Goal: Task Accomplishment & Management: Use online tool/utility

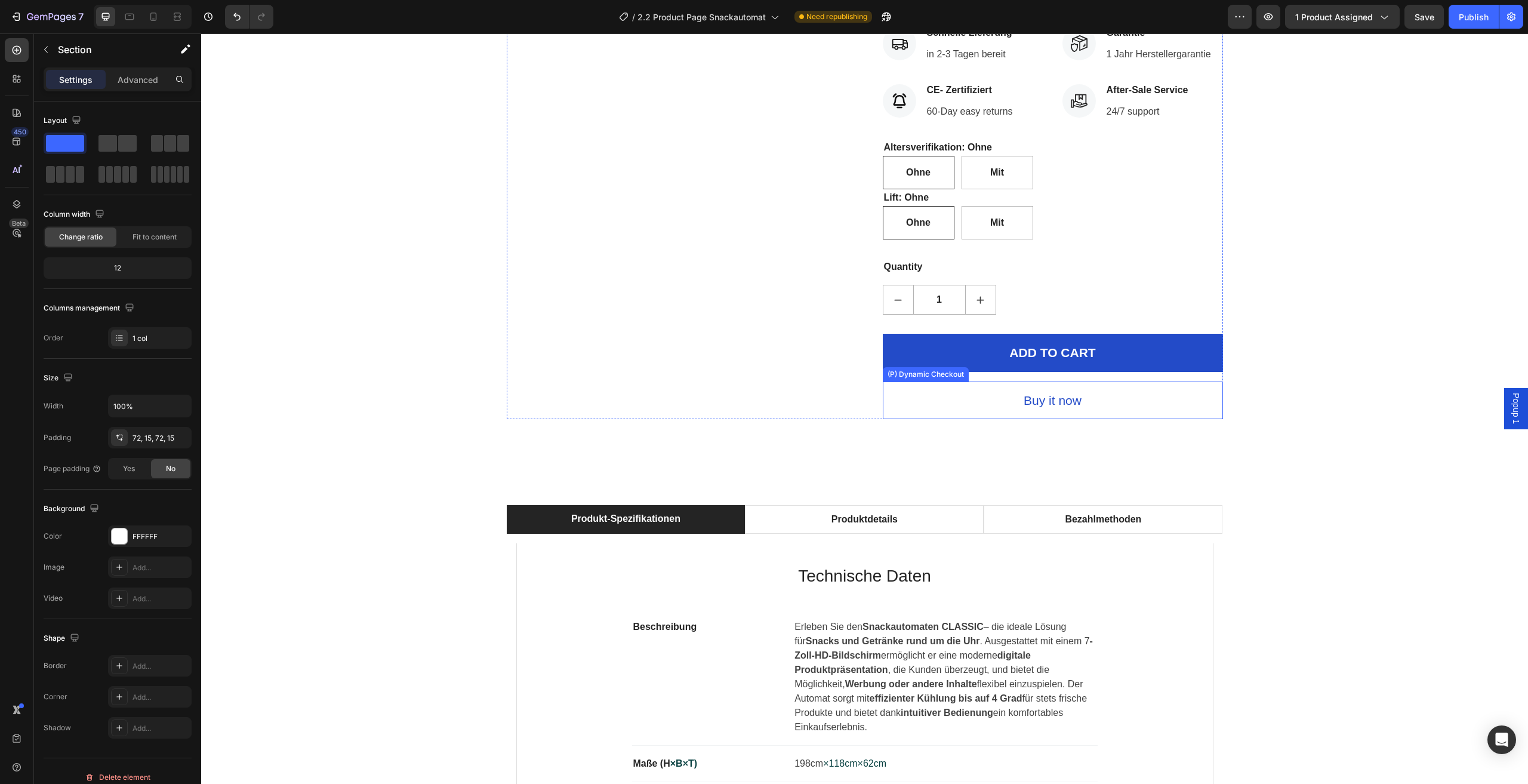
scroll to position [656, 0]
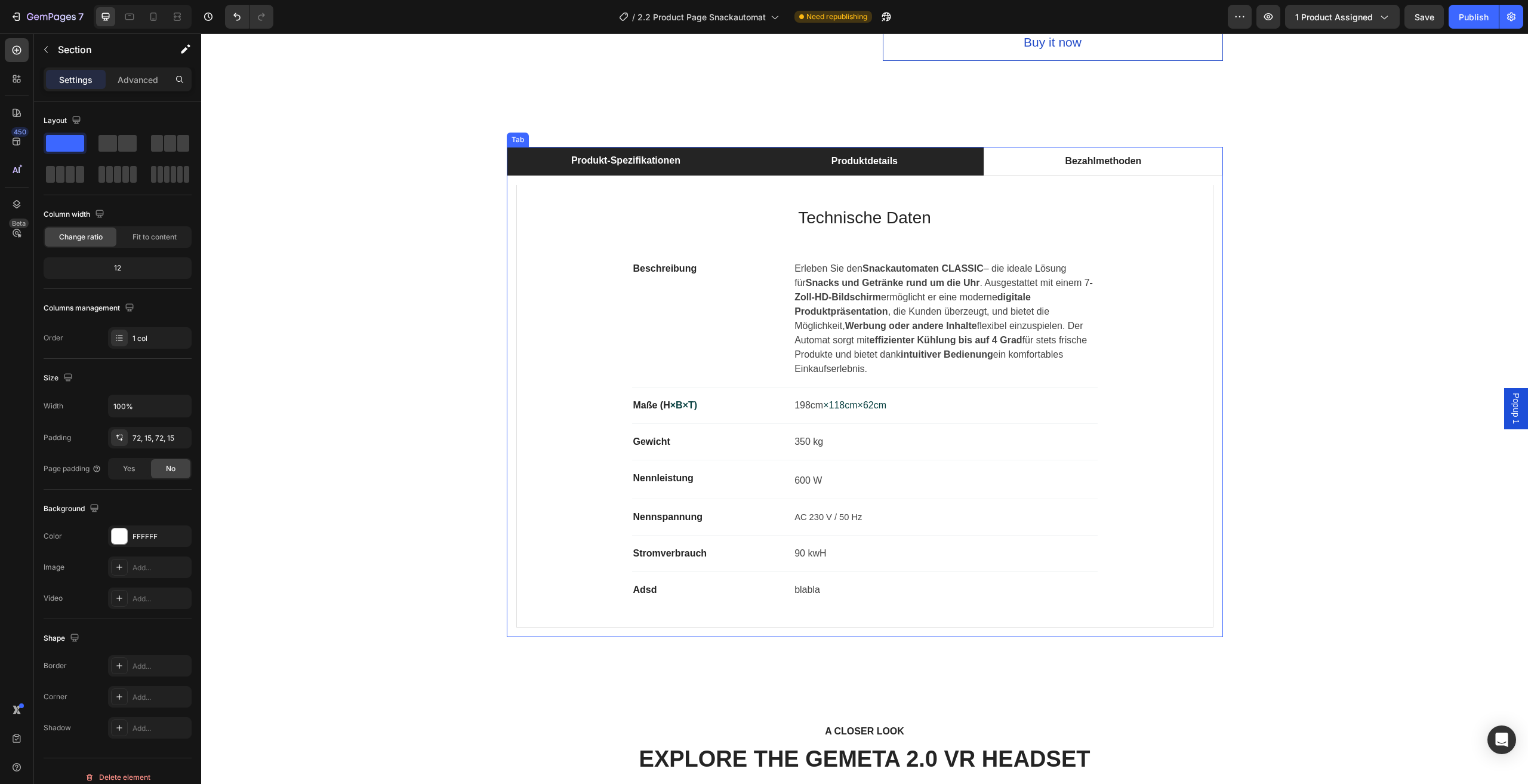
click at [945, 159] on li "Produktdetails" at bounding box center [864, 161] width 239 height 29
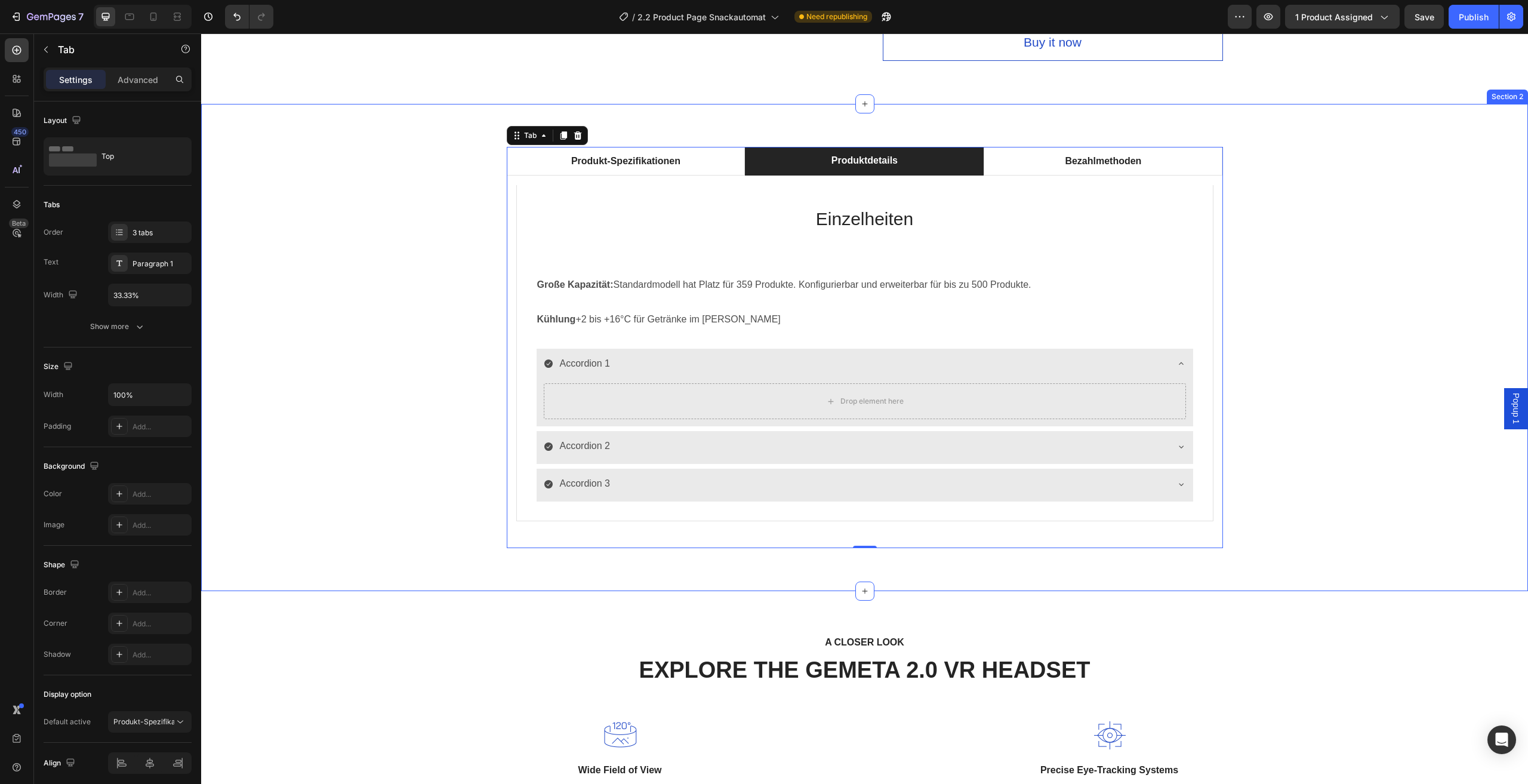
click at [1399, 237] on div "Produkt-Spezifikationen Produktdetails Bezahlmethoden Technische Daten Heading …" at bounding box center [864, 347] width 1309 height 401
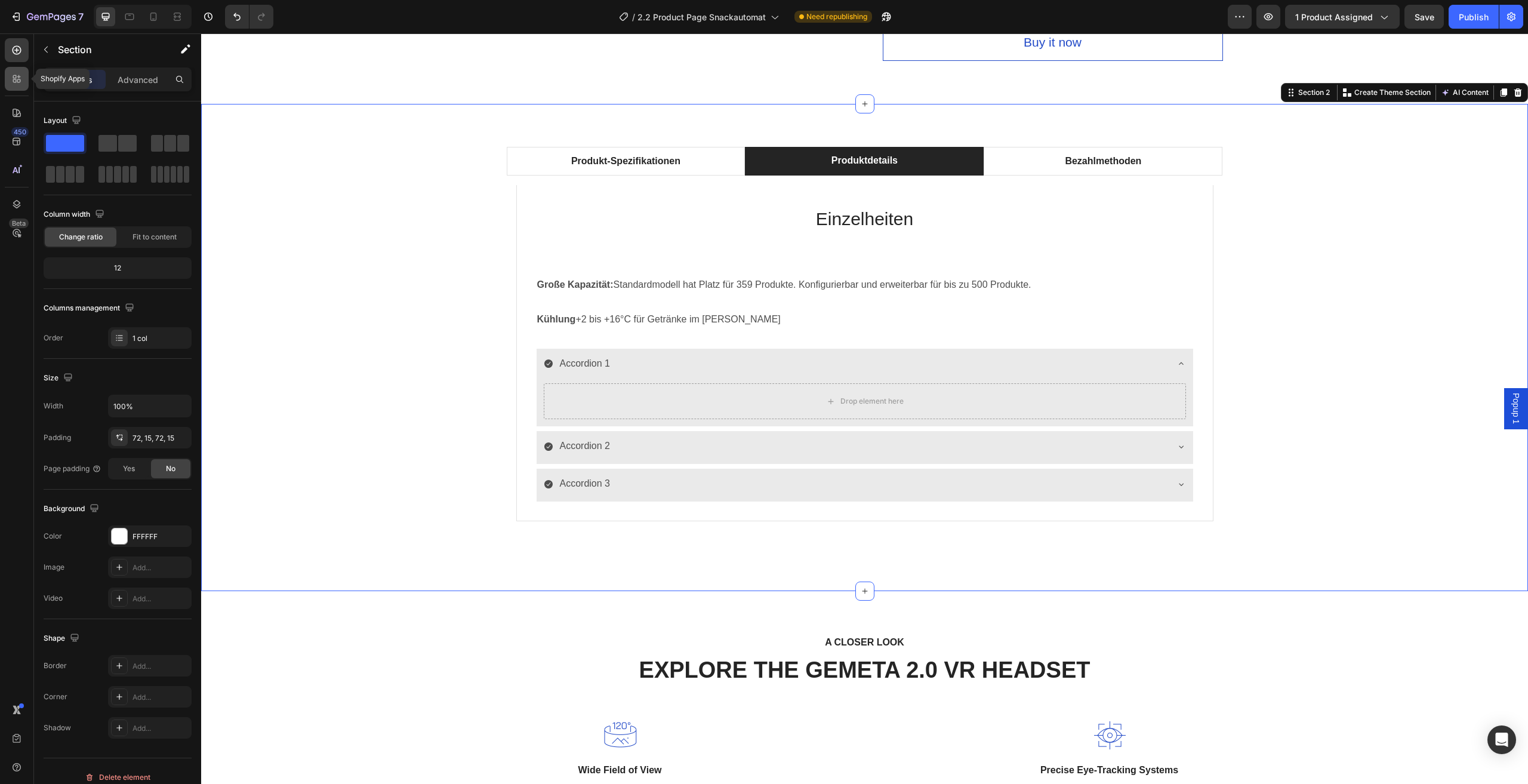
click at [22, 75] on div at bounding box center [16, 79] width 24 height 24
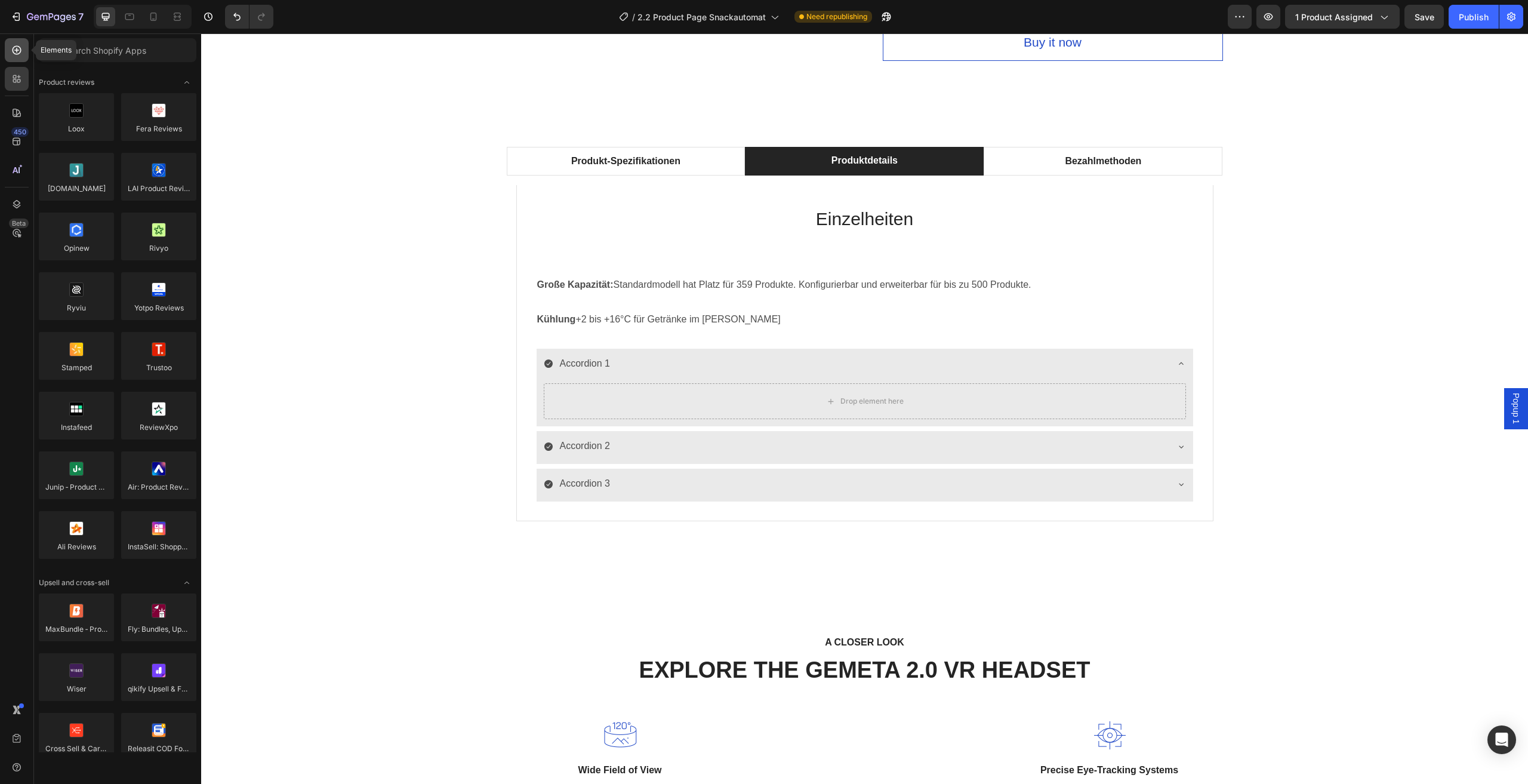
click at [16, 53] on icon at bounding box center [16, 50] width 12 height 12
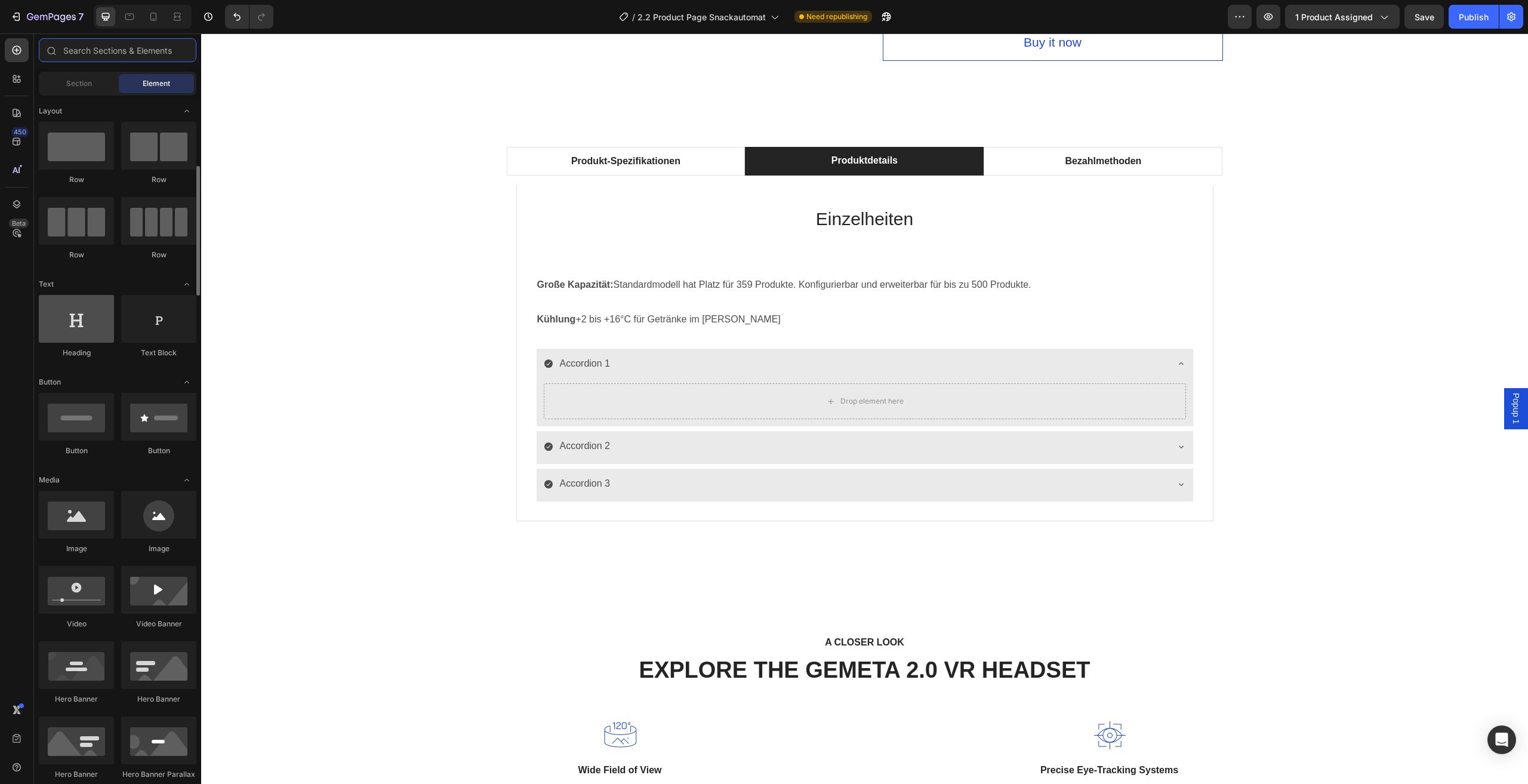
scroll to position [60, 0]
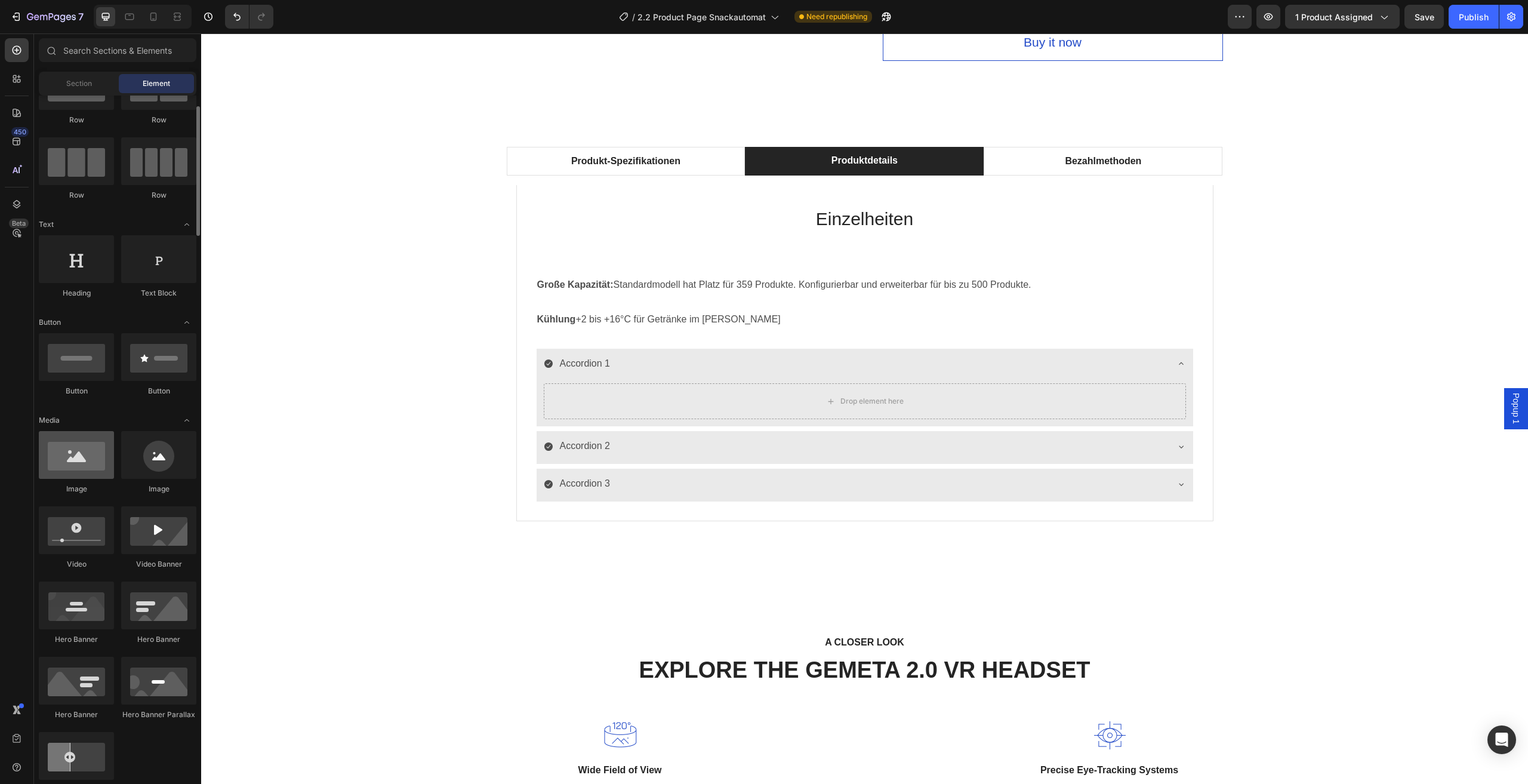
click at [88, 478] on div at bounding box center [76, 455] width 75 height 48
drag, startPoint x: 293, startPoint y: 490, endPoint x: 1147, endPoint y: 294, distance: 876.2
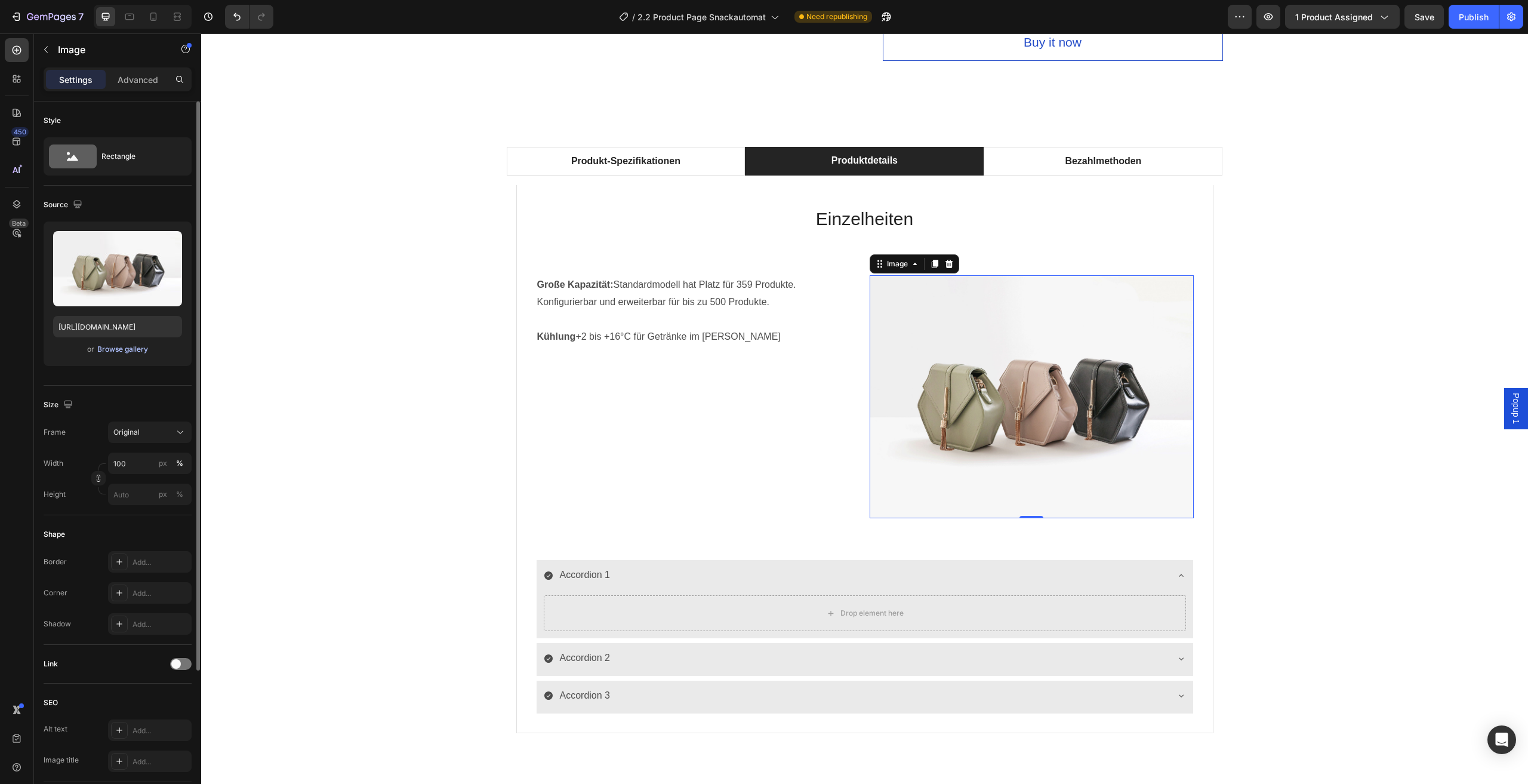
click at [136, 351] on div "Browse gallery" at bounding box center [122, 349] width 51 height 11
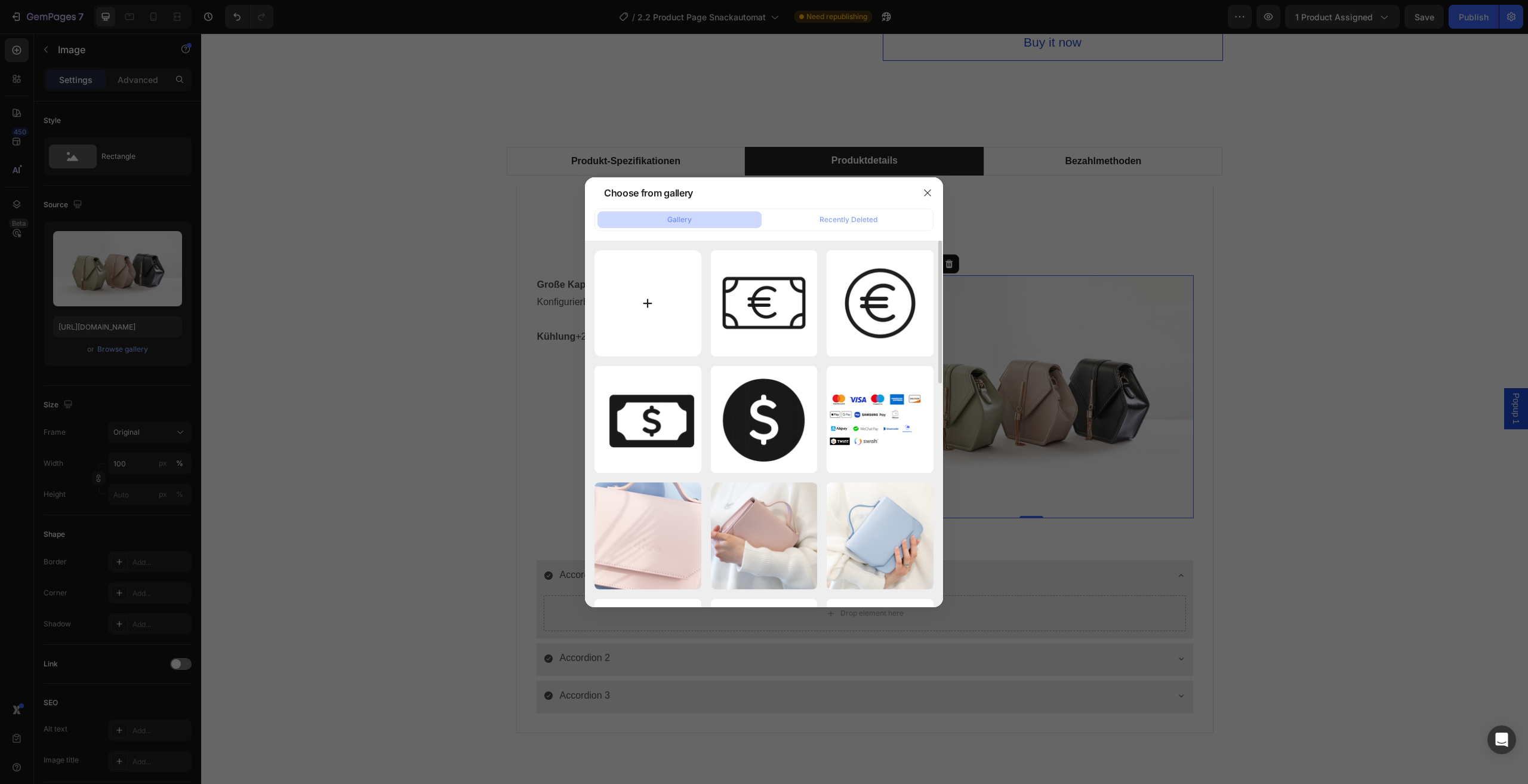
click at [675, 284] on input "file" at bounding box center [648, 303] width 107 height 107
type input "C:\fakepath\png-transparent-french-fries-potato-chip-lay-s-packaging-and-labeli…"
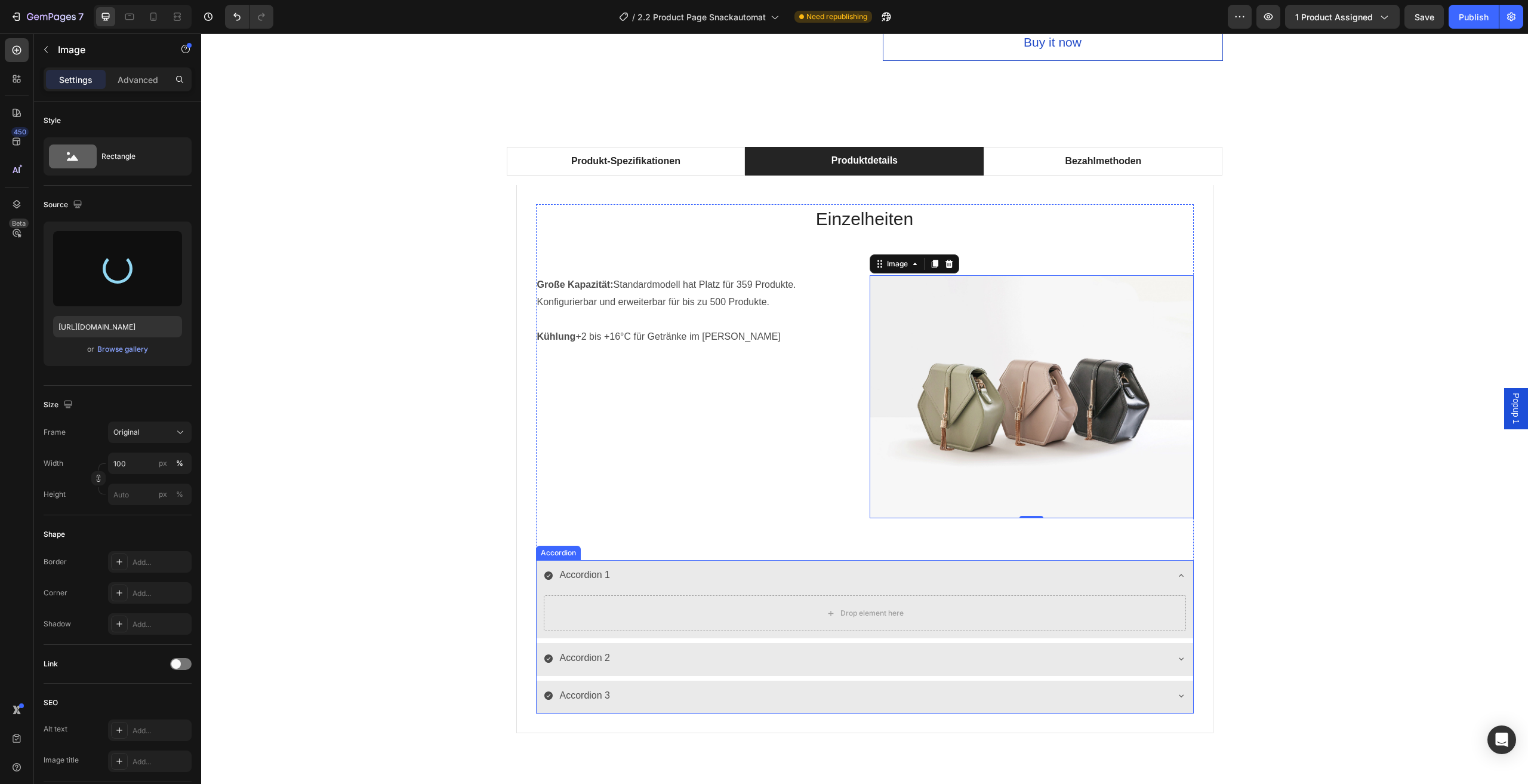
type input "https://cdn.shopify.com/s/files/1/0798/5155/3102/files/gempages_576570108227355…"
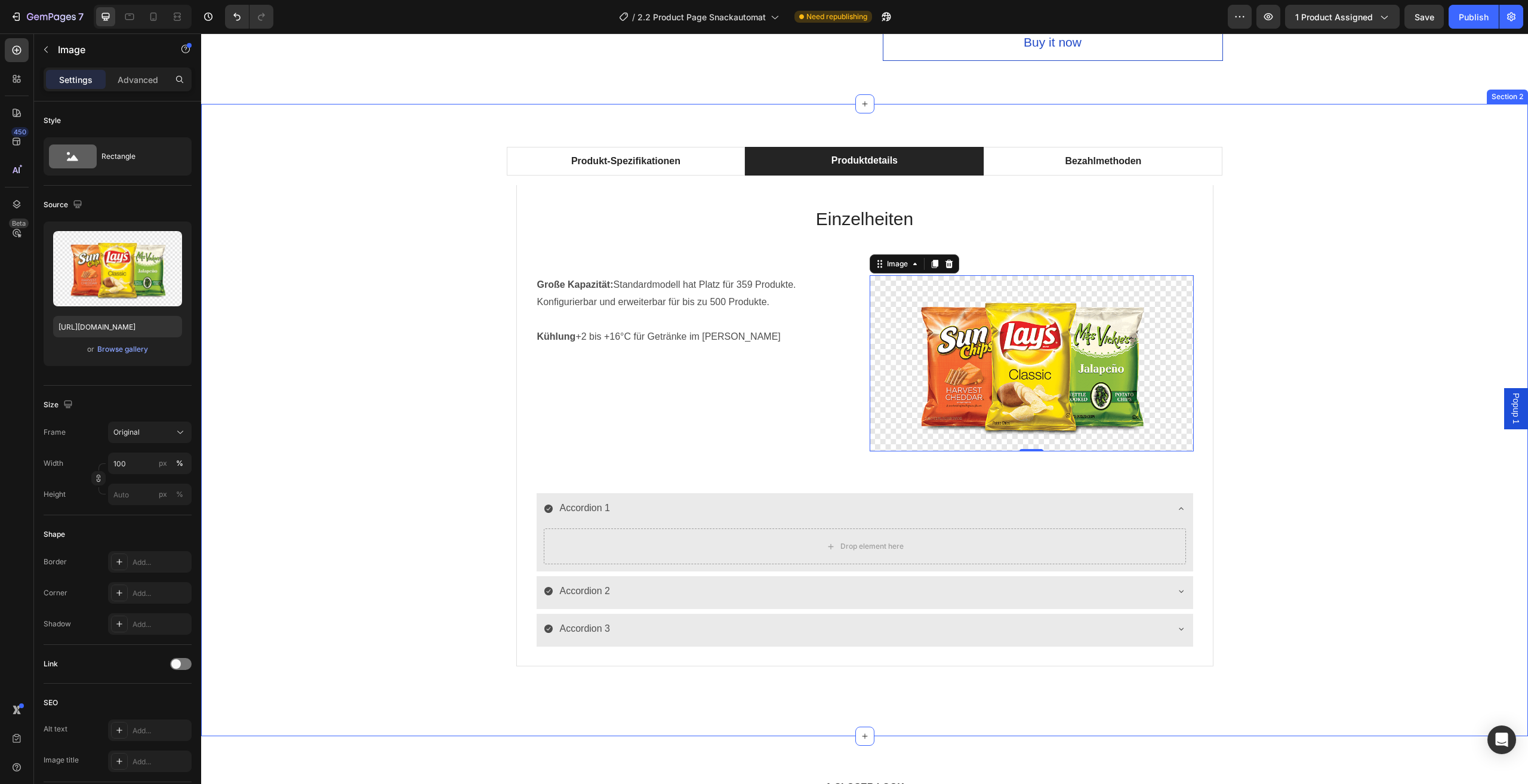
click at [1234, 430] on div "Produkt-Spezifikationen Produktdetails Bezahlmethoden Technische Daten Heading …" at bounding box center [864, 419] width 1309 height 546
click at [1070, 355] on img at bounding box center [1032, 363] width 324 height 176
click at [949, 268] on icon at bounding box center [949, 264] width 10 height 10
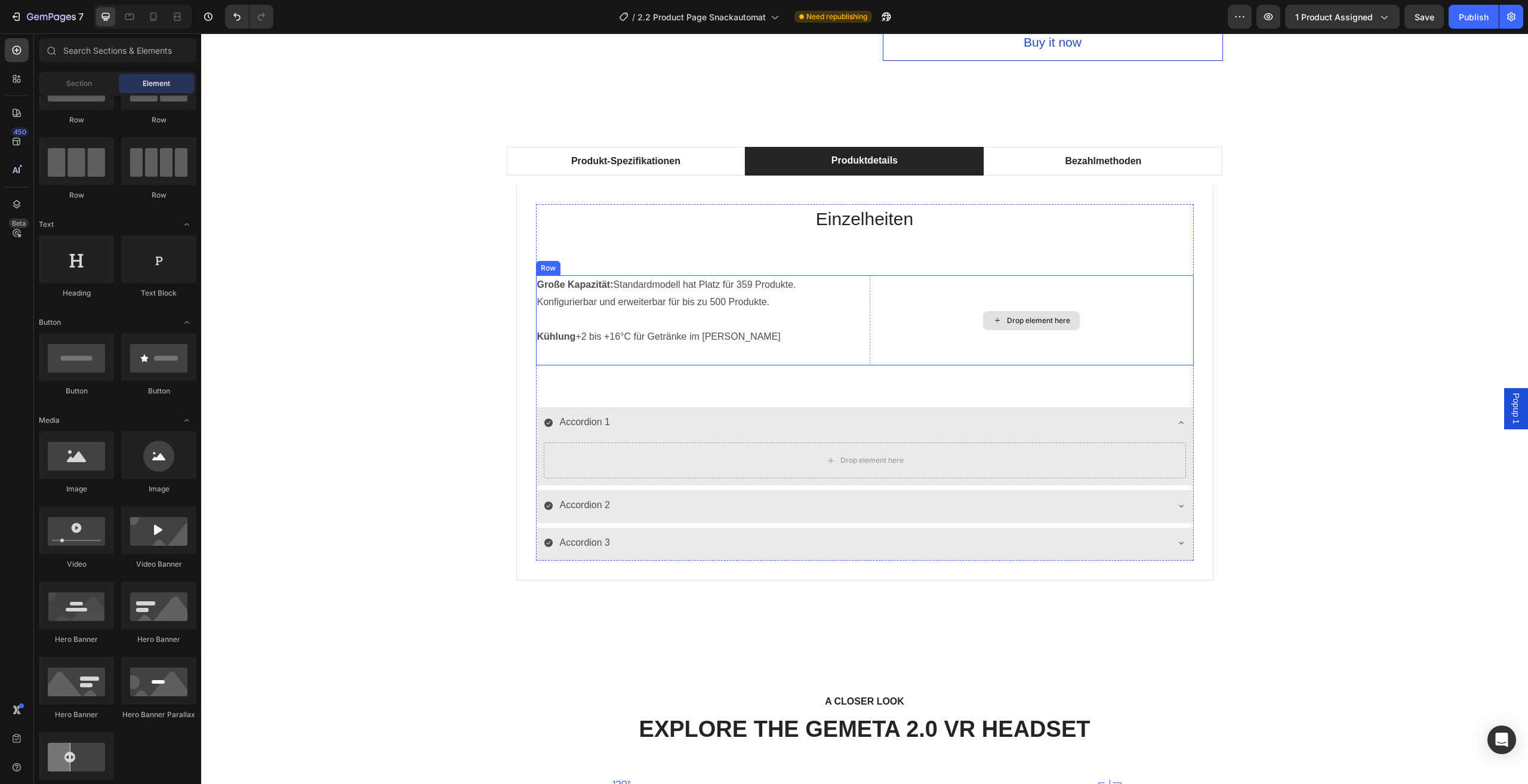
click at [997, 327] on div "Drop element here" at bounding box center [1032, 320] width 97 height 19
click at [1014, 330] on div "Drop element here" at bounding box center [1032, 320] width 97 height 19
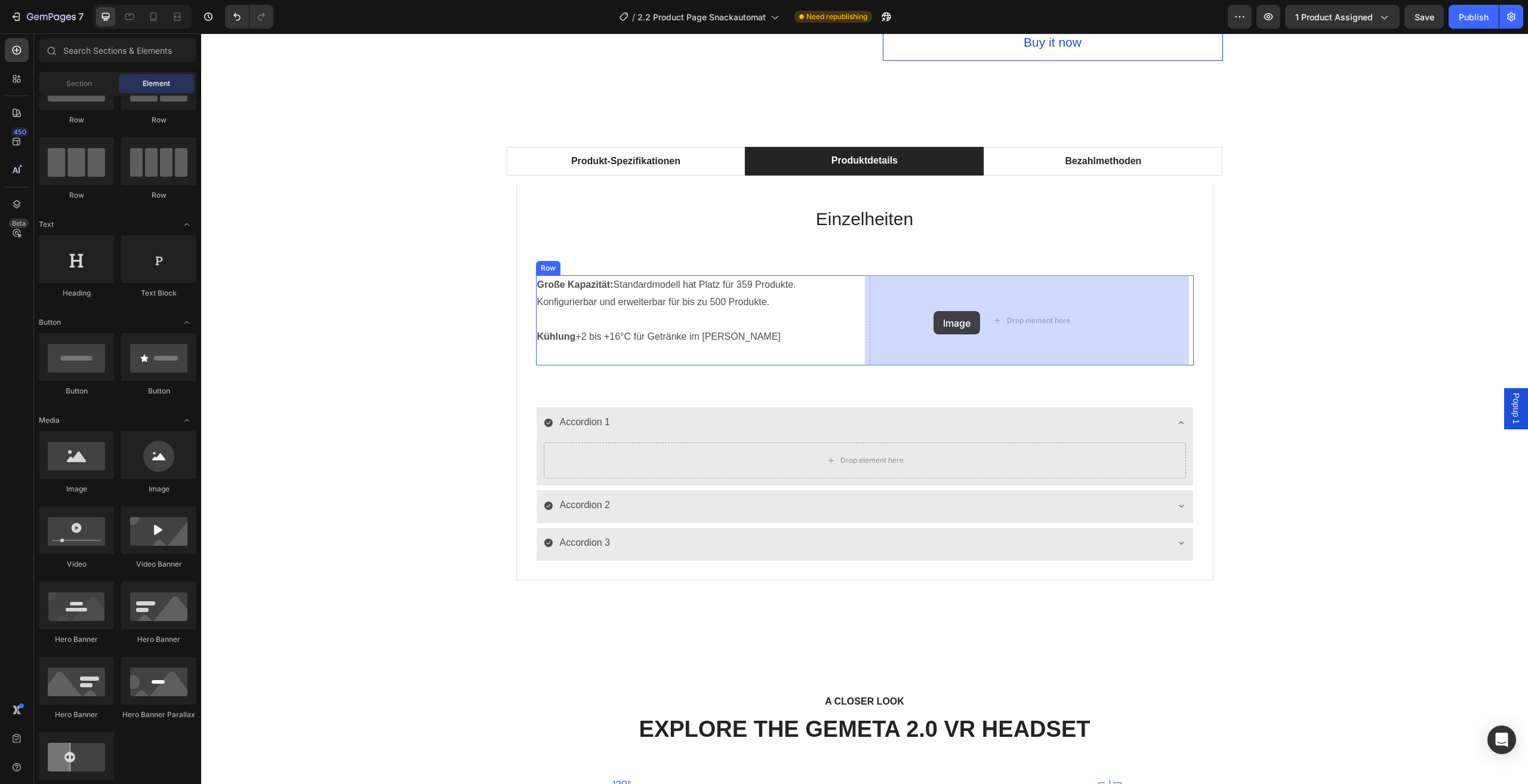
drag, startPoint x: 348, startPoint y: 478, endPoint x: 934, endPoint y: 311, distance: 609.3
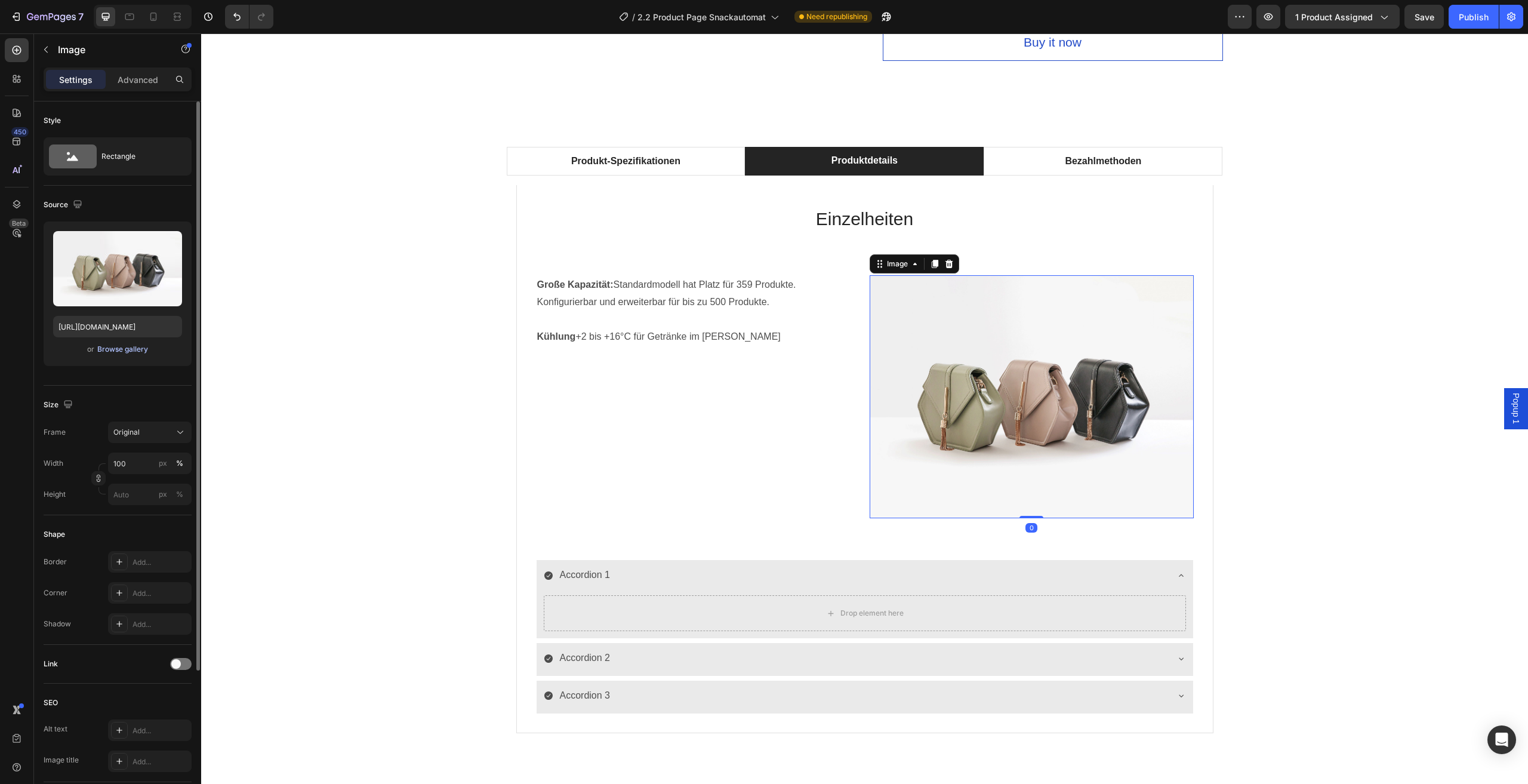
click at [122, 352] on div "Browse gallery" at bounding box center [122, 349] width 51 height 11
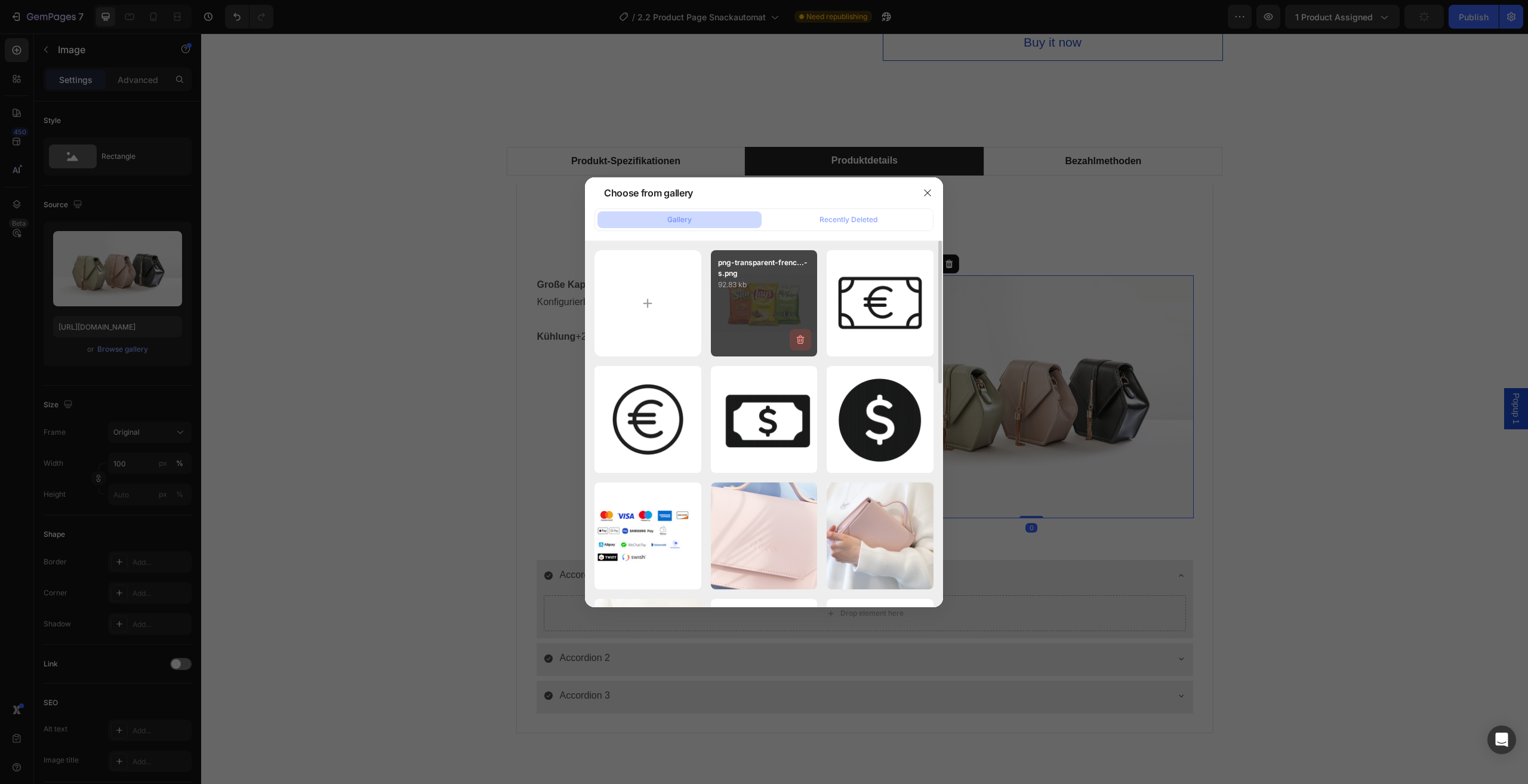
click at [799, 338] on icon "button" at bounding box center [801, 340] width 12 height 12
click at [662, 303] on input "file" at bounding box center [648, 303] width 107 height 107
type input "C:\fakepath\pngwing.com.png"
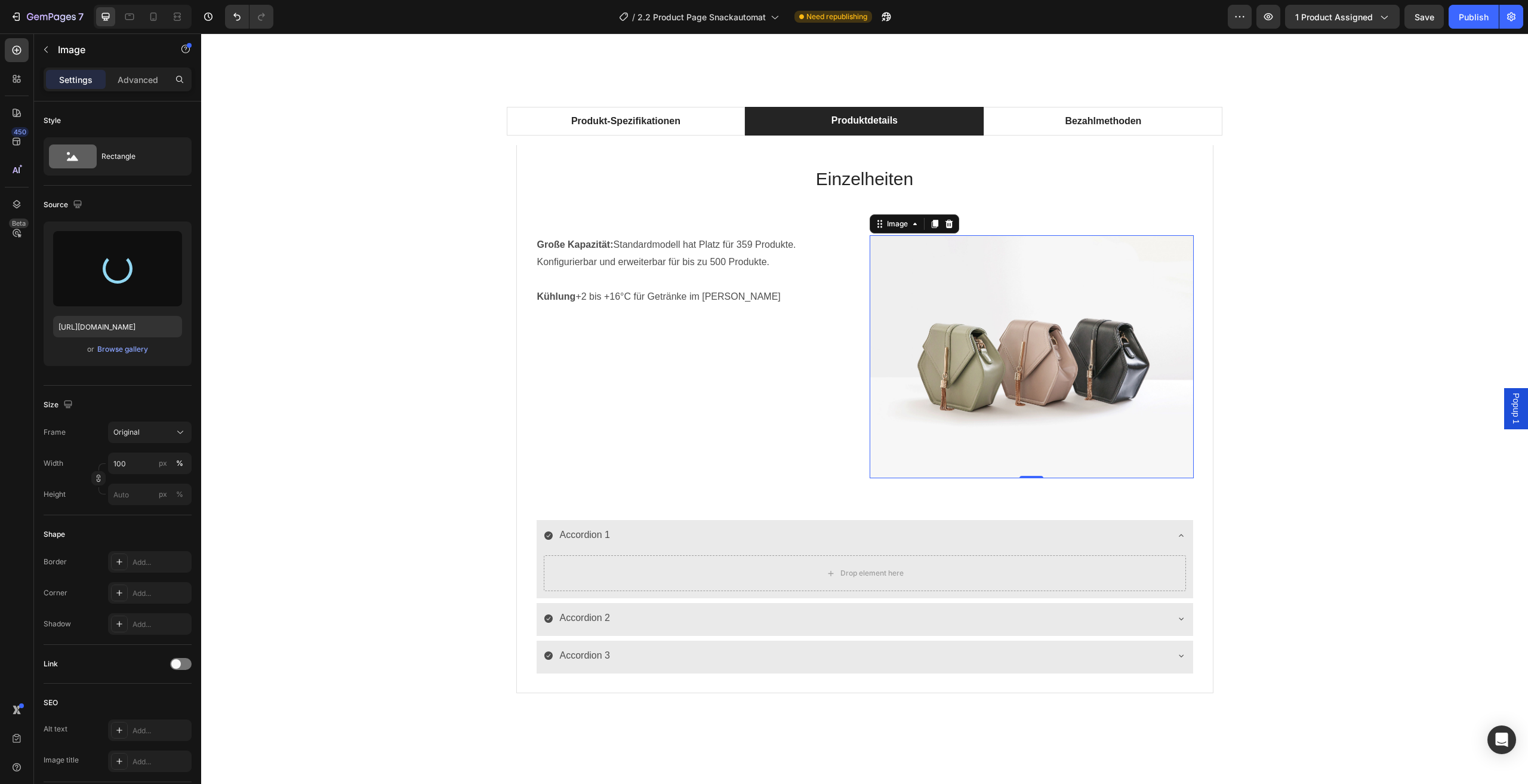
scroll to position [775, 0]
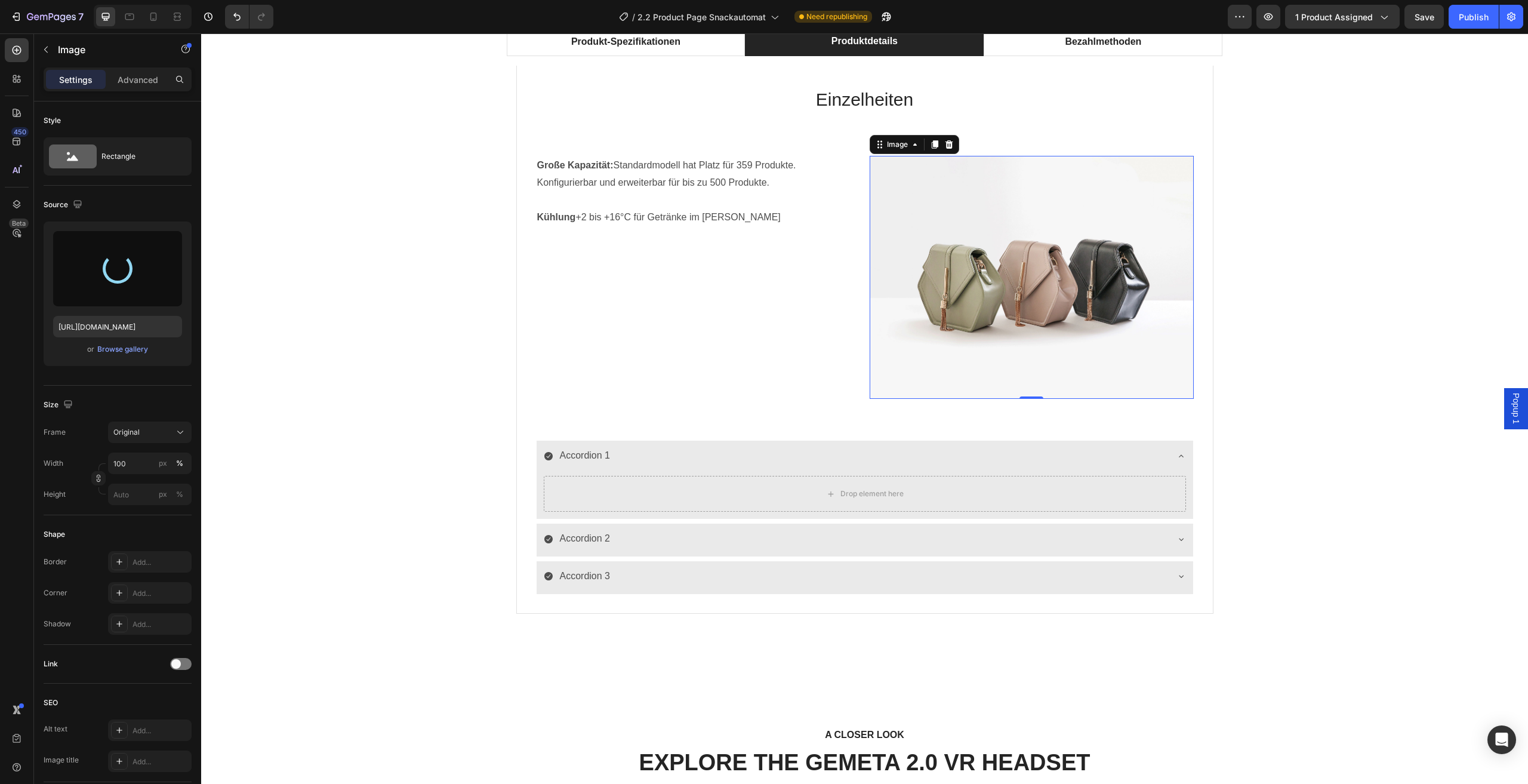
type input "https://cdn.shopify.com/s/files/1/0798/5155/3102/files/gempages_576570108227355…"
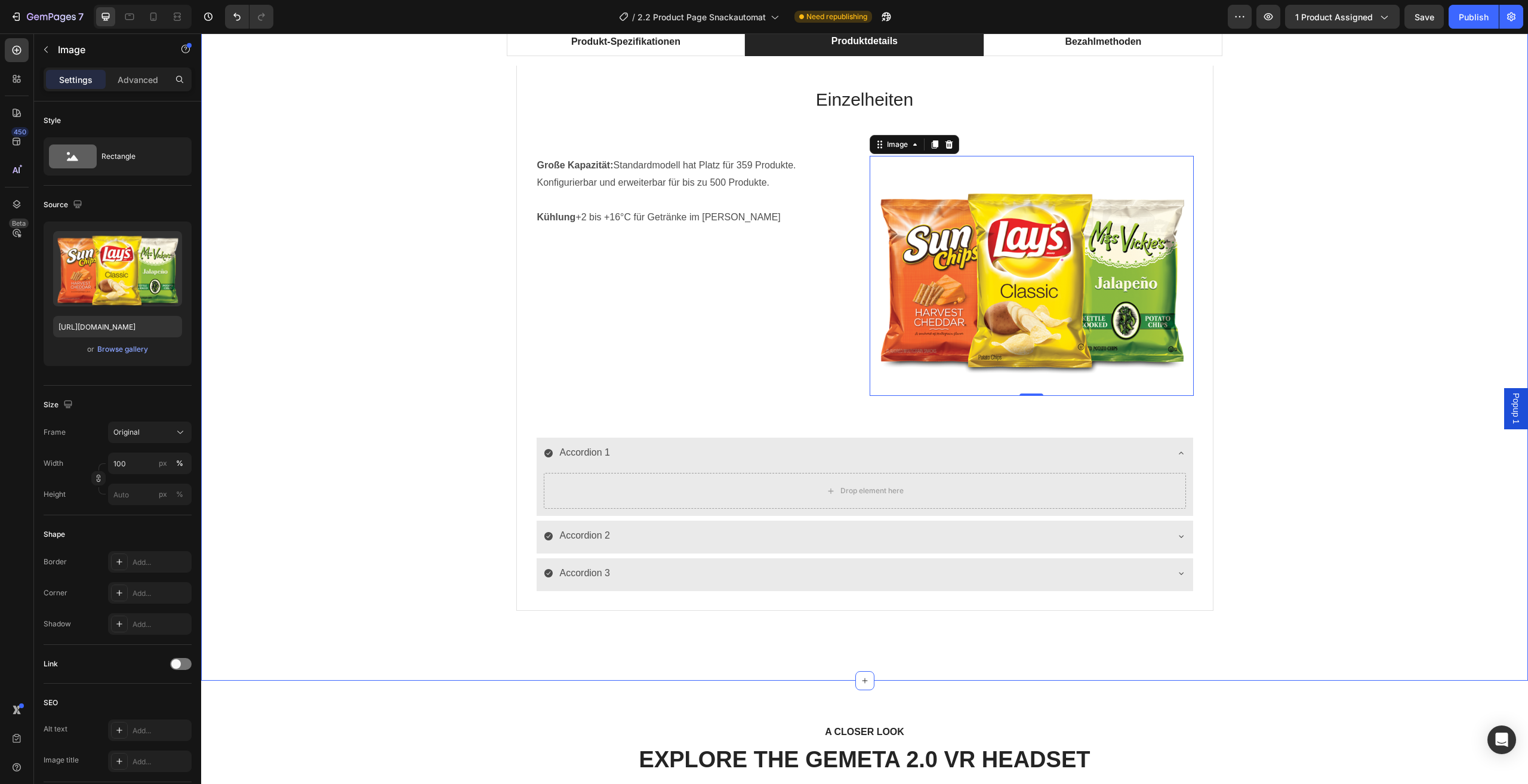
click at [357, 412] on div "Produkt-Spezifikationen Produktdetails Bezahlmethoden Technische Daten Heading …" at bounding box center [864, 332] width 1309 height 610
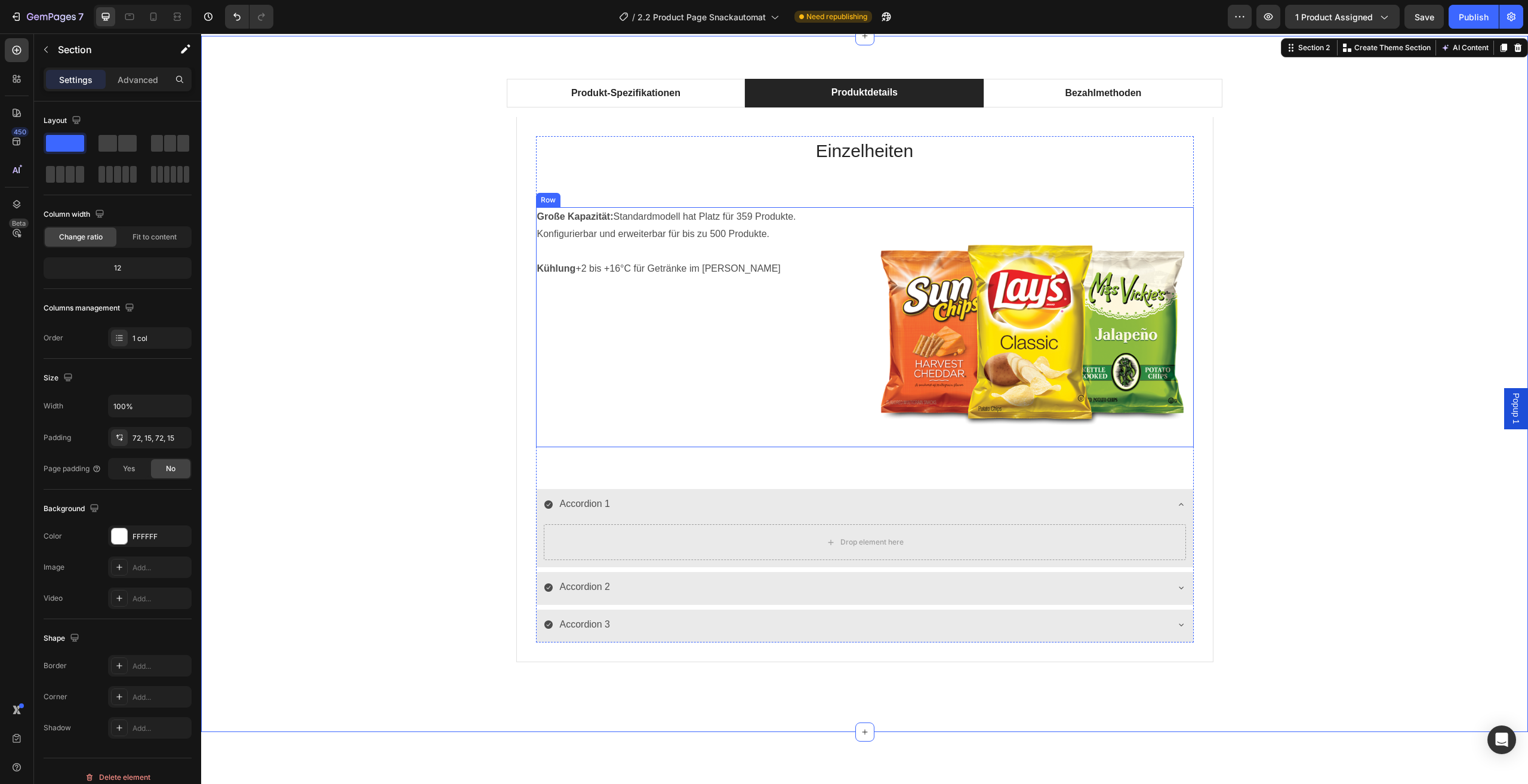
scroll to position [656, 0]
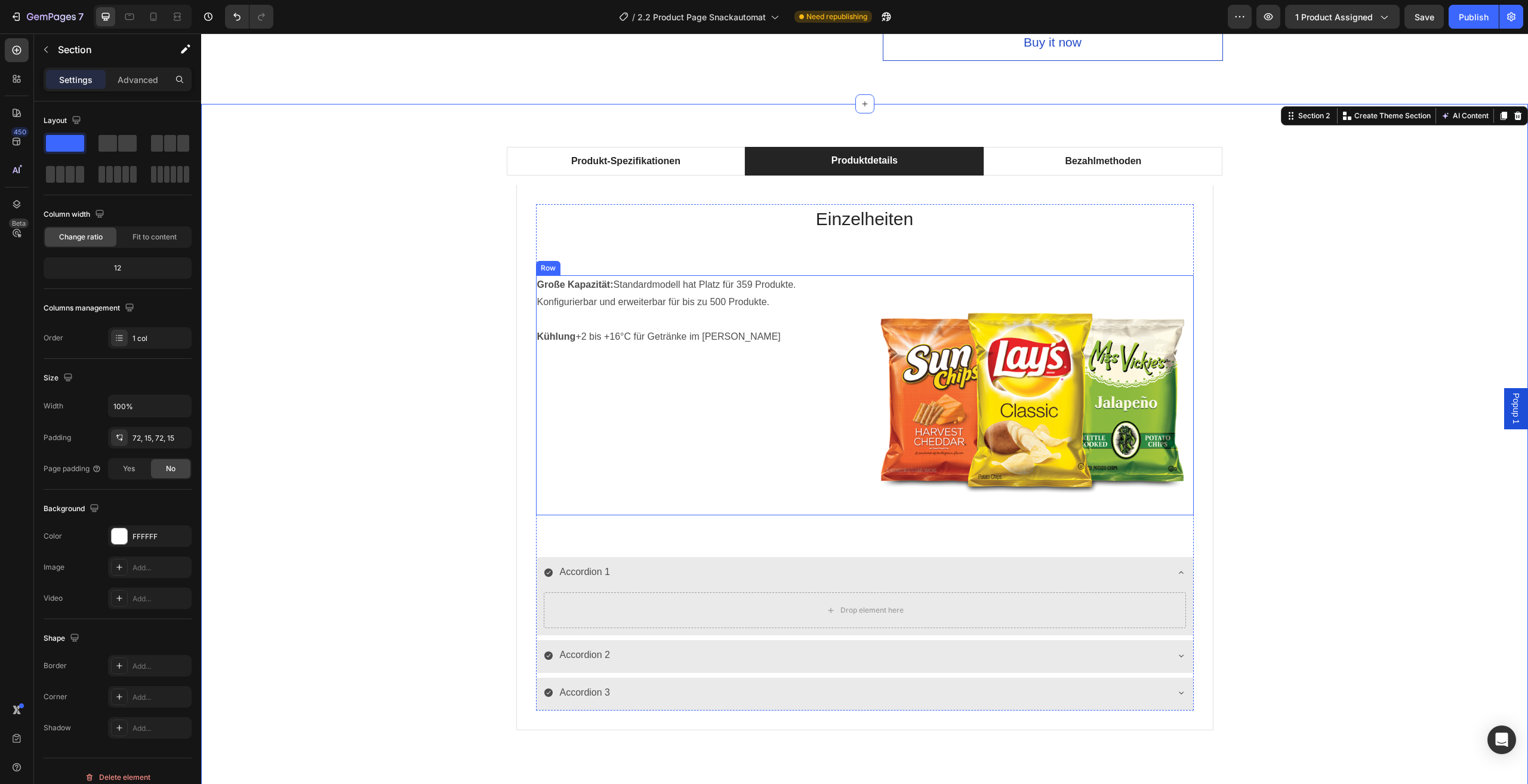
click at [825, 388] on div "Große Kapazität: Standardmodell hat Platz für 359 Produkte. Konfigurierbar und …" at bounding box center [698, 395] width 324 height 240
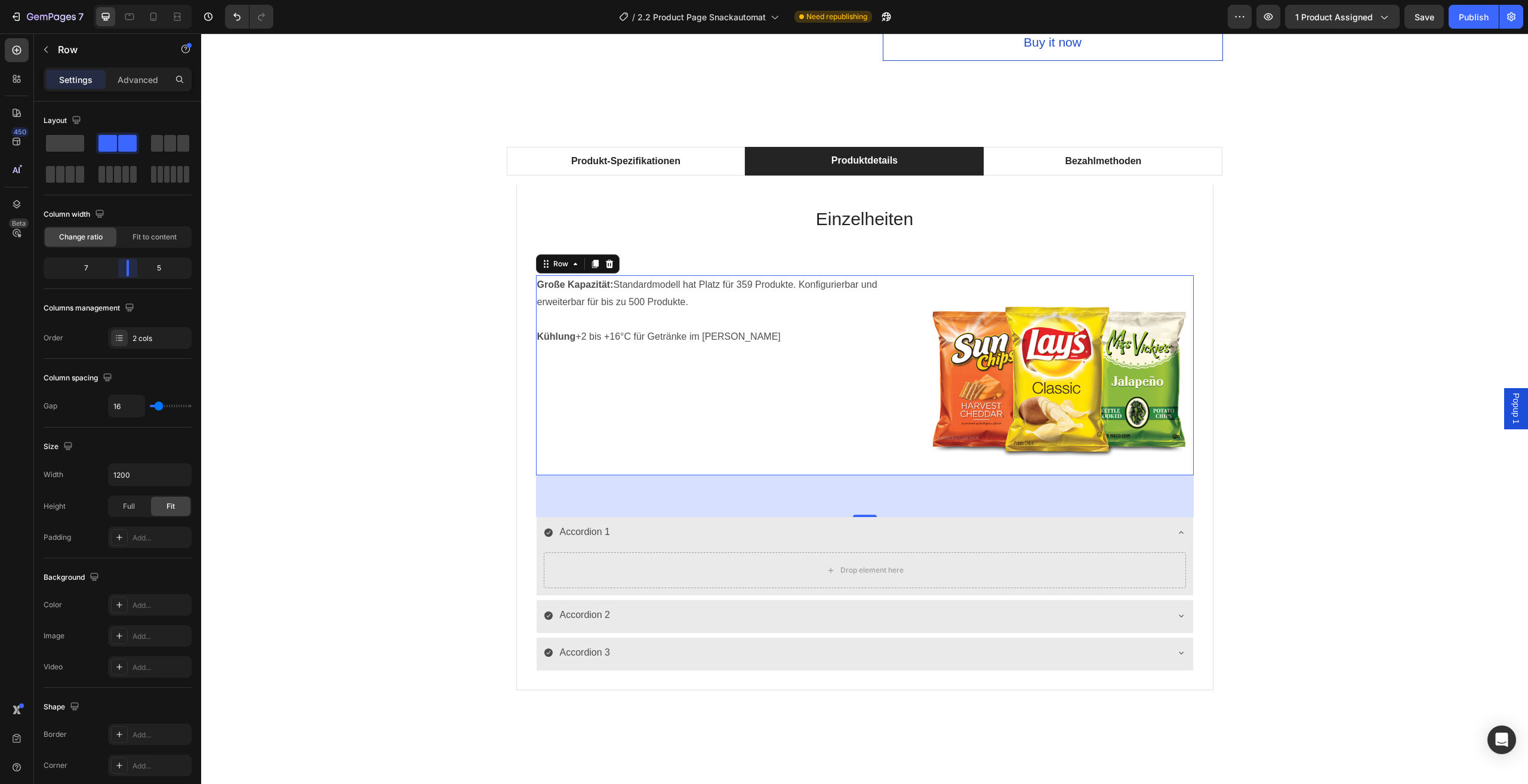
click at [136, 0] on body "7 Version history / 2.2 Product Page Snackautomat Need republishing Preview 1 p…" at bounding box center [764, 0] width 1528 height 0
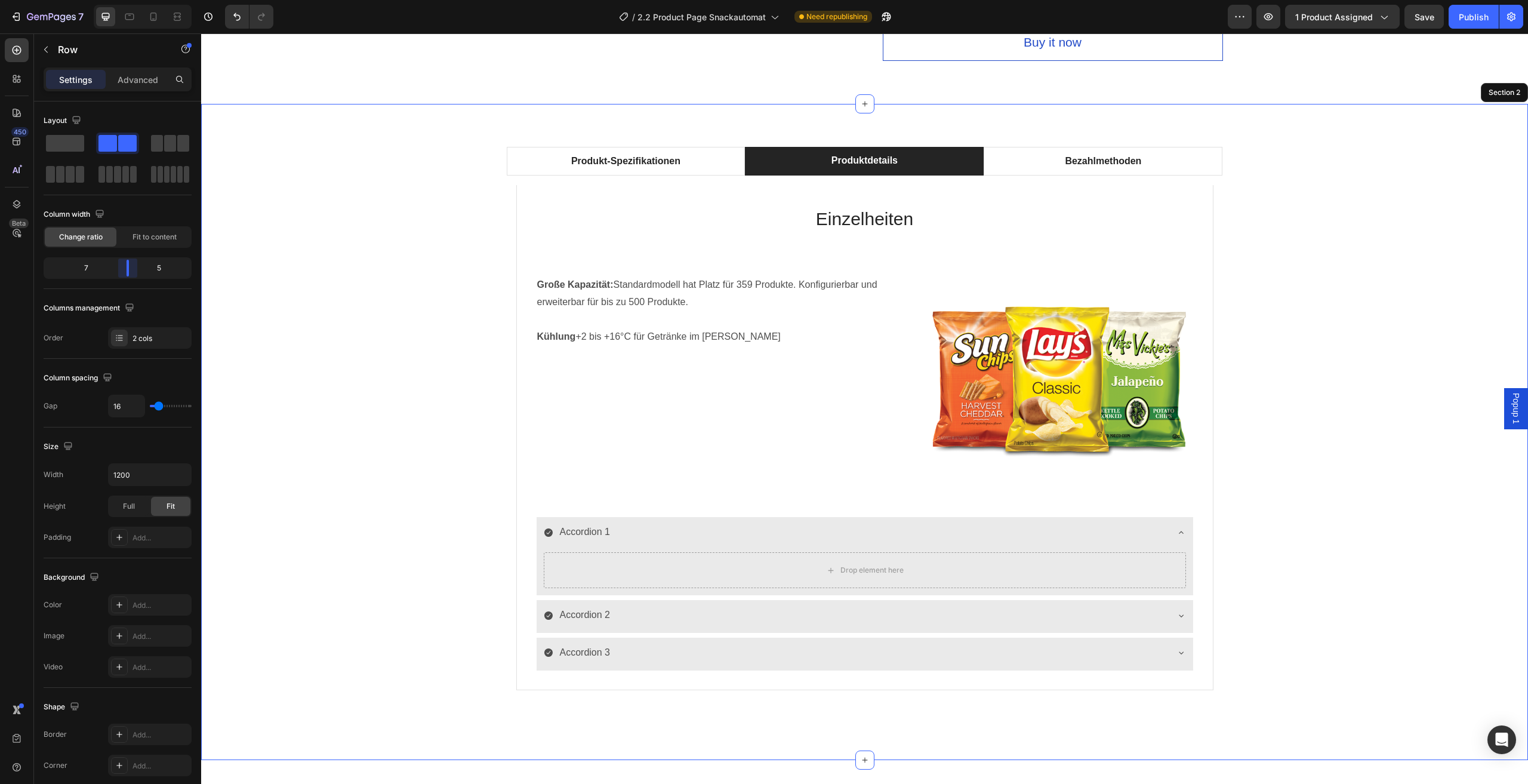
click at [330, 429] on div "Produkt-Spezifikationen Produktdetails Bezahlmethoden Technische Daten Heading …" at bounding box center [864, 432] width 1309 height 570
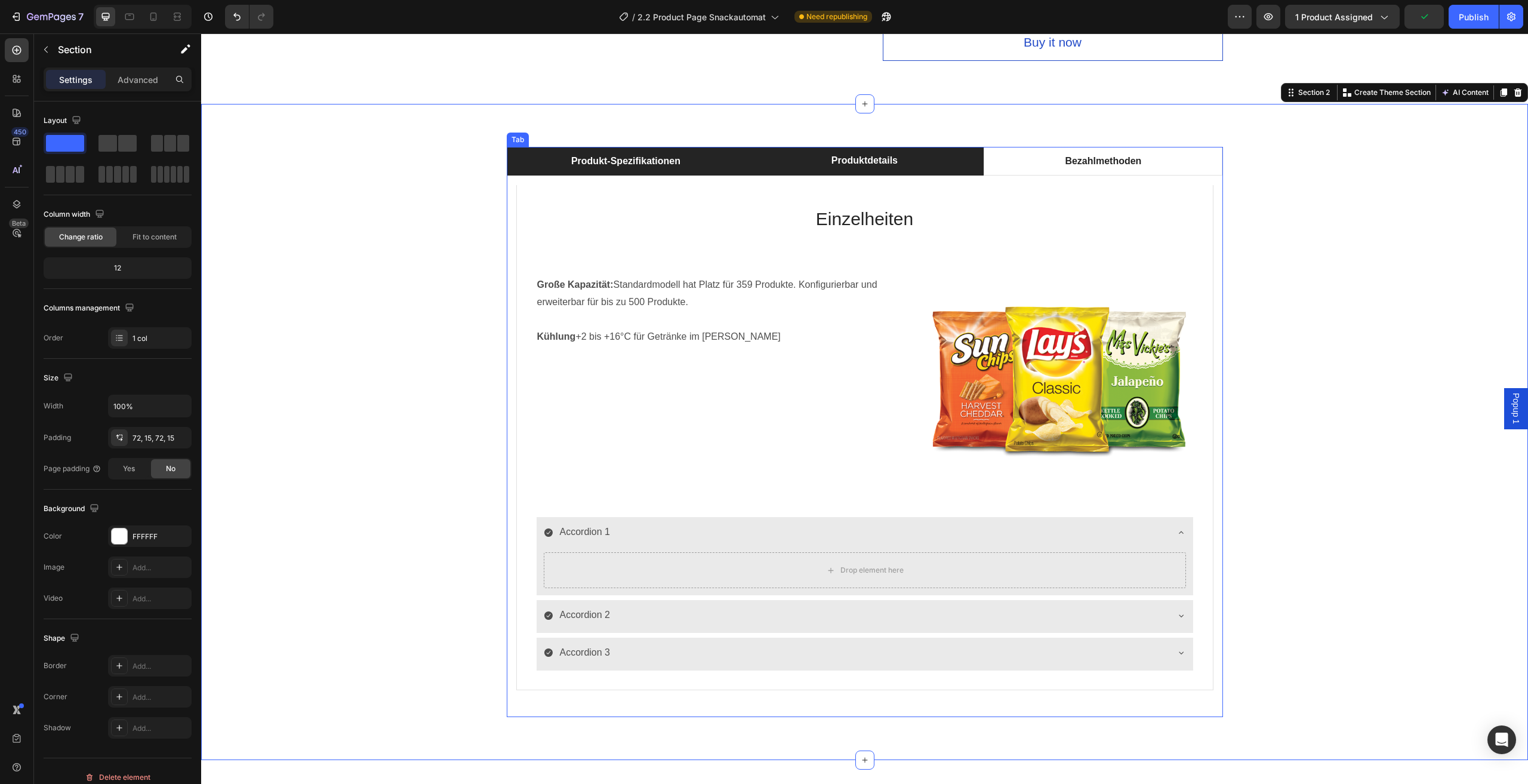
click at [735, 164] on li "Produkt-Spezifikationen" at bounding box center [626, 161] width 239 height 29
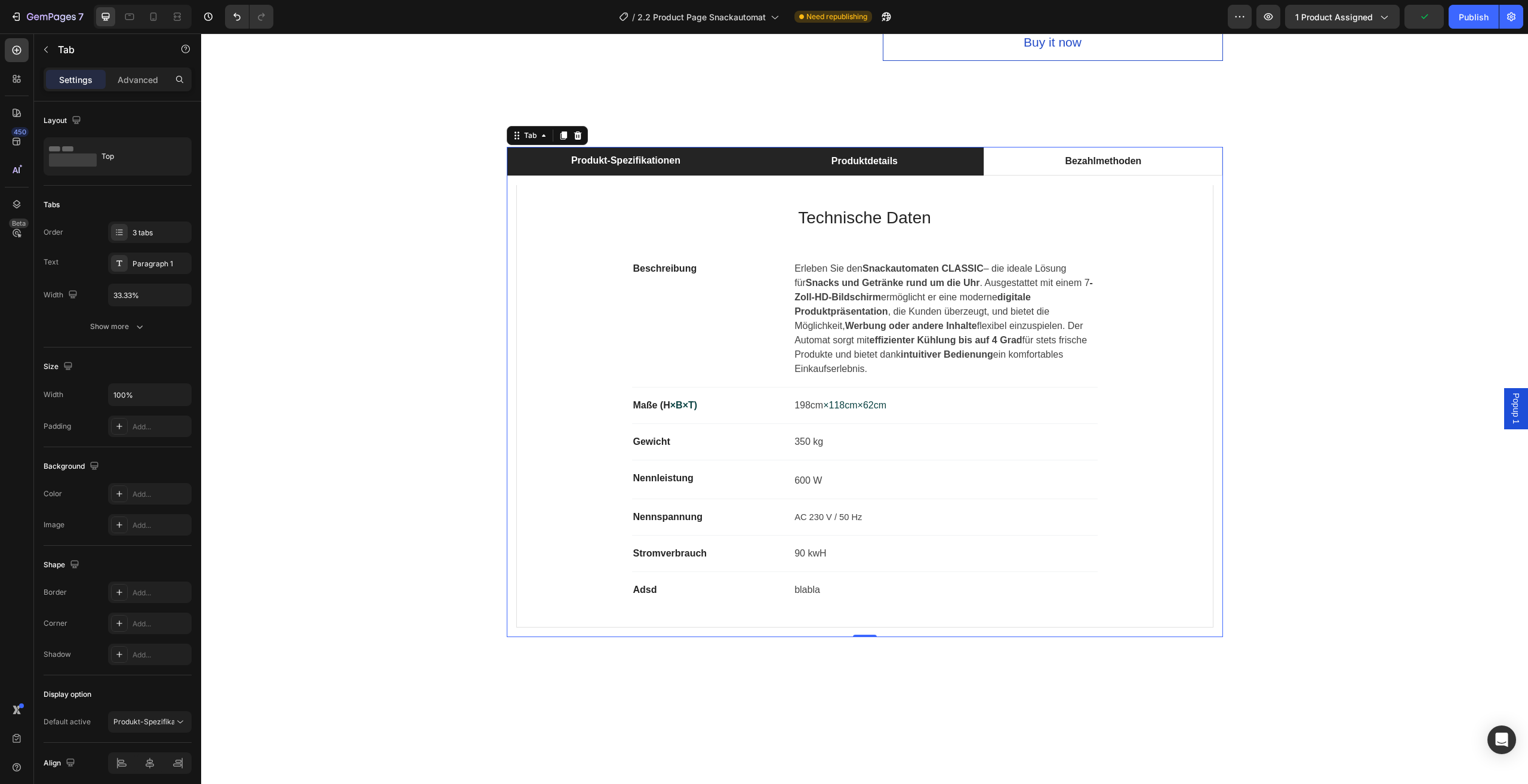
click at [801, 164] on li "Produktdetails" at bounding box center [864, 161] width 239 height 29
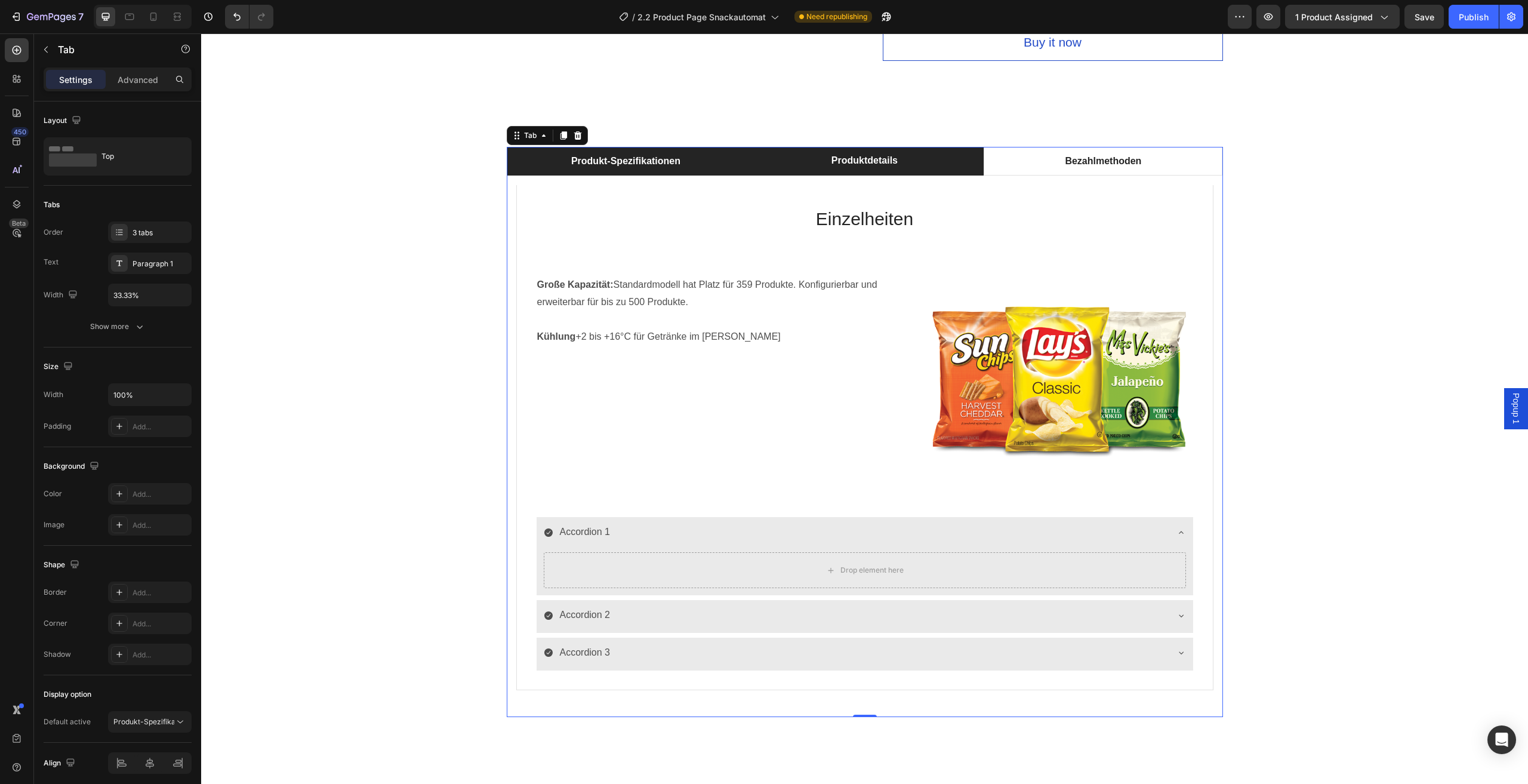
click at [718, 165] on li "Produkt-Spezifikationen" at bounding box center [626, 161] width 239 height 29
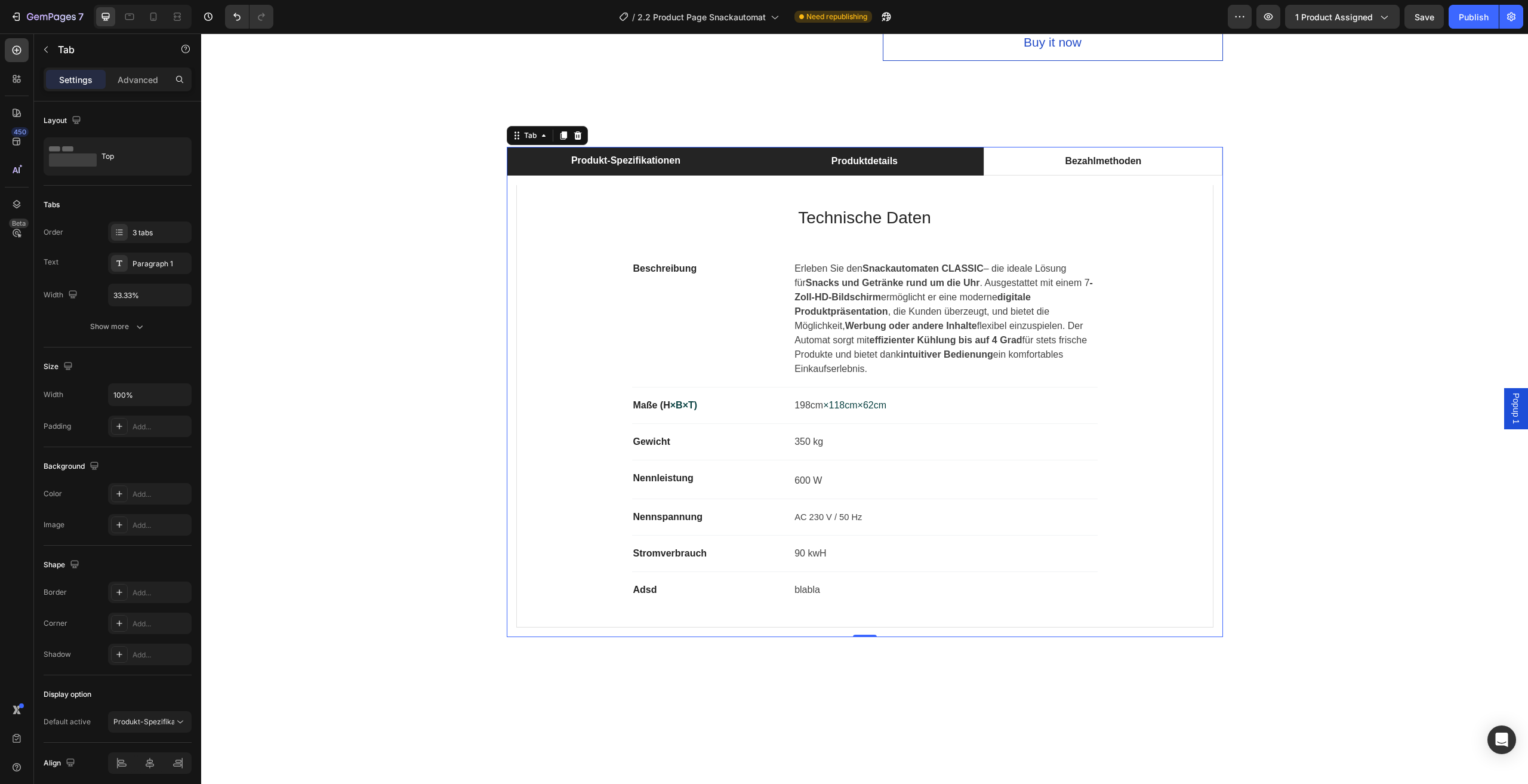
click at [810, 165] on li "Produktdetails" at bounding box center [864, 161] width 239 height 29
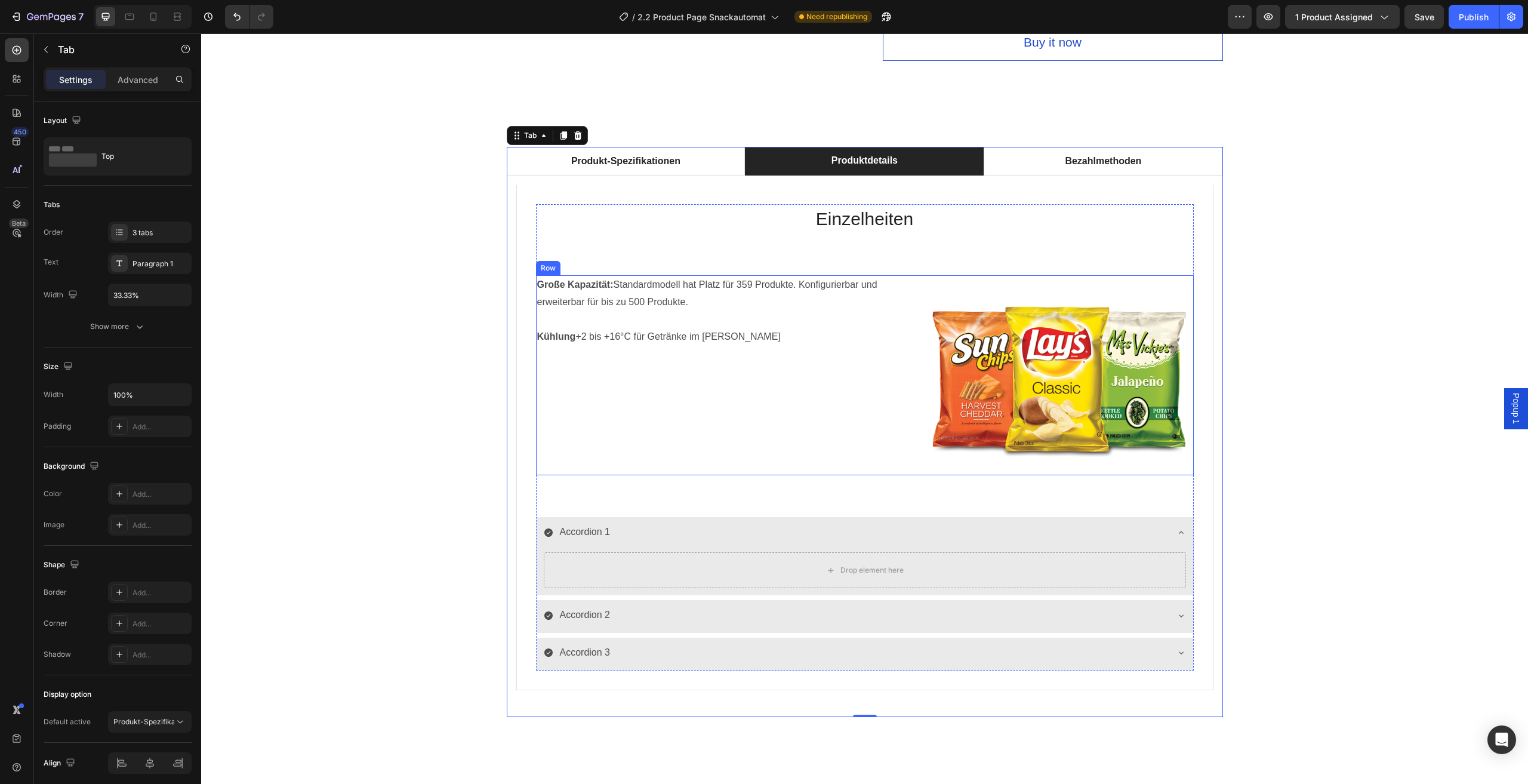
click at [860, 376] on div "Große Kapazität: Standardmodell hat Platz für 359 Produkte. Konfigurierbar und …" at bounding box center [725, 375] width 379 height 200
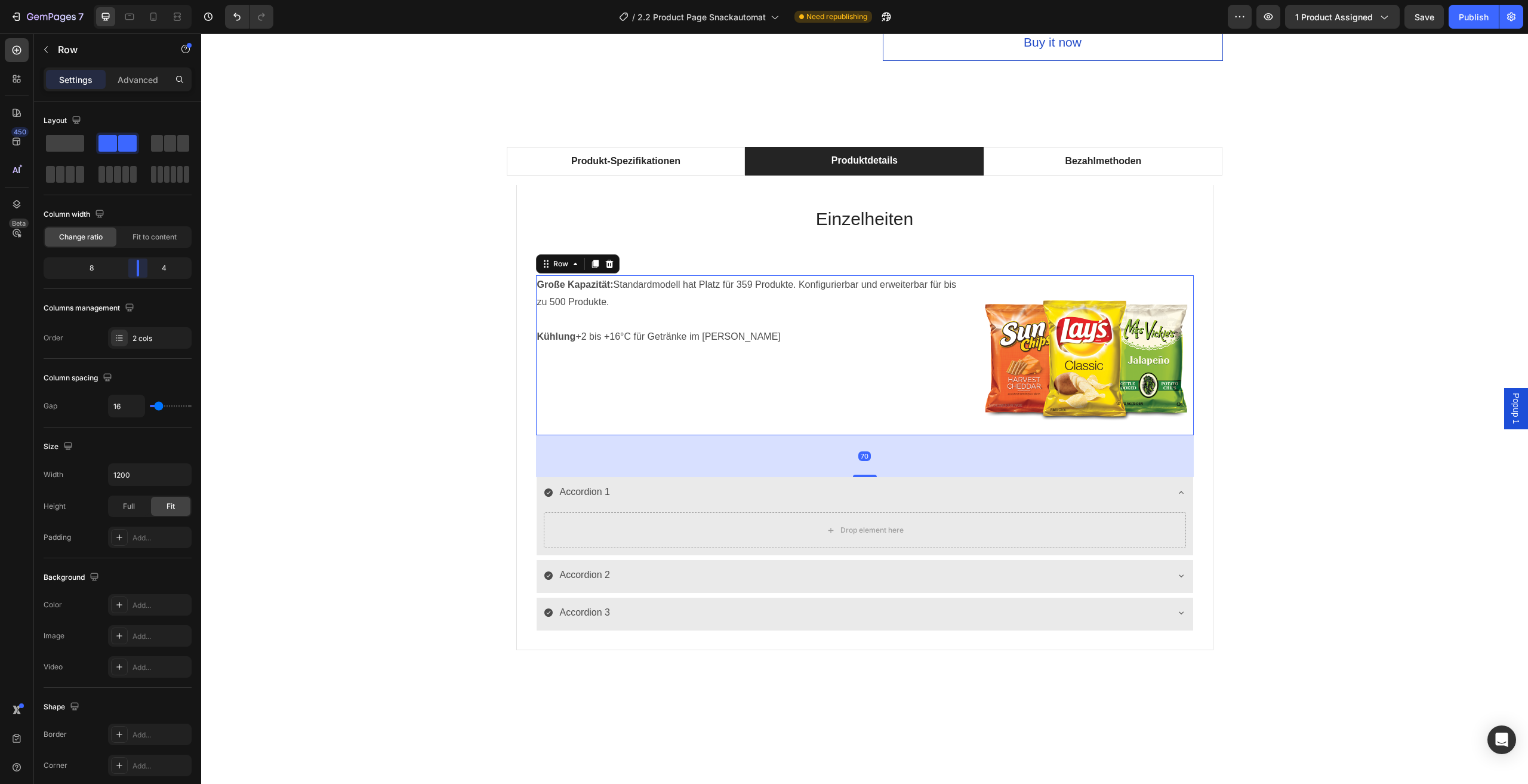
drag, startPoint x: 125, startPoint y: 273, endPoint x: 148, endPoint y: 359, distance: 89.0
click at [142, 0] on body "7 Version history / 2.2 Product Page Snackautomat Need republishing Preview 1 p…" at bounding box center [764, 0] width 1528 height 0
click at [349, 392] on div "Produkt-Spezifikationen Produktdetails Bezahlmethoden Technische Daten Heading …" at bounding box center [864, 411] width 1309 height 530
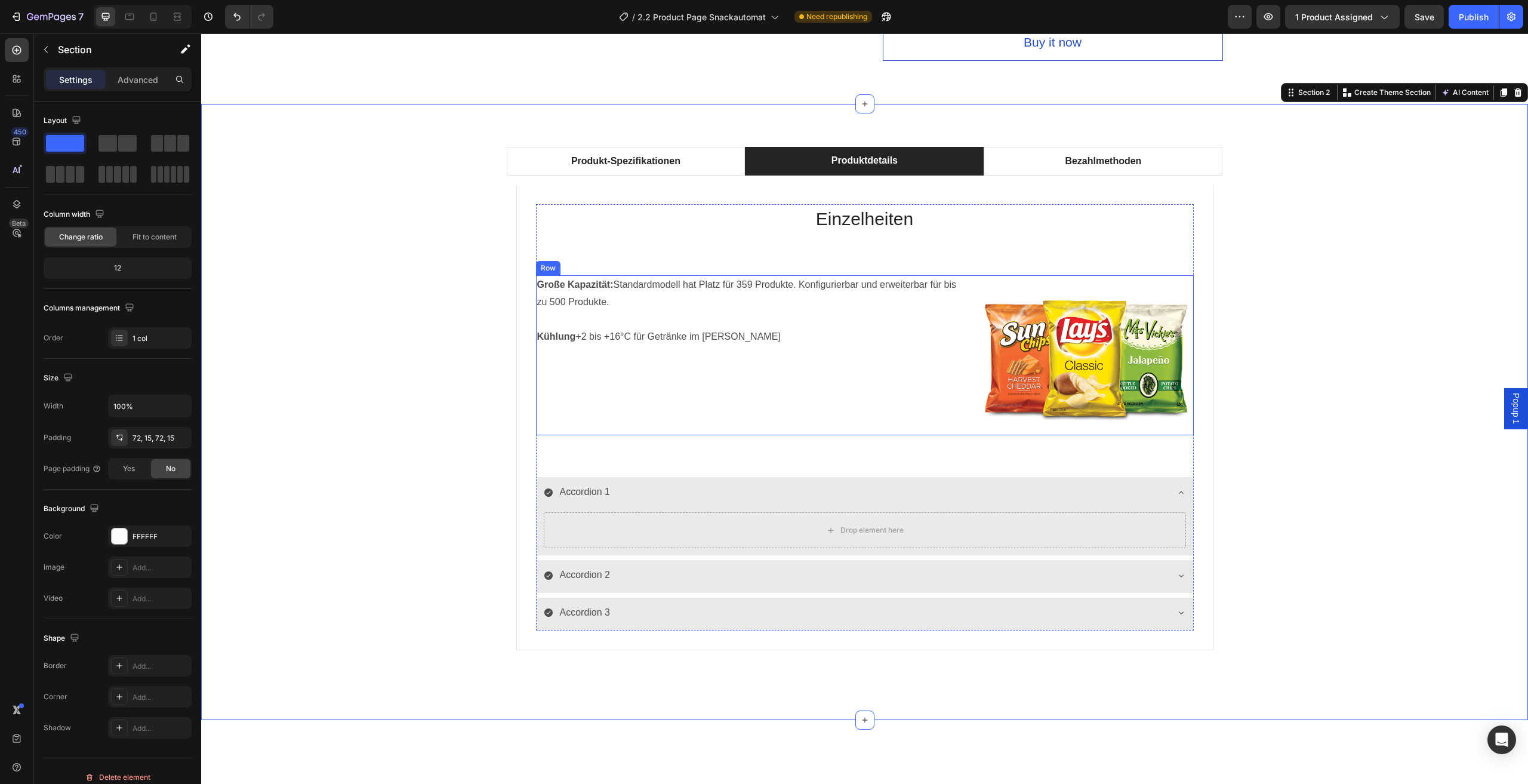
click at [879, 371] on div "Große Kapazität: Standardmodell hat Platz für 359 Produkte. Konfigurierbar und …" at bounding box center [752, 355] width 433 height 160
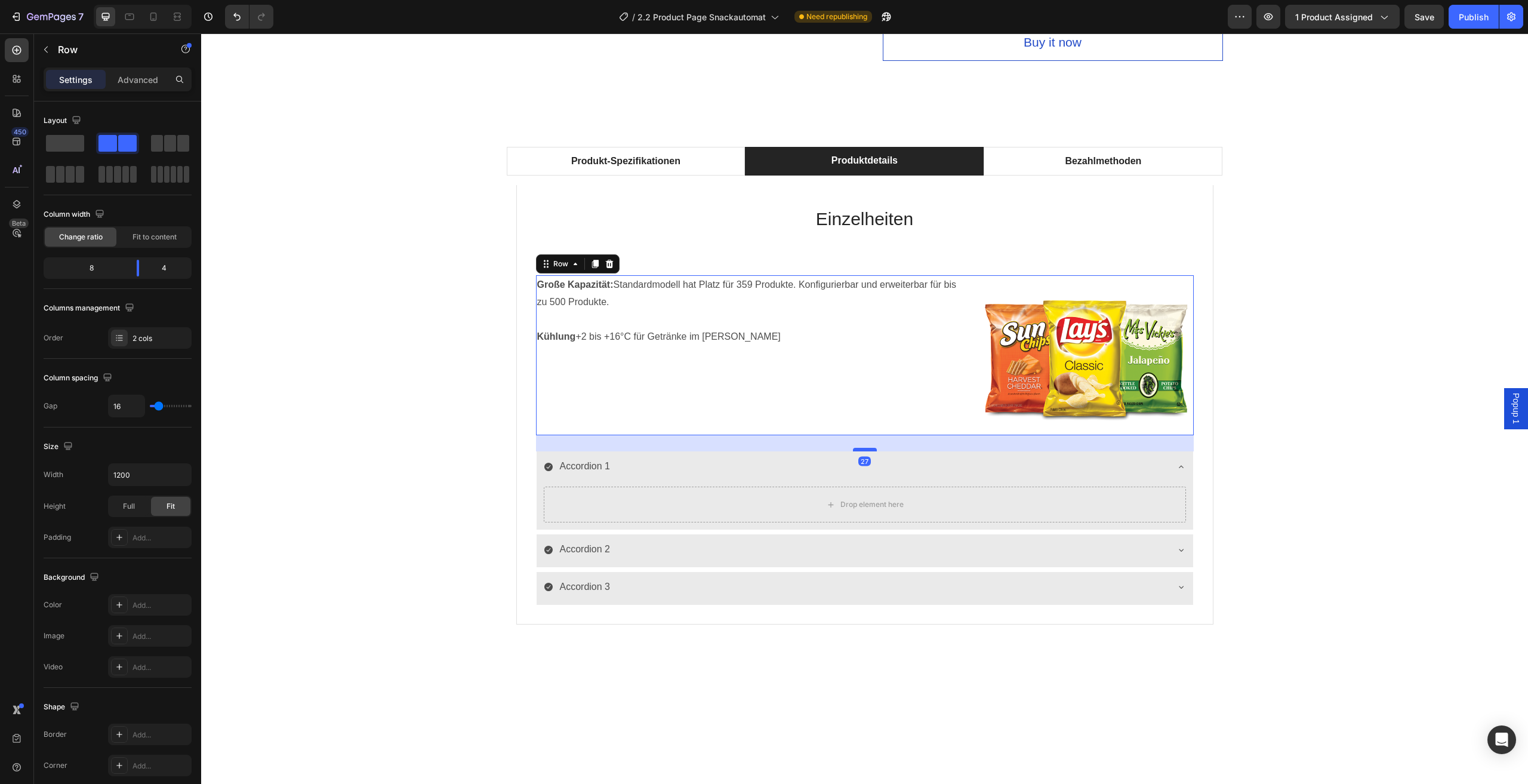
drag, startPoint x: 859, startPoint y: 475, endPoint x: 864, endPoint y: 449, distance: 26.5
click at [864, 449] on div at bounding box center [865, 449] width 24 height 3
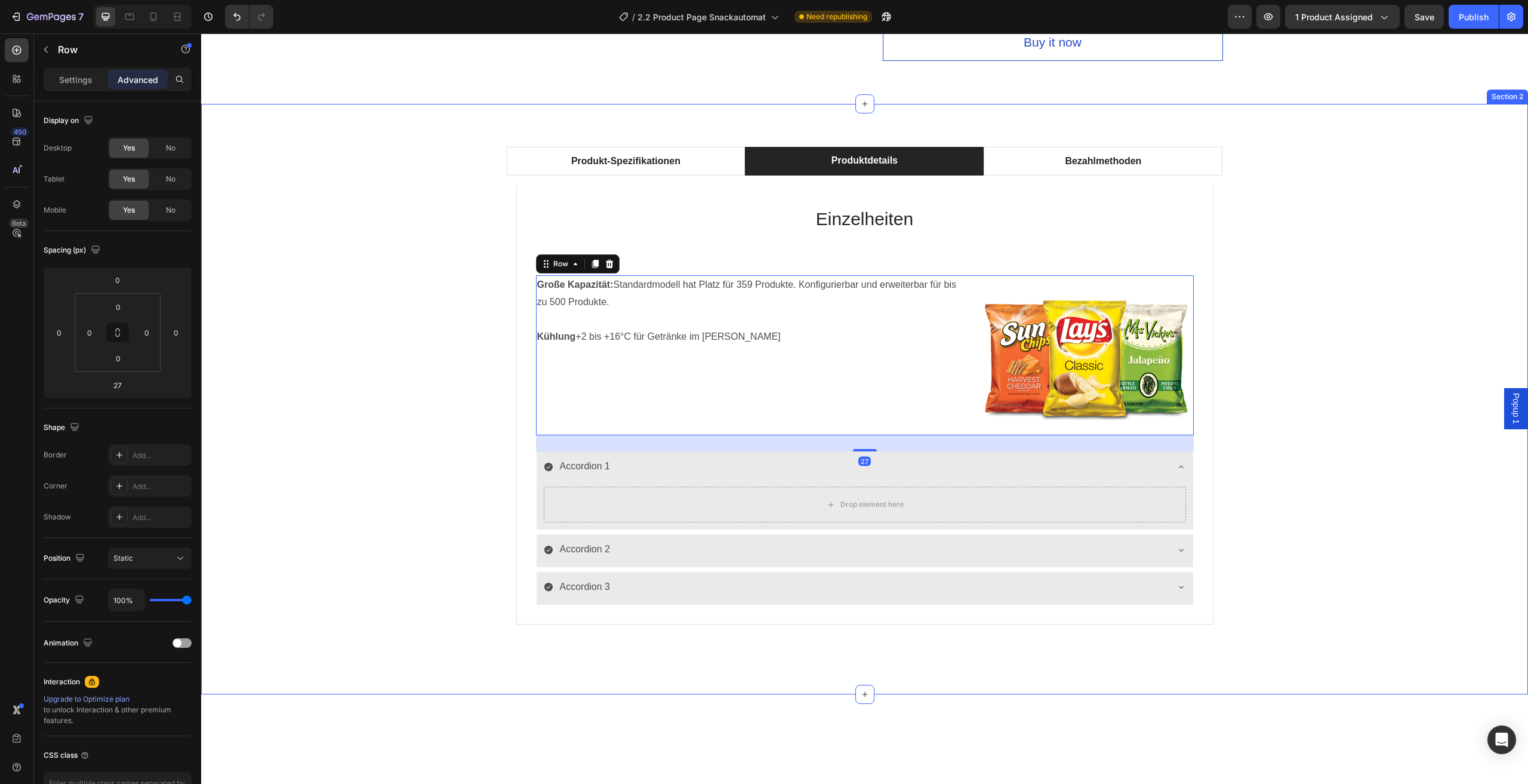
click at [1338, 352] on div "Produkt-Spezifikationen Produktdetails Bezahlmethoden Technische Daten Heading …" at bounding box center [864, 399] width 1309 height 504
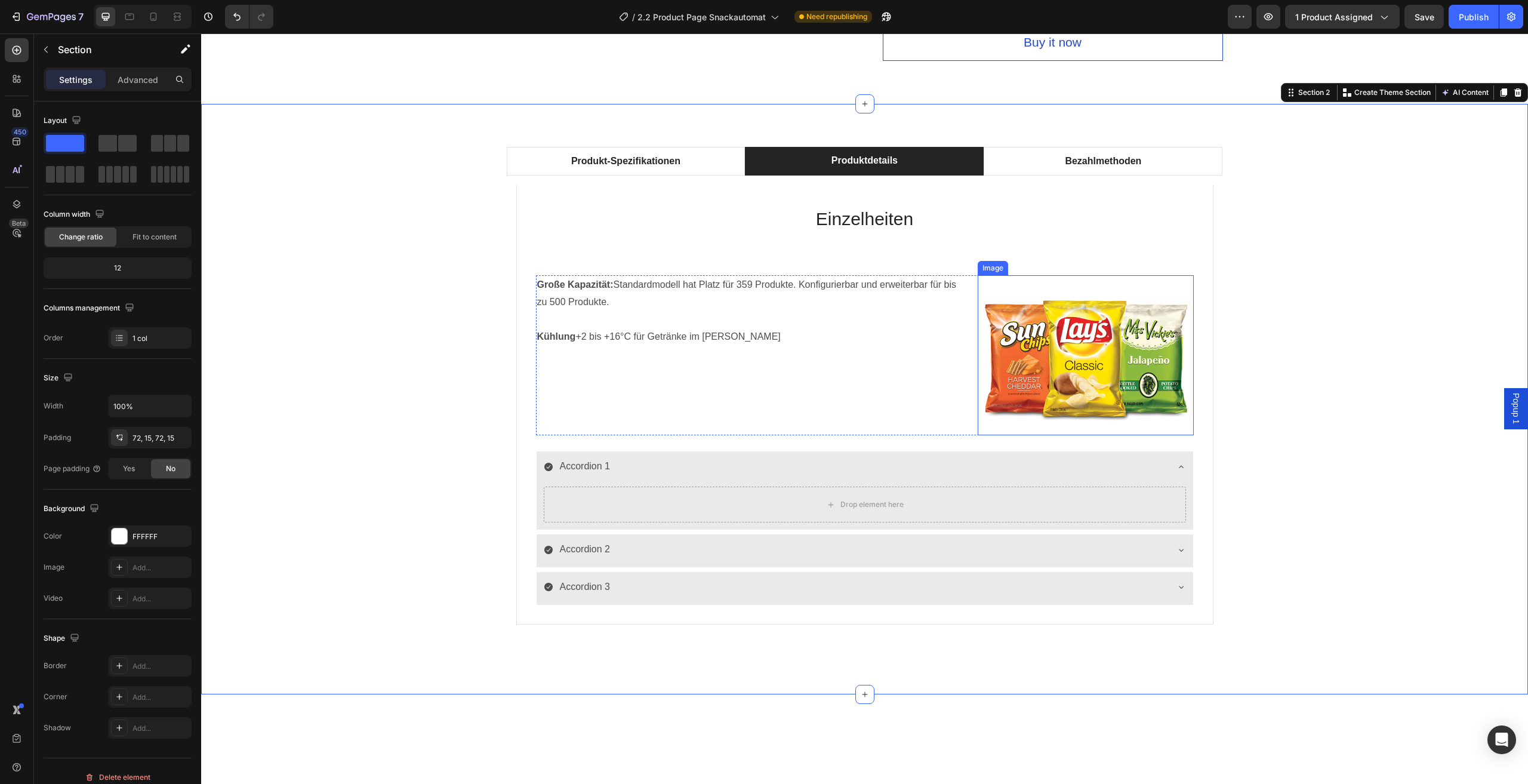
click at [1085, 341] on img at bounding box center [1086, 355] width 216 height 160
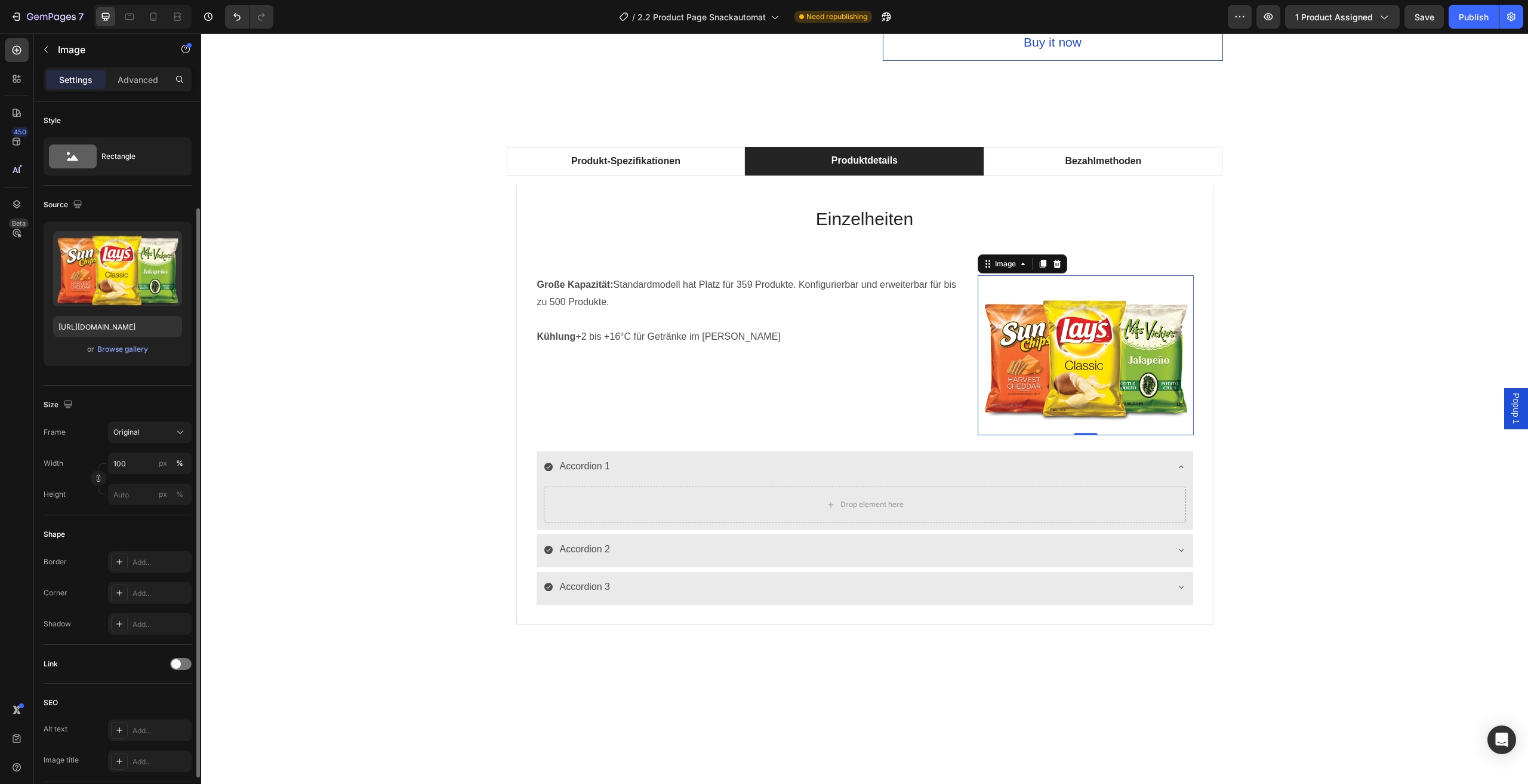
scroll to position [60, 0]
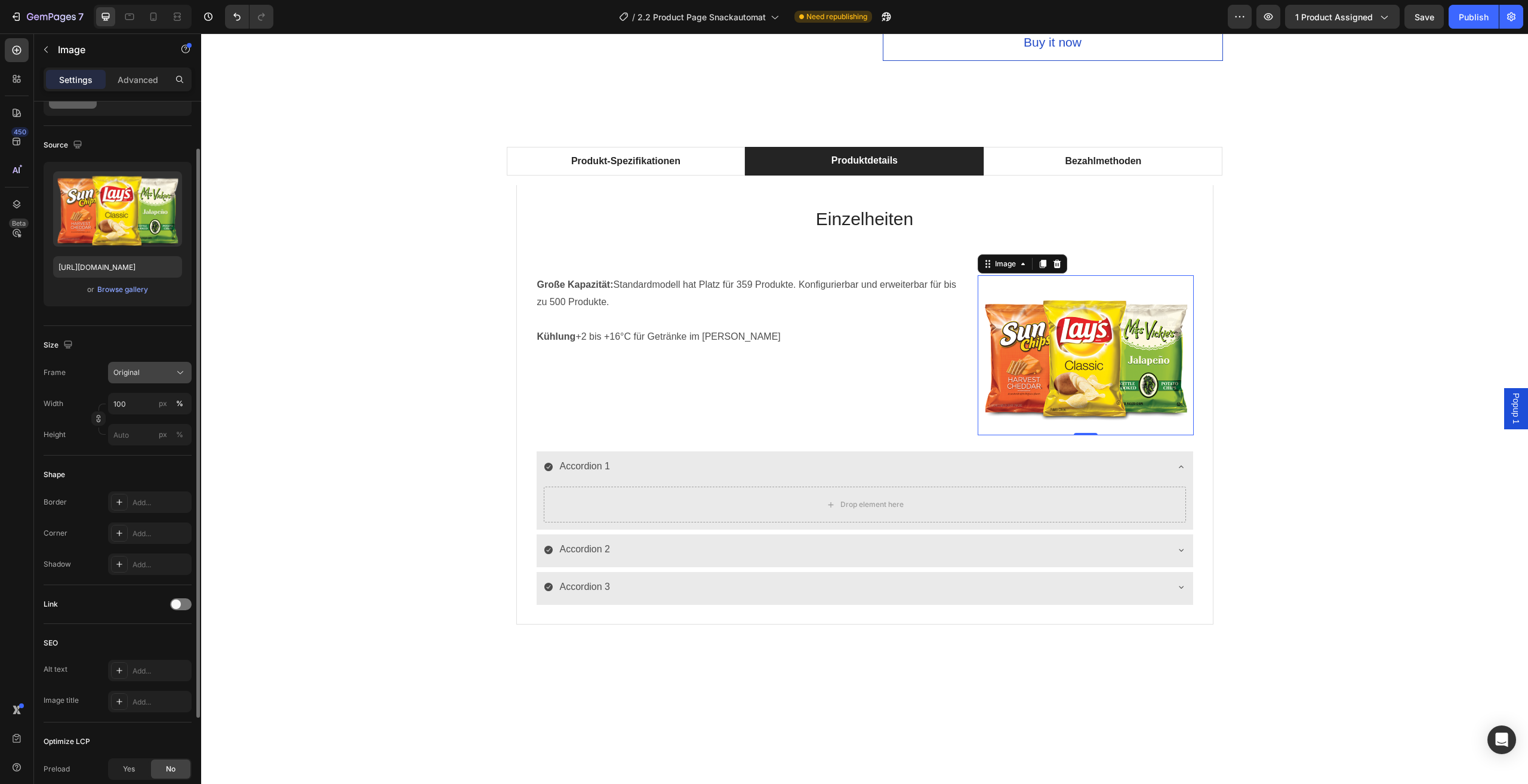
click at [175, 367] on icon at bounding box center [180, 373] width 12 height 12
click at [169, 399] on div "Square" at bounding box center [147, 402] width 69 height 12
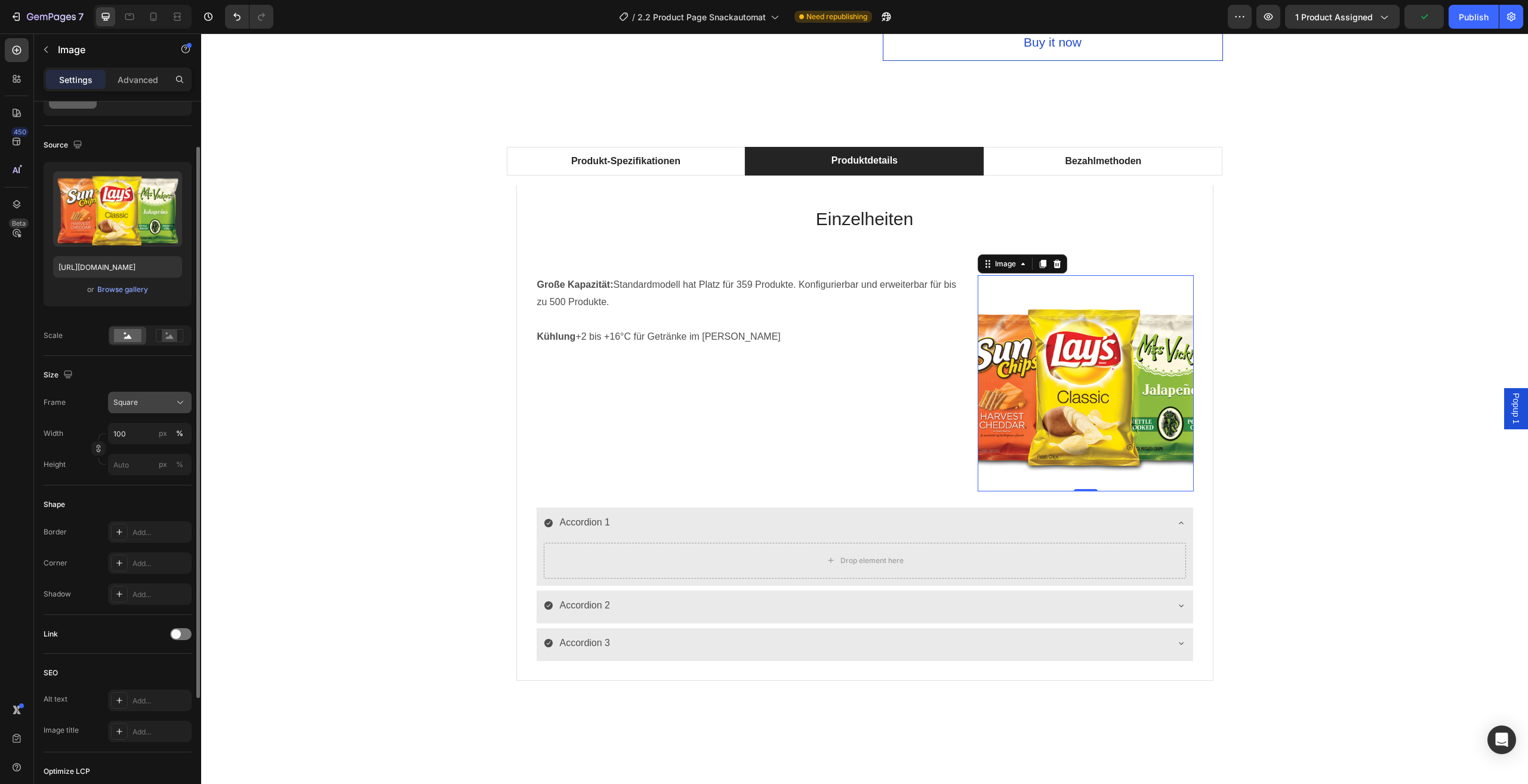
click at [157, 400] on div "Square" at bounding box center [142, 402] width 59 height 11
click at [165, 494] on div "Original" at bounding box center [147, 499] width 69 height 11
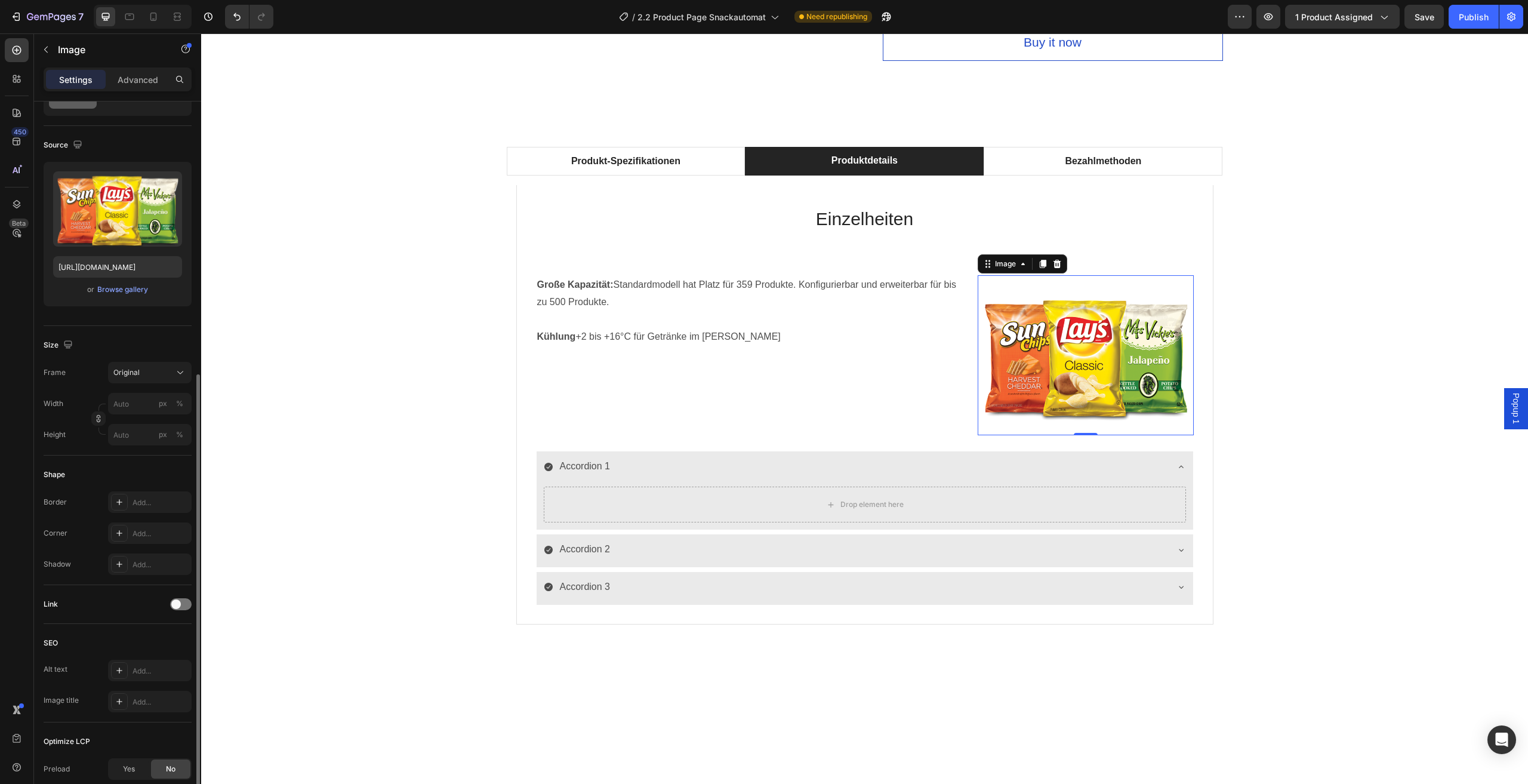
scroll to position [185, 0]
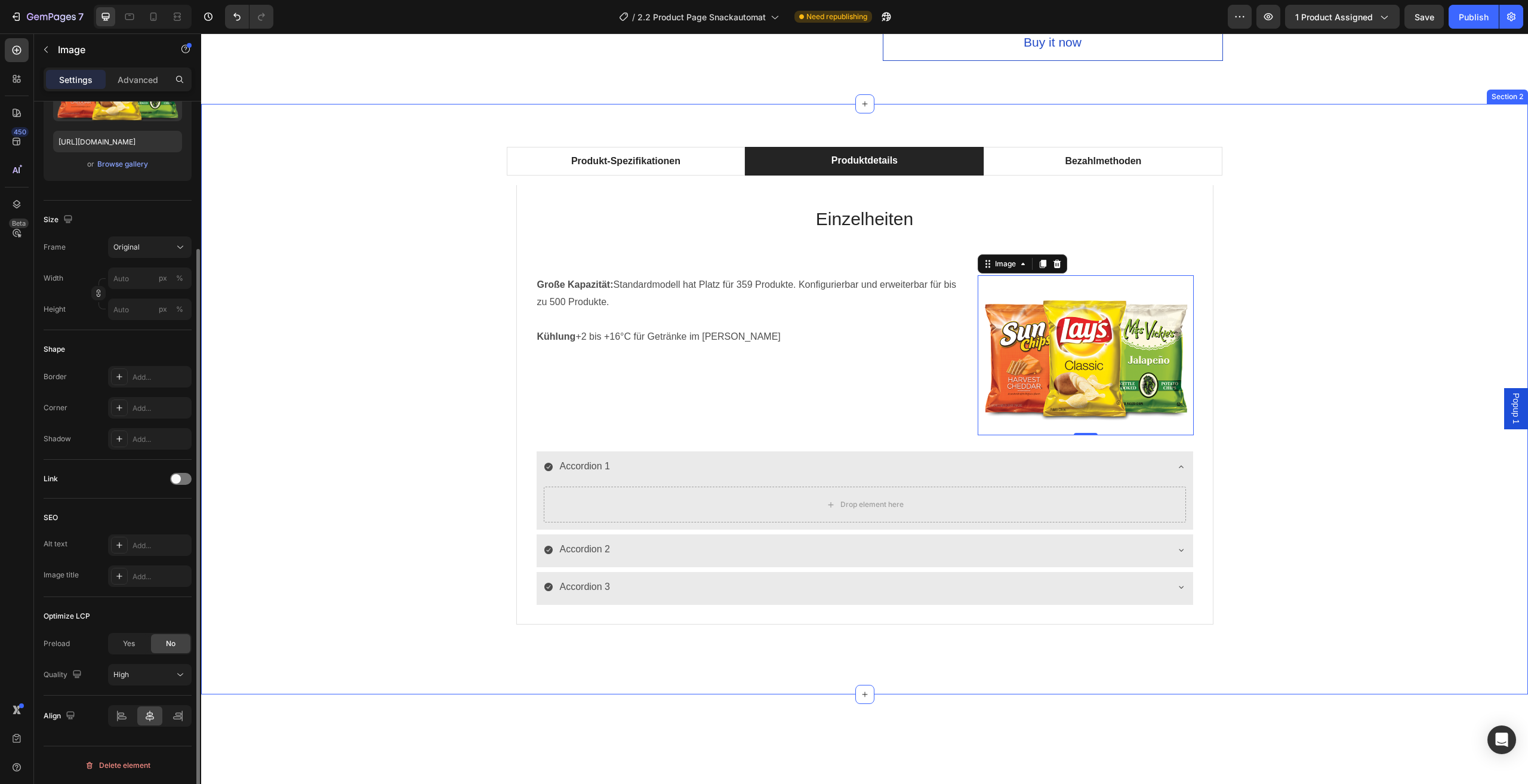
click at [365, 417] on div "Produkt-Spezifikationen Produktdetails Bezahlmethoden Technische Daten Heading …" at bounding box center [864, 399] width 1309 height 504
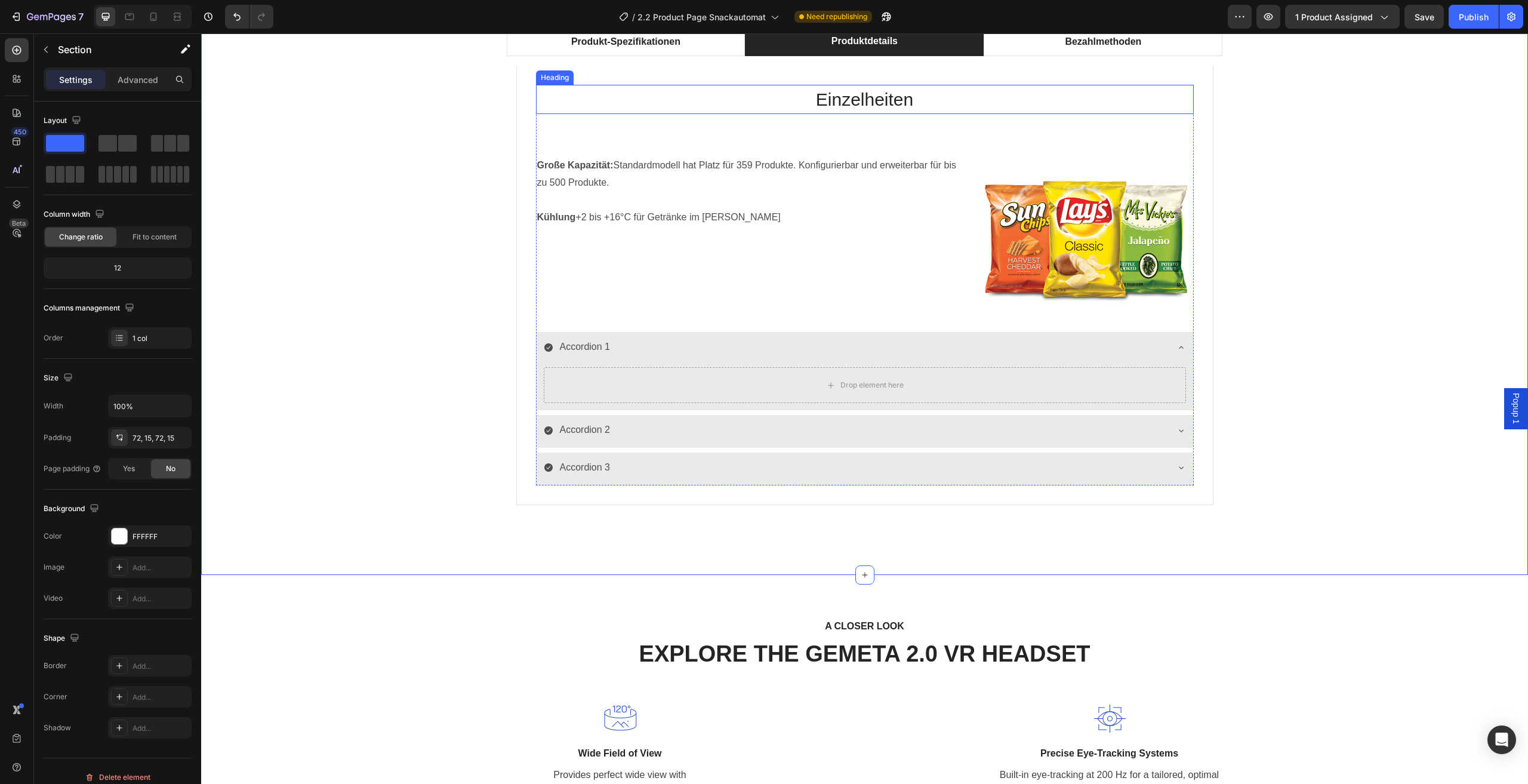
scroll to position [596, 0]
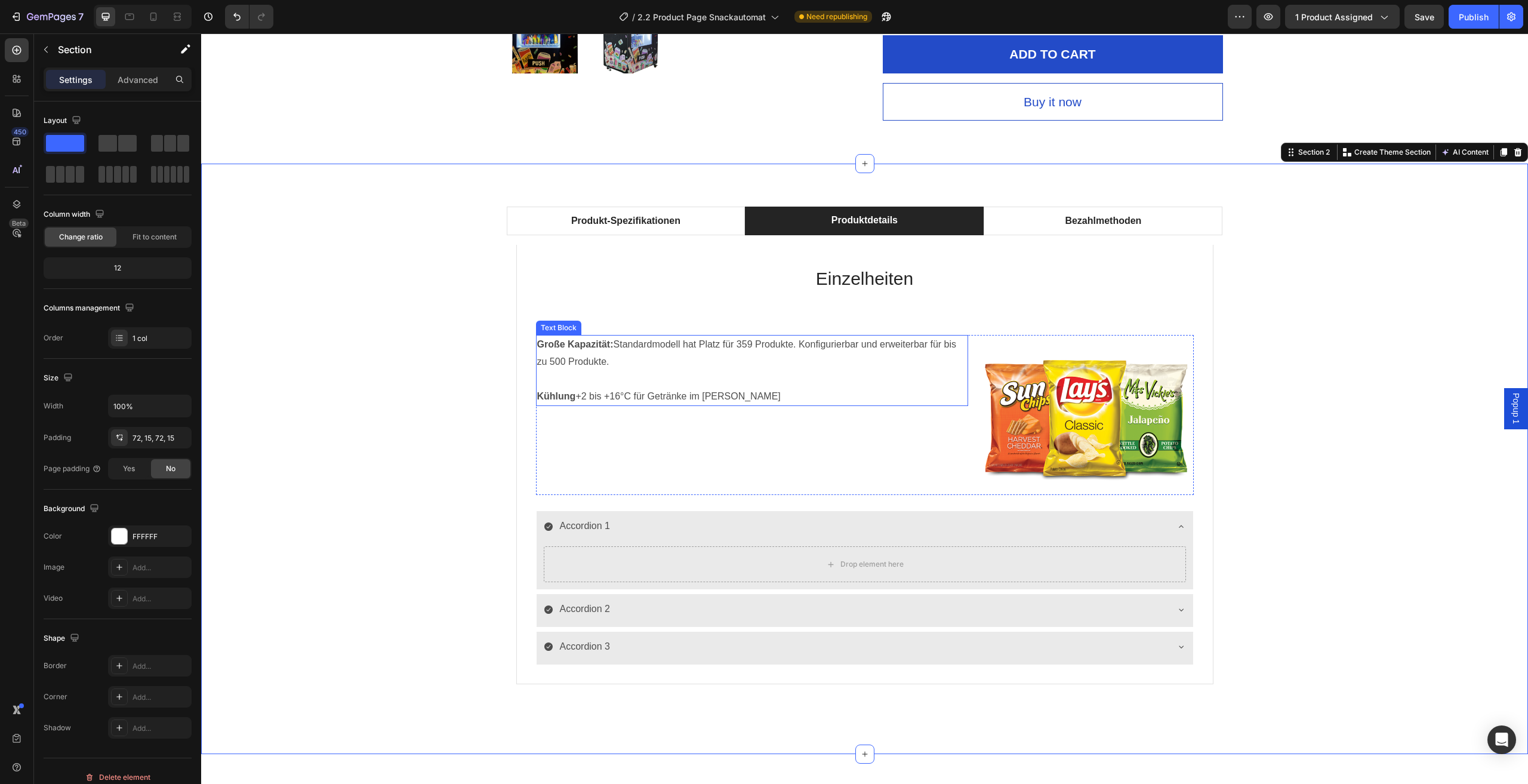
click at [781, 352] on p "Große Kapazität: Standardmodell hat Platz für 359 Produkte. Konfigurierbar und …" at bounding box center [752, 353] width 430 height 35
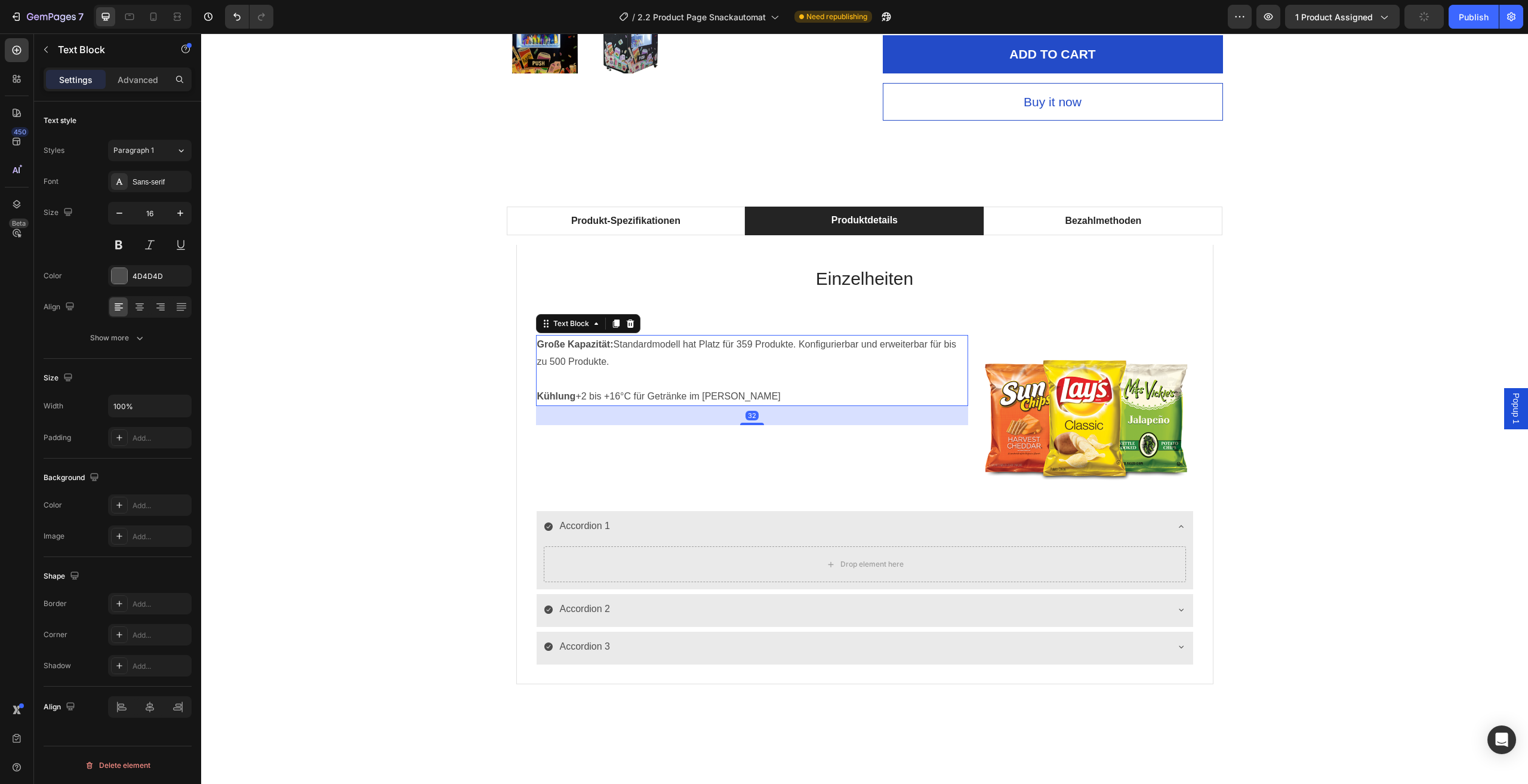
click at [718, 392] on span "Kühlung +2 bis +16°C für Getränke im Sommer" at bounding box center [659, 396] width 244 height 10
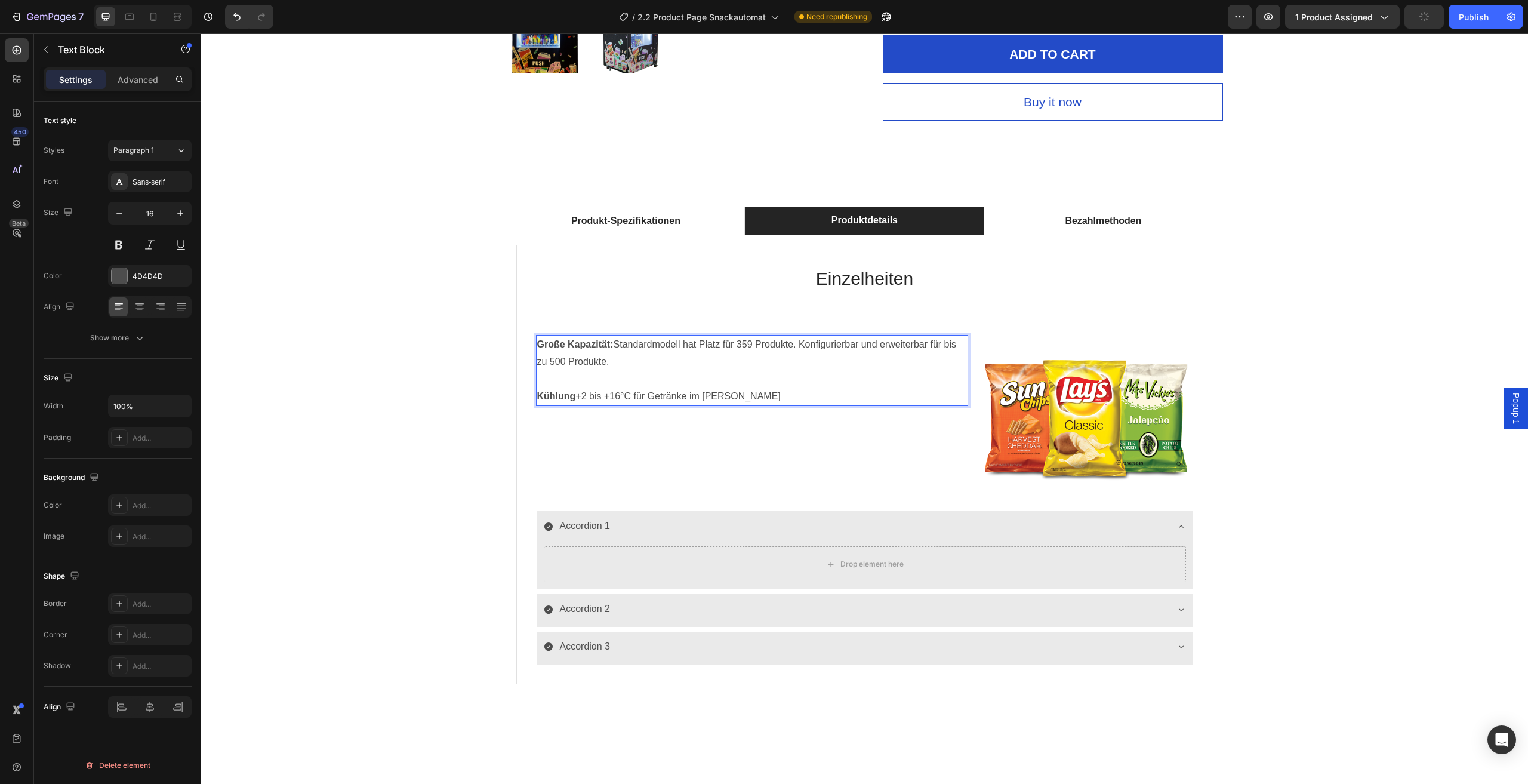
click at [760, 396] on p "Kühlung +2 bis +16°C für Getränke im Sommer" at bounding box center [752, 396] width 430 height 17
click at [634, 380] on p "Rich Text Editor. Editing area: main" at bounding box center [752, 379] width 430 height 17
click at [836, 458] on div "Große Kapazität: Standardmodell hat Platz für 359 Produkte. Konfigurierbar und …" at bounding box center [752, 415] width 433 height 160
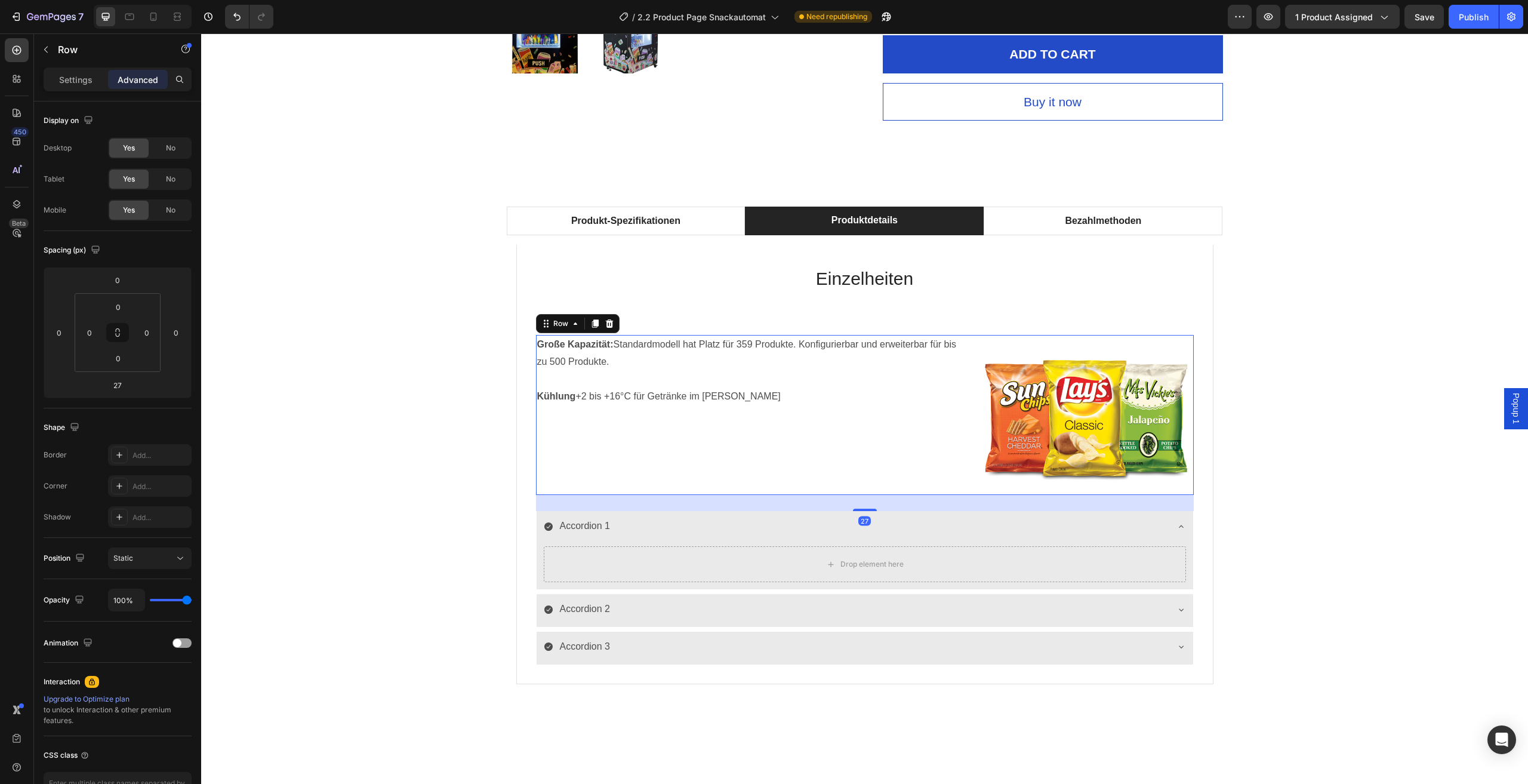
click at [1018, 424] on img at bounding box center [1086, 415] width 216 height 160
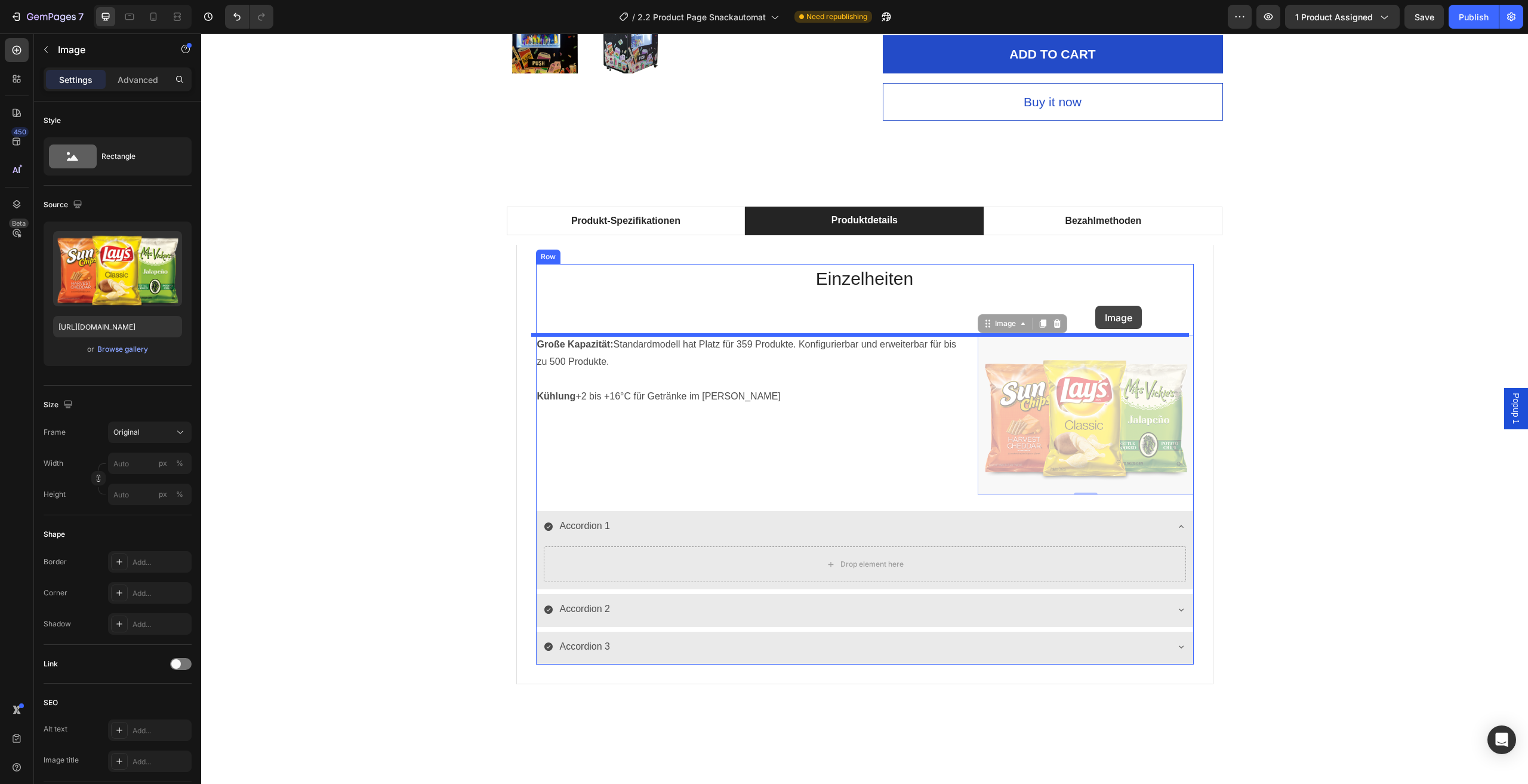
drag, startPoint x: 1078, startPoint y: 412, endPoint x: 1095, endPoint y: 305, distance: 108.3
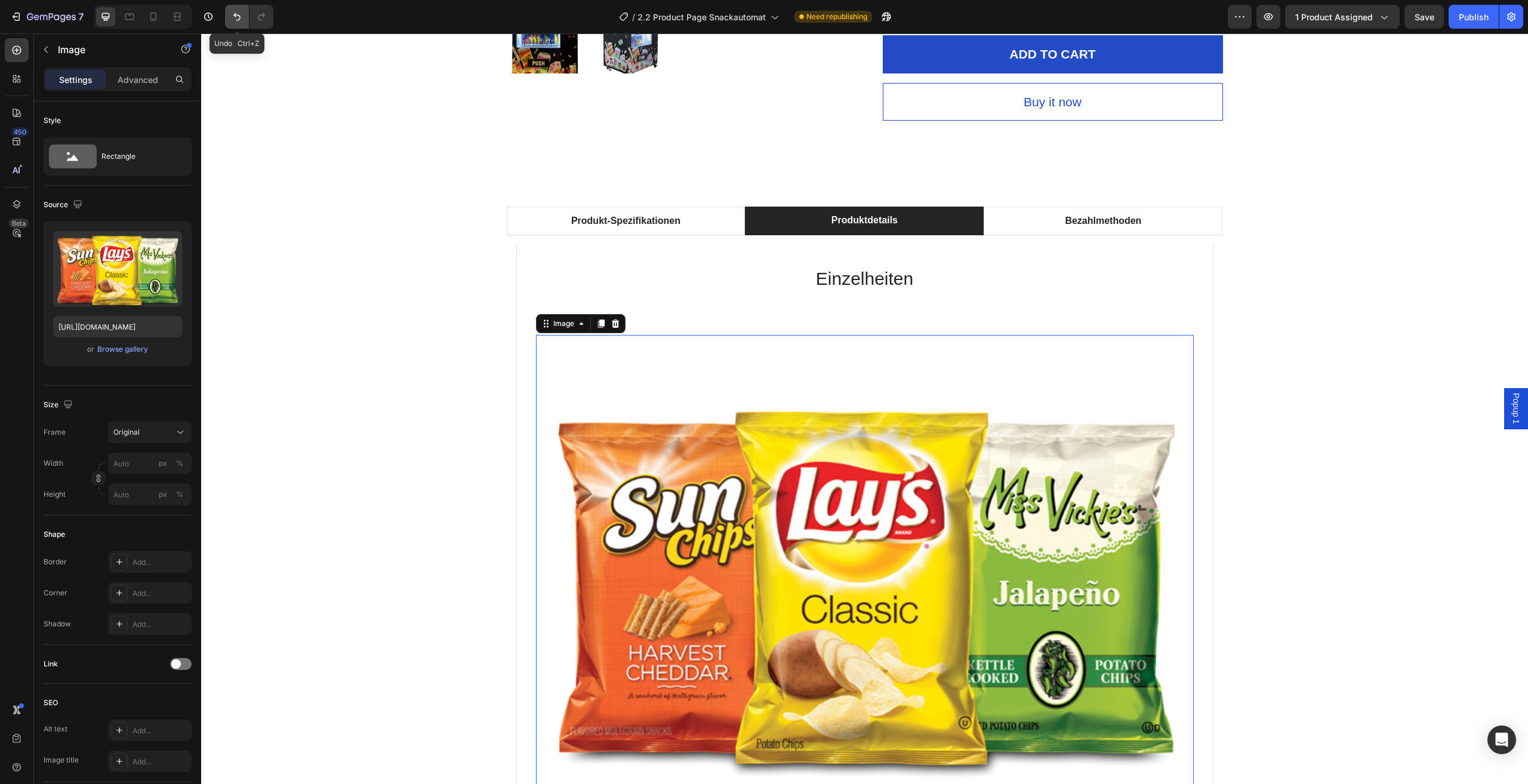
click at [244, 14] on button "Undo/Redo" at bounding box center [237, 16] width 24 height 24
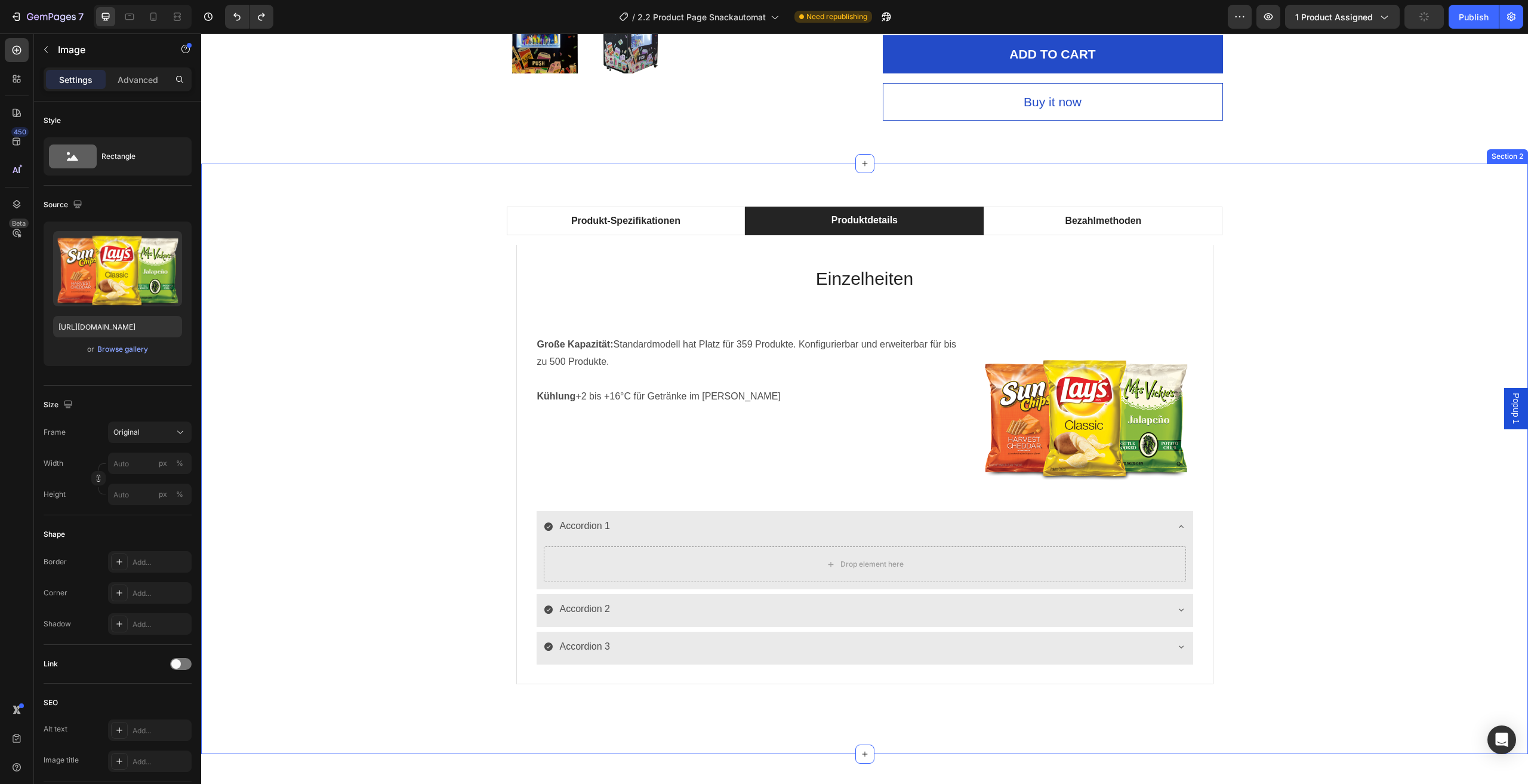
click at [1286, 404] on div "Produkt-Spezifikationen Produktdetails Bezahlmethoden Technische Daten Heading …" at bounding box center [864, 459] width 1309 height 504
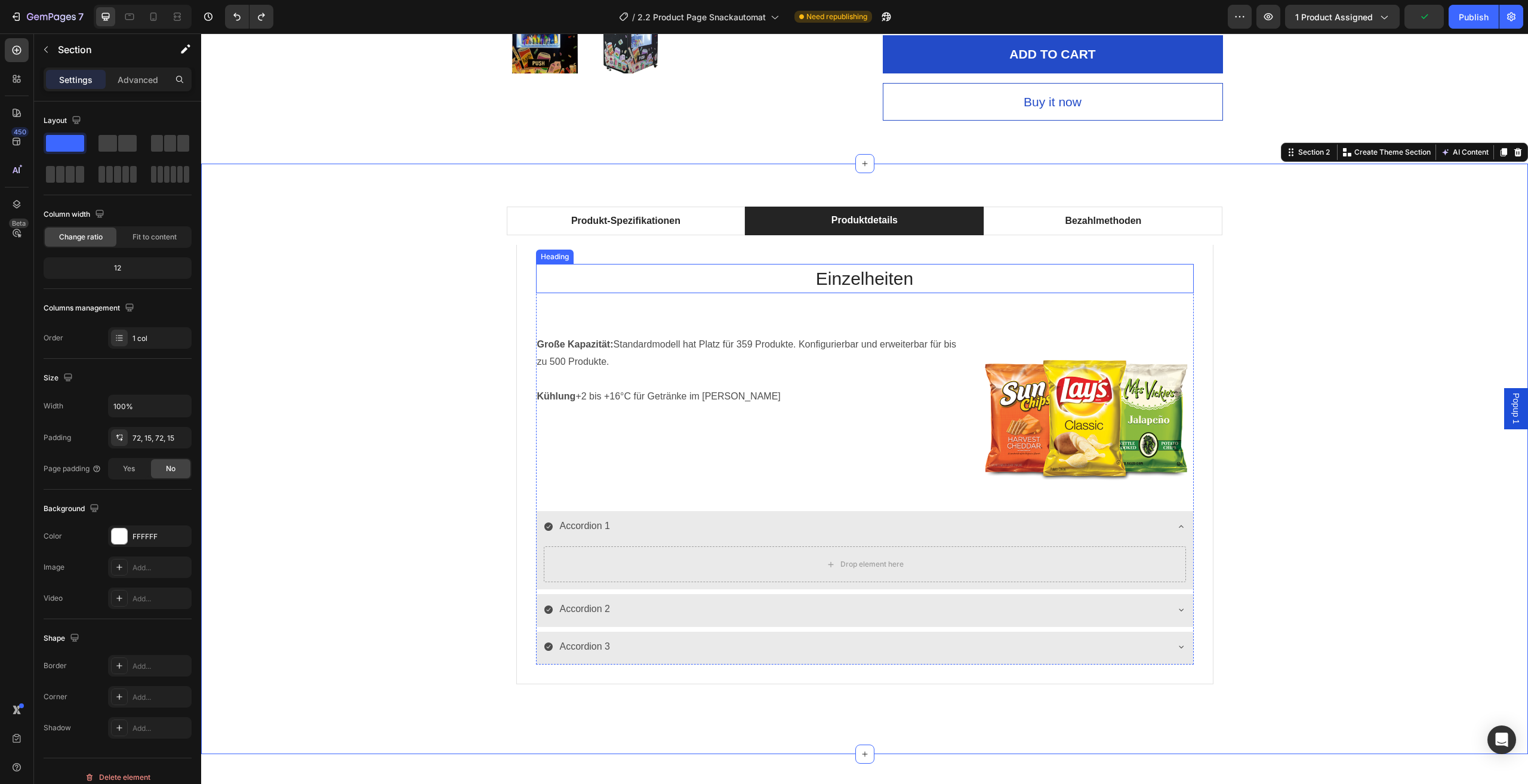
click at [865, 282] on h2 "Einzelheiten" at bounding box center [864, 278] width 658 height 29
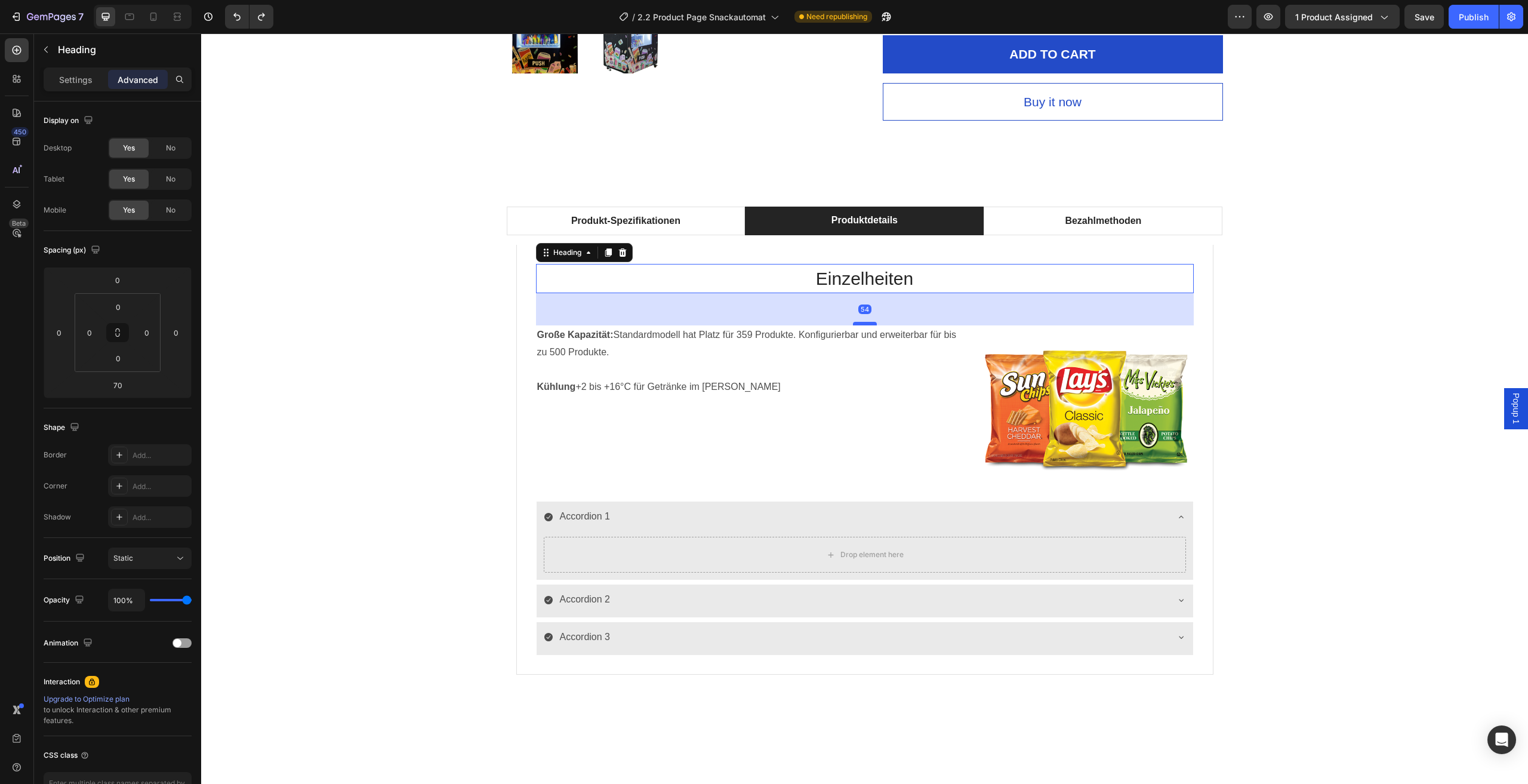
drag, startPoint x: 862, startPoint y: 333, endPoint x: 862, endPoint y: 324, distance: 9.0
click at [862, 324] on div at bounding box center [865, 323] width 24 height 3
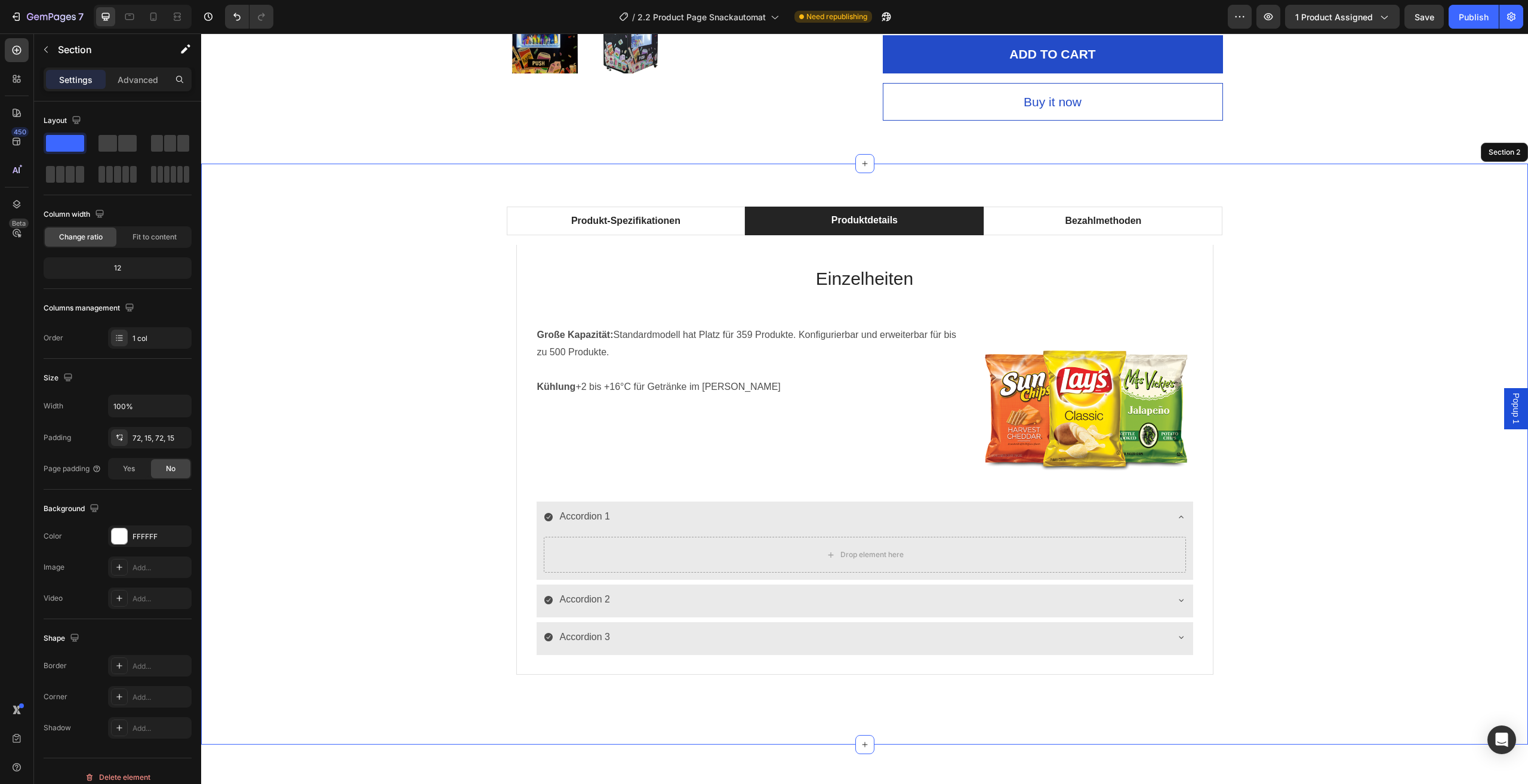
click at [1310, 328] on div "Produkt-Spezifikationen Produktdetails Bezahlmethoden Technische Daten Heading …" at bounding box center [864, 454] width 1309 height 495
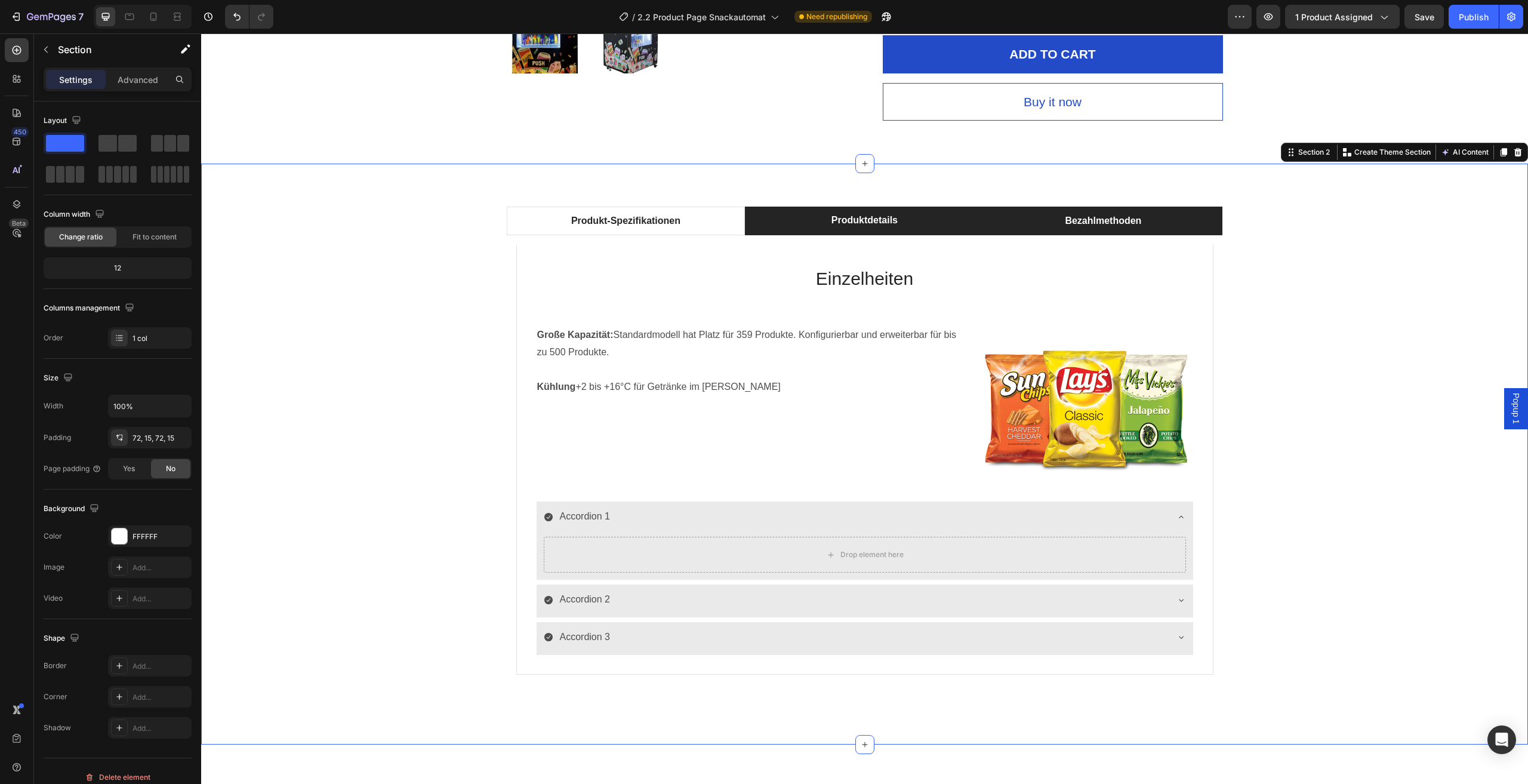
click at [1022, 219] on li "Bezahlmethoden" at bounding box center [1103, 221] width 239 height 29
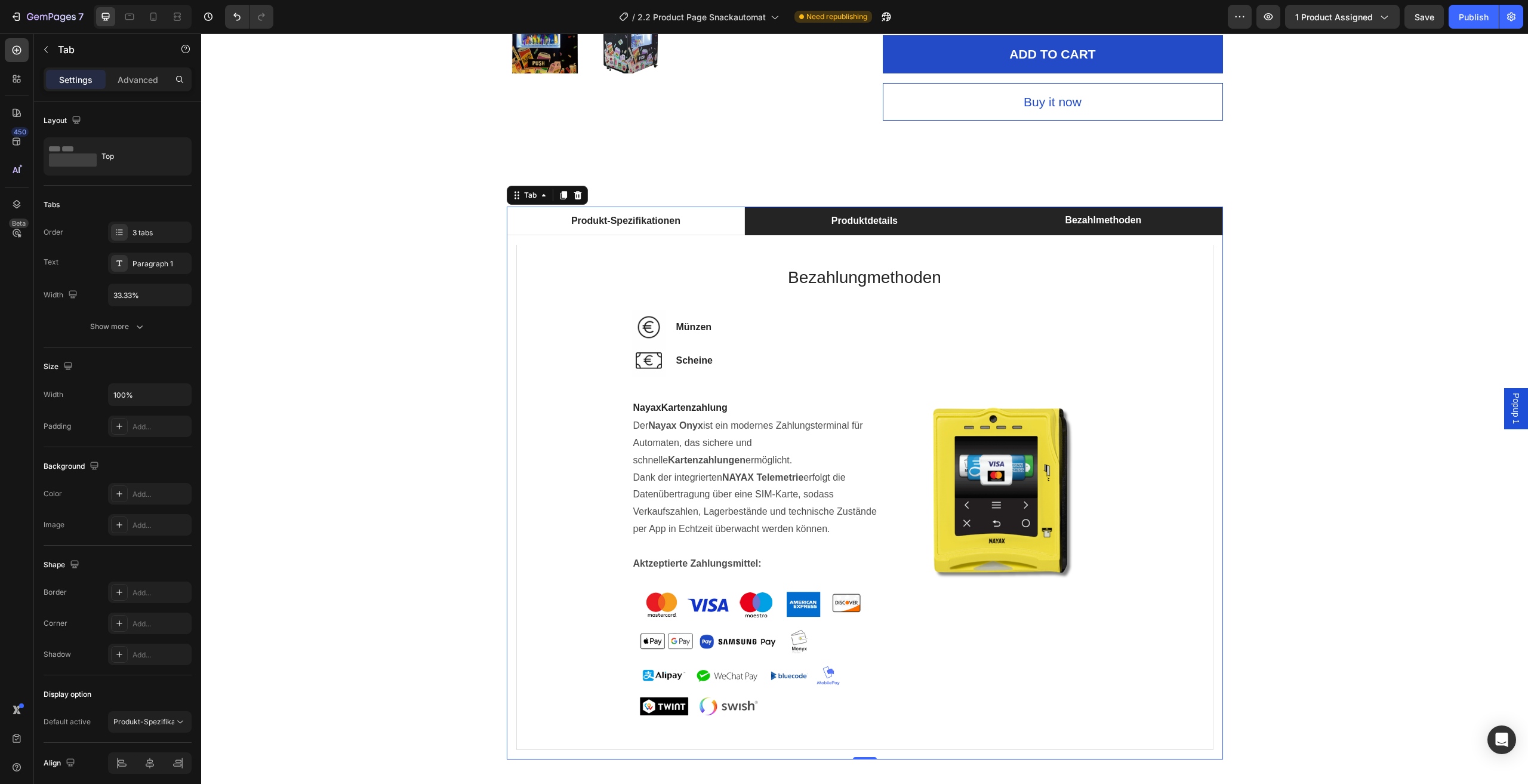
click at [939, 225] on li "Produktdetails" at bounding box center [864, 221] width 239 height 29
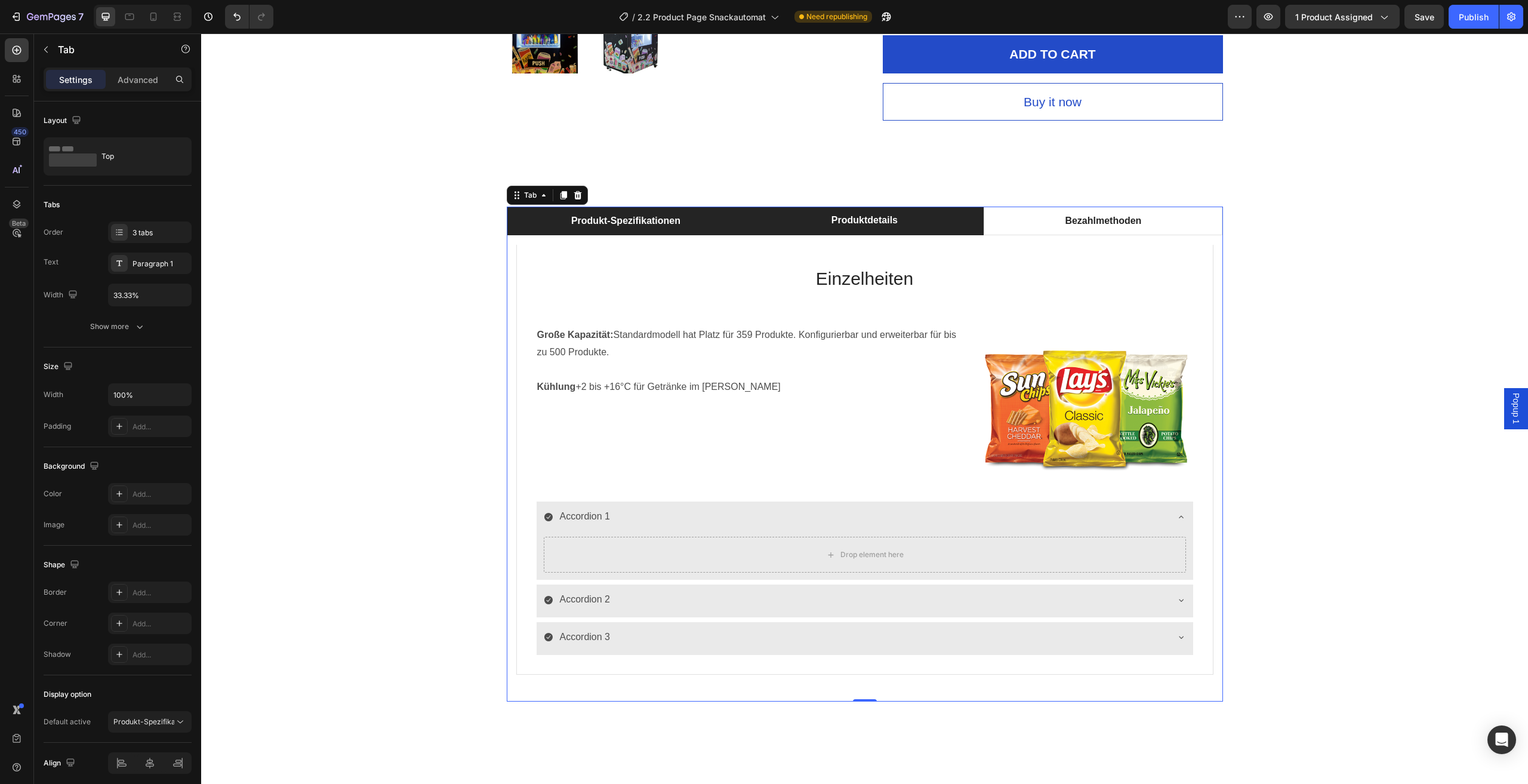
click at [714, 228] on li "Produkt-Spezifikationen" at bounding box center [626, 221] width 239 height 29
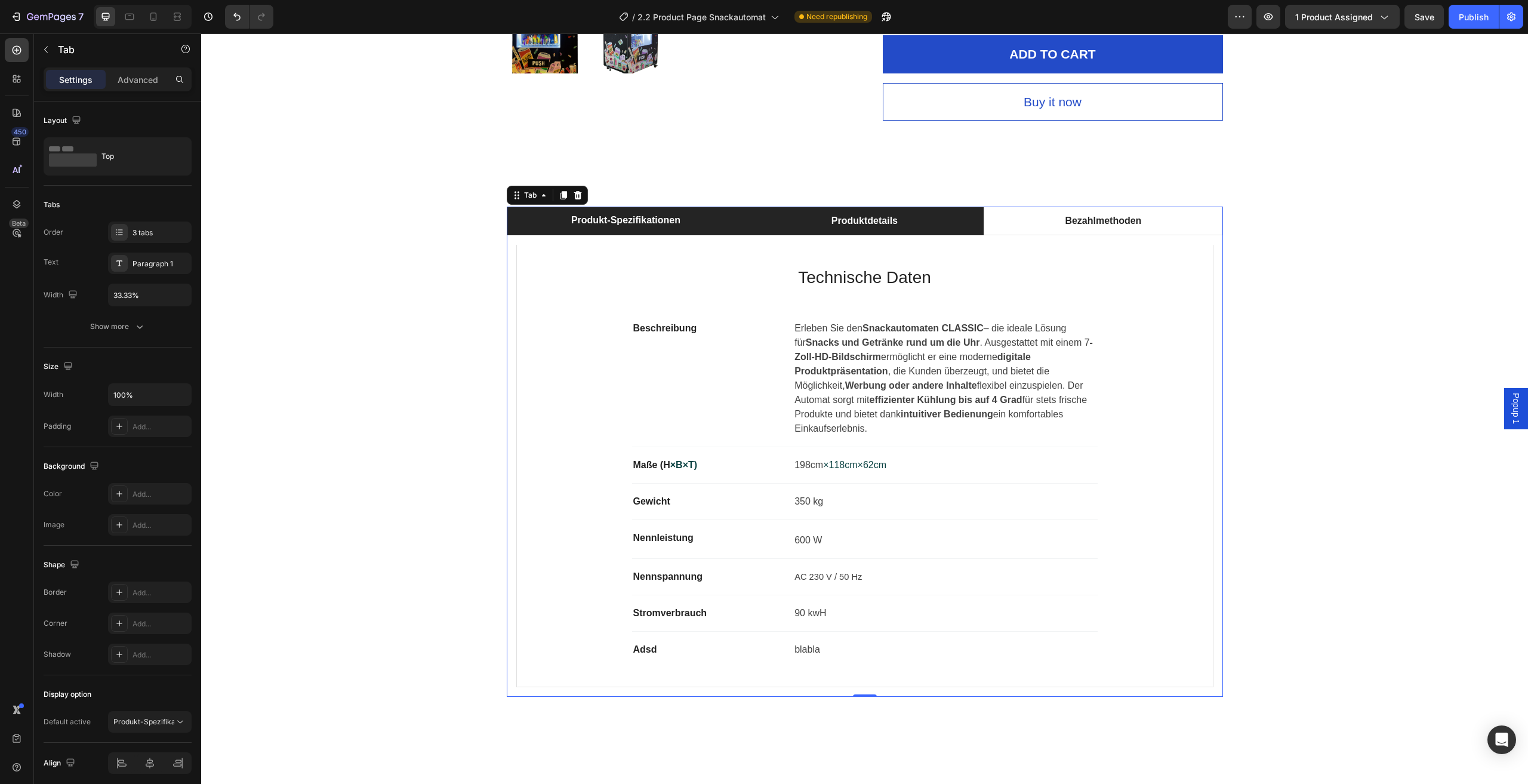
click at [796, 228] on li "Produktdetails" at bounding box center [864, 221] width 239 height 29
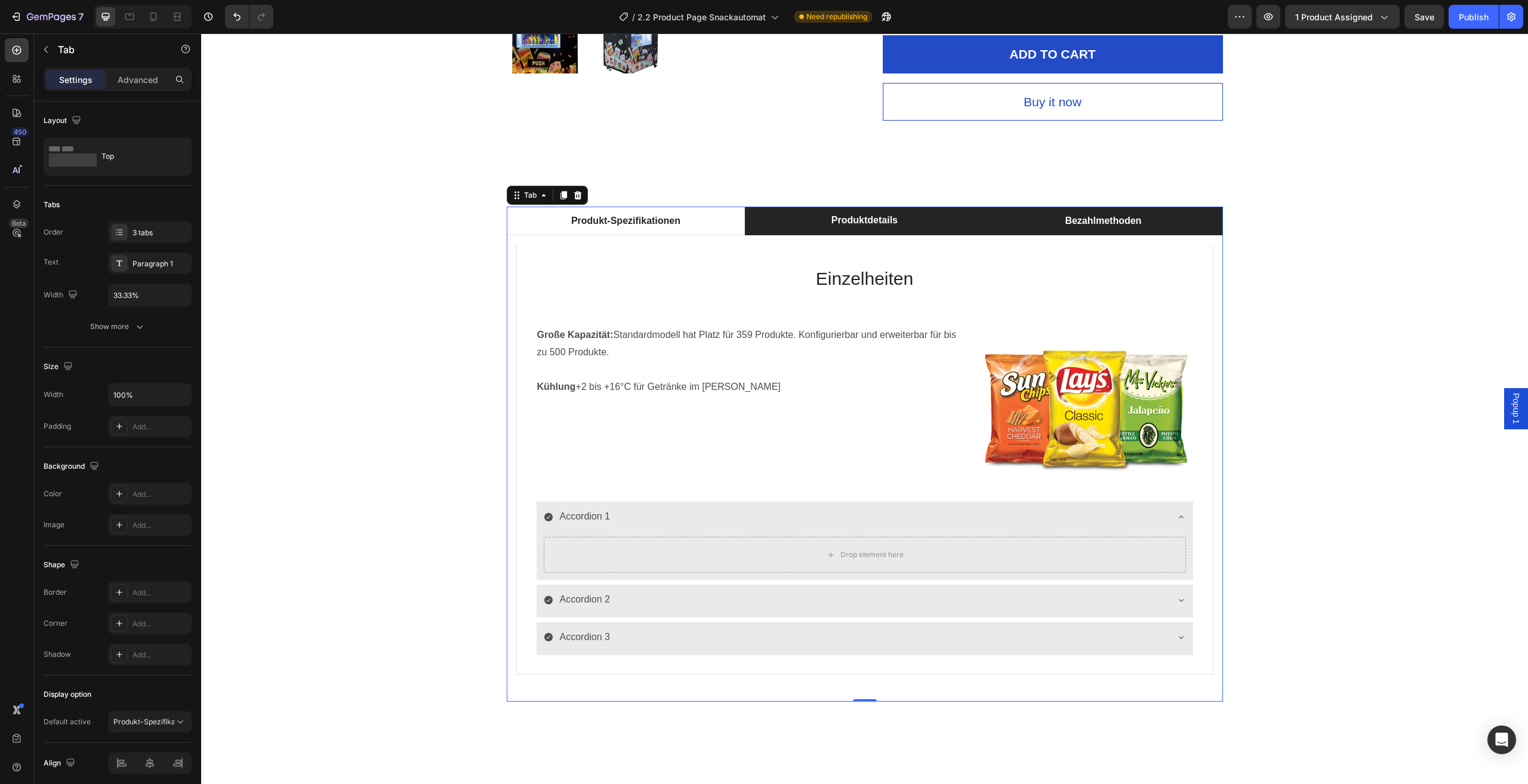
click at [1028, 225] on li "Bezahlmethoden" at bounding box center [1103, 221] width 239 height 29
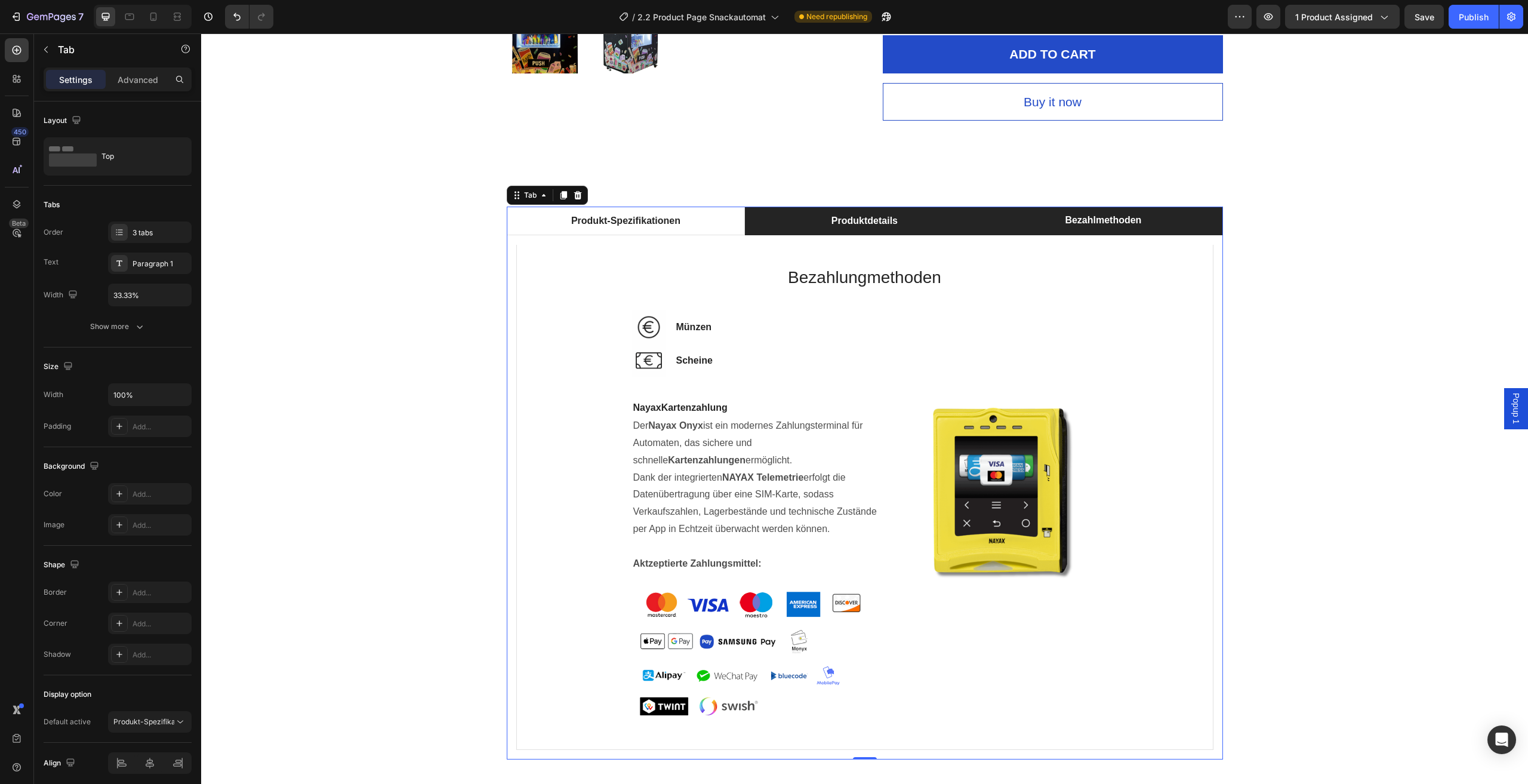
click at [932, 225] on li "Produktdetails" at bounding box center [864, 221] width 239 height 29
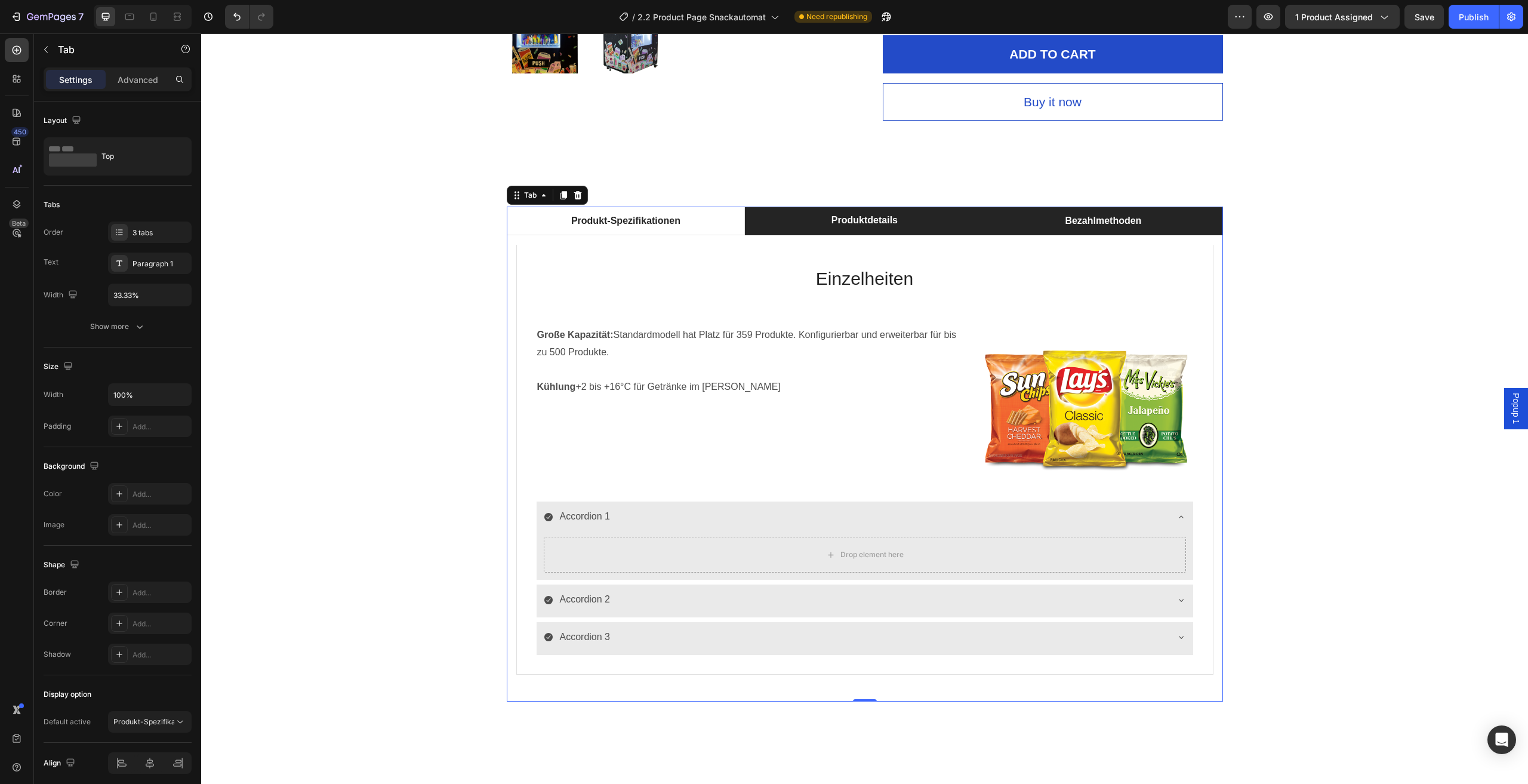
click at [1013, 224] on li "Bezahlmethoden" at bounding box center [1103, 221] width 239 height 29
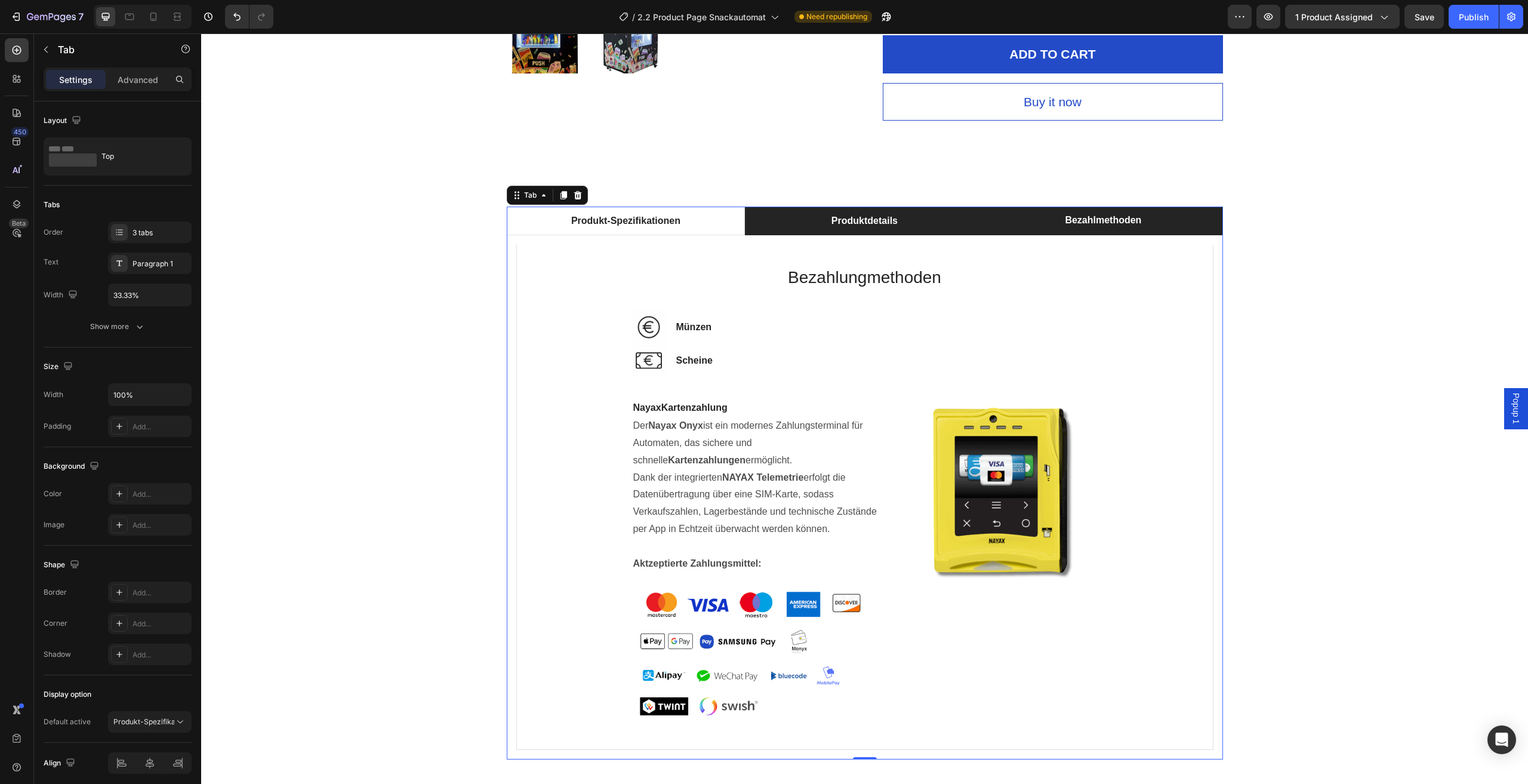
click at [953, 224] on li "Produktdetails" at bounding box center [864, 221] width 239 height 29
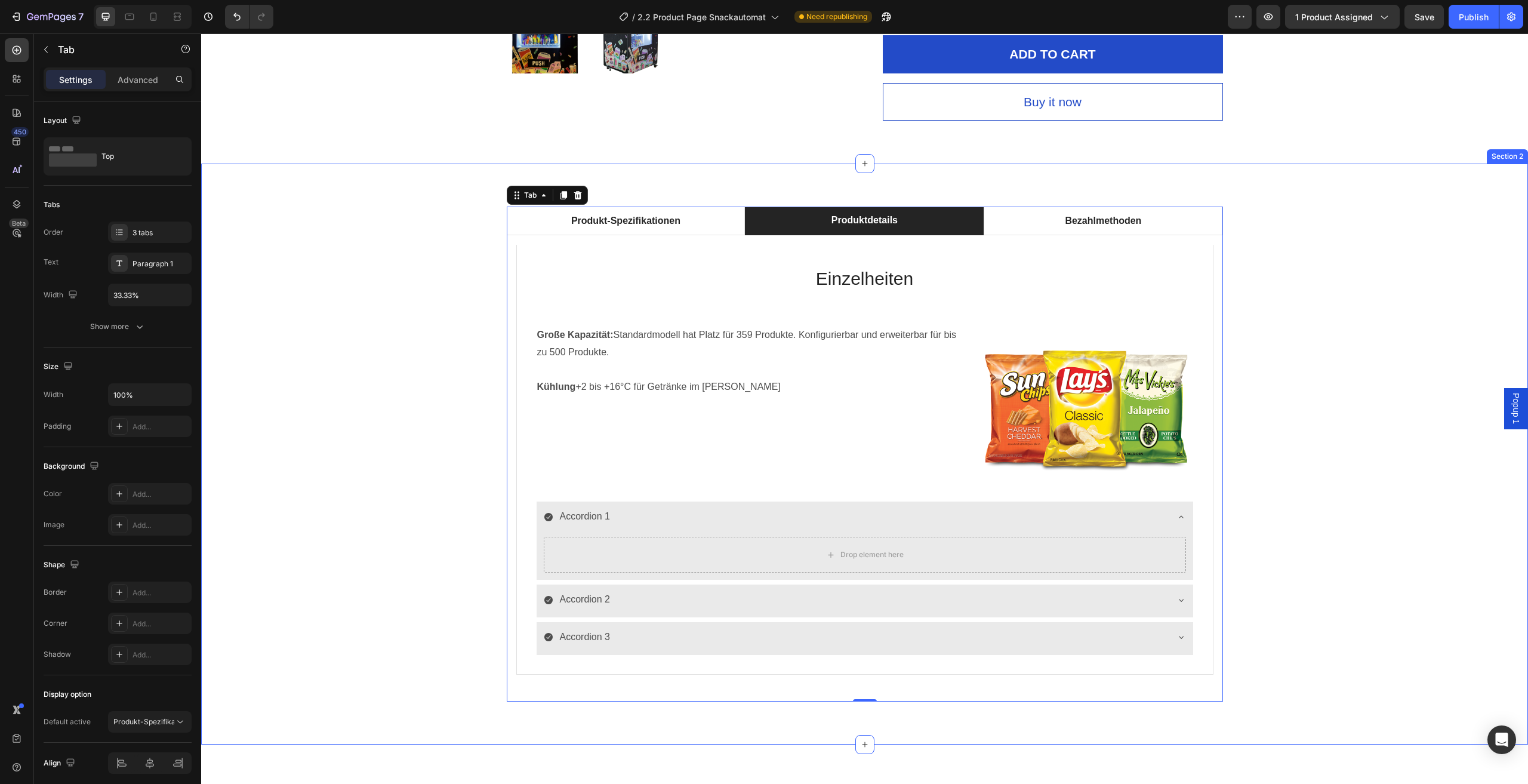
click at [1383, 294] on div "Produkt-Spezifikationen Produktdetails Bezahlmethoden Technische Daten Heading …" at bounding box center [864, 454] width 1309 height 495
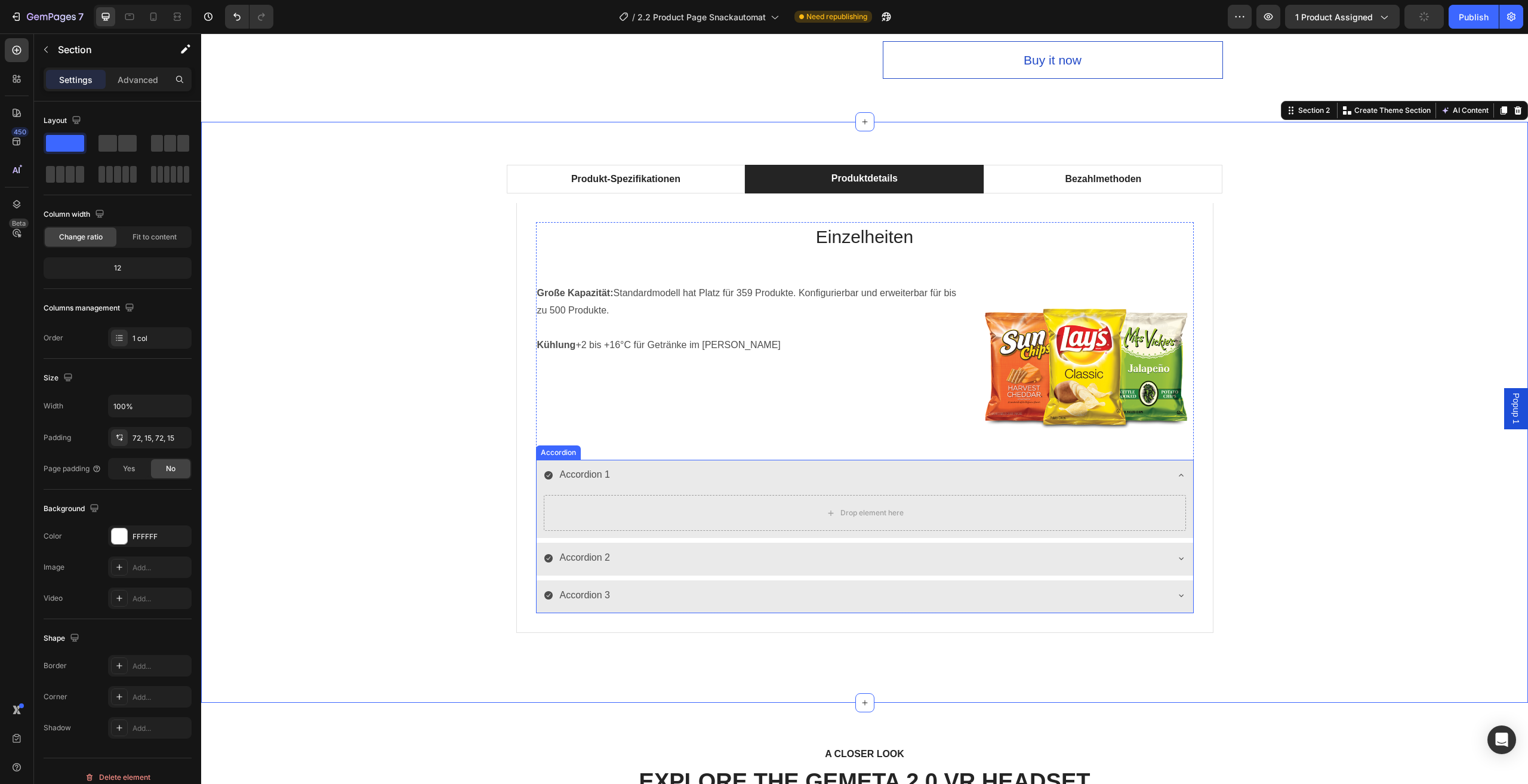
scroll to position [716, 0]
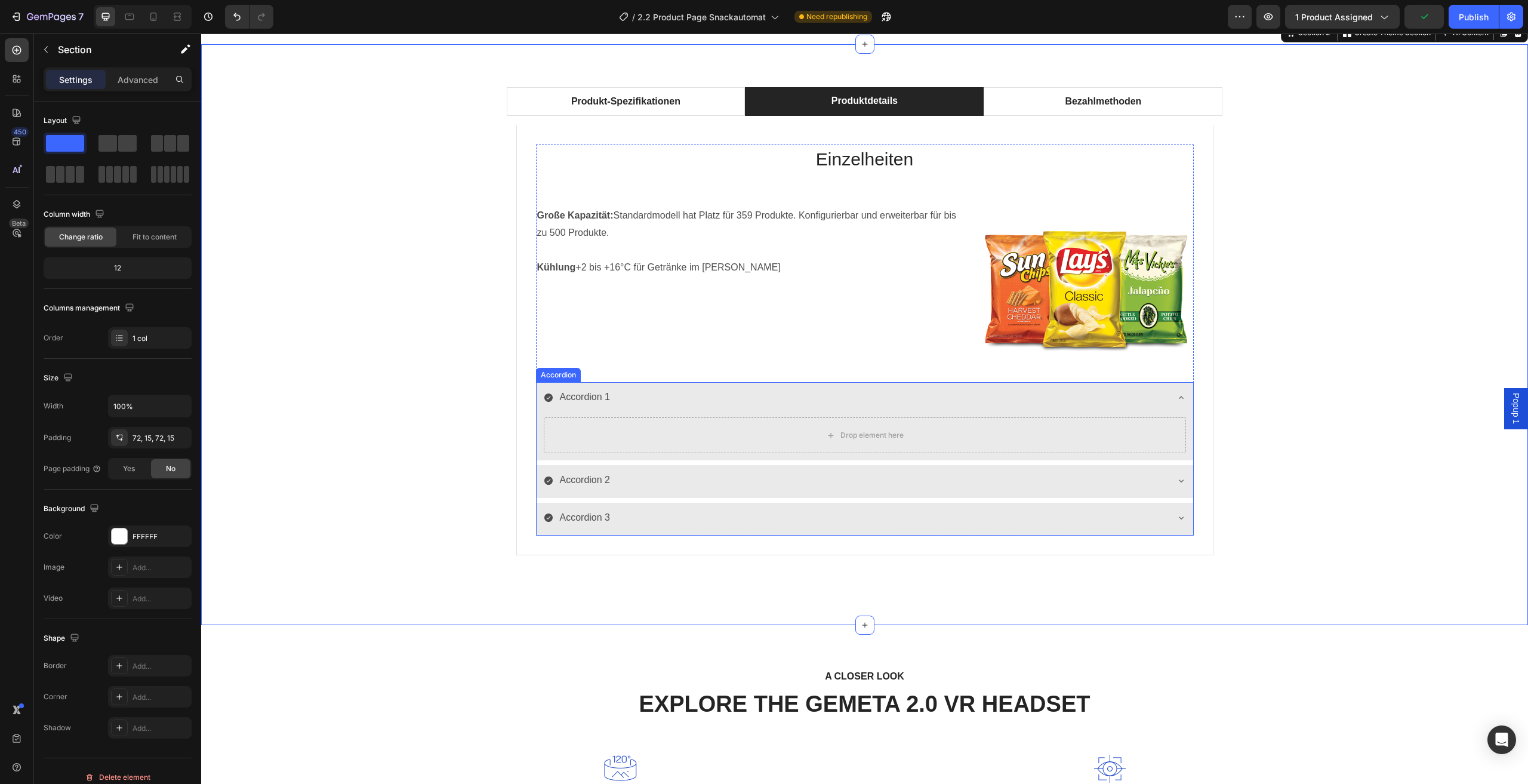
click at [960, 398] on div "Accordion 1" at bounding box center [855, 398] width 623 height 21
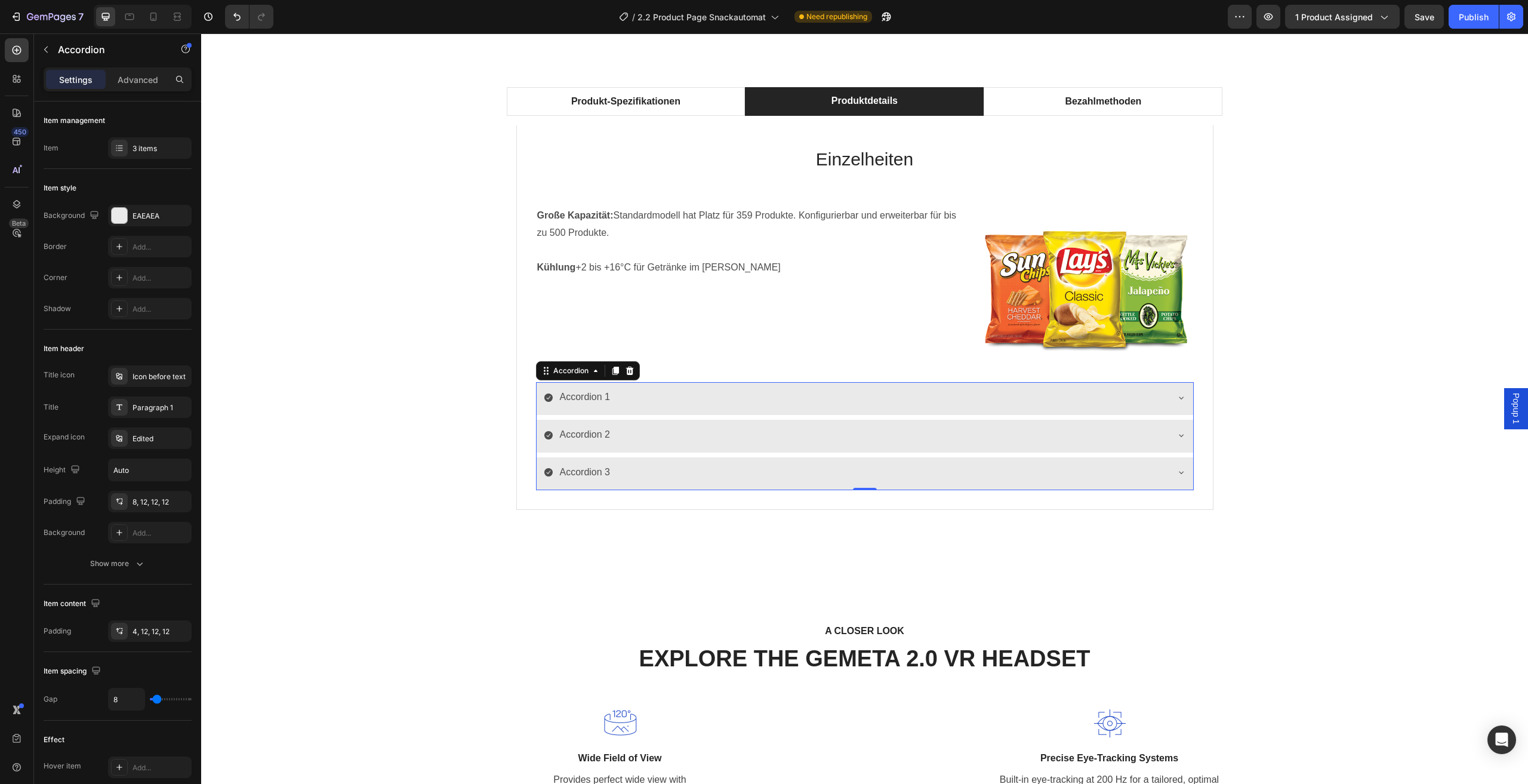
click at [619, 378] on div "Accordion" at bounding box center [588, 371] width 104 height 19
click at [623, 365] on div at bounding box center [630, 371] width 14 height 14
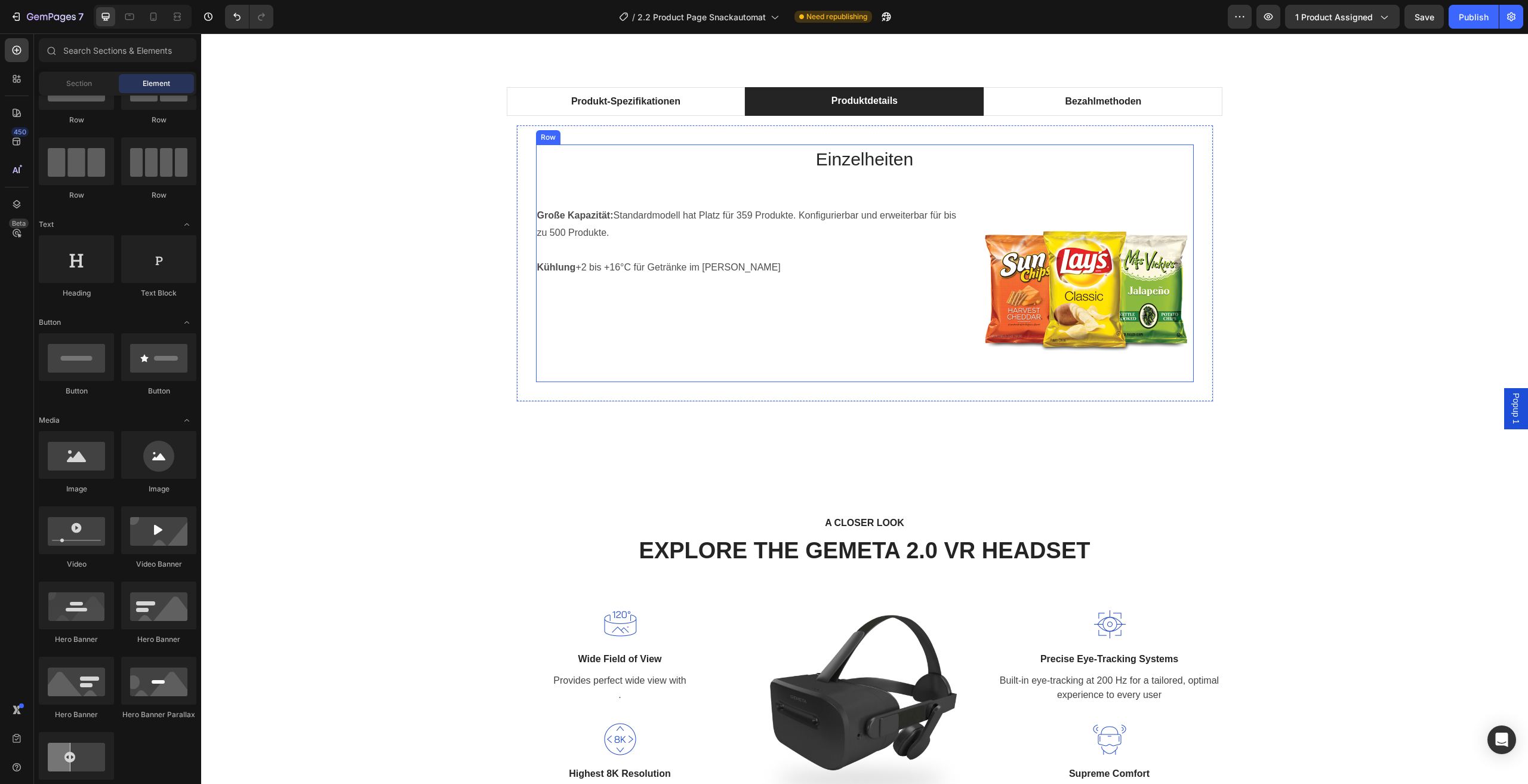
scroll to position [596, 0]
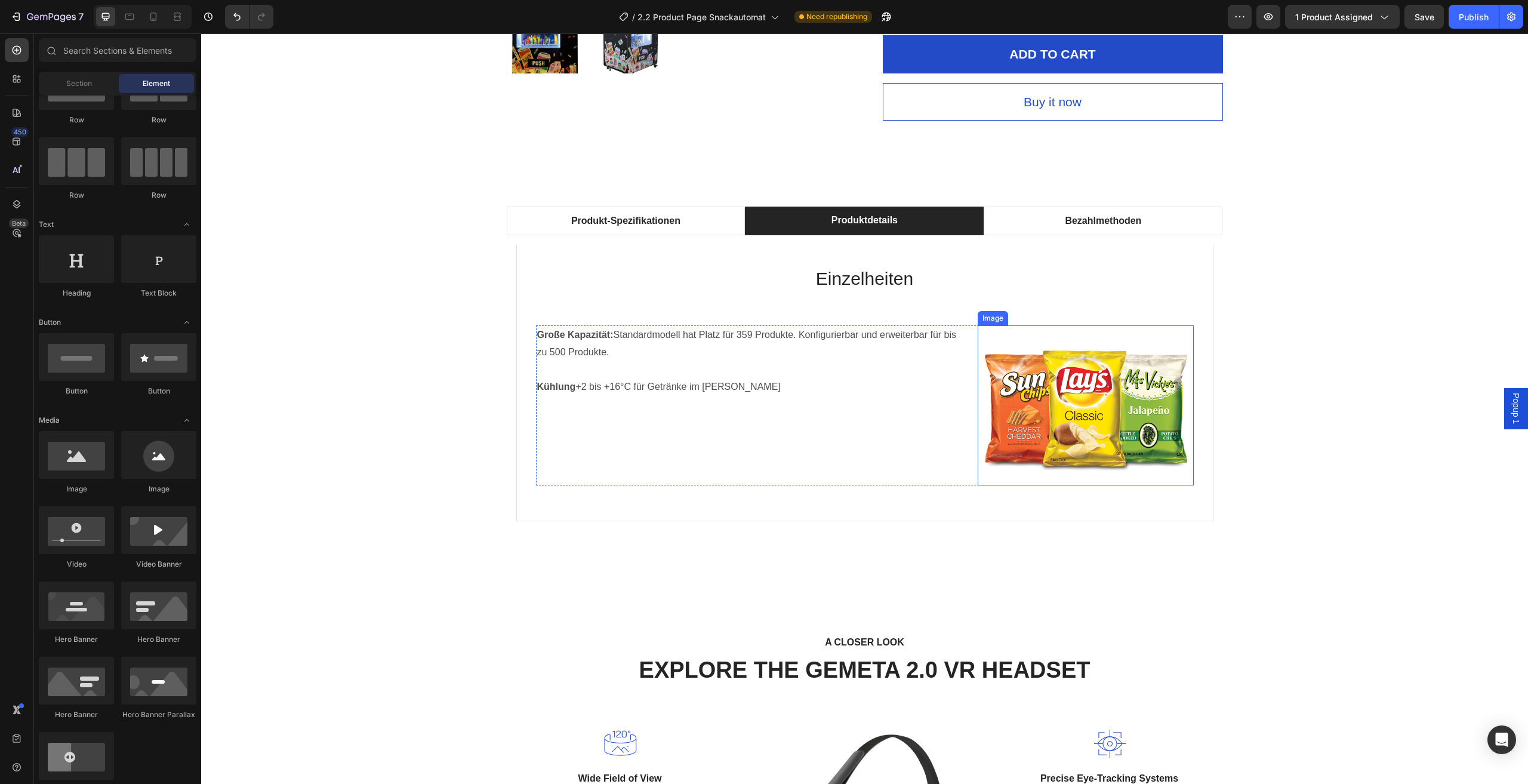
click at [1055, 384] on img at bounding box center [1086, 405] width 216 height 160
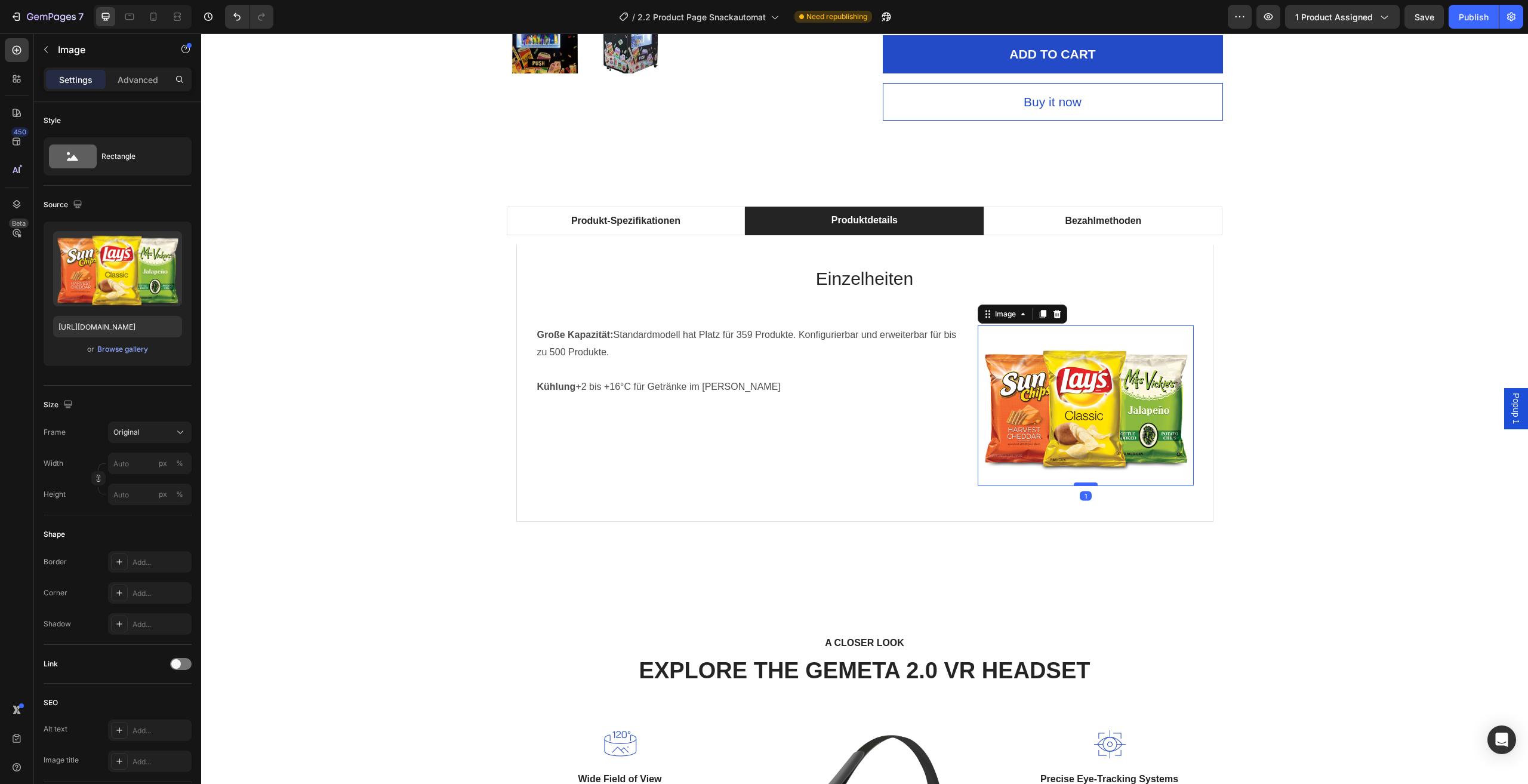
click at [1079, 484] on div at bounding box center [1086, 484] width 24 height 3
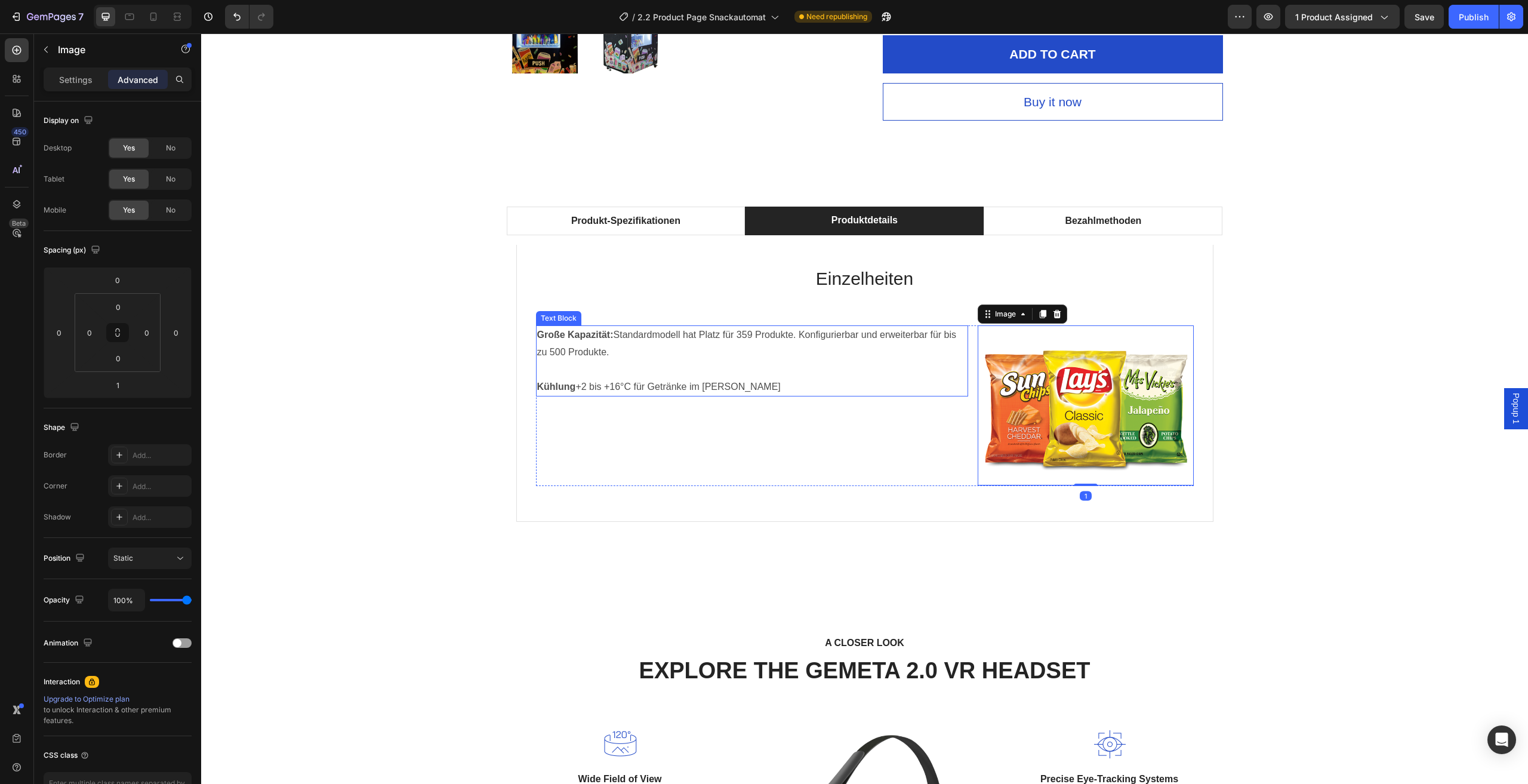
click at [848, 339] on p "Große Kapazität: Standardmodell hat Platz für 359 Produkte. Konfigurierbar und …" at bounding box center [752, 344] width 430 height 35
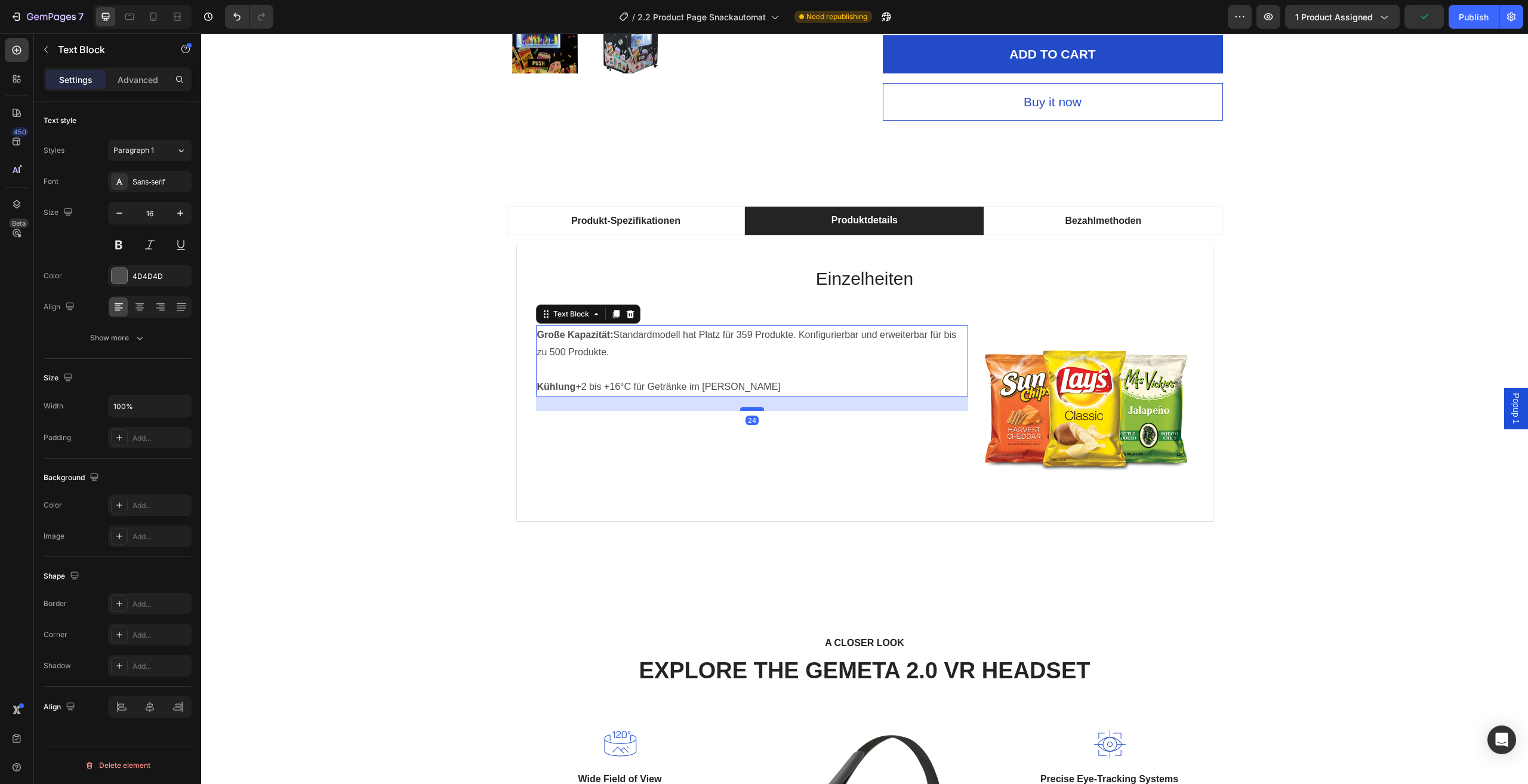
click at [752, 408] on div at bounding box center [752, 408] width 24 height 3
click at [1061, 388] on img at bounding box center [1086, 405] width 216 height 160
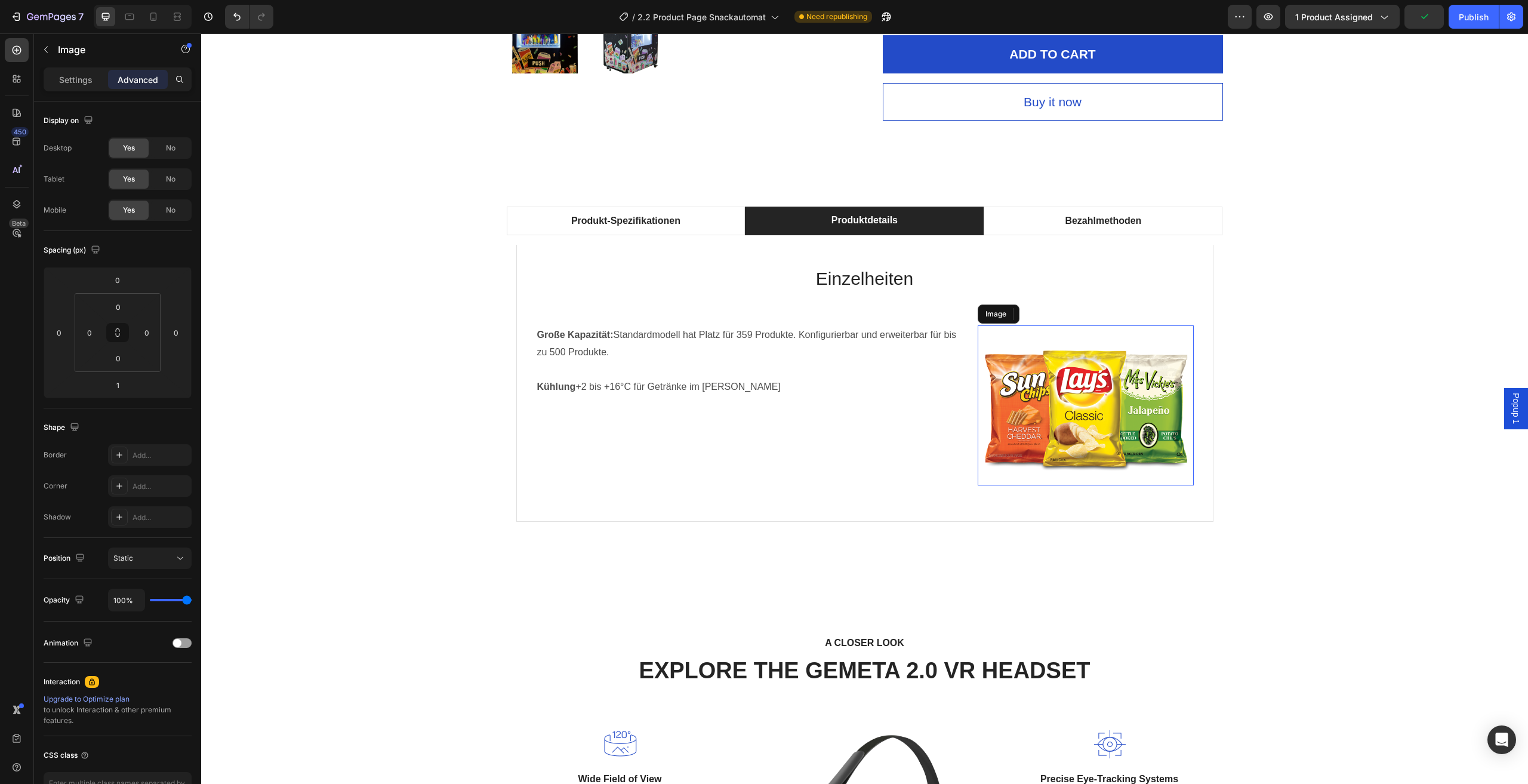
click at [1050, 353] on img at bounding box center [1086, 405] width 216 height 160
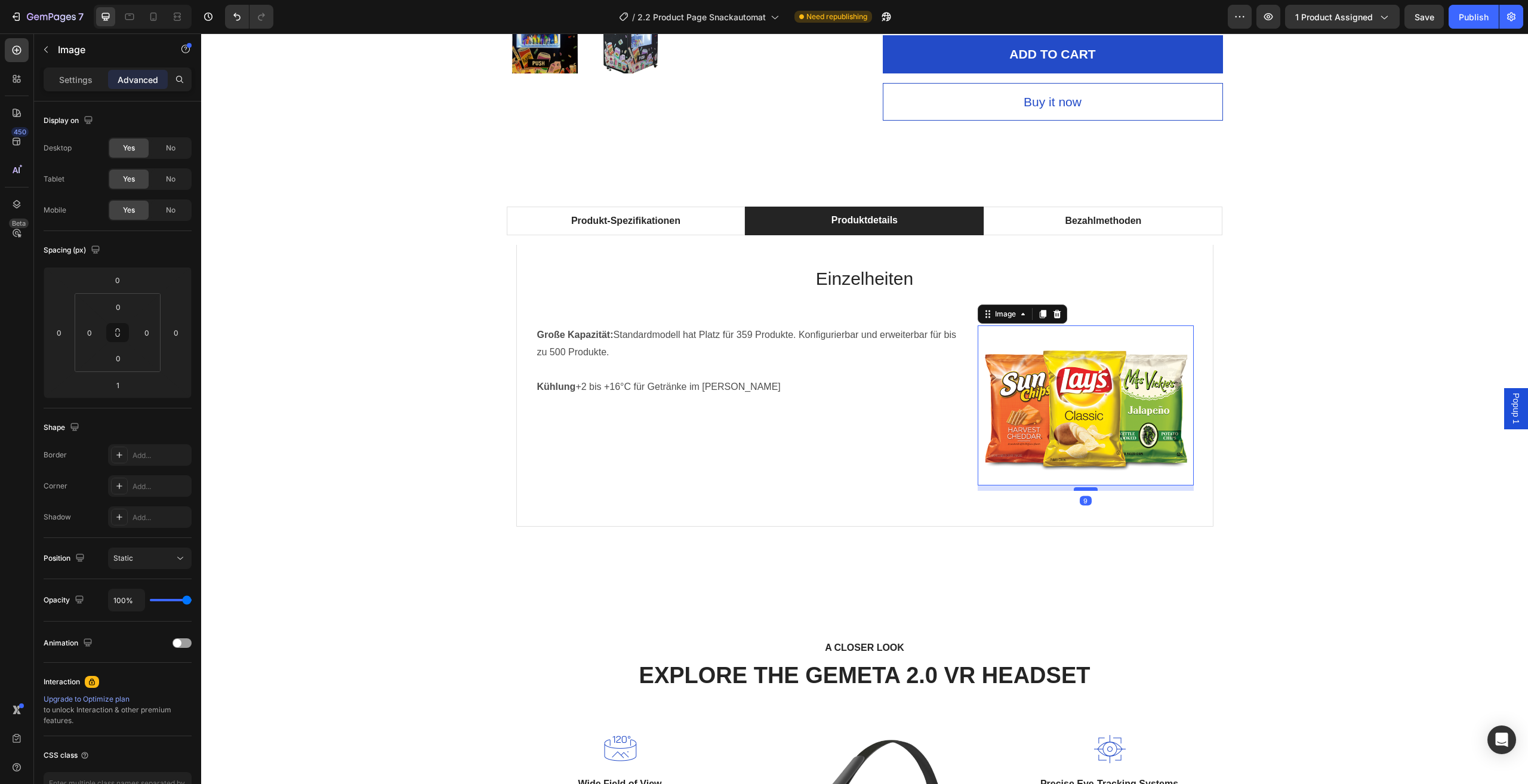
click at [1080, 489] on div at bounding box center [1086, 488] width 24 height 3
type input "9"
click at [1070, 396] on img at bounding box center [1086, 405] width 216 height 160
click at [1294, 301] on div "Produkt-Spezifikationen Produktdetails Bezahlmethoden Technische Daten Heading …" at bounding box center [864, 380] width 1309 height 347
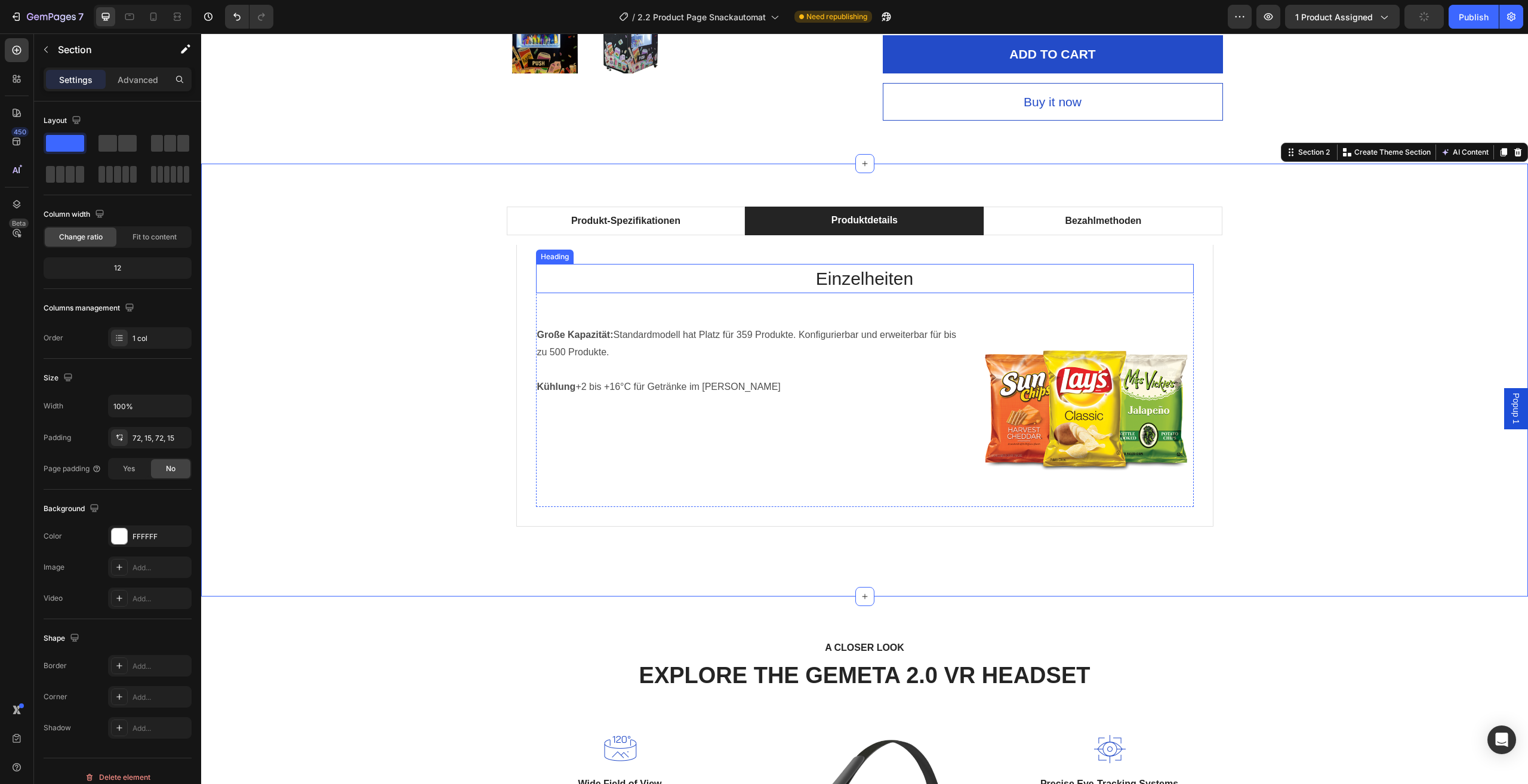
click at [970, 280] on h2 "Einzelheiten" at bounding box center [864, 278] width 658 height 29
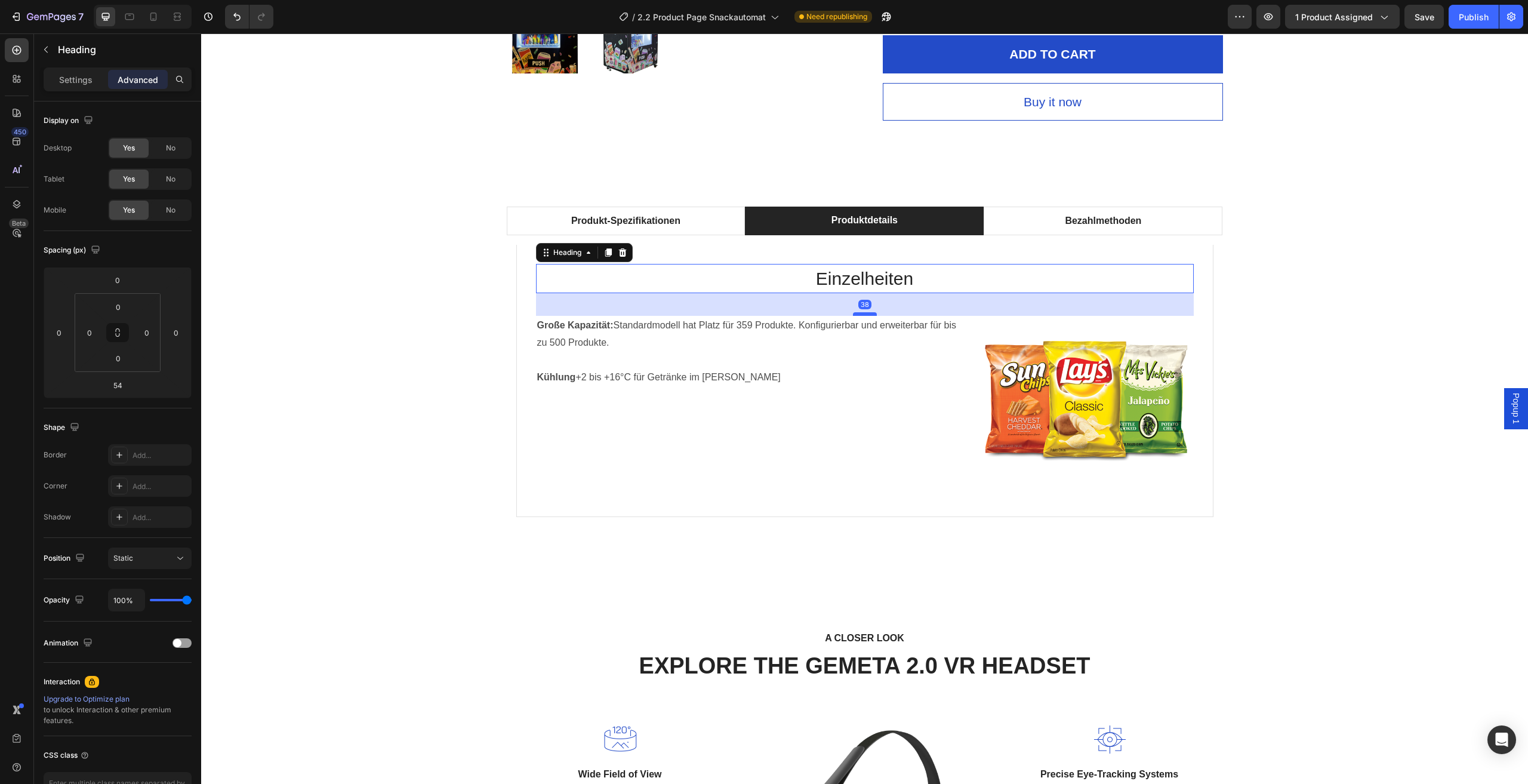
drag, startPoint x: 865, startPoint y: 324, endPoint x: 865, endPoint y: 315, distance: 9.0
click at [865, 315] on div at bounding box center [865, 313] width 24 height 3
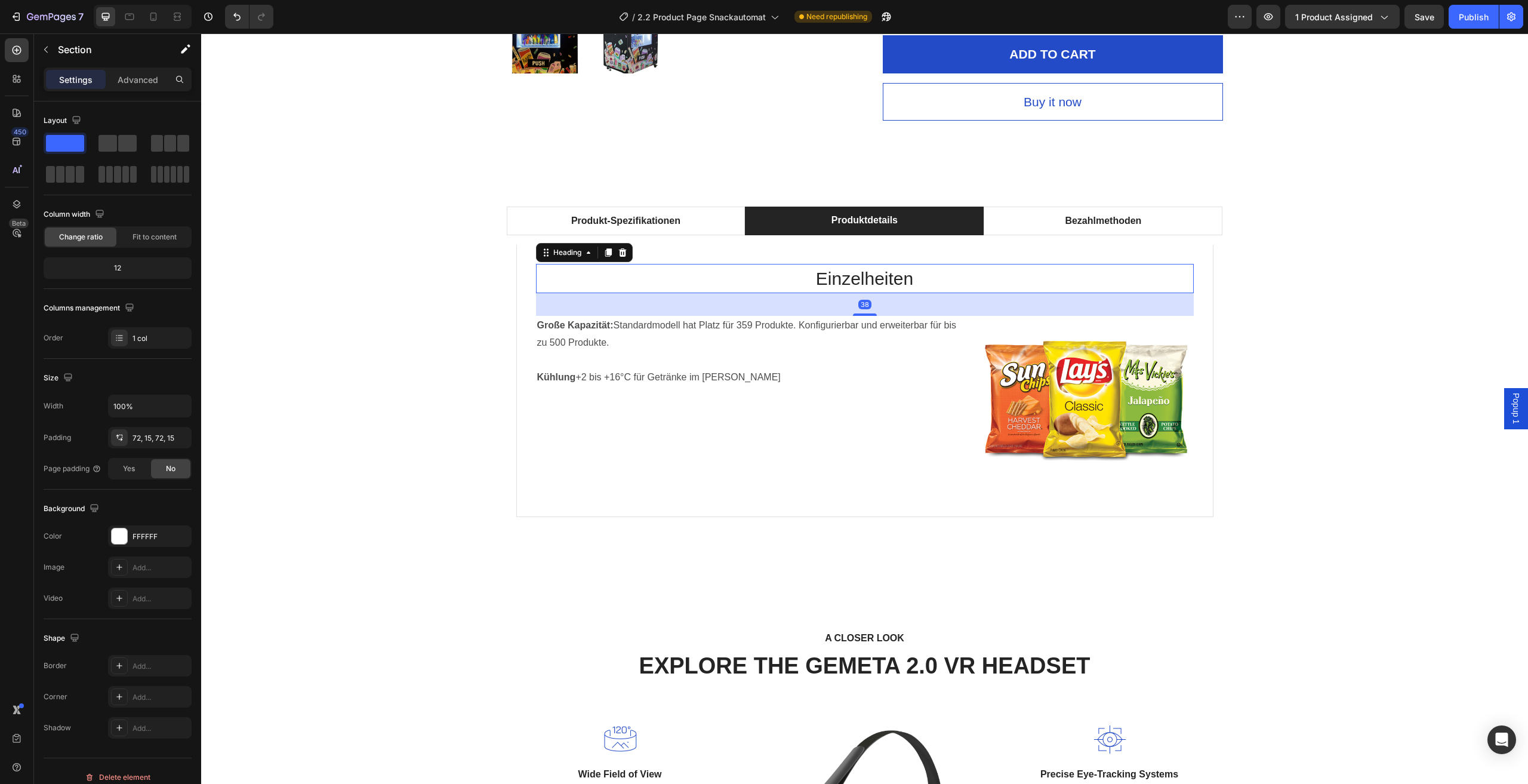
click at [1299, 263] on div "Produkt-Spezifikationen Produktdetails Bezahlmethoden Technische Daten Heading …" at bounding box center [864, 375] width 1309 height 337
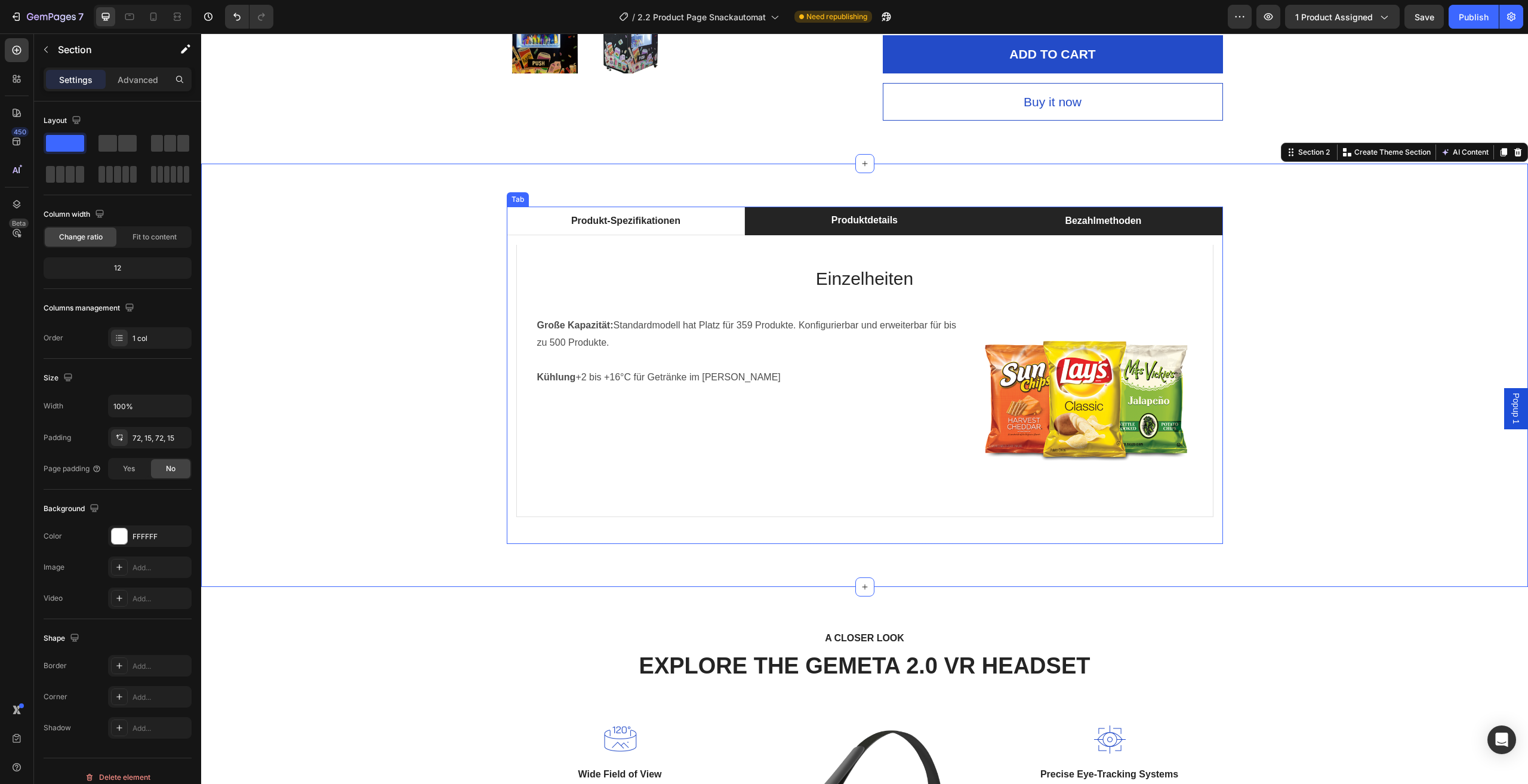
click at [1040, 224] on li "Bezahlmethoden" at bounding box center [1103, 221] width 239 height 29
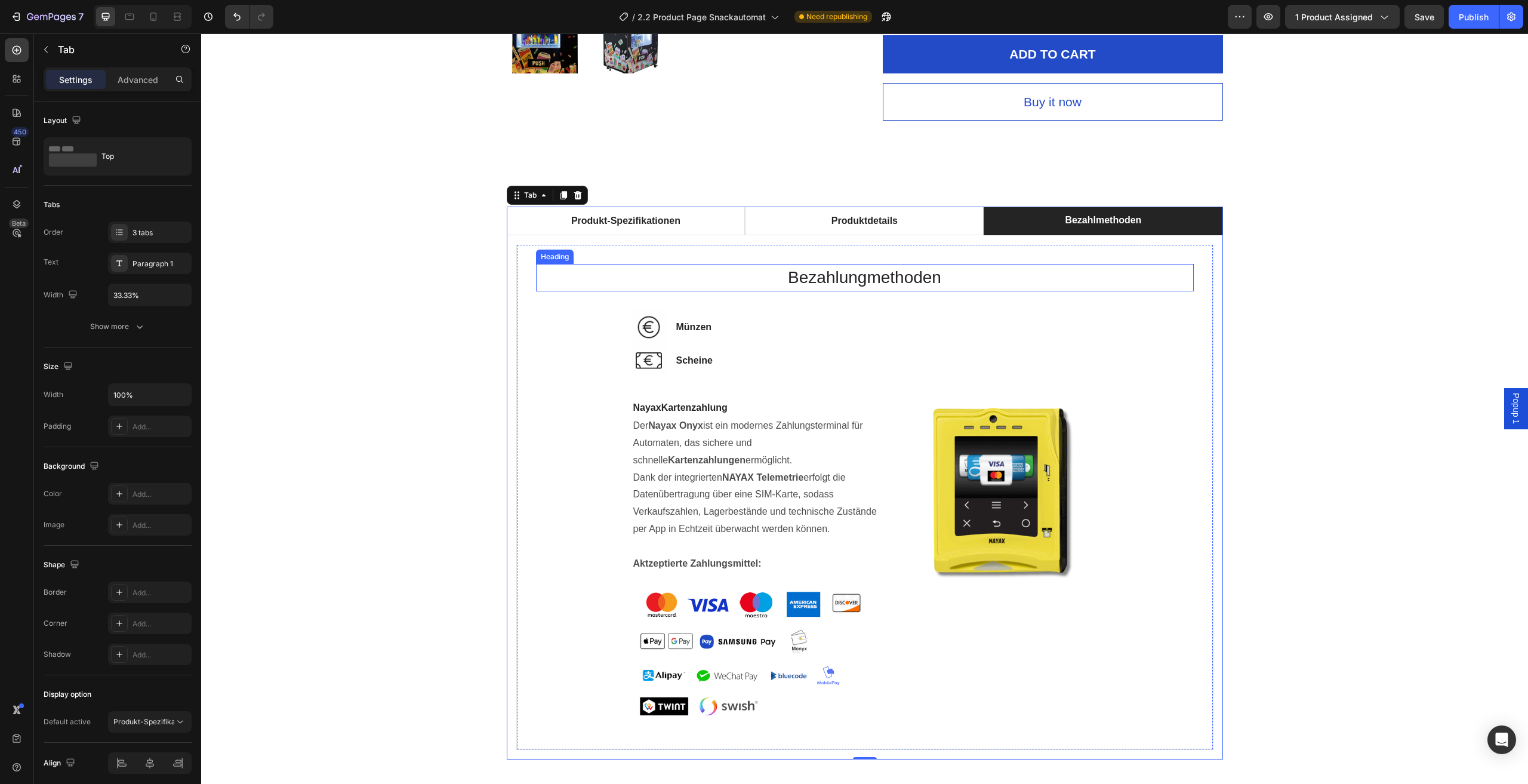
click at [865, 278] on h2 "Bezahlungmethoden" at bounding box center [864, 278] width 658 height 28
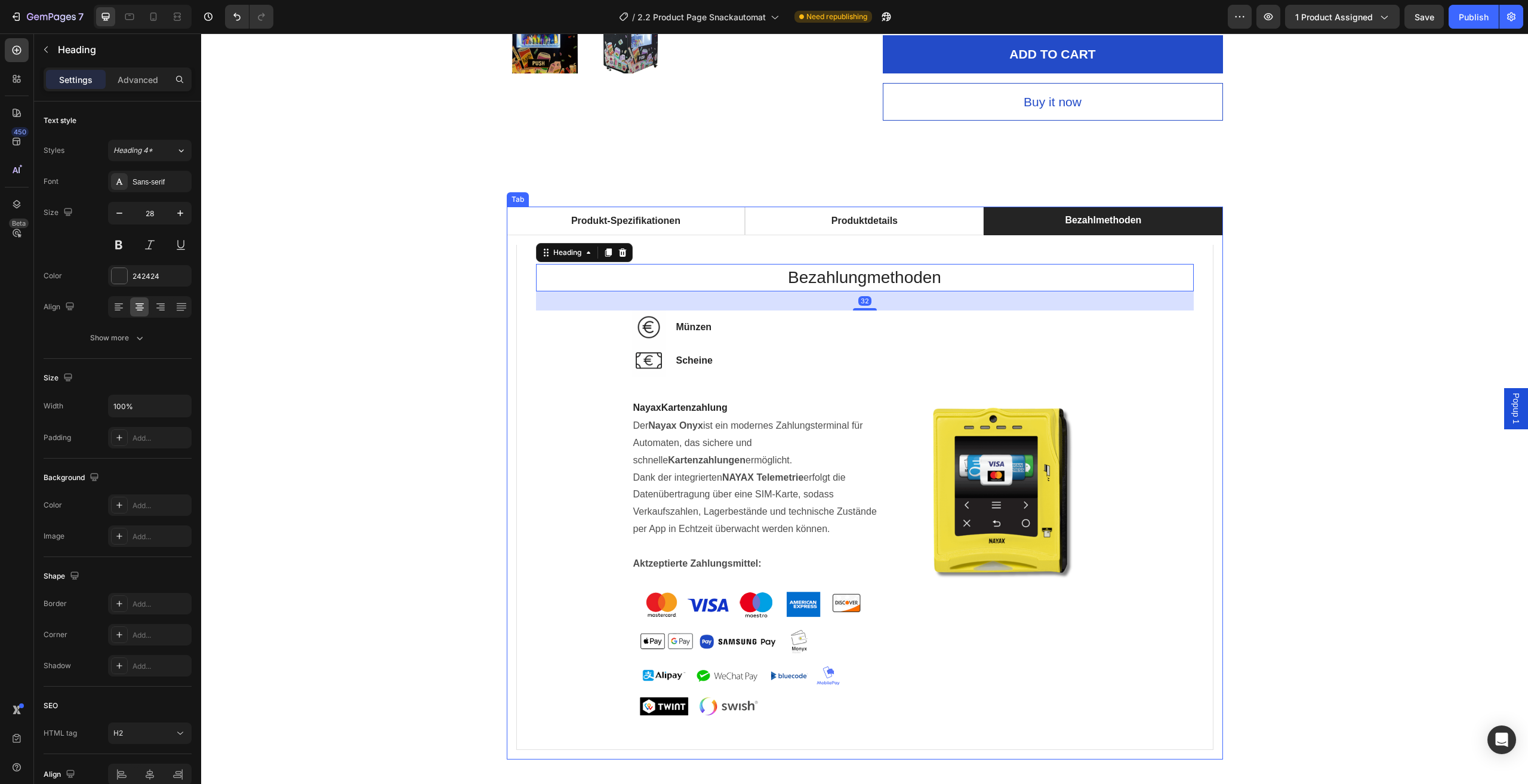
click at [936, 222] on li "Produktdetails" at bounding box center [864, 221] width 239 height 29
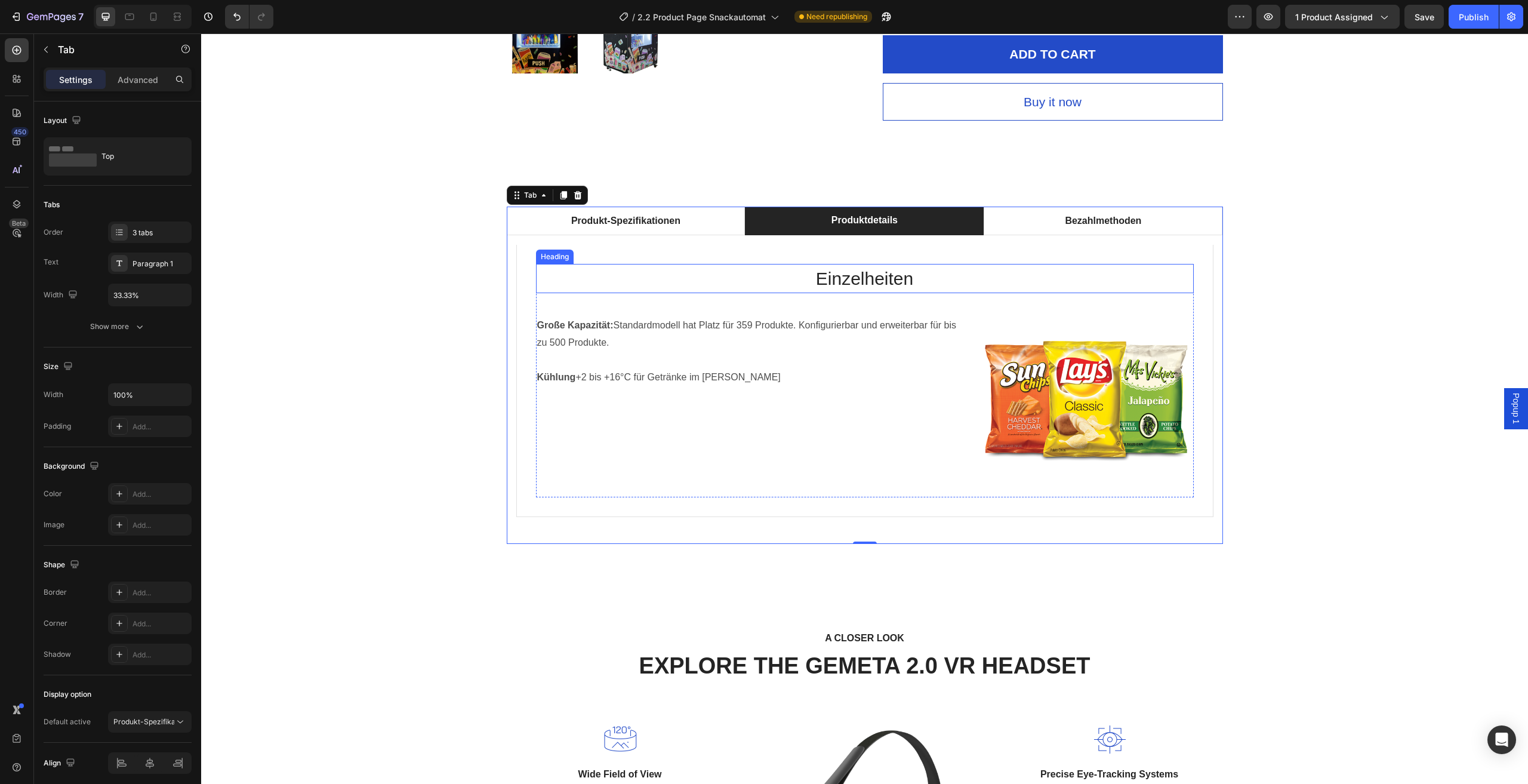
click at [903, 286] on h2 "Einzelheiten" at bounding box center [864, 278] width 658 height 29
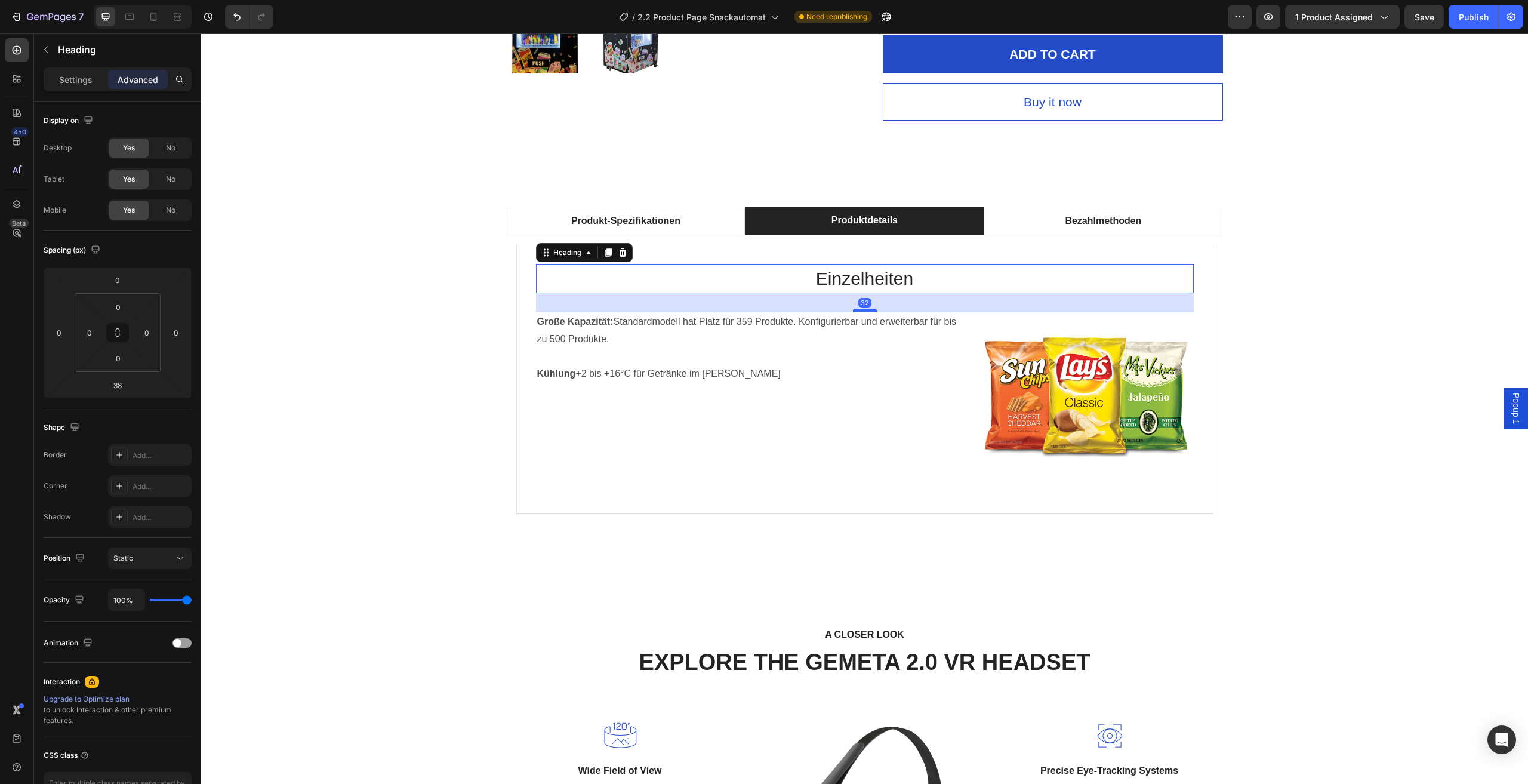
click at [866, 310] on div at bounding box center [865, 310] width 24 height 3
type input "32"
click at [1338, 282] on div "Produkt-Spezifikationen Produktdetails Bezahlmethoden Technische Daten Heading …" at bounding box center [864, 373] width 1309 height 334
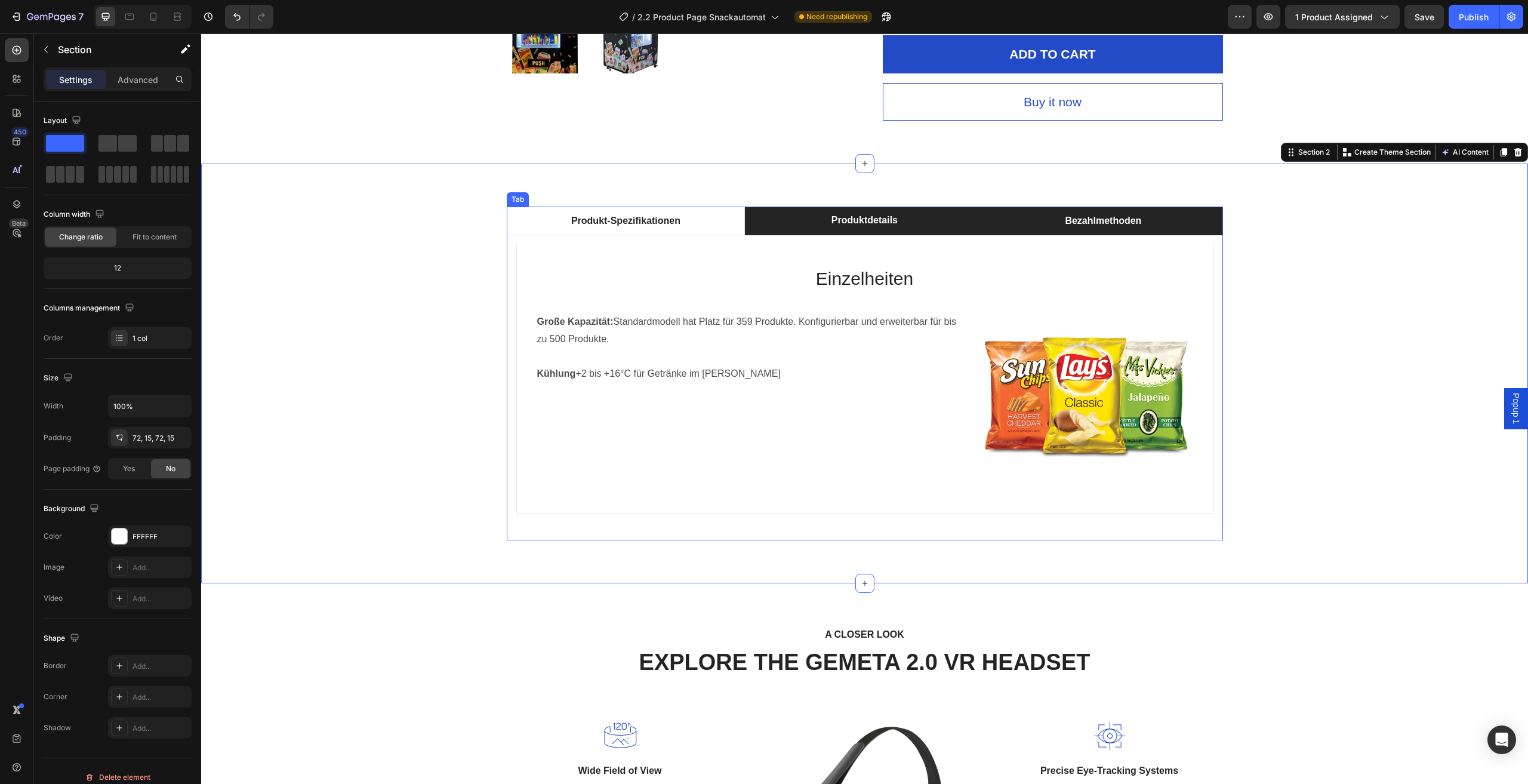
click at [1018, 215] on li "Bezahlmethoden" at bounding box center [1103, 221] width 239 height 29
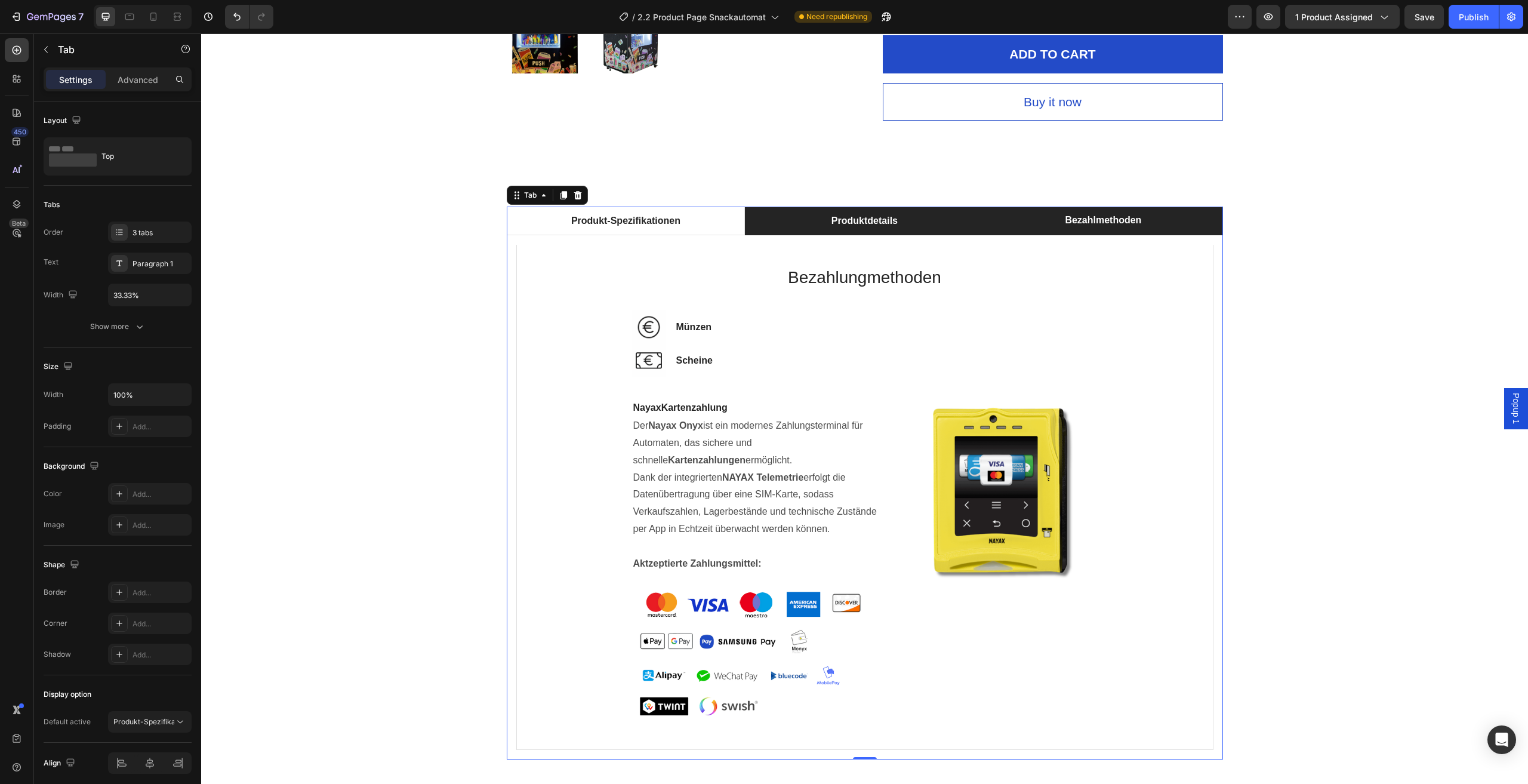
click at [941, 221] on li "Produktdetails" at bounding box center [864, 221] width 239 height 29
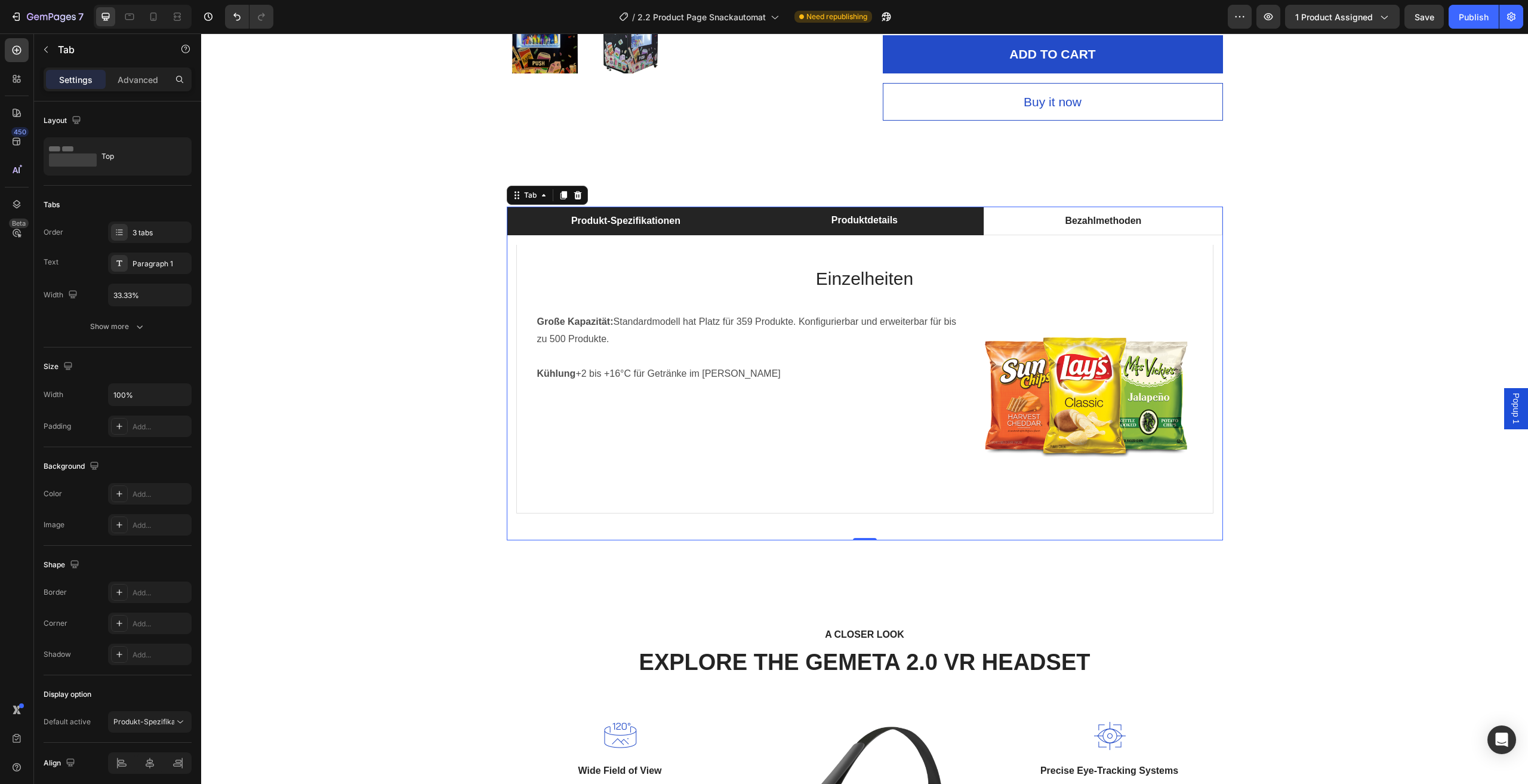
click at [690, 221] on li "Produkt-Spezifikationen" at bounding box center [626, 221] width 239 height 29
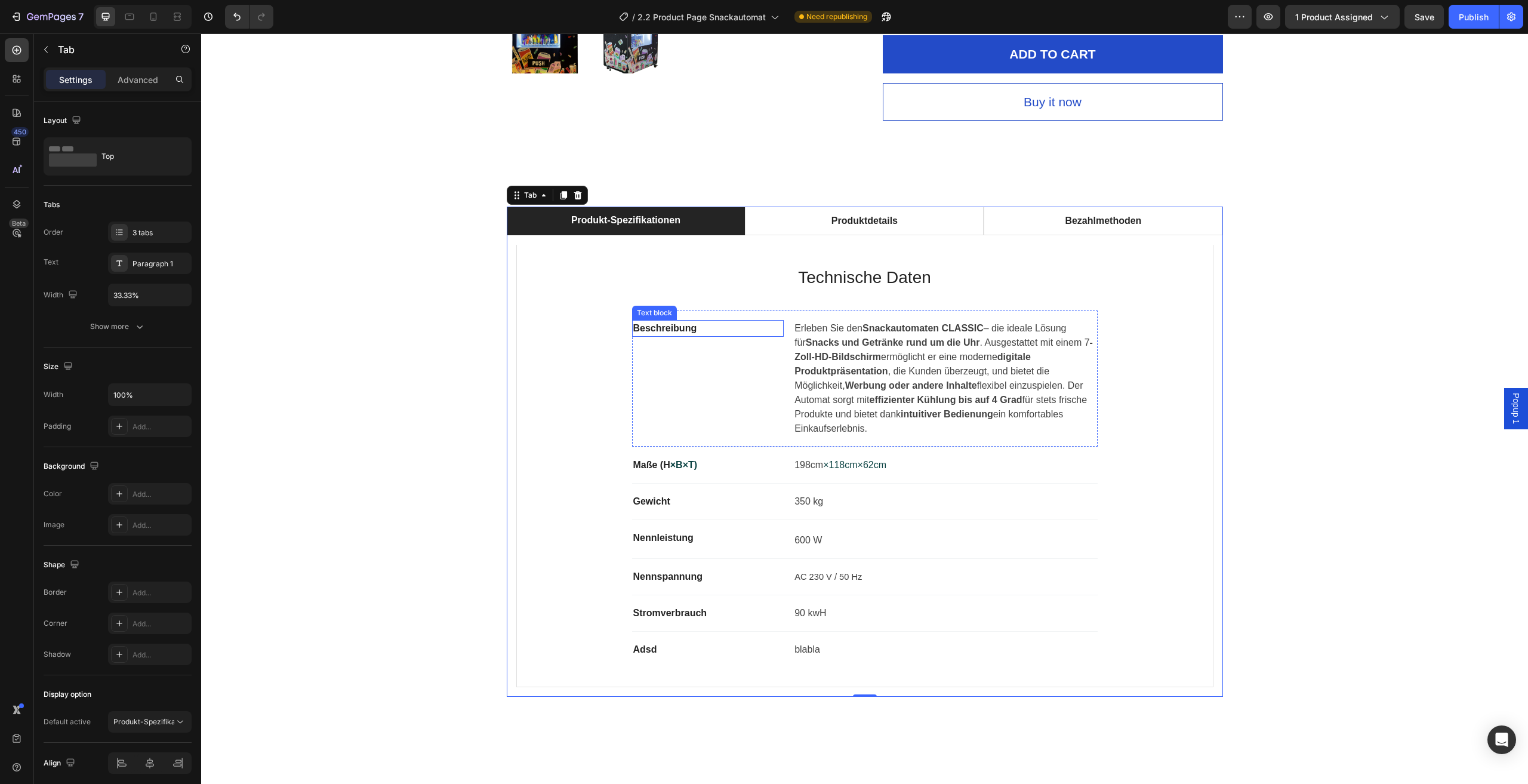
click at [830, 282] on h2 "Technische Daten" at bounding box center [864, 278] width 658 height 28
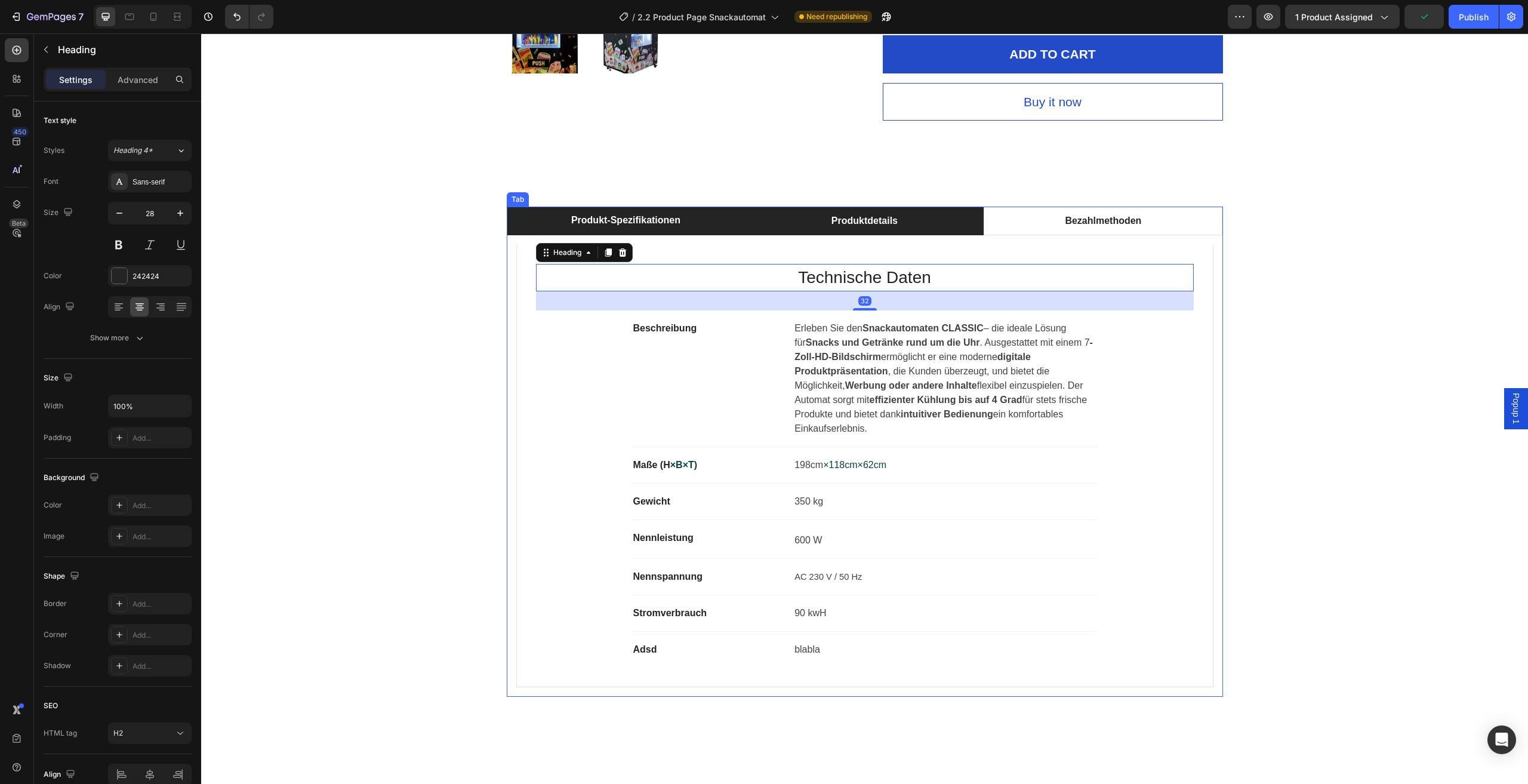
click at [804, 218] on li "Produktdetails" at bounding box center [864, 221] width 239 height 29
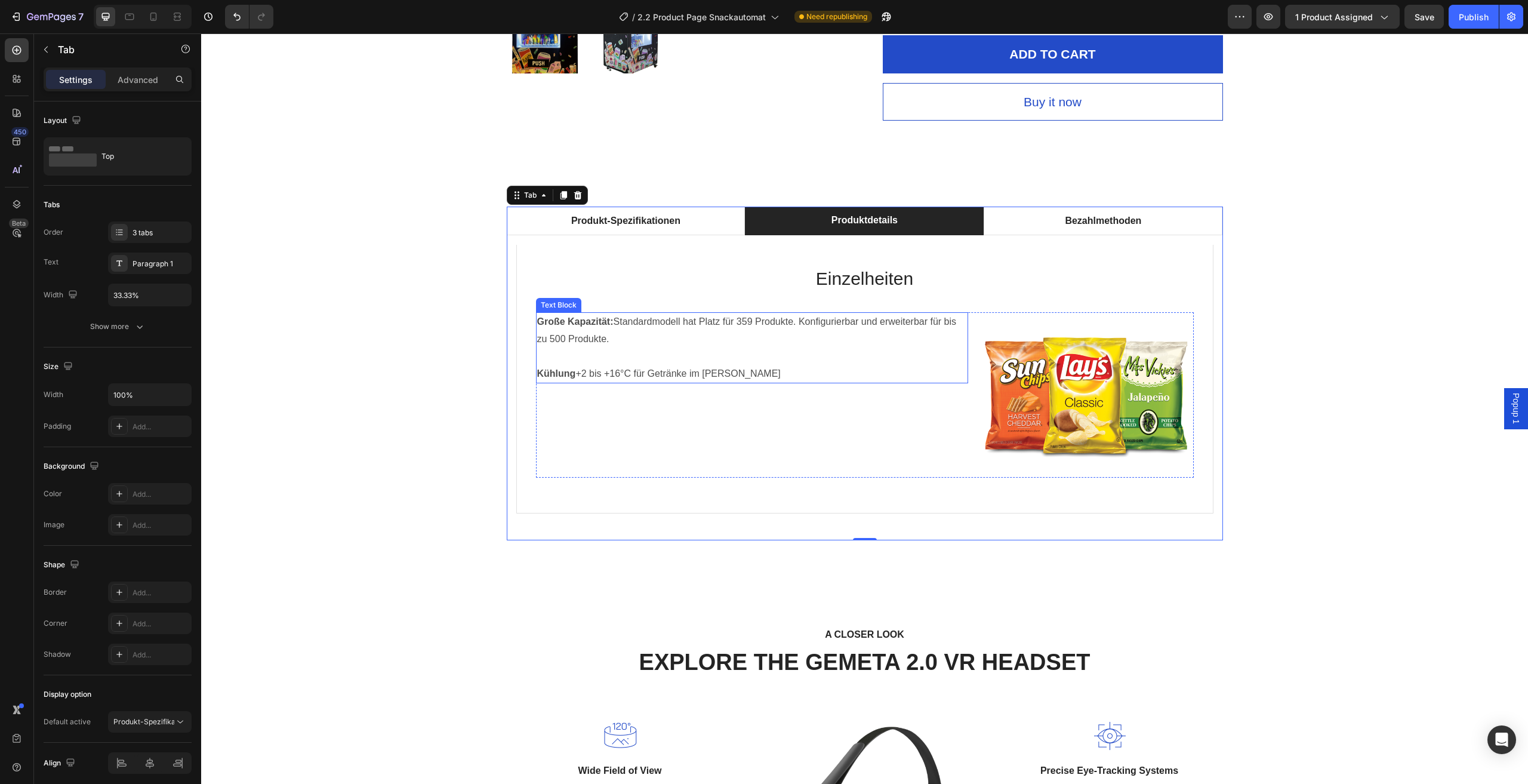
click at [742, 335] on p "Große Kapazität: Standardmodell hat Platz für 359 Produkte. Konfigurierbar und …" at bounding box center [752, 330] width 430 height 35
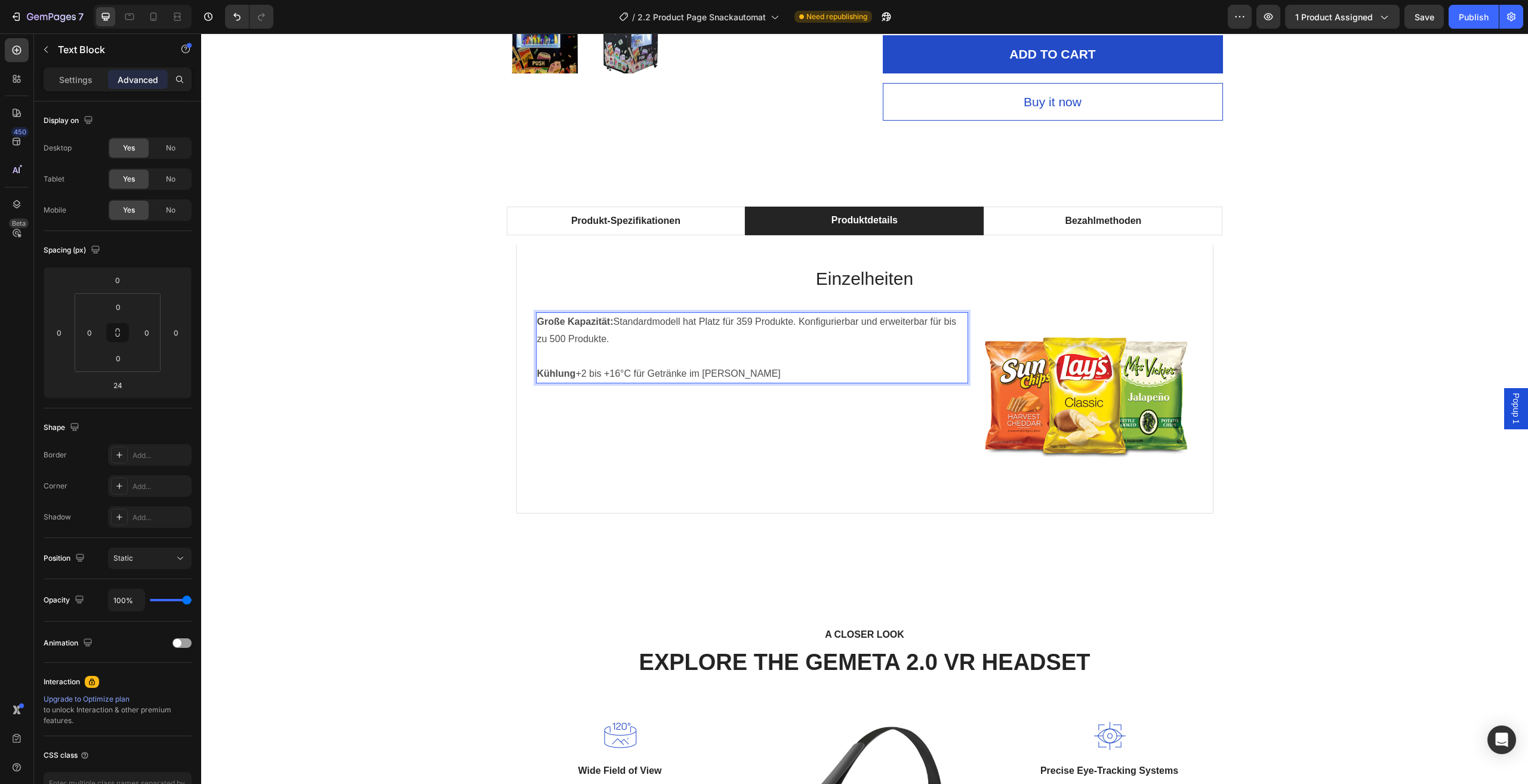
drag, startPoint x: 667, startPoint y: 348, endPoint x: 697, endPoint y: 337, distance: 32.0
click at [766, 330] on p "Große Kapazität: Standardmodell hat Platz für 359 Produkte. Konfigurierbar und …" at bounding box center [752, 330] width 430 height 35
click at [636, 362] on p "Rich Text Editor. Editing area: main" at bounding box center [752, 357] width 430 height 17
click at [721, 338] on p "Große Kapazität: Standardmodell hat Platz für 359 Produkte. Konfigurierbar und …" at bounding box center [752, 330] width 430 height 35
click at [409, 325] on div "Produkt-Spezifikationen Produktdetails Bezahlmethoden Technische Daten Heading …" at bounding box center [864, 373] width 1309 height 334
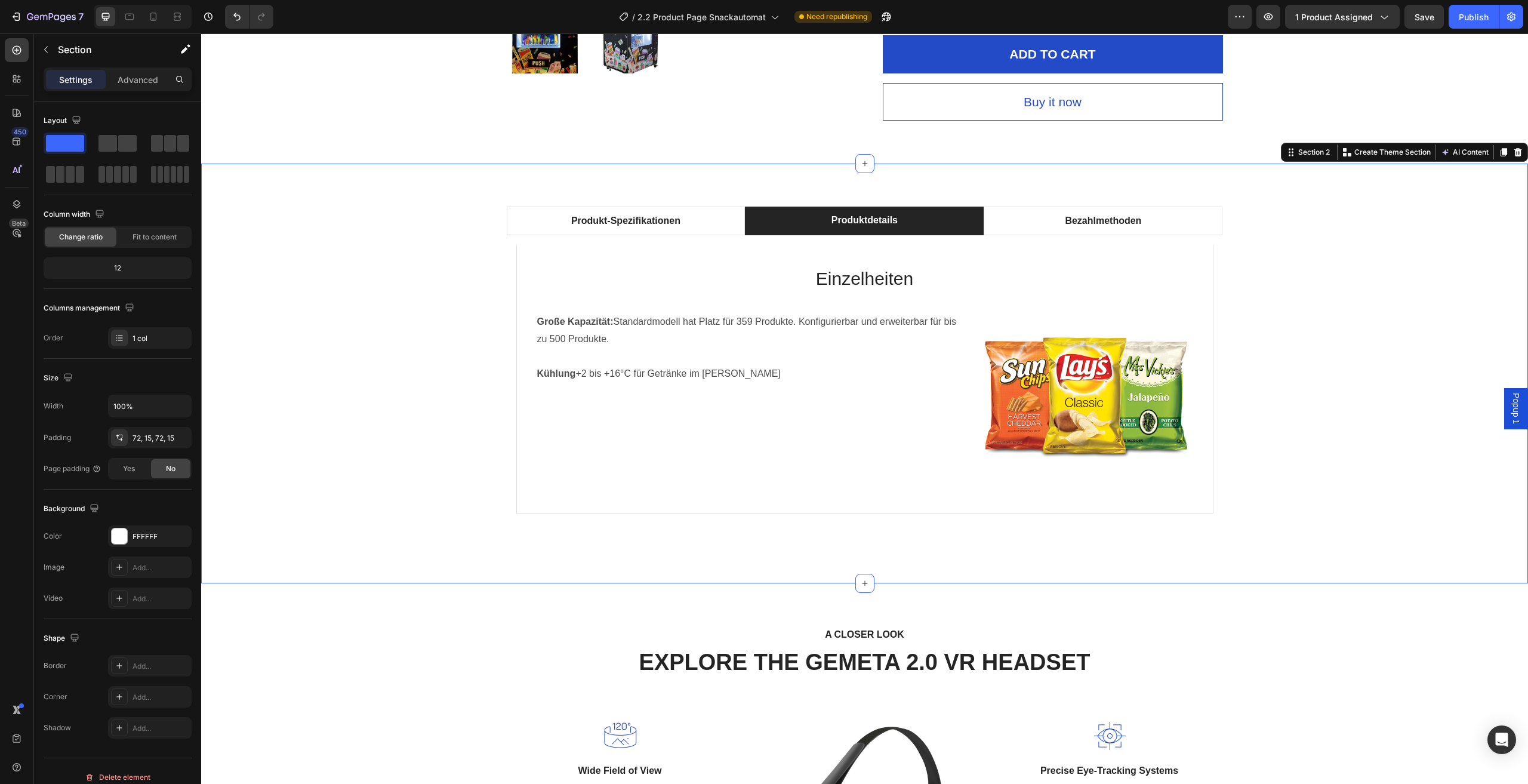
click at [1305, 442] on div "Produkt-Spezifikationen Produktdetails Bezahlmethoden Technische Daten Heading …" at bounding box center [864, 373] width 1309 height 334
click at [1097, 394] on img at bounding box center [1086, 392] width 216 height 160
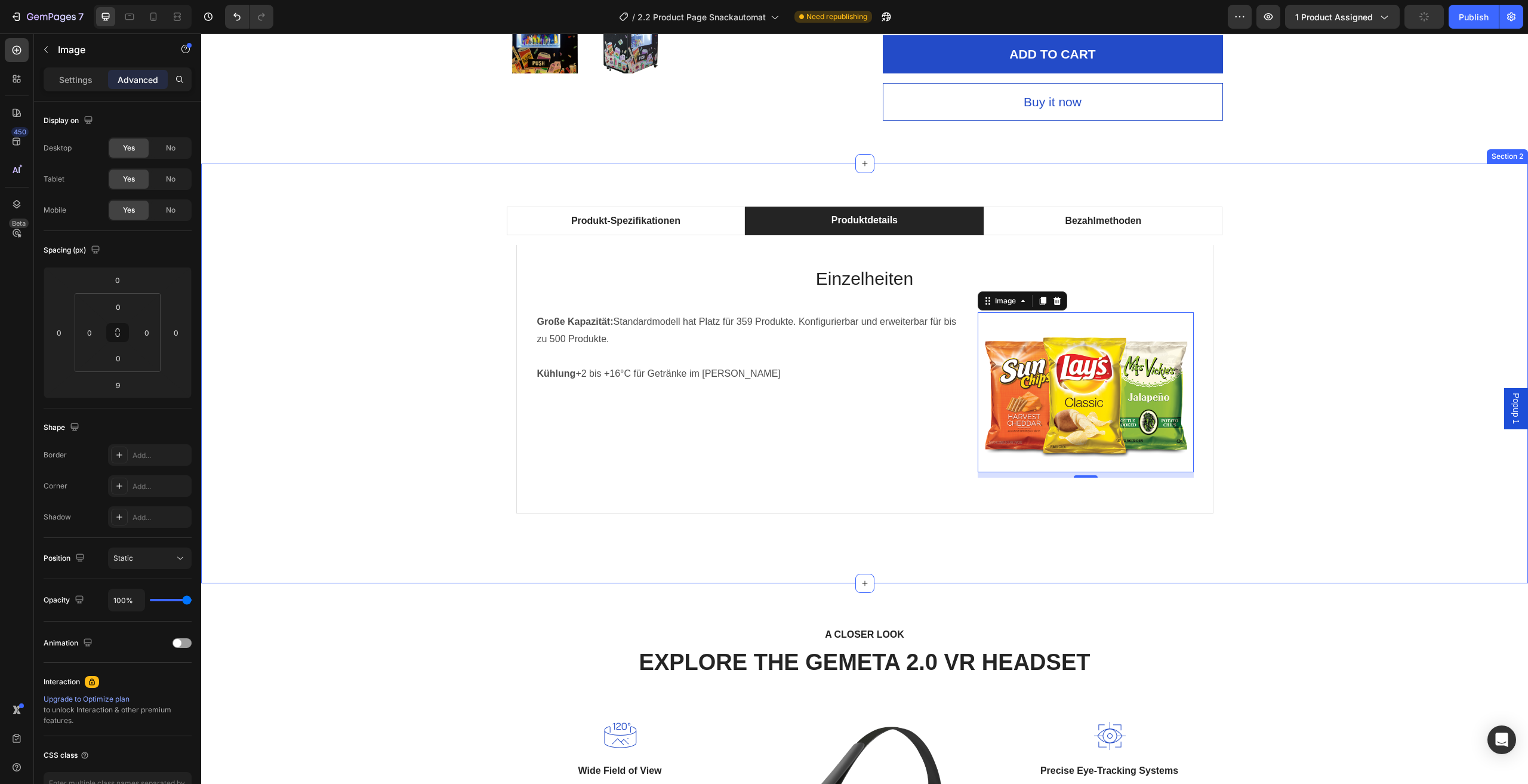
drag, startPoint x: 1272, startPoint y: 346, endPoint x: 1258, endPoint y: 343, distance: 14.3
click at [1273, 346] on div "Produkt-Spezifikationen Produktdetails Bezahlmethoden Technische Daten Heading …" at bounding box center [864, 373] width 1309 height 334
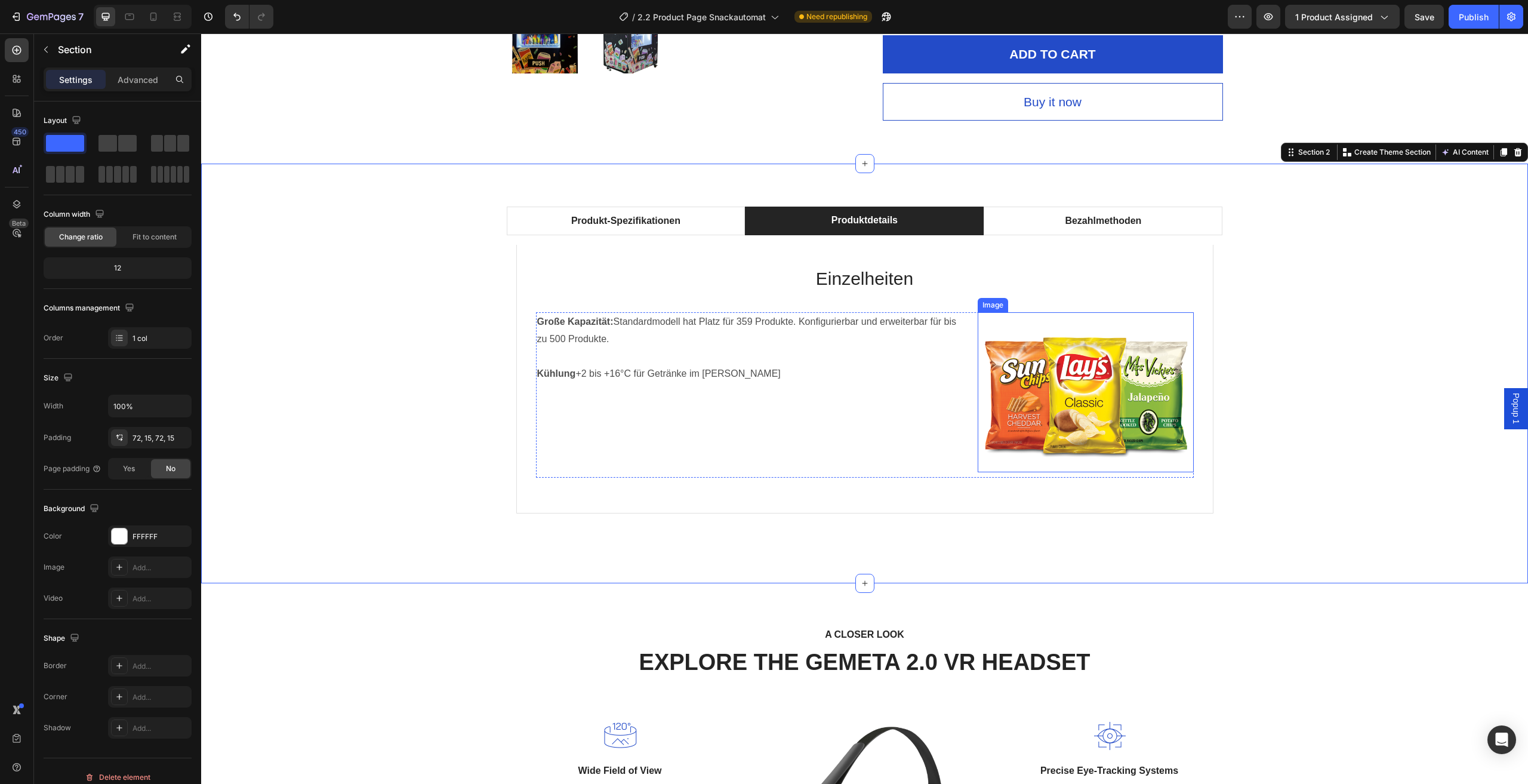
click at [1102, 362] on img at bounding box center [1086, 392] width 216 height 160
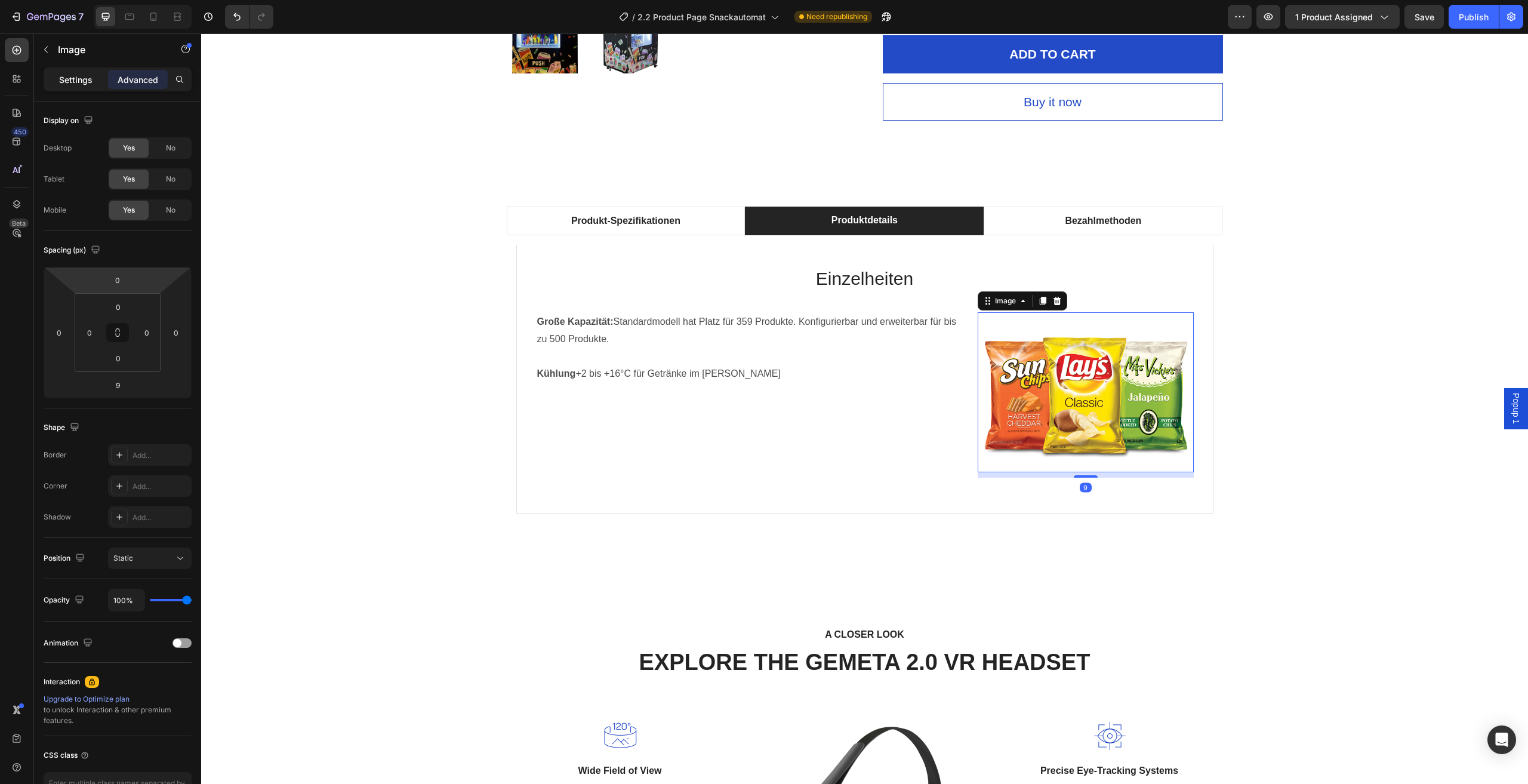
click at [76, 80] on p "Settings" at bounding box center [76, 80] width 34 height 13
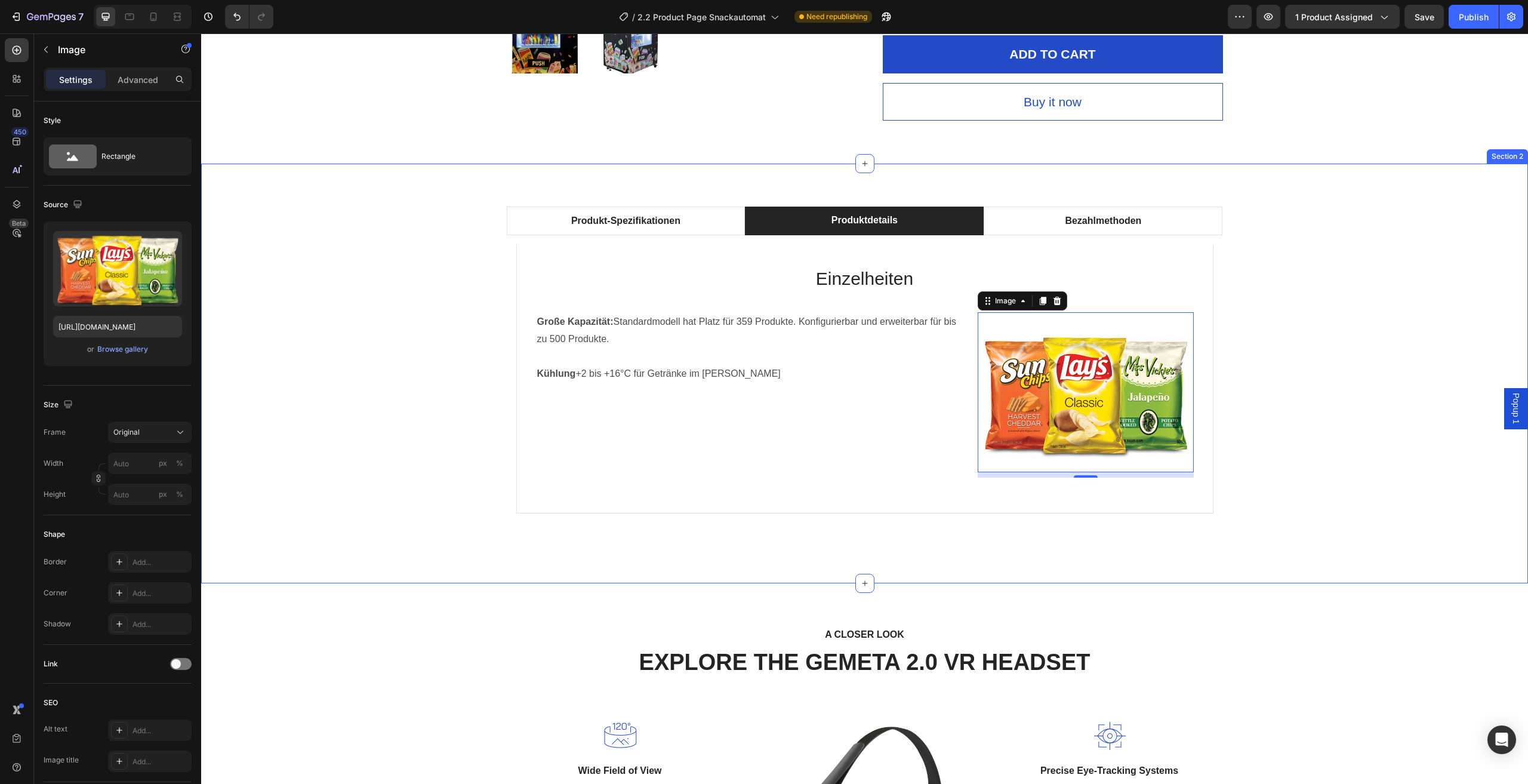
click at [1271, 397] on div "Produkt-Spezifikationen Produktdetails Bezahlmethoden Technische Daten Heading …" at bounding box center [864, 373] width 1309 height 334
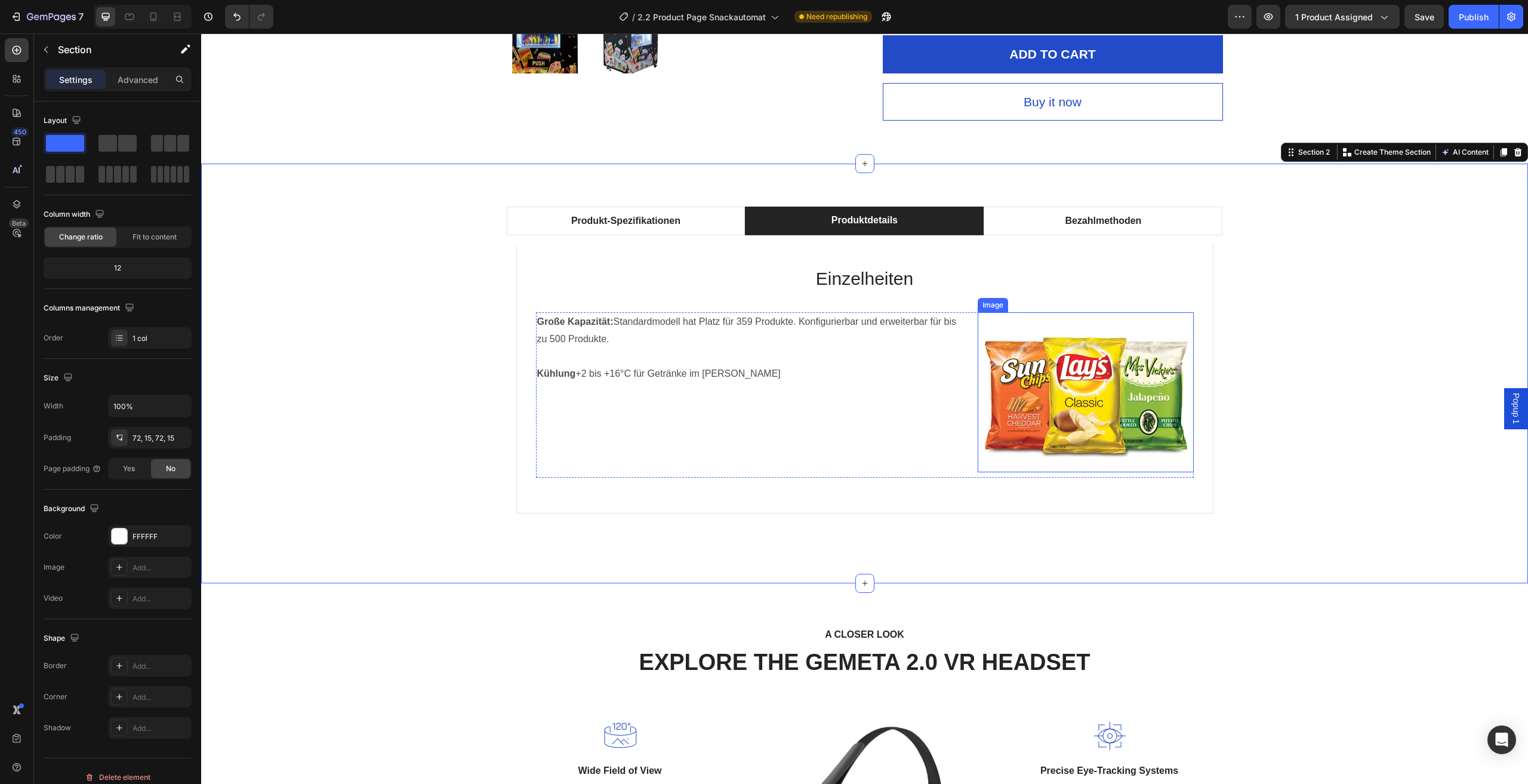
click at [1117, 381] on img at bounding box center [1086, 392] width 216 height 160
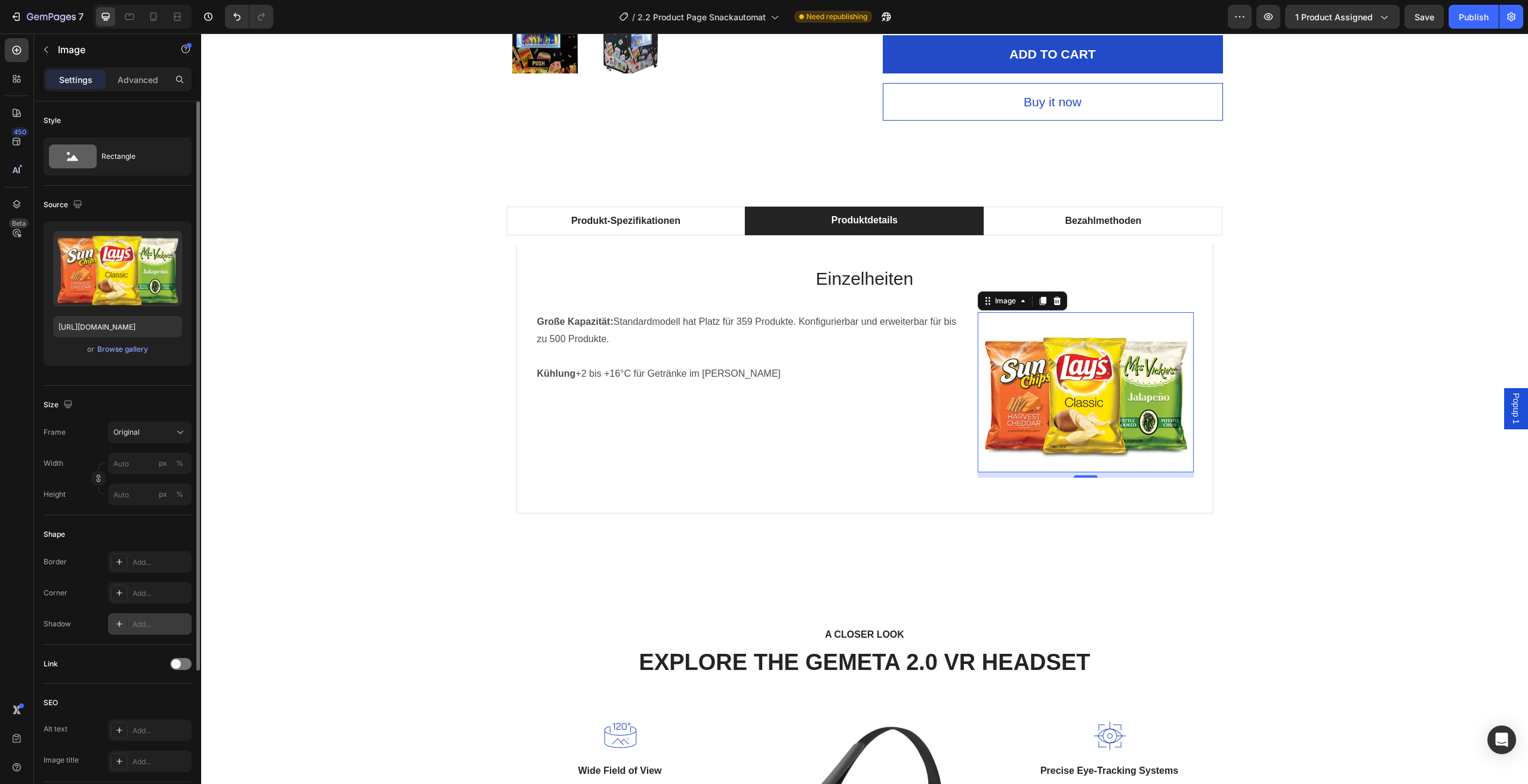
click at [159, 618] on div "Add..." at bounding box center [149, 623] width 84 height 22
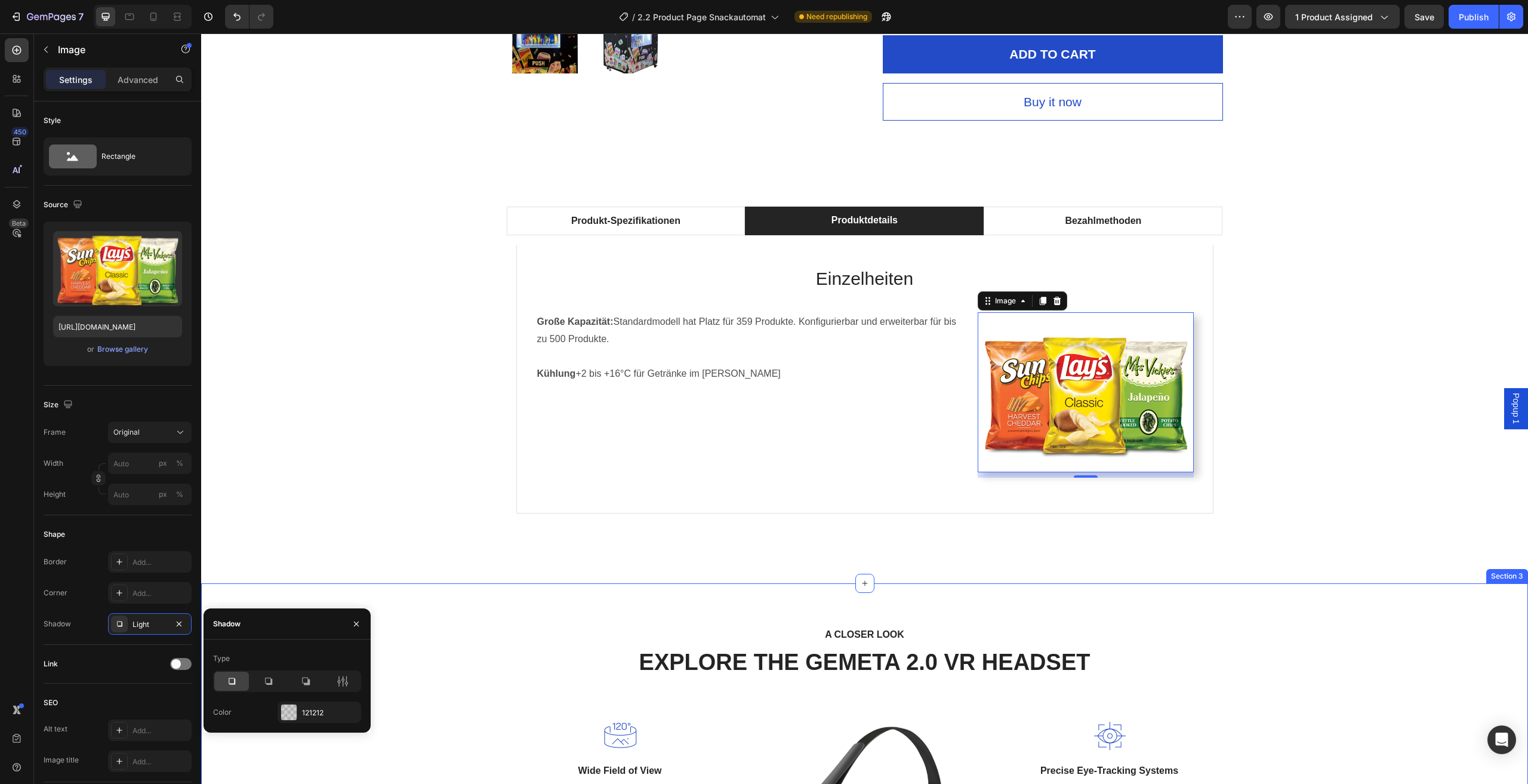
click at [470, 614] on div "A CLOSER LOOK Text block EXPLORE THE GEMETA 2.0 VR HEADSET Heading Row Image Wi…" at bounding box center [865, 782] width 1327 height 398
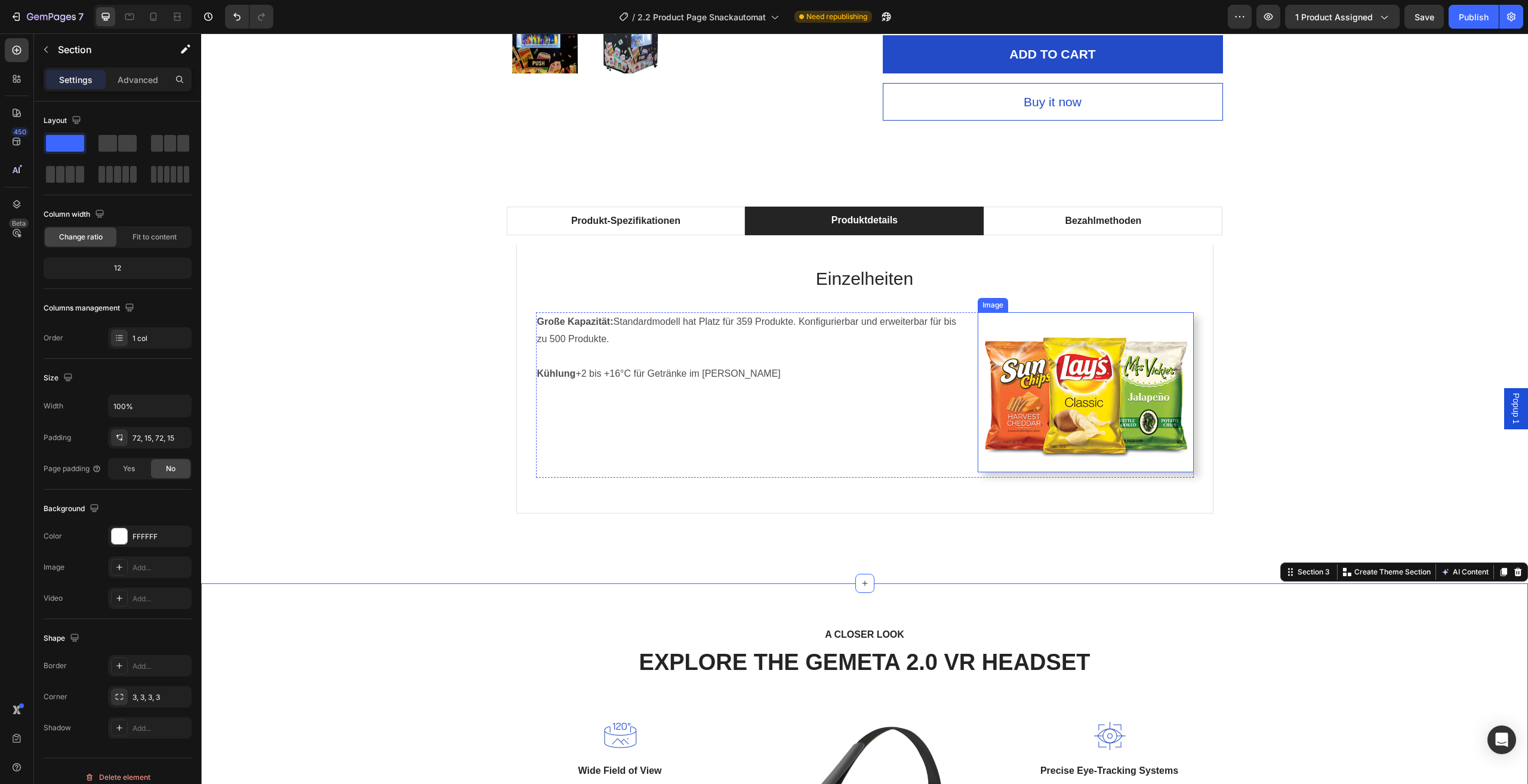
click at [1032, 432] on img at bounding box center [1086, 392] width 216 height 160
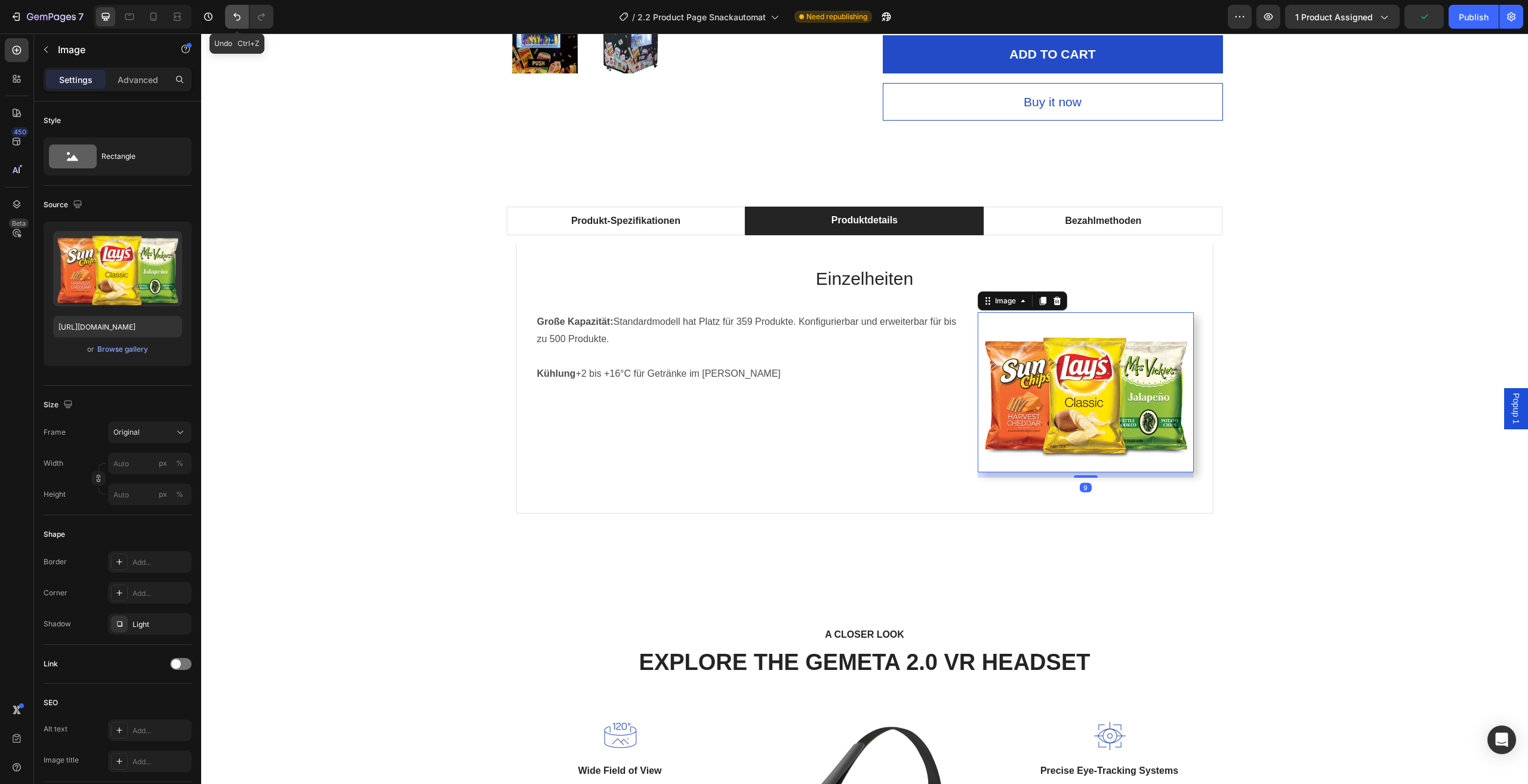
click at [230, 10] on button "Undo/Redo" at bounding box center [237, 16] width 24 height 24
click at [309, 368] on div "Produkt-Spezifikationen Produktdetails Bezahlmethoden Technische Daten Heading …" at bounding box center [864, 373] width 1309 height 334
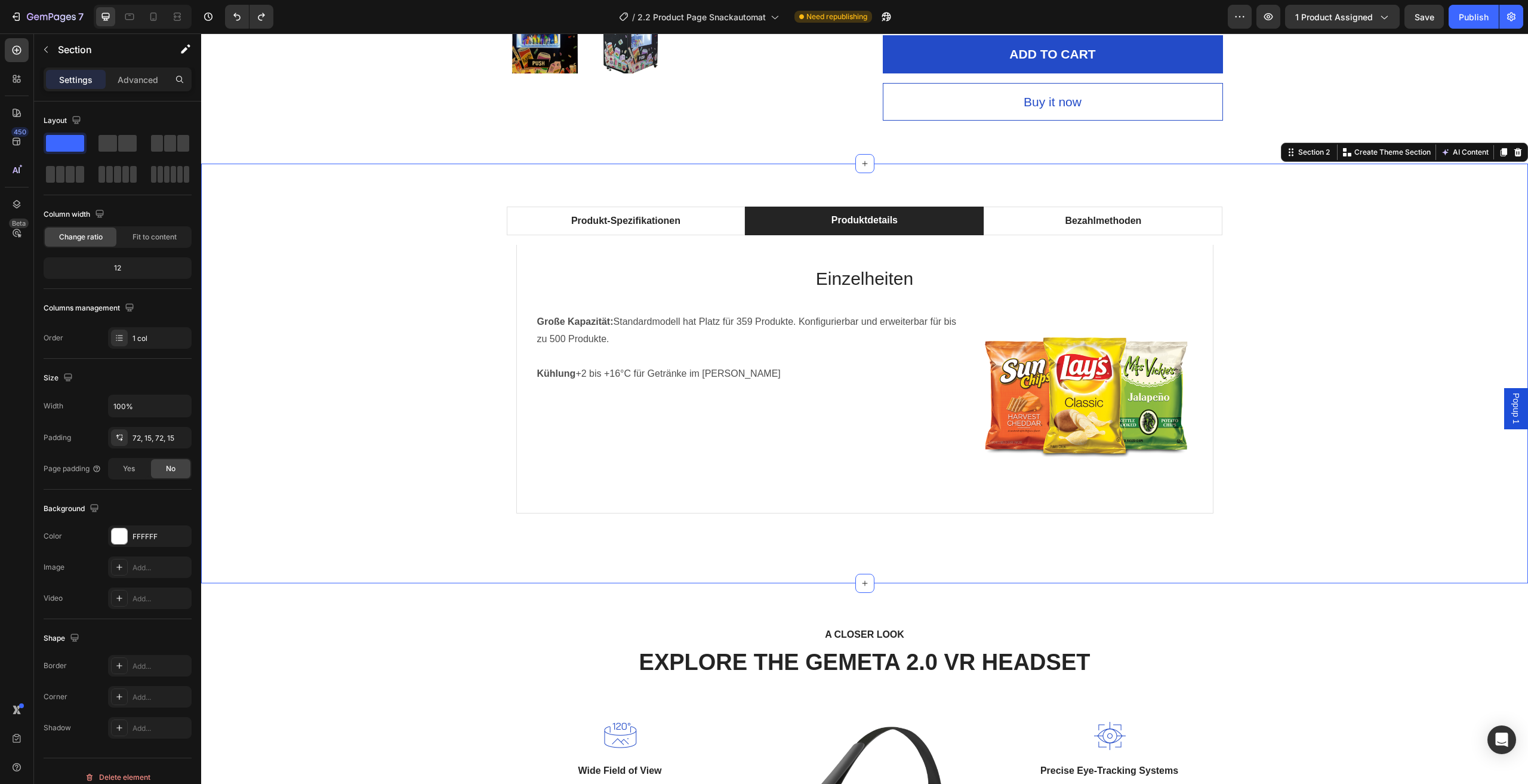
click at [1284, 336] on div "Produkt-Spezifikationen Produktdetails Bezahlmethoden Technische Daten Heading …" at bounding box center [864, 373] width 1309 height 334
click at [314, 502] on div "Produkt-Spezifikationen Produktdetails Bezahlmethoden Technische Daten Heading …" at bounding box center [864, 373] width 1309 height 334
click at [386, 716] on div "A CLOSER LOOK Text block EXPLORE THE GEMETA 2.0 VR HEADSET Heading Row Image Wi…" at bounding box center [864, 781] width 1309 height 311
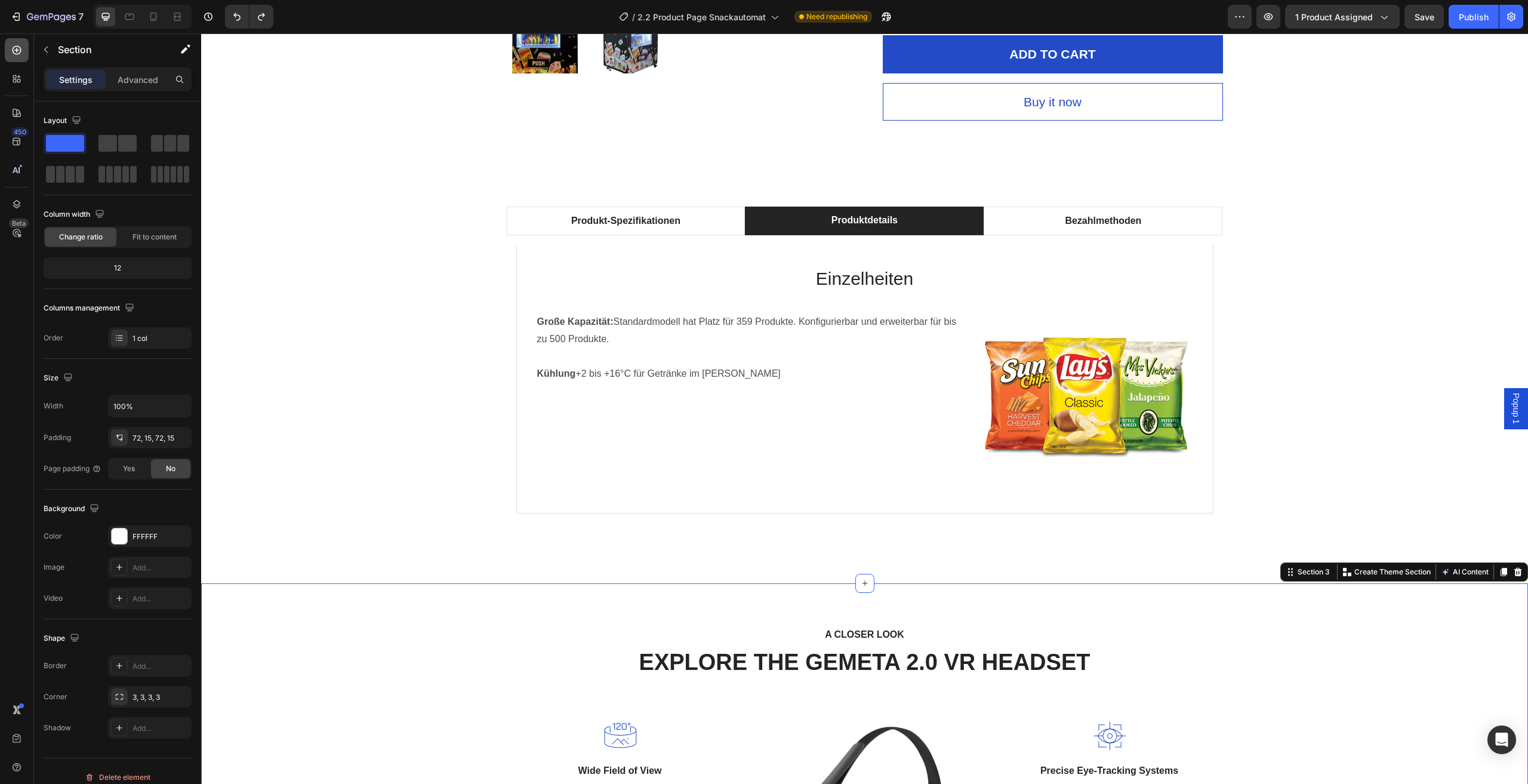
click at [12, 50] on icon at bounding box center [16, 50] width 12 height 12
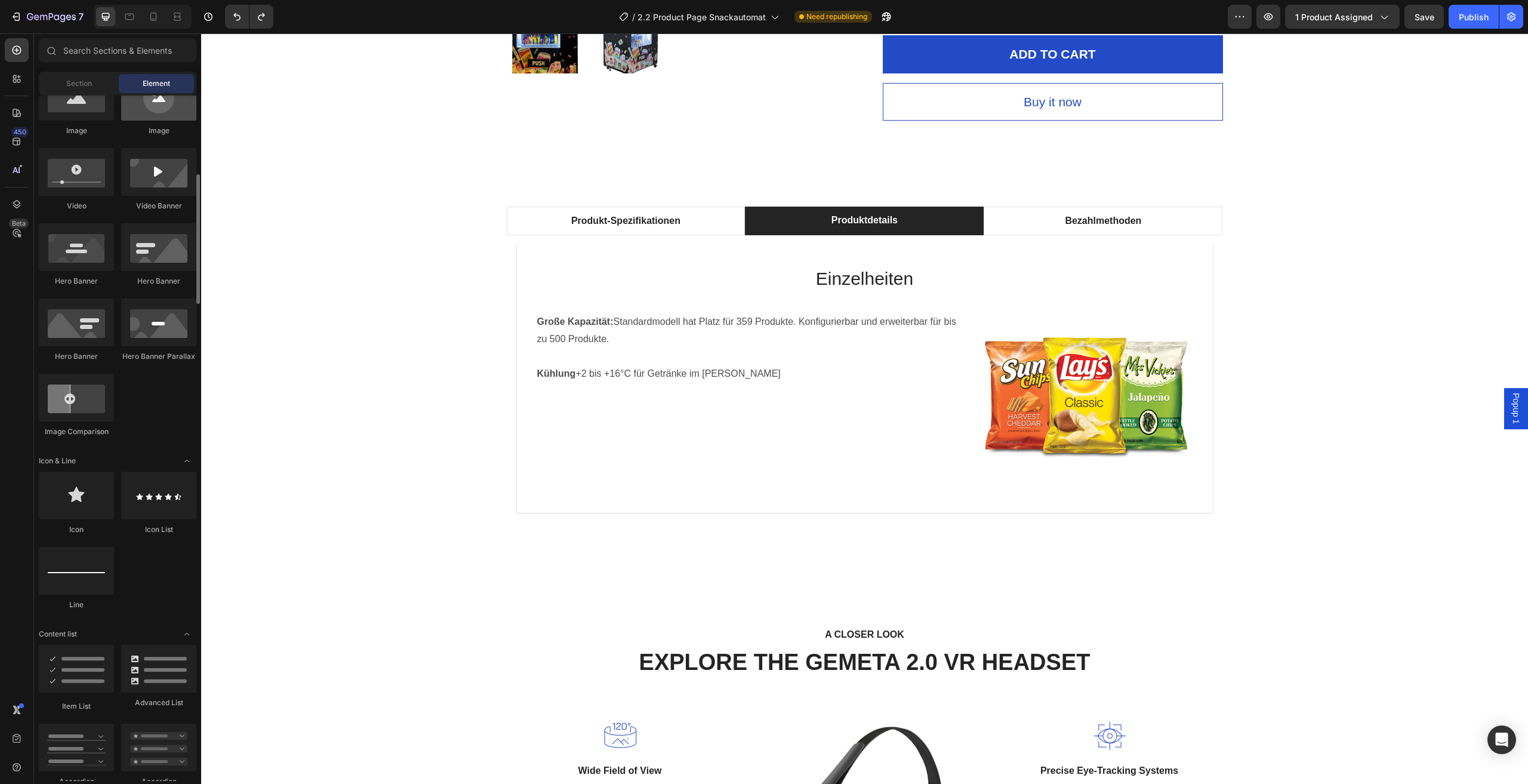
scroll to position [597, 0]
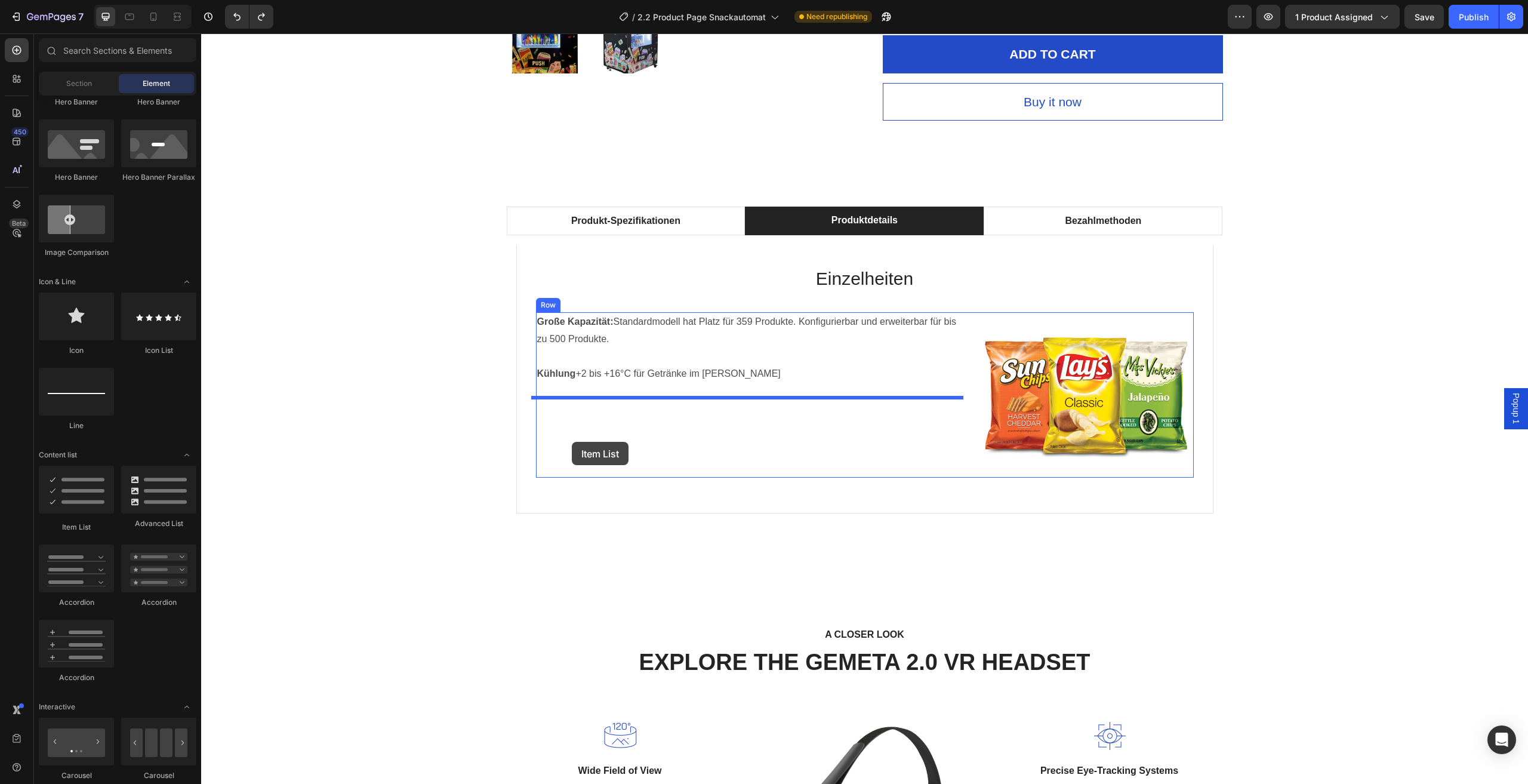
drag, startPoint x: 280, startPoint y: 533, endPoint x: 572, endPoint y: 442, distance: 305.9
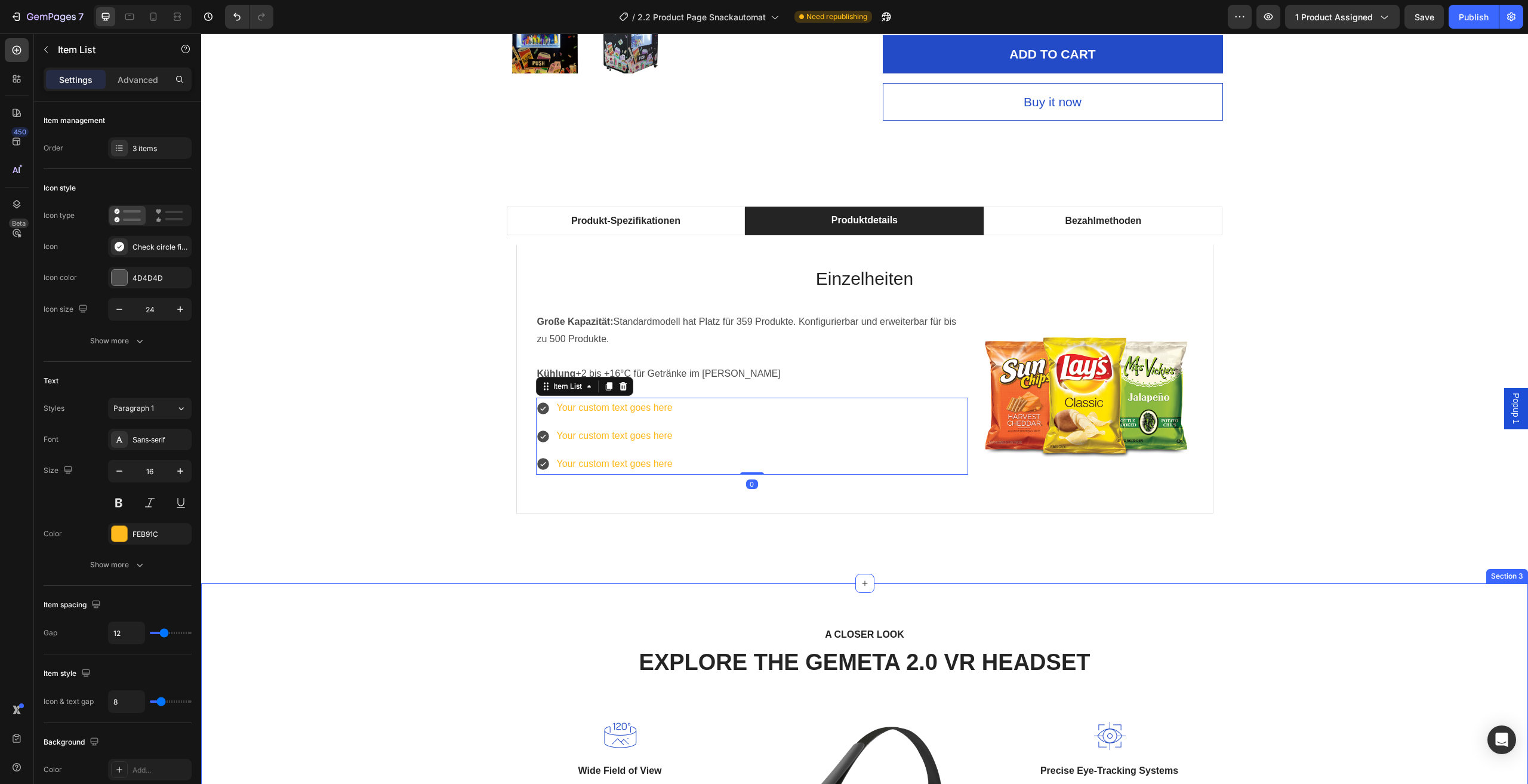
click at [441, 612] on div "A CLOSER LOOK Text block EXPLORE THE GEMETA 2.0 VR HEADSET Heading Row Image Wi…" at bounding box center [865, 782] width 1327 height 398
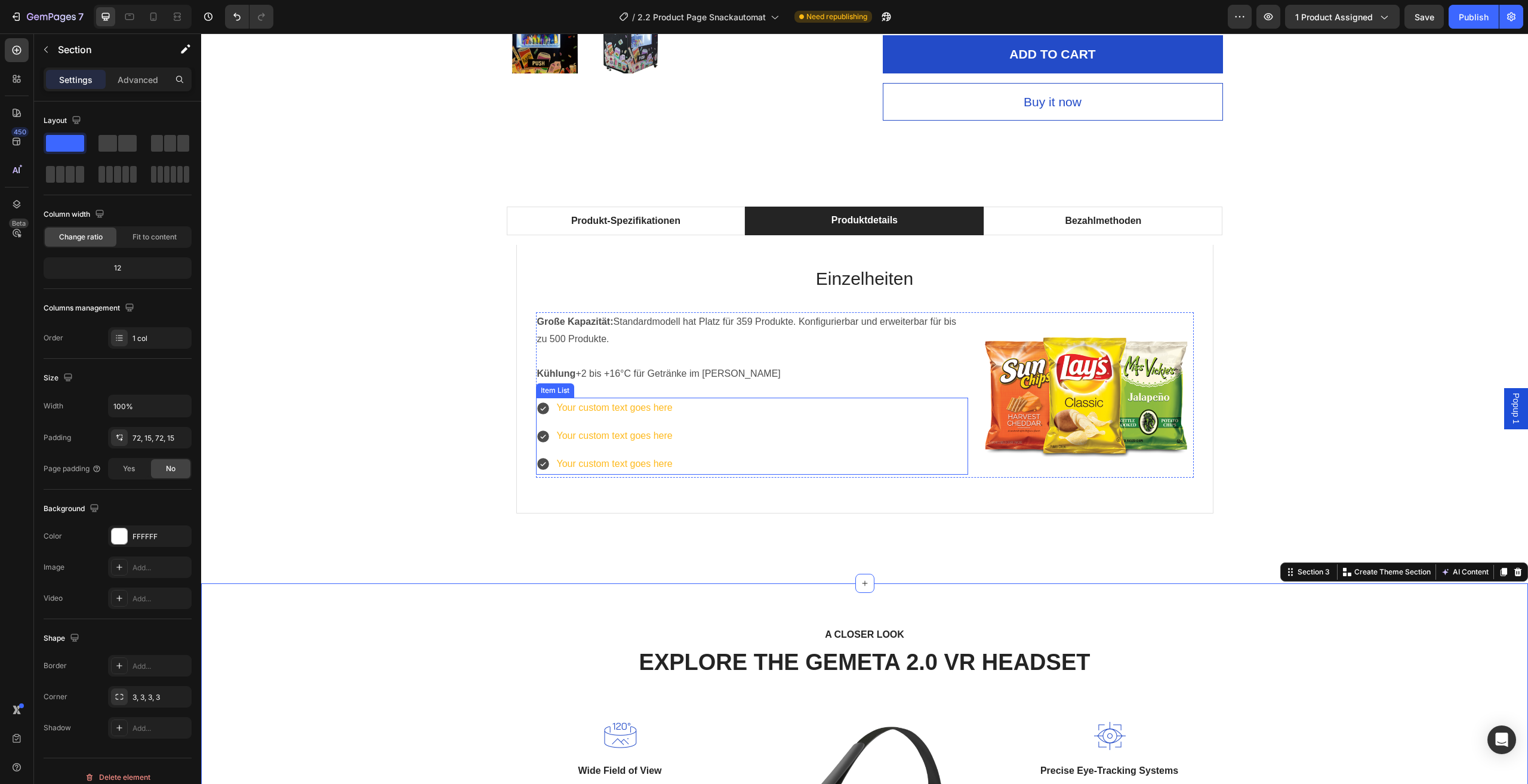
click at [655, 395] on div "Große Kapazität: Standardmodell hat Platz für 359 Produkte. Konfigurierbar und …" at bounding box center [752, 394] width 433 height 165
click at [659, 417] on div "Your custom text goes here" at bounding box center [614, 408] width 119 height 21
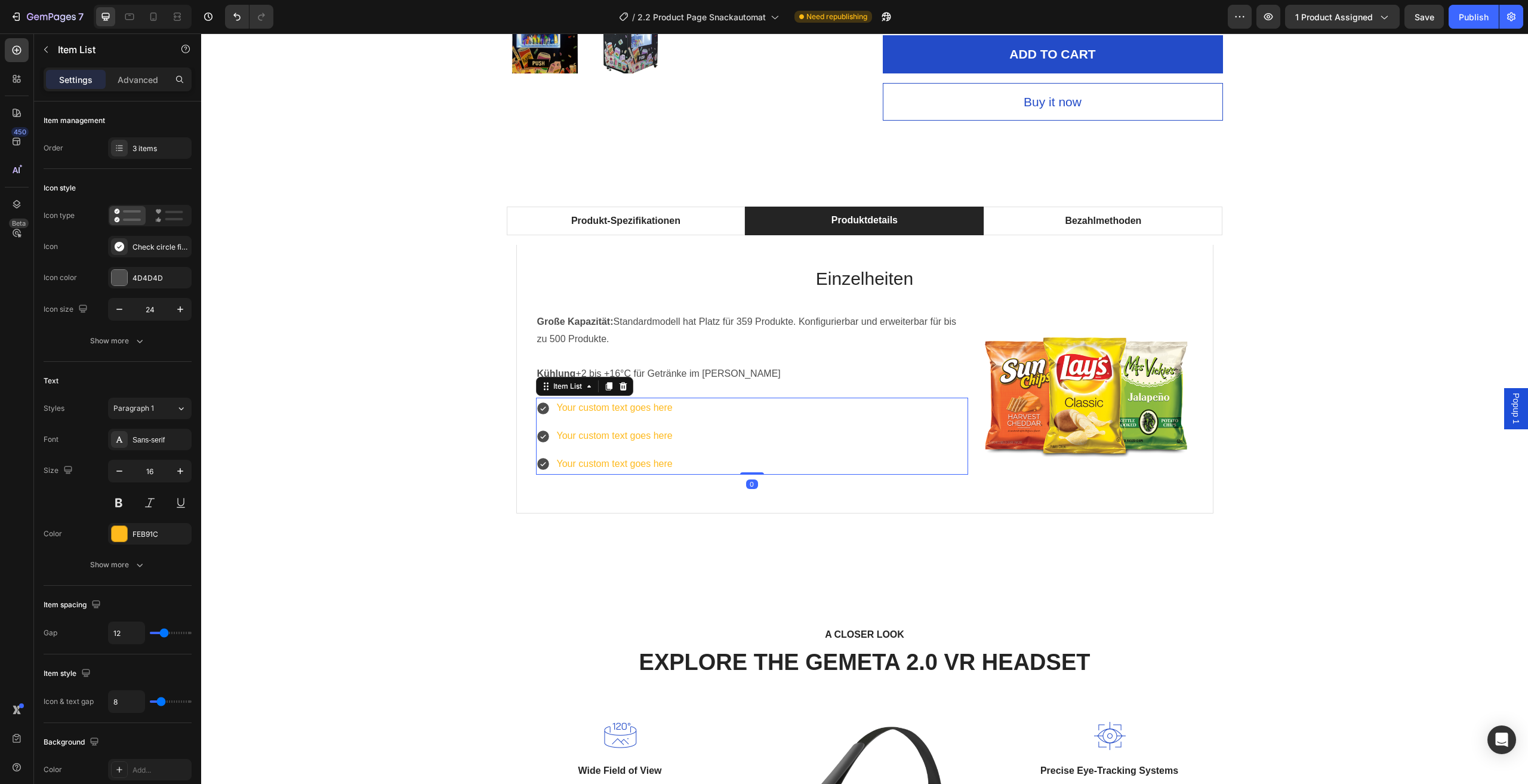
click at [662, 407] on div "Your custom text goes here" at bounding box center [614, 408] width 119 height 21
drag, startPoint x: 668, startPoint y: 405, endPoint x: 666, endPoint y: 415, distance: 10.2
click at [668, 407] on p "Your custom text goes here" at bounding box center [615, 408] width 116 height 17
drag, startPoint x: 667, startPoint y: 405, endPoint x: 564, endPoint y: 411, distance: 103.2
click at [564, 411] on p "Your custom text goes here" at bounding box center [615, 408] width 116 height 17
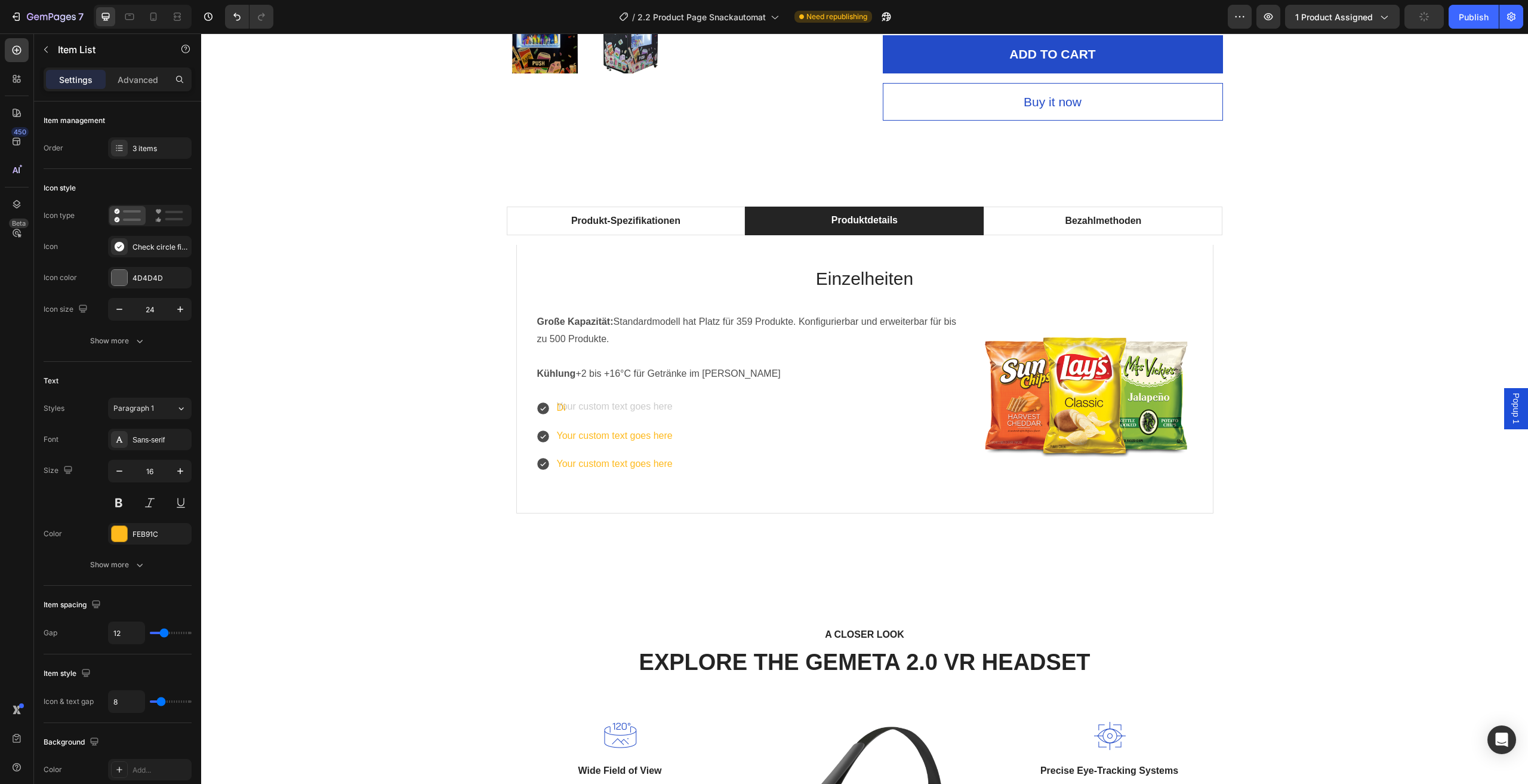
scroll to position [591, 0]
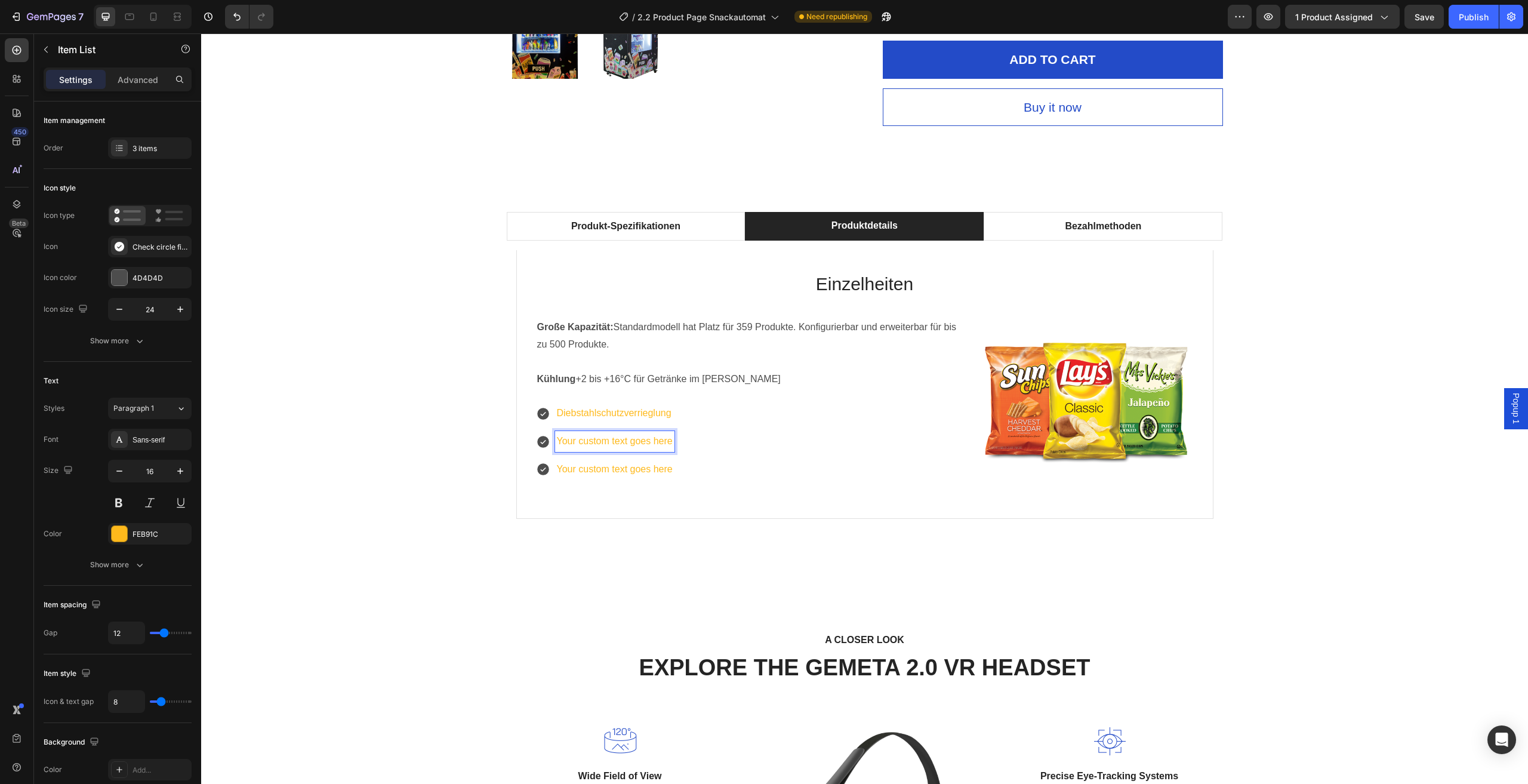
click at [648, 443] on p "Your custom text goes here" at bounding box center [615, 441] width 116 height 17
click at [664, 445] on p "Your custom text goes here" at bounding box center [615, 441] width 116 height 17
click at [665, 445] on p "Your custom text goes here" at bounding box center [615, 441] width 116 height 17
drag, startPoint x: 668, startPoint y: 443, endPoint x: 566, endPoint y: 443, distance: 102.0
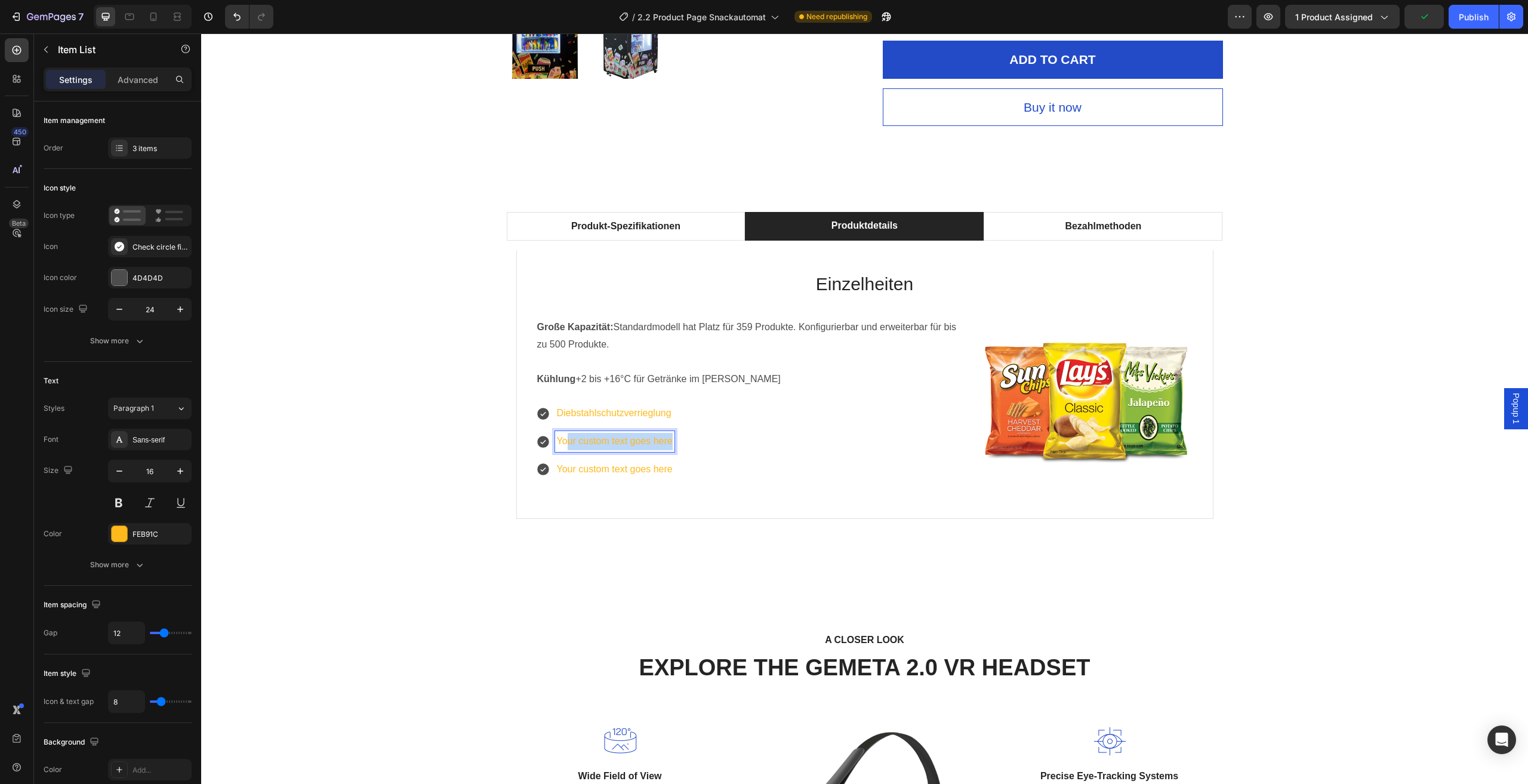
click at [566, 443] on p "Your custom text goes here" at bounding box center [615, 441] width 116 height 17
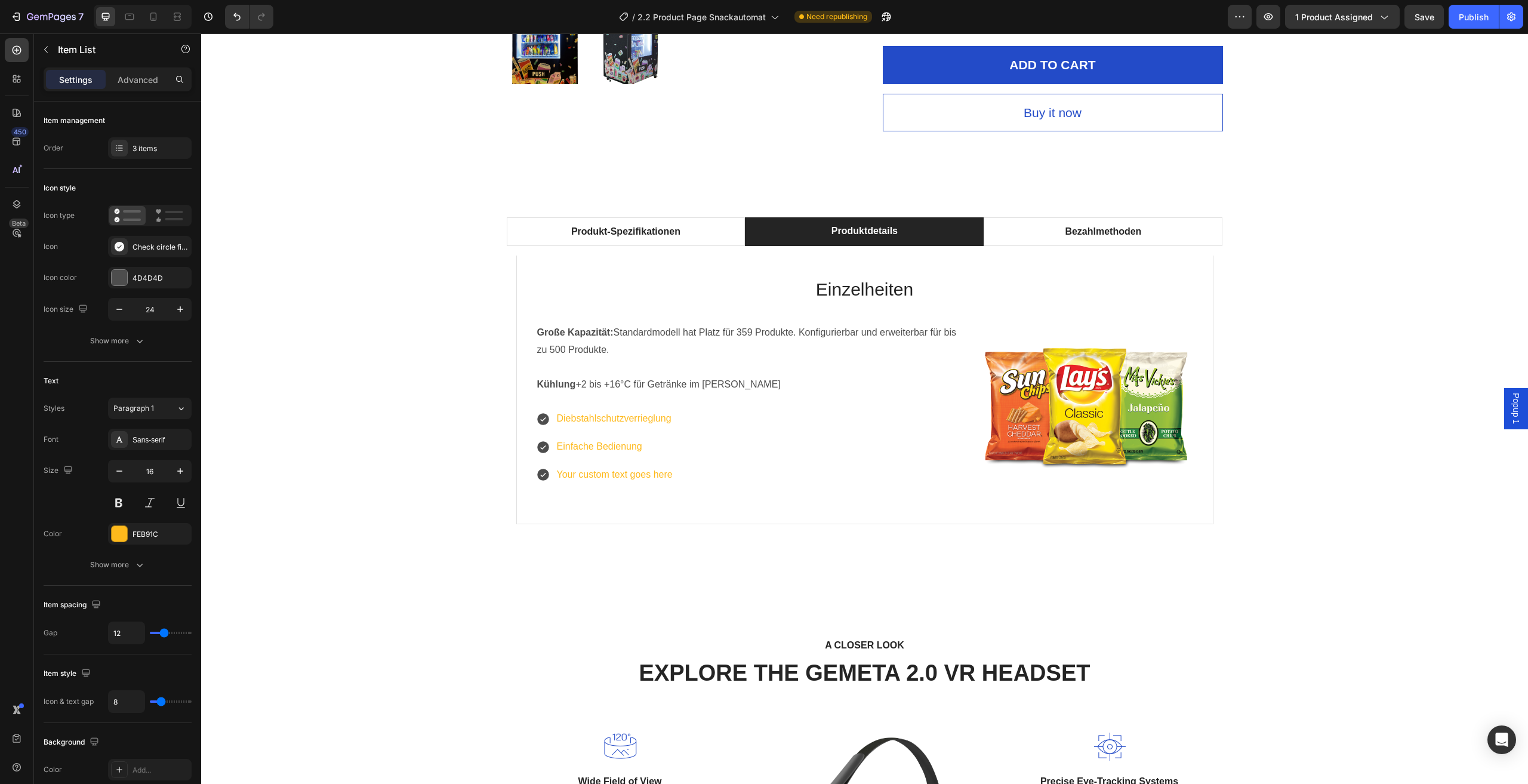
click at [737, 455] on div "Diebstahlschutzverrieglung Einfache Bedienung Your custom text goes here" at bounding box center [752, 446] width 433 height 76
click at [650, 475] on p "Your custom text goes here" at bounding box center [615, 475] width 116 height 17
click at [670, 477] on div "Your custom text goes here" at bounding box center [614, 475] width 119 height 21
drag, startPoint x: 669, startPoint y: 473, endPoint x: 556, endPoint y: 484, distance: 113.5
click at [556, 484] on div "Your custom text goes here" at bounding box center [614, 475] width 119 height 21
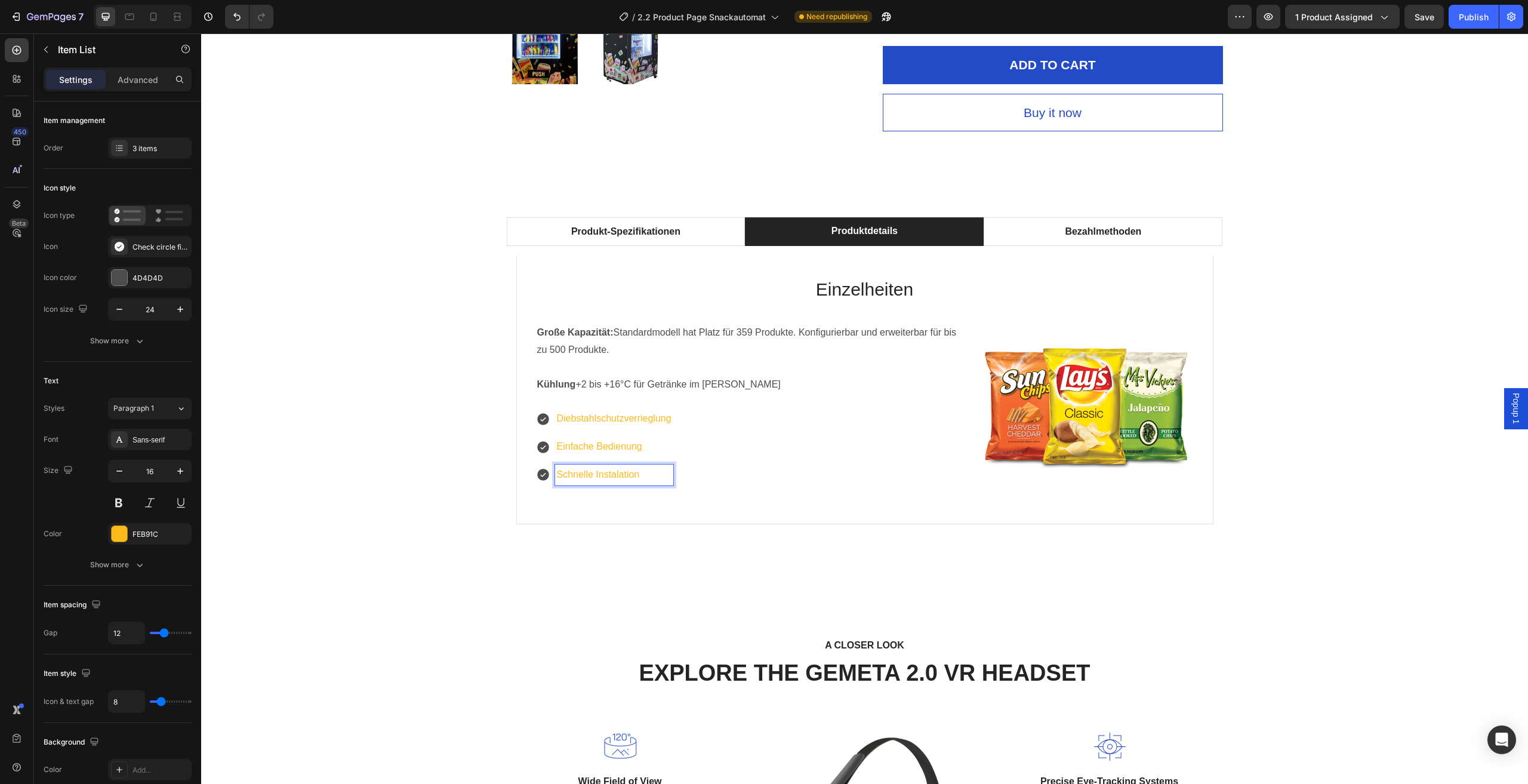
click at [616, 477] on p "Schnelle Instalation" at bounding box center [614, 475] width 115 height 17
click at [426, 634] on div "A CLOSER LOOK Text block EXPLORE THE GEMETA 2.0 VR HEADSET Heading Row Image Wi…" at bounding box center [865, 793] width 1327 height 398
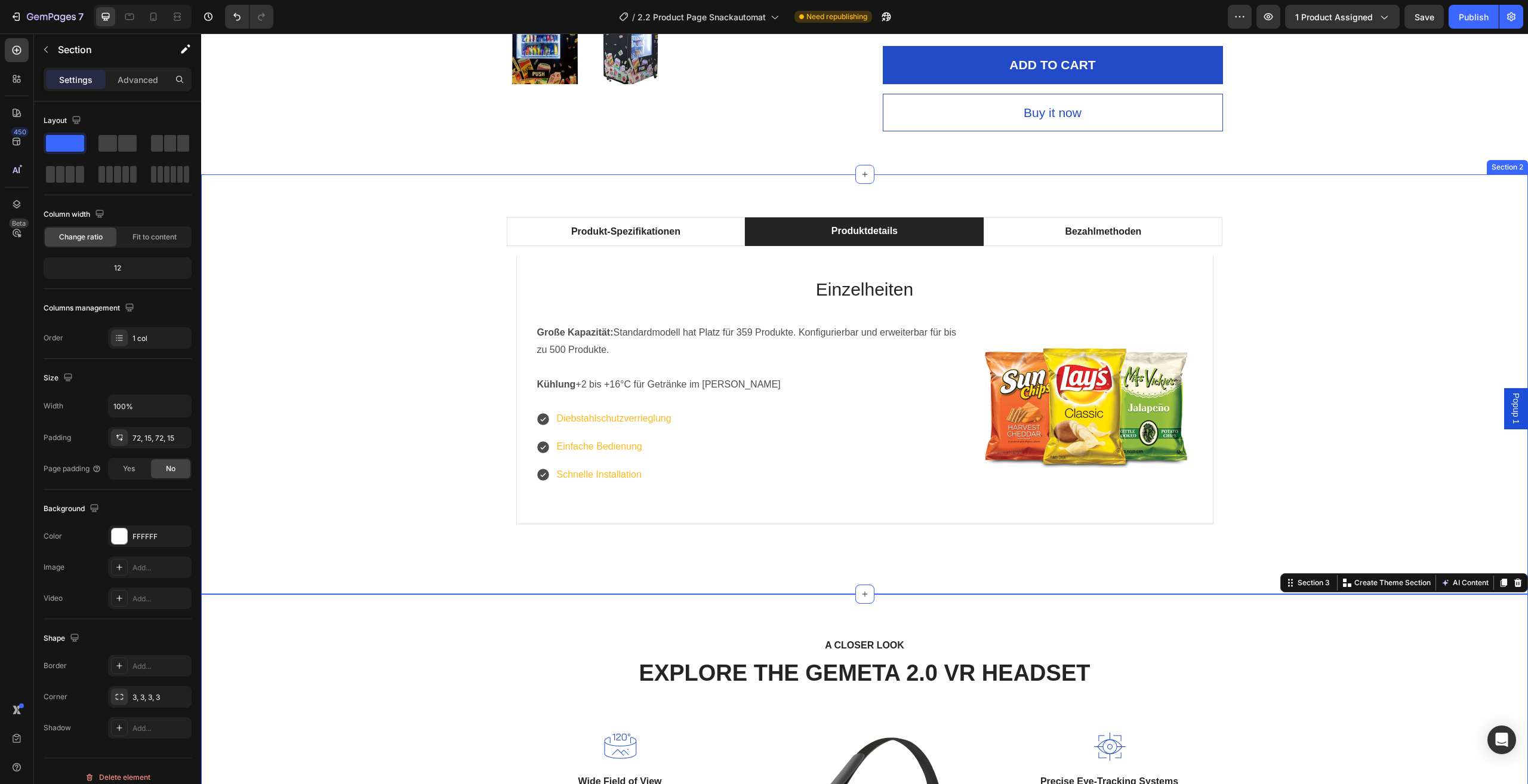
click at [311, 457] on div "Produkt-Spezifikationen Produktdetails Bezahlmethoden Technische Daten Heading …" at bounding box center [864, 384] width 1309 height 334
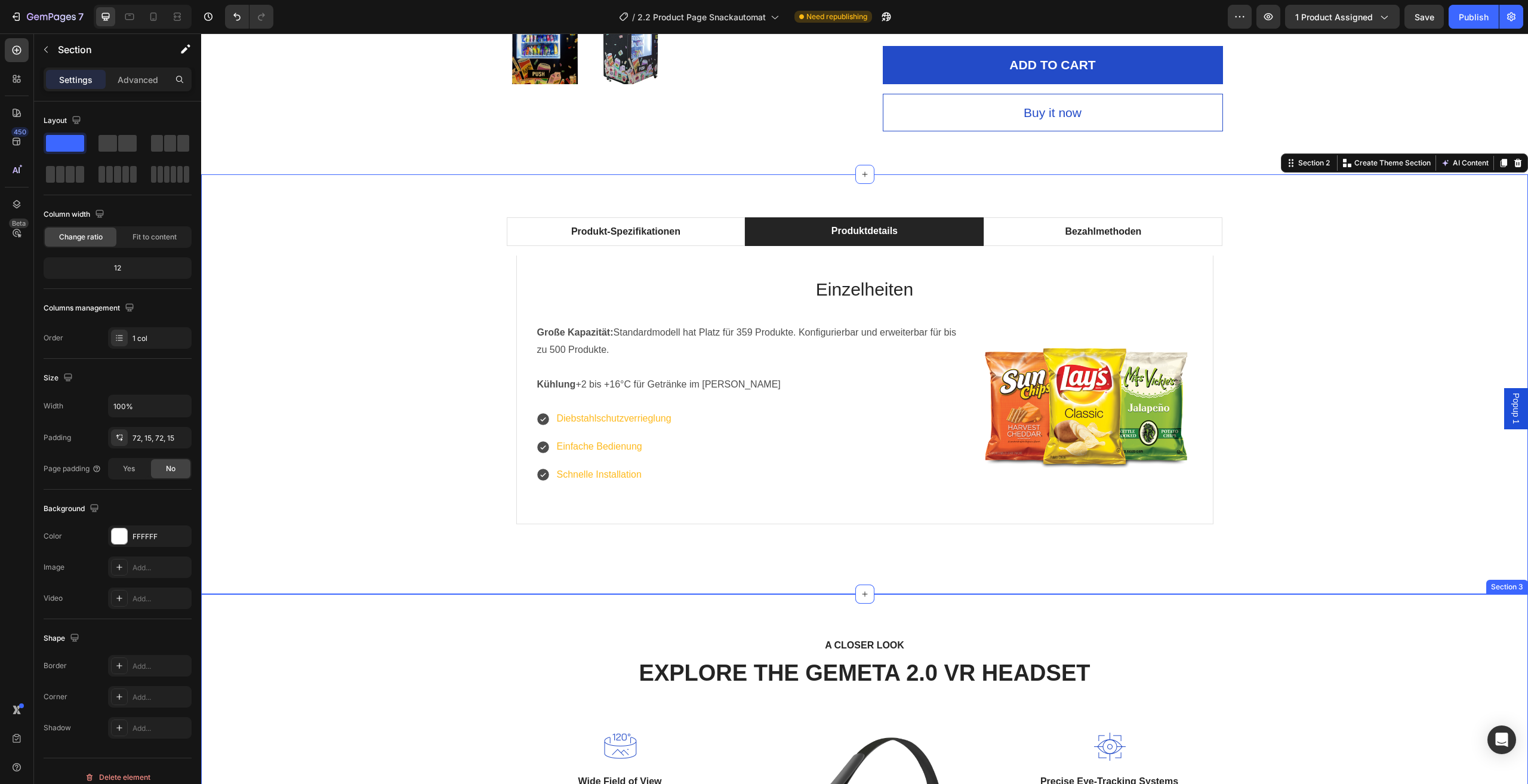
click at [430, 712] on div "A CLOSER LOOK Text block EXPLORE THE GEMETA 2.0 VR HEADSET Heading Row Image Wi…" at bounding box center [864, 793] width 1309 height 311
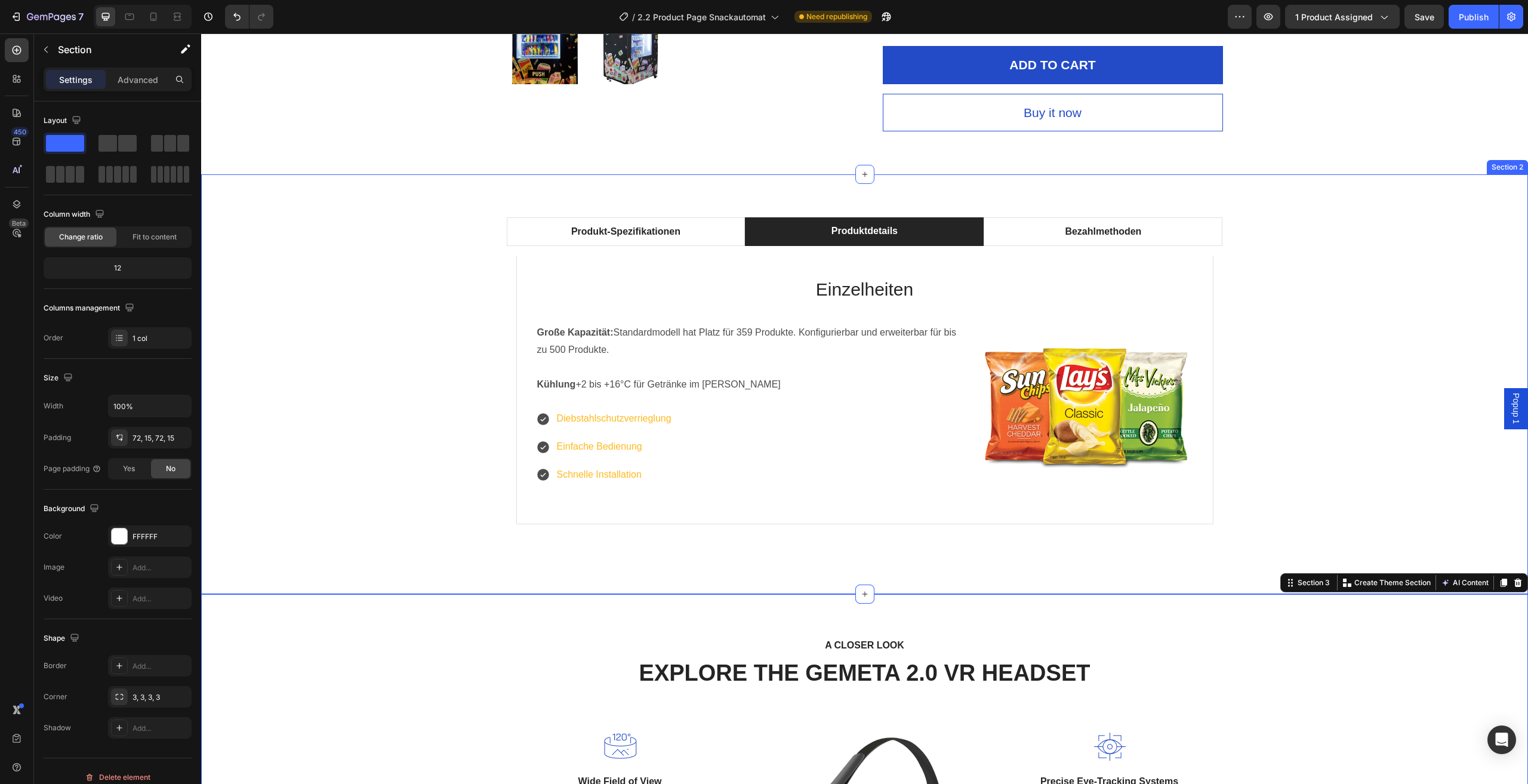
click at [344, 471] on div "Produkt-Spezifikationen Produktdetails Bezahlmethoden Technische Daten Heading …" at bounding box center [864, 384] width 1309 height 334
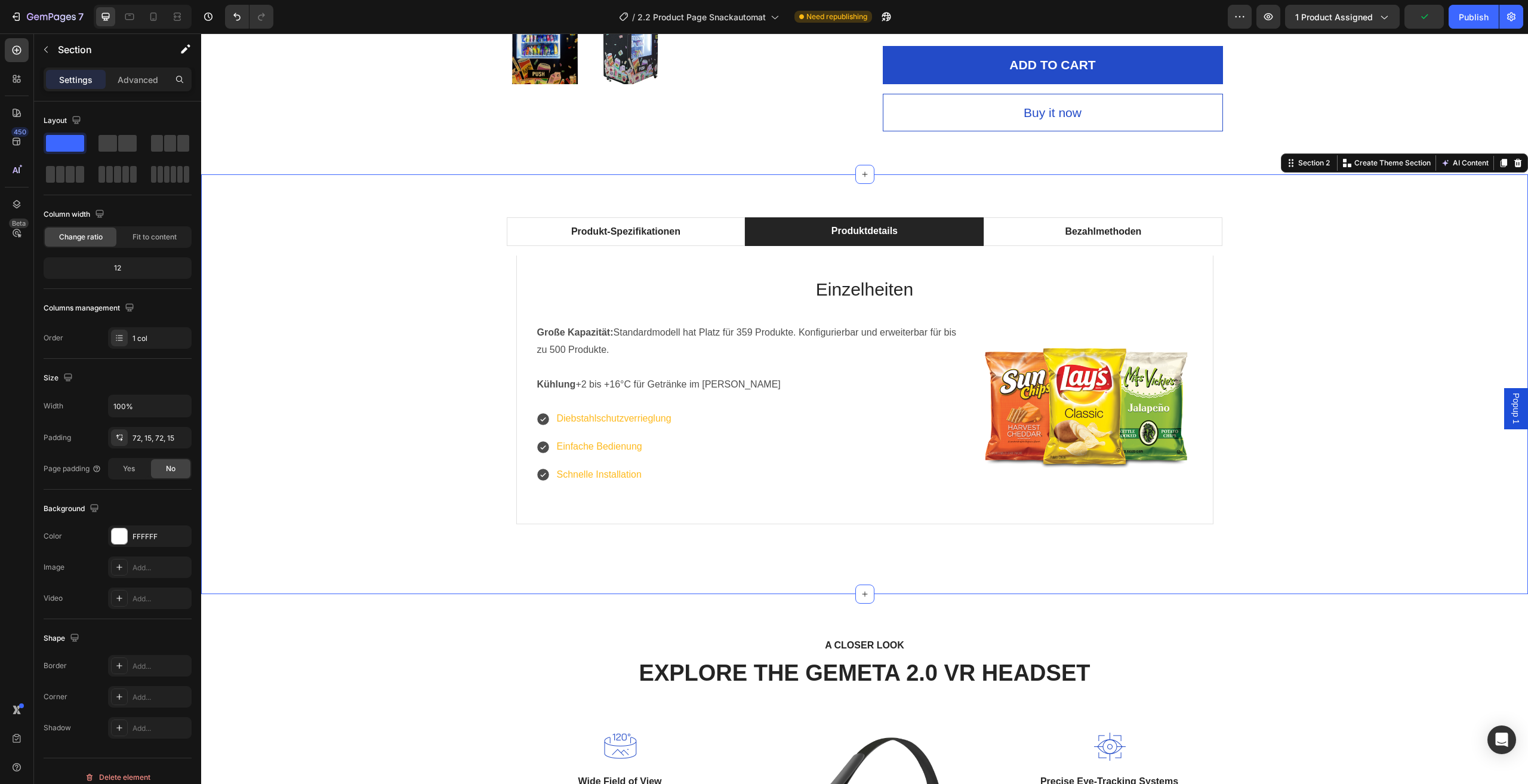
click at [1345, 319] on div "Produkt-Spezifikationen Produktdetails Bezahlmethoden Technische Daten Heading …" at bounding box center [864, 384] width 1309 height 334
click at [1026, 232] on li "Bezahlmethoden" at bounding box center [1103, 232] width 239 height 29
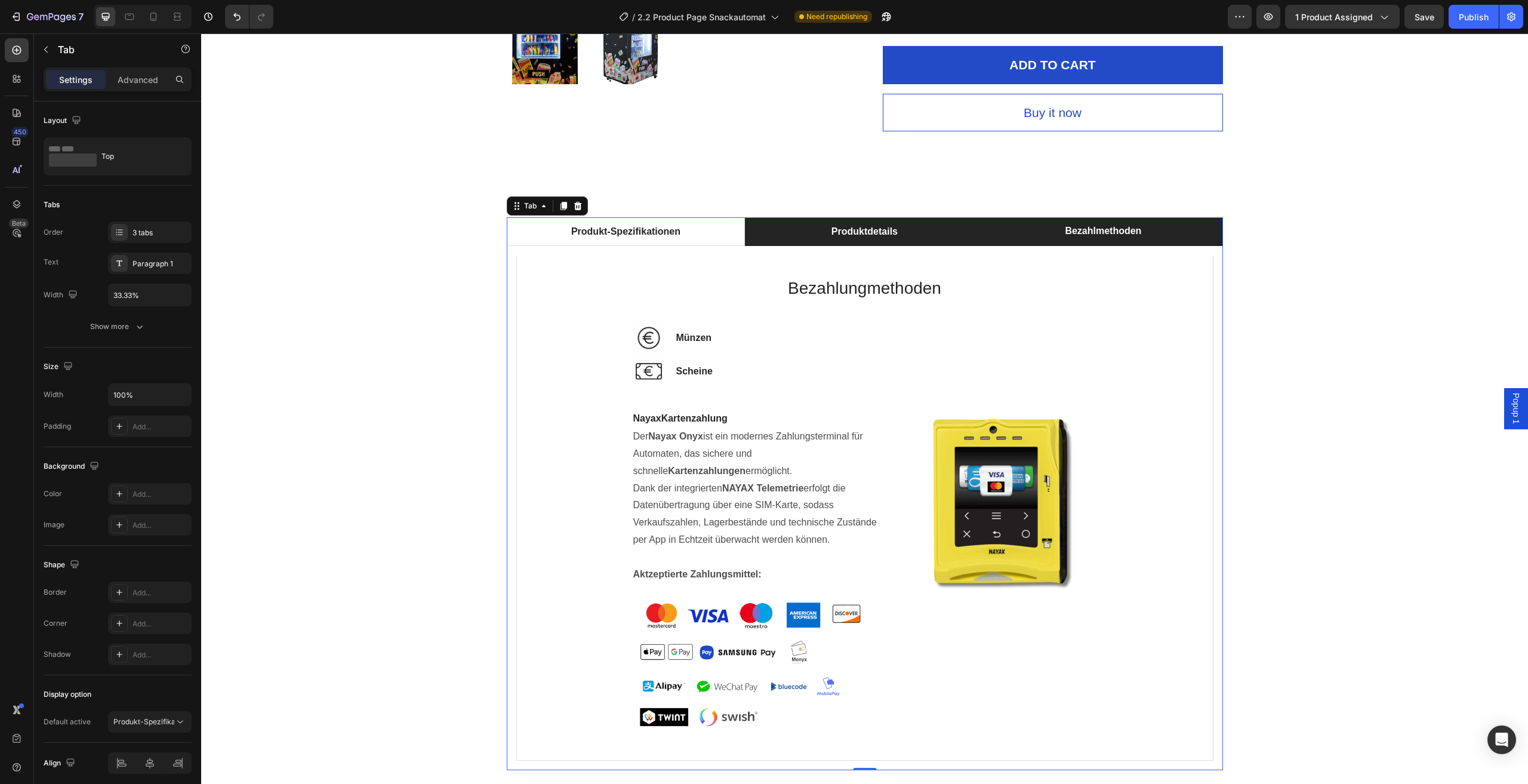
click at [920, 239] on li "Produktdetails" at bounding box center [864, 232] width 239 height 29
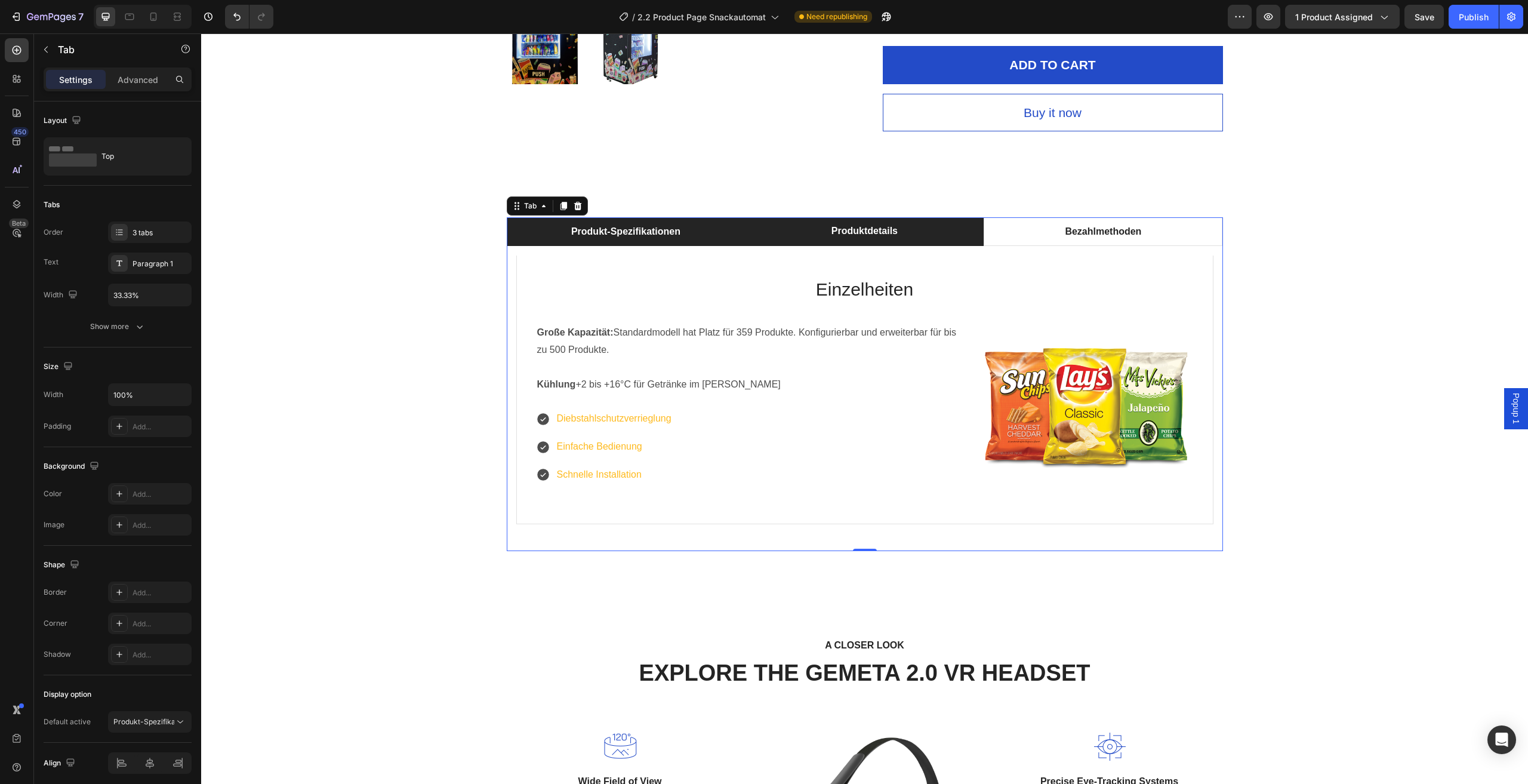
click at [714, 238] on li "Produkt-Spezifikationen" at bounding box center [626, 232] width 239 height 29
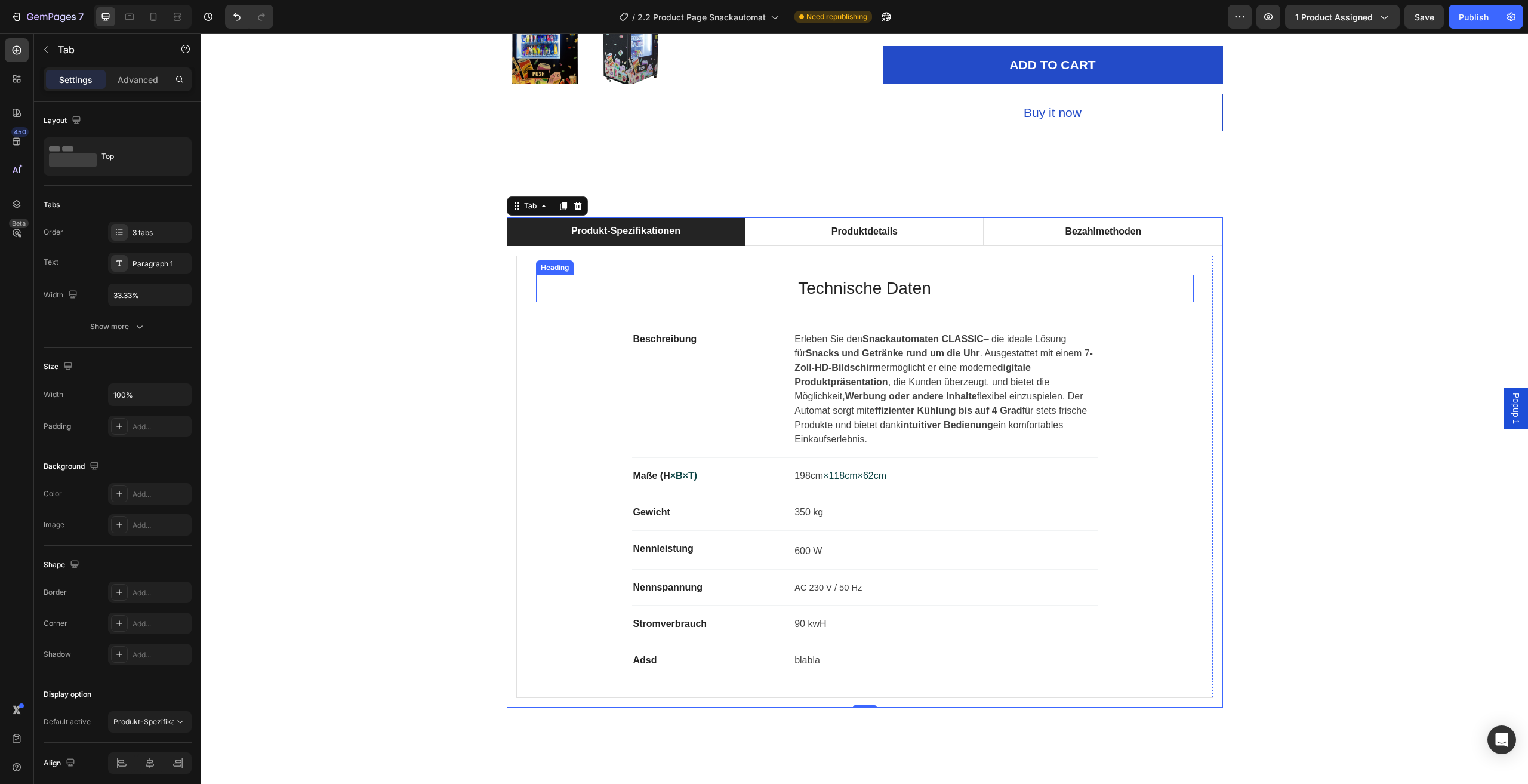
scroll to position [645, 0]
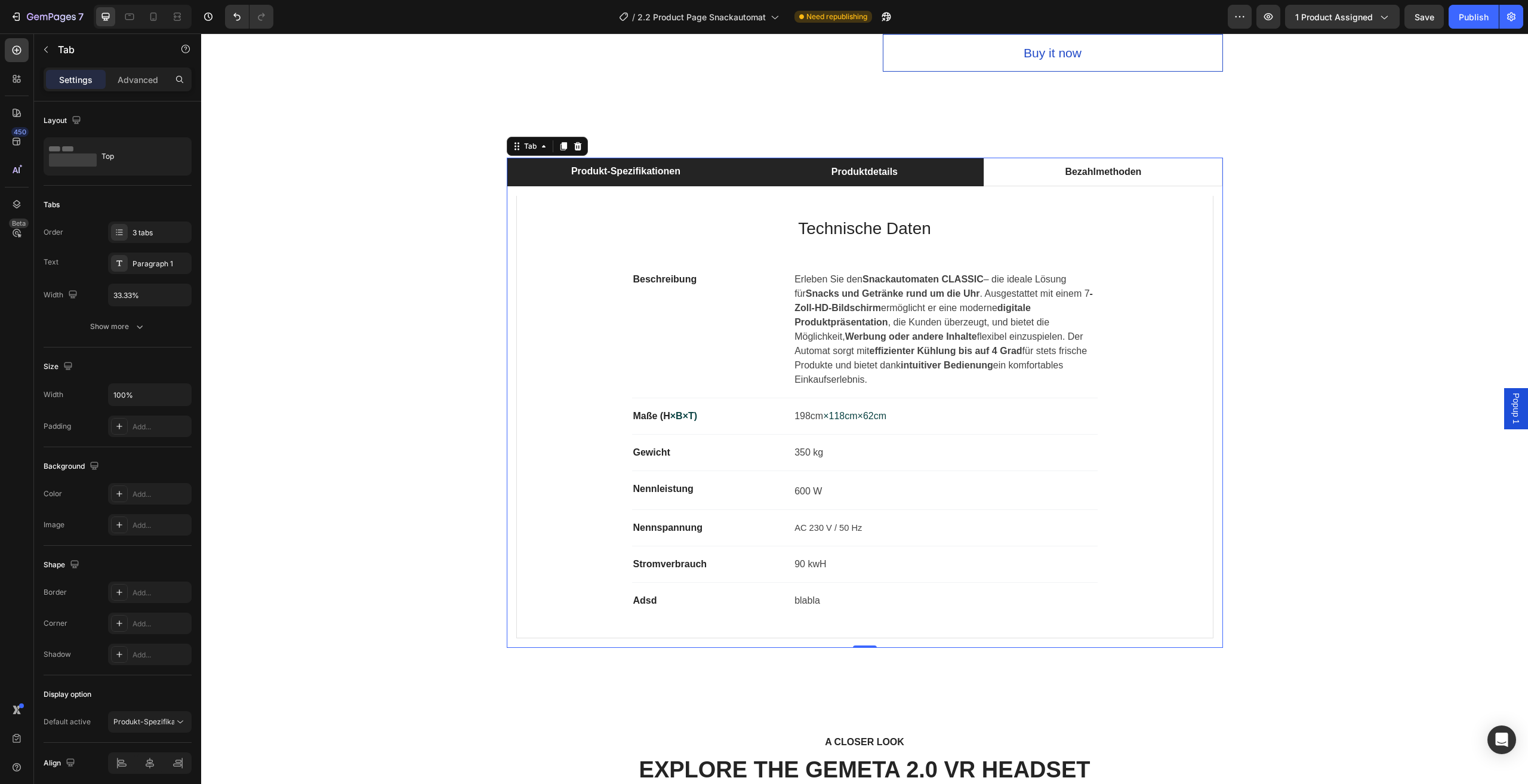
click at [939, 180] on li "Produktdetails" at bounding box center [864, 172] width 239 height 29
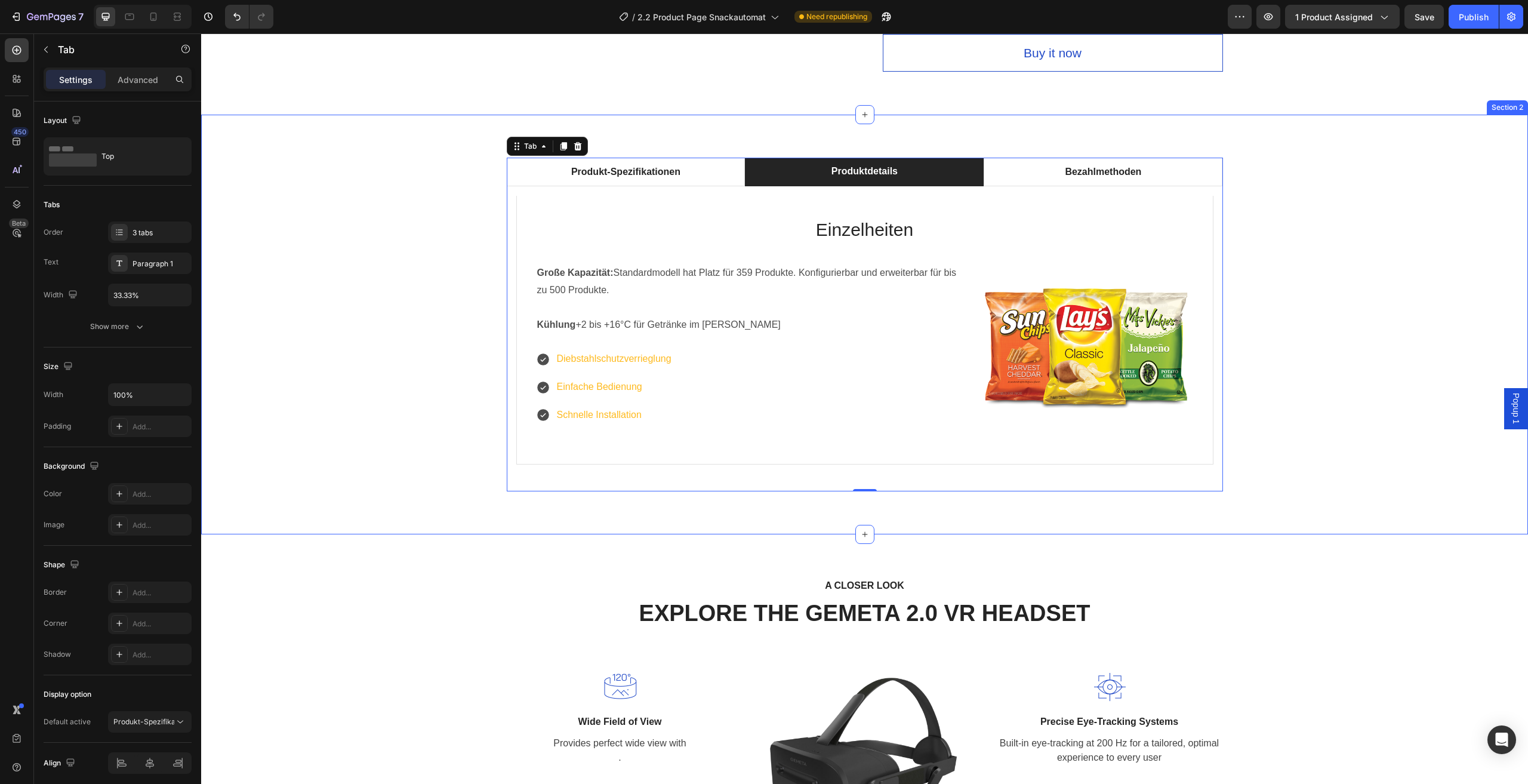
click at [1381, 315] on div "Produkt-Spezifikationen Produktdetails Bezahlmethoden Technische Daten Heading …" at bounding box center [864, 324] width 1309 height 334
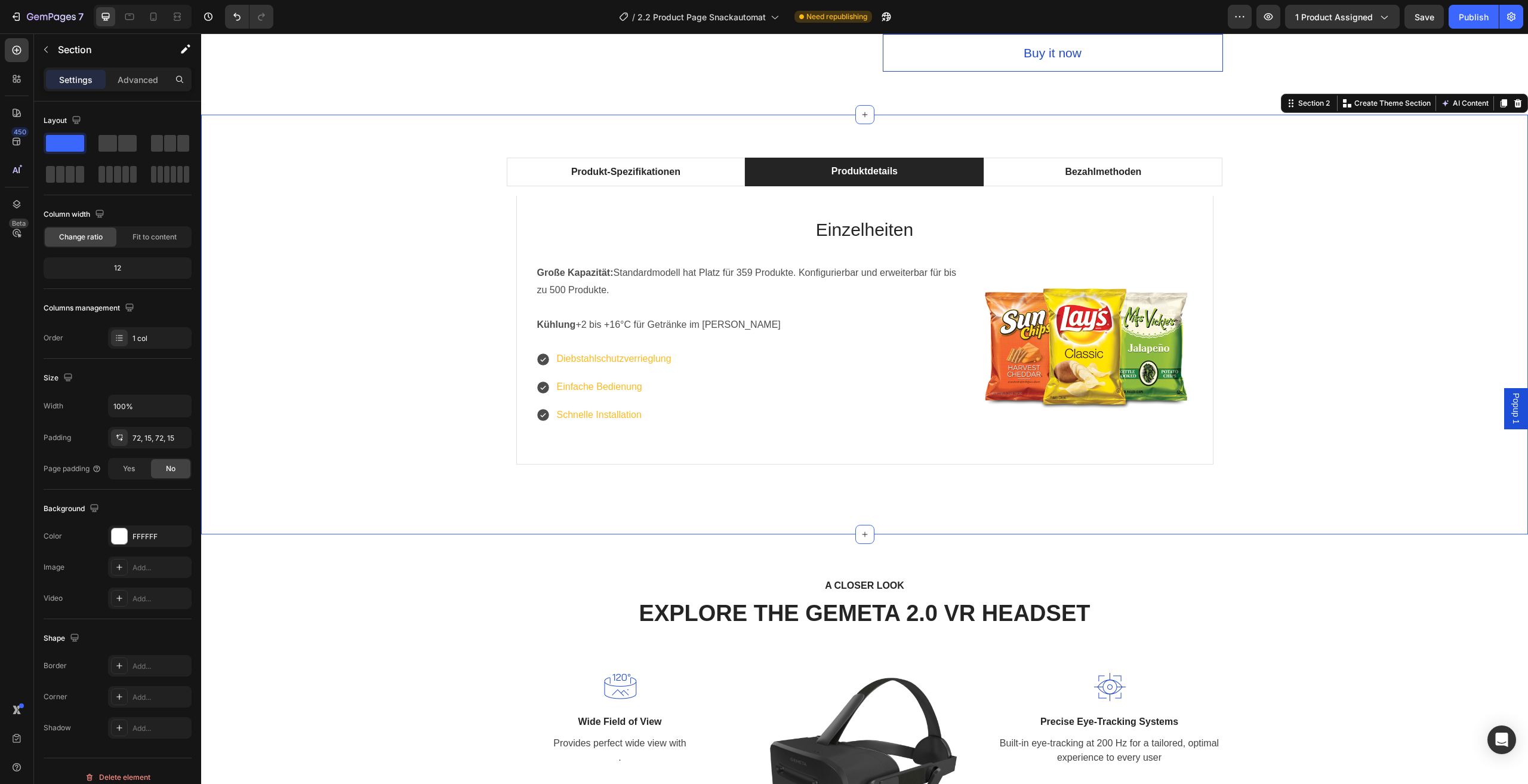
scroll to position [586, 0]
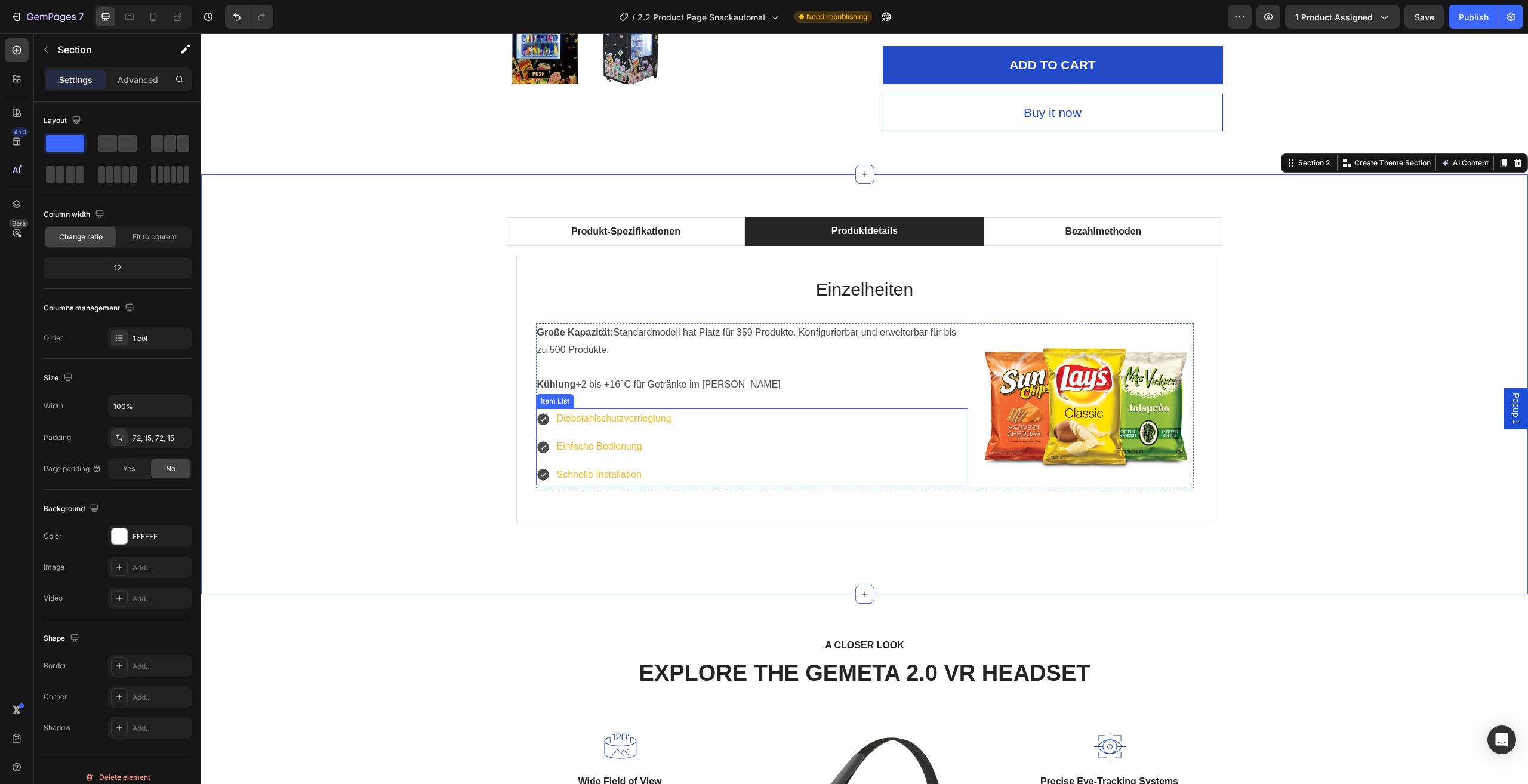
click at [625, 415] on p "Diebstahlschutzverrieglung" at bounding box center [614, 419] width 115 height 17
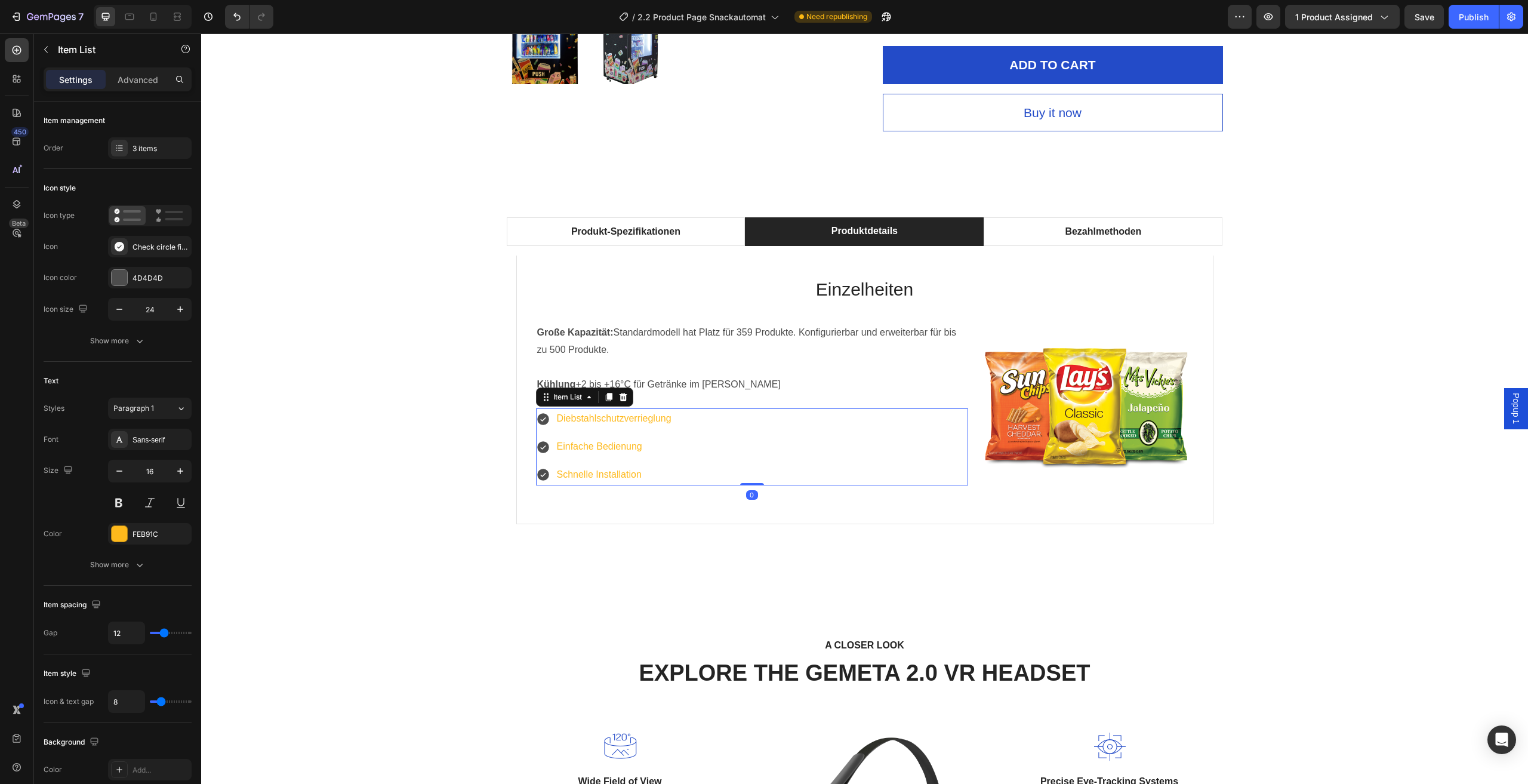
click at [537, 420] on icon at bounding box center [543, 419] width 12 height 12
click at [541, 423] on icon at bounding box center [543, 419] width 12 height 12
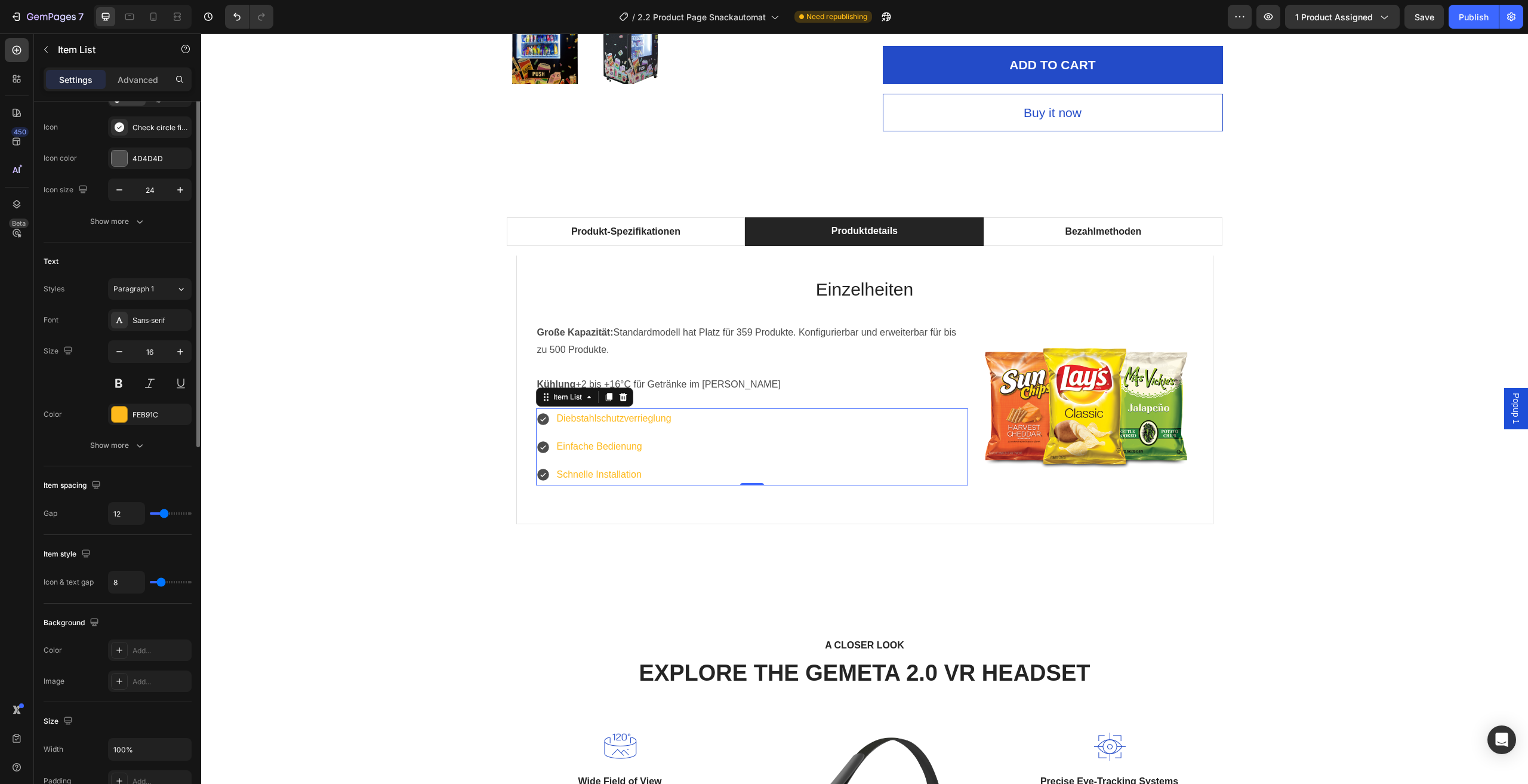
scroll to position [0, 0]
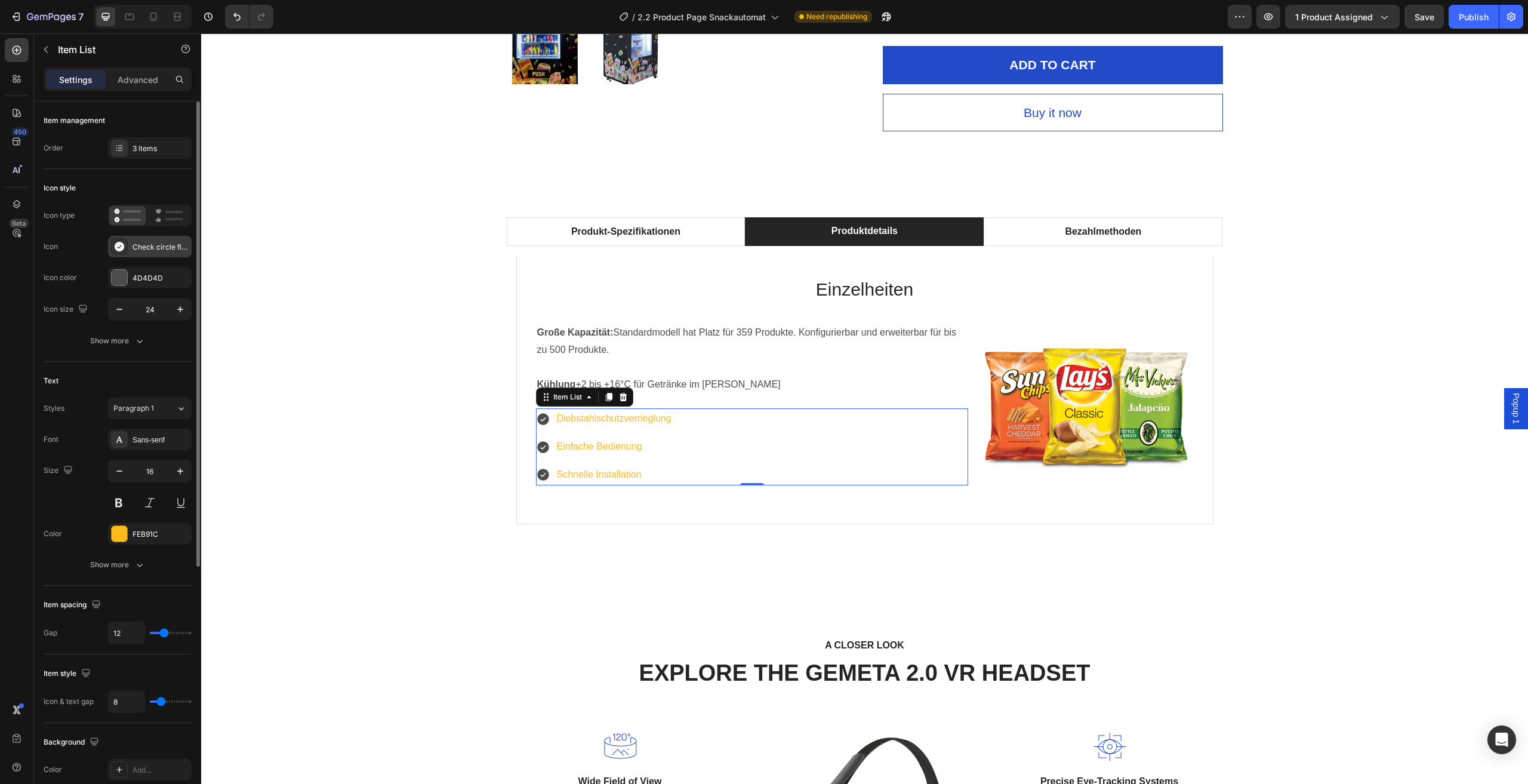
click at [136, 243] on div "Check circle filled" at bounding box center [160, 247] width 56 height 11
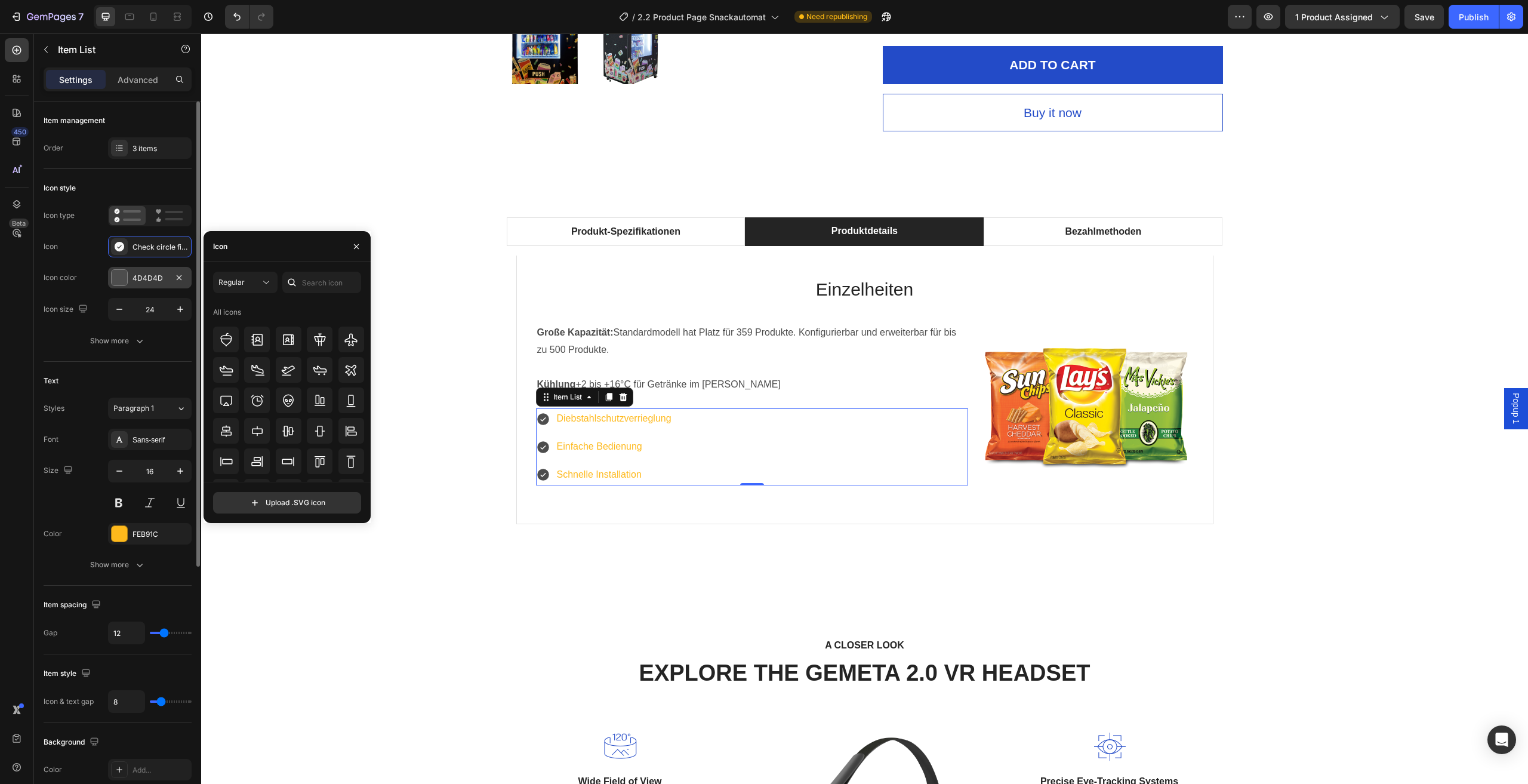
click at [144, 273] on div "4D4D4D" at bounding box center [149, 278] width 35 height 11
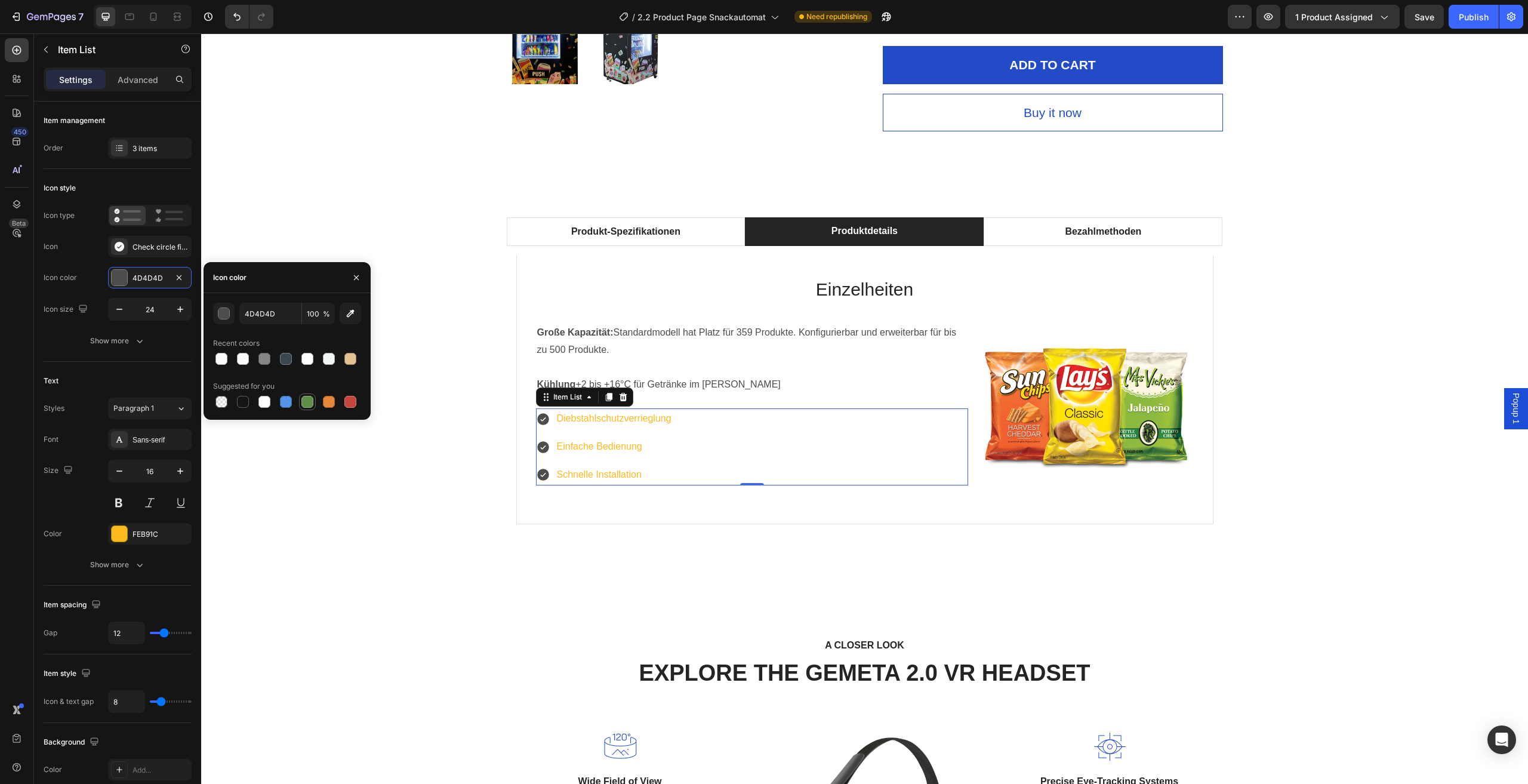
click at [307, 398] on div at bounding box center [307, 402] width 12 height 12
type input "5E8E49"
click at [548, 571] on div "Produkt-Spezifikationen Produktdetails Bezahlmethoden Technische Daten Heading …" at bounding box center [865, 384] width 1327 height 420
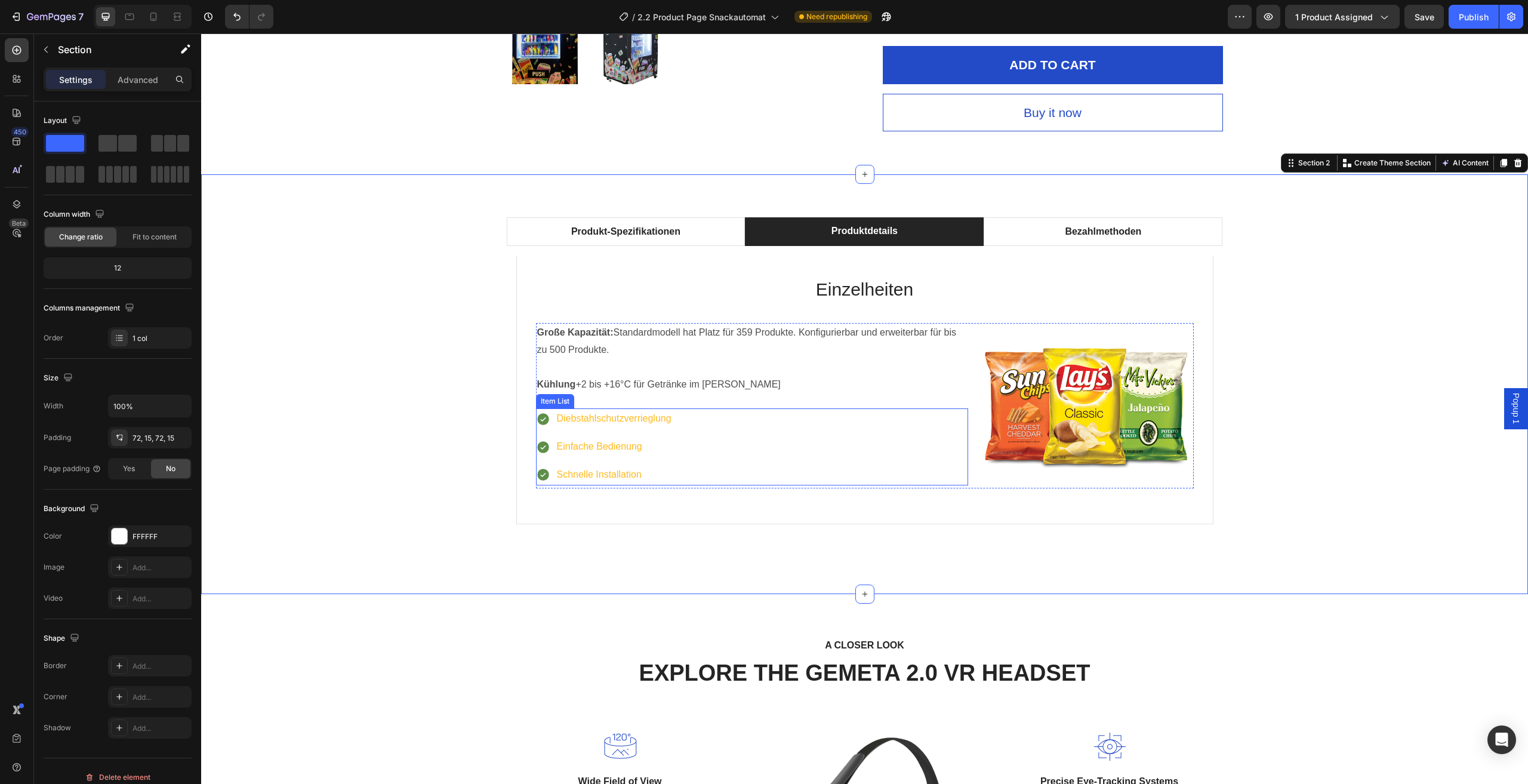
click at [627, 427] on p "Diebstahlschutzverrieglung" at bounding box center [614, 419] width 115 height 17
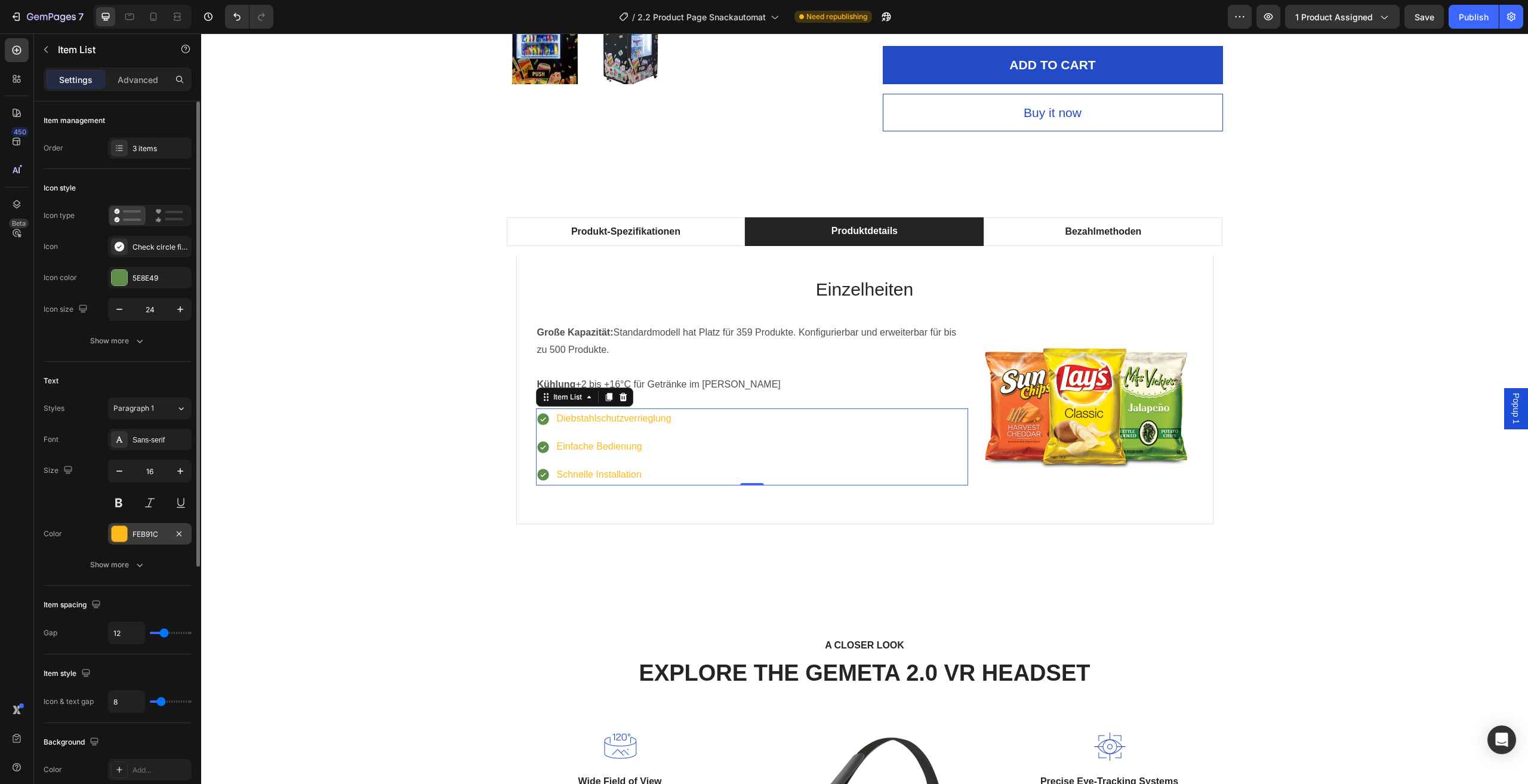
click at [159, 542] on div "FEB91C" at bounding box center [149, 533] width 84 height 22
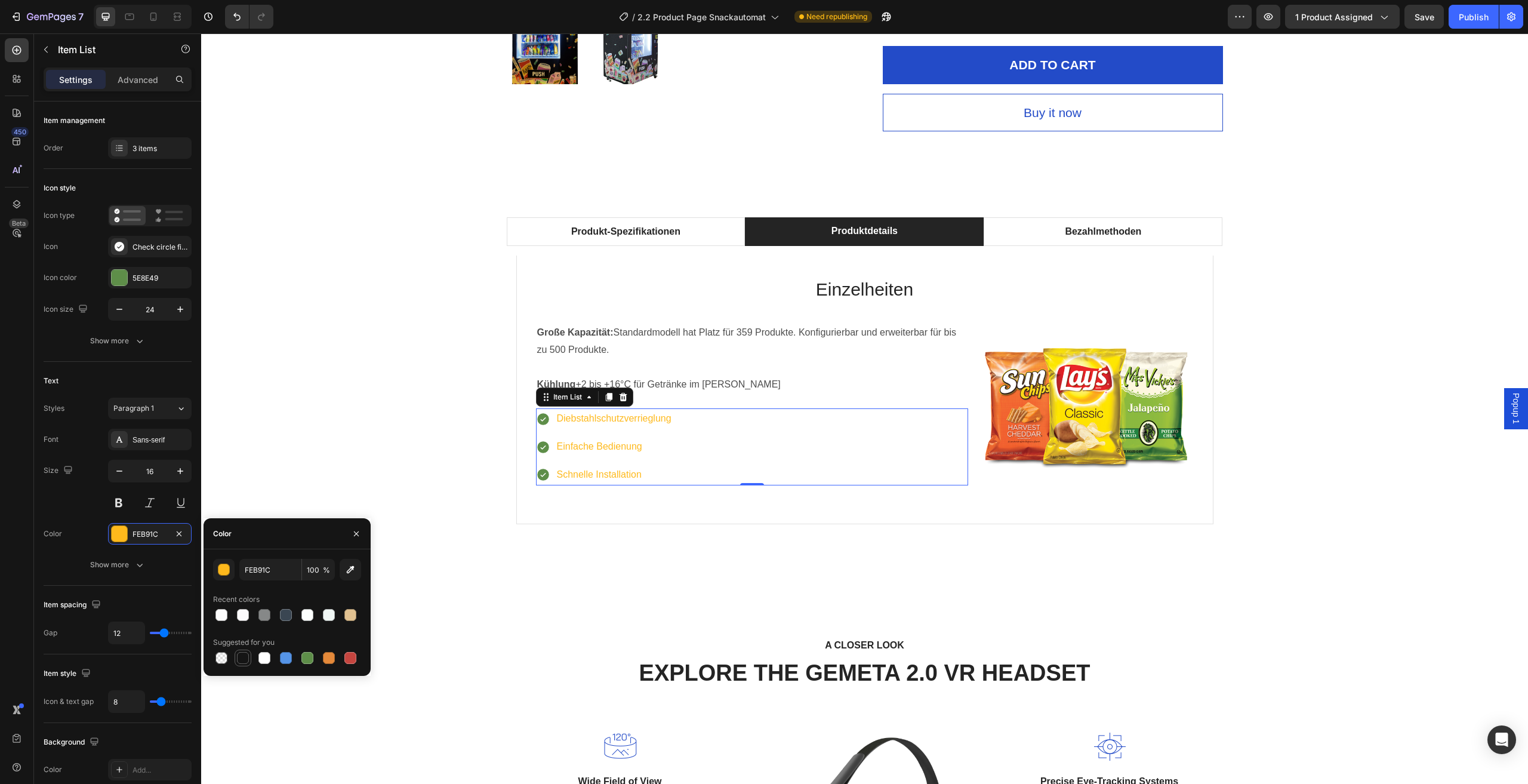
click at [245, 658] on div at bounding box center [243, 658] width 12 height 12
type input "151515"
click at [122, 495] on button at bounding box center [119, 502] width 22 height 22
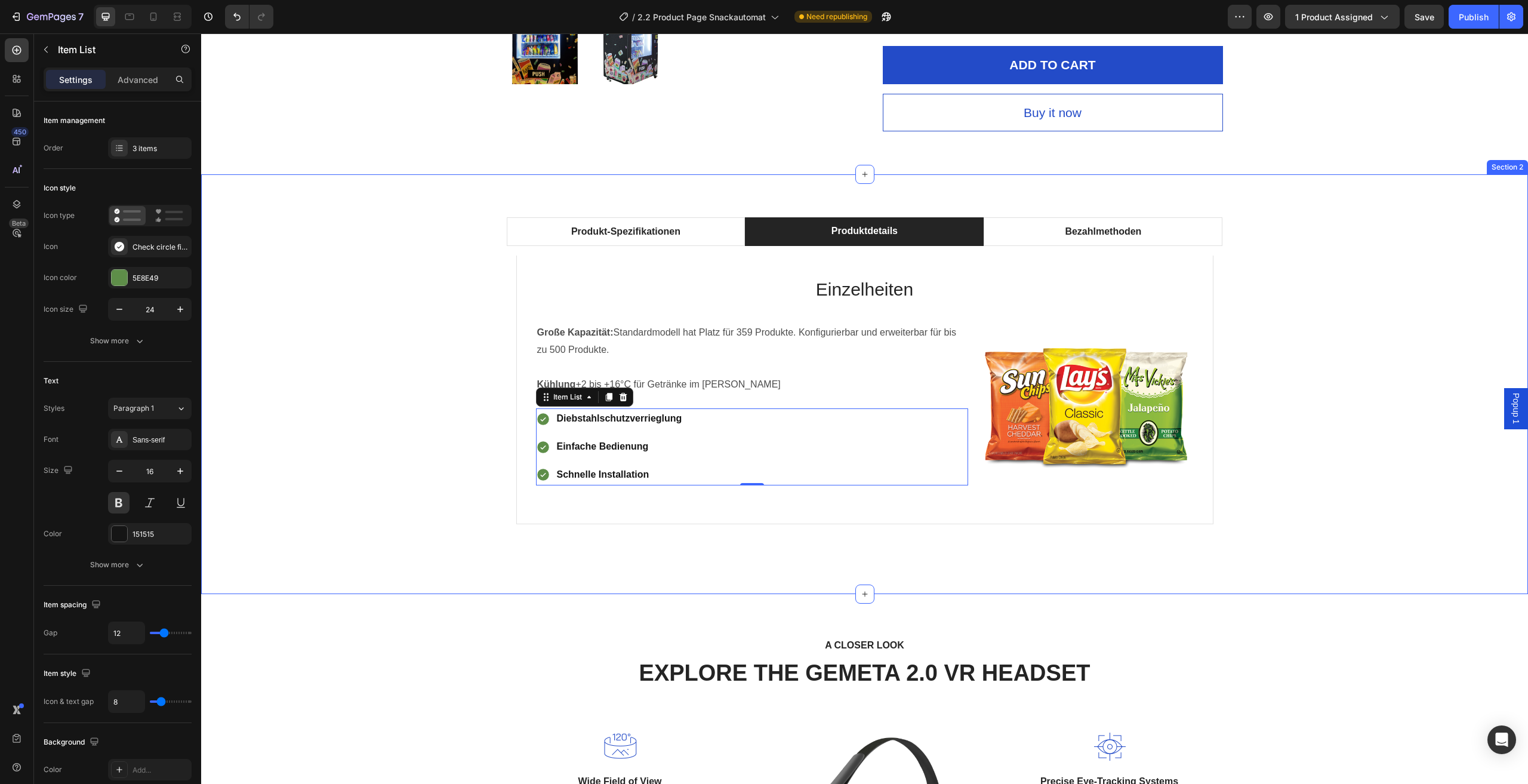
click at [348, 482] on div "Produkt-Spezifikationen Produktdetails Bezahlmethoden Technische Daten Heading …" at bounding box center [864, 384] width 1309 height 334
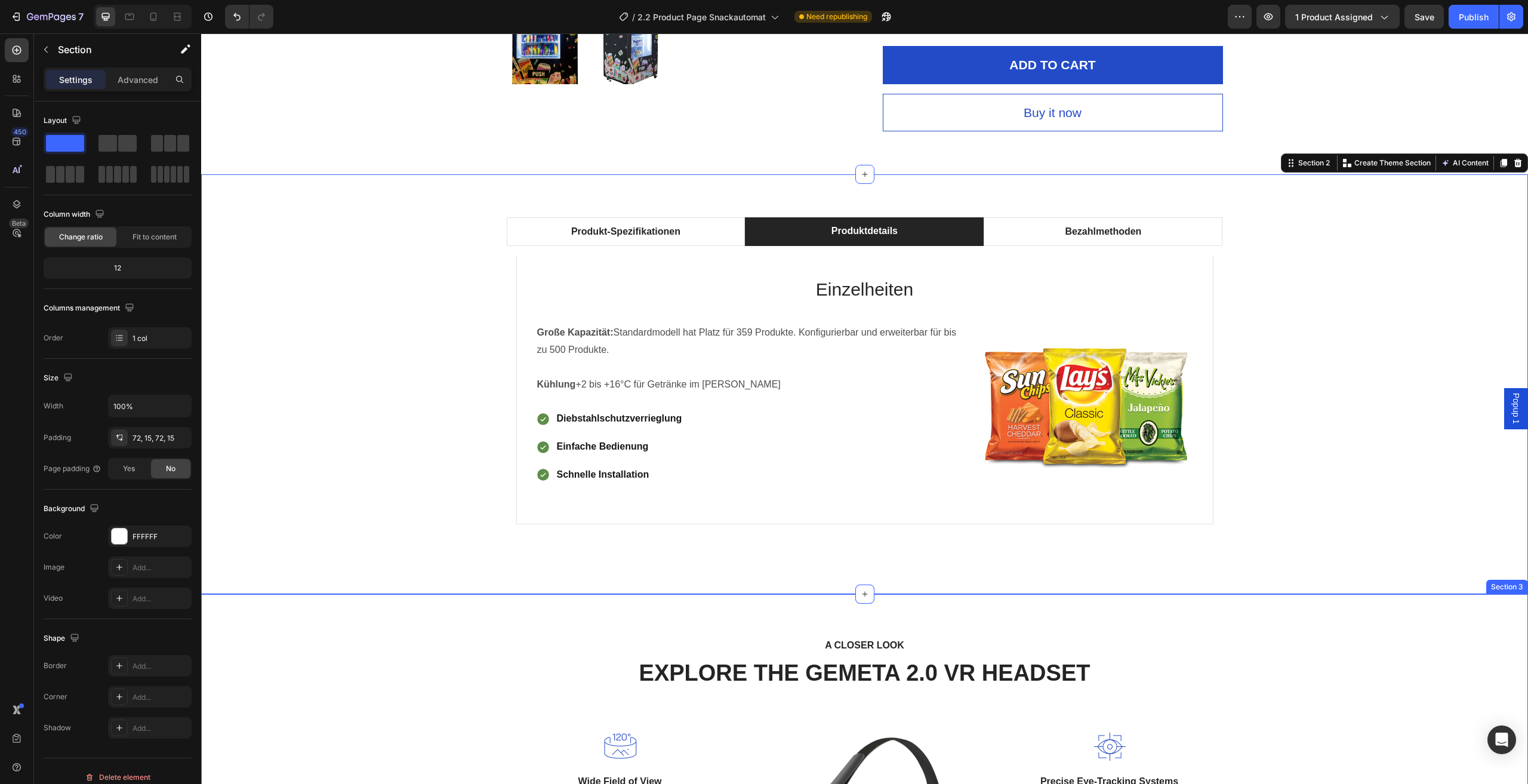
click at [459, 677] on div "A CLOSER LOOK Text block EXPLORE THE GEMETA 2.0 VR HEADSET Heading Row Image Wi…" at bounding box center [864, 793] width 1309 height 311
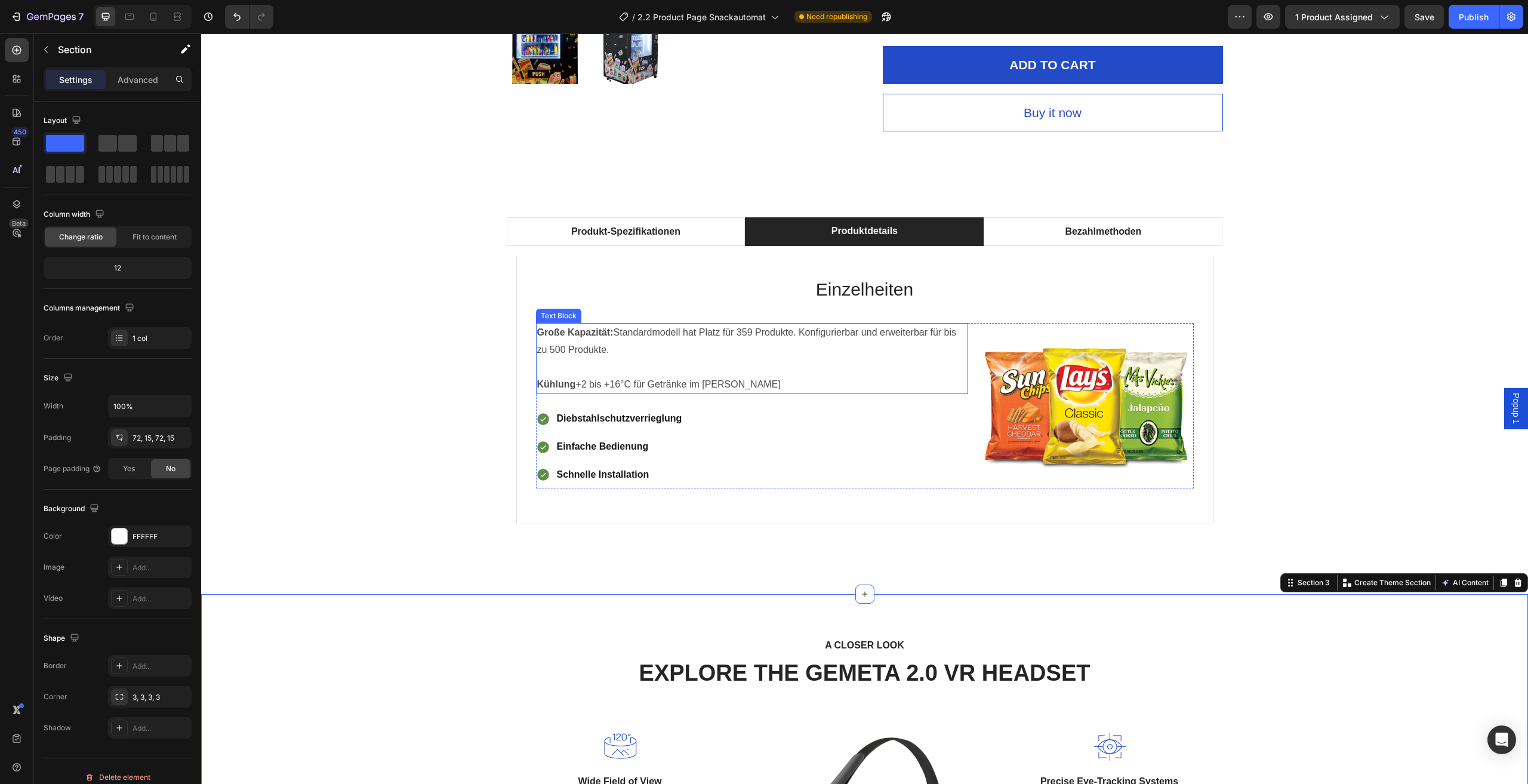
click at [764, 388] on p "Kühlung +2 bis +16°C für Getränke im Sommer" at bounding box center [752, 384] width 430 height 17
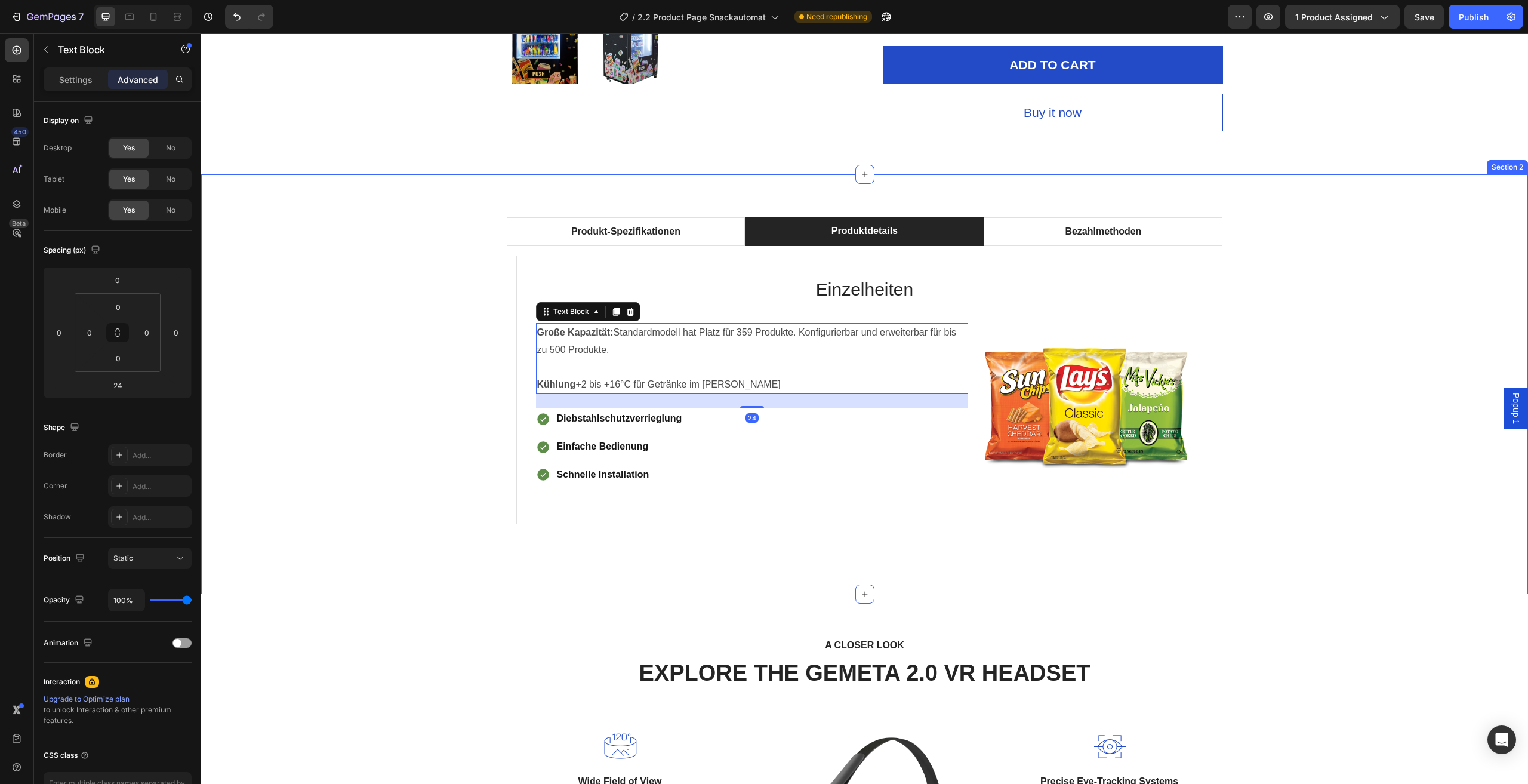
click at [415, 367] on div "Produkt-Spezifikationen Produktdetails Bezahlmethoden Technische Daten Heading …" at bounding box center [864, 384] width 1309 height 334
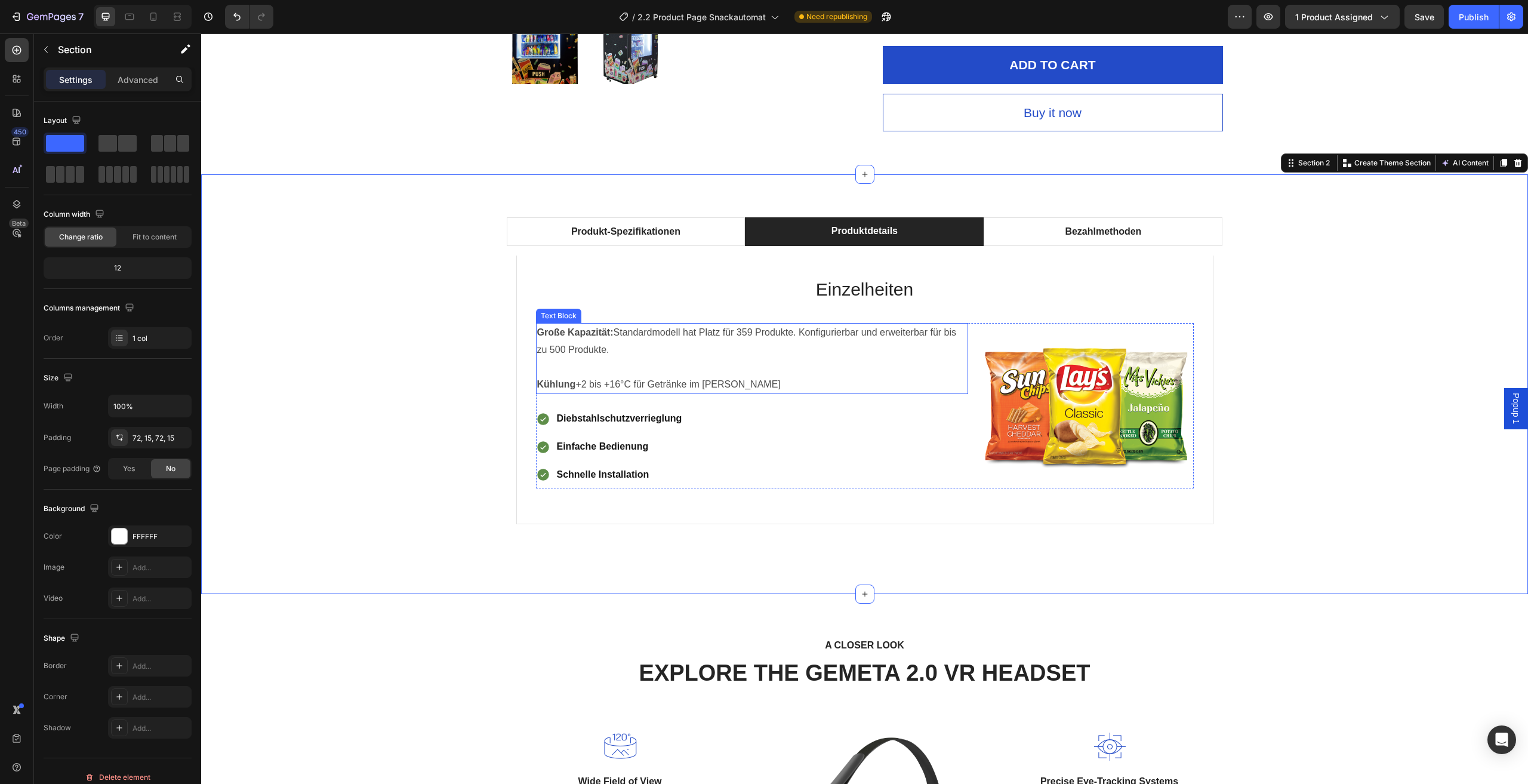
click at [568, 383] on strong "Kühlung" at bounding box center [556, 384] width 39 height 10
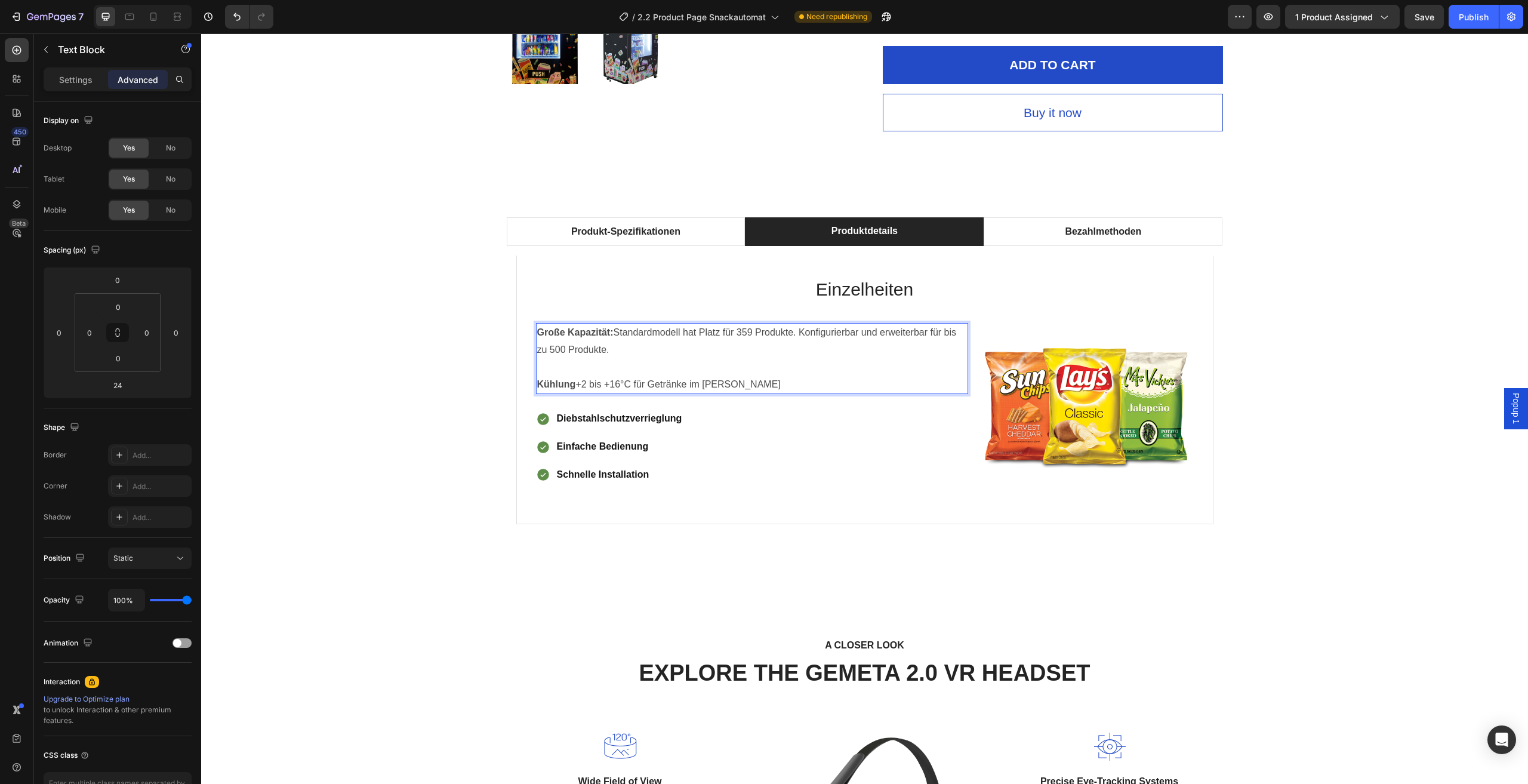
click at [570, 384] on strong "Kühlung" at bounding box center [556, 384] width 39 height 10
click at [541, 325] on p "Große Kapazität: Standardmodell hat Platz für 359 Produkte. Konfigurierbar und …" at bounding box center [752, 341] width 430 height 35
click at [541, 333] on strong "Große Kapazität:" at bounding box center [575, 332] width 76 height 10
click at [536, 330] on div "Große Kapazität: Standardmodell hat Platz für 359 Produkte. Konfigurierbar und …" at bounding box center [752, 359] width 433 height 71
click at [82, 83] on p "Settings" at bounding box center [76, 80] width 34 height 13
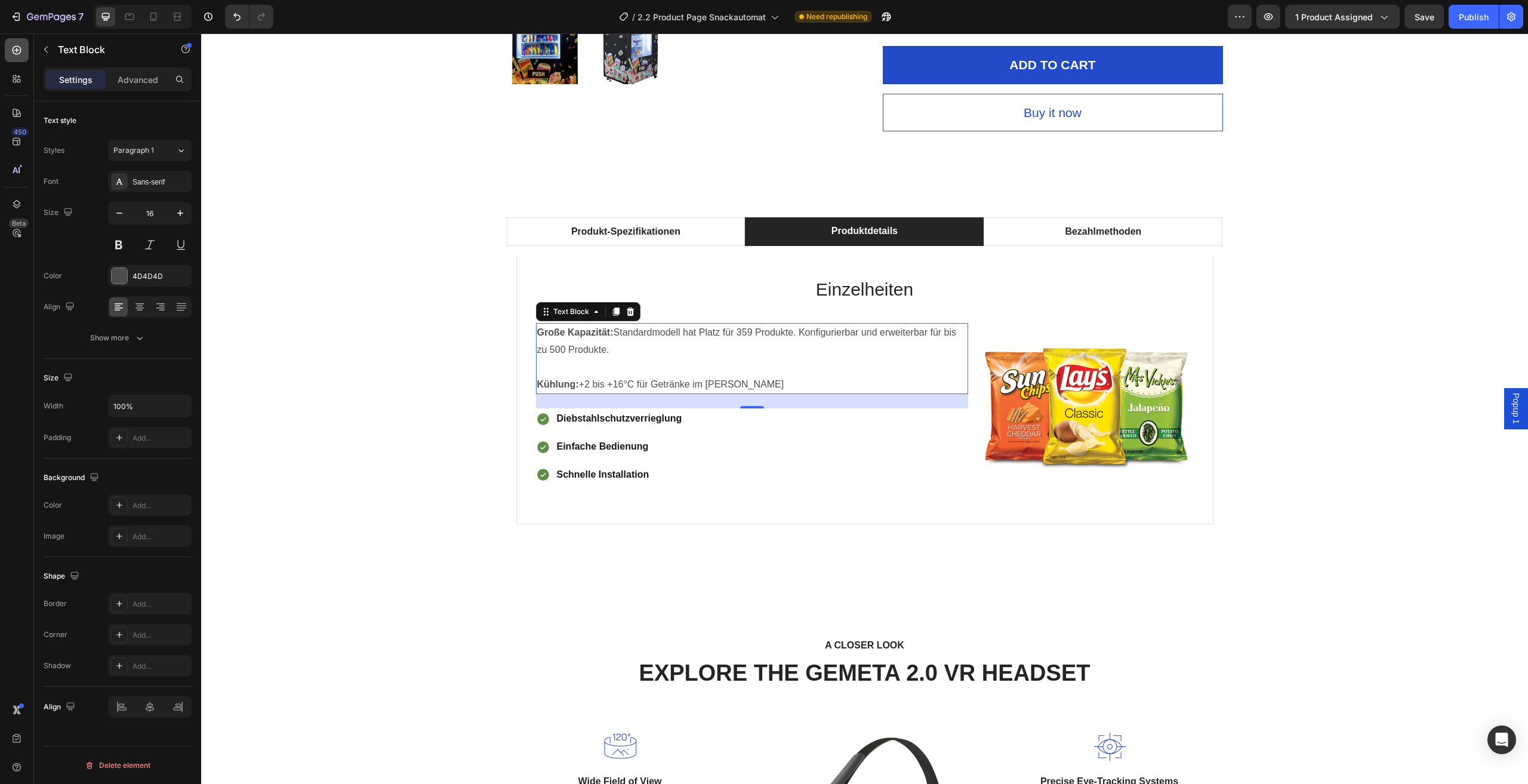
click at [14, 49] on icon at bounding box center [16, 50] width 12 height 12
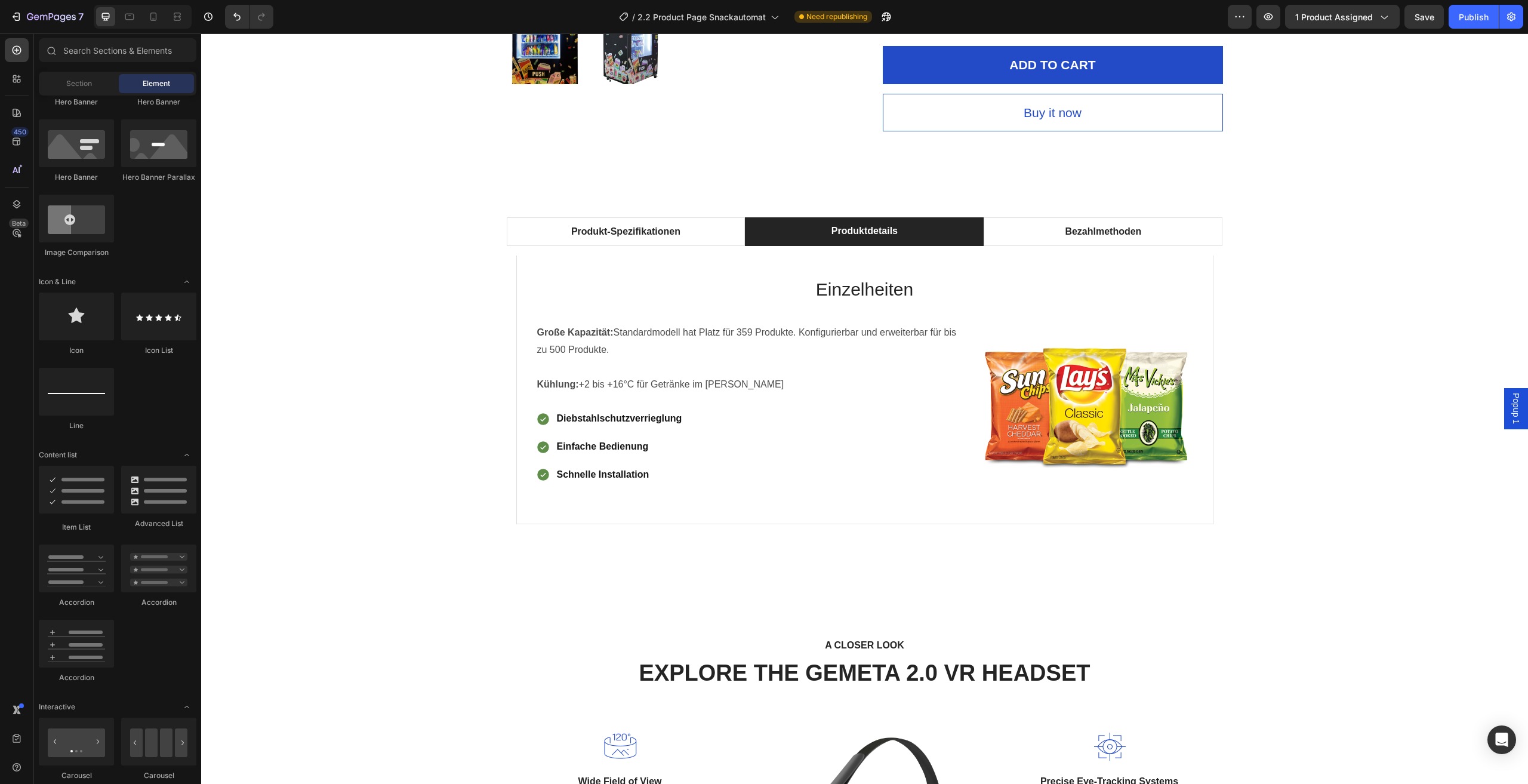
scroll to position [716, 0]
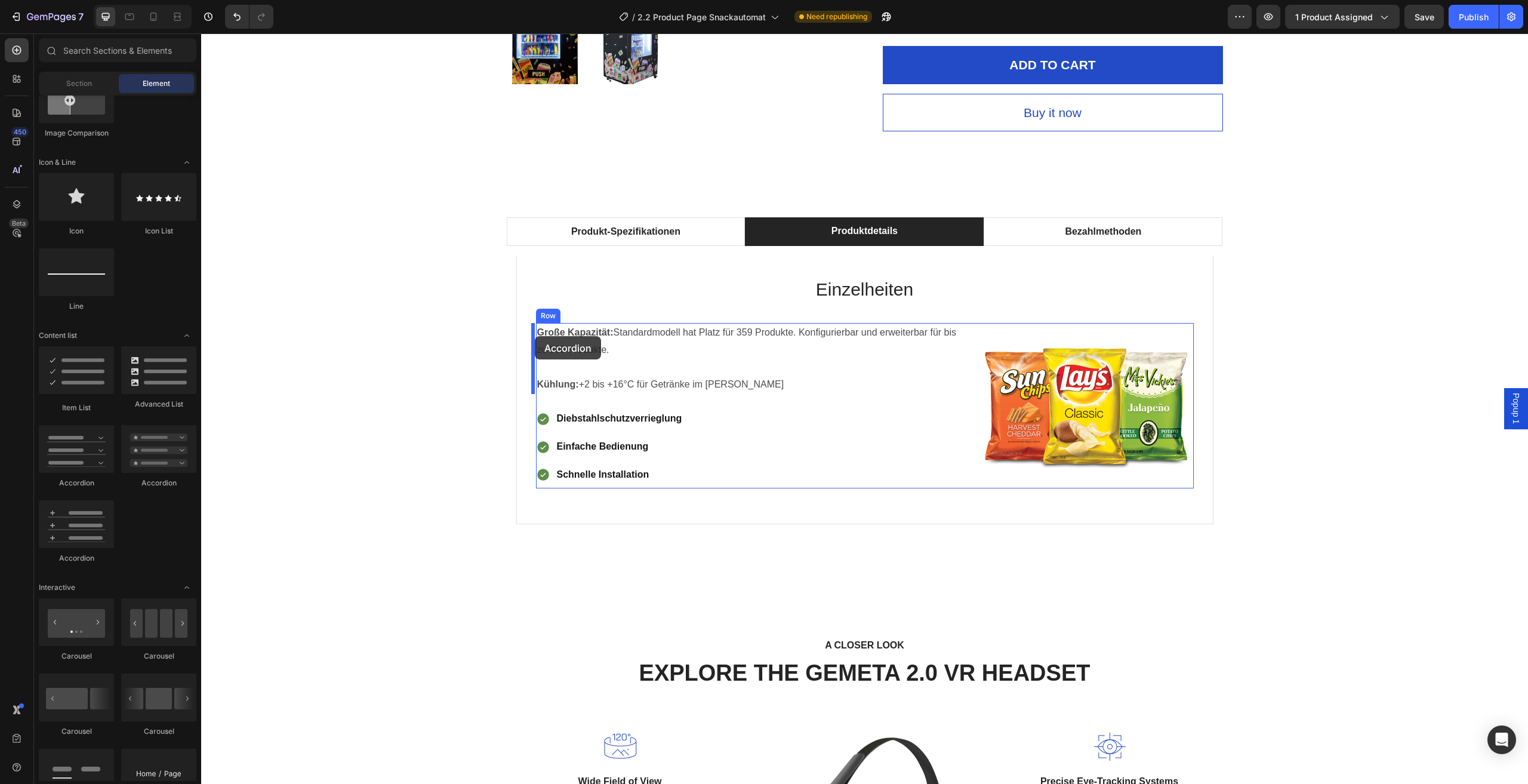
drag, startPoint x: 261, startPoint y: 556, endPoint x: 535, endPoint y: 336, distance: 351.4
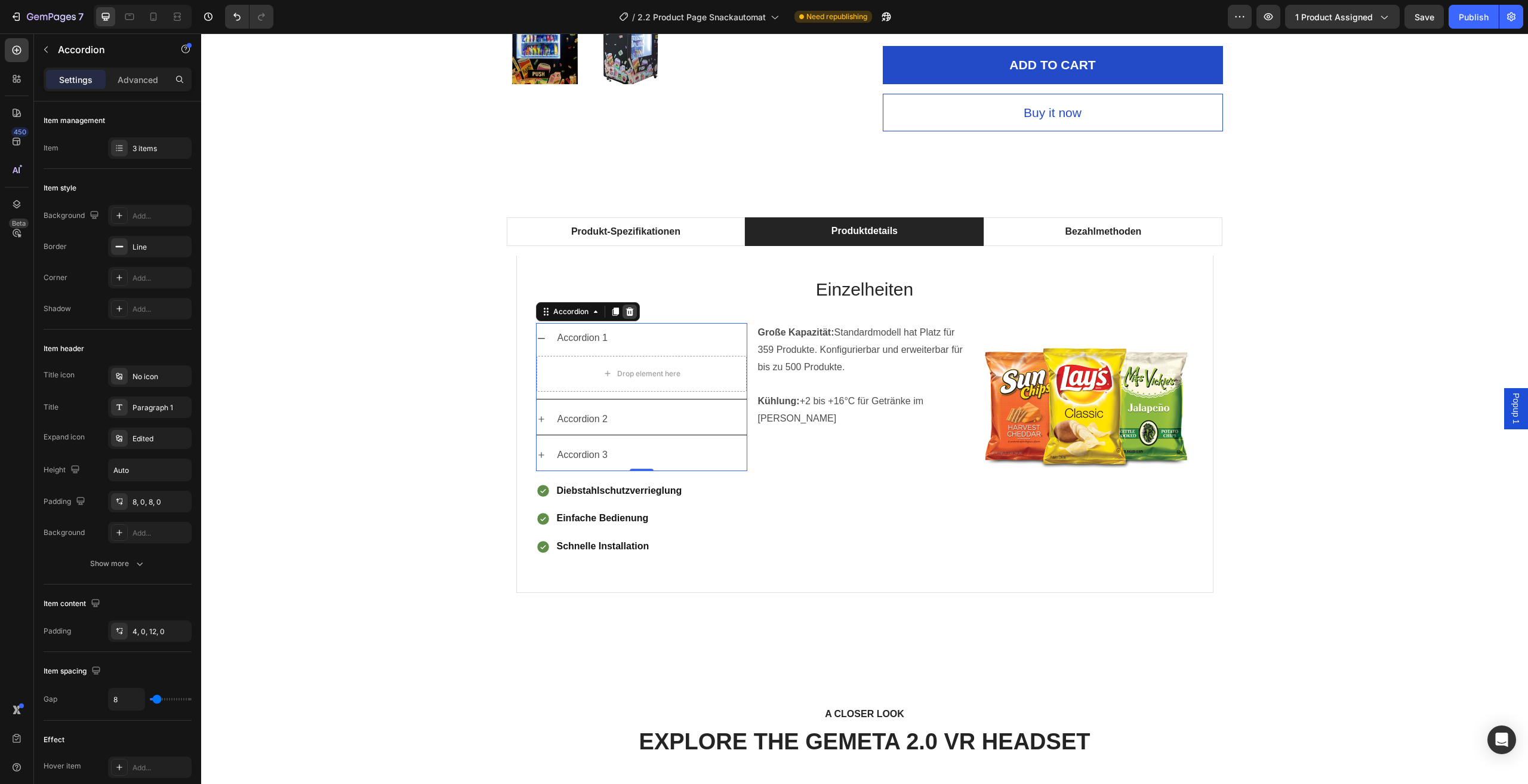
click at [629, 312] on icon at bounding box center [629, 311] width 10 height 10
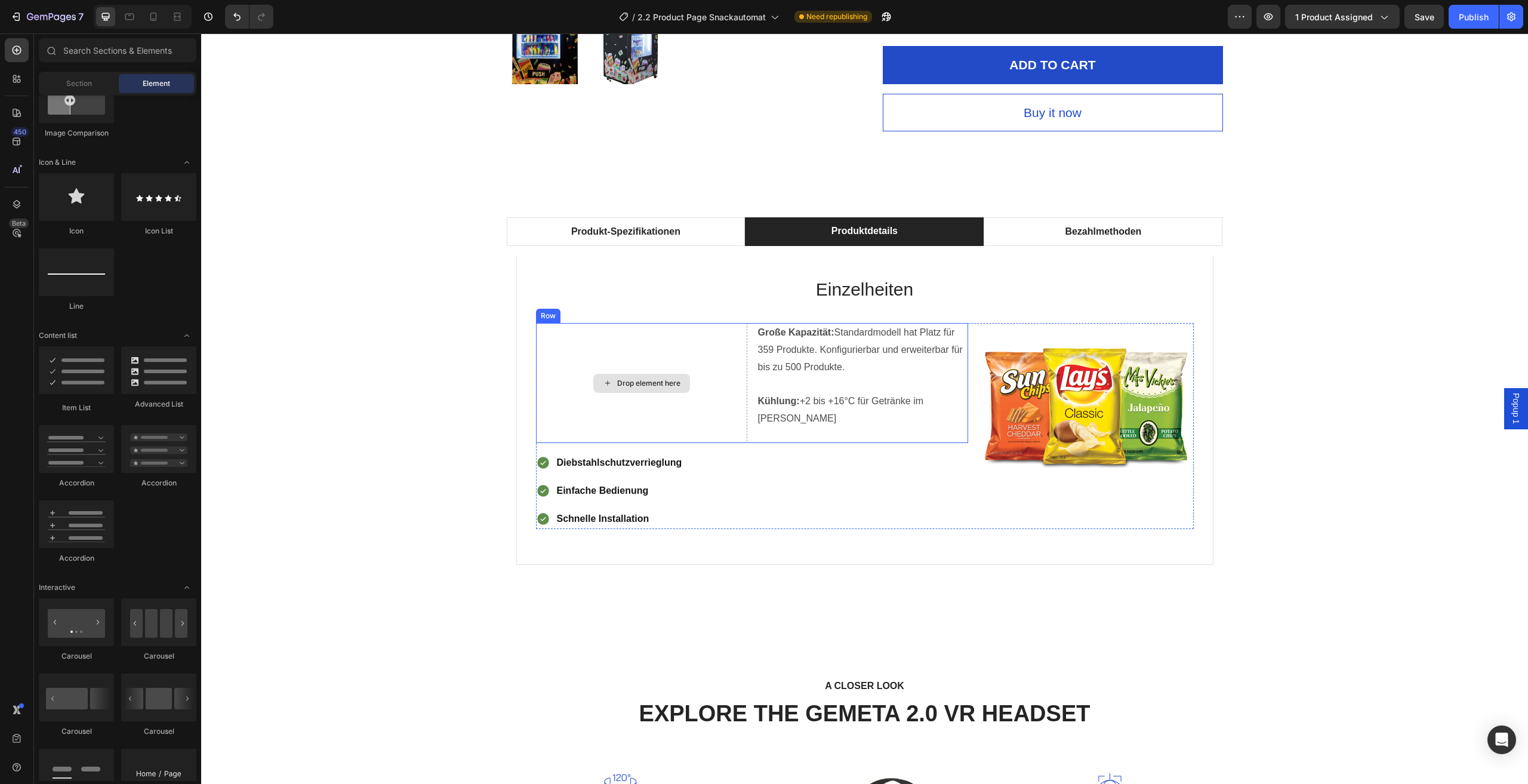
click at [673, 339] on div "Drop element here" at bounding box center [641, 383] width 211 height 120
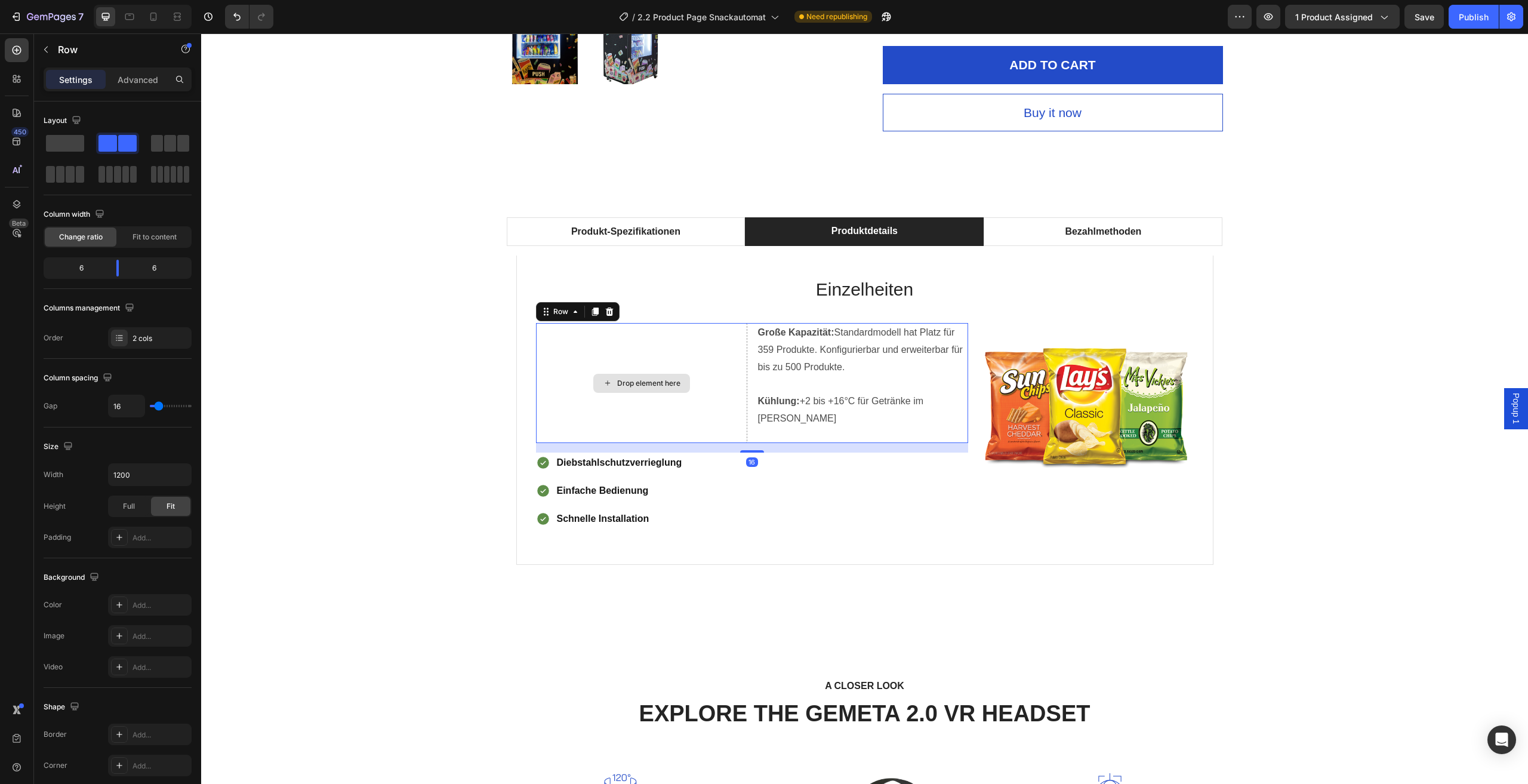
click at [707, 355] on div "Drop element here" at bounding box center [641, 383] width 211 height 120
click at [73, 144] on span at bounding box center [65, 143] width 38 height 16
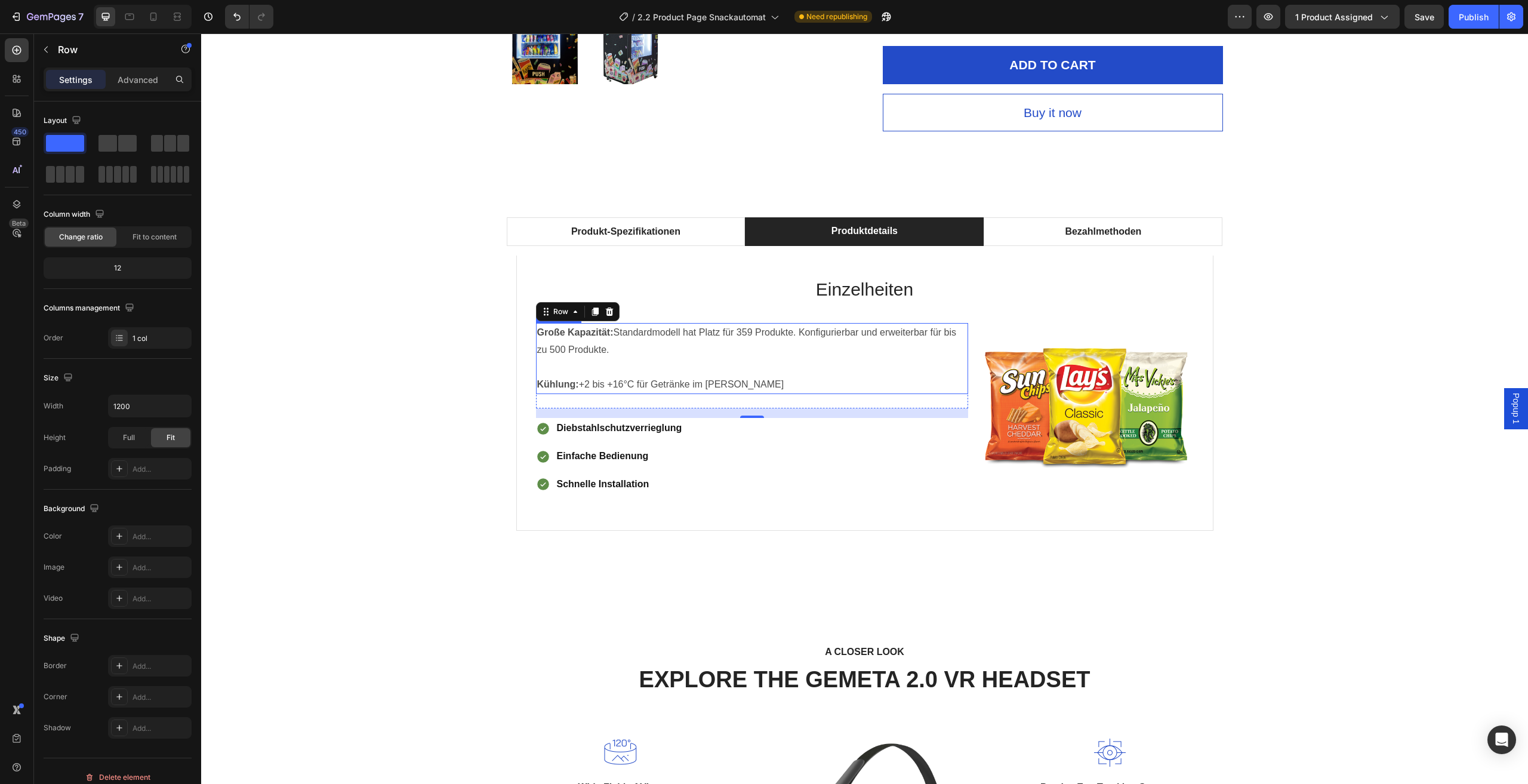
click at [677, 350] on p "Große Kapazität: Standardmodell hat Platz für 359 Produkte. Konfigurierbar und …" at bounding box center [752, 341] width 430 height 35
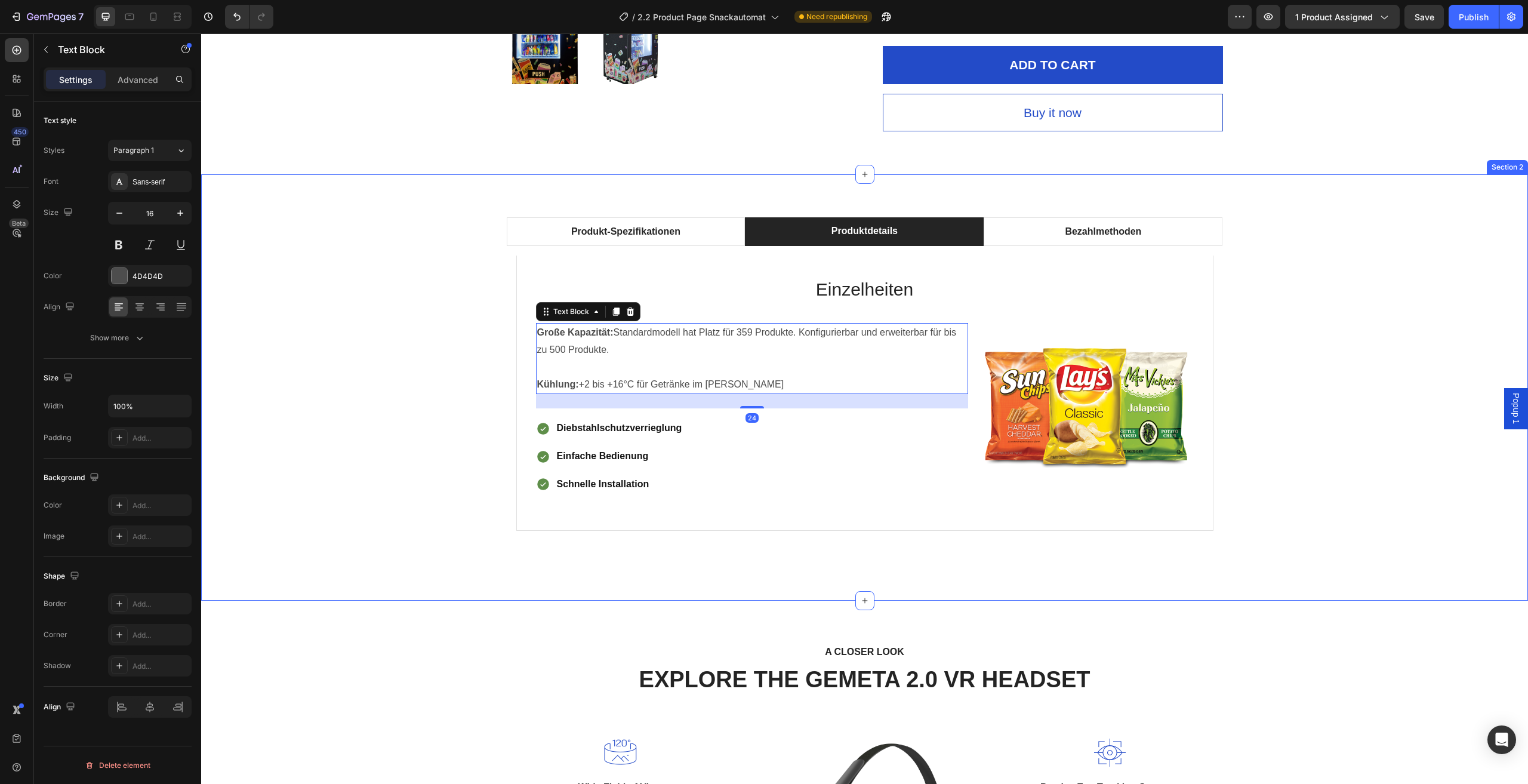
click at [325, 336] on div "Produkt-Spezifikationen Produktdetails Bezahlmethoden Technische Daten Heading …" at bounding box center [864, 387] width 1309 height 340
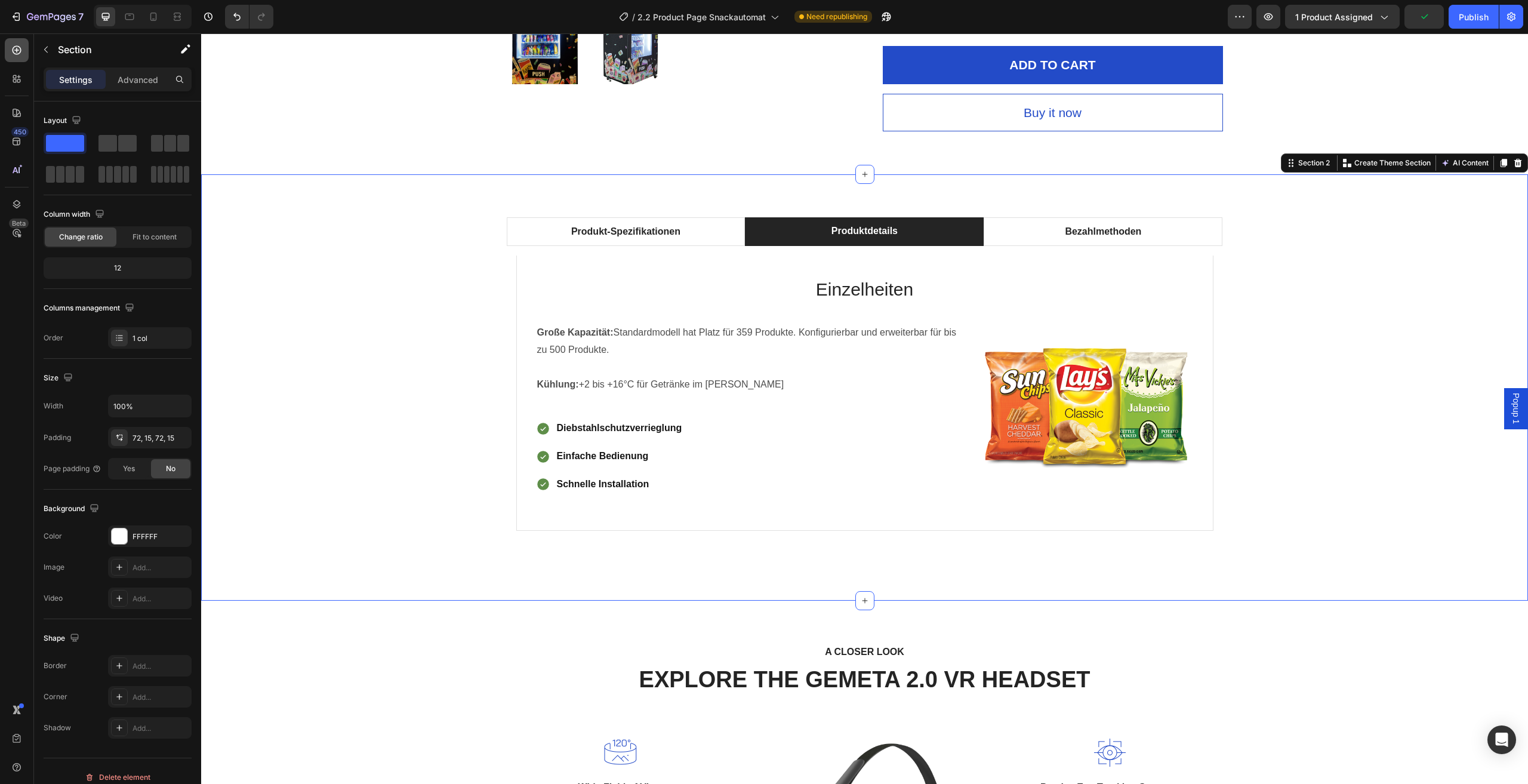
click at [12, 51] on icon at bounding box center [16, 50] width 12 height 12
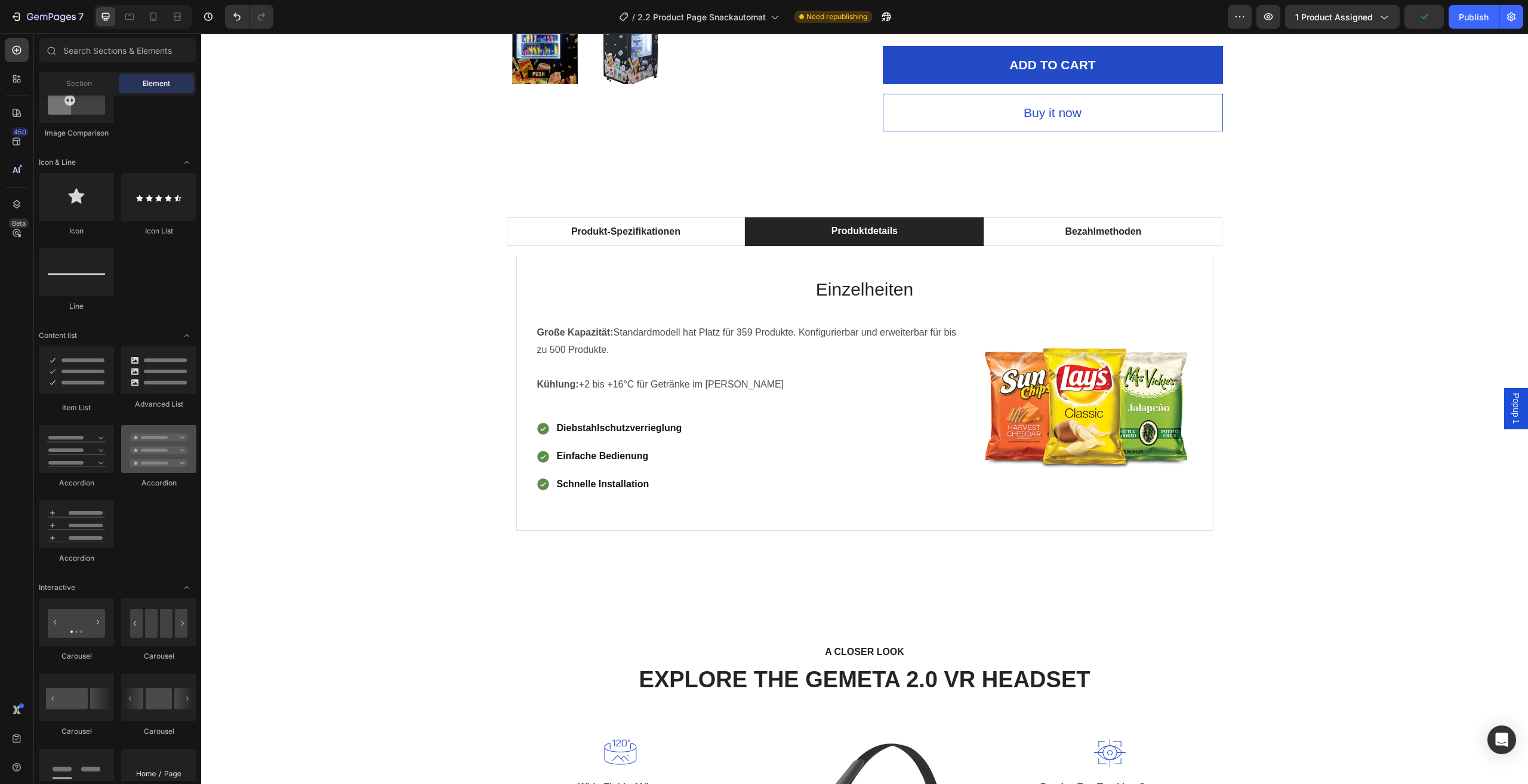
scroll to position [776, 0]
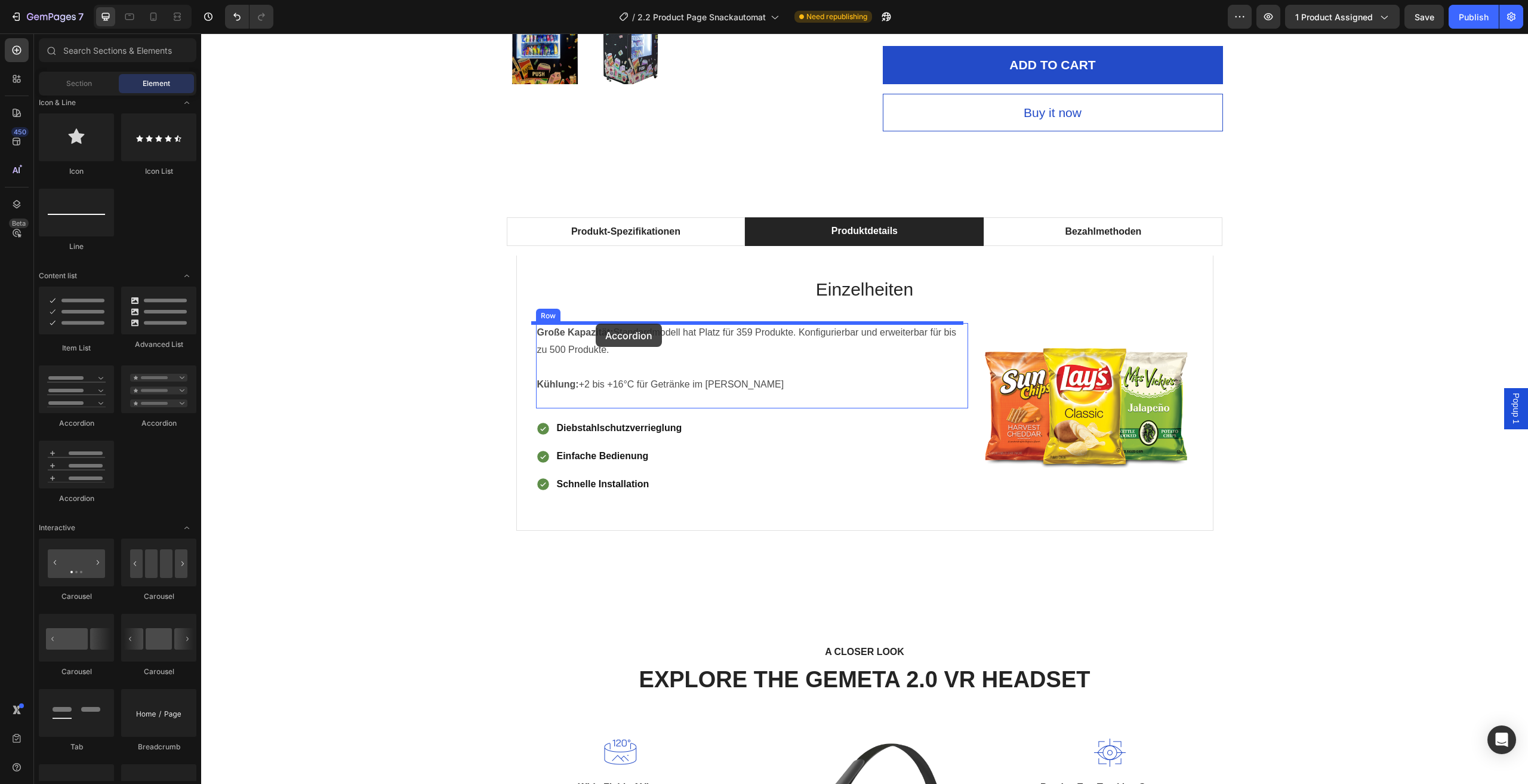
drag, startPoint x: 277, startPoint y: 429, endPoint x: 596, endPoint y: 324, distance: 335.8
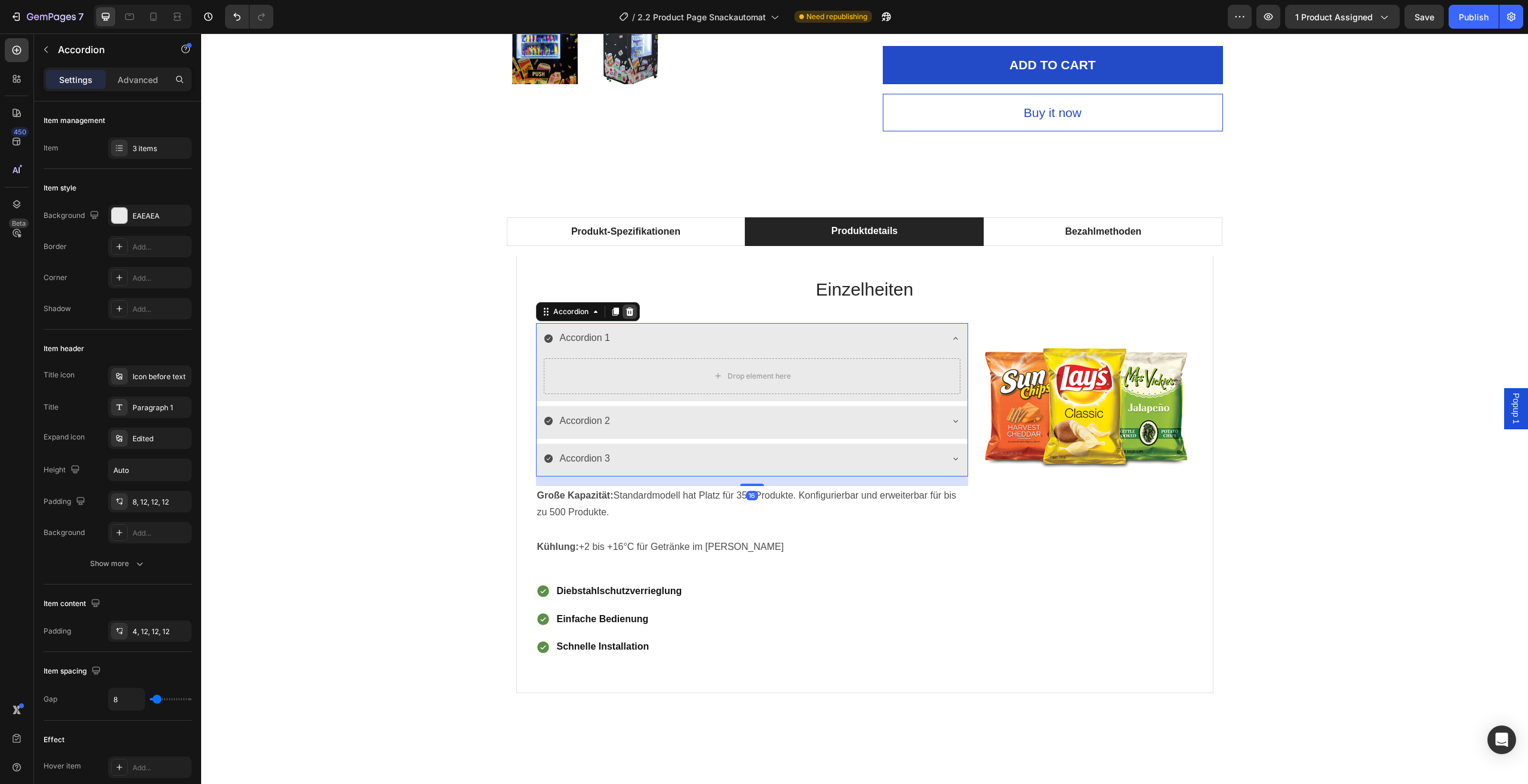
click at [629, 309] on icon at bounding box center [629, 311] width 10 height 10
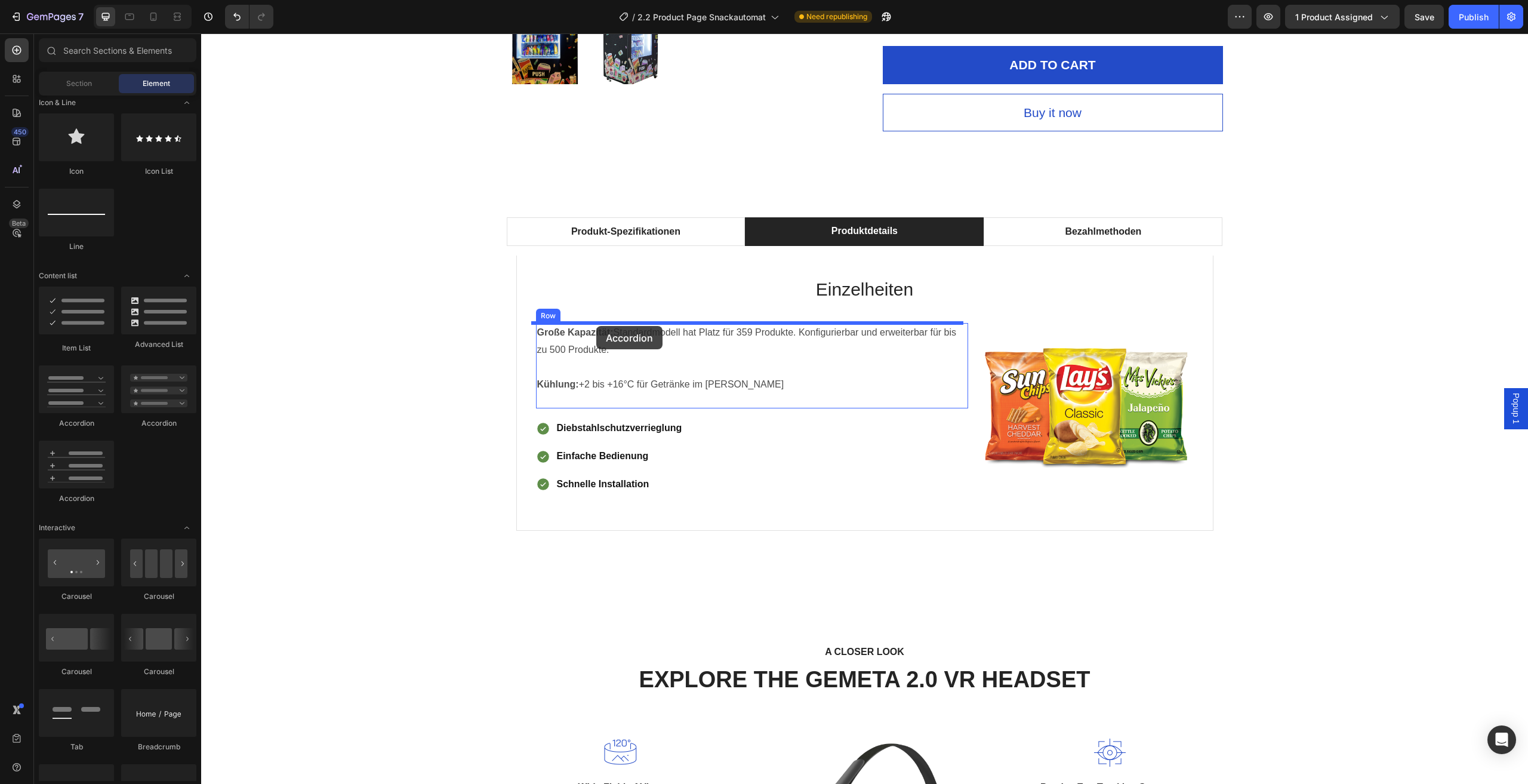
drag, startPoint x: 260, startPoint y: 427, endPoint x: 596, endPoint y: 326, distance: 350.9
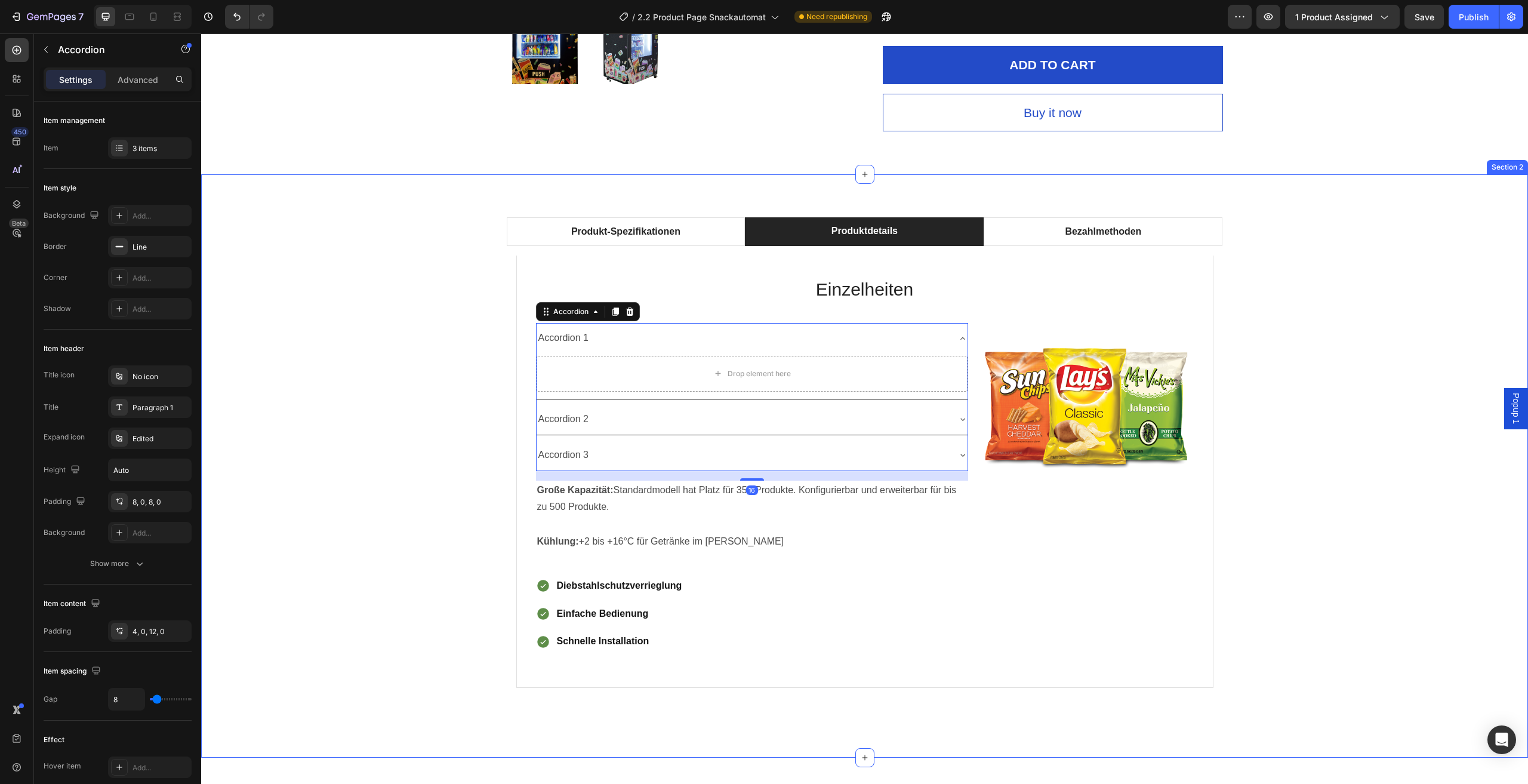
click at [368, 498] on div "Produkt-Spezifikationen Produktdetails Bezahlmethoden Technische Daten Heading …" at bounding box center [864, 465] width 1309 height 497
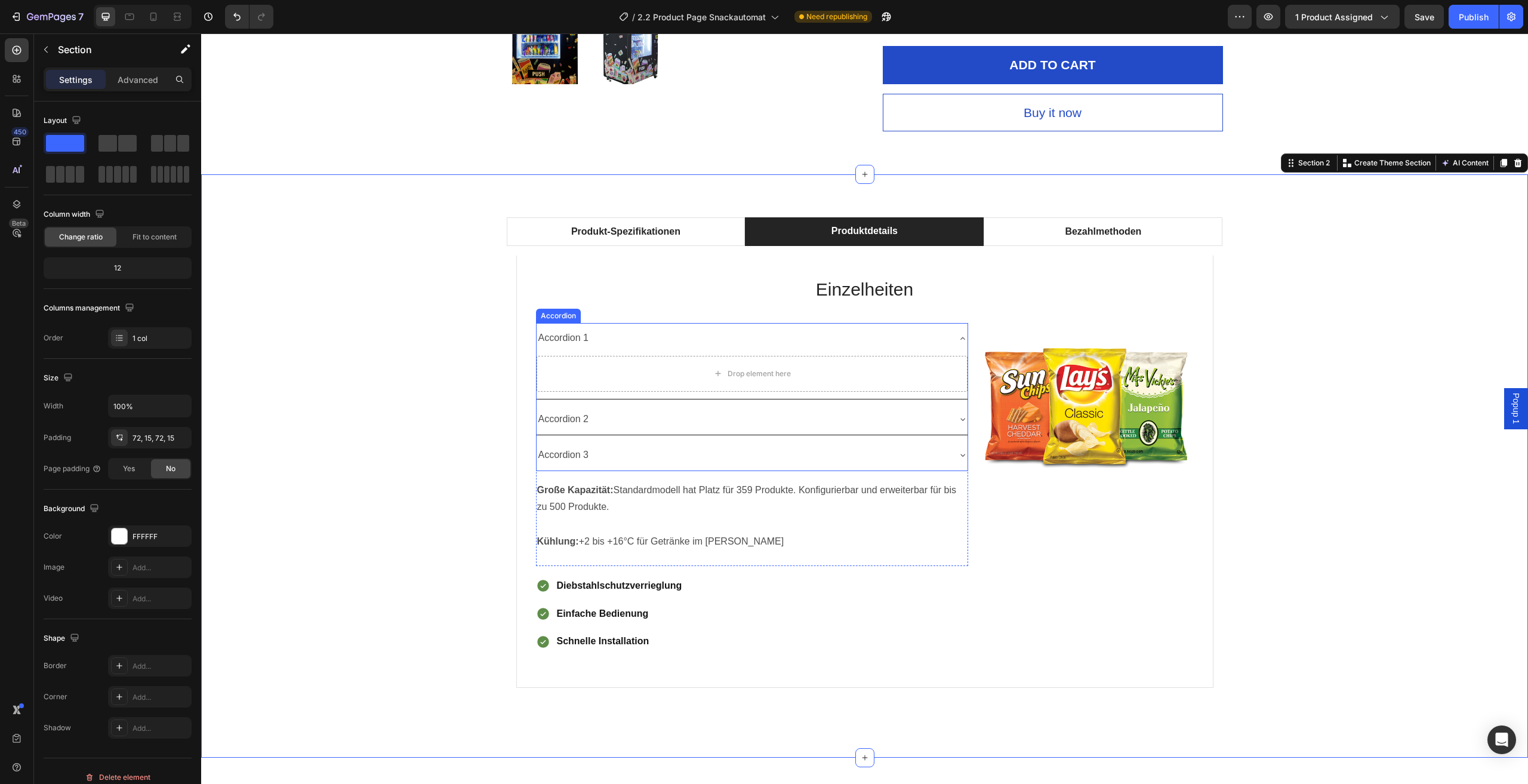
click at [832, 342] on div "Accordion 1" at bounding box center [743, 338] width 412 height 21
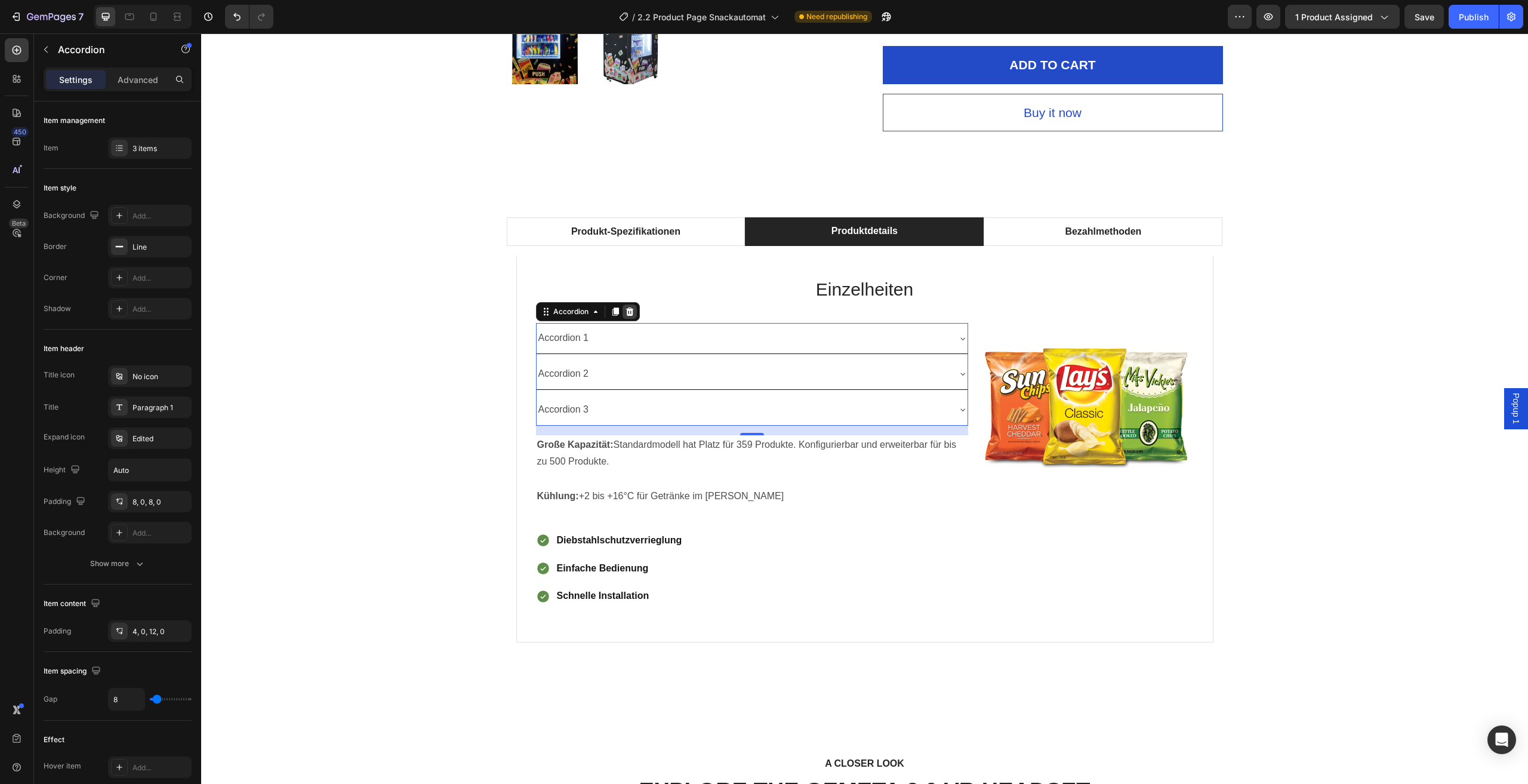
click at [627, 313] on icon at bounding box center [629, 311] width 8 height 9
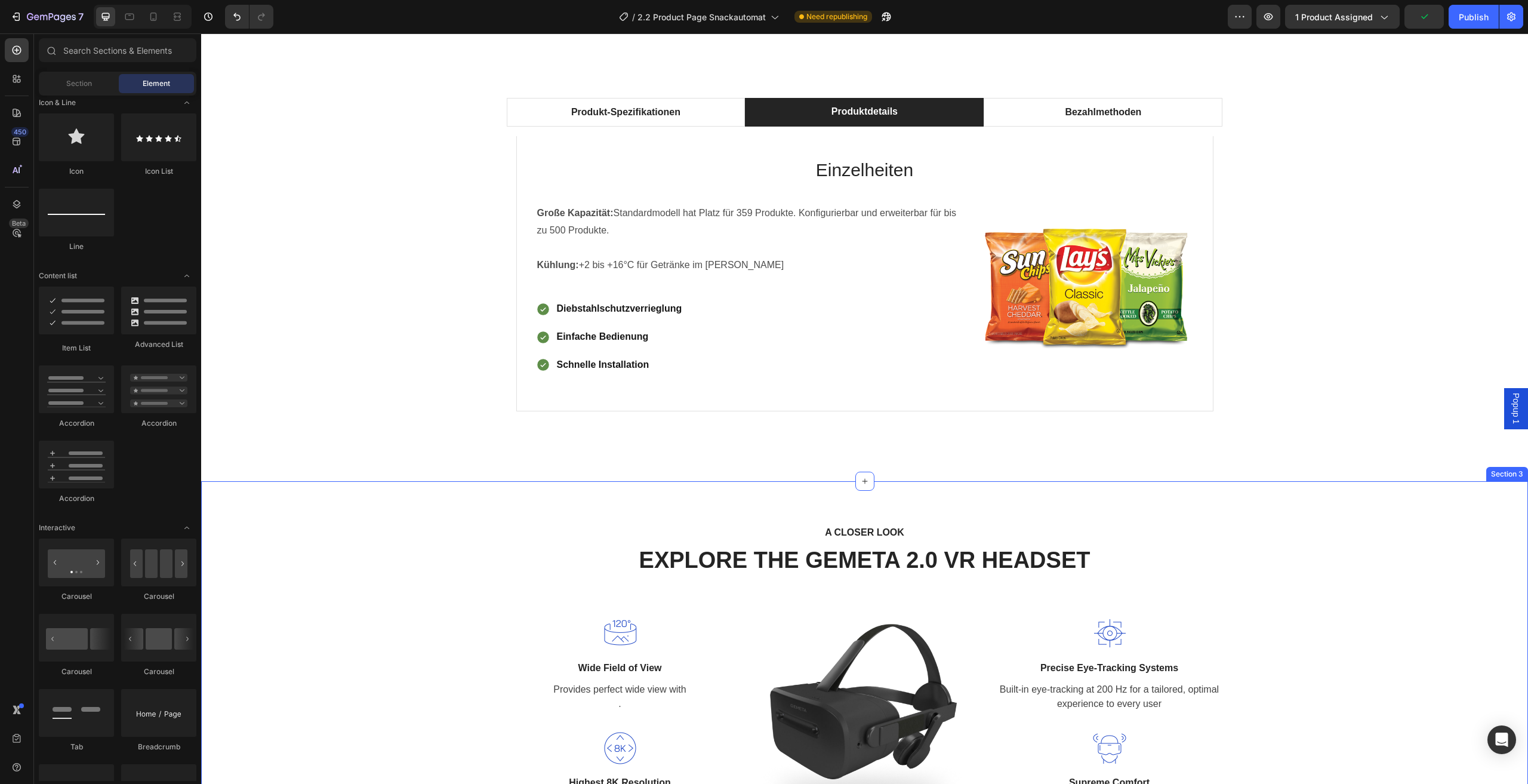
scroll to position [765, 0]
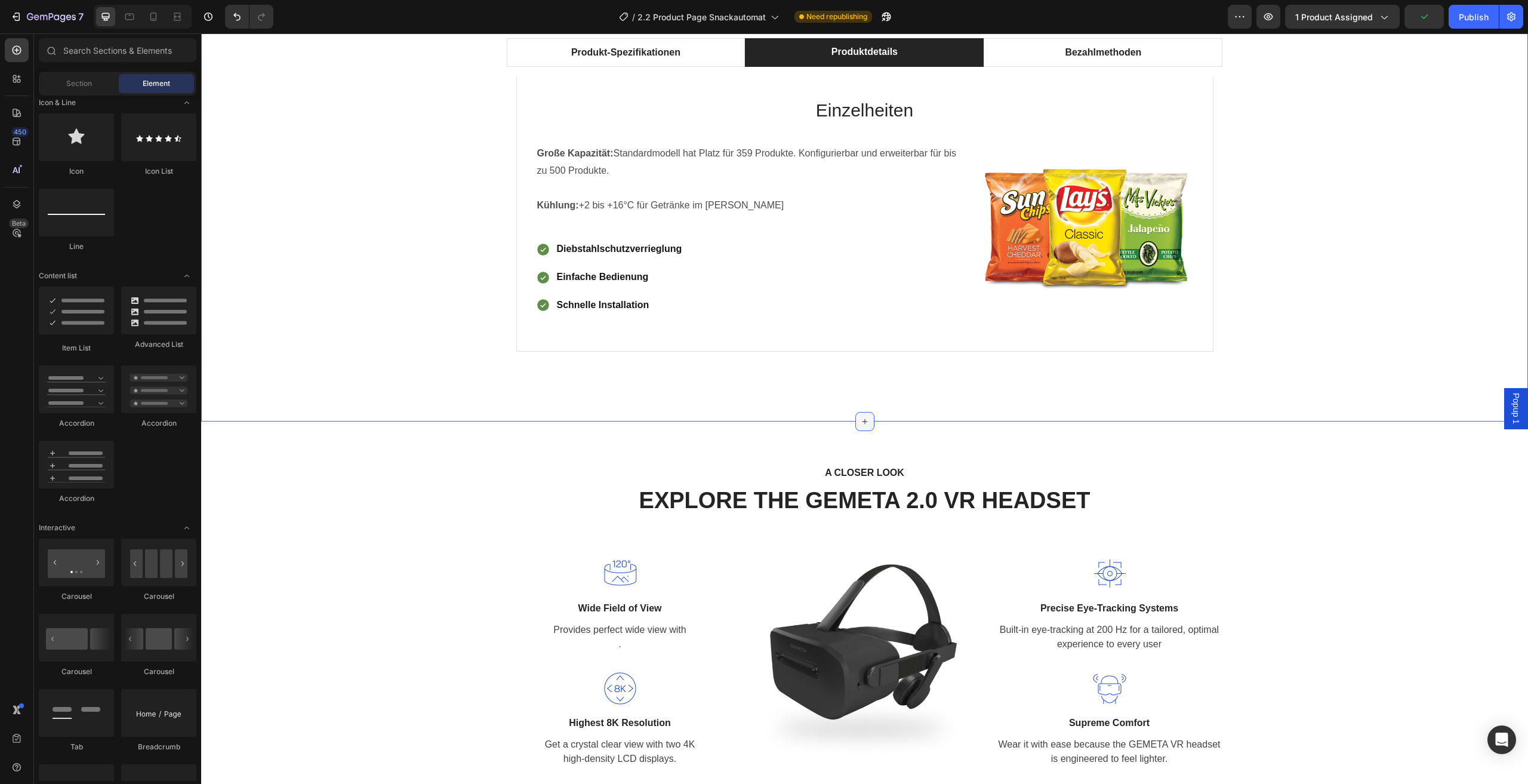
click at [867, 419] on div at bounding box center [864, 421] width 19 height 19
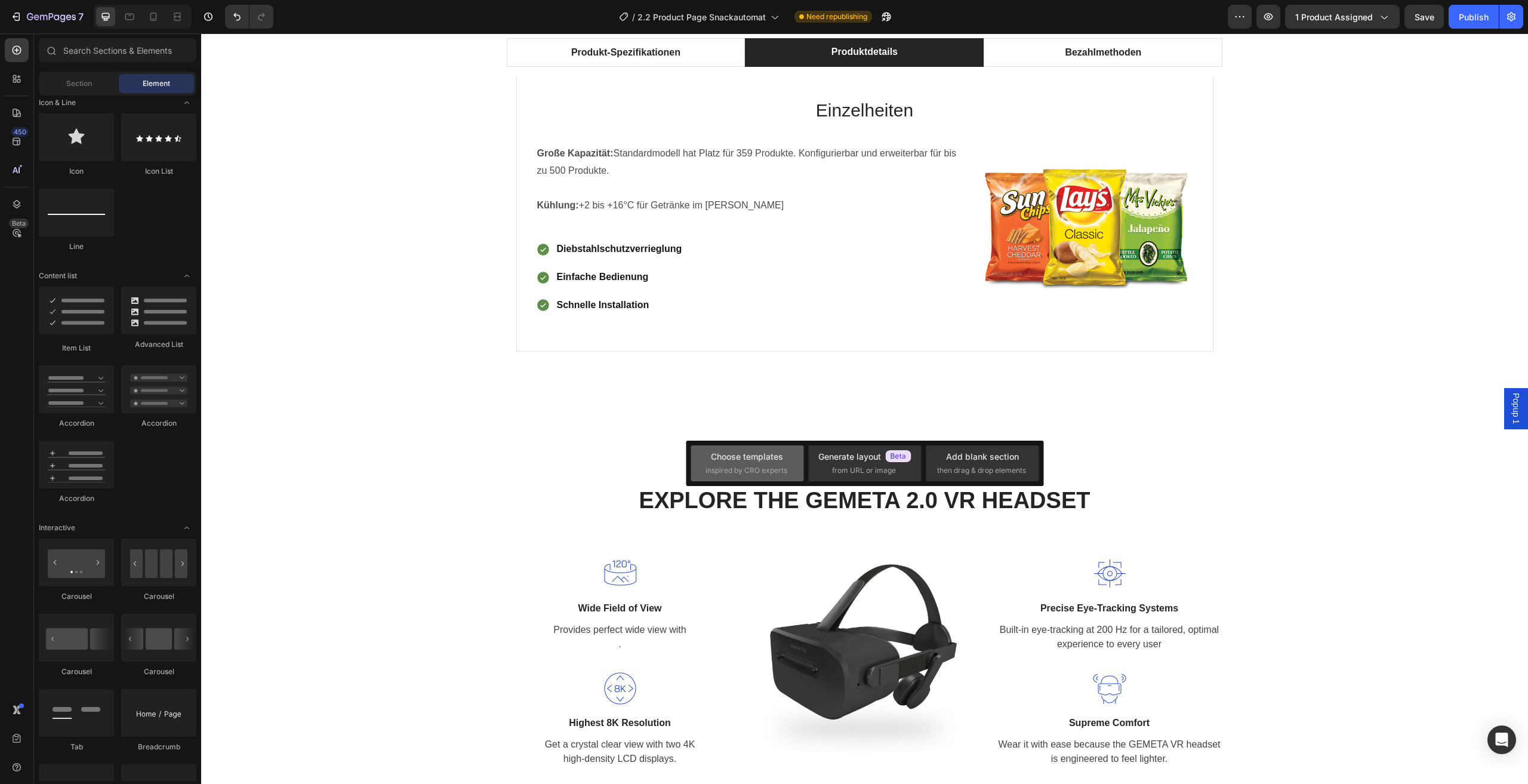
click at [808, 477] on div "Choose templates inspired by CRO experts" at bounding box center [864, 463] width 113 height 36
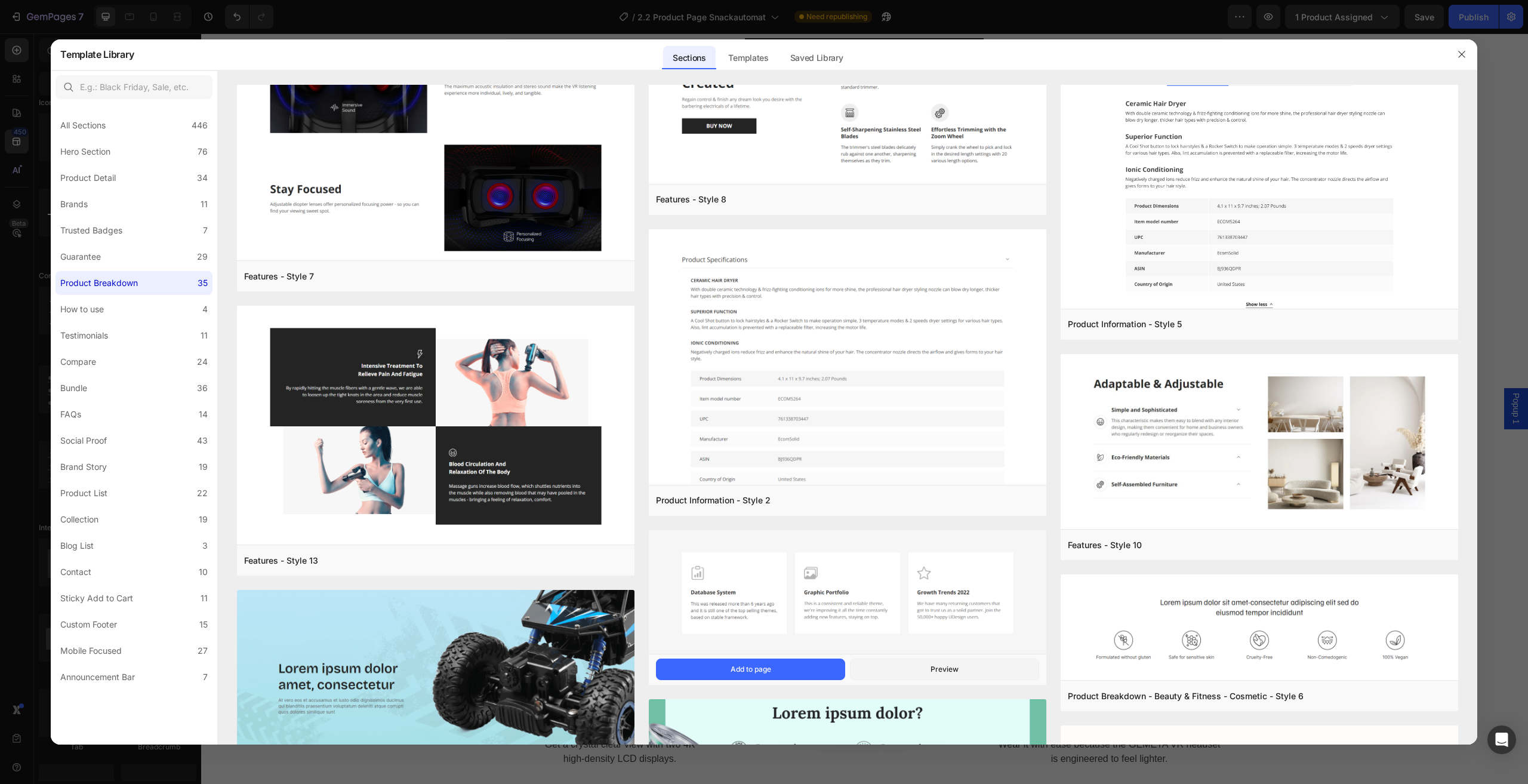
scroll to position [1970, 0]
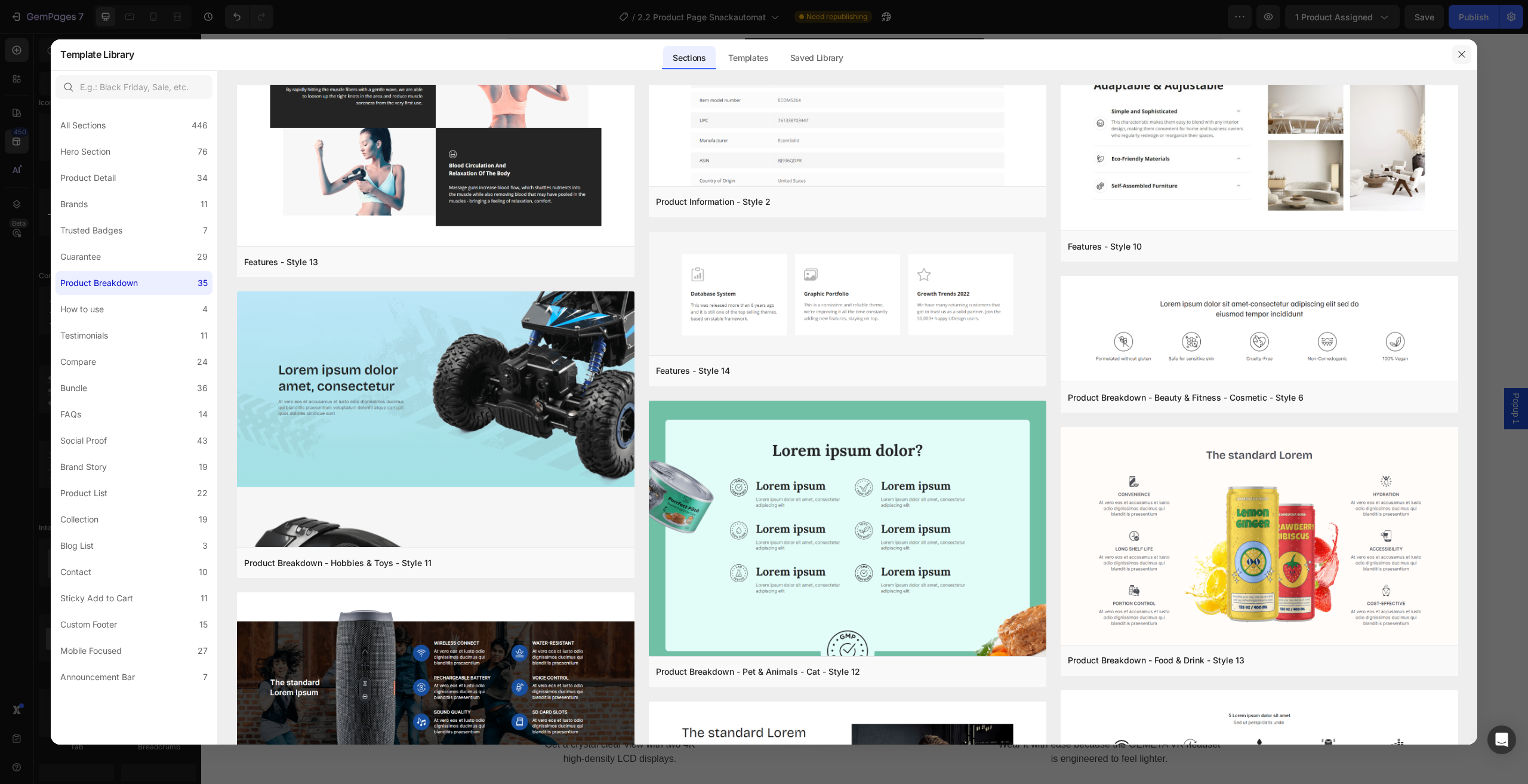
click at [1461, 49] on icon "button" at bounding box center [1462, 54] width 10 height 10
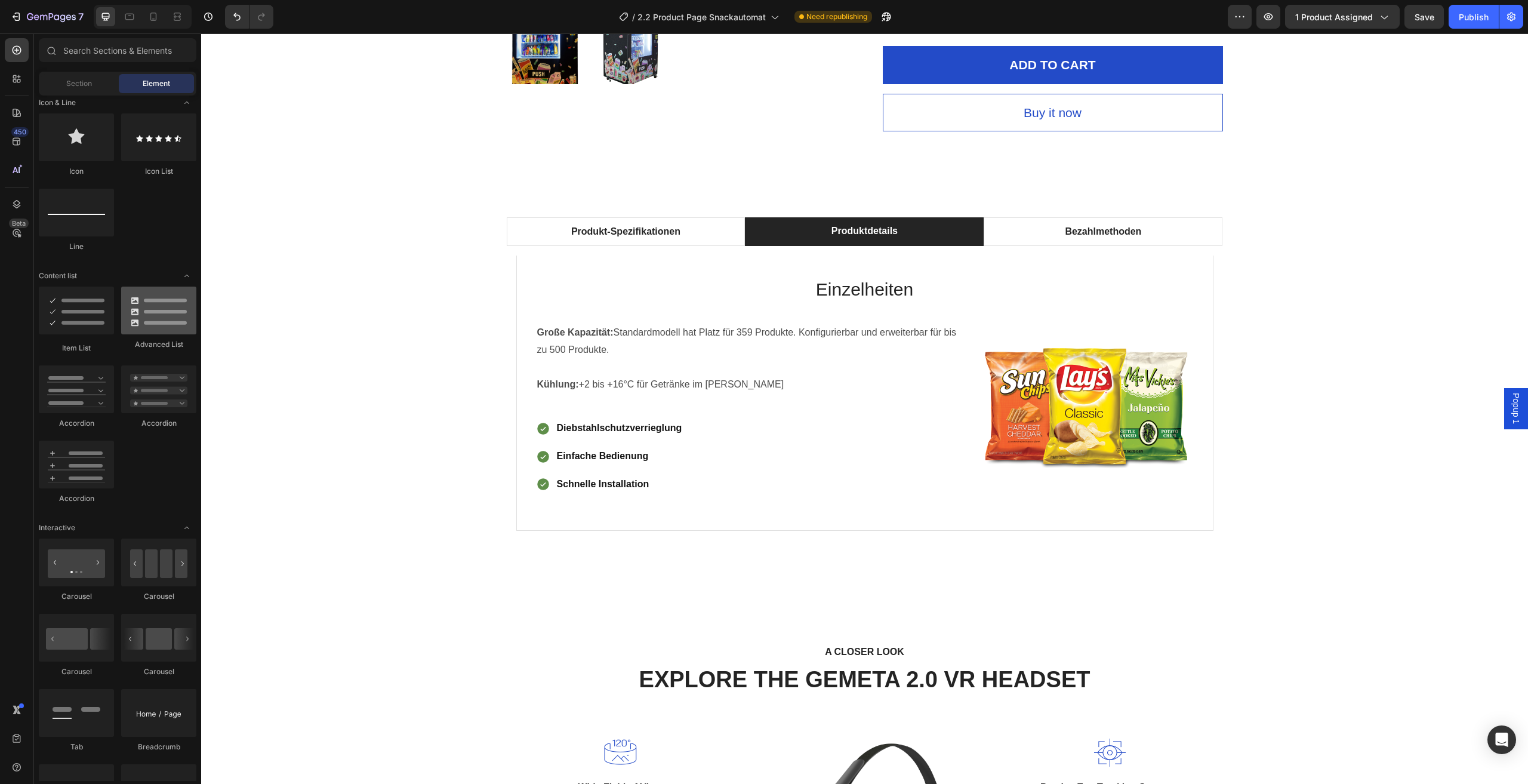
scroll to position [716, 0]
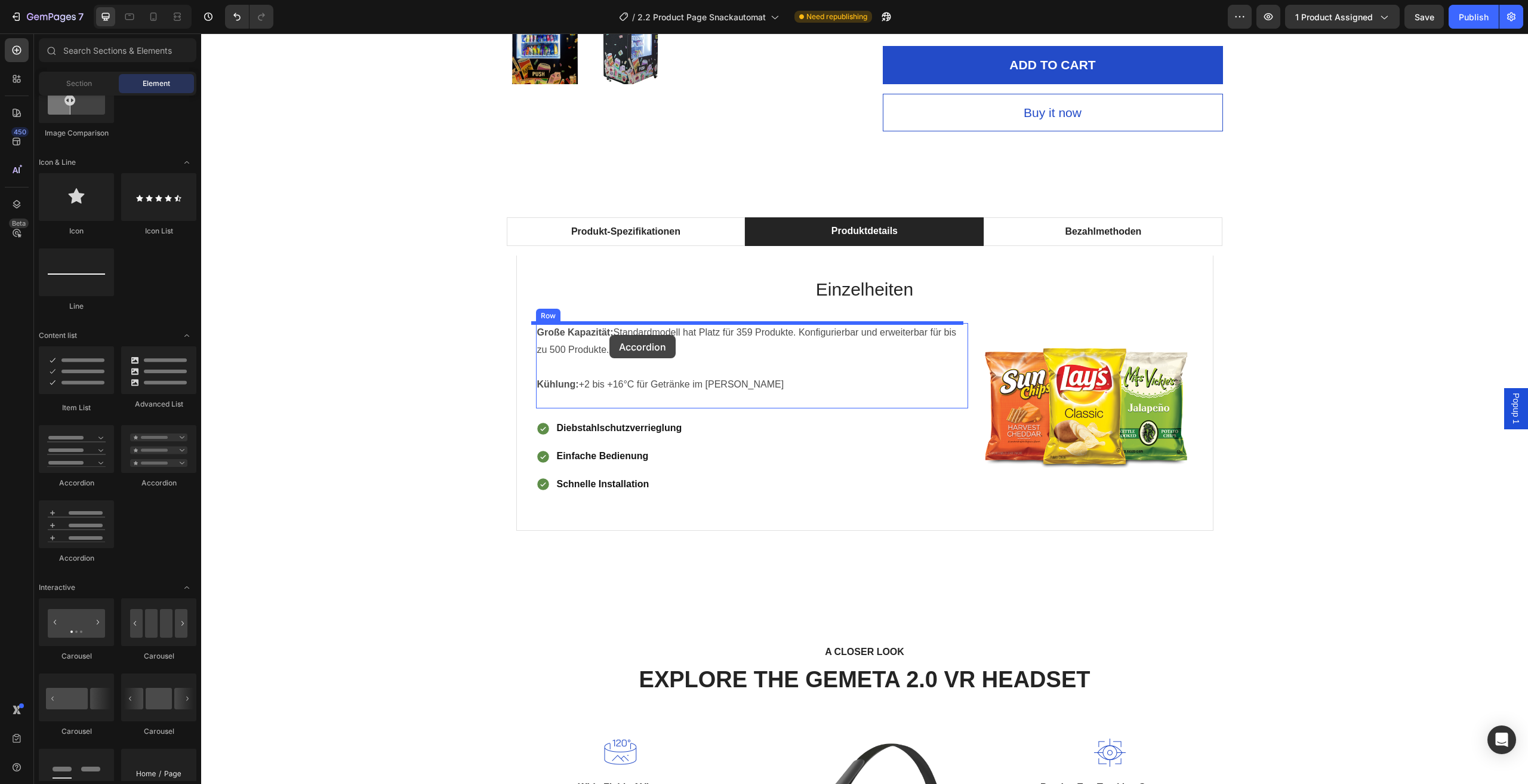
drag, startPoint x: 285, startPoint y: 567, endPoint x: 610, endPoint y: 335, distance: 399.3
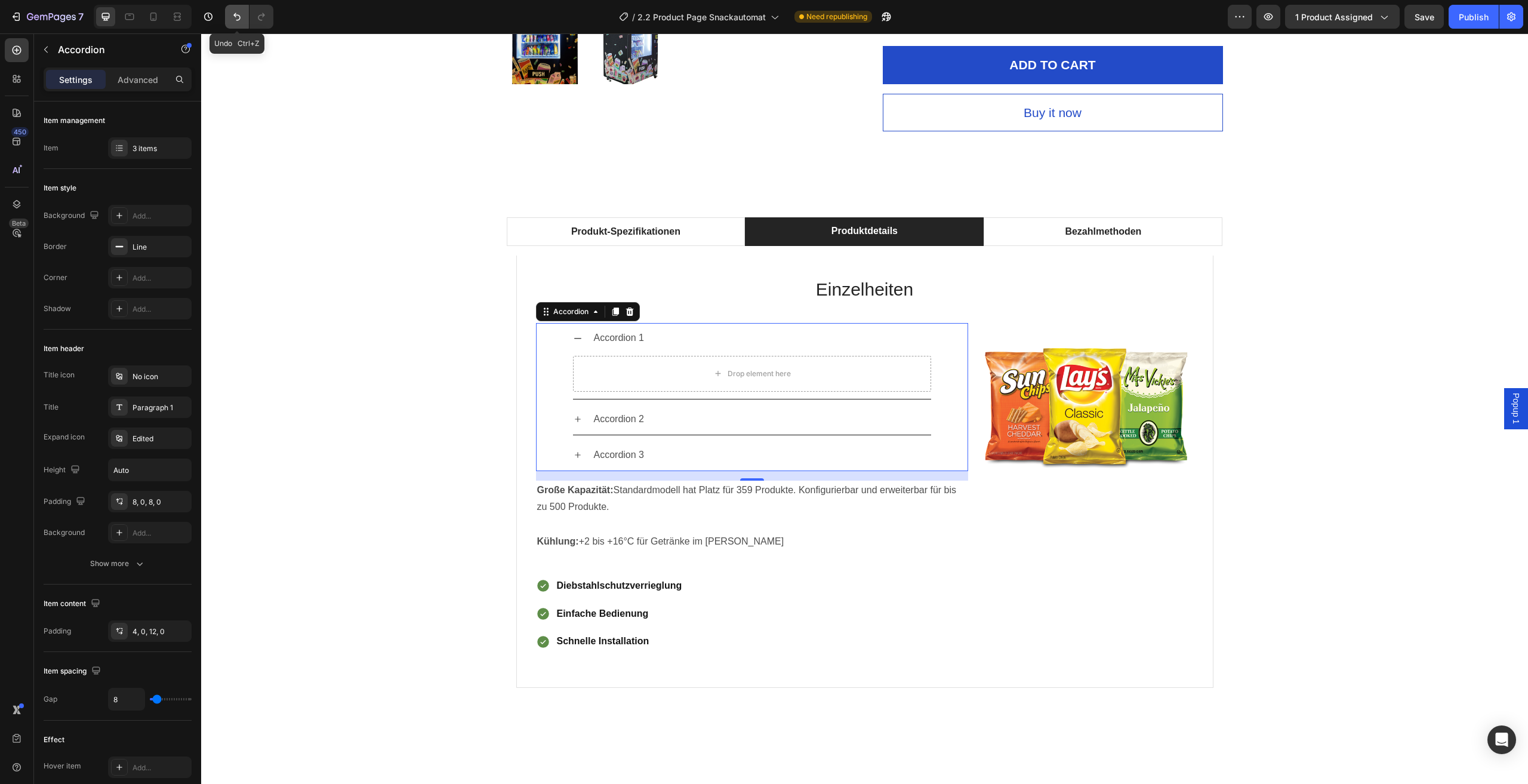
click at [247, 20] on button "Undo/Redo" at bounding box center [237, 16] width 24 height 24
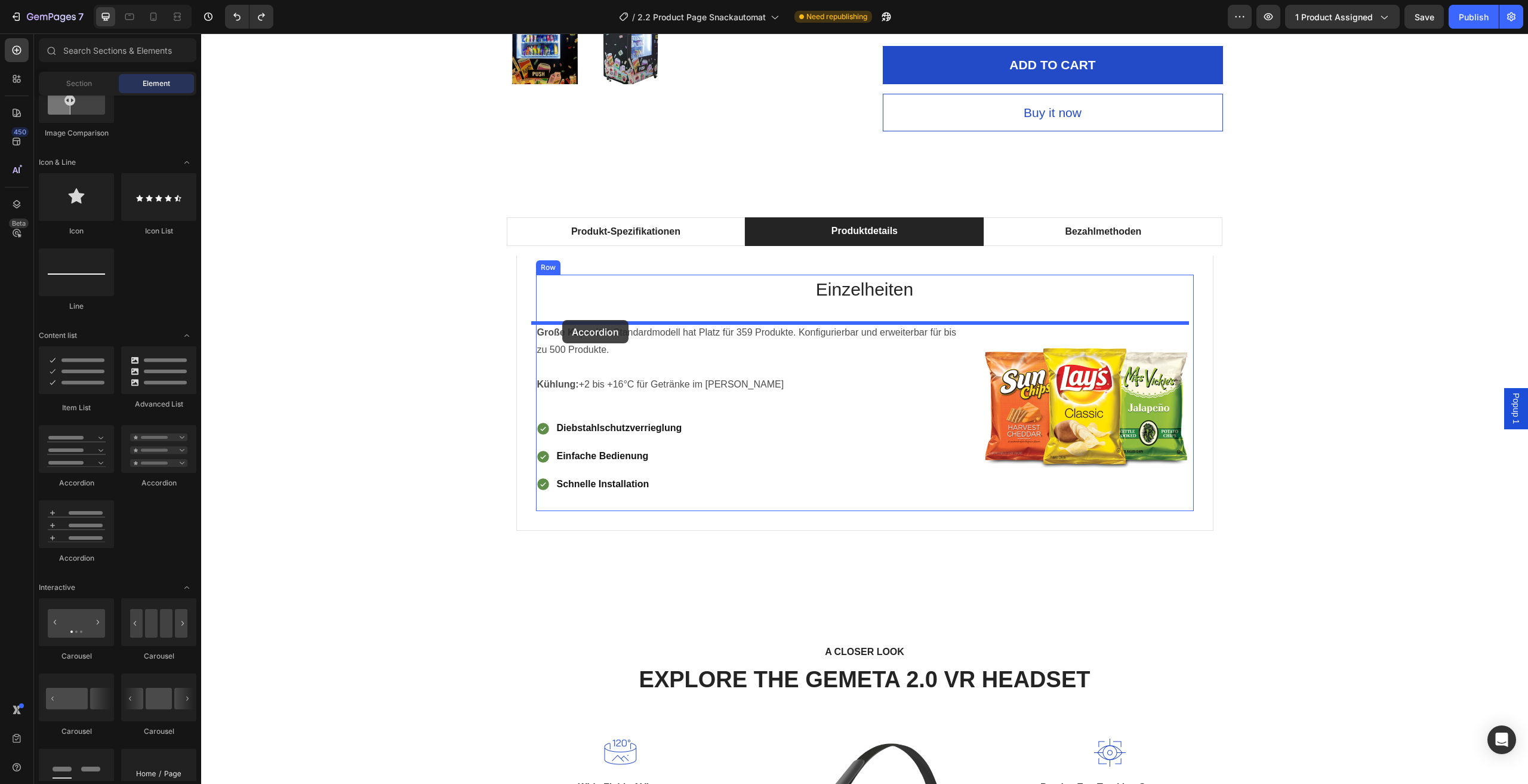
drag, startPoint x: 279, startPoint y: 475, endPoint x: 562, endPoint y: 320, distance: 322.7
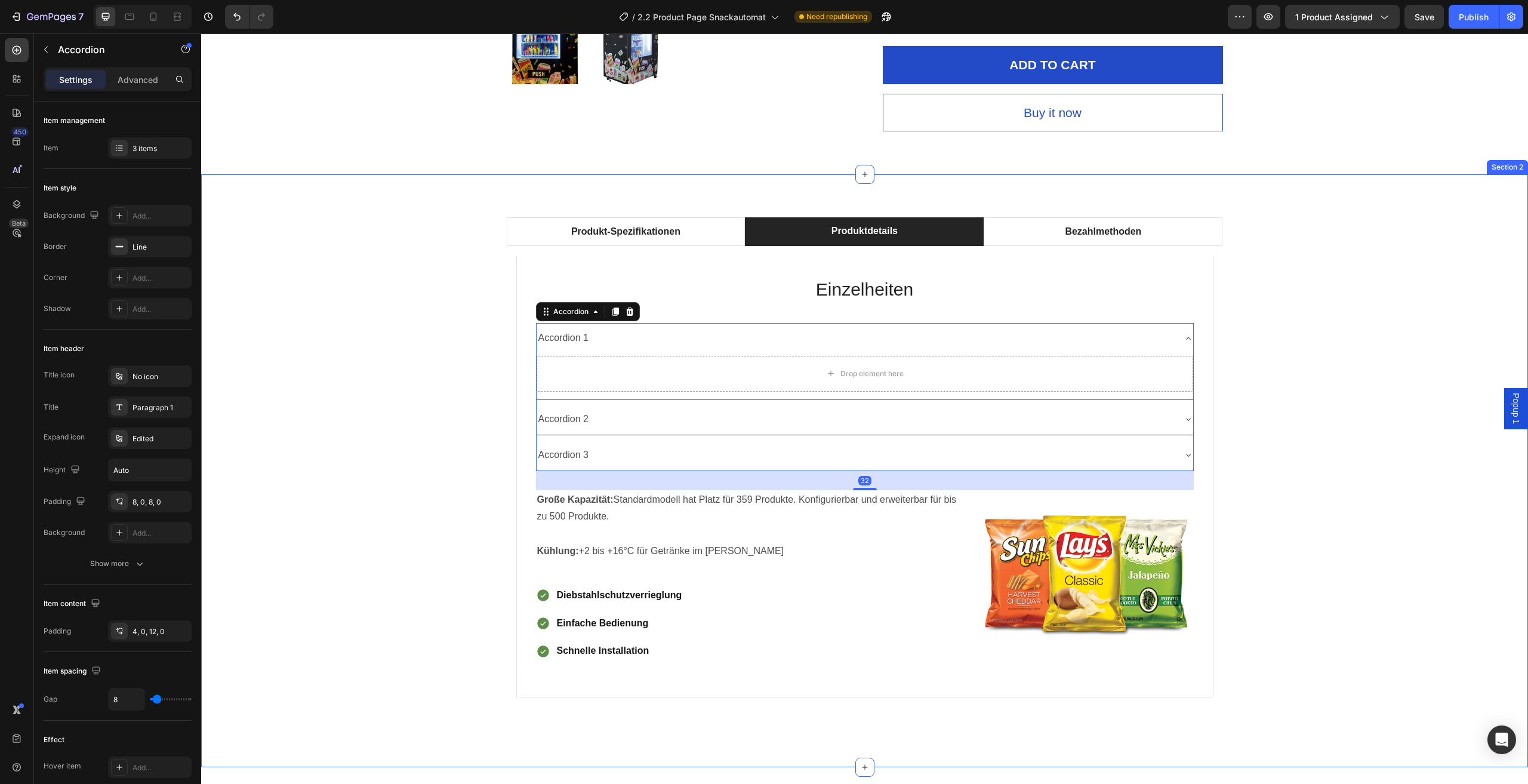
click at [1341, 445] on div "Produkt-Spezifikationen Produktdetails Bezahlmethoden Technische Daten Heading …" at bounding box center [864, 471] width 1309 height 507
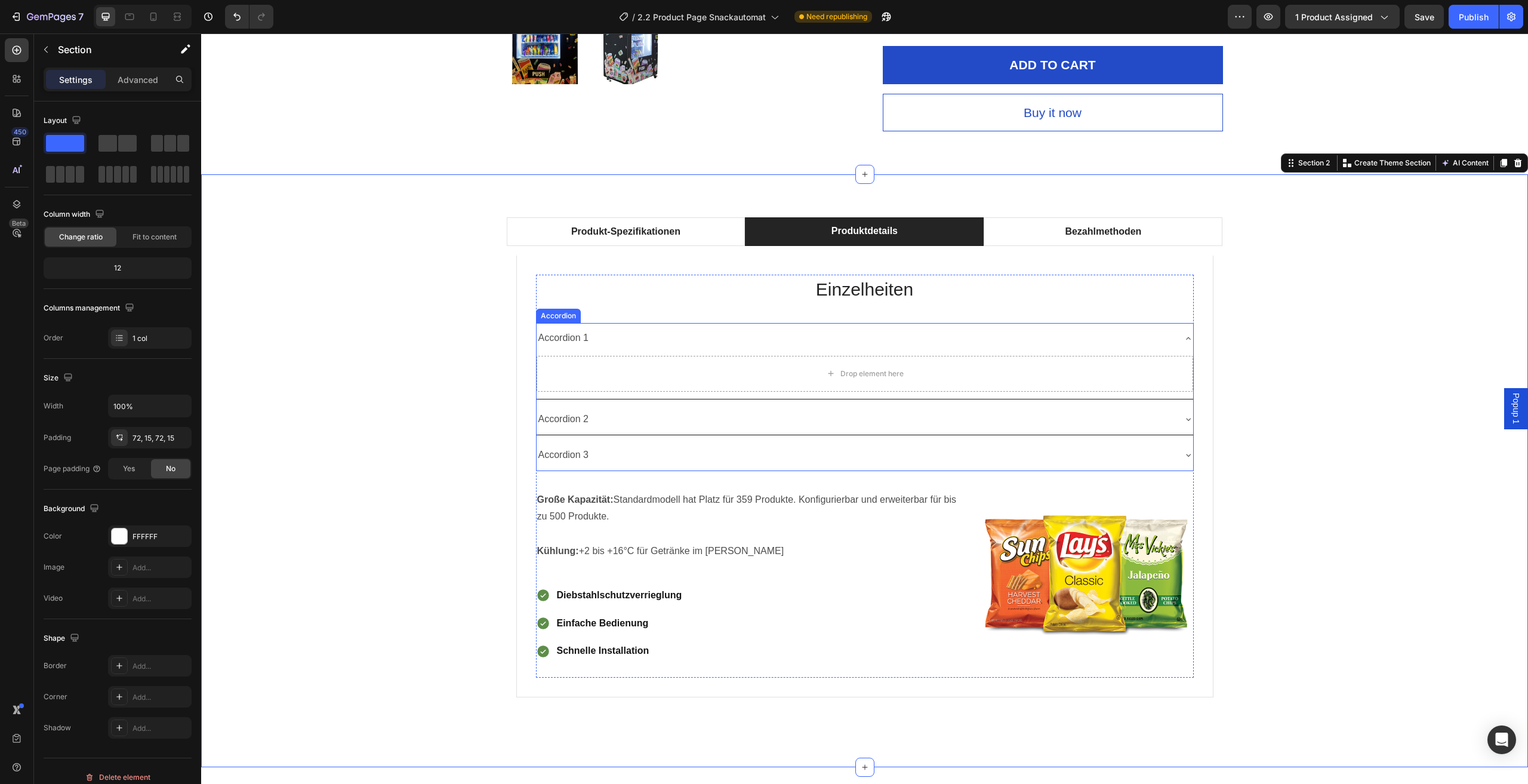
click at [1099, 336] on div "Accordion 1" at bounding box center [855, 338] width 637 height 21
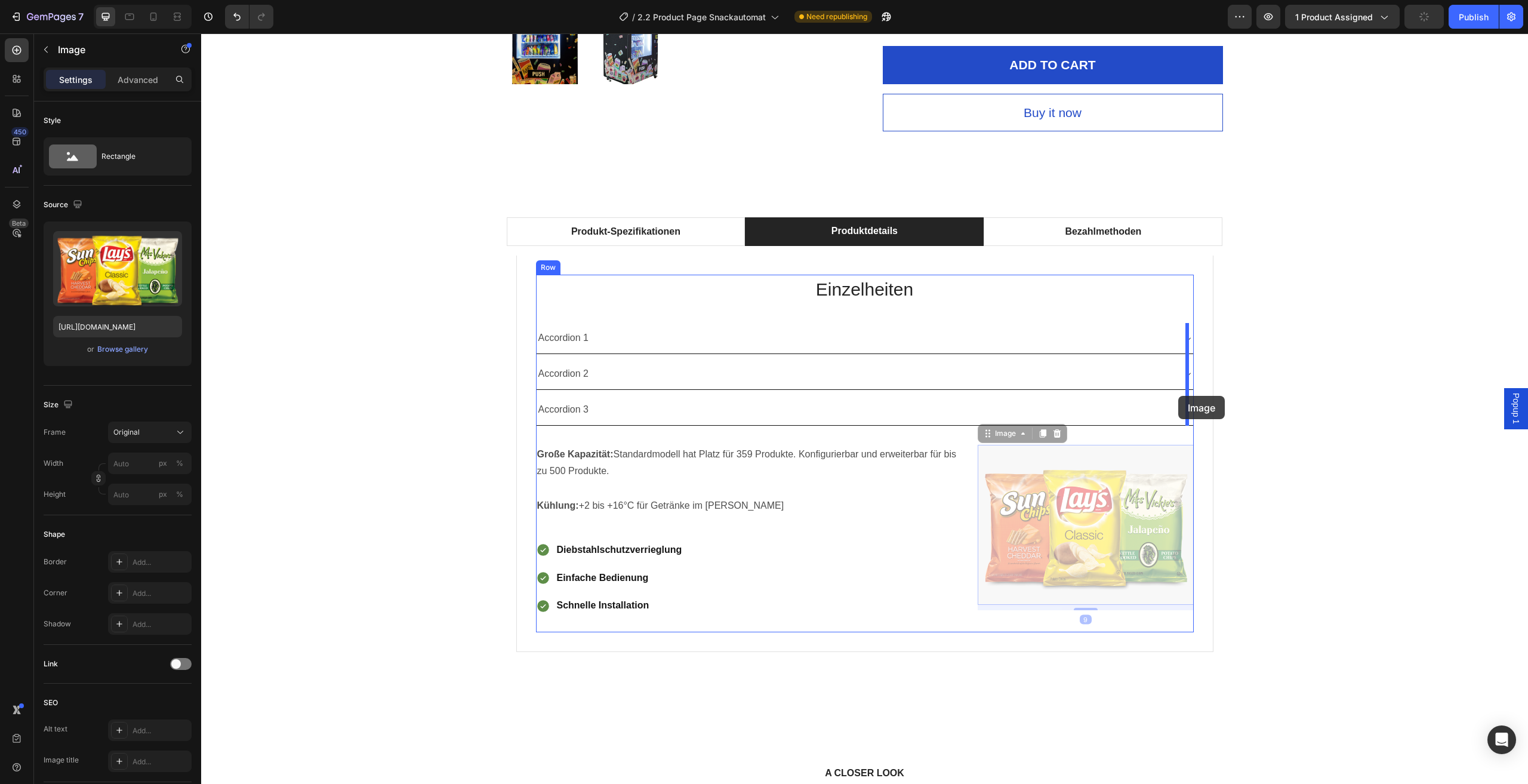
drag, startPoint x: 1093, startPoint y: 521, endPoint x: 1178, endPoint y: 396, distance: 151.2
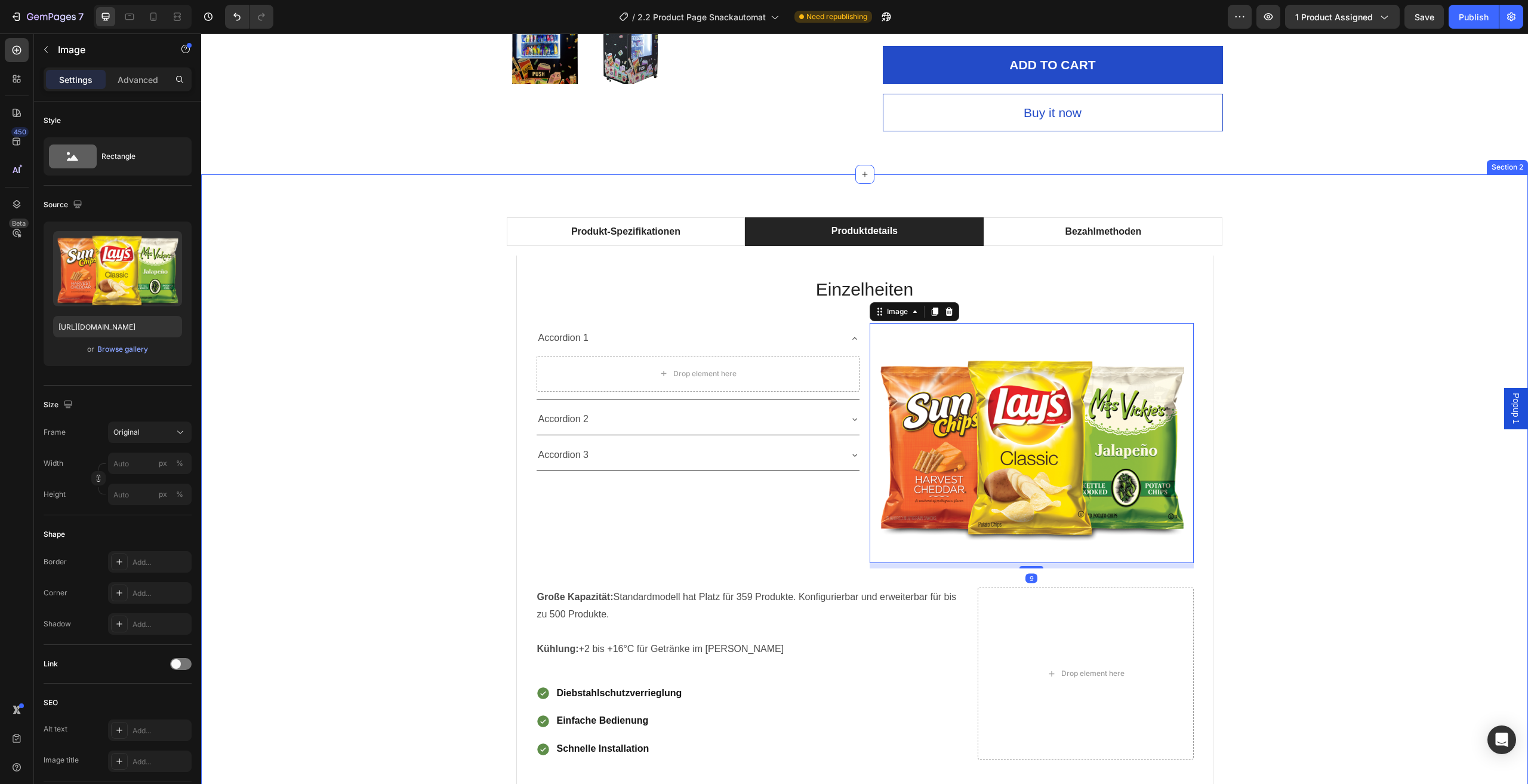
click at [1304, 448] on div "Produkt-Spezifikationen Produktdetails Bezahlmethoden Technische Daten Heading …" at bounding box center [864, 519] width 1309 height 605
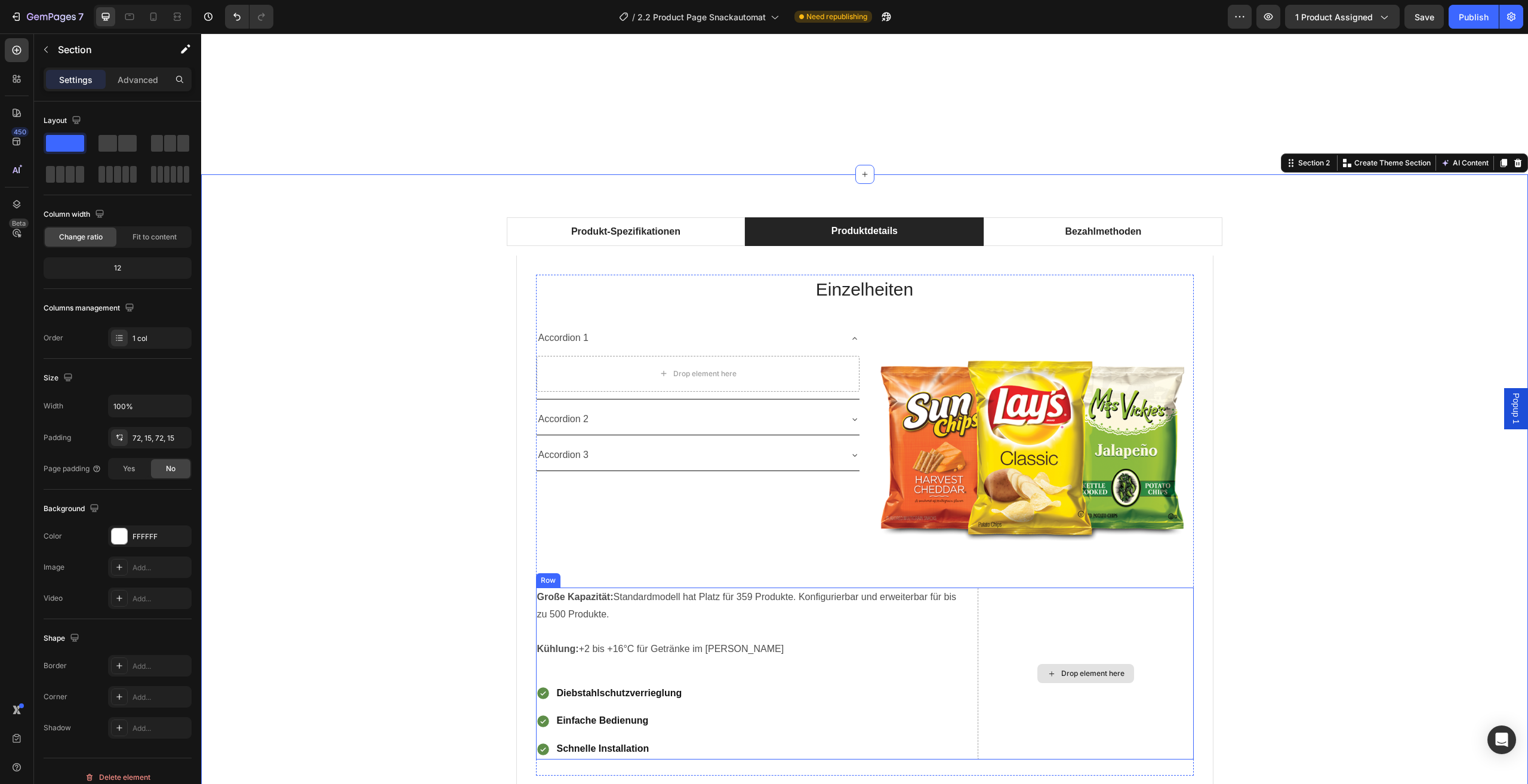
scroll to position [705, 0]
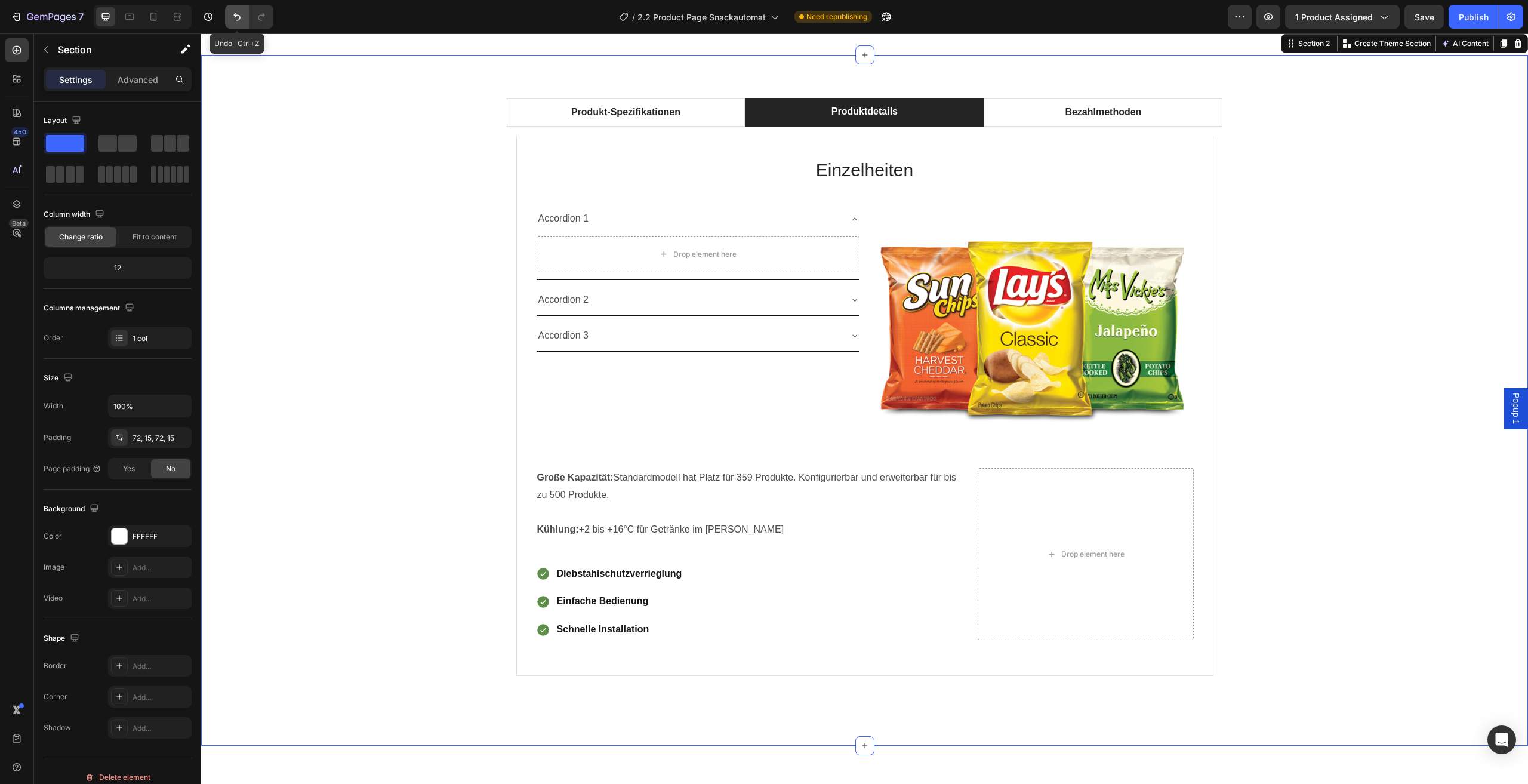
click at [246, 16] on button "Undo/Redo" at bounding box center [237, 16] width 24 height 24
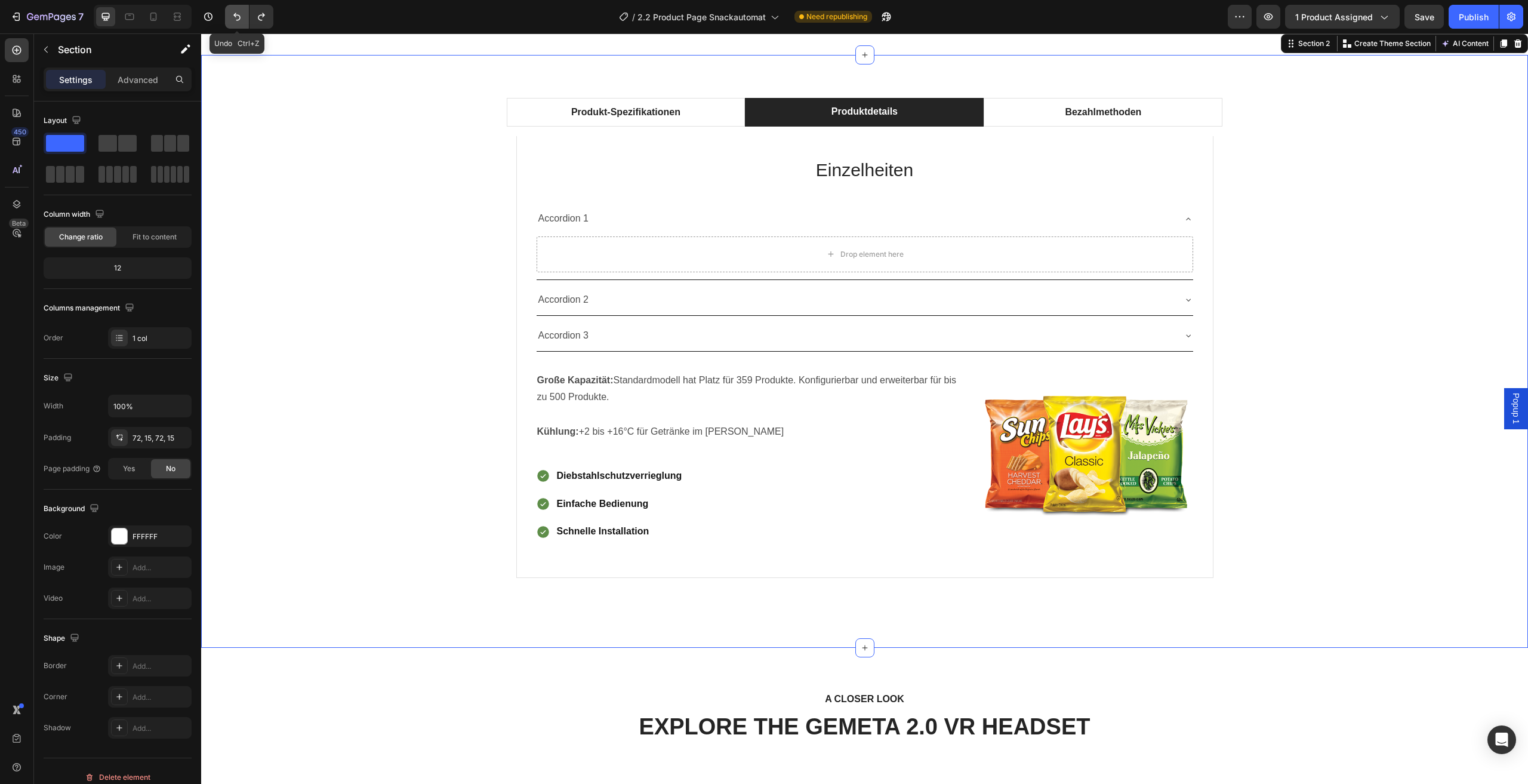
click at [237, 14] on icon "Undo/Redo" at bounding box center [237, 16] width 12 height 12
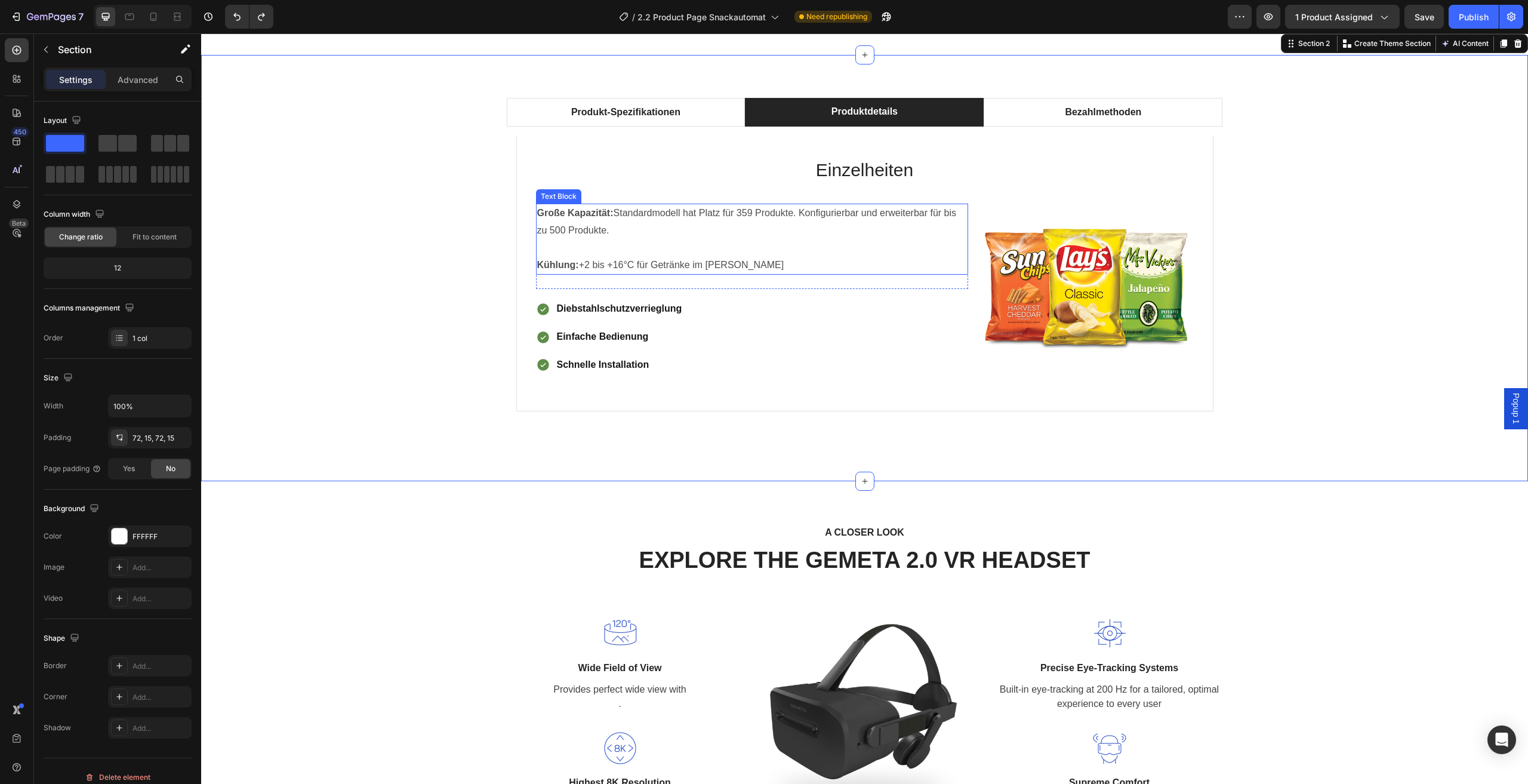
click at [764, 238] on p "Große Kapazität: Standardmodell hat Platz für 359 Produkte. Konfigurierbar und …" at bounding box center [752, 222] width 430 height 35
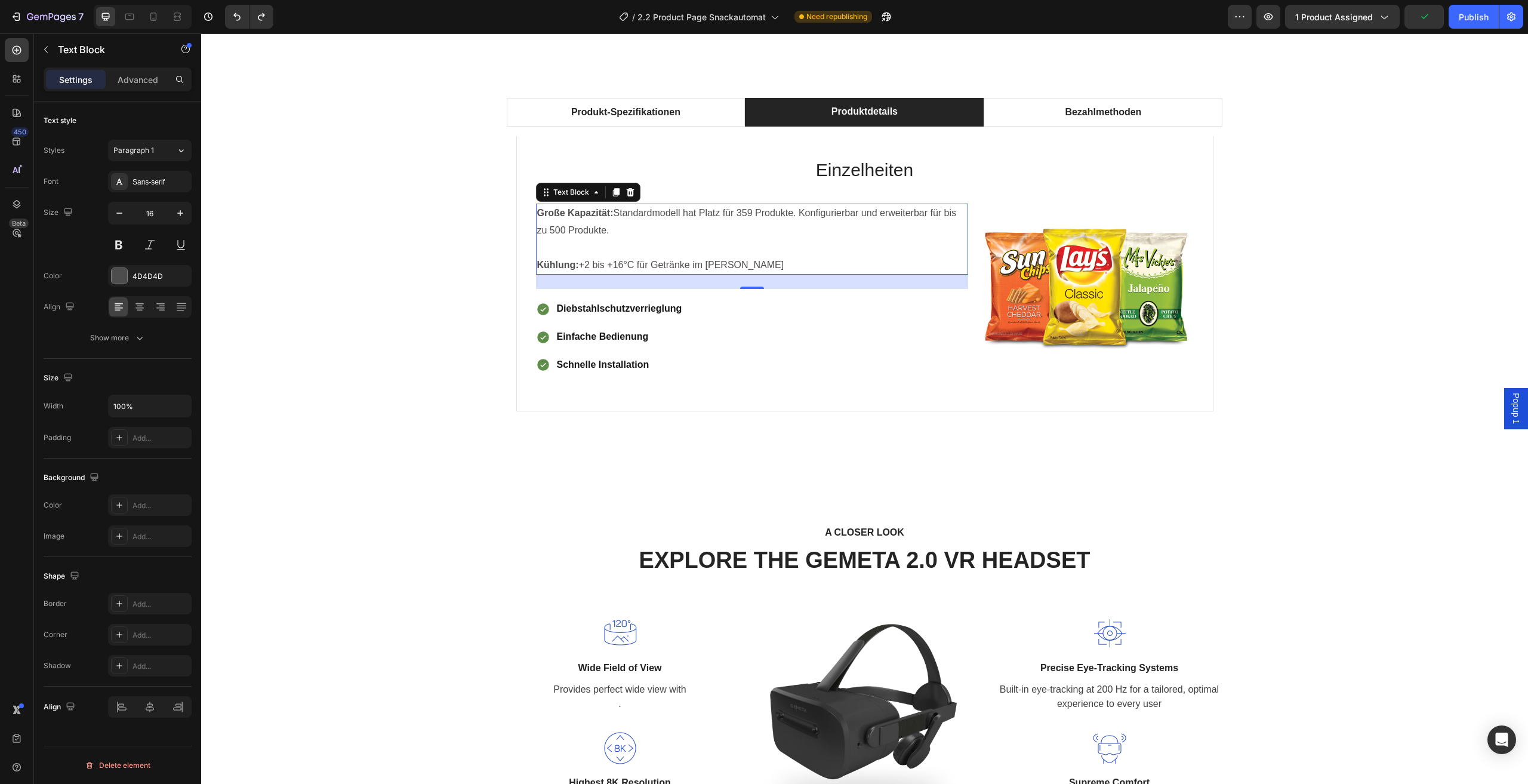
click at [747, 265] on p "Kühlung: +2 bis +16°C für Getränke im Sommer" at bounding box center [752, 265] width 430 height 17
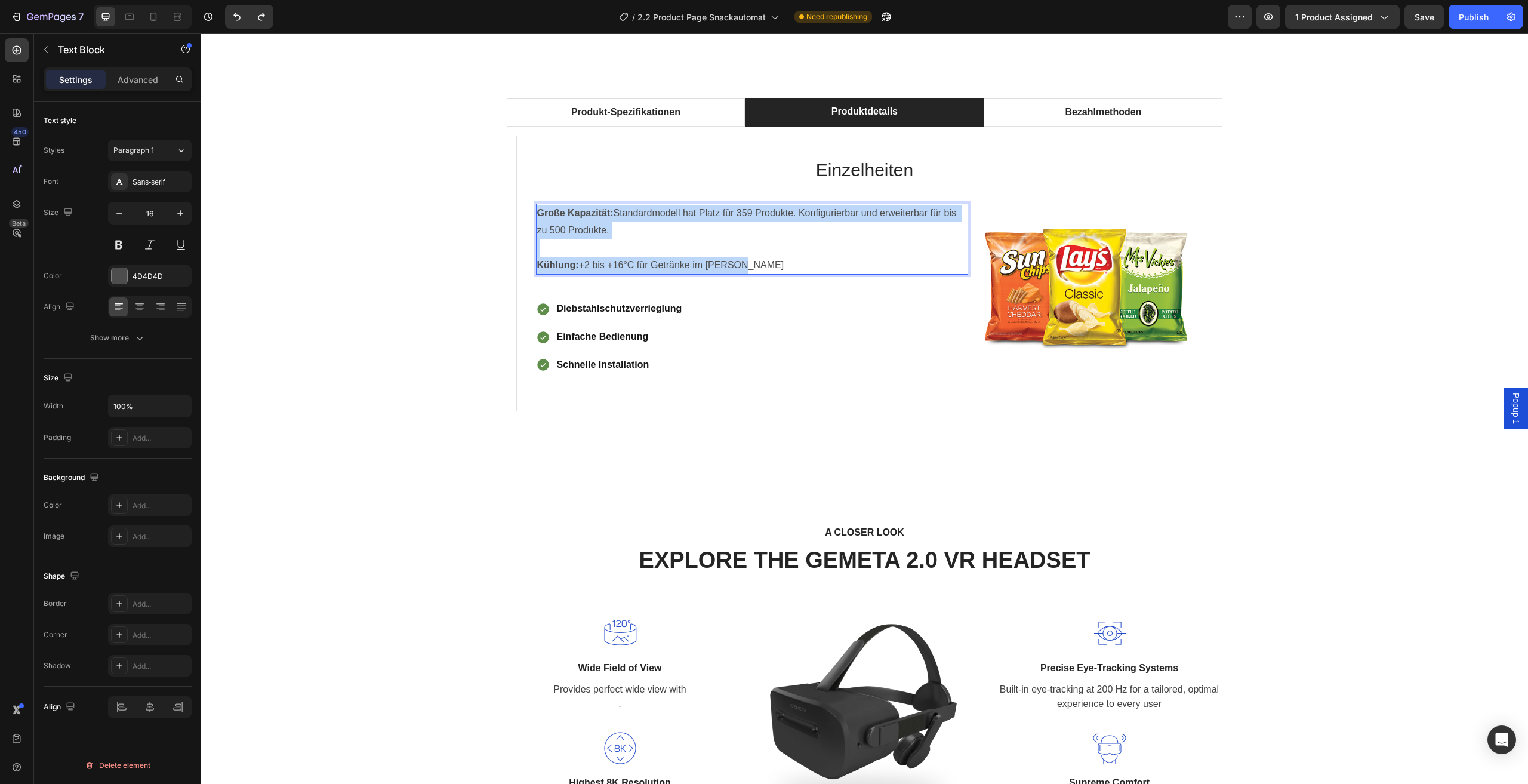
drag, startPoint x: 750, startPoint y: 266, endPoint x: 535, endPoint y: 211, distance: 221.9
click at [536, 211] on div "Große Kapazität: Standardmodell hat Platz für 359 Produkte. Konfigurierbar und …" at bounding box center [752, 239] width 433 height 71
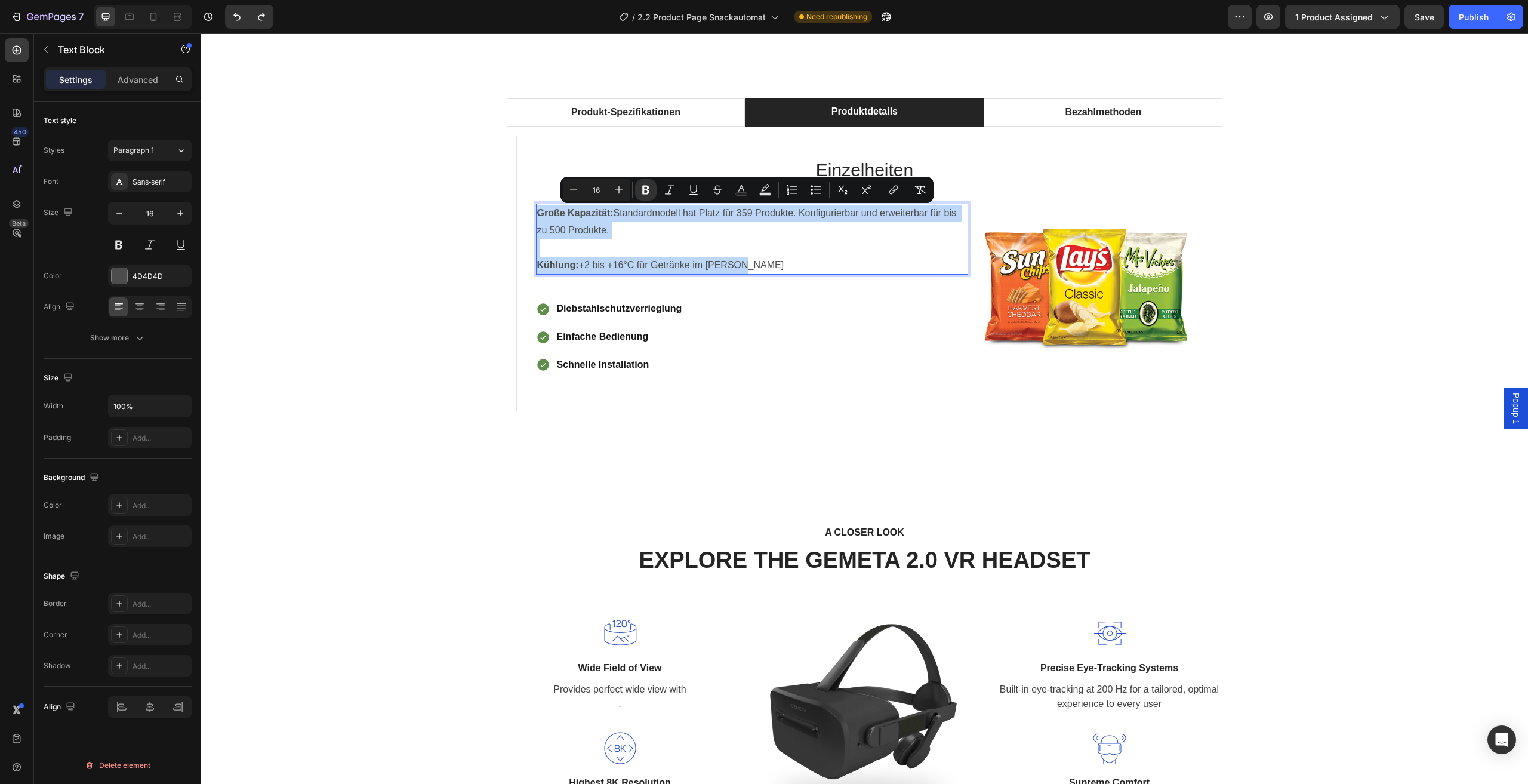
copy div "Große Kapazität: Standardmodell hat Platz für 359 Produkte. Konfigurierbar und …"
click at [360, 317] on div "Produkt-Spezifikationen Produktdetails Bezahlmethoden Technische Daten Heading …" at bounding box center [864, 268] width 1309 height 340
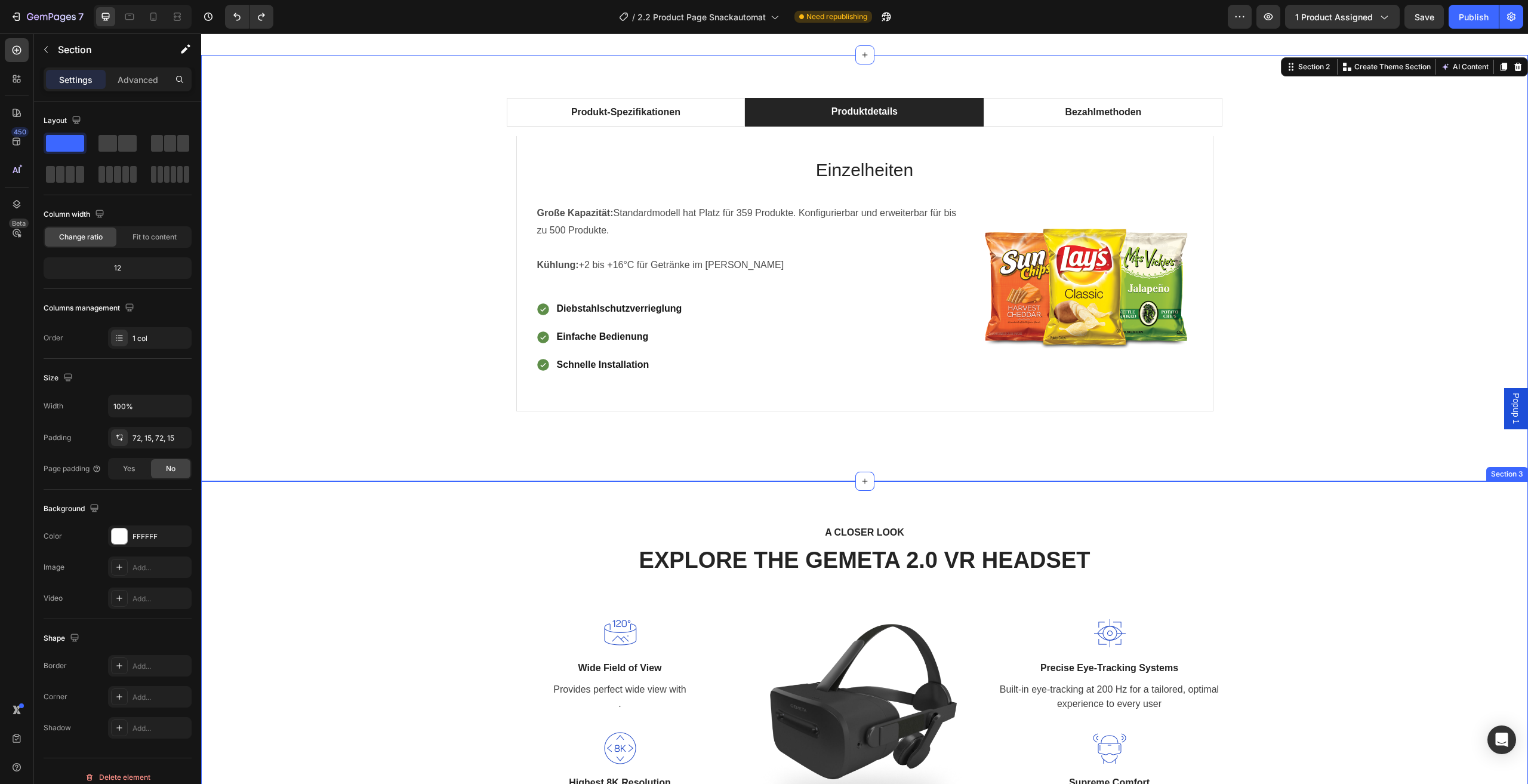
click at [477, 555] on div "A CLOSER LOOK Text block EXPLORE THE GEMETA 2.0 VR HEADSET Heading Row Image Wi…" at bounding box center [864, 679] width 1309 height 311
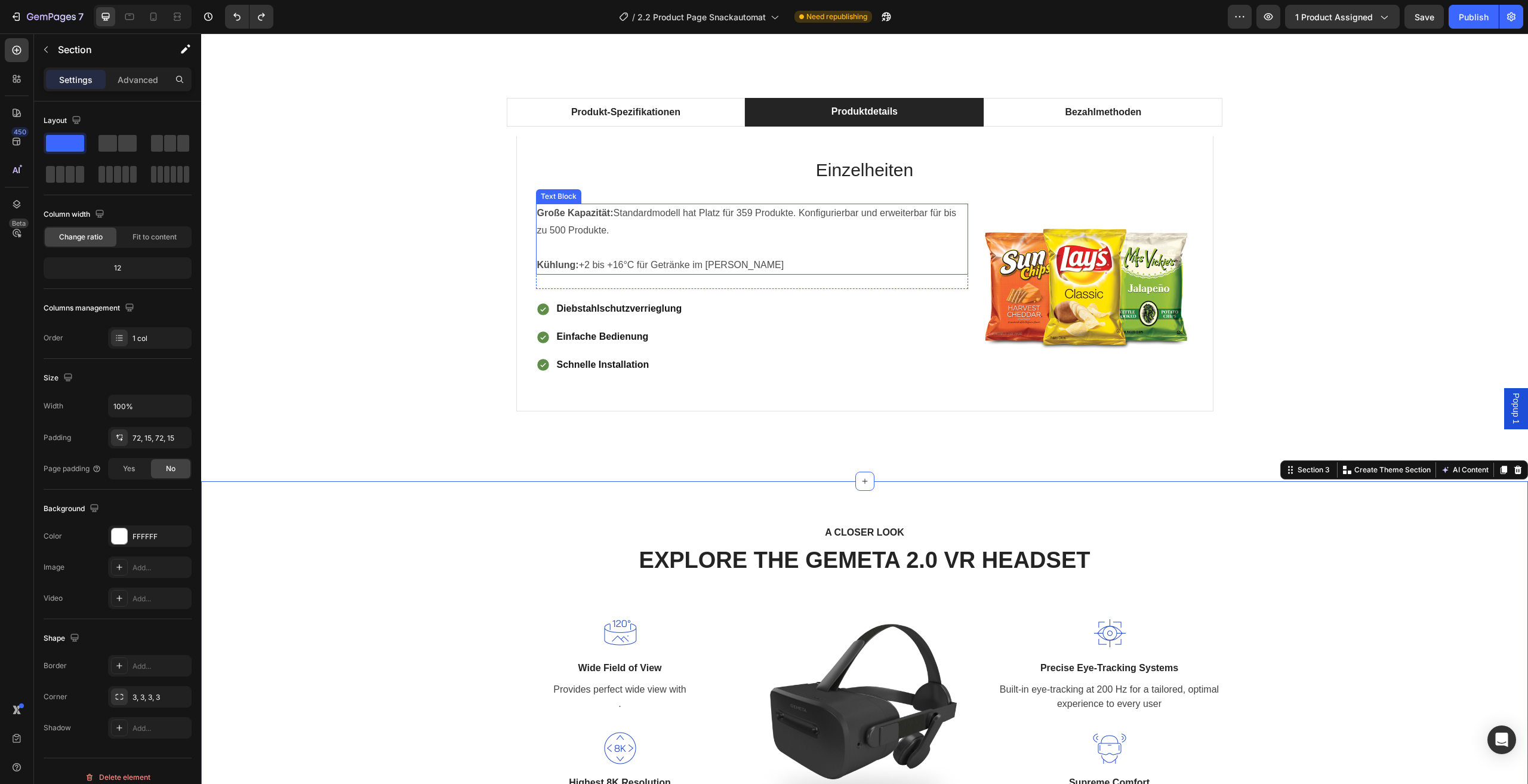
click at [925, 261] on p "Kühlung: +2 bis +16°C für Getränke im Sommer" at bounding box center [752, 265] width 430 height 17
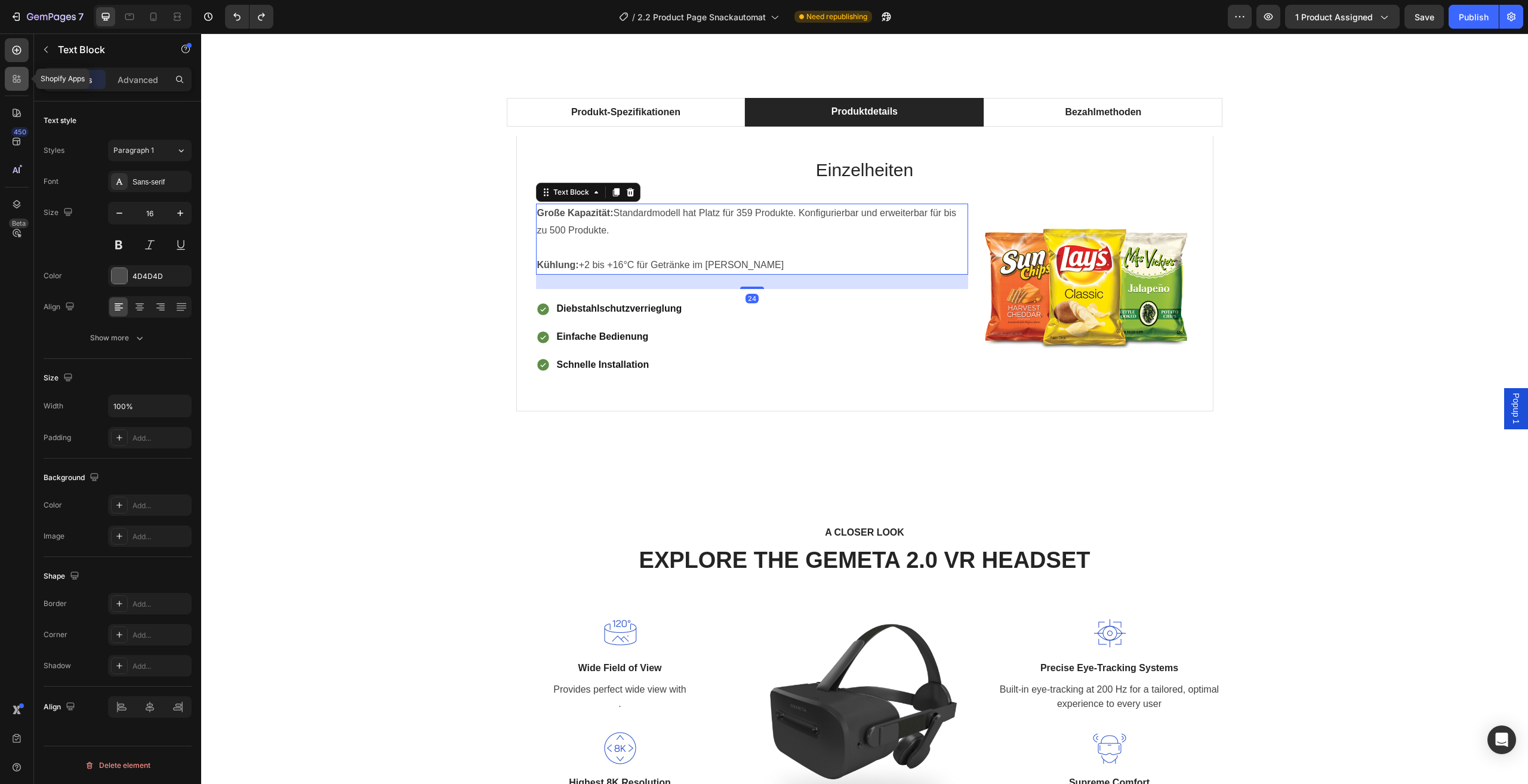
click at [26, 80] on div at bounding box center [16, 79] width 24 height 24
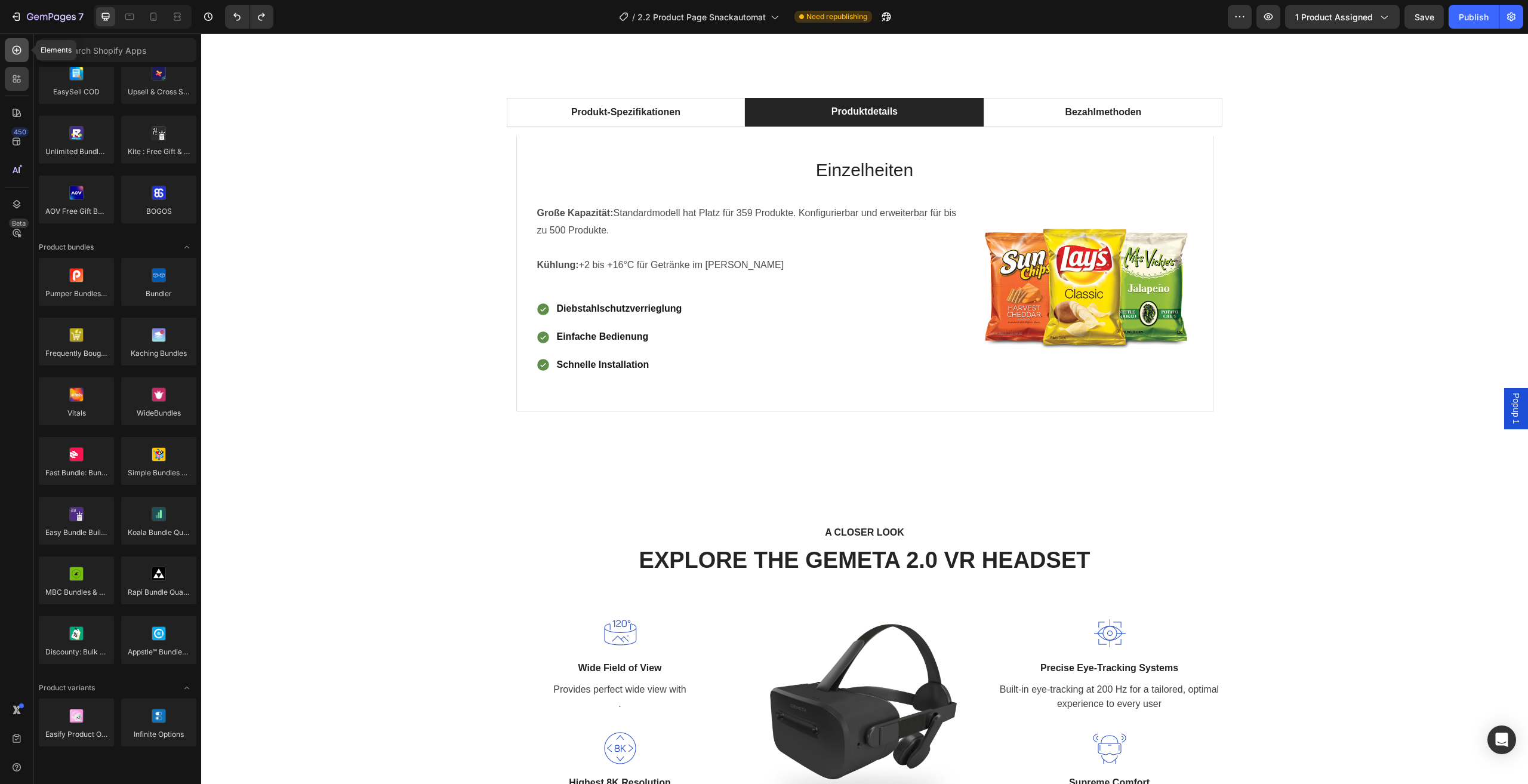
click at [26, 53] on div at bounding box center [16, 50] width 24 height 24
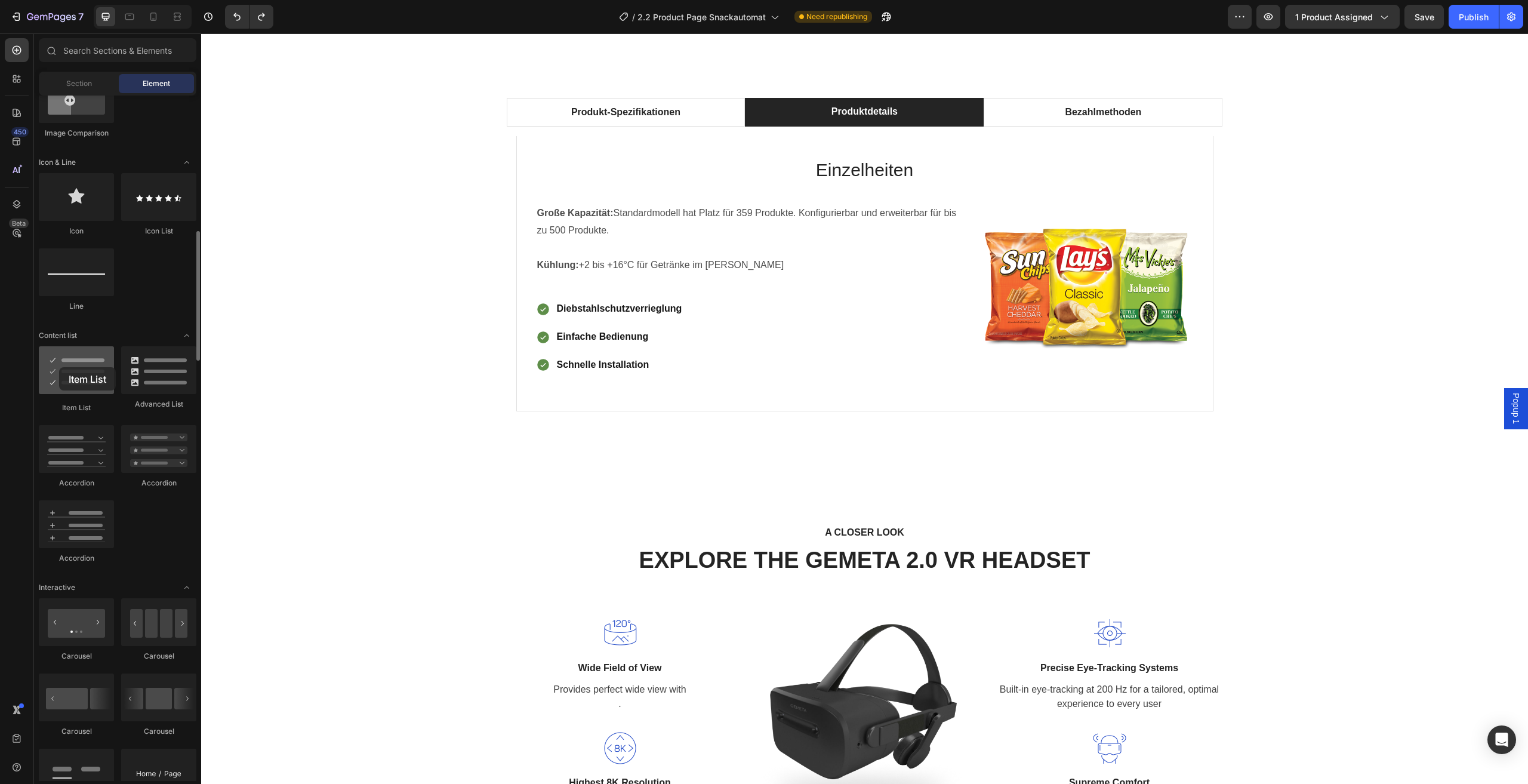
drag, startPoint x: 104, startPoint y: 380, endPoint x: 62, endPoint y: 393, distance: 44.0
click at [59, 380] on div at bounding box center [76, 370] width 75 height 48
drag, startPoint x: 282, startPoint y: 483, endPoint x: 533, endPoint y: 248, distance: 343.8
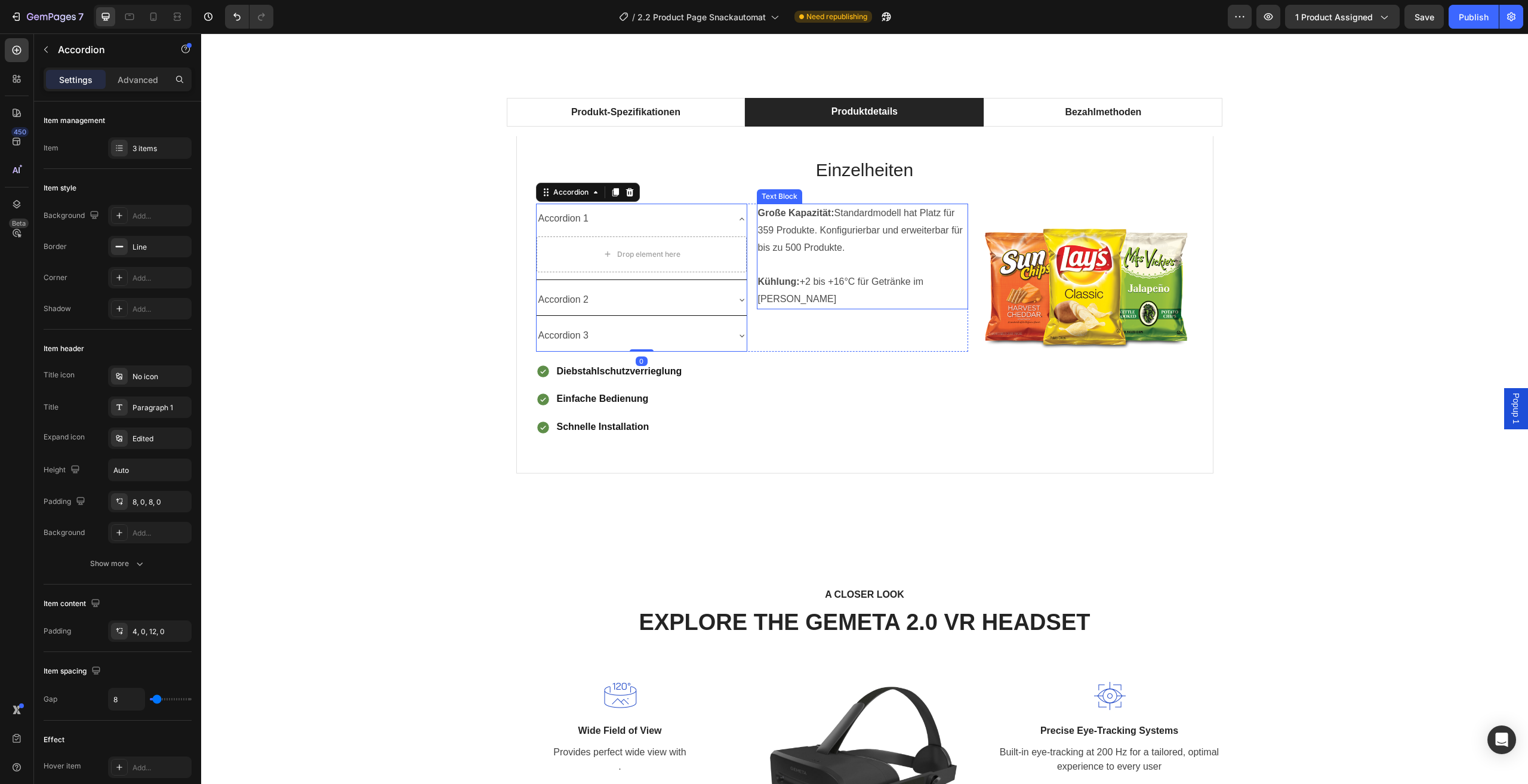
click at [854, 261] on p "Rich Text Editor. Editing area: main" at bounding box center [862, 265] width 209 height 17
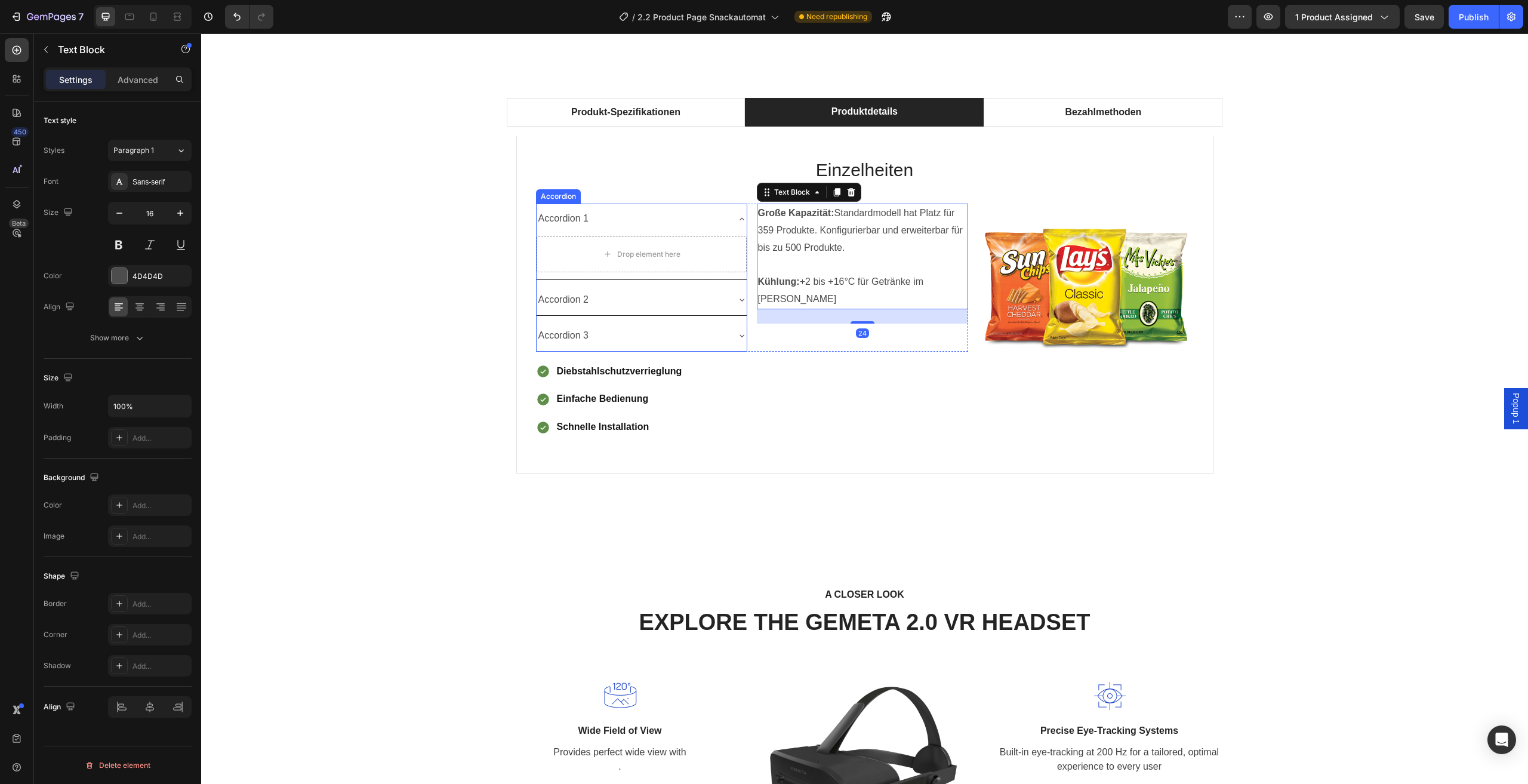
click at [585, 219] on div "Accordion 1" at bounding box center [564, 219] width 55 height 21
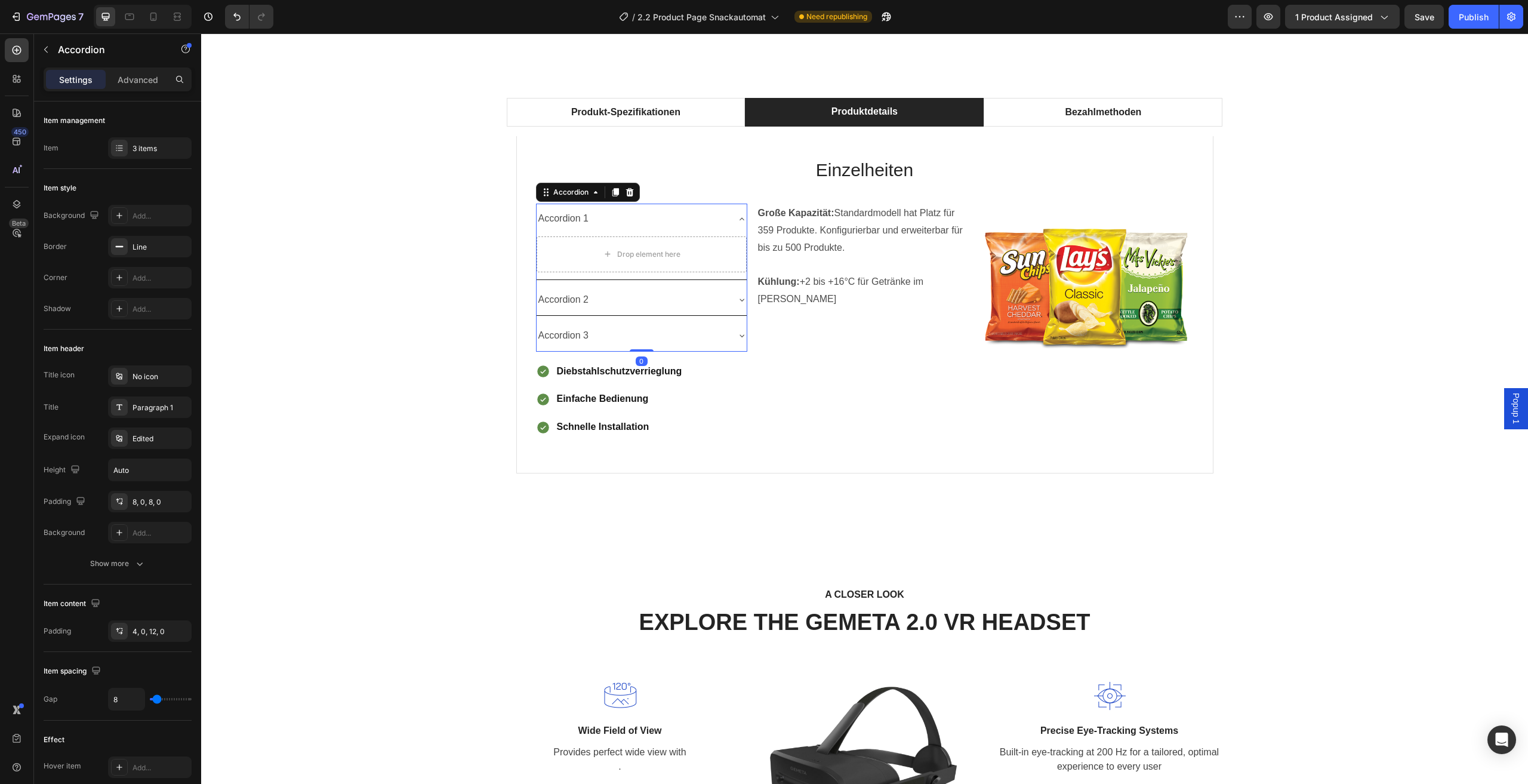
click at [584, 219] on div "Accordion 1" at bounding box center [564, 219] width 55 height 21
drag, startPoint x: 587, startPoint y: 221, endPoint x: 543, endPoint y: 221, distance: 44.0
click at [543, 221] on div "Accordion 1" at bounding box center [632, 219] width 191 height 21
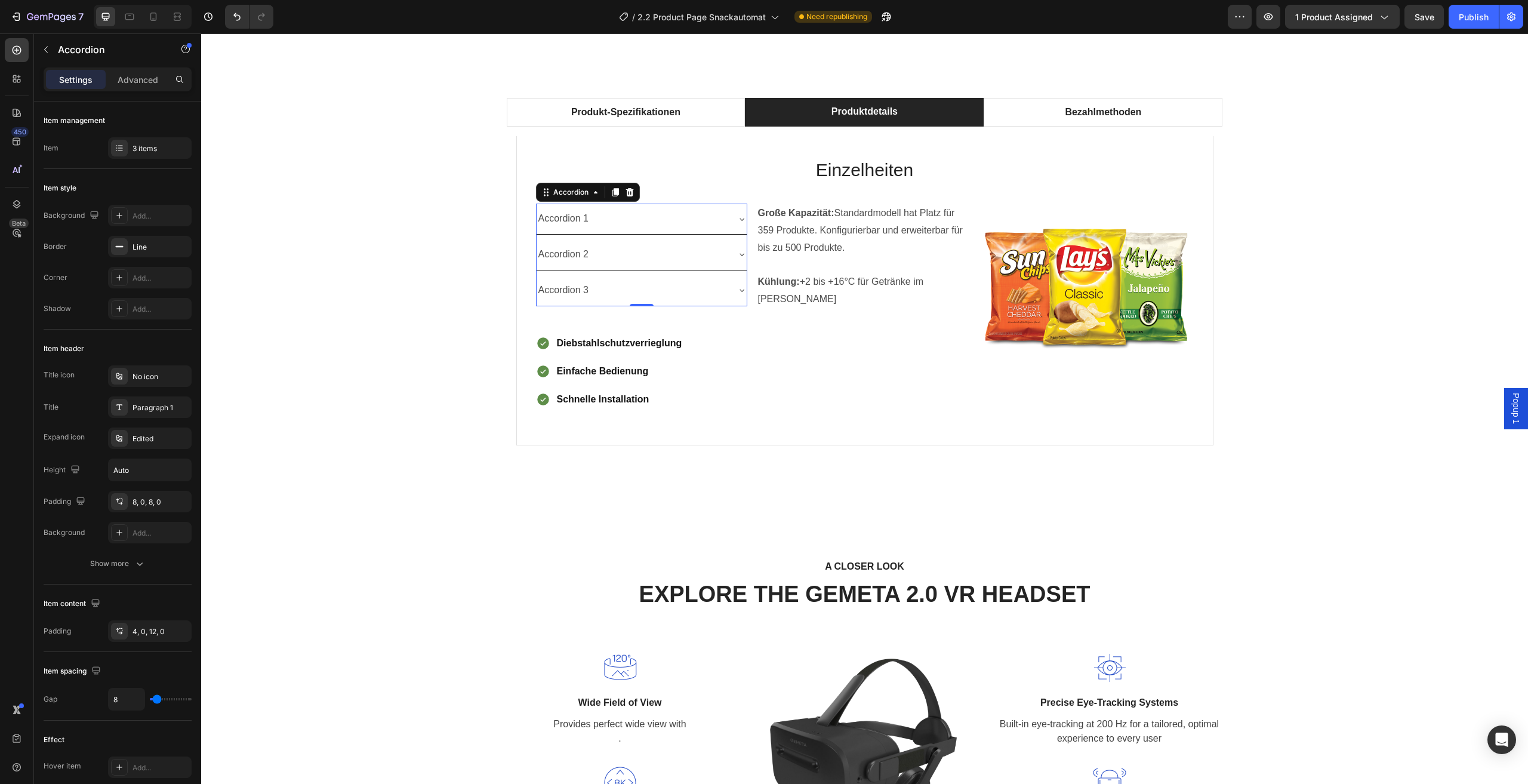
click at [579, 222] on p "Accordion 1" at bounding box center [564, 219] width 51 height 17
click at [582, 219] on p "Accordion 1" at bounding box center [564, 219] width 51 height 17
click at [631, 222] on div "Accordion 1" at bounding box center [632, 219] width 191 height 21
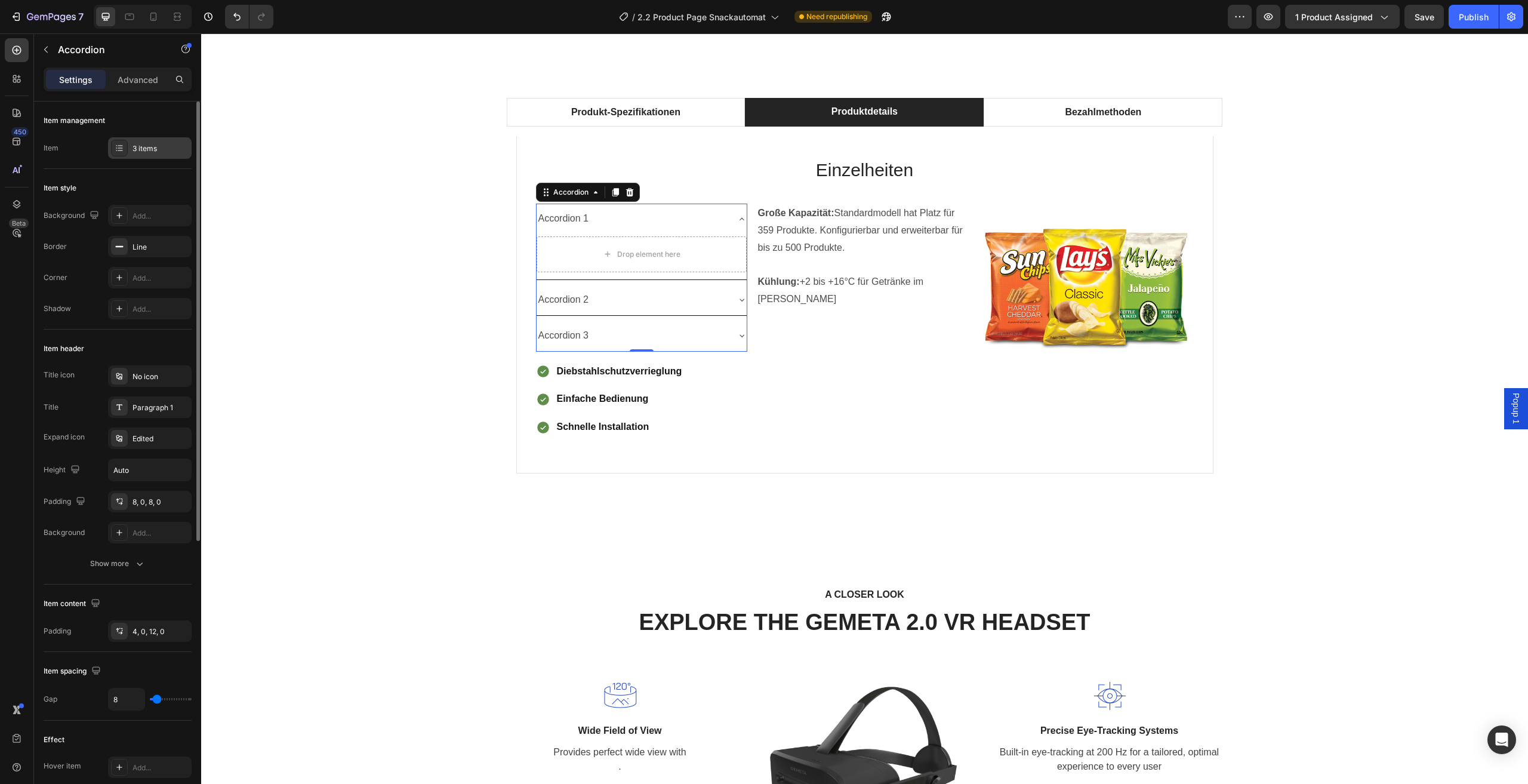
click at [165, 144] on div "3 items" at bounding box center [160, 149] width 56 height 11
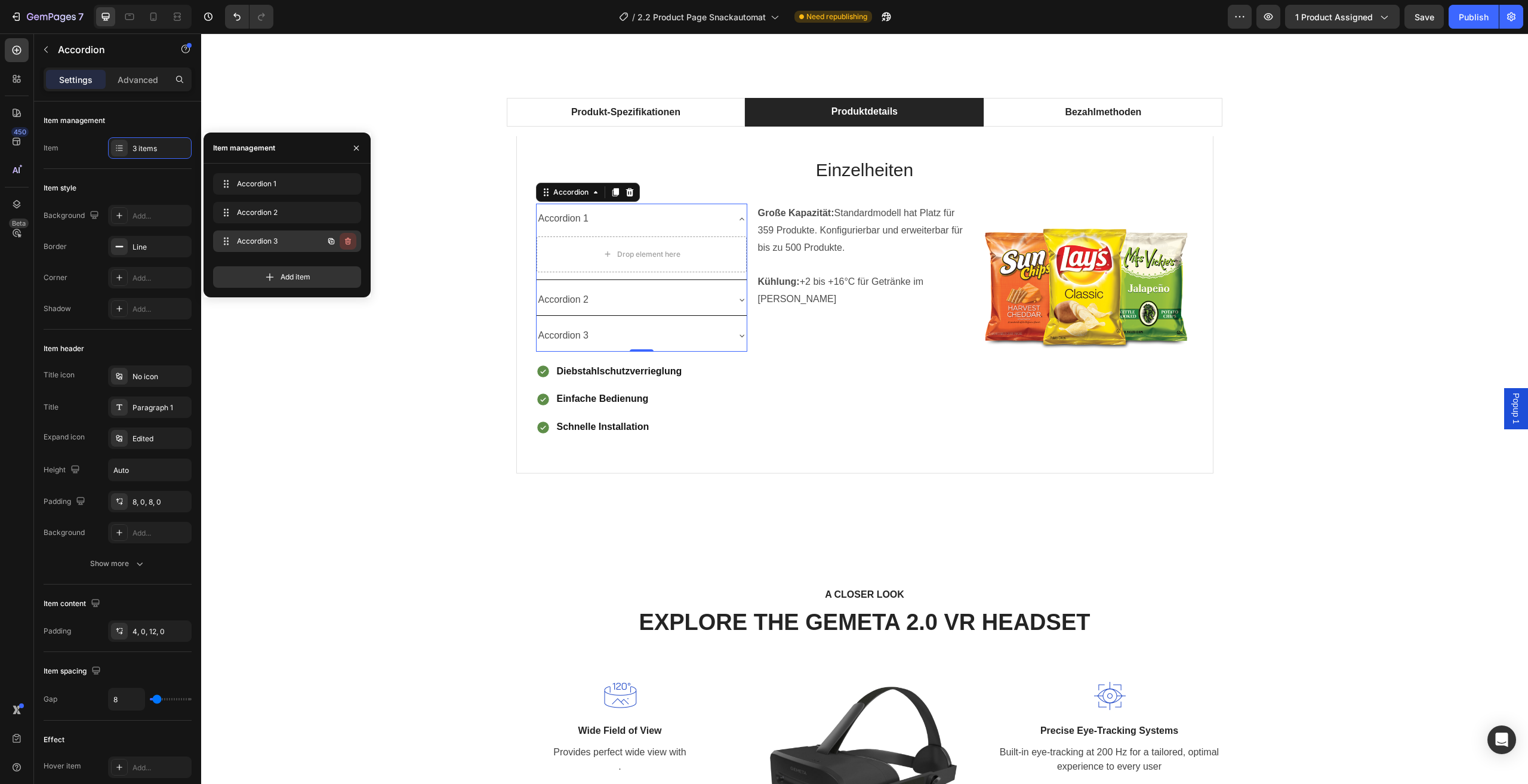
click at [350, 243] on icon "button" at bounding box center [348, 241] width 10 height 10
click at [347, 240] on div "Delete" at bounding box center [340, 241] width 22 height 11
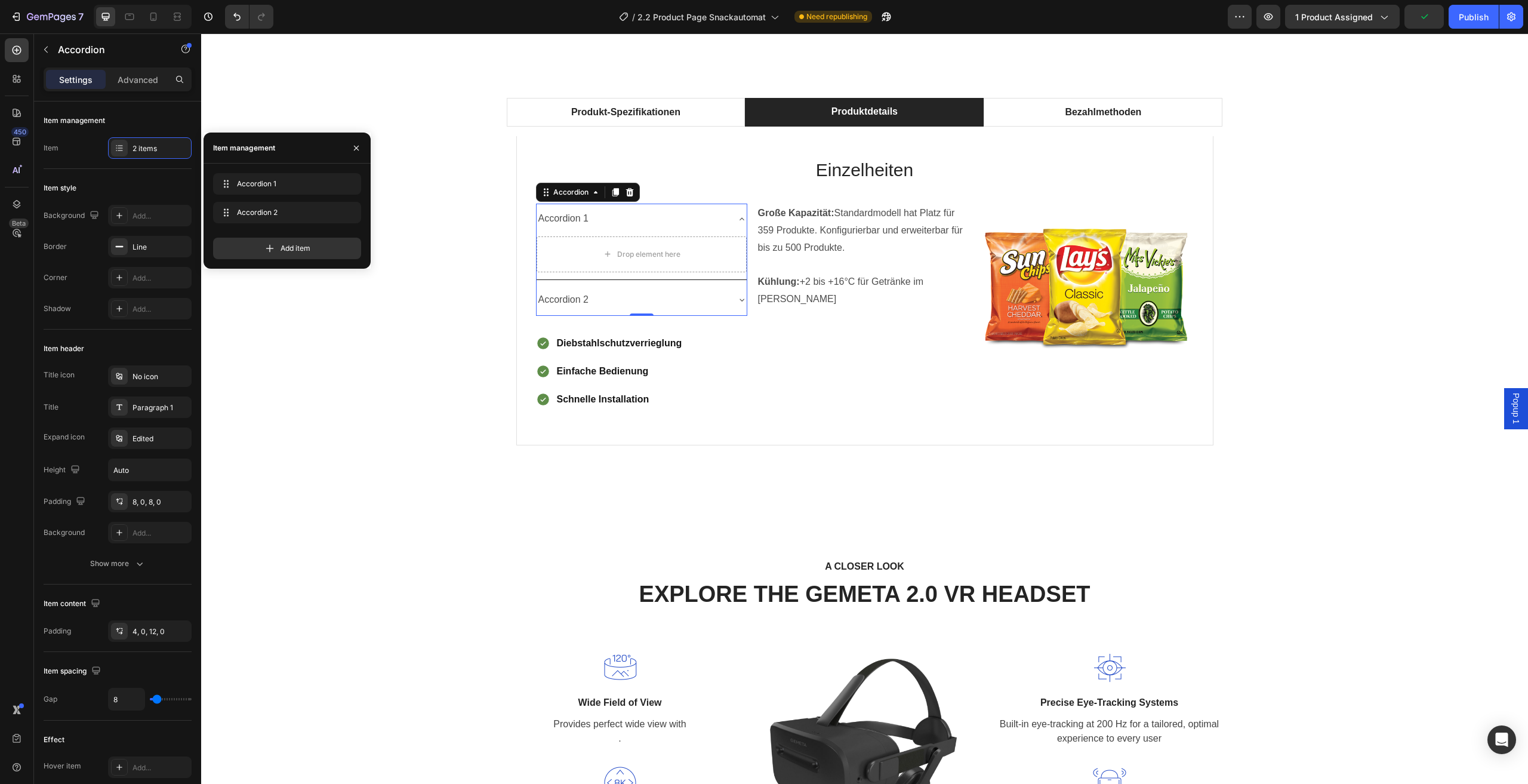
click at [609, 217] on div "Accordion 1" at bounding box center [632, 219] width 191 height 21
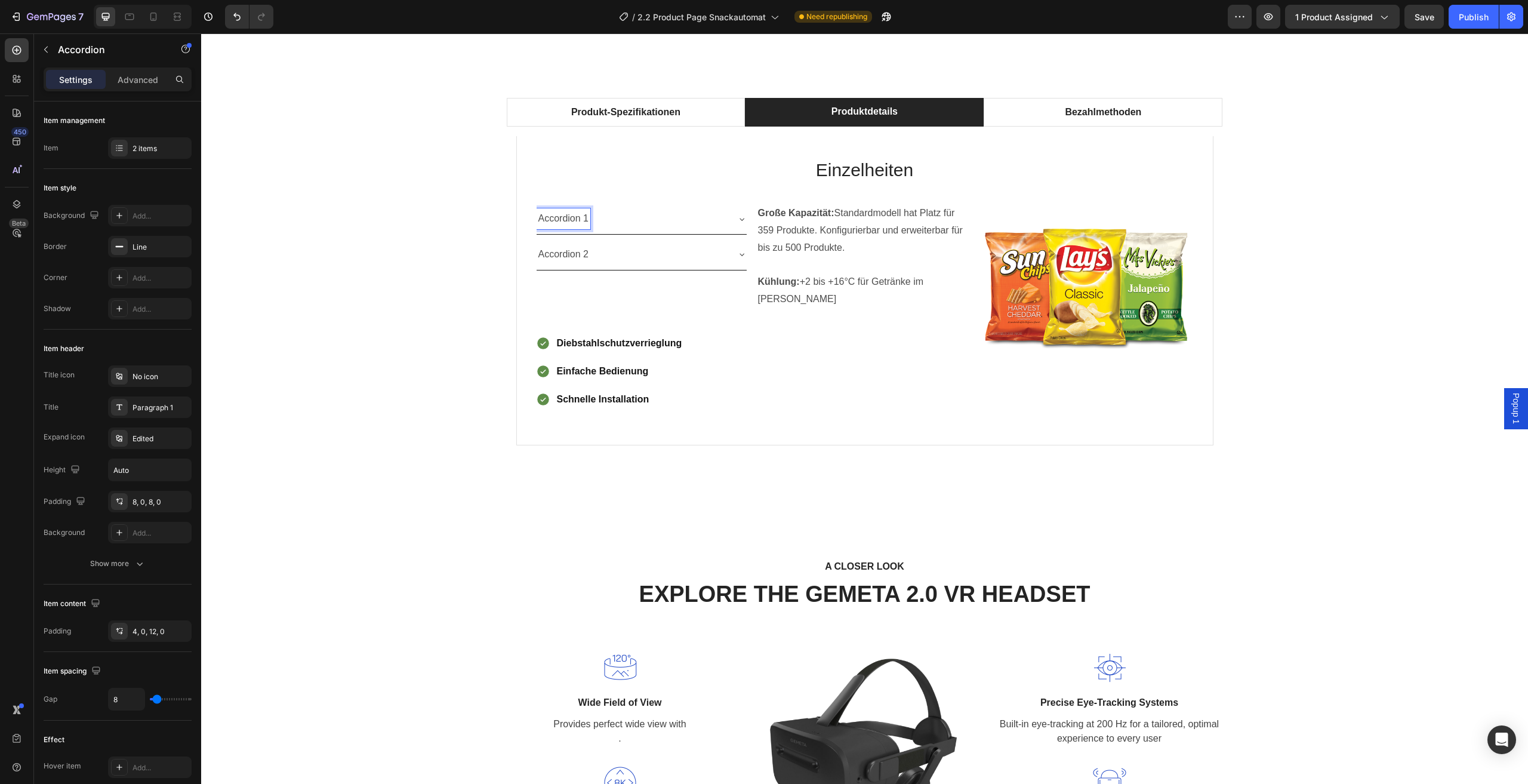
click at [584, 221] on p "Accordion 1" at bounding box center [564, 219] width 51 height 17
drag, startPoint x: 583, startPoint y: 220, endPoint x: 539, endPoint y: 221, distance: 44.0
click at [539, 221] on p "Accordion 1" at bounding box center [564, 219] width 51 height 17
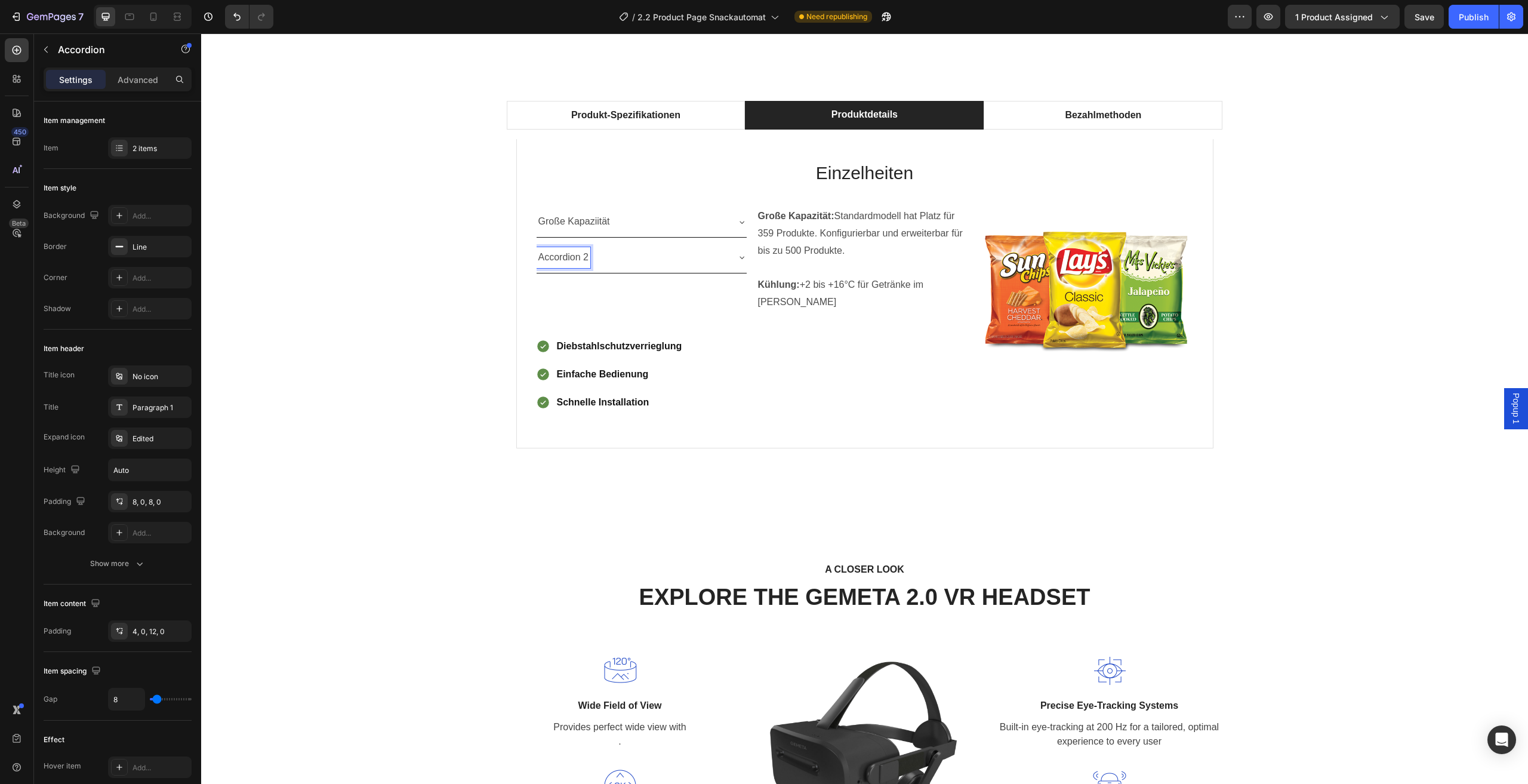
click at [577, 255] on p "Accordion 2" at bounding box center [564, 257] width 51 height 17
click at [583, 258] on p "Accordion 2" at bounding box center [564, 257] width 51 height 17
drag, startPoint x: 584, startPoint y: 258, endPoint x: 537, endPoint y: 261, distance: 47.1
click at [539, 261] on p "Accordion 2" at bounding box center [564, 257] width 51 height 17
click at [723, 263] on div "Kühlung" at bounding box center [641, 257] width 210 height 30
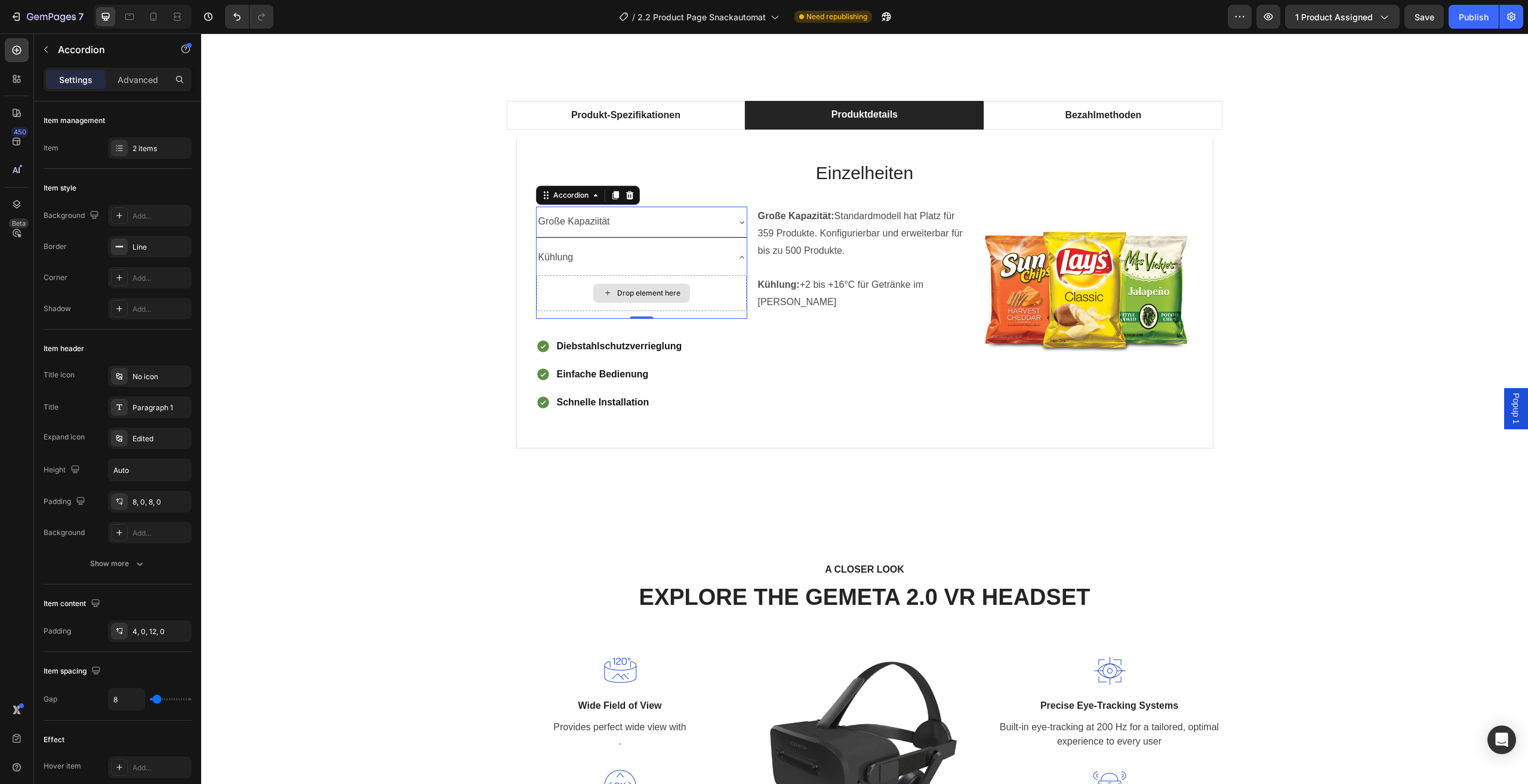
click at [691, 296] on div "Drop element here" at bounding box center [641, 293] width 210 height 36
click at [837, 291] on p "Kühlung: +2 bis +16°C für Getränke im Sommer" at bounding box center [862, 294] width 209 height 35
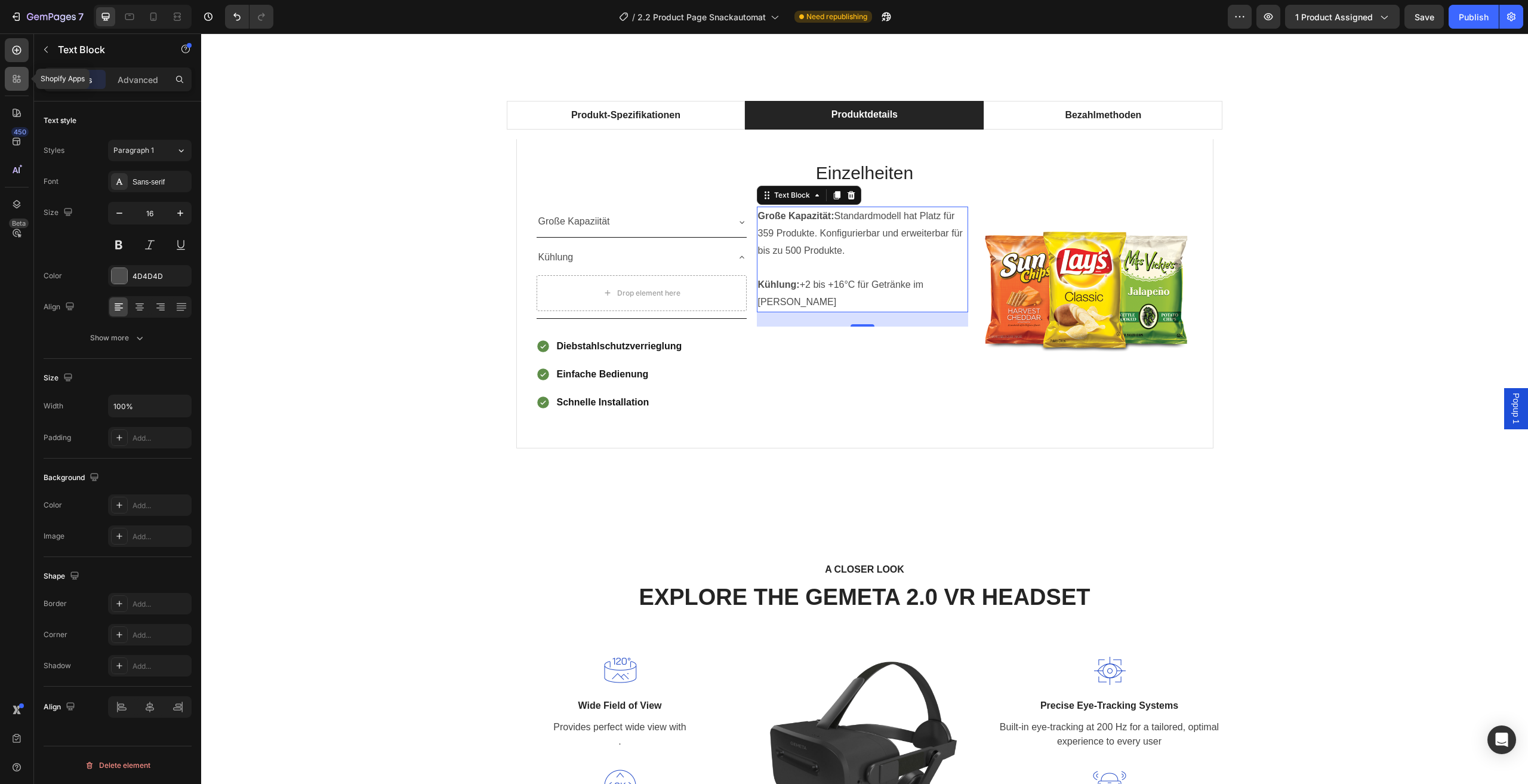
click at [14, 86] on div at bounding box center [16, 79] width 24 height 24
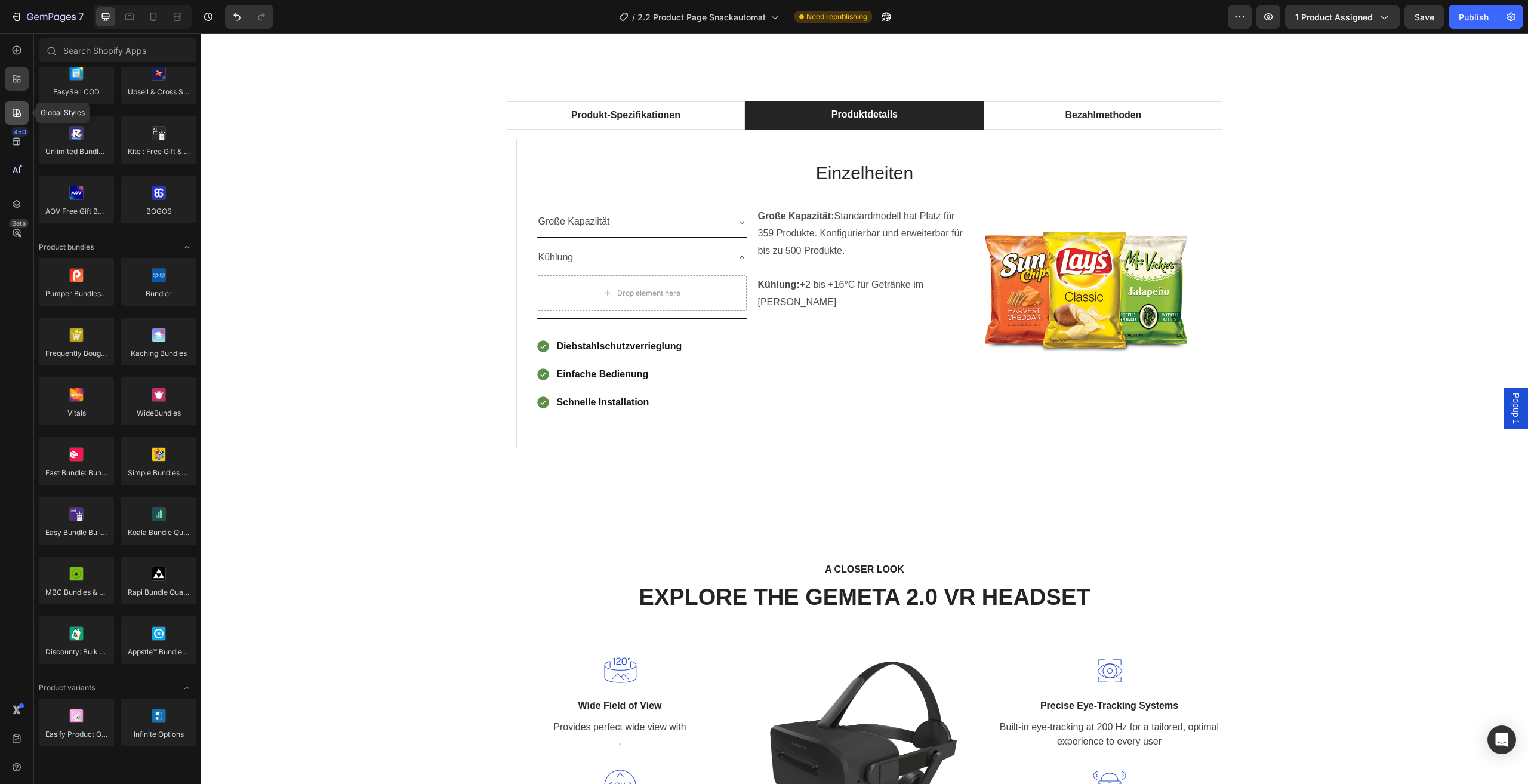
click at [14, 112] on icon at bounding box center [16, 113] width 12 height 12
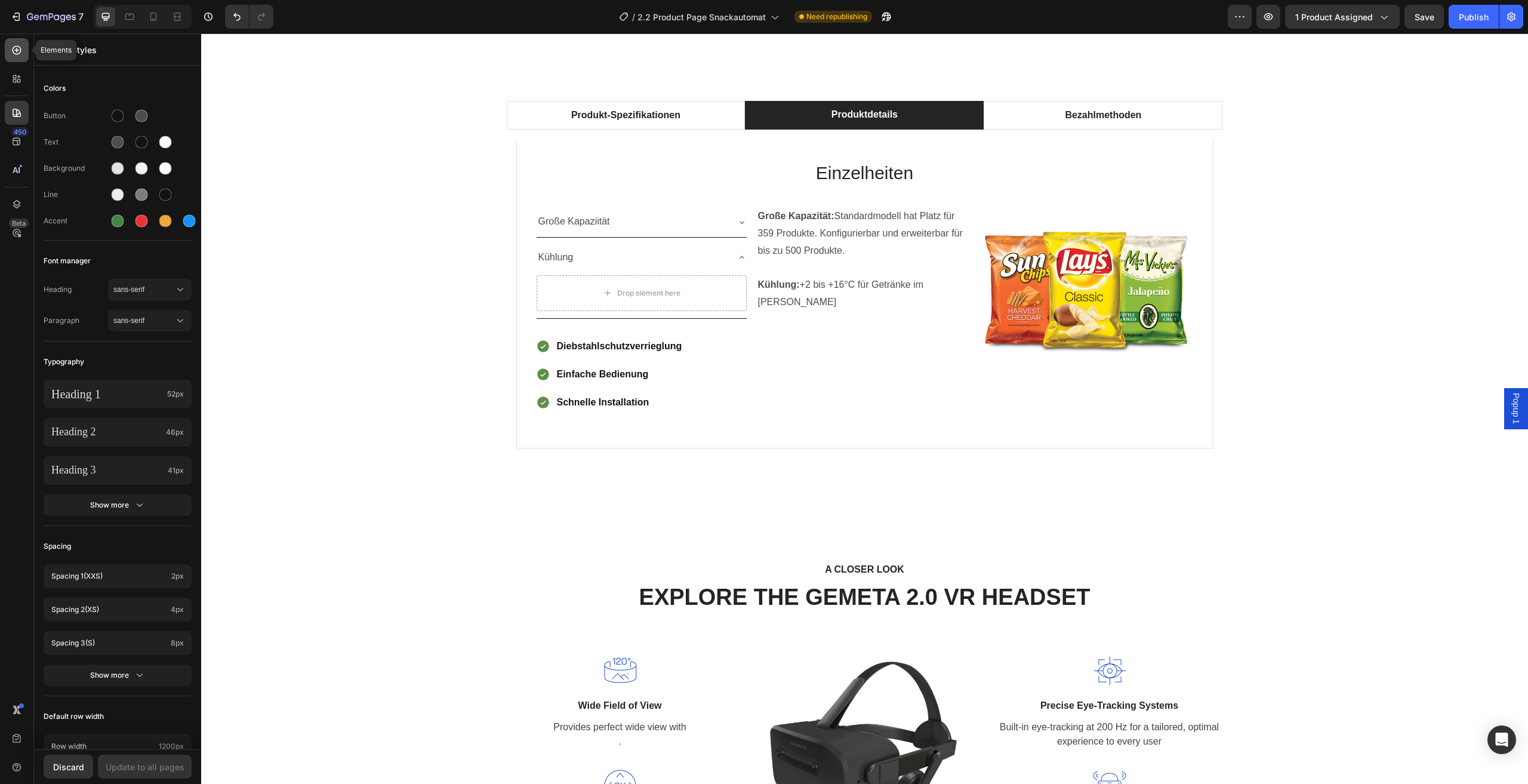
click at [15, 54] on icon at bounding box center [17, 51] width 9 height 9
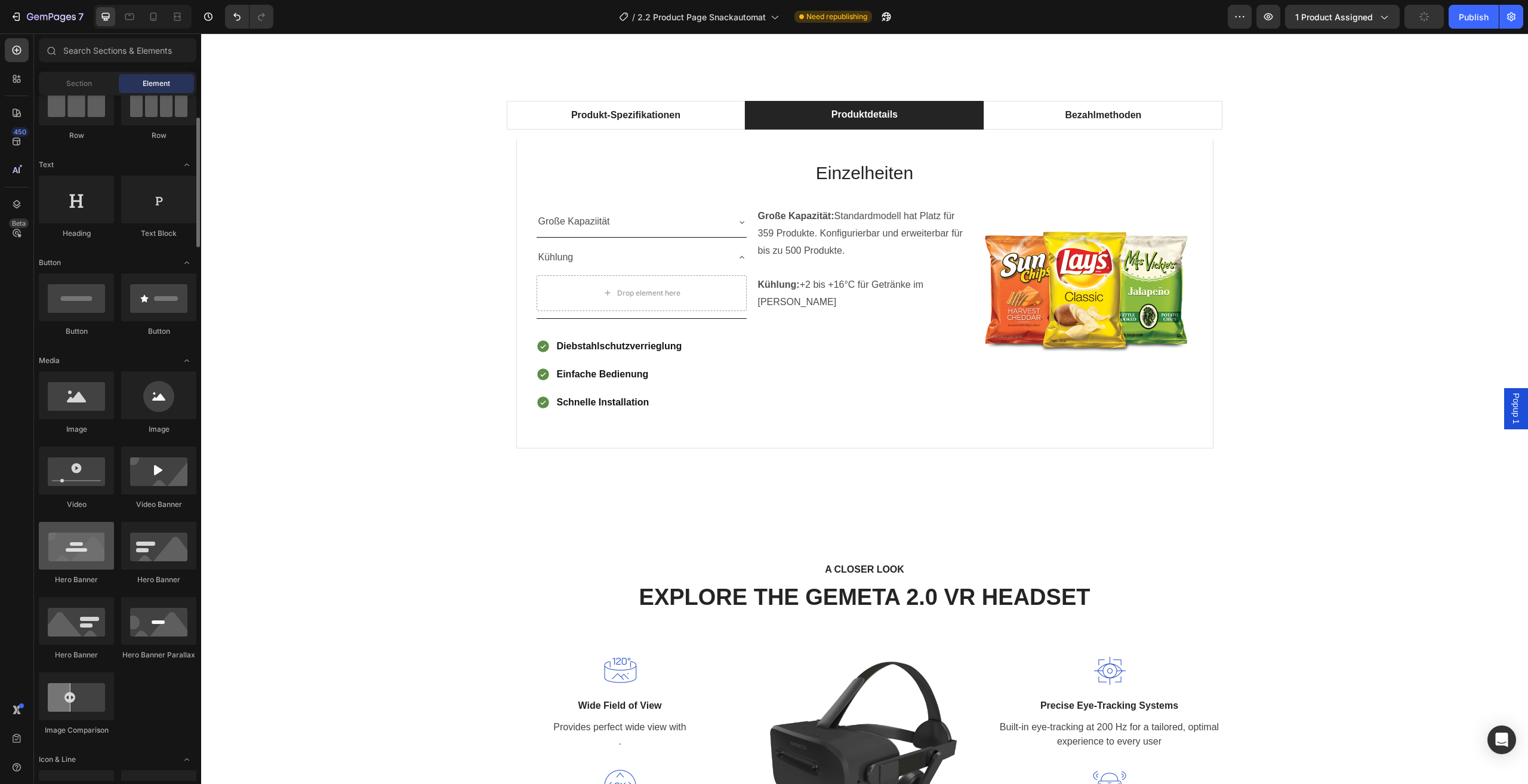
scroll to position [0, 0]
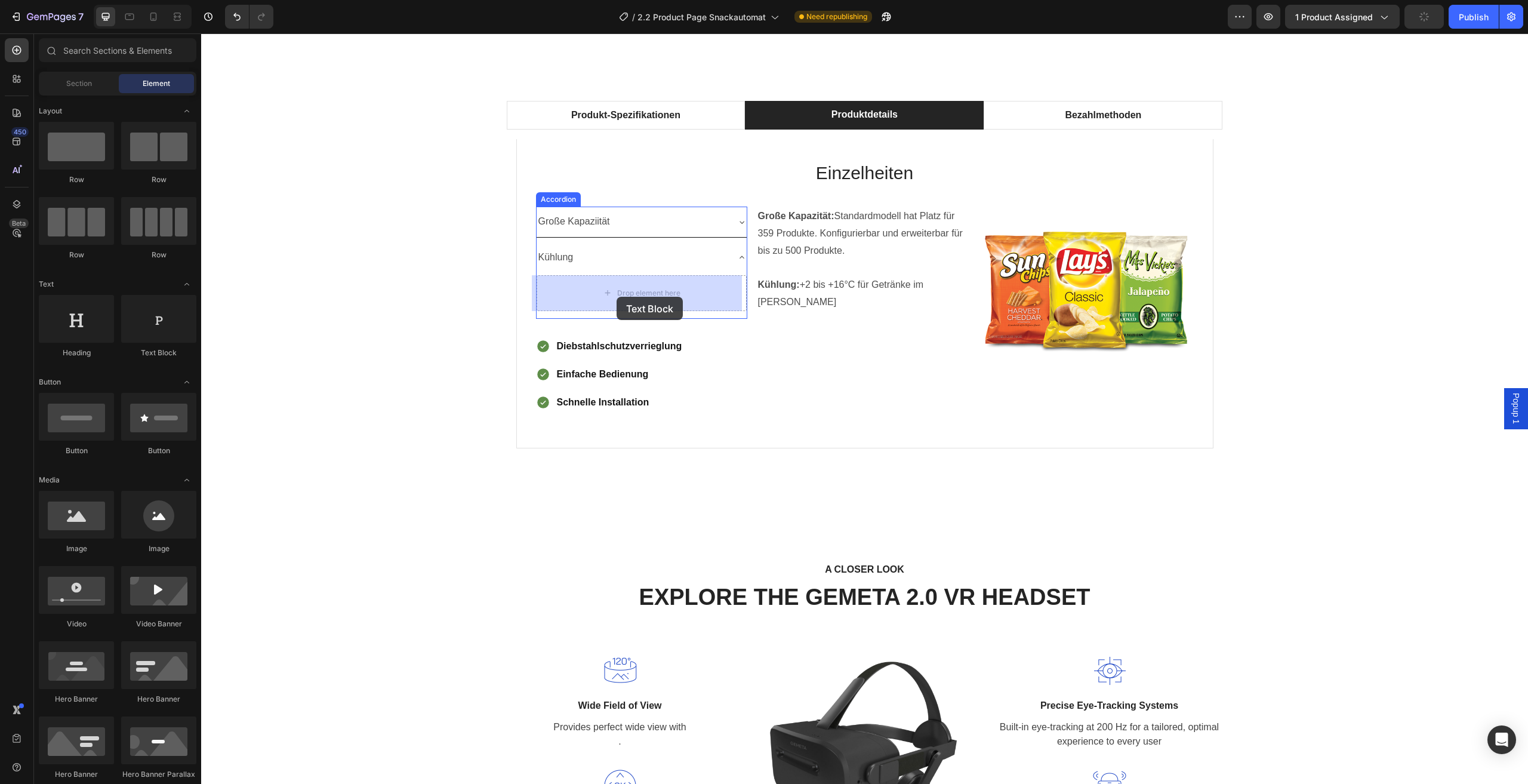
drag, startPoint x: 575, startPoint y: 288, endPoint x: 617, endPoint y: 297, distance: 43.0
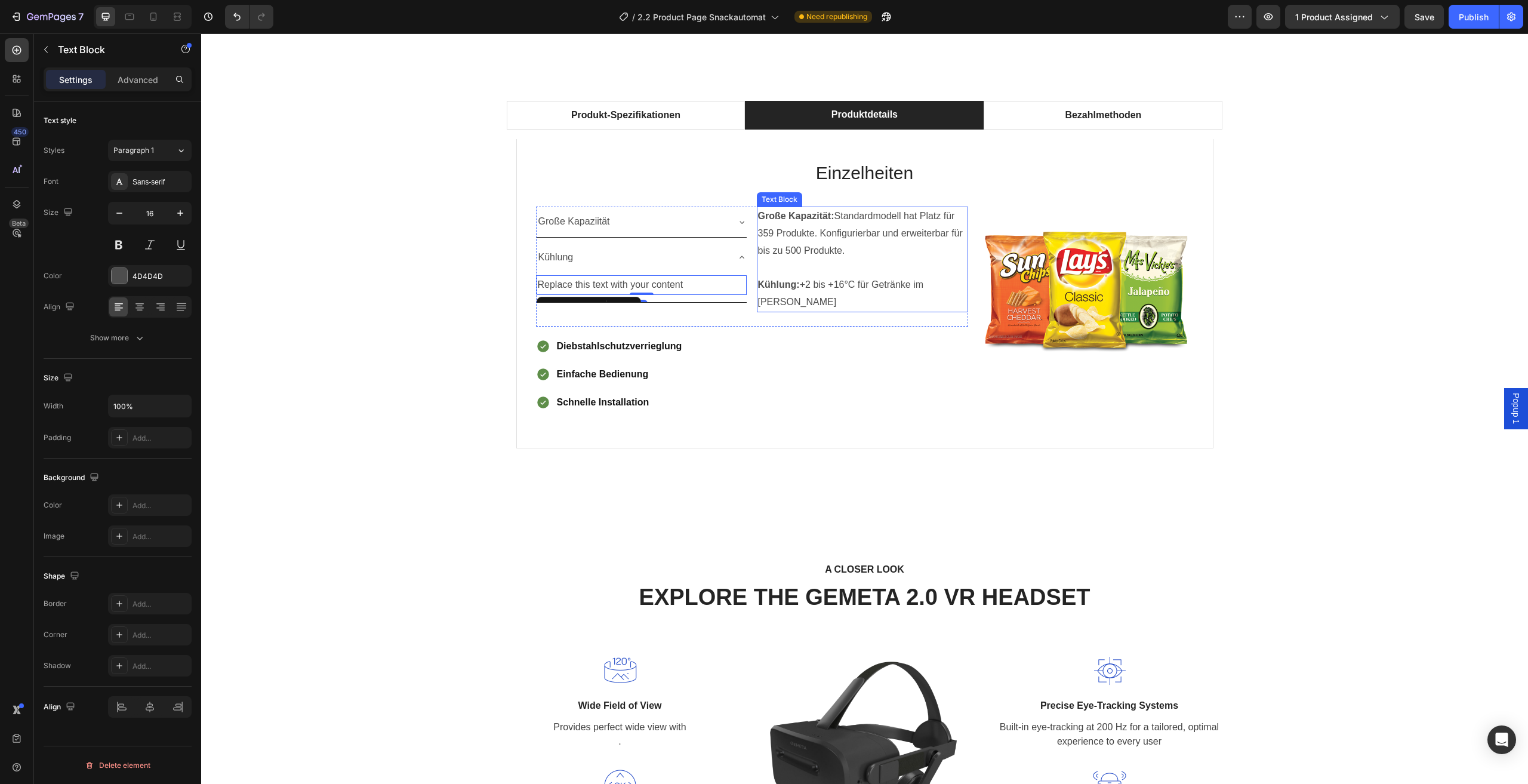
click at [837, 290] on p "Kühlung: +2 bis +16°C für Getränke im Sommer" at bounding box center [862, 294] width 209 height 35
drag, startPoint x: 801, startPoint y: 285, endPoint x: 947, endPoint y: 285, distance: 146.0
click at [926, 285] on span "Kühlung: +2 bis +16°C für Getränke im Sommer" at bounding box center [843, 293] width 169 height 28
drag, startPoint x: 958, startPoint y: 285, endPoint x: 798, endPoint y: 291, distance: 160.1
click at [798, 291] on p "Kühlung: +2 bis +16°C für Getränke im Sommer" at bounding box center [862, 294] width 209 height 35
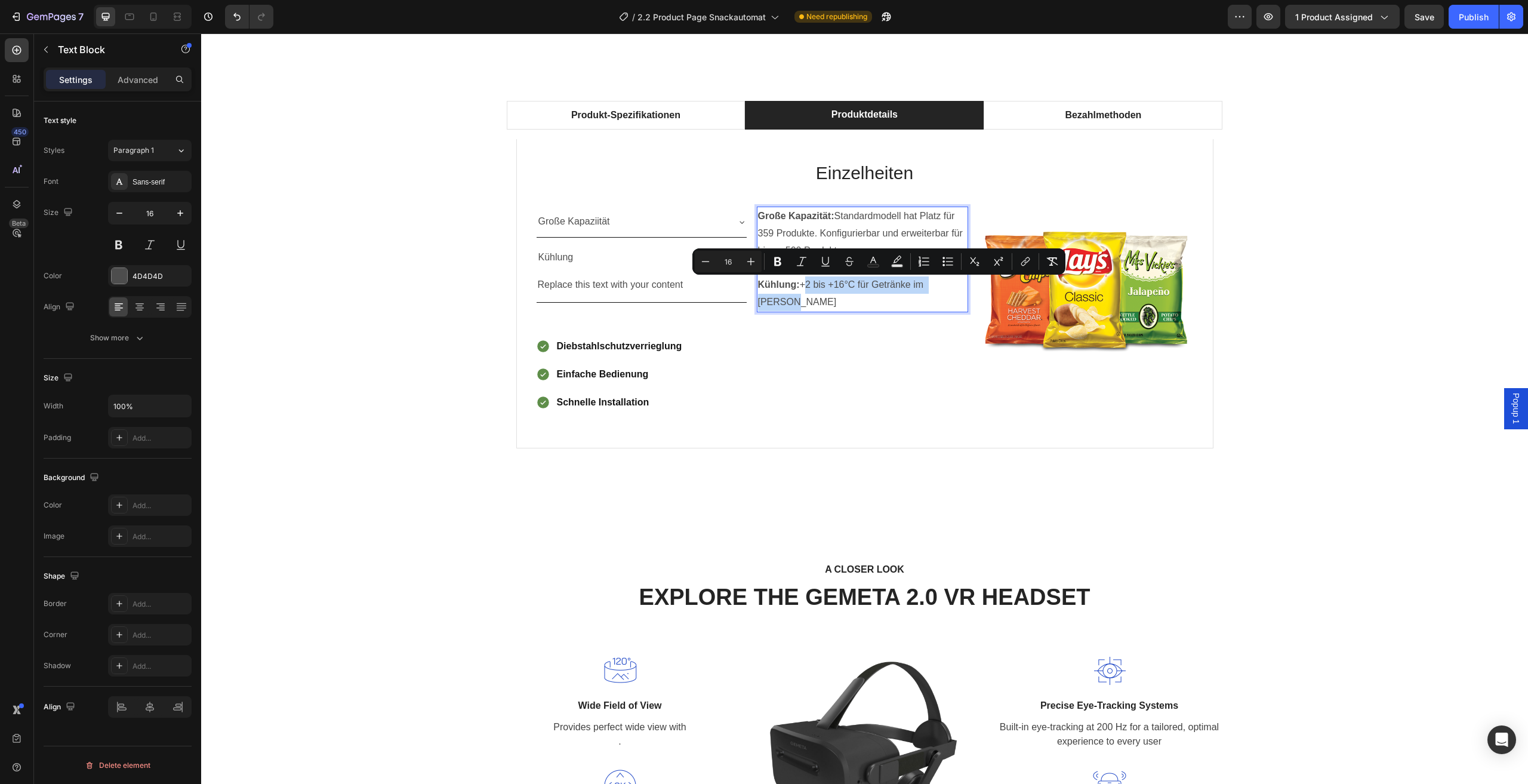
copy span "+2 bis +16°C für Getränke im Sommer"
click at [660, 290] on div "Replace this text with your content" at bounding box center [641, 285] width 210 height 20
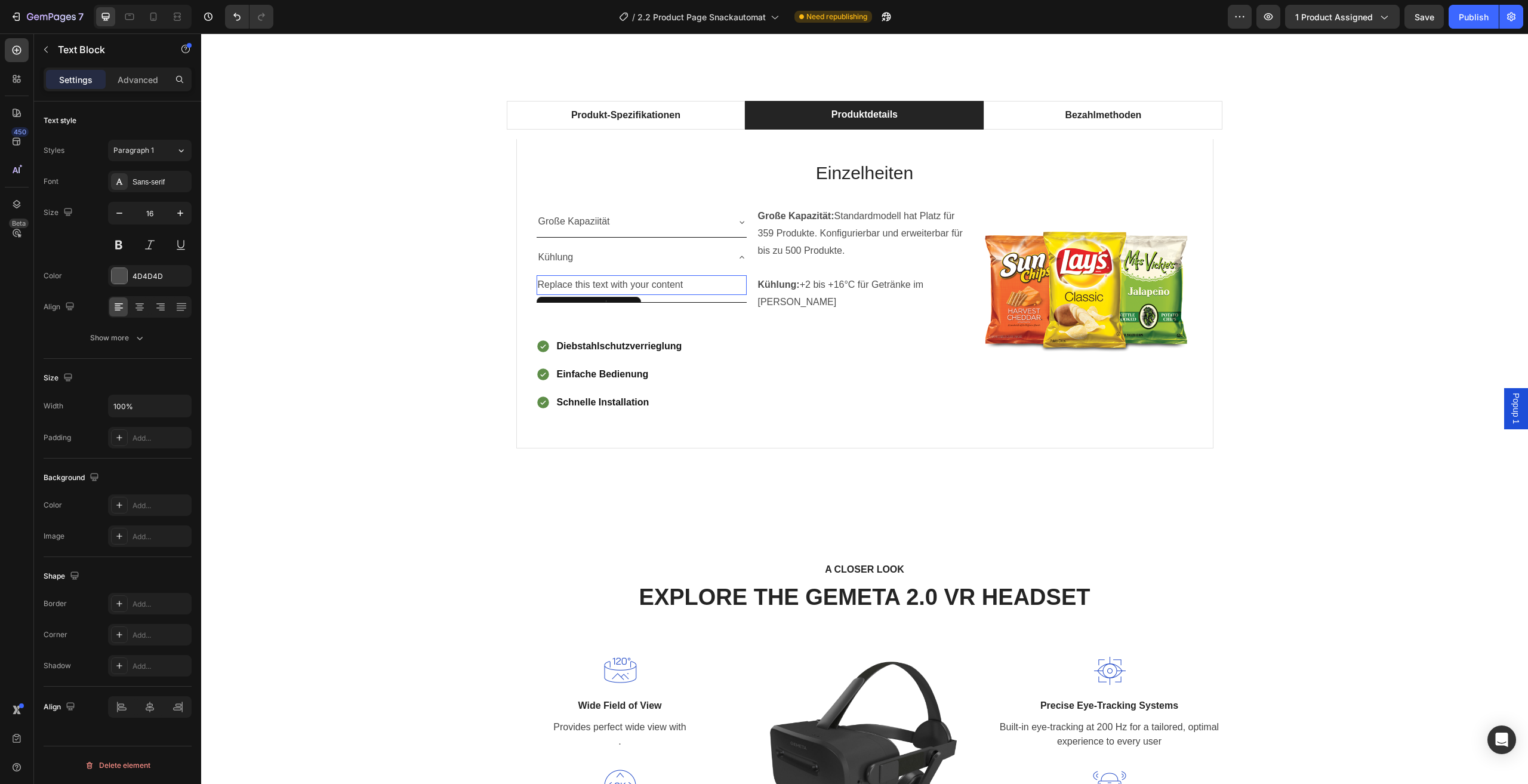
click at [673, 285] on div "Replace this text with your content" at bounding box center [641, 285] width 210 height 20
click at [689, 285] on p "Replace this text with your content" at bounding box center [642, 285] width 208 height 17
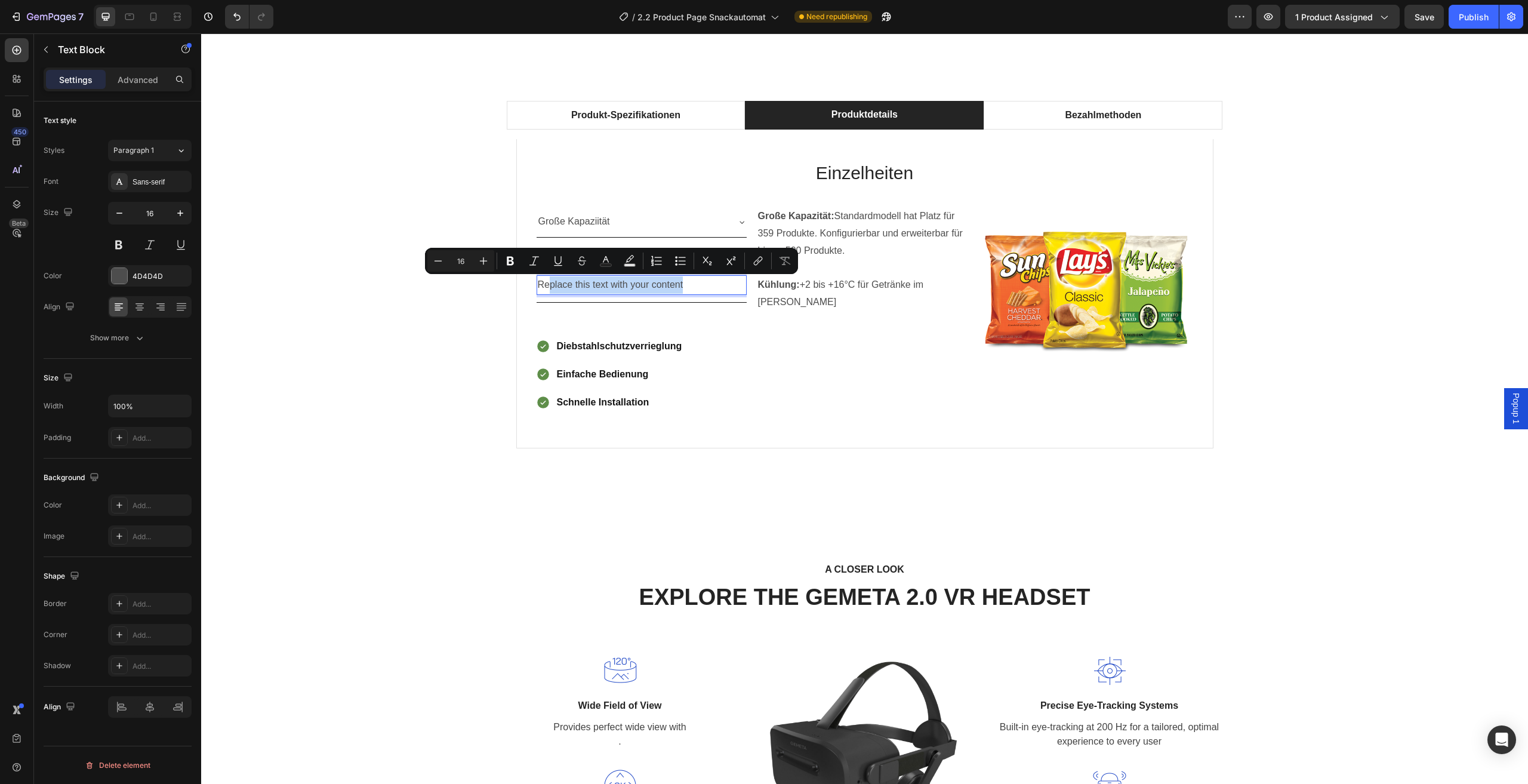
drag, startPoint x: 689, startPoint y: 285, endPoint x: 543, endPoint y: 290, distance: 146.1
click at [543, 290] on p "Replace this text with your content" at bounding box center [642, 285] width 208 height 17
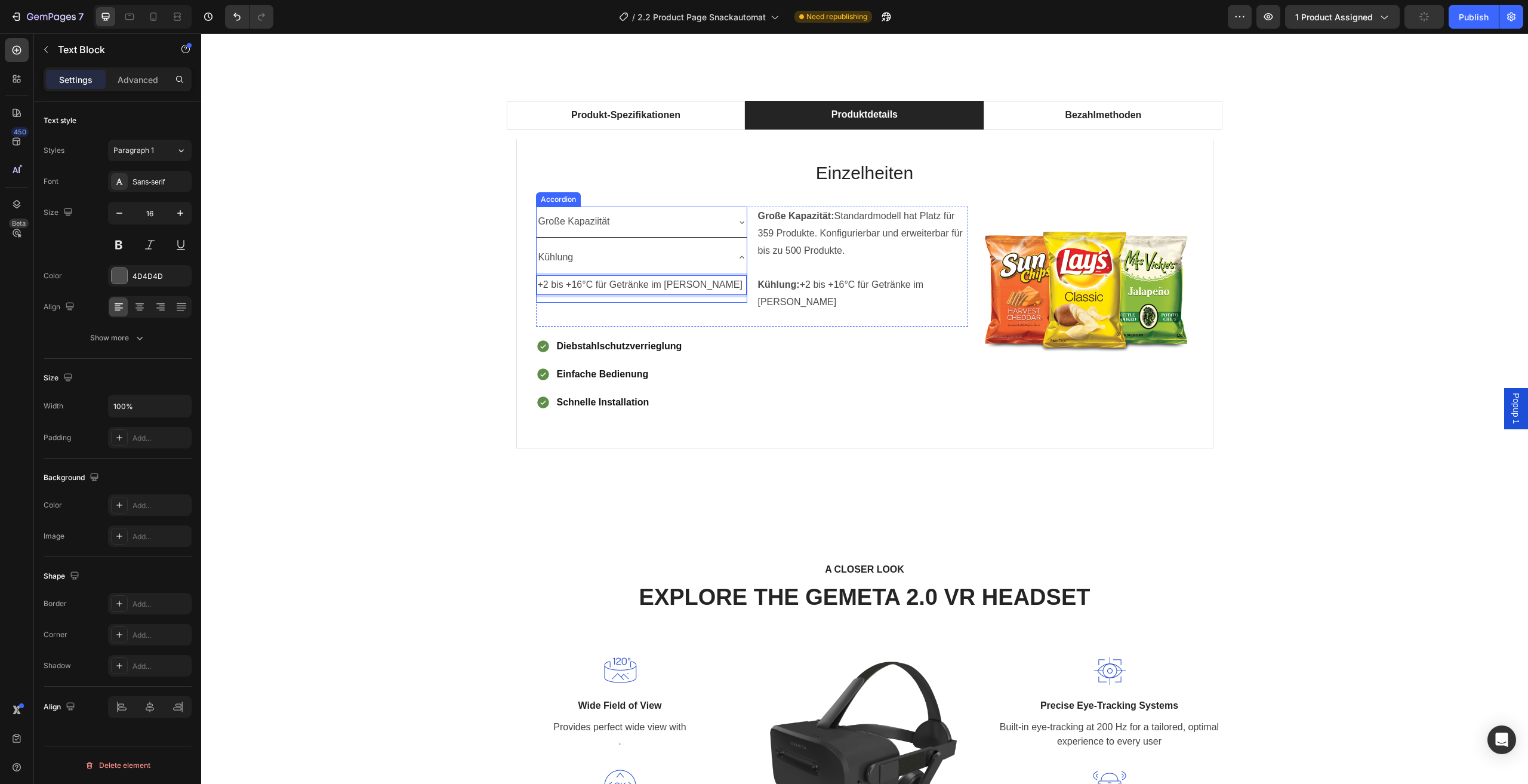
click at [648, 223] on div "Große Kapaziität" at bounding box center [632, 222] width 191 height 21
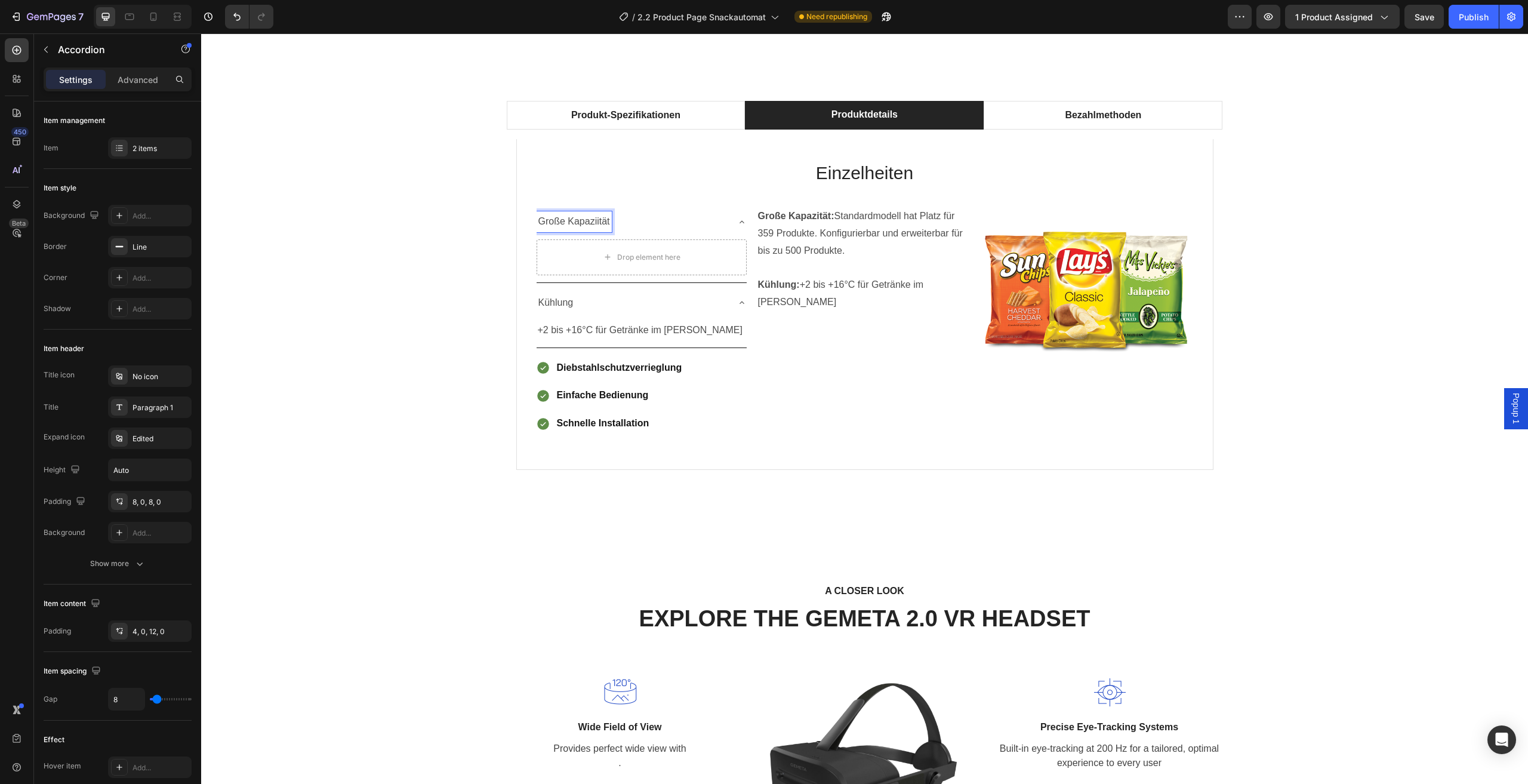
click at [596, 224] on p "Große Kapaziität" at bounding box center [574, 222] width 72 height 17
click at [594, 223] on p "Große Kapaziität" at bounding box center [574, 222] width 72 height 17
click at [818, 246] on p "Große Kapazität: Standardmodell hat Platz für 359 Produkte. Konfigurierbar und …" at bounding box center [862, 234] width 209 height 51
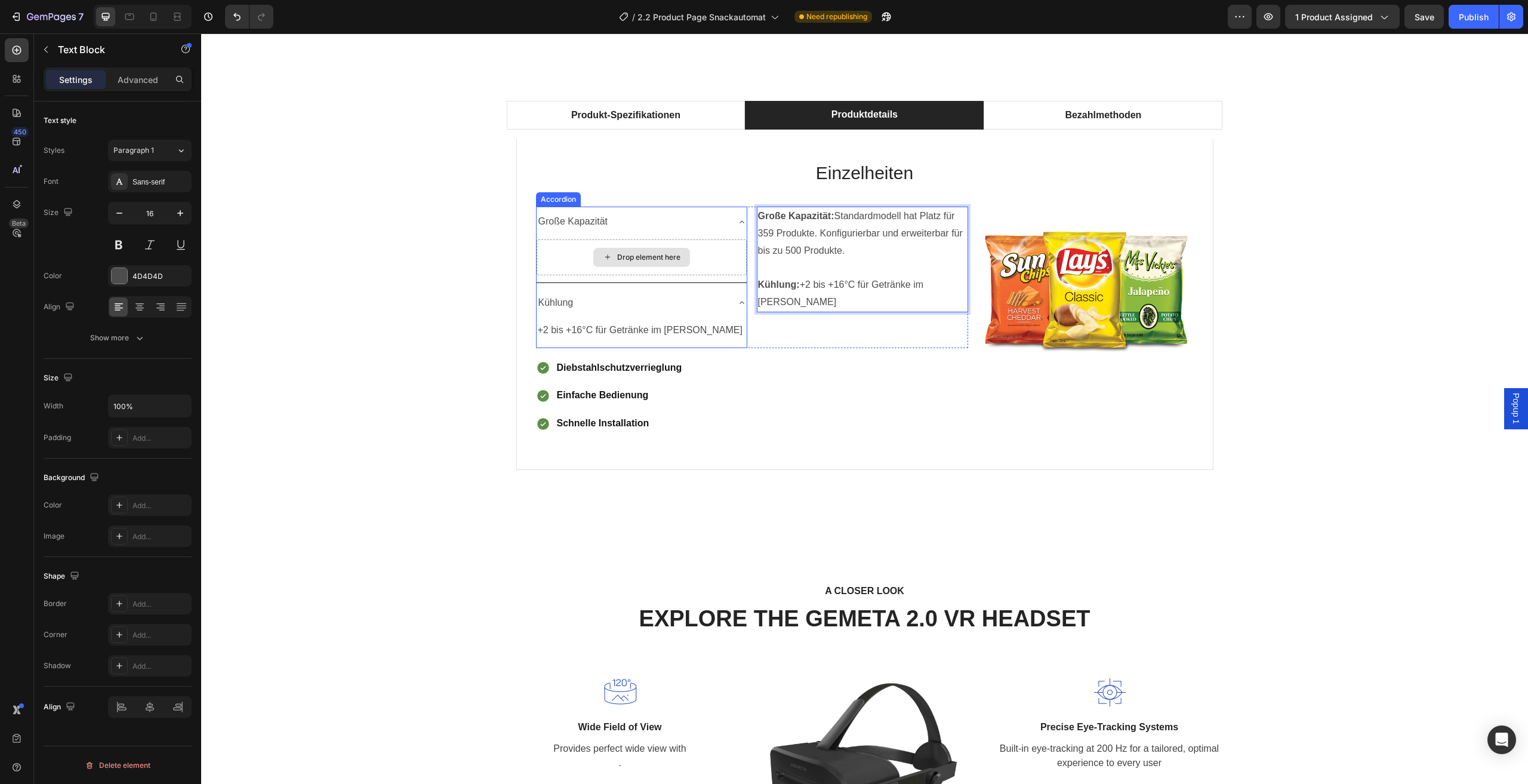
drag, startPoint x: 869, startPoint y: 262, endPoint x: 661, endPoint y: 271, distance: 208.2
click at [661, 271] on div "Große Kapazität Drop element here Kühlung +2 bis +16°C für Getränke im Sommer T…" at bounding box center [752, 277] width 433 height 141
click at [868, 271] on p "Rich Text Editor. Editing area: main" at bounding box center [862, 268] width 209 height 17
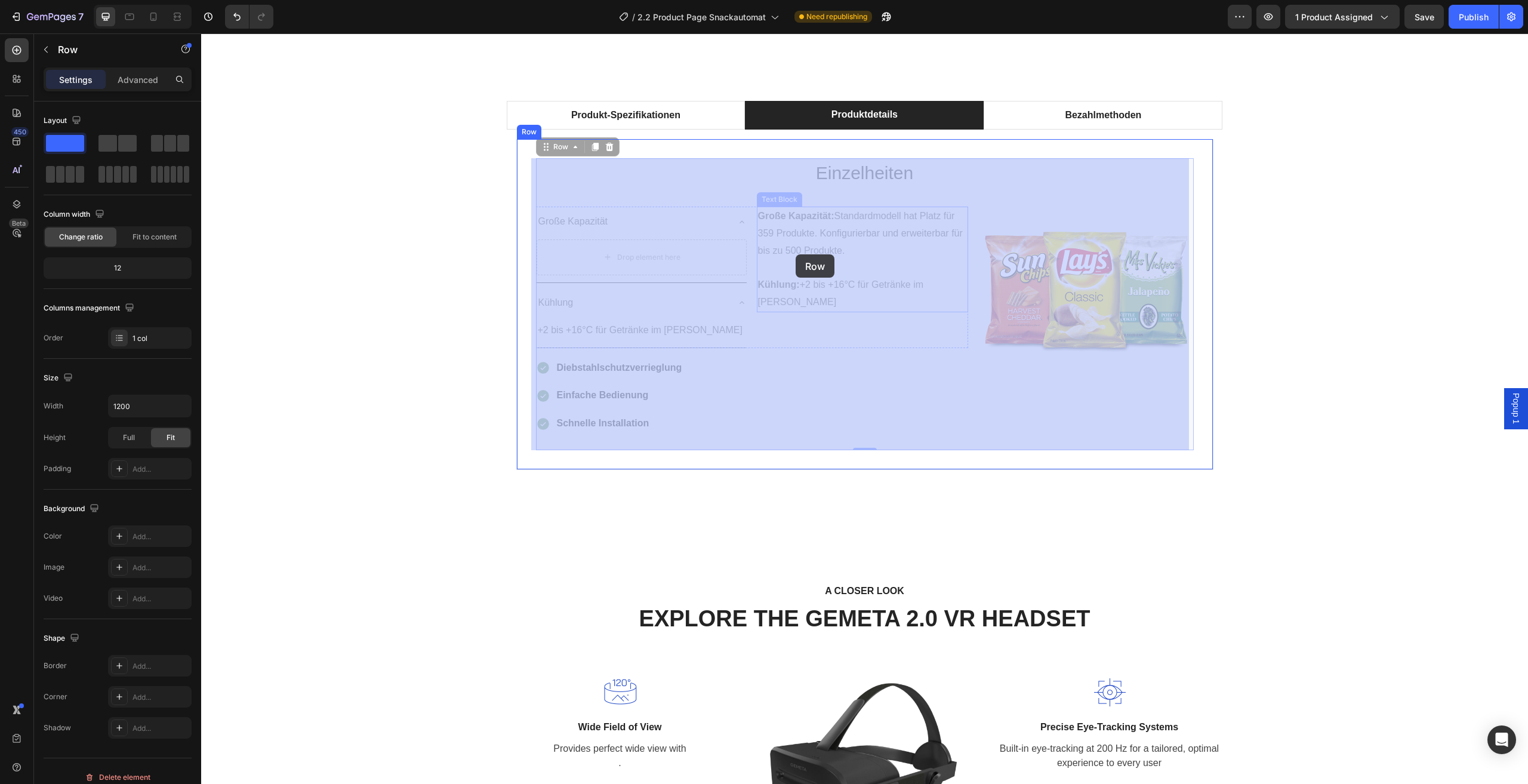
drag, startPoint x: 873, startPoint y: 206, endPoint x: 796, endPoint y: 254, distance: 90.7
click at [201, 34] on p "Rich Text Editor. Editing area: main" at bounding box center [201, 34] width 0 height 0
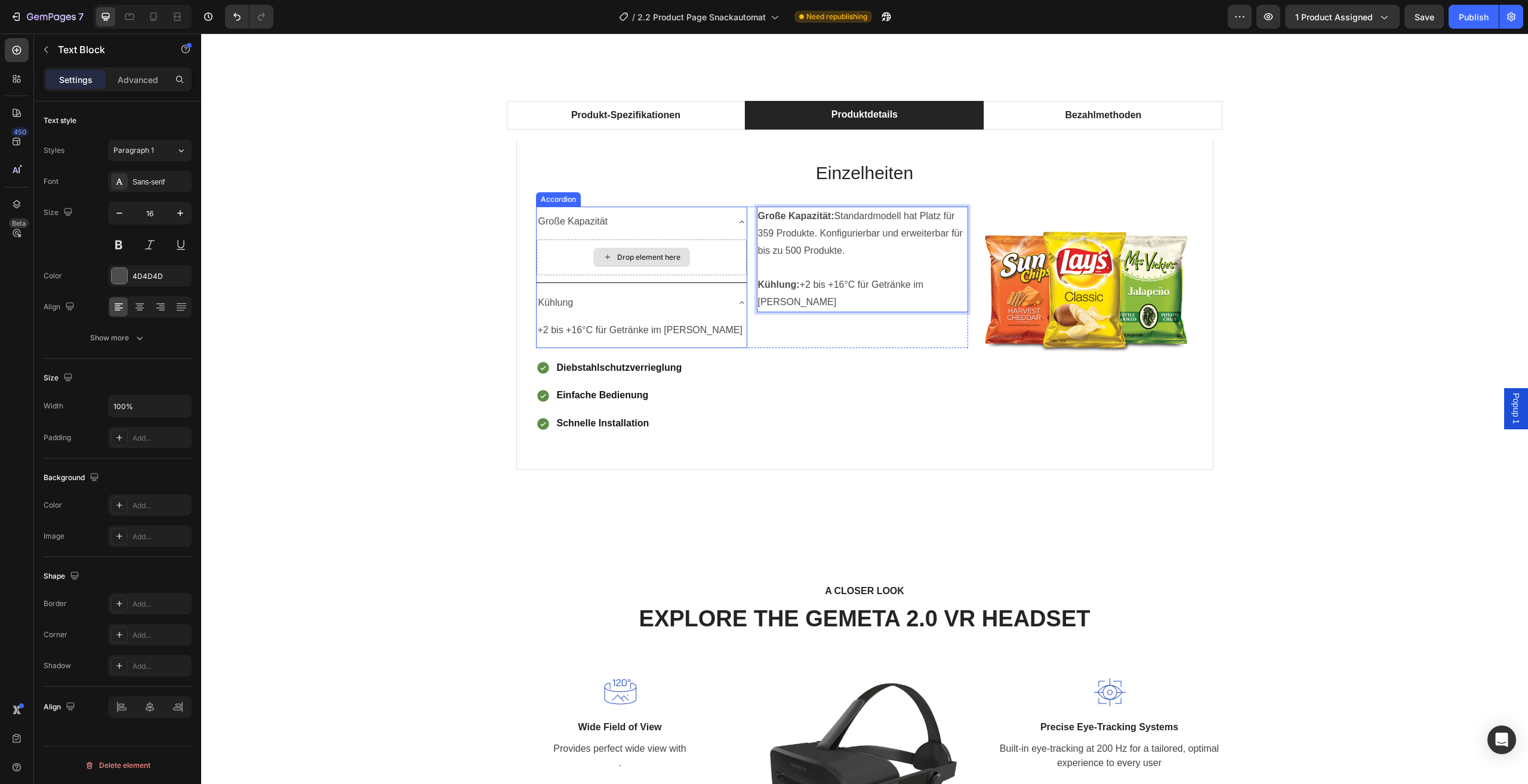
drag, startPoint x: 887, startPoint y: 221, endPoint x: 660, endPoint y: 251, distance: 229.0
click at [864, 219] on p "Große Kapazität: Standardmodell hat Platz für 359 Produkte. Konfigurierbar und …" at bounding box center [862, 234] width 209 height 51
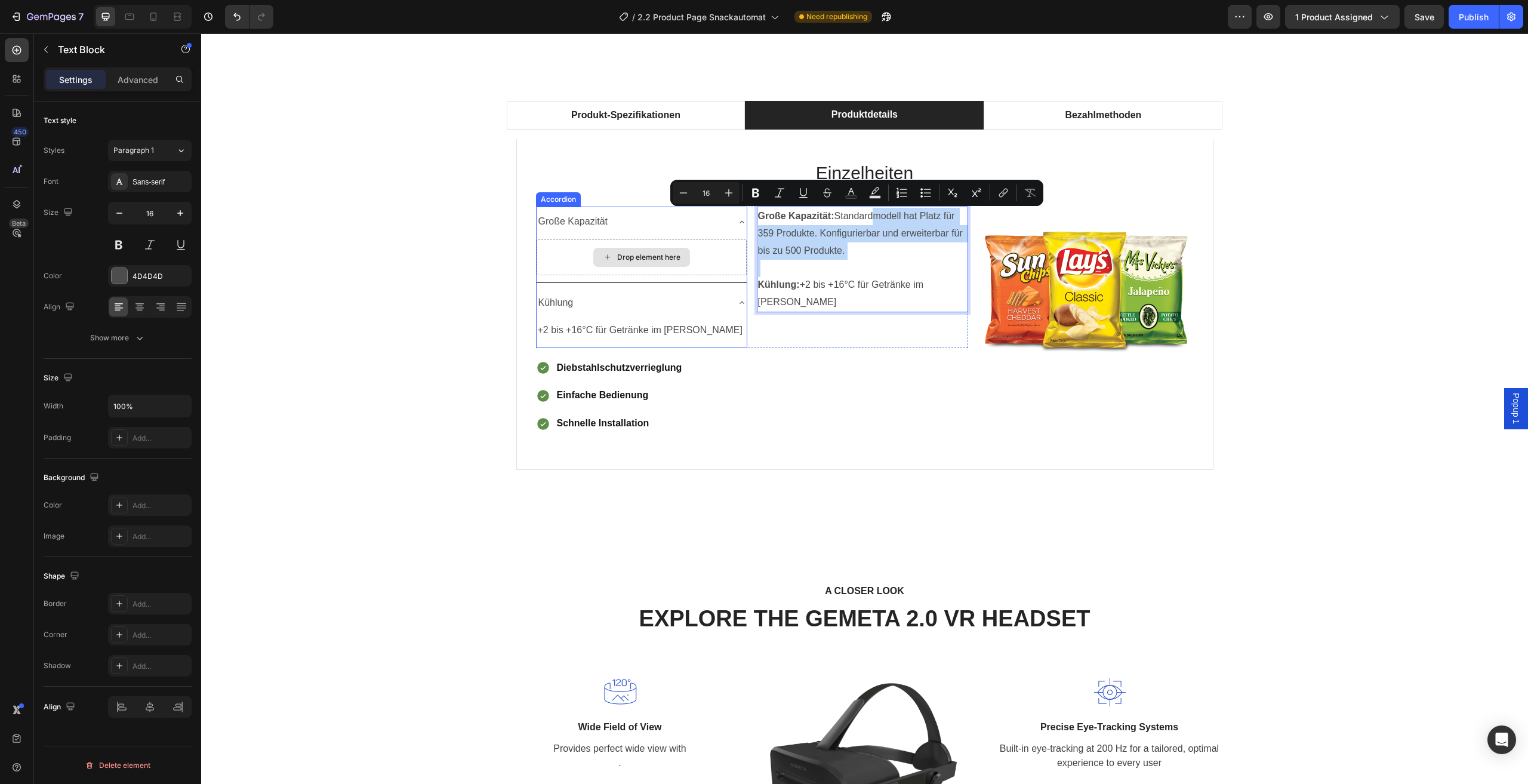
drag, startPoint x: 868, startPoint y: 208, endPoint x: 698, endPoint y: 259, distance: 177.5
click at [698, 259] on div "Große Kapazität Drop element here Kühlung +2 bis +16°C für Getränke im Sommer T…" at bounding box center [752, 277] width 433 height 141
click at [878, 251] on p "Große Kapazität: Standardmodell hat Platz für 359 Produkte. Konfigurierbar und …" at bounding box center [862, 234] width 209 height 51
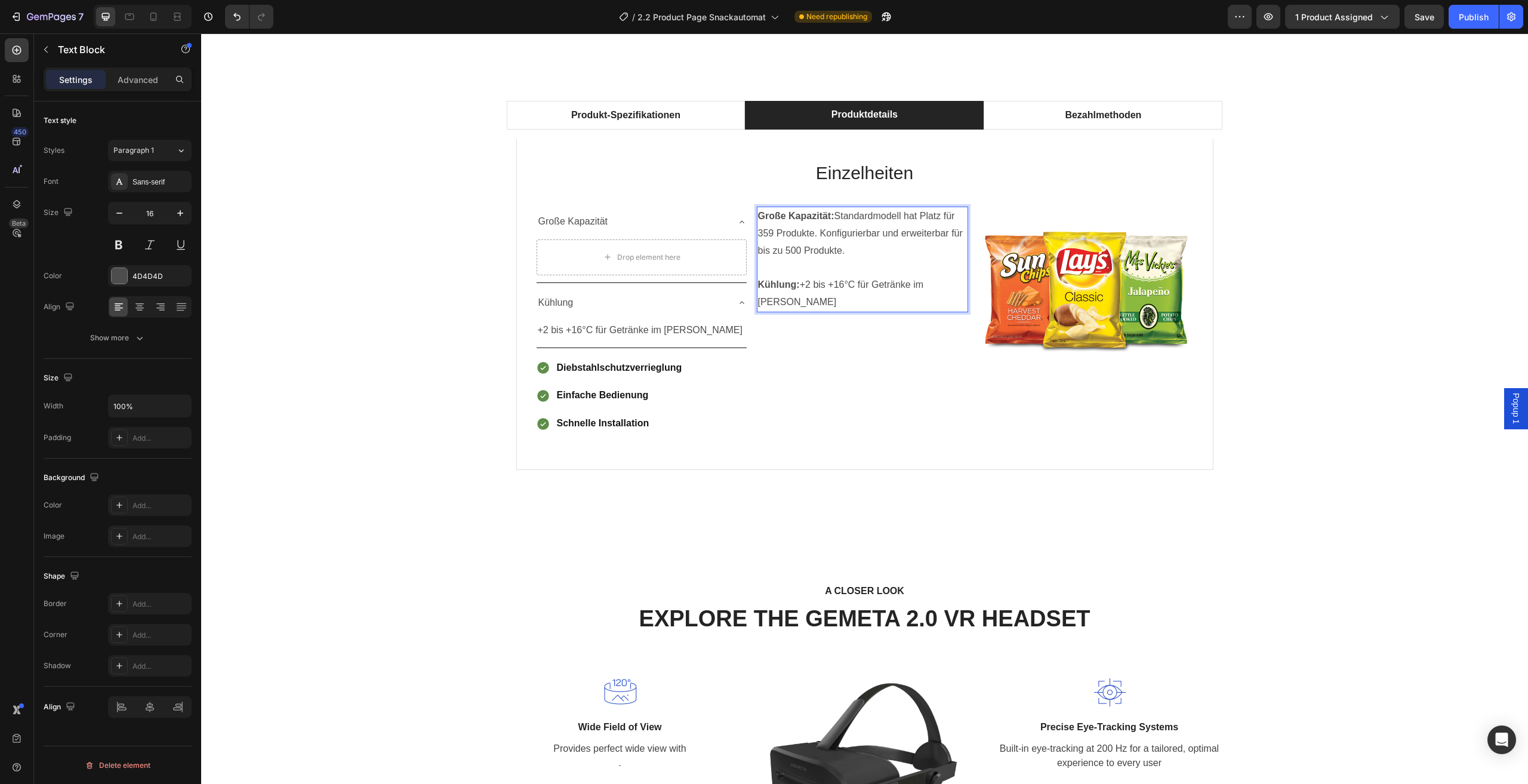
click at [849, 246] on p "Große Kapazität: Standardmodell hat Platz für 359 Produkte. Konfigurierbar und …" at bounding box center [862, 234] width 209 height 51
drag, startPoint x: 849, startPoint y: 251, endPoint x: 833, endPoint y: 216, distance: 38.5
click at [833, 216] on p "Große Kapazität: Standardmodell hat Platz für 359 Produkte. Konfigurierbar und …" at bounding box center [862, 234] width 209 height 51
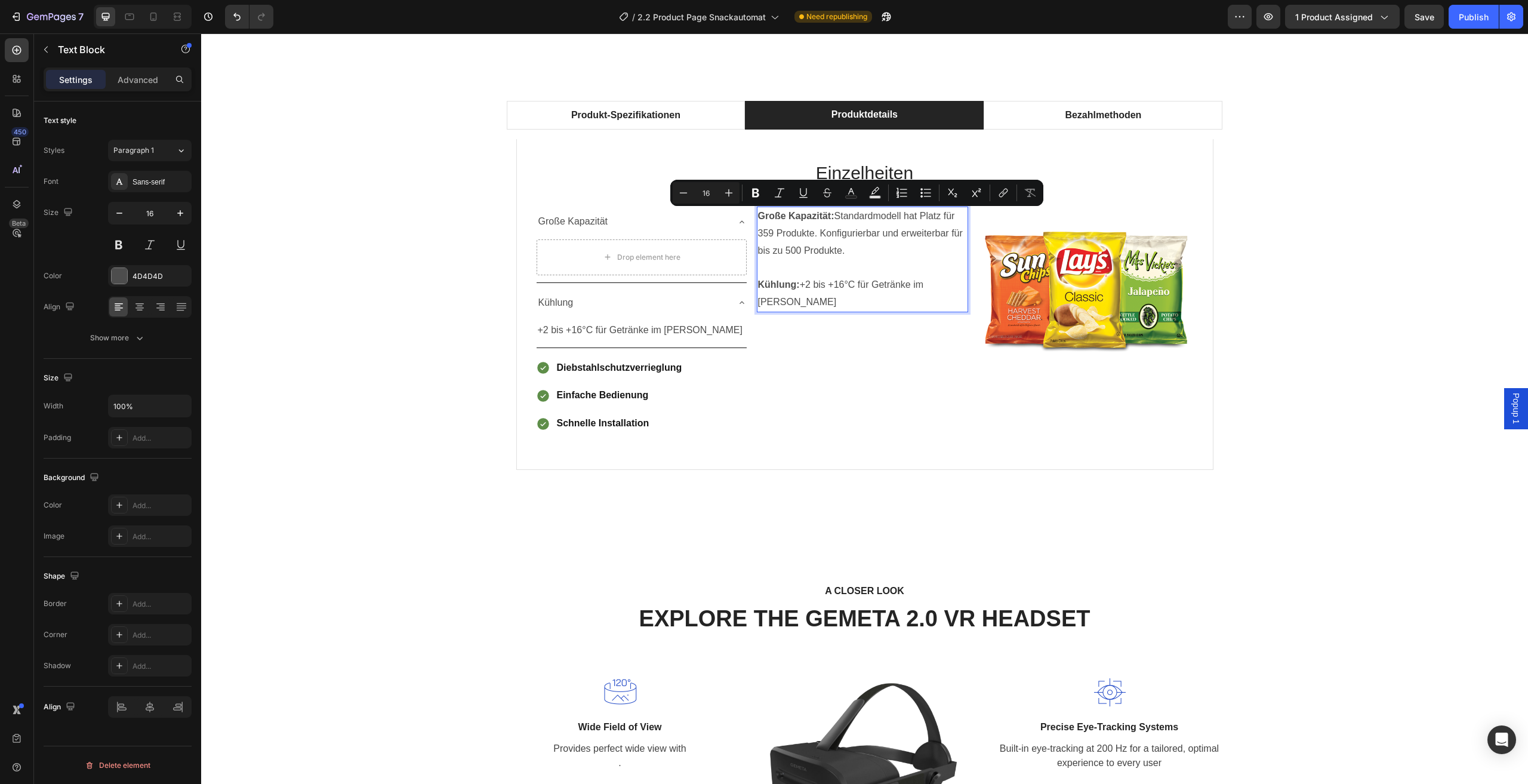
copy p "Standardmodell hat Platz für 359 Produkte. Konfigurierbar und erweiterbar für b…"
click at [676, 262] on div "Drop element here" at bounding box center [641, 257] width 97 height 19
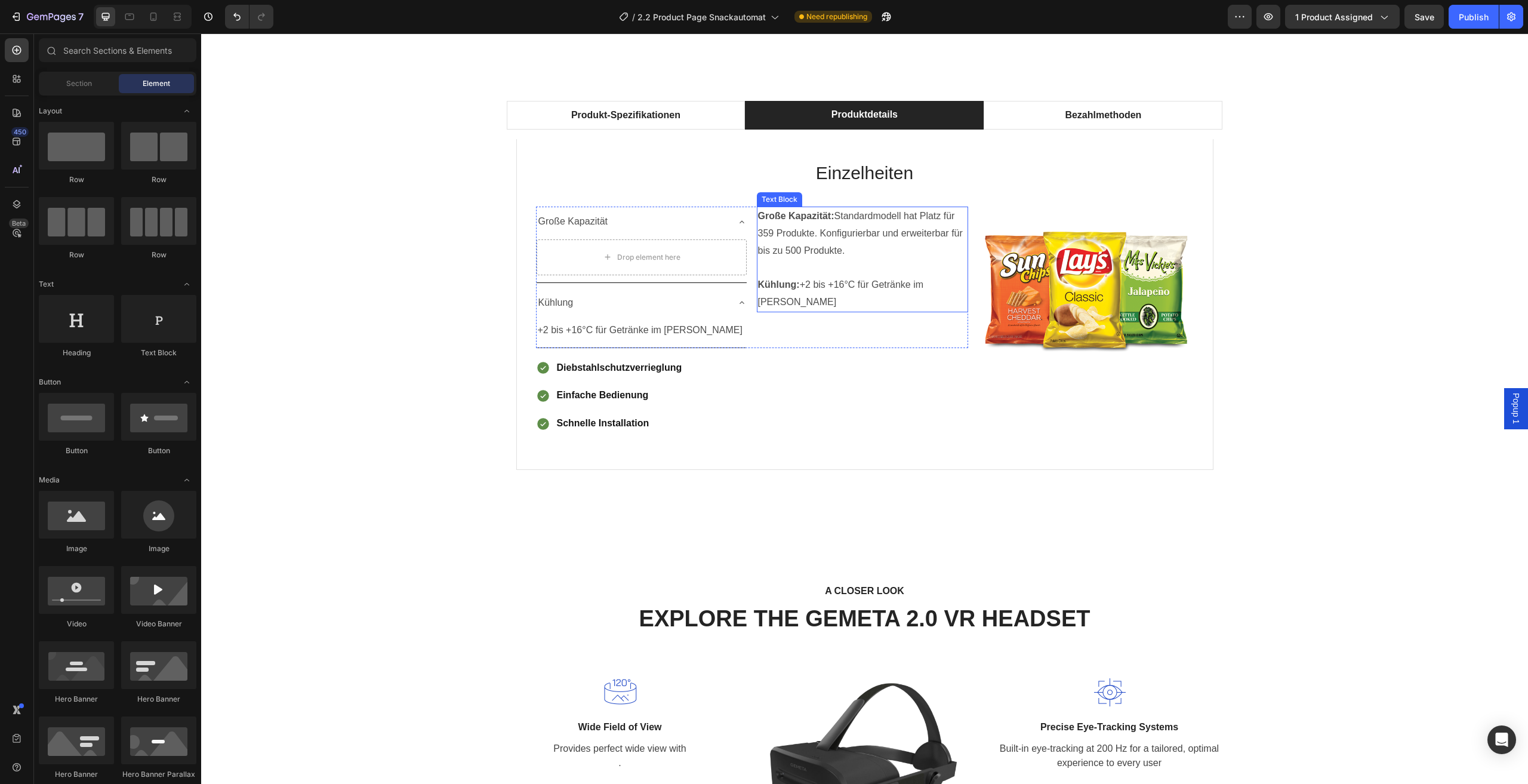
click at [808, 261] on p "Rich Text Editor. Editing area: main" at bounding box center [862, 268] width 209 height 17
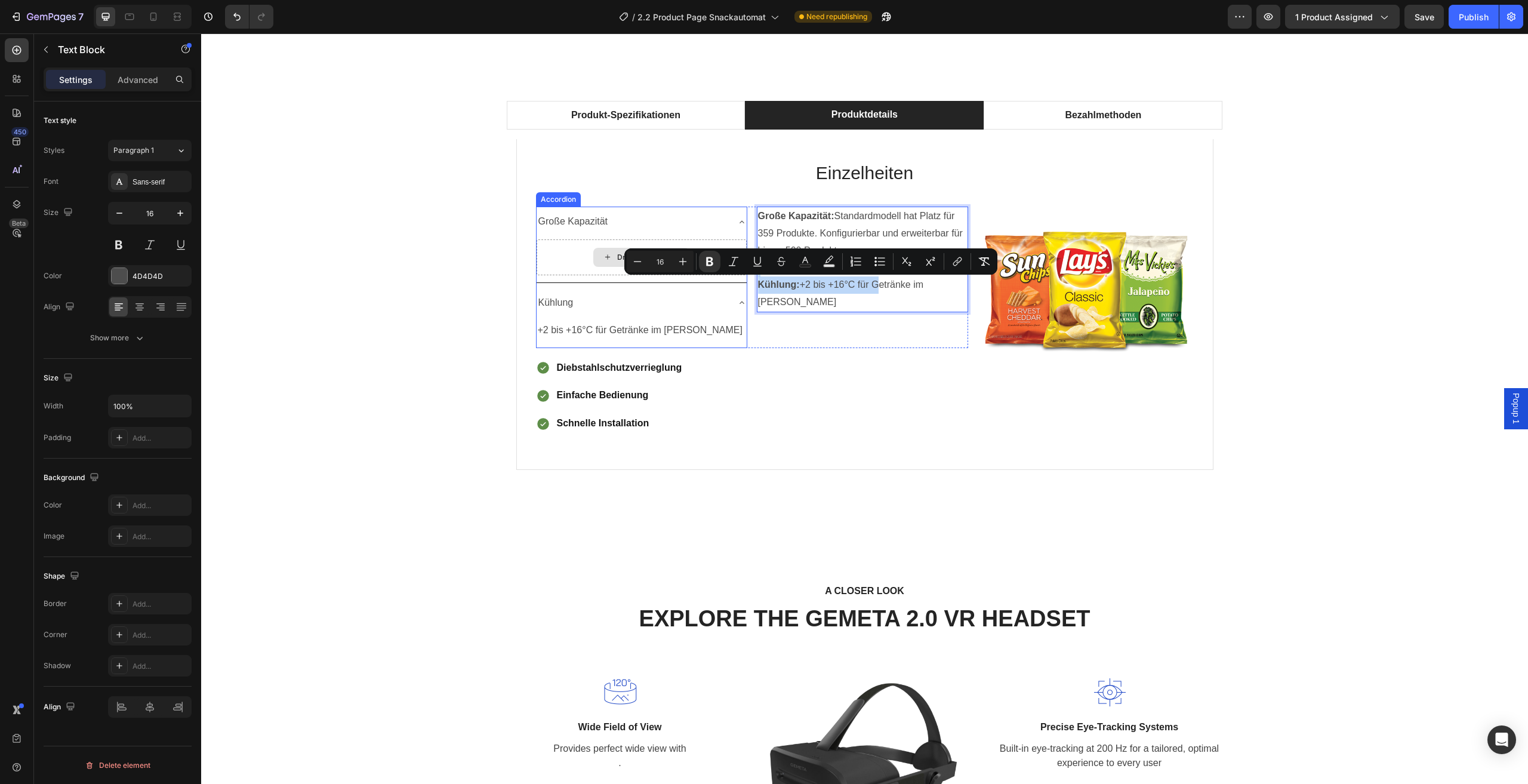
drag, startPoint x: 868, startPoint y: 293, endPoint x: 839, endPoint y: 294, distance: 29.0
click at [807, 216] on strong "Große Kapazität:" at bounding box center [797, 215] width 76 height 10
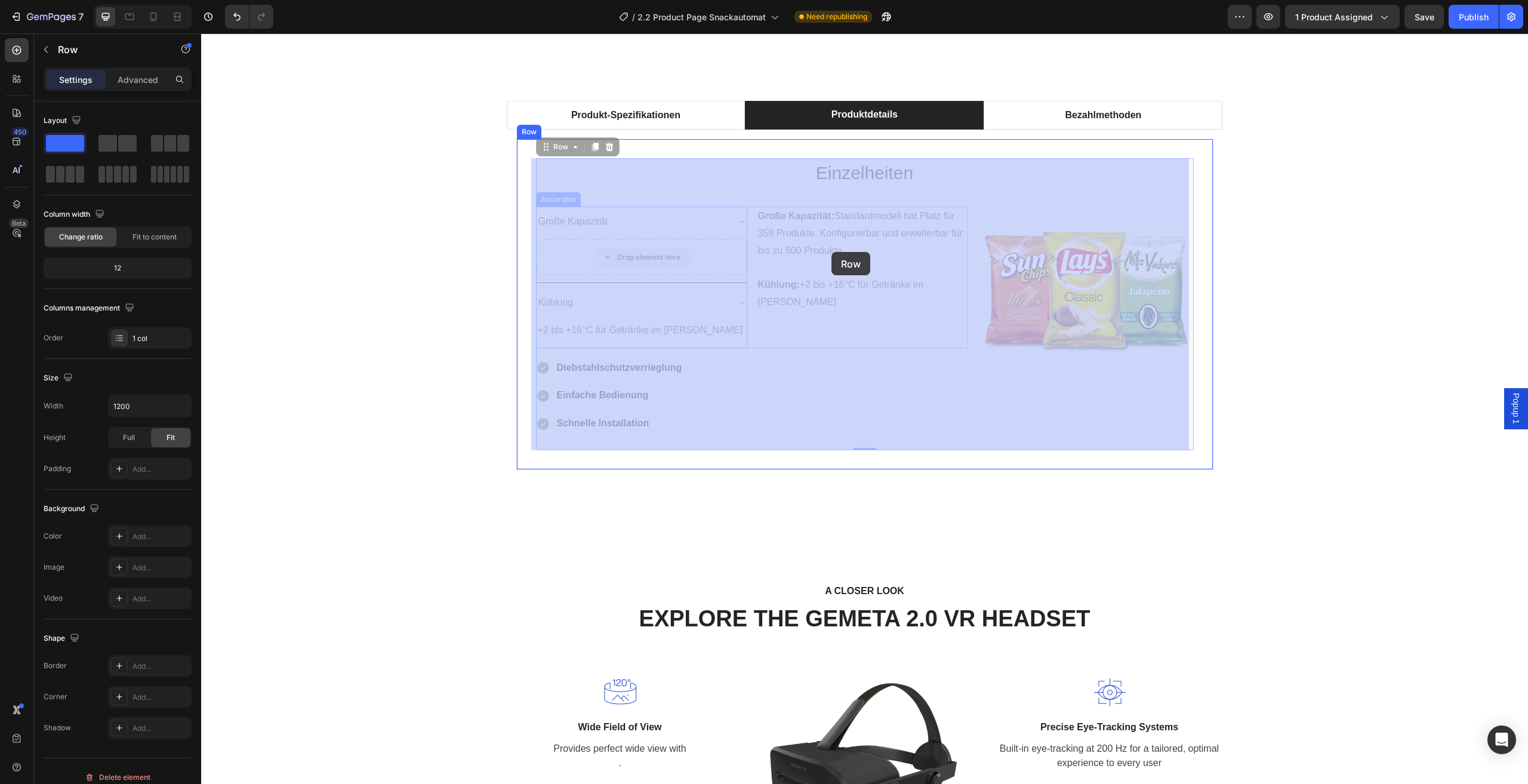
drag, startPoint x: 756, startPoint y: 234, endPoint x: 831, endPoint y: 252, distance: 77.1
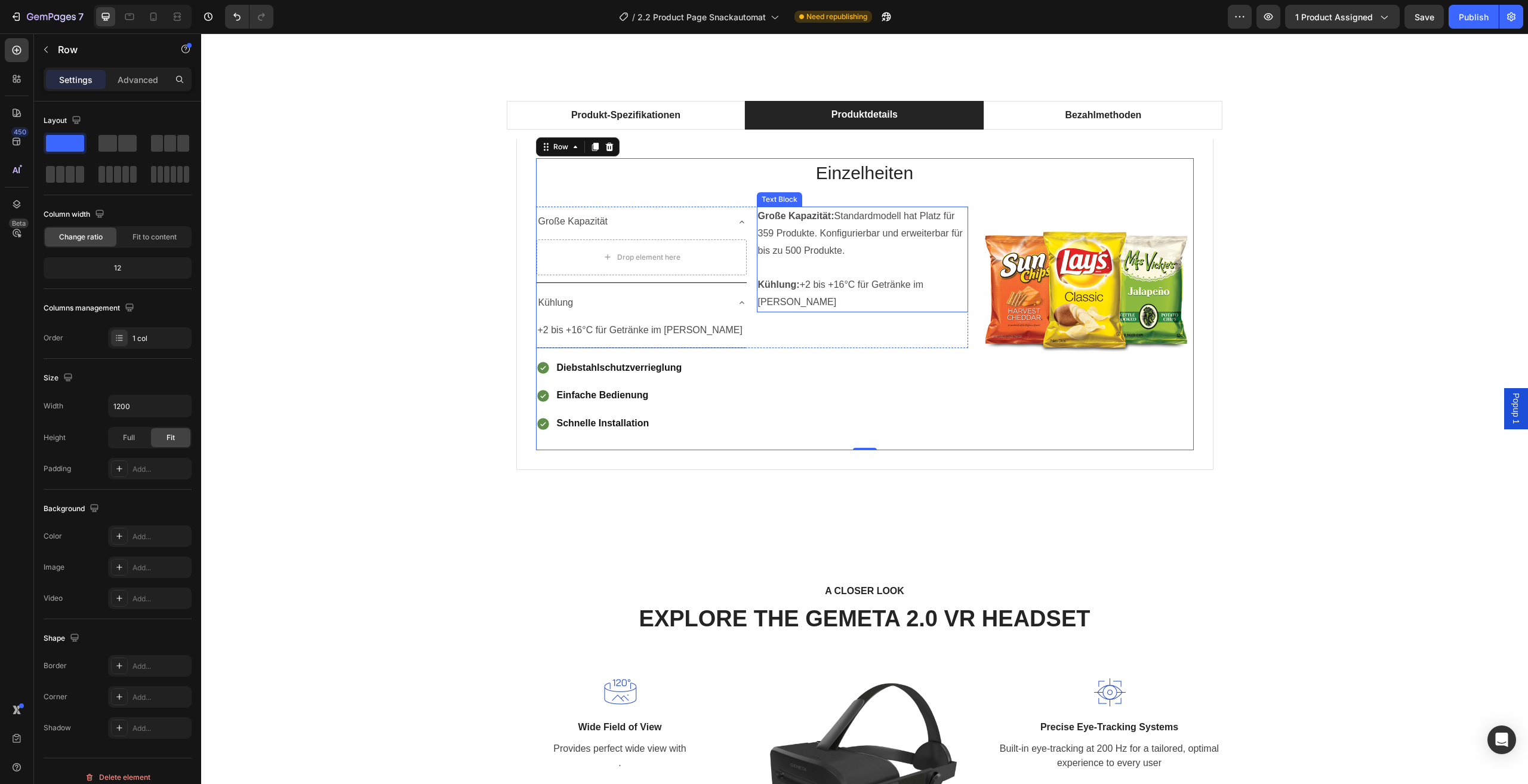
click at [796, 267] on p "Rich Text Editor. Editing area: main" at bounding box center [862, 268] width 209 height 17
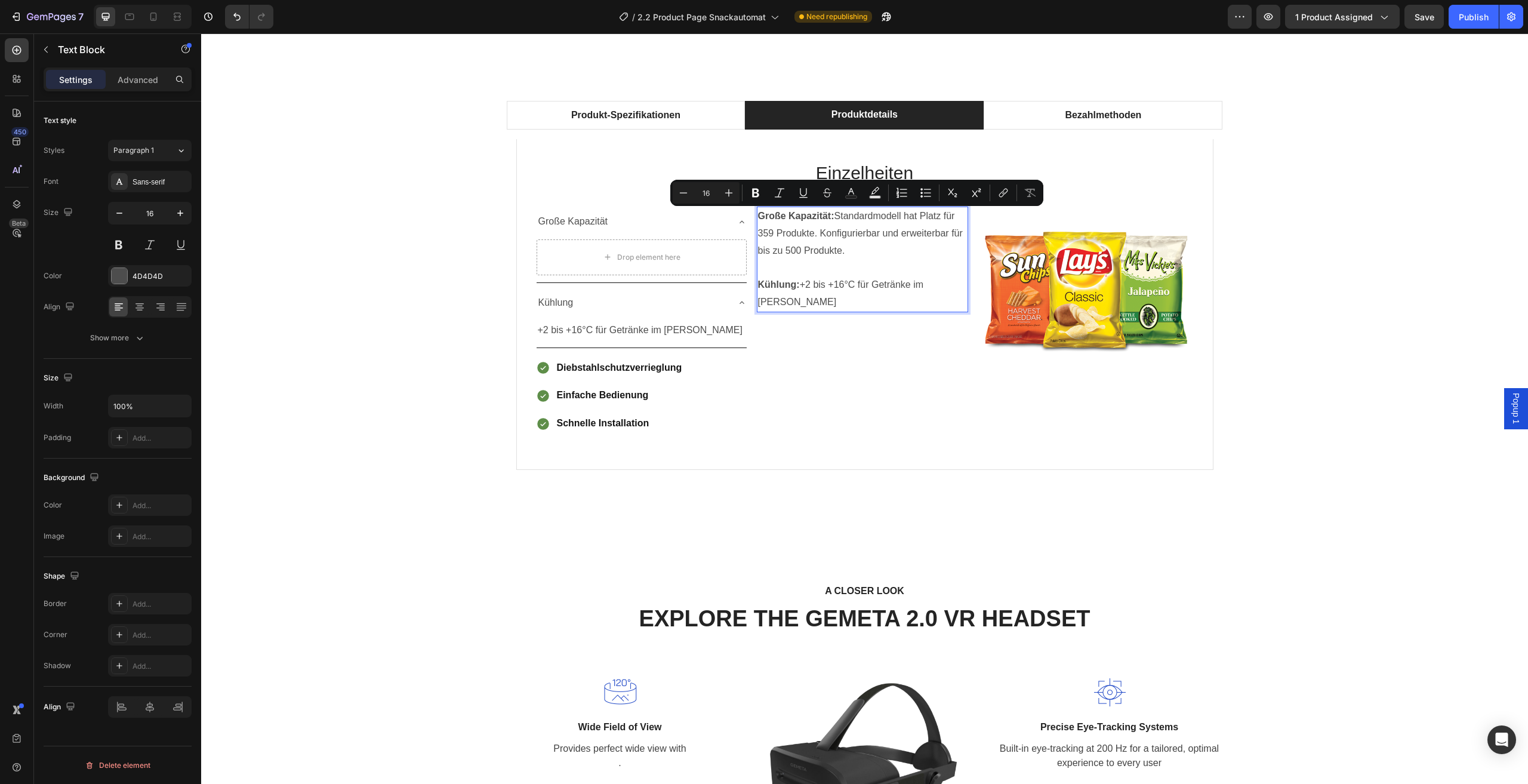
drag, startPoint x: 850, startPoint y: 252, endPoint x: 834, endPoint y: 219, distance: 36.7
click at [834, 219] on p "Große Kapazität: Standardmodell hat Platz für 359 Produkte. Konfigurierbar und …" at bounding box center [862, 234] width 209 height 51
click at [23, 49] on div at bounding box center [16, 50] width 24 height 24
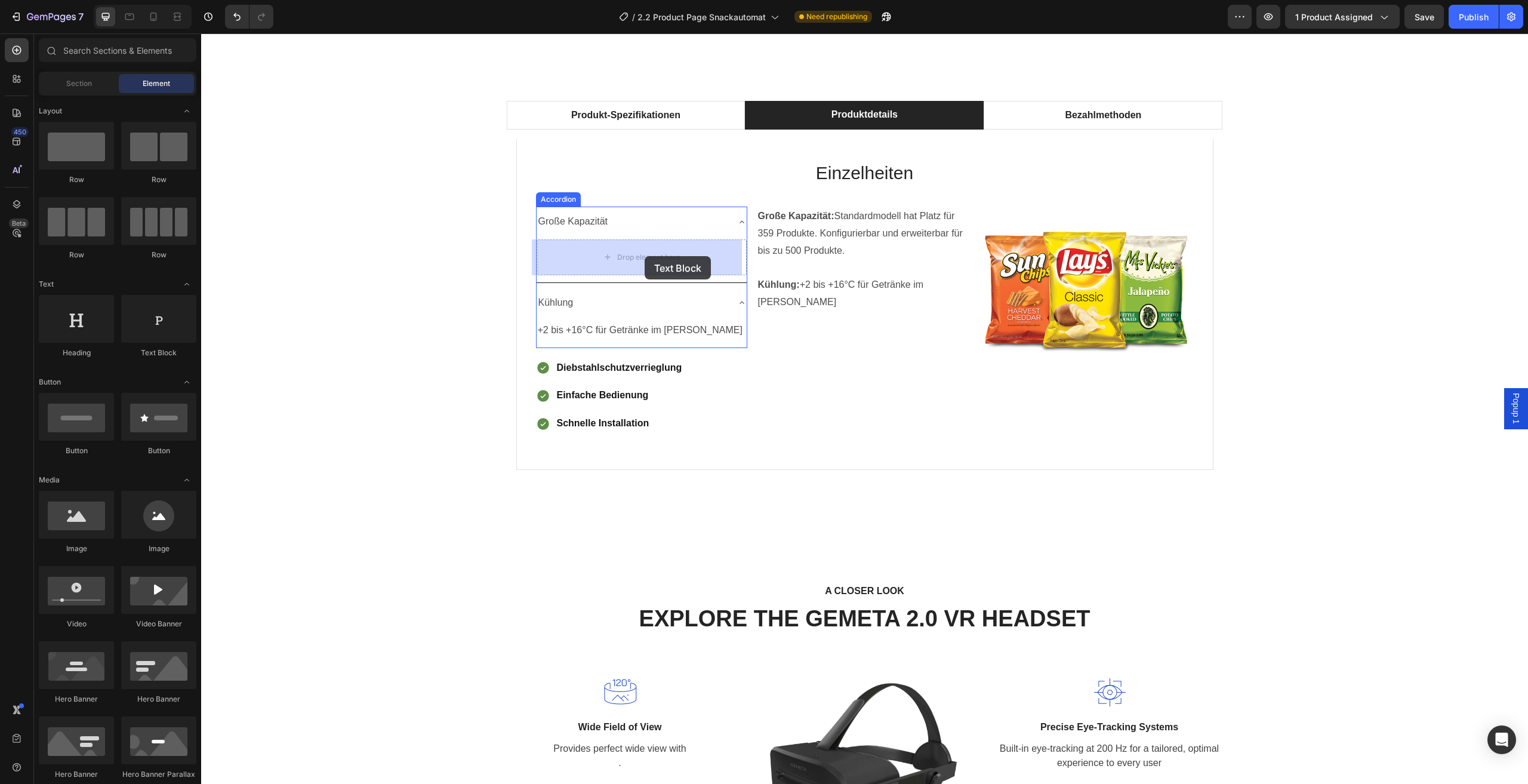
drag, startPoint x: 396, startPoint y: 350, endPoint x: 645, endPoint y: 256, distance: 266.2
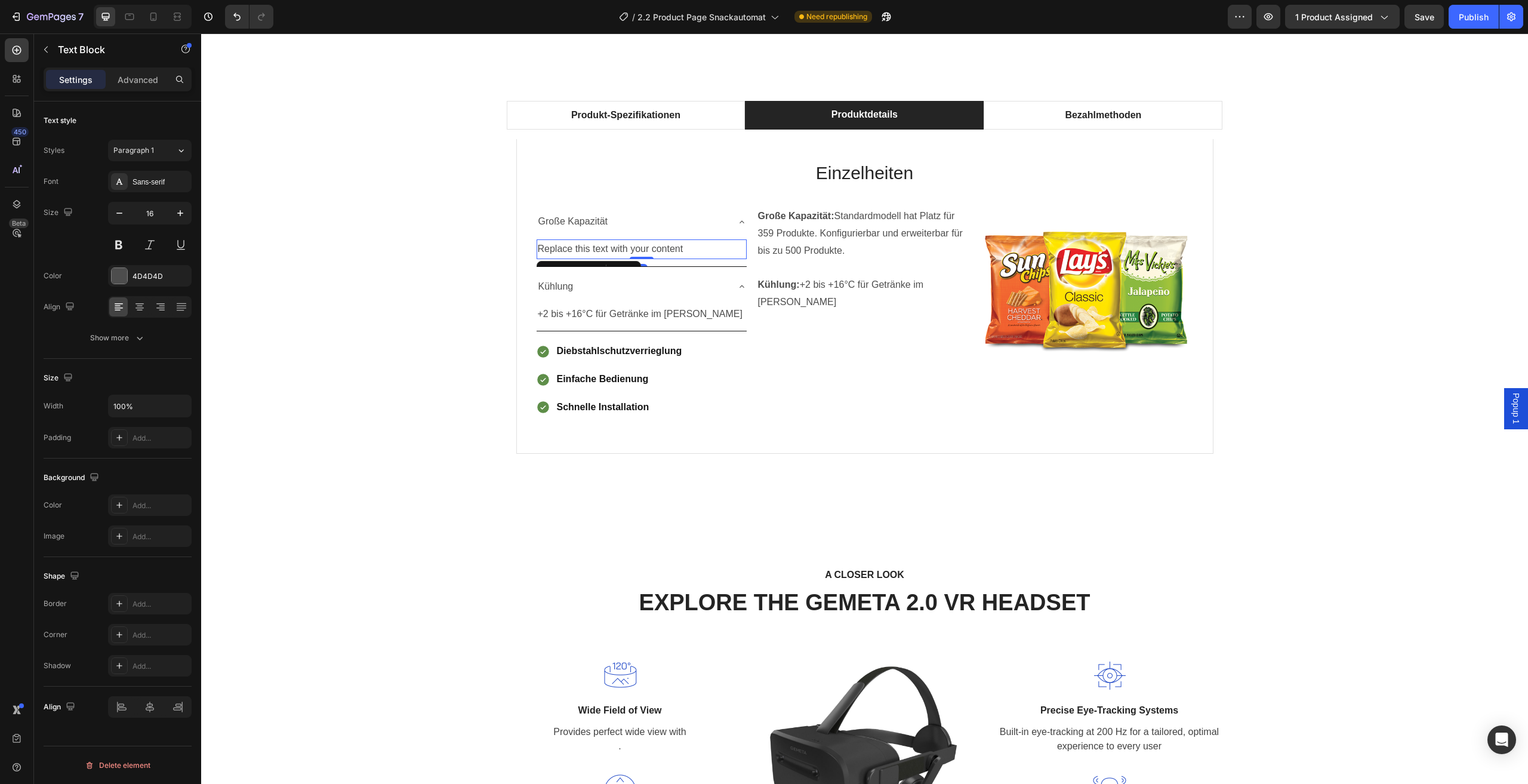
click at [660, 253] on div "Replace this text with your content" at bounding box center [641, 249] width 210 height 20
click at [689, 249] on p "Replace this text with your content" at bounding box center [642, 249] width 208 height 17
drag, startPoint x: 687, startPoint y: 248, endPoint x: 544, endPoint y: 247, distance: 143.0
click at [544, 247] on p "Replace this text with your content" at bounding box center [642, 249] width 208 height 17
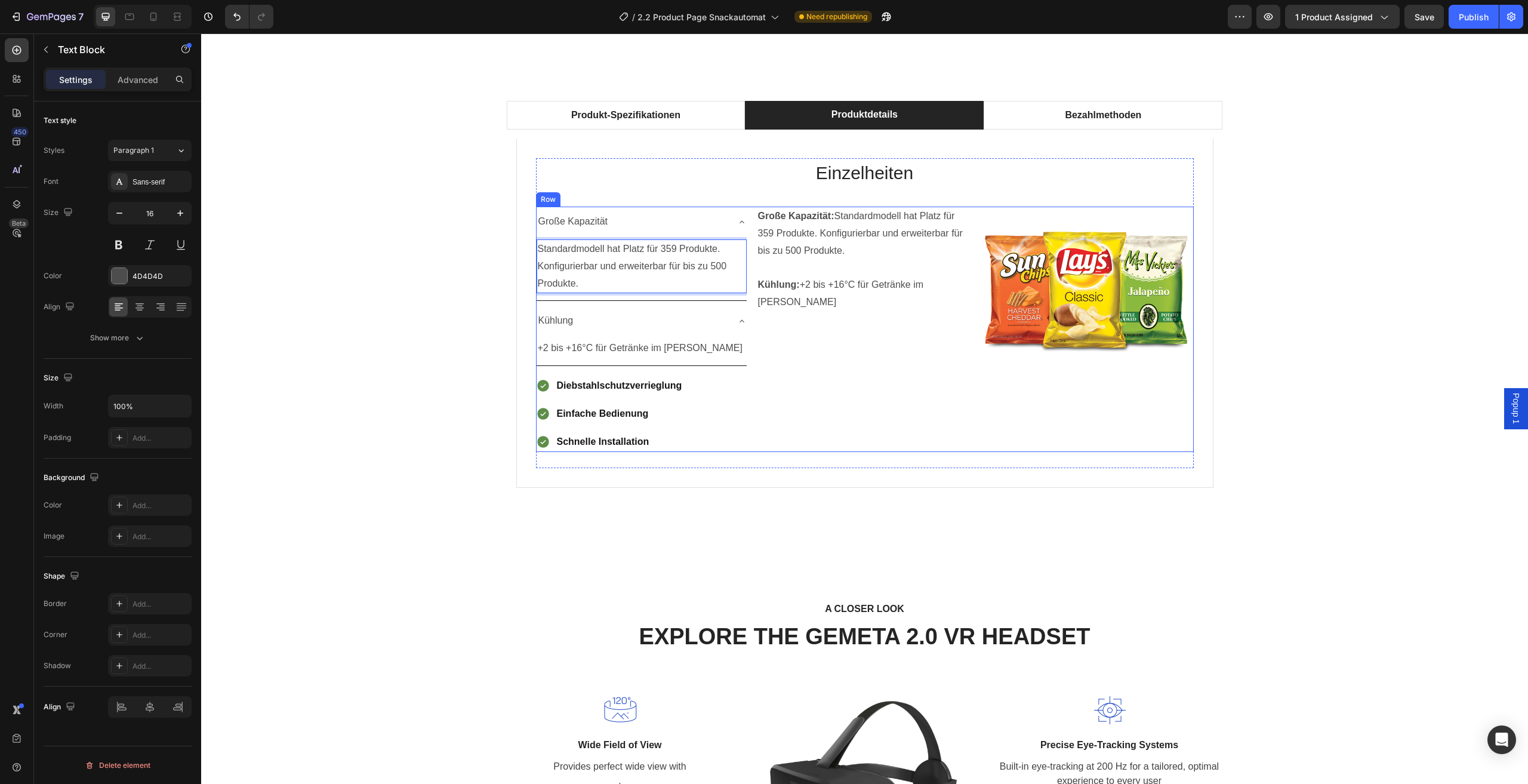
click at [824, 265] on p "Rich Text Editor. Editing area: main" at bounding box center [862, 268] width 209 height 17
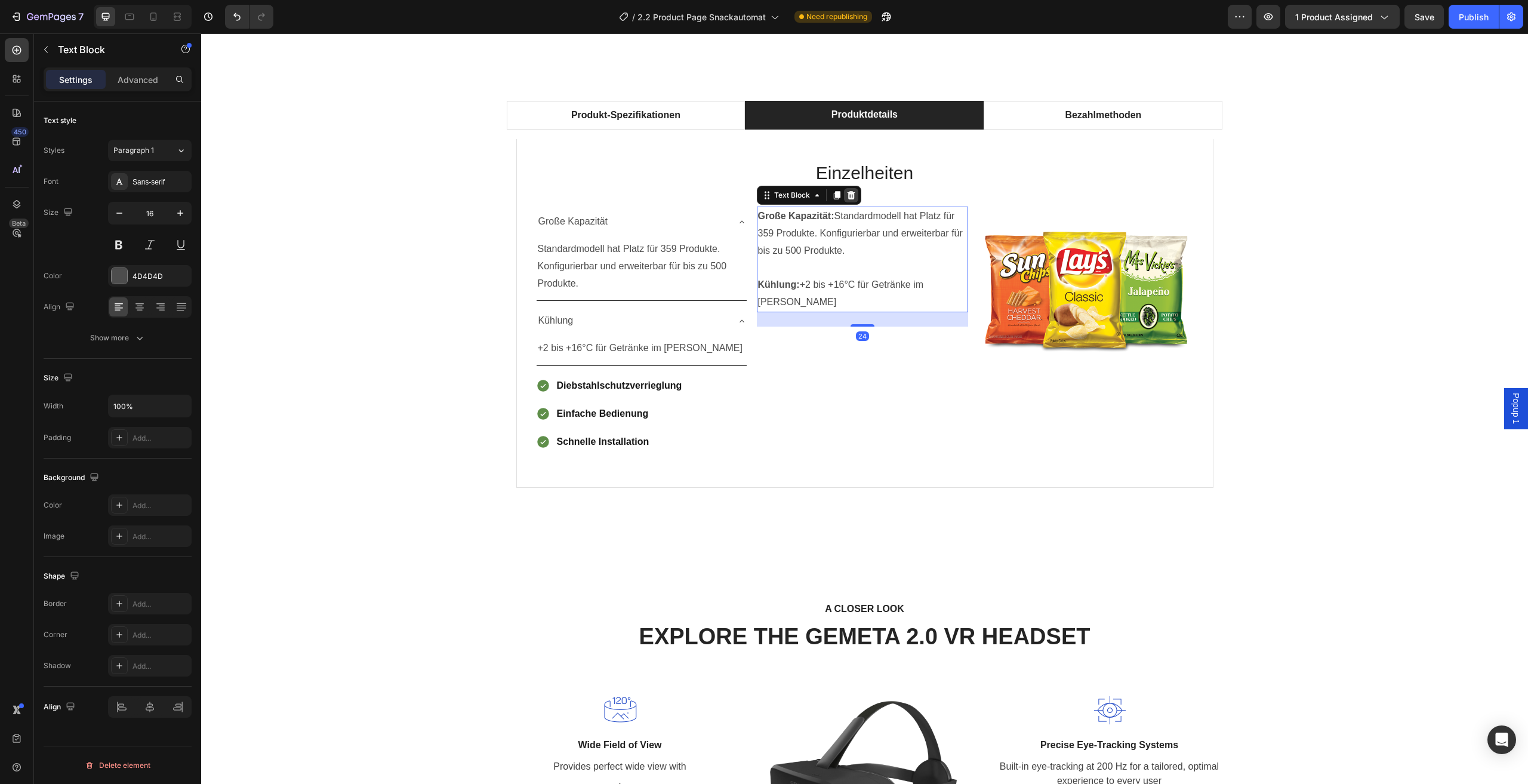
click at [847, 197] on icon at bounding box center [851, 195] width 8 height 9
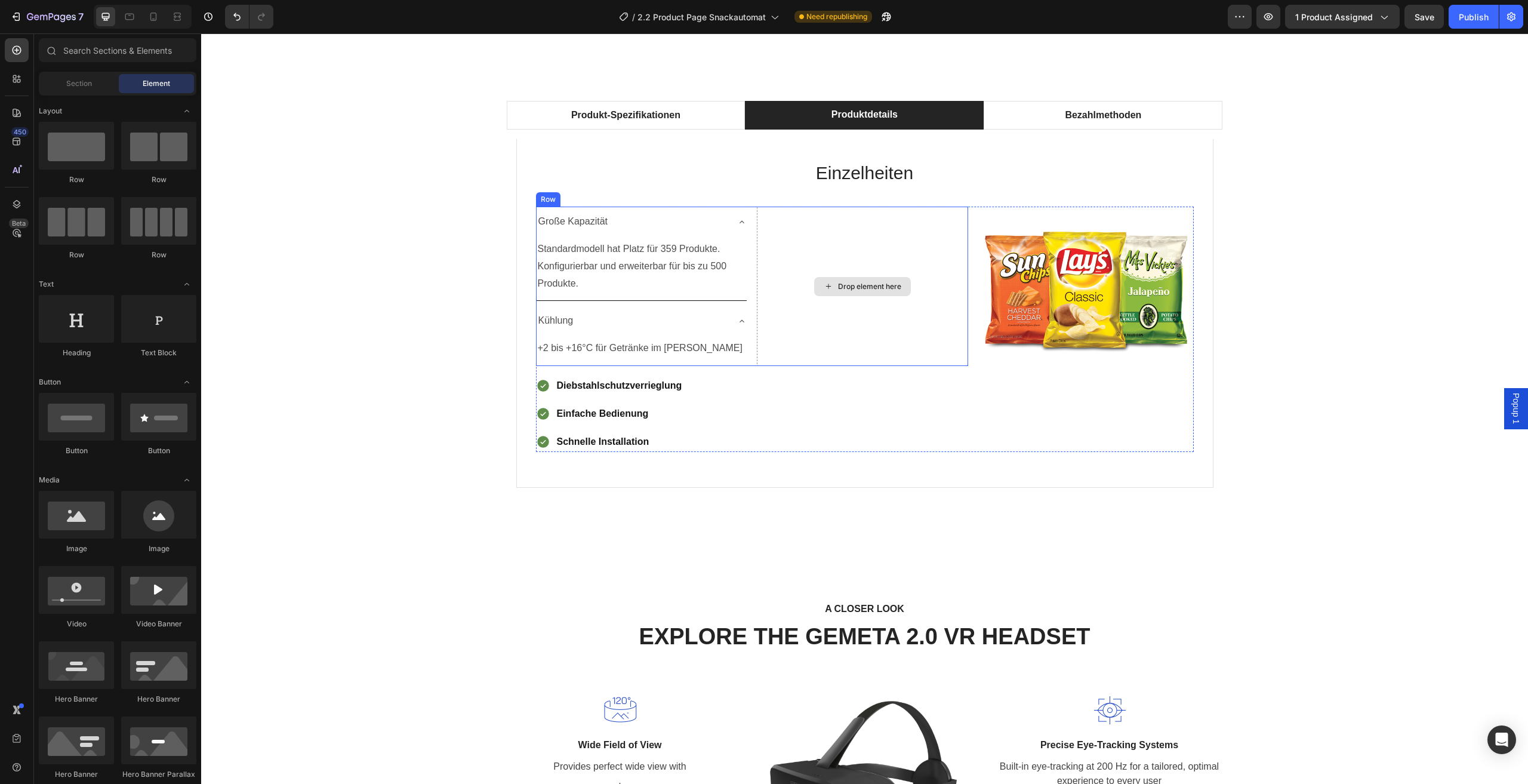
click at [757, 302] on div "Drop element here" at bounding box center [862, 286] width 211 height 159
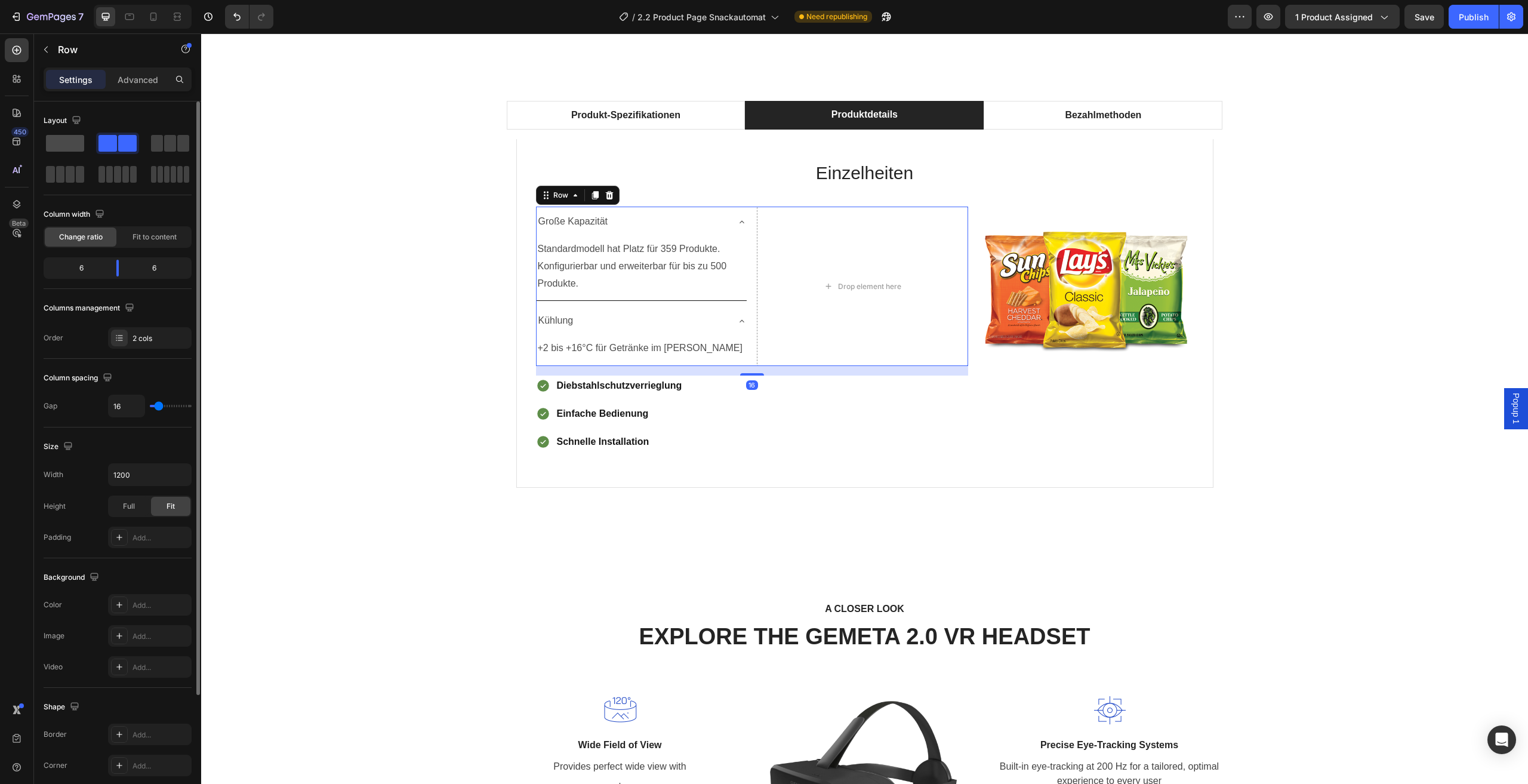
click at [70, 145] on span at bounding box center [65, 143] width 38 height 16
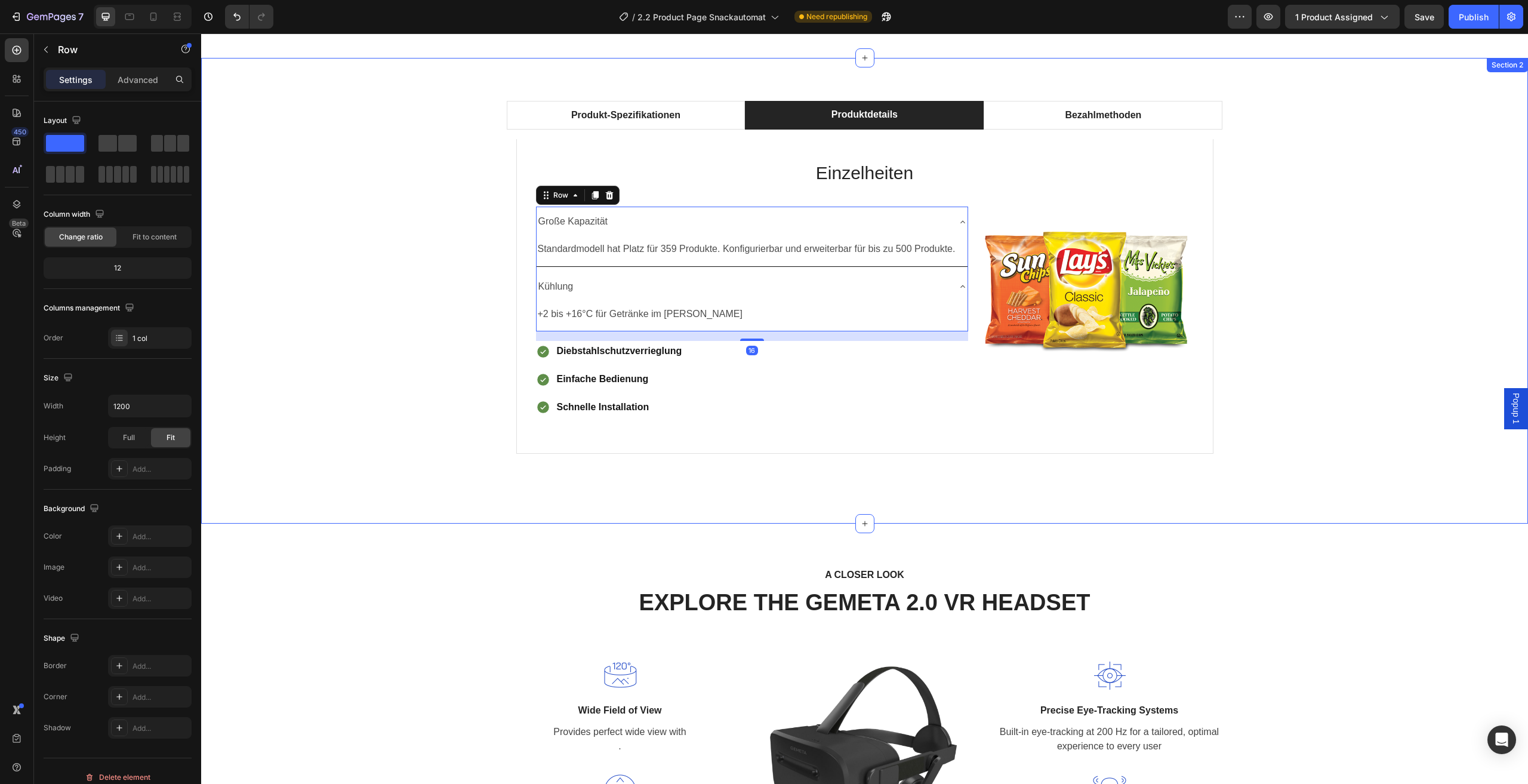
click at [393, 330] on div "Produkt-Spezifikationen Produktdetails Bezahlmethoden Technische Daten Heading …" at bounding box center [864, 290] width 1309 height 380
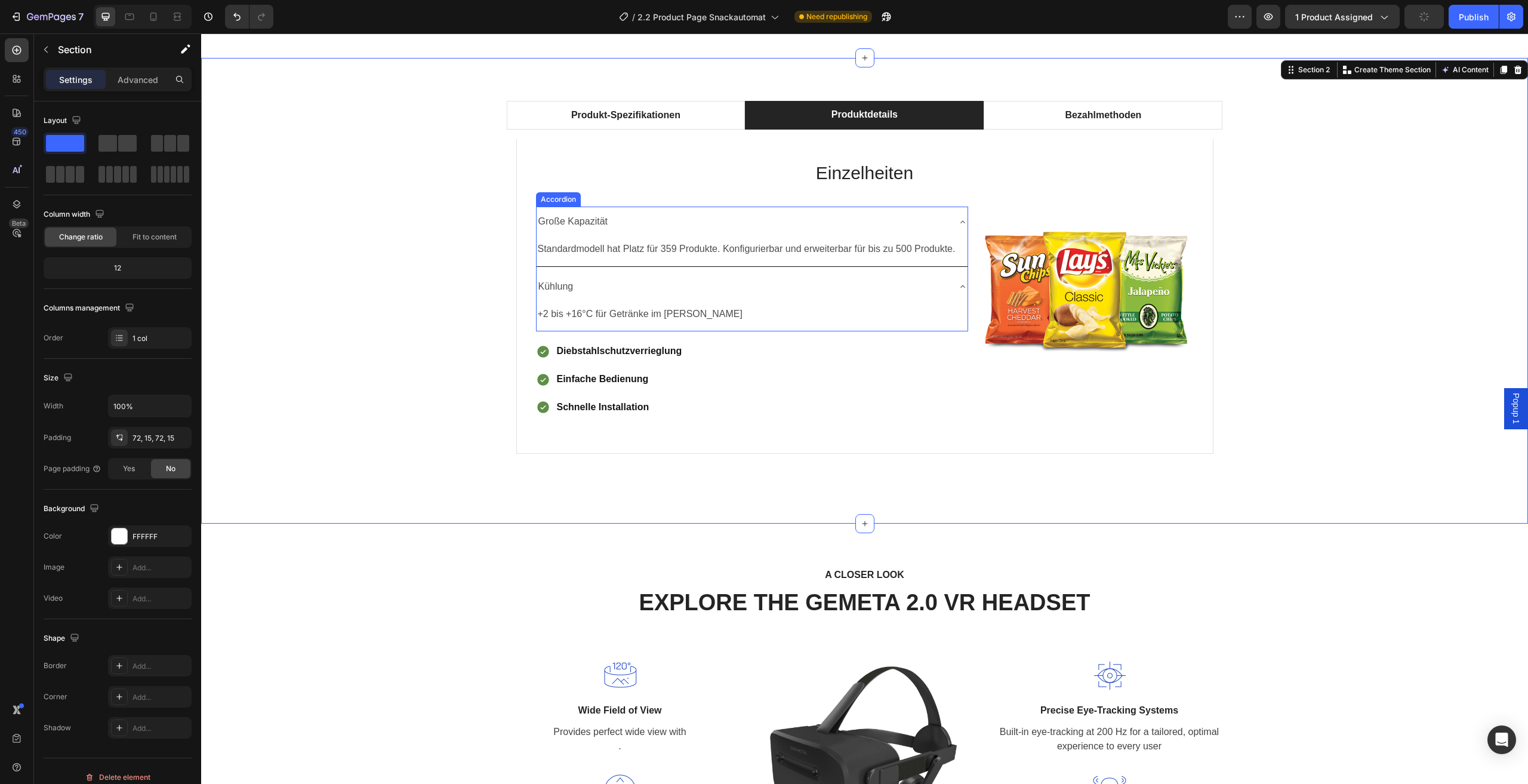
click at [602, 223] on p "Große Kapazität" at bounding box center [573, 222] width 70 height 17
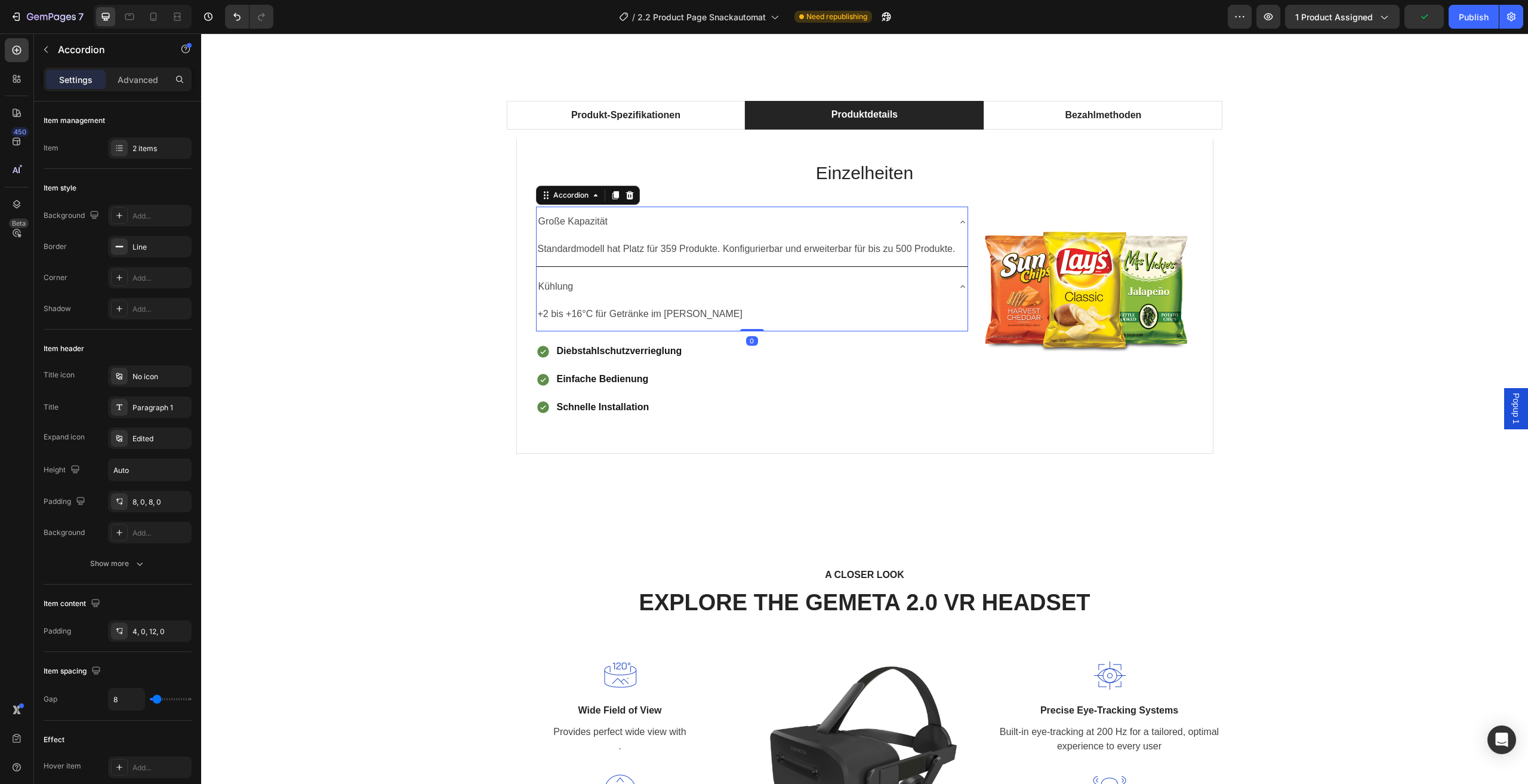
click at [604, 223] on div "Große Kapazität" at bounding box center [573, 222] width 74 height 21
drag, startPoint x: 601, startPoint y: 223, endPoint x: 587, endPoint y: 223, distance: 14.0
click at [587, 223] on p "Große Kapazität" at bounding box center [573, 222] width 70 height 17
click at [593, 225] on p "Große Kapazität" at bounding box center [573, 222] width 70 height 17
click at [604, 225] on div "Große Kapazität" at bounding box center [573, 222] width 74 height 21
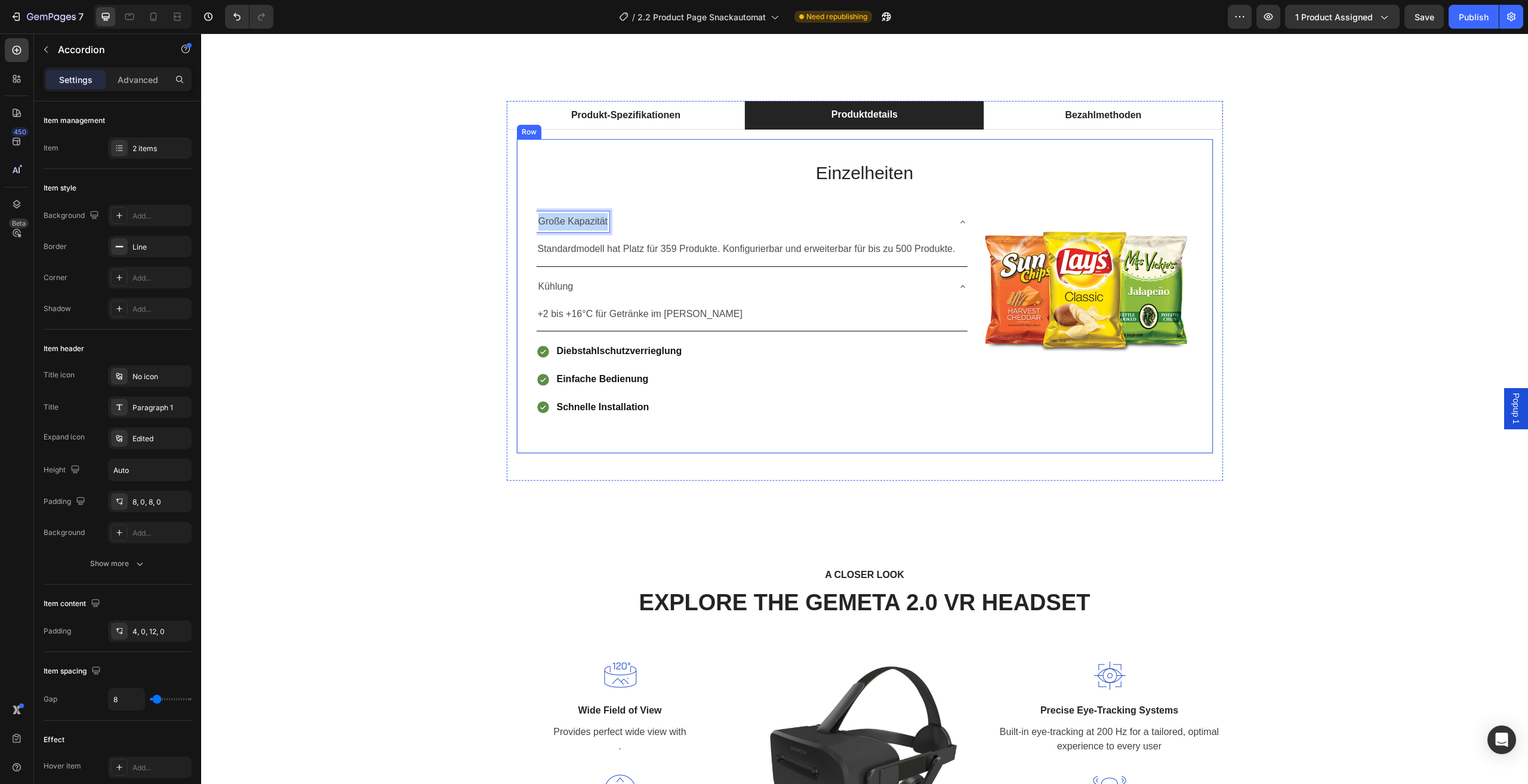
drag, startPoint x: 605, startPoint y: 224, endPoint x: 517, endPoint y: 232, distance: 88.4
click at [517, 232] on div "Einzelheiten Heading Große Kapazität Standardmodell hat Platz für 359 Produkte.…" at bounding box center [864, 296] width 697 height 315
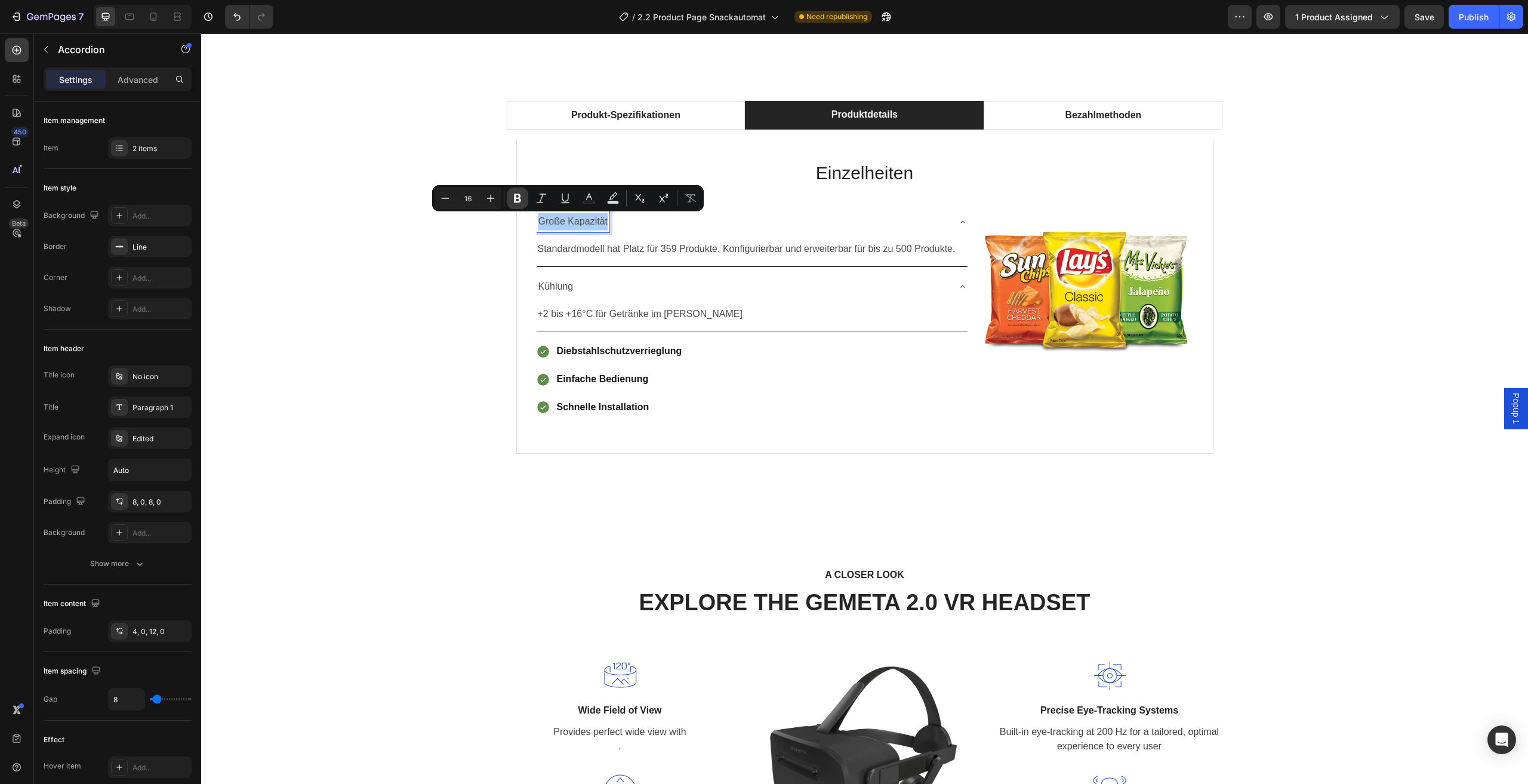
click at [518, 195] on icon "Editor contextual toolbar" at bounding box center [517, 199] width 7 height 9
click at [560, 291] on p "Kühlung" at bounding box center [556, 287] width 36 height 17
click at [569, 289] on div "Kühlung" at bounding box center [556, 287] width 39 height 21
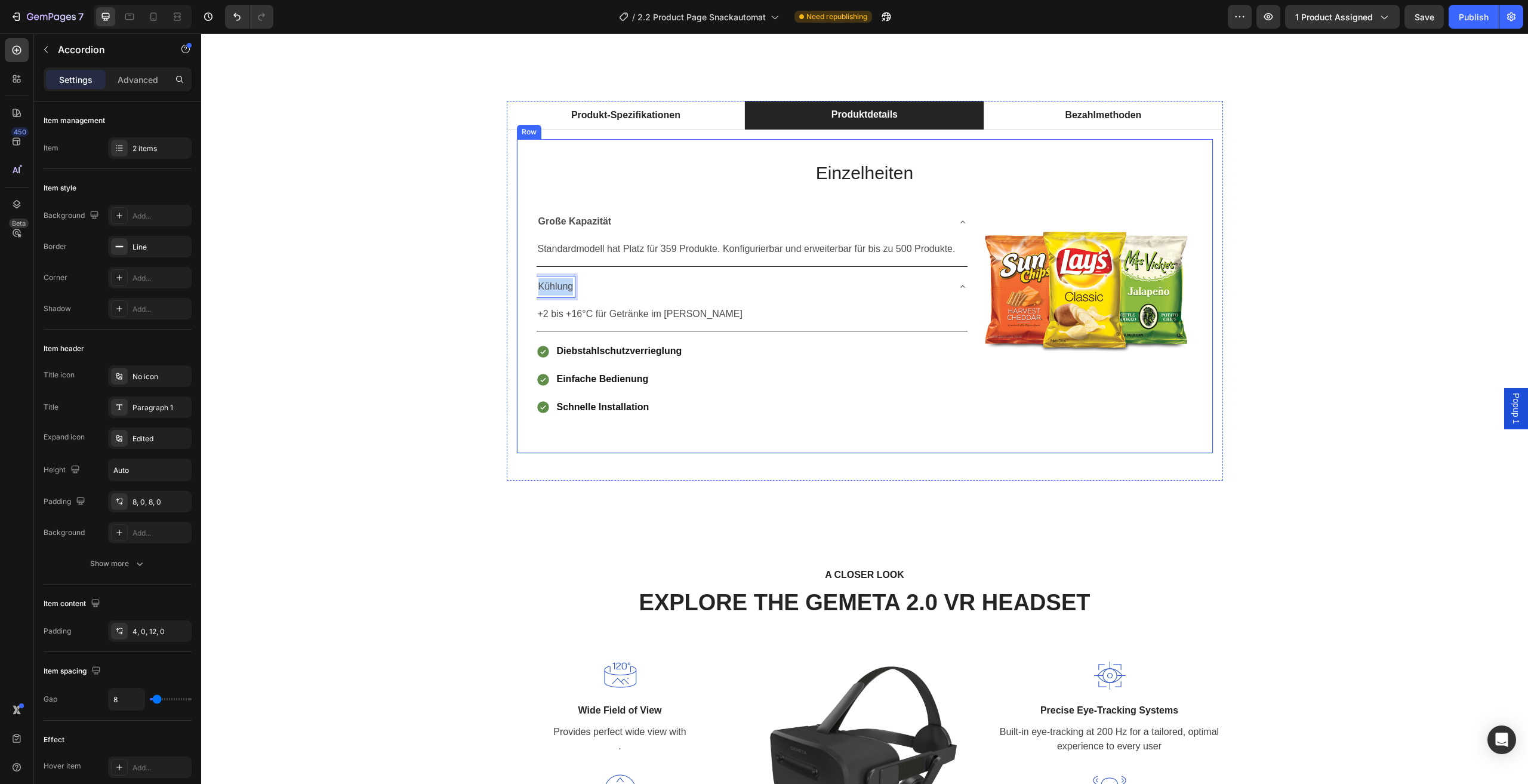
drag, startPoint x: 570, startPoint y: 283, endPoint x: 529, endPoint y: 278, distance: 41.3
click at [517, 285] on div "Einzelheiten Heading Große Kapazität Standardmodell hat Platz für 359 Produkte.…" at bounding box center [864, 296] width 697 height 315
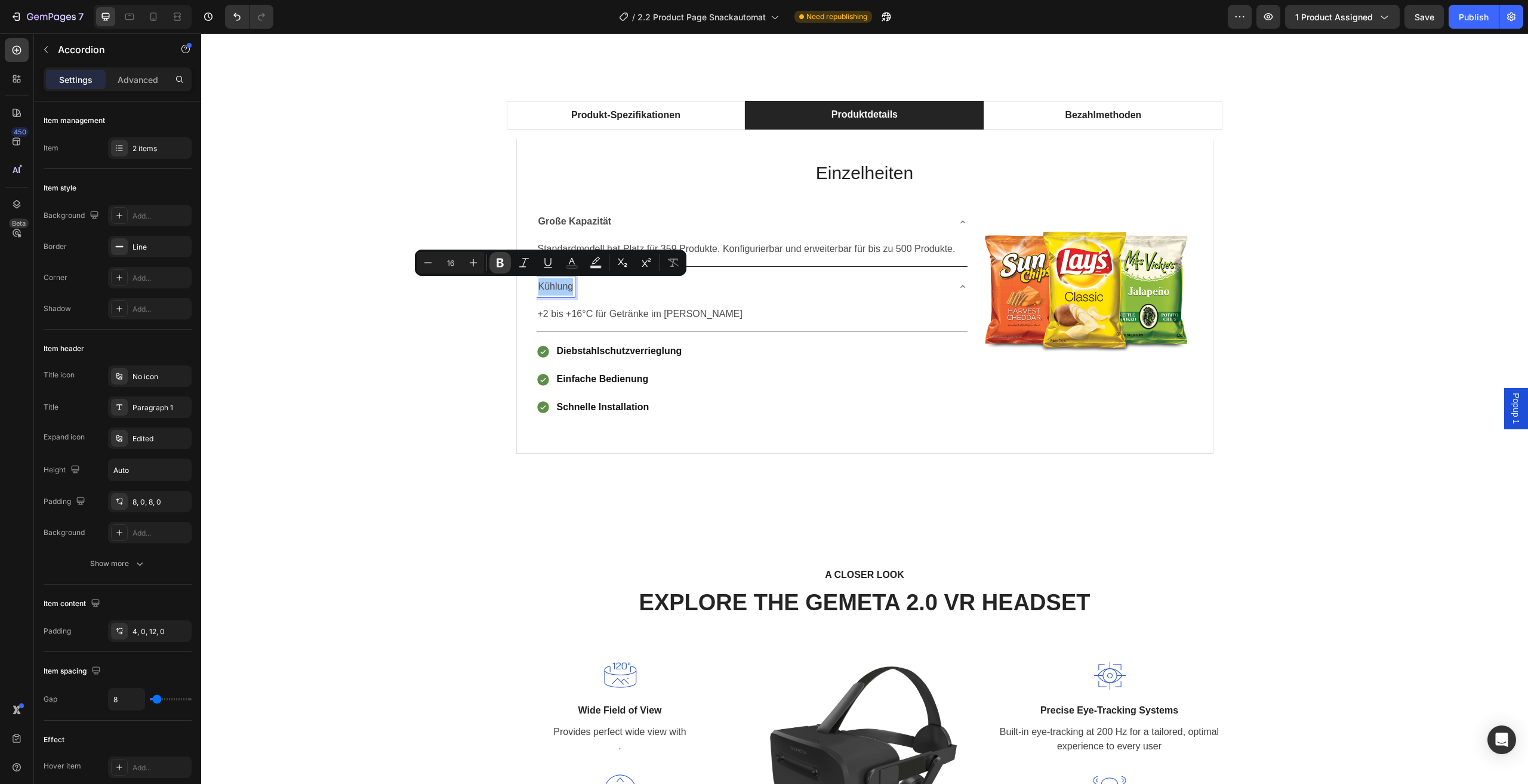
click at [506, 259] on icon "Editor contextual toolbar" at bounding box center [500, 263] width 12 height 12
click at [440, 356] on div "Produkt-Spezifikationen Produktdetails Bezahlmethoden Technische Daten Heading …" at bounding box center [864, 290] width 1309 height 380
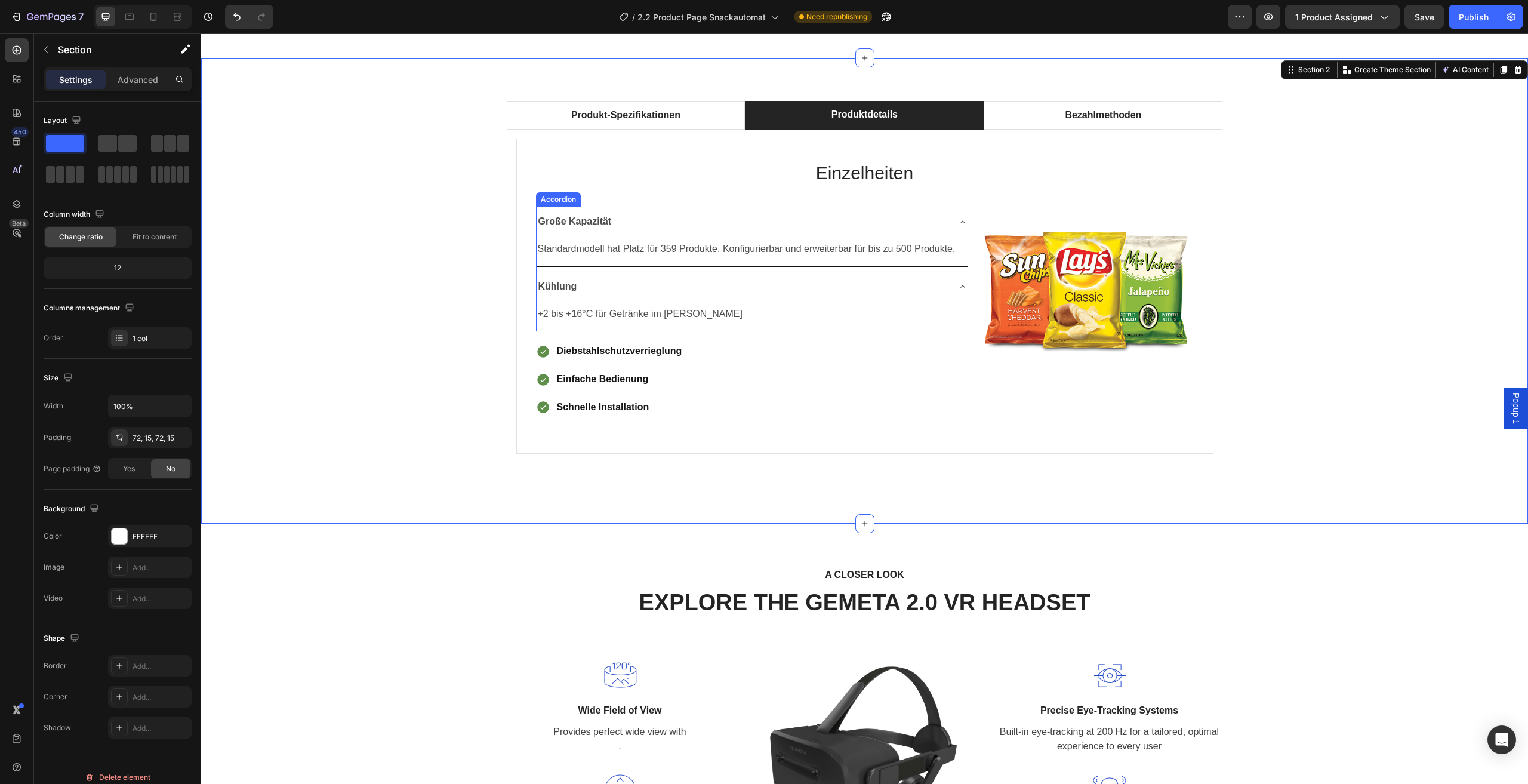
click at [940, 219] on div "Große Kapazität" at bounding box center [743, 222] width 412 height 21
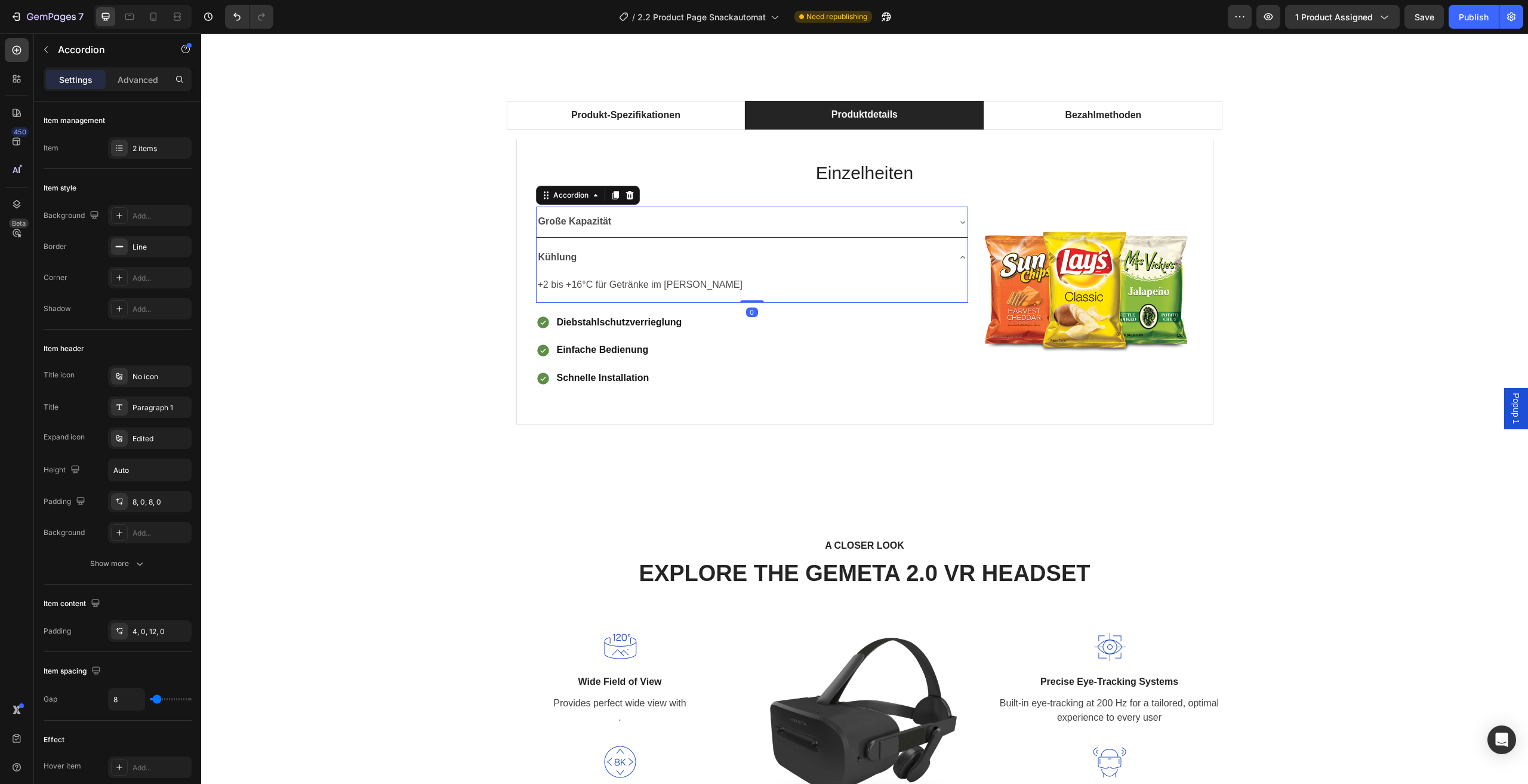
click at [947, 253] on div "Kühlung" at bounding box center [752, 257] width 431 height 30
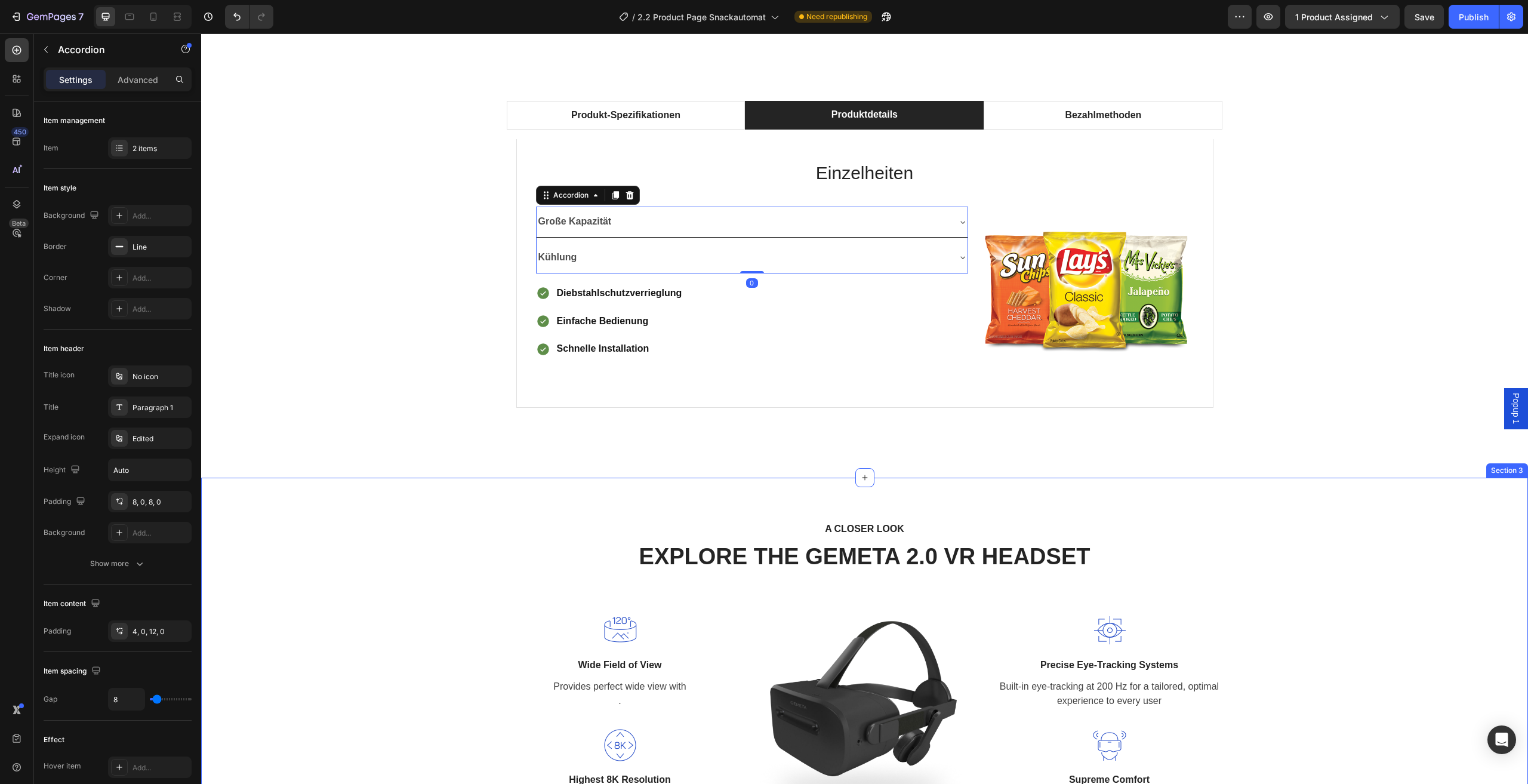
click at [469, 541] on div "A CLOSER LOOK Text block EXPLORE THE GEMETA 2.0 VR HEADSET Heading Row Image Wi…" at bounding box center [864, 676] width 1309 height 311
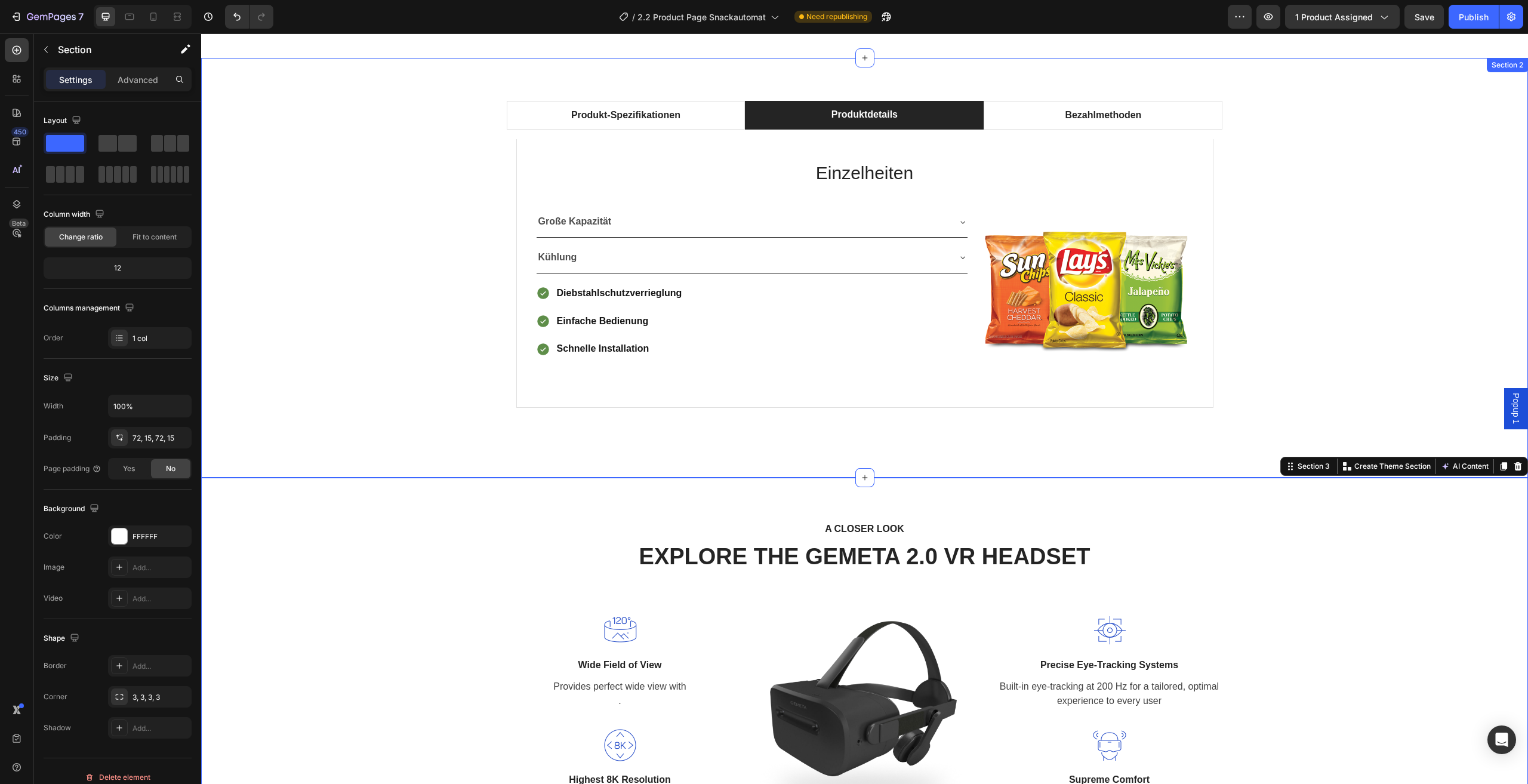
click at [1380, 219] on div "Produkt-Spezifikationen Produktdetails Bezahlmethoden Technische Daten Heading …" at bounding box center [864, 267] width 1309 height 334
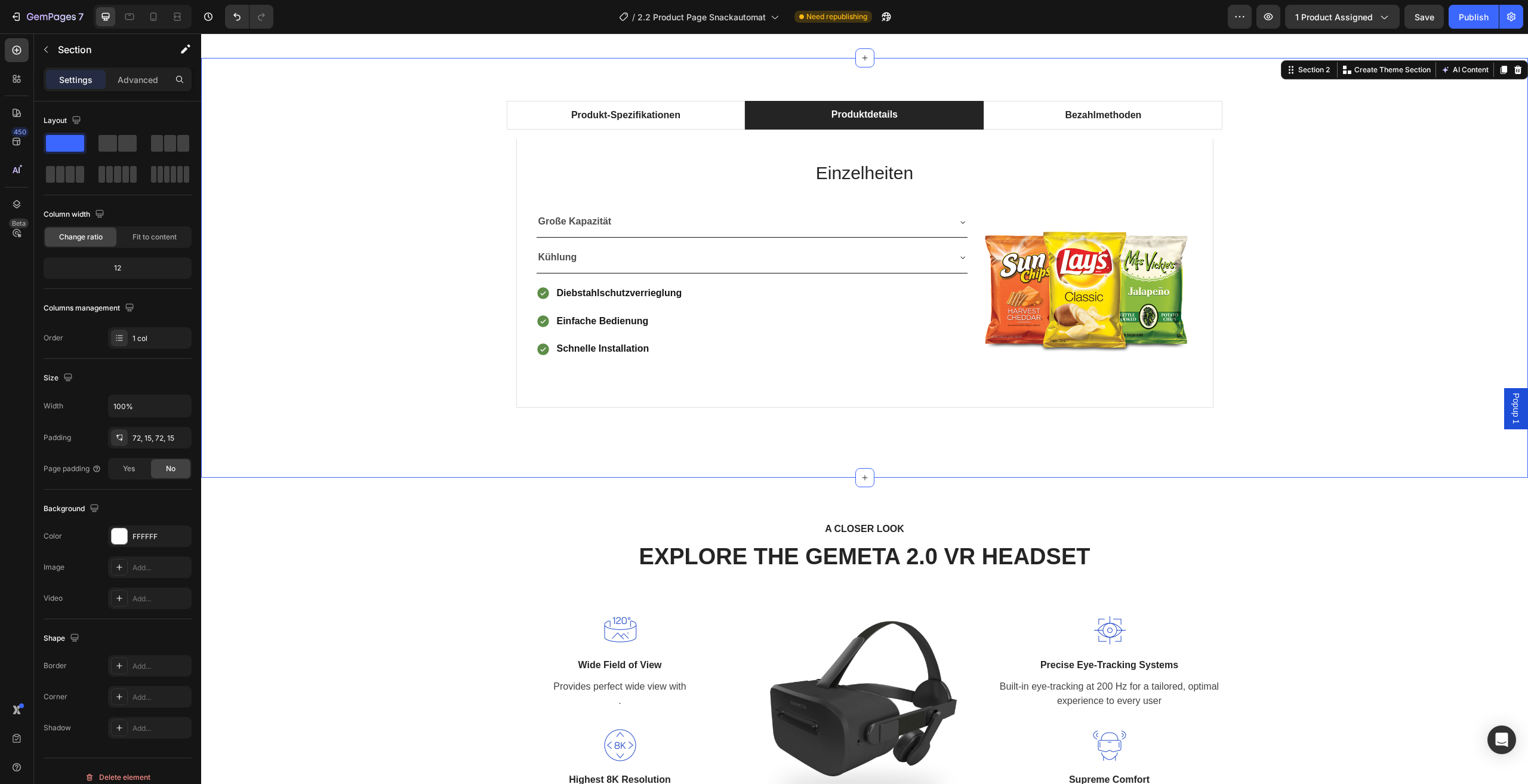
scroll to position [642, 0]
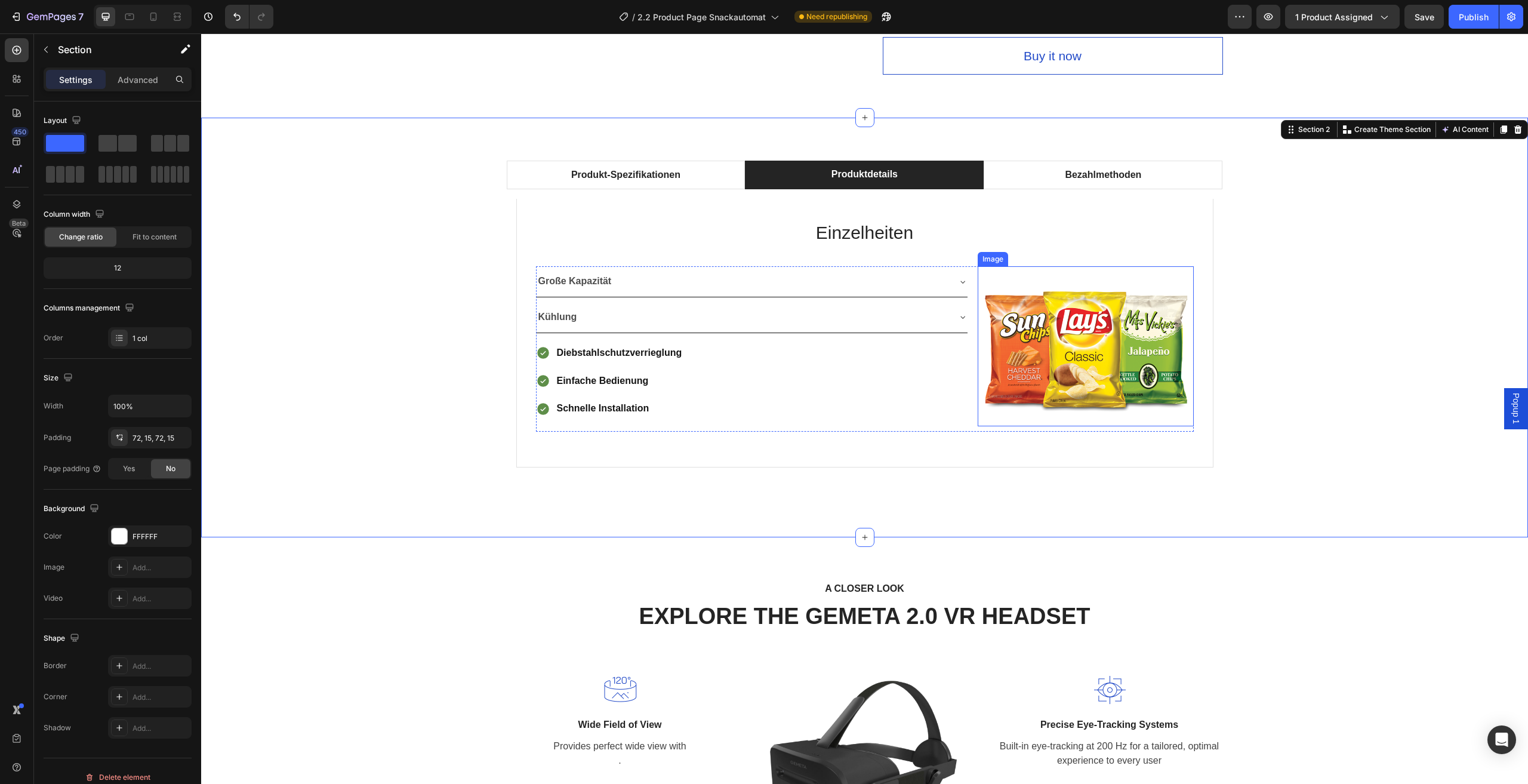
click at [1084, 373] on img at bounding box center [1086, 346] width 216 height 160
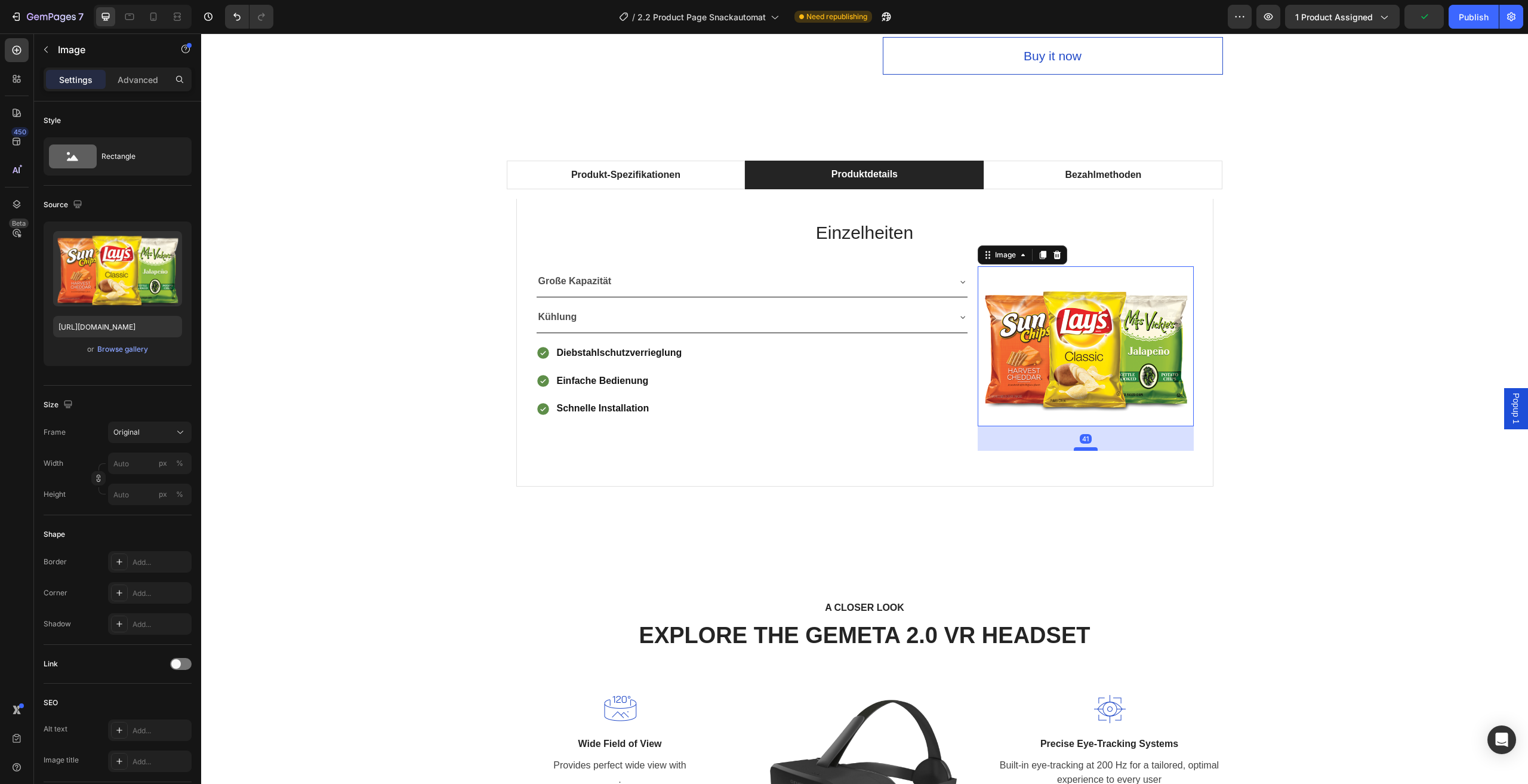
drag, startPoint x: 1085, startPoint y: 431, endPoint x: 1085, endPoint y: 450, distance: 19.0
click at [1085, 450] on div at bounding box center [1086, 448] width 24 height 3
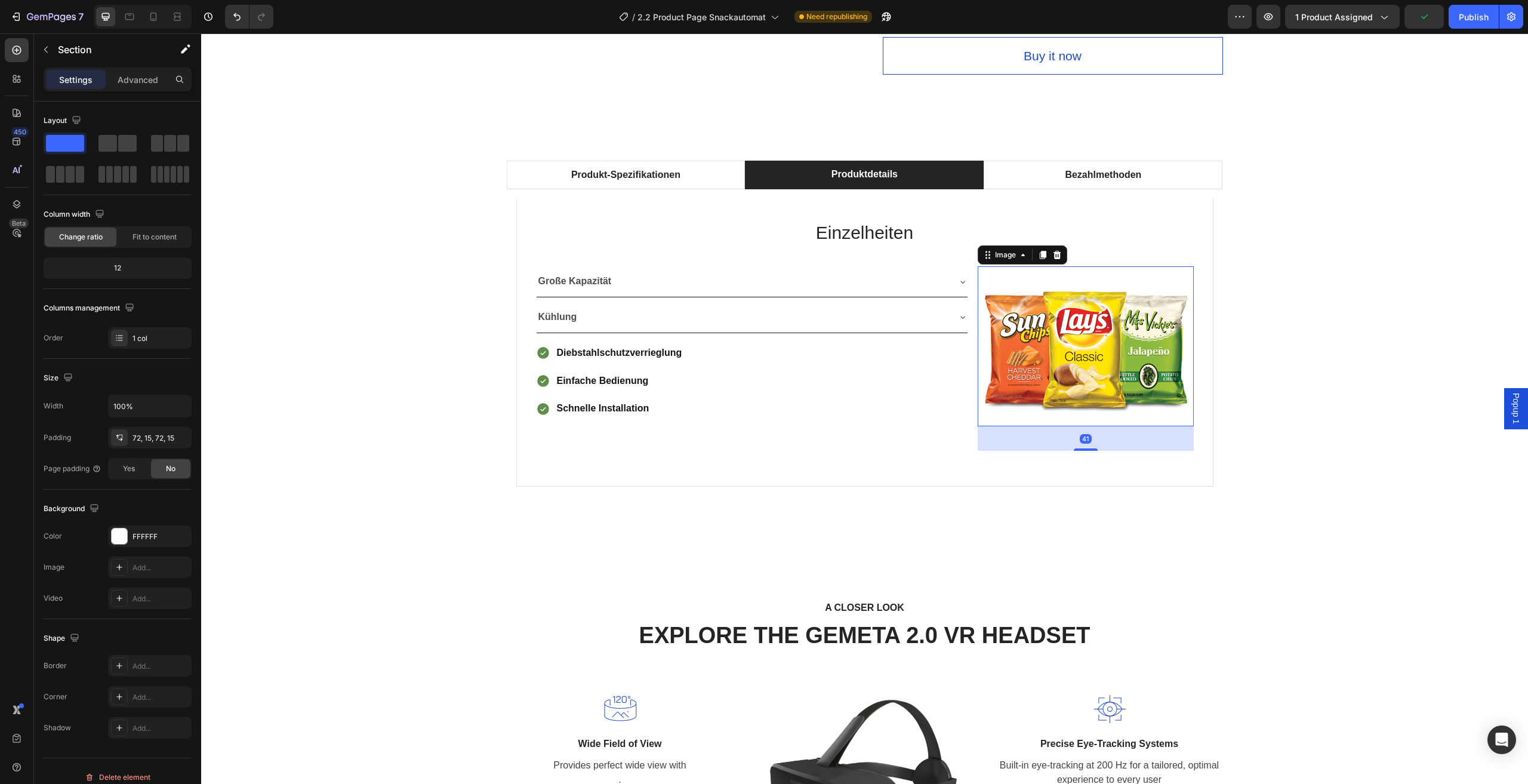
click at [1325, 390] on div "Produkt-Spezifikationen Produktdetails Bezahlmethoden Technische Daten Heading …" at bounding box center [864, 337] width 1309 height 353
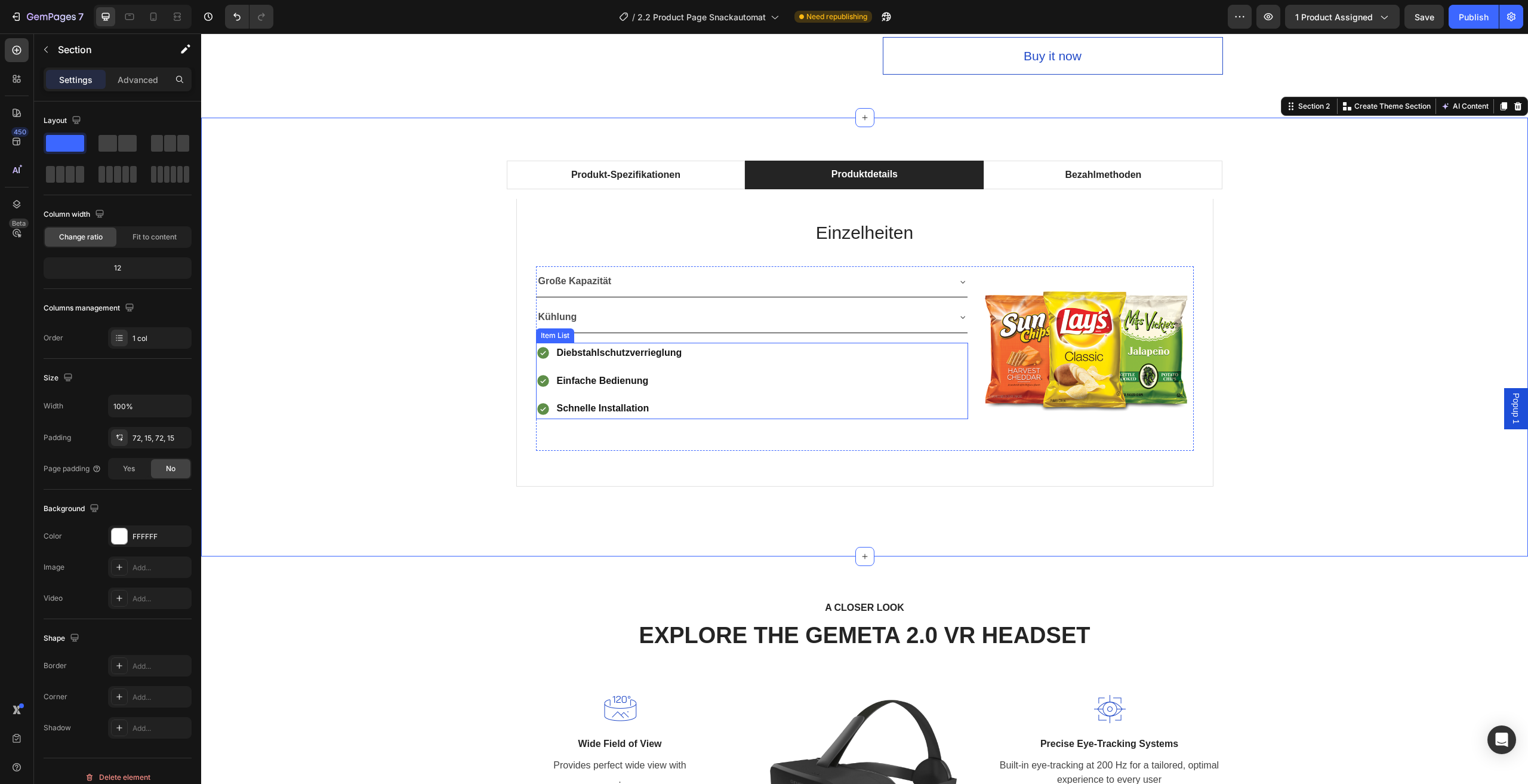
click at [814, 350] on div "Diebstahlschutzverrieglung Einfache Bedienung Schnelle Installation" at bounding box center [752, 381] width 433 height 76
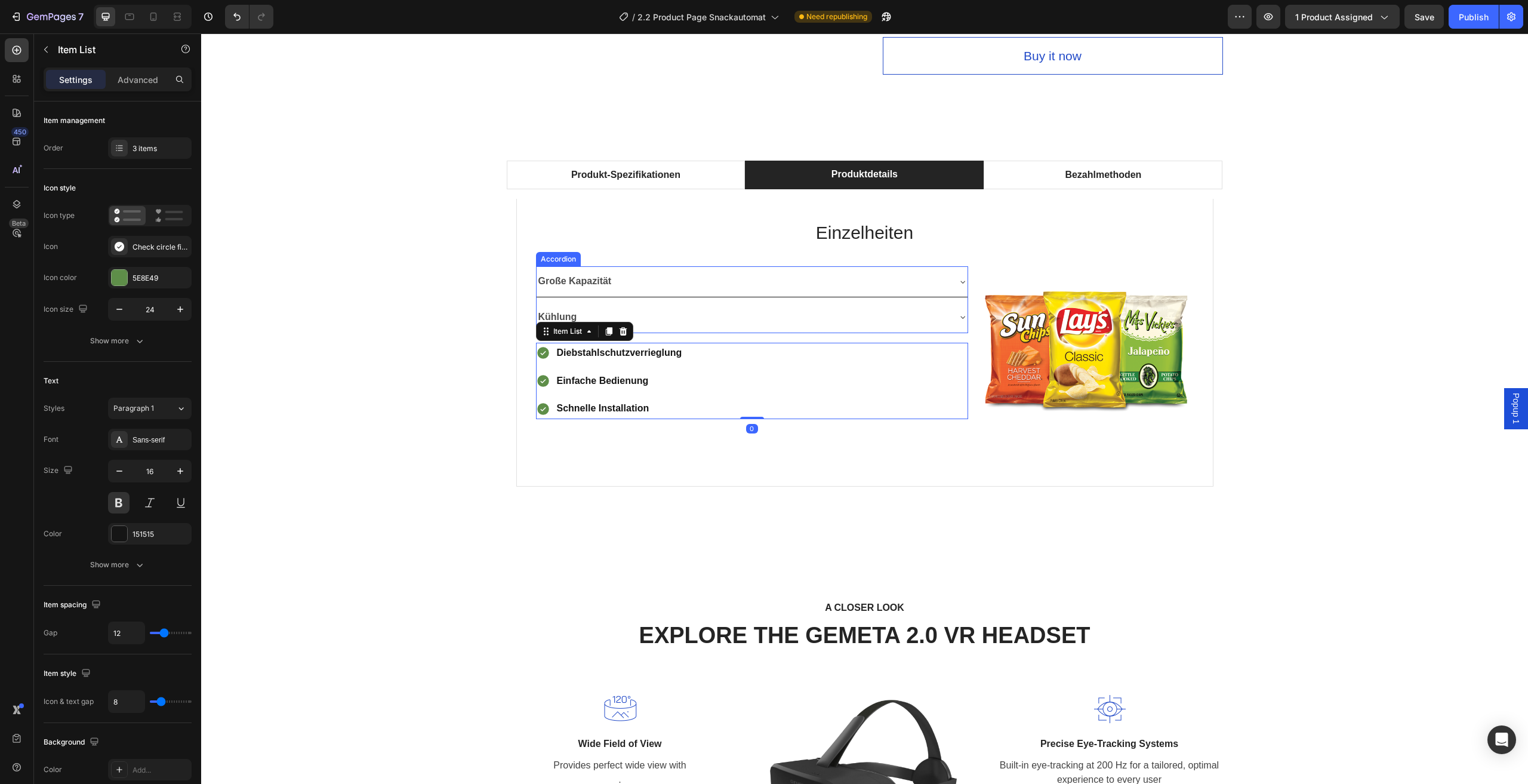
click at [764, 290] on div "Große Kapazität" at bounding box center [743, 282] width 412 height 21
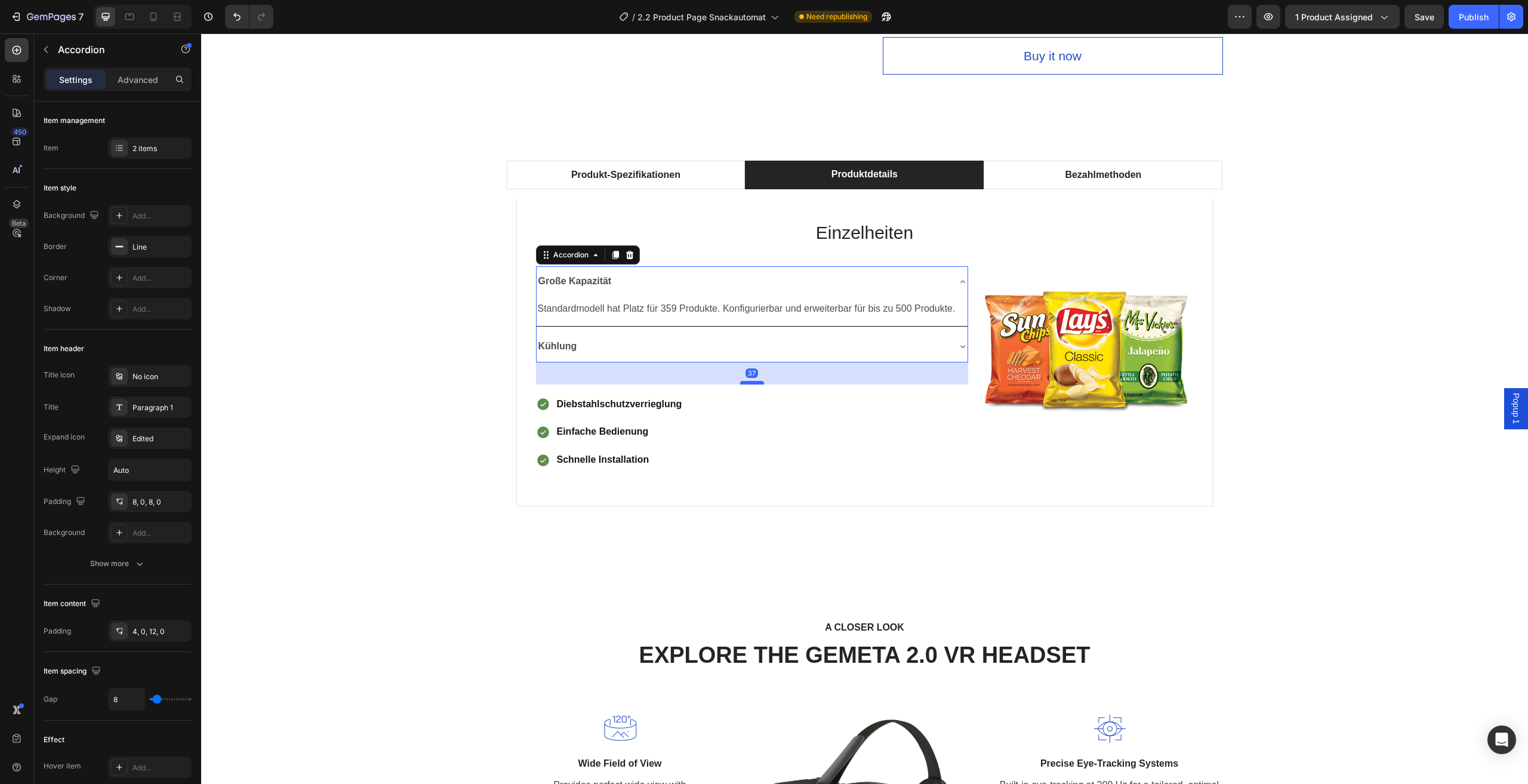
drag, startPoint x: 748, startPoint y: 359, endPoint x: 745, endPoint y: 381, distance: 22.2
click at [745, 381] on div at bounding box center [752, 382] width 24 height 3
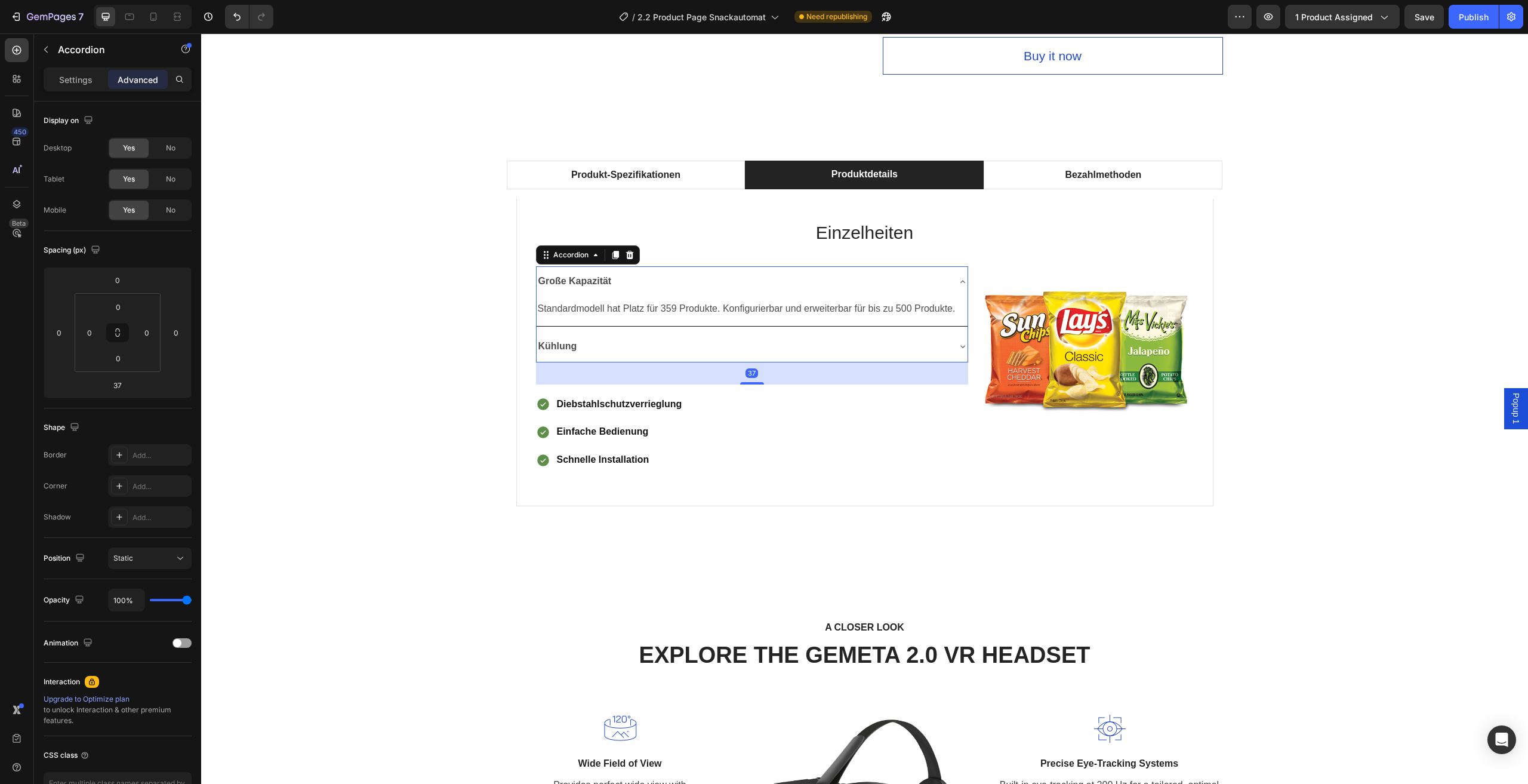
click at [341, 352] on div "Produkt-Spezifikationen Produktdetails Bezahlmethoden Technische Daten Heading …" at bounding box center [864, 347] width 1309 height 373
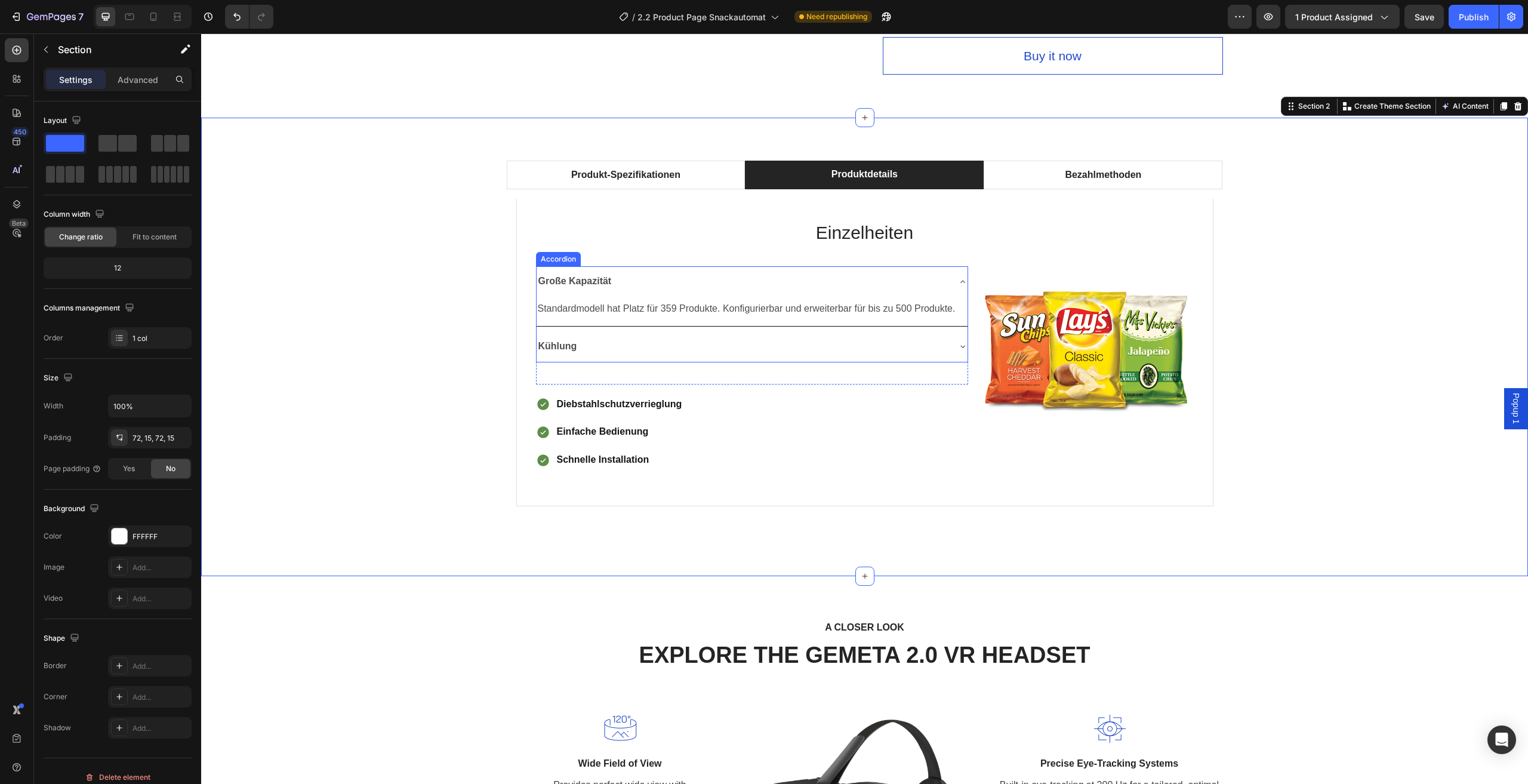
click at [949, 344] on div "Kühlung" at bounding box center [752, 346] width 431 height 30
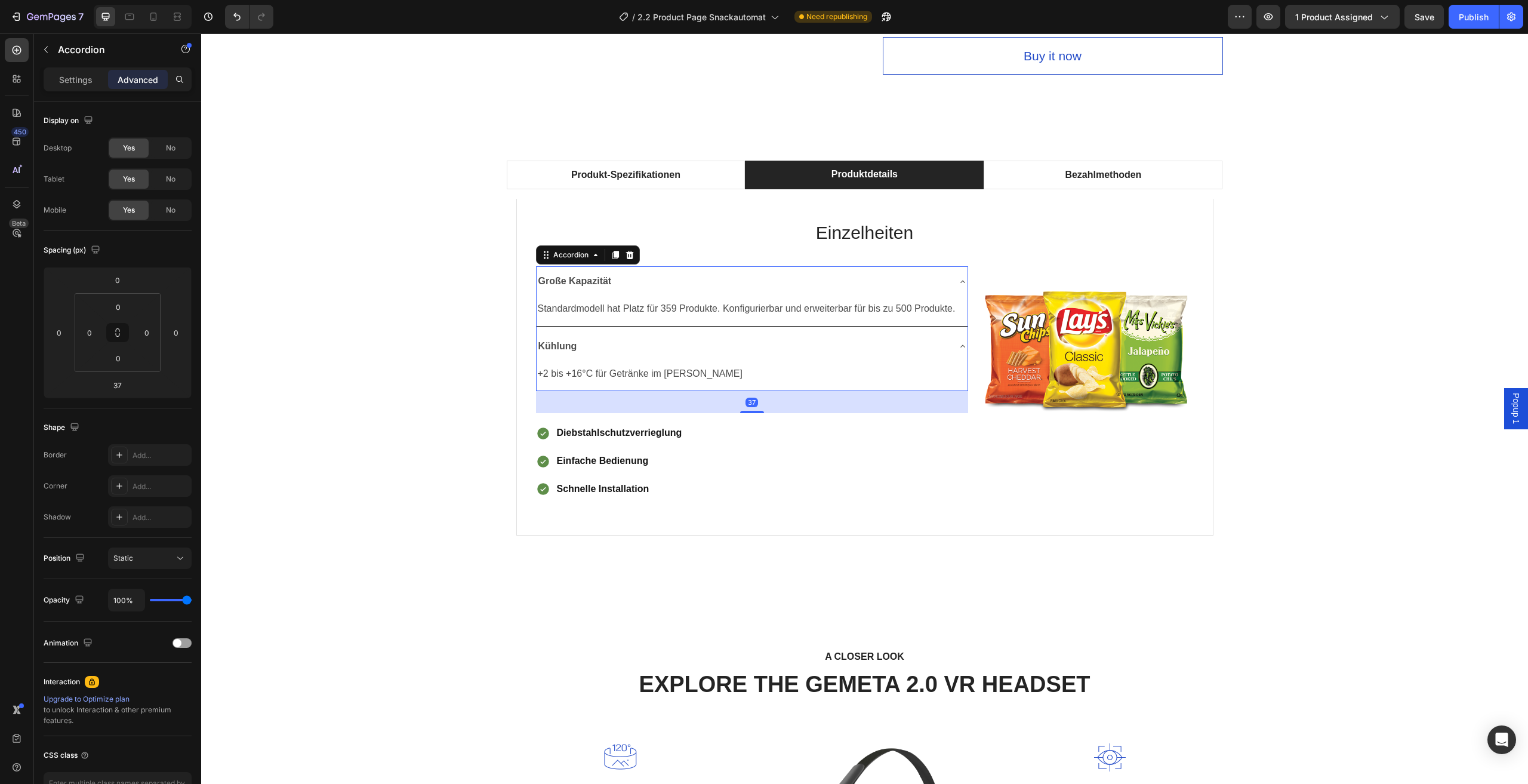
click at [945, 285] on div "Große Kapazität" at bounding box center [752, 281] width 431 height 30
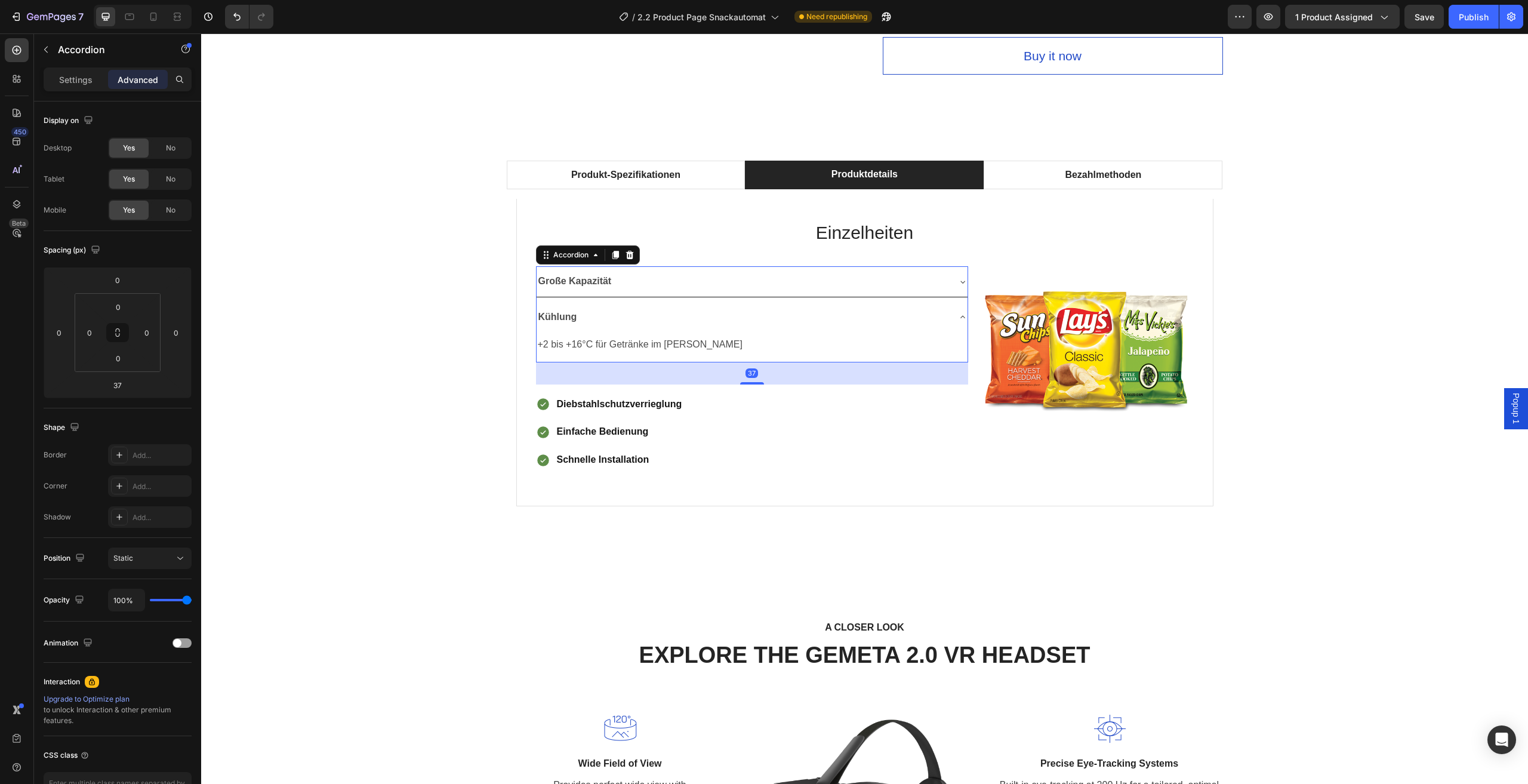
drag, startPoint x: 947, startPoint y: 317, endPoint x: 502, endPoint y: 323, distance: 445.0
click at [944, 320] on div "Kühlung" at bounding box center [752, 317] width 431 height 30
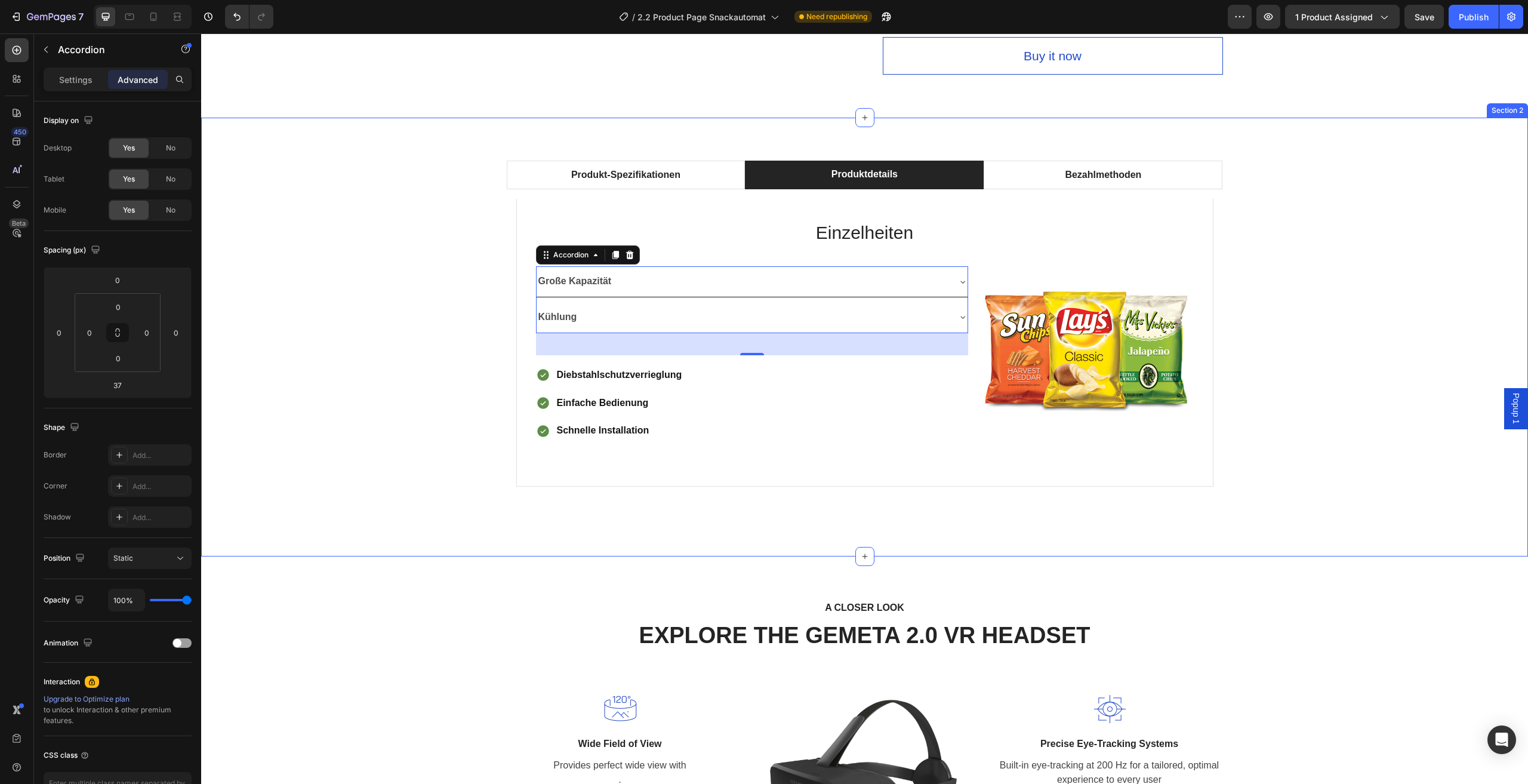
click at [278, 293] on div "Produkt-Spezifikationen Produktdetails Bezahlmethoden Technische Daten Heading …" at bounding box center [864, 337] width 1309 height 353
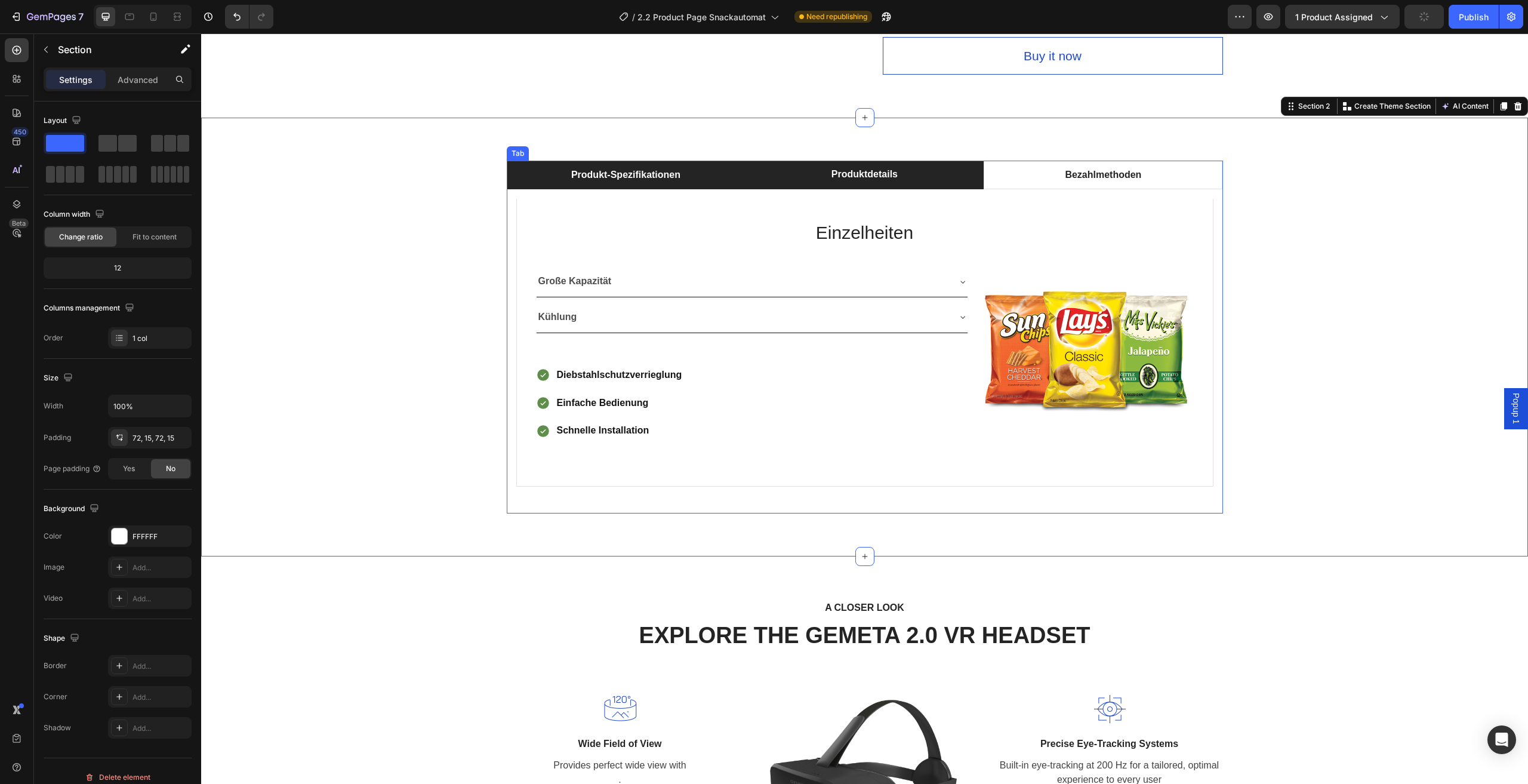
click at [700, 174] on li "Produkt-Spezifikationen" at bounding box center [626, 175] width 239 height 29
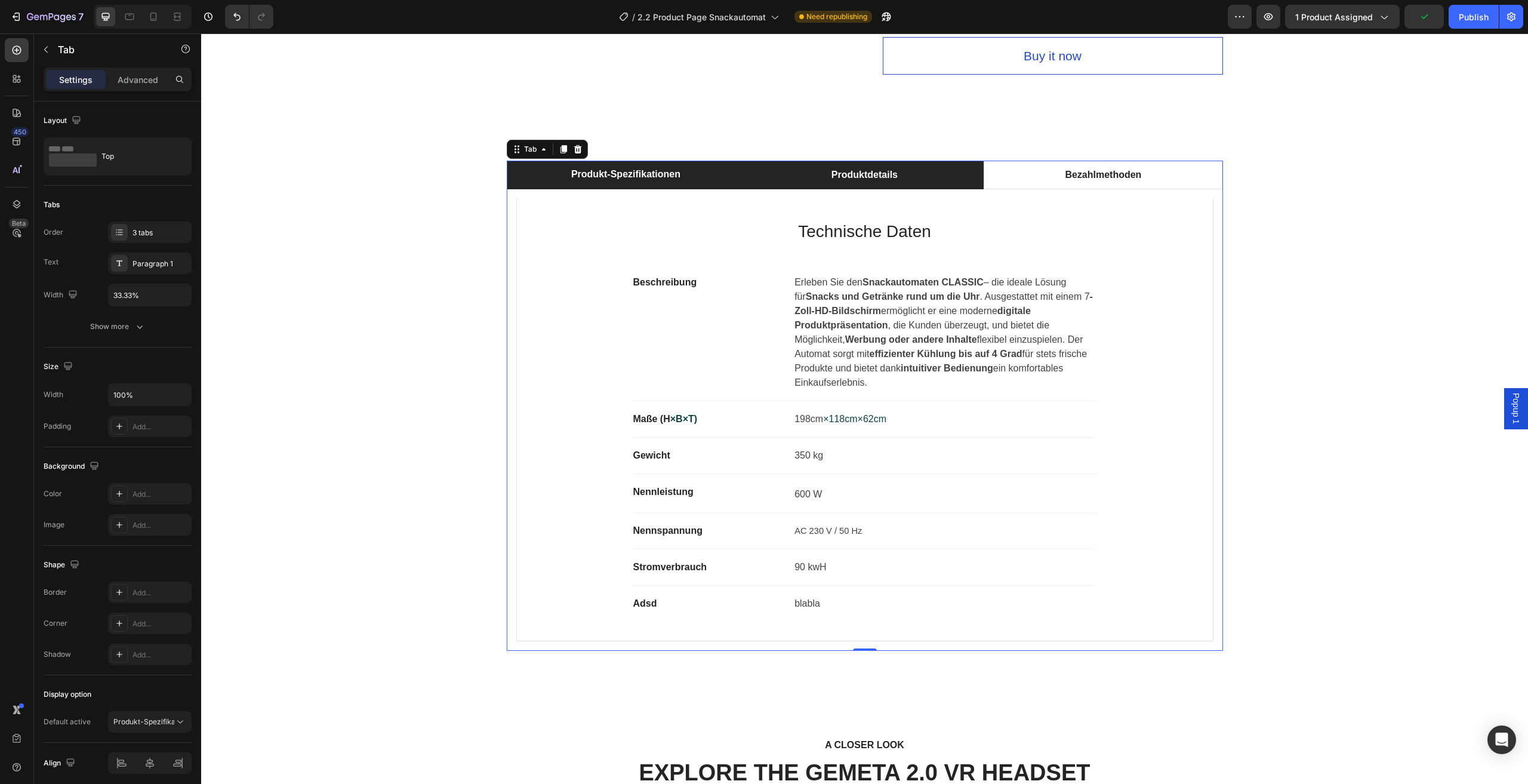
click at [787, 171] on li "Produktdetails" at bounding box center [864, 175] width 239 height 29
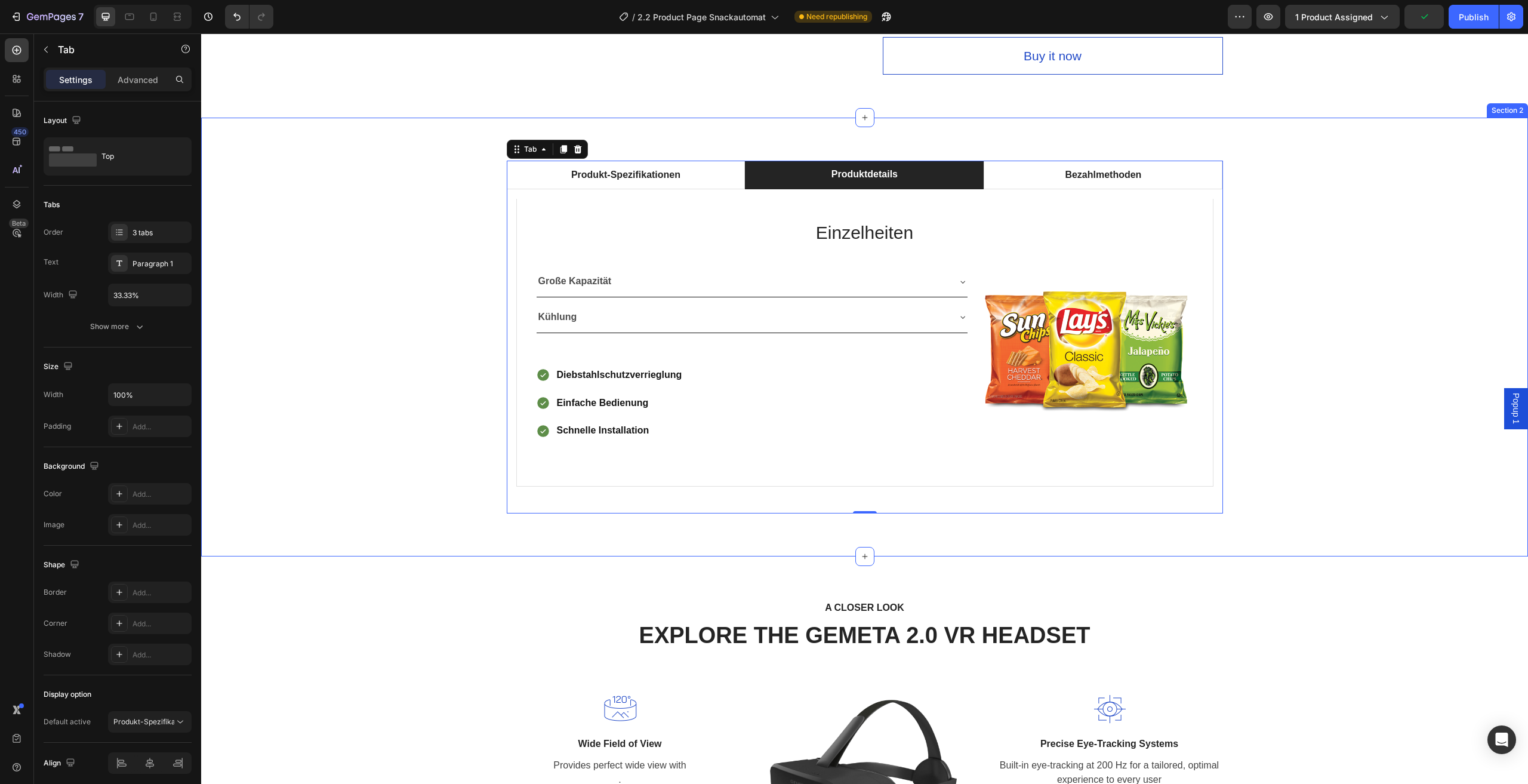
click at [1342, 264] on div "Produkt-Spezifikationen Produktdetails Bezahlmethoden Technische Daten Heading …" at bounding box center [864, 337] width 1309 height 353
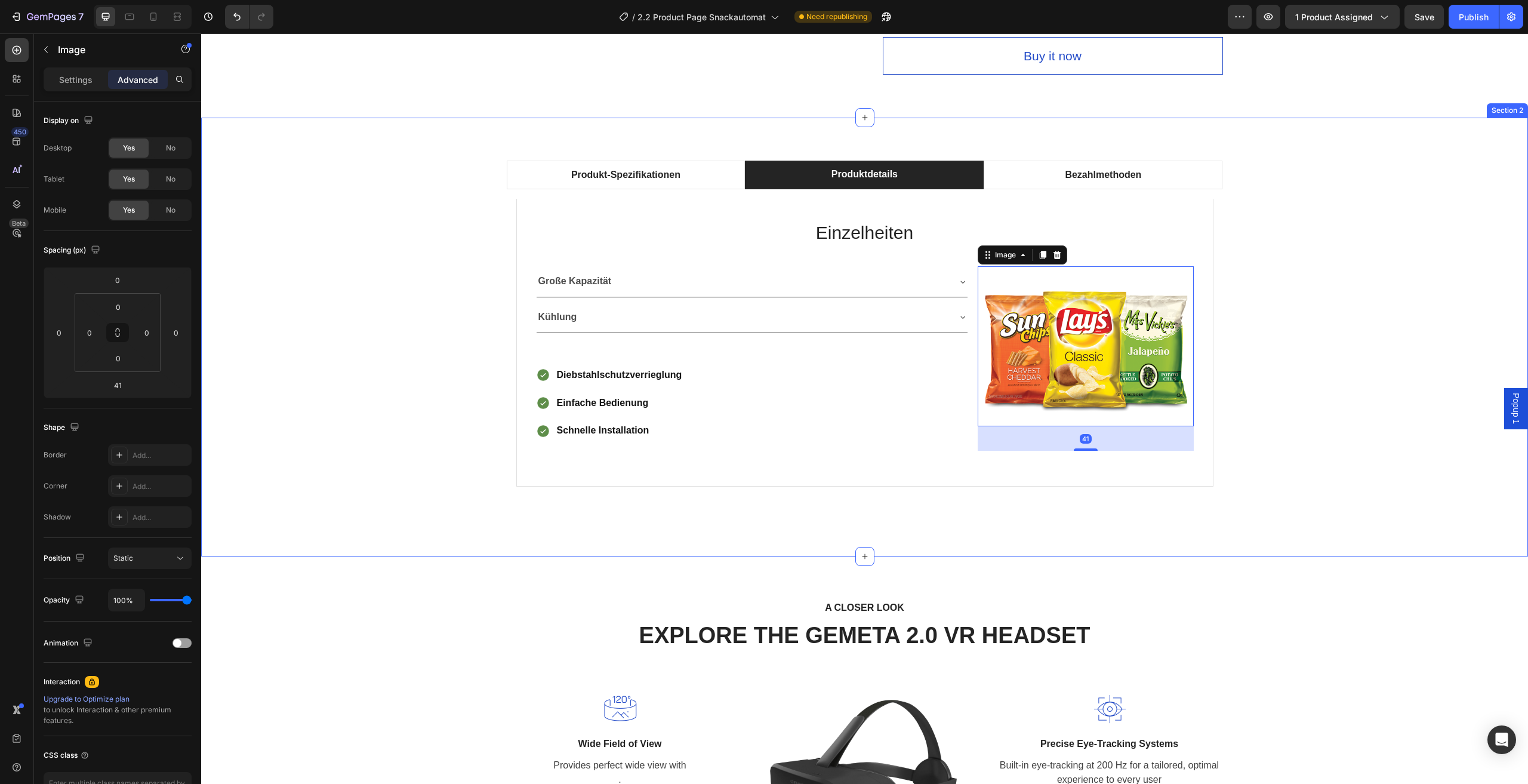
click at [1304, 271] on div "Produkt-Spezifikationen Produktdetails Bezahlmethoden Technische Daten Heading …" at bounding box center [864, 337] width 1309 height 353
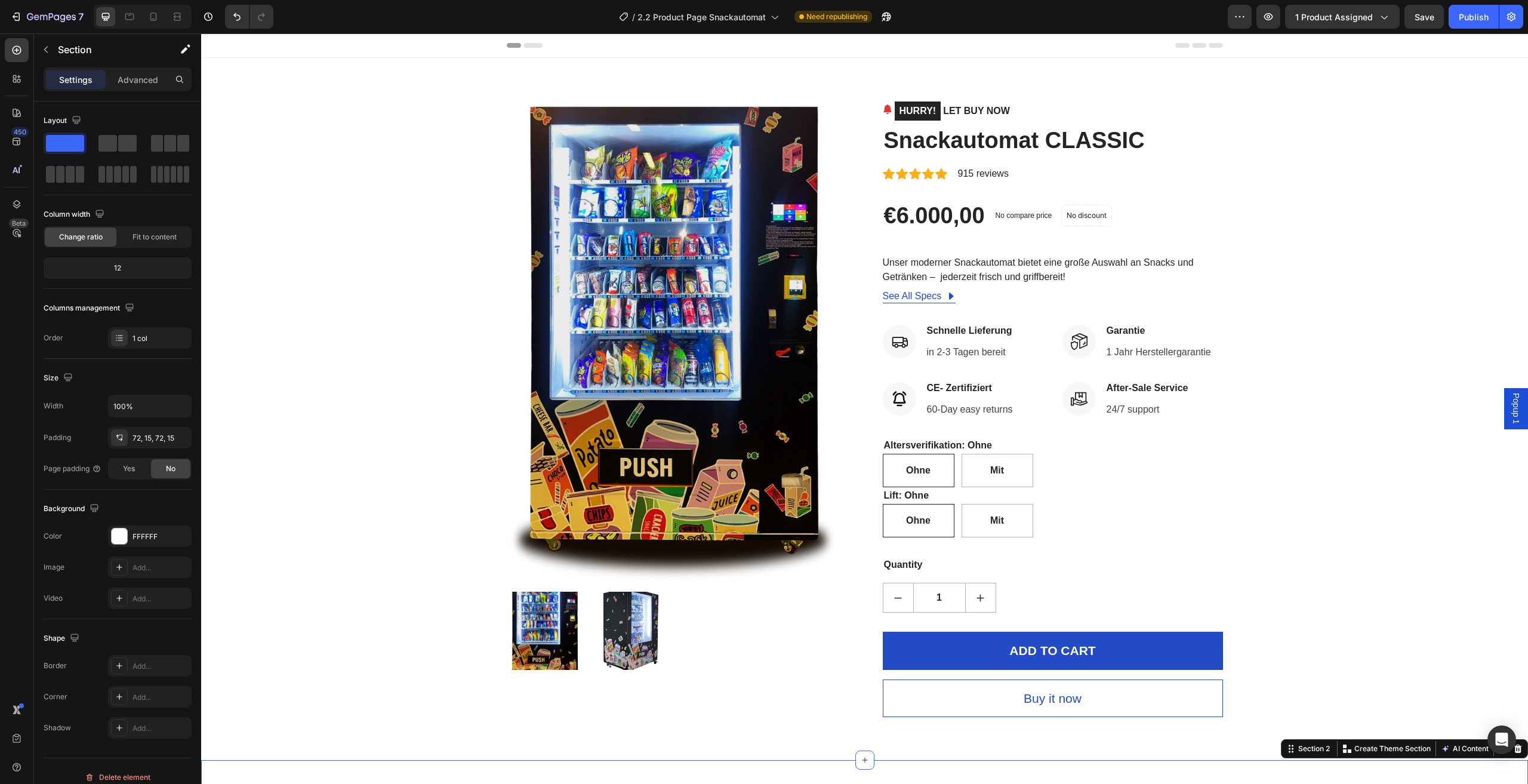
scroll to position [642, 0]
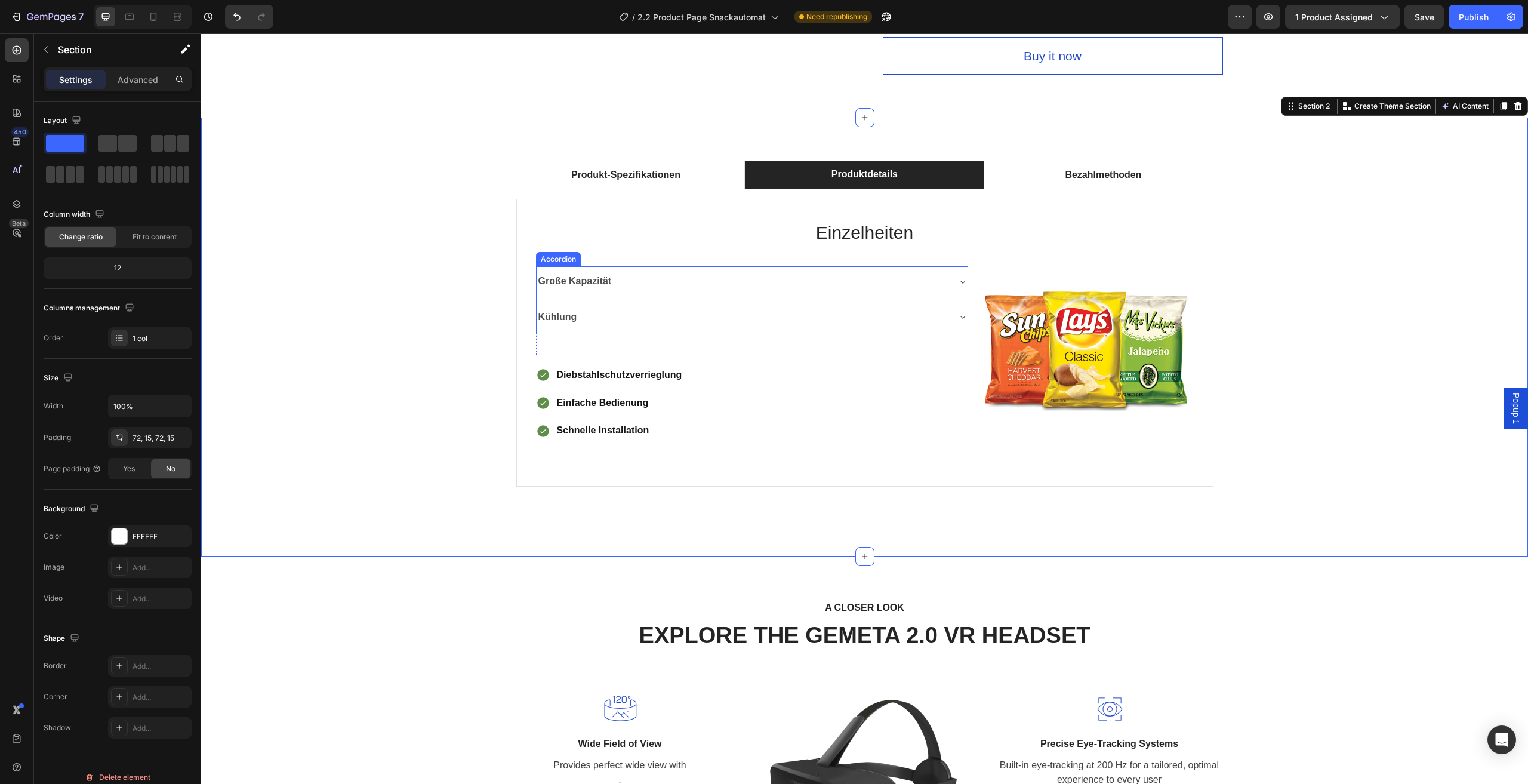
click at [956, 286] on div "Große Kapazität" at bounding box center [752, 281] width 431 height 30
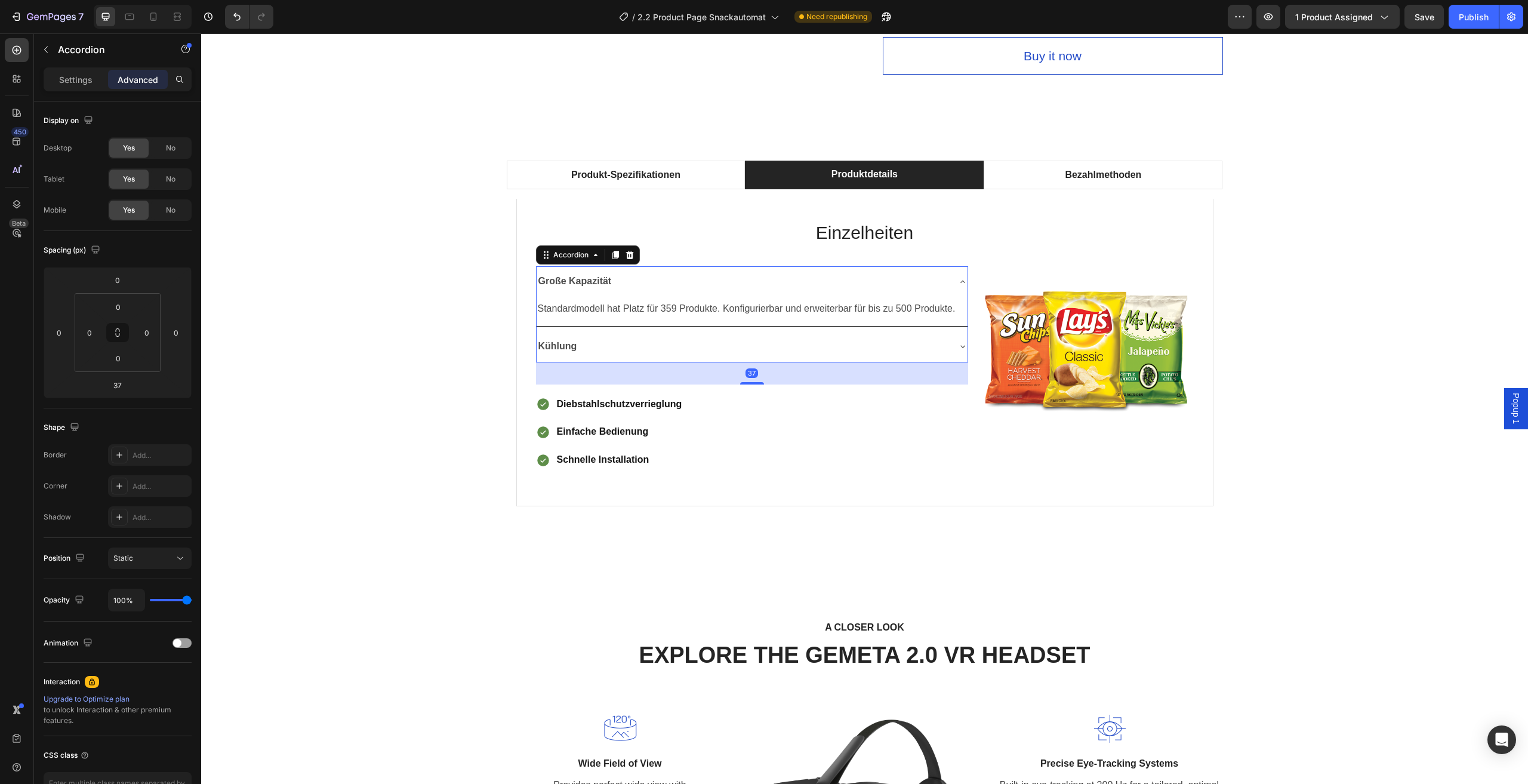
click at [961, 354] on div "Kühlung" at bounding box center [752, 346] width 431 height 30
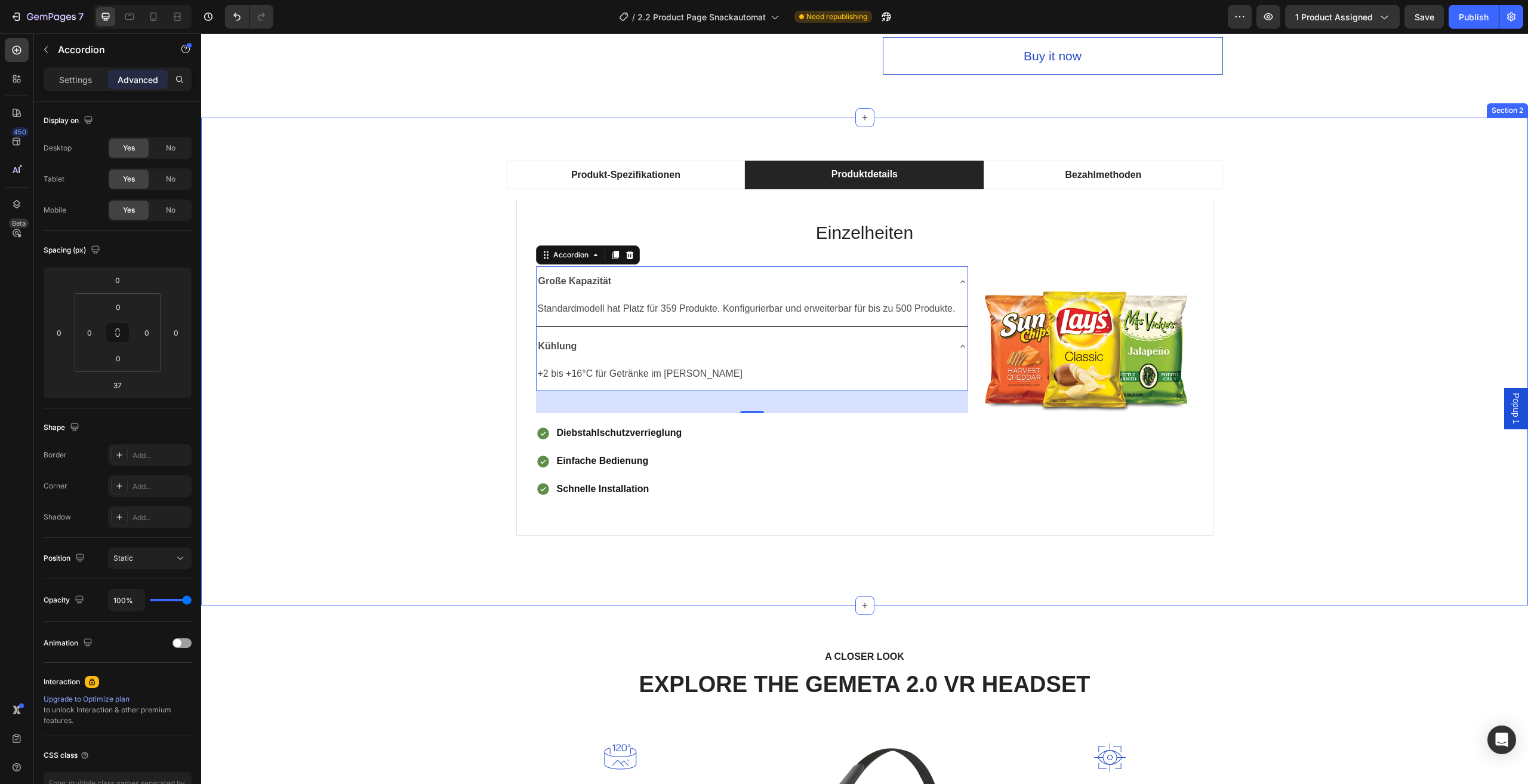
click at [1342, 222] on div "Produkt-Spezifikationen Produktdetails Bezahlmethoden Technische Daten Heading …" at bounding box center [864, 361] width 1309 height 402
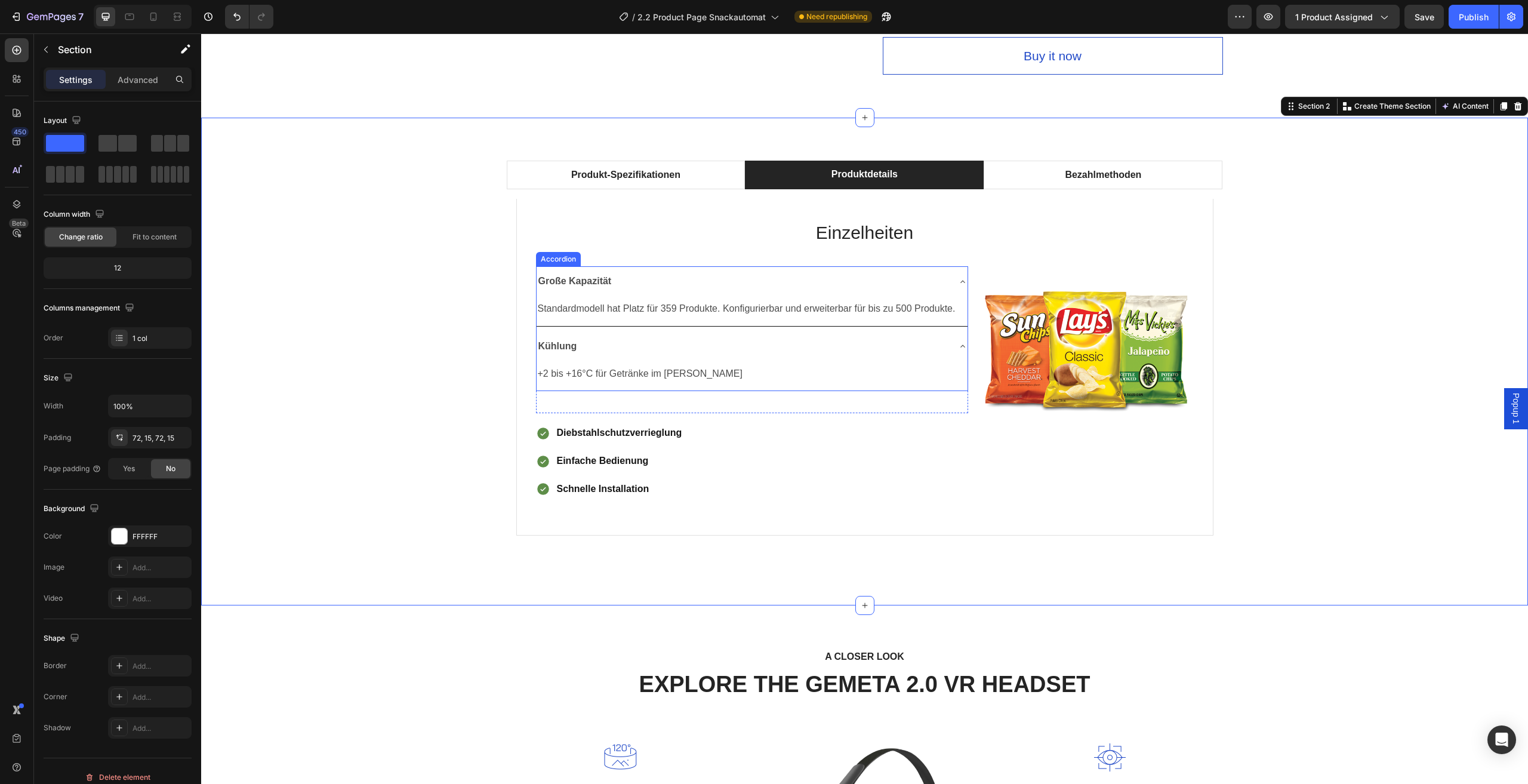
click at [948, 347] on div "Kühlung" at bounding box center [752, 346] width 431 height 30
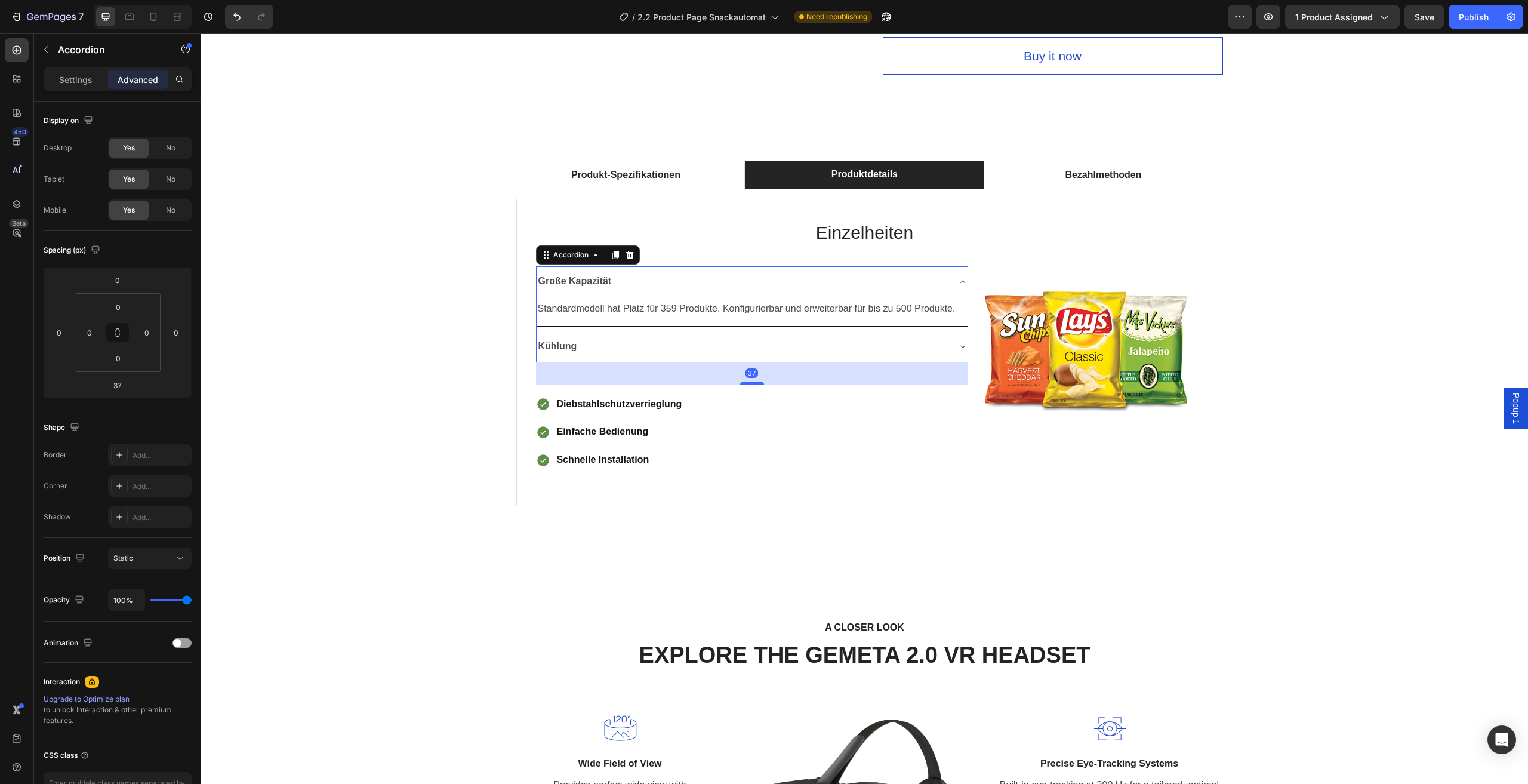
click at [948, 282] on div "Große Kapazität" at bounding box center [752, 281] width 431 height 30
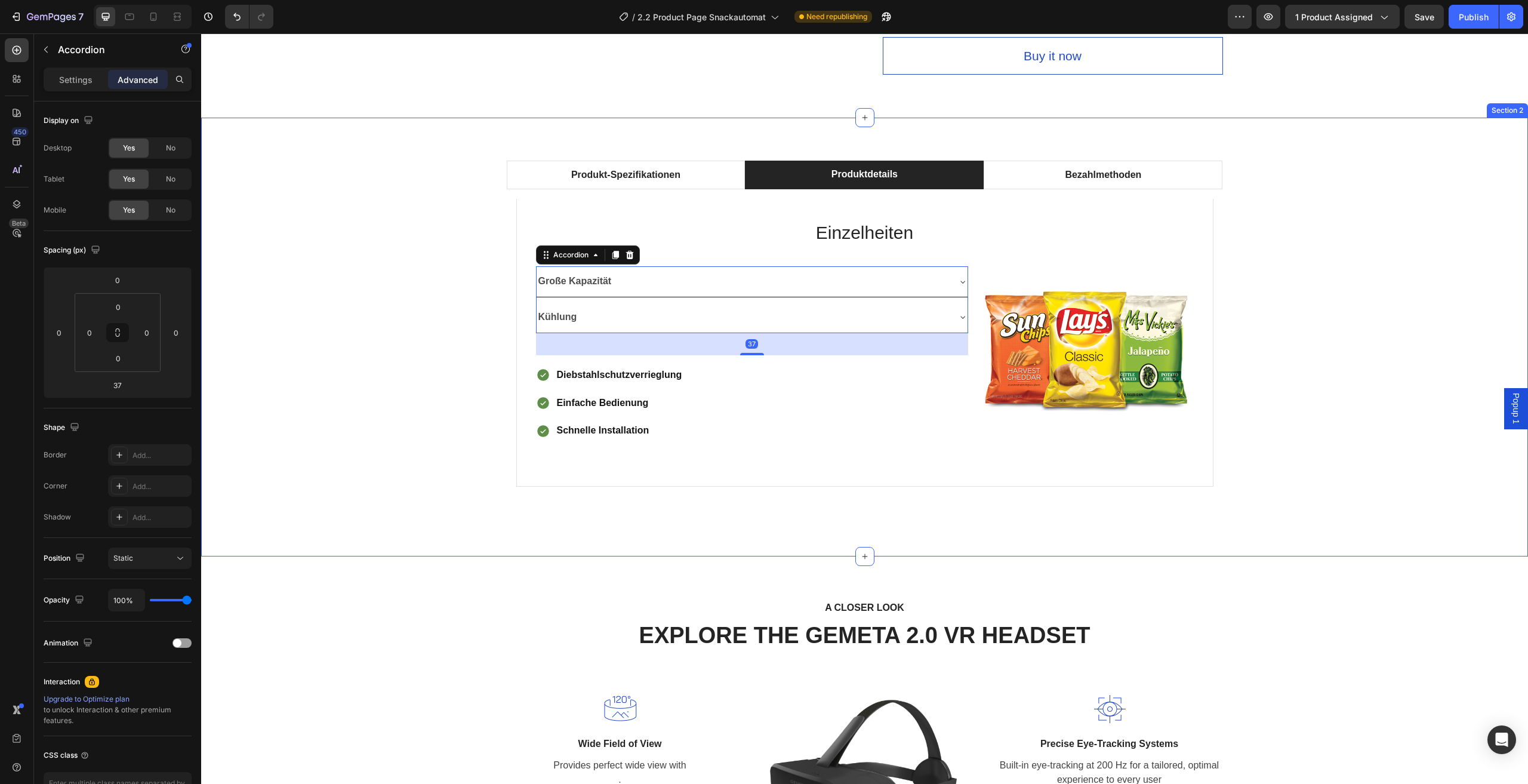
click at [1336, 226] on div "Produkt-Spezifikationen Produktdetails Bezahlmethoden Technische Daten Heading …" at bounding box center [864, 337] width 1309 height 353
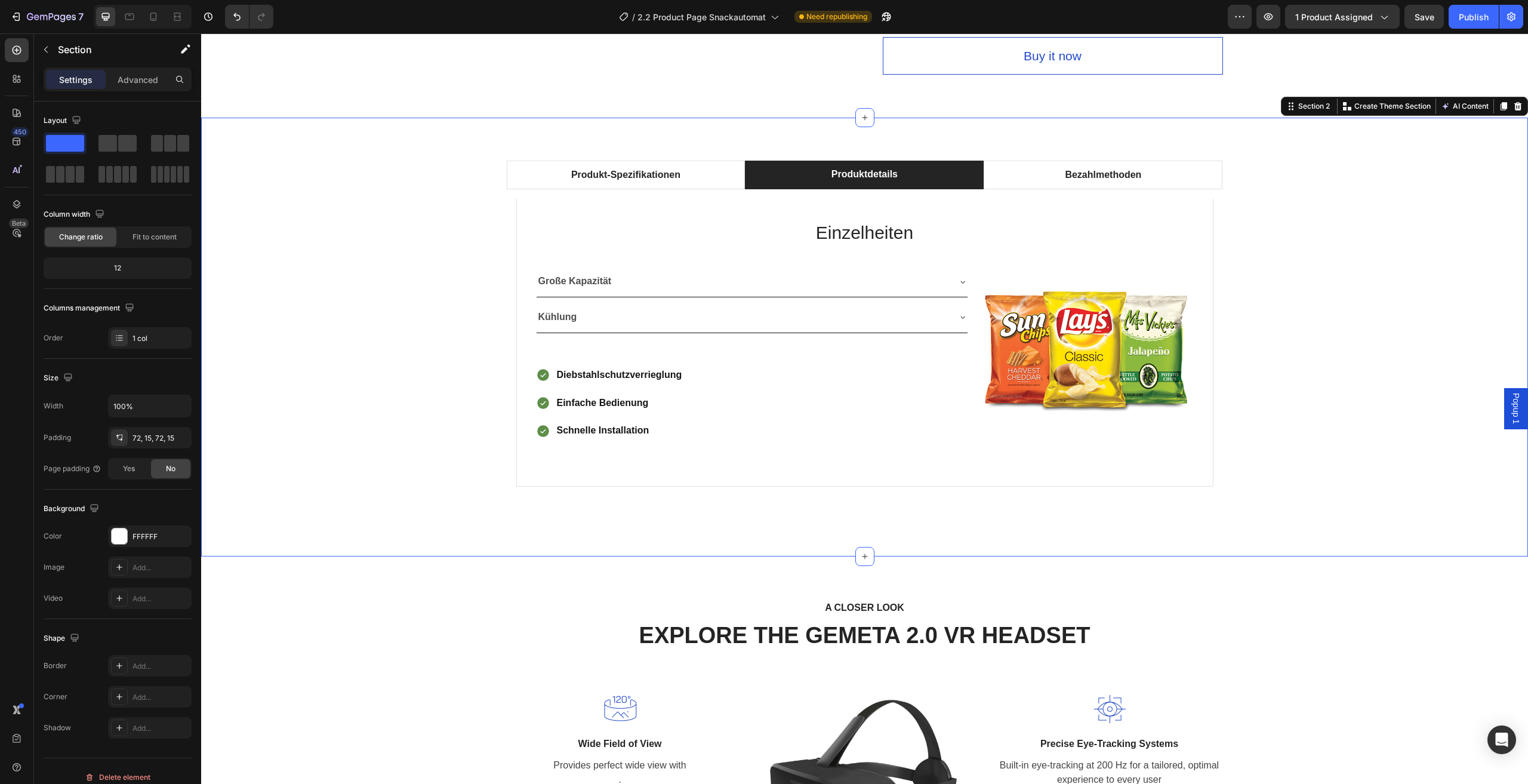
click at [1319, 397] on div "Produkt-Spezifikationen Produktdetails Bezahlmethoden Technische Daten Heading …" at bounding box center [864, 337] width 1309 height 353
click at [1338, 632] on div "A CLOSER LOOK Text block EXPLORE THE GEMETA 2.0 VR HEADSET Heading Row Image Wi…" at bounding box center [864, 754] width 1309 height 311
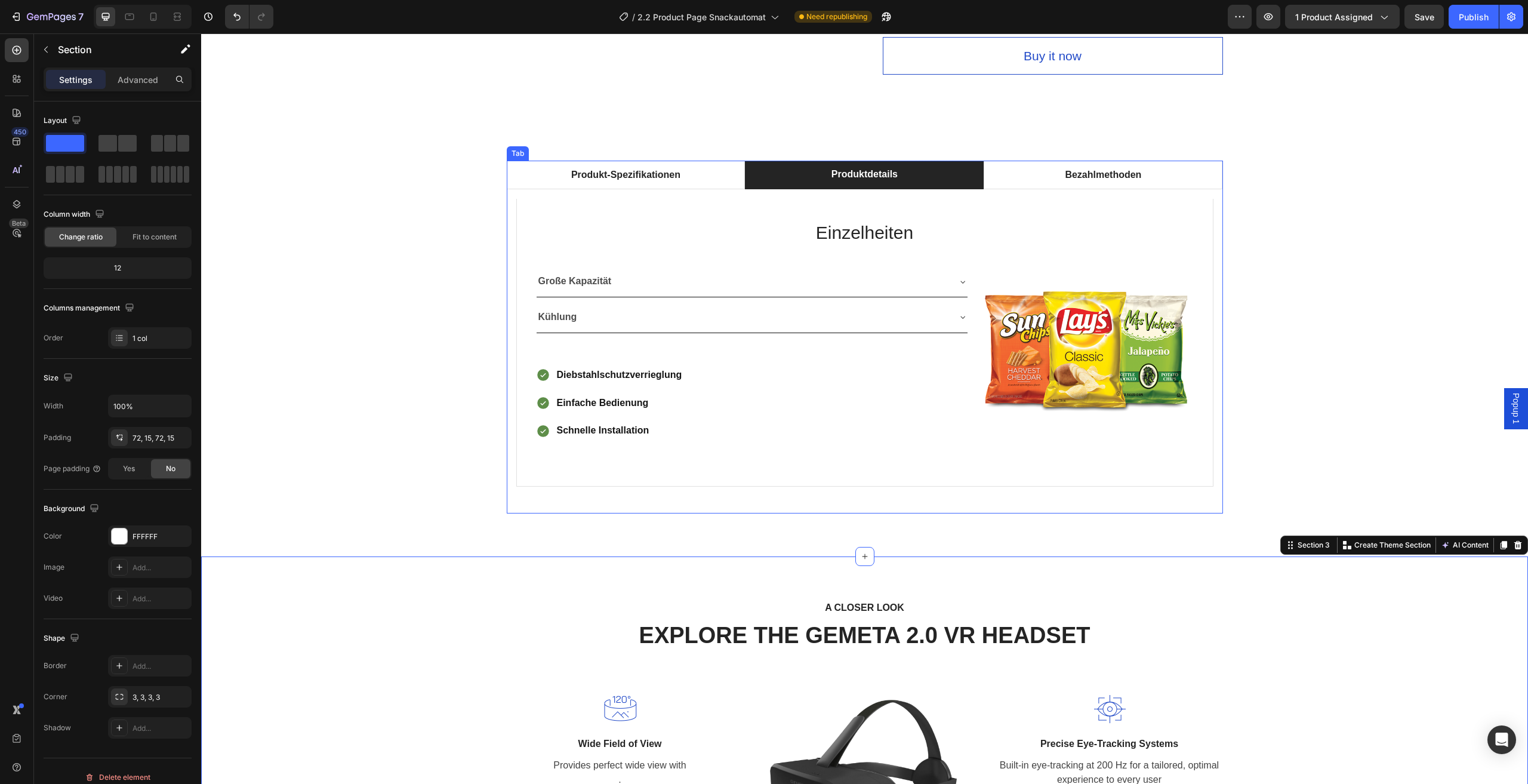
click at [1349, 196] on div "Produkt-Spezifikationen Produktdetails Bezahlmethoden Technische Daten Heading …" at bounding box center [864, 337] width 1309 height 353
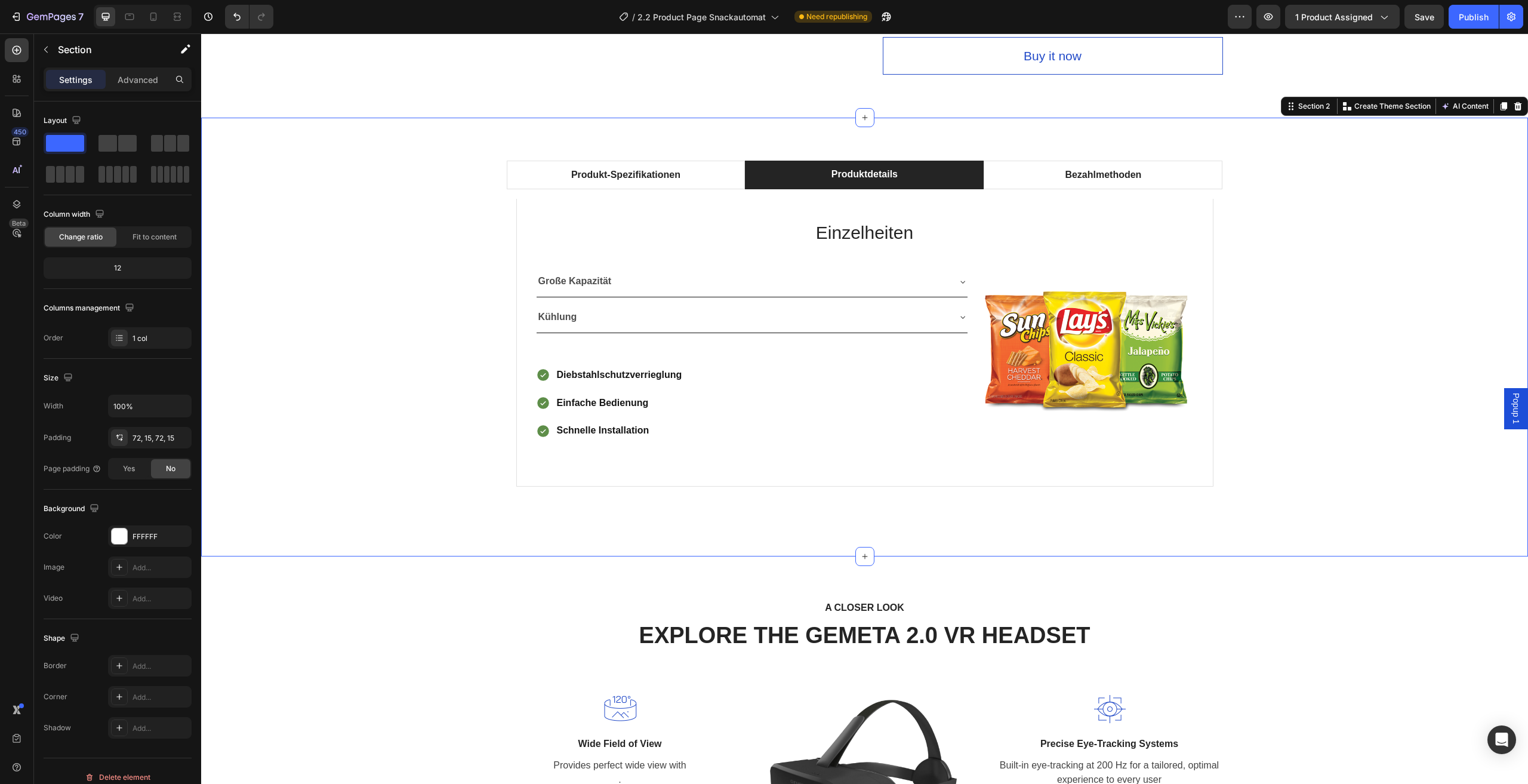
click at [1099, 336] on img at bounding box center [1086, 346] width 216 height 160
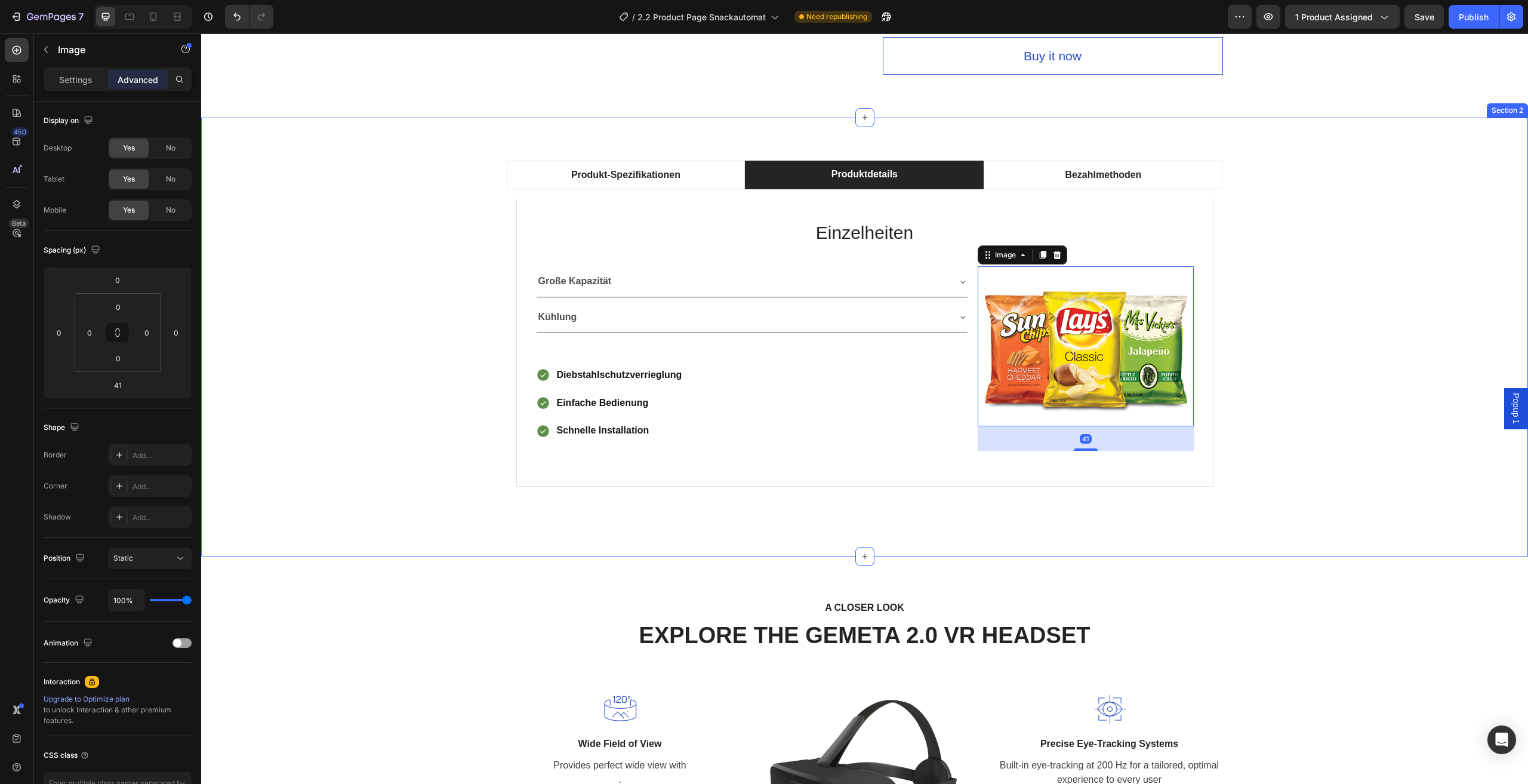
click at [1323, 322] on div "Produkt-Spezifikationen Produktdetails Bezahlmethoden Technische Daten Heading …" at bounding box center [864, 337] width 1309 height 353
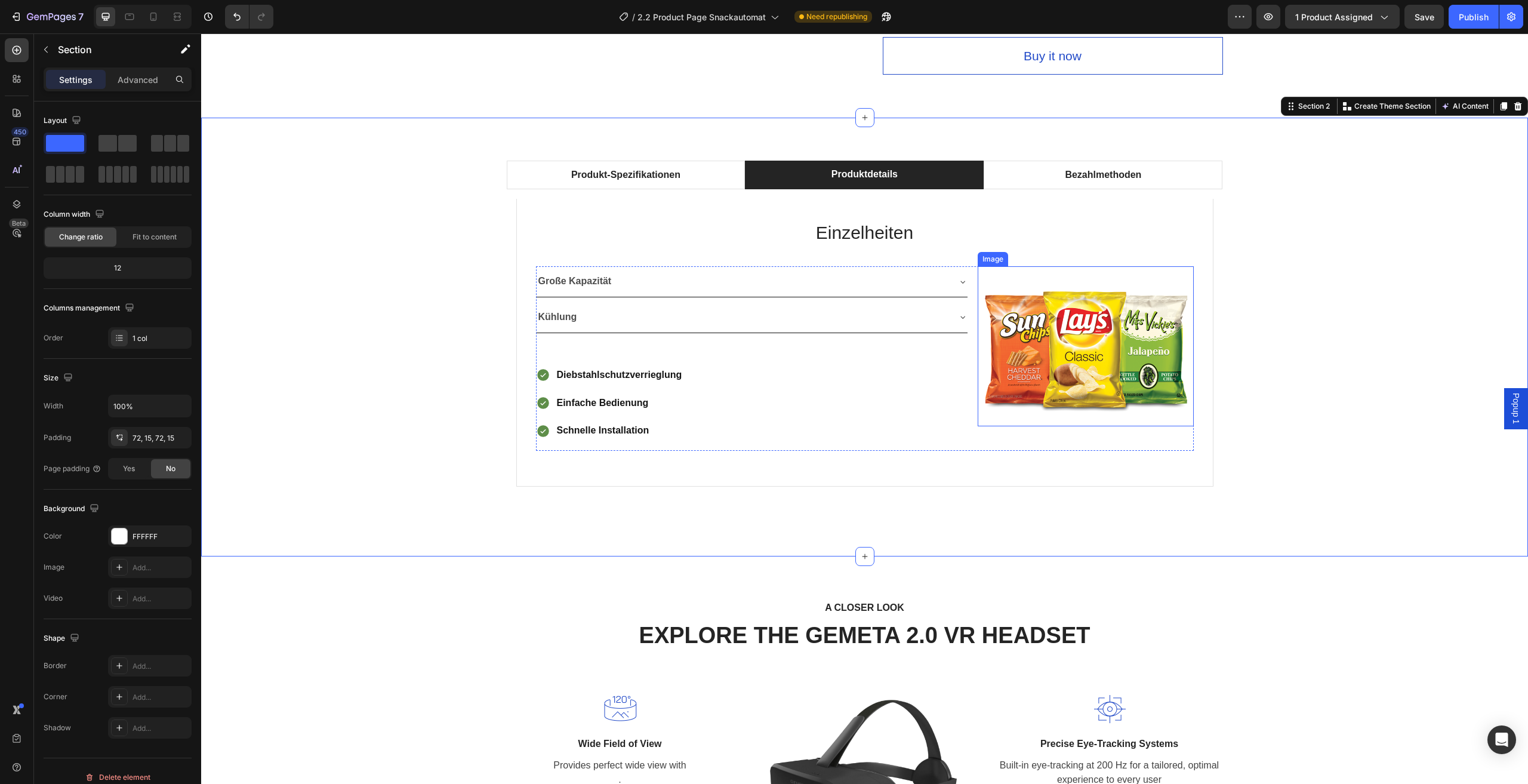
click at [1112, 292] on img at bounding box center [1086, 346] width 216 height 160
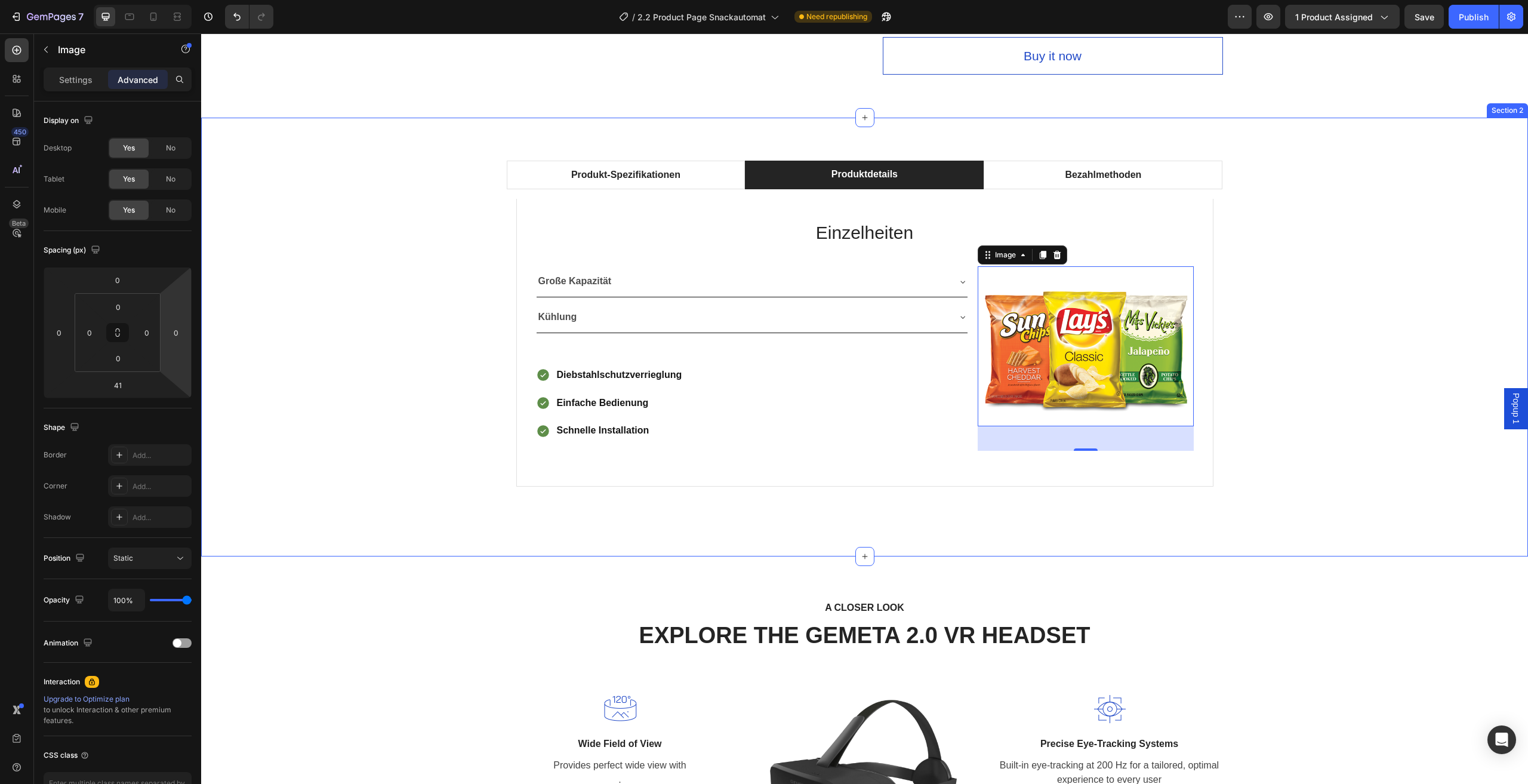
click at [1280, 335] on div "Produkt-Spezifikationen Produktdetails Bezahlmethoden Technische Daten Heading …" at bounding box center [864, 337] width 1309 height 353
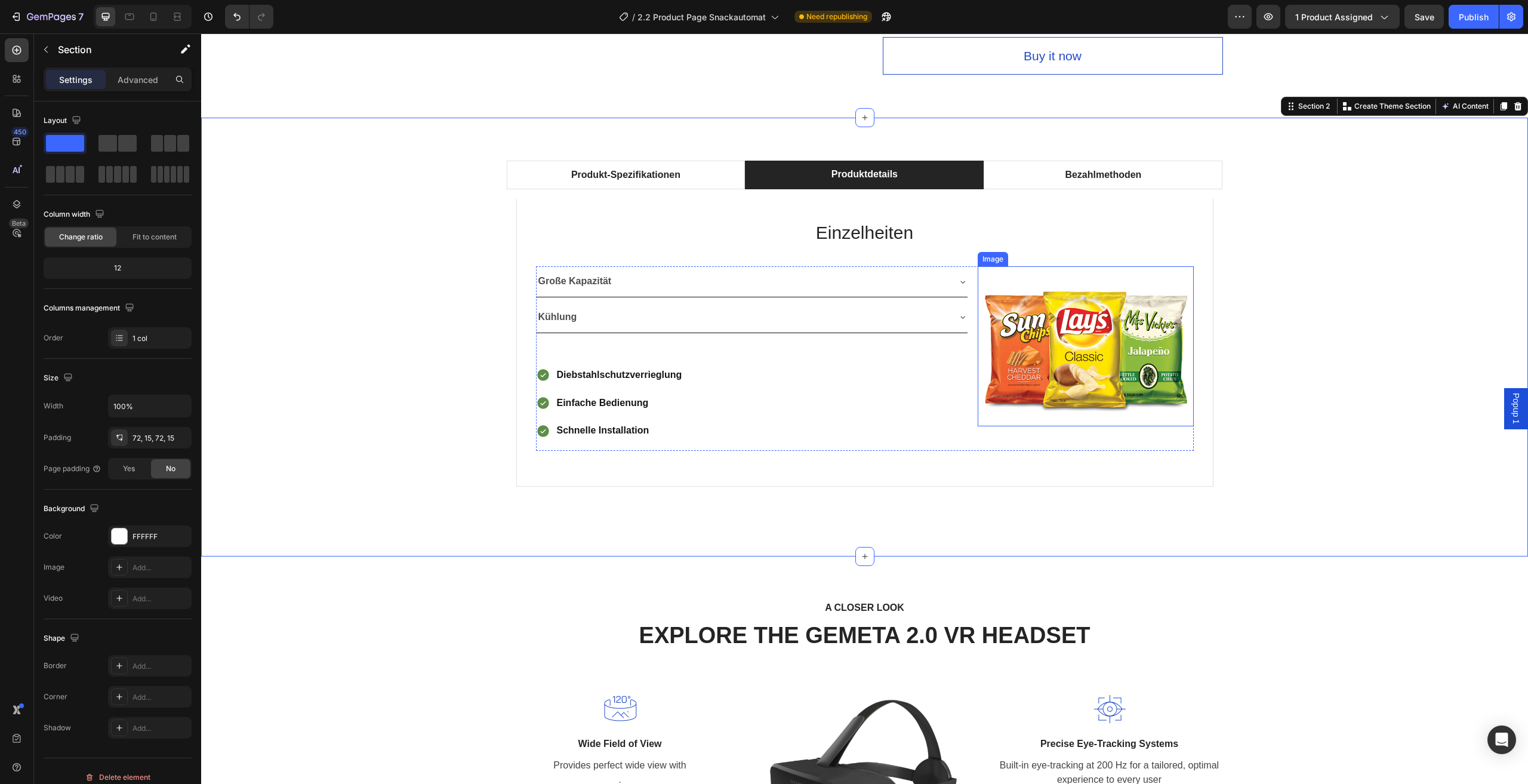
click at [1127, 340] on img at bounding box center [1086, 346] width 216 height 160
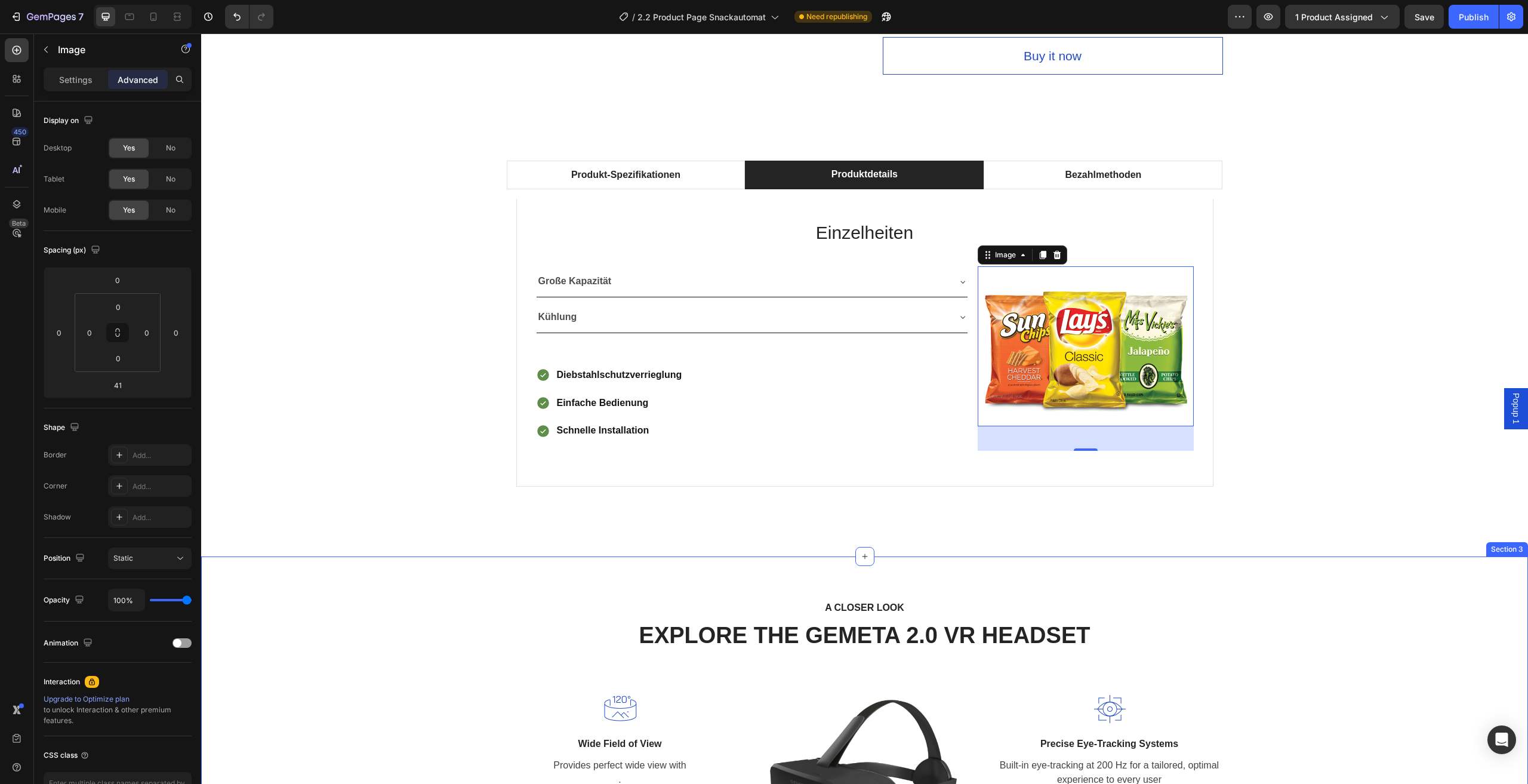
click at [1311, 592] on div "A CLOSER LOOK Text block EXPLORE THE GEMETA 2.0 VR HEADSET Heading Row Image Wi…" at bounding box center [865, 755] width 1327 height 398
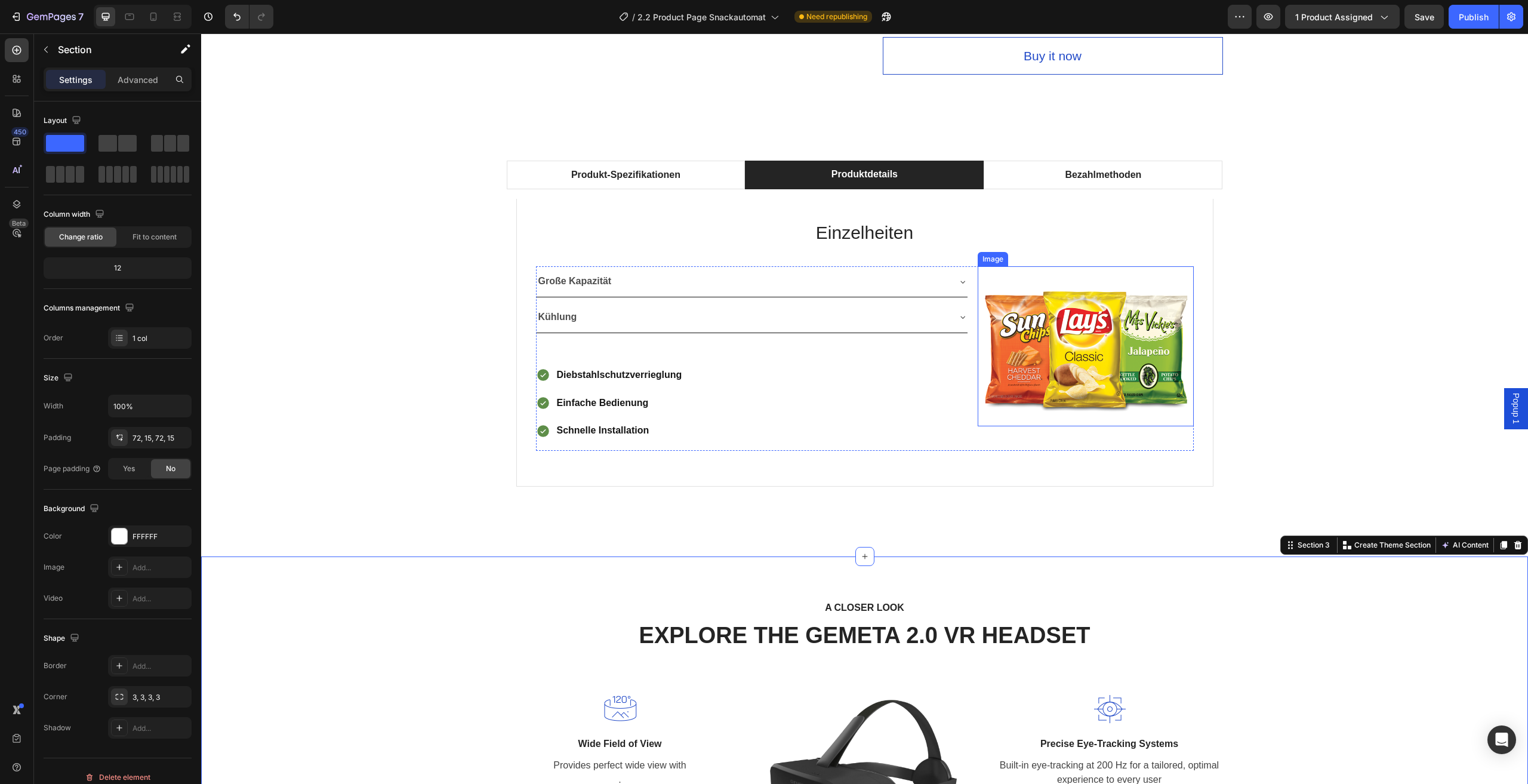
click at [1058, 371] on img at bounding box center [1086, 346] width 216 height 160
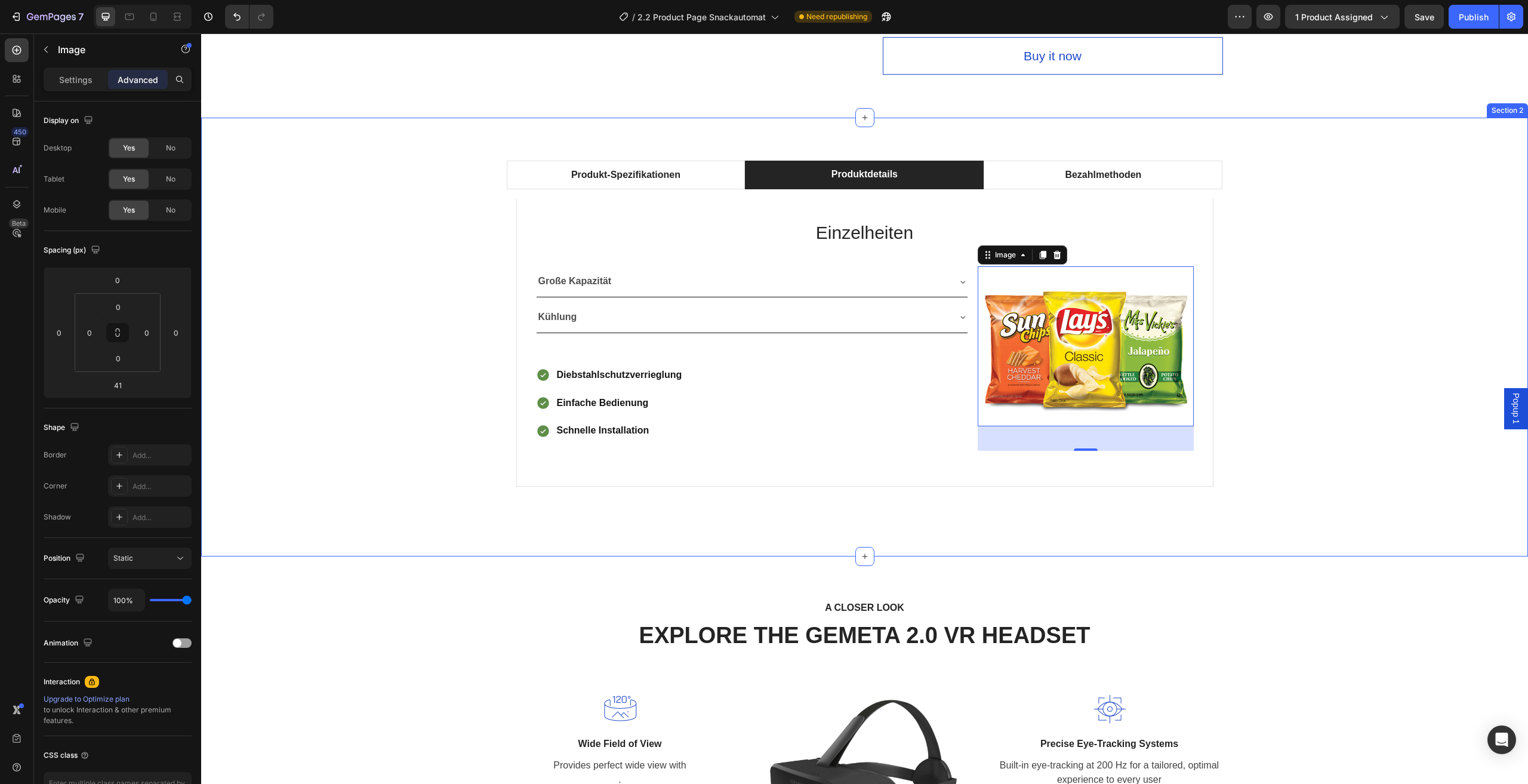
click at [1329, 273] on div "Produkt-Spezifikationen Produktdetails Bezahlmethoden Technische Daten Heading …" at bounding box center [864, 337] width 1309 height 353
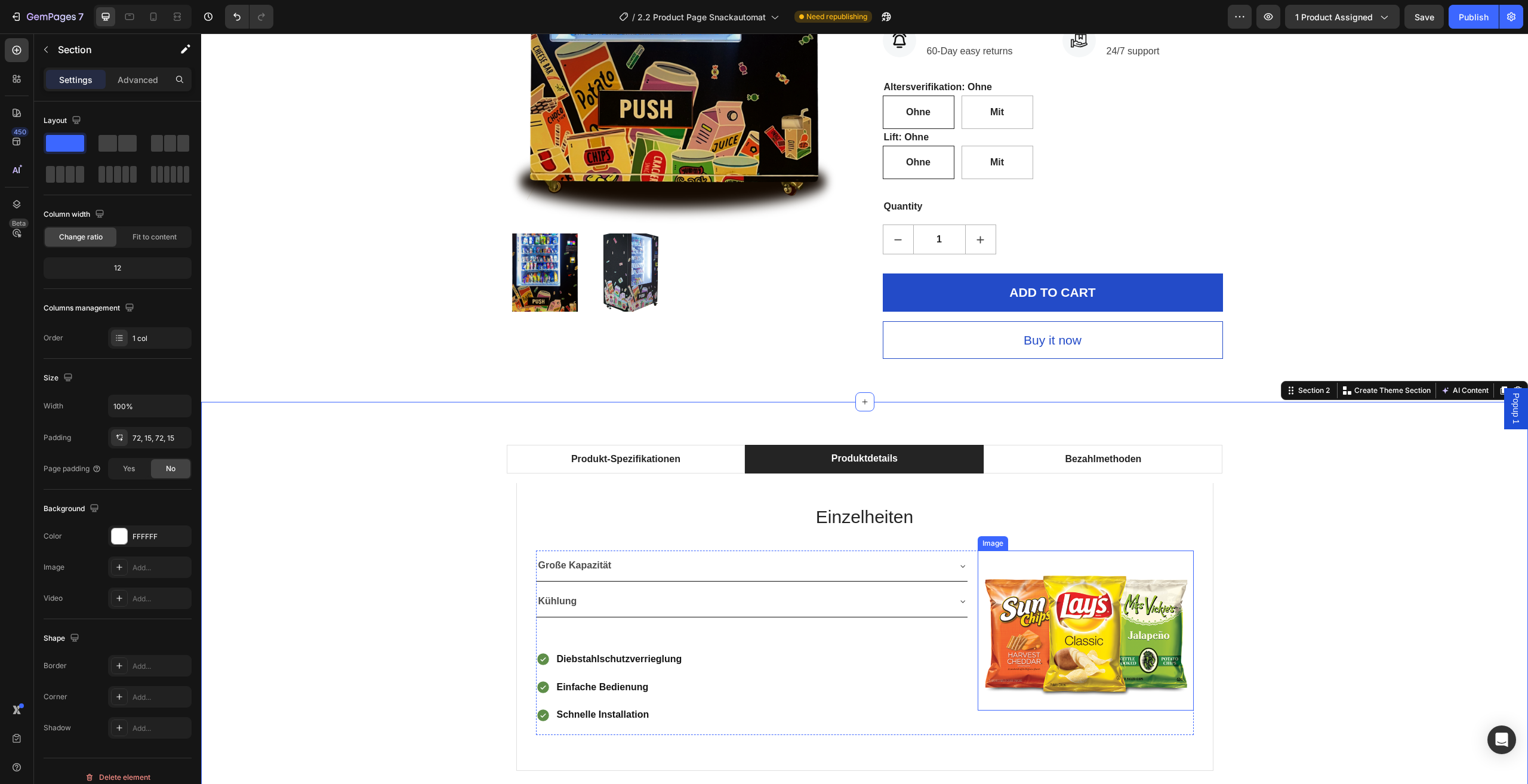
scroll to position [657, 0]
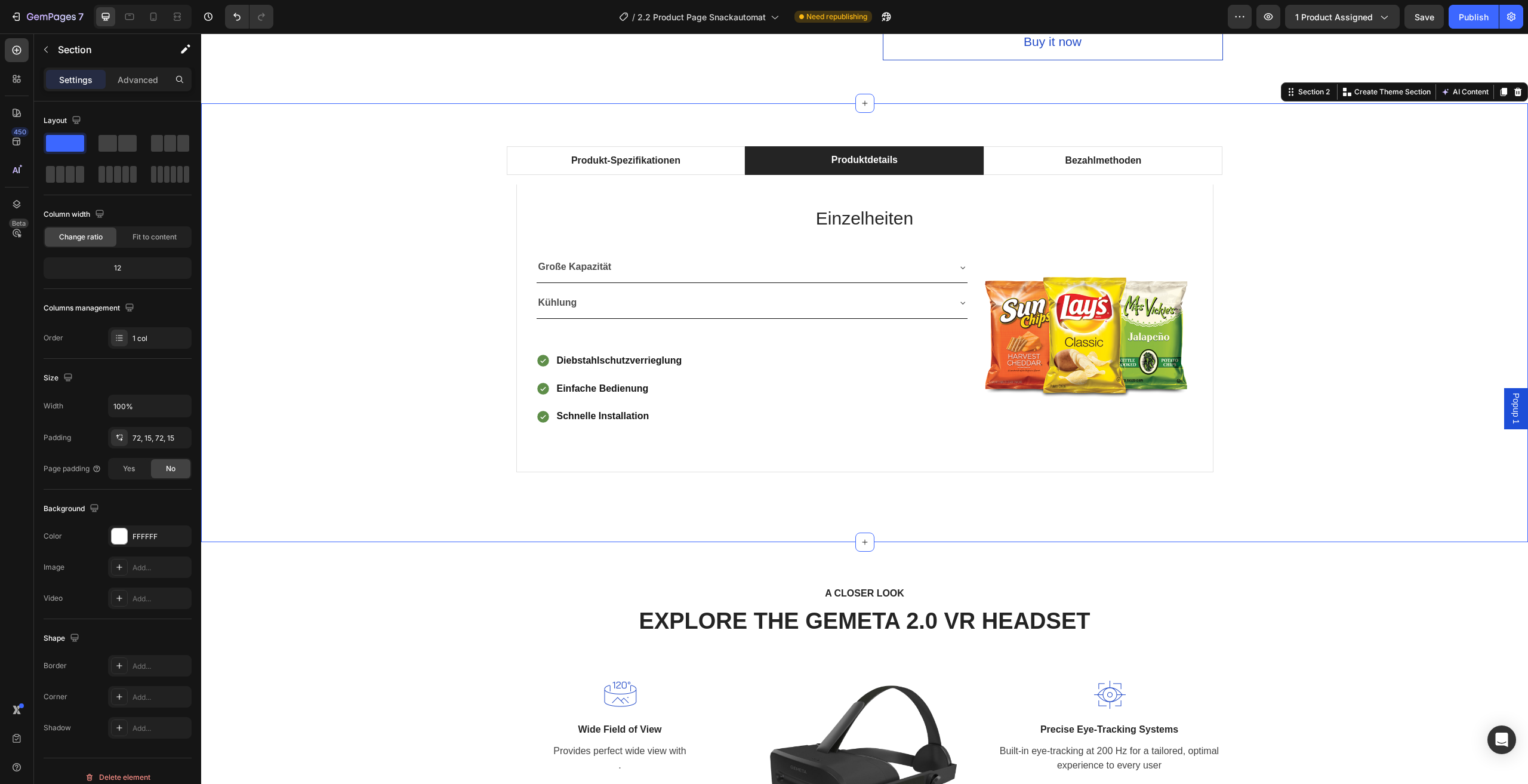
click at [1361, 383] on div "Produkt-Spezifikationen Produktdetails Bezahlmethoden Technische Daten Heading …" at bounding box center [864, 323] width 1309 height 353
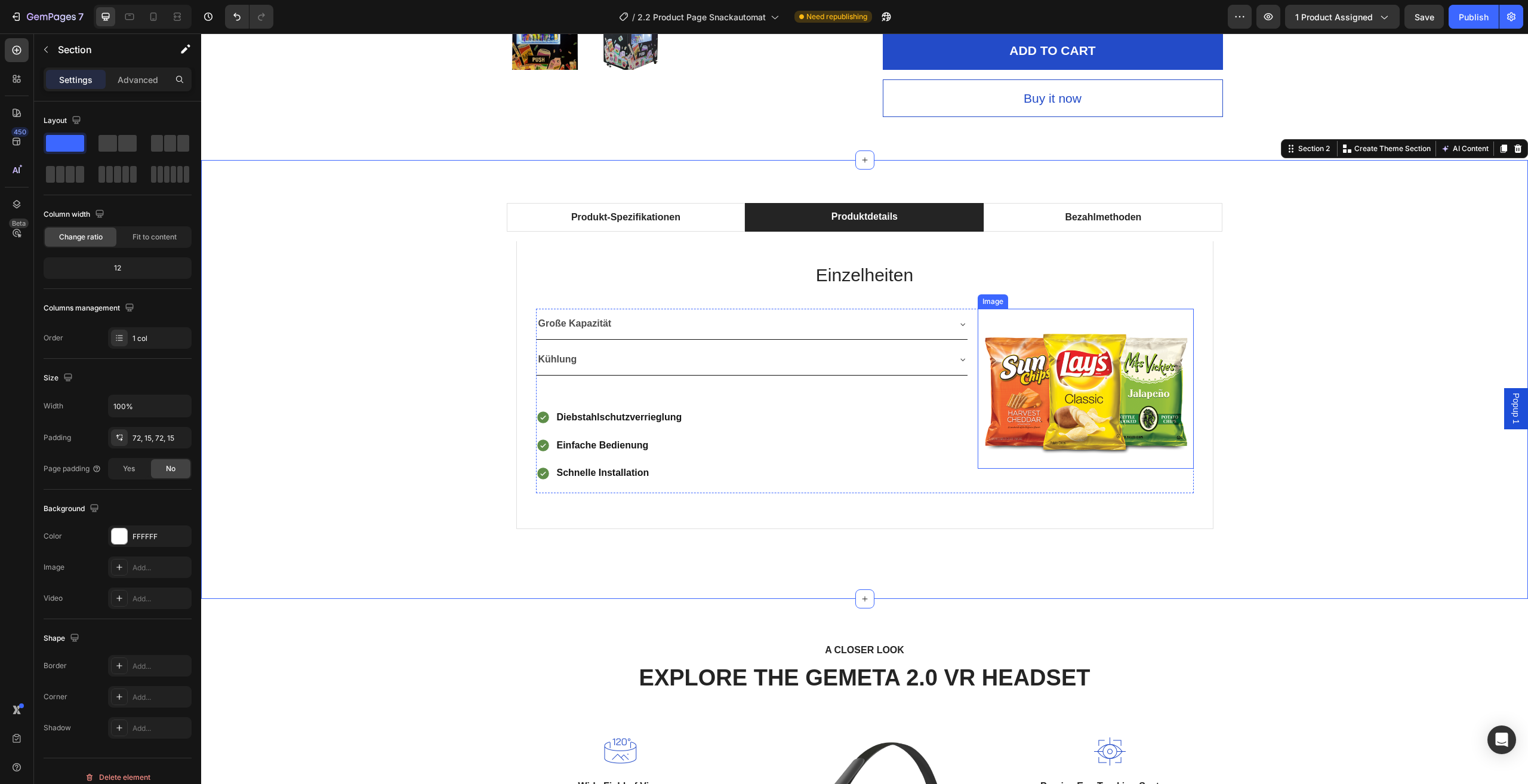
scroll to position [597, 0]
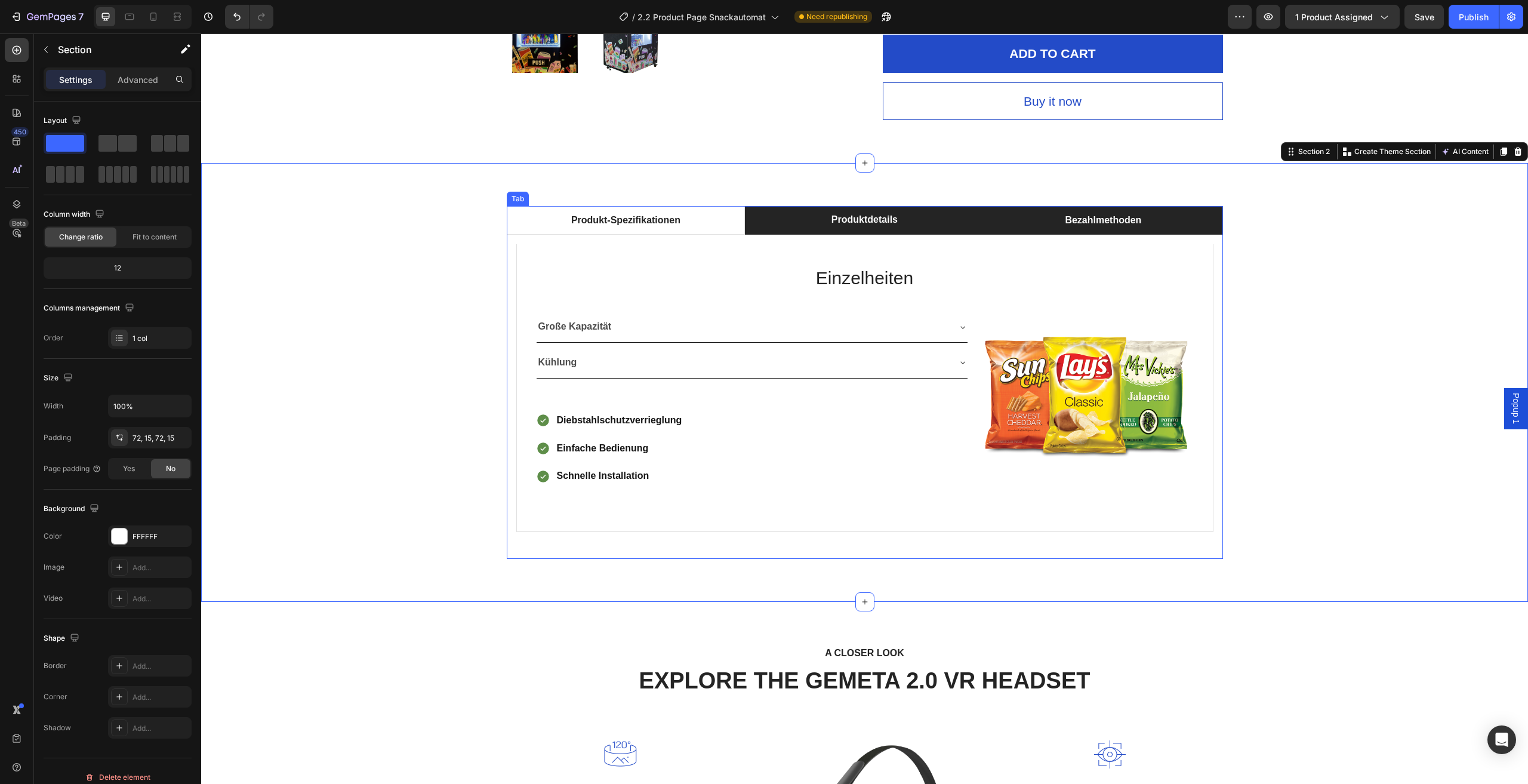
click at [1022, 227] on li "Bezahlmethoden" at bounding box center [1103, 221] width 239 height 29
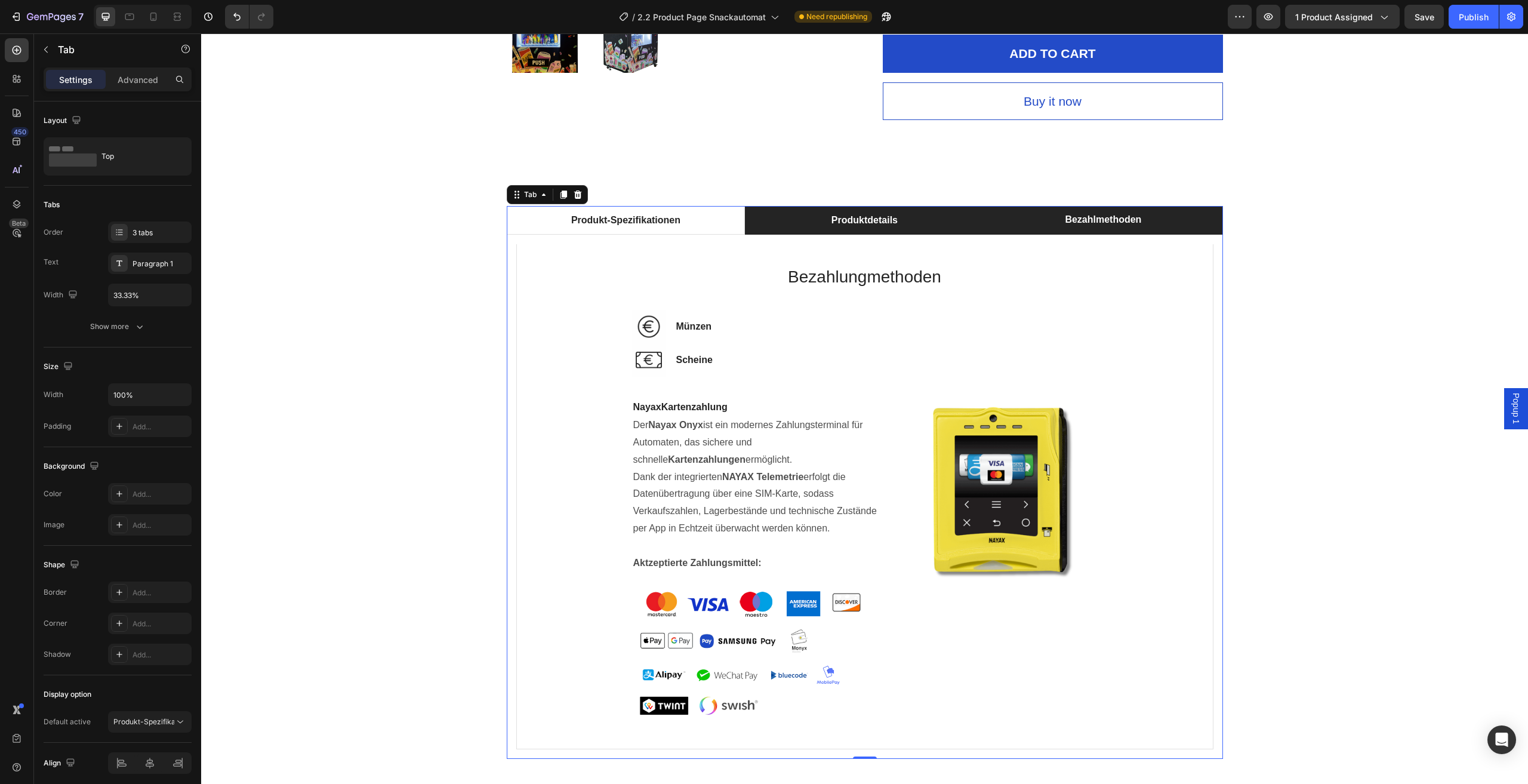
click at [928, 219] on li "Produktdetails" at bounding box center [864, 221] width 239 height 29
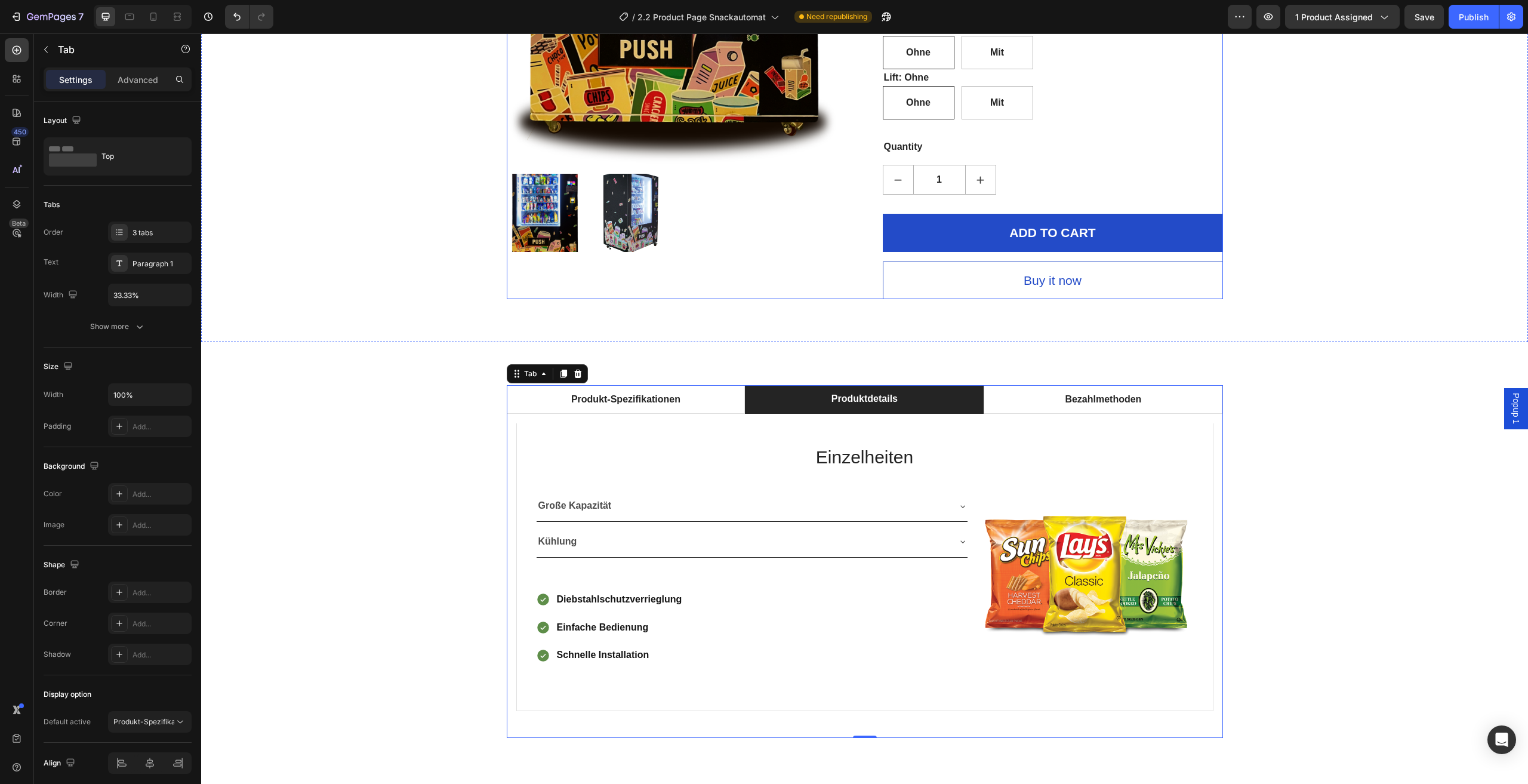
scroll to position [537, 0]
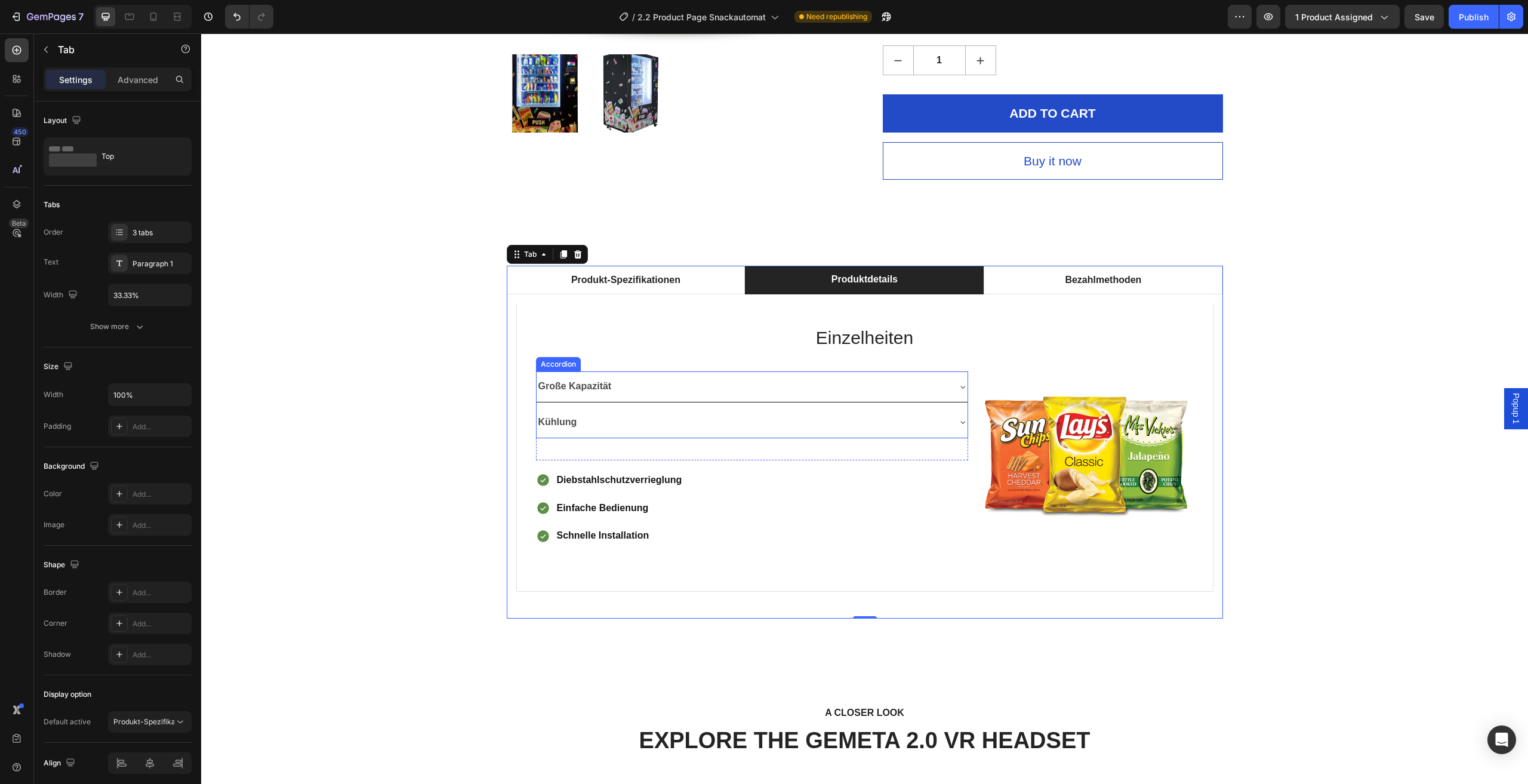
click at [961, 390] on icon at bounding box center [962, 386] width 10 height 10
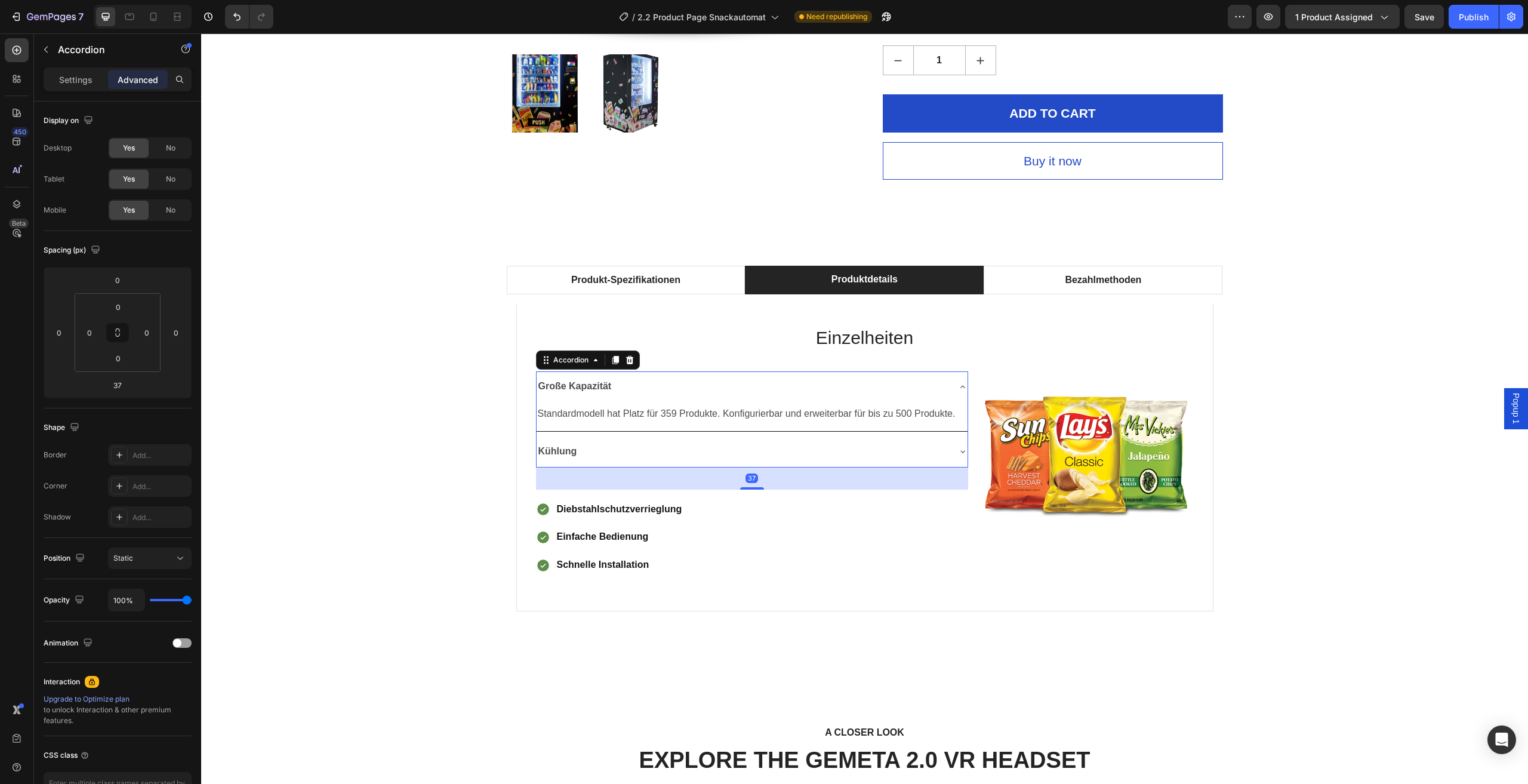
click at [961, 390] on icon at bounding box center [962, 386] width 10 height 10
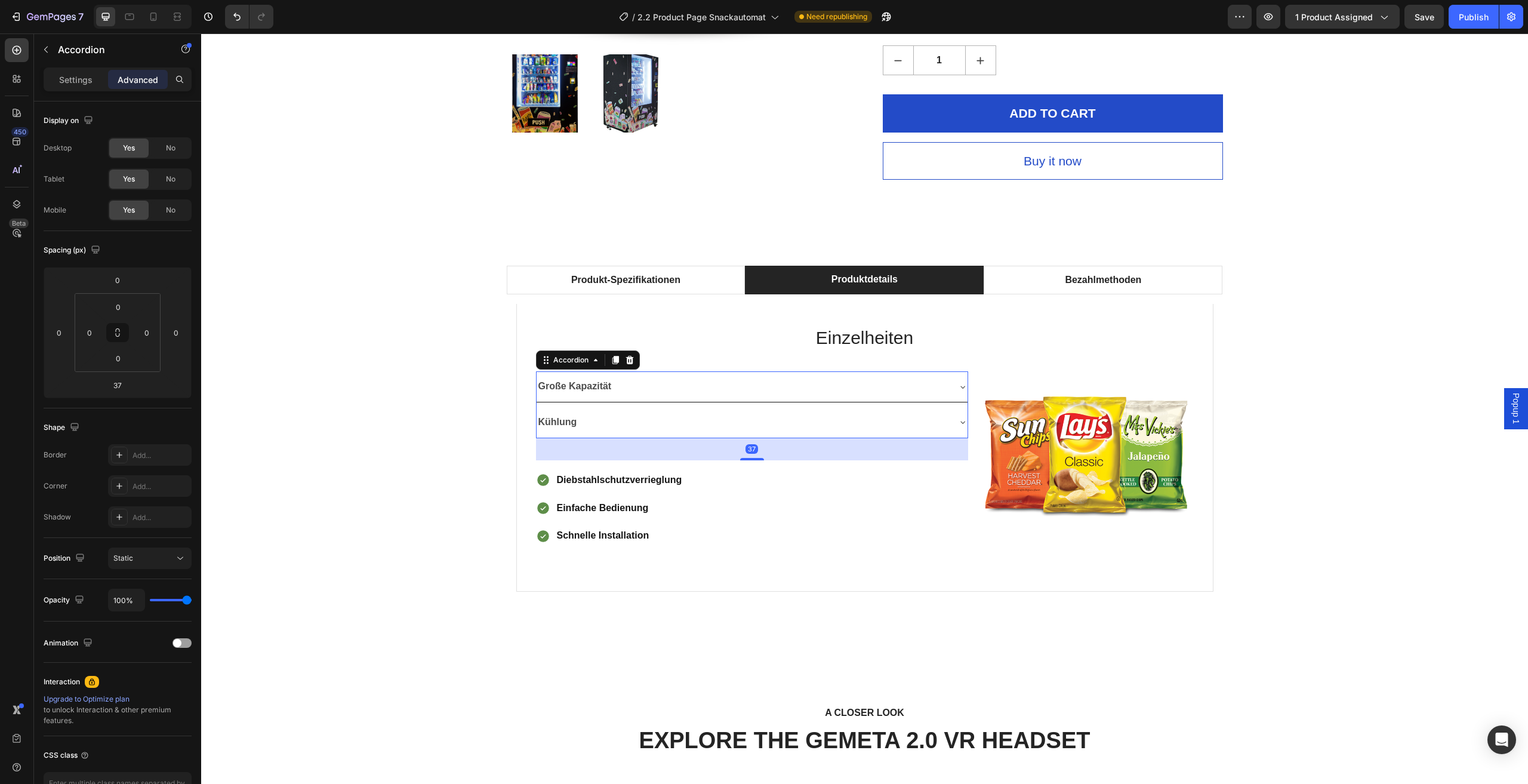
scroll to position [657, 0]
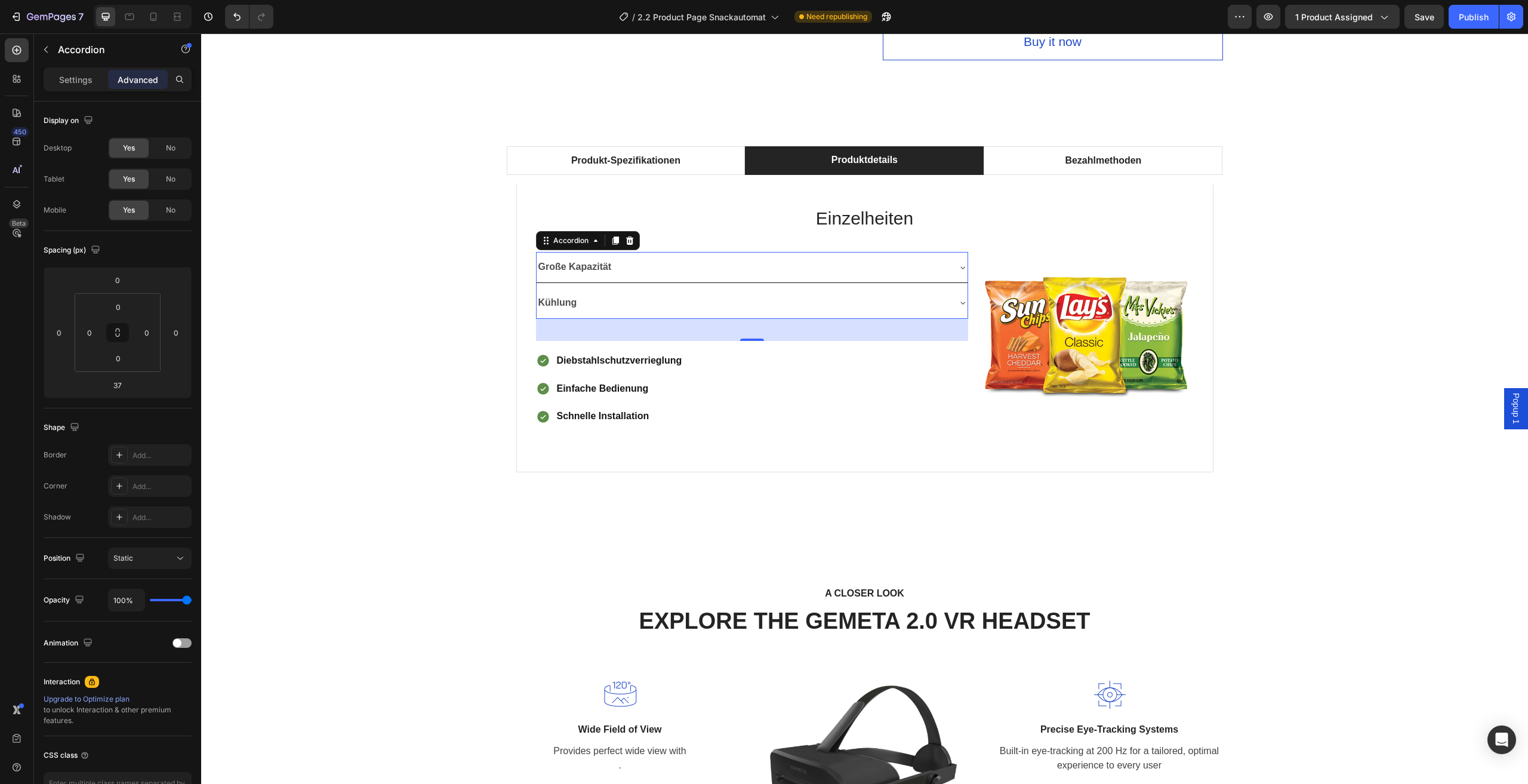
click at [951, 300] on div "Kühlung" at bounding box center [752, 303] width 431 height 30
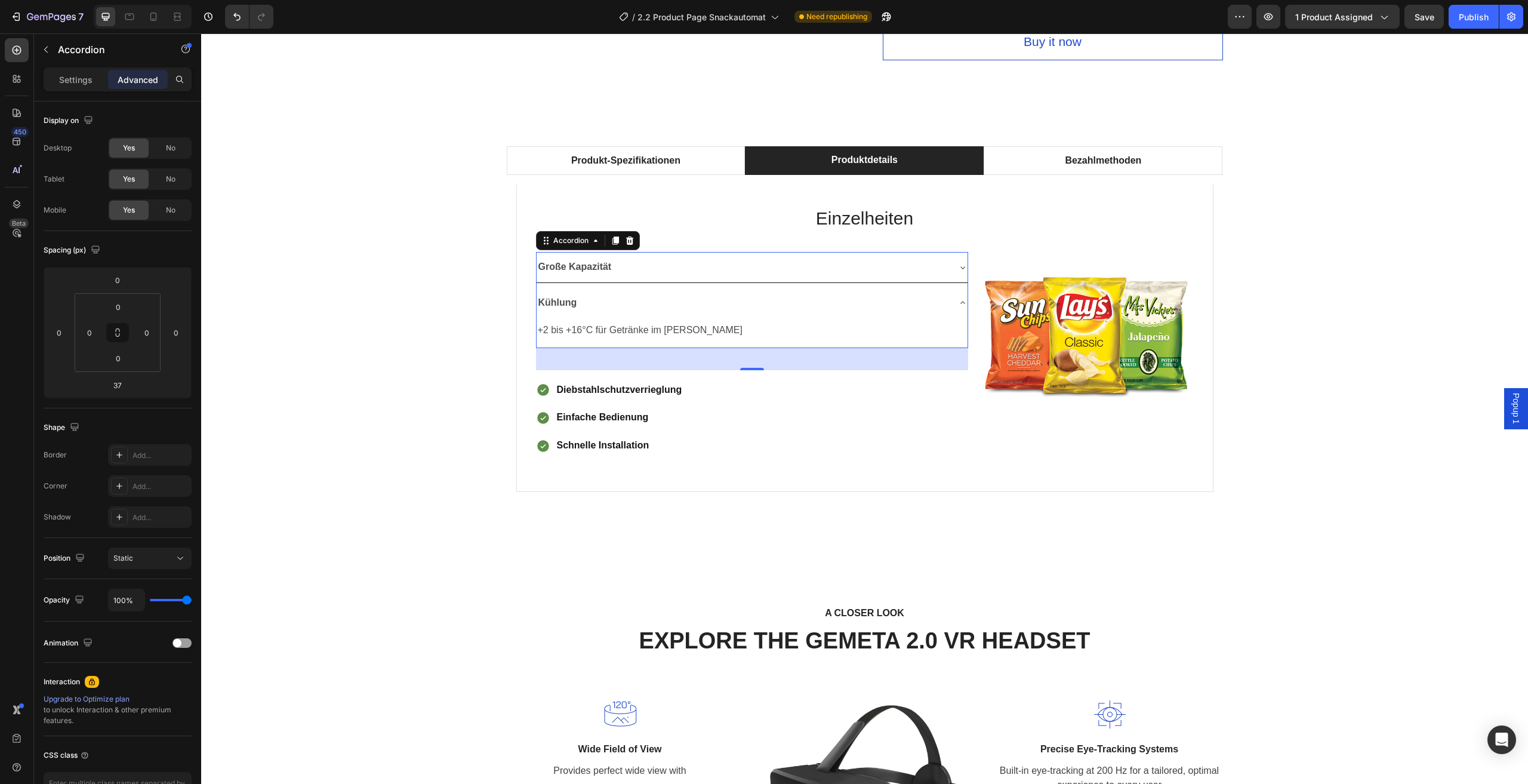
click at [951, 300] on div "Kühlung" at bounding box center [752, 303] width 431 height 30
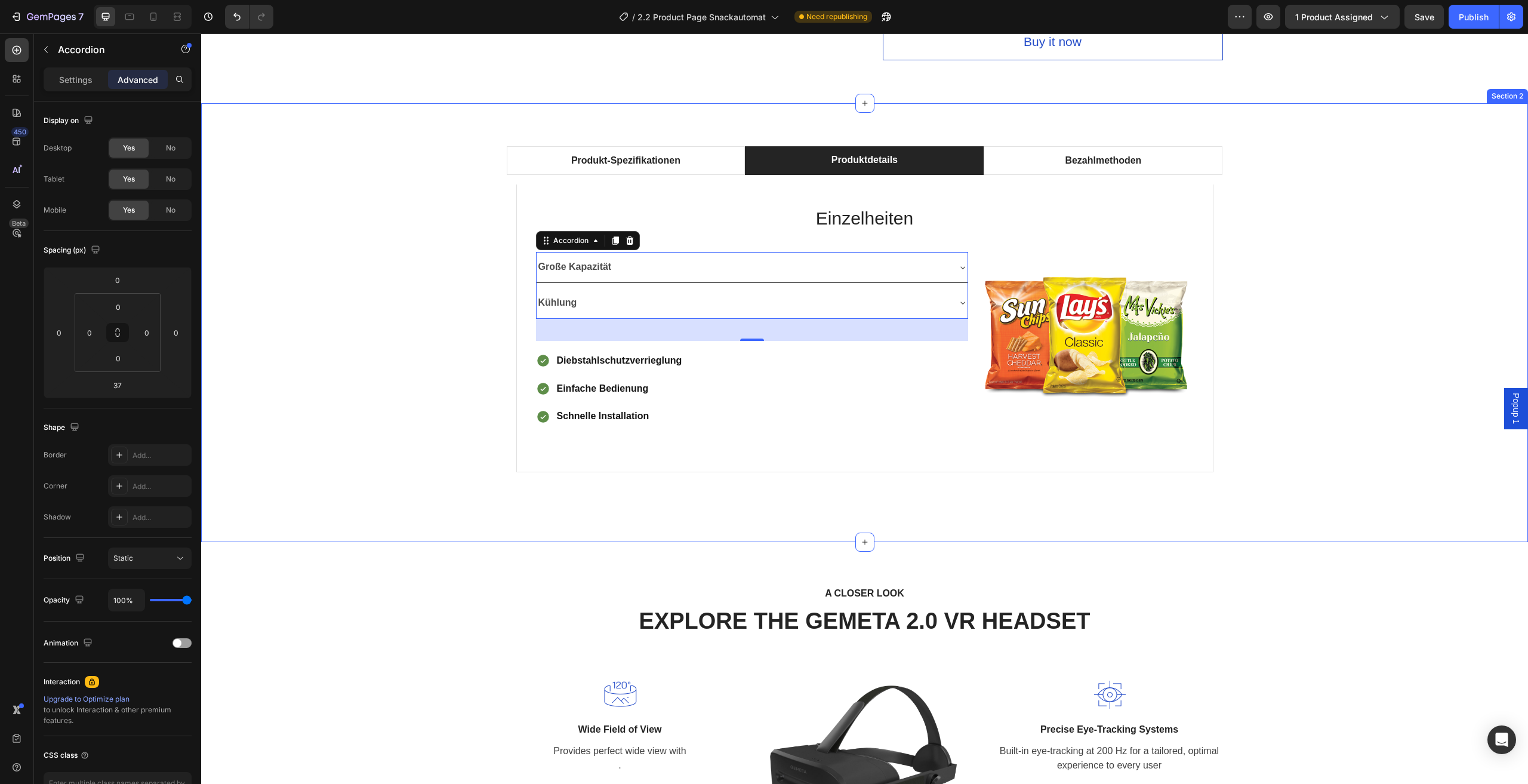
click at [336, 418] on div "Produkt-Spezifikationen Produktdetails Bezahlmethoden Technische Daten Heading …" at bounding box center [864, 323] width 1309 height 353
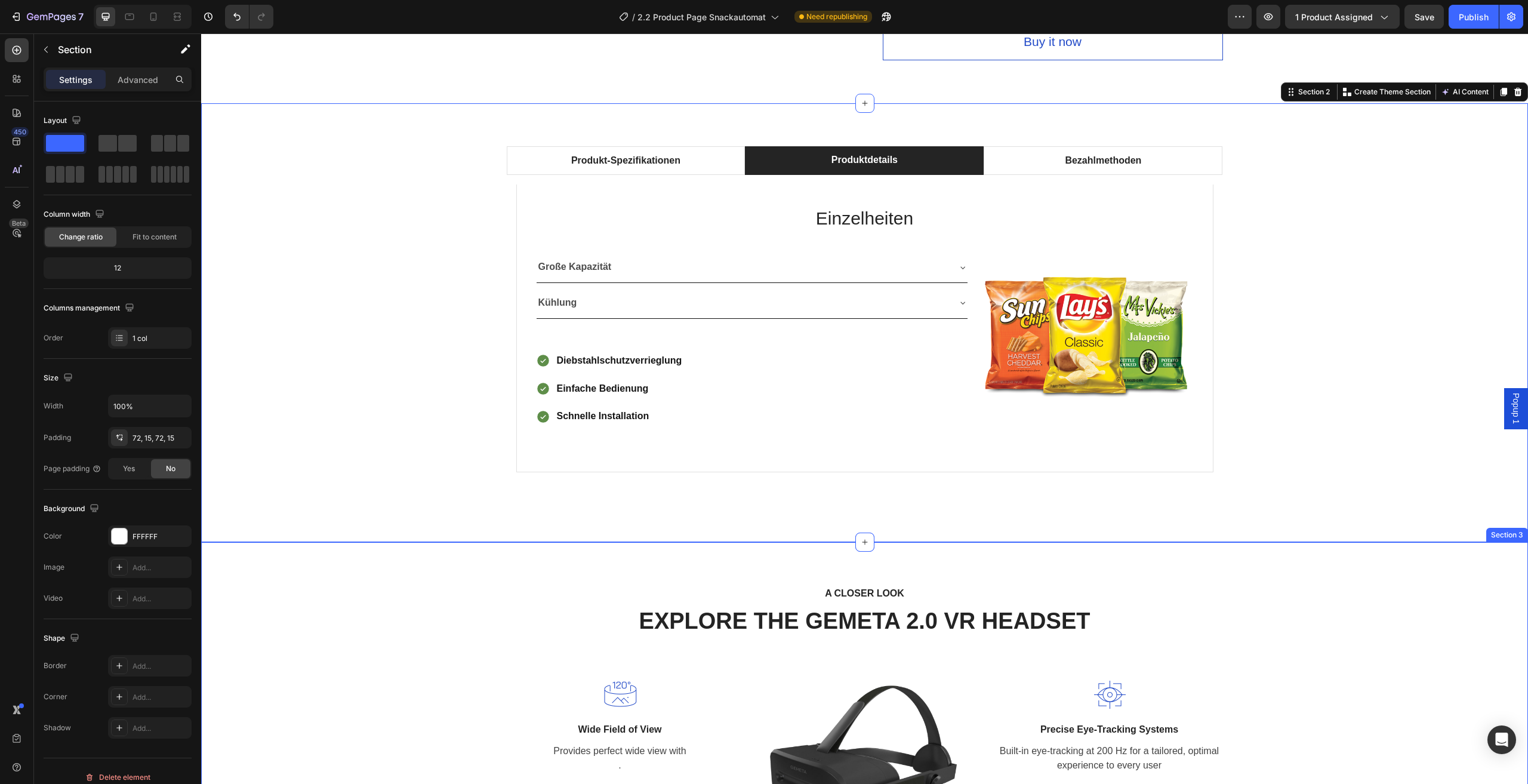
click at [436, 588] on div "A CLOSER LOOK Text block EXPLORE THE GEMETA 2.0 VR HEADSET Heading Row Image Wi…" at bounding box center [864, 741] width 1309 height 311
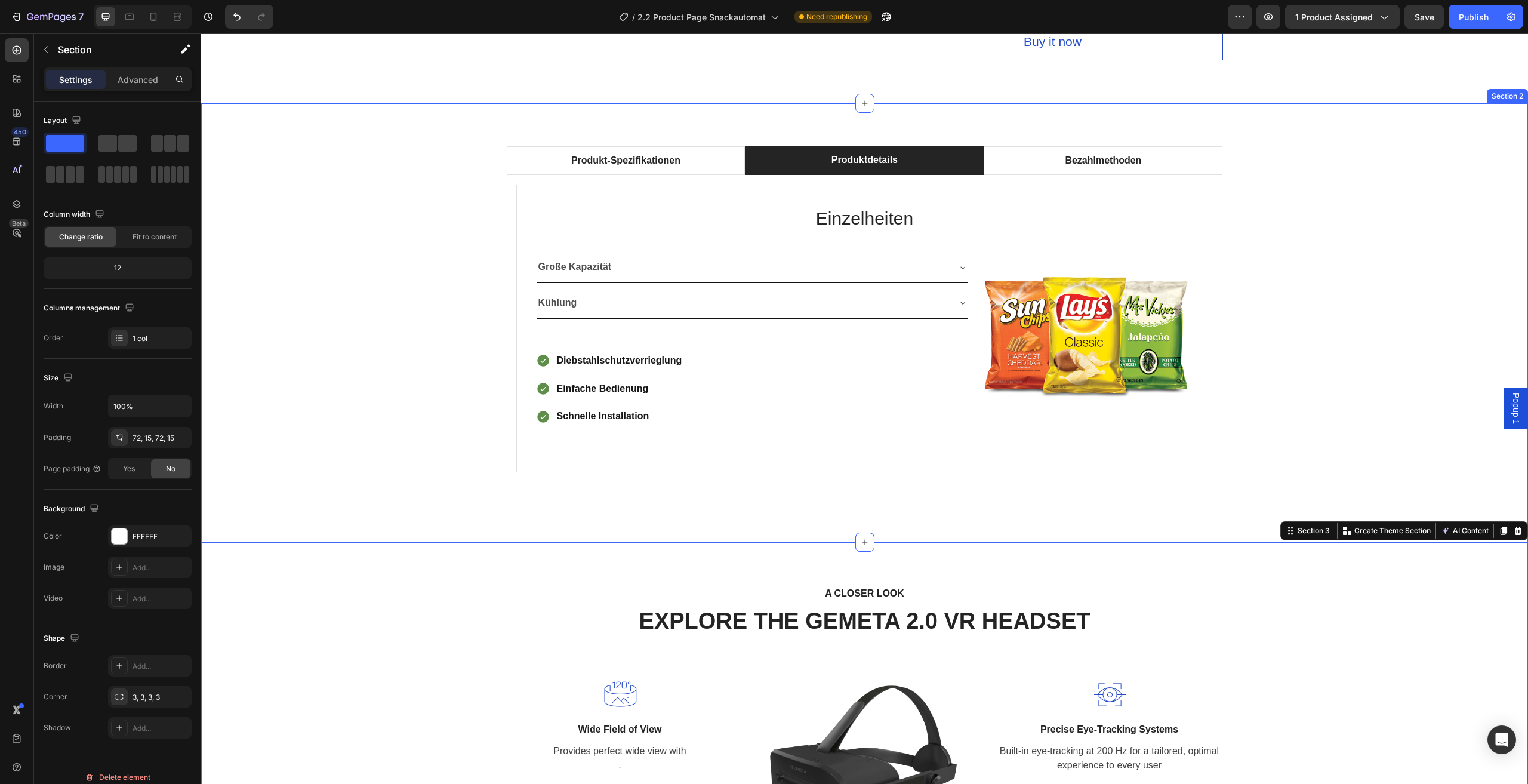
click at [318, 368] on div "Produkt-Spezifikationen Produktdetails Bezahlmethoden Technische Daten Heading …" at bounding box center [864, 323] width 1309 height 353
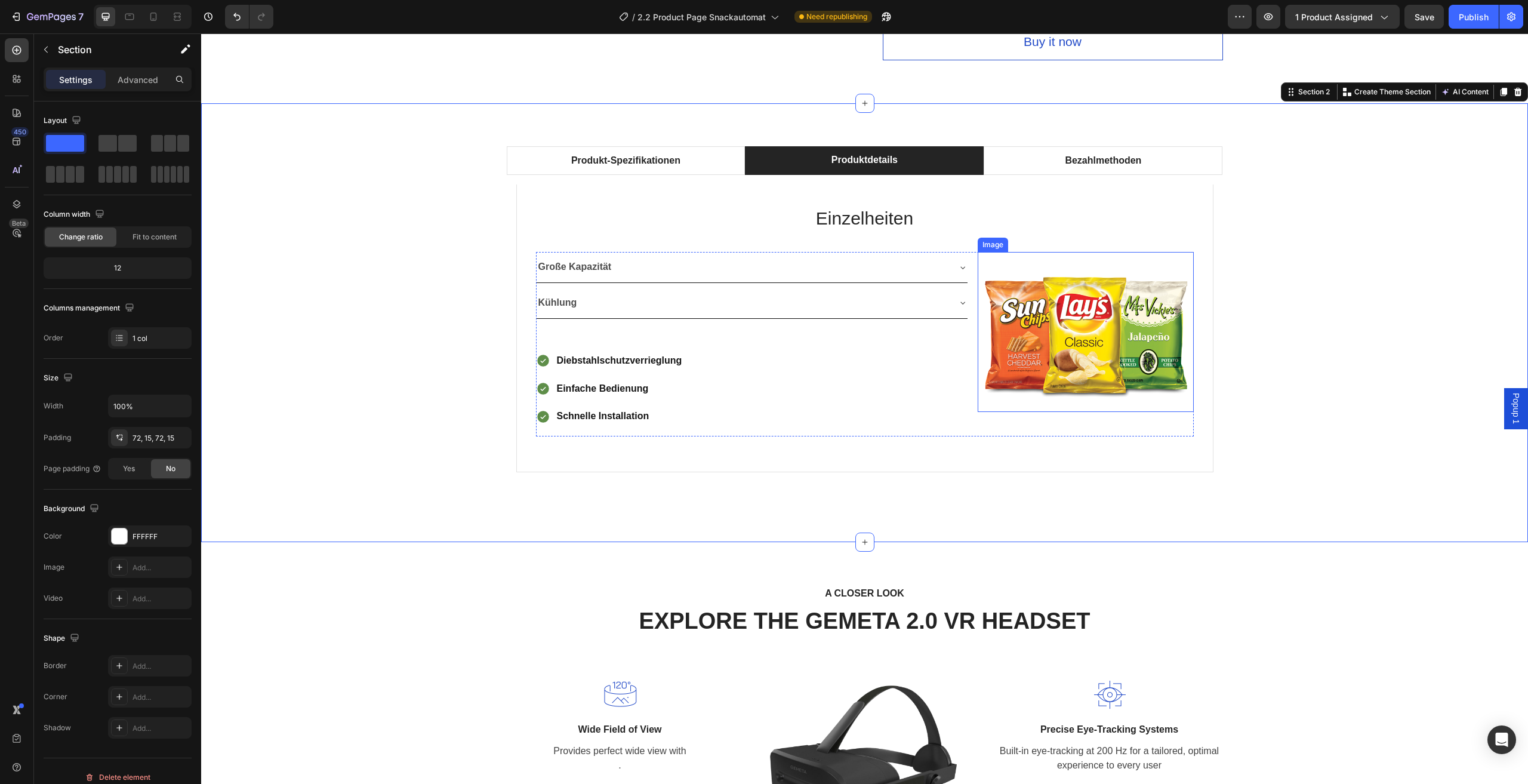
click at [1072, 347] on img at bounding box center [1086, 332] width 216 height 160
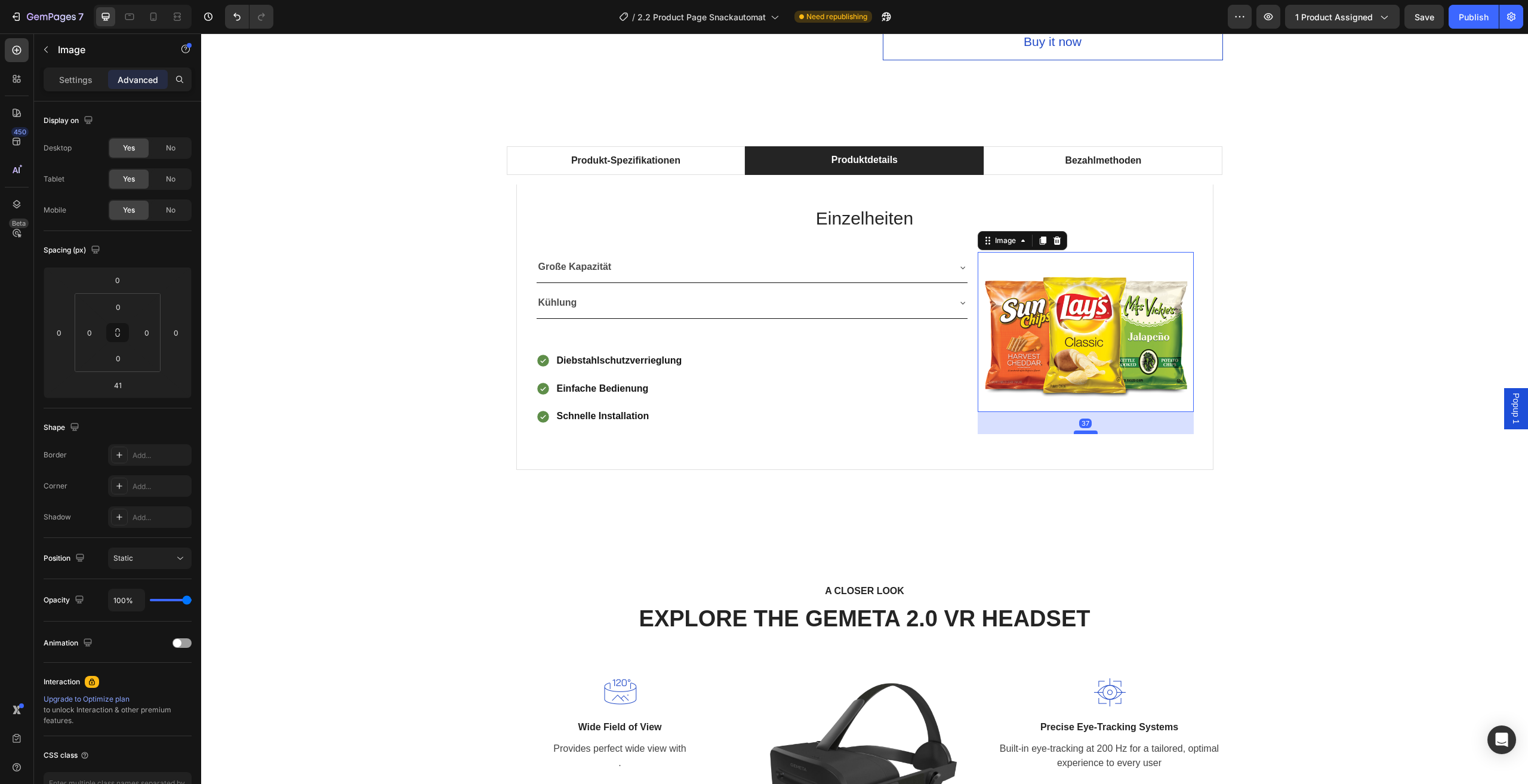
click at [1087, 432] on div at bounding box center [1086, 432] width 24 height 3
click at [1348, 346] on div "Produkt-Spezifikationen Produktdetails Bezahlmethoden Technische Daten Heading …" at bounding box center [864, 321] width 1309 height 350
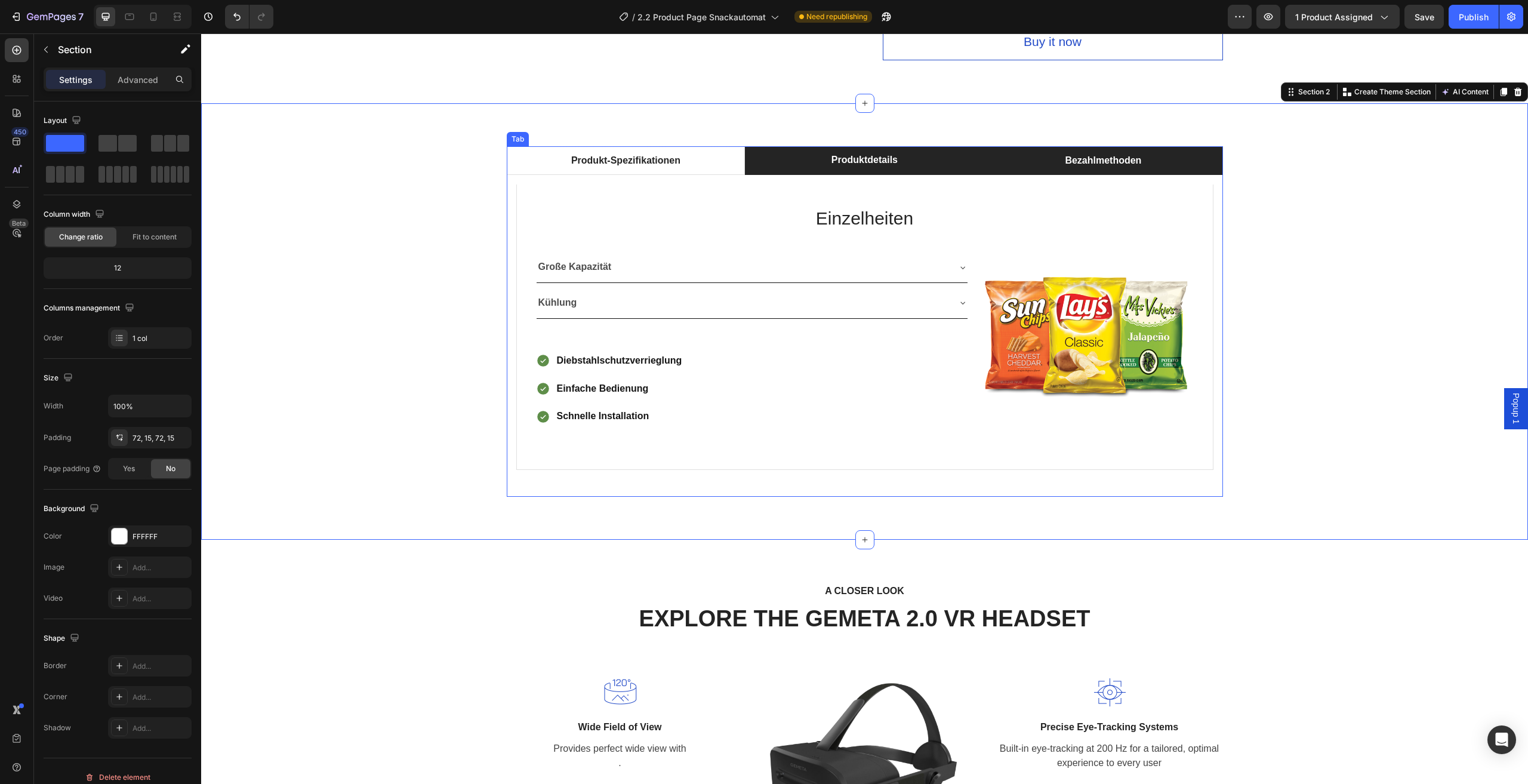
click at [1046, 165] on li "Bezahlmethoden" at bounding box center [1103, 161] width 239 height 29
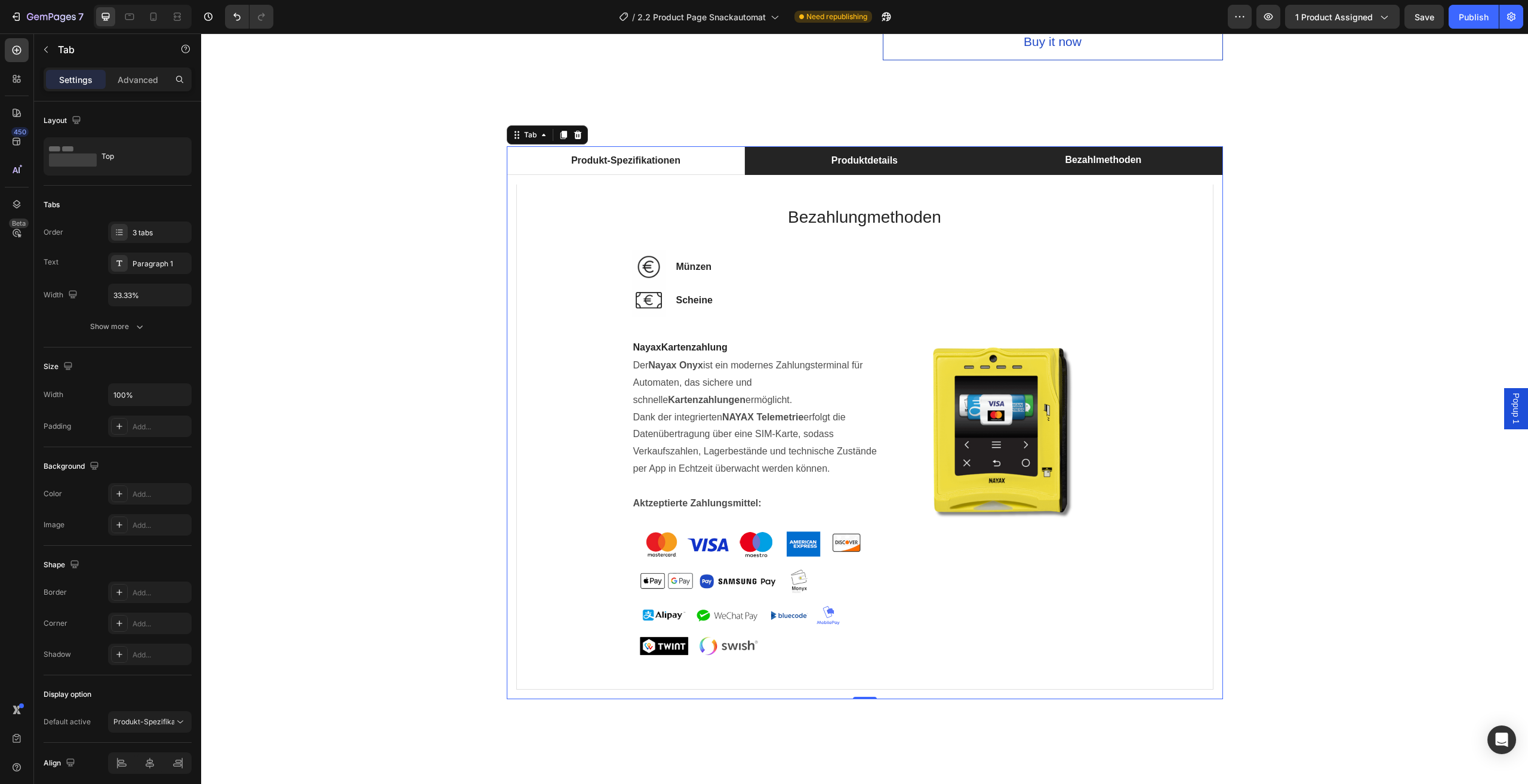
click at [954, 167] on li "Produktdetails" at bounding box center [864, 161] width 239 height 29
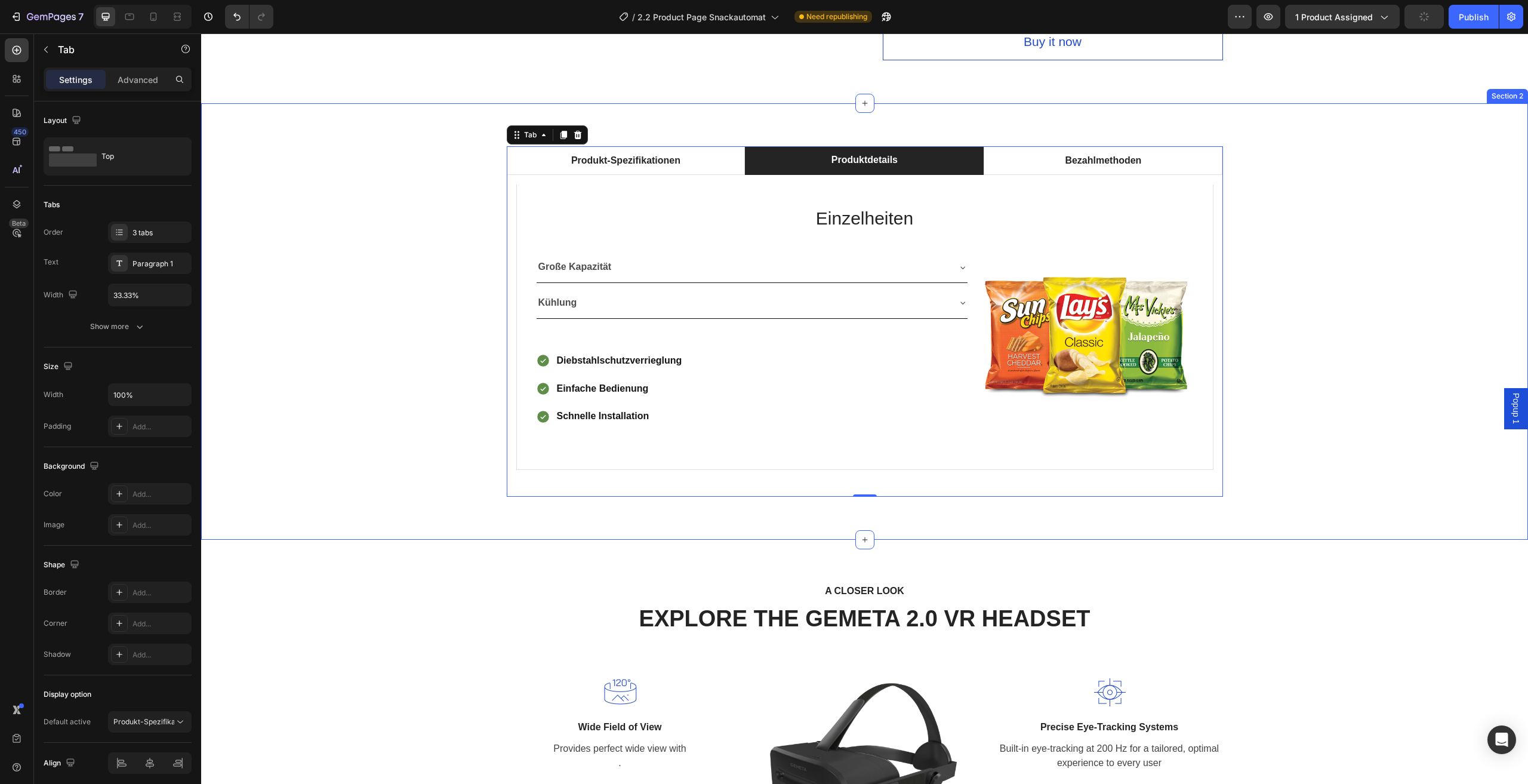
click at [1367, 273] on div "Produkt-Spezifikationen Produktdetails Bezahlmethoden Technische Daten Heading …" at bounding box center [864, 321] width 1309 height 350
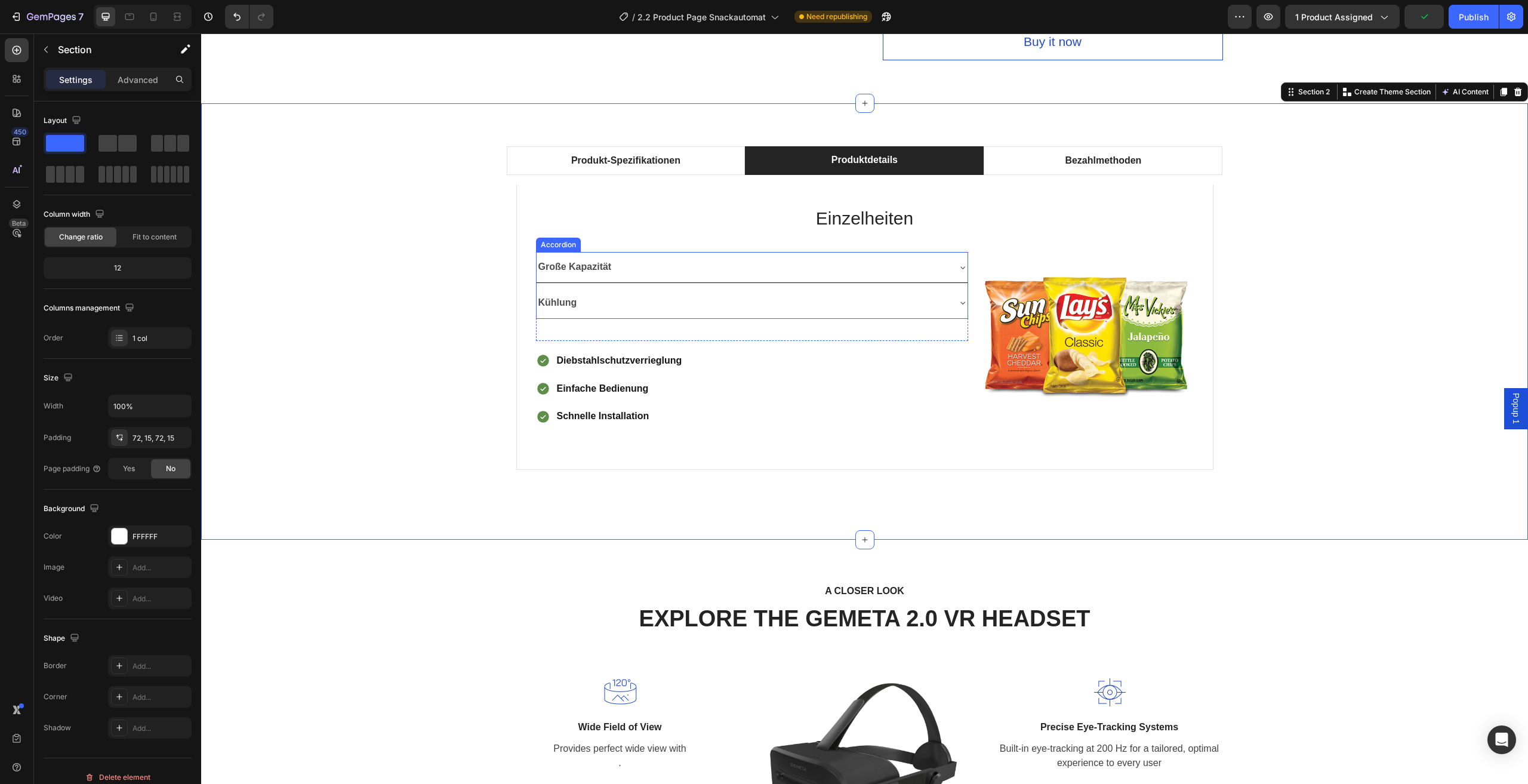
click at [952, 266] on div "Große Kapazität" at bounding box center [752, 267] width 431 height 30
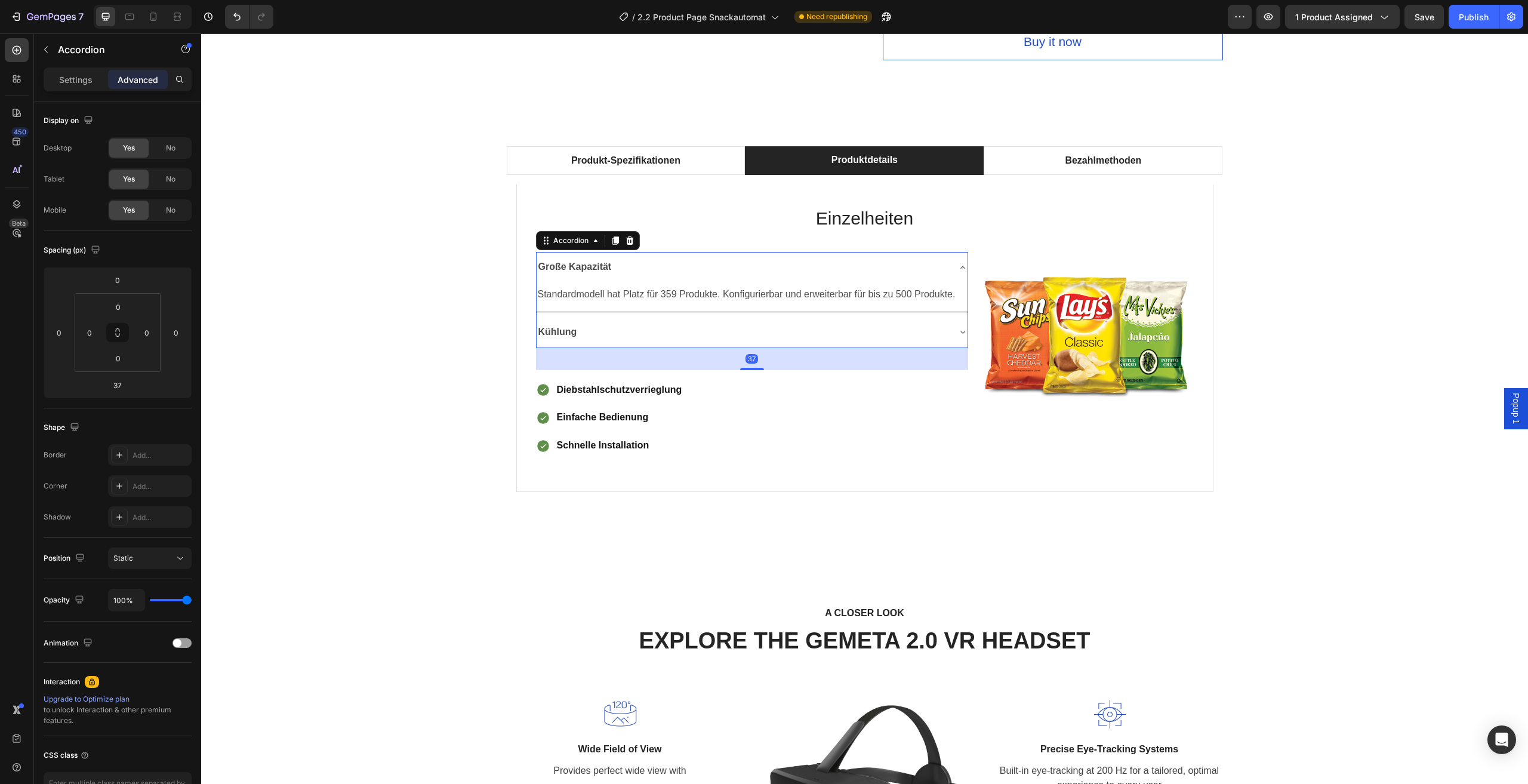
click at [958, 267] on icon at bounding box center [962, 267] width 10 height 10
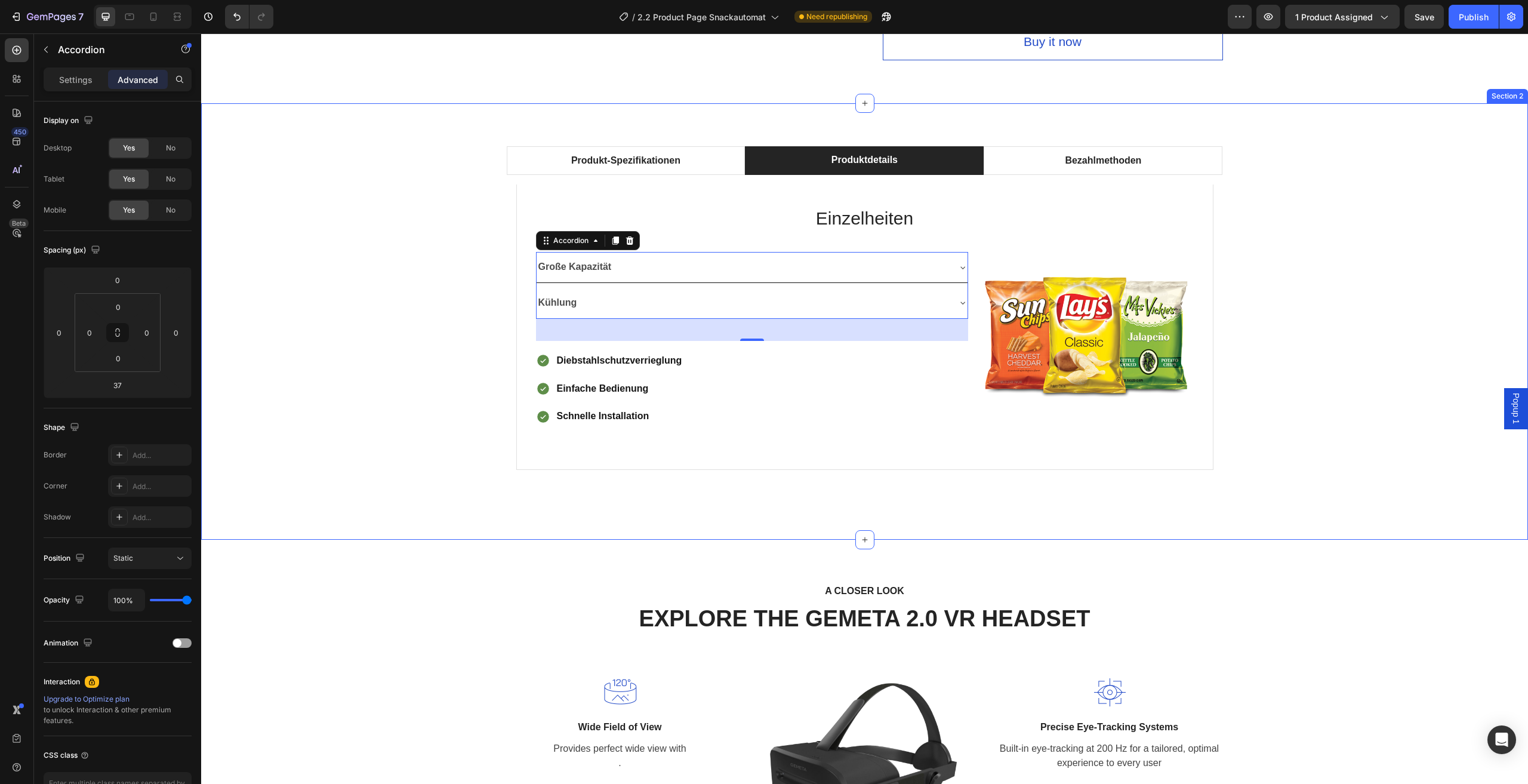
click at [1383, 234] on div "Produkt-Spezifikationen Produktdetails Bezahlmethoden Technische Daten Heading …" at bounding box center [864, 321] width 1309 height 350
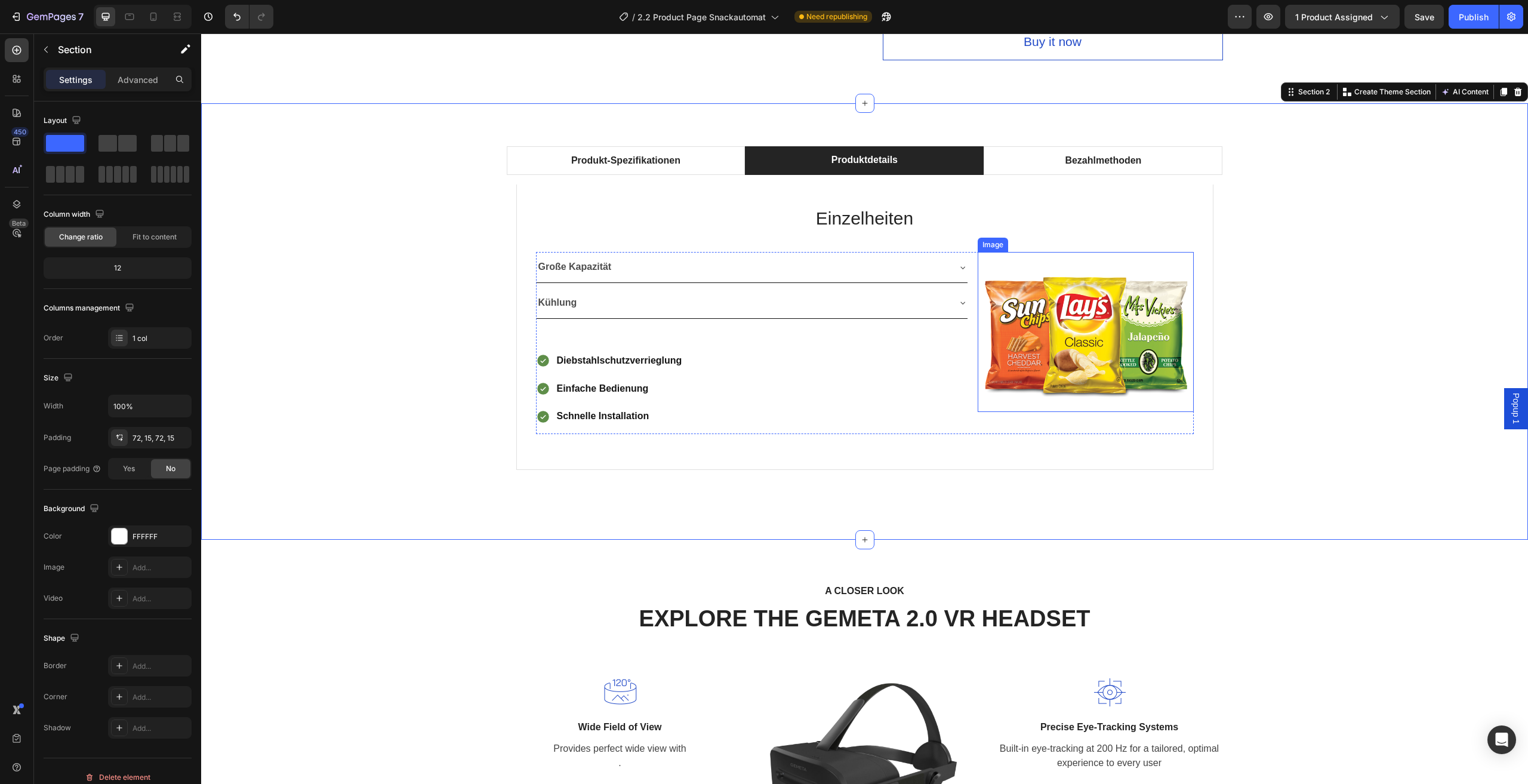
click at [1090, 334] on img at bounding box center [1086, 332] width 216 height 160
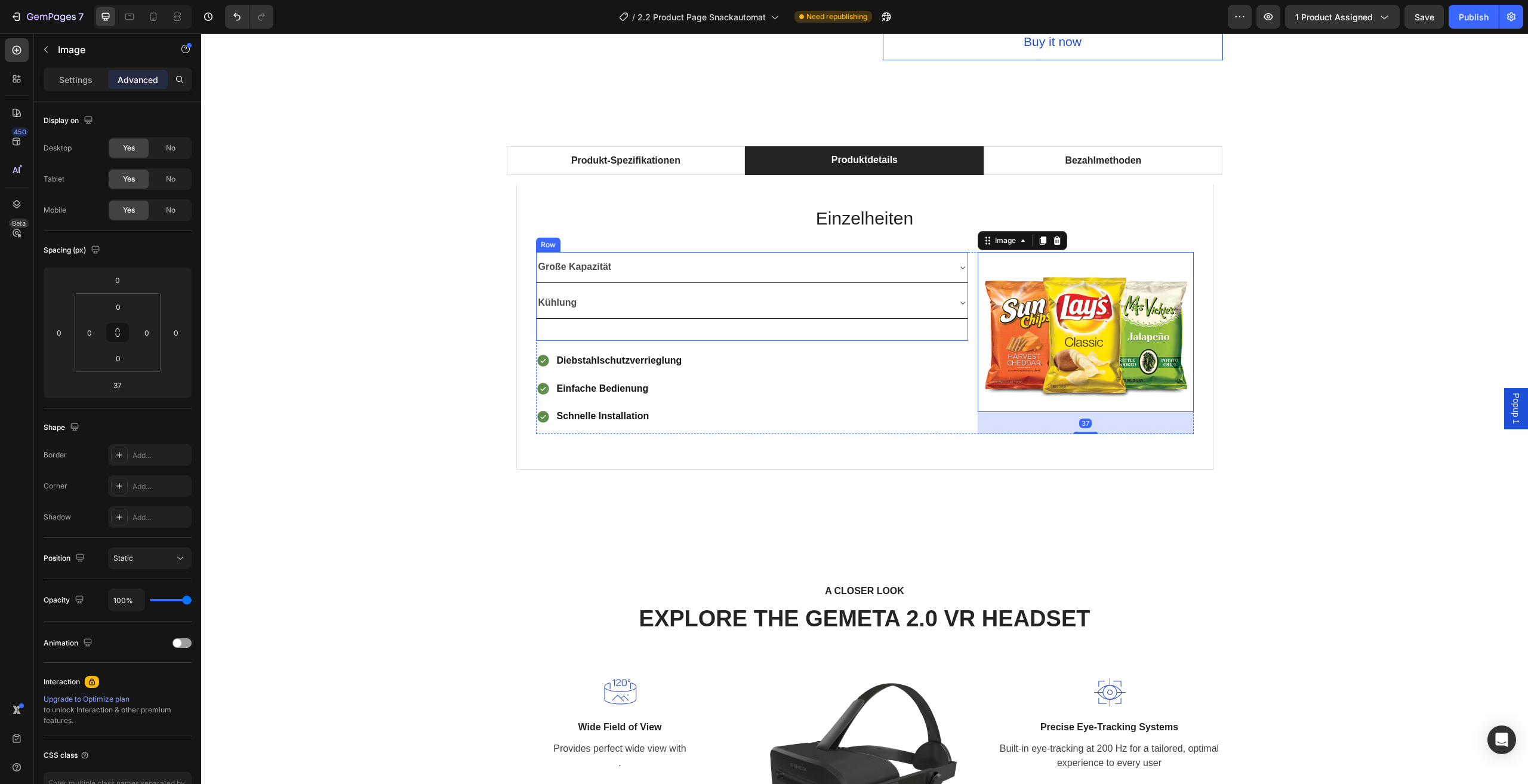
click at [927, 319] on div "Große Kapazität Kühlung Accordion" at bounding box center [752, 296] width 433 height 89
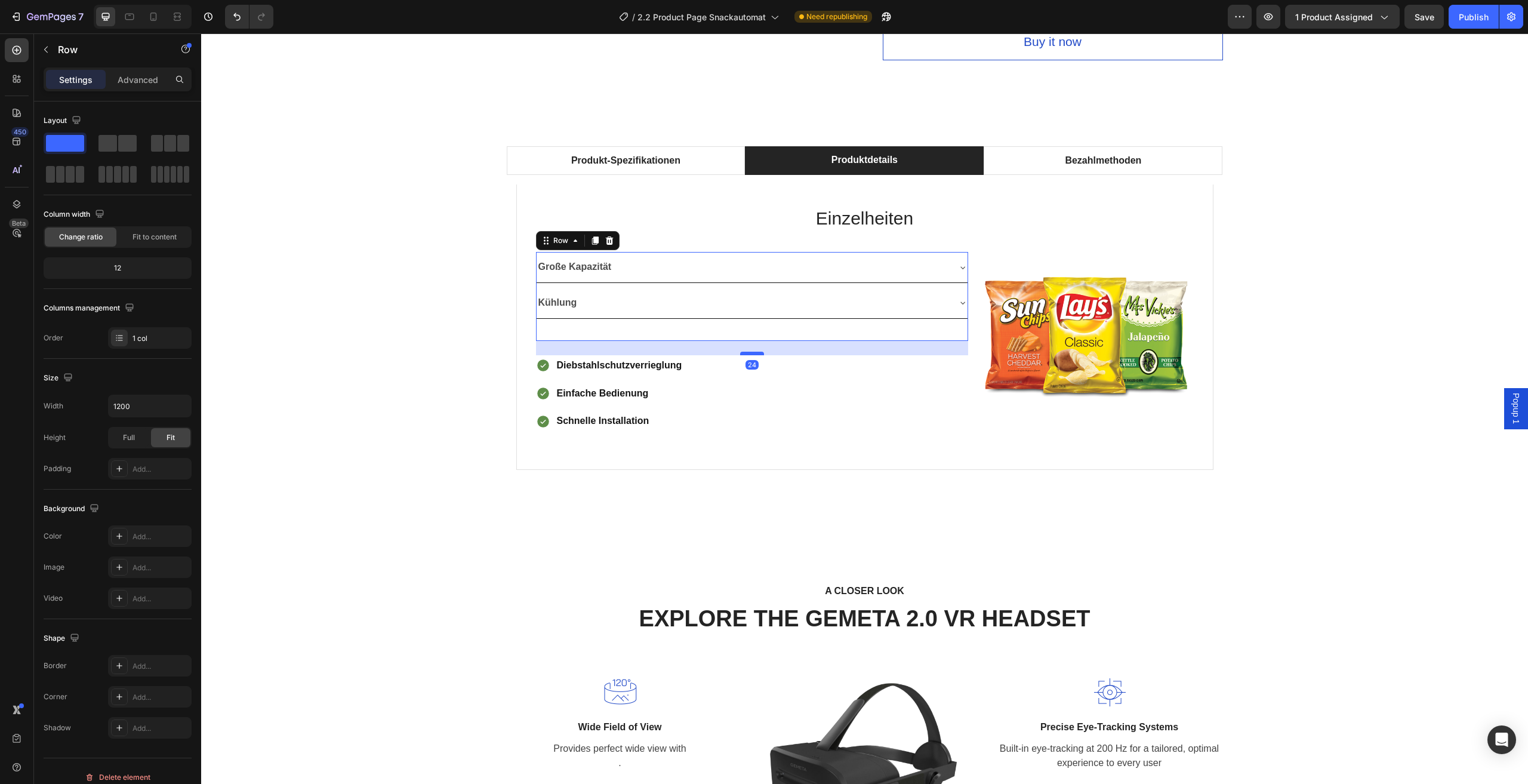
click at [749, 352] on div at bounding box center [752, 353] width 24 height 3
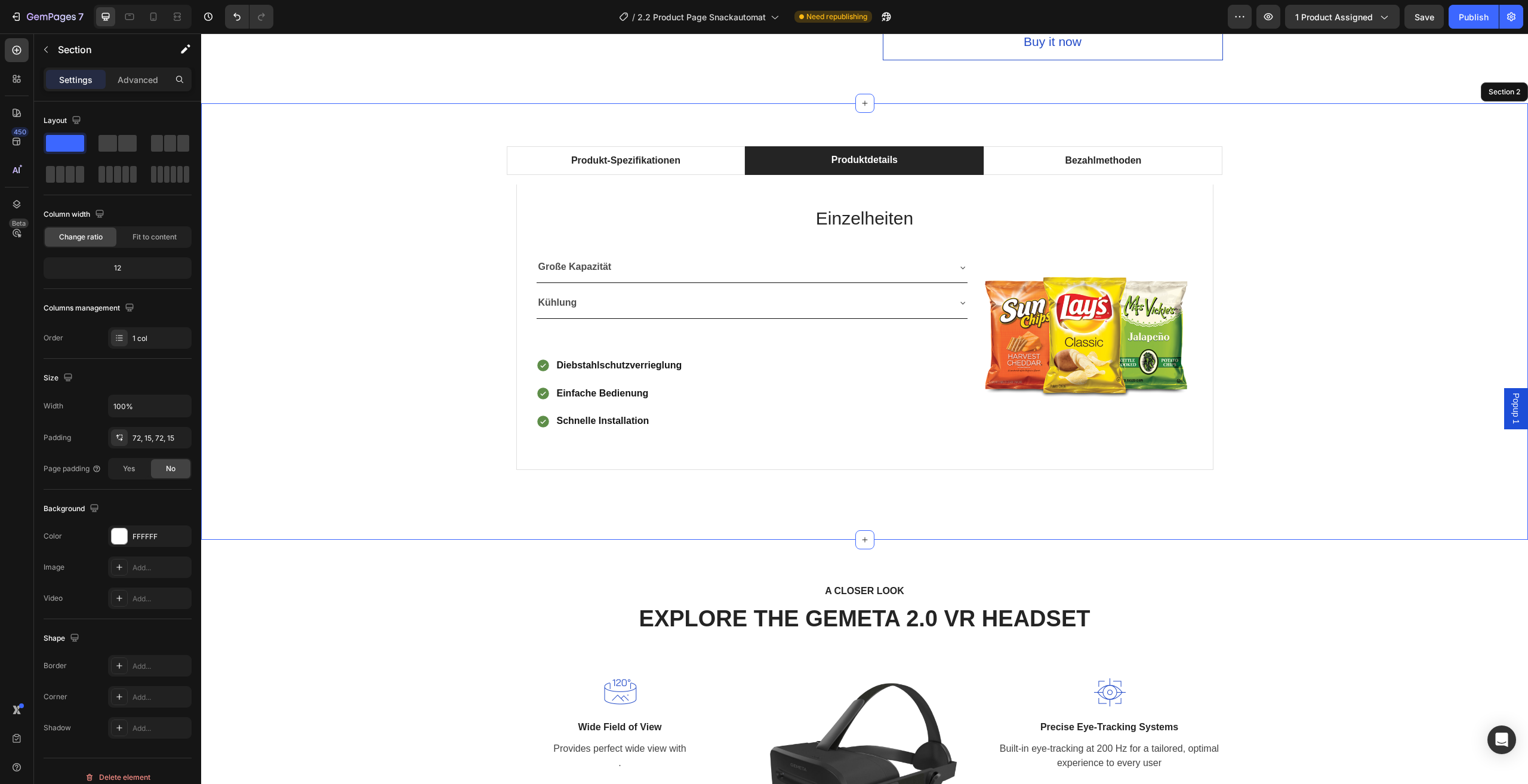
click at [1355, 290] on div "Produkt-Spezifikationen Produktdetails Bezahlmethoden Technische Daten Heading …" at bounding box center [864, 321] width 1309 height 350
click at [1330, 285] on div "Produkt-Spezifikationen Produktdetails Bezahlmethoden Technische Daten Heading …" at bounding box center [864, 321] width 1309 height 350
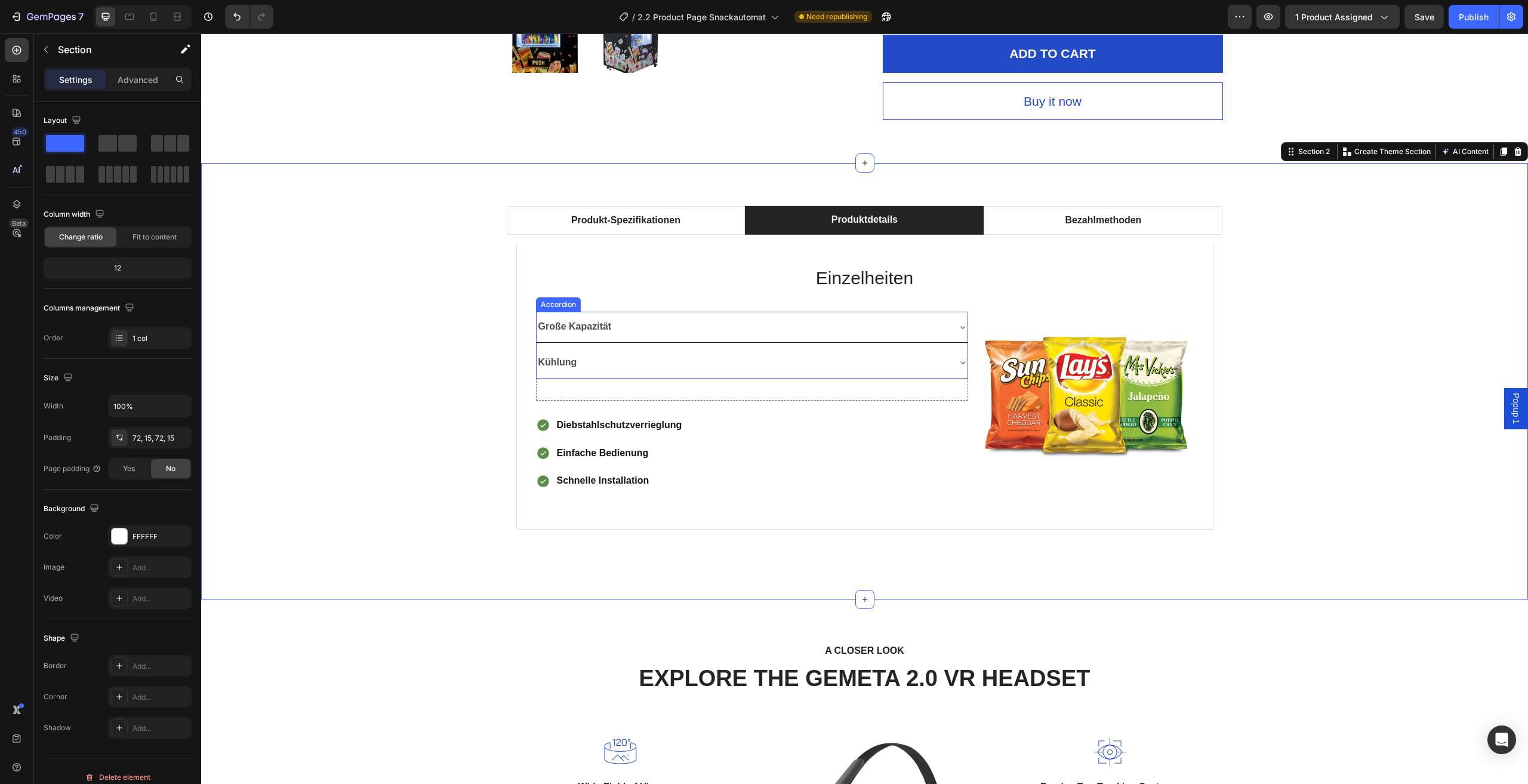
click at [924, 346] on div "Große Kapazität Kühlung" at bounding box center [752, 345] width 433 height 67
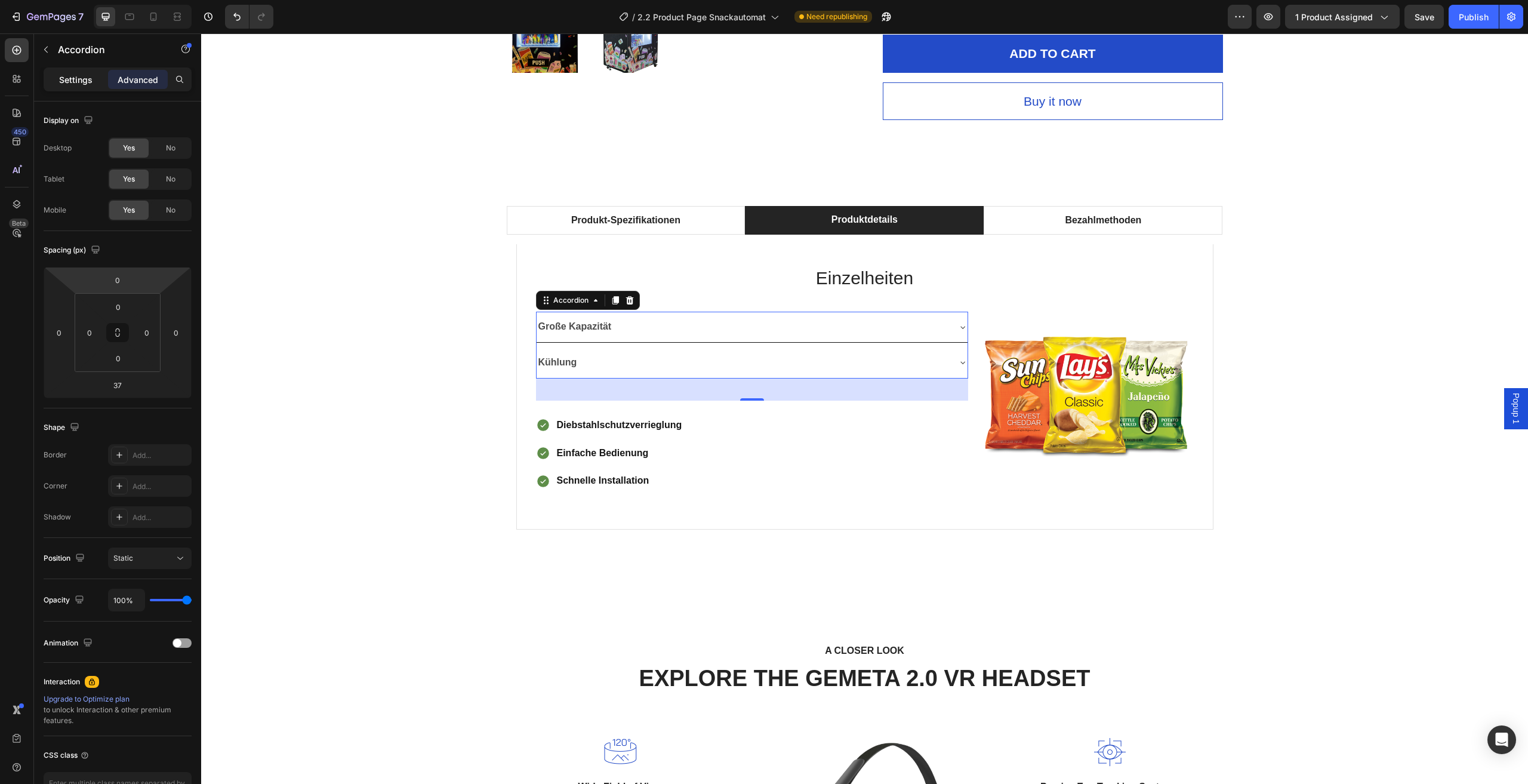
click at [78, 85] on p "Settings" at bounding box center [76, 80] width 34 height 13
type input "8"
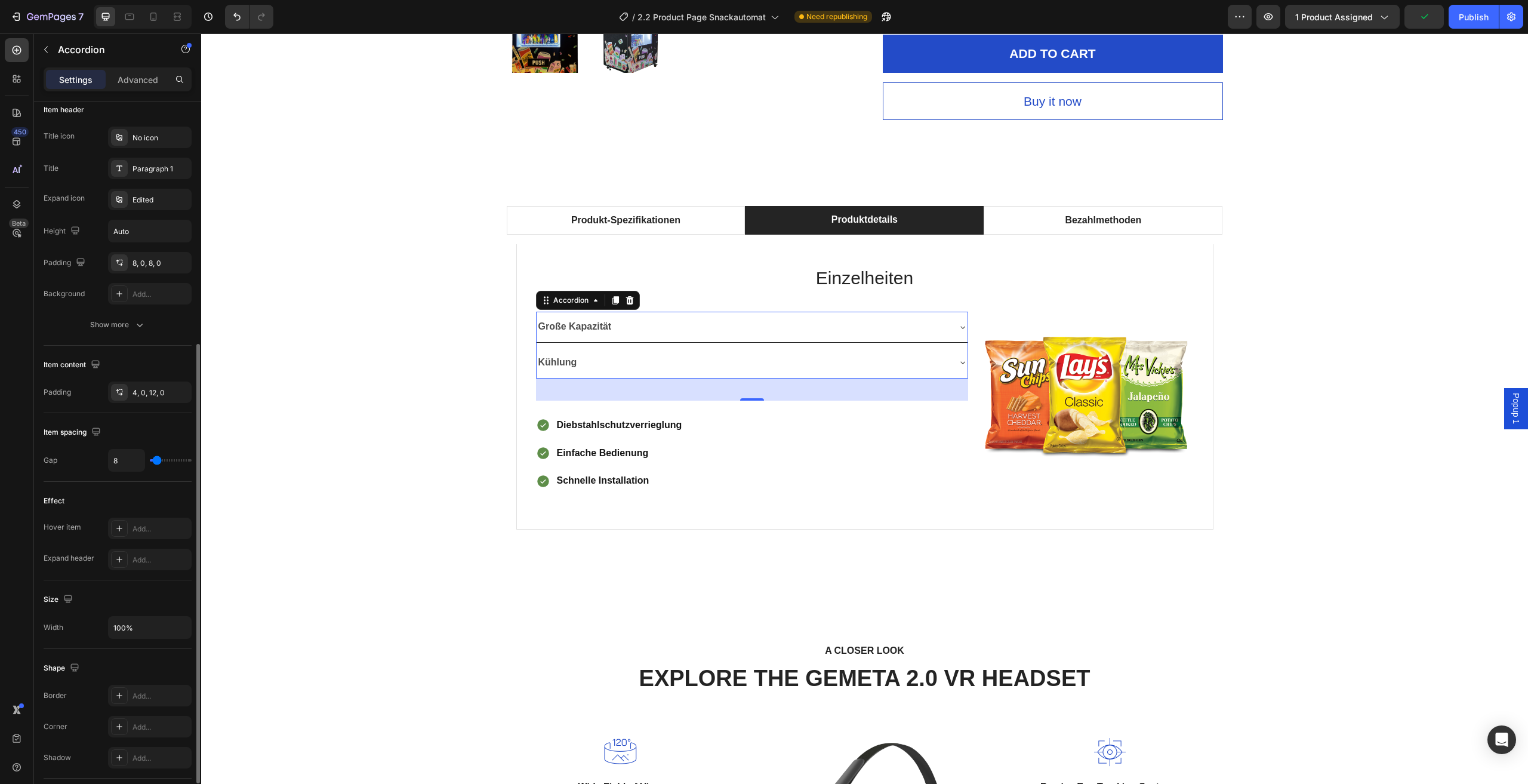
scroll to position [418, 0]
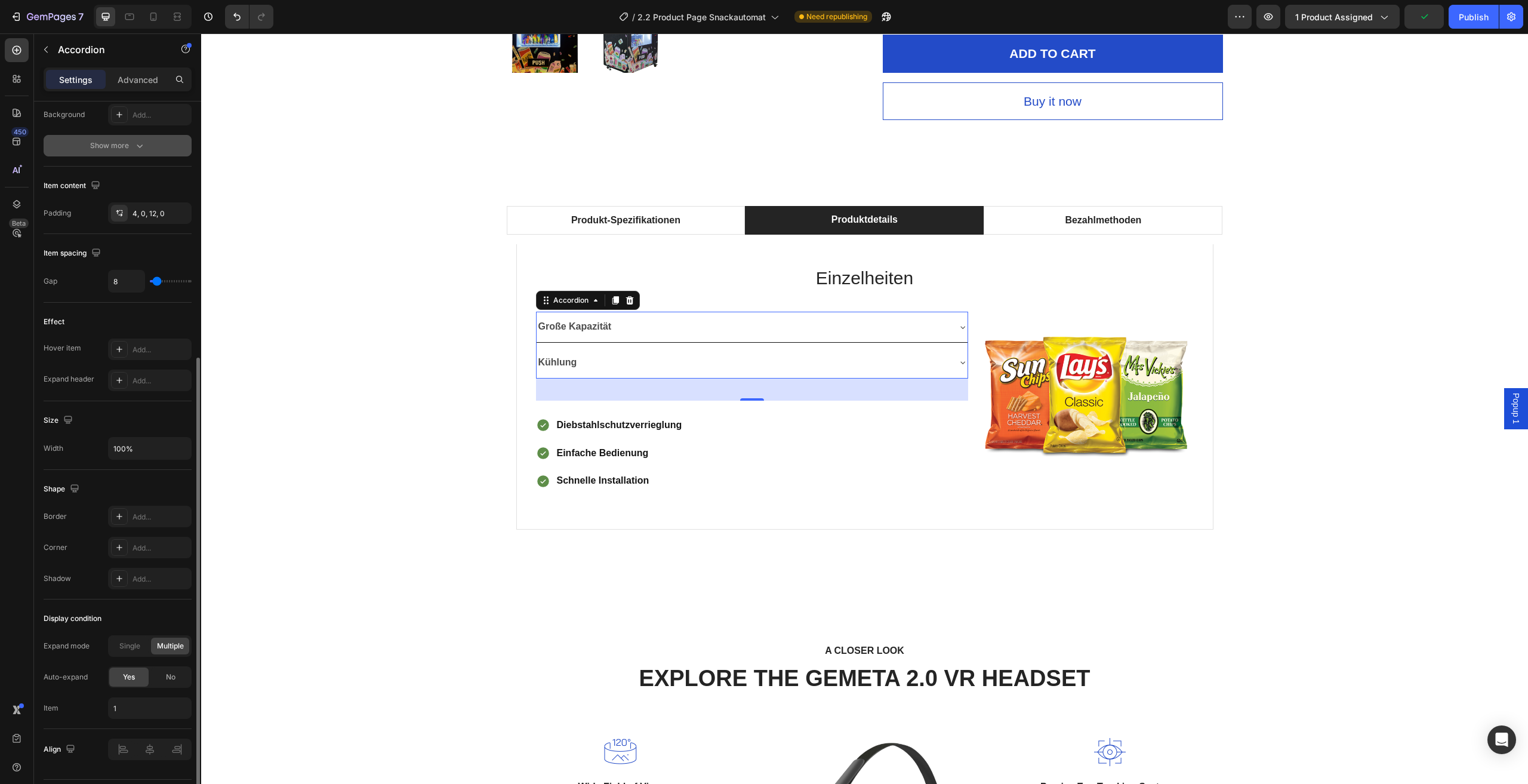
click at [122, 144] on div "Show more" at bounding box center [118, 145] width 55 height 12
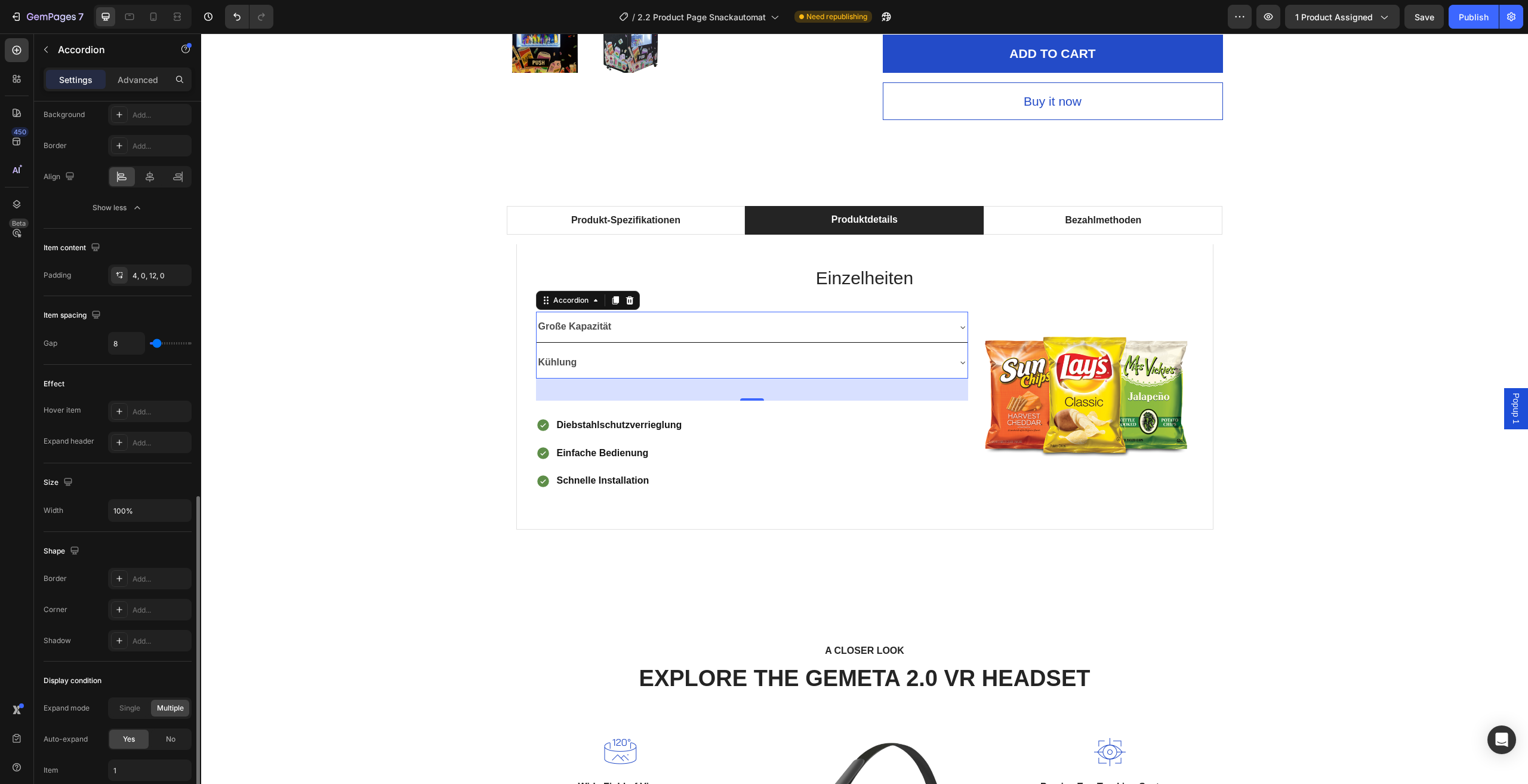
scroll to position [513, 0]
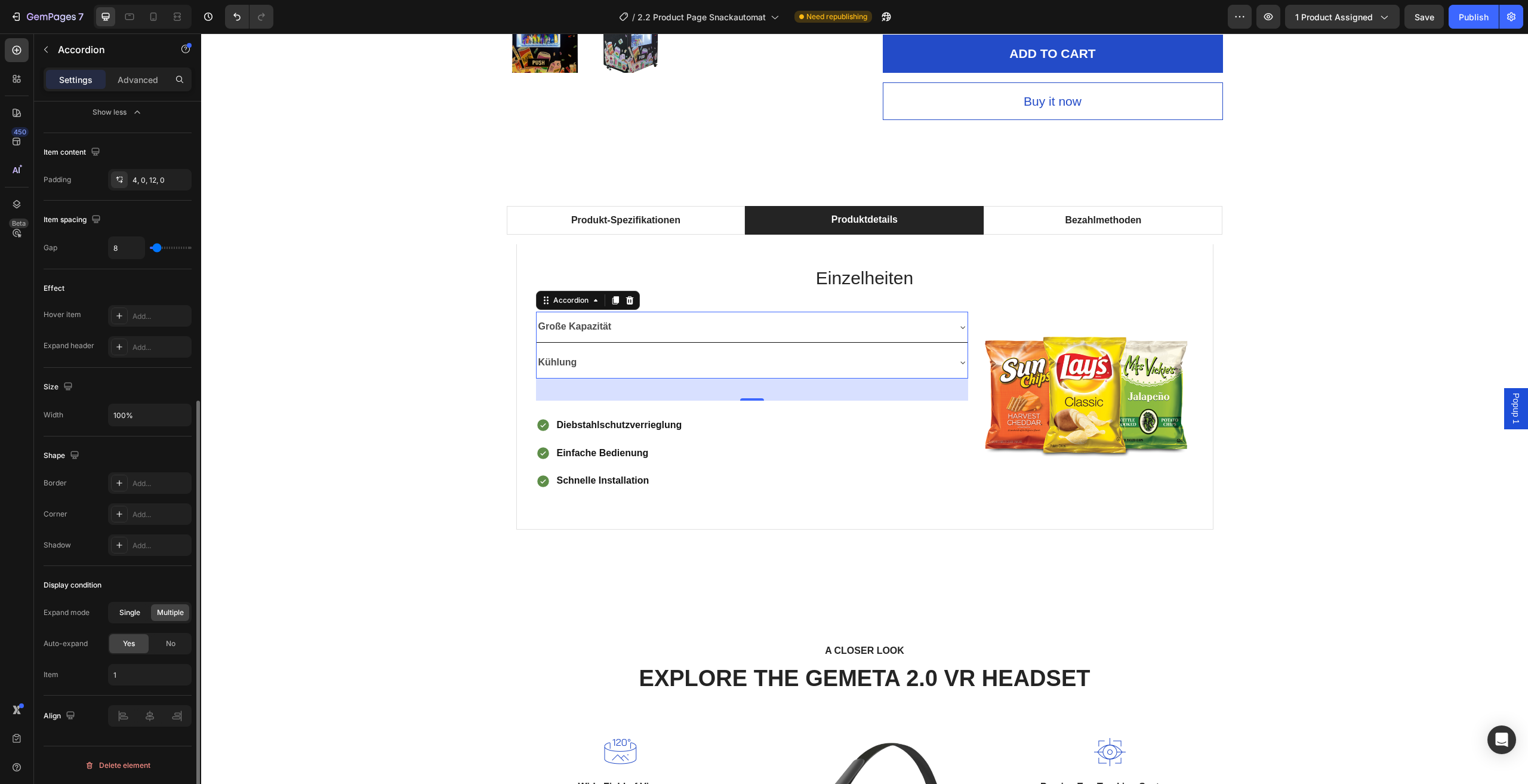
click at [123, 614] on span "Single" at bounding box center [130, 612] width 21 height 11
click at [157, 616] on span "Multiple" at bounding box center [170, 612] width 27 height 11
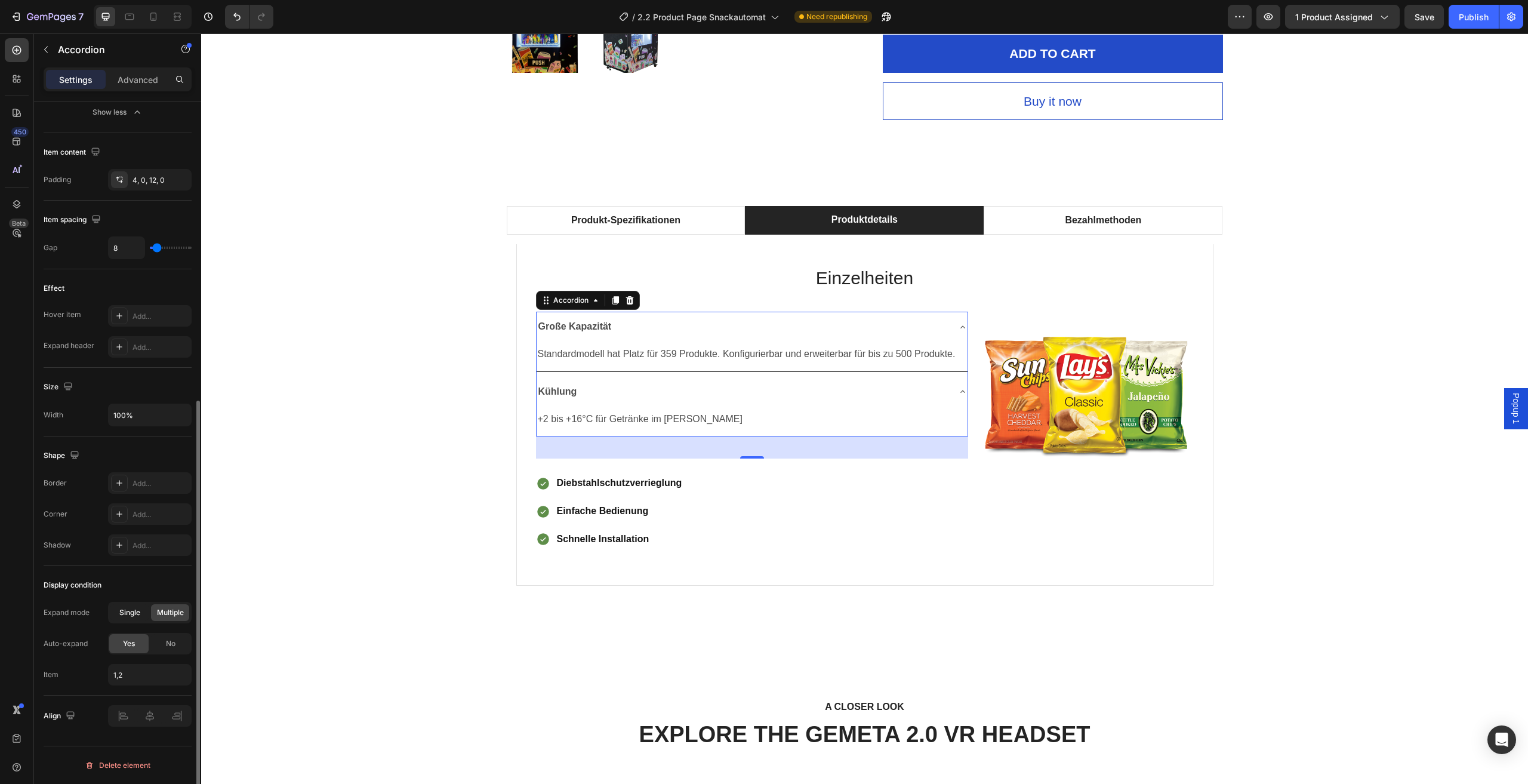
click at [129, 619] on div "Single" at bounding box center [130, 612] width 38 height 16
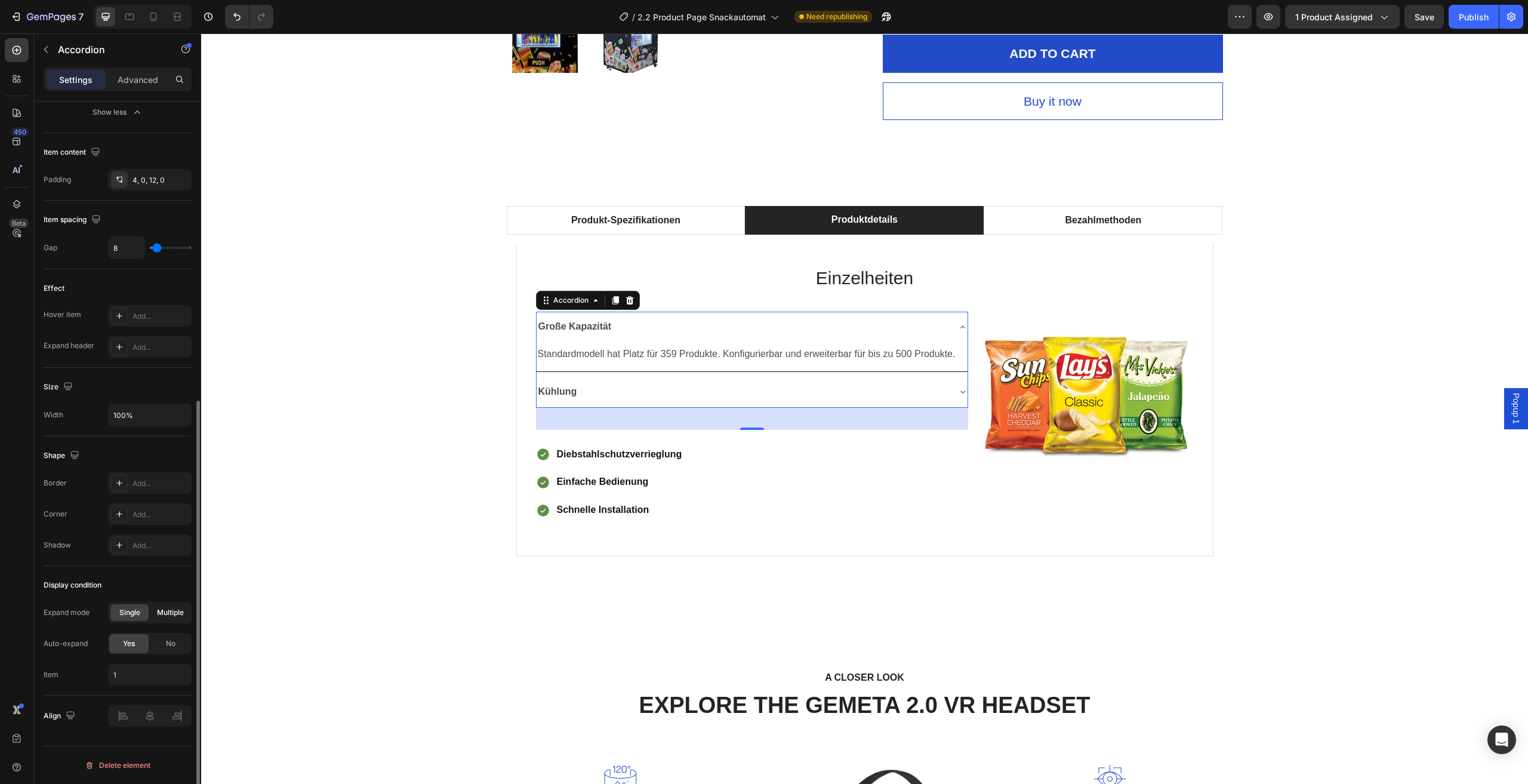
click at [170, 612] on span "Multiple" at bounding box center [170, 612] width 27 height 11
type input "1,2"
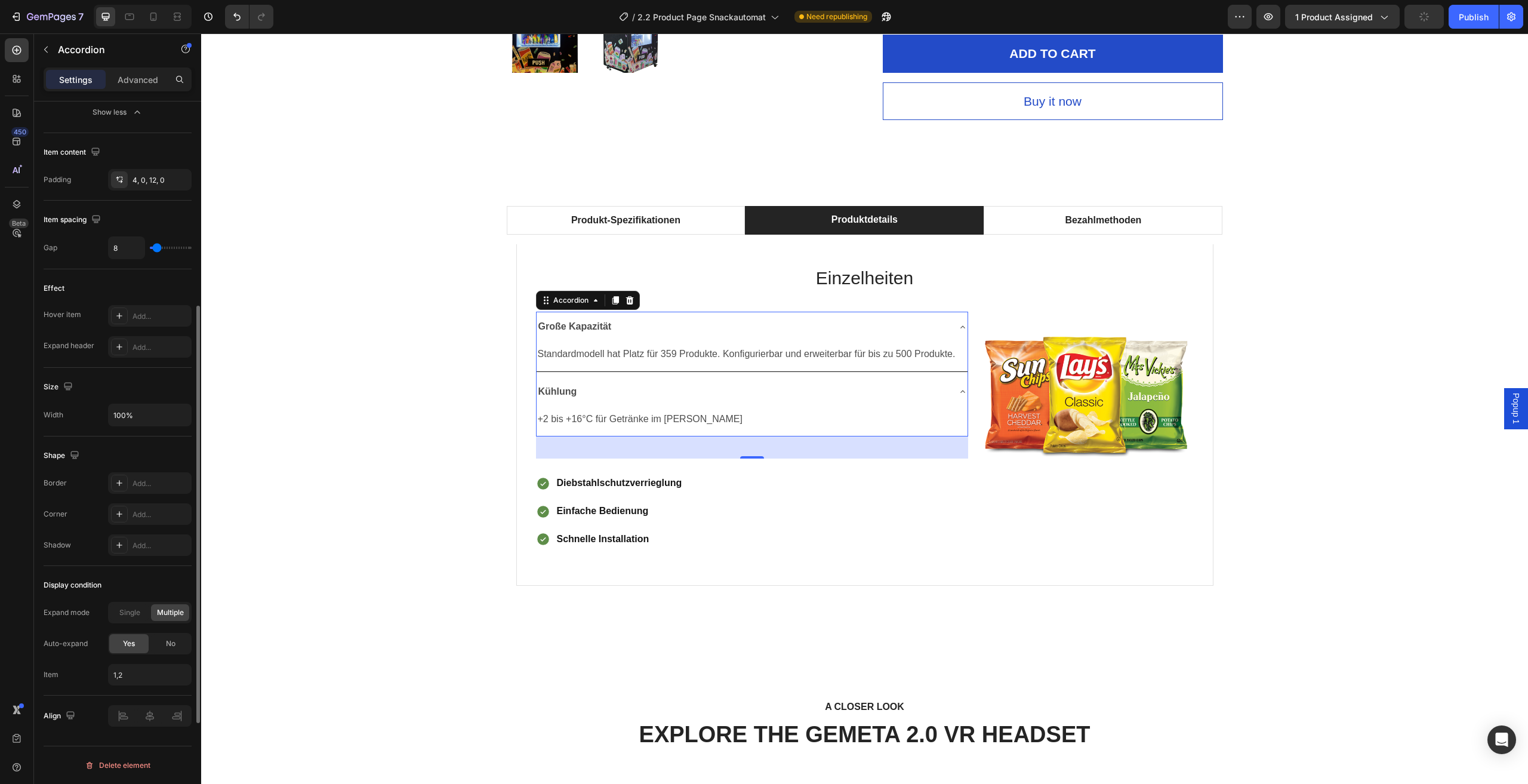
scroll to position [394, 0]
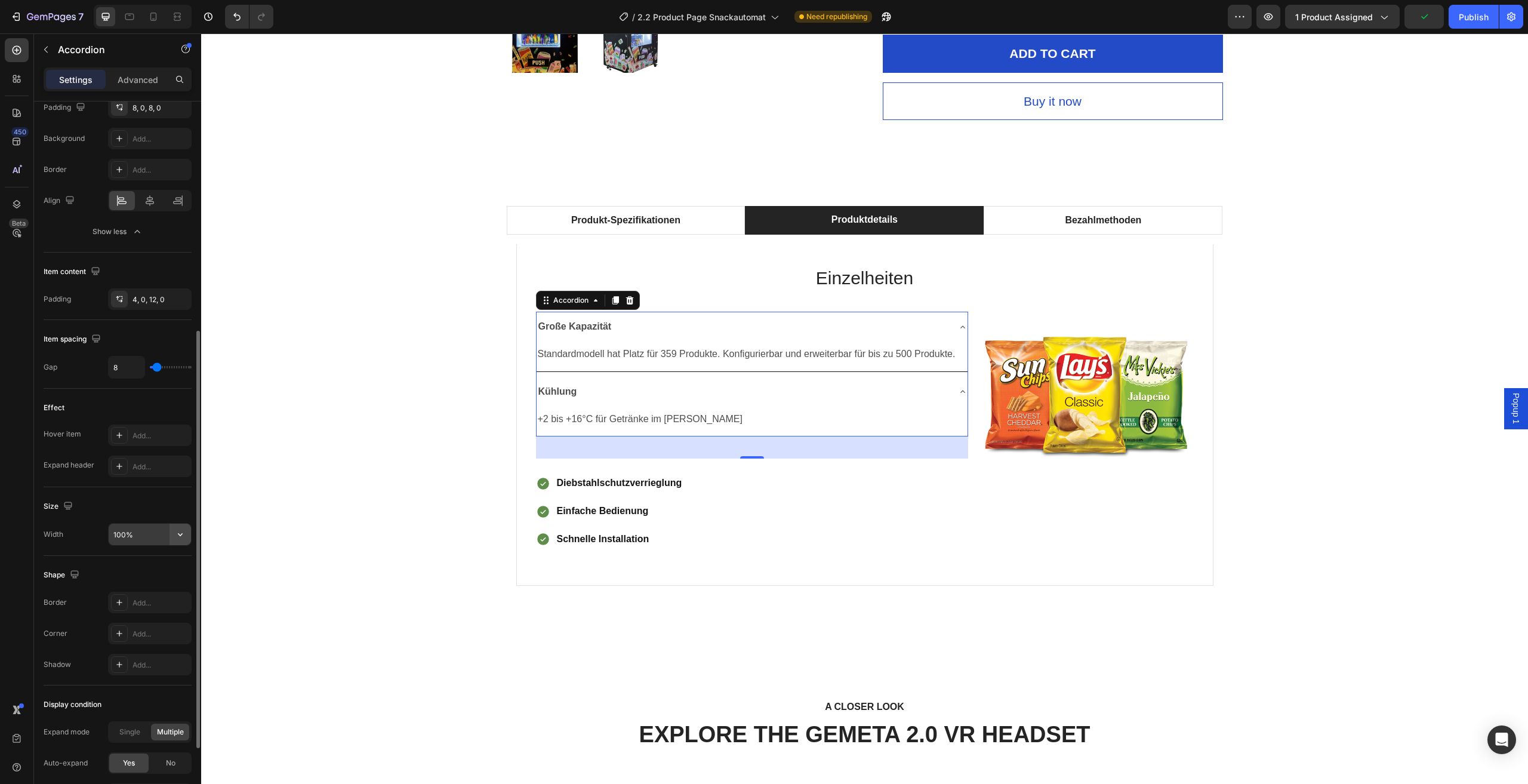
click at [174, 536] on button "button" at bounding box center [180, 534] width 22 height 22
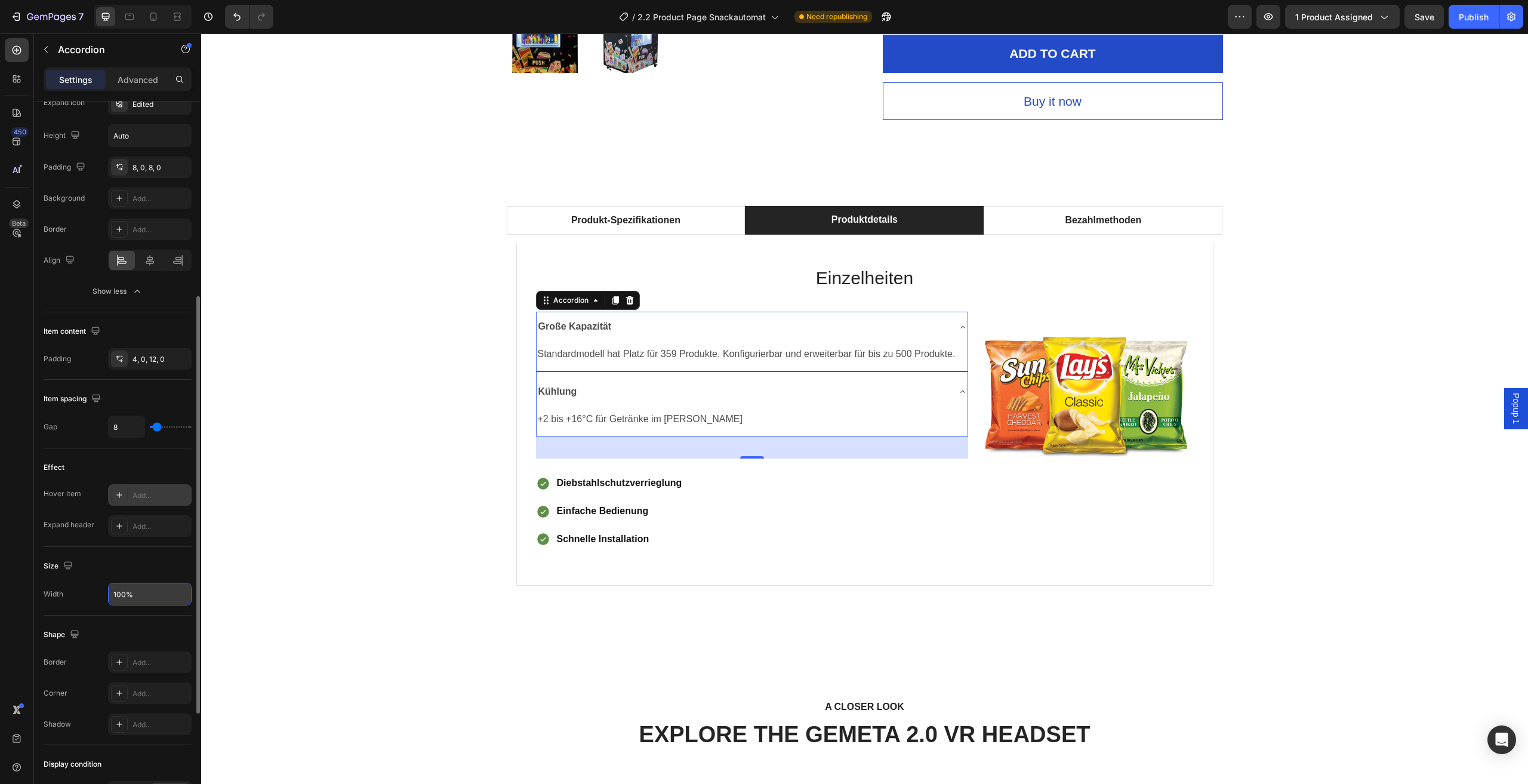
click at [120, 498] on icon at bounding box center [119, 495] width 10 height 10
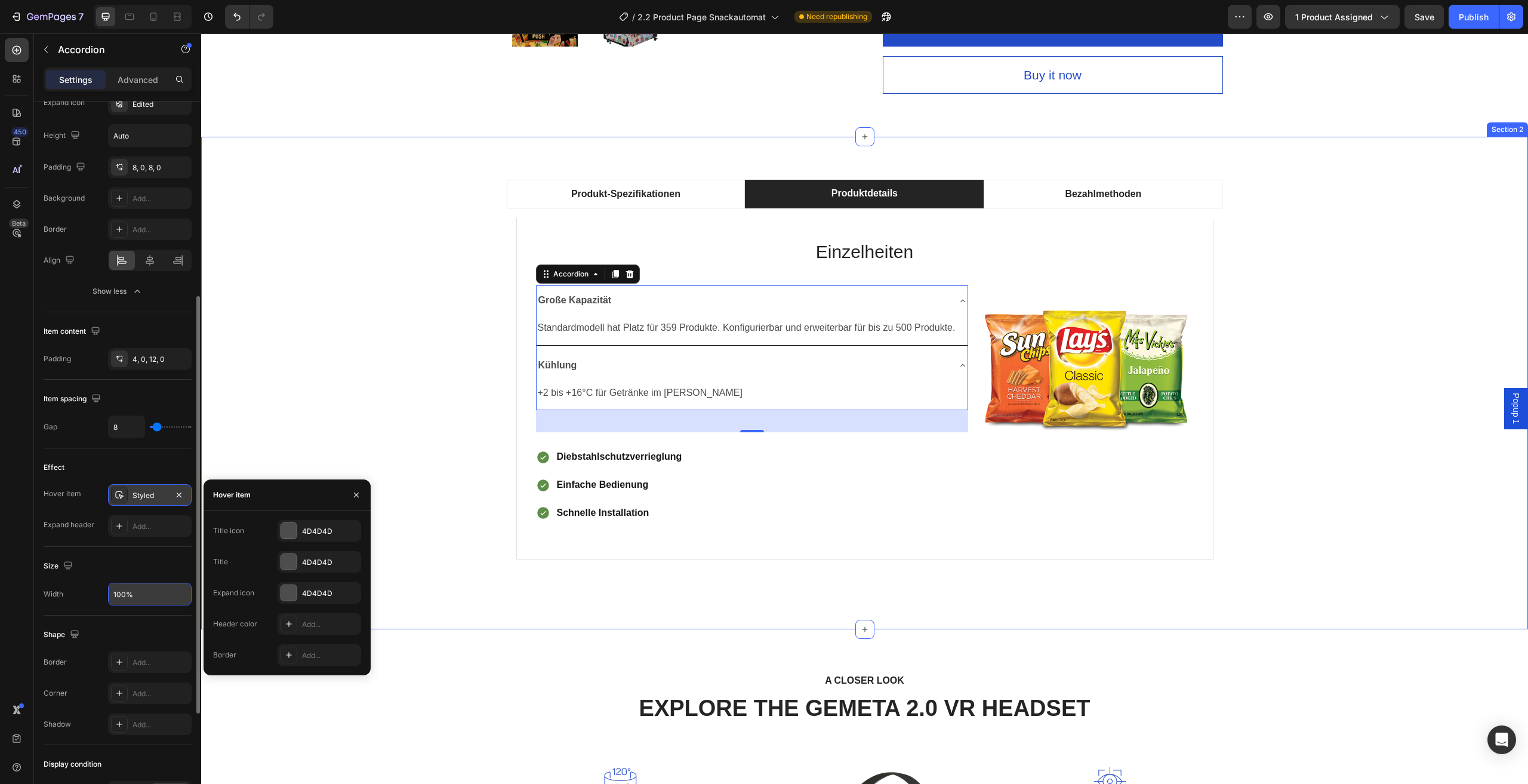
scroll to position [537, 0]
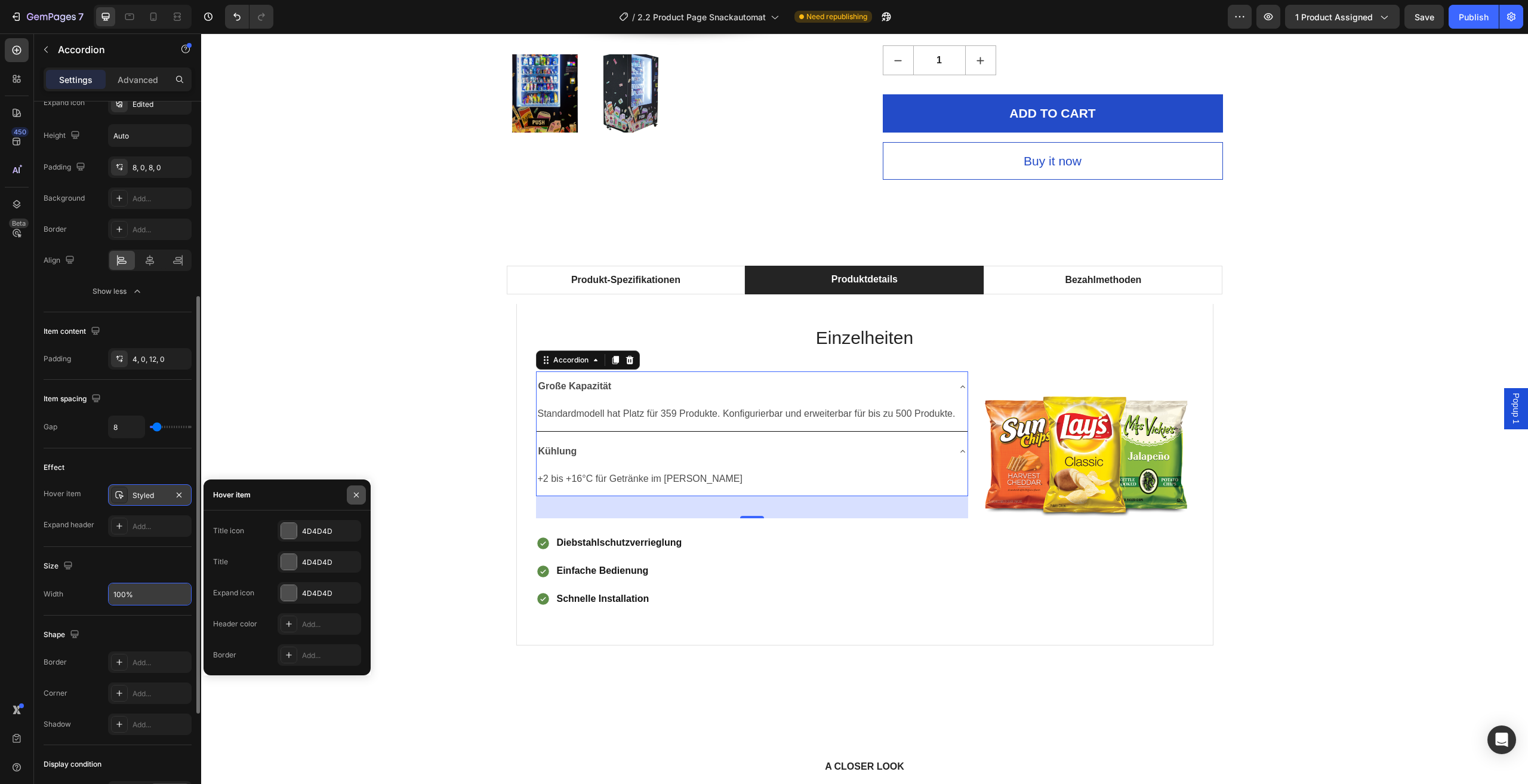
click at [353, 492] on icon "button" at bounding box center [356, 495] width 10 height 10
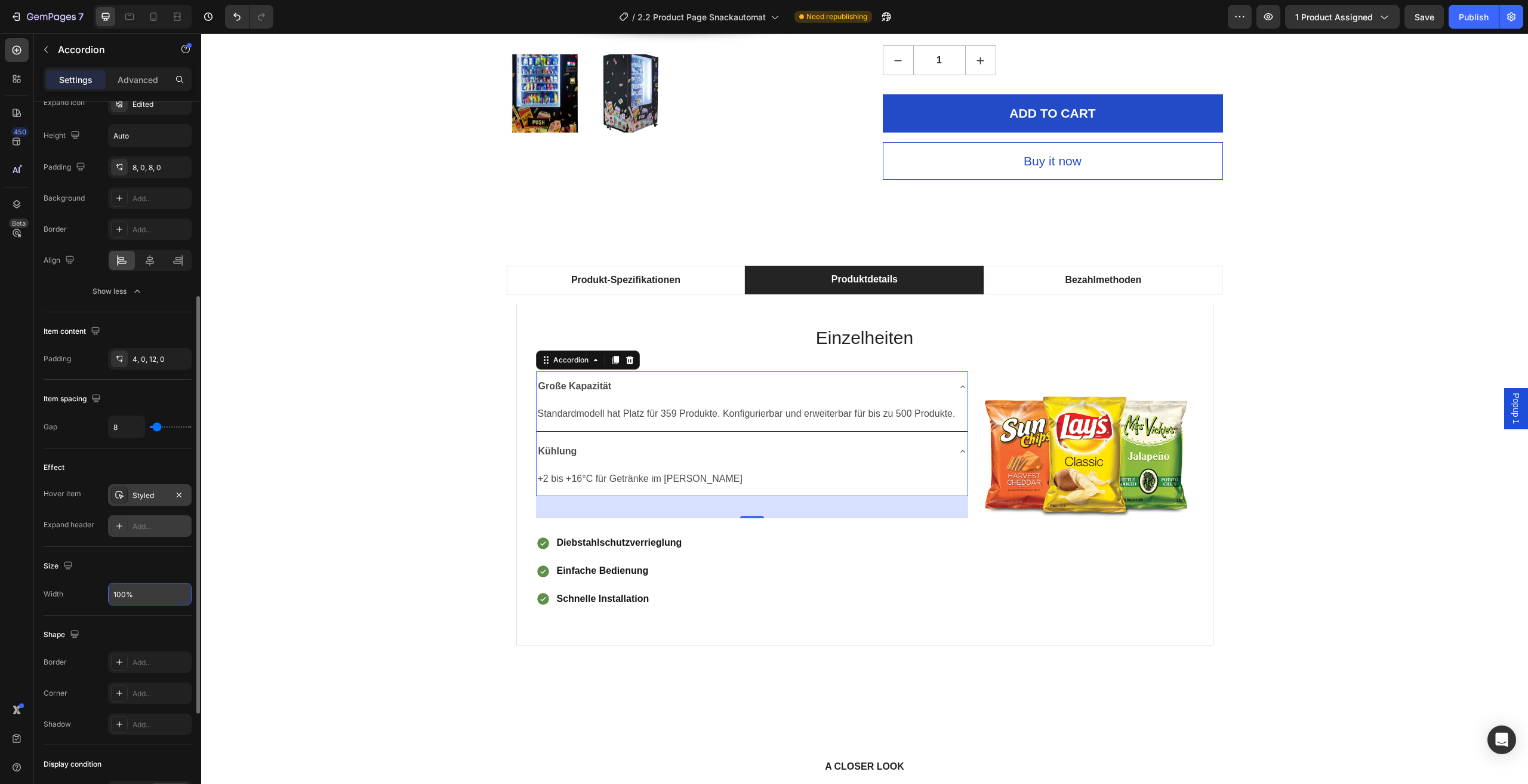
click at [145, 528] on div "Add..." at bounding box center [160, 527] width 56 height 11
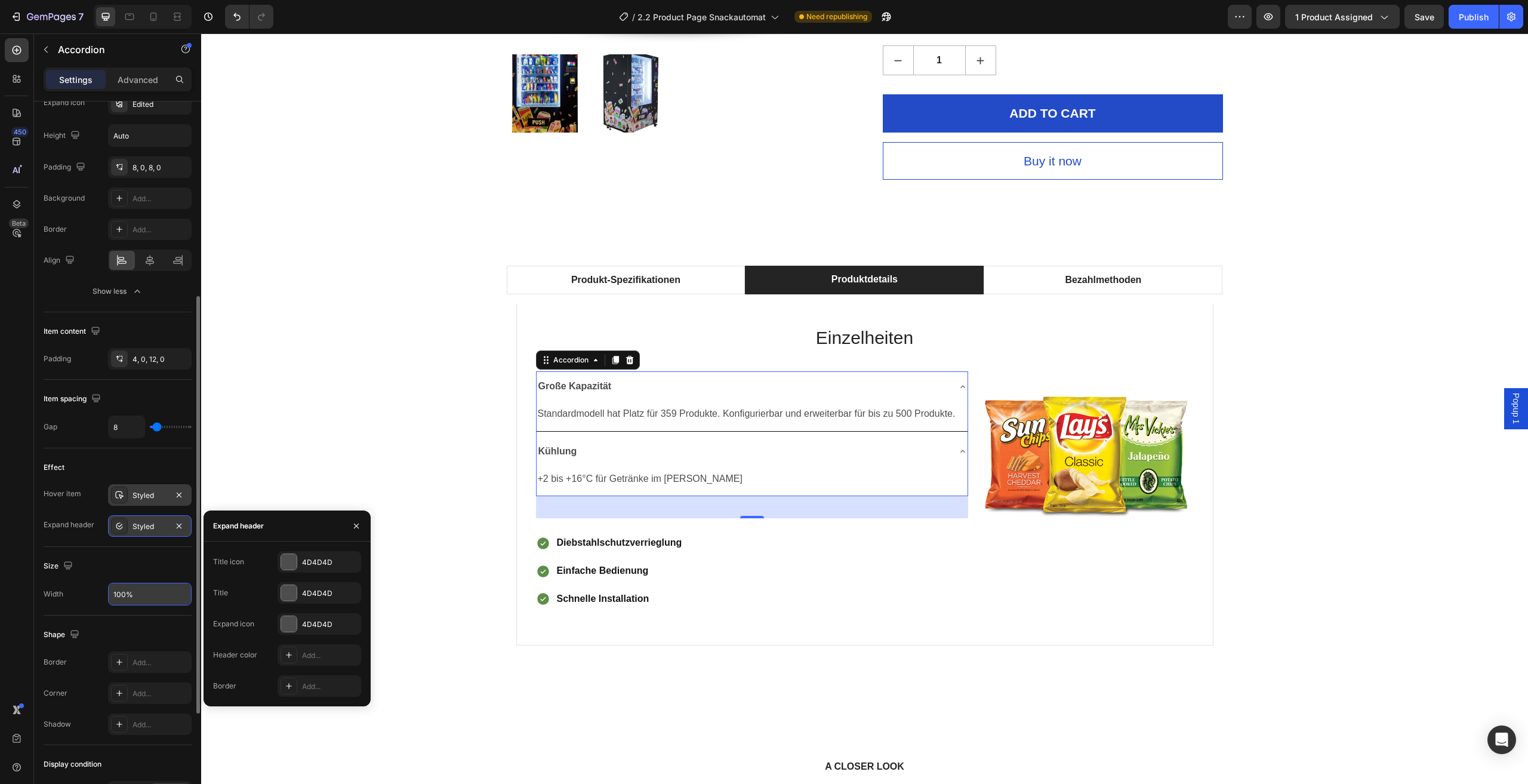
click at [120, 526] on icon at bounding box center [120, 525] width 5 height 3
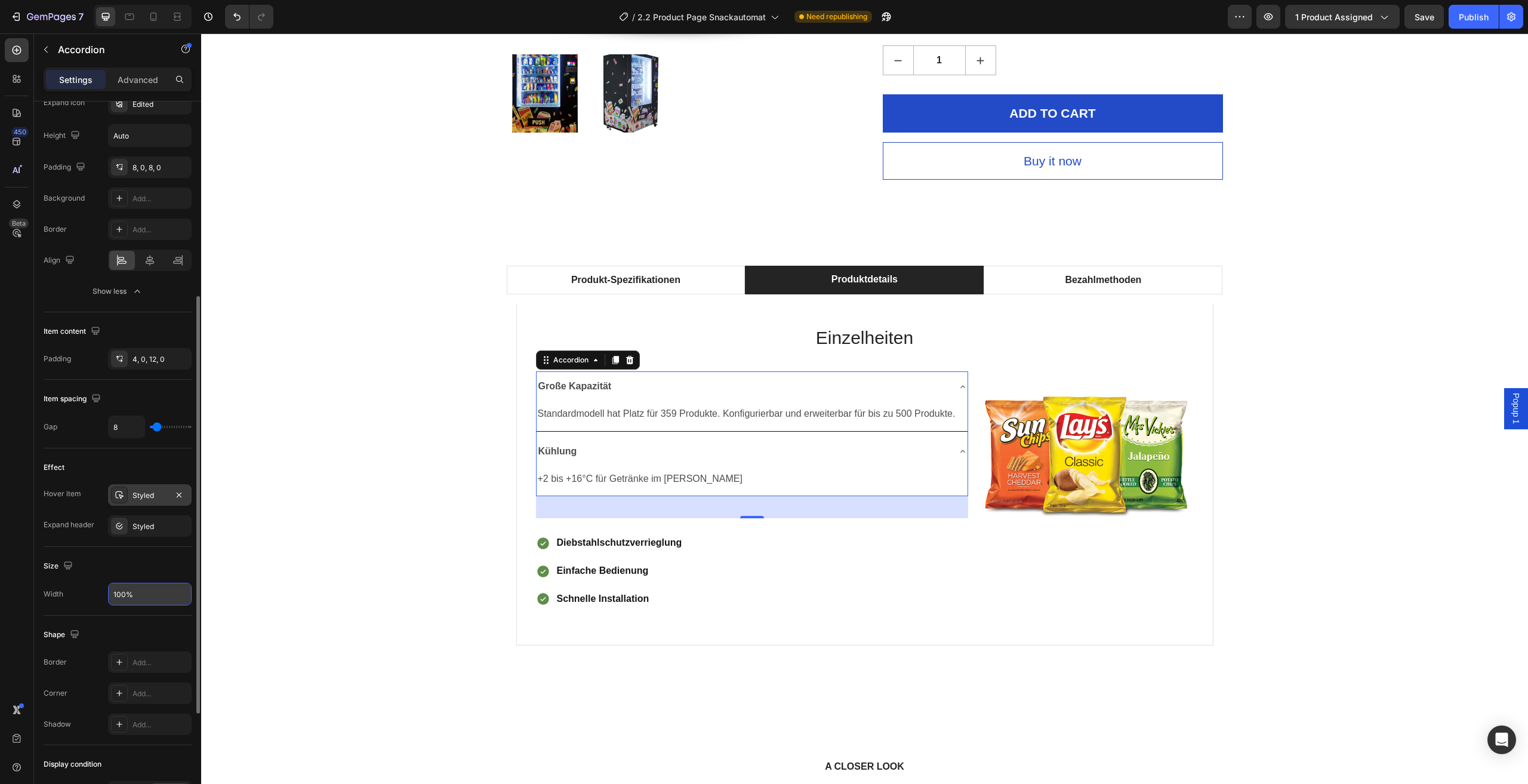
click at [151, 545] on div "Effect Hover item Styled Expand header Styled" at bounding box center [117, 498] width 148 height 99
click at [781, 382] on div "Große Kapazität" at bounding box center [743, 386] width 412 height 21
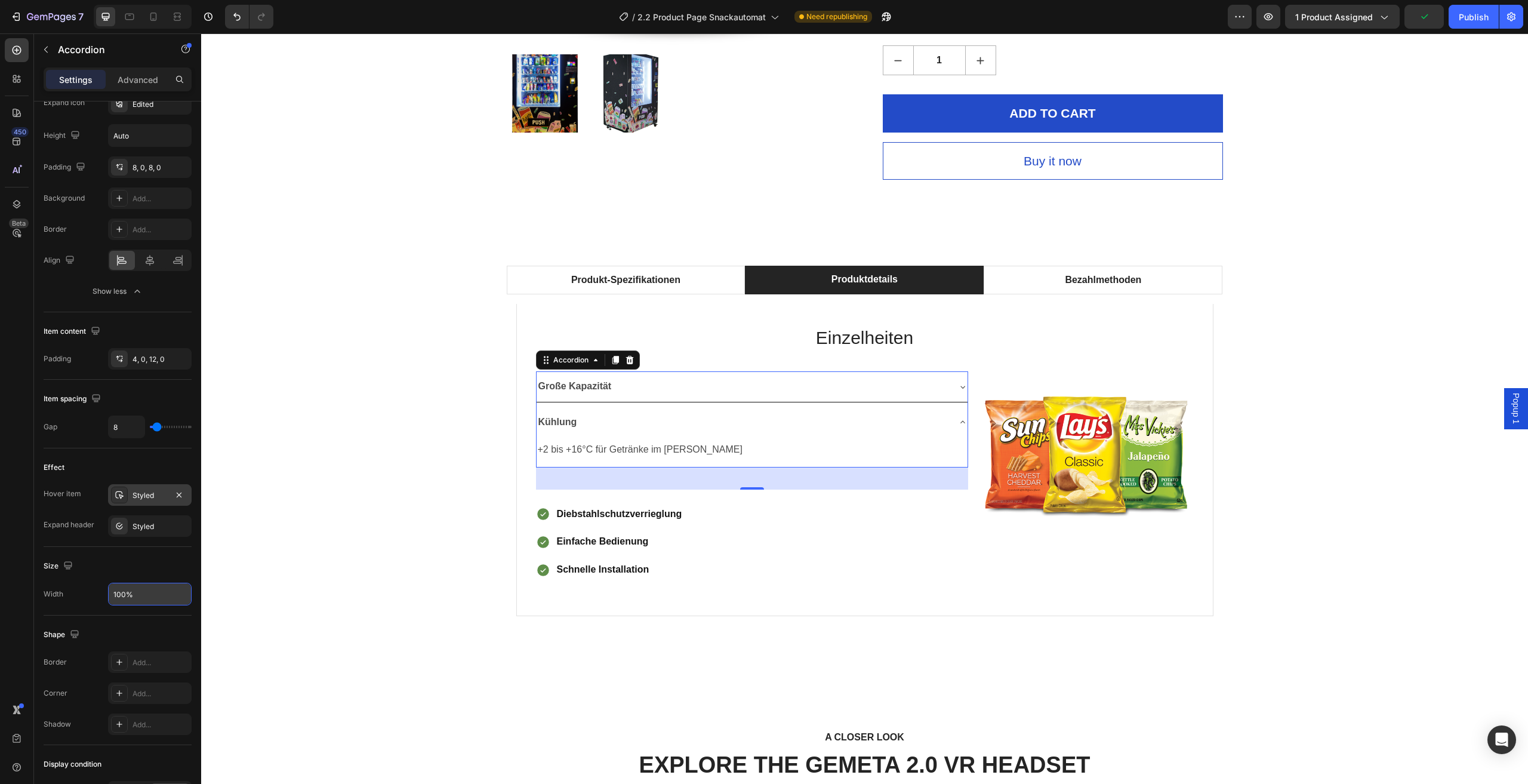
click at [781, 382] on div "Große Kapazität" at bounding box center [743, 386] width 412 height 21
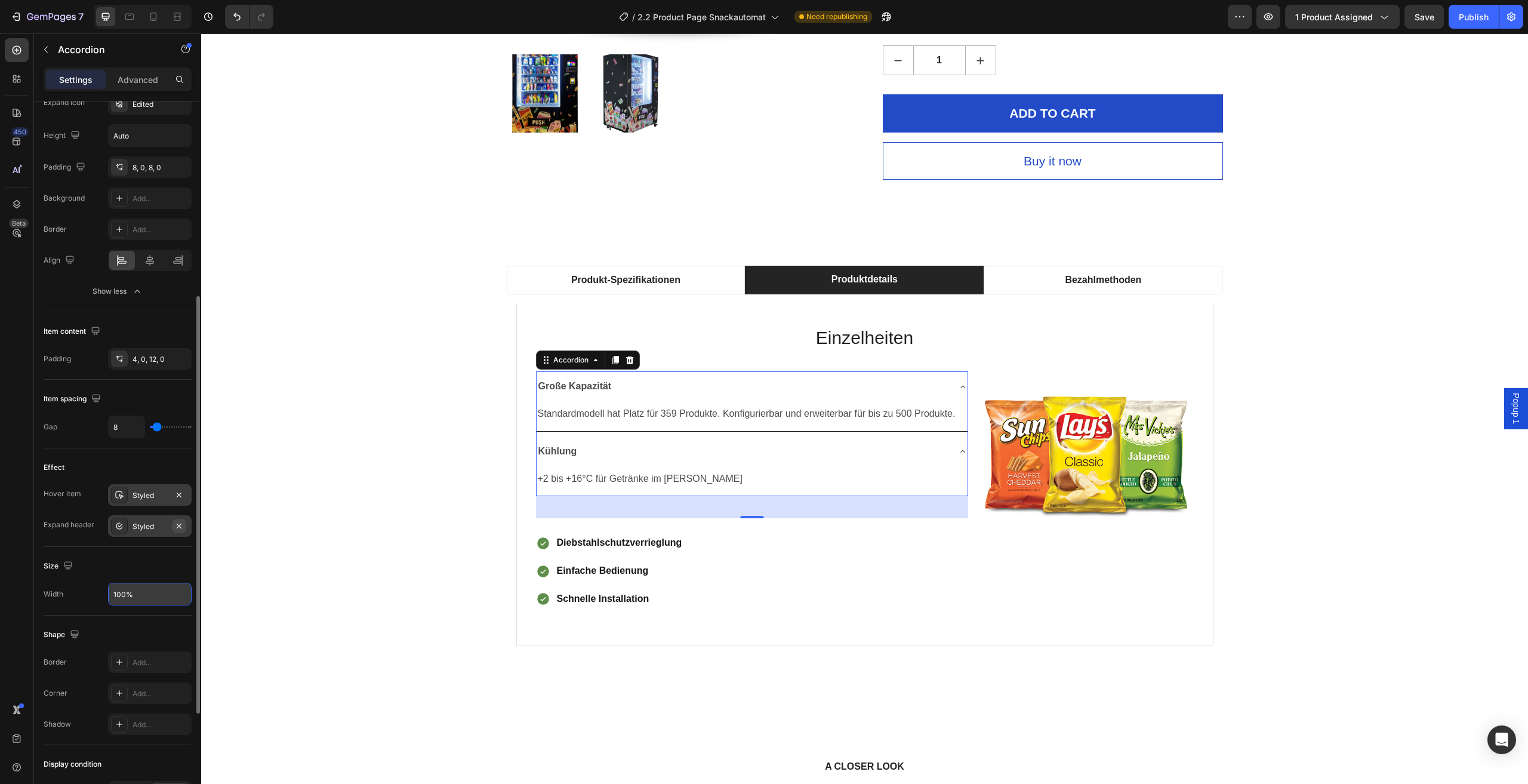
click at [178, 529] on icon "button" at bounding box center [179, 526] width 10 height 10
click at [151, 533] on div "Add..." at bounding box center [149, 526] width 84 height 22
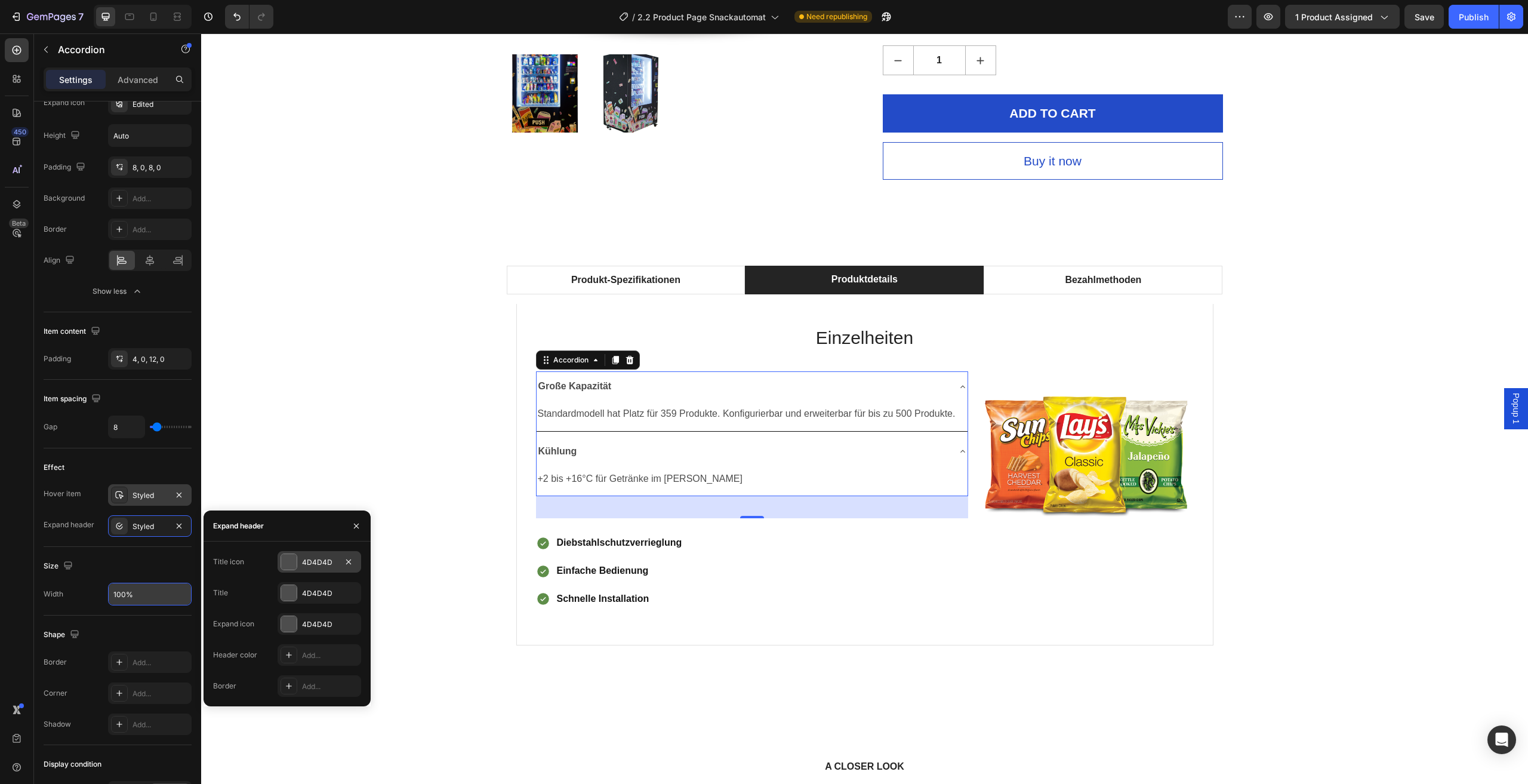
click at [311, 565] on div "4D4D4D" at bounding box center [319, 562] width 35 height 11
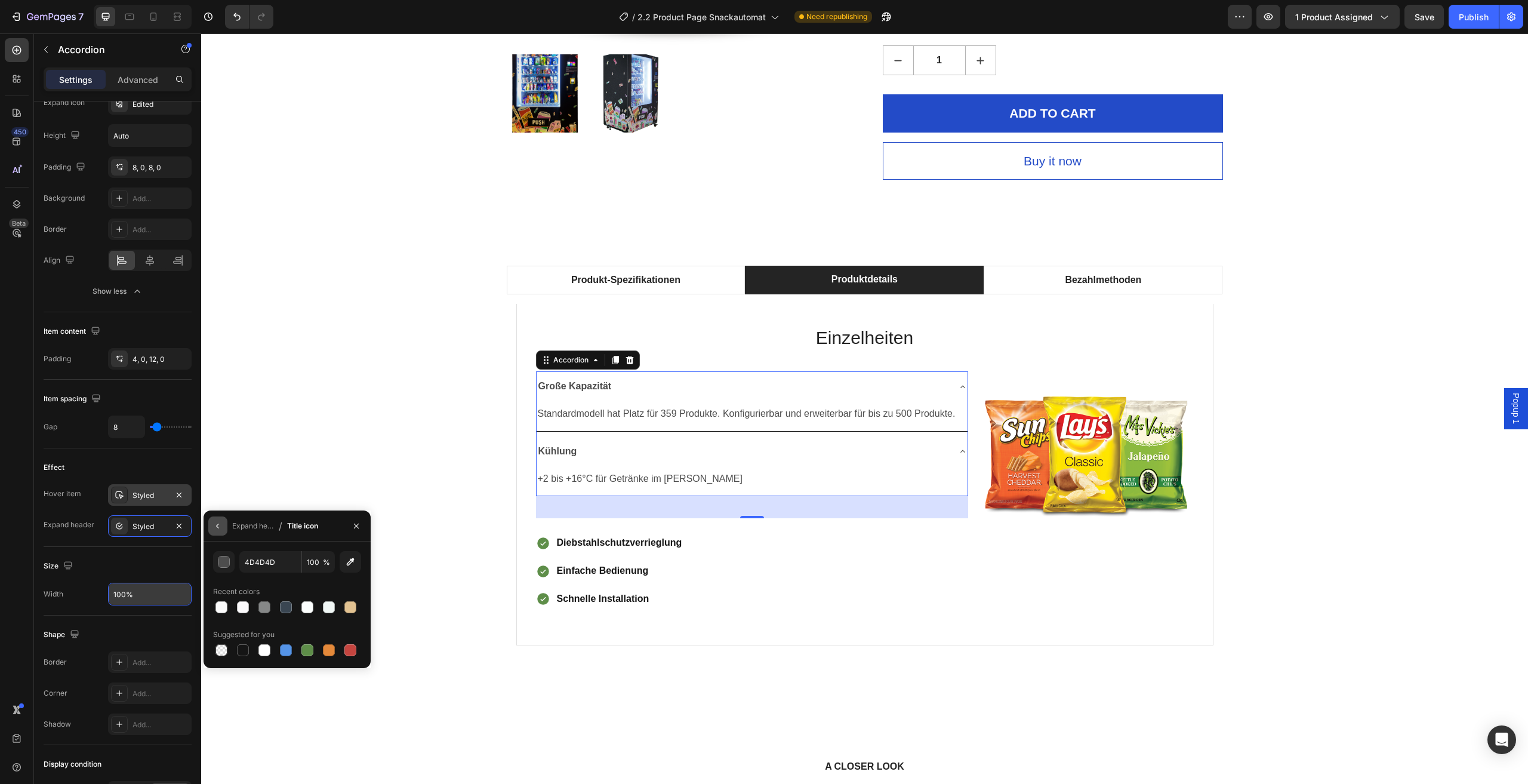
click at [224, 528] on button "button" at bounding box center [217, 525] width 19 height 19
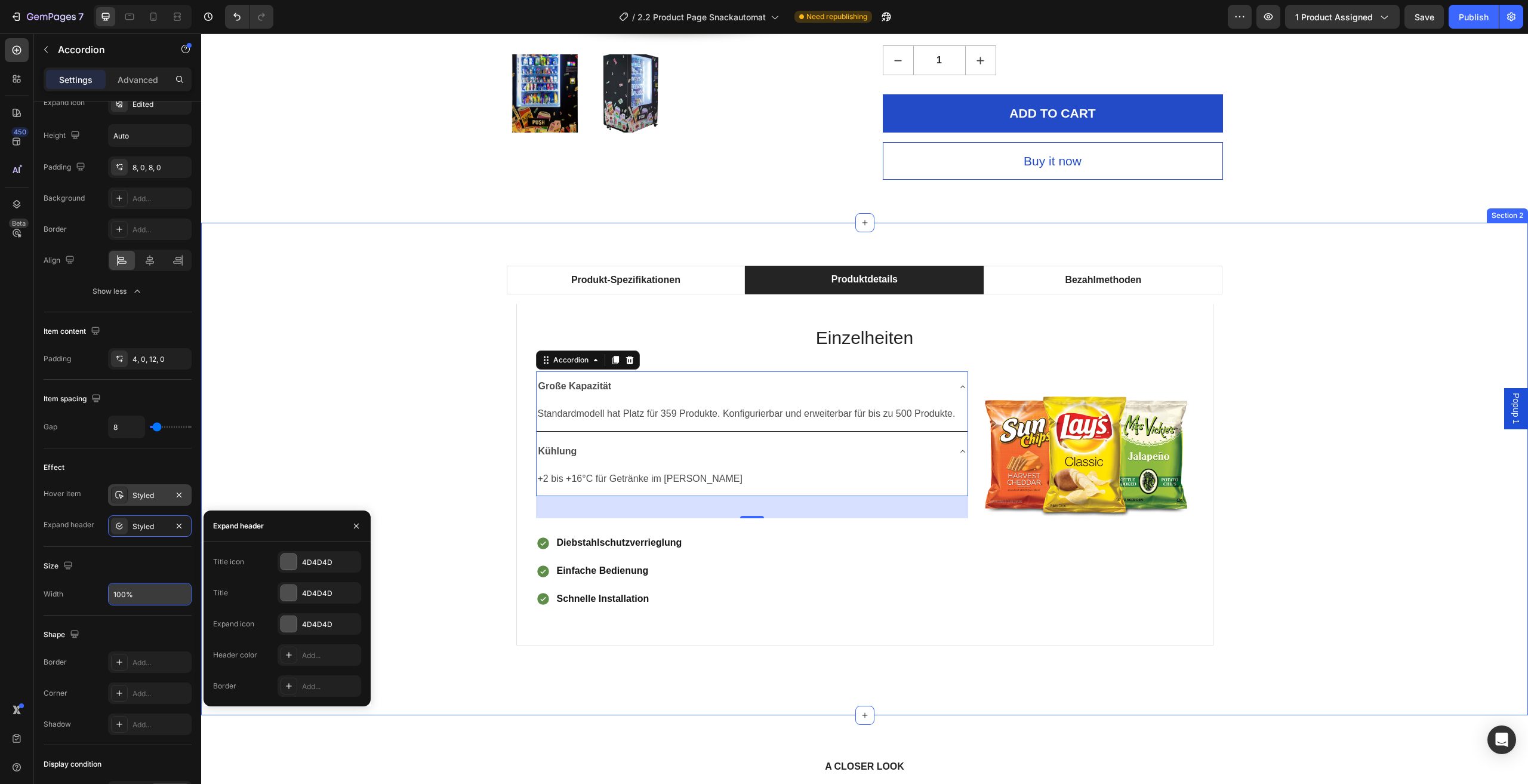
click at [377, 392] on div "Produkt-Spezifikationen Produktdetails Bezahlmethoden Technische Daten Heading …" at bounding box center [864, 469] width 1309 height 407
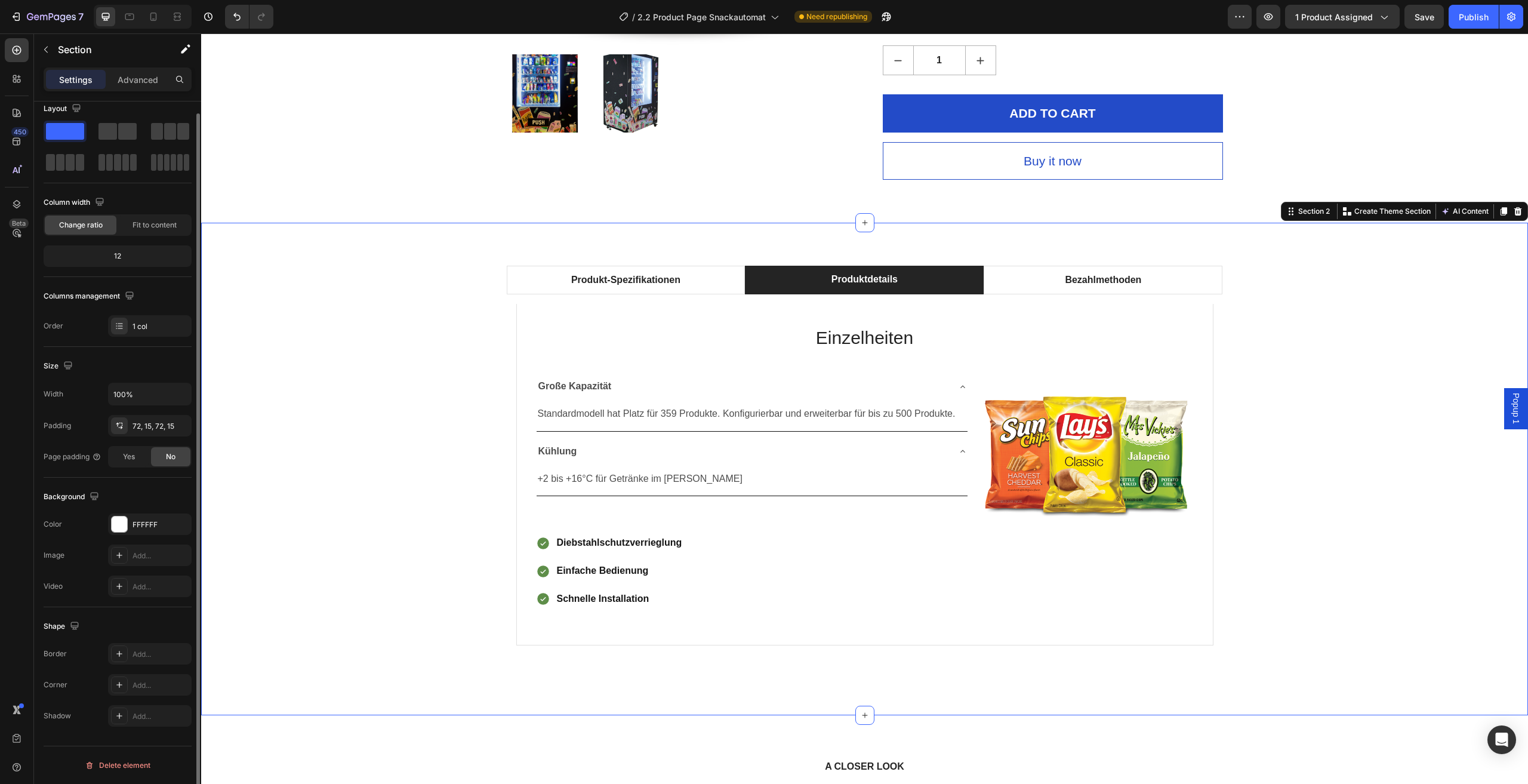
scroll to position [0, 0]
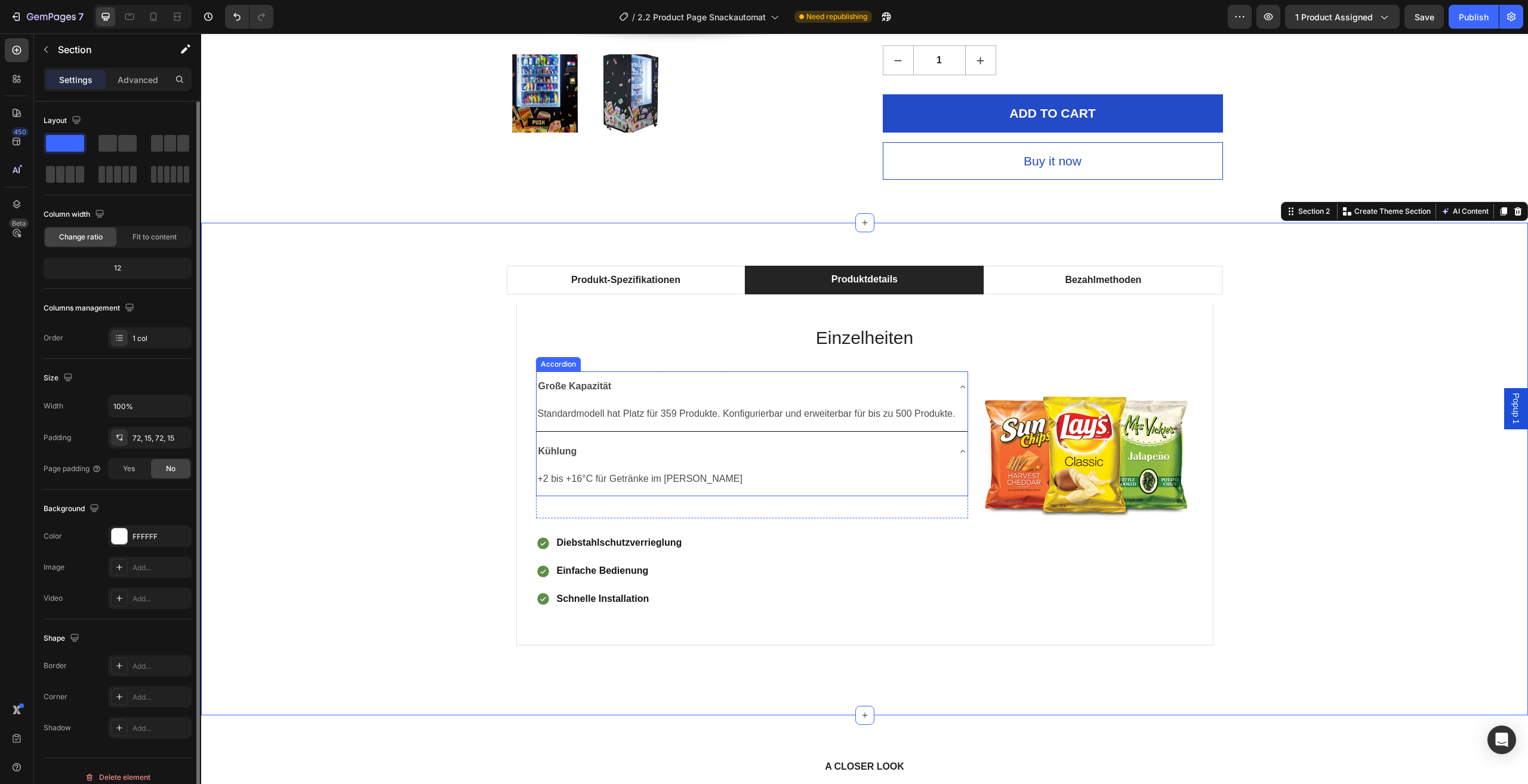
click at [714, 392] on div "Große Kapazität" at bounding box center [743, 386] width 412 height 21
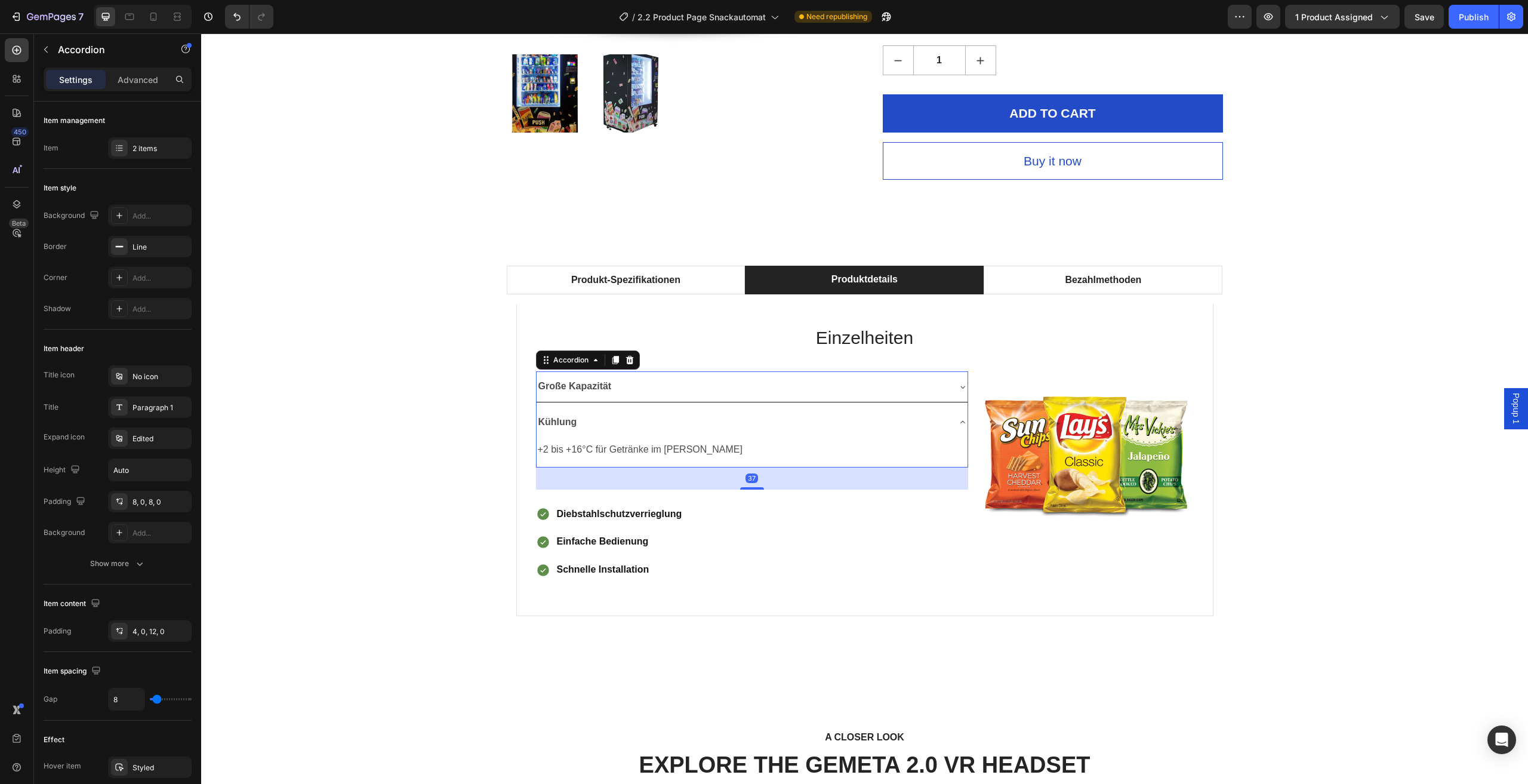
click at [734, 418] on div "Kühlung" at bounding box center [743, 423] width 412 height 21
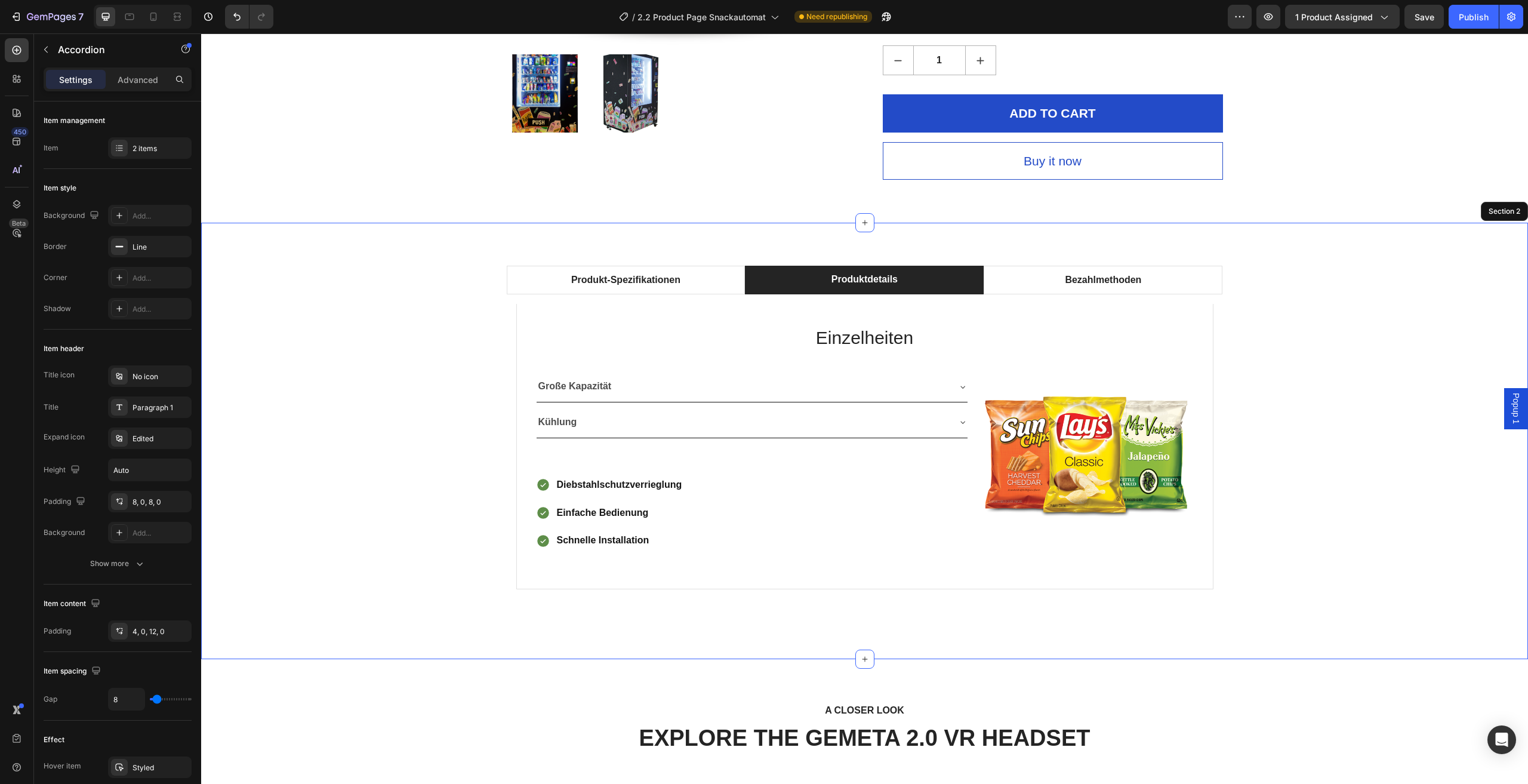
click at [384, 528] on div "Produkt-Spezifikationen Produktdetails Bezahlmethoden Technische Daten Heading …" at bounding box center [864, 441] width 1309 height 350
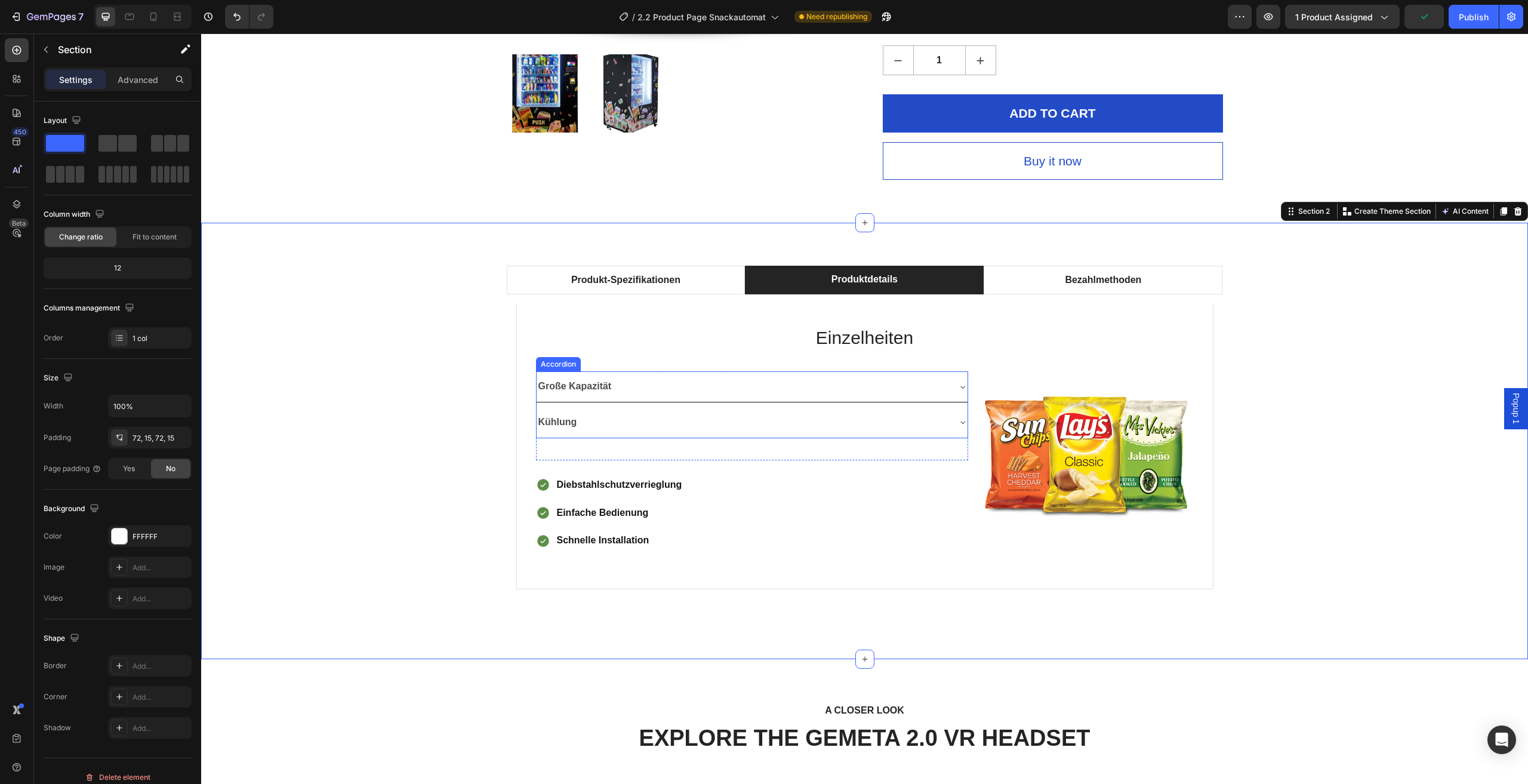
click at [913, 382] on div "Große Kapazität" at bounding box center [743, 386] width 412 height 21
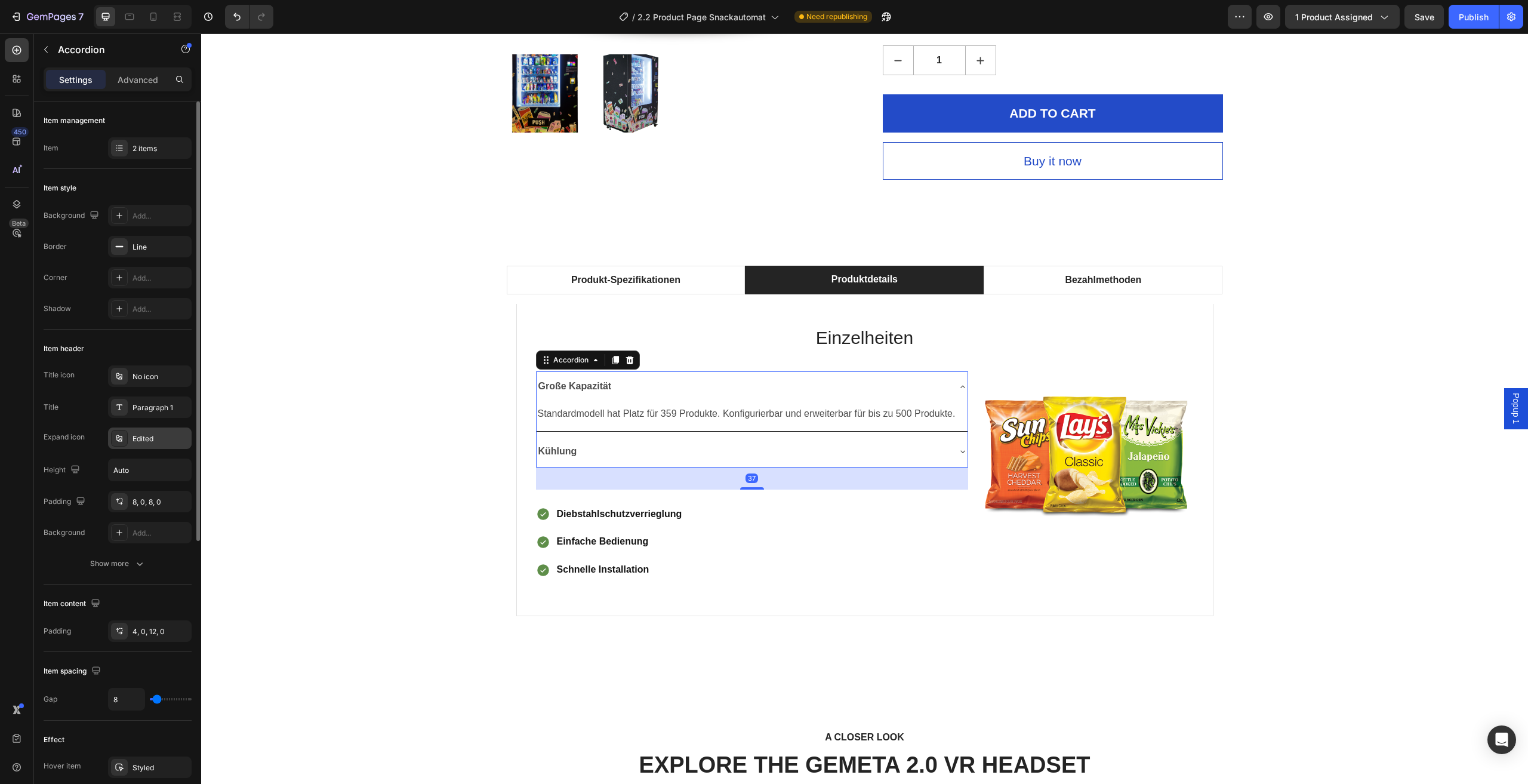
click at [152, 441] on div "Edited" at bounding box center [160, 438] width 56 height 11
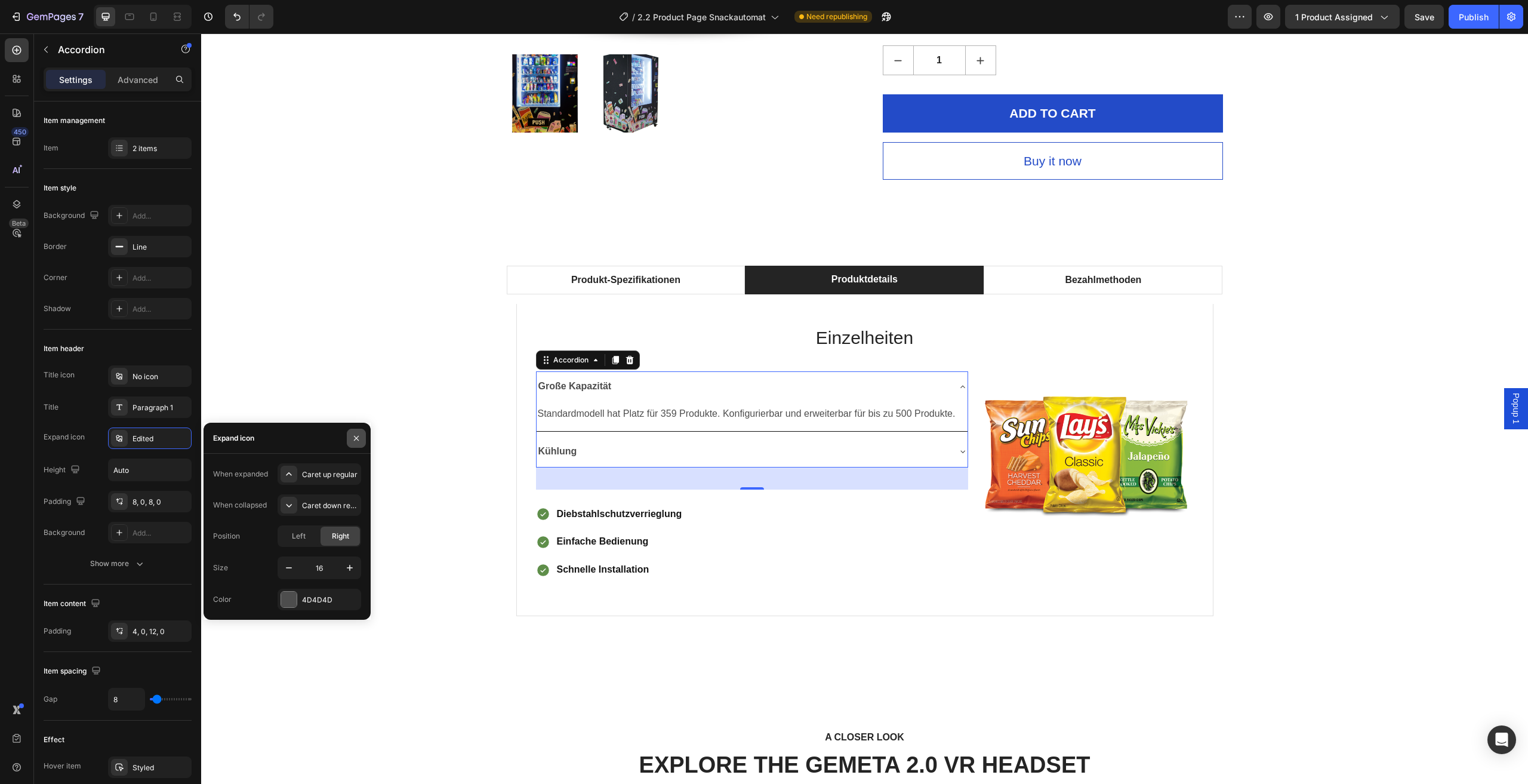
click at [356, 436] on icon "button" at bounding box center [356, 438] width 10 height 10
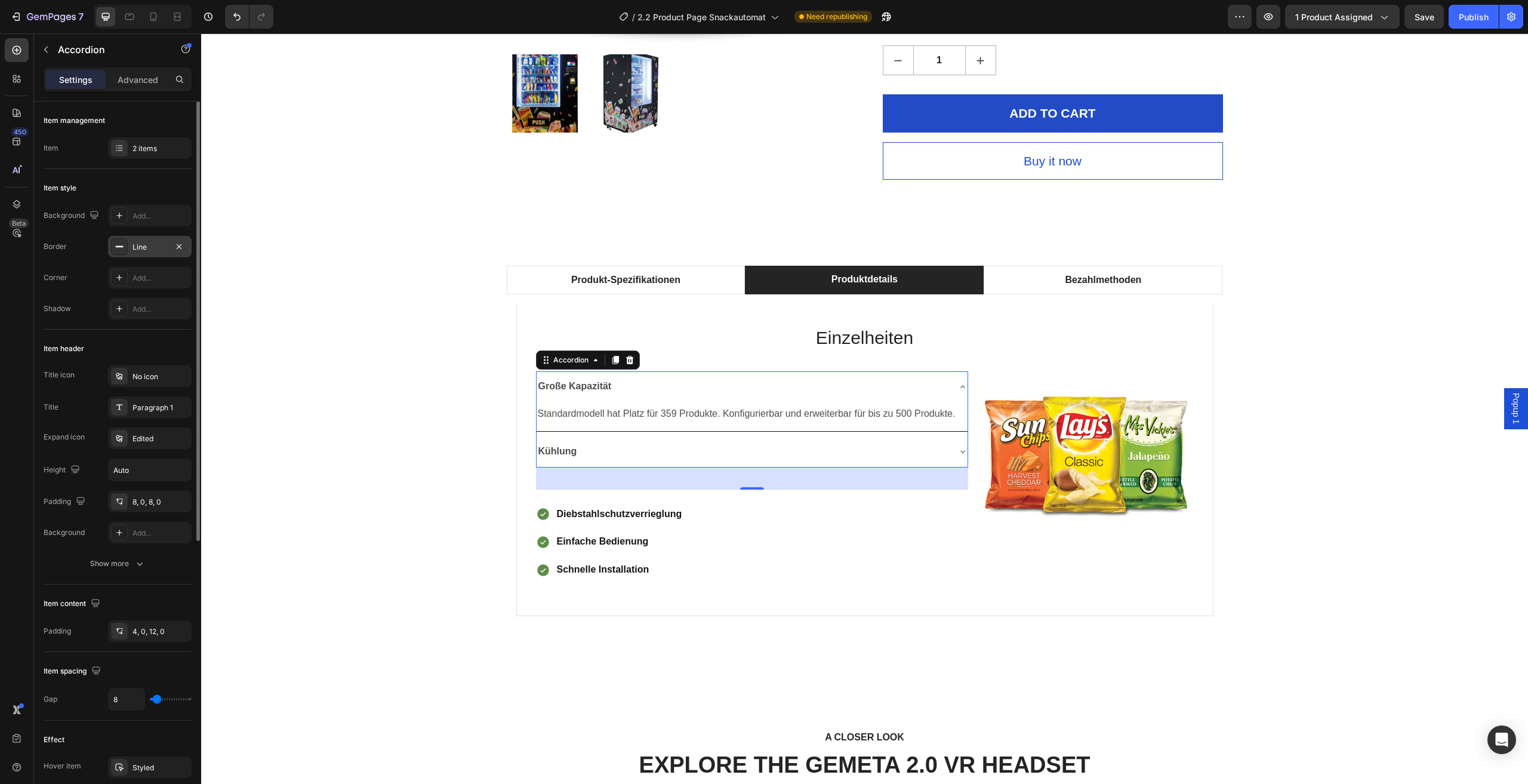
click at [155, 242] on div "Line" at bounding box center [149, 247] width 35 height 11
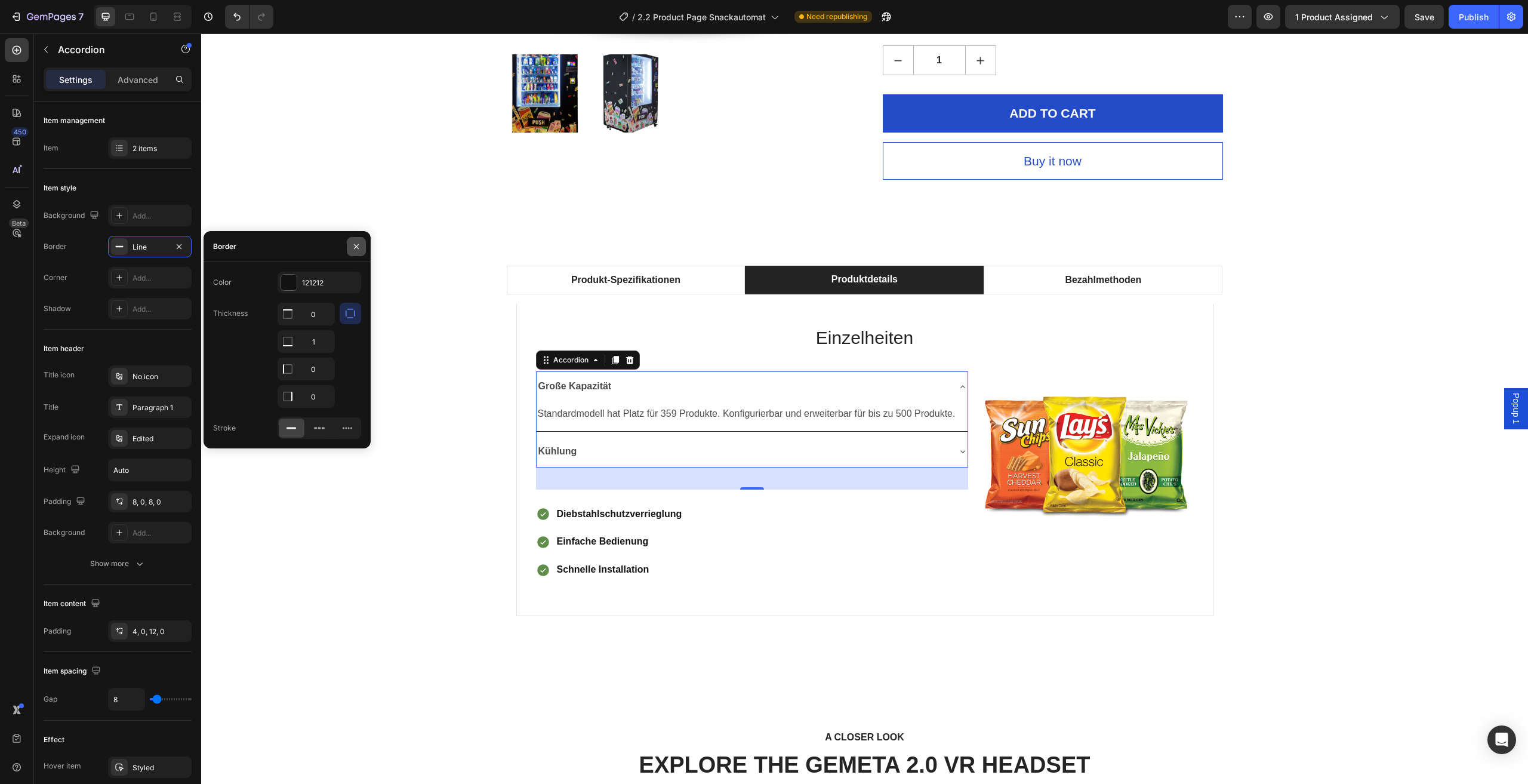
click at [362, 248] on button "button" at bounding box center [356, 246] width 19 height 19
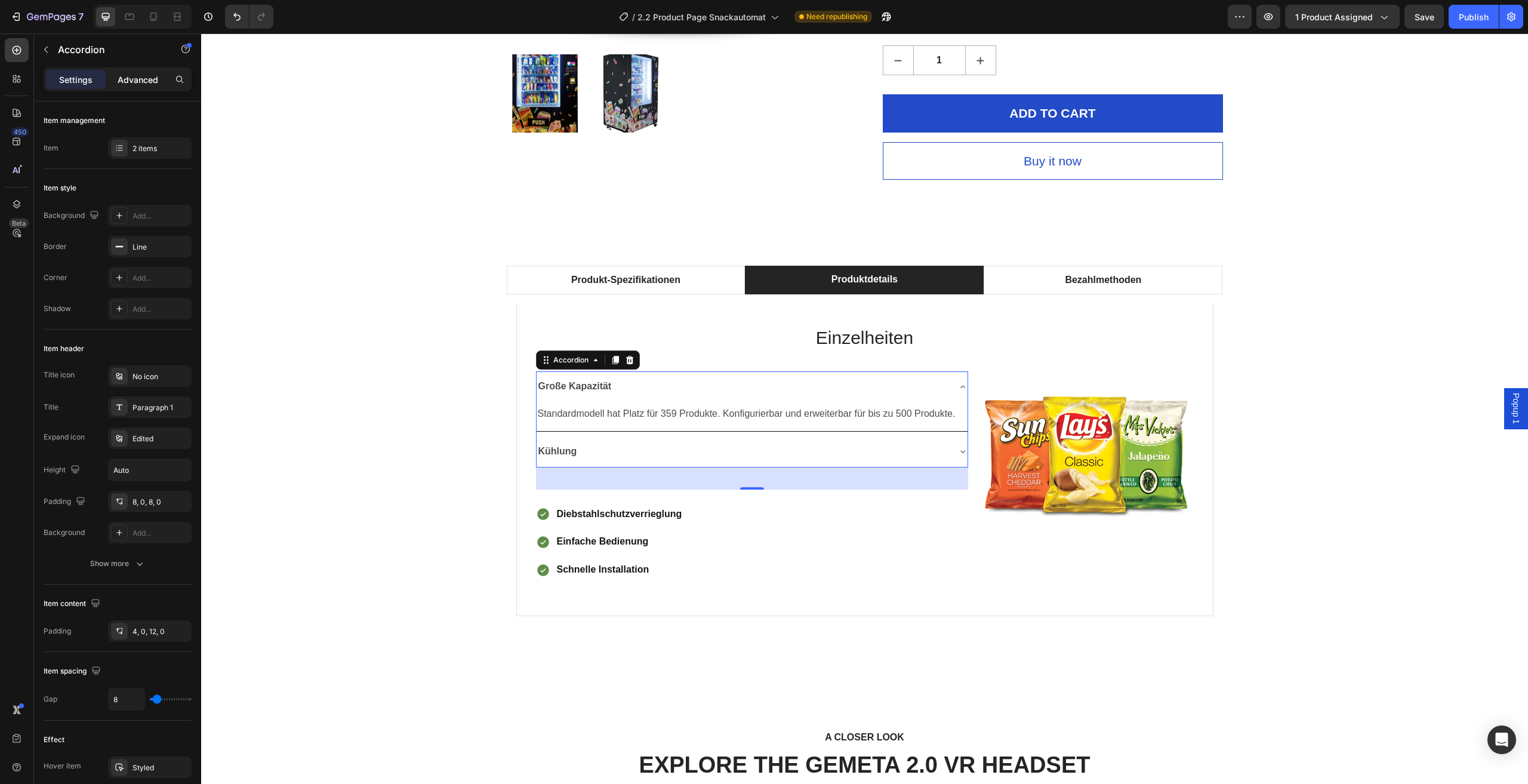
click at [147, 86] on p "Advanced" at bounding box center [138, 80] width 41 height 13
type input "100%"
type input "100"
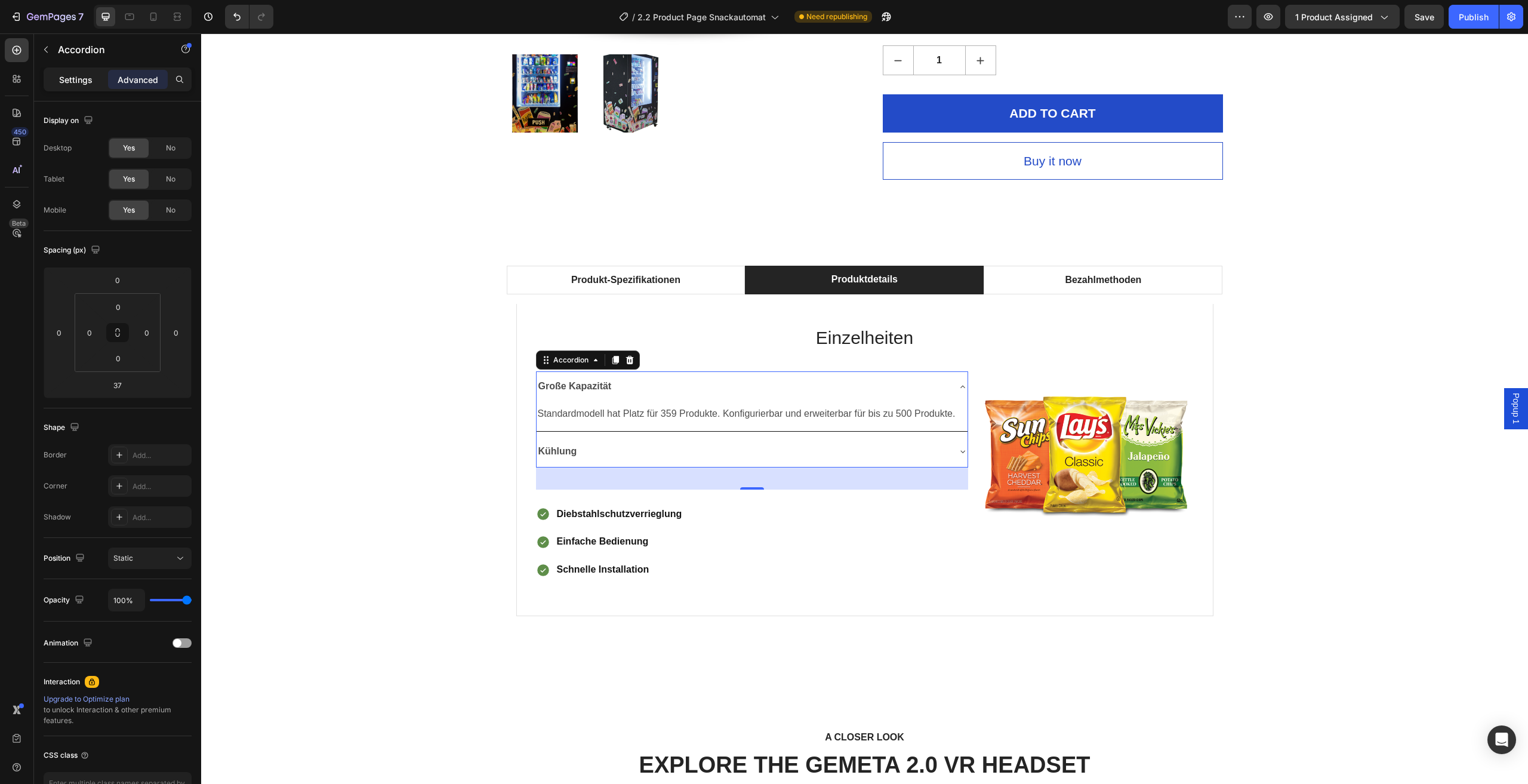
click at [85, 78] on p "Settings" at bounding box center [76, 80] width 34 height 13
type input "8"
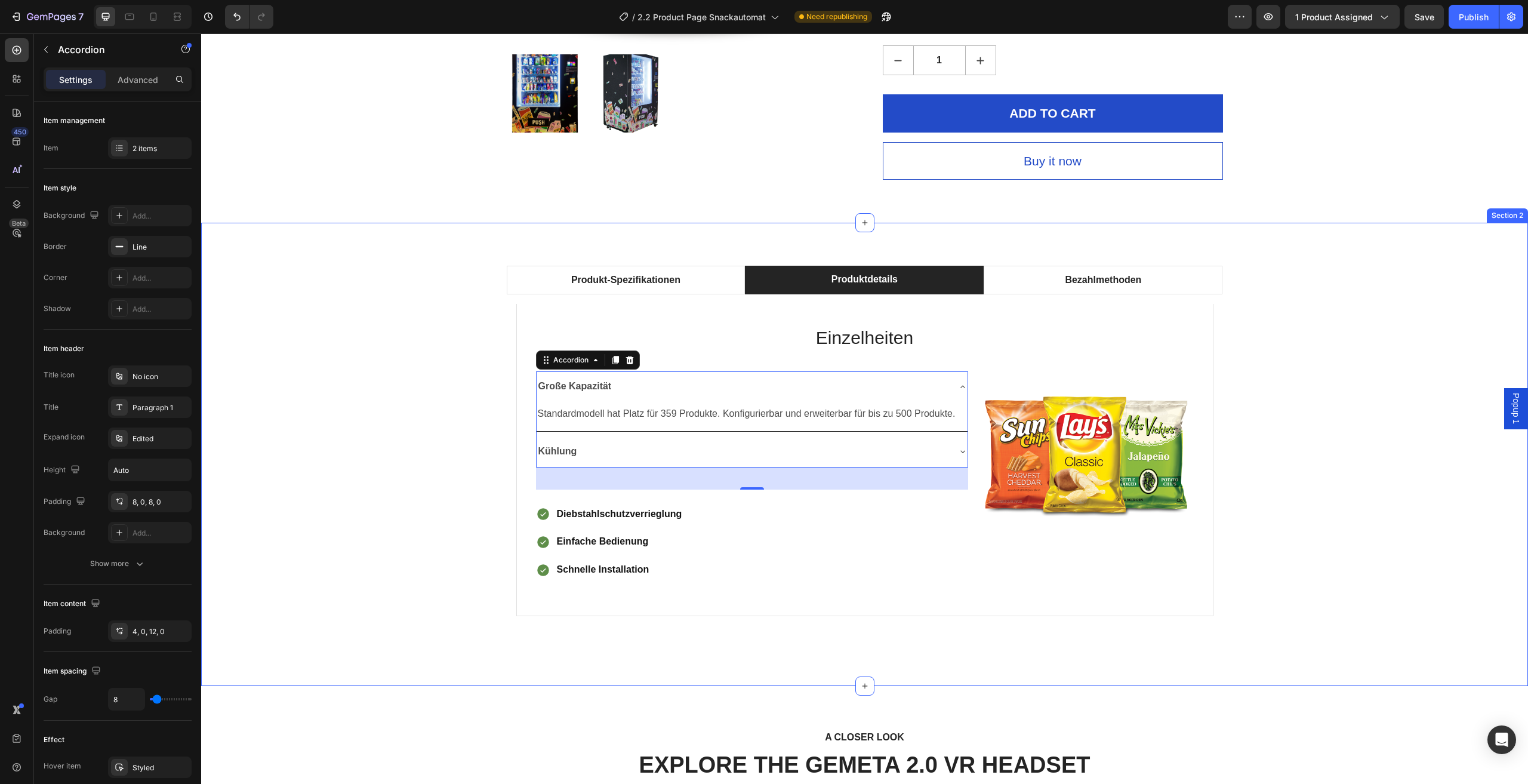
click at [340, 404] on div "Produkt-Spezifikationen Produktdetails Bezahlmethoden Technische Daten Heading …" at bounding box center [864, 454] width 1309 height 377
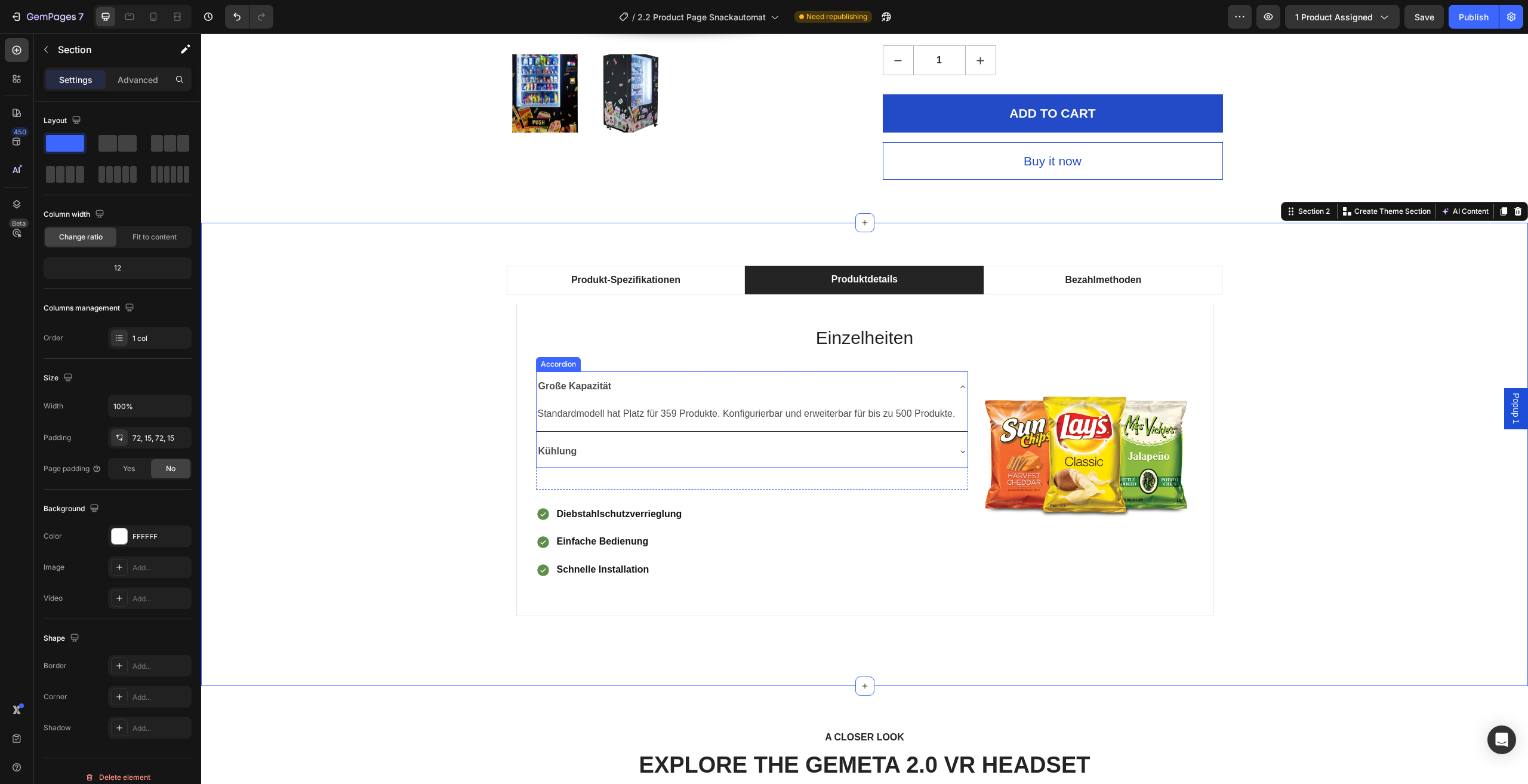
click at [952, 392] on div "Große Kapazität" at bounding box center [752, 386] width 431 height 30
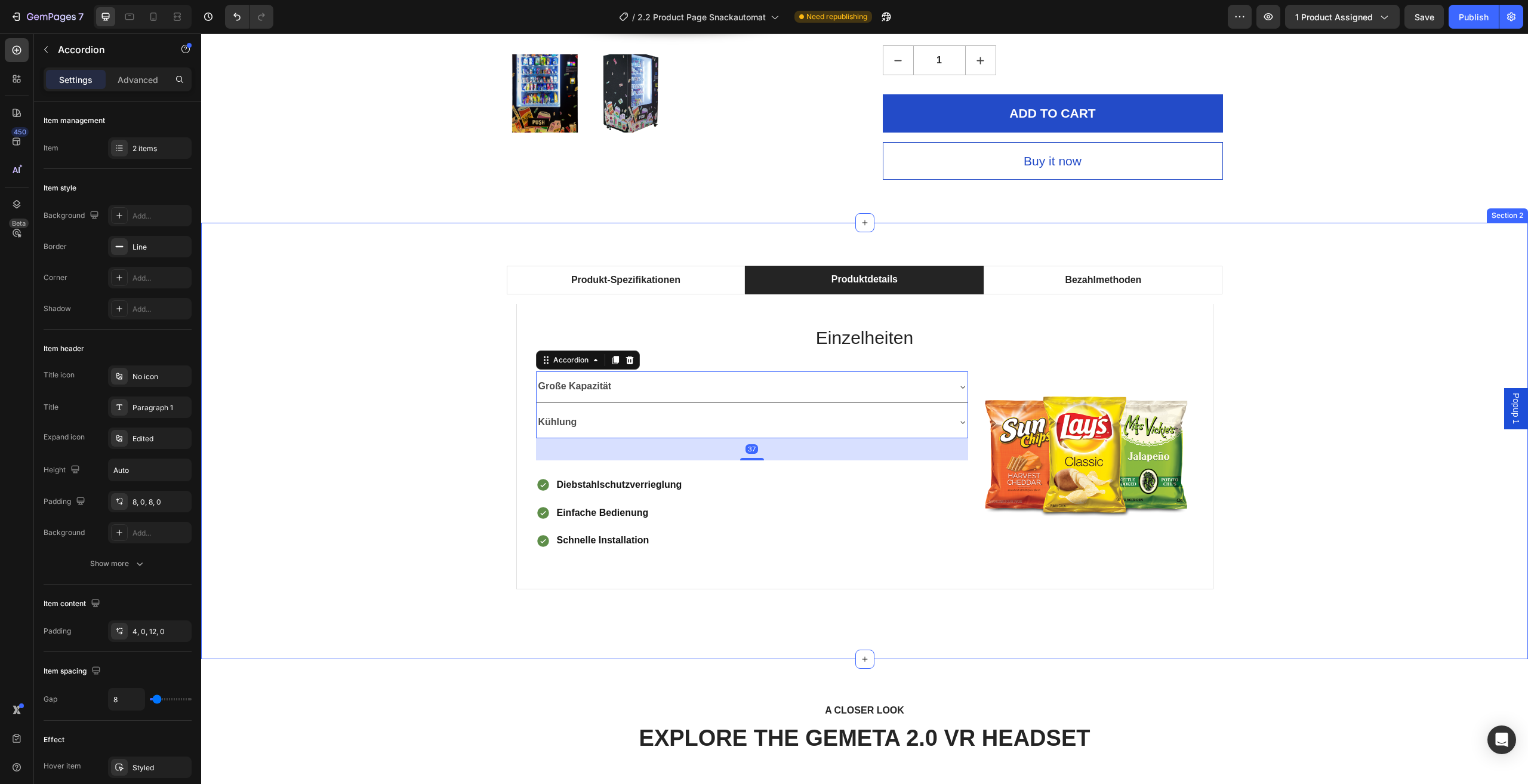
click at [1371, 398] on div "Produkt-Spezifikationen Produktdetails Bezahlmethoden Technische Daten Heading …" at bounding box center [864, 441] width 1309 height 350
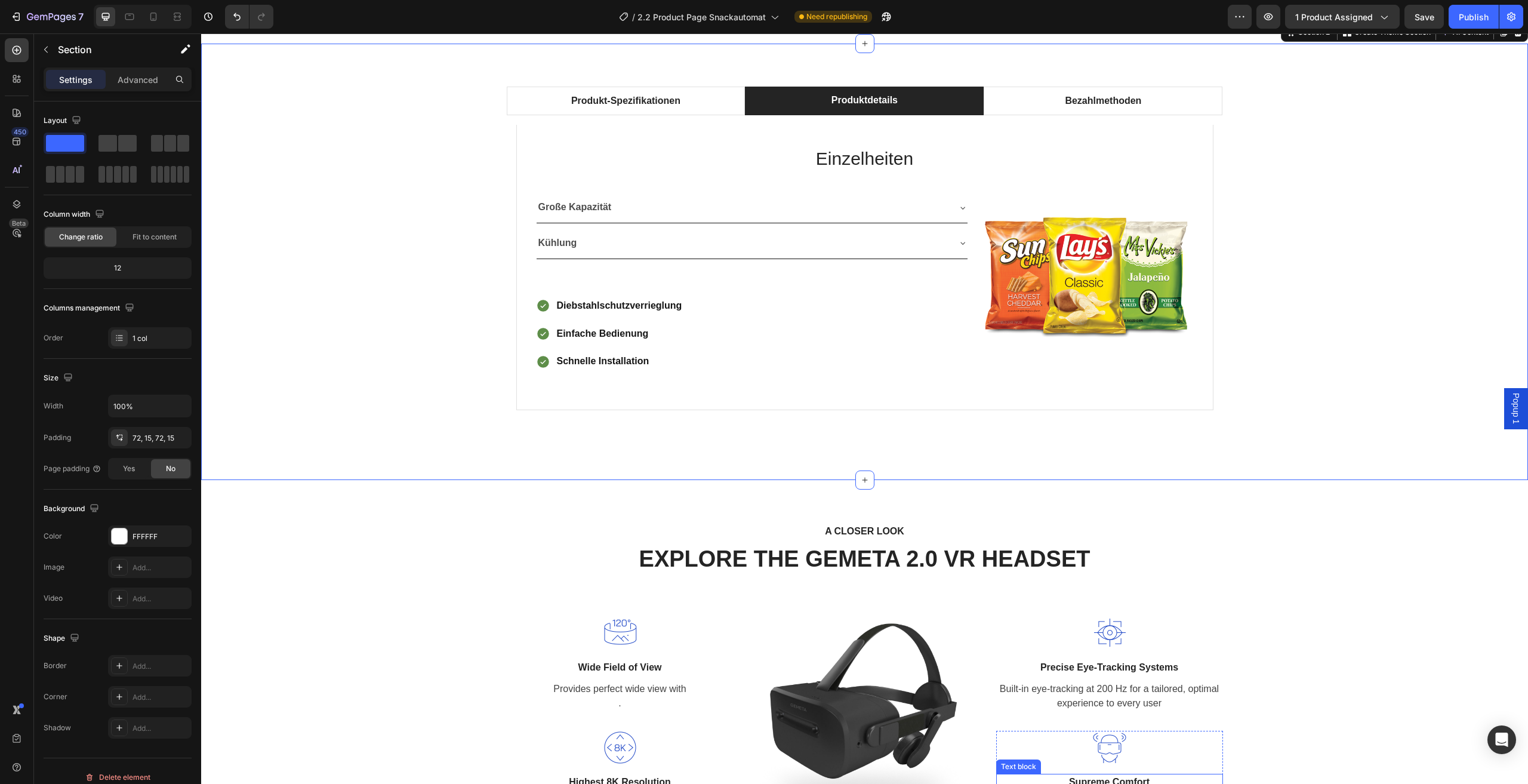
scroll to position [1015, 0]
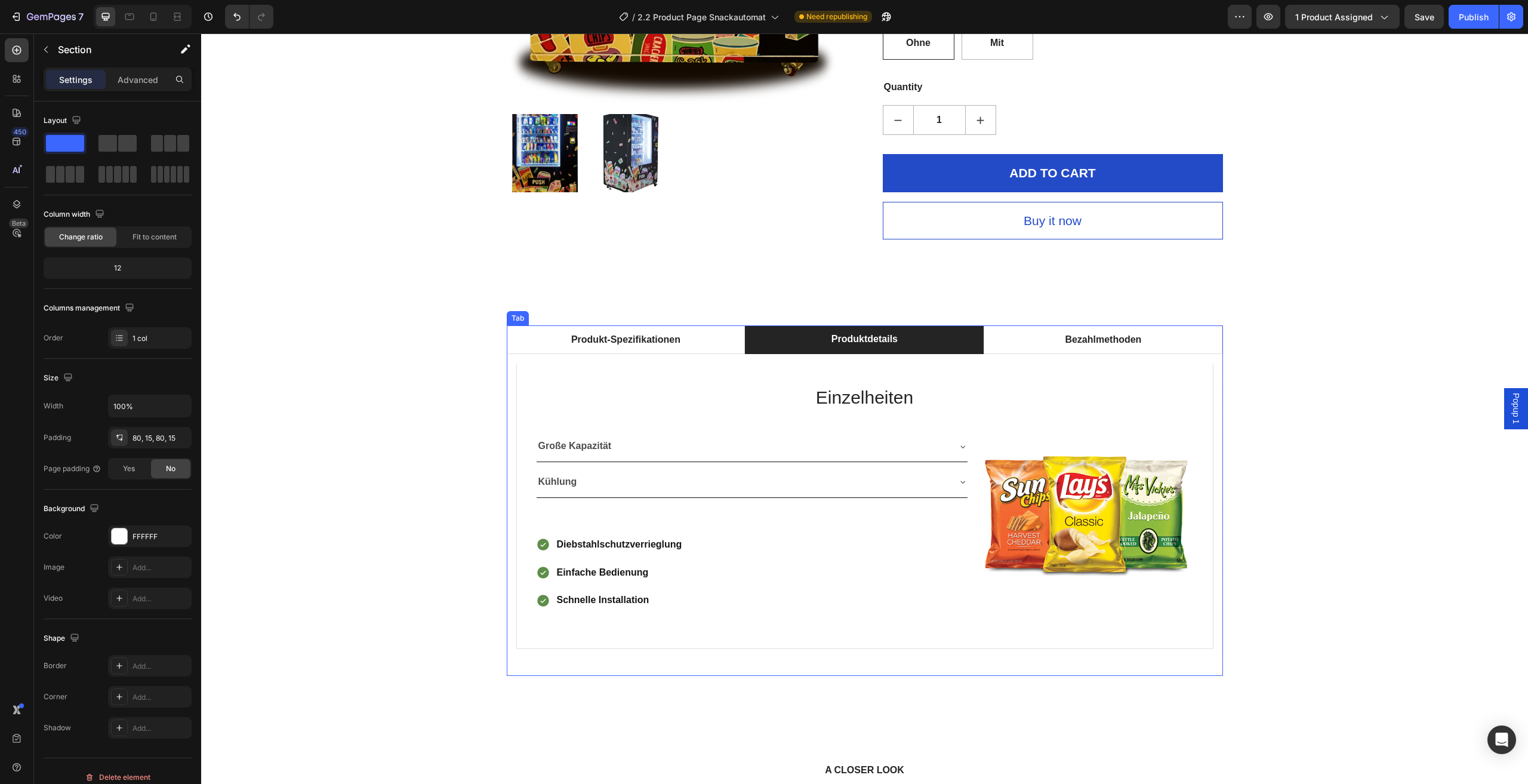
scroll to position [597, 0]
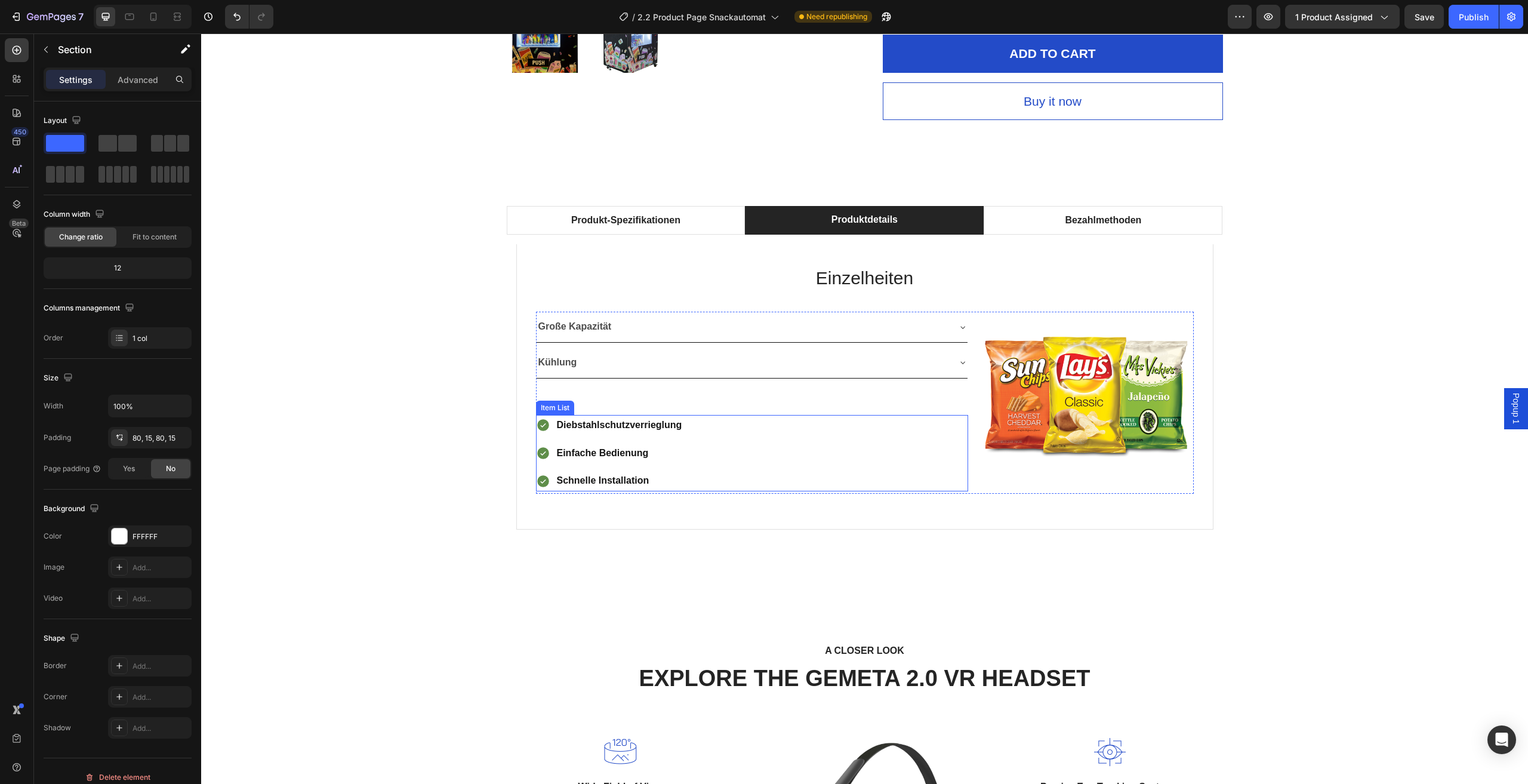
click at [675, 481] on p "Schnelle Installation" at bounding box center [619, 481] width 125 height 17
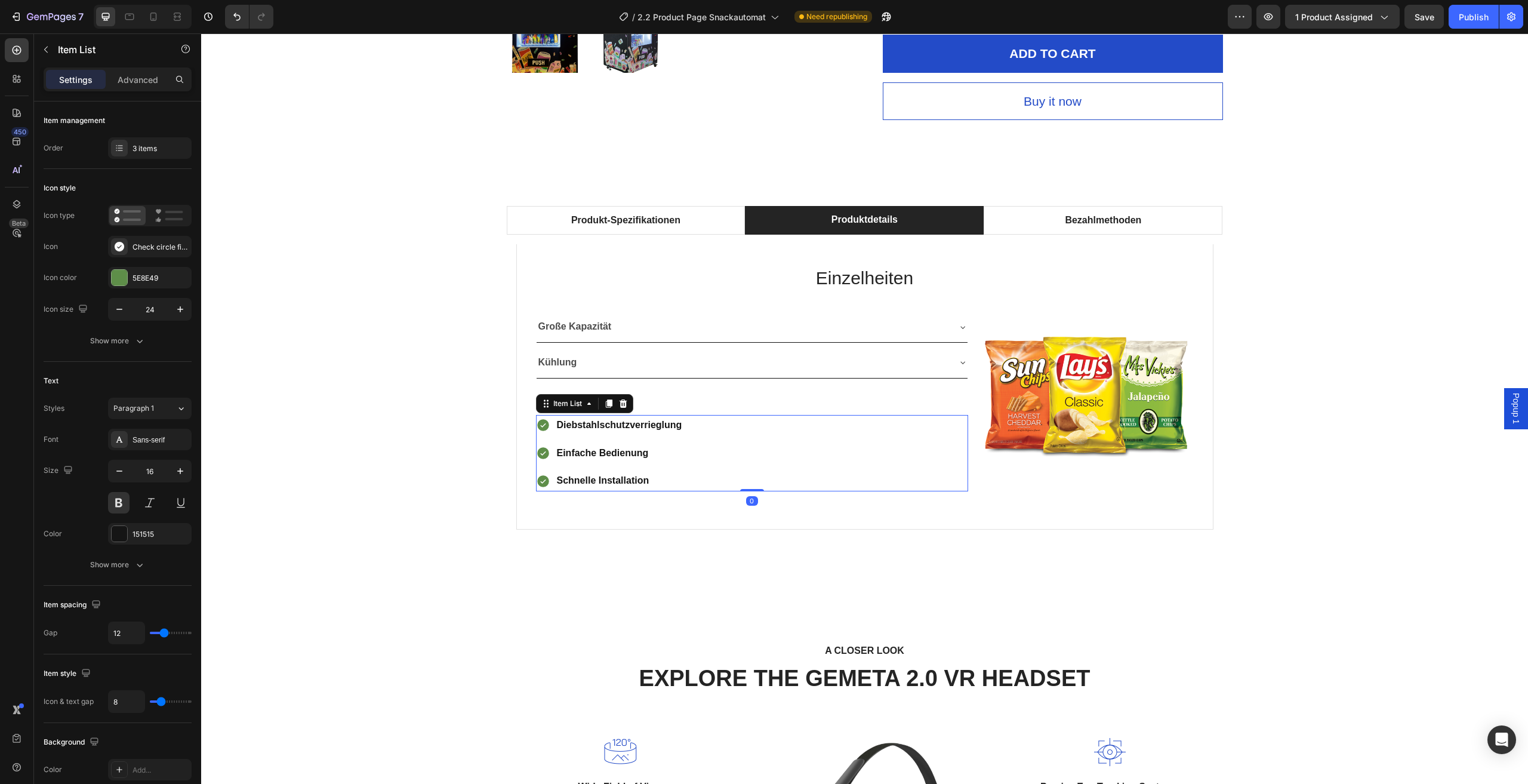
click at [735, 459] on div "Diebstahlschutzverrieglung Einfache Bedienung Schnelle Installation" at bounding box center [752, 453] width 433 height 76
click at [162, 149] on div "3 items" at bounding box center [160, 149] width 56 height 11
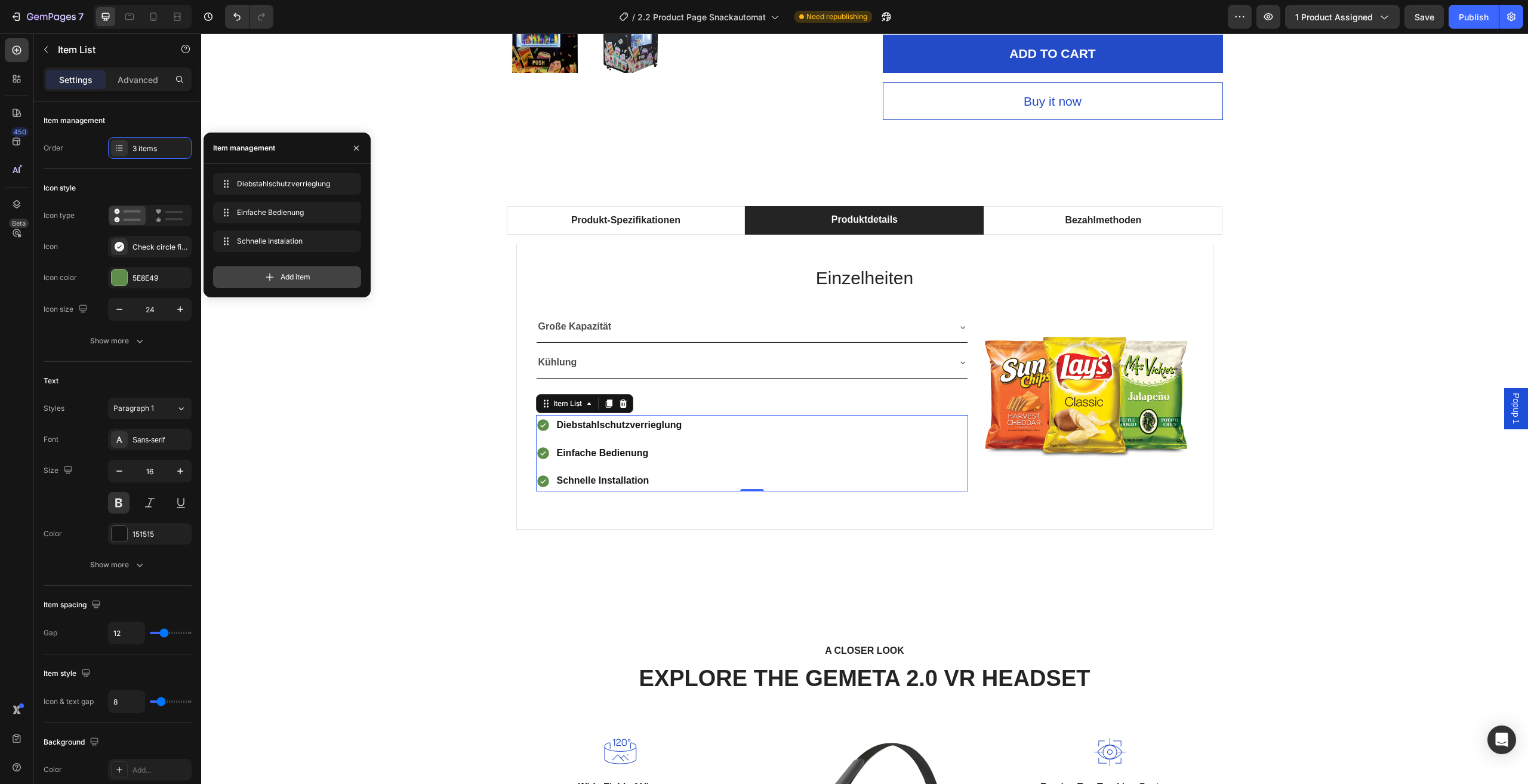
click at [282, 278] on span "Add item" at bounding box center [295, 277] width 30 height 11
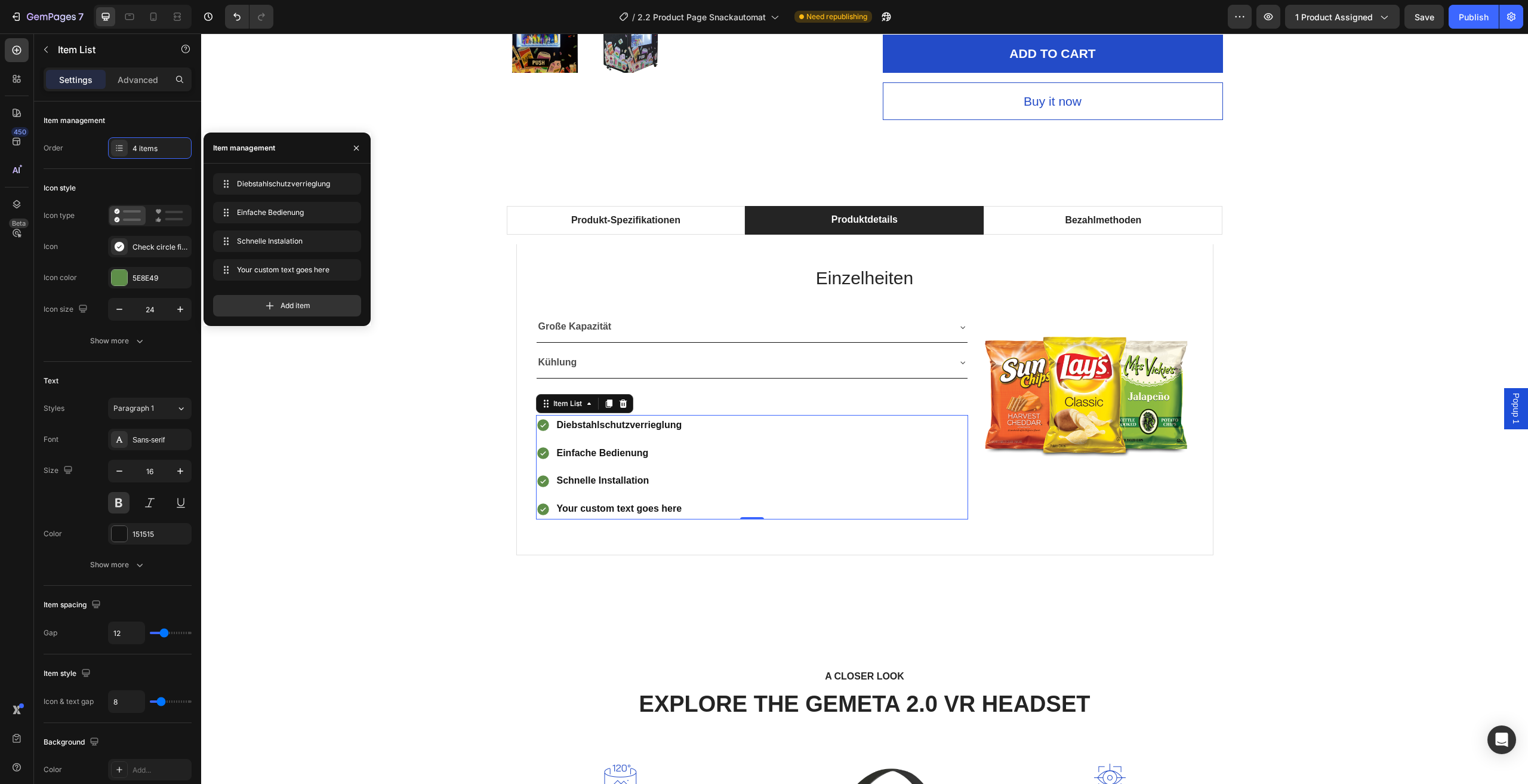
click at [655, 513] on div "Your custom text goes here" at bounding box center [619, 509] width 129 height 21
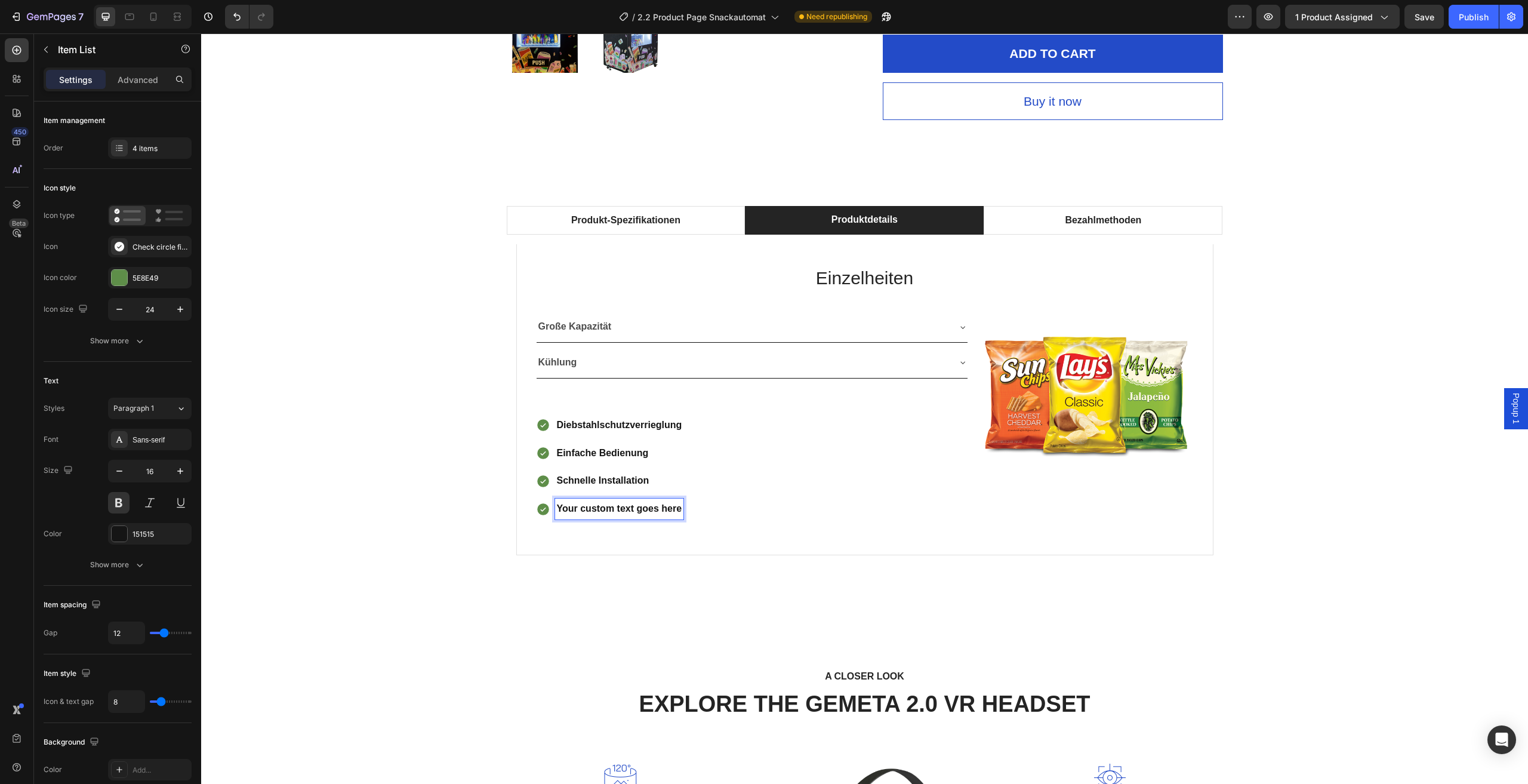
click at [670, 513] on p "Your custom text goes here" at bounding box center [619, 509] width 125 height 17
click at [674, 511] on p "Your custom text goes here" at bounding box center [619, 509] width 125 height 17
click at [676, 511] on p "Your custom text goes here" at bounding box center [619, 509] width 125 height 17
drag, startPoint x: 676, startPoint y: 511, endPoint x: 557, endPoint y: 512, distance: 119.0
click at [557, 512] on p "Your custom text goes here" at bounding box center [619, 509] width 125 height 17
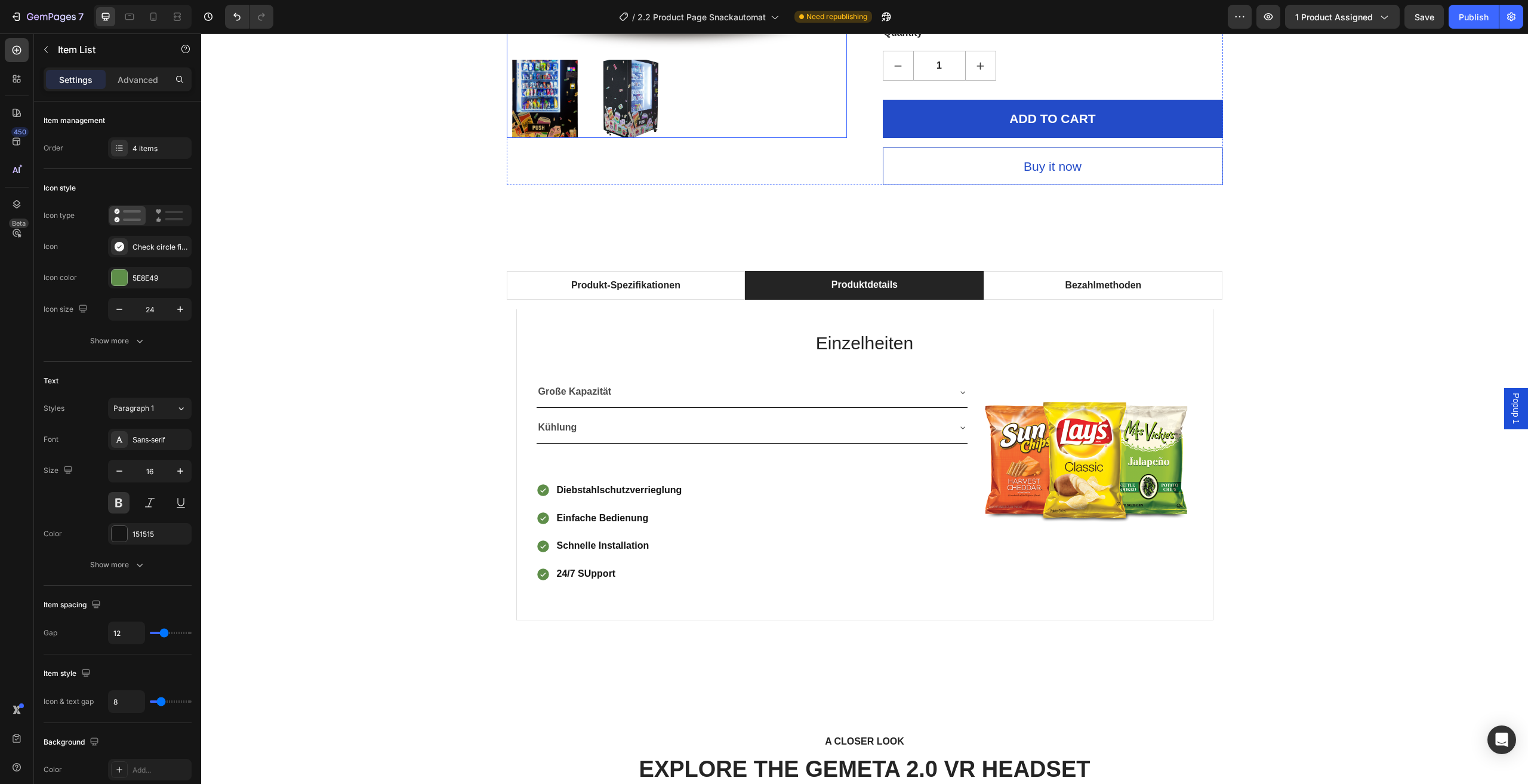
scroll to position [592, 0]
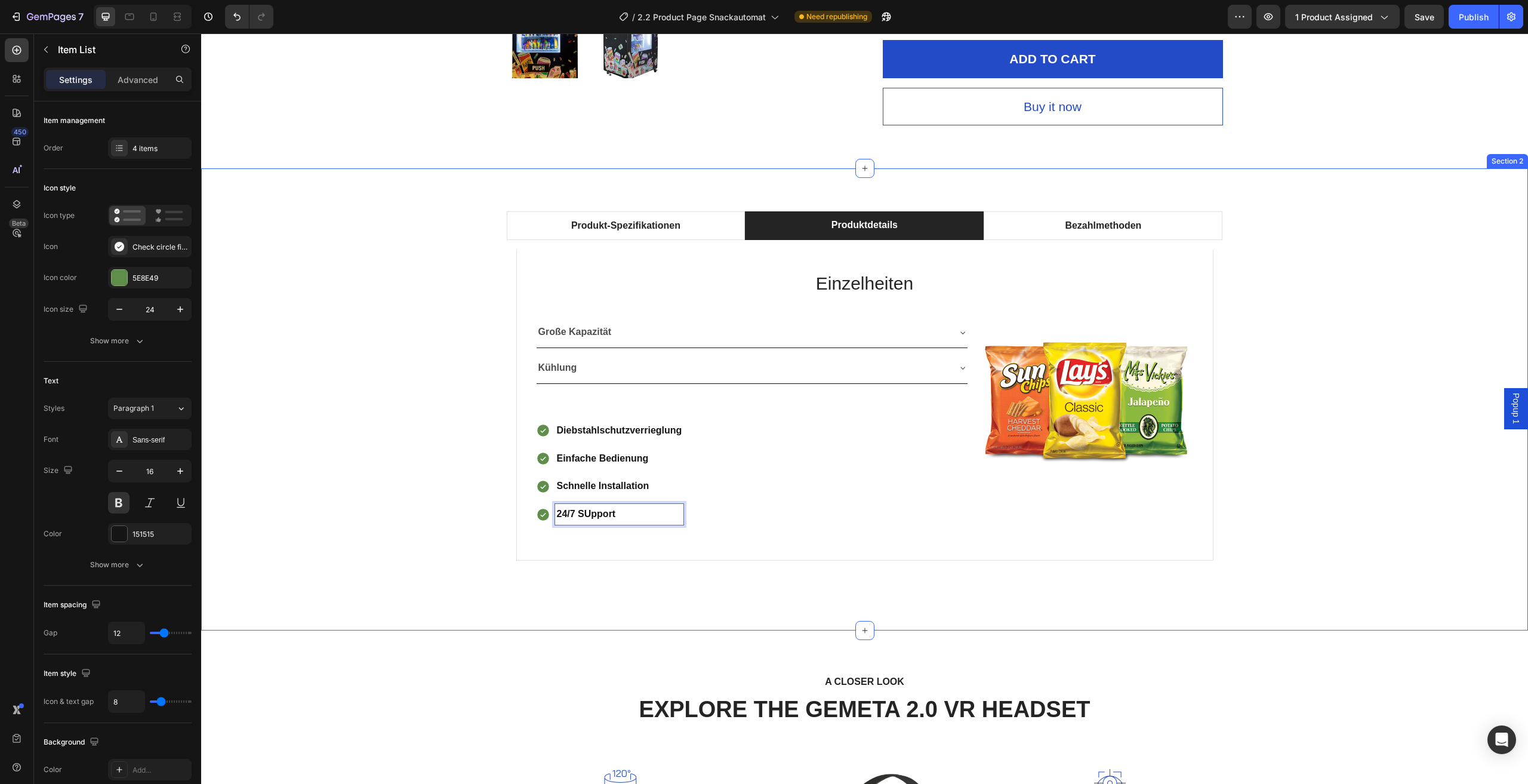
click at [1288, 382] on div "Produkt-Spezifikationen Produktdetails Bezahlmethoden Technische Daten Heading …" at bounding box center [864, 399] width 1309 height 376
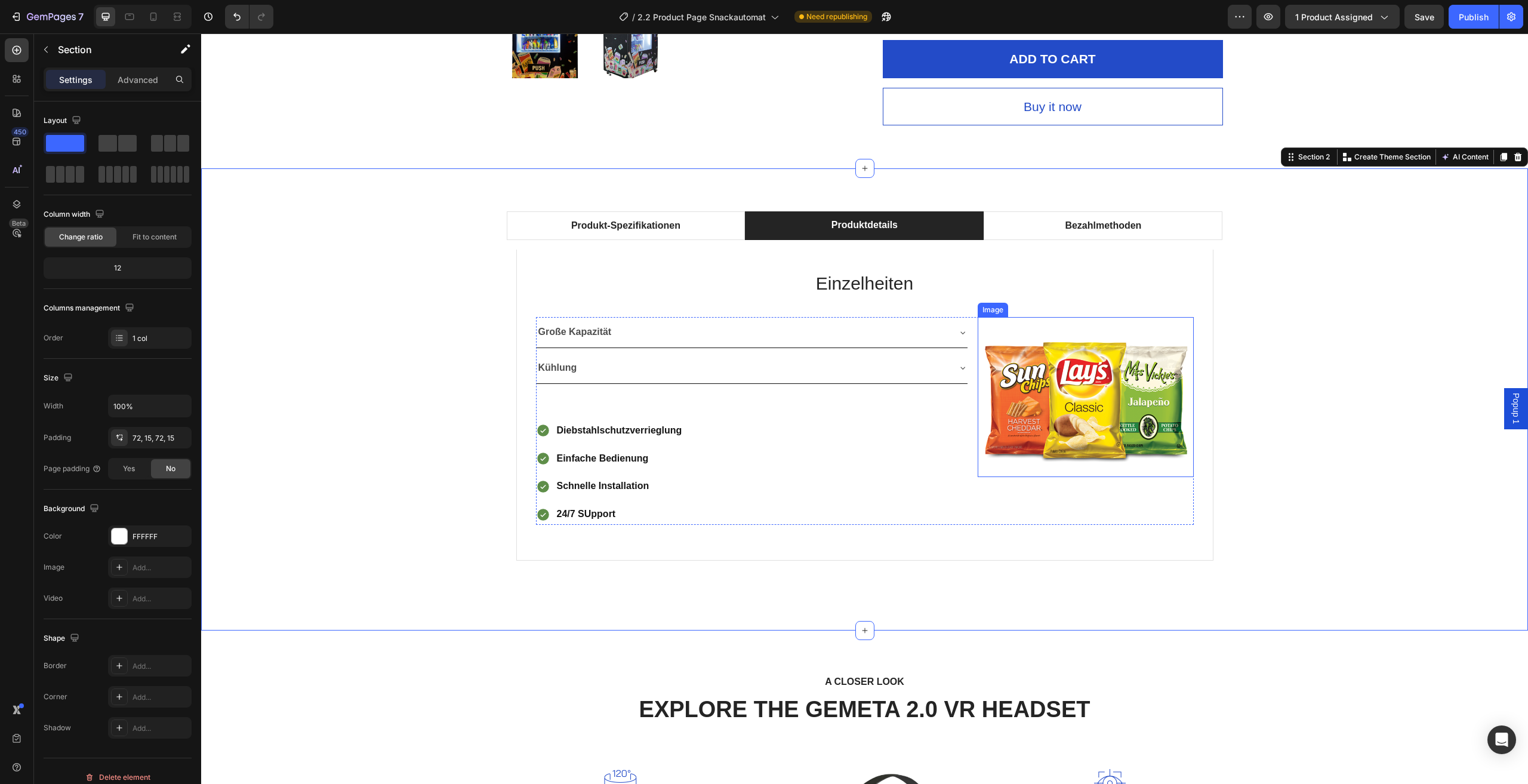
click at [1128, 411] on img at bounding box center [1086, 397] width 216 height 160
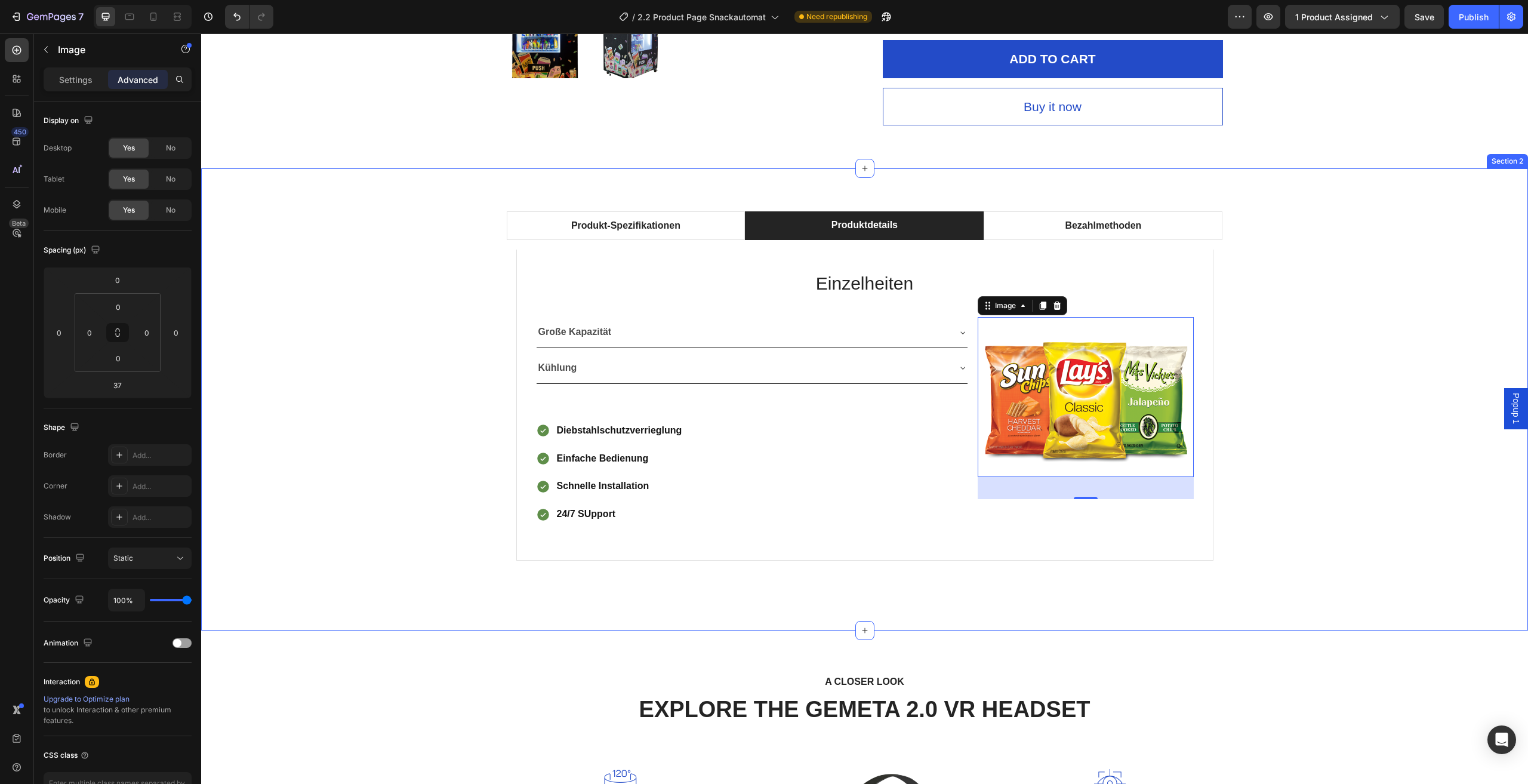
click at [1246, 384] on div "Produkt-Spezifikationen Produktdetails Bezahlmethoden Technische Daten Heading …" at bounding box center [864, 399] width 1309 height 376
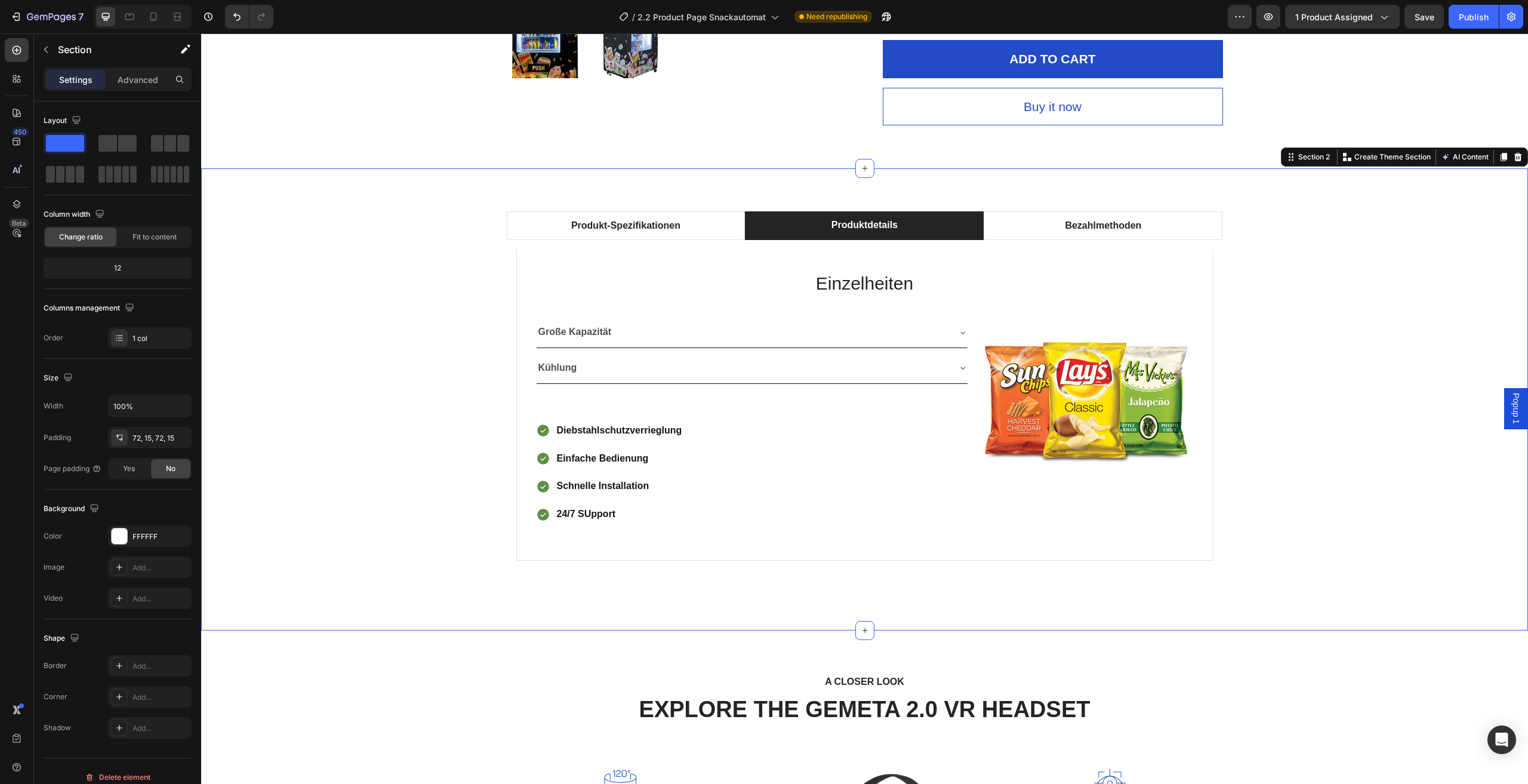
click at [1381, 469] on div "Produkt-Spezifikationen Produktdetails Bezahlmethoden Technische Daten Heading …" at bounding box center [864, 399] width 1309 height 376
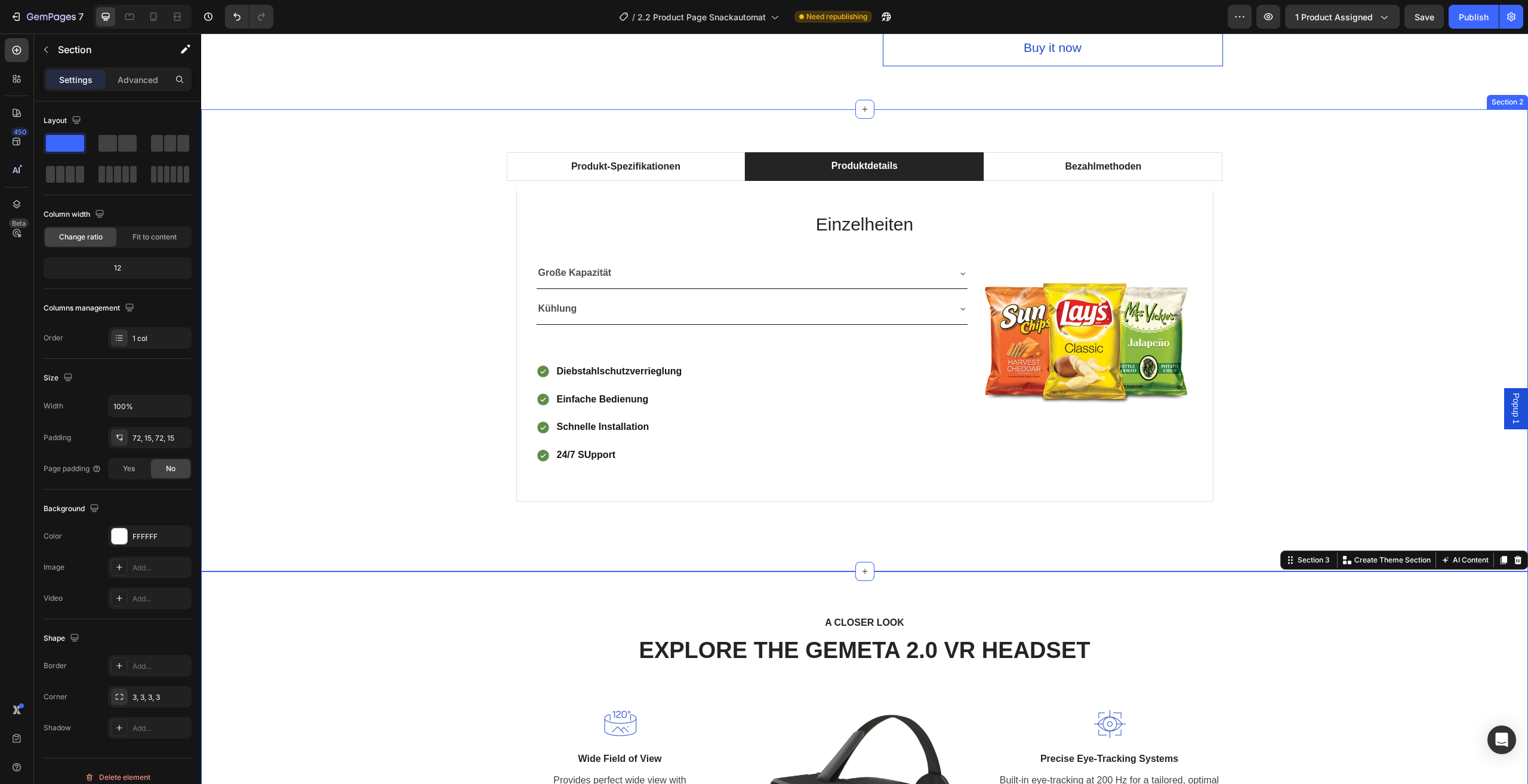
scroll to position [651, 0]
click at [1139, 342] on img at bounding box center [1086, 337] width 216 height 160
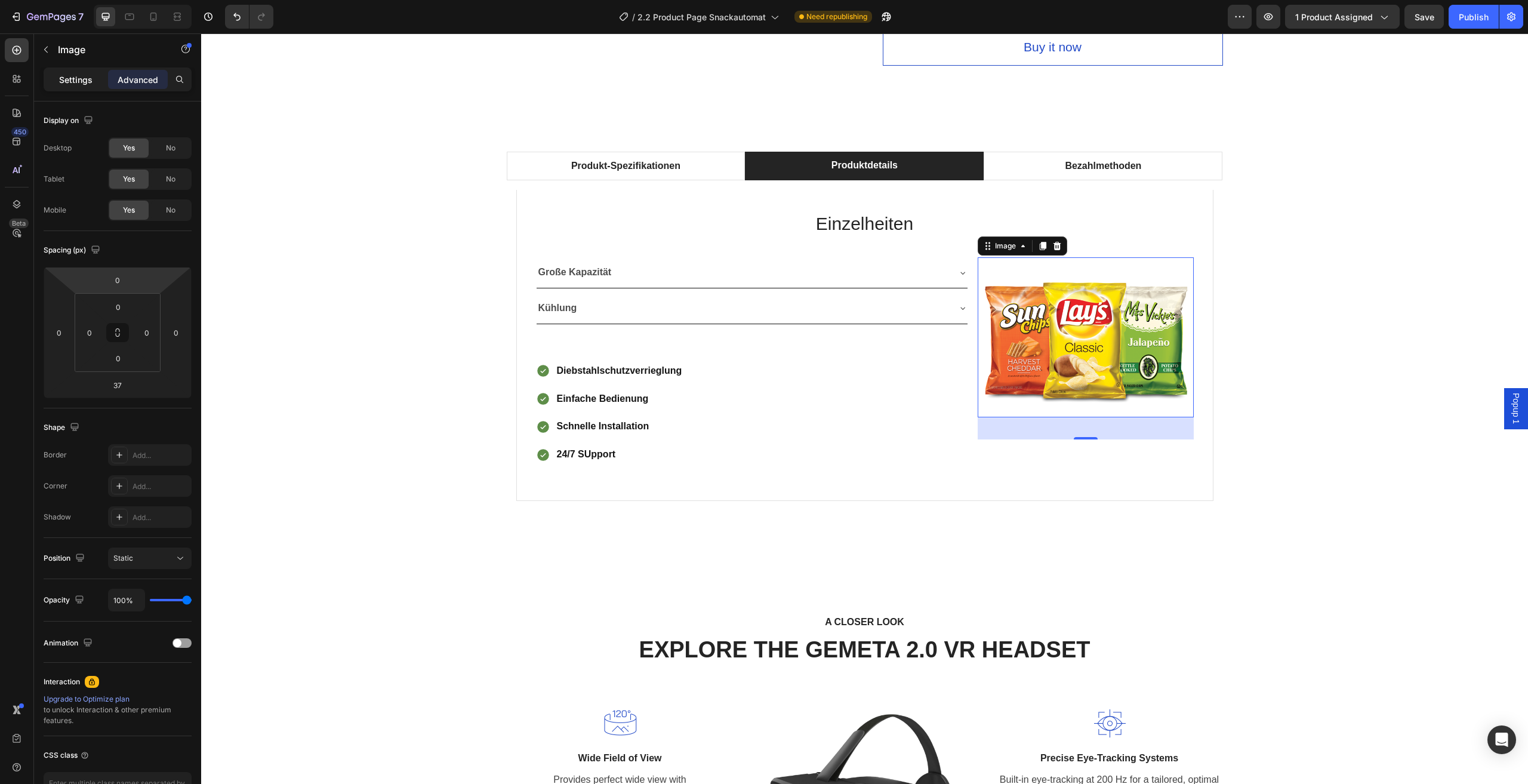
click at [85, 82] on p "Settings" at bounding box center [76, 80] width 34 height 13
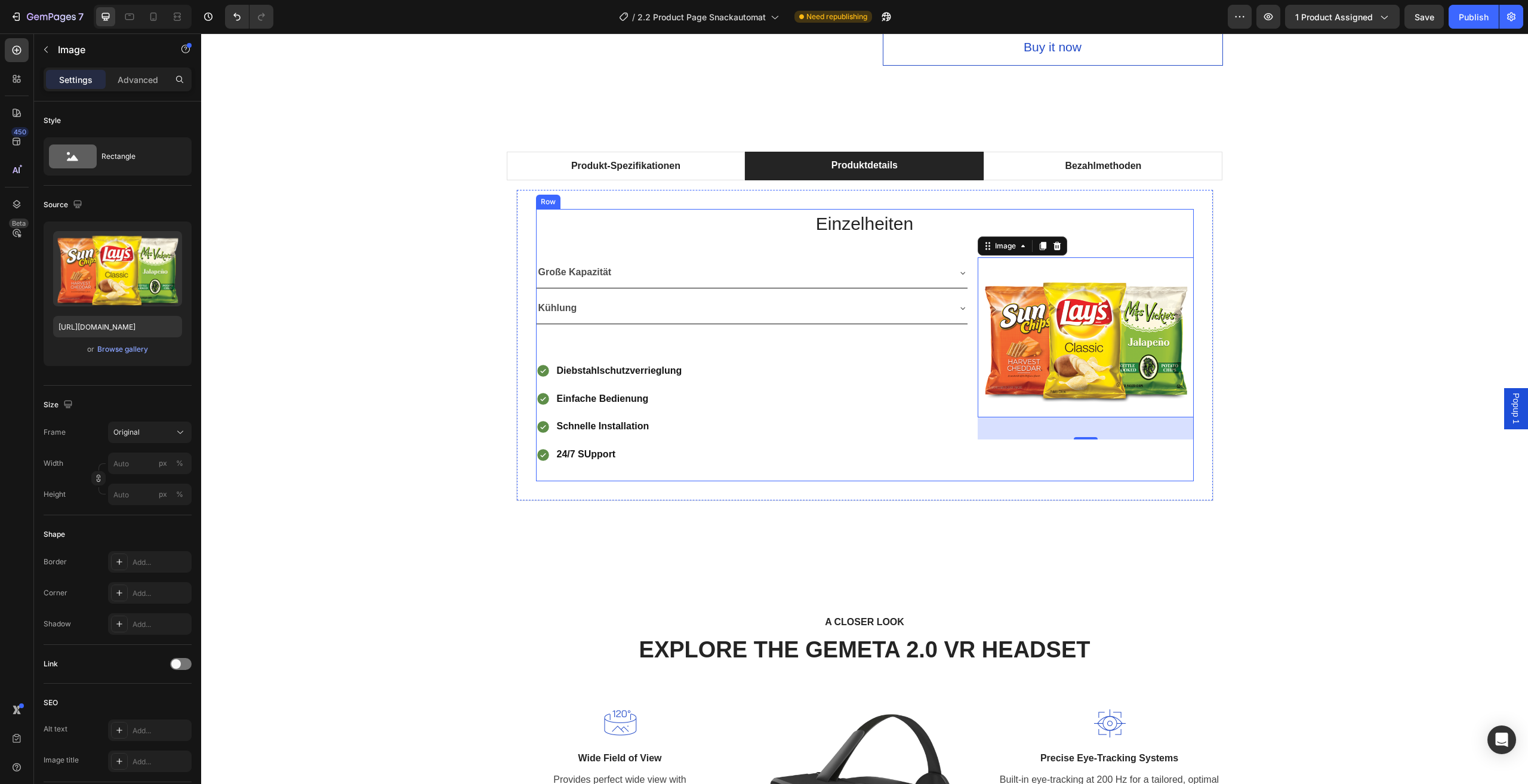
click at [947, 246] on div "Einzelheiten Heading Große Kapazität Kühlung Accordion Row Diebstahlschutzverri…" at bounding box center [864, 345] width 658 height 273
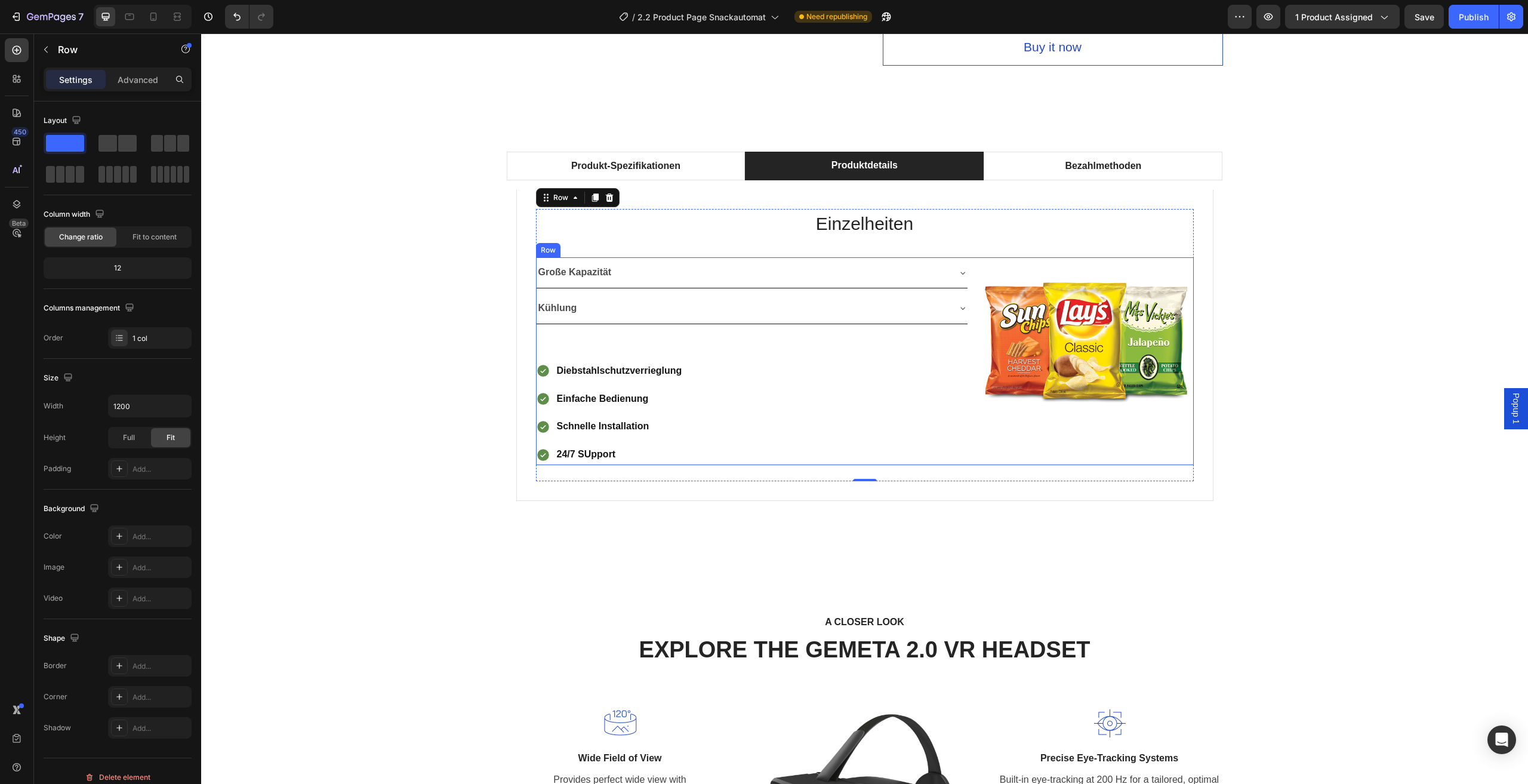
click at [958, 355] on div "Große Kapazität Kühlung Accordion Row Diebstahlschutzverrieglung Einfache Bedie…" at bounding box center [752, 361] width 433 height 208
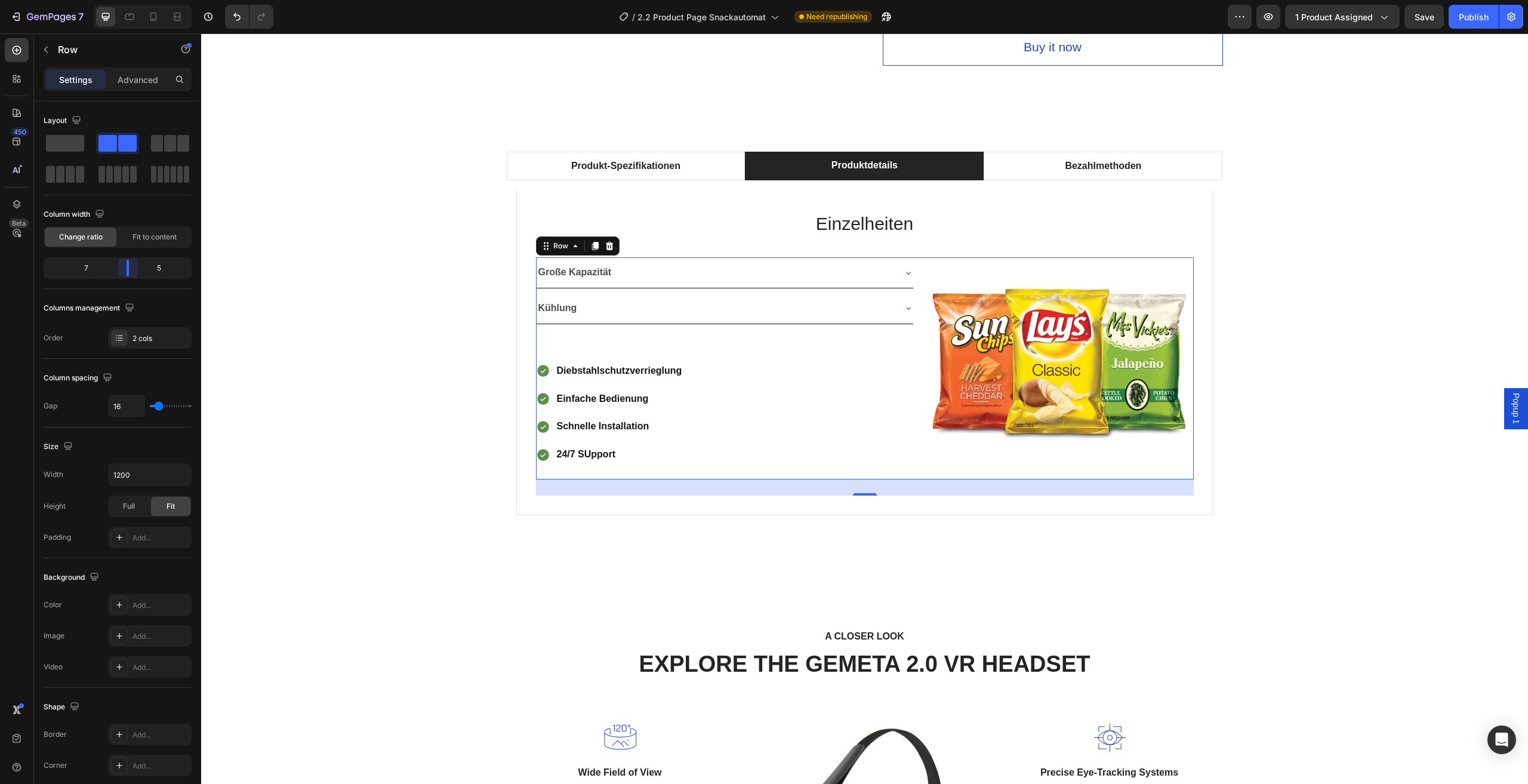
drag, startPoint x: 140, startPoint y: 265, endPoint x: 179, endPoint y: 346, distance: 89.9
click at [136, 0] on body "7 Version history / 2.2 Product Page Snackautomat Need republishing Preview 1 p…" at bounding box center [764, 0] width 1528 height 0
click at [381, 380] on div "Produkt-Spezifikationen Produktdetails Bezahlmethoden Technische Daten Heading …" at bounding box center [864, 346] width 1309 height 390
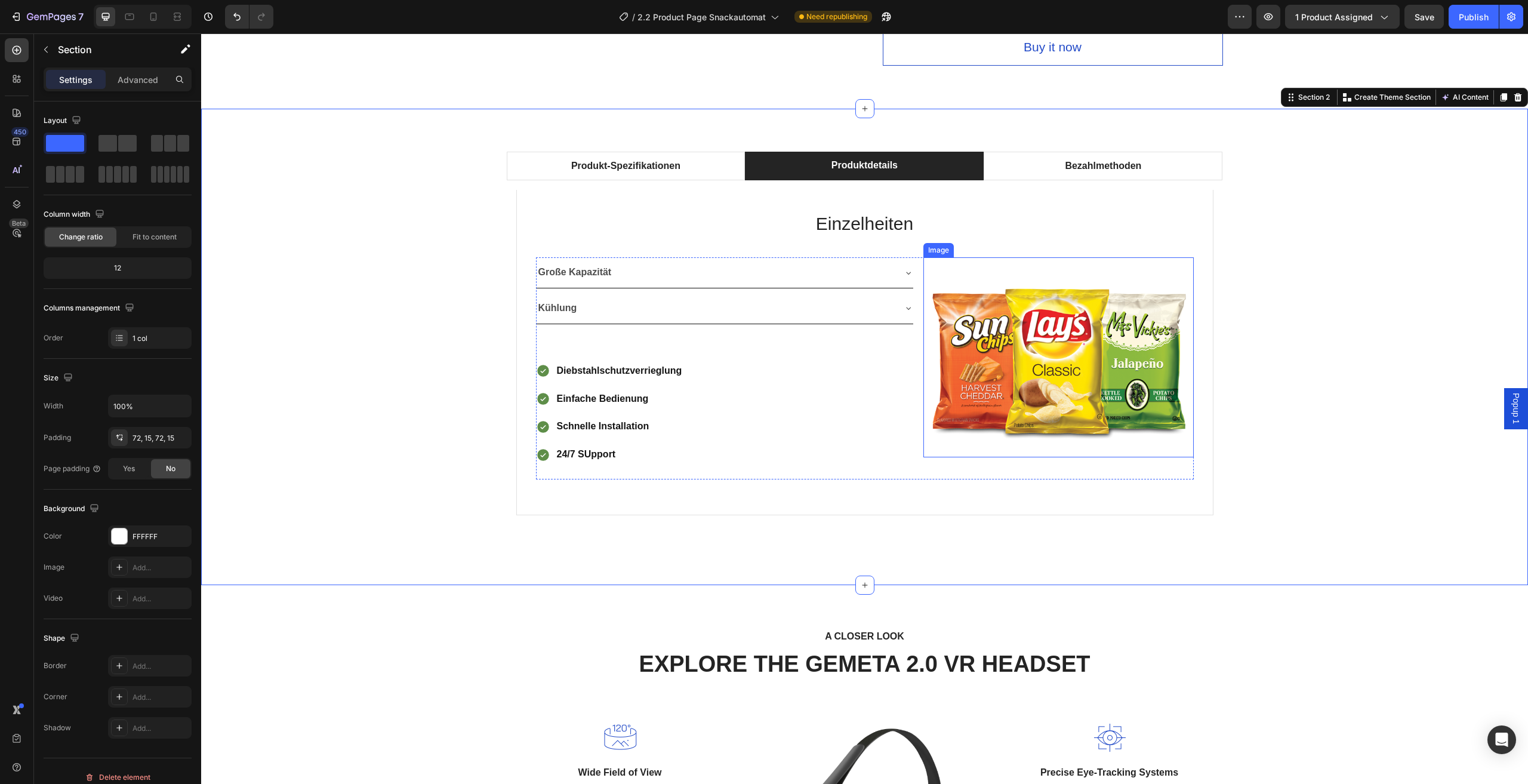
click at [924, 452] on img at bounding box center [1059, 357] width 271 height 200
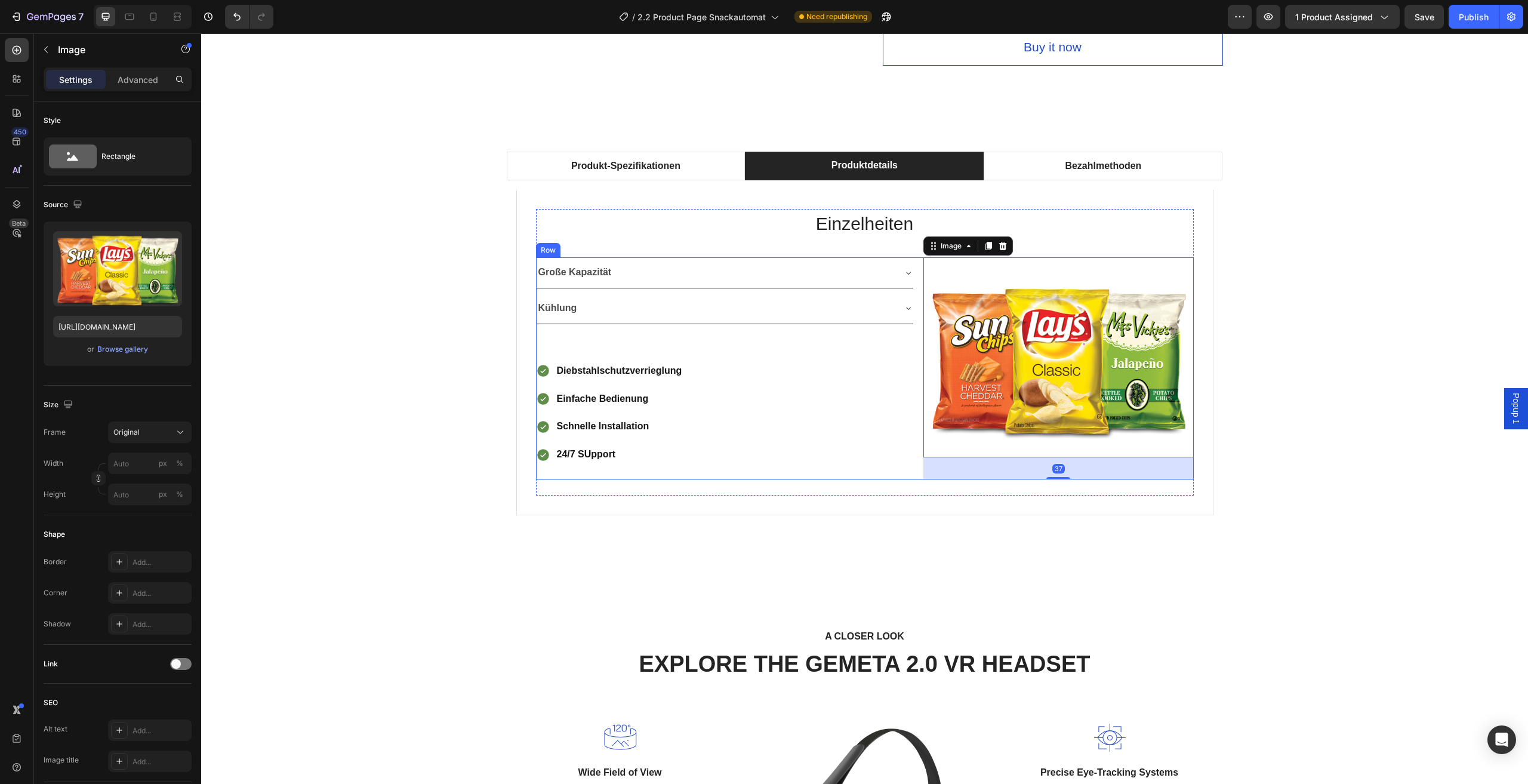
click at [892, 356] on div "Große Kapazität Kühlung Accordion Row Diebstahlschutzverrieglung Einfache Bedie…" at bounding box center [725, 368] width 379 height 222
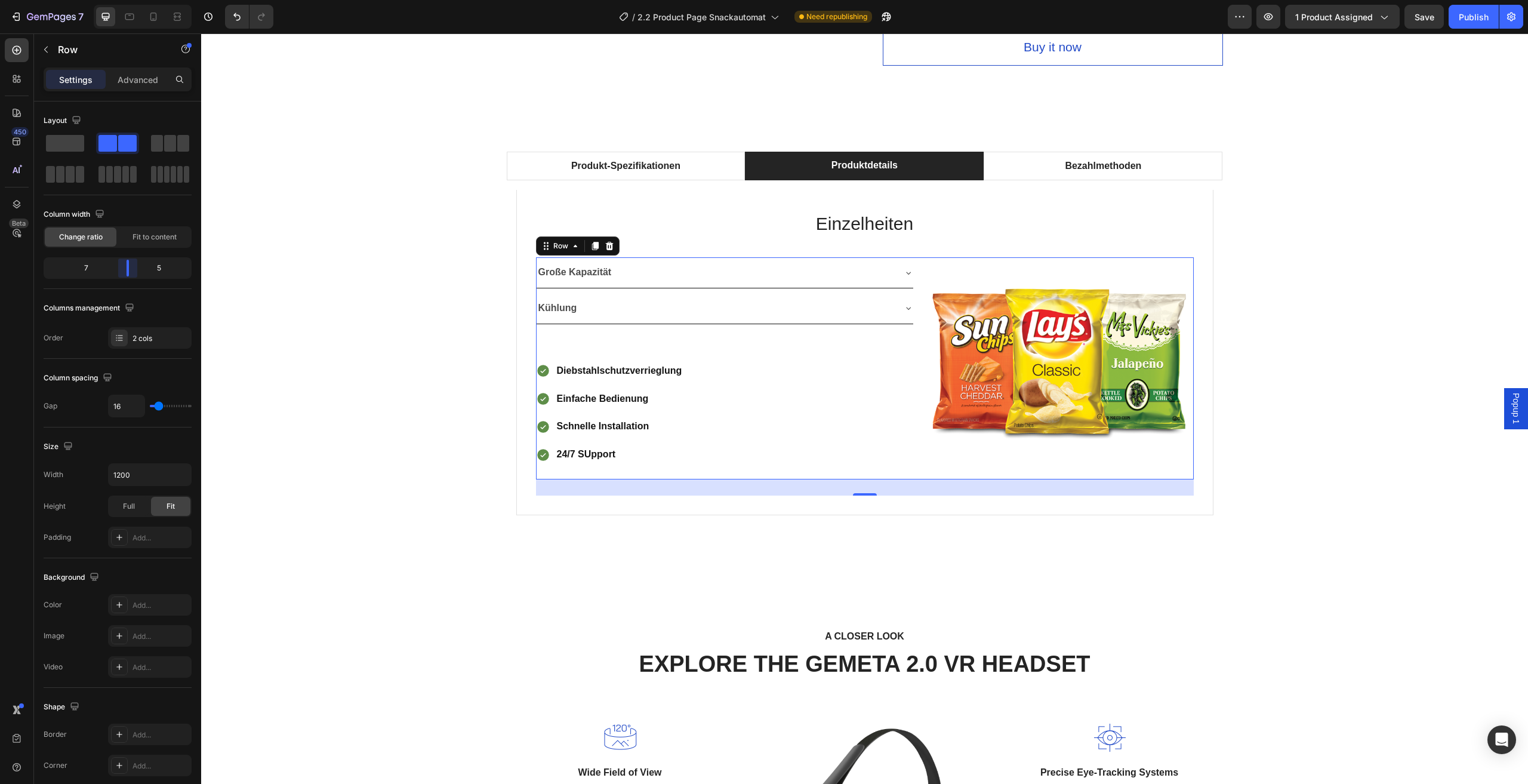
drag, startPoint x: 125, startPoint y: 276, endPoint x: 137, endPoint y: 273, distance: 12.4
click at [137, 0] on body "7 Version history / 2.2 Product Page Snackautomat Need republishing Preview 1 p…" at bounding box center [764, 0] width 1528 height 0
click at [134, 0] on body "7 Version history / 2.2 Product Page Snackautomat Need republishing Preview 1 p…" at bounding box center [764, 0] width 1528 height 0
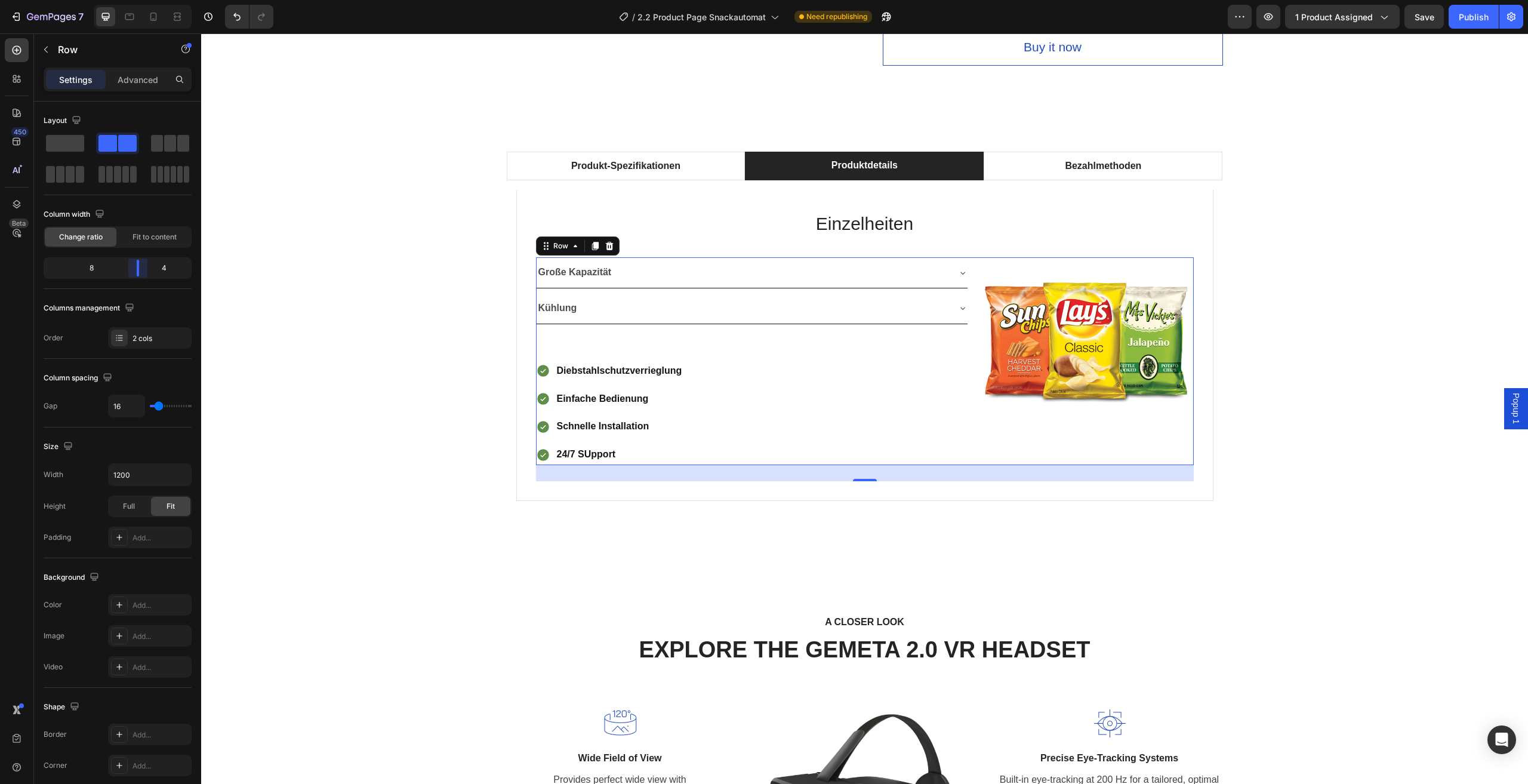
drag, startPoint x: 124, startPoint y: 267, endPoint x: 145, endPoint y: 266, distance: 21.0
click at [145, 0] on body "7 Version history / 2.2 Product Page Snackautomat Need republishing Preview 1 p…" at bounding box center [764, 0] width 1528 height 0
click at [401, 419] on div "Produkt-Spezifikationen Produktdetails Bezahlmethoden Technische Daten Heading …" at bounding box center [864, 339] width 1309 height 376
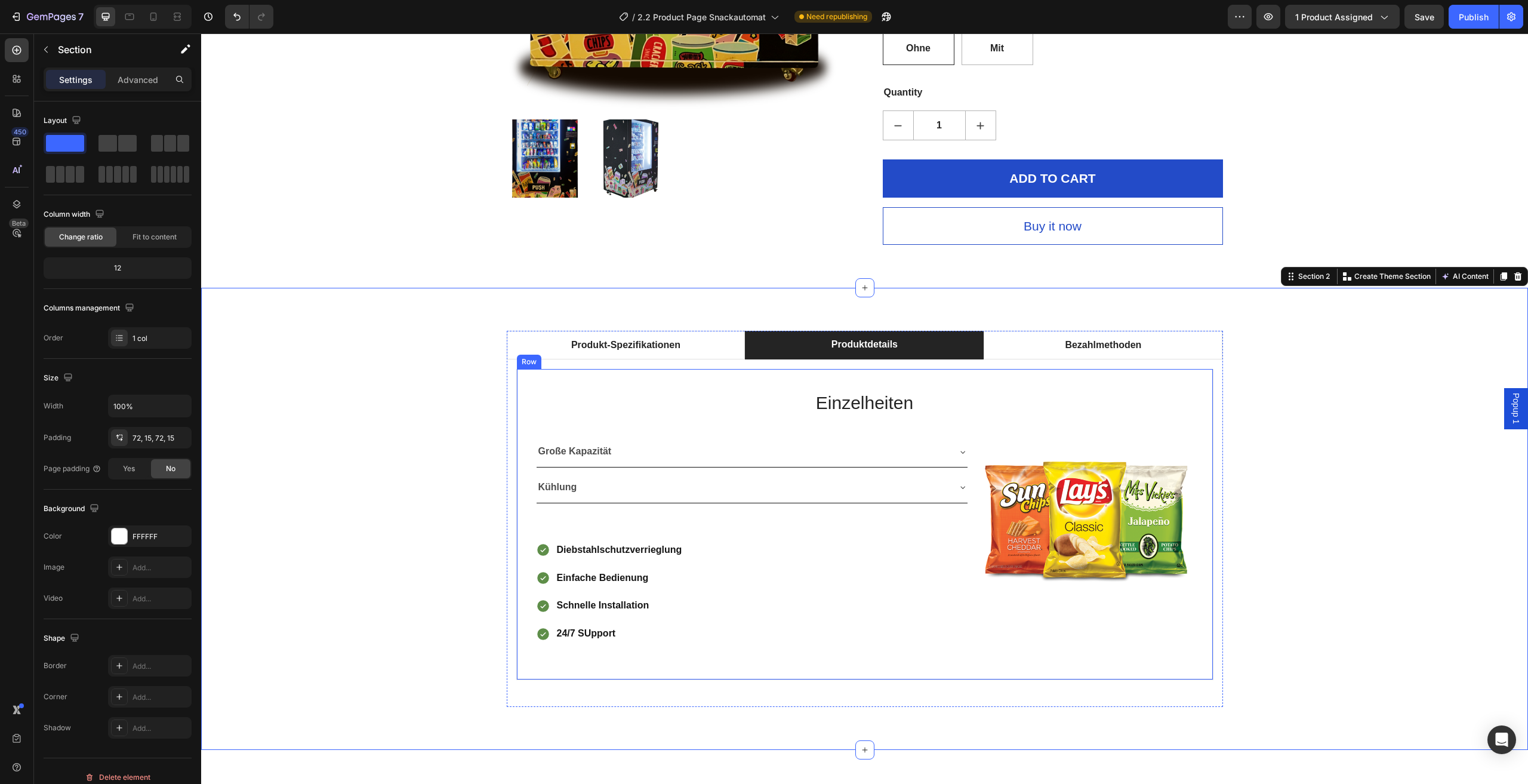
scroll to position [592, 0]
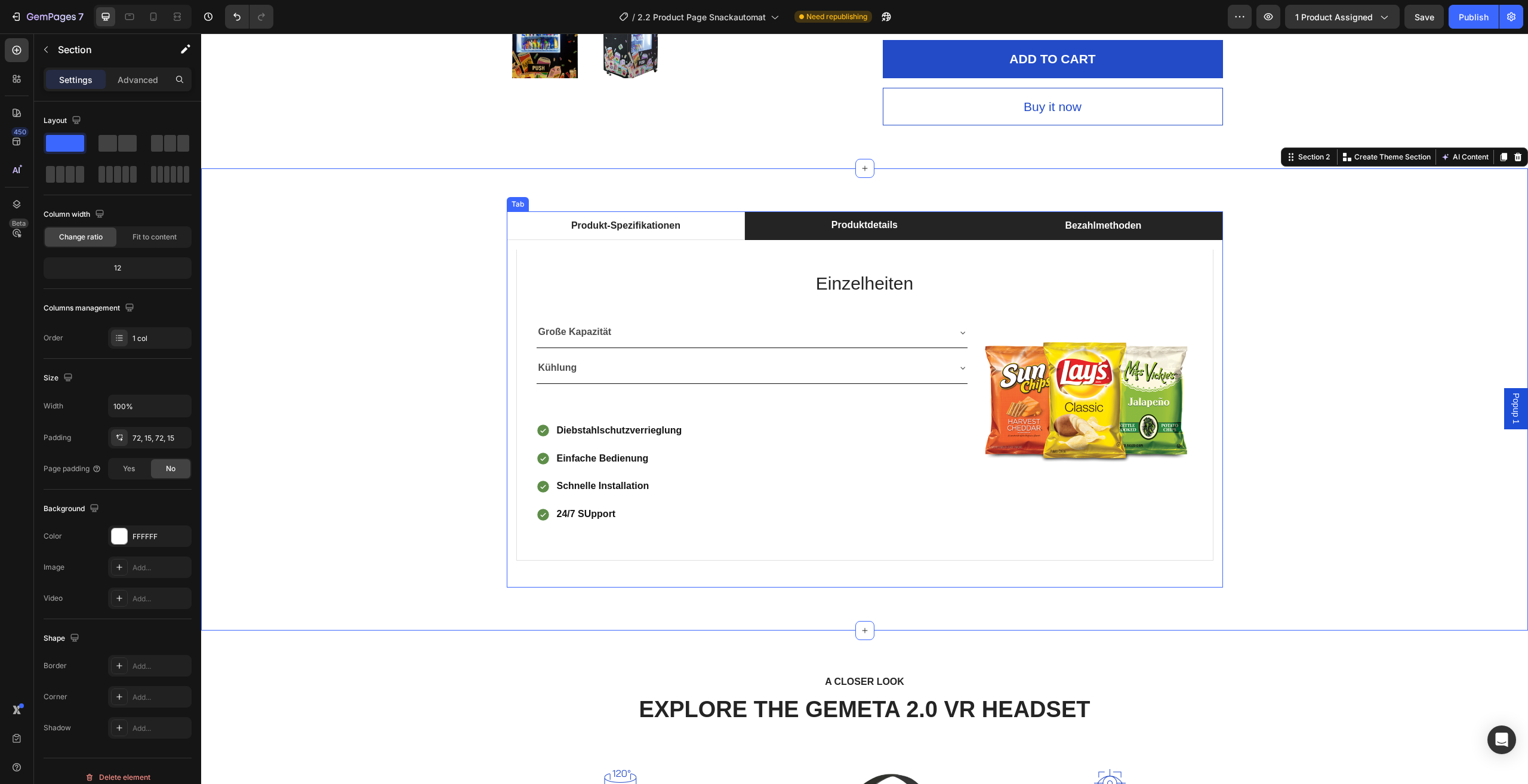
click at [1016, 229] on li "Bezahlmethoden" at bounding box center [1103, 226] width 239 height 29
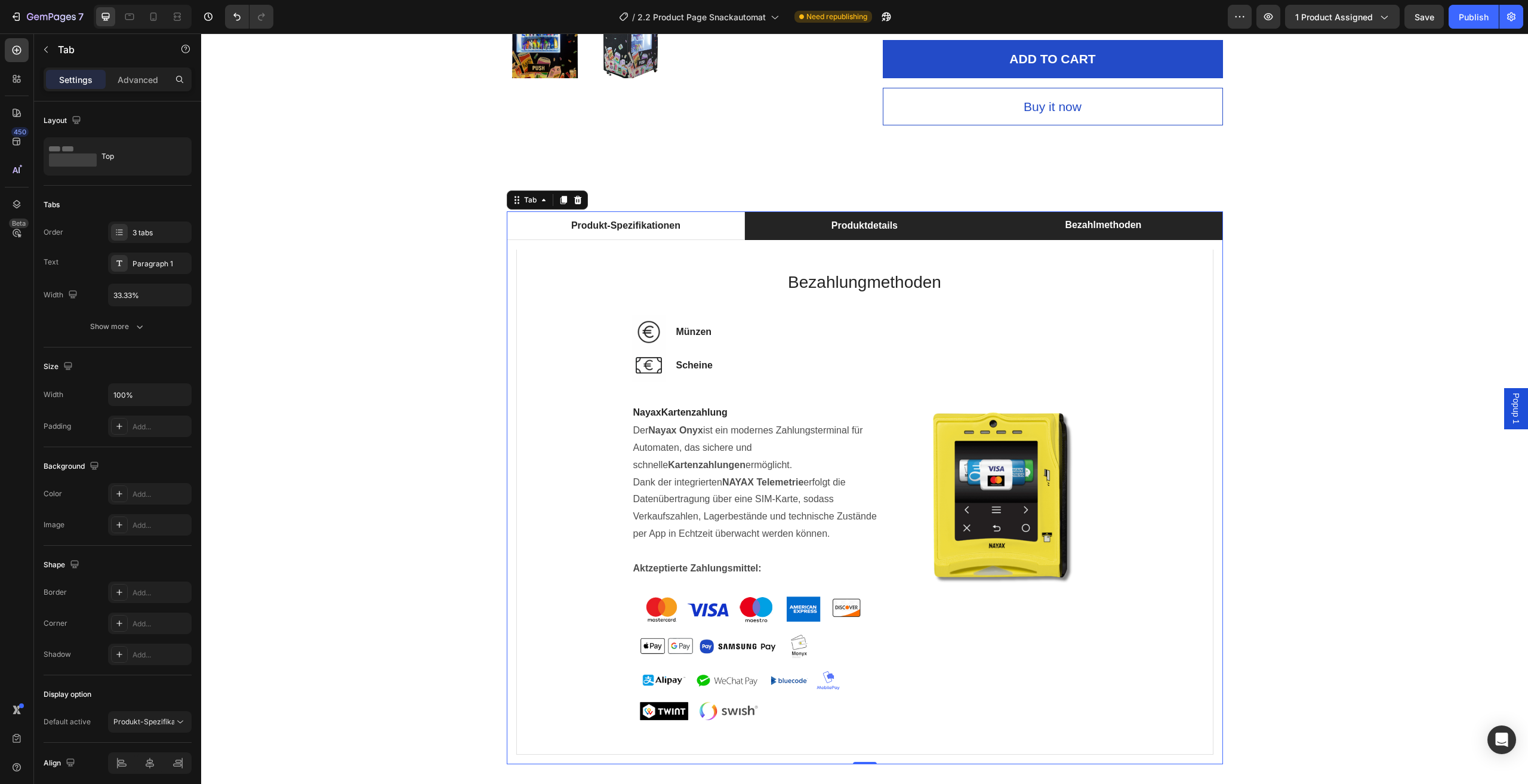
click at [947, 233] on li "Produktdetails" at bounding box center [864, 226] width 239 height 29
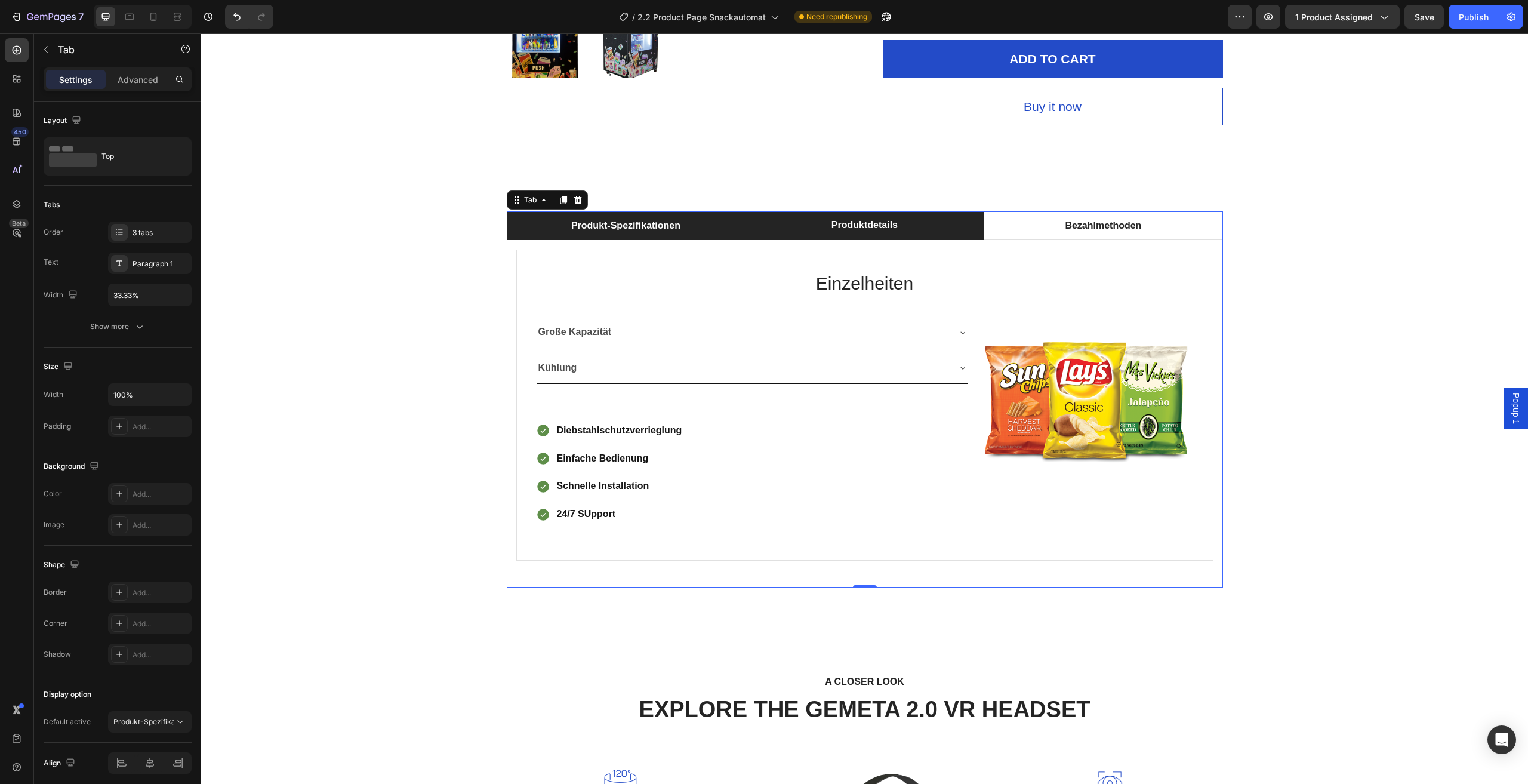
click at [722, 234] on li "Produkt-Spezifikationen" at bounding box center [626, 226] width 239 height 29
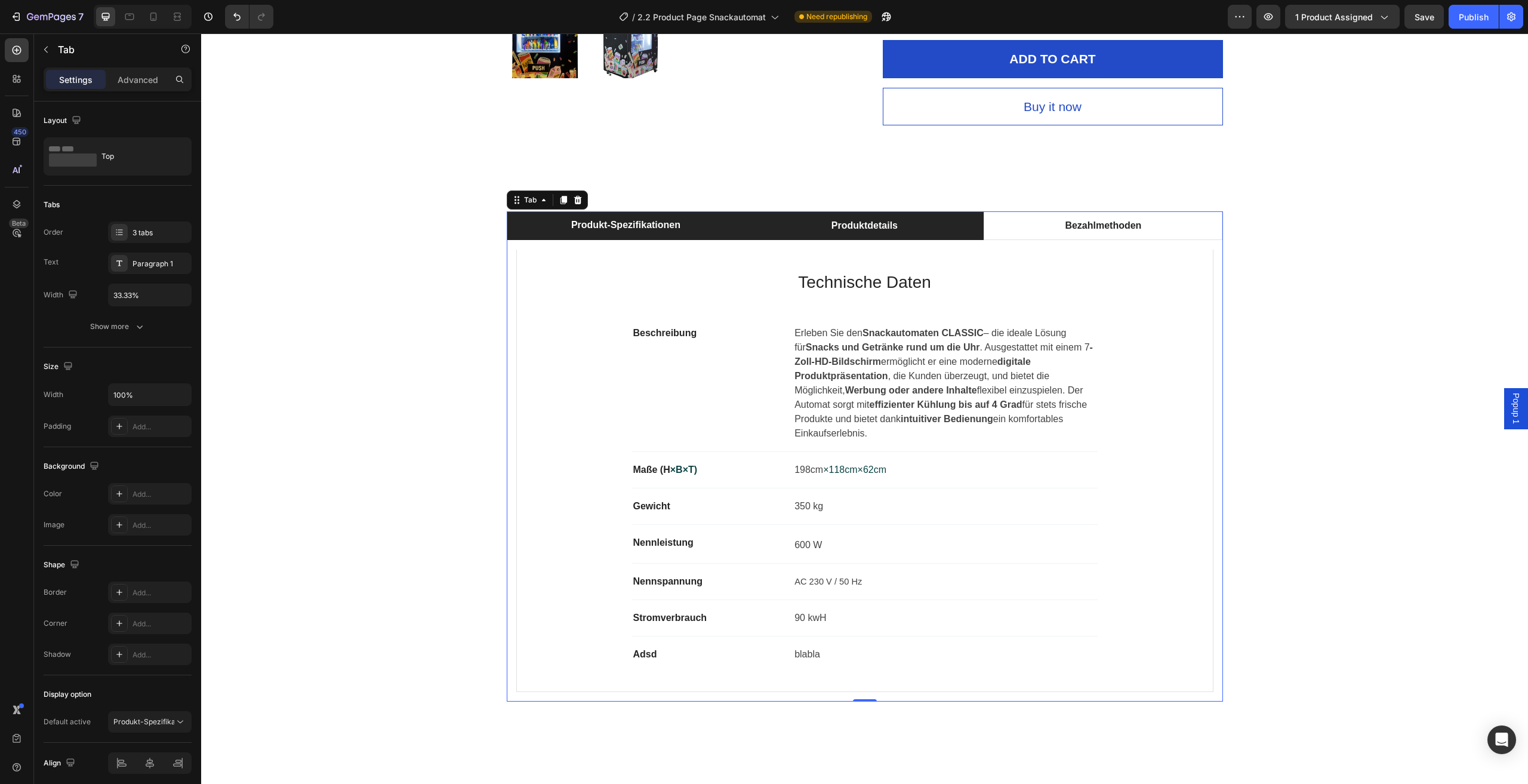
click at [804, 228] on li "Produktdetails" at bounding box center [864, 226] width 239 height 29
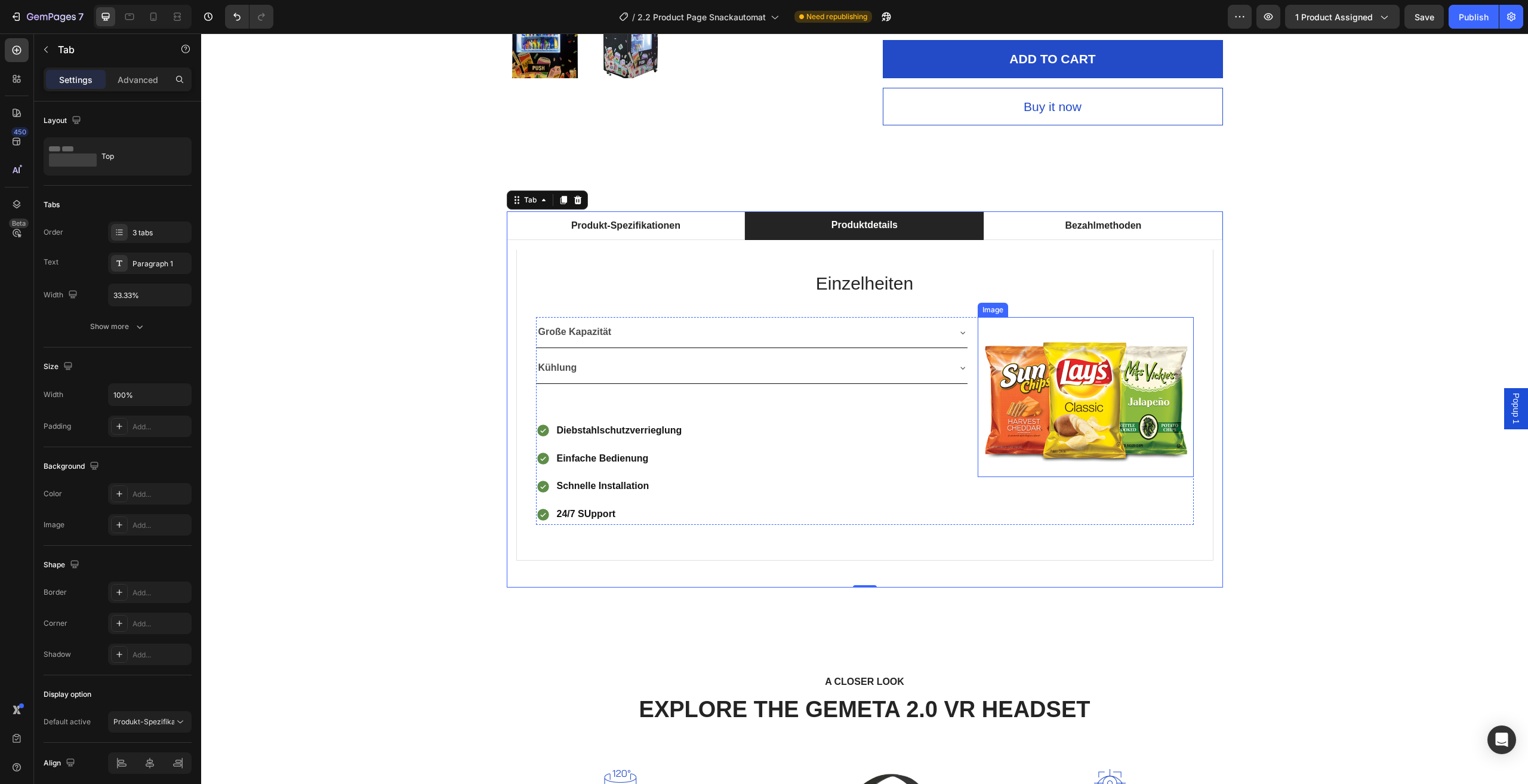
click at [1103, 400] on img at bounding box center [1086, 397] width 216 height 160
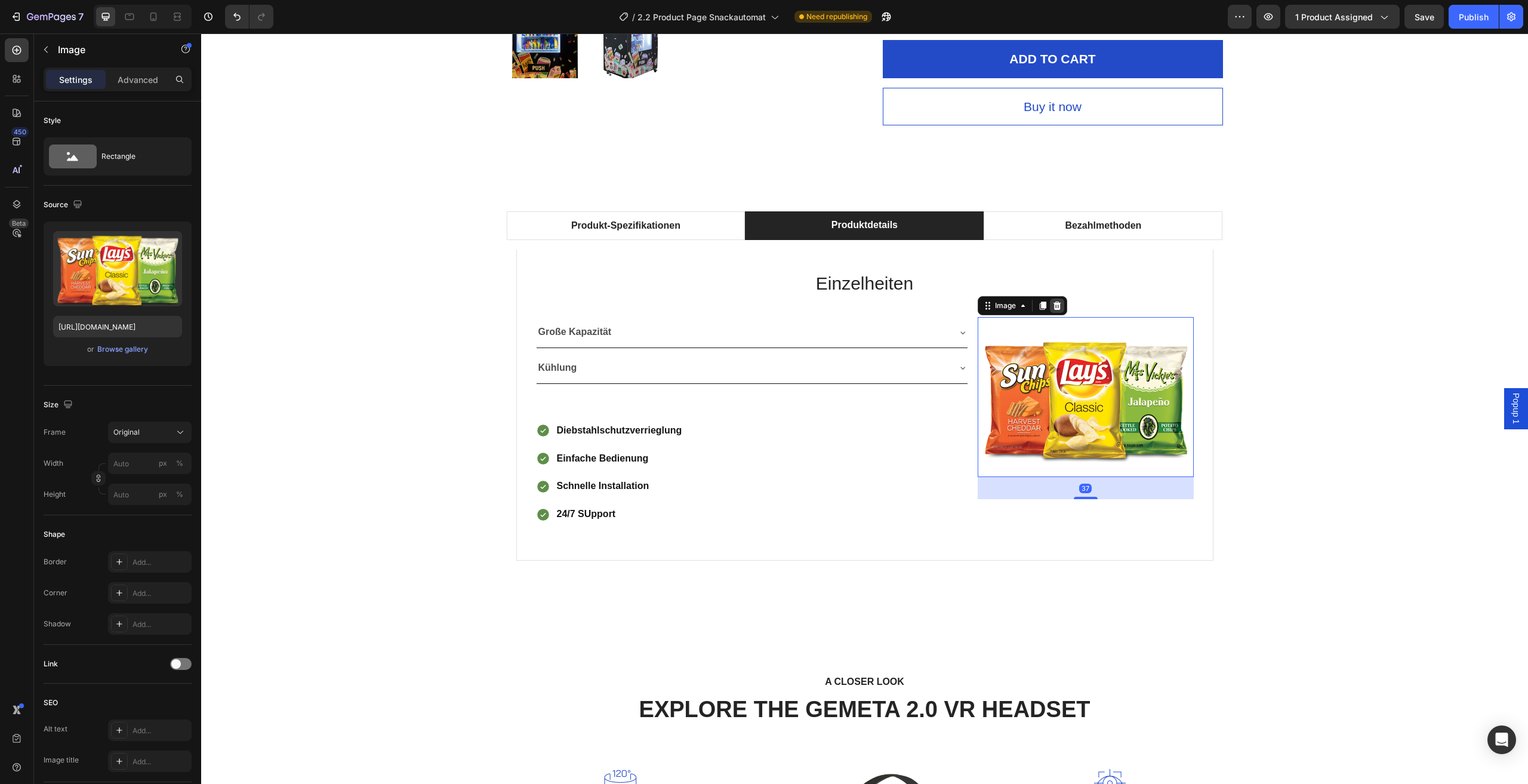
click at [1056, 301] on icon at bounding box center [1057, 305] width 10 height 10
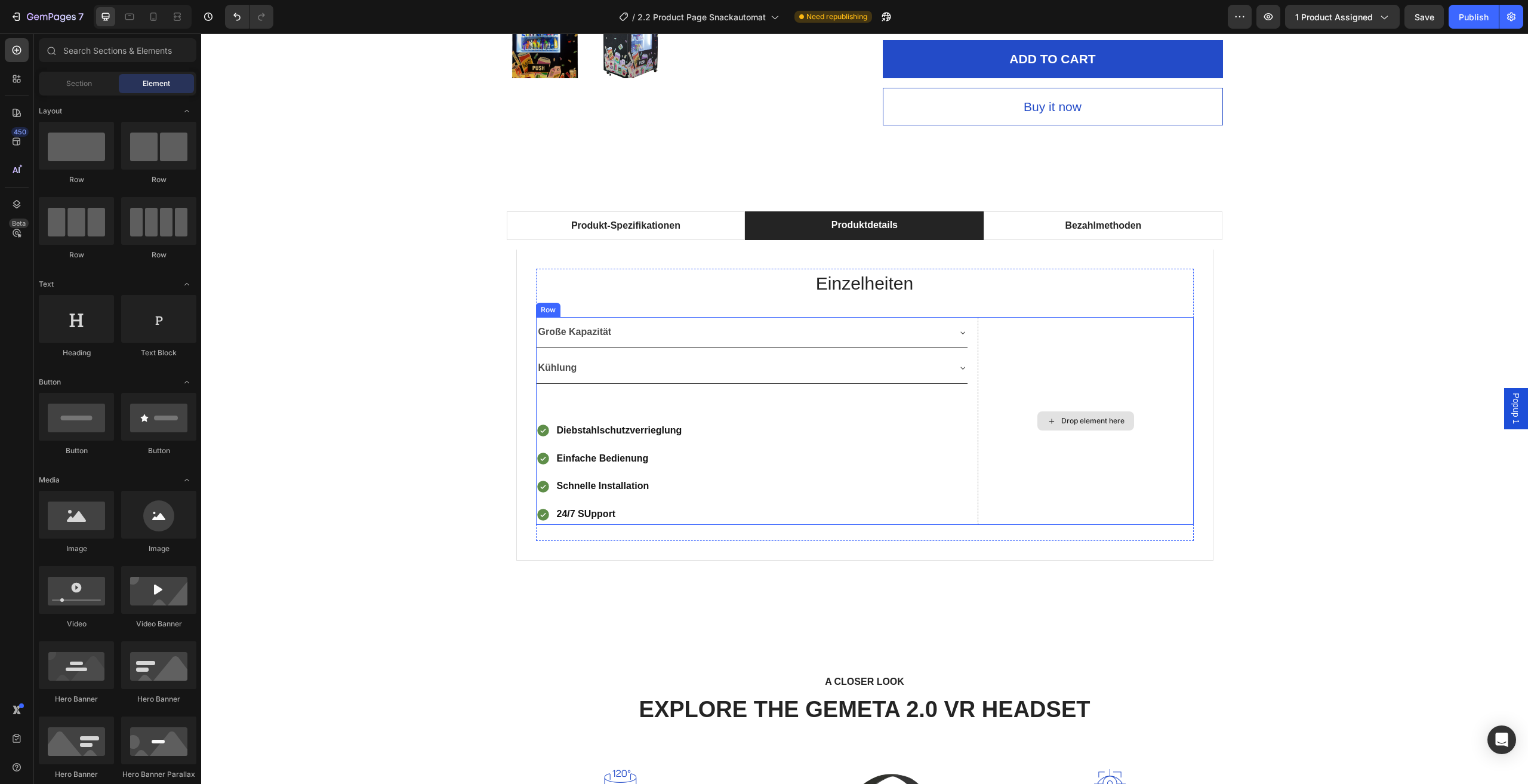
click at [1127, 392] on div "Drop element here" at bounding box center [1086, 421] width 216 height 208
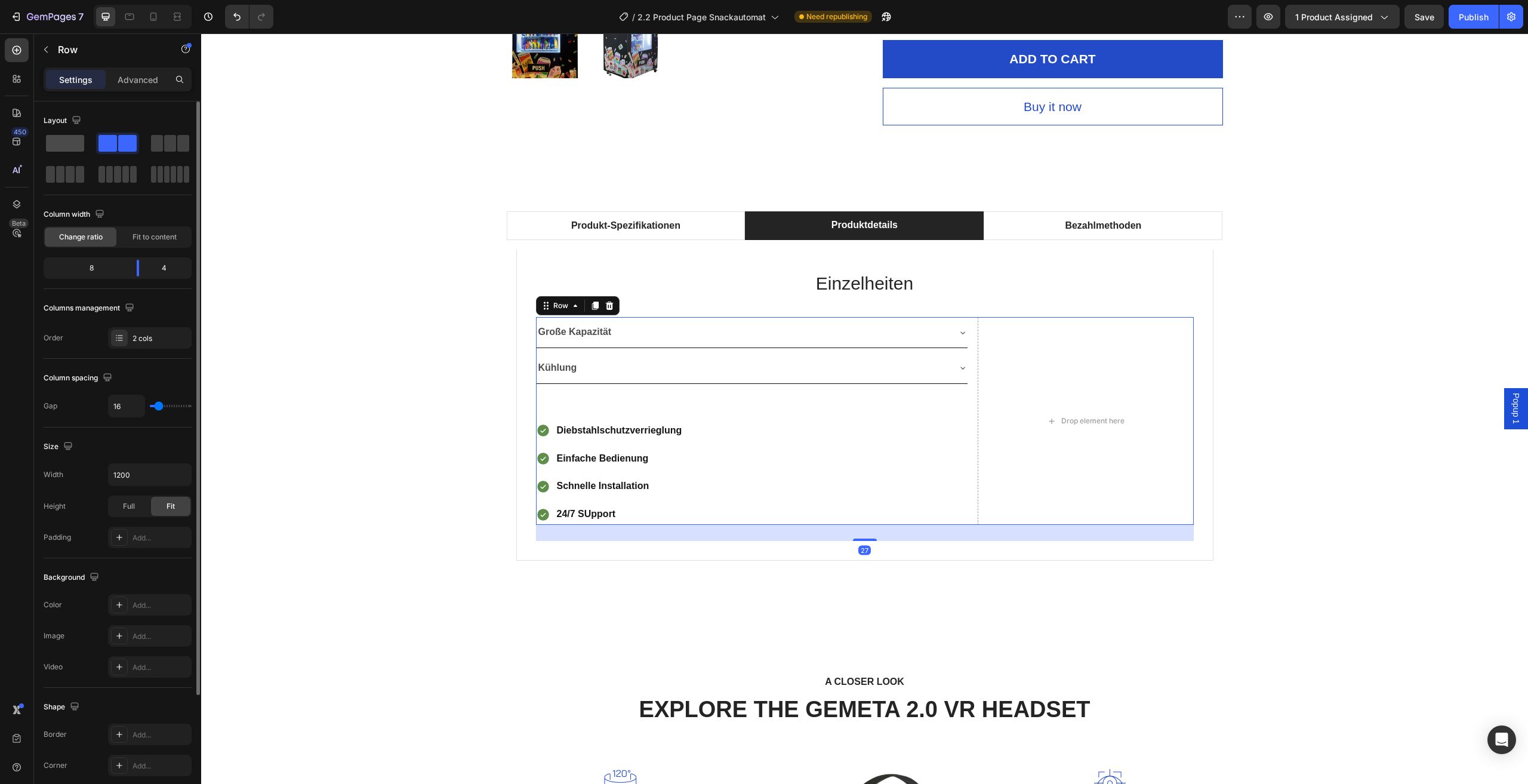
click at [76, 136] on span at bounding box center [65, 143] width 38 height 16
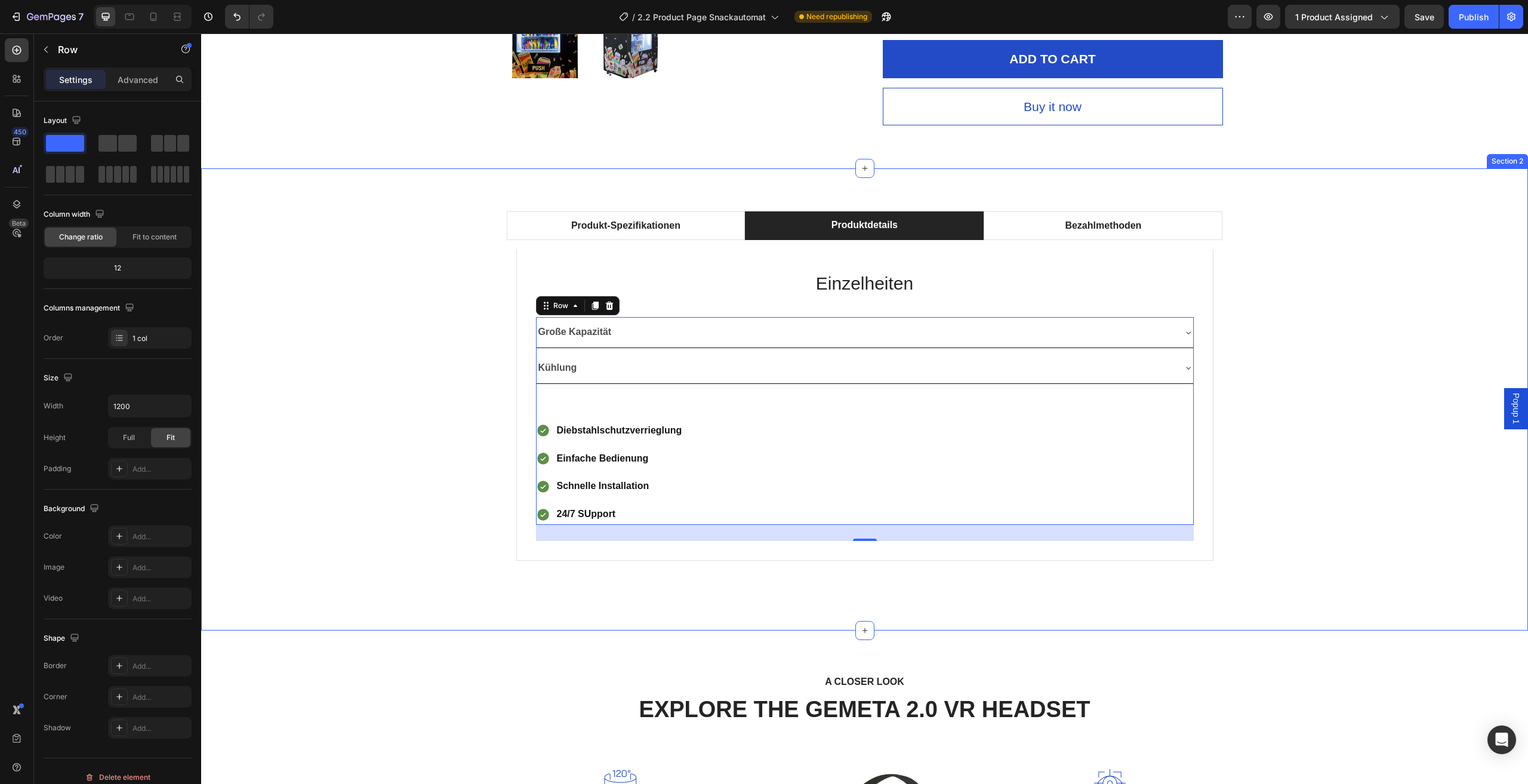
click at [1329, 348] on div "Produkt-Spezifikationen Produktdetails Bezahlmethoden Technische Daten Heading …" at bounding box center [864, 399] width 1309 height 376
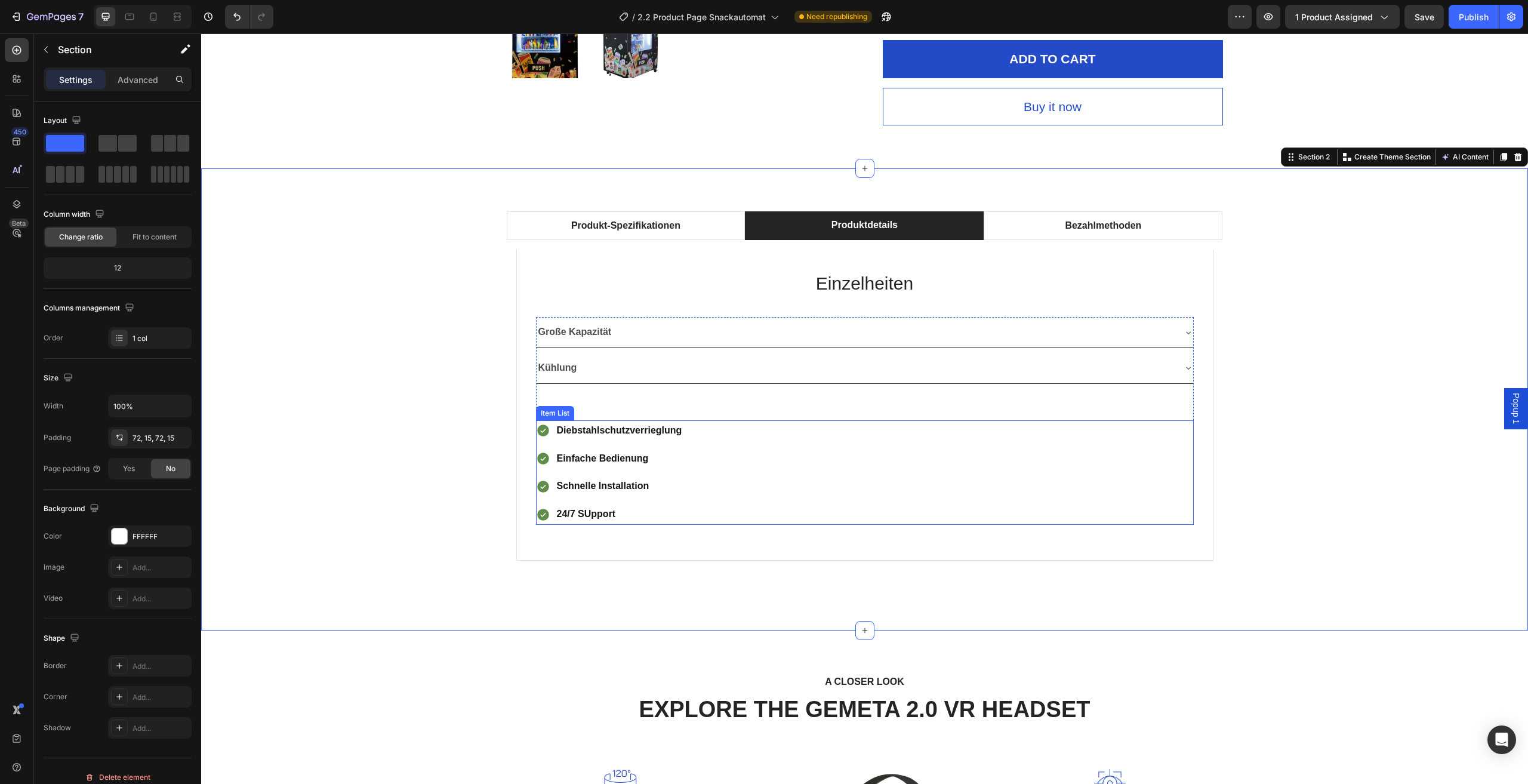
click at [587, 517] on p "24/7 SUpport" at bounding box center [619, 514] width 125 height 17
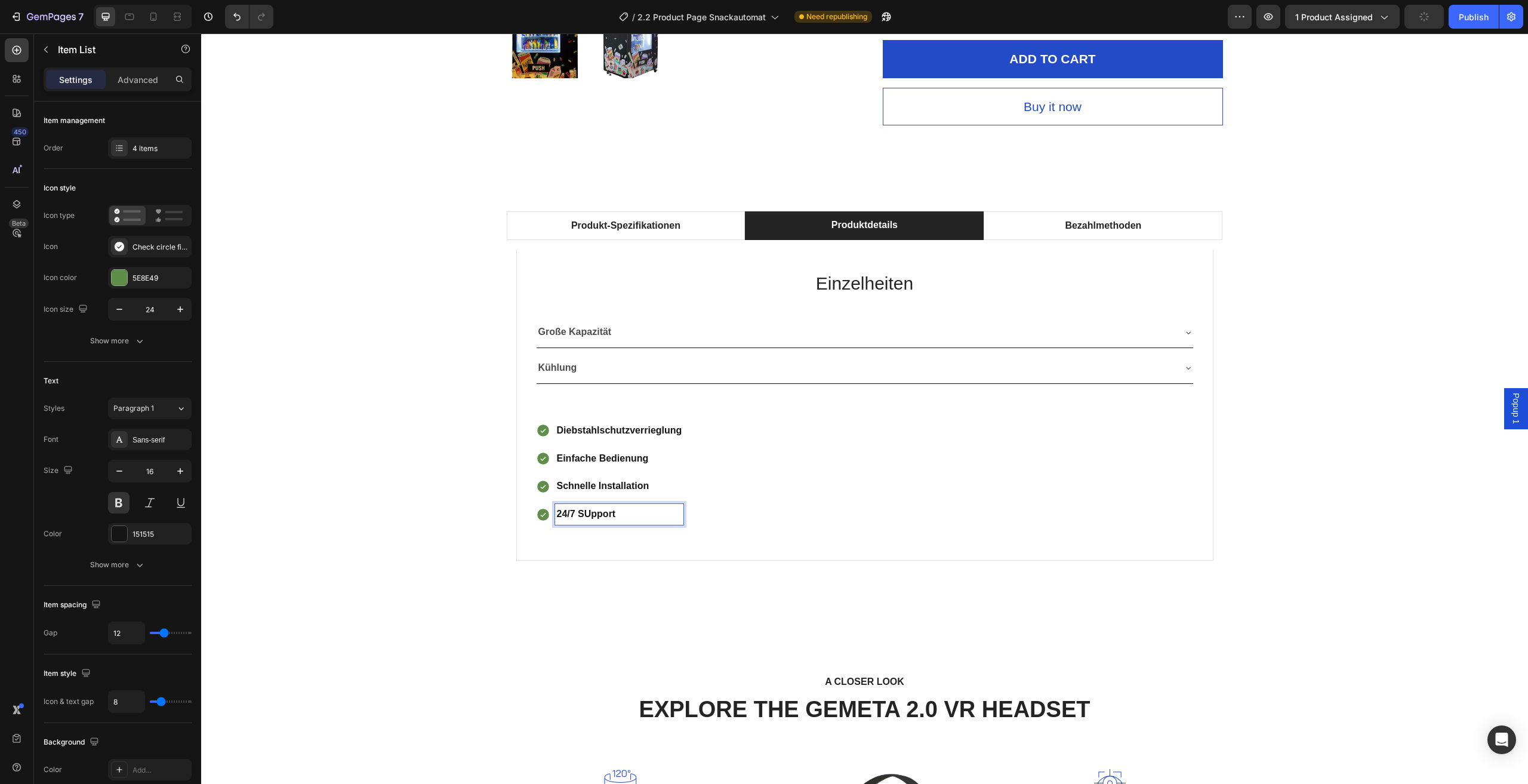
click at [589, 517] on p "24/7 SUpport" at bounding box center [619, 514] width 125 height 17
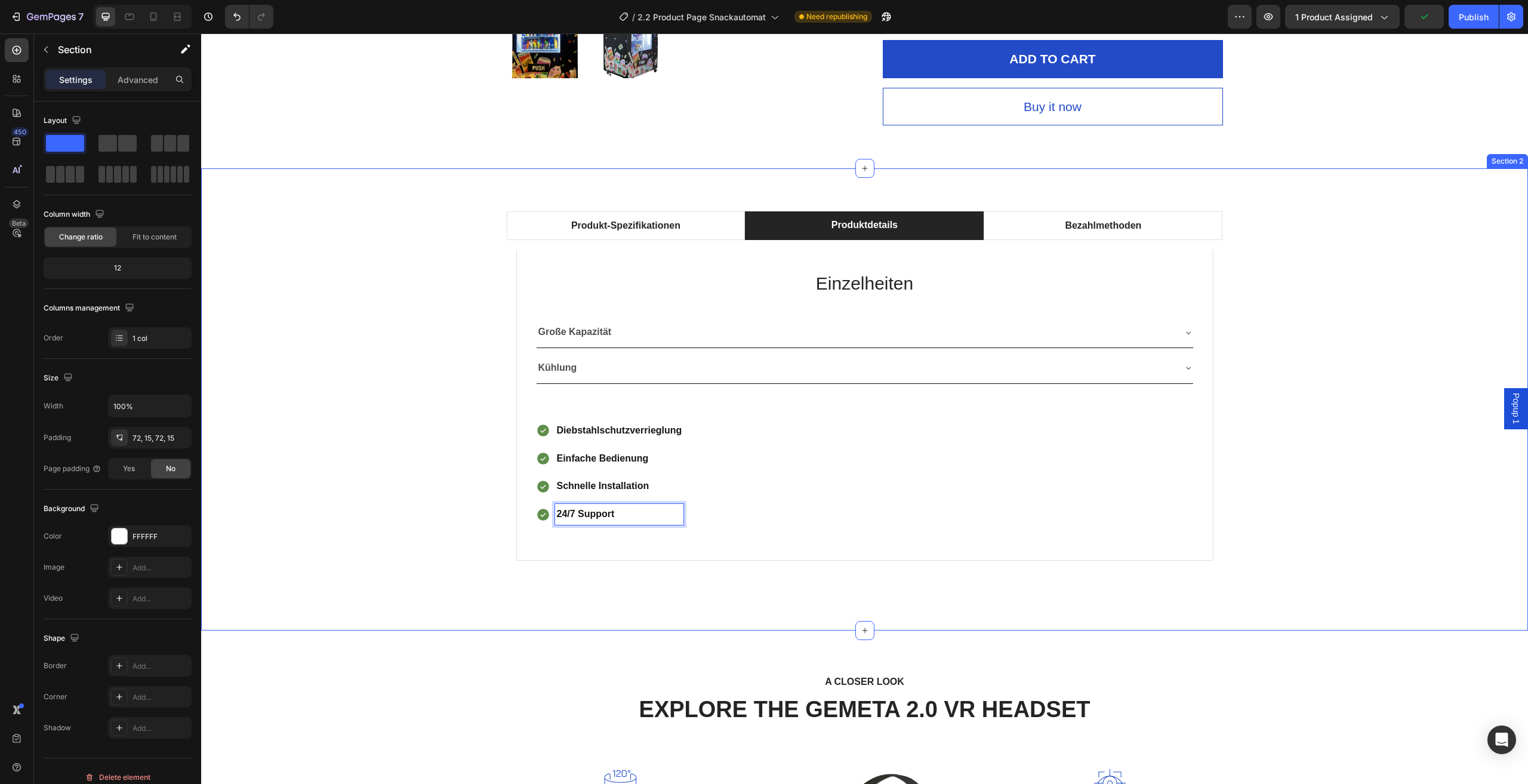
click at [418, 476] on div "Produkt-Spezifikationen Produktdetails Bezahlmethoden Technische Daten Heading …" at bounding box center [864, 399] width 1309 height 376
click at [1180, 346] on div "Große Kapazität" at bounding box center [865, 332] width 657 height 30
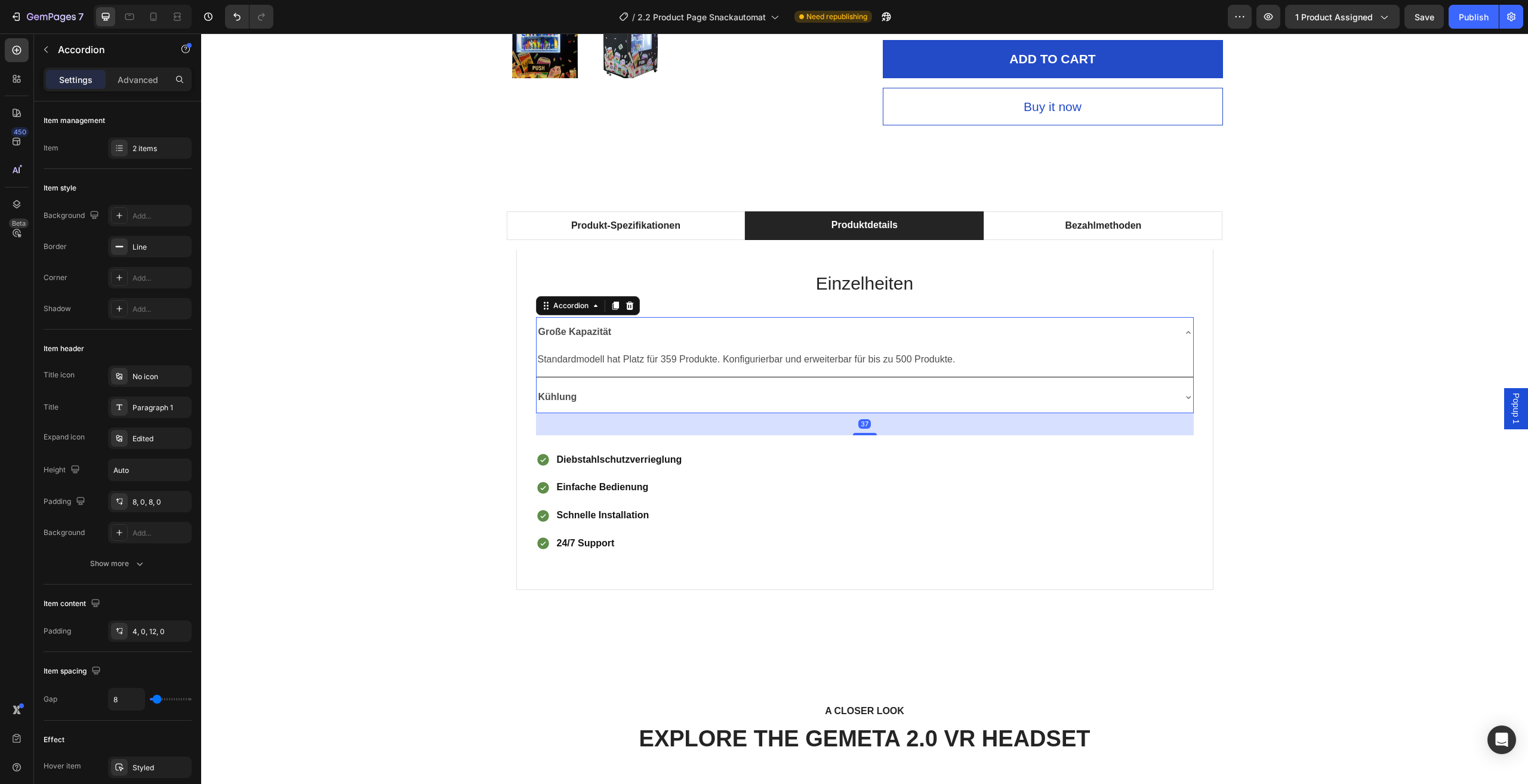
click at [1180, 346] on div "Große Kapazität" at bounding box center [865, 332] width 657 height 30
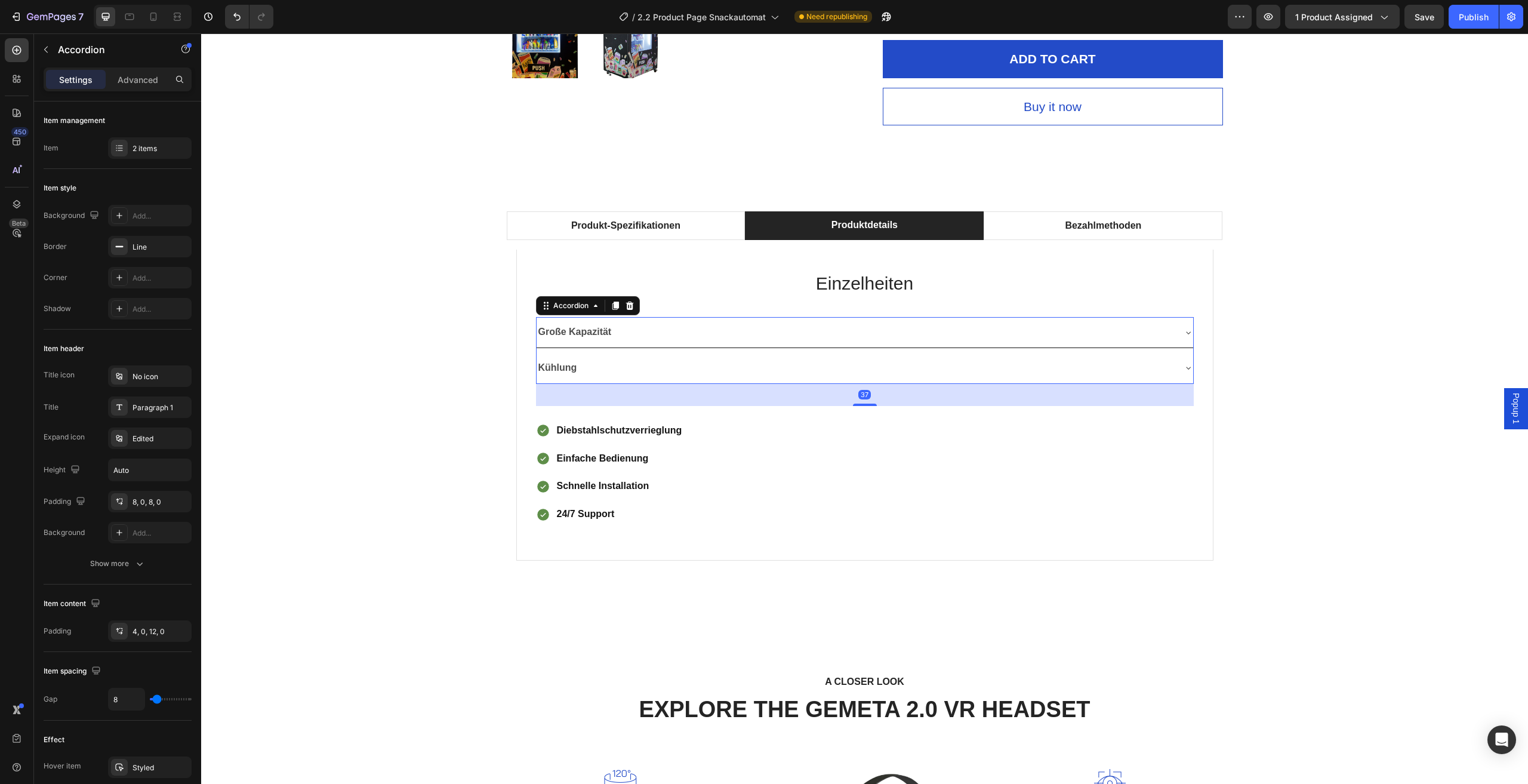
click at [1180, 346] on div "Große Kapazität" at bounding box center [865, 332] width 657 height 30
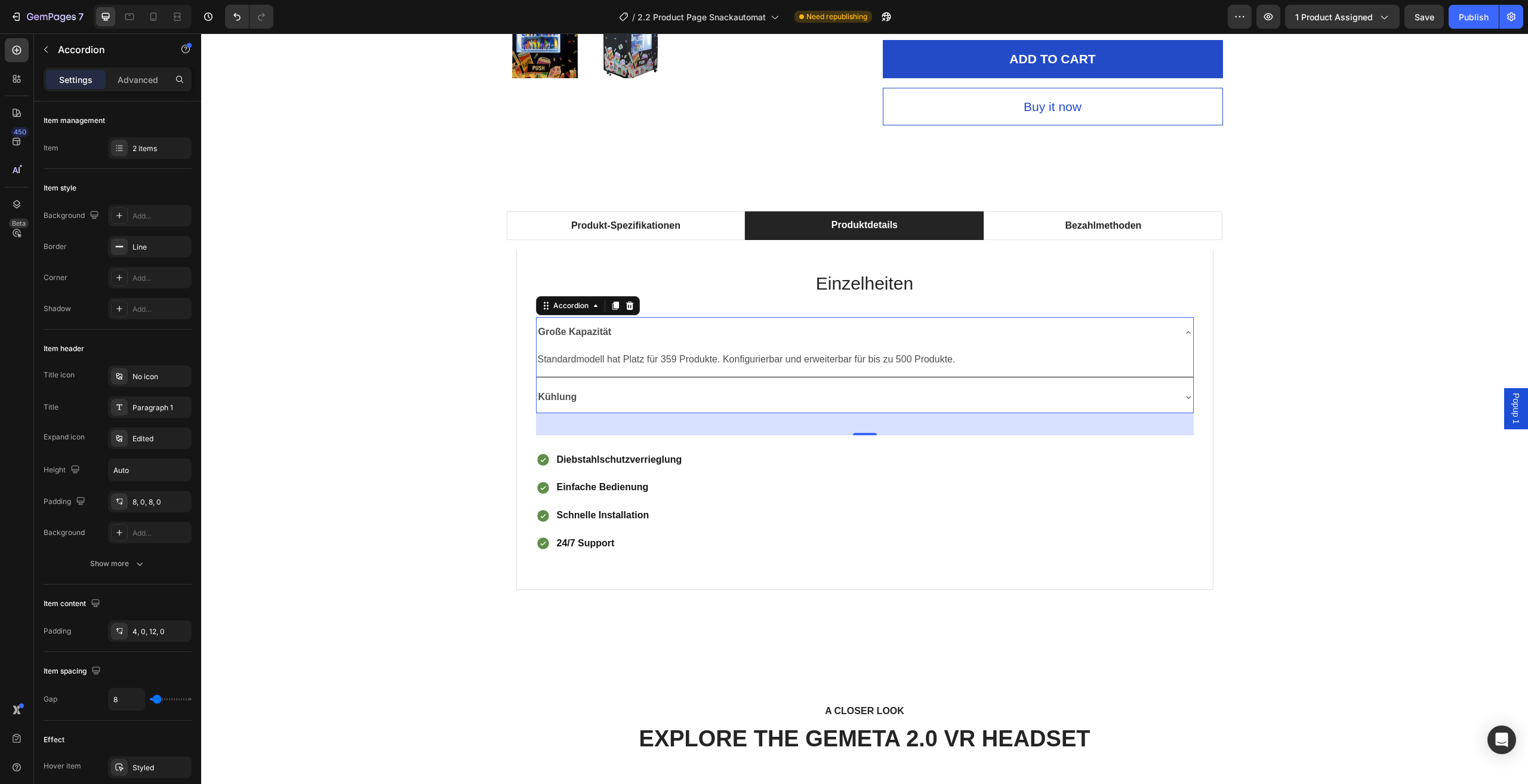
click at [1180, 346] on div "Große Kapazität" at bounding box center [865, 332] width 657 height 30
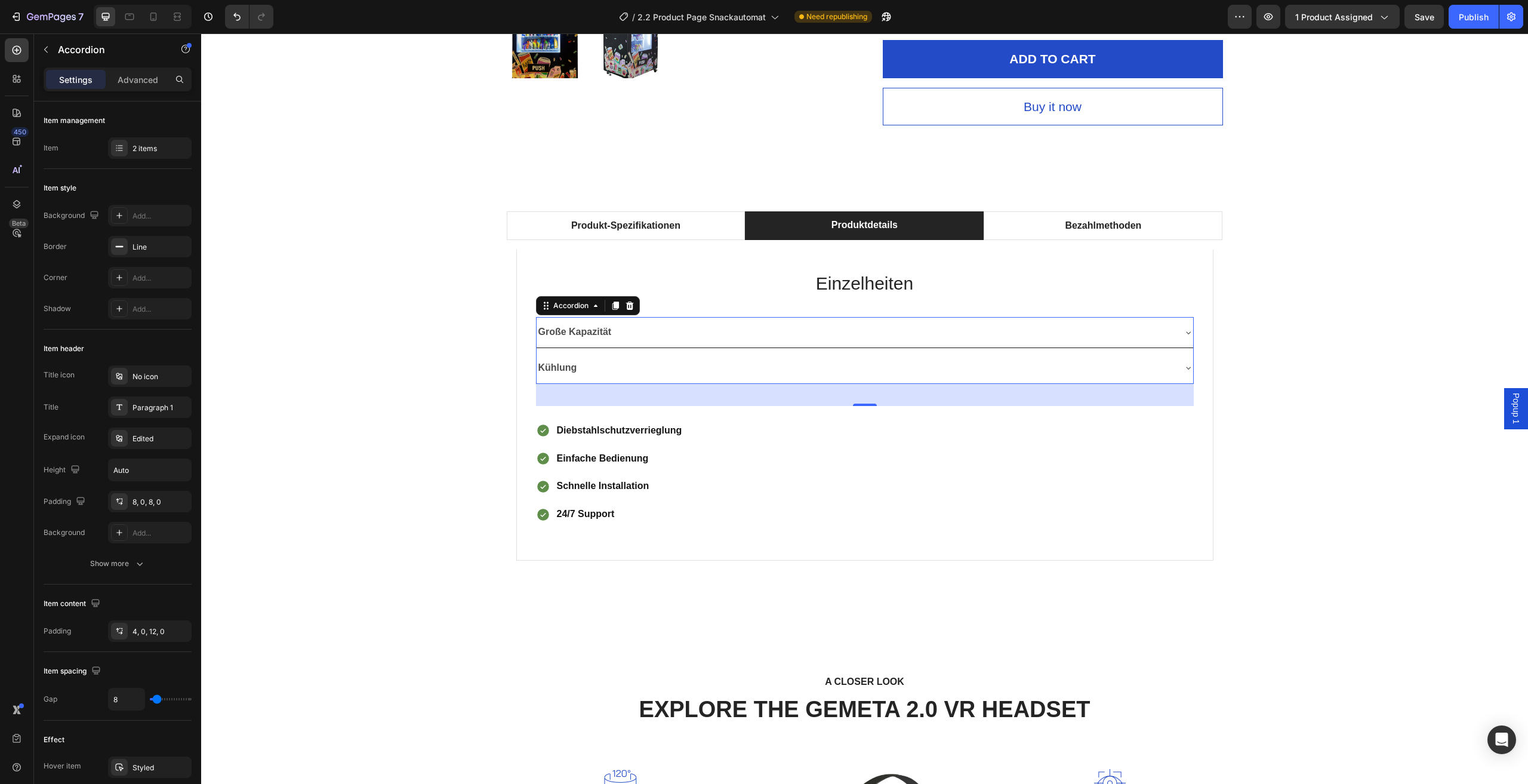
click at [1176, 369] on div "Kühlung" at bounding box center [865, 368] width 657 height 30
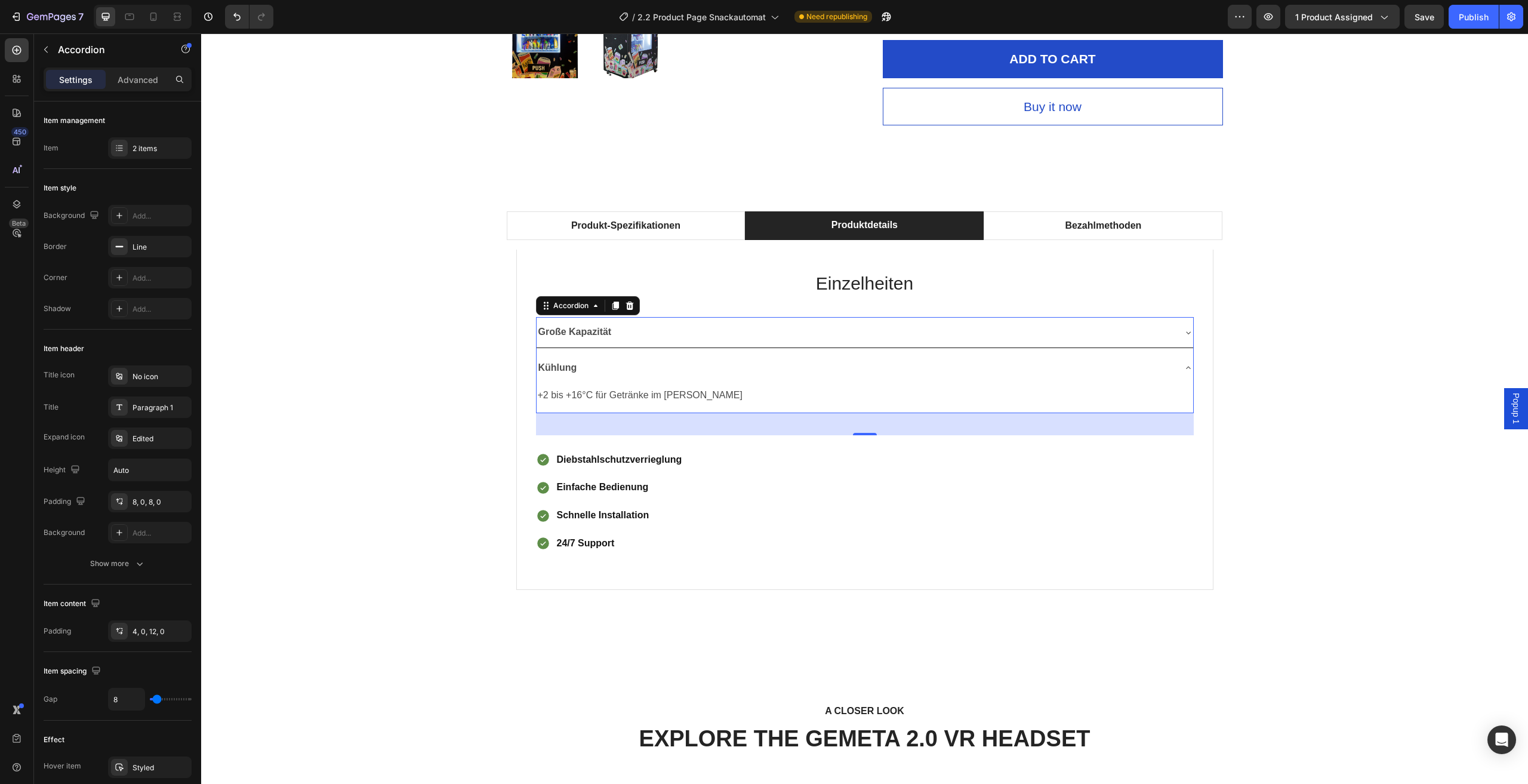
click at [1175, 369] on div "Kühlung" at bounding box center [865, 368] width 657 height 30
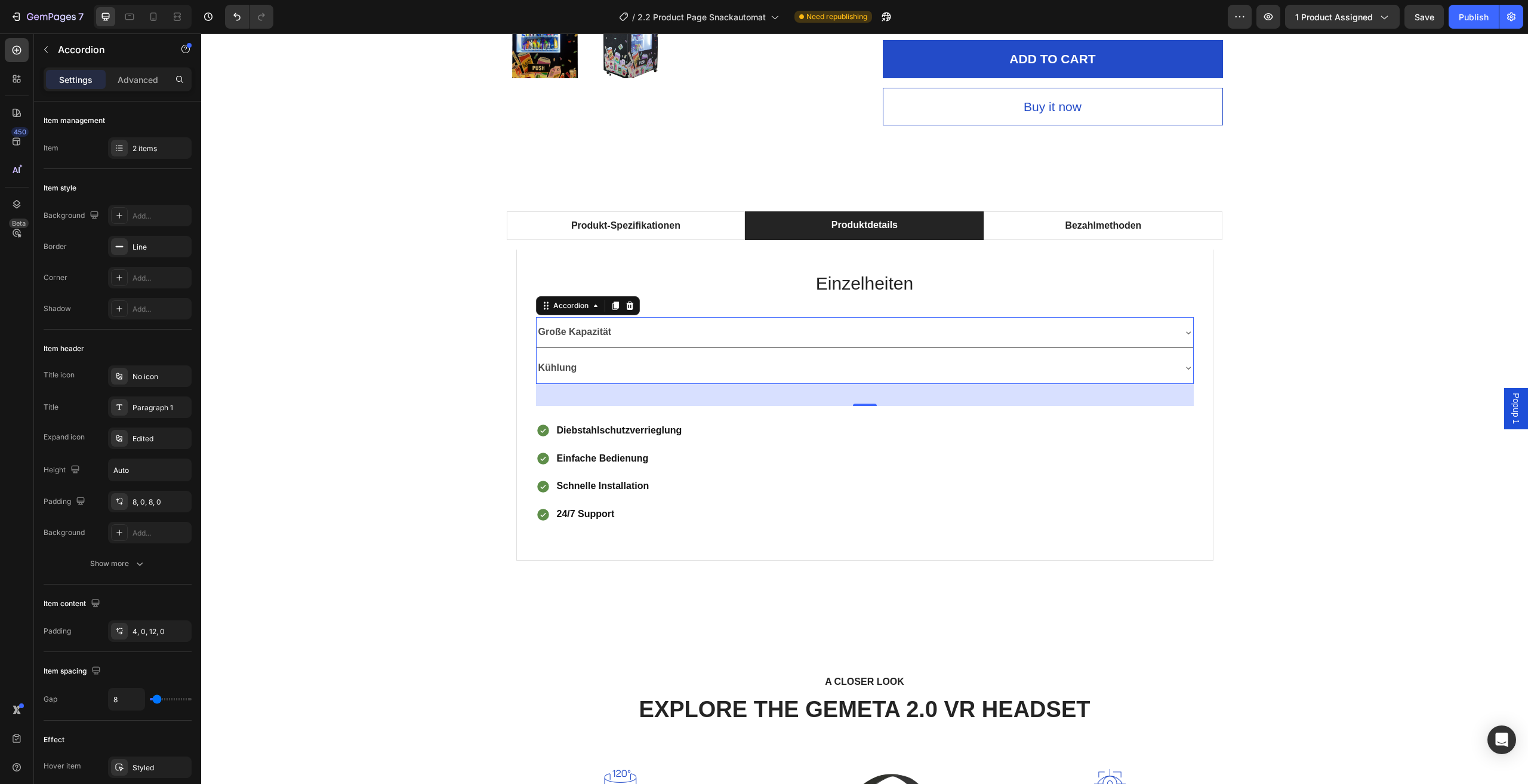
click at [1169, 336] on div "Große Kapazität" at bounding box center [865, 332] width 657 height 30
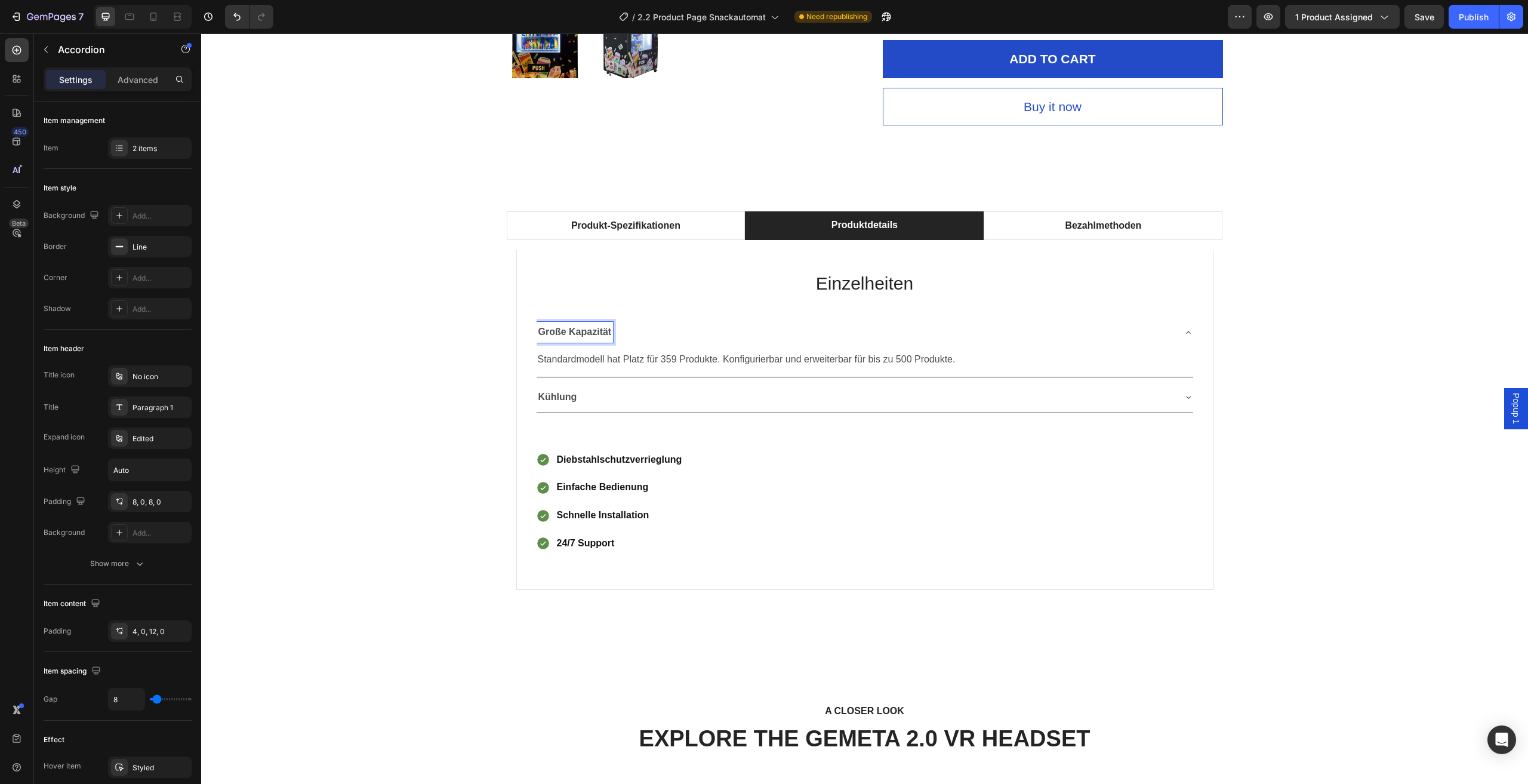
click at [567, 334] on strong "Große Kapazität" at bounding box center [575, 331] width 74 height 10
click at [443, 412] on div "Produkt-Spezifikationen Produktdetails Bezahlmethoden Technische Daten Heading …" at bounding box center [864, 414] width 1309 height 405
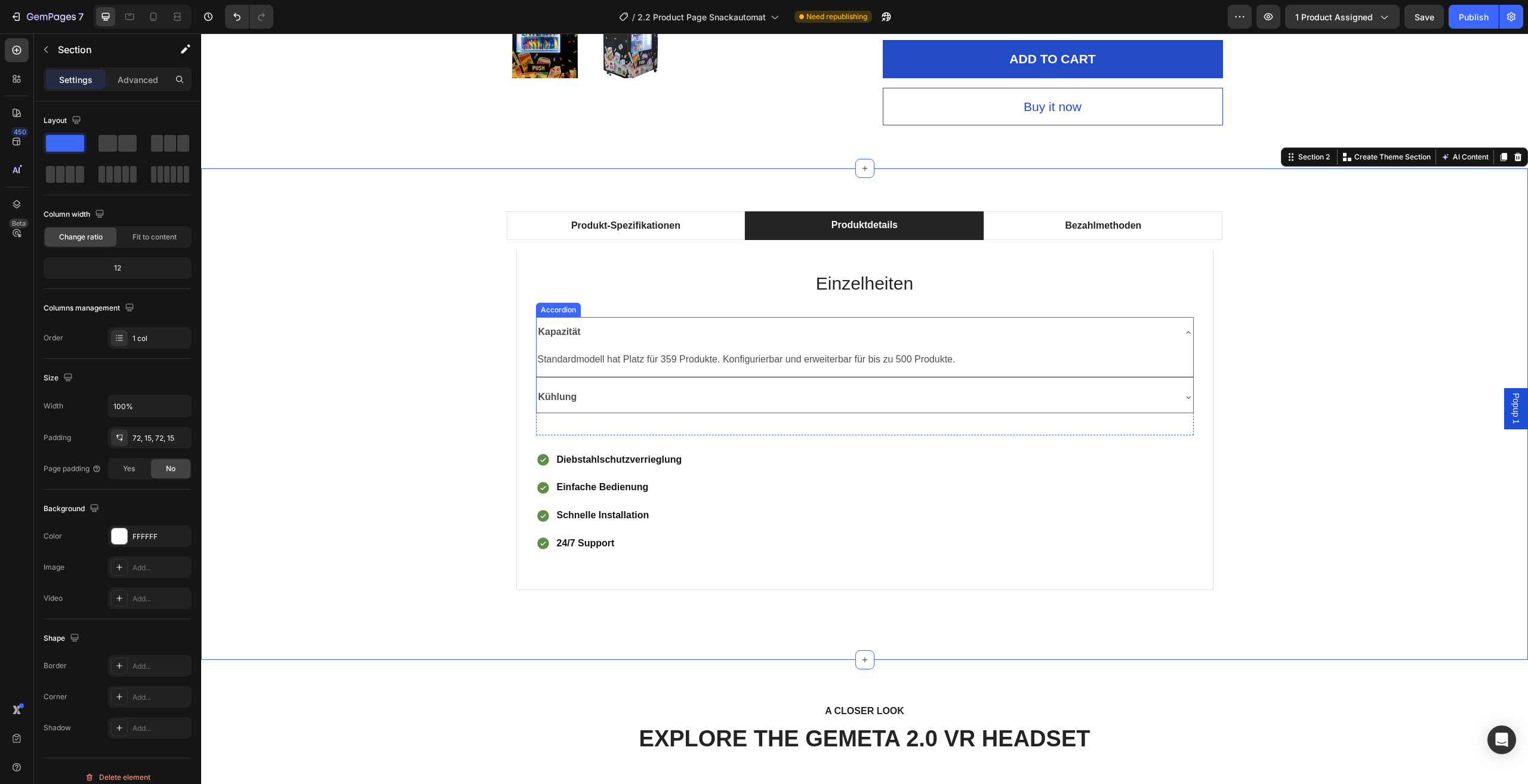
click at [1151, 330] on div "Kapazität" at bounding box center [855, 332] width 637 height 21
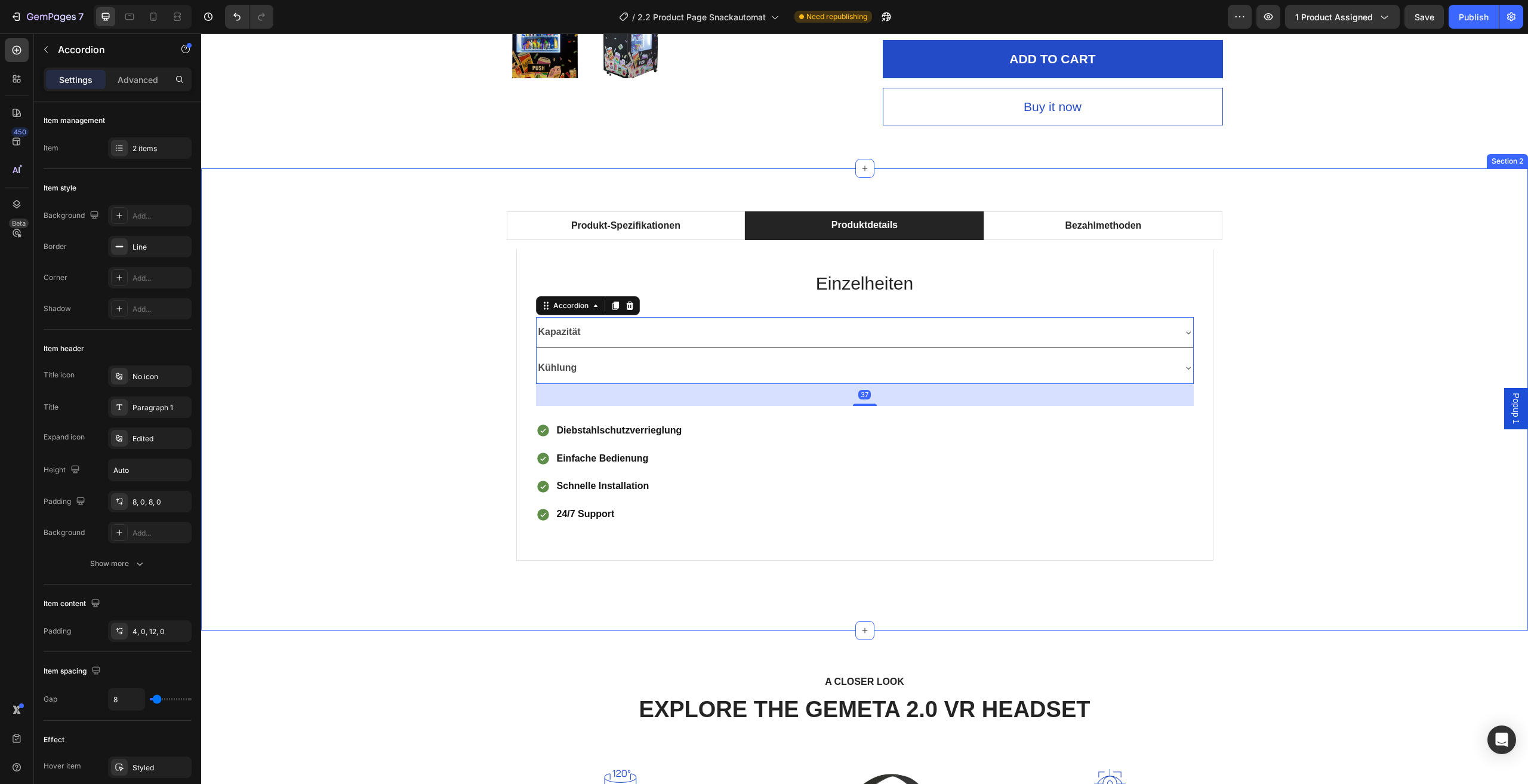
click at [1321, 397] on div "Produkt-Spezifikationen Produktdetails Bezahlmethoden Technische Daten Heading …" at bounding box center [864, 399] width 1309 height 376
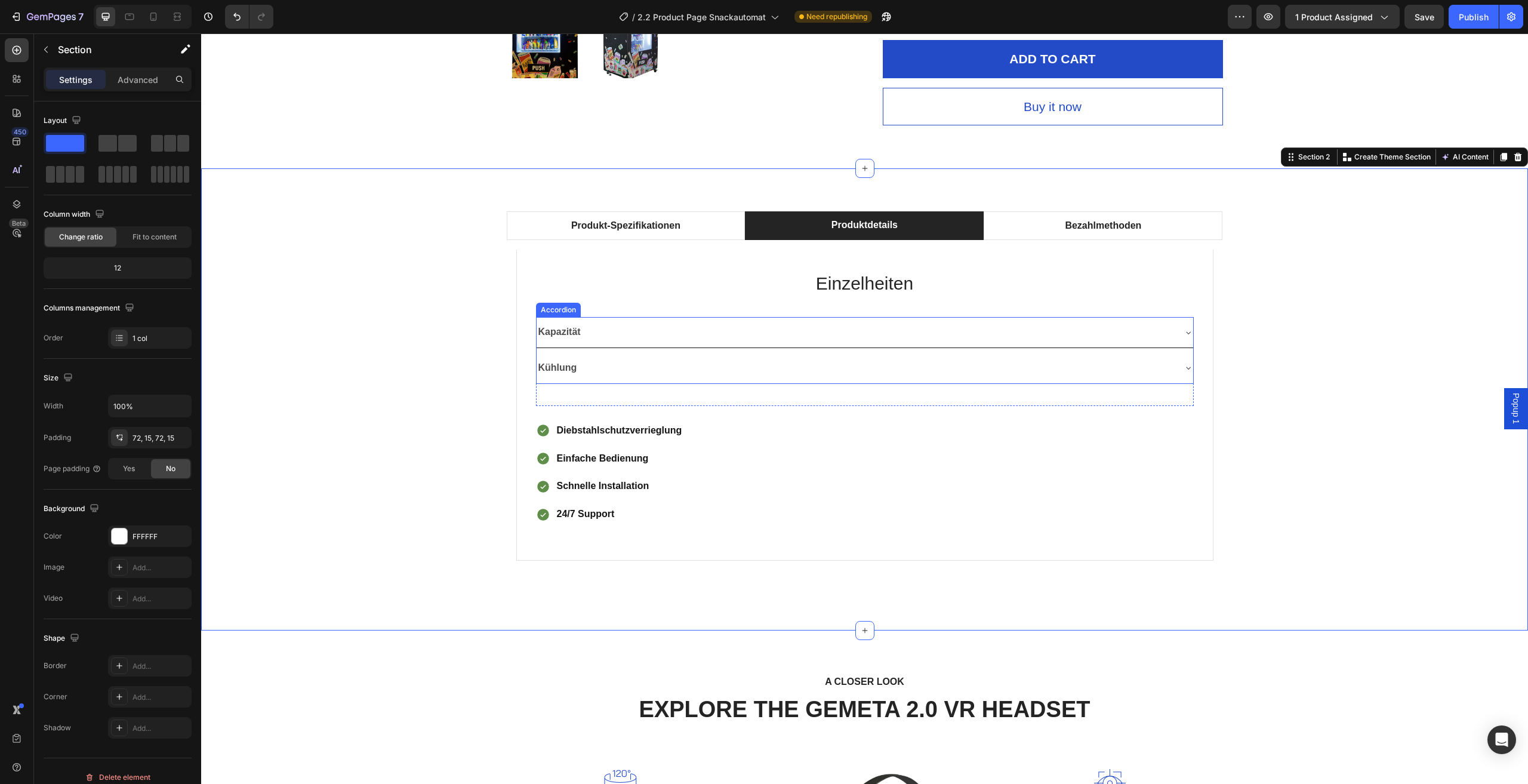
click at [1159, 330] on div "Kapazität" at bounding box center [855, 332] width 637 height 21
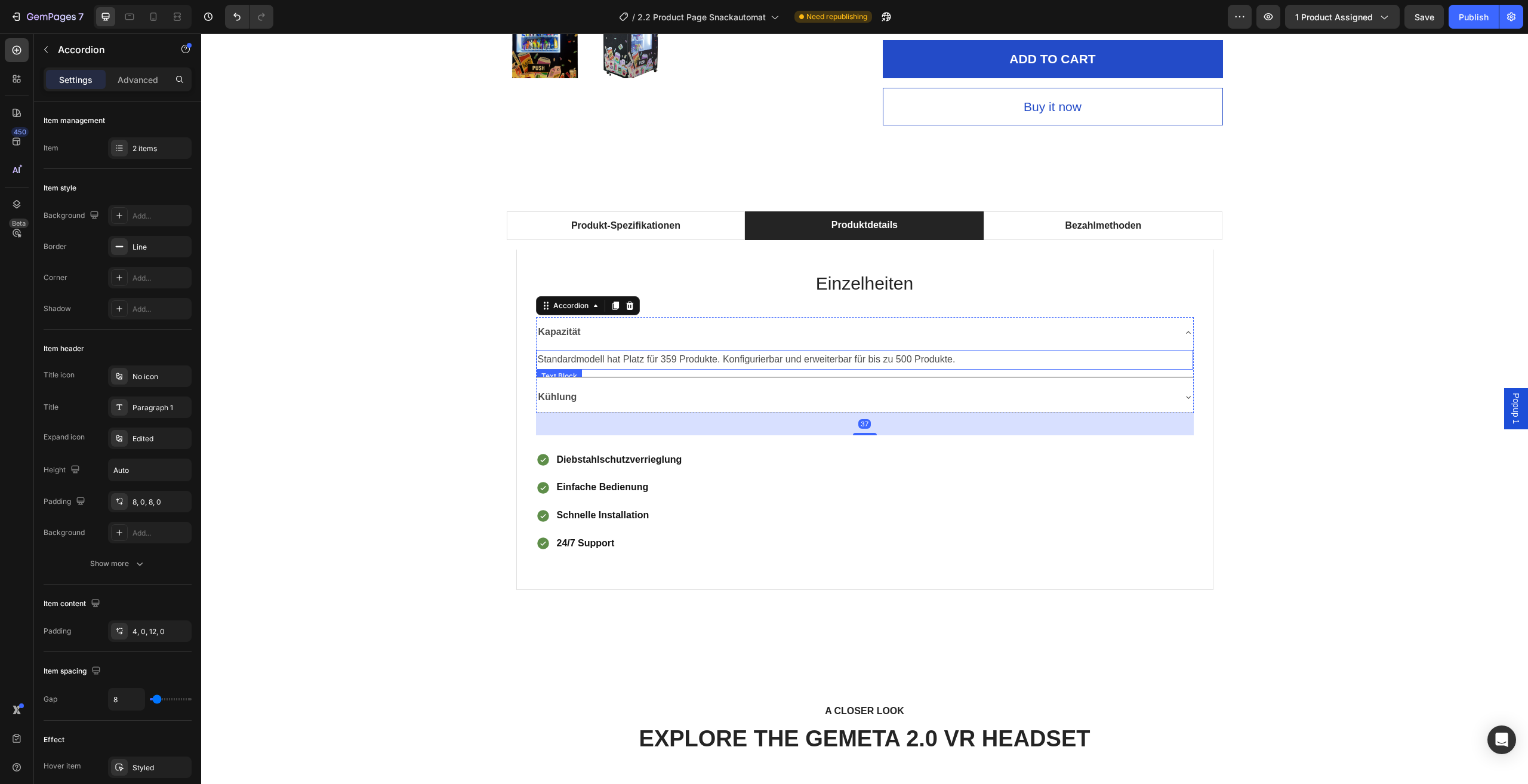
click at [756, 362] on p "Standardmodell hat Platz für 359 Produkte. Konfigurierbar und erweiterbar für b…" at bounding box center [865, 359] width 654 height 17
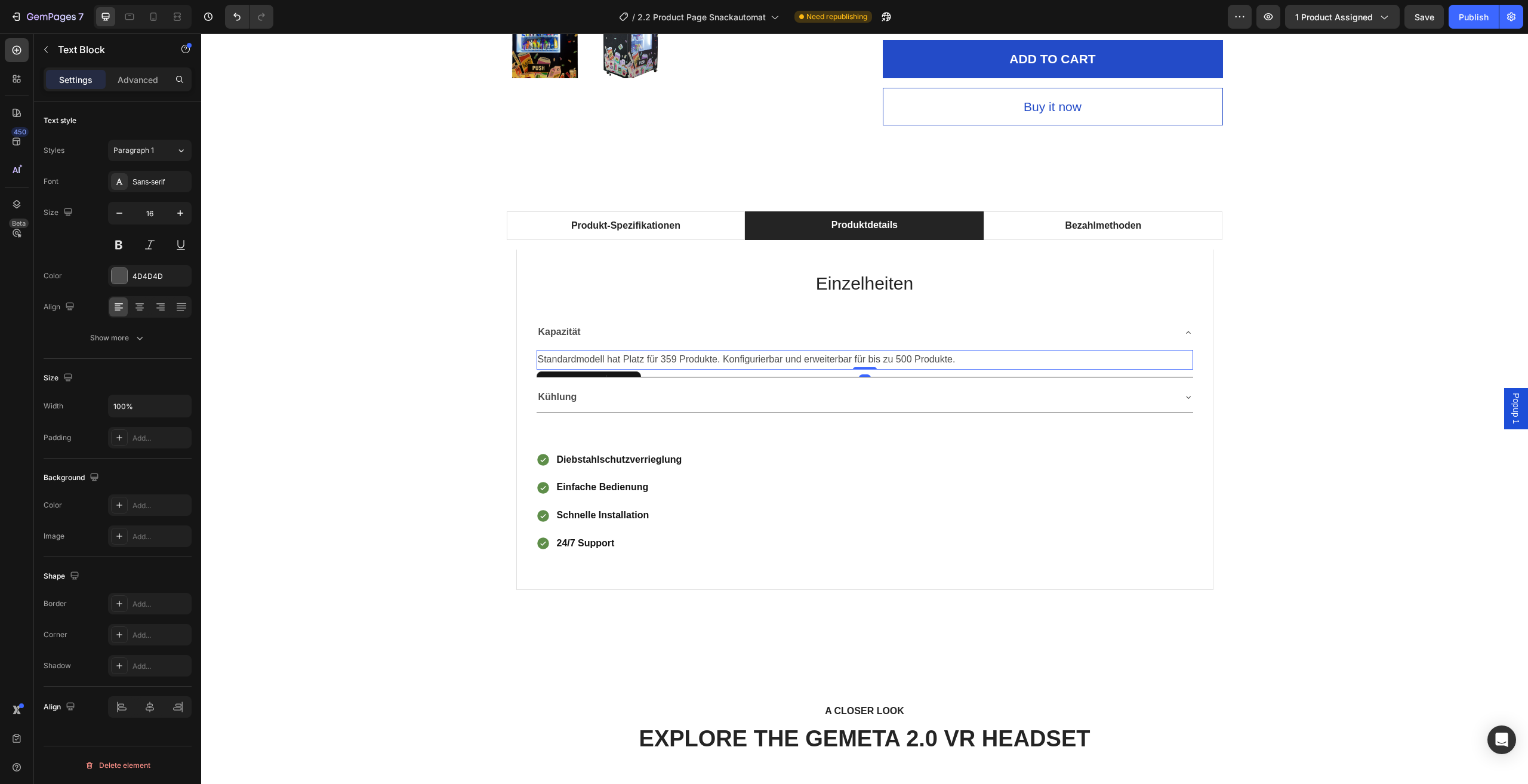
click at [858, 357] on p "Standardmodell hat Platz für 359 Produkte. Konfigurierbar und erweiterbar für b…" at bounding box center [865, 359] width 654 height 17
click at [991, 356] on p "Standardmodell hat Platz für 359 Produkte. Konfigurierbar und erweiterbar für b…" at bounding box center [865, 359] width 654 height 17
click at [1182, 338] on div "Kapazität" at bounding box center [865, 332] width 657 height 30
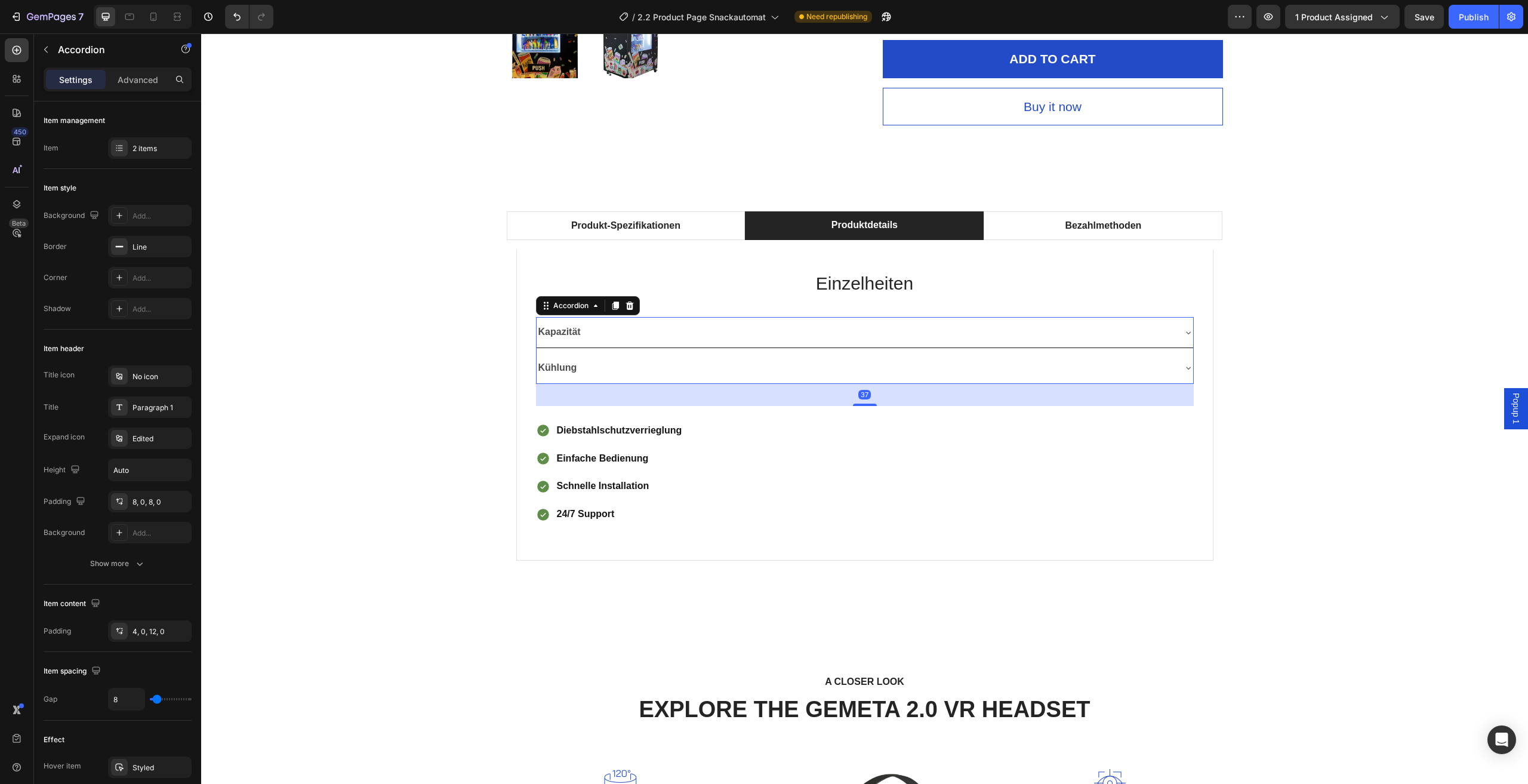
click at [1184, 370] on icon at bounding box center [1188, 367] width 10 height 10
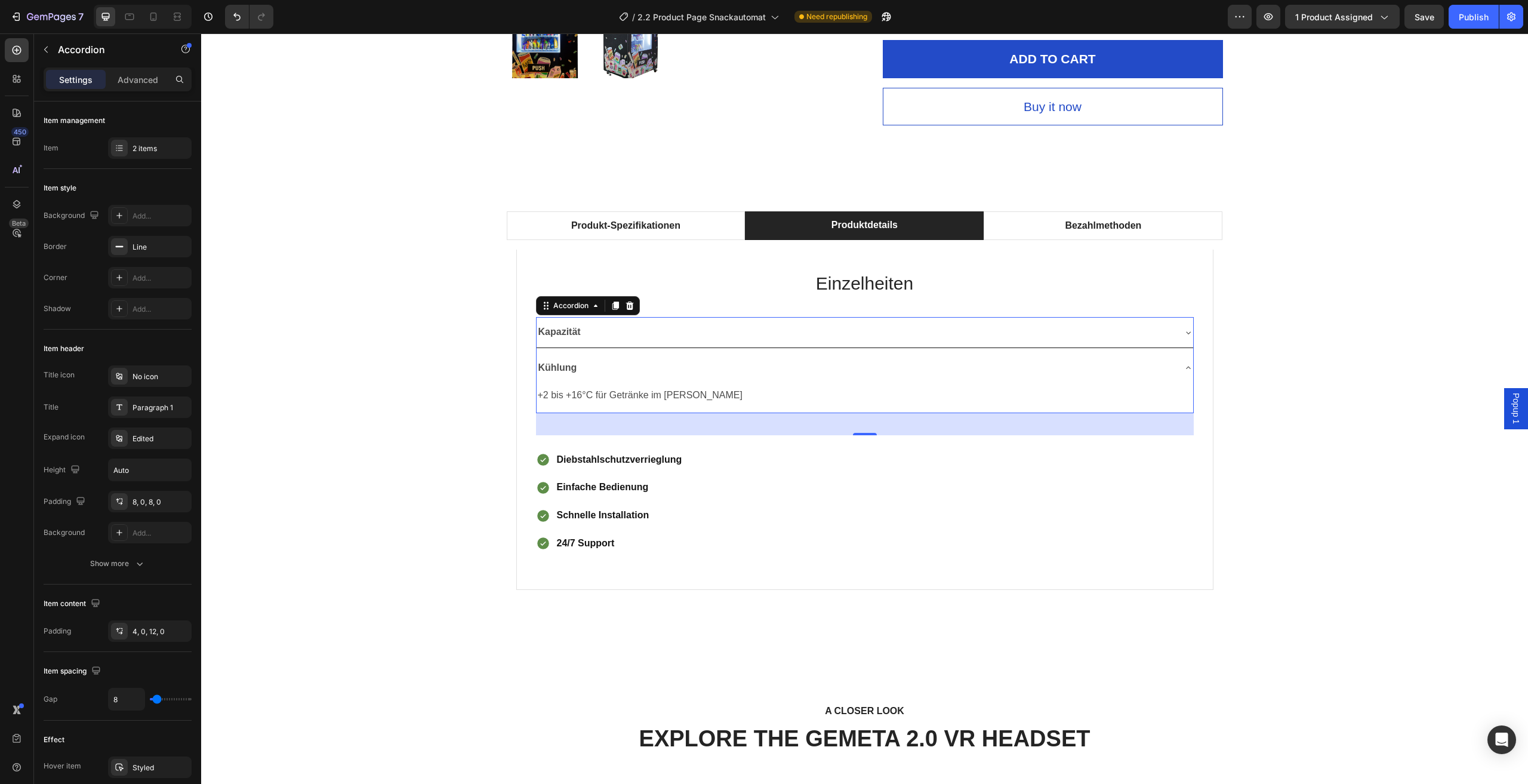
click at [1184, 364] on icon at bounding box center [1188, 367] width 10 height 10
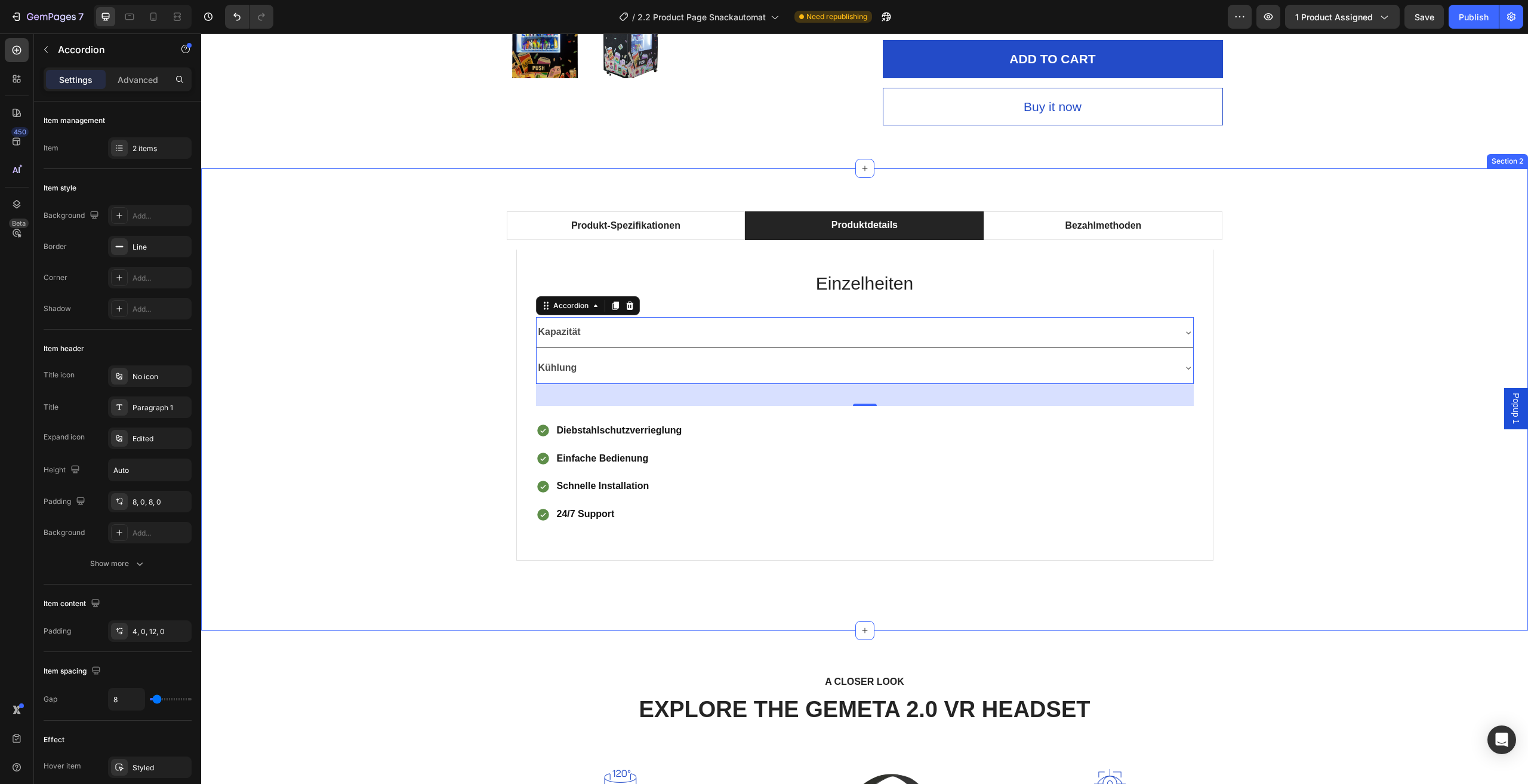
click at [1305, 353] on div "Produkt-Spezifikationen Produktdetails Bezahlmethoden Technische Daten Heading …" at bounding box center [864, 399] width 1309 height 376
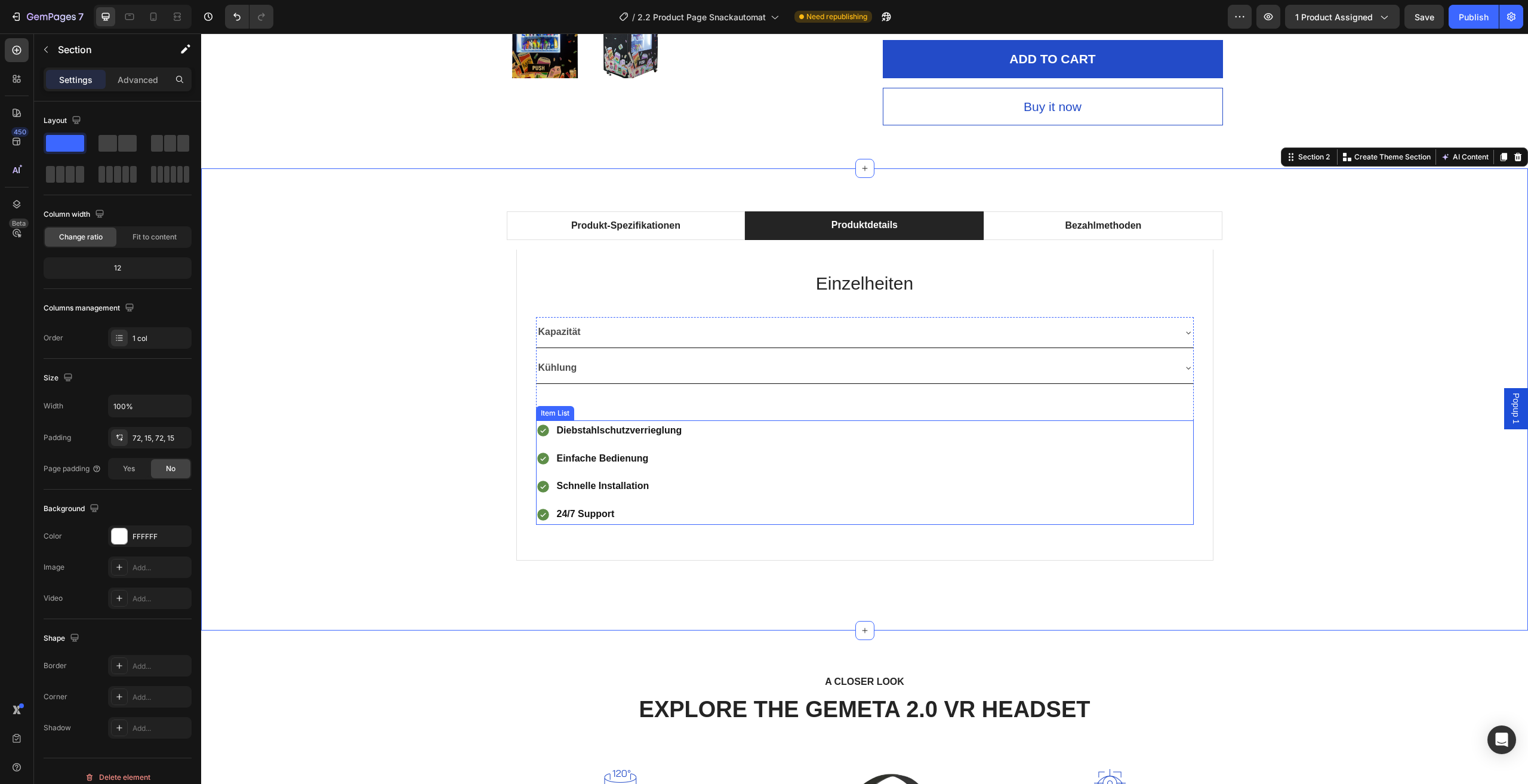
click at [1161, 478] on div "Diebstahlschutzverrieglung Einfache Bedienung Schnelle Installation 24/7 Support" at bounding box center [864, 472] width 658 height 105
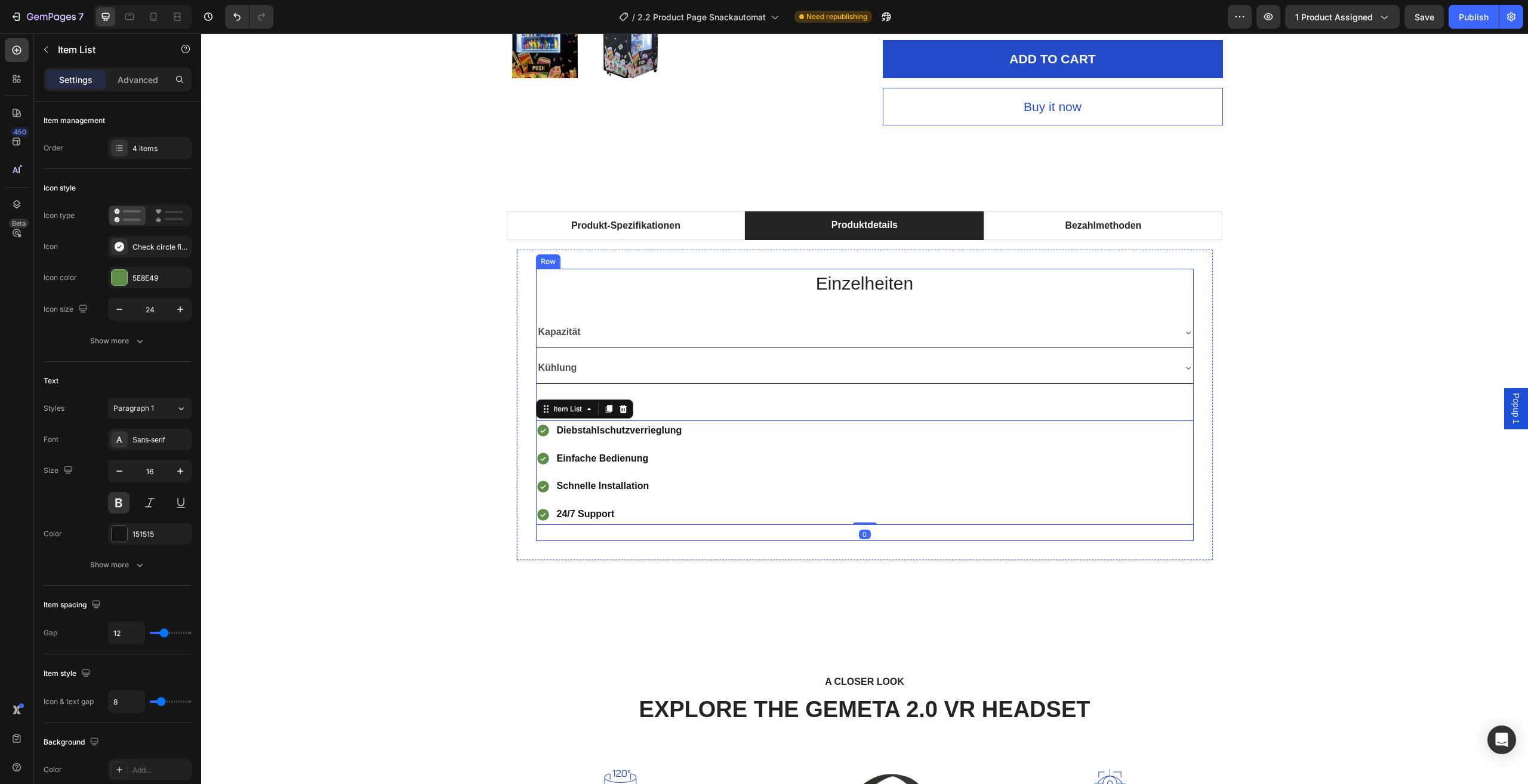
click at [1163, 313] on div "Einzelheiten Heading Kapazität Kühlung Accordion Row Diebstahlschutzverrieglung…" at bounding box center [864, 405] width 658 height 273
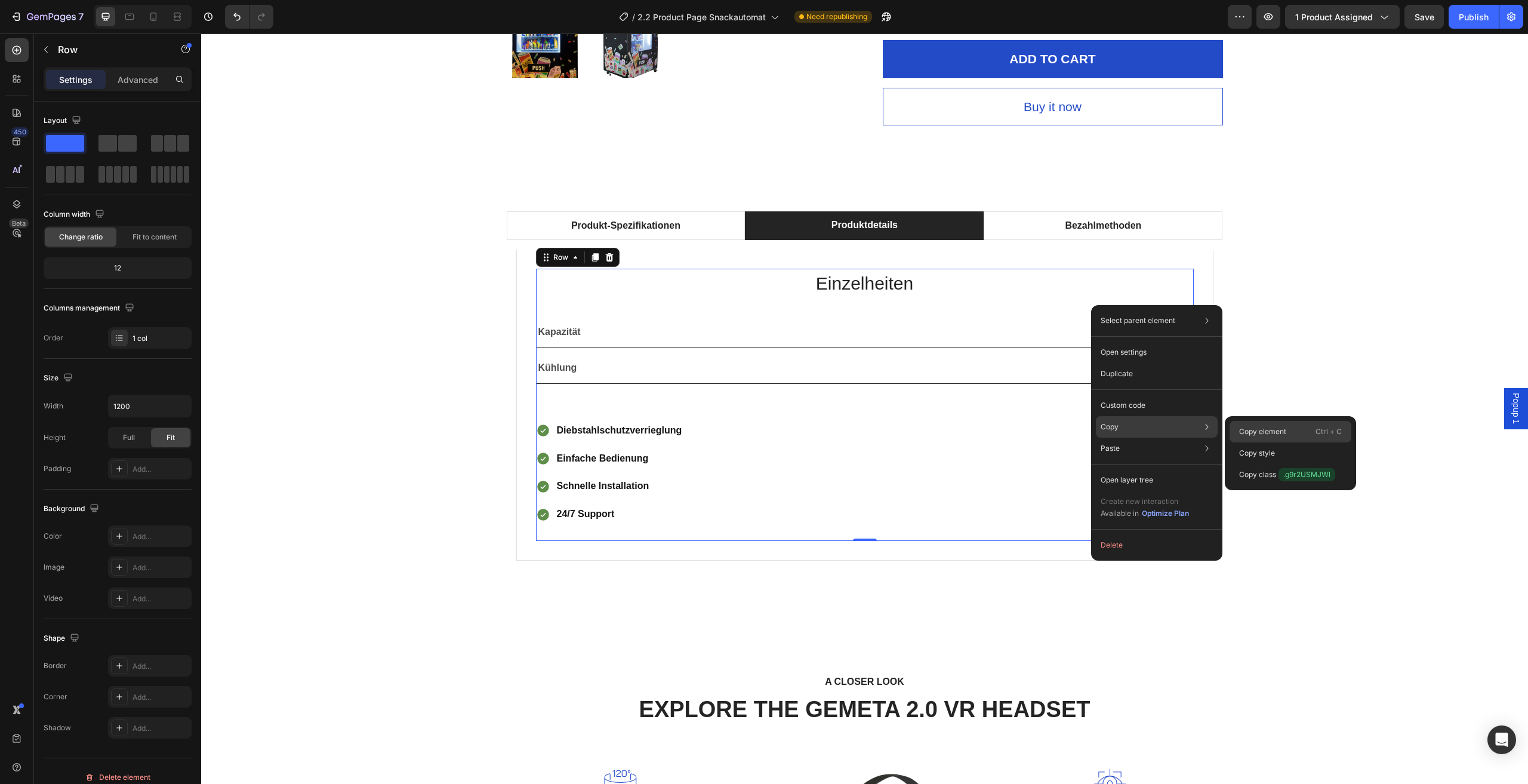
click at [1246, 427] on p "Copy element" at bounding box center [1263, 431] width 47 height 11
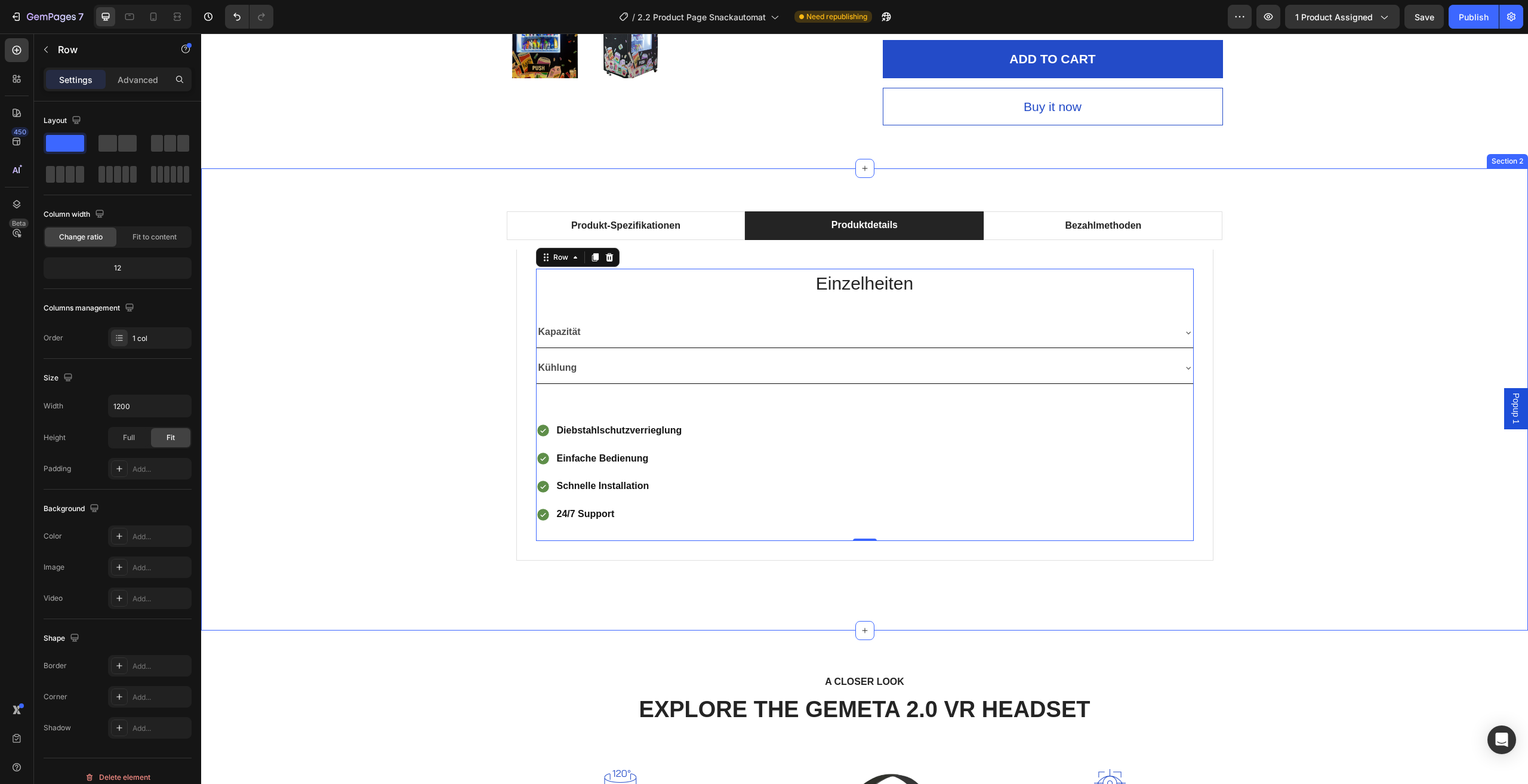
click at [1287, 354] on div "Produkt-Spezifikationen Produktdetails Bezahlmethoden Technische Daten Heading …" at bounding box center [864, 399] width 1309 height 376
click at [879, 534] on div "Einzelheiten Heading Kapazität Kühlung Accordion Row Diebstahlschutzverrieglung…" at bounding box center [864, 405] width 658 height 273
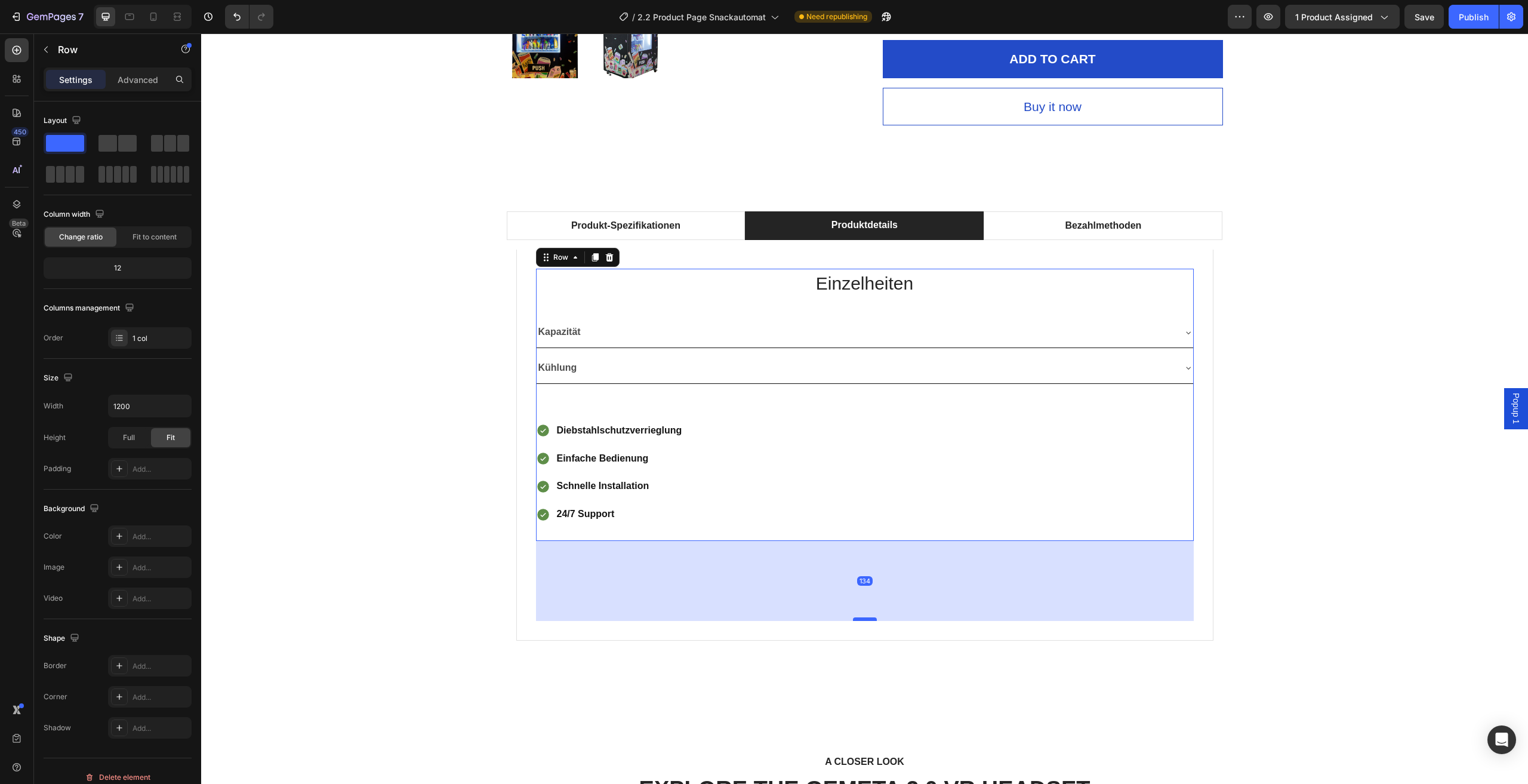
drag, startPoint x: 858, startPoint y: 538, endPoint x: 851, endPoint y: 618, distance: 80.3
click at [853, 618] on div at bounding box center [865, 619] width 24 height 3
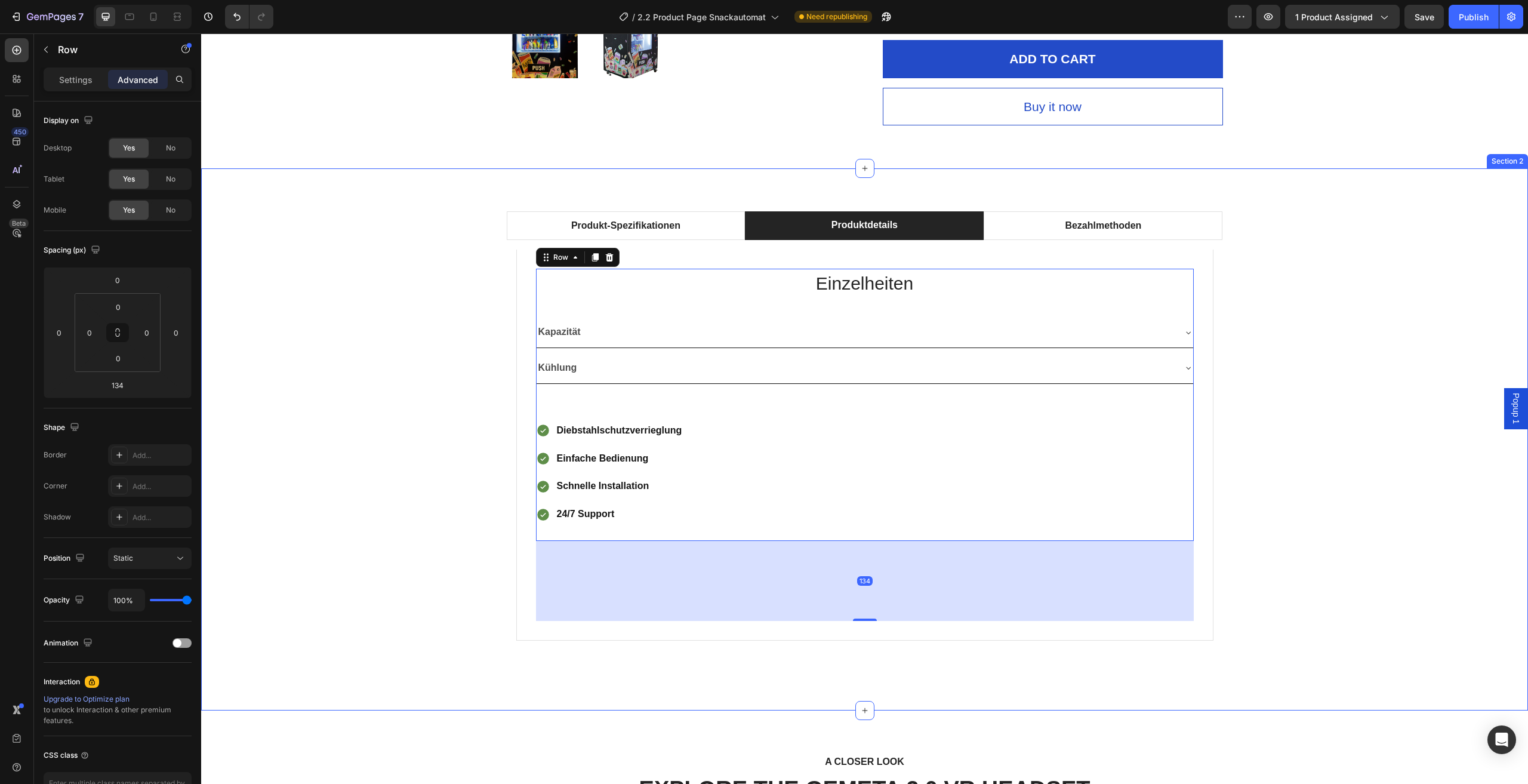
click at [392, 439] on div "Produkt-Spezifikationen Produktdetails Bezahlmethoden Technische Daten Heading …" at bounding box center [864, 439] width 1309 height 456
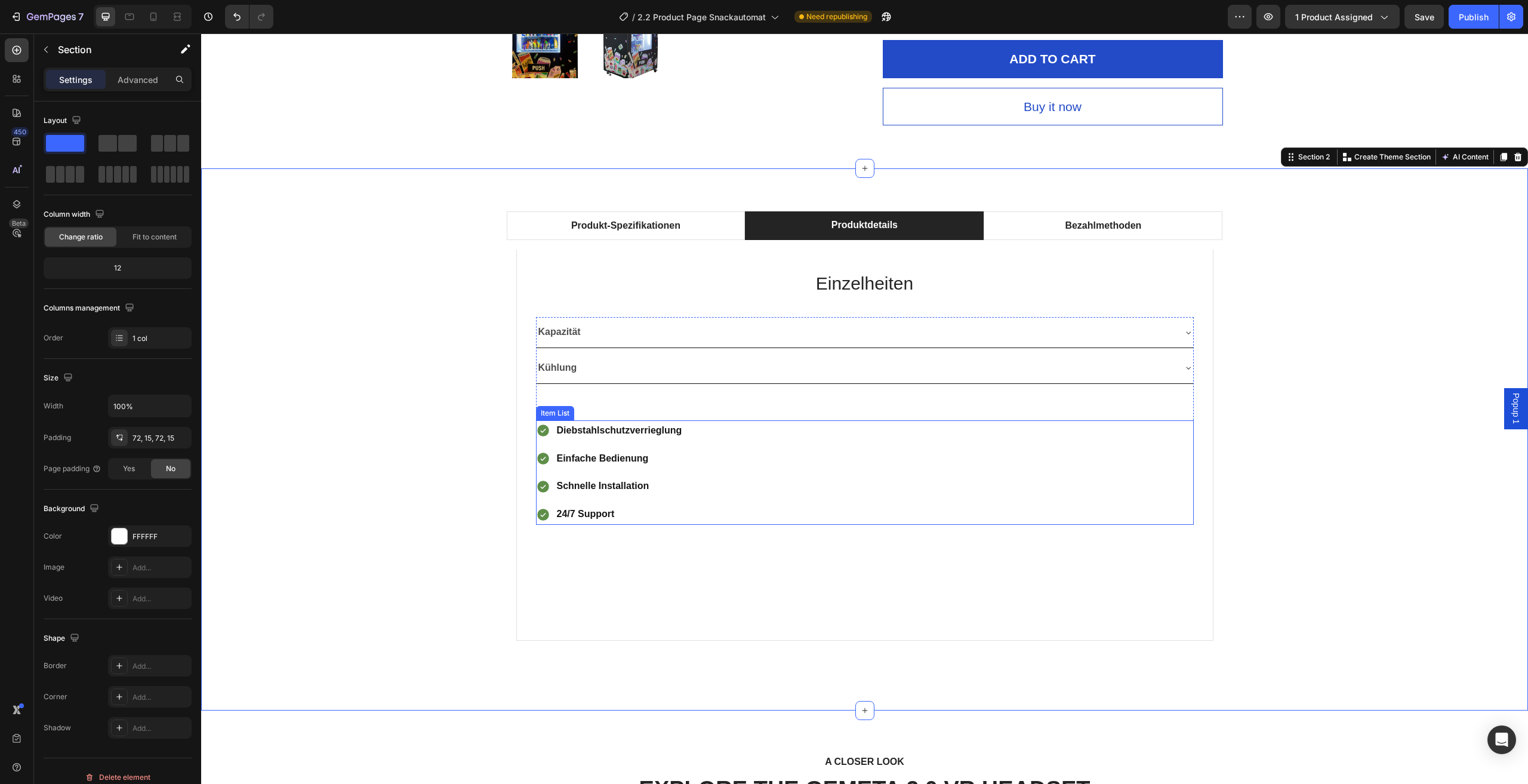
scroll to position [651, 0]
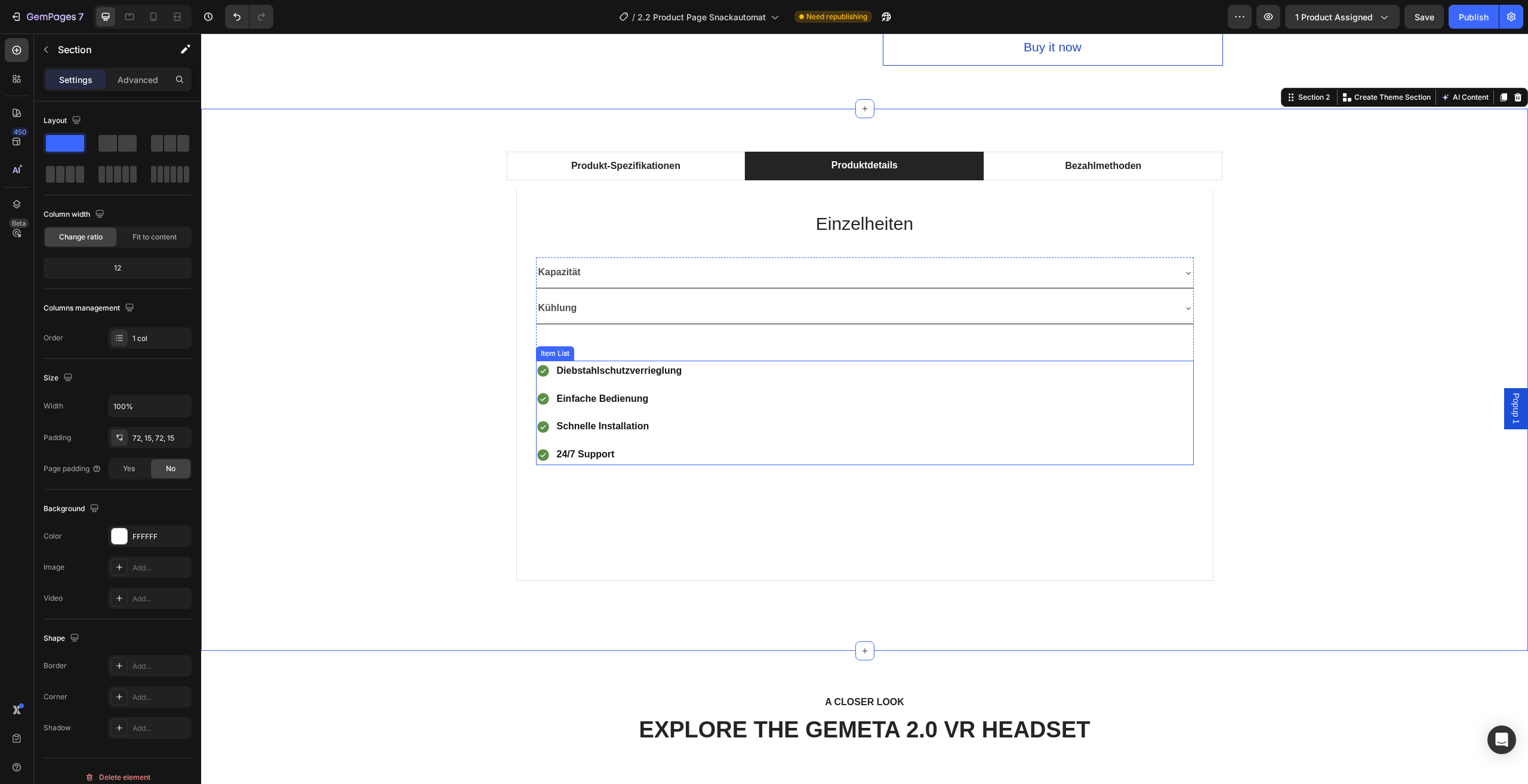
click at [882, 403] on div "Diebstahlschutzverrieglung Einfache Bedienung Schnelle Installation 24/7 Support" at bounding box center [864, 413] width 658 height 105
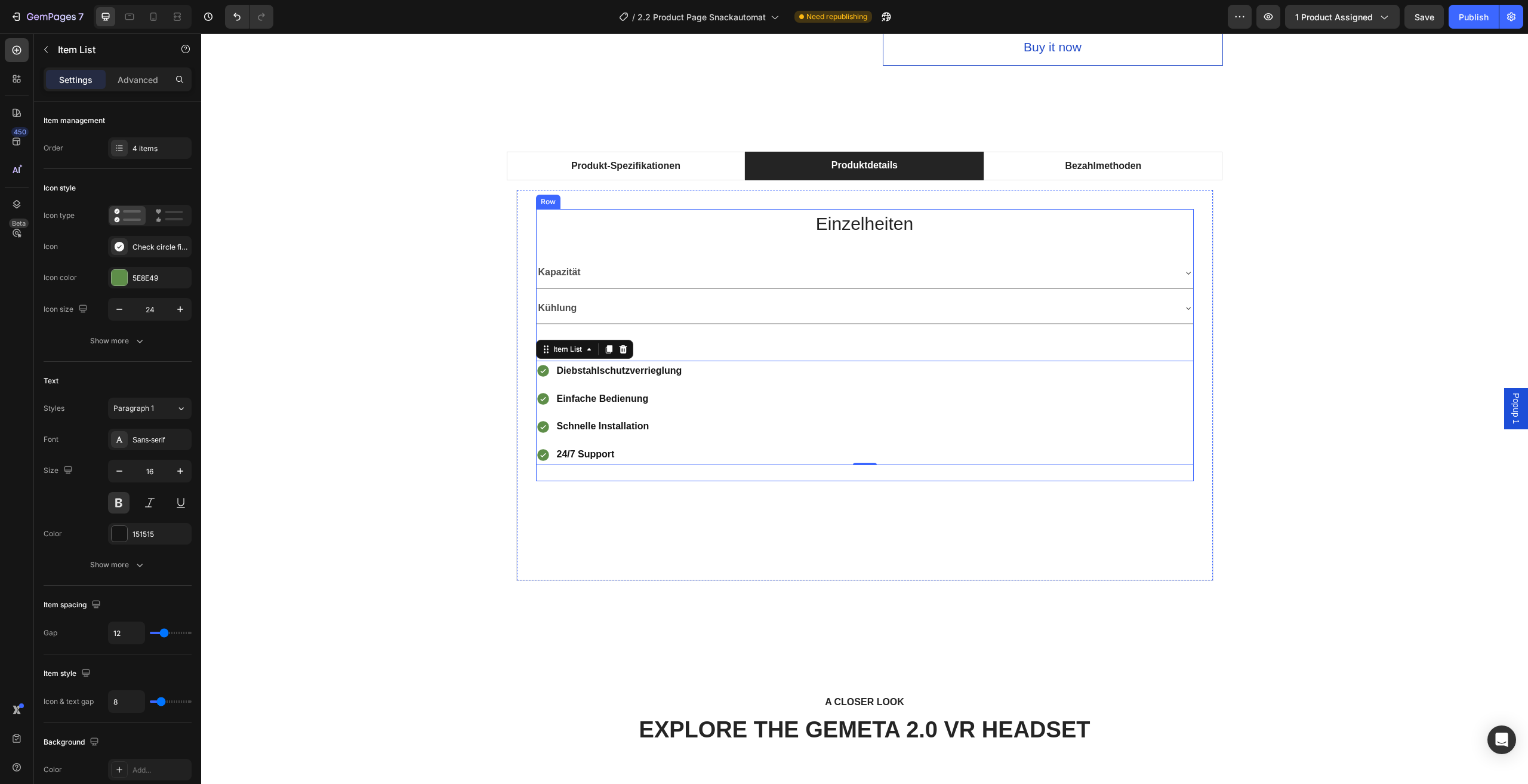
click at [945, 250] on div "Einzelheiten Heading Kapazität Kühlung Accordion Row Diebstahlschutzverrieglung…" at bounding box center [864, 345] width 658 height 273
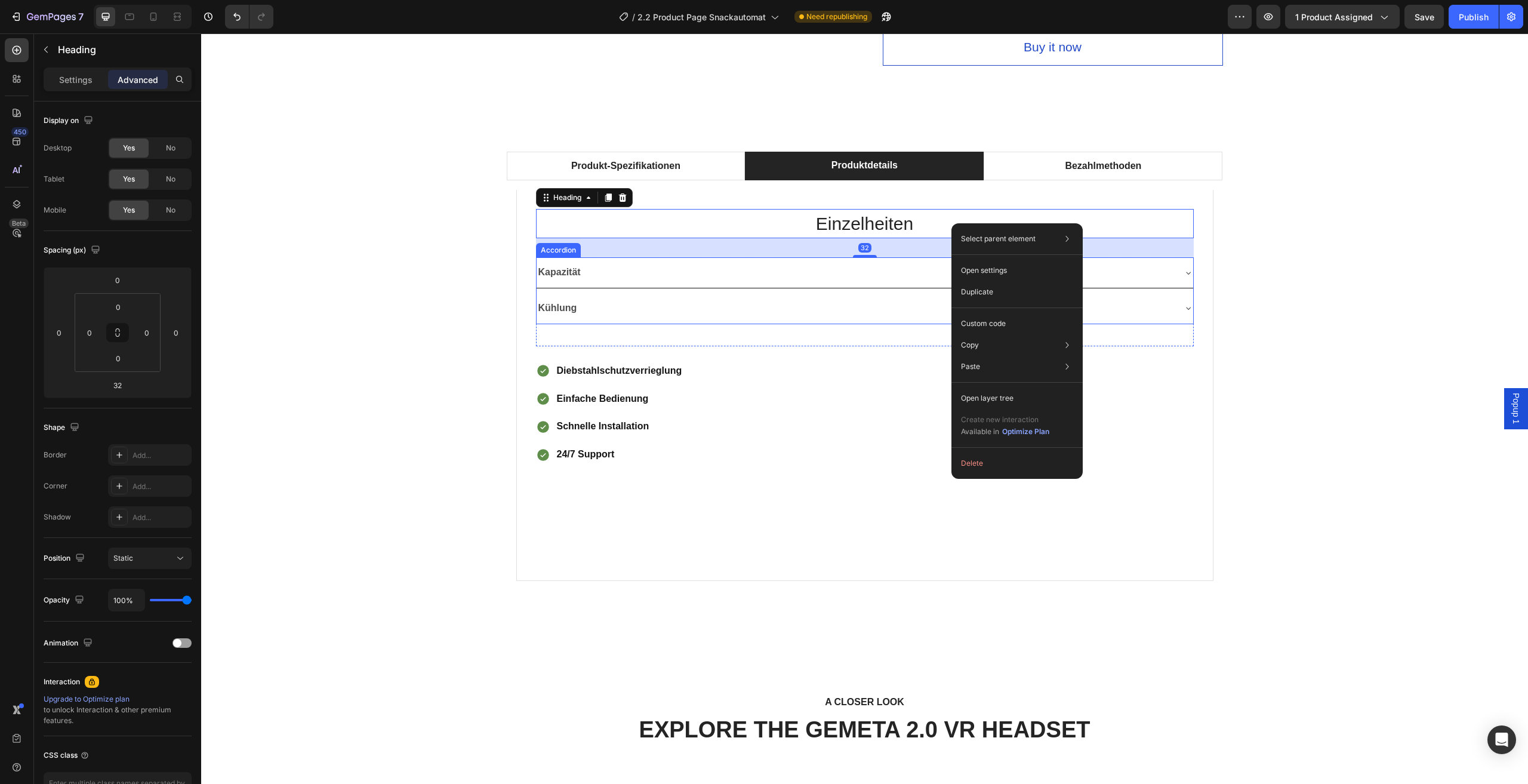
click at [895, 342] on div "Kapazität Kühlung Accordion" at bounding box center [864, 301] width 658 height 89
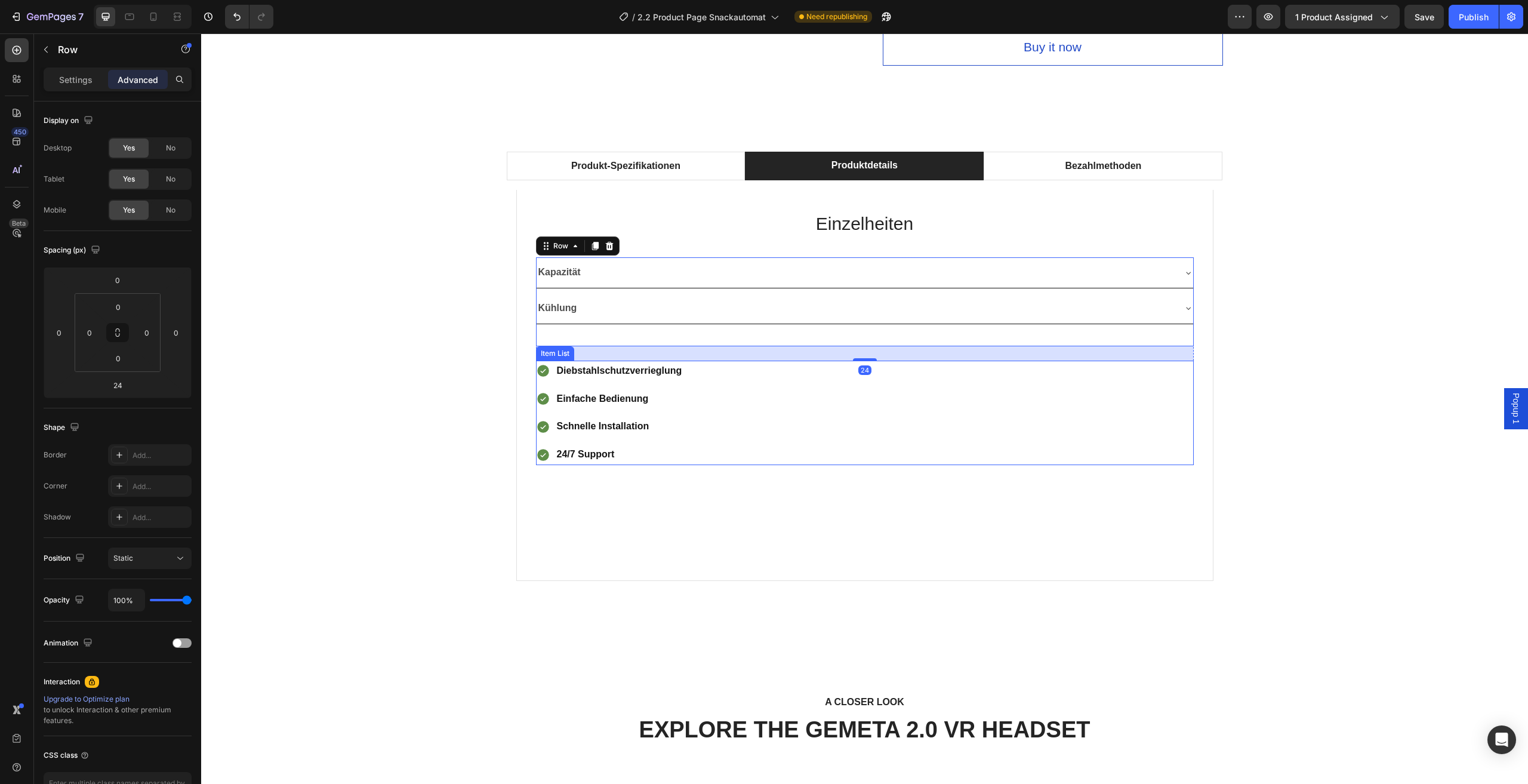
click at [894, 407] on div "Diebstahlschutzverrieglung Einfache Bedienung Schnelle Installation 24/7 Support" at bounding box center [864, 413] width 658 height 105
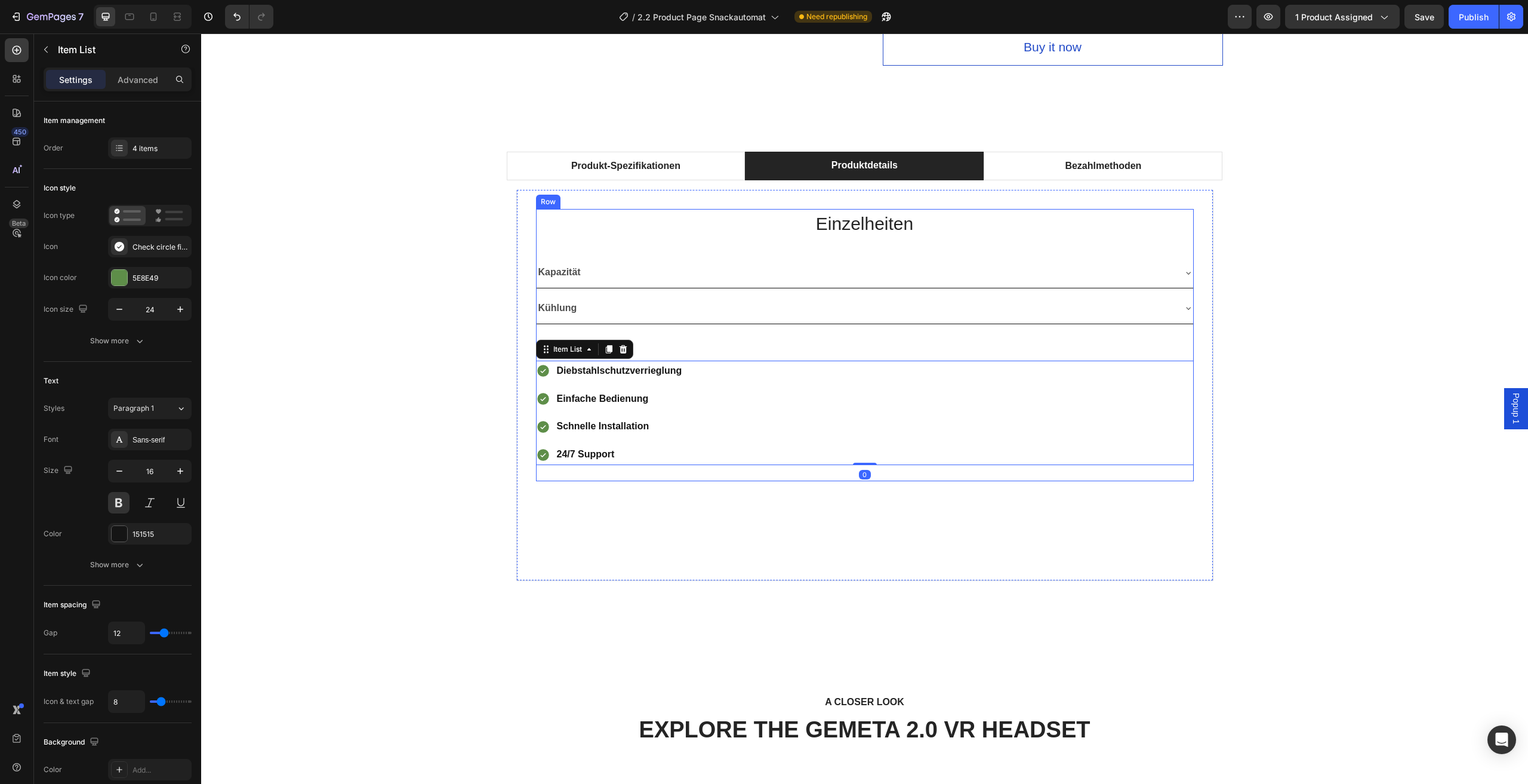
click at [1118, 240] on div "Einzelheiten Heading Kapazität Kühlung Accordion Row Diebstahlschutzverrieglung…" at bounding box center [864, 345] width 658 height 273
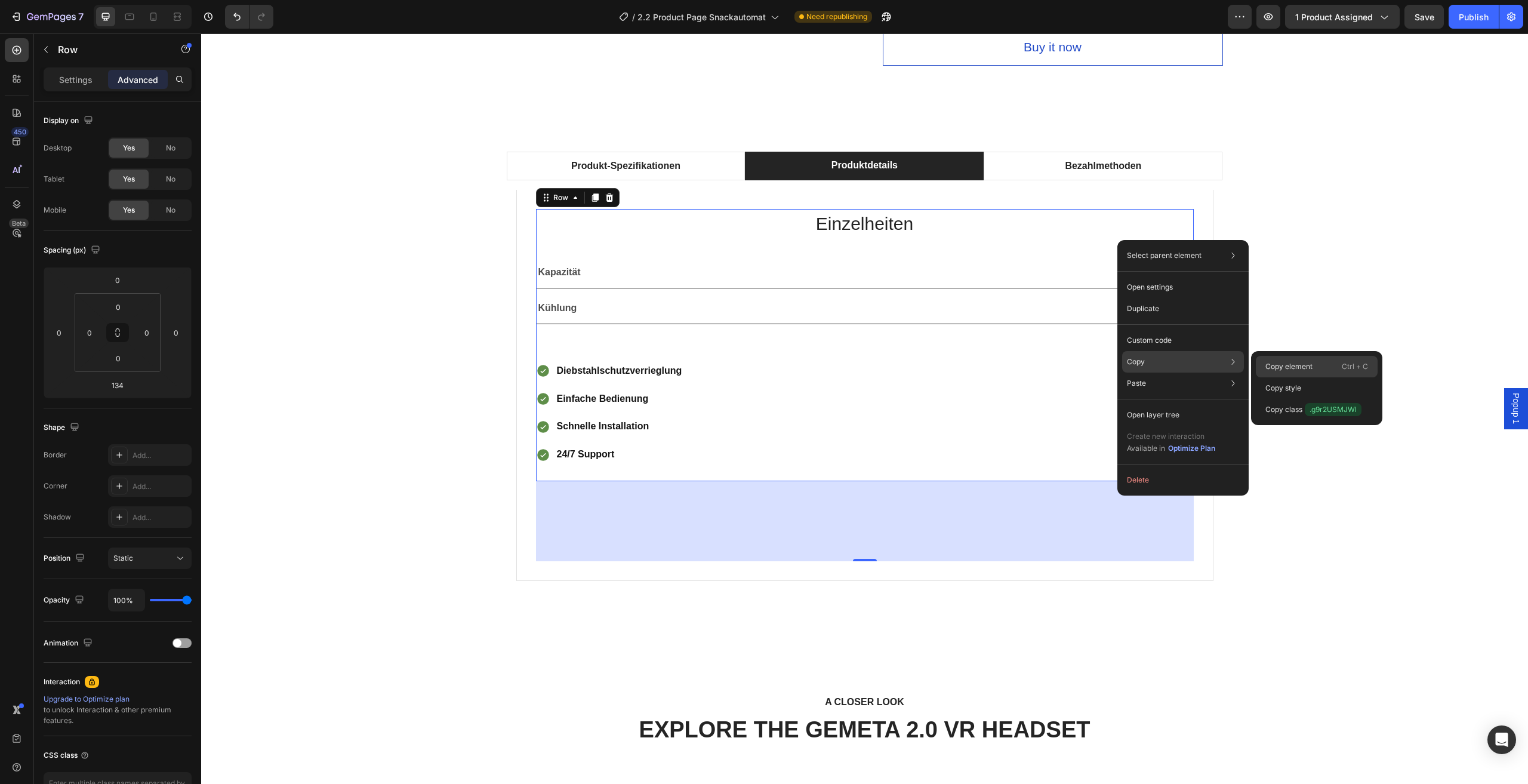
drag, startPoint x: 1278, startPoint y: 370, endPoint x: 679, endPoint y: 144, distance: 640.2
click at [1278, 370] on p "Copy element" at bounding box center [1289, 367] width 47 height 11
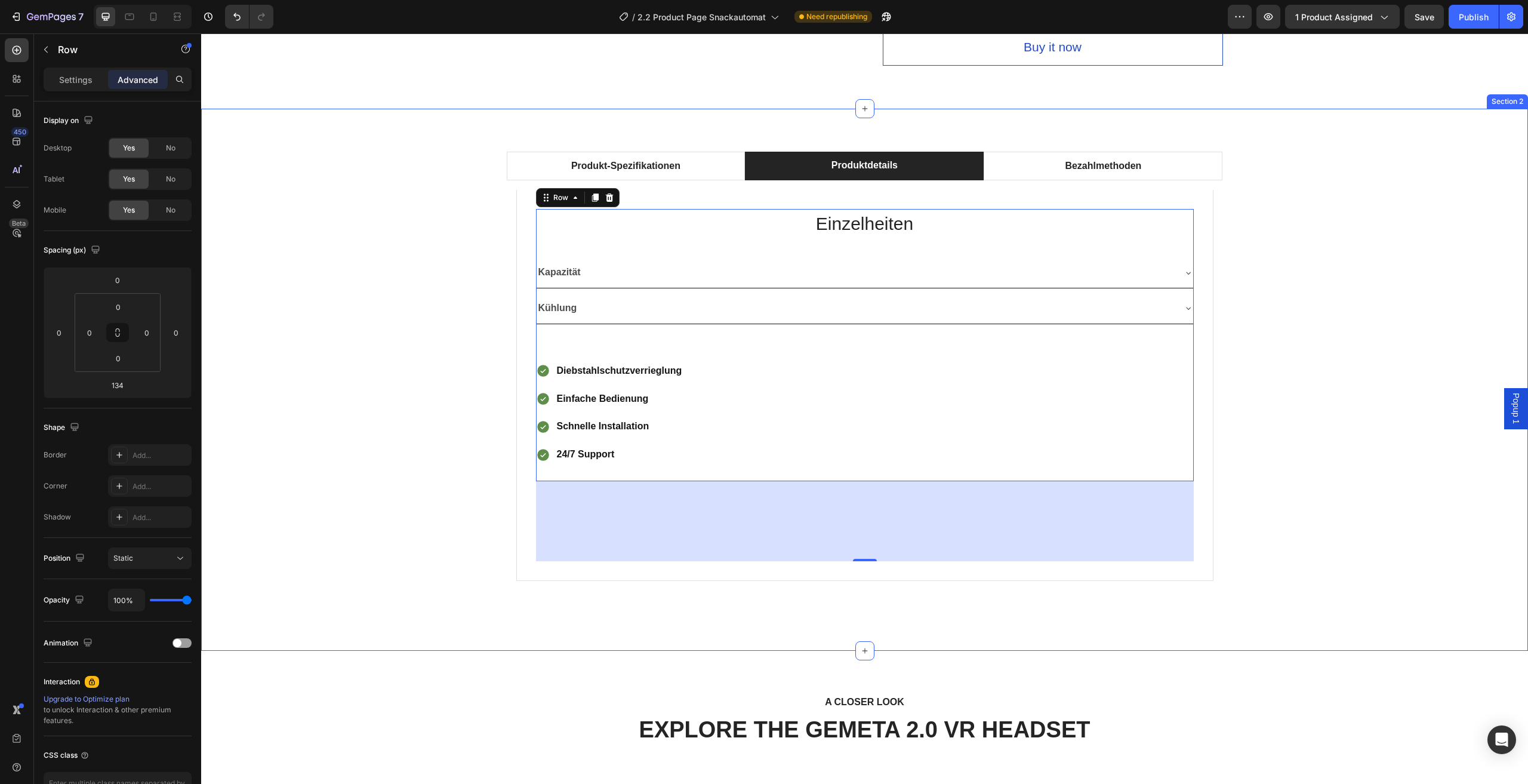
click at [1291, 305] on div "Produkt-Spezifikationen Produktdetails Bezahlmethoden Technische Daten Heading …" at bounding box center [864, 379] width 1309 height 456
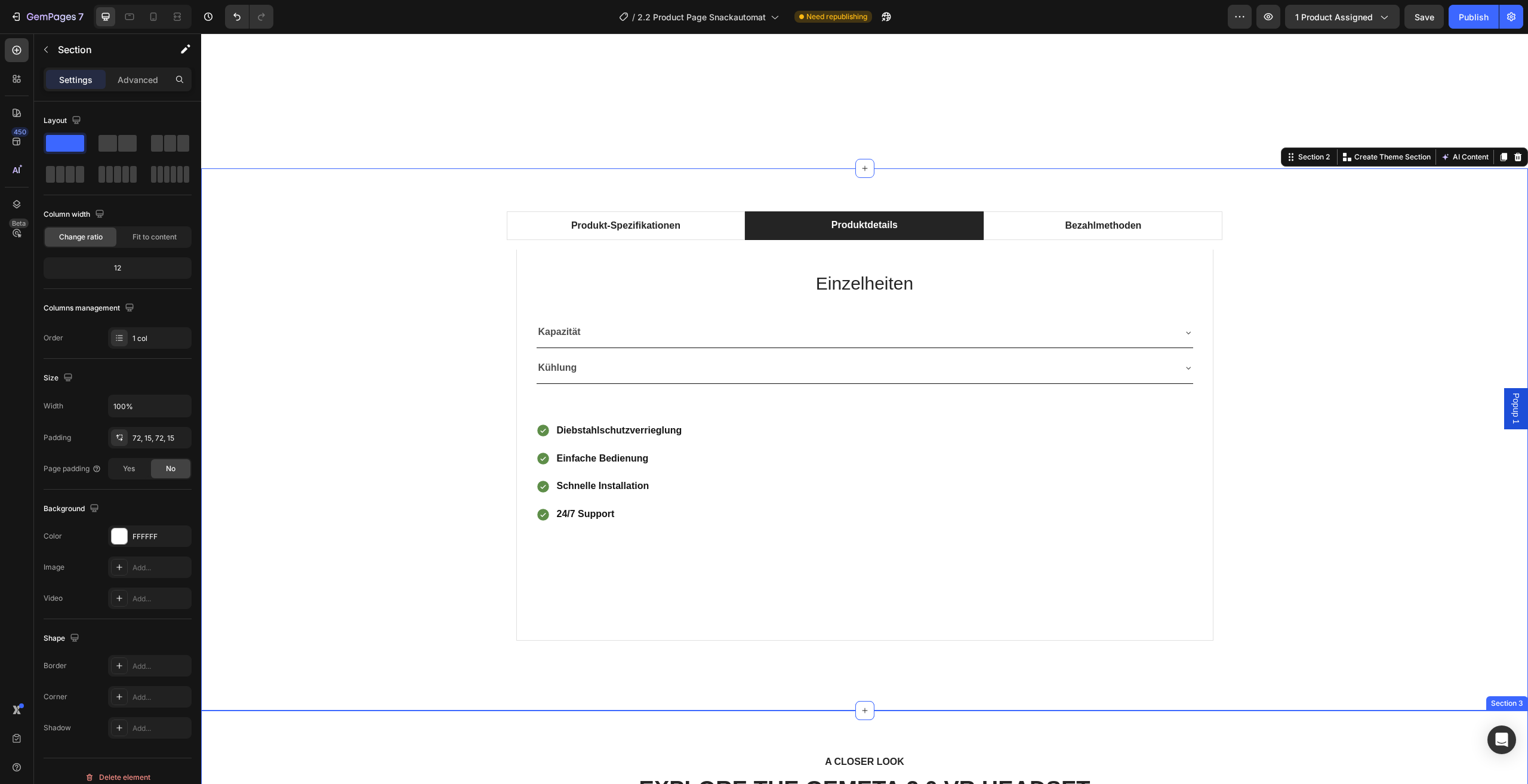
scroll to position [950, 0]
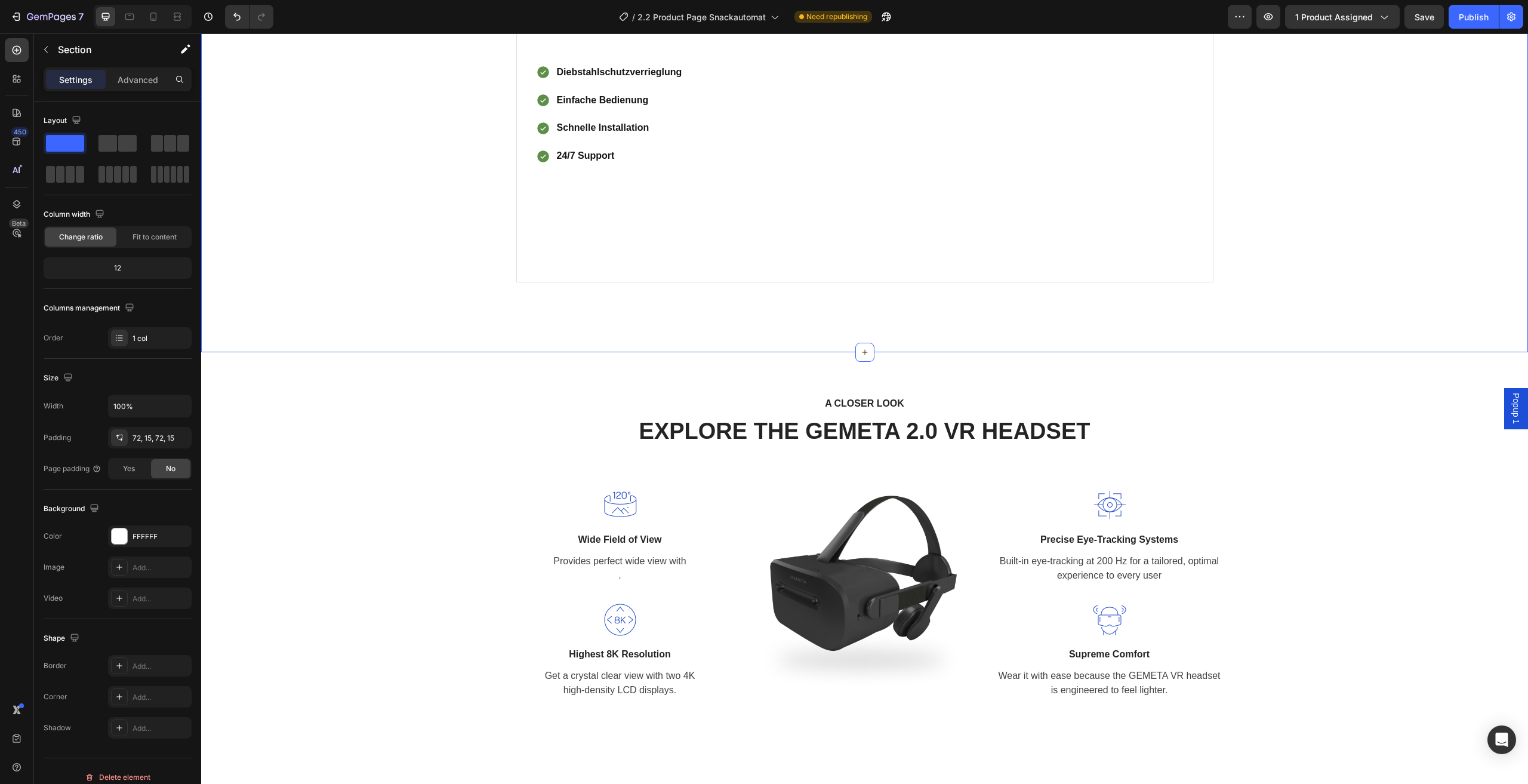
click at [1352, 284] on div "Produkt-Spezifikationen Produktdetails Bezahlmethoden Technische Daten Heading …" at bounding box center [864, 81] width 1309 height 456
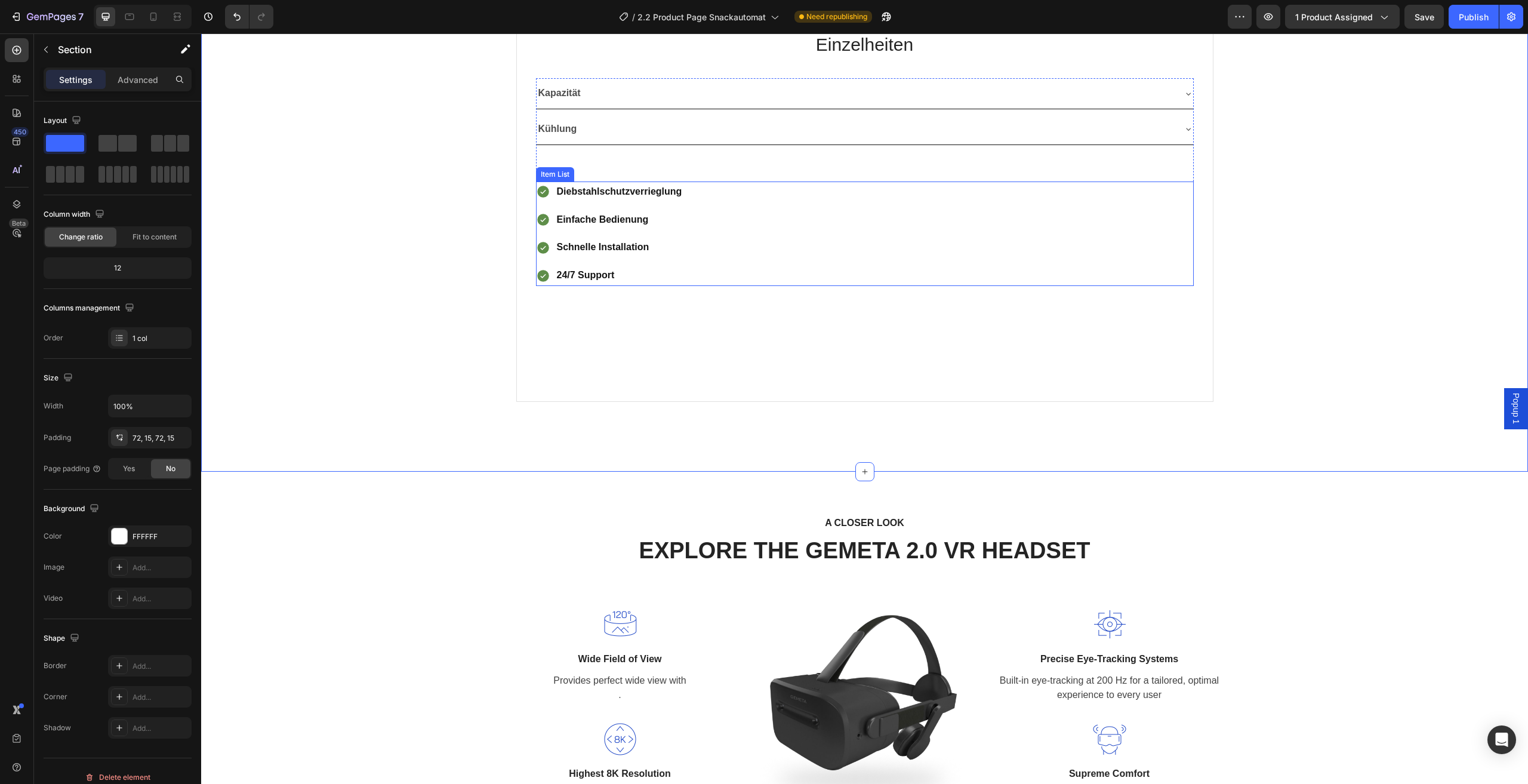
scroll to position [771, 0]
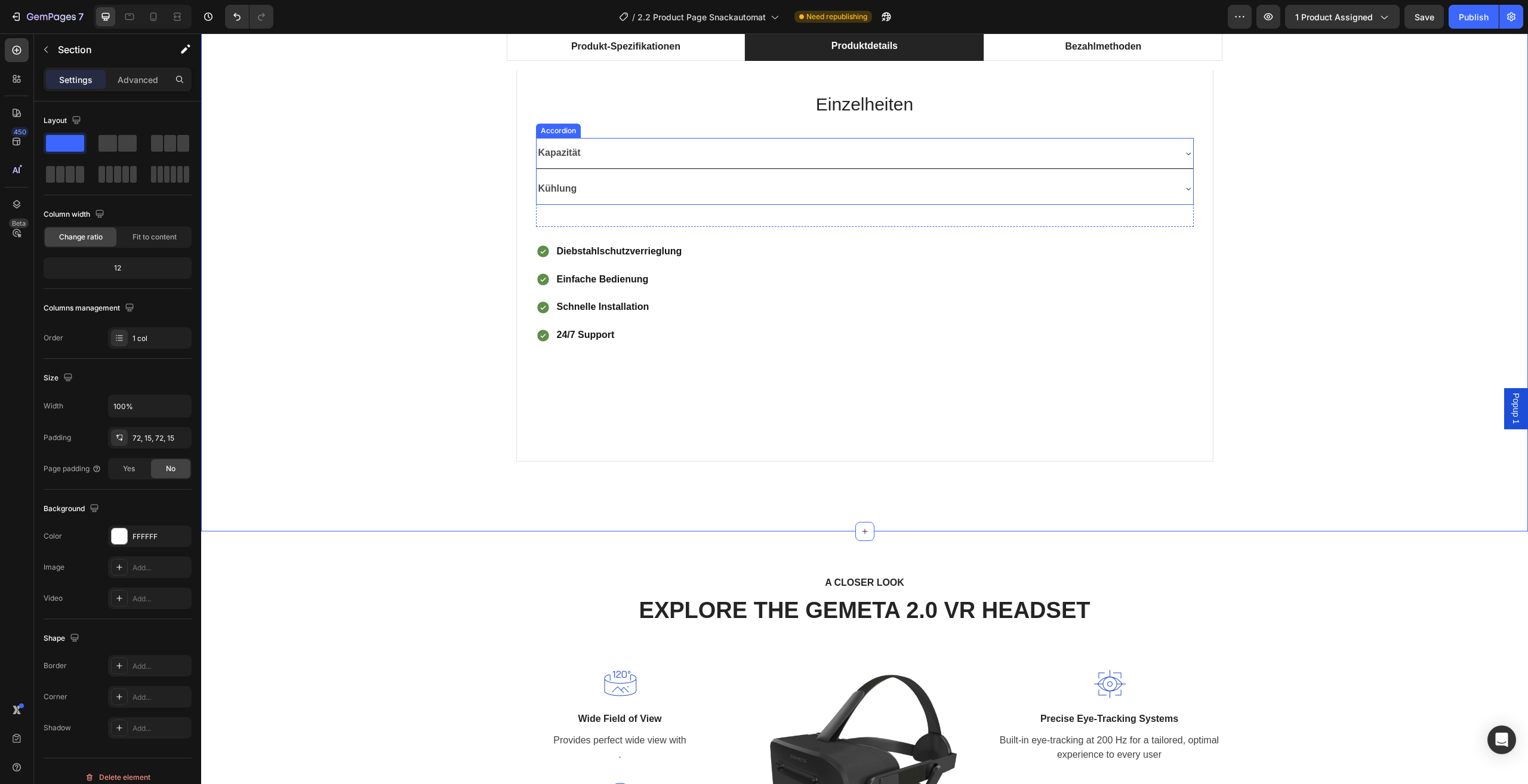
click at [683, 157] on div "Kapazität" at bounding box center [855, 153] width 637 height 21
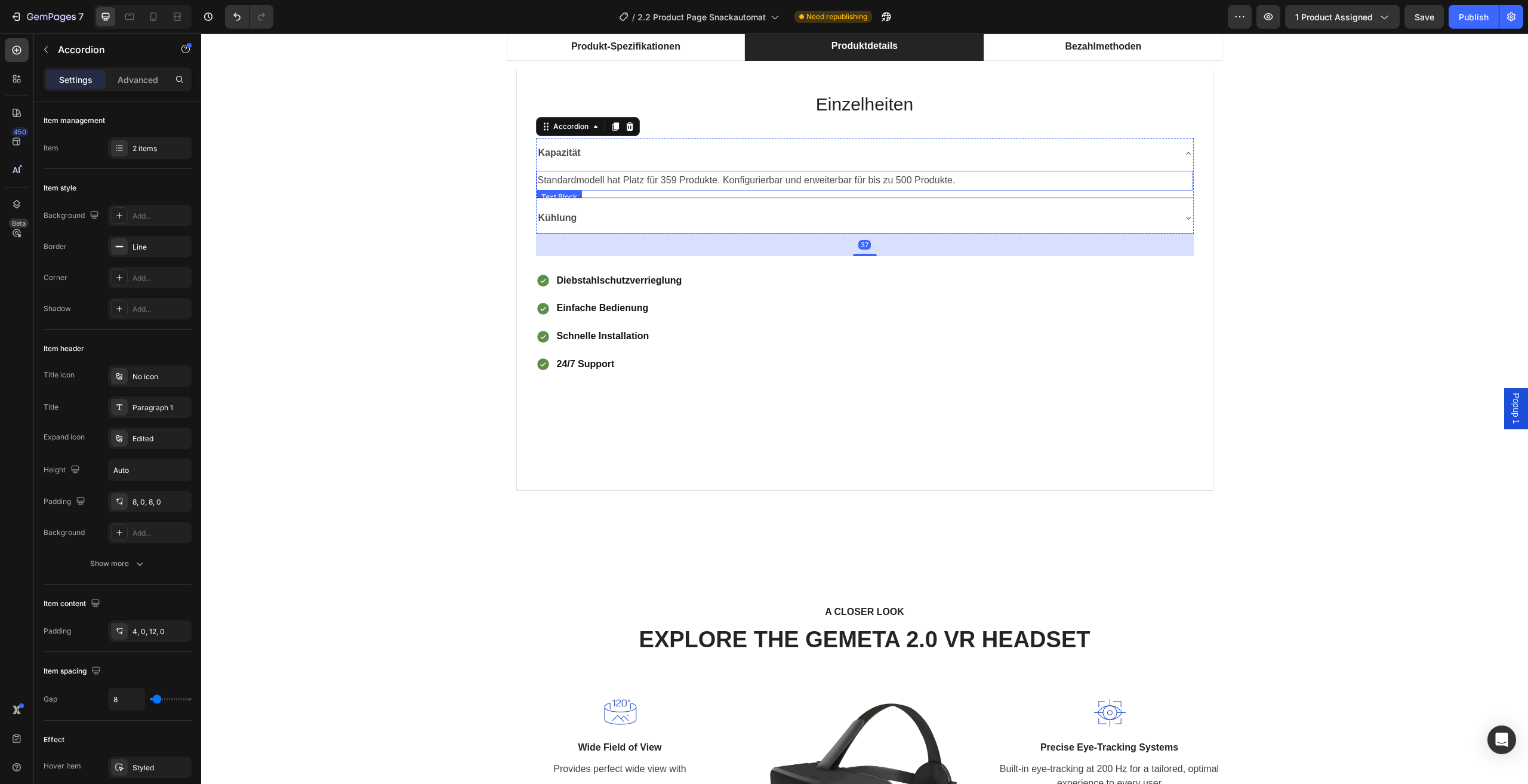
click at [936, 170] on div "Standardmodell hat Platz für 359 Produkte. Konfigurierbar und erweiterbar für b…" at bounding box center [865, 183] width 657 height 29
click at [958, 177] on p "Standardmodell hat Platz für 359 Produkte. Konfigurierbar und erweiterbar für b…" at bounding box center [865, 180] width 654 height 17
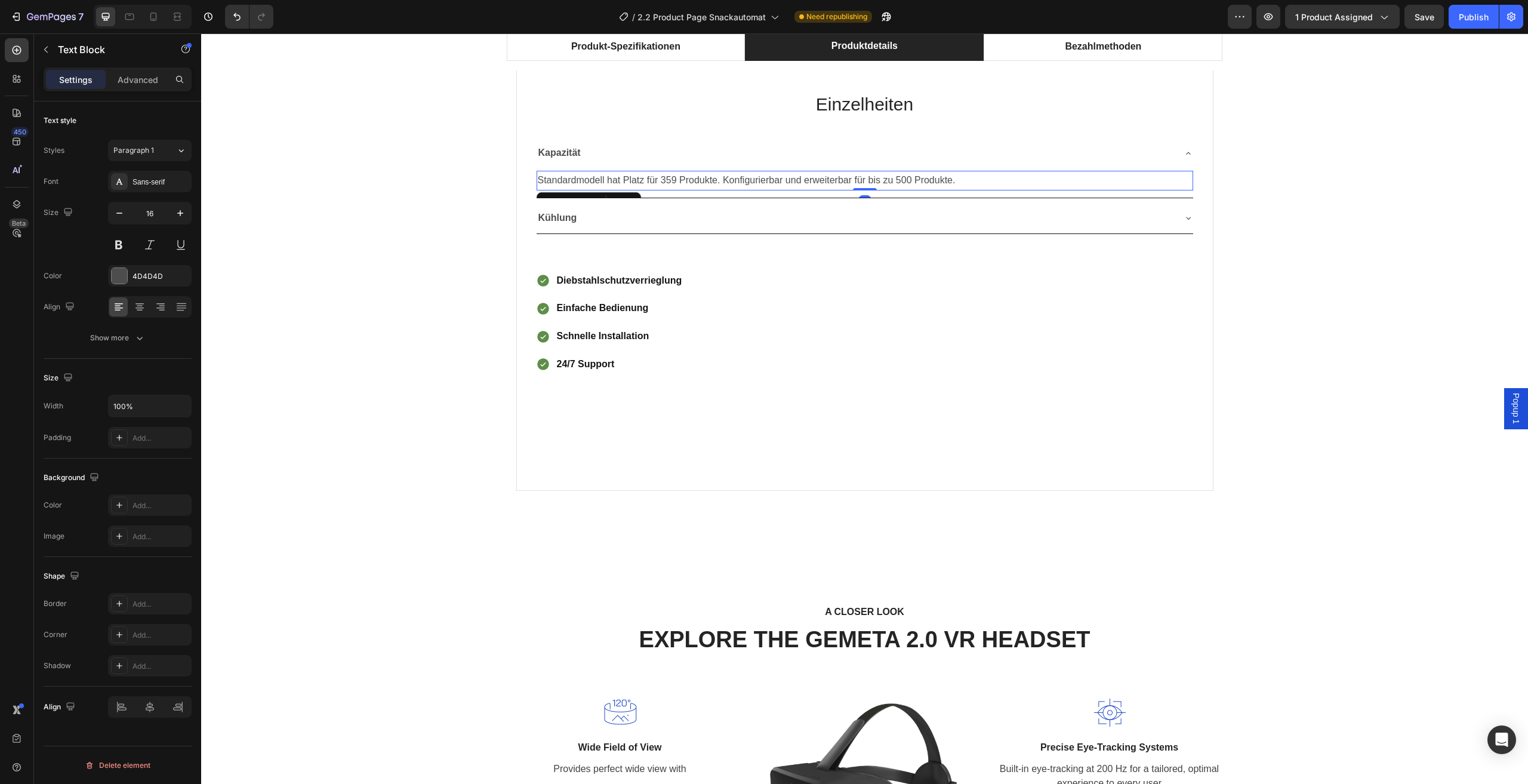
click at [954, 180] on p "Standardmodell hat Platz für 359 Produkte. Konfigurierbar und erweiterbar für b…" at bounding box center [865, 180] width 654 height 17
drag, startPoint x: 951, startPoint y: 177, endPoint x: 554, endPoint y: 174, distance: 397.0
click at [554, 174] on p "Standardmodell hat Platz für 359 Produkte. Konfigurierbar und erweiterbar für b…" at bounding box center [865, 180] width 654 height 17
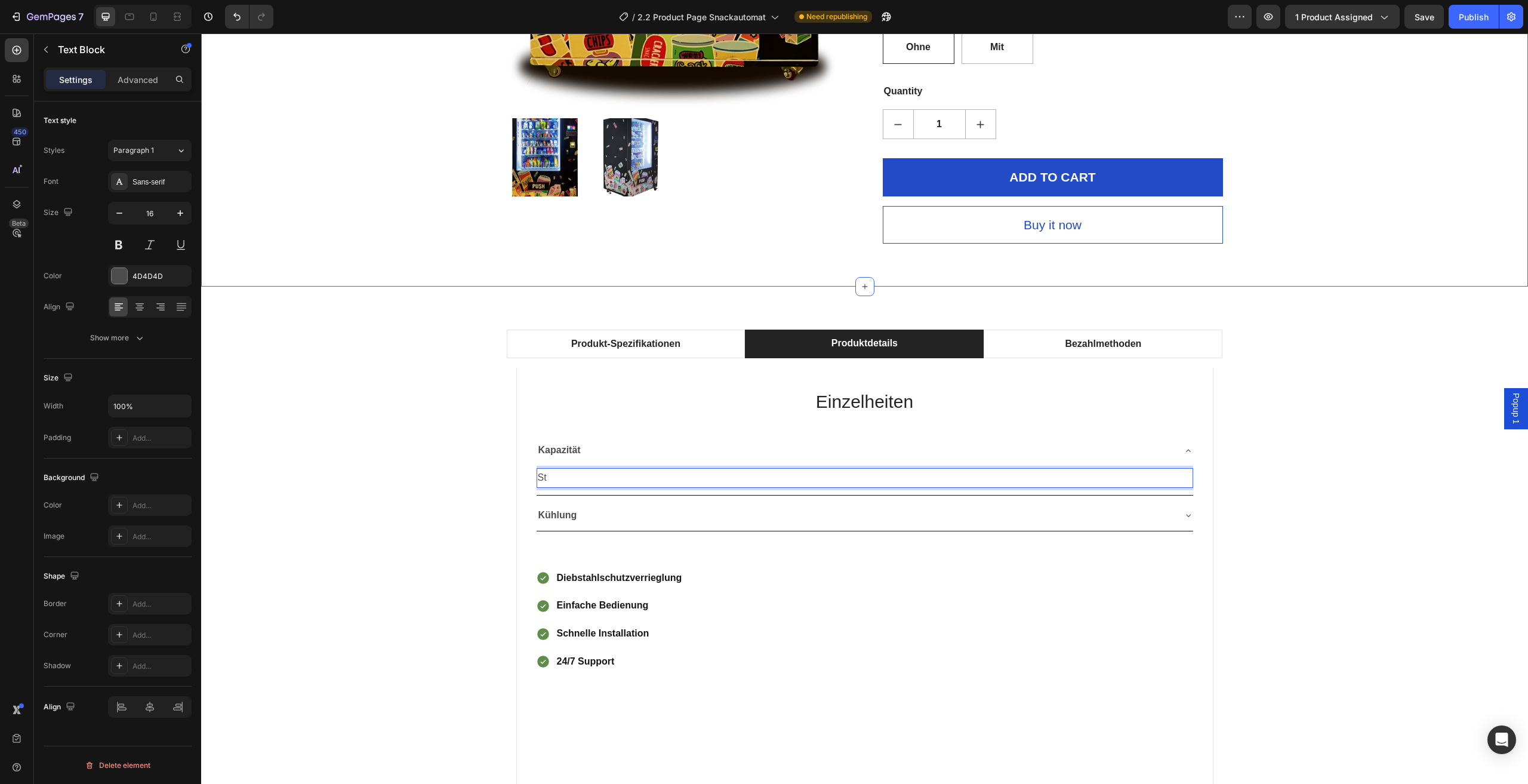
scroll to position [472, 0]
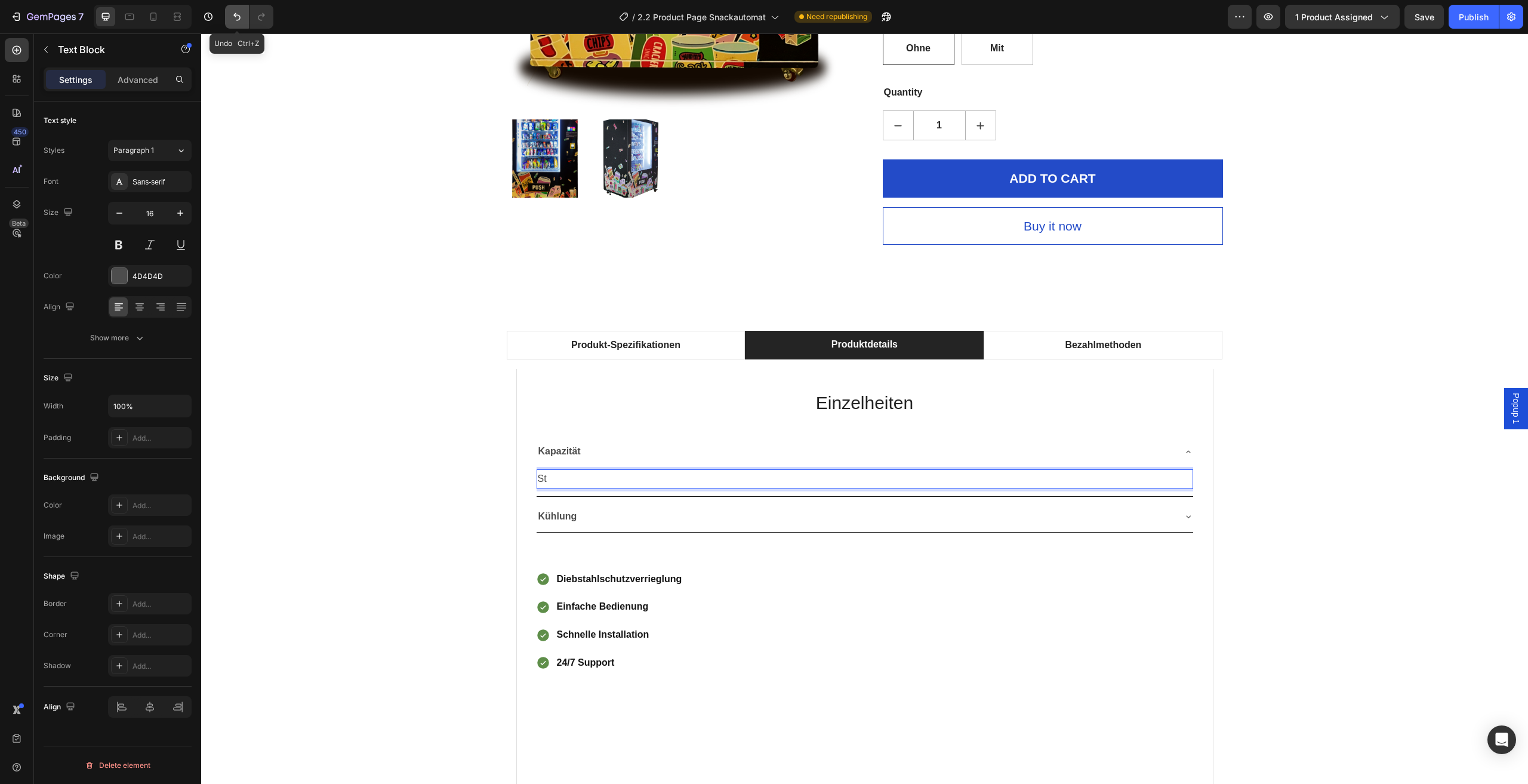
click at [244, 20] on button "Undo/Redo" at bounding box center [237, 16] width 24 height 24
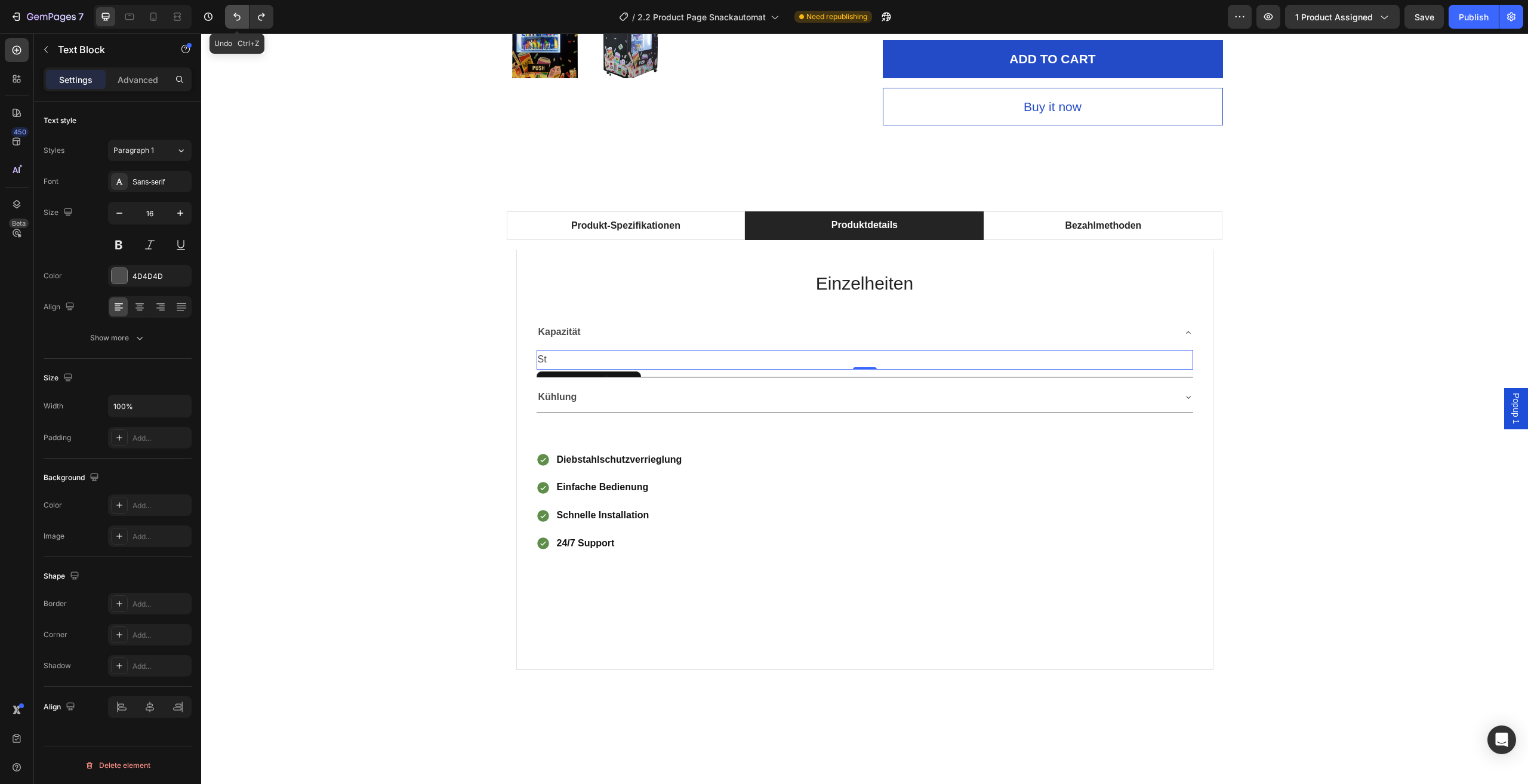
click at [240, 24] on button "Undo/Redo" at bounding box center [237, 16] width 24 height 24
click at [709, 394] on div "Kühlung" at bounding box center [855, 398] width 637 height 21
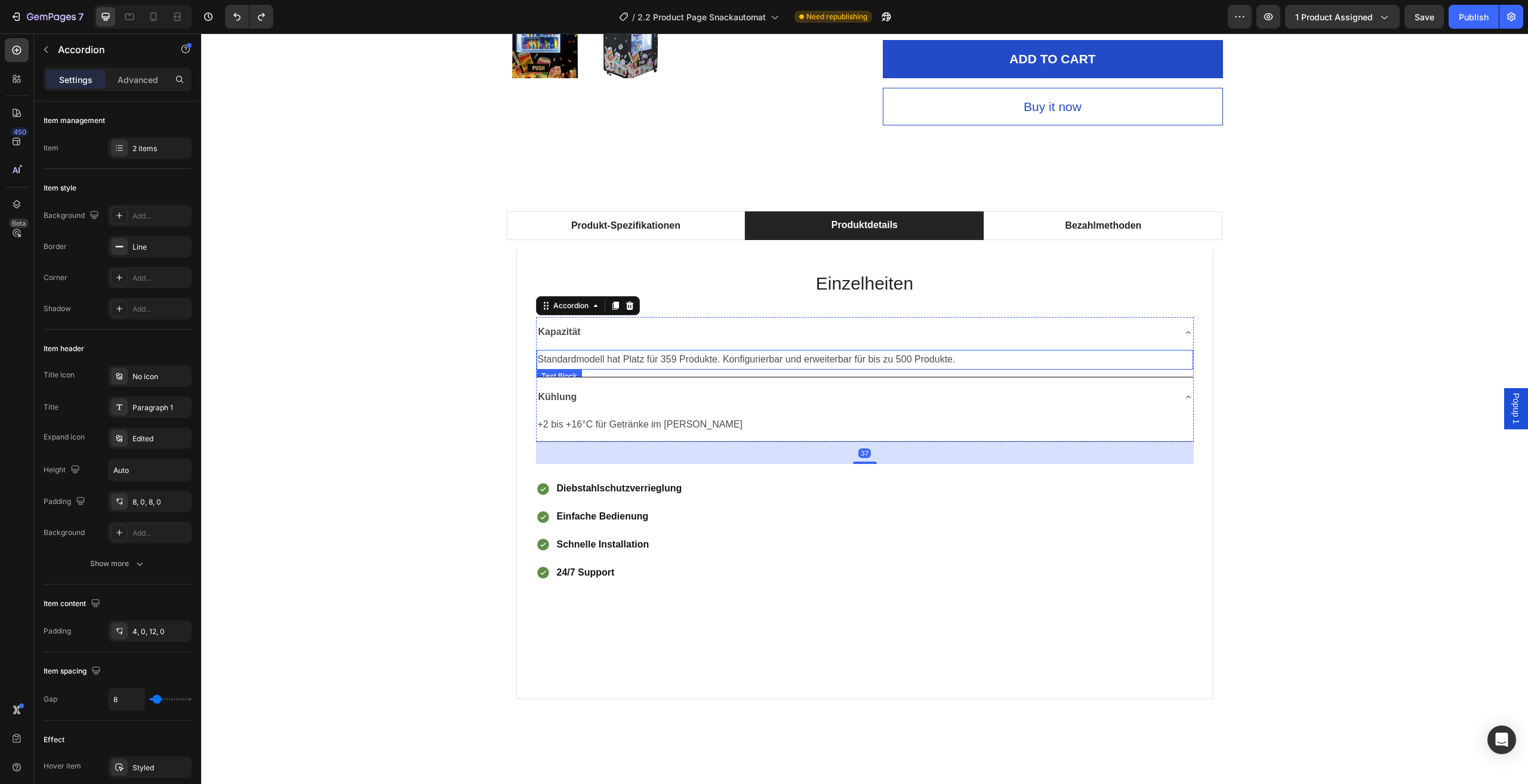
click at [1176, 343] on div "Kapazität" at bounding box center [865, 332] width 657 height 30
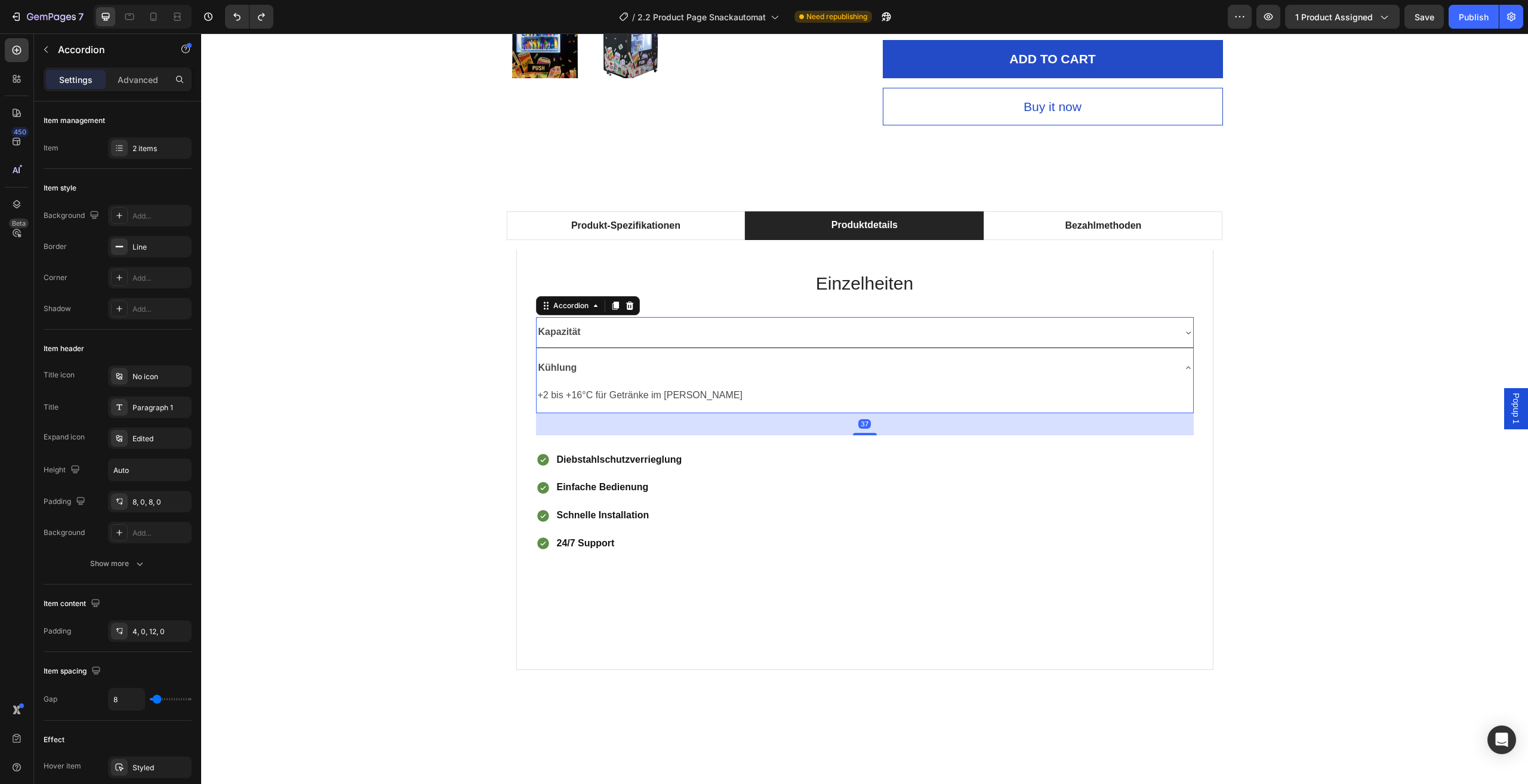
click at [1182, 362] on div "Kühlung" at bounding box center [865, 368] width 657 height 30
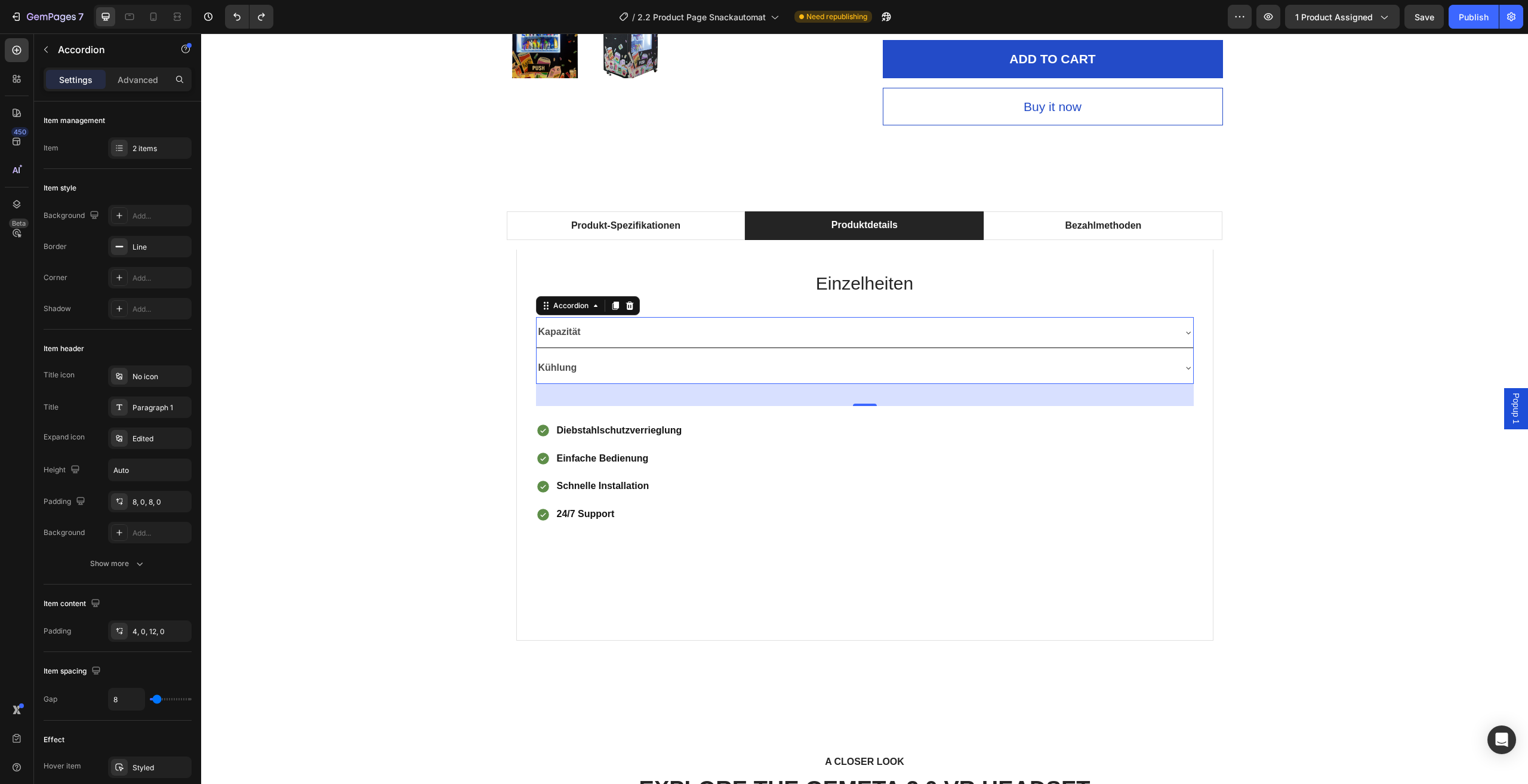
click at [979, 369] on div "Kühlung" at bounding box center [855, 368] width 637 height 21
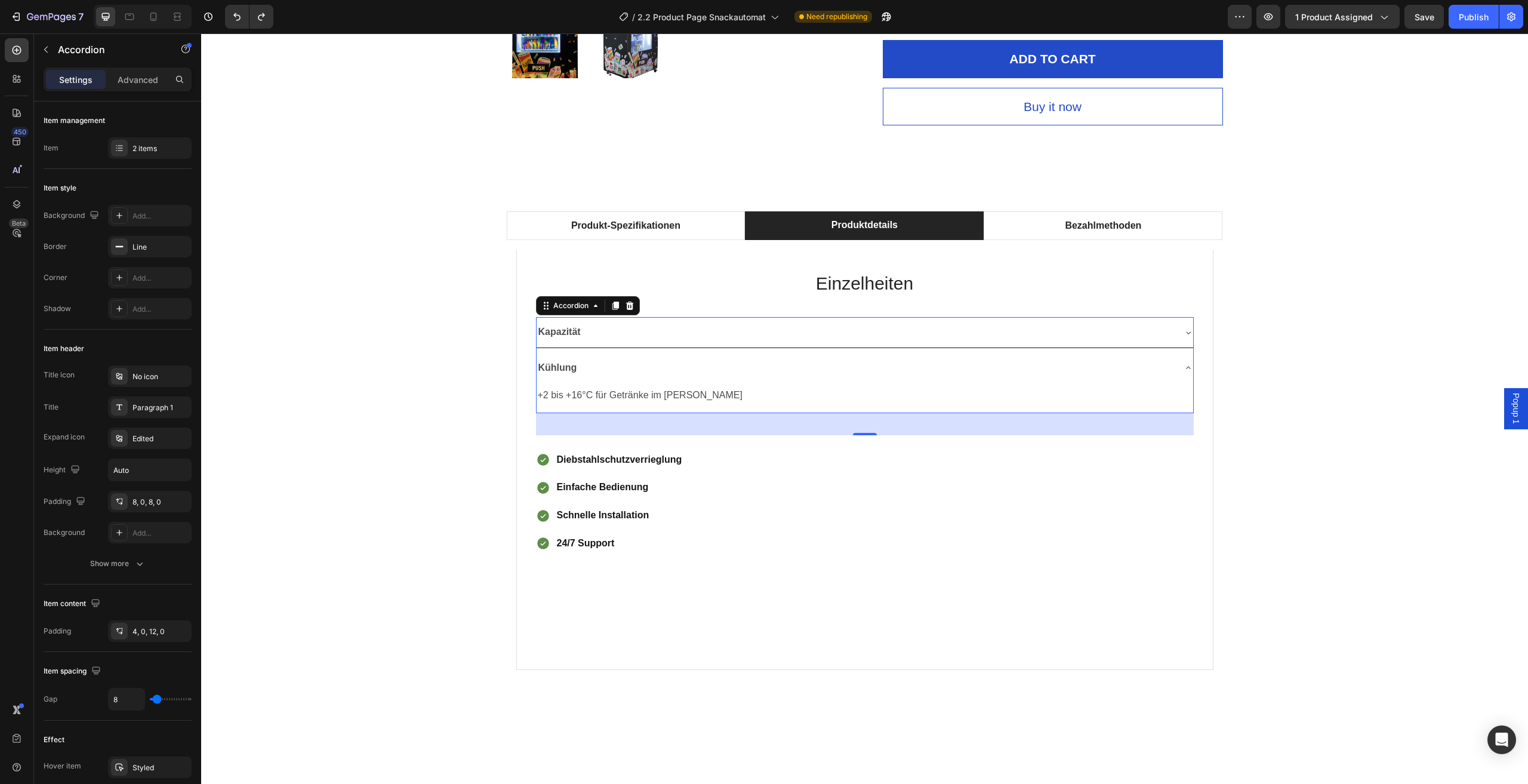
click at [979, 369] on div "Kühlung" at bounding box center [855, 368] width 637 height 21
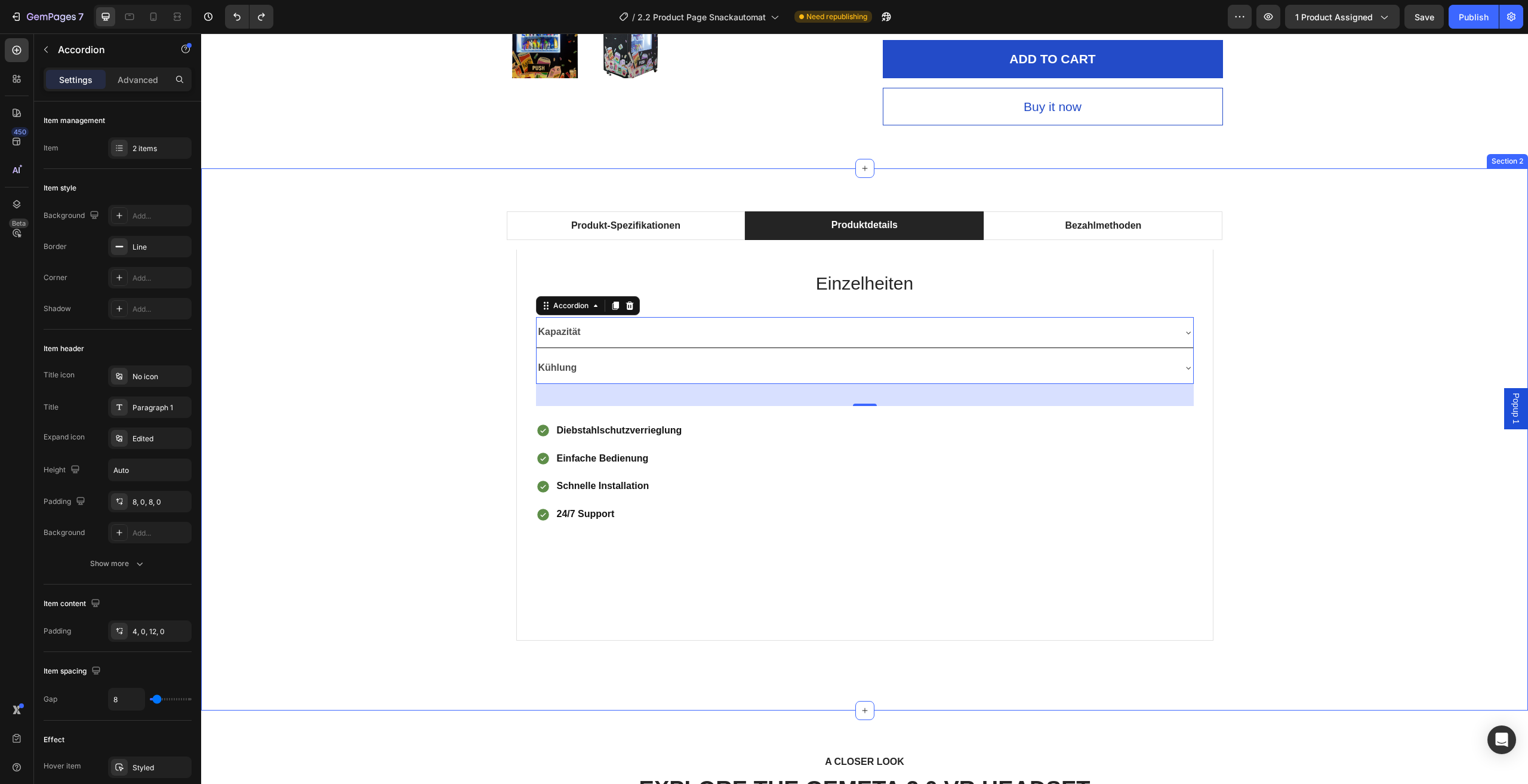
click at [1338, 301] on div "Produkt-Spezifikationen Produktdetails Bezahlmethoden Technische Daten Heading …" at bounding box center [864, 439] width 1309 height 456
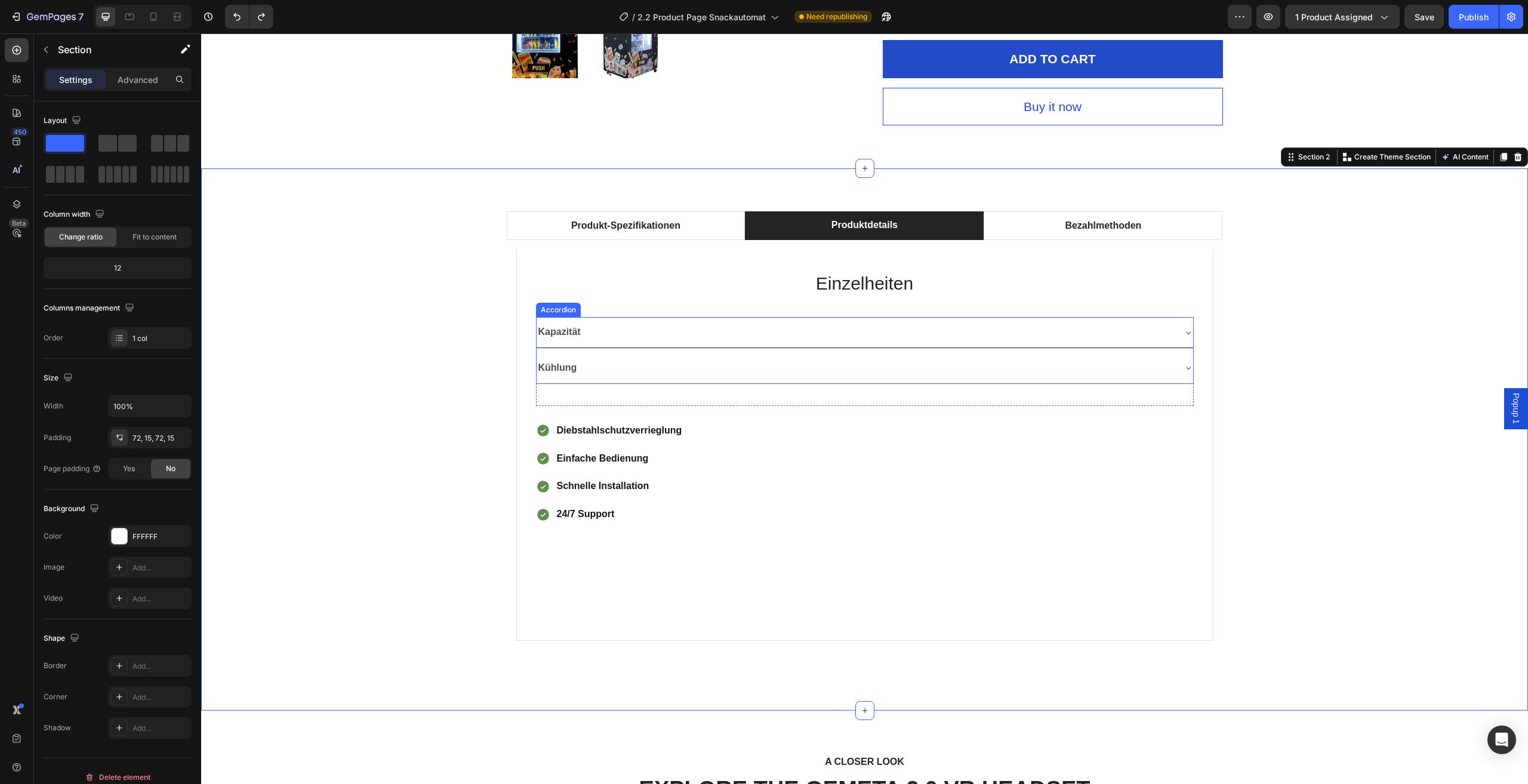
click at [1173, 332] on div "Kapazität" at bounding box center [865, 332] width 657 height 30
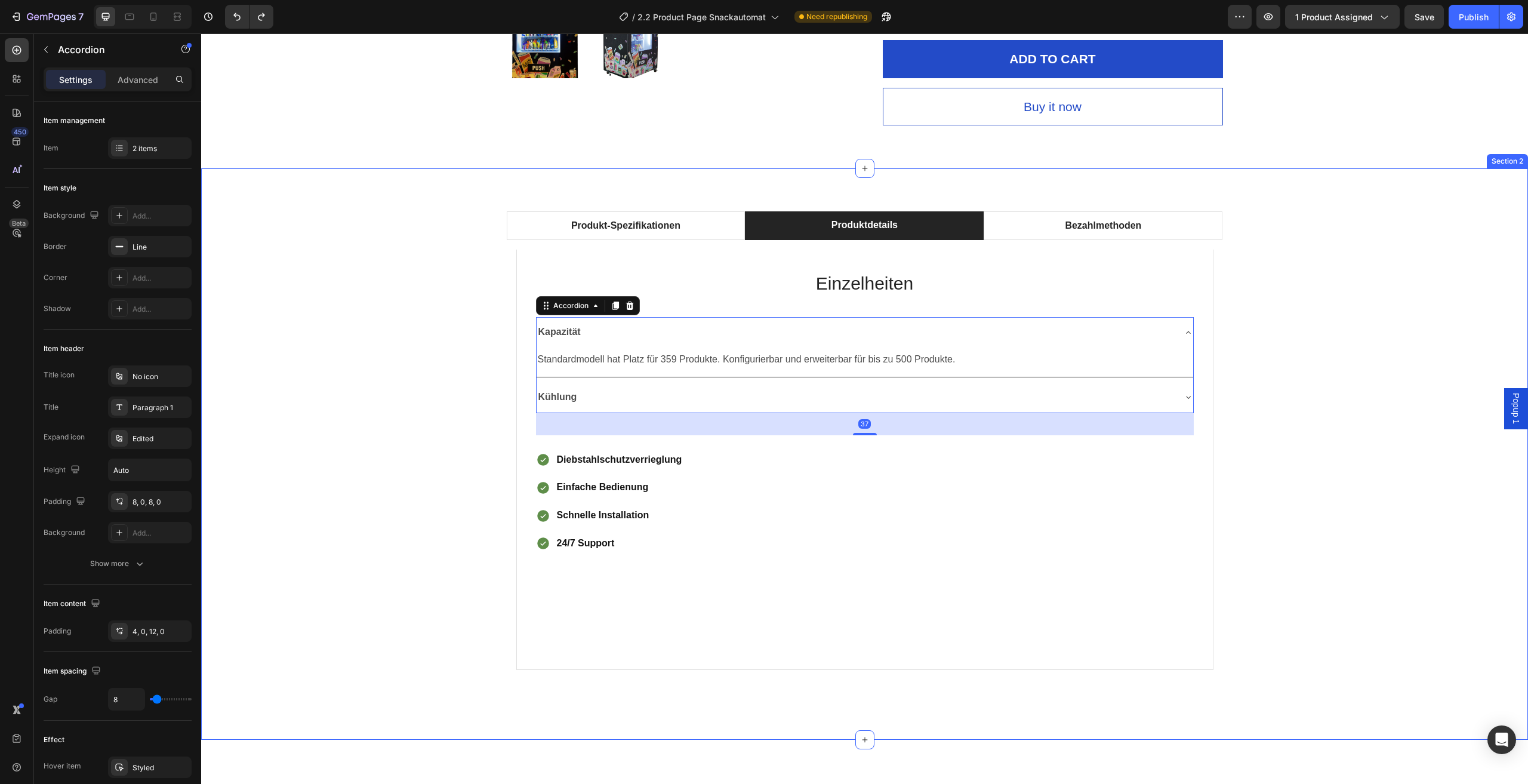
click at [1328, 259] on div "Produkt-Spezifikationen Produktdetails Bezahlmethoden Technische Daten Heading …" at bounding box center [864, 454] width 1309 height 485
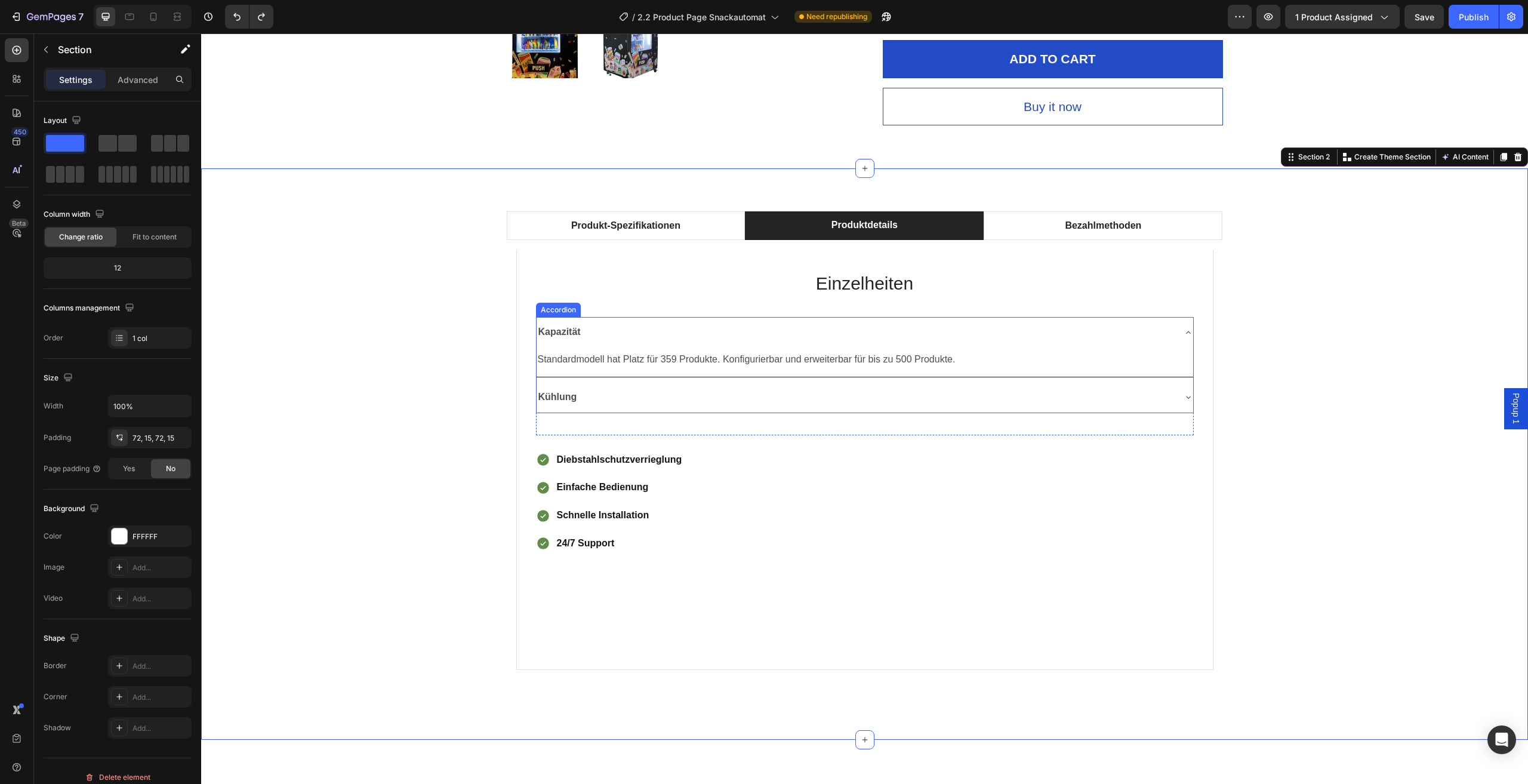
click at [1164, 329] on div "Kapazität" at bounding box center [855, 332] width 637 height 21
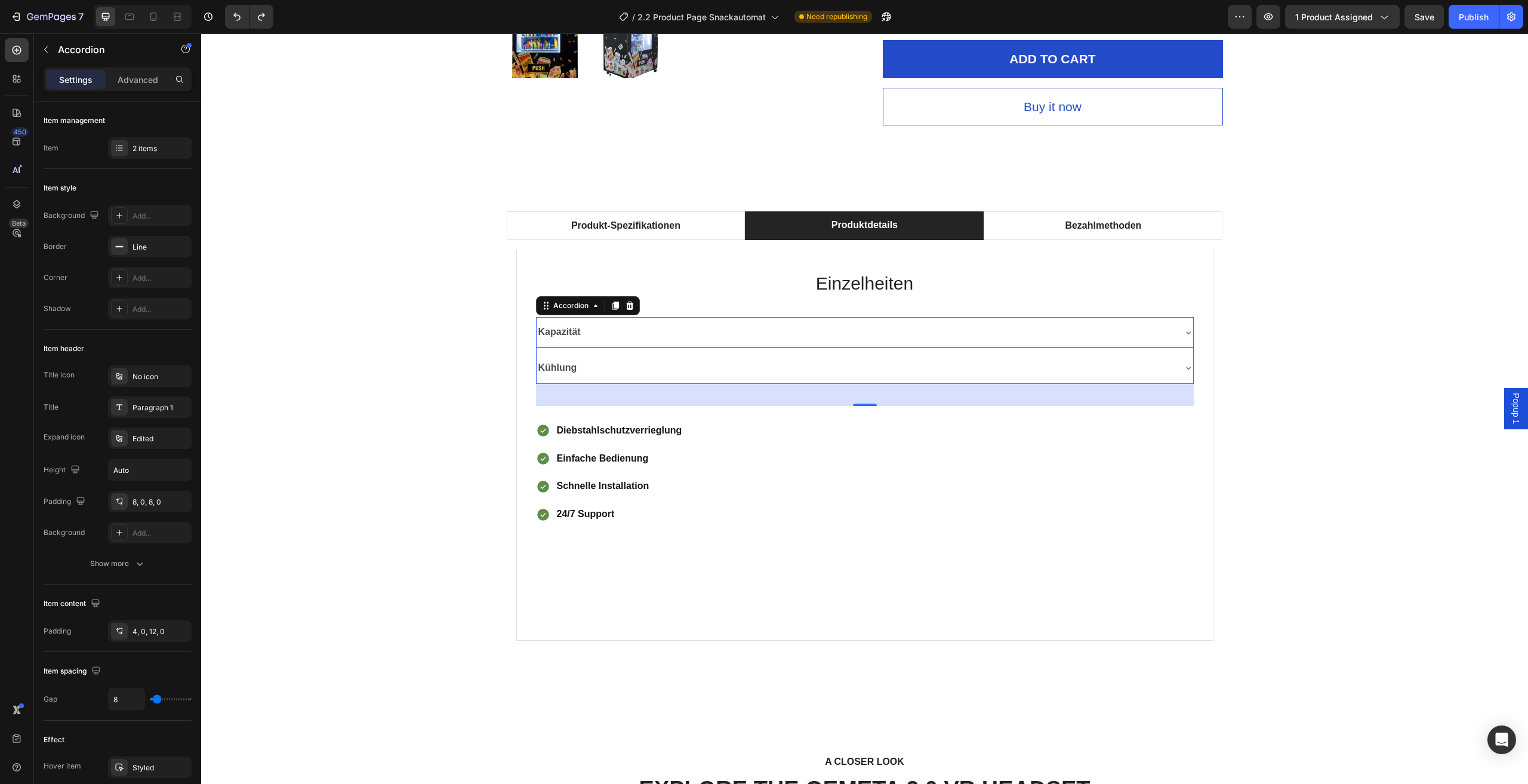
click at [1295, 338] on div "Produkt-Spezifikationen Produktdetails Bezahlmethoden Technische Daten Heading …" at bounding box center [864, 439] width 1309 height 456
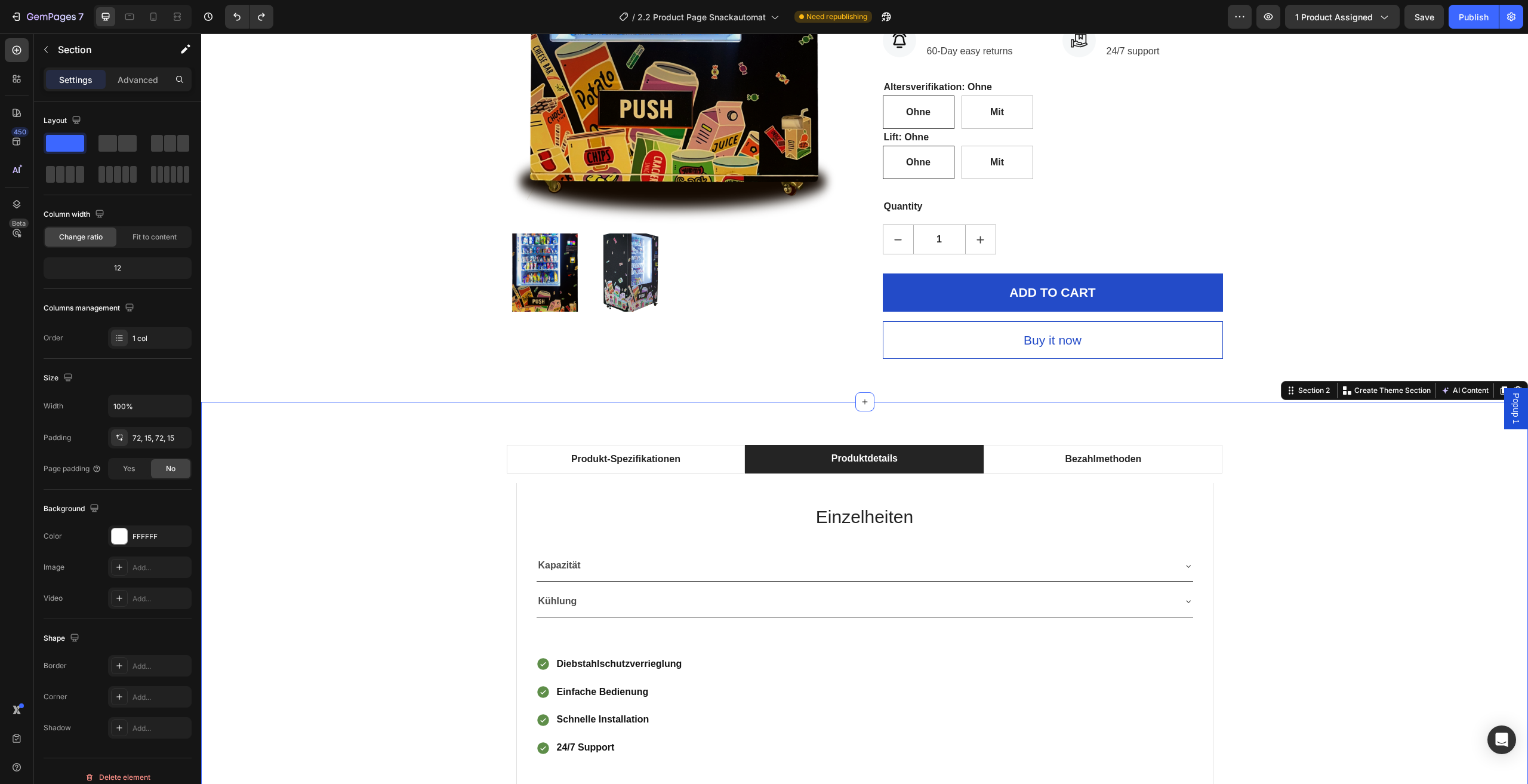
scroll to position [657, 0]
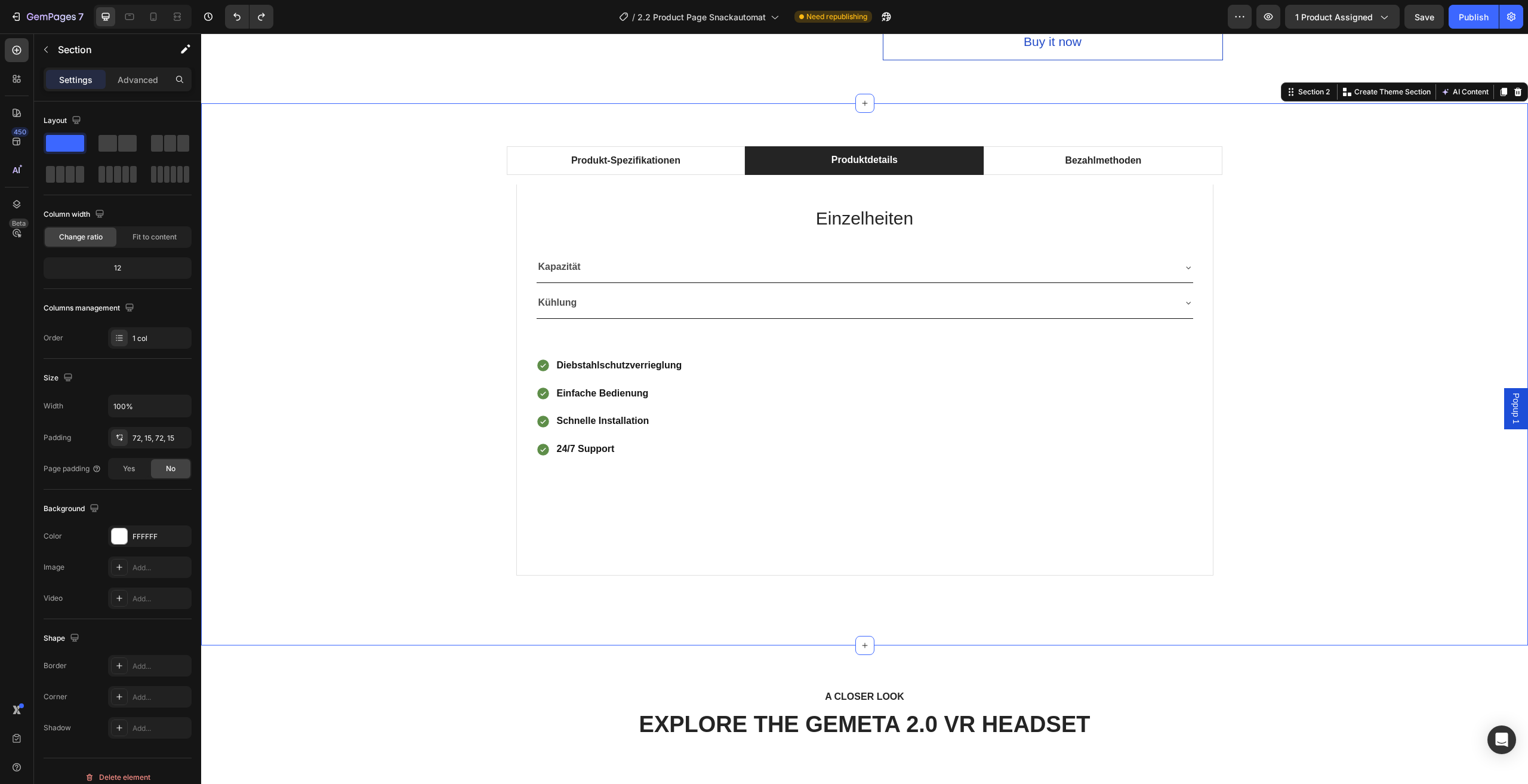
click at [1346, 293] on div "Produkt-Spezifikationen Produktdetails Bezahlmethoden Technische Daten Heading …" at bounding box center [864, 374] width 1309 height 456
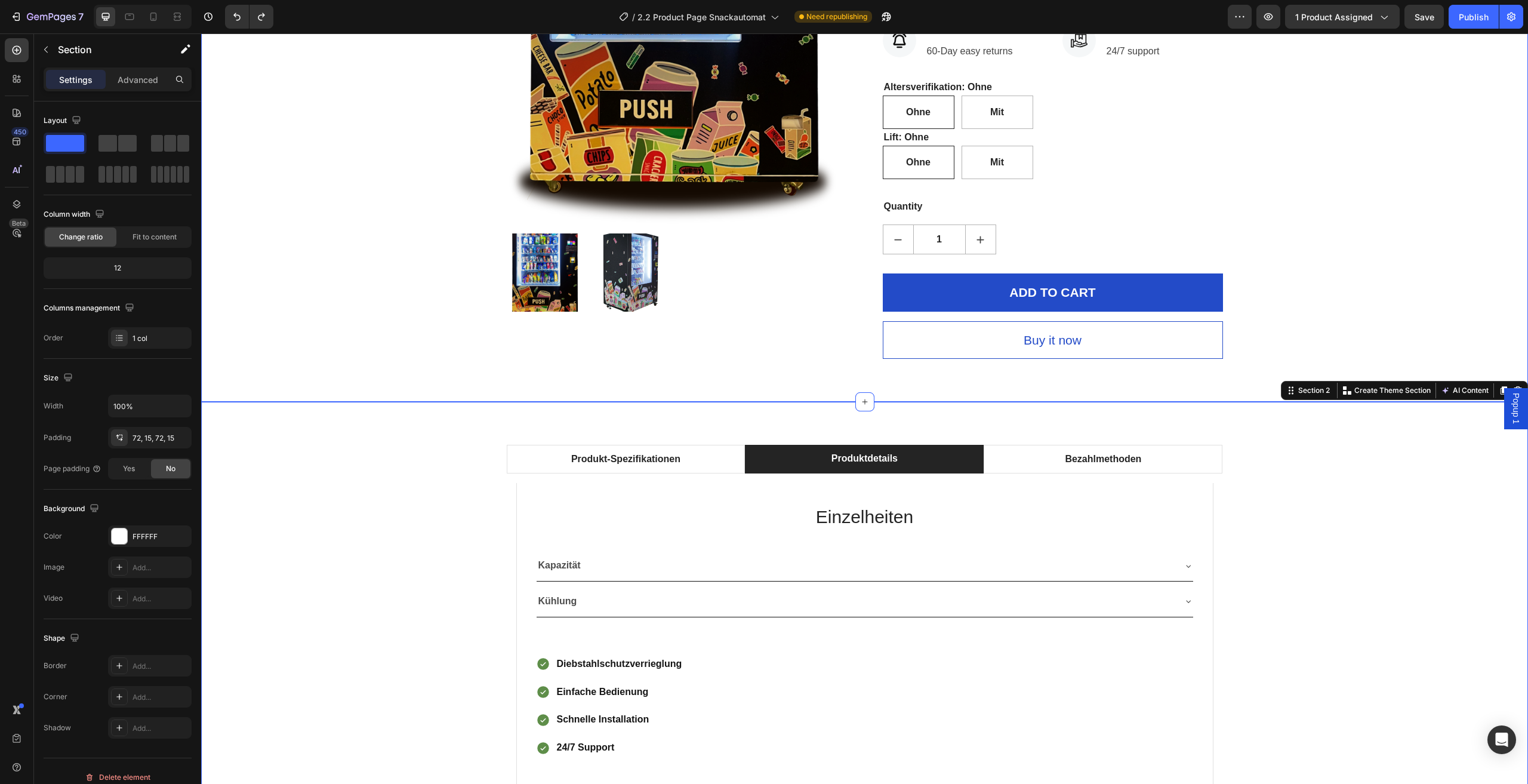
scroll to position [537, 0]
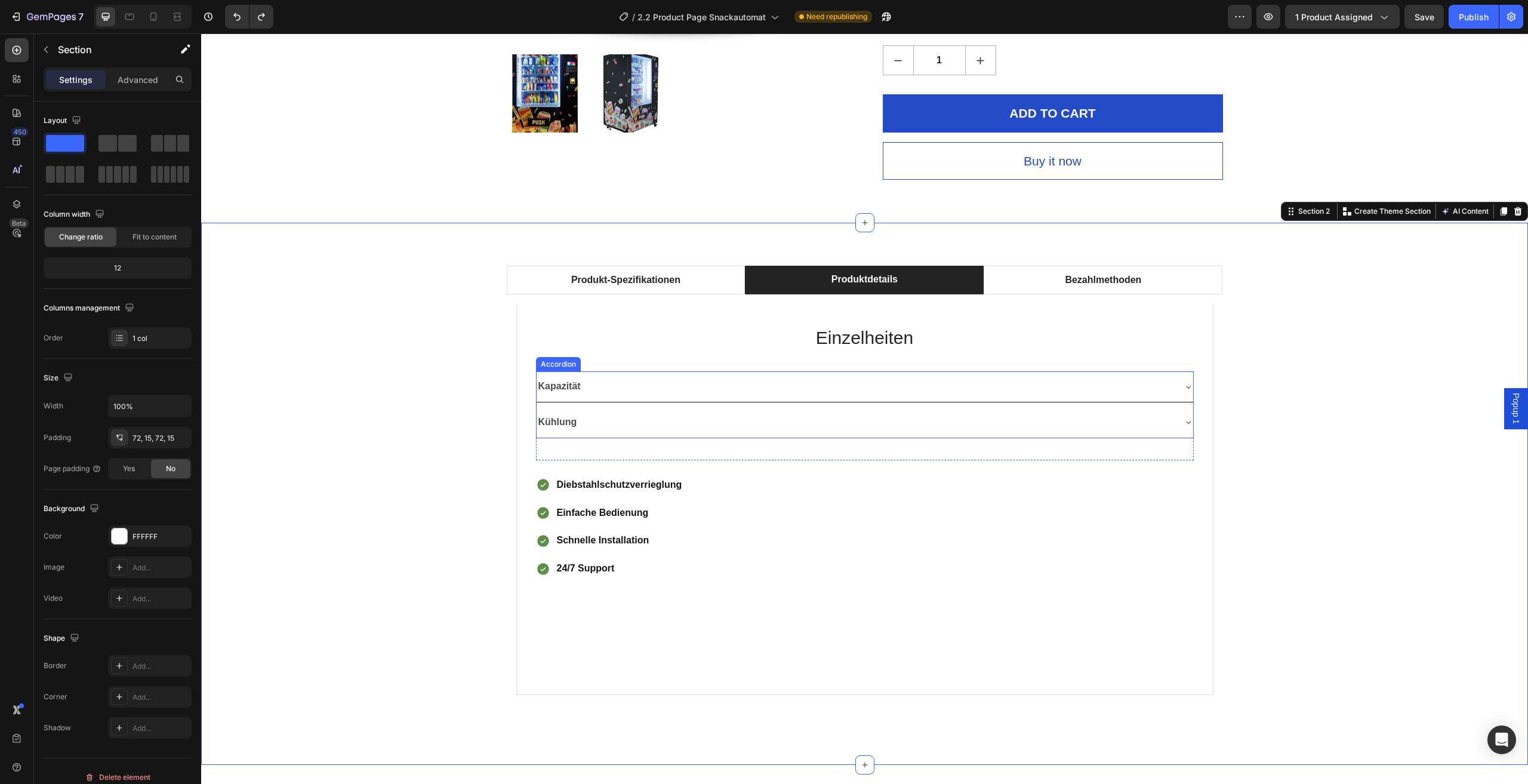
click at [1169, 379] on div "Kapazität" at bounding box center [855, 386] width 637 height 21
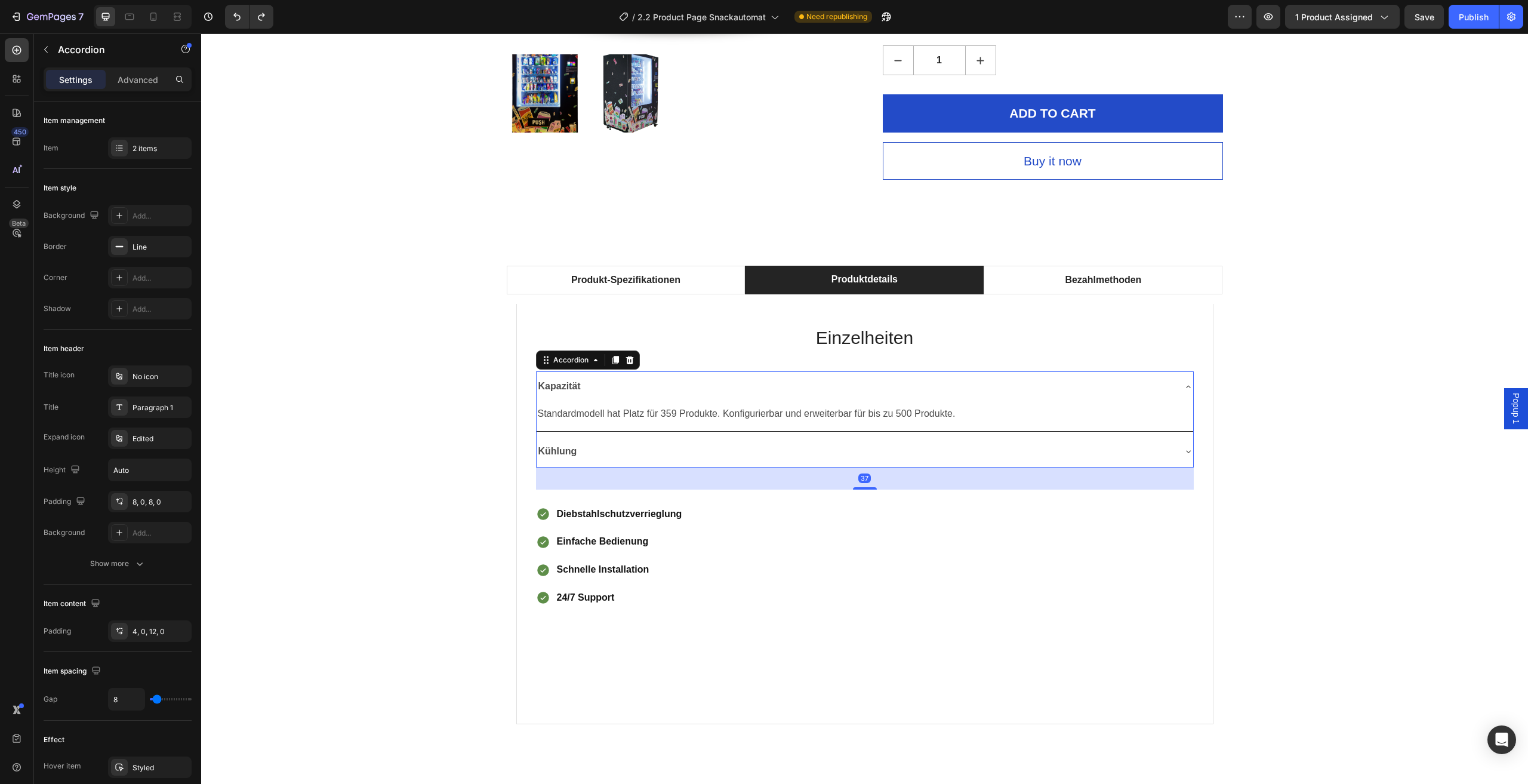
click at [1169, 379] on div "Kapazität" at bounding box center [855, 386] width 637 height 21
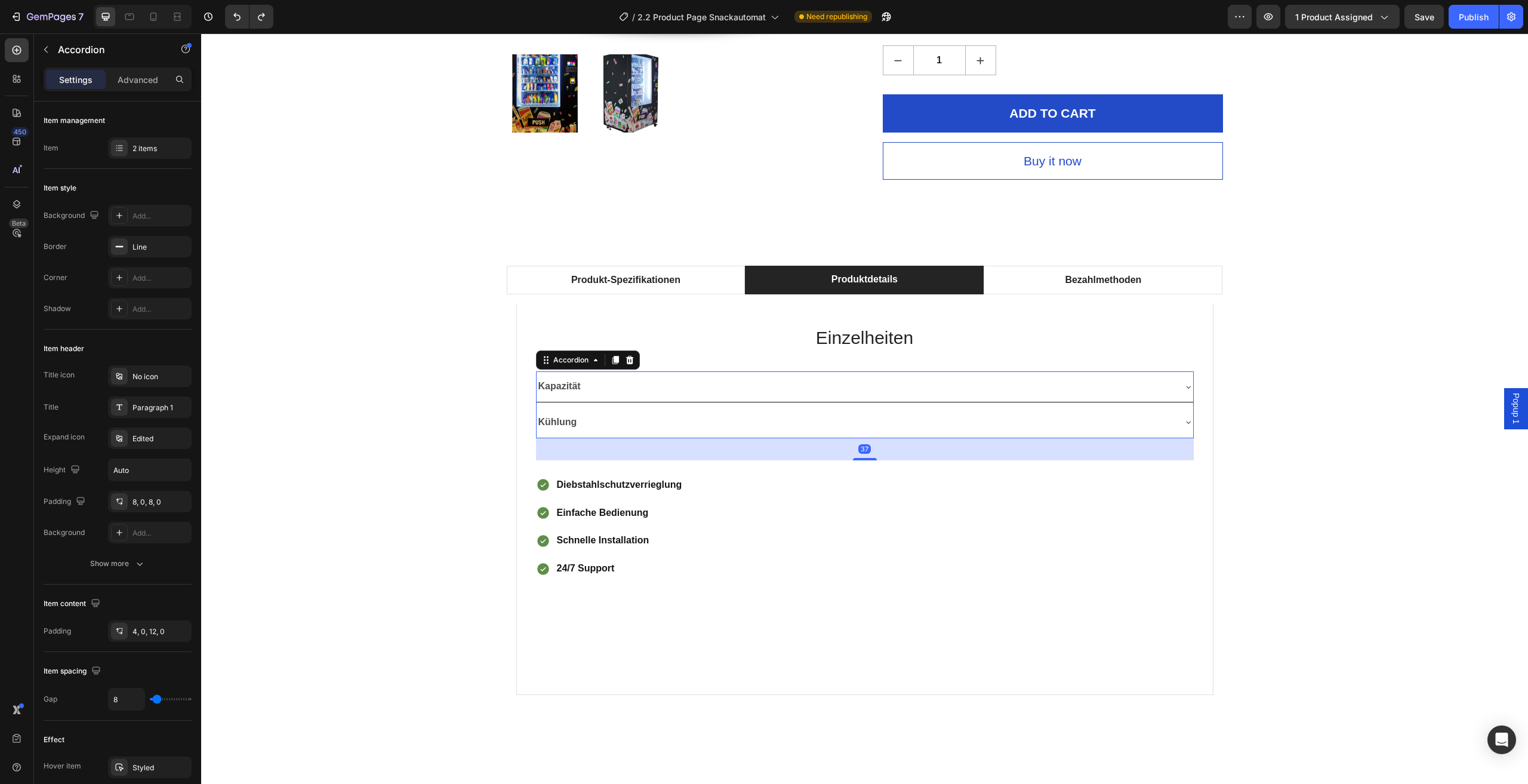
click at [1174, 418] on div "Kühlung" at bounding box center [865, 422] width 657 height 30
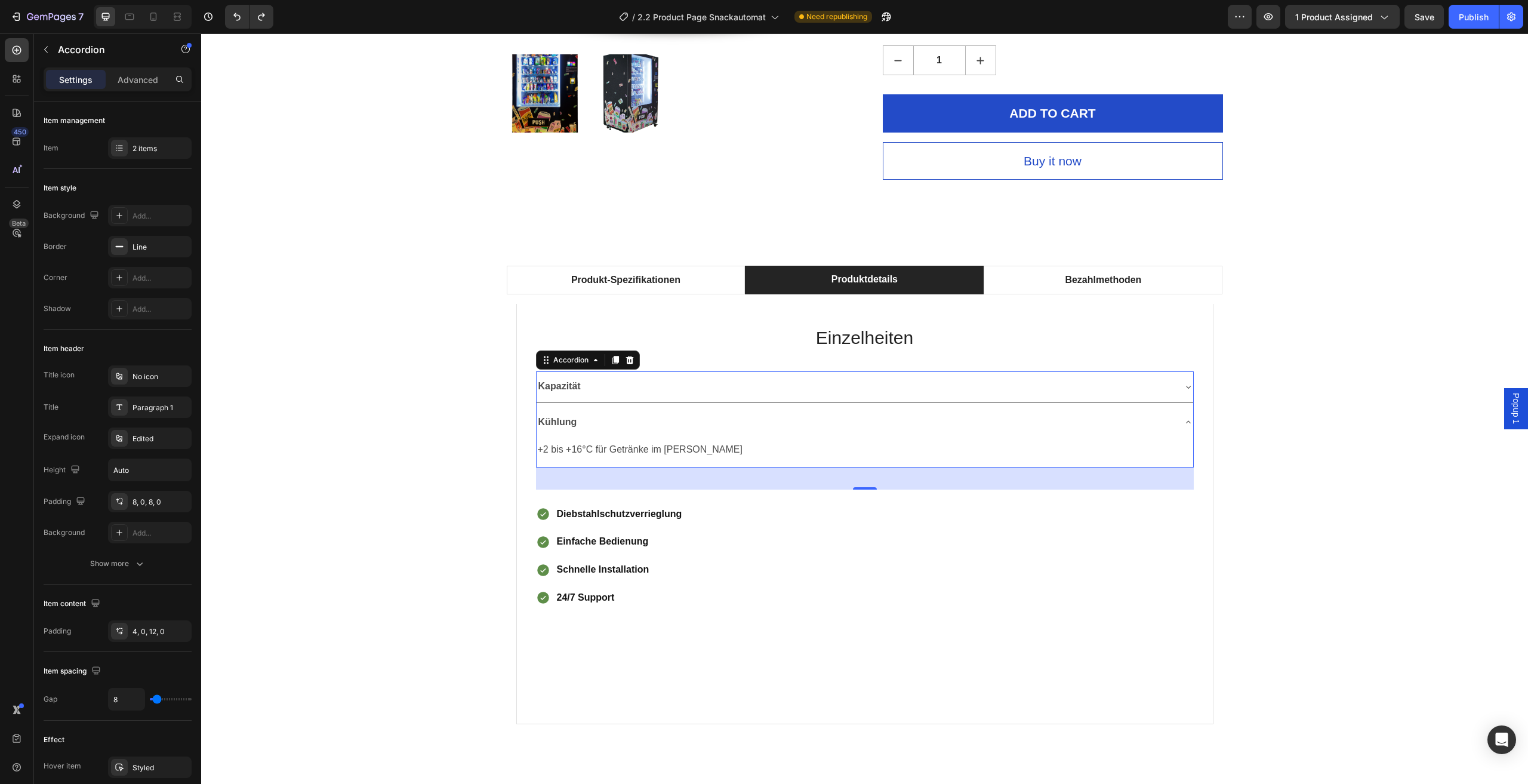
click at [1174, 418] on div "Kühlung" at bounding box center [865, 422] width 657 height 30
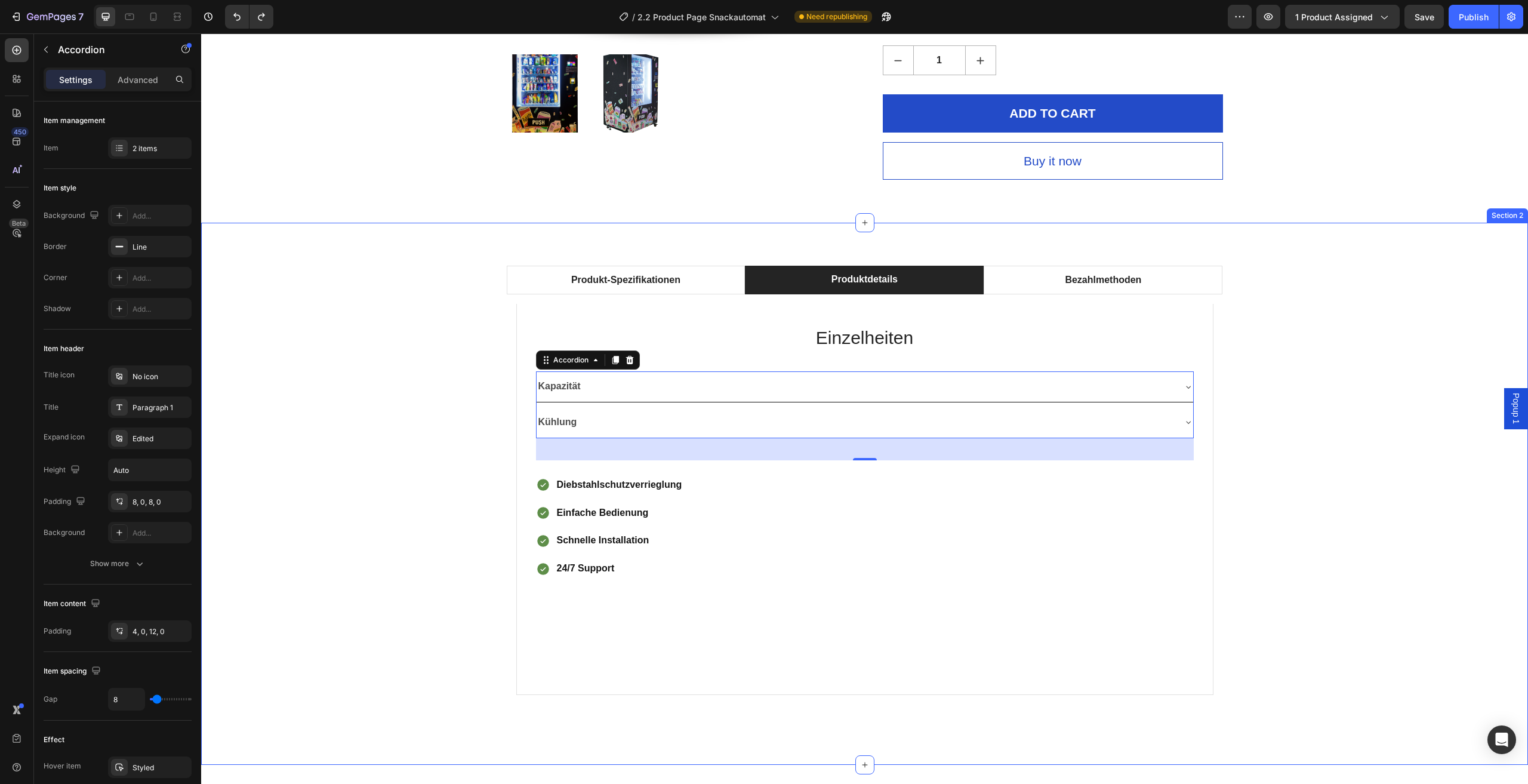
click at [1336, 317] on div "Produkt-Spezifikationen Produktdetails Bezahlmethoden Technische Daten Heading …" at bounding box center [864, 494] width 1309 height 456
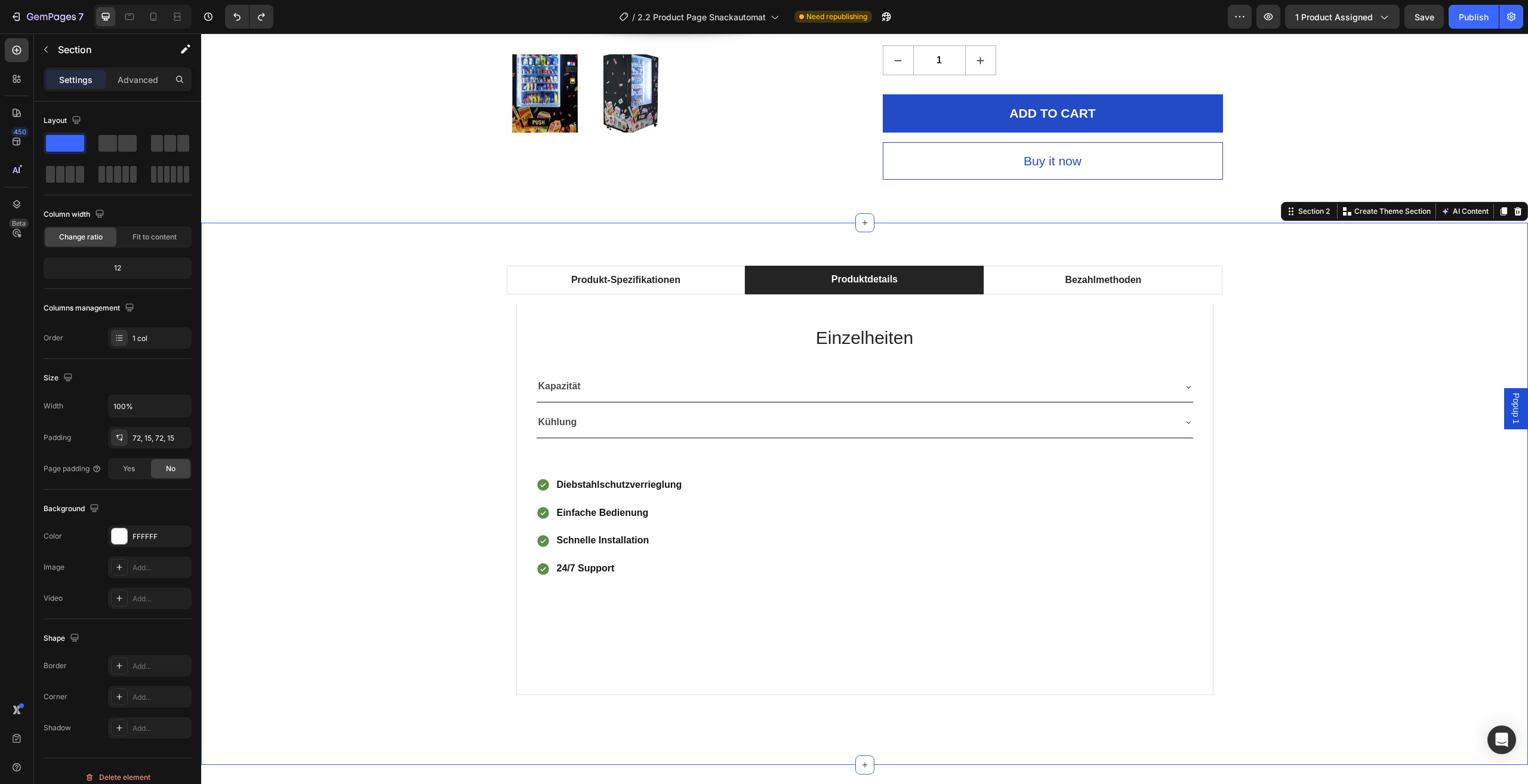
scroll to position [597, 0]
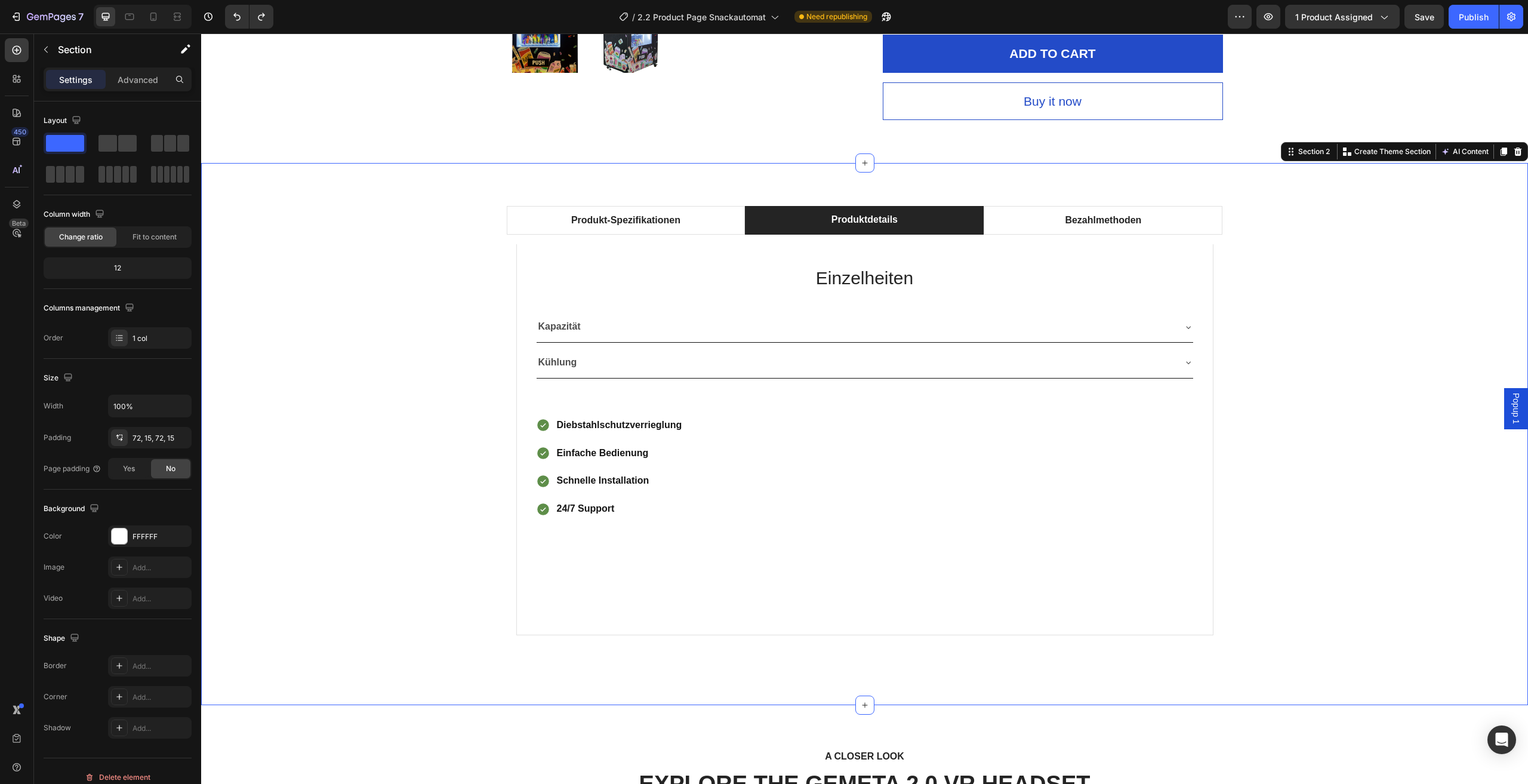
click at [369, 593] on div "Produkt-Spezifikationen Produktdetails Bezahlmethoden Technische Daten Heading …" at bounding box center [864, 434] width 1309 height 456
click at [330, 458] on div "Produkt-Spezifikationen Produktdetails Bezahlmethoden Technische Daten Heading …" at bounding box center [864, 434] width 1309 height 456
drag, startPoint x: 46, startPoint y: 34, endPoint x: 48, endPoint y: 57, distance: 23.1
click at [45, 0] on div "7 Version history / 2.2 Product Page Snackautomat Need republishing Preview 1 p…" at bounding box center [764, 0] width 1528 height 0
click at [50, 55] on button "button" at bounding box center [45, 49] width 19 height 19
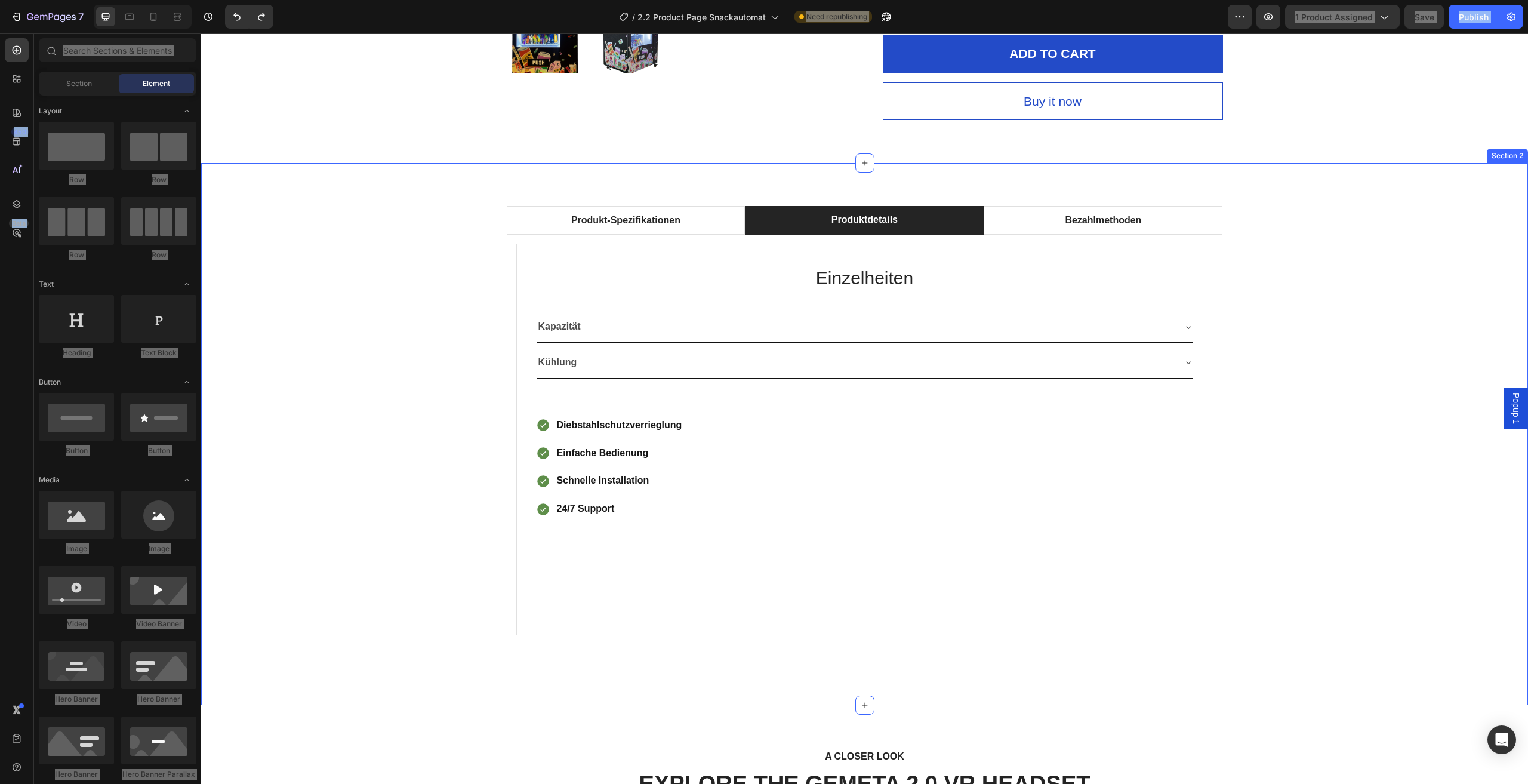
click at [267, 278] on div "Produkt-Spezifikationen Produktdetails Bezahlmethoden Technische Daten Heading …" at bounding box center [864, 434] width 1309 height 456
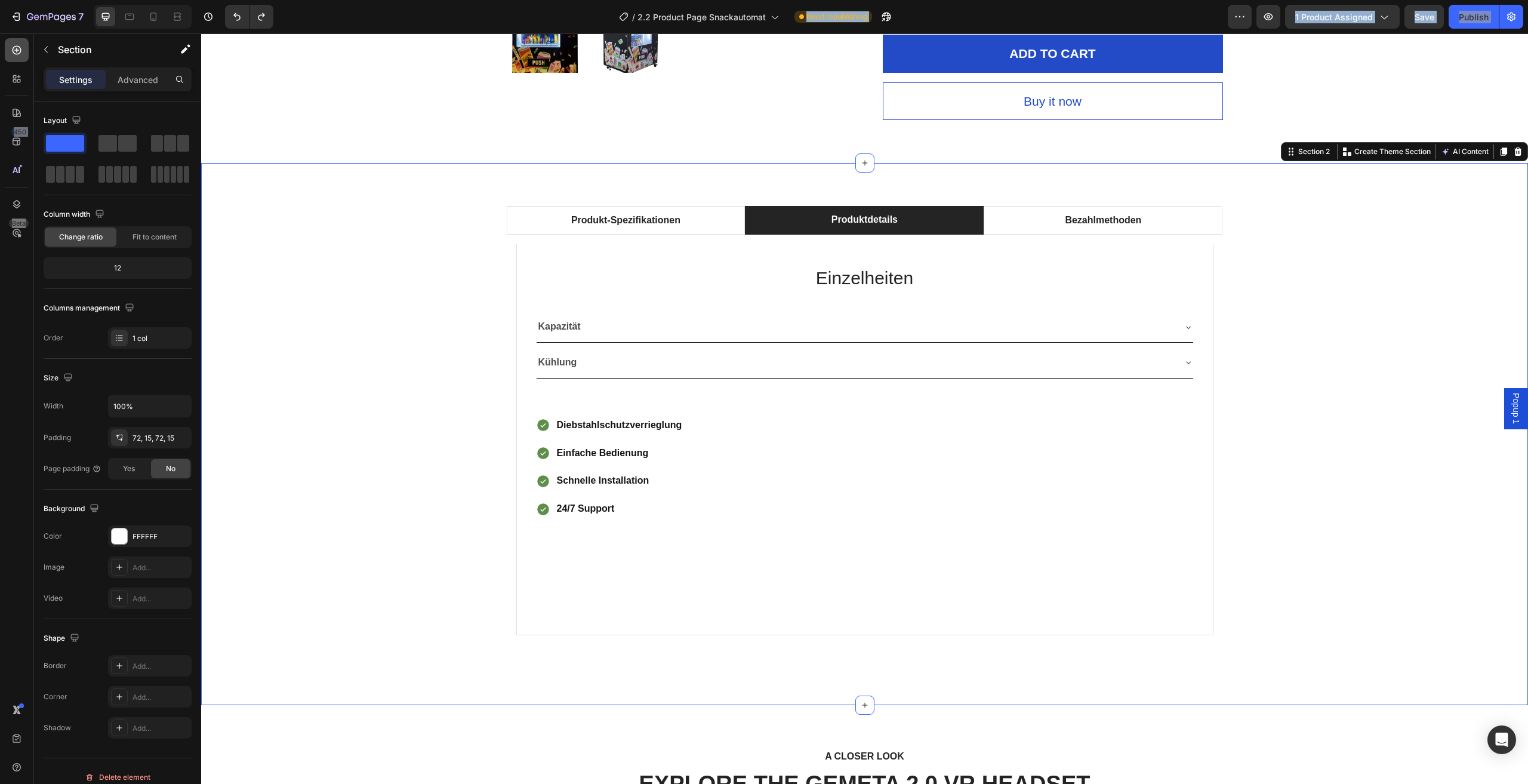
click at [24, 55] on div at bounding box center [16, 50] width 24 height 24
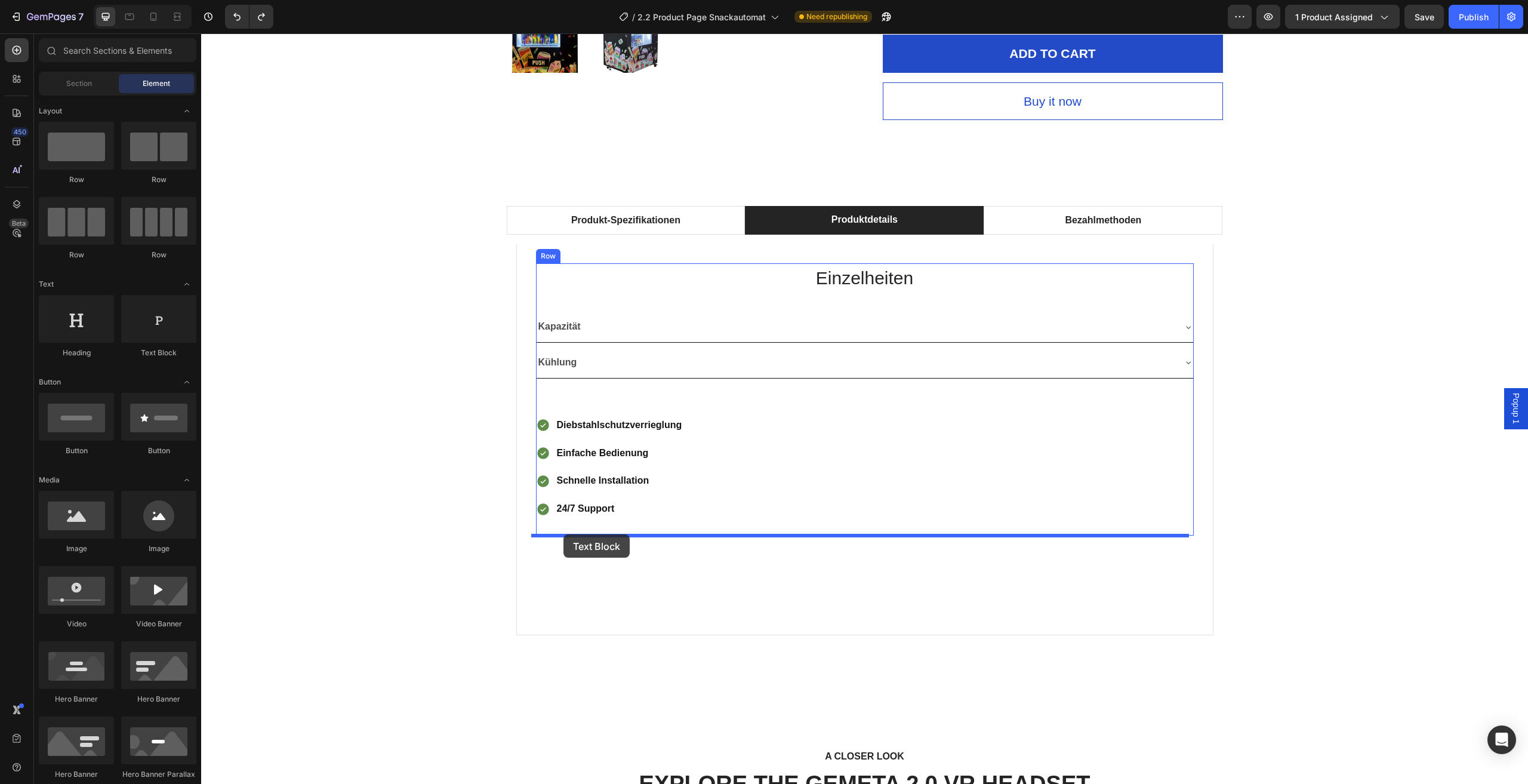
drag, startPoint x: 367, startPoint y: 361, endPoint x: 564, endPoint y: 535, distance: 262.8
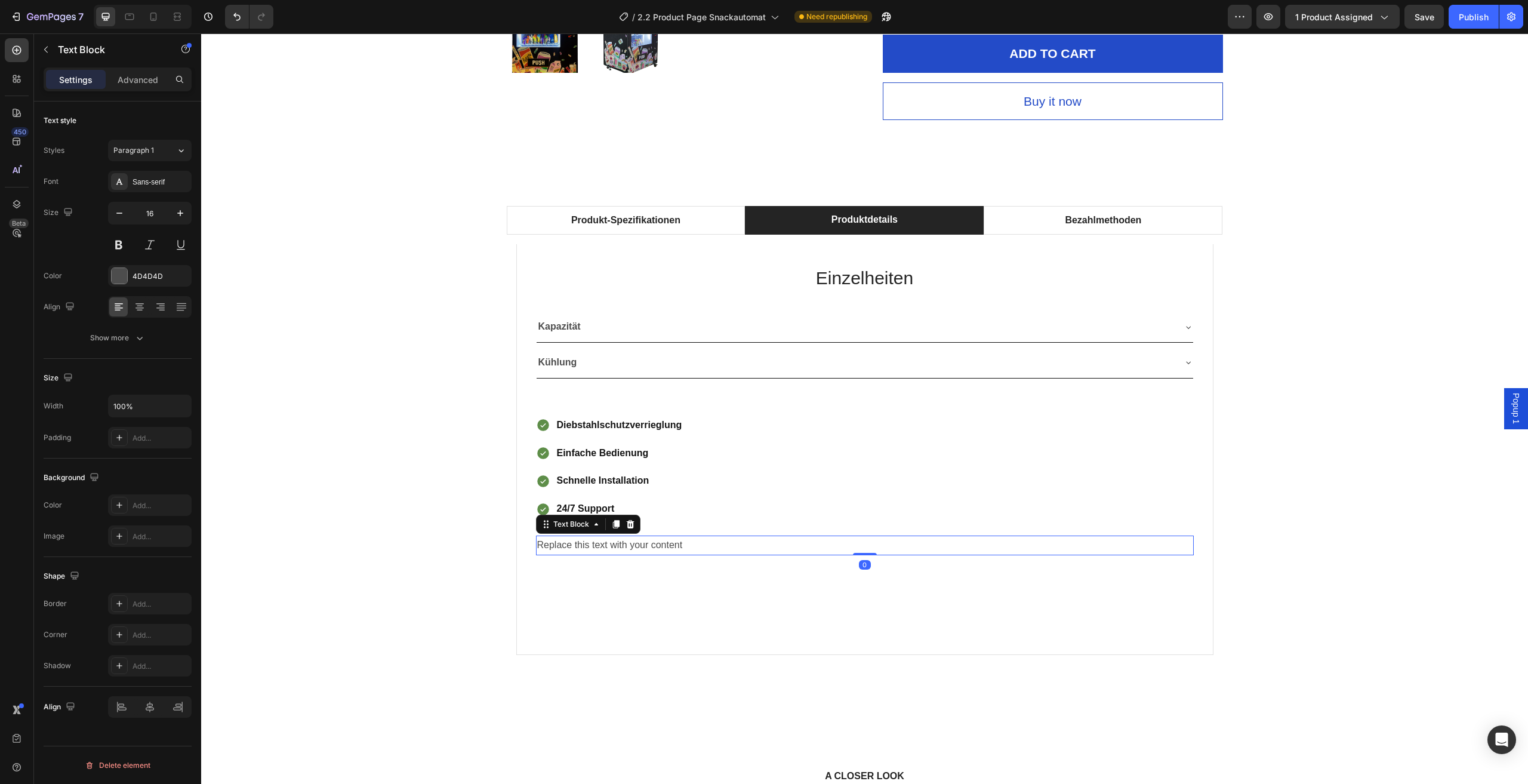
click at [714, 548] on div "Replace this text with your content" at bounding box center [864, 545] width 658 height 20
drag, startPoint x: 695, startPoint y: 542, endPoint x: 541, endPoint y: 543, distance: 154.0
click at [541, 543] on p "Replace this text with your content" at bounding box center [865, 545] width 656 height 17
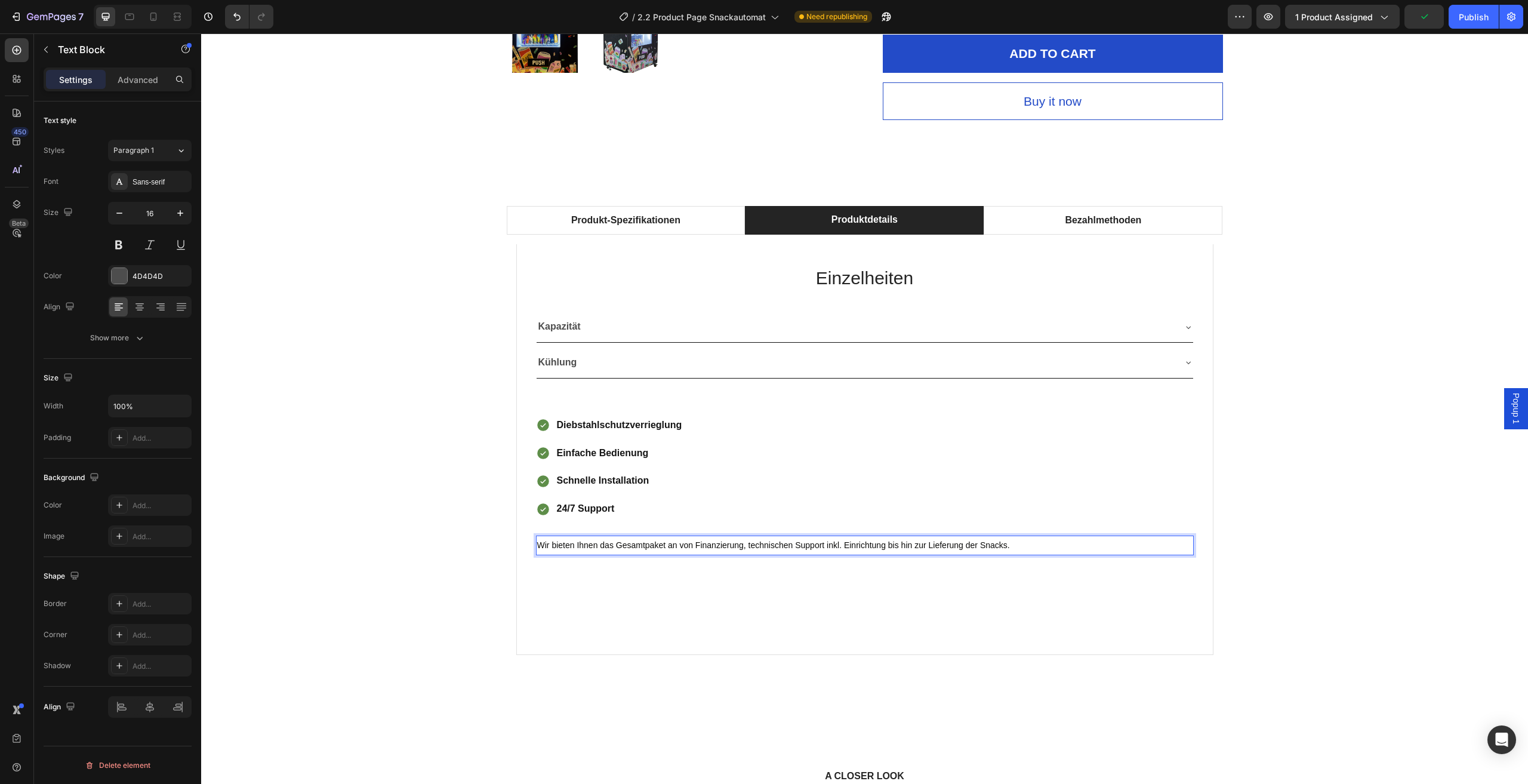
click at [805, 548] on span "Wir bieten Ihnen das Gesamtpaket an von Finanzierung, technischen Support inkl.…" at bounding box center [774, 545] width 473 height 10
click at [951, 543] on span "Wir bieten Ihnen das Gesamtpaket an von Finanzierung, technischen Support inkl.…" at bounding box center [774, 545] width 473 height 10
click at [1016, 543] on p "Wir bieten Ihnen das Gesamtpaket an von Finanzierung, technischen Support inkl.…" at bounding box center [865, 545] width 656 height 17
click at [772, 551] on p "Wir bieten Ihnen das Gesamtpaket an von Finanzierung, technischen Support inkl.…" at bounding box center [865, 545] width 656 height 17
click at [634, 346] on div "Kapazität Kühlung" at bounding box center [864, 345] width 658 height 67
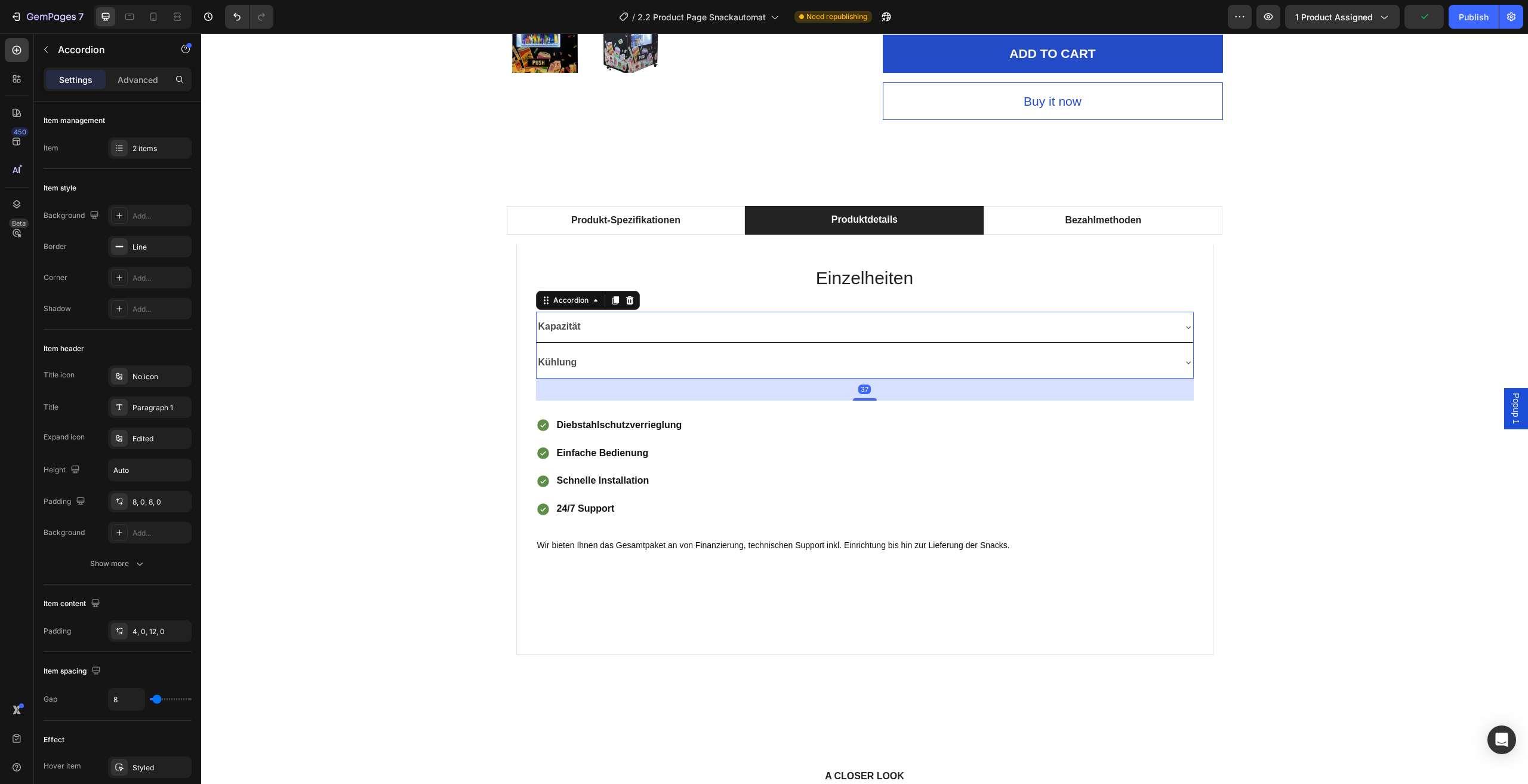
click at [641, 326] on div "Kapazität" at bounding box center [855, 327] width 637 height 21
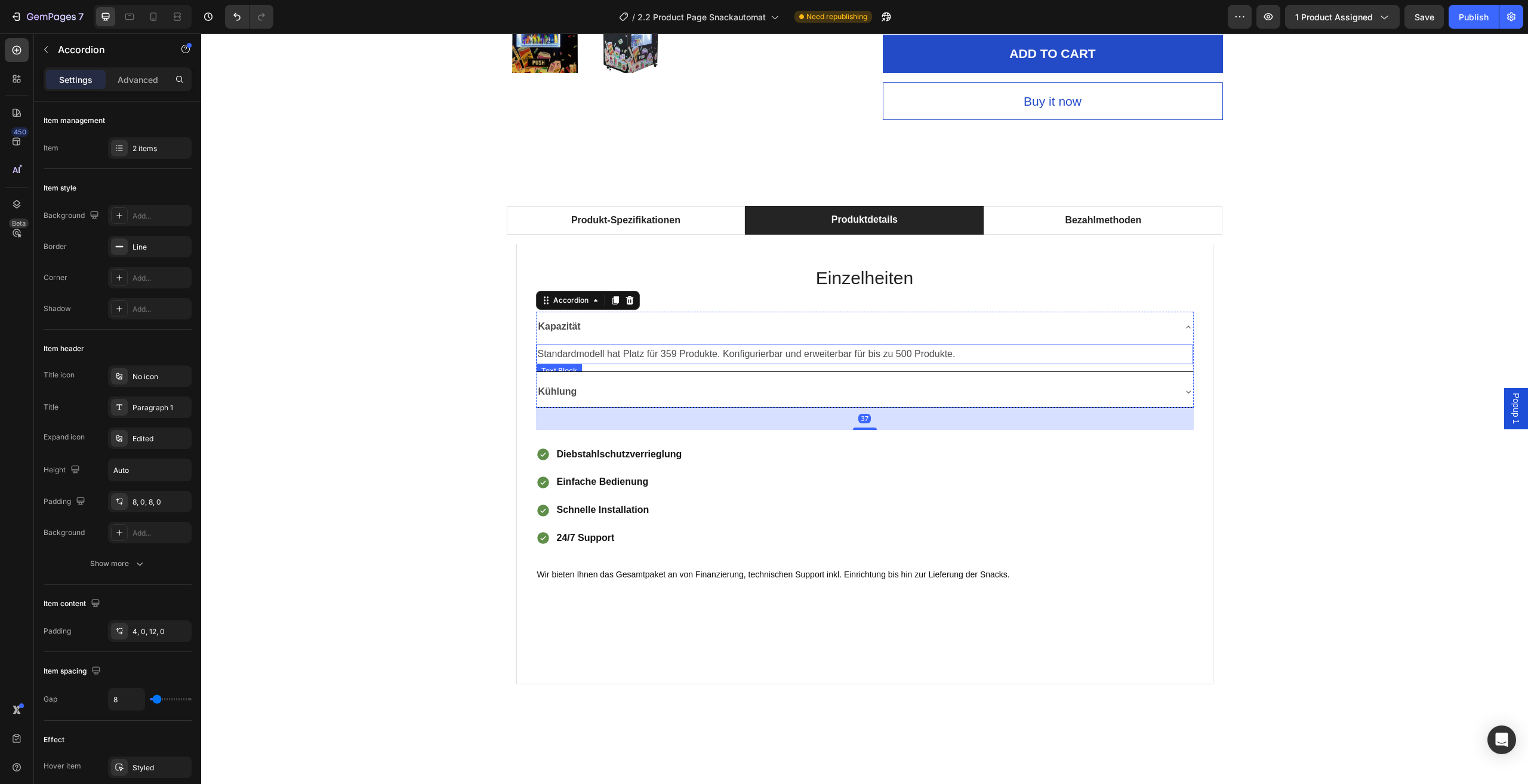
click at [662, 355] on p "Standardmodell hat Platz für 359 Produkte. Konfigurierbar und erweiterbar für b…" at bounding box center [865, 354] width 654 height 17
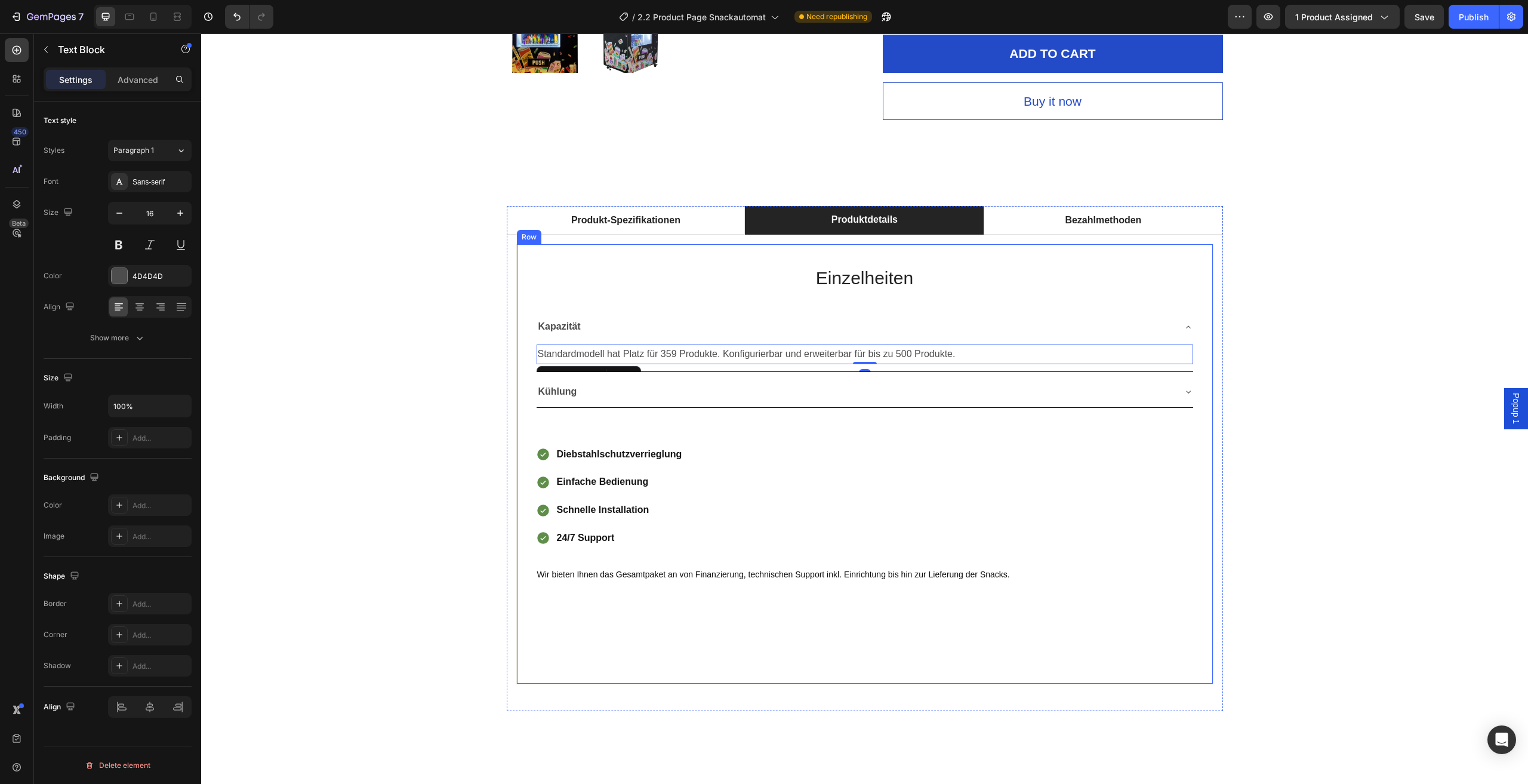
click at [855, 587] on div "Einzelheiten Heading Kapazität Standardmodell hat Platz für 359 Produkte. Konfi…" at bounding box center [864, 463] width 658 height 400
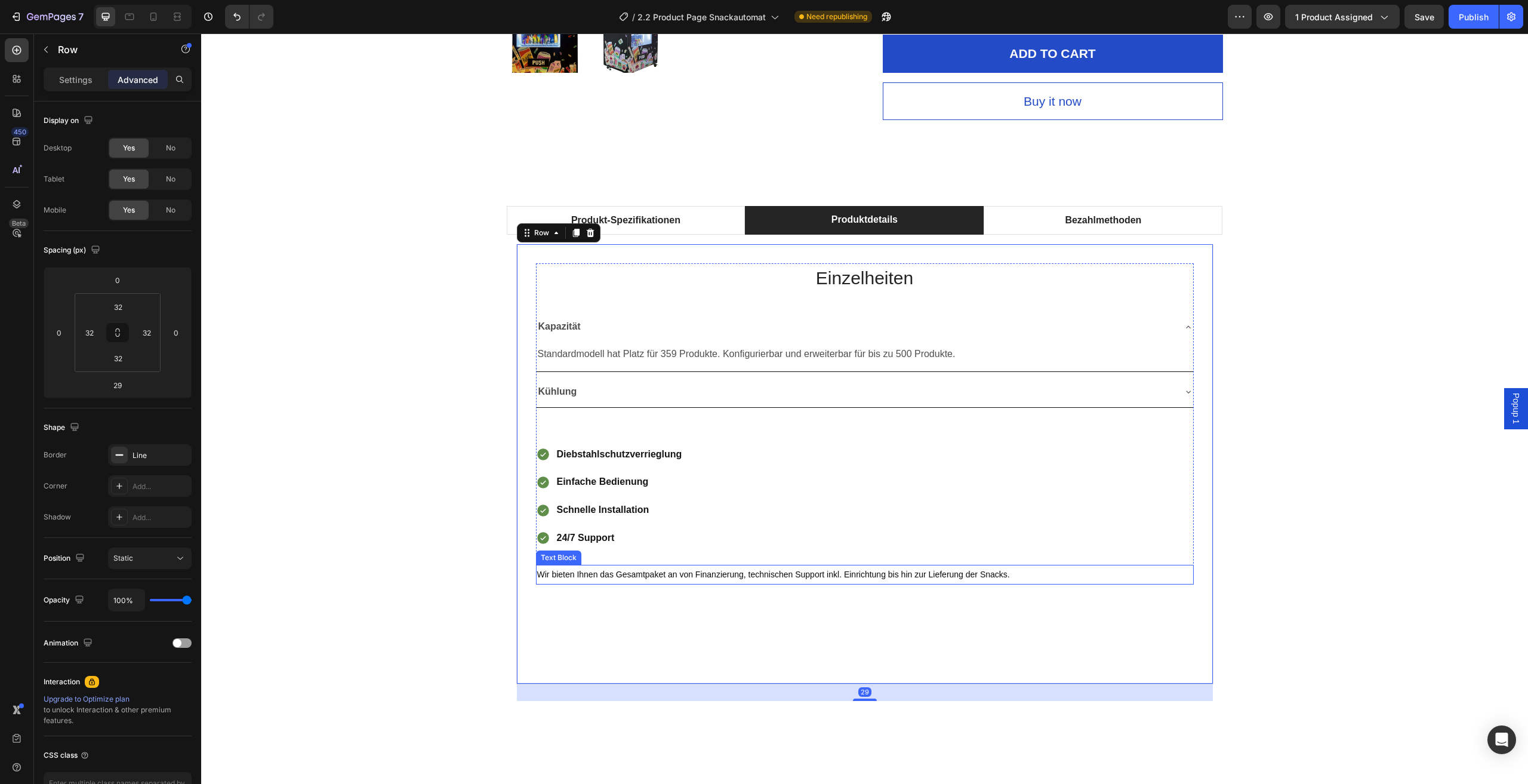
click at [855, 570] on span "Wir bieten Ihnen das Gesamtpaket an von Finanzierung, technischen Support inkl.…" at bounding box center [774, 574] width 473 height 10
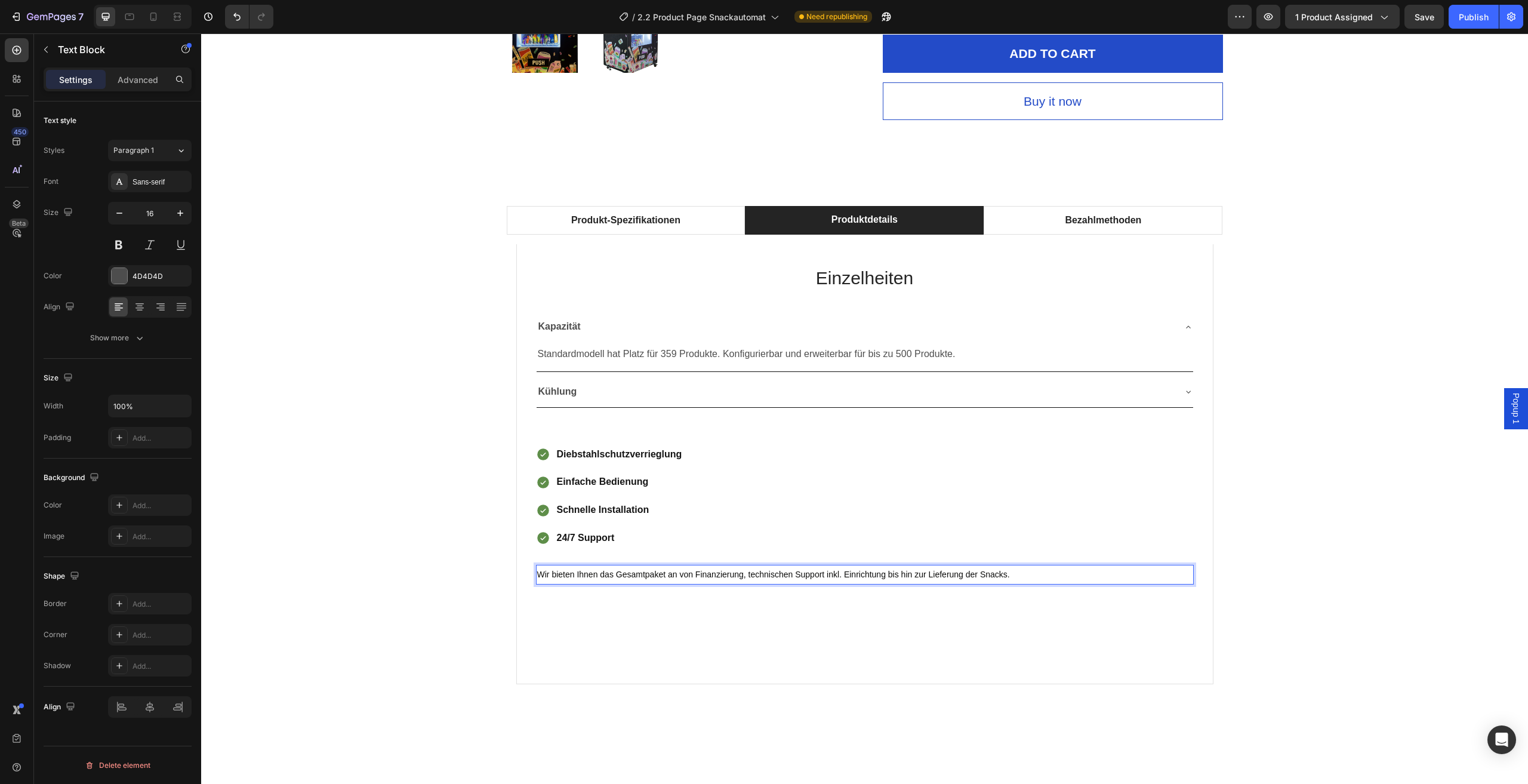
click at [1005, 572] on span "Wir bieten Ihnen das Gesamtpaket an von Finanzierung, technischen Support inkl.…" at bounding box center [774, 574] width 473 height 10
click at [844, 566] on p "Wir bieten Ihnen das Gesamtpaket an von Finanzierung, technischen Support inkl.…" at bounding box center [865, 575] width 656 height 17
click at [955, 573] on span "Wir bieten Ihnen das Gesamtpaket an von Finanzierung, technischen Support inkl.…" at bounding box center [774, 574] width 473 height 10
drag, startPoint x: 1001, startPoint y: 572, endPoint x: 503, endPoint y: 566, distance: 498.0
click at [507, 566] on div "Technische Daten Heading Beschreibung Text block Erleben Sie den Snackautomaten…" at bounding box center [865, 472] width 716 height 476
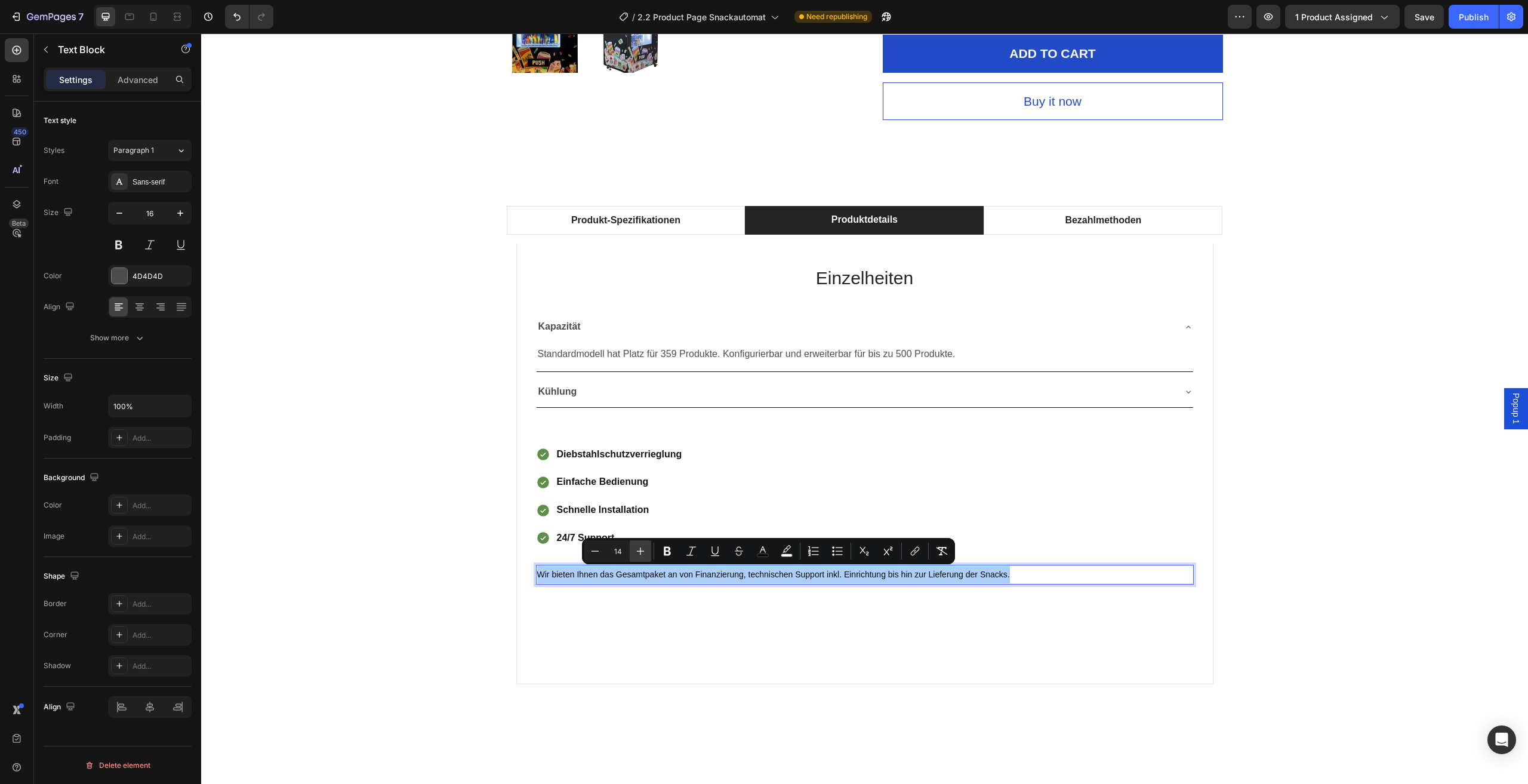
click at [642, 552] on icon "Editor contextual toolbar" at bounding box center [641, 551] width 12 height 12
type input "16"
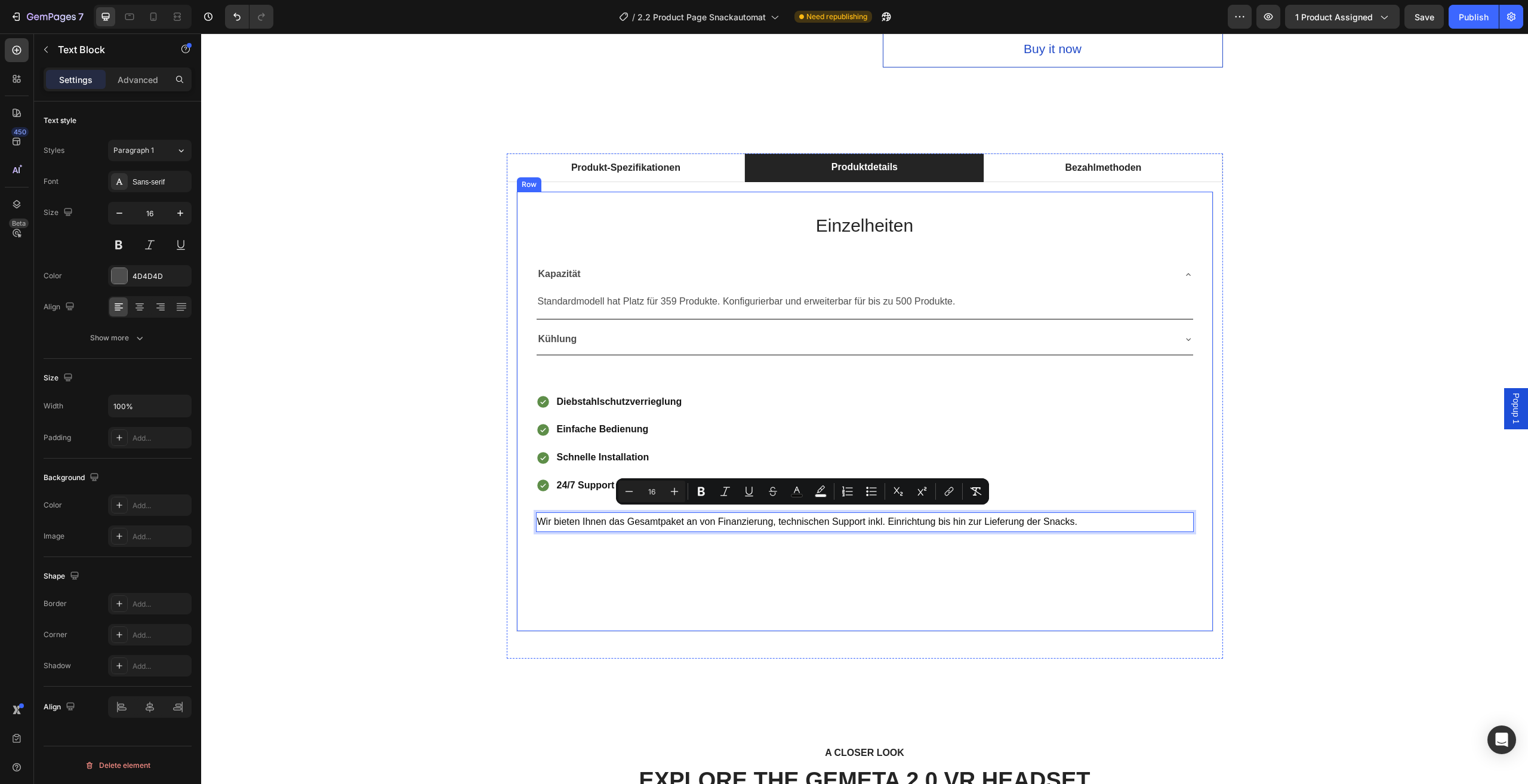
scroll to position [657, 0]
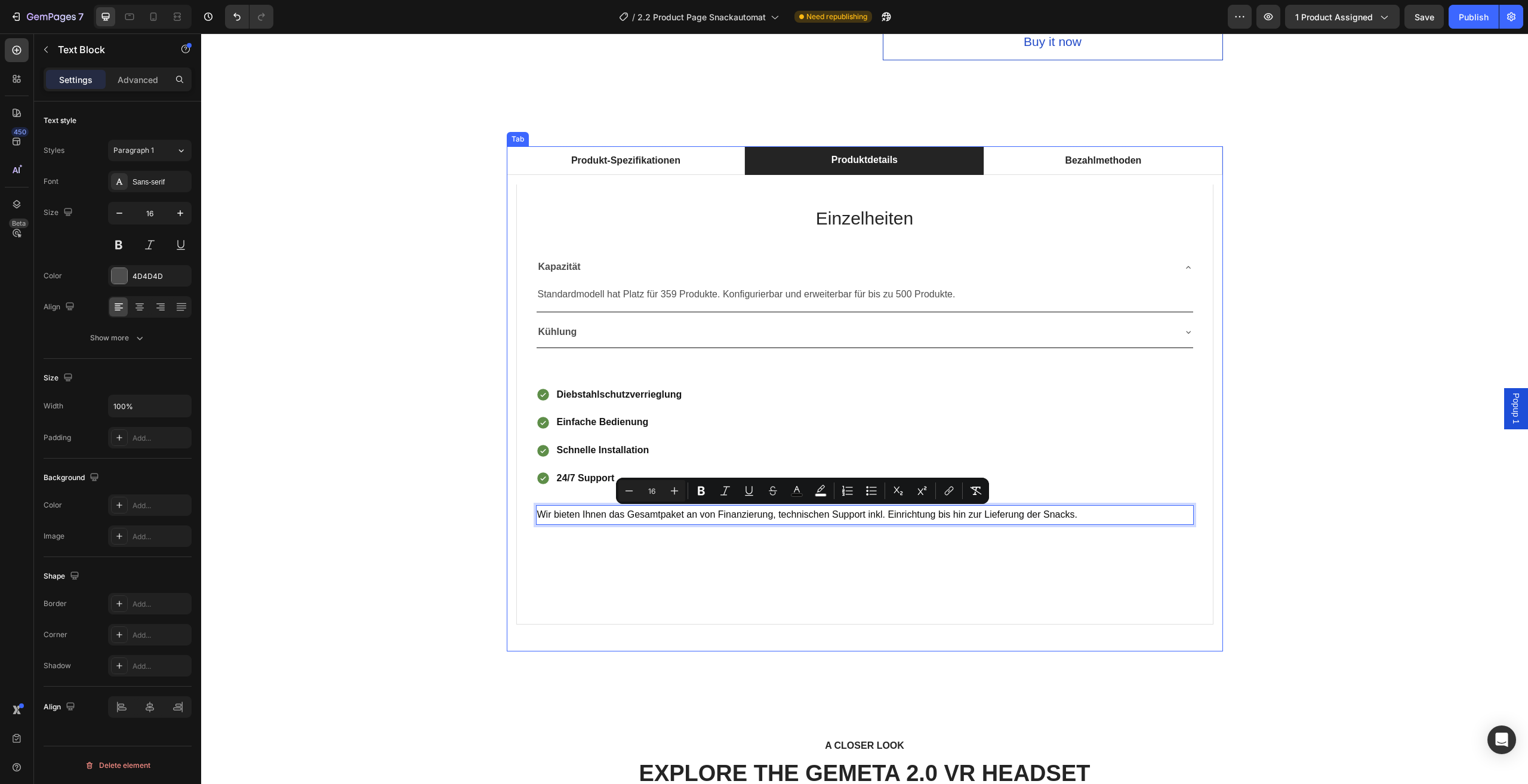
click at [1277, 509] on div "Produkt-Spezifikationen Produktdetails Bezahlmethoden Technische Daten Heading …" at bounding box center [864, 398] width 1309 height 504
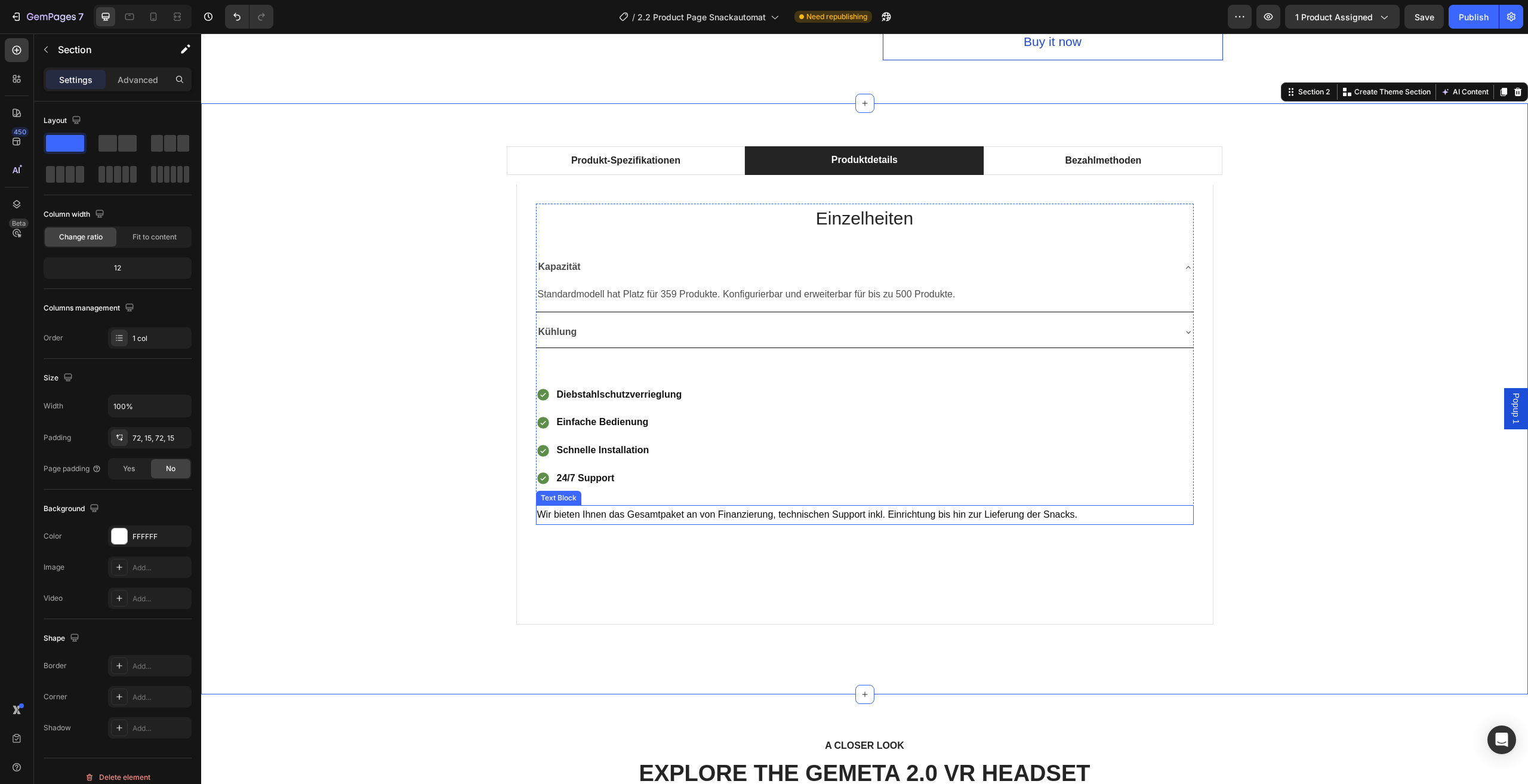
click at [794, 513] on span "Wir bieten Ihnen das Gesamtpaket an von Finanzierung, technischen Support inkl.…" at bounding box center [807, 514] width 540 height 10
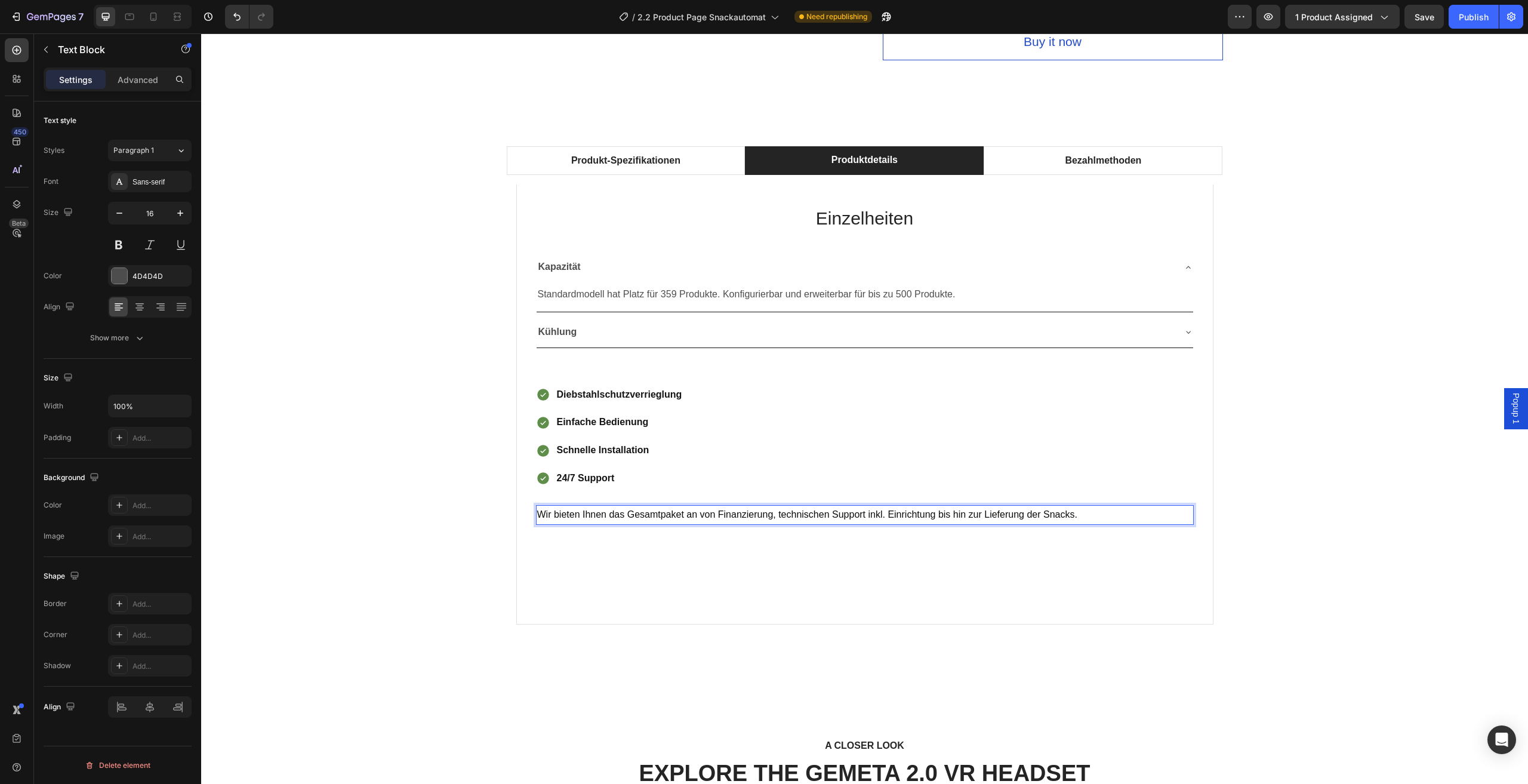
click at [1017, 522] on p "Wir bieten Ihnen das Gesamtpaket an von Finanzierung, technischen Support inkl.…" at bounding box center [865, 515] width 656 height 17
click at [1086, 515] on p "Wir bieten Ihnen das Gesamtpaket an von Finanzierung, technischen Support inkl.…" at bounding box center [865, 515] width 656 height 17
click at [1078, 520] on p "Wir bieten Ihnen das Gesamtpaket an von Finanzierung, technischen Support inkl.…" at bounding box center [865, 515] width 656 height 17
click at [838, 519] on p "Wir bieten Ihnen das Gesamtpaket an von Finanzierung, technischen Support inkl.…" at bounding box center [865, 515] width 656 height 17
click at [699, 519] on p "Wir bieten Ihnen das Gesamtpaket an von Finanzierung, technischen Support inkl.…" at bounding box center [865, 515] width 656 height 17
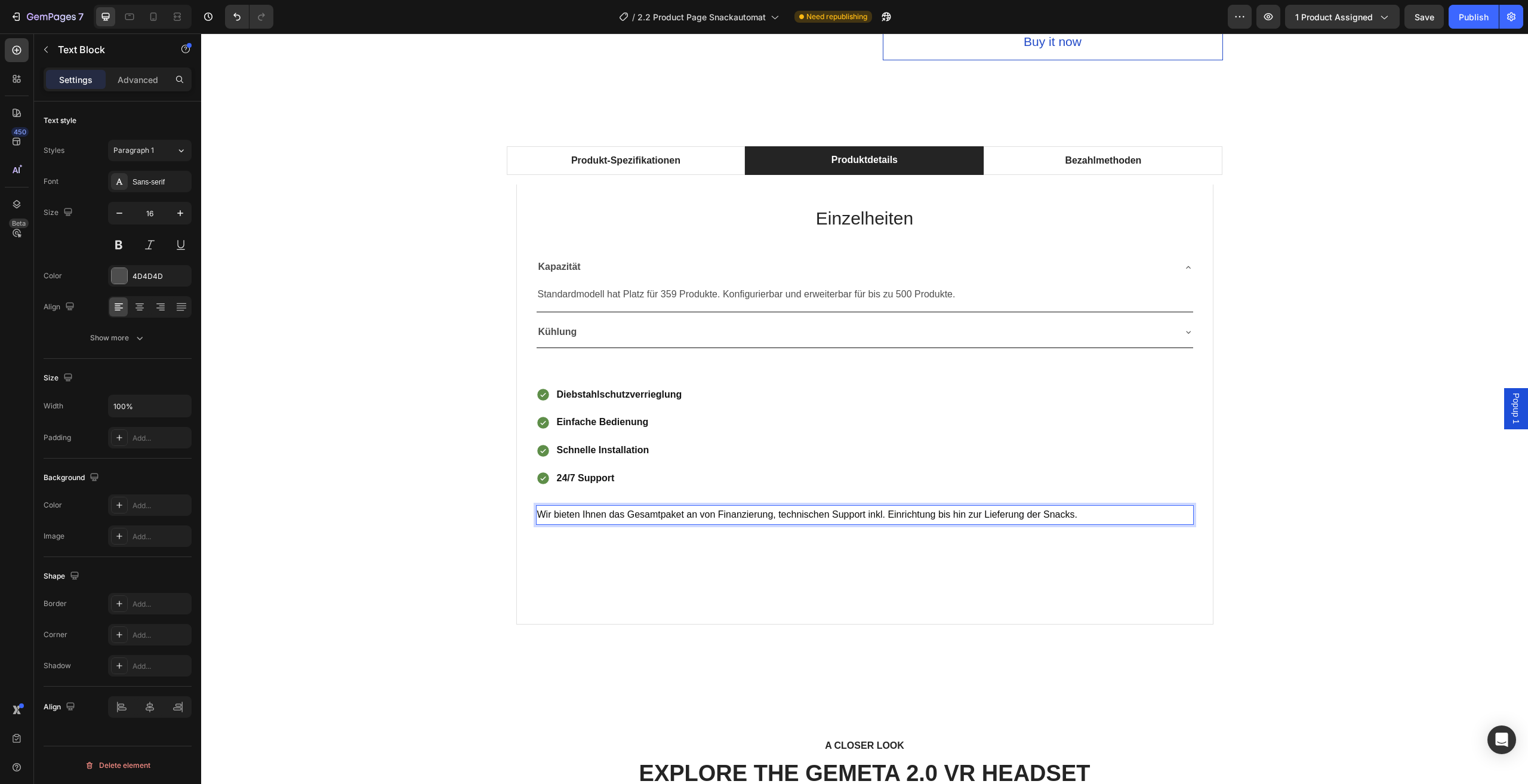
click at [797, 516] on span "Wir bieten Ihnen das Gesamtpaket an von Finanzierung, technischen Support inkl.…" at bounding box center [807, 514] width 540 height 10
click at [854, 515] on span "Wir bieten Ihnen das Gesamtpaket an von Finanzierung, technischen Support inkl.…" at bounding box center [807, 514] width 540 height 10
click at [862, 517] on span "Wir bieten Ihnen das Gesamtpaket an von Finanzierung, technischen Support inkl.…" at bounding box center [807, 514] width 540 height 10
click at [864, 516] on span "Wir bieten Ihnen das Gesamtpaket an von Finanzierung, technischen Support inkl.…" at bounding box center [807, 514] width 540 height 10
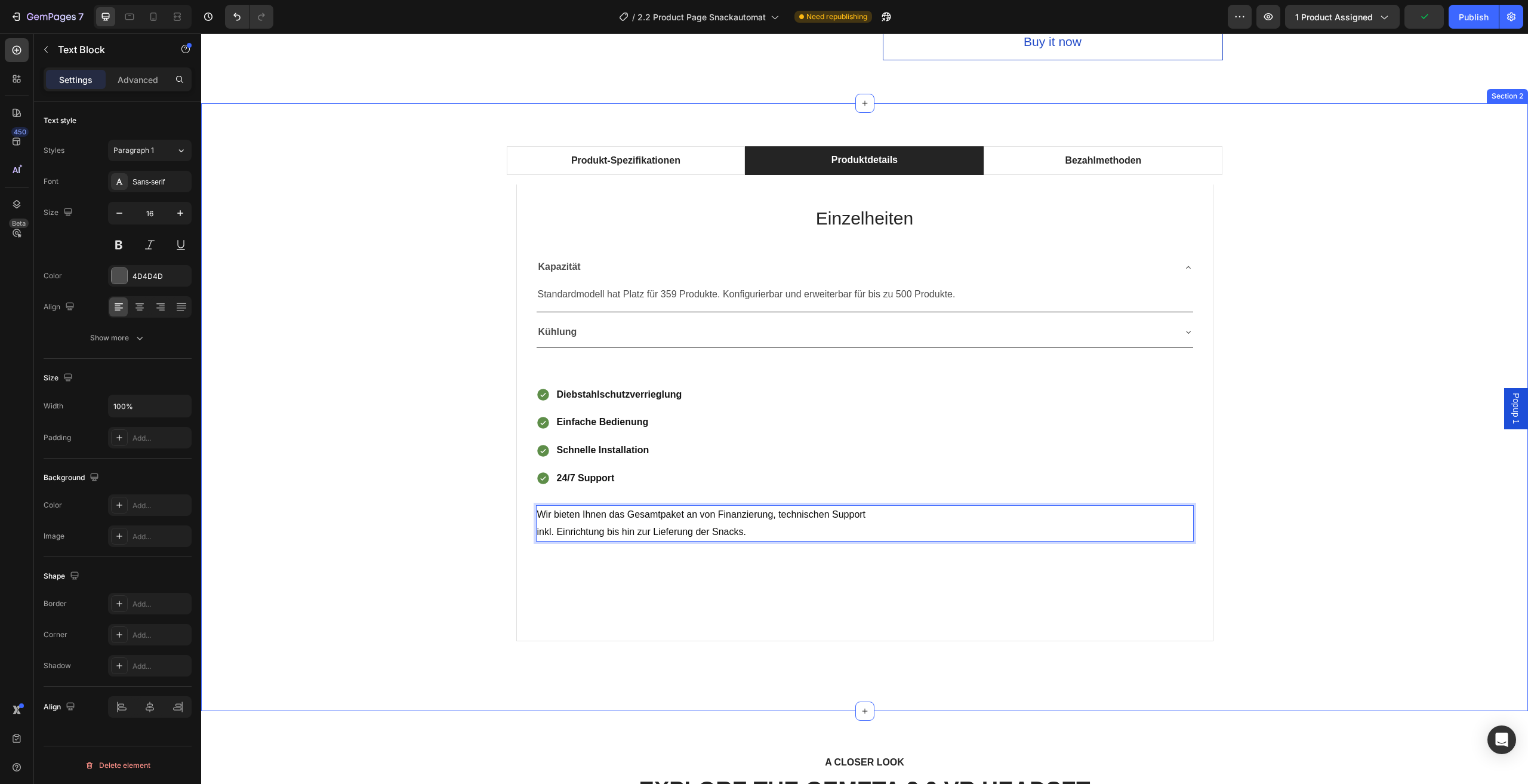
click at [1263, 521] on div "Produkt-Spezifikationen Produktdetails Bezahlmethoden Technische Daten Heading …" at bounding box center [864, 407] width 1309 height 522
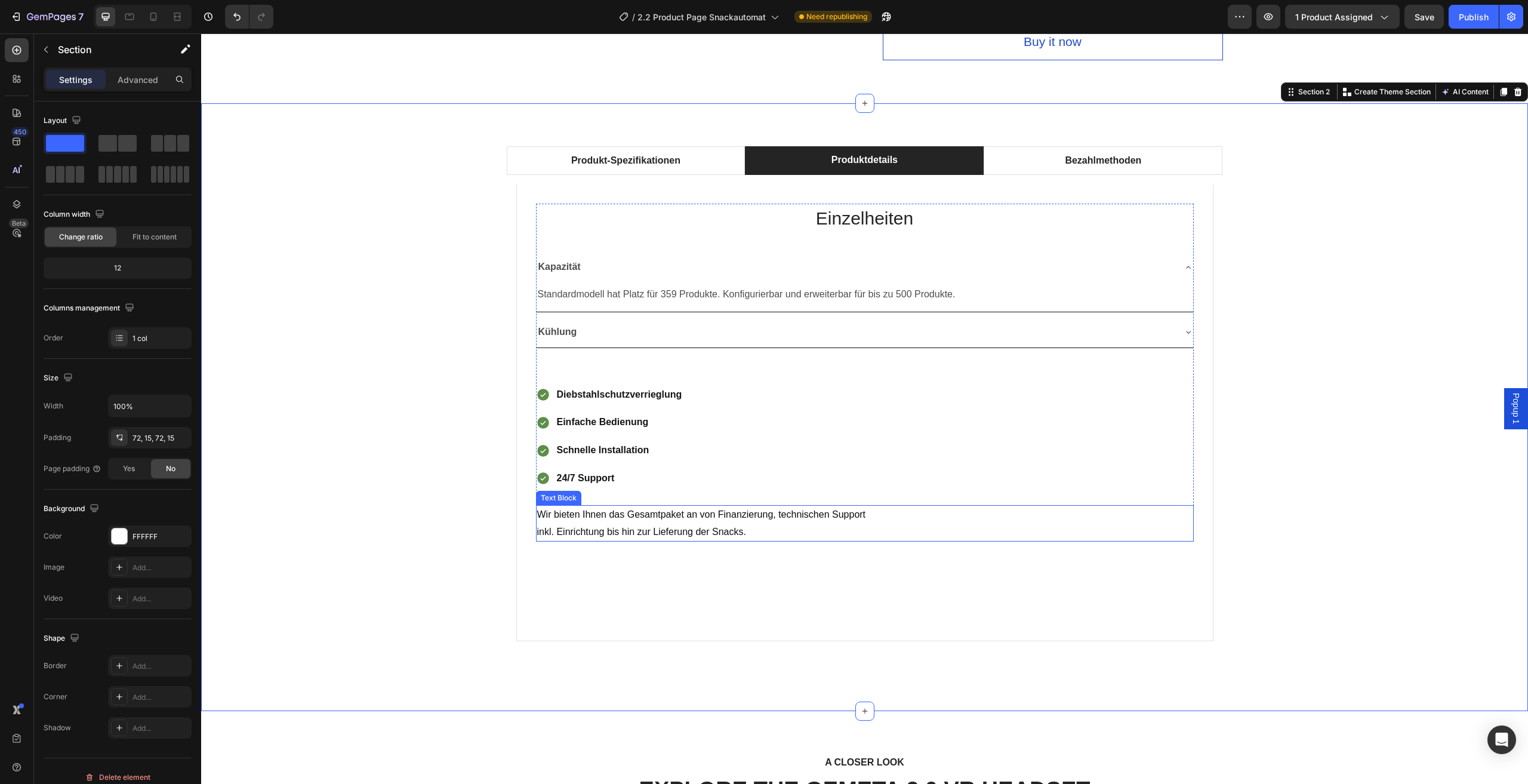
click at [641, 530] on span "inkl. Einrichtung bis hin zur Lieferung der Snacks." at bounding box center [641, 531] width 209 height 10
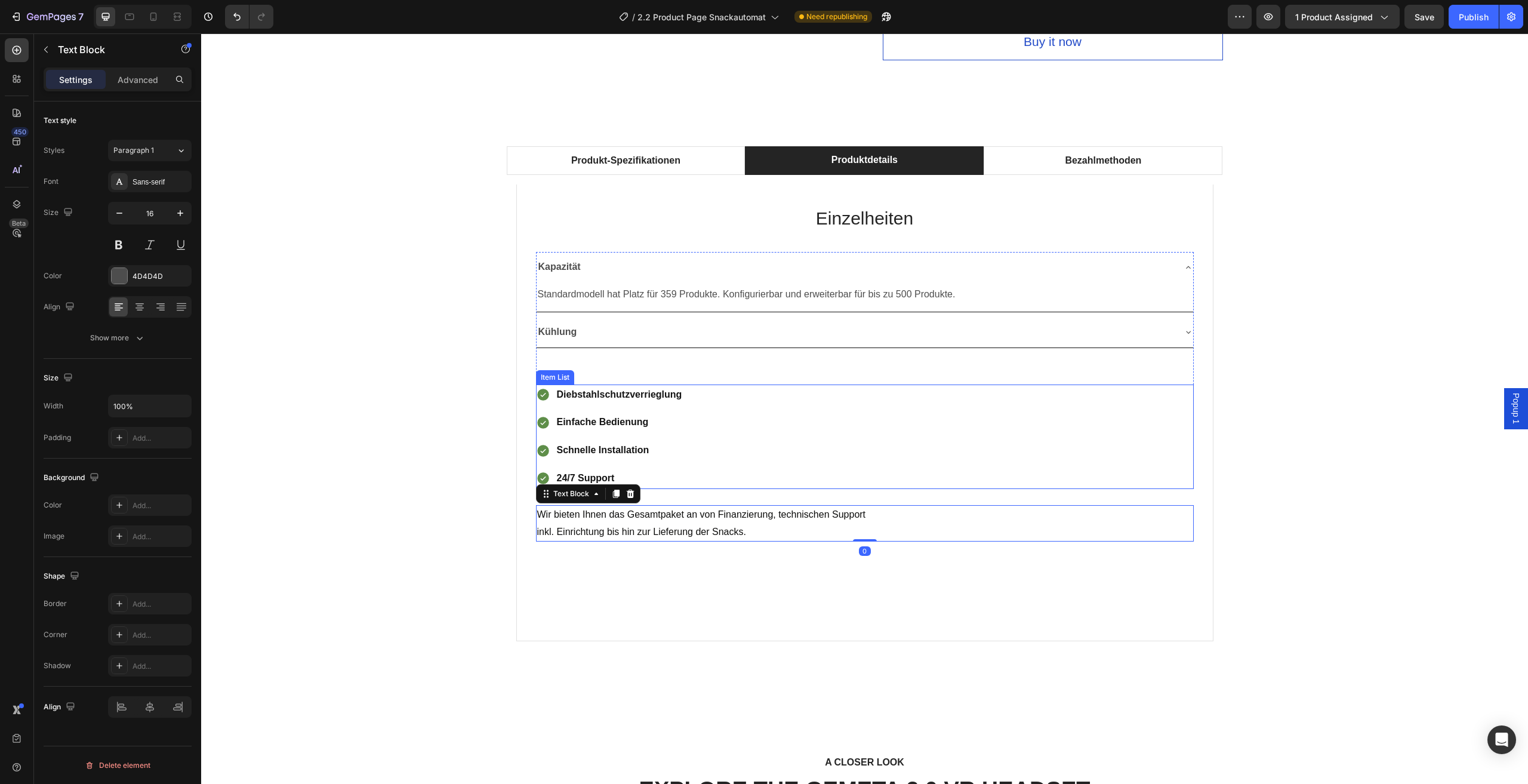
click at [664, 483] on p "24/7 Support" at bounding box center [619, 479] width 125 height 17
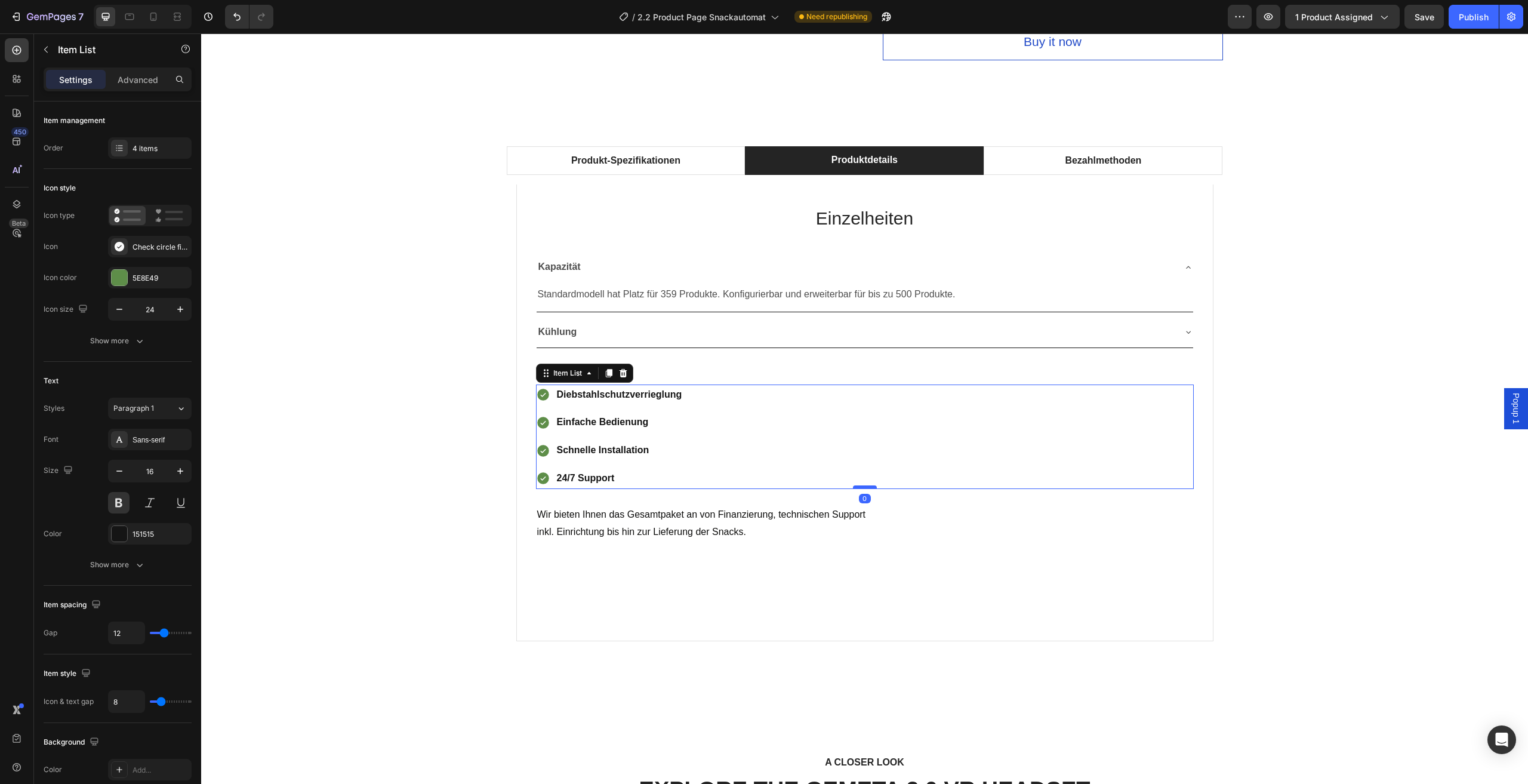
click at [866, 485] on div at bounding box center [865, 486] width 24 height 3
type input "100%"
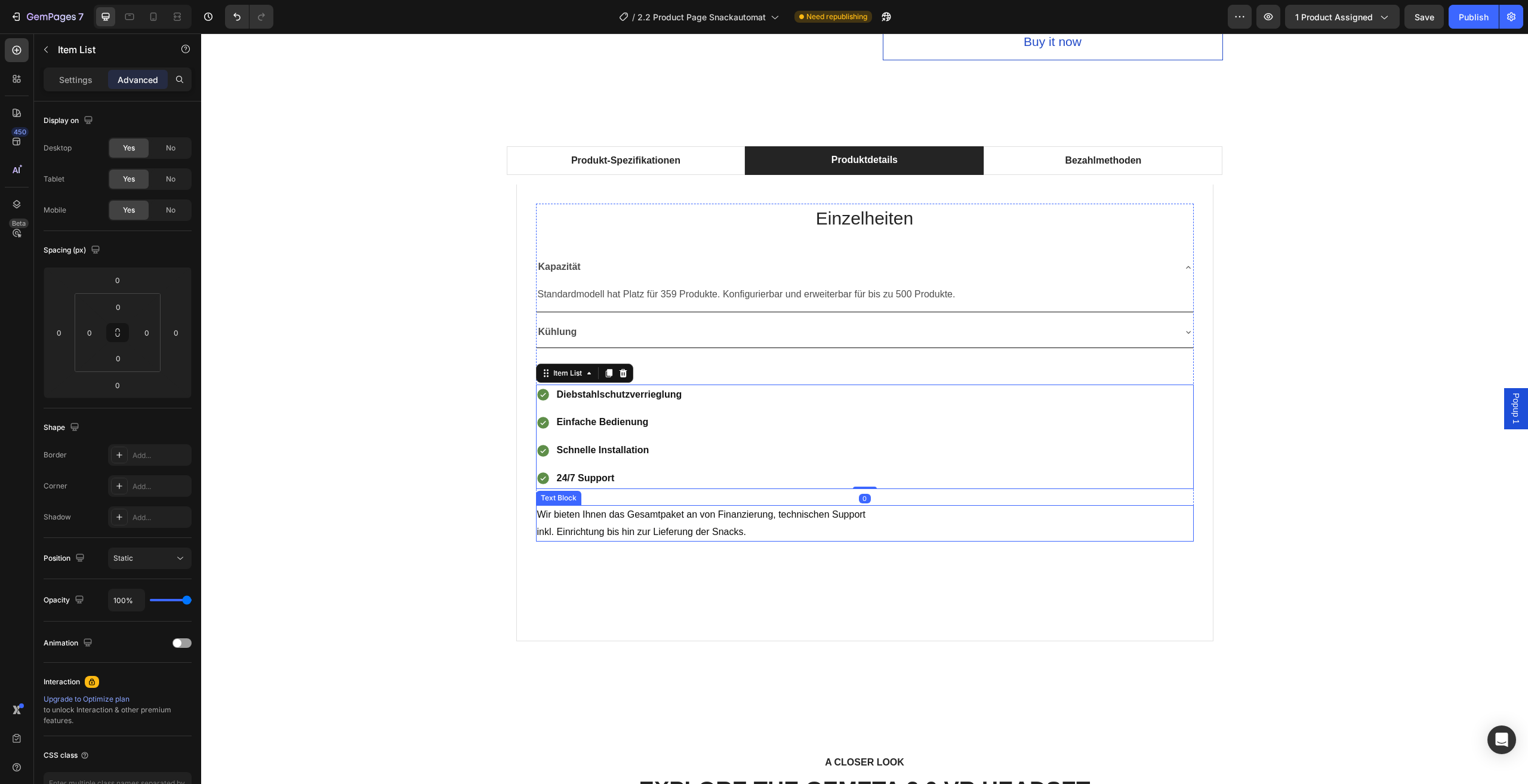
click at [697, 527] on span "inkl. Einrichtung bis hin zur Lieferung der Snacks." at bounding box center [641, 531] width 209 height 10
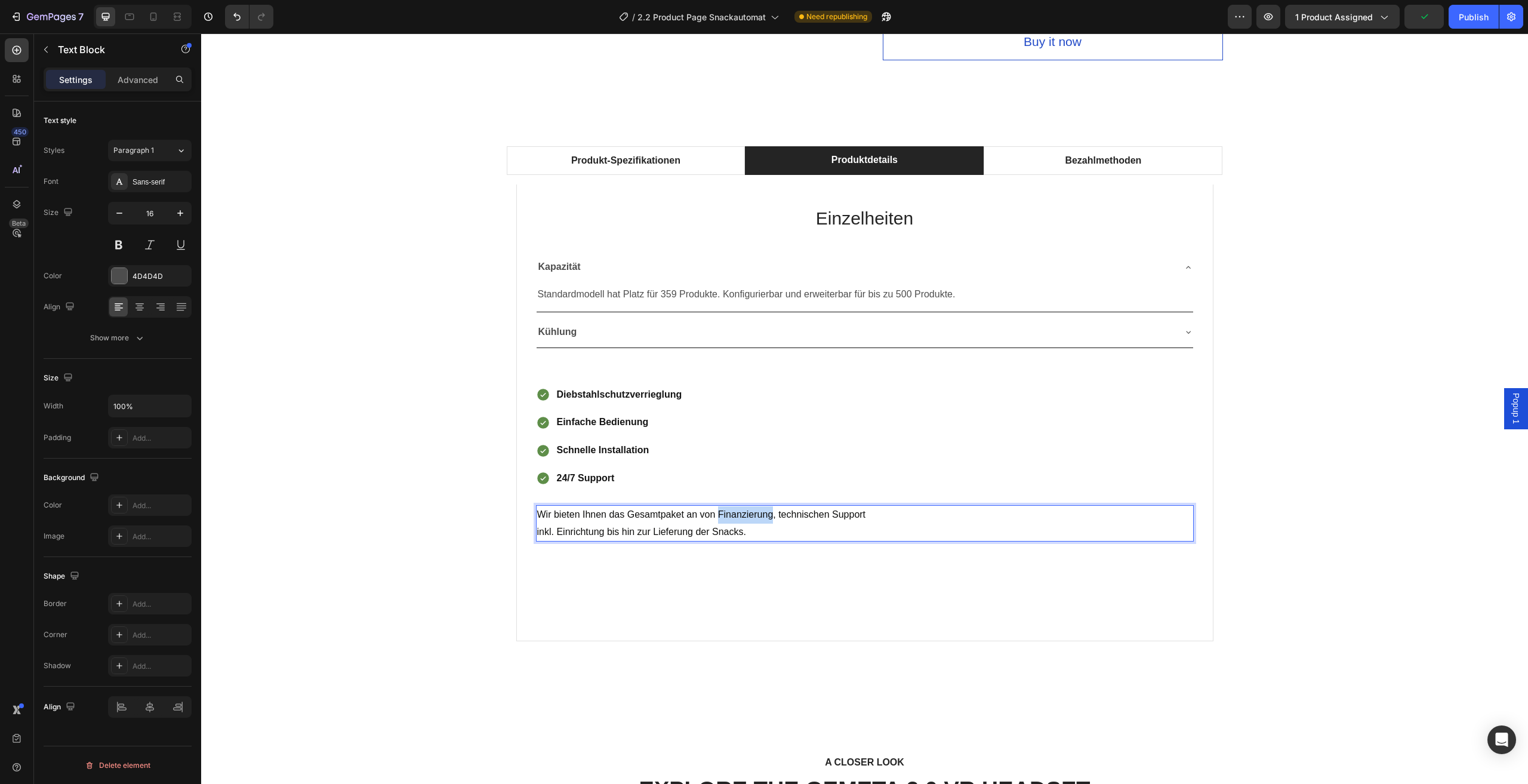
drag, startPoint x: 766, startPoint y: 521, endPoint x: 713, endPoint y: 515, distance: 53.3
click at [731, 537] on p "inkl. Einrichtung bis hin zur Lieferung der Snacks." at bounding box center [865, 532] width 656 height 17
click at [677, 534] on span "inkl. Einrichtung bis hin zur Lieferung der Snacks." at bounding box center [641, 531] width 209 height 10
click at [448, 563] on div "Produkt-Spezifikationen Produktdetails Bezahlmethoden Technische Daten Heading …" at bounding box center [864, 407] width 1309 height 522
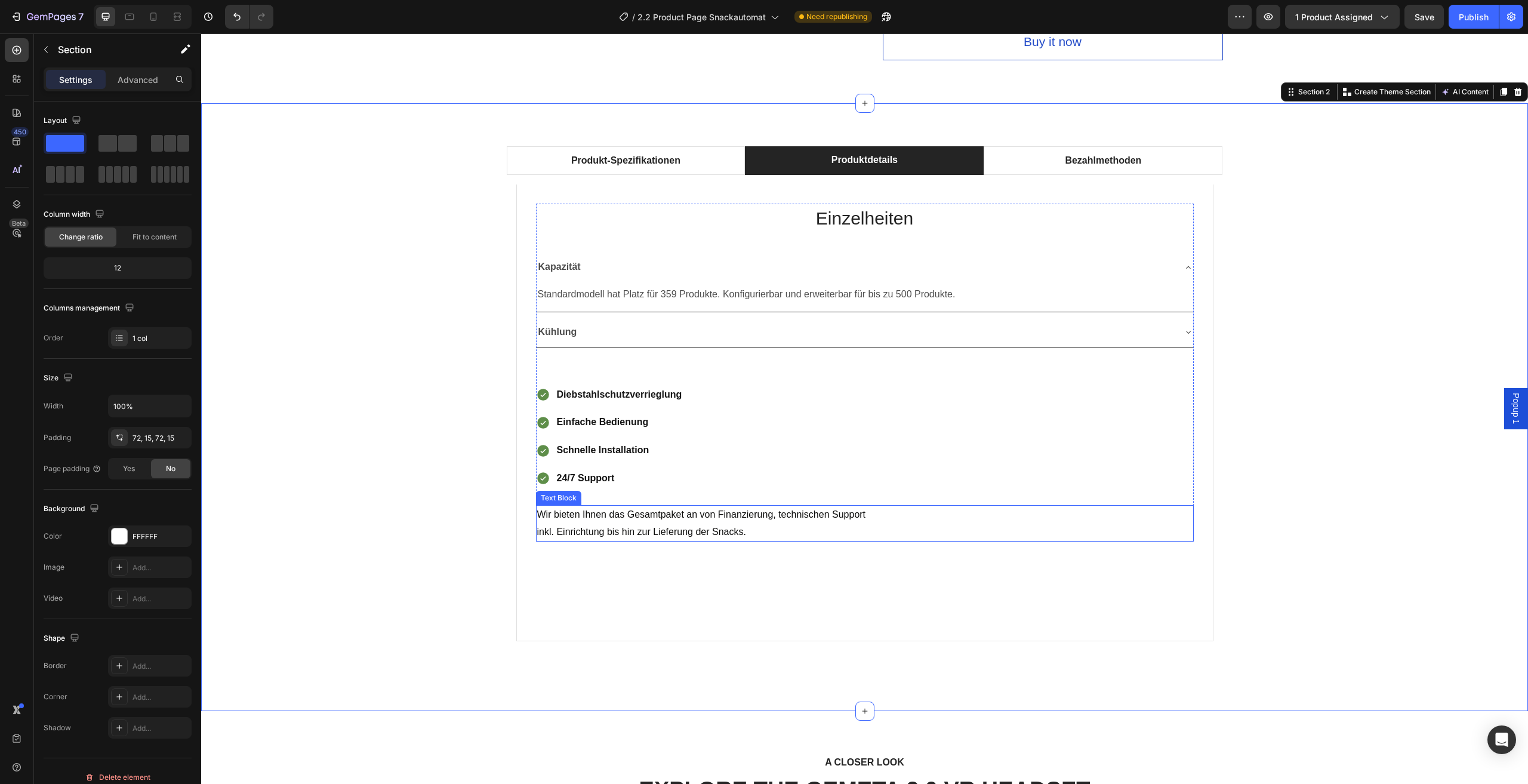
click at [599, 534] on span "inkl. Einrichtung bis hin zur Lieferung der Snacks." at bounding box center [641, 531] width 209 height 10
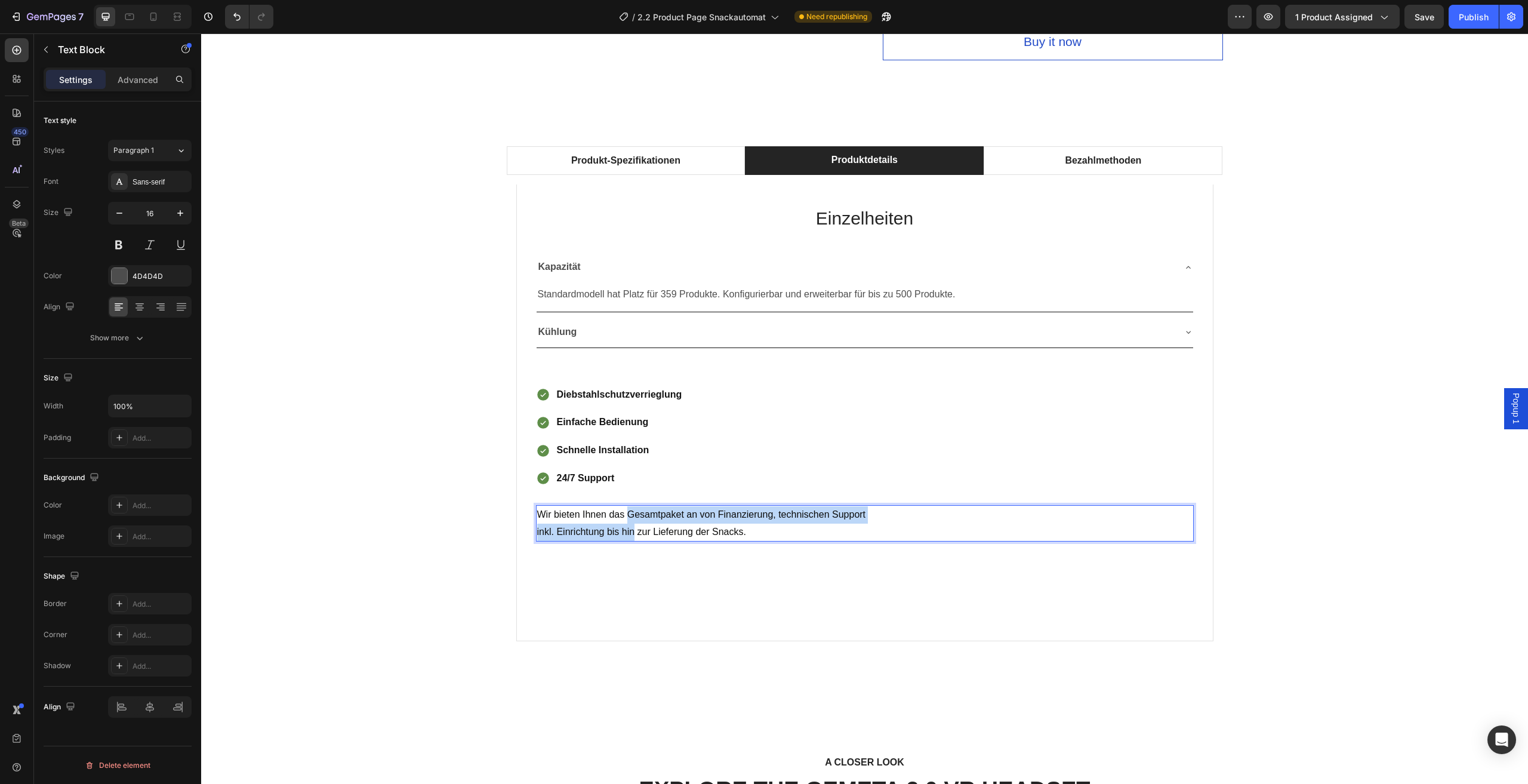
drag, startPoint x: 629, startPoint y: 535, endPoint x: 626, endPoint y: 518, distance: 17.3
click at [698, 535] on span "inkl. Einrichtung bis hin zur Lieferung der Snacks." at bounding box center [641, 531] width 209 height 10
click at [620, 473] on p "24/7 Support" at bounding box center [619, 479] width 125 height 17
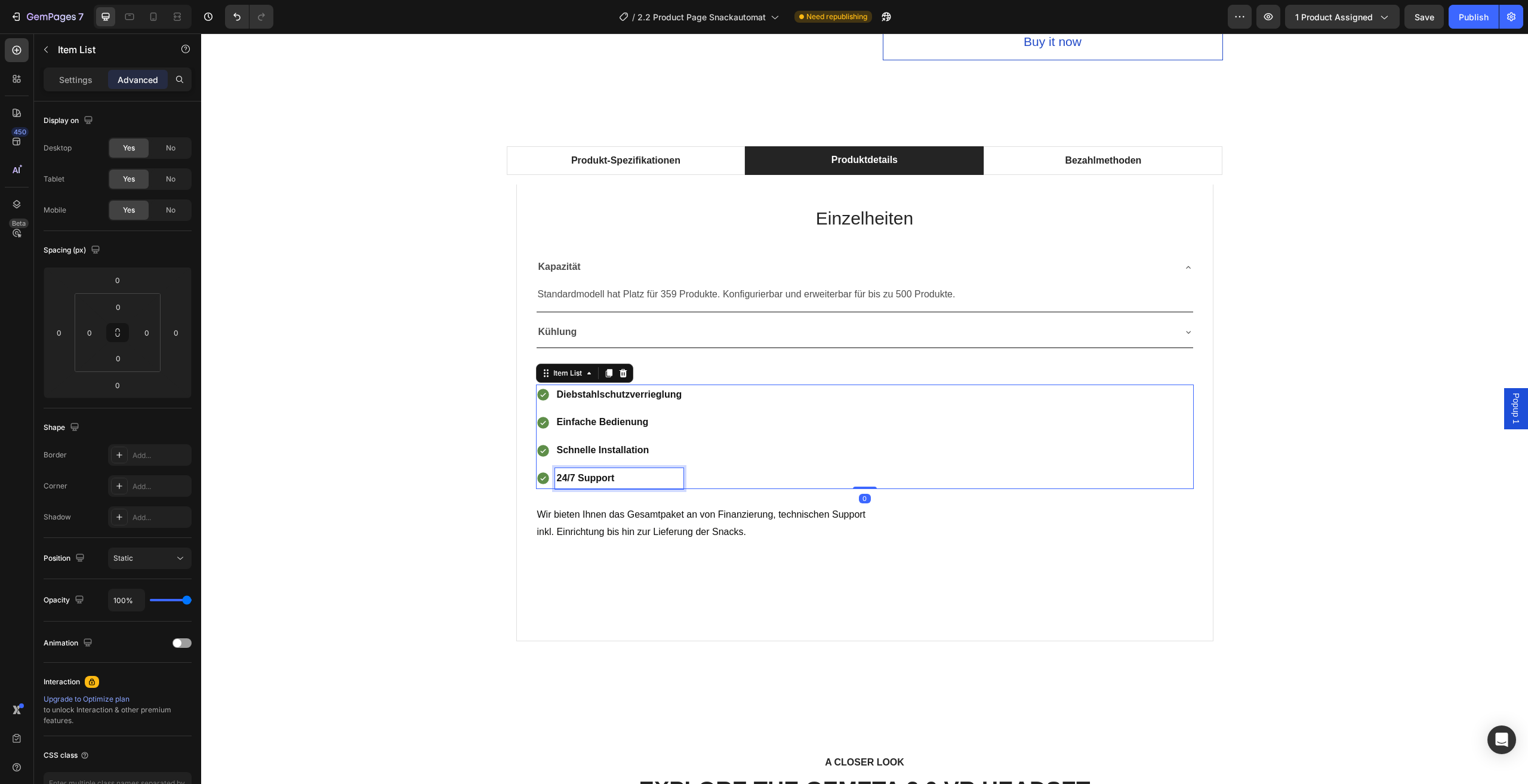
click at [689, 479] on div "Diebstahlschutzverrieglung Einfache Bedienung Schnelle Installation 24/7 Support" at bounding box center [864, 436] width 658 height 105
click at [698, 537] on p "inkl. Einrichtung bis hin zur Lieferung der Snacks." at bounding box center [865, 532] width 656 height 17
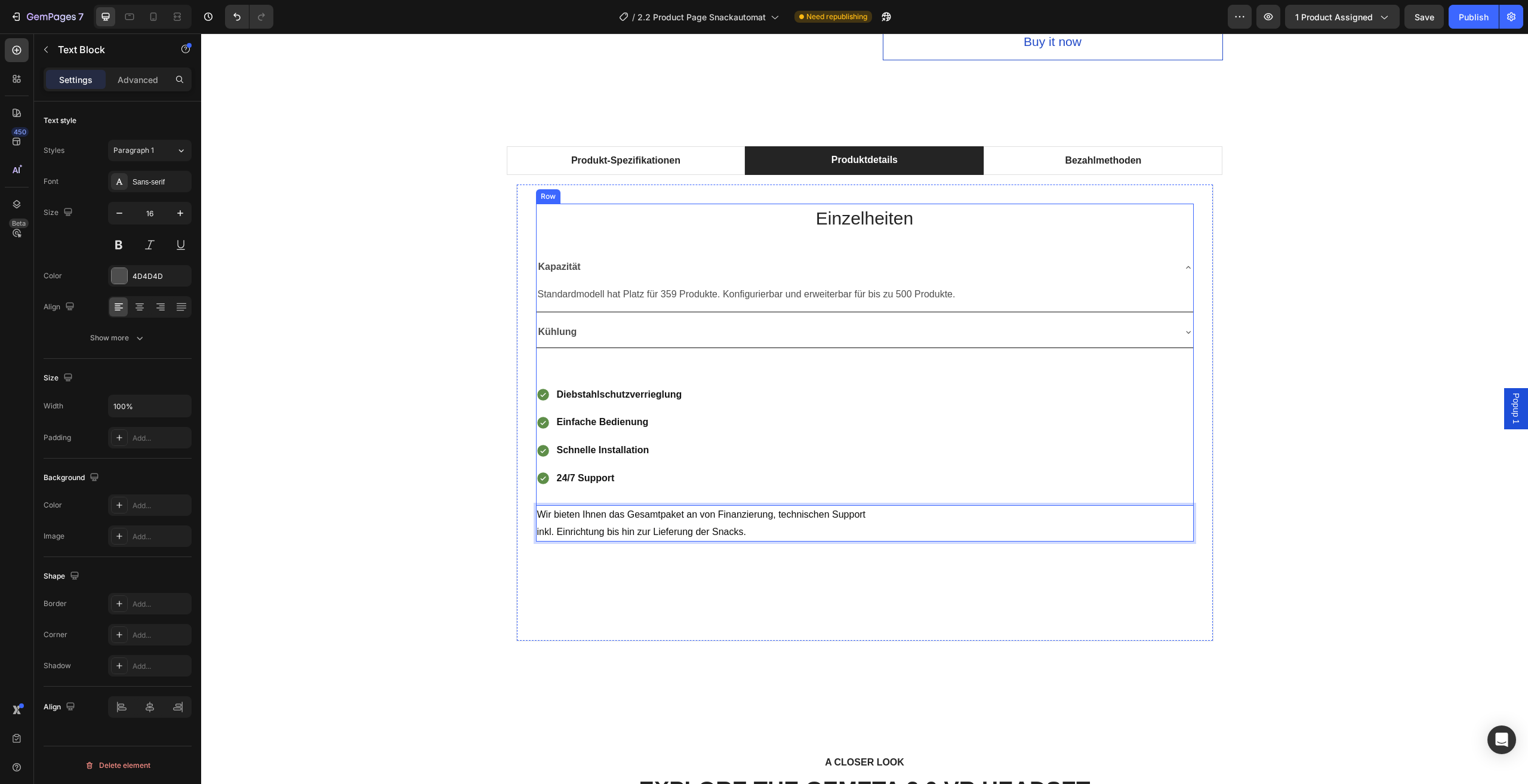
drag, startPoint x: 720, startPoint y: 533, endPoint x: 613, endPoint y: 490, distance: 115.3
click at [841, 536] on p "inkl. Einrichtung bis hin zur Lieferung der Snacks." at bounding box center [865, 532] width 656 height 17
click at [1167, 510] on p "Wir bieten Ihnen das Gesamtpaket an von Finanzierung, technischen Support" at bounding box center [865, 515] width 656 height 17
click at [16, 51] on icon at bounding box center [16, 50] width 12 height 12
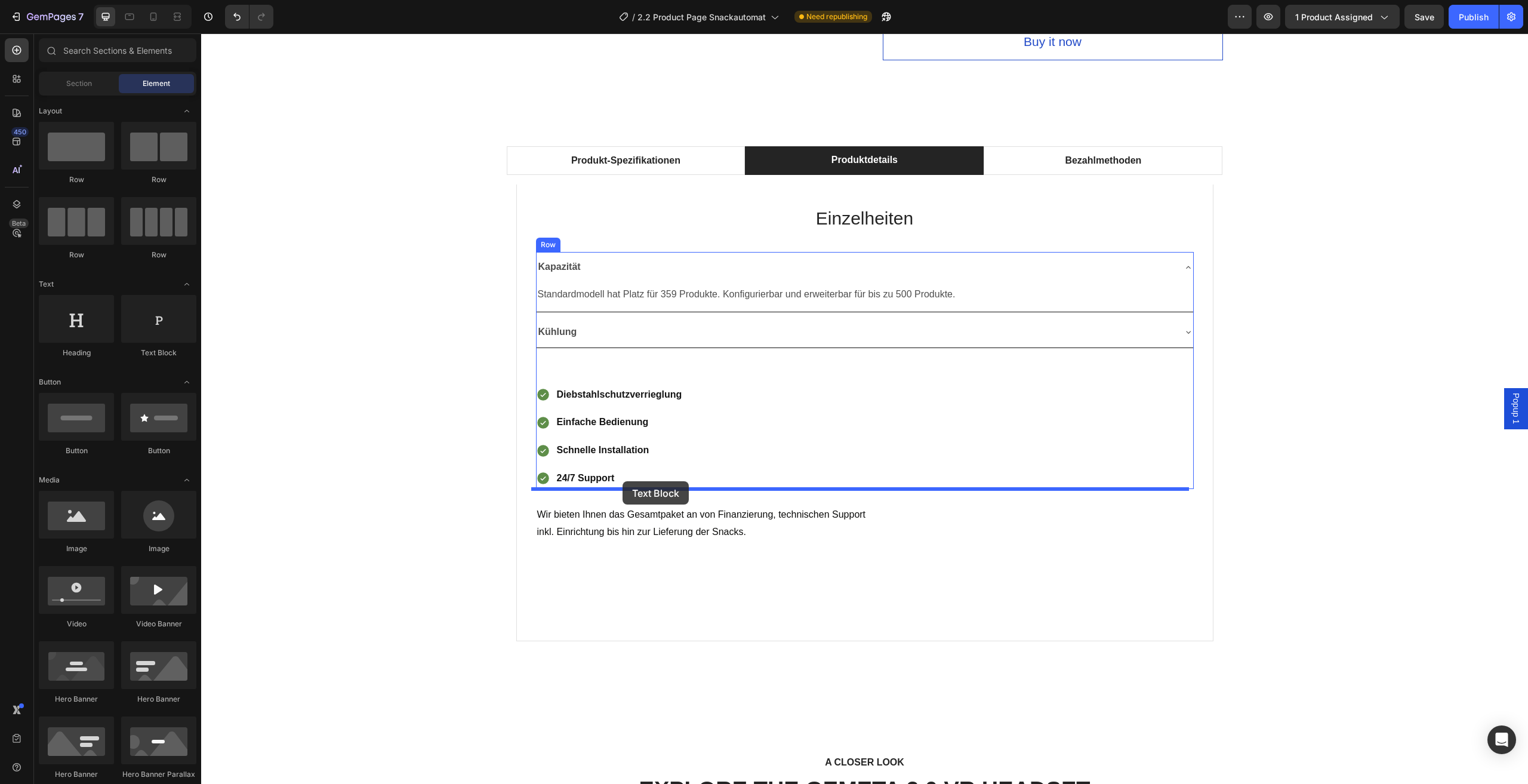
drag, startPoint x: 476, startPoint y: 445, endPoint x: 623, endPoint y: 481, distance: 151.3
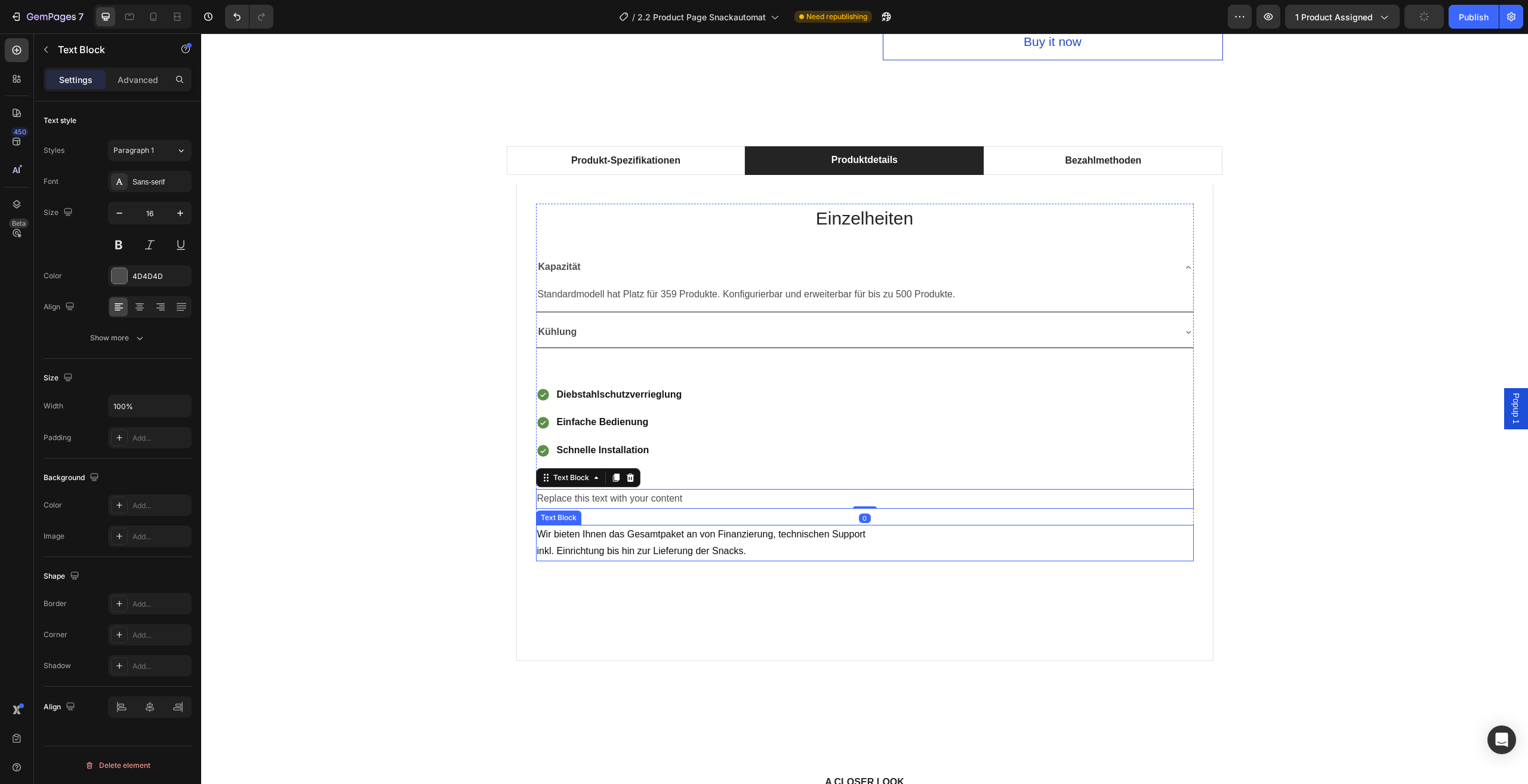
click at [711, 556] on p "inkl. Einrichtung bis hin zur Lieferung der Snacks." at bounding box center [865, 551] width 656 height 17
click at [625, 518] on div at bounding box center [631, 513] width 14 height 14
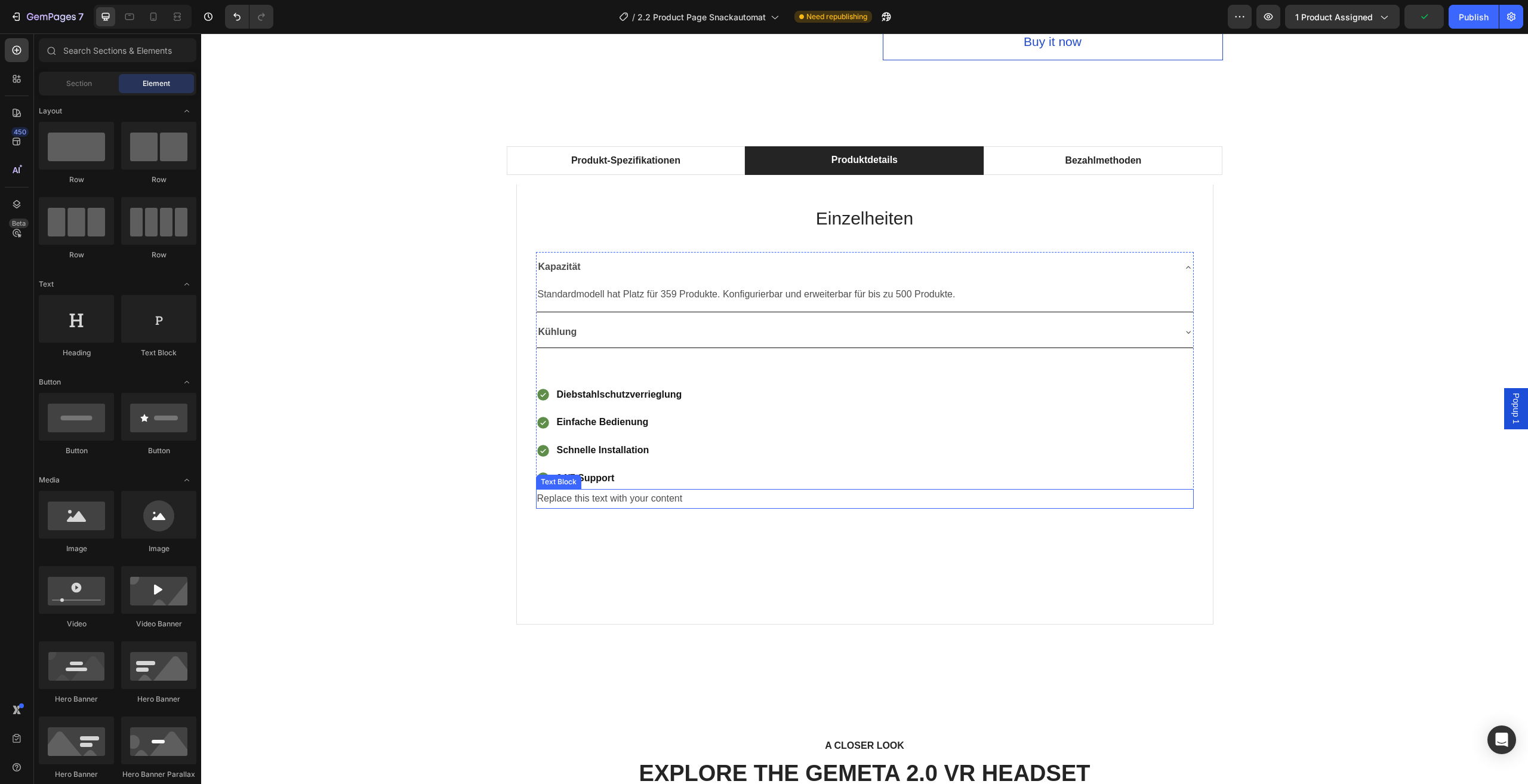
click at [677, 495] on div "Replace this text with your content" at bounding box center [864, 499] width 658 height 20
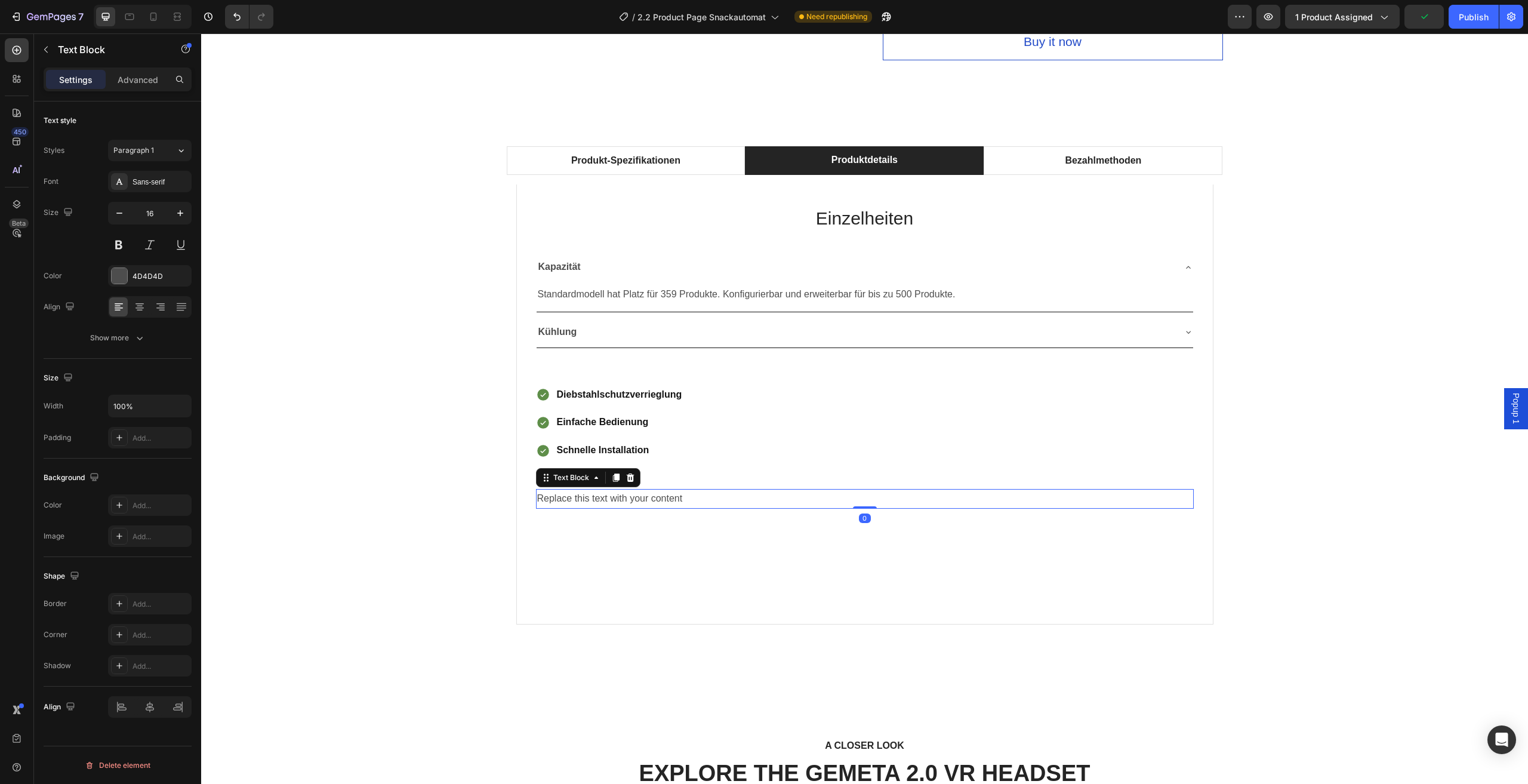
click at [706, 496] on div "Replace this text with your content" at bounding box center [864, 499] width 658 height 20
drag, startPoint x: 697, startPoint y: 497, endPoint x: 548, endPoint y: 497, distance: 149.0
click at [537, 497] on p "Replace this text with your content" at bounding box center [865, 499] width 656 height 17
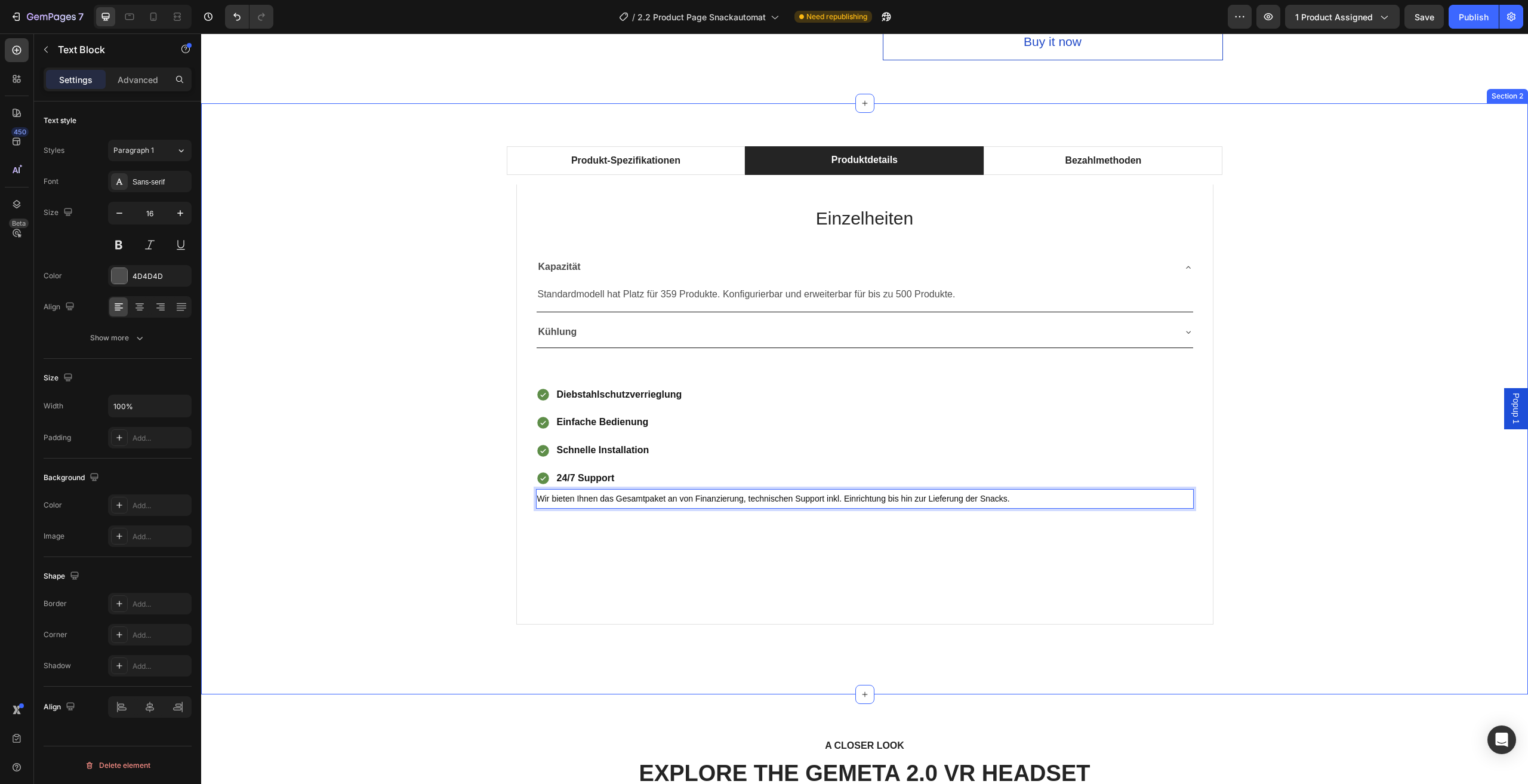
click at [415, 553] on div "Produkt-Spezifikationen Produktdetails Bezahlmethoden Technische Daten Heading …" at bounding box center [864, 398] width 1309 height 504
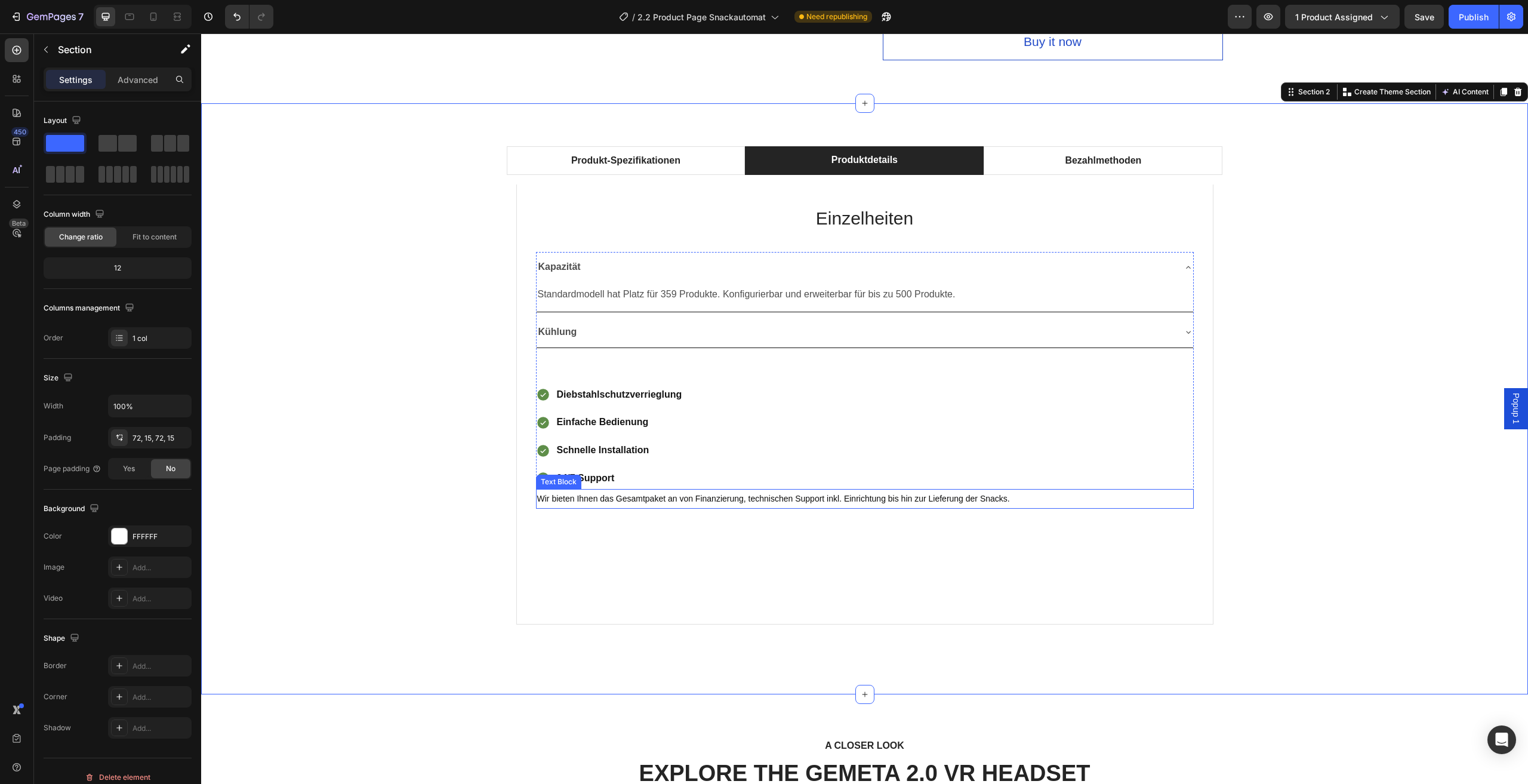
click at [920, 495] on span "Wir bieten Ihnen das Gesamtpaket an von Finanzierung, technischen Support inkl.…" at bounding box center [774, 498] width 473 height 10
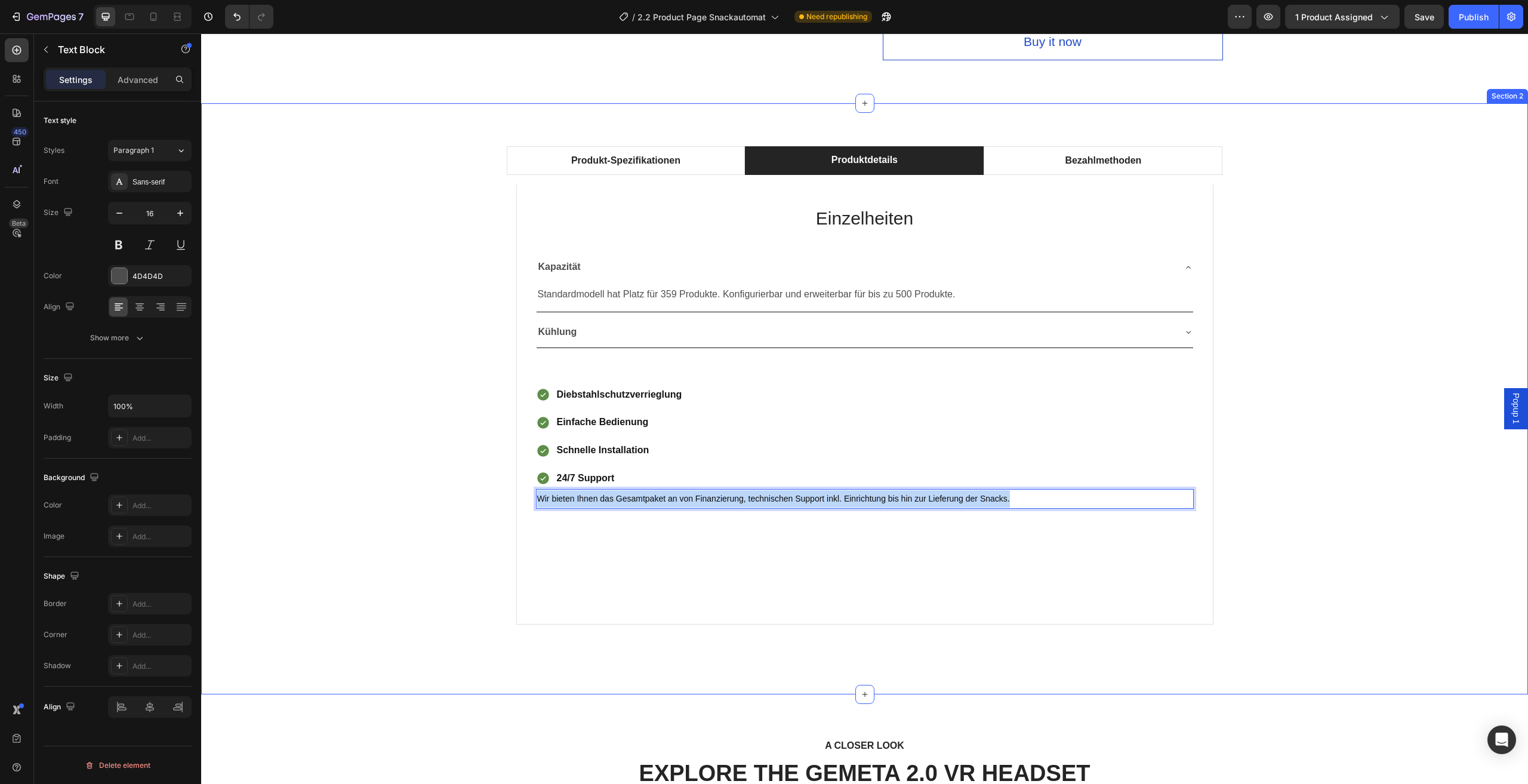
drag, startPoint x: 1022, startPoint y: 498, endPoint x: 482, endPoint y: 488, distance: 540.1
click at [488, 488] on div "Produkt-Spezifikationen Produktdetails Bezahlmethoden Technische Daten Heading …" at bounding box center [864, 398] width 1309 height 504
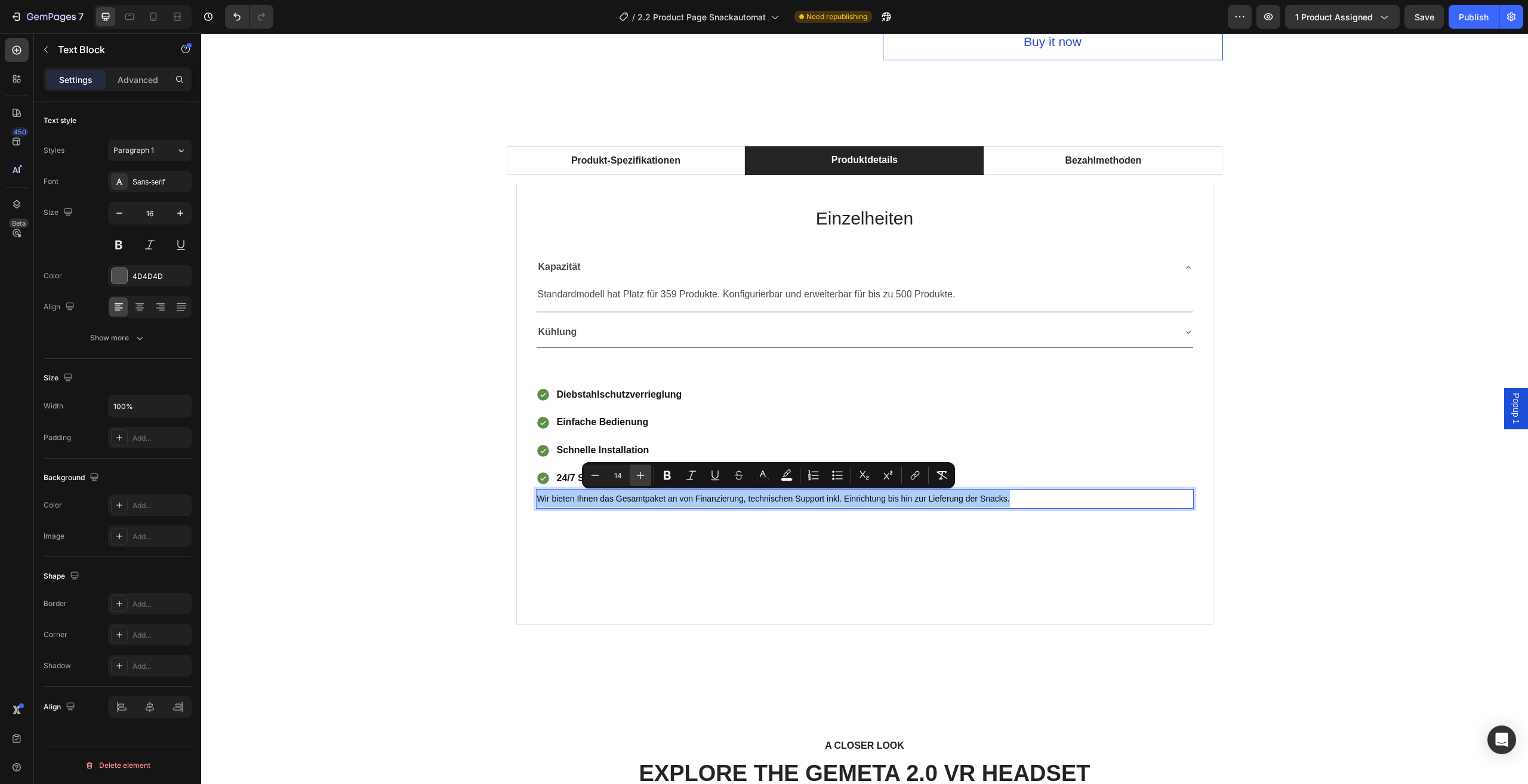
click at [646, 473] on icon "Editor contextual toolbar" at bounding box center [641, 475] width 12 height 12
type input "16"
click at [634, 501] on span "Wir bieten Ihnen das Gesamtpaket an von Finanzierung, technischen Support inkl.…" at bounding box center [807, 498] width 540 height 10
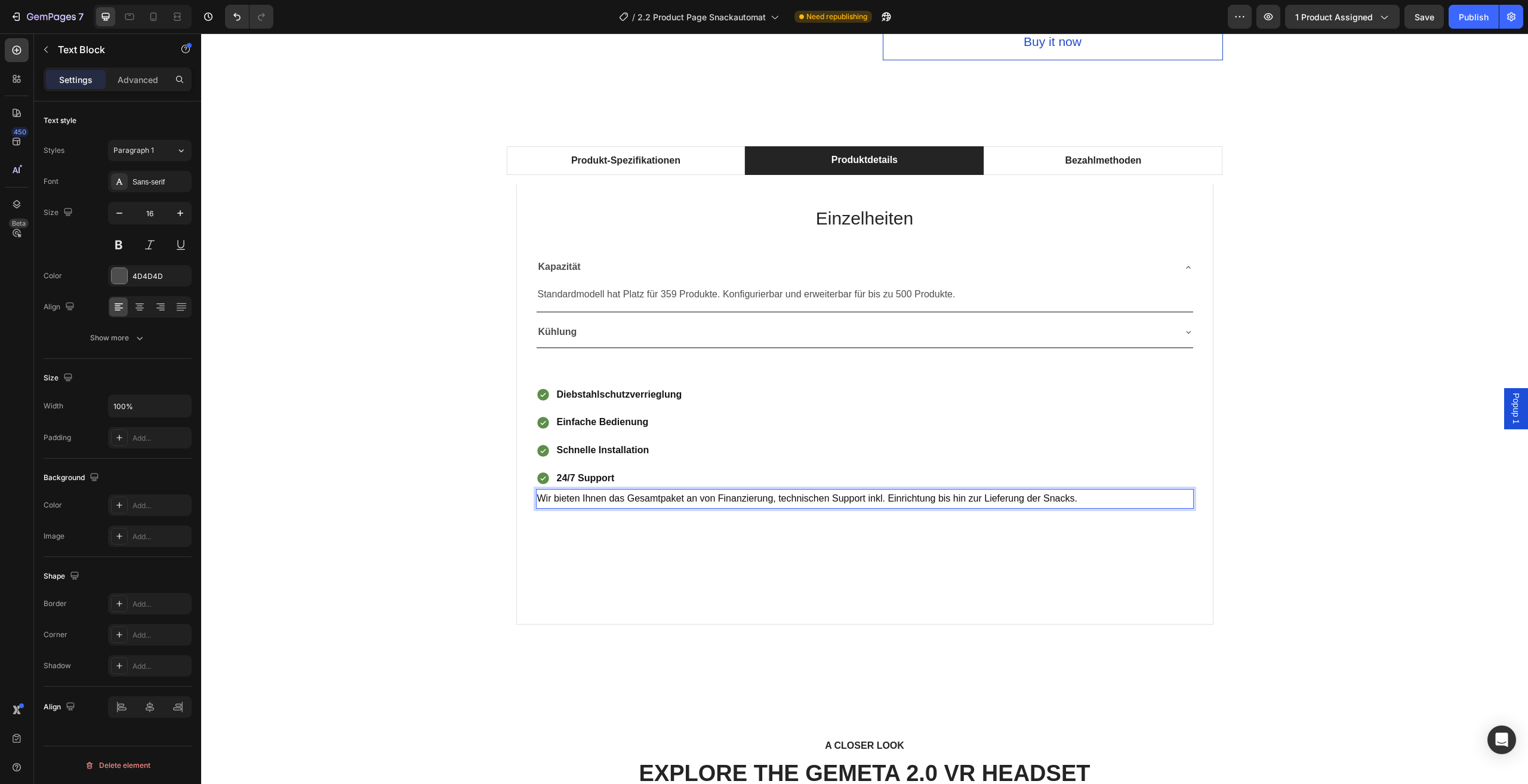
click at [791, 497] on span "Wir bieten Ihnen das Gesamtpaket an von Finanzierung, technischen Support inkl.…" at bounding box center [807, 498] width 540 height 10
click at [367, 556] on div "Produkt-Spezifikationen Produktdetails Bezahlmethoden Technische Daten Heading …" at bounding box center [864, 398] width 1309 height 504
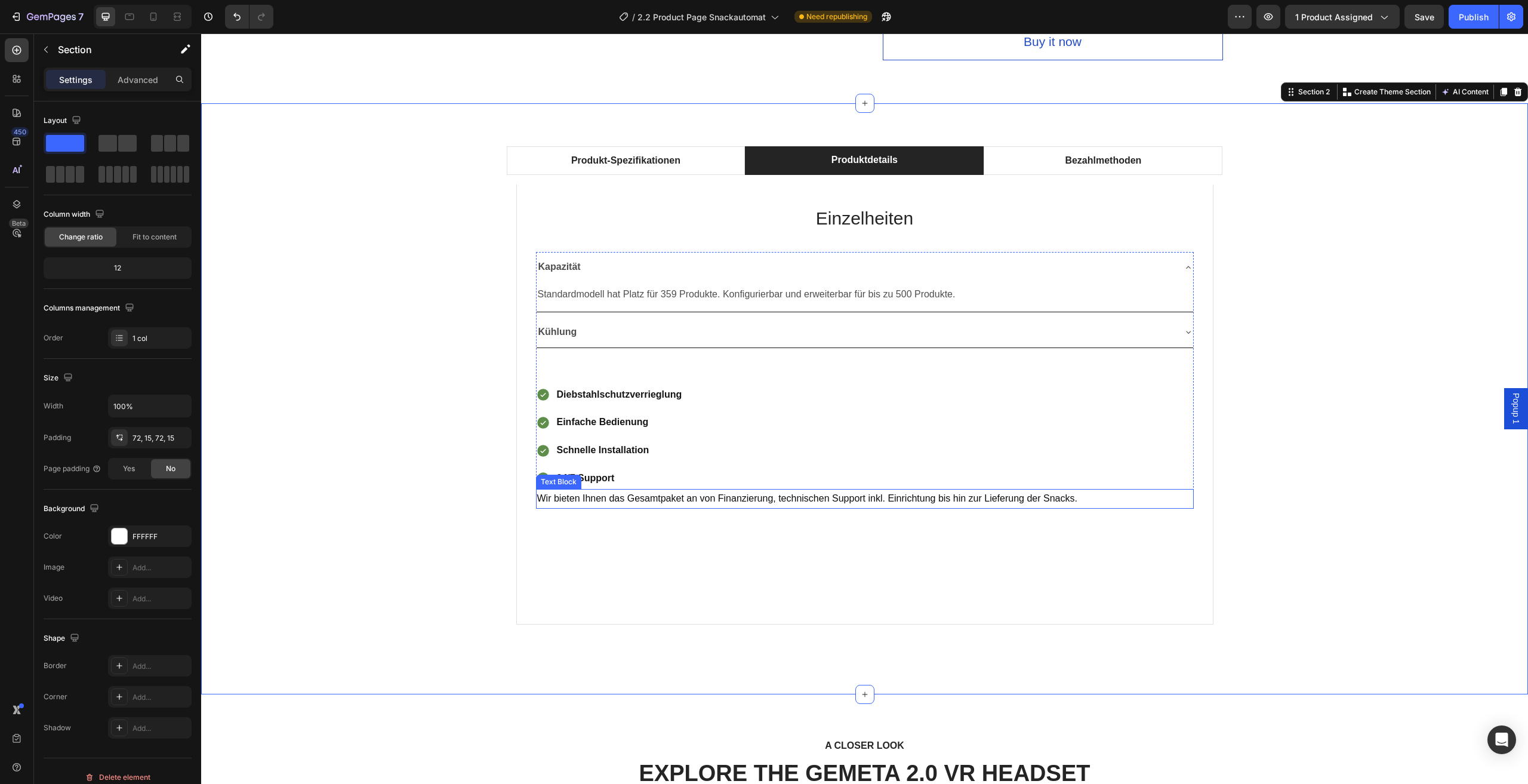
click at [777, 492] on p "Wir bieten Ihnen das Gesamtpaket an von Finanzierung, technischen Support inkl.…" at bounding box center [865, 499] width 656 height 17
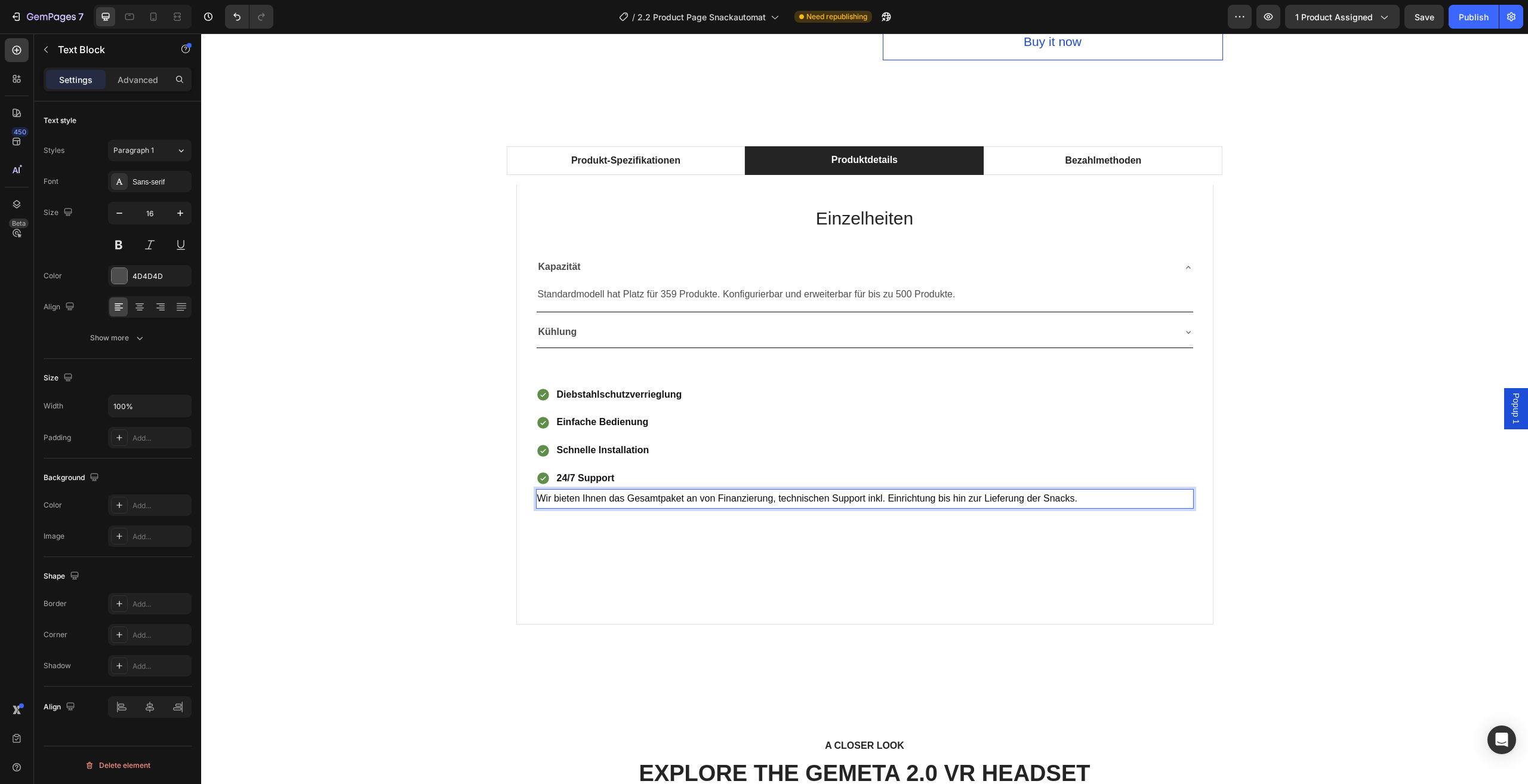
click at [776, 497] on span "Wir bieten Ihnen das Gesamtpaket an von Finanzierung, technischen Support inkl.…" at bounding box center [807, 498] width 540 height 10
click at [774, 500] on span "Wir bieten Ihnen das Gesamtpaket an von Finanzierung, technischen Support inkl.…" at bounding box center [807, 498] width 540 height 10
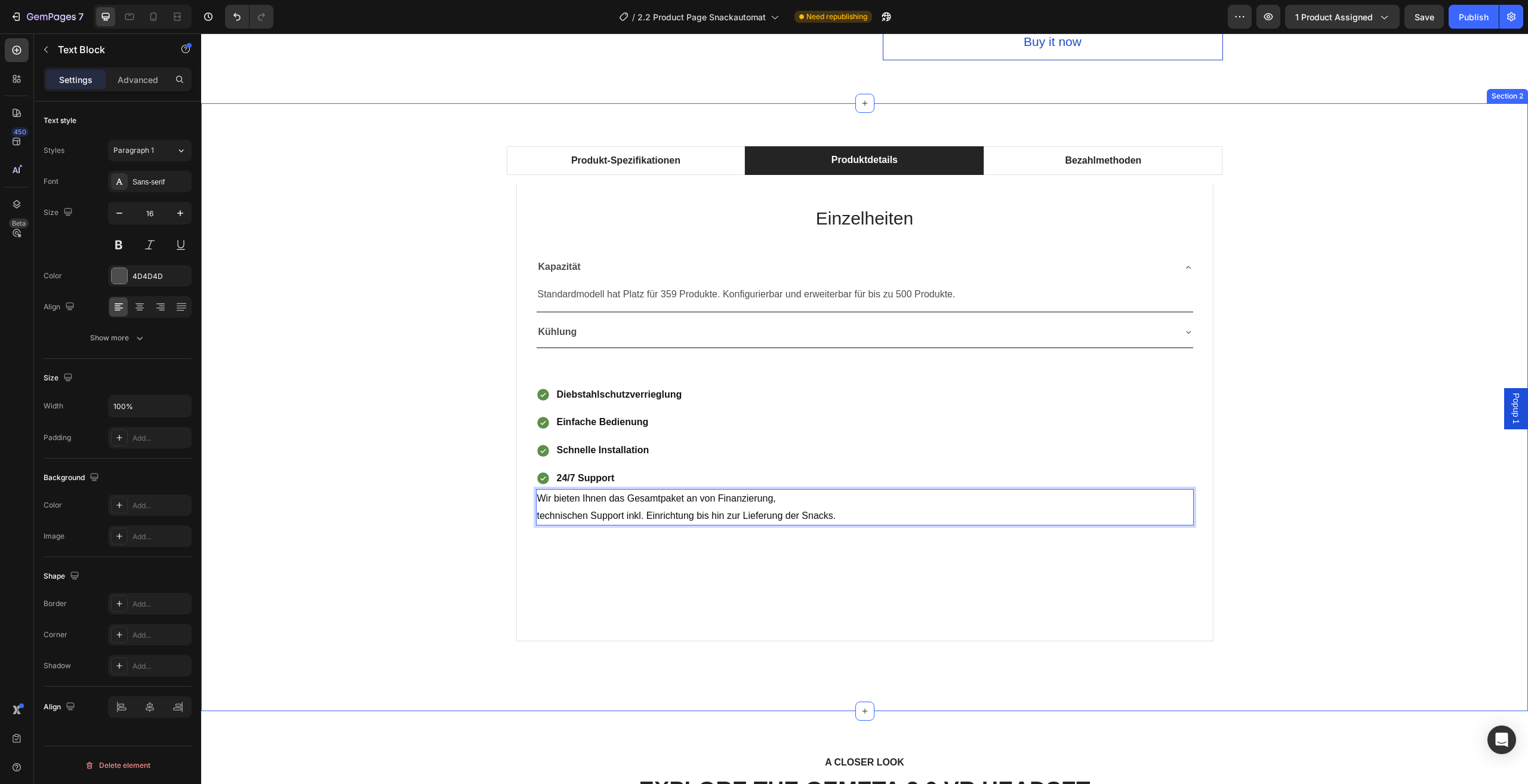
click at [375, 550] on div "Produkt-Spezifikationen Produktdetails Bezahlmethoden Technische Daten Heading …" at bounding box center [864, 407] width 1309 height 522
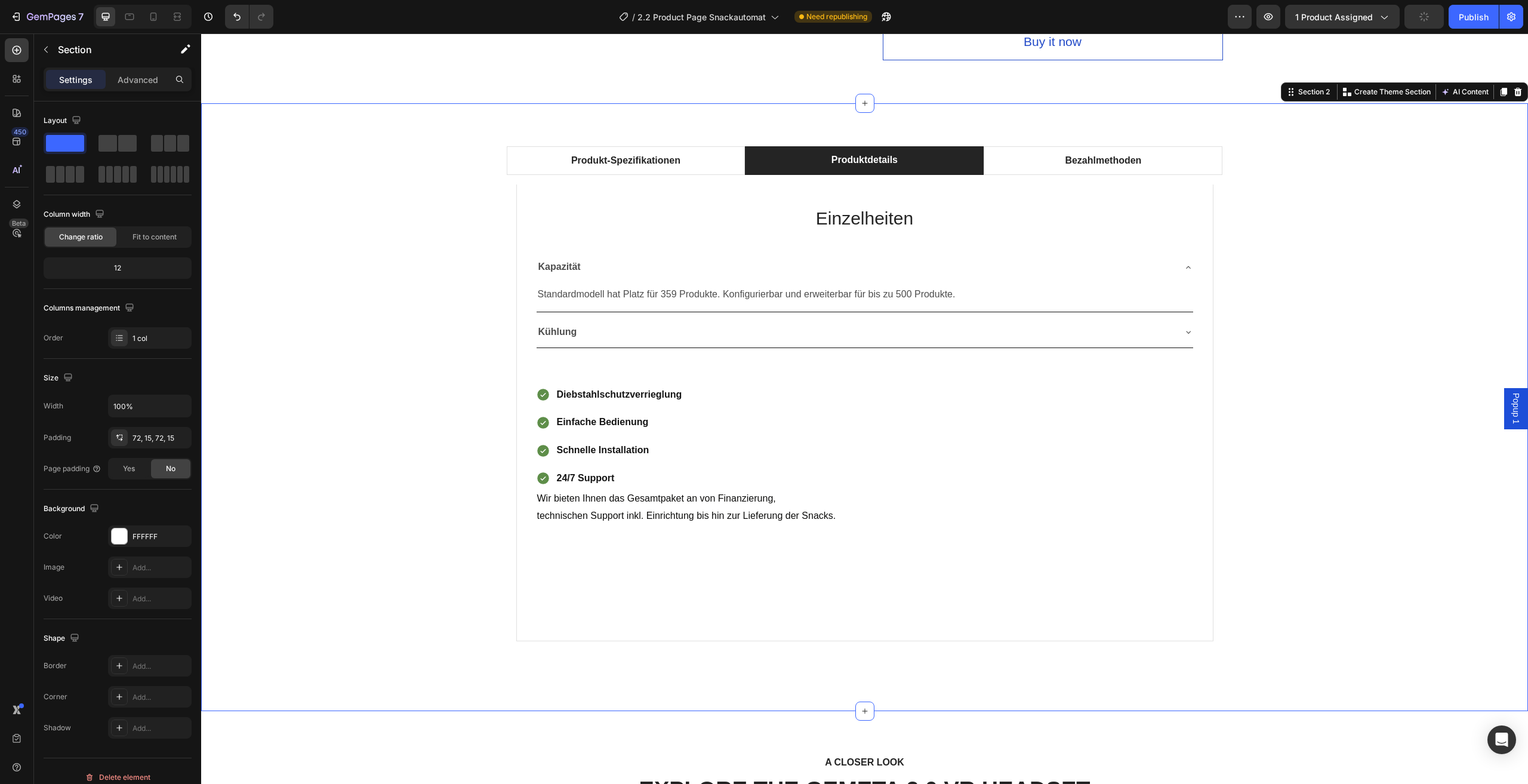
scroll to position [716, 0]
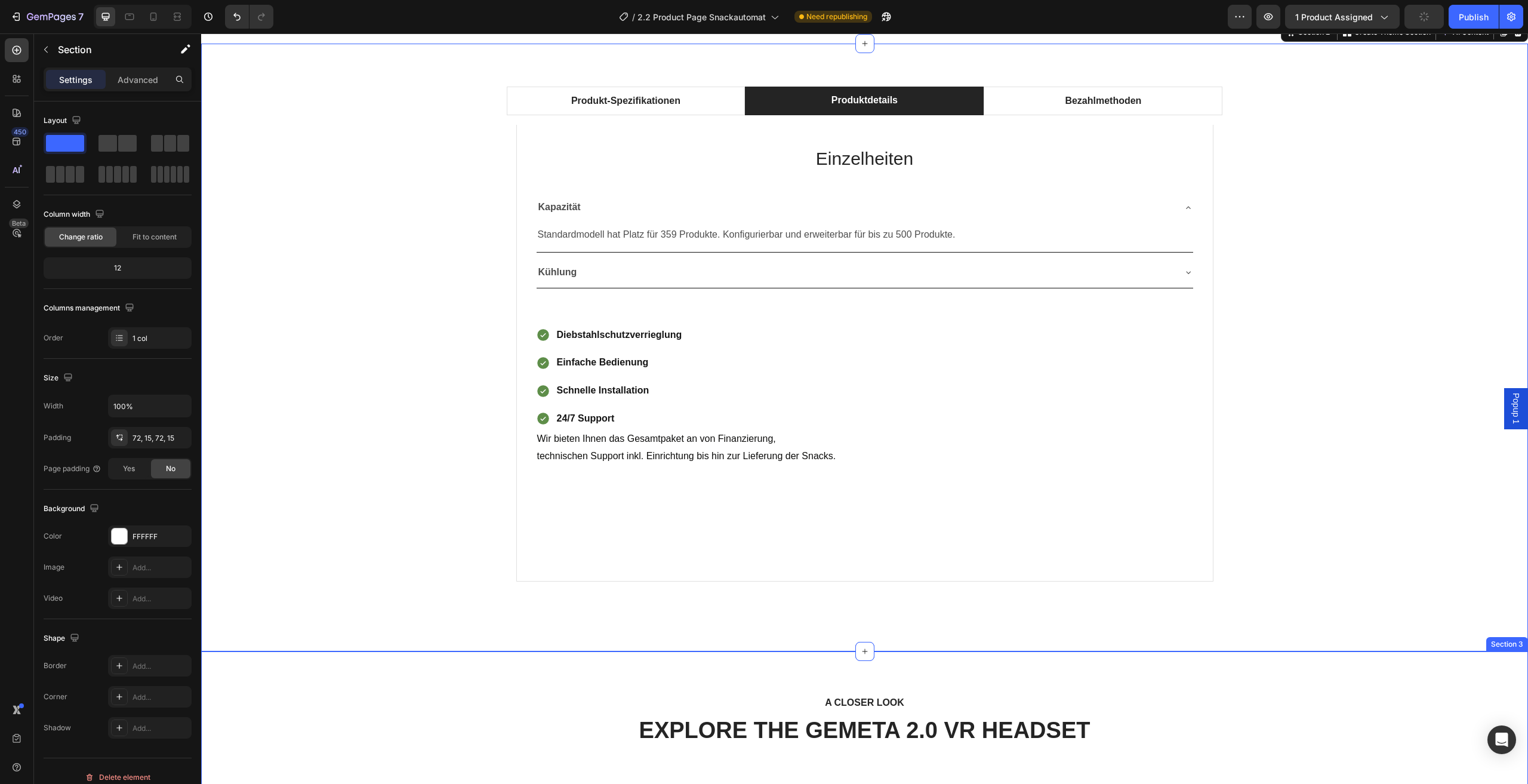
click at [407, 492] on div "Produkt-Spezifikationen Produktdetails Bezahlmethoden Technische Daten Heading …" at bounding box center [864, 347] width 1309 height 522
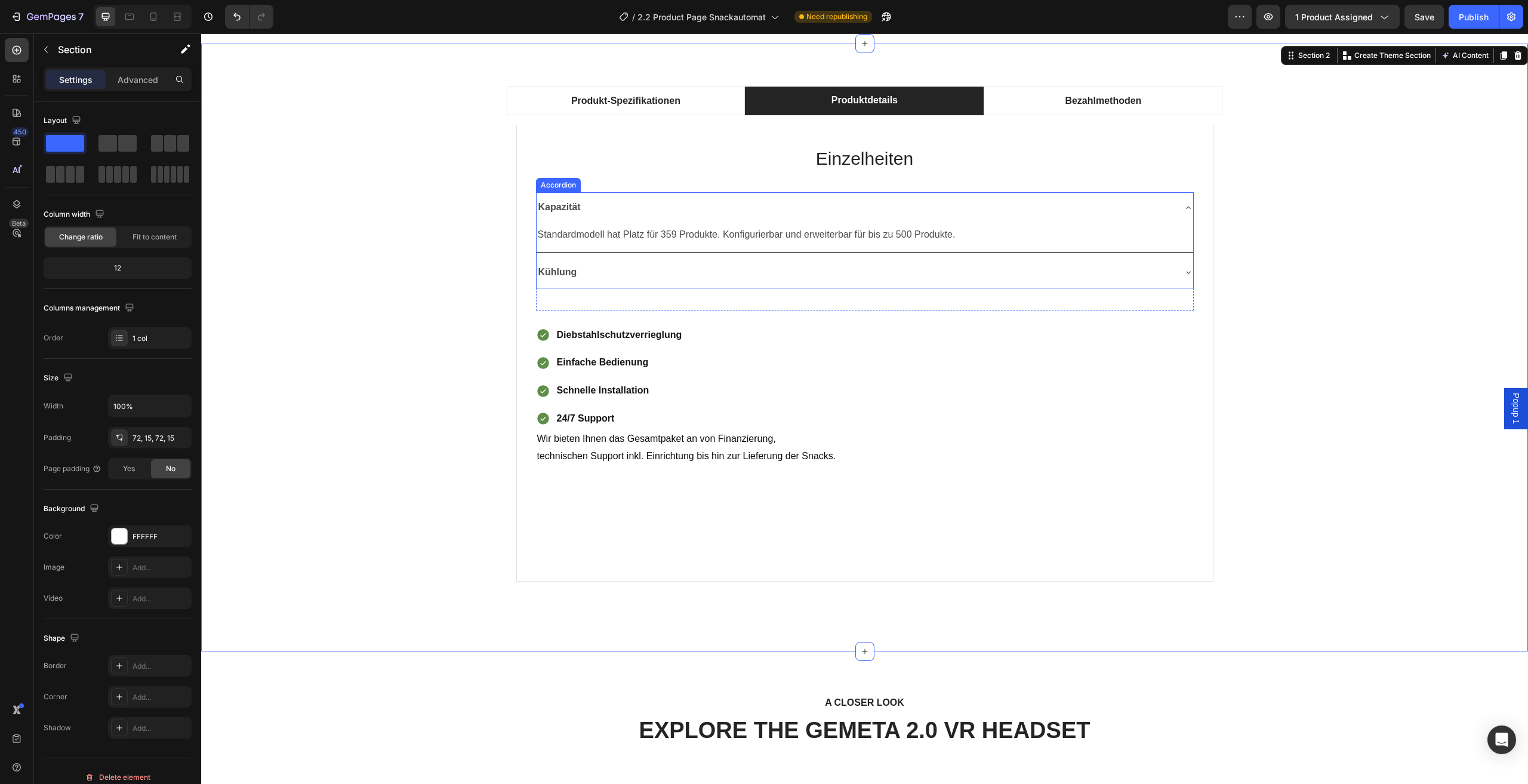
click at [1156, 215] on div "Kapazität" at bounding box center [855, 207] width 637 height 21
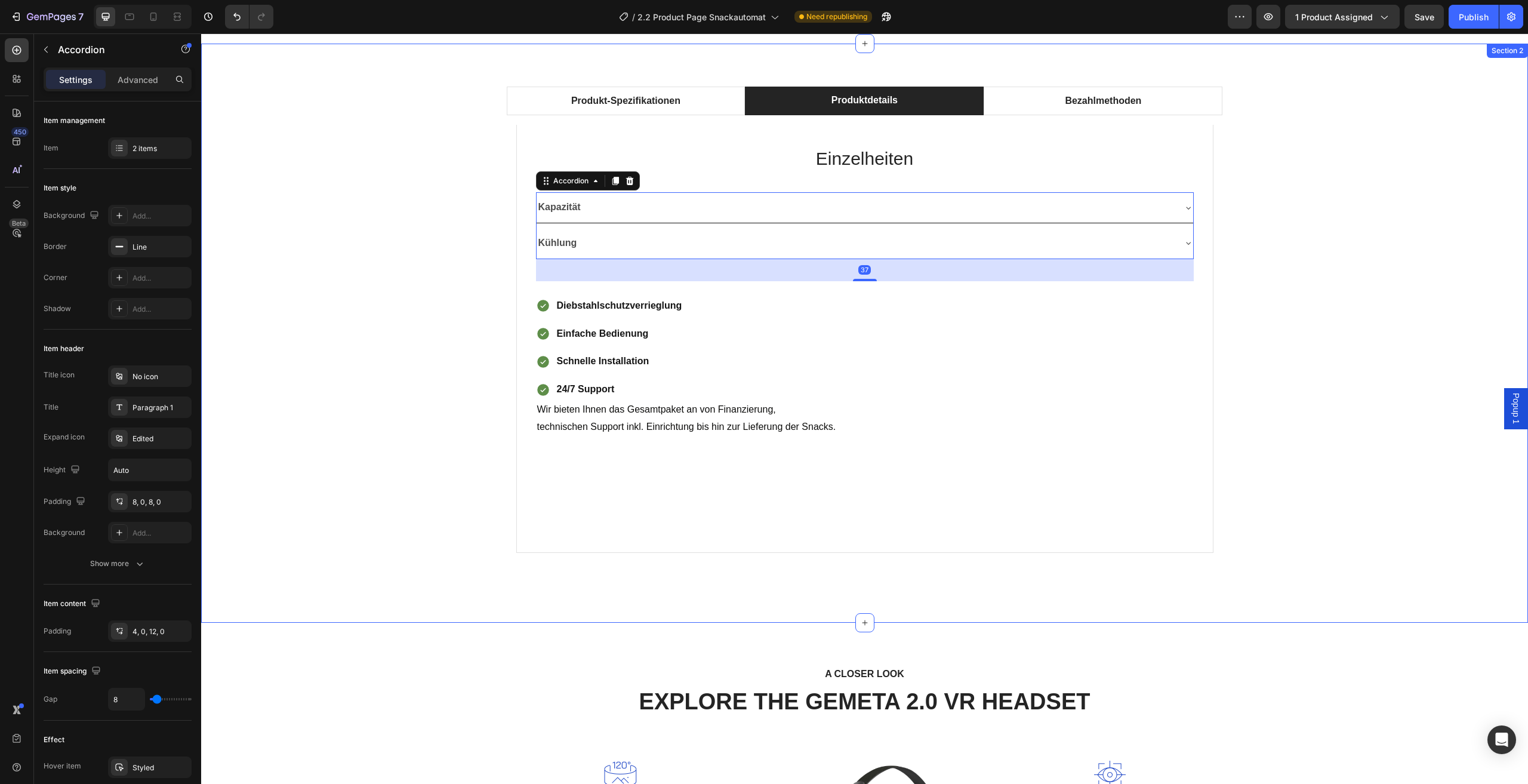
click at [1304, 228] on div "Produkt-Spezifikationen Produktdetails Bezahlmethoden Technische Daten Heading …" at bounding box center [864, 332] width 1309 height 492
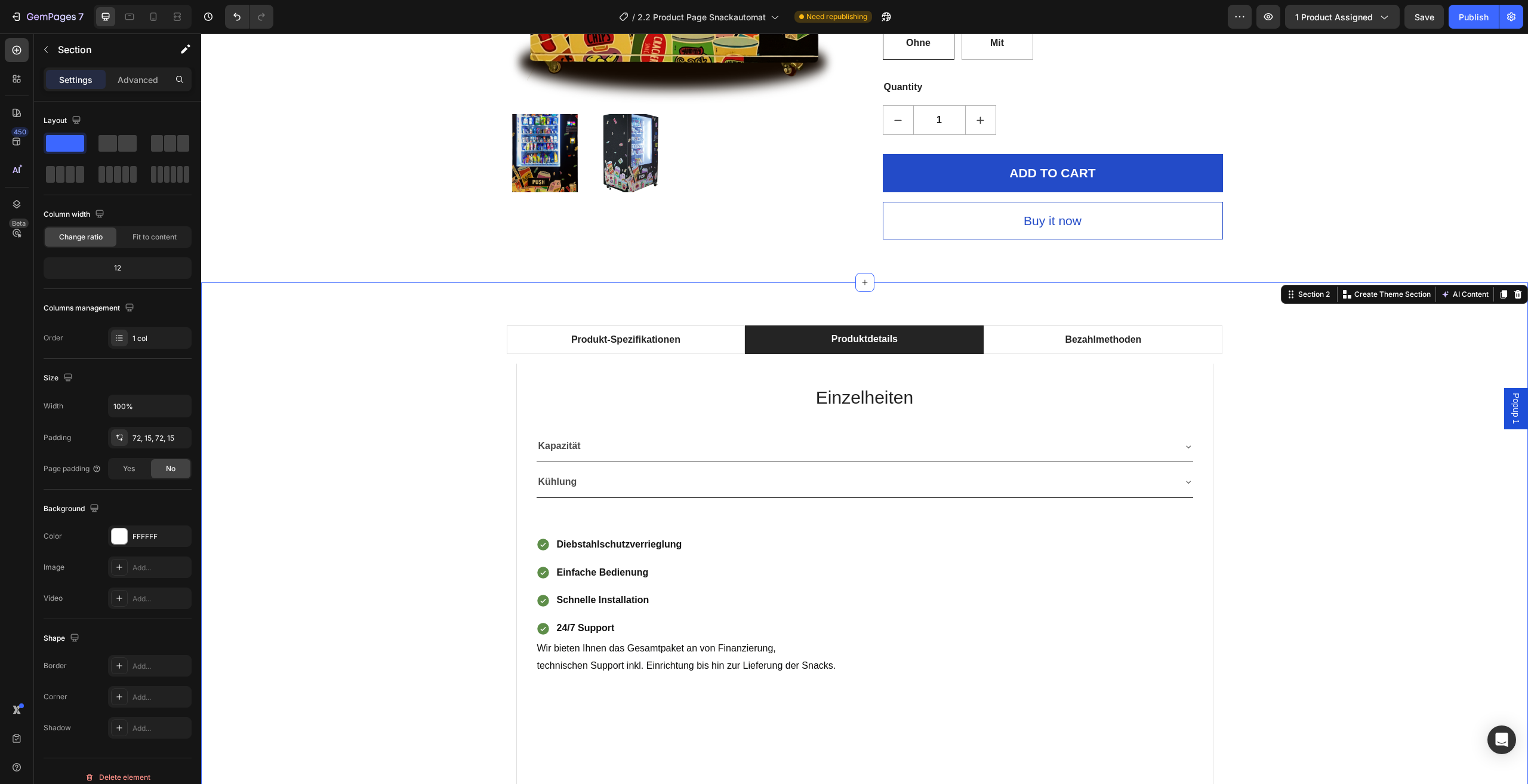
scroll to position [657, 0]
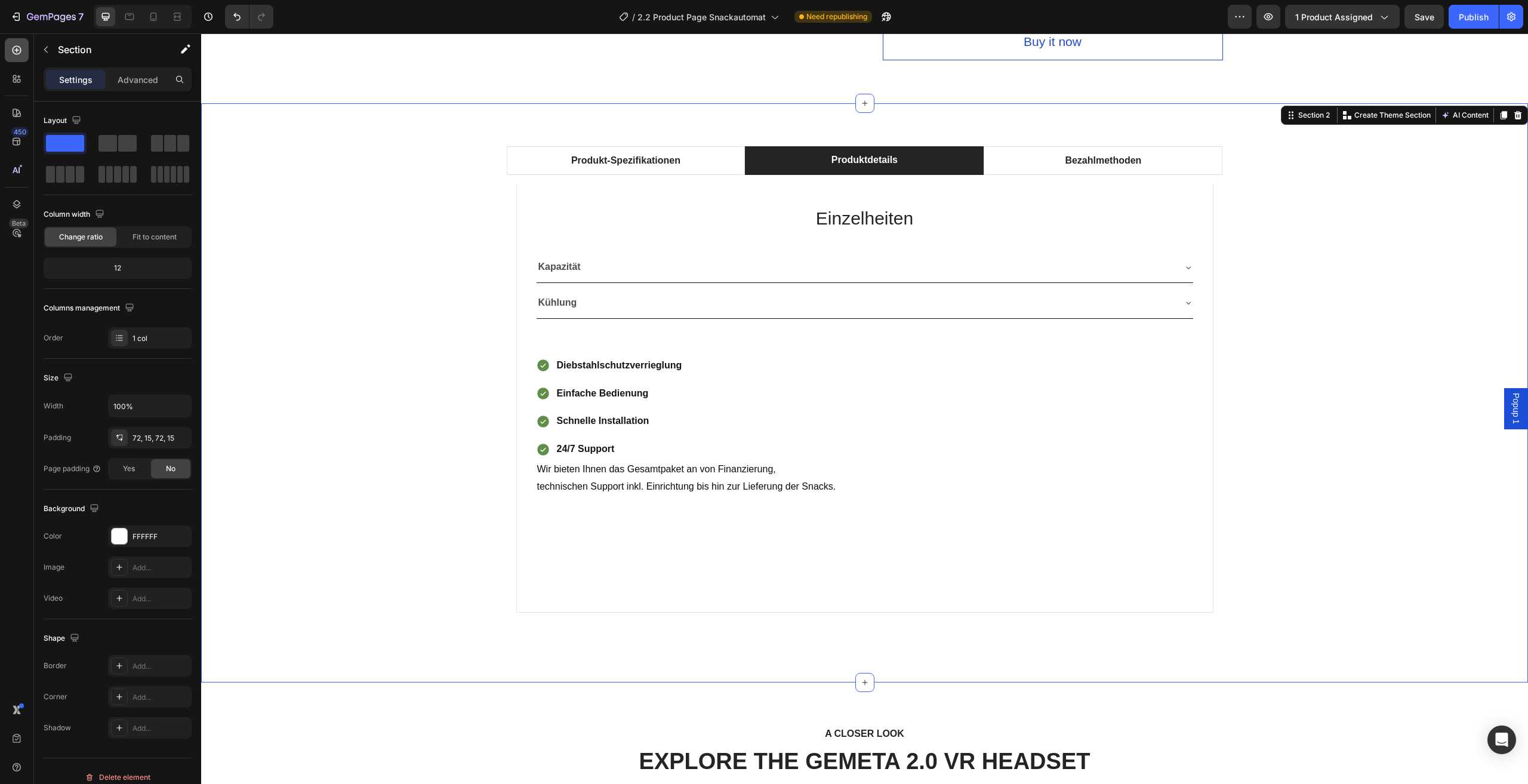
click at [15, 47] on icon at bounding box center [16, 50] width 12 height 12
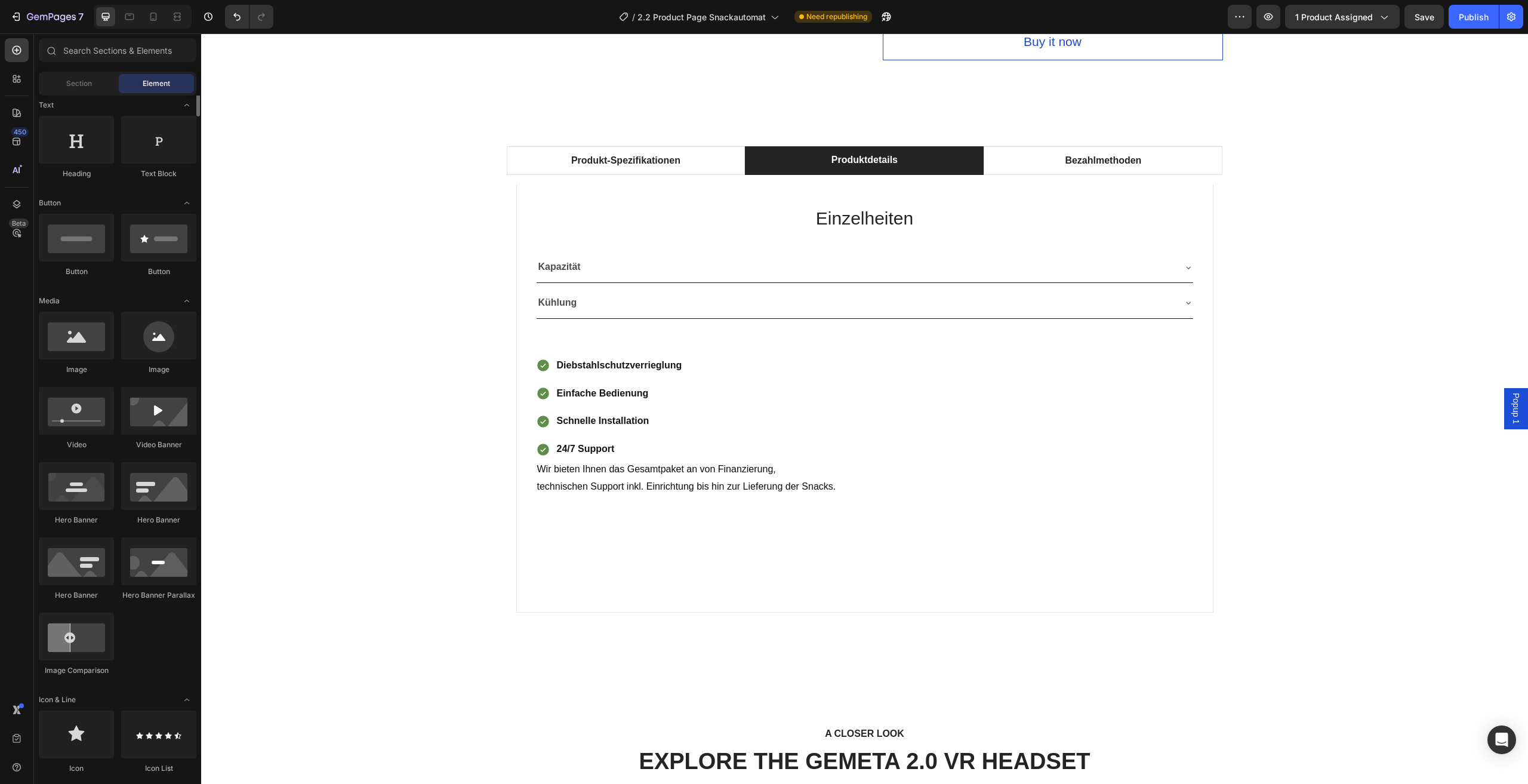
scroll to position [60, 0]
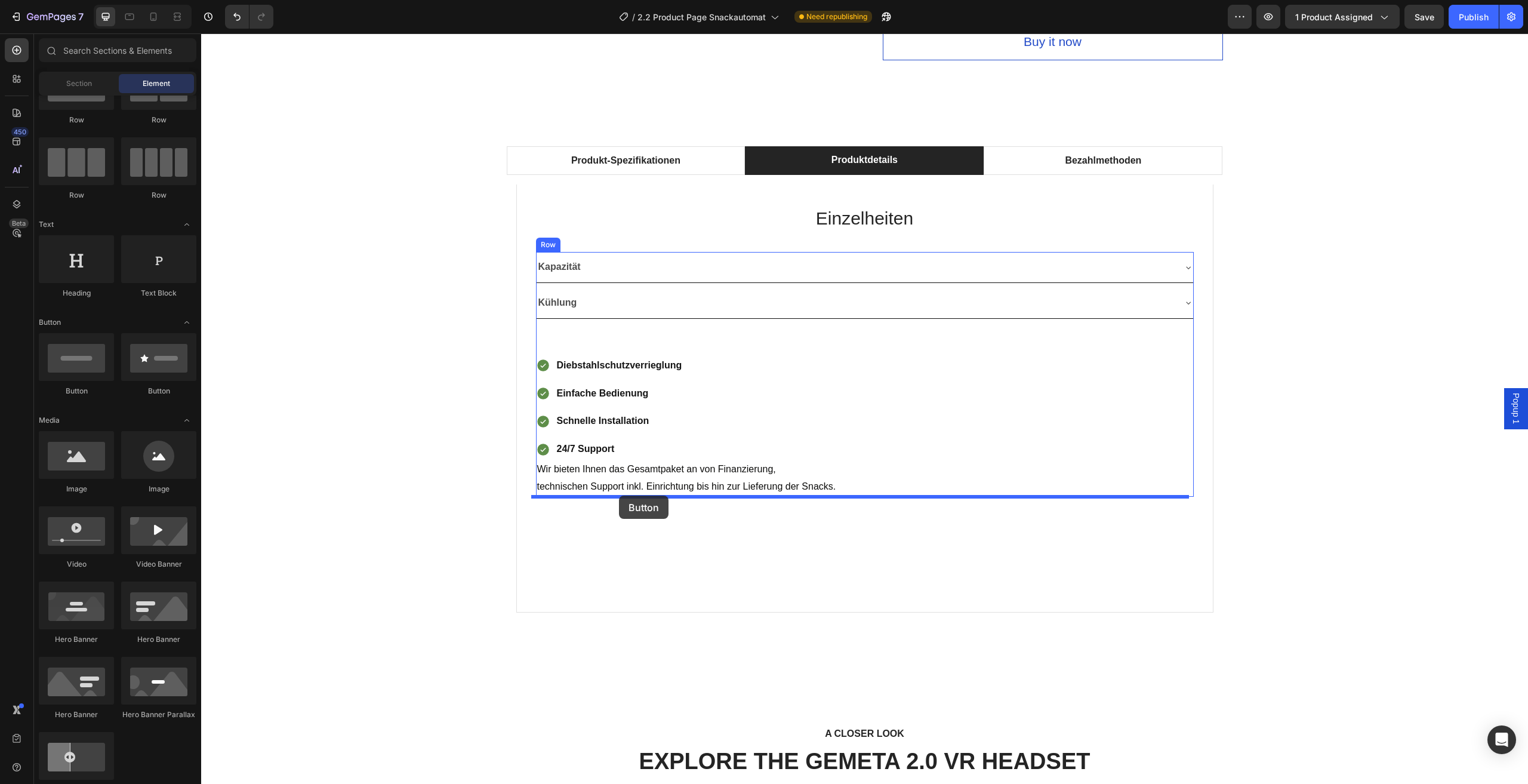
drag, startPoint x: 266, startPoint y: 392, endPoint x: 619, endPoint y: 496, distance: 368.0
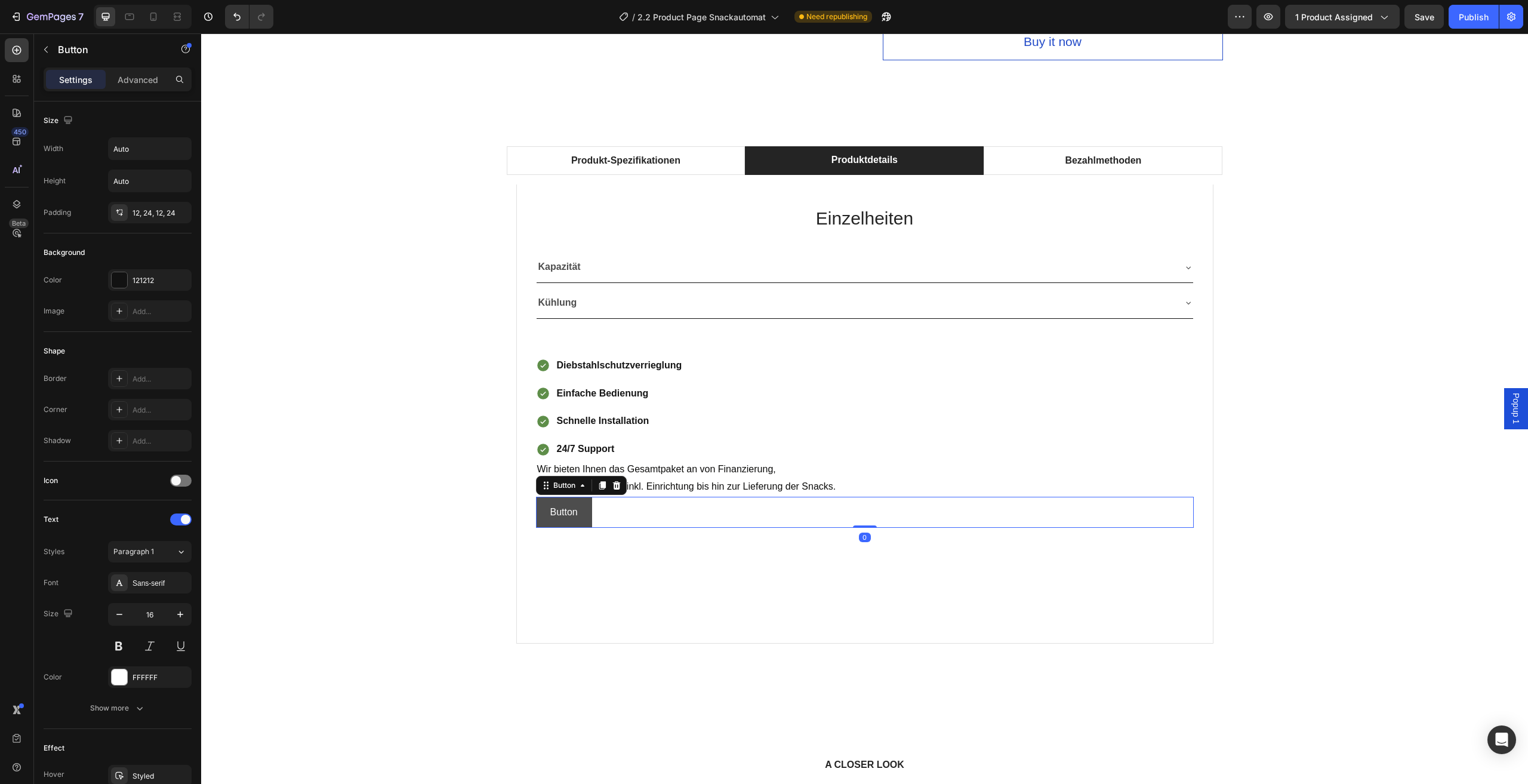
click at [575, 508] on button "Button" at bounding box center [564, 512] width 56 height 32
click at [567, 510] on p "Button" at bounding box center [564, 512] width 28 height 17
click at [572, 510] on p "Button" at bounding box center [564, 512] width 28 height 17
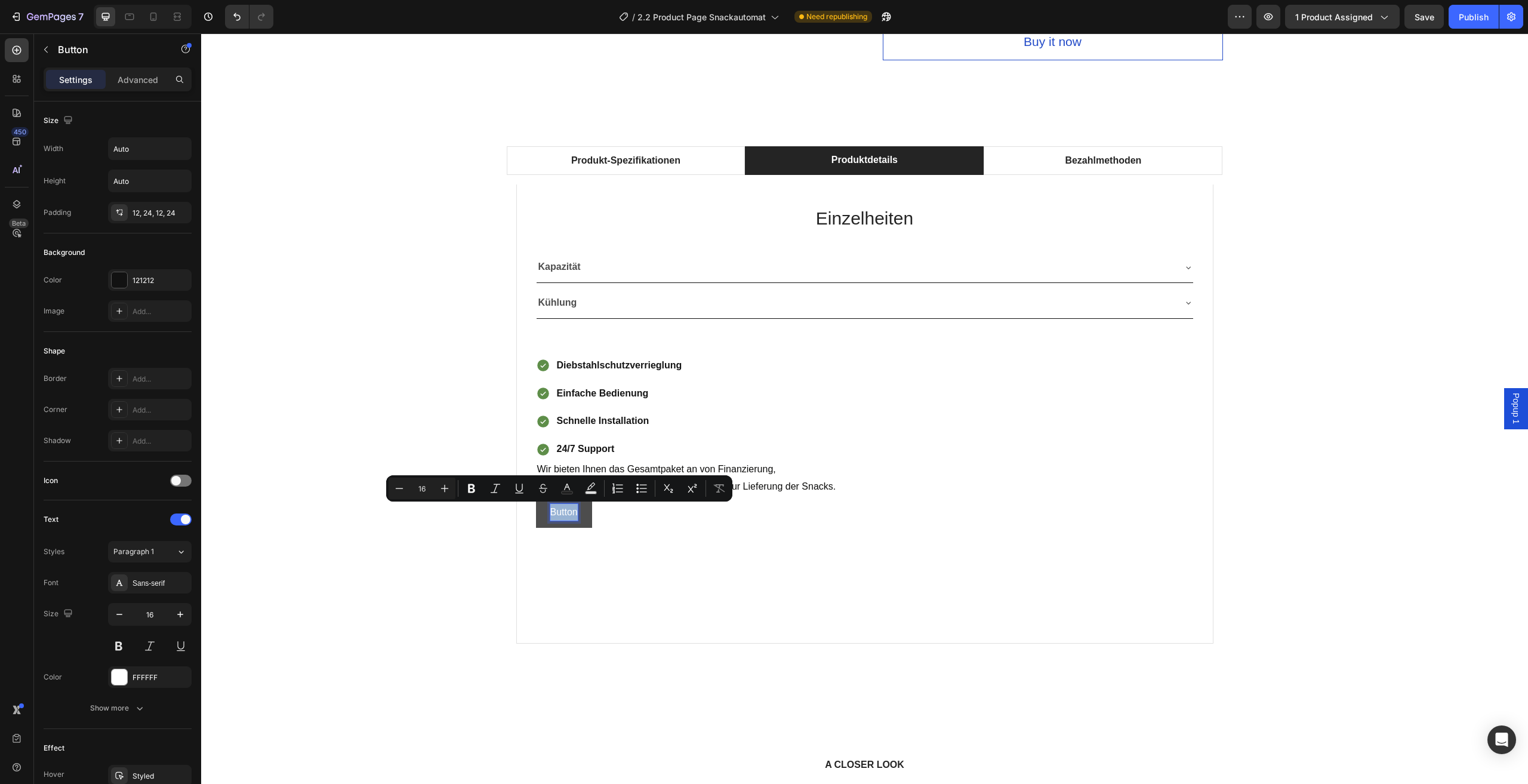
drag, startPoint x: 573, startPoint y: 511, endPoint x: 548, endPoint y: 511, distance: 25.0
click at [550, 511] on p "Button" at bounding box center [564, 512] width 28 height 17
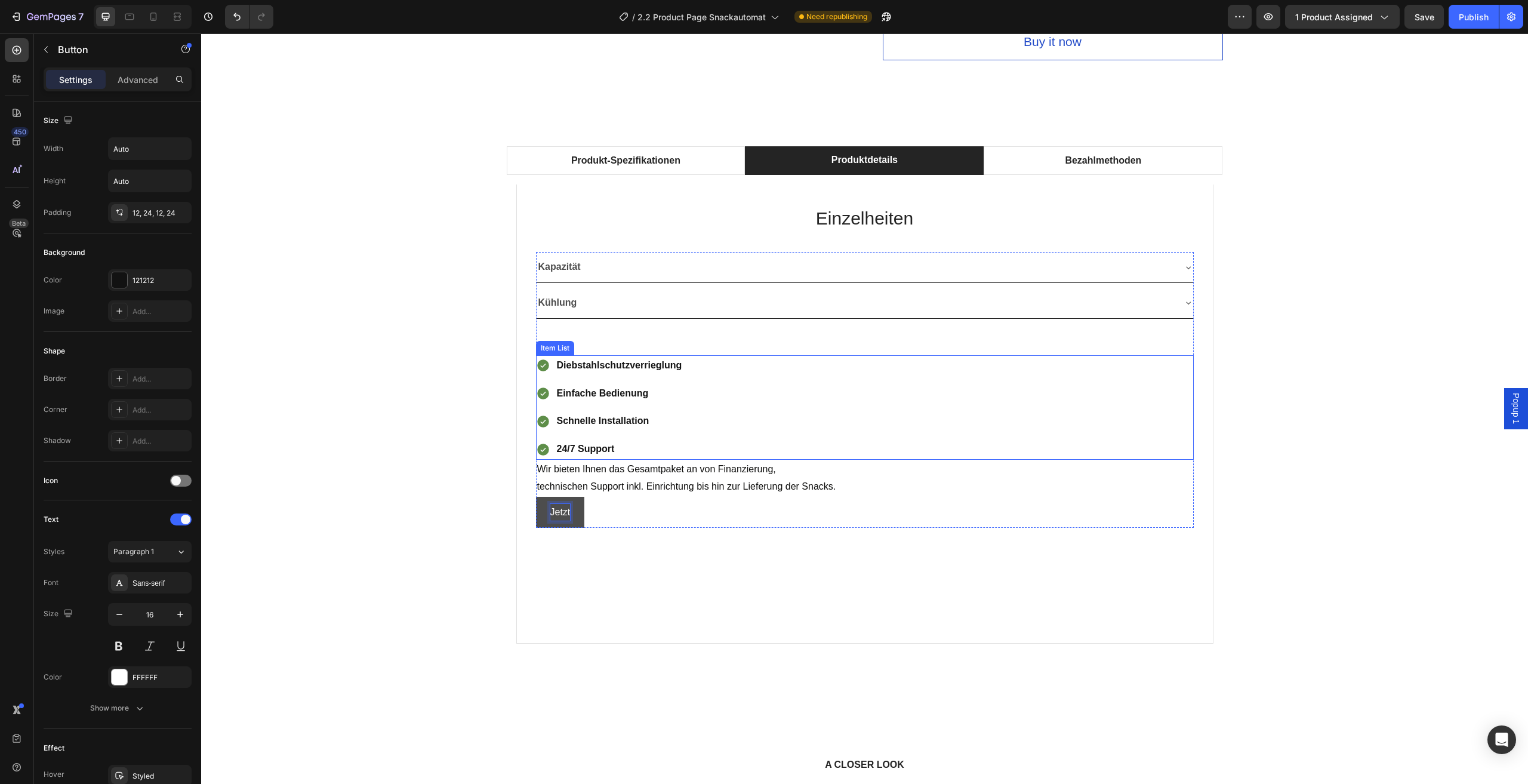
click at [536, 496] on button "Jetzt" at bounding box center [560, 512] width 49 height 32
click at [327, 556] on div "Produkt-Spezifikationen Produktdetails Bezahlmethoden Technische Daten Heading …" at bounding box center [864, 408] width 1309 height 524
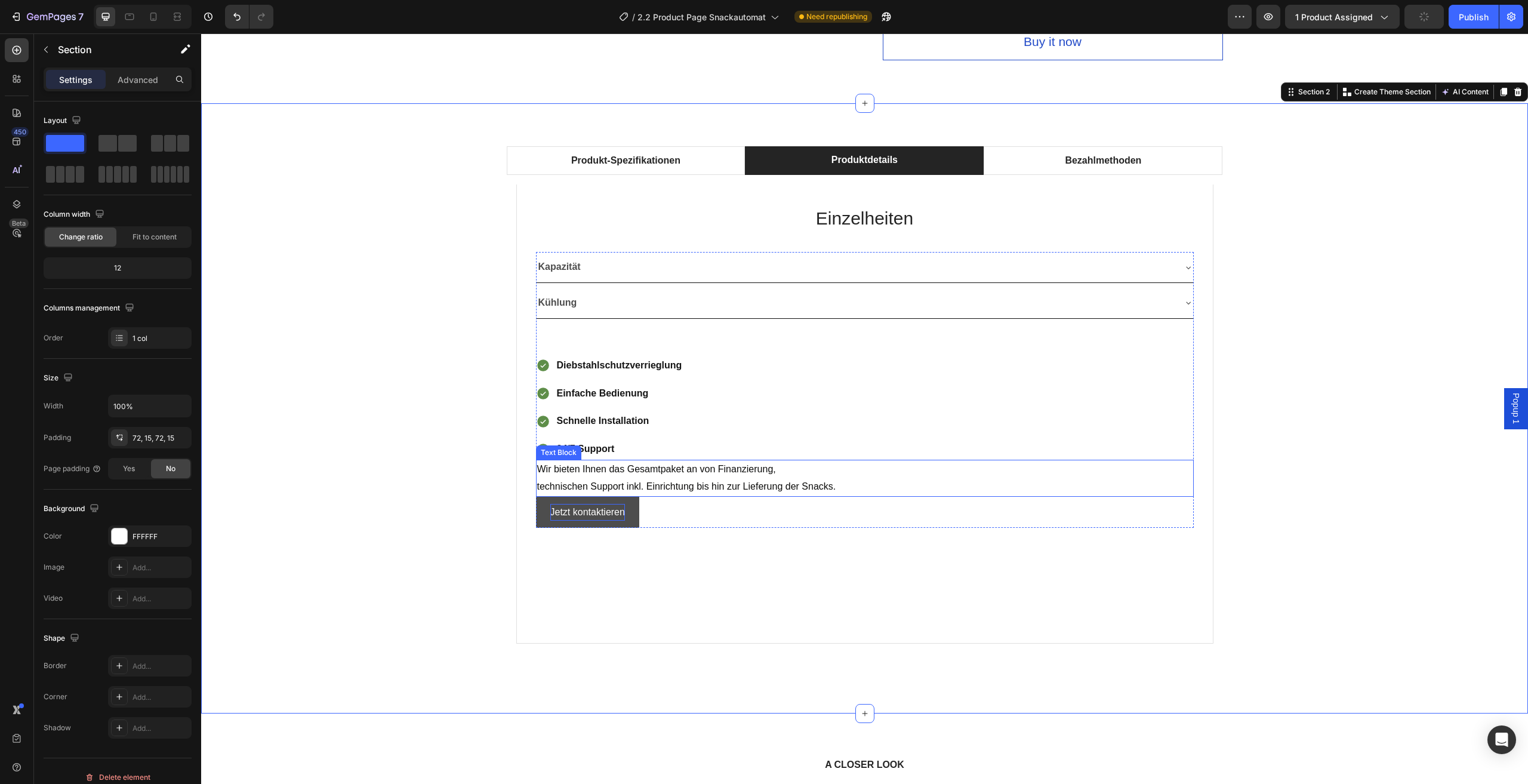
click at [612, 469] on span "Wir bieten Ihnen das Gesamtpaket an von Finanzierung," at bounding box center [656, 469] width 239 height 10
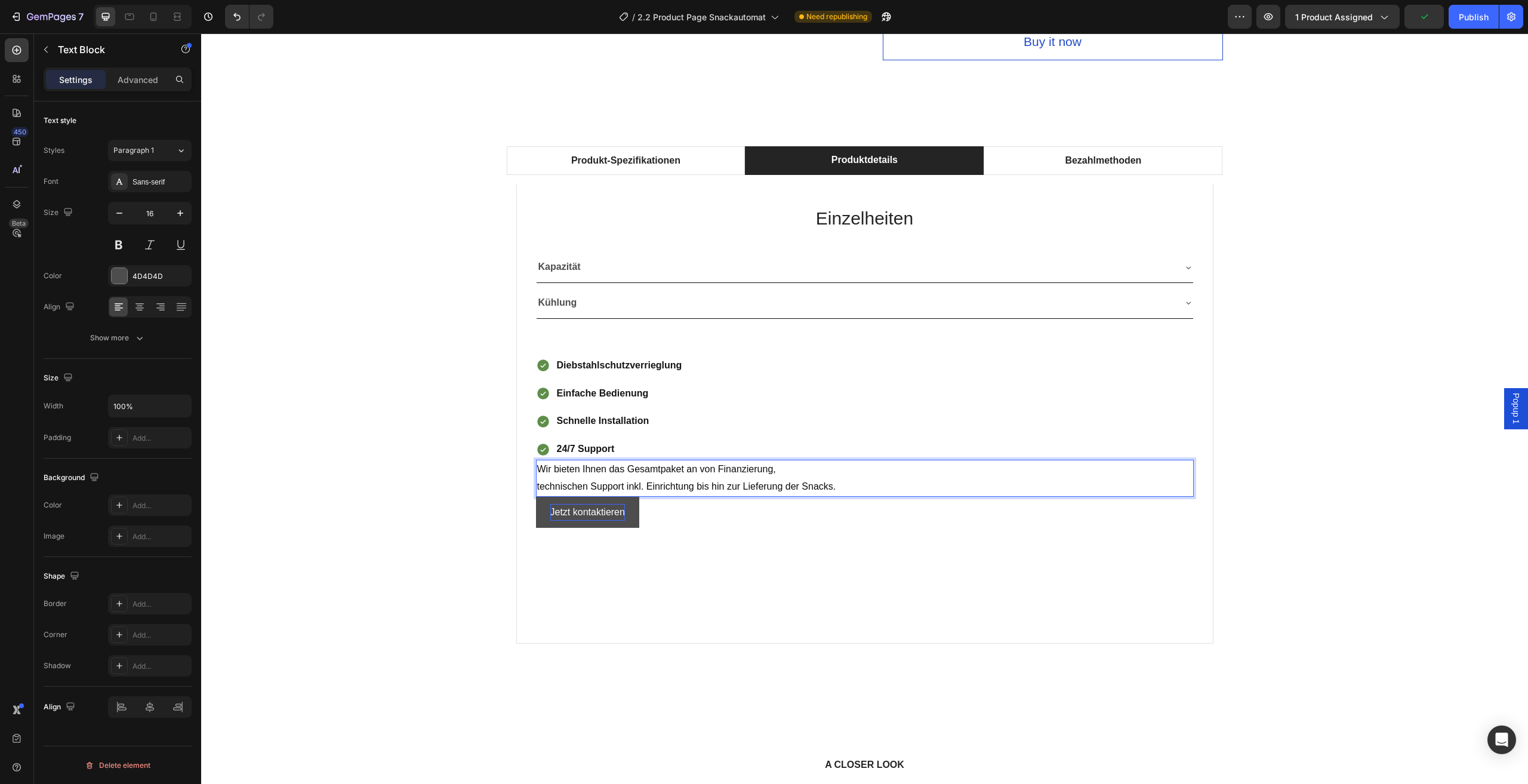
click at [541, 469] on span "Wir bieten Ihnen das Gesamtpaket an von Finanzierung," at bounding box center [656, 469] width 239 height 10
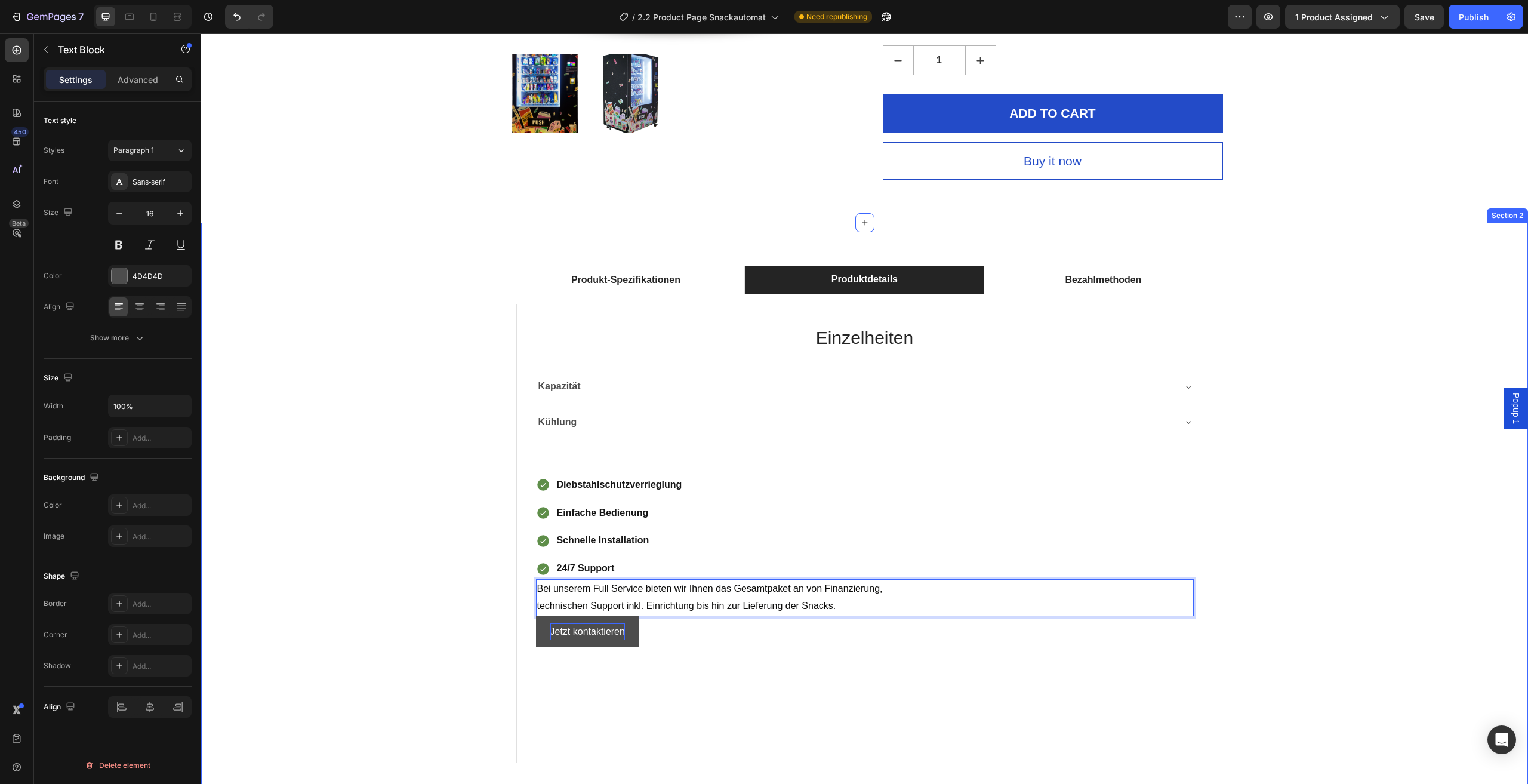
click at [427, 504] on div "Produkt-Spezifikationen Produktdetails Bezahlmethoden Technische Daten Heading …" at bounding box center [864, 528] width 1309 height 524
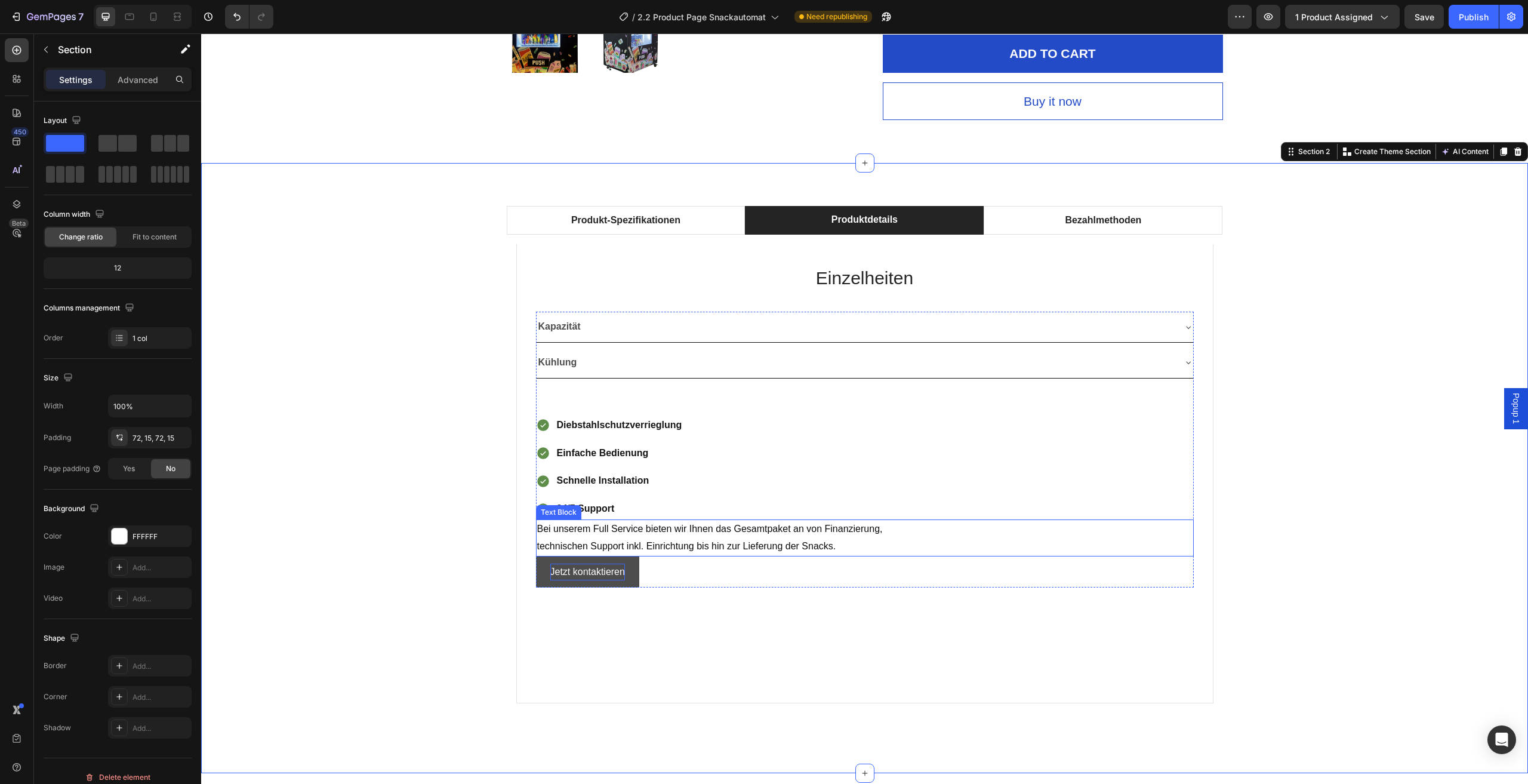
scroll to position [657, 0]
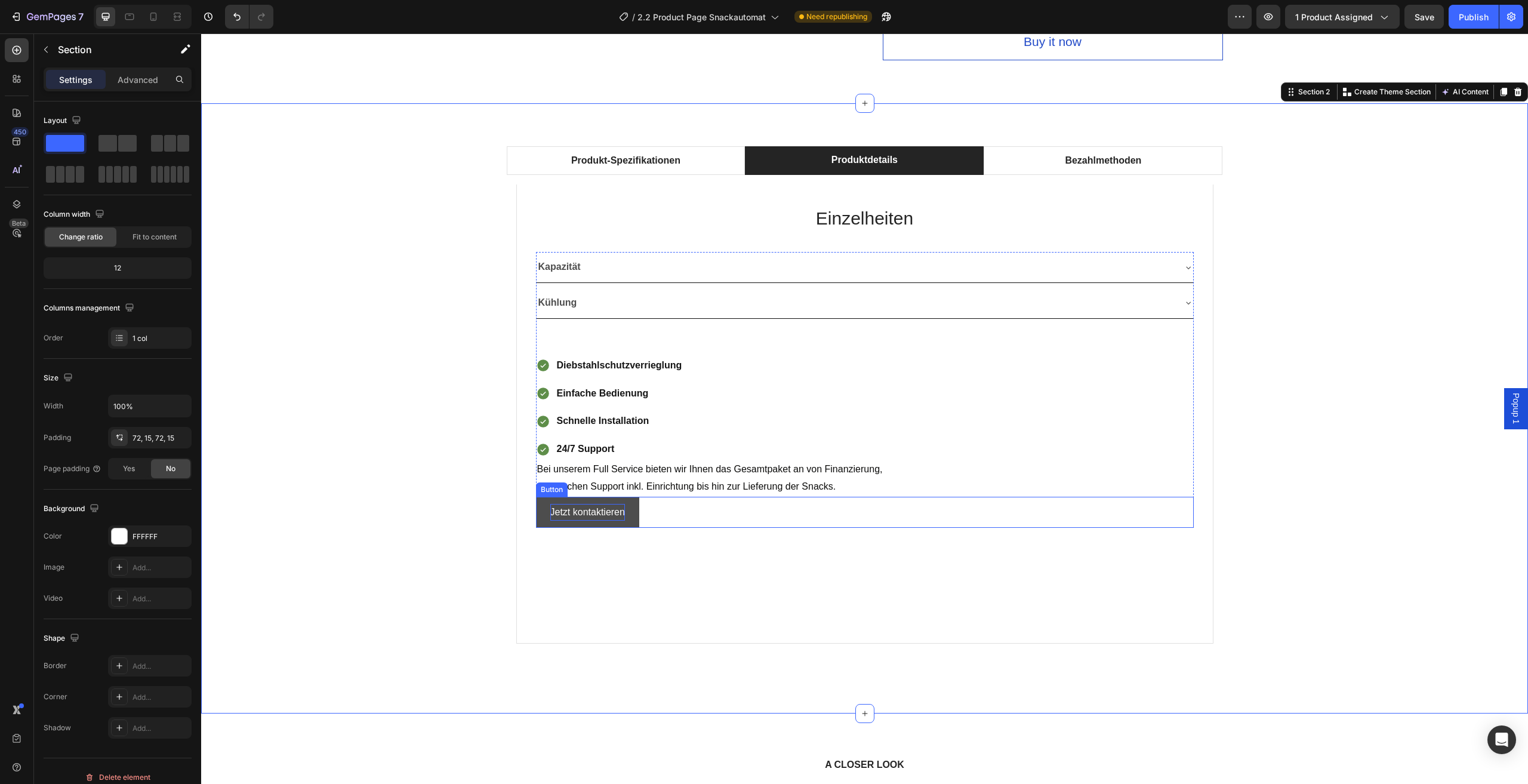
click at [685, 484] on span "technischen Support inkl. Einrichtung bis hin zur Lieferung der Snacks." at bounding box center [687, 486] width 299 height 10
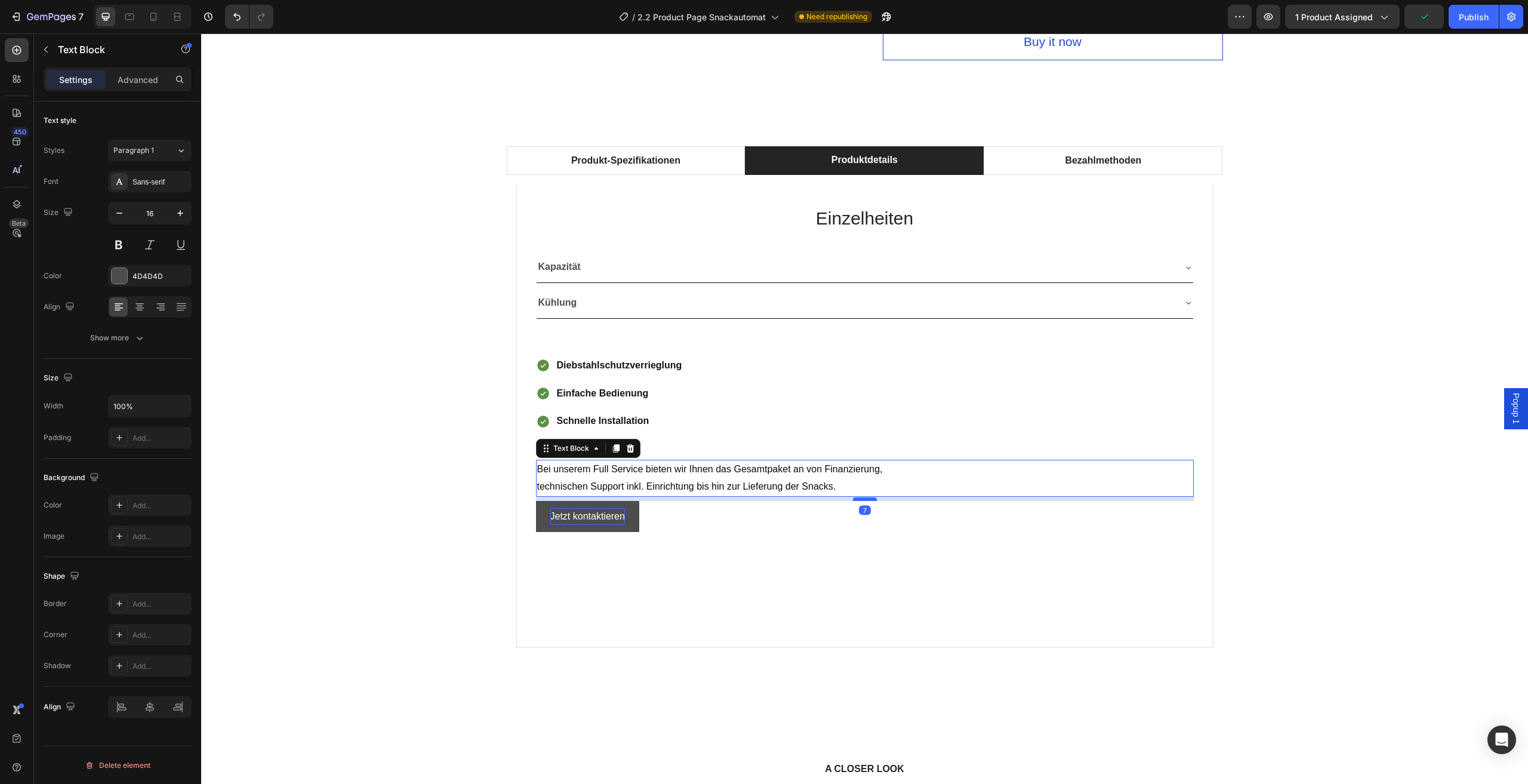
click at [861, 498] on div at bounding box center [865, 498] width 24 height 3
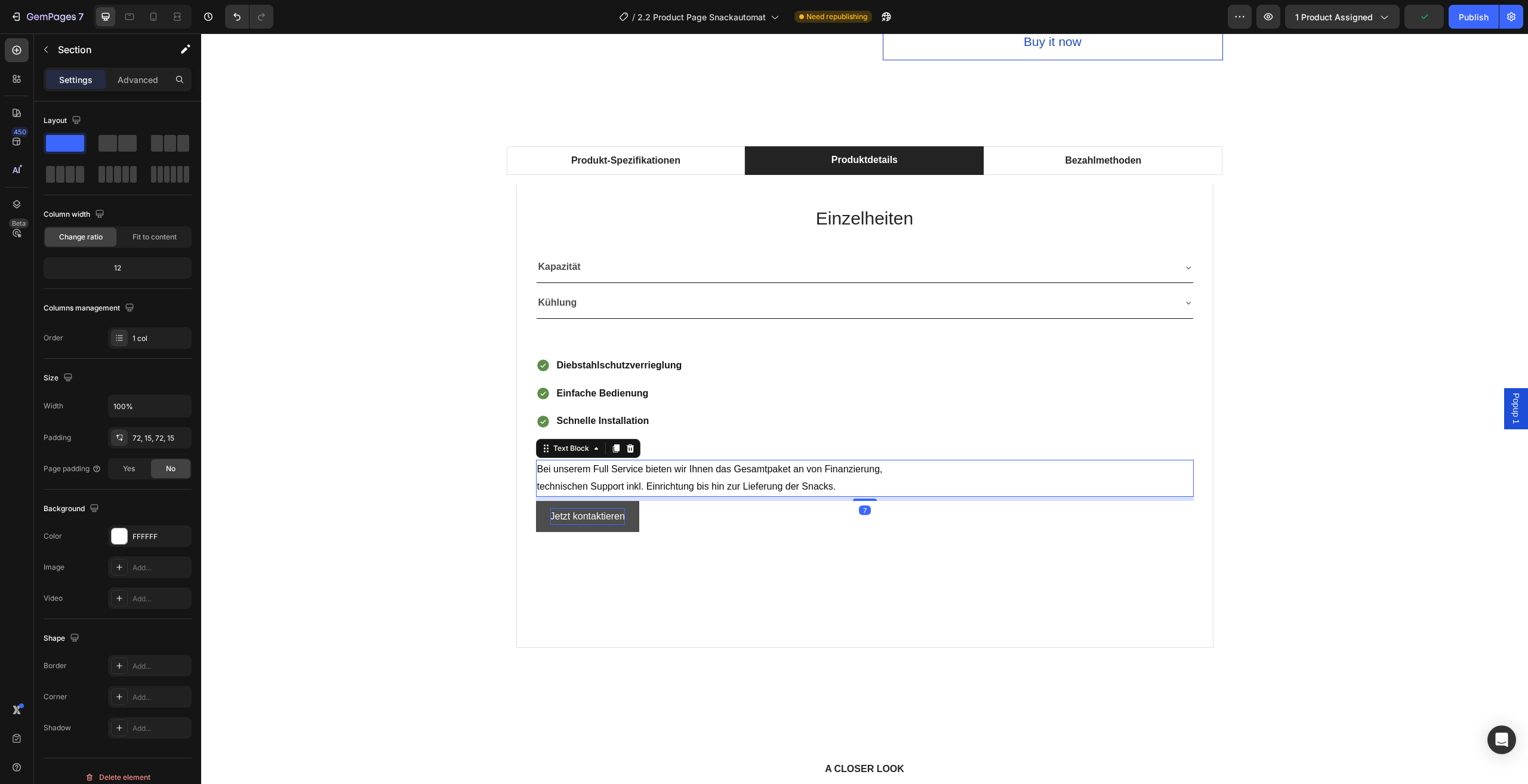
click at [384, 538] on div "Produkt-Spezifikationen Produktdetails Bezahlmethoden Technische Daten Heading …" at bounding box center [864, 410] width 1309 height 529
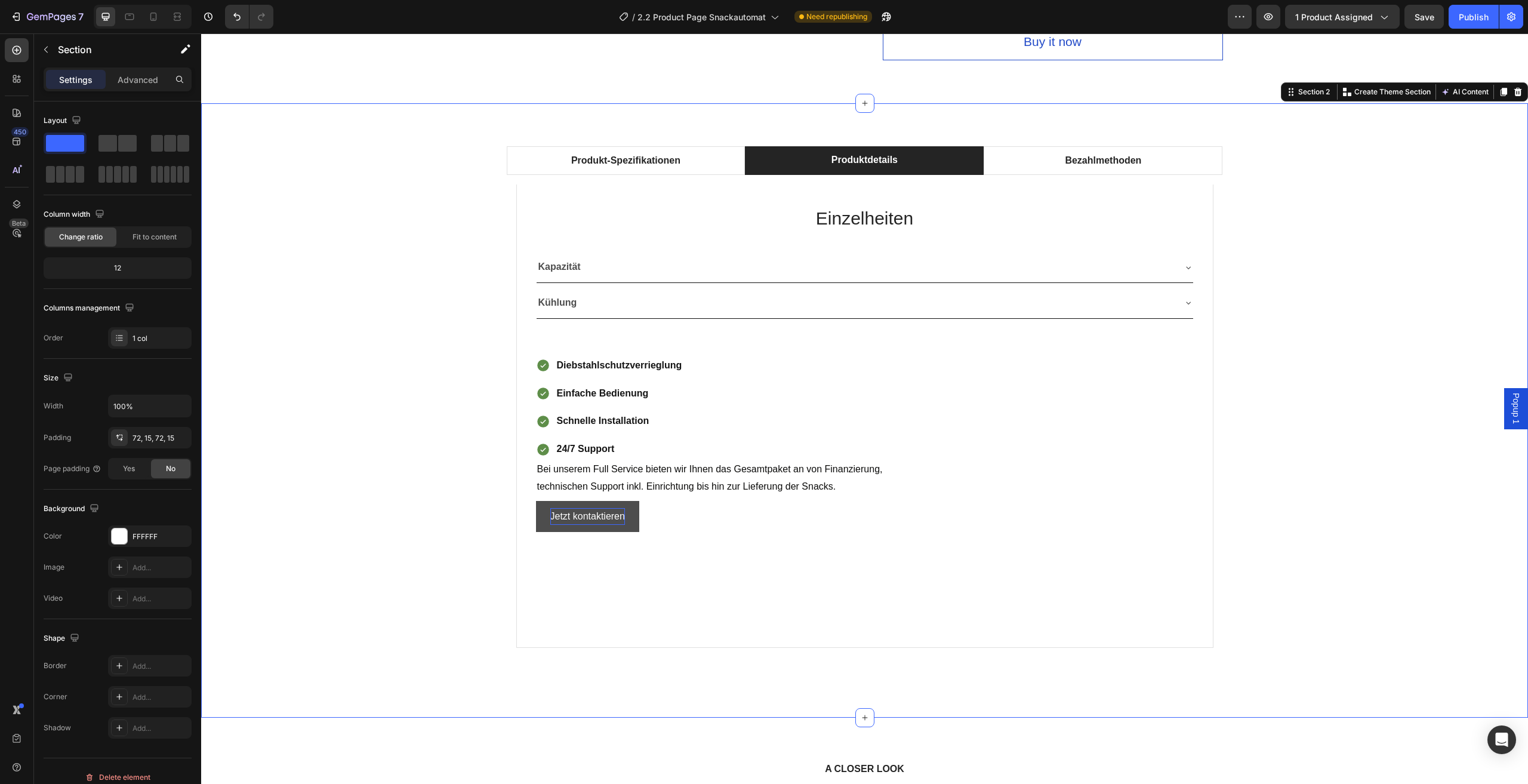
click at [1355, 269] on div "Produkt-Spezifikationen Produktdetails Bezahlmethoden Technische Daten Heading …" at bounding box center [864, 410] width 1309 height 529
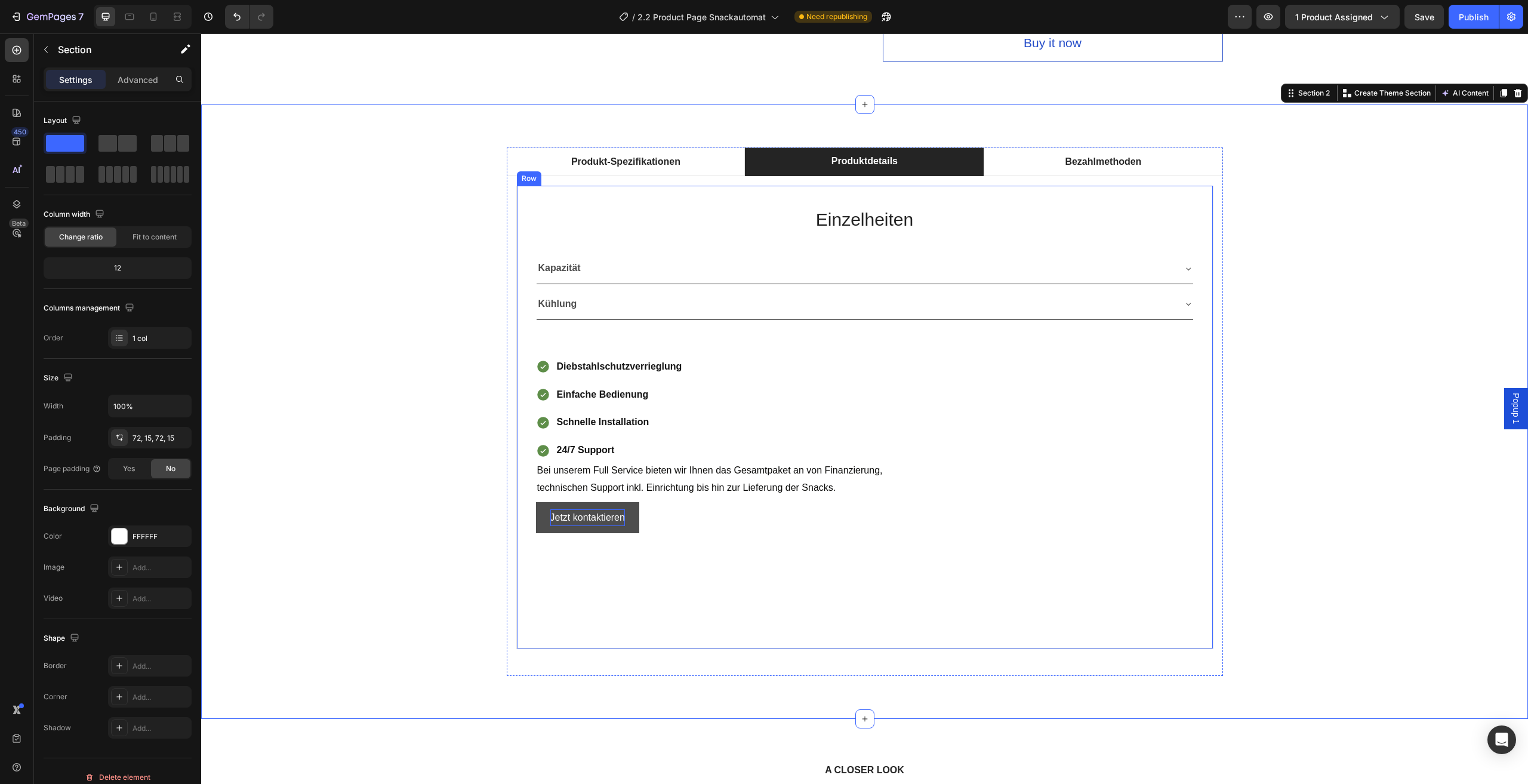
scroll to position [716, 0]
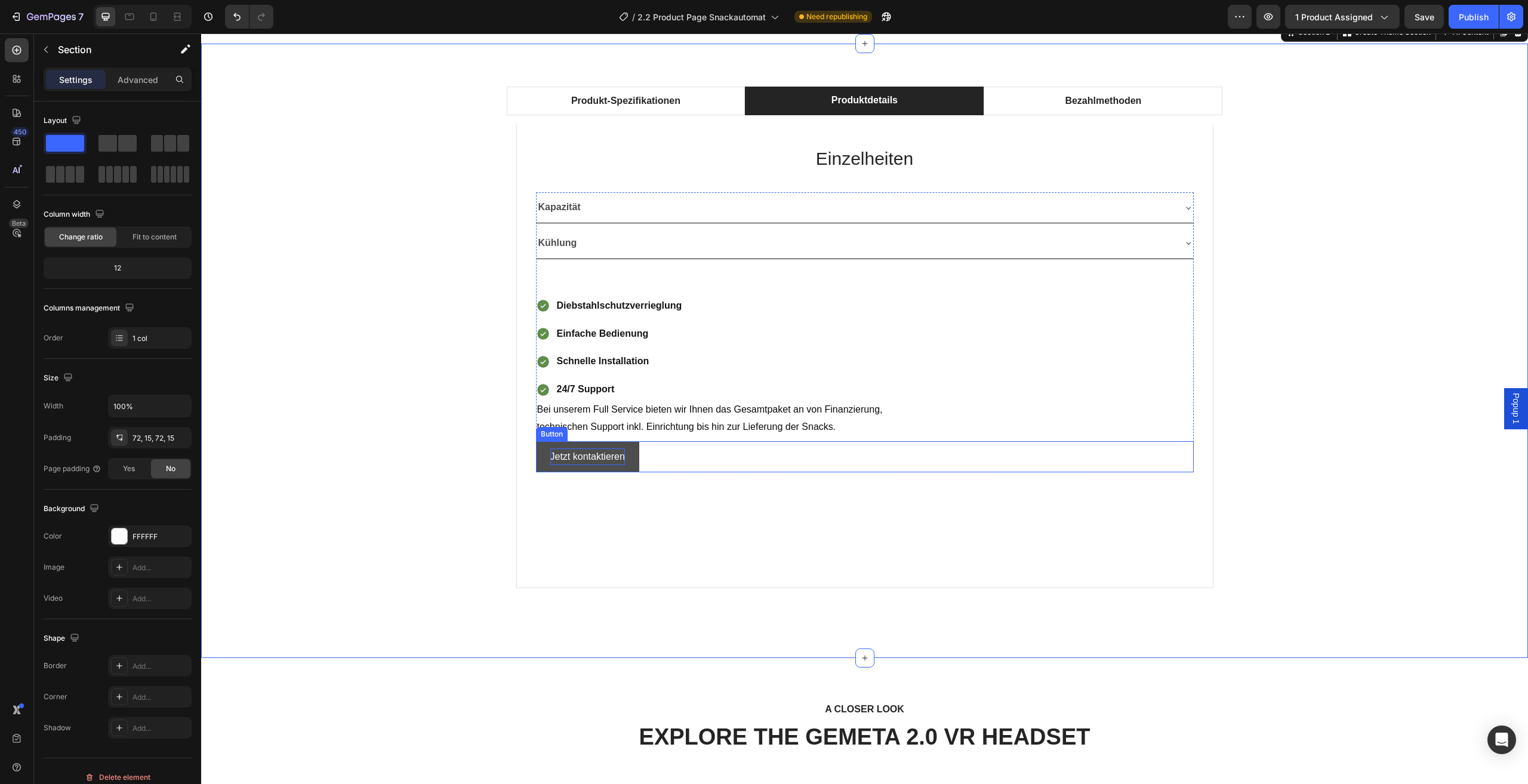
click at [627, 459] on button "Jetzt kontaktieren" at bounding box center [587, 457] width 103 height 32
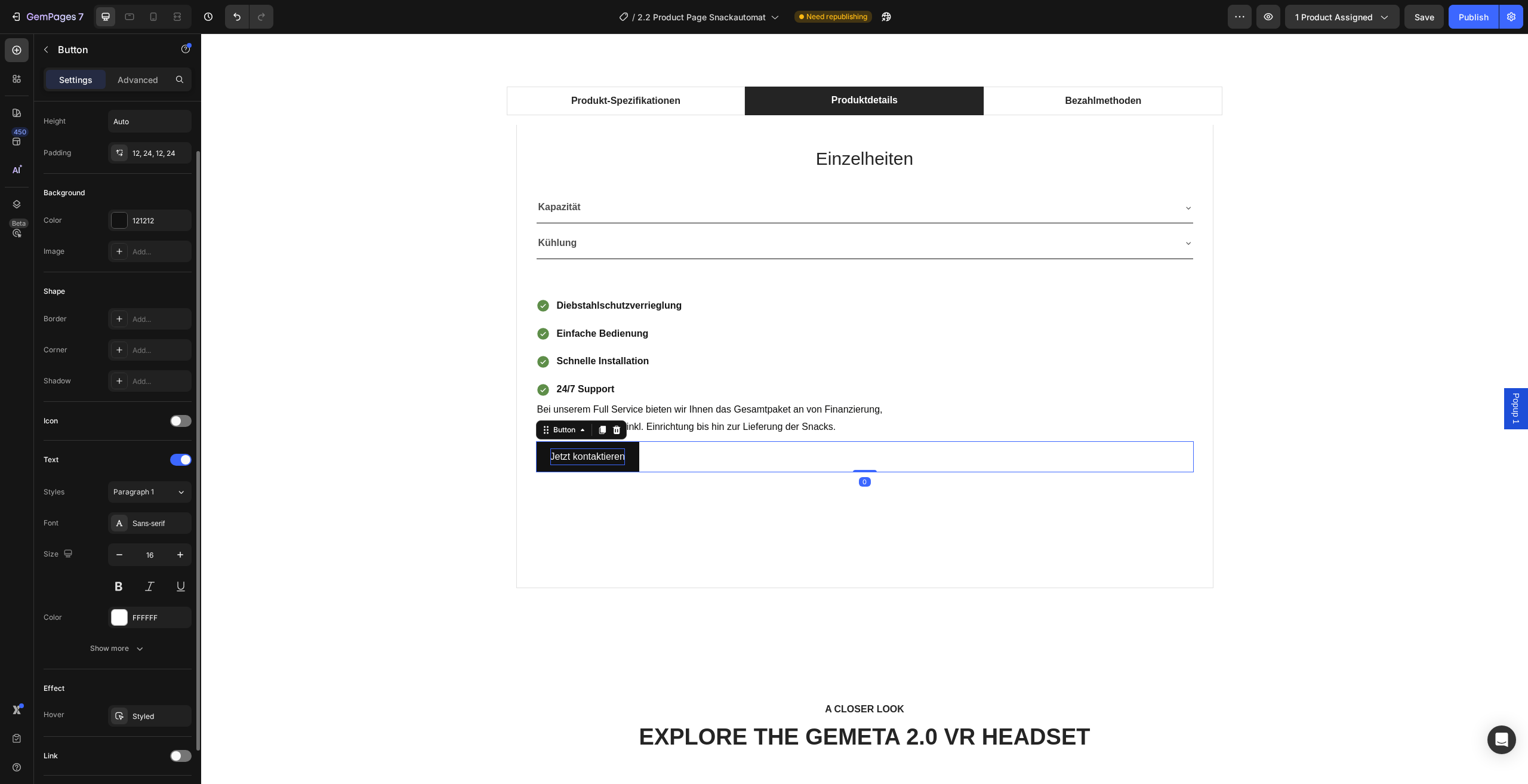
scroll to position [140, 0]
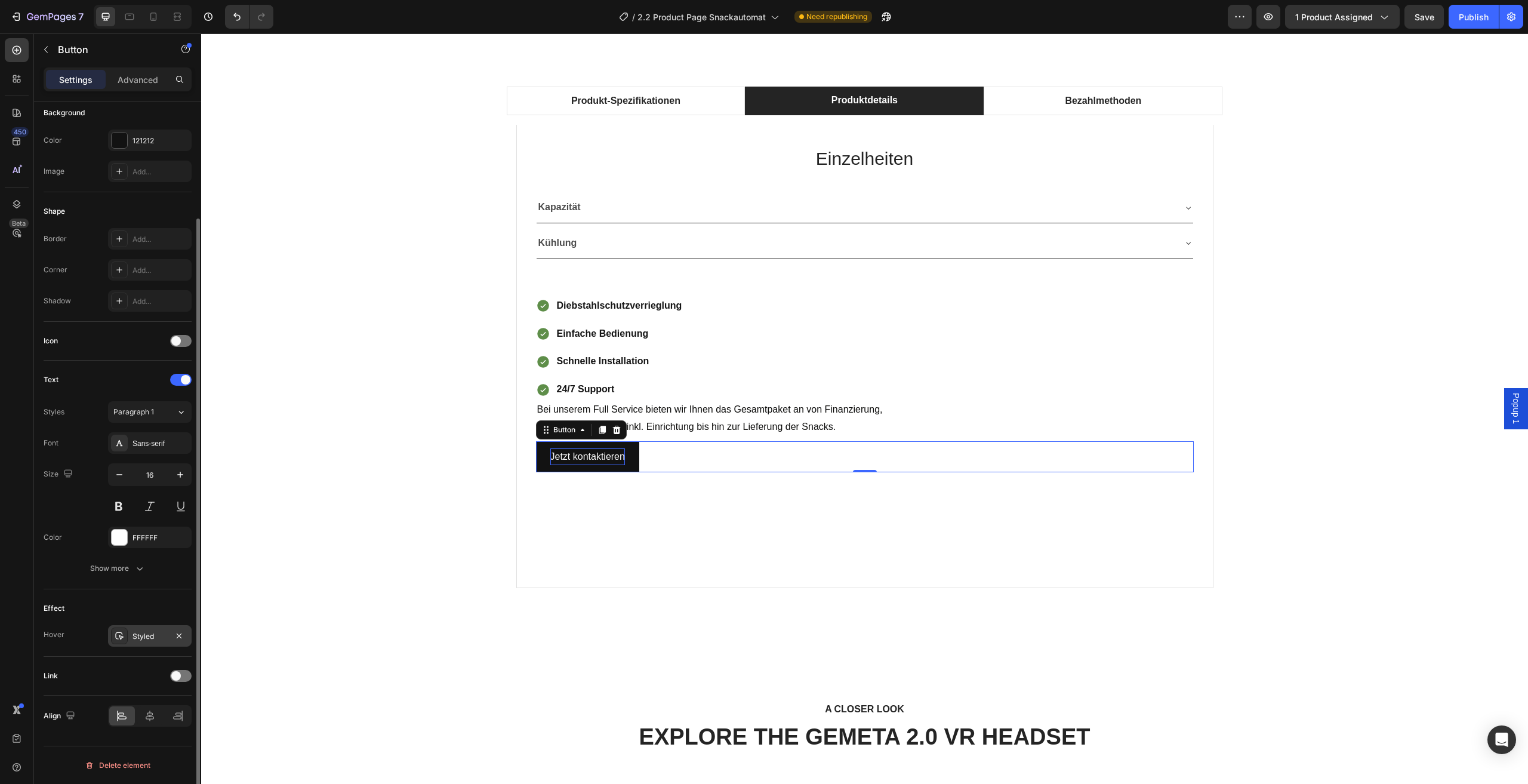
click at [146, 639] on div "Styled" at bounding box center [149, 637] width 35 height 11
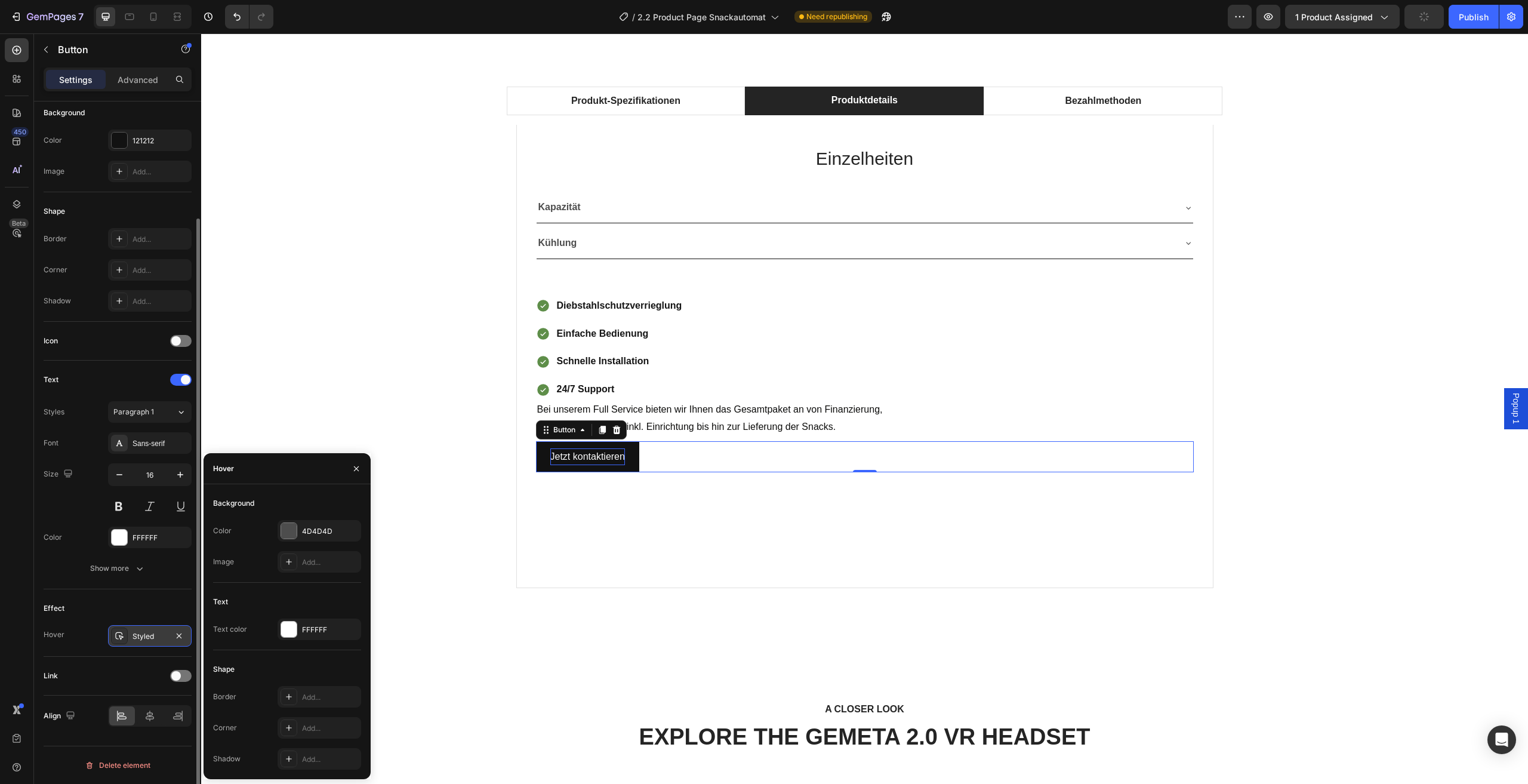
click at [146, 639] on div "Styled" at bounding box center [149, 637] width 35 height 11
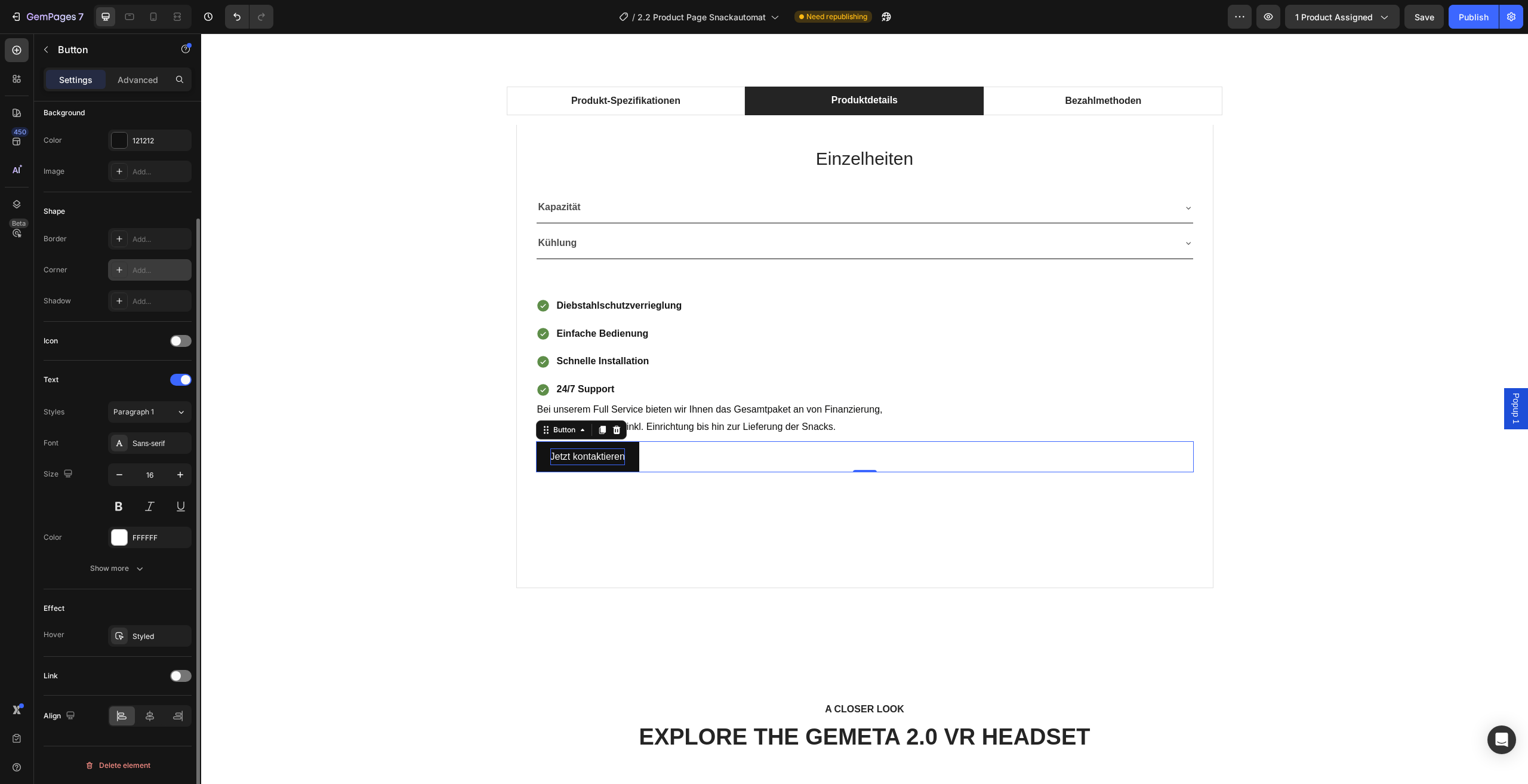
click at [147, 273] on div "Add..." at bounding box center [160, 271] width 56 height 11
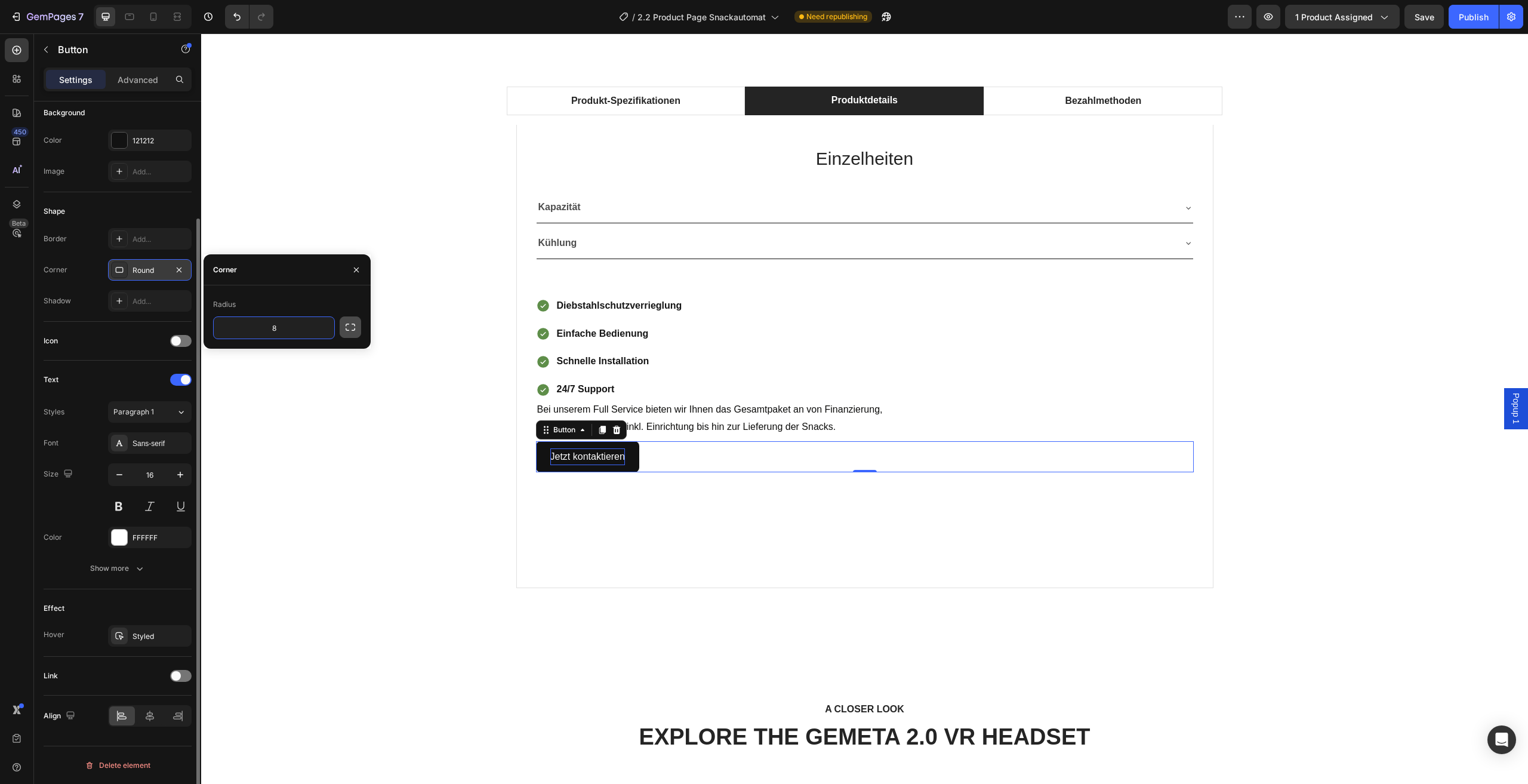
click at [349, 329] on icon "button" at bounding box center [350, 327] width 12 height 12
click at [311, 322] on input "8" at bounding box center [305, 328] width 57 height 22
type input "1"
type input "3"
type input "4"
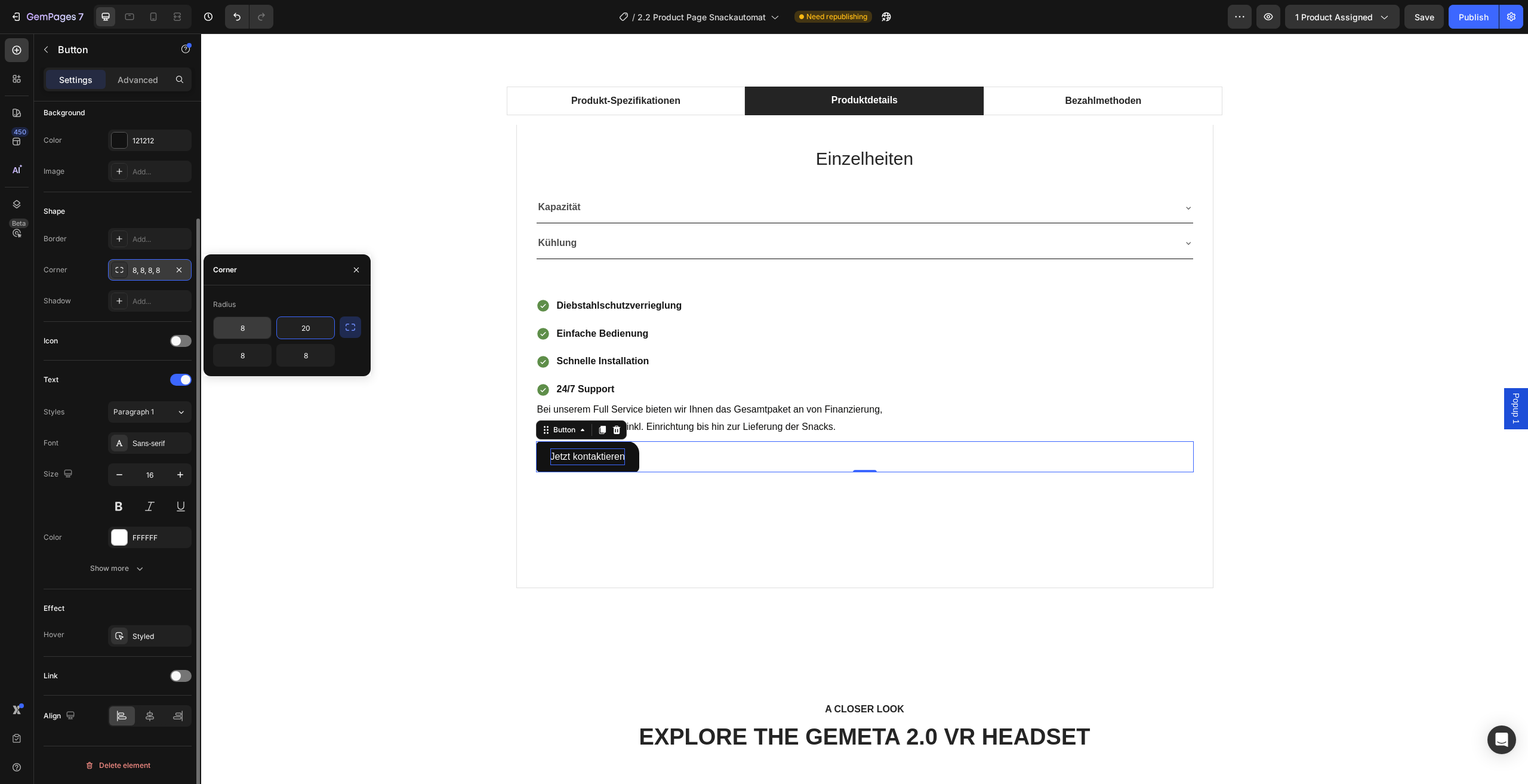
type input "20"
click at [258, 330] on input "8" at bounding box center [242, 328] width 57 height 22
type input "20"
click at [256, 352] on input "8" at bounding box center [242, 355] width 57 height 22
type input "20"
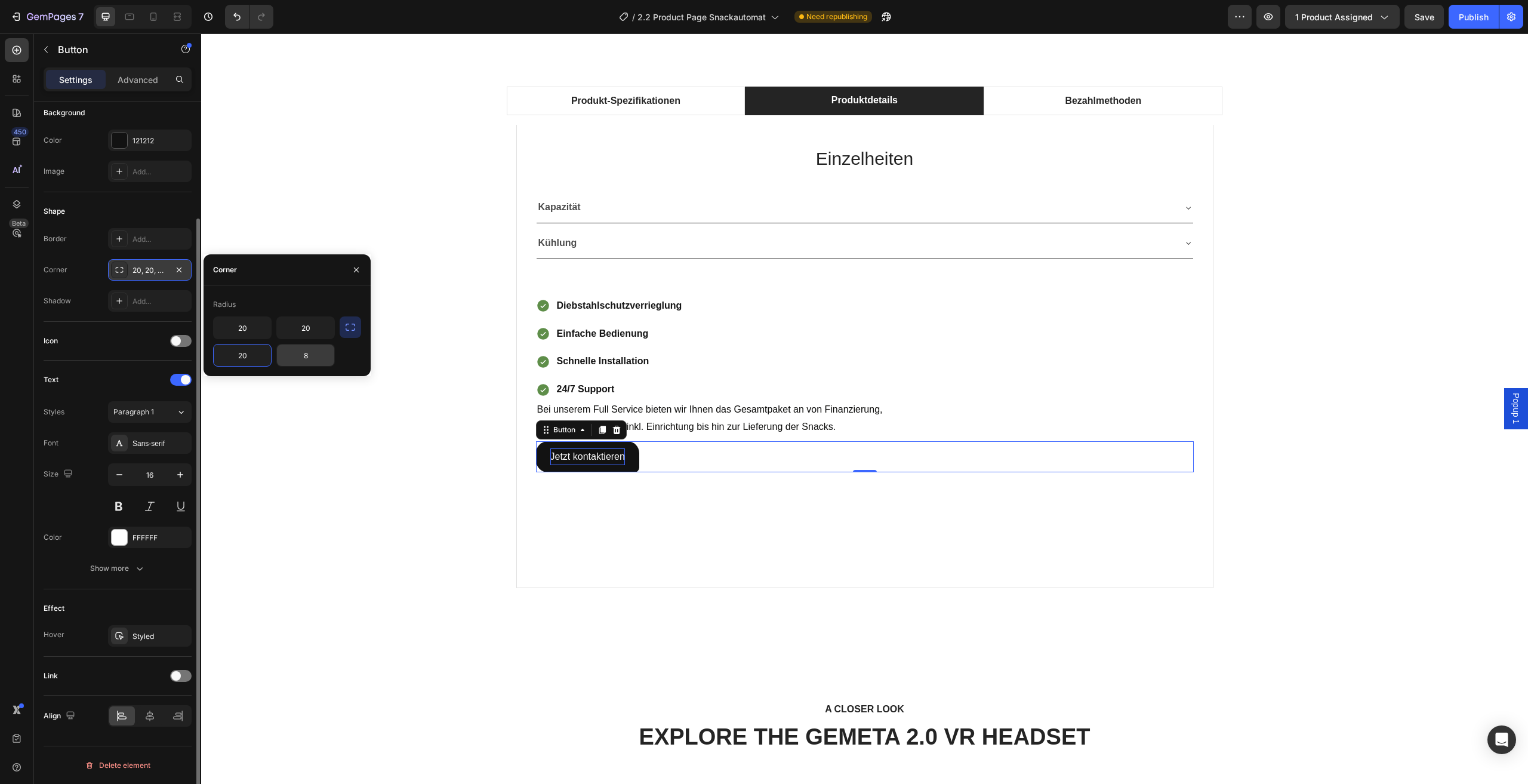
click at [312, 361] on input "8" at bounding box center [305, 355] width 57 height 22
type input "20"
click at [409, 506] on div "Produkt-Spezifikationen Produktdetails Bezahlmethoden Technische Daten Heading …" at bounding box center [864, 350] width 1309 height 529
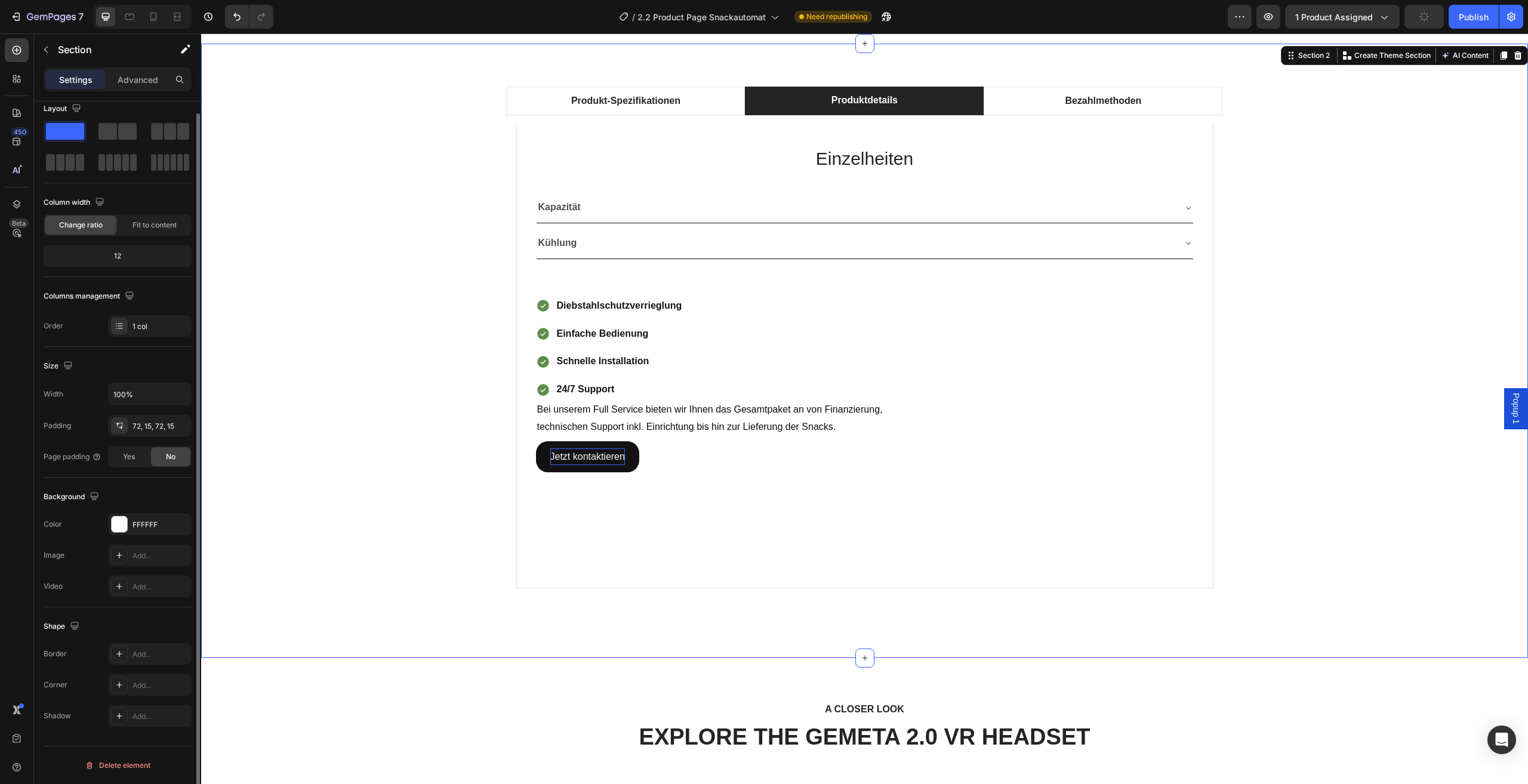
scroll to position [0, 0]
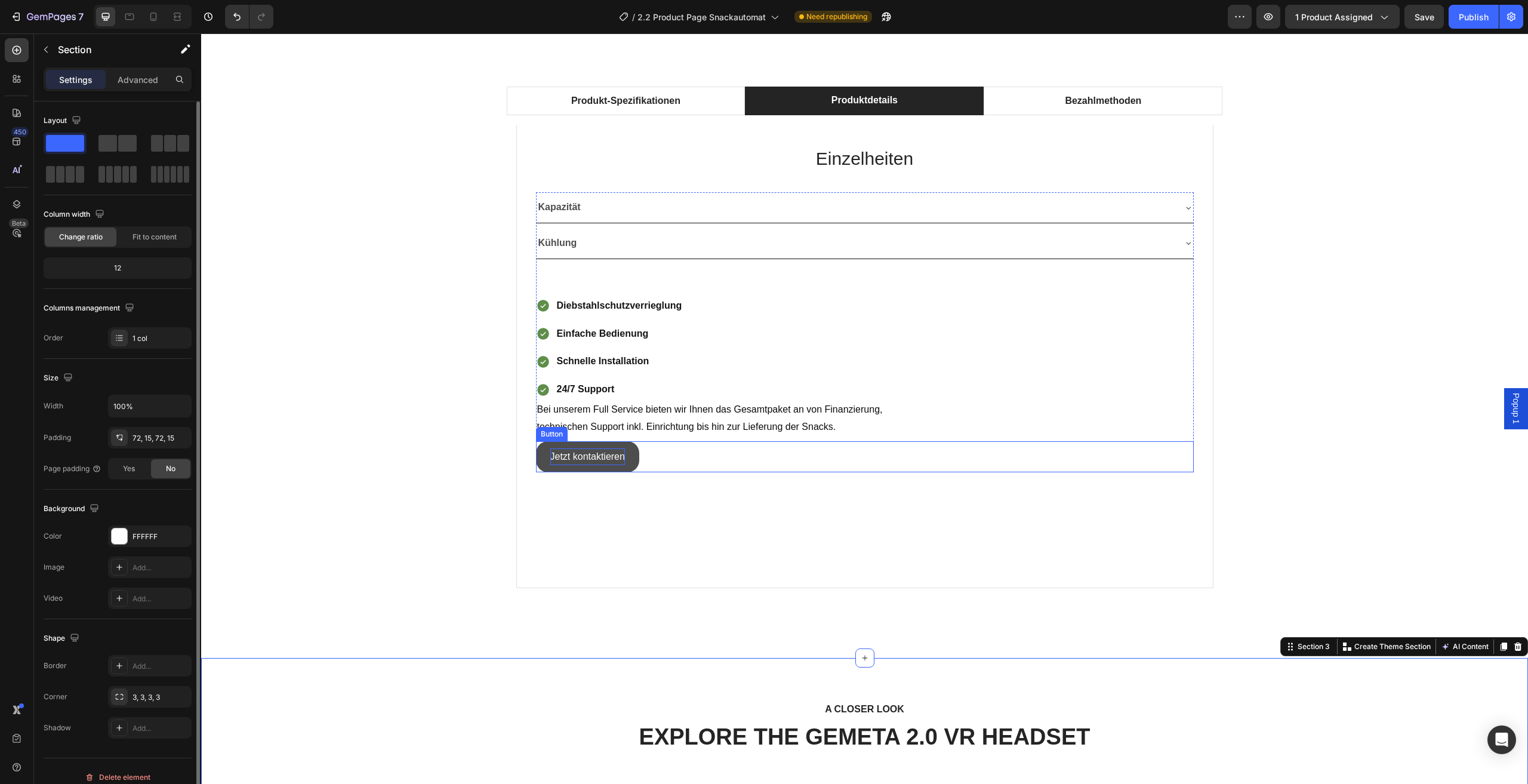
click at [627, 458] on button "Jetzt kontaktieren" at bounding box center [587, 457] width 103 height 32
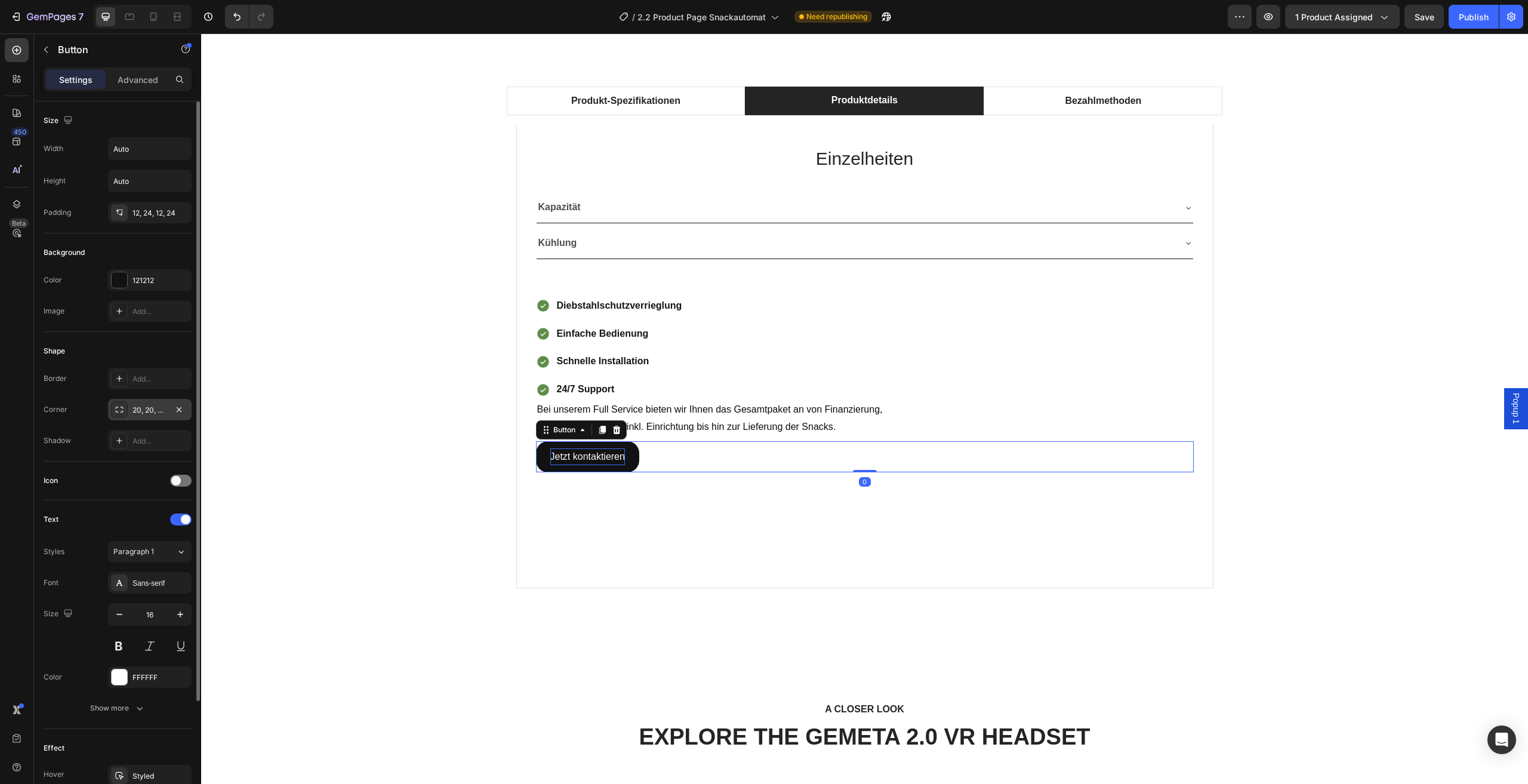
click at [163, 408] on div "20, 20, 20, 20" at bounding box center [149, 410] width 35 height 11
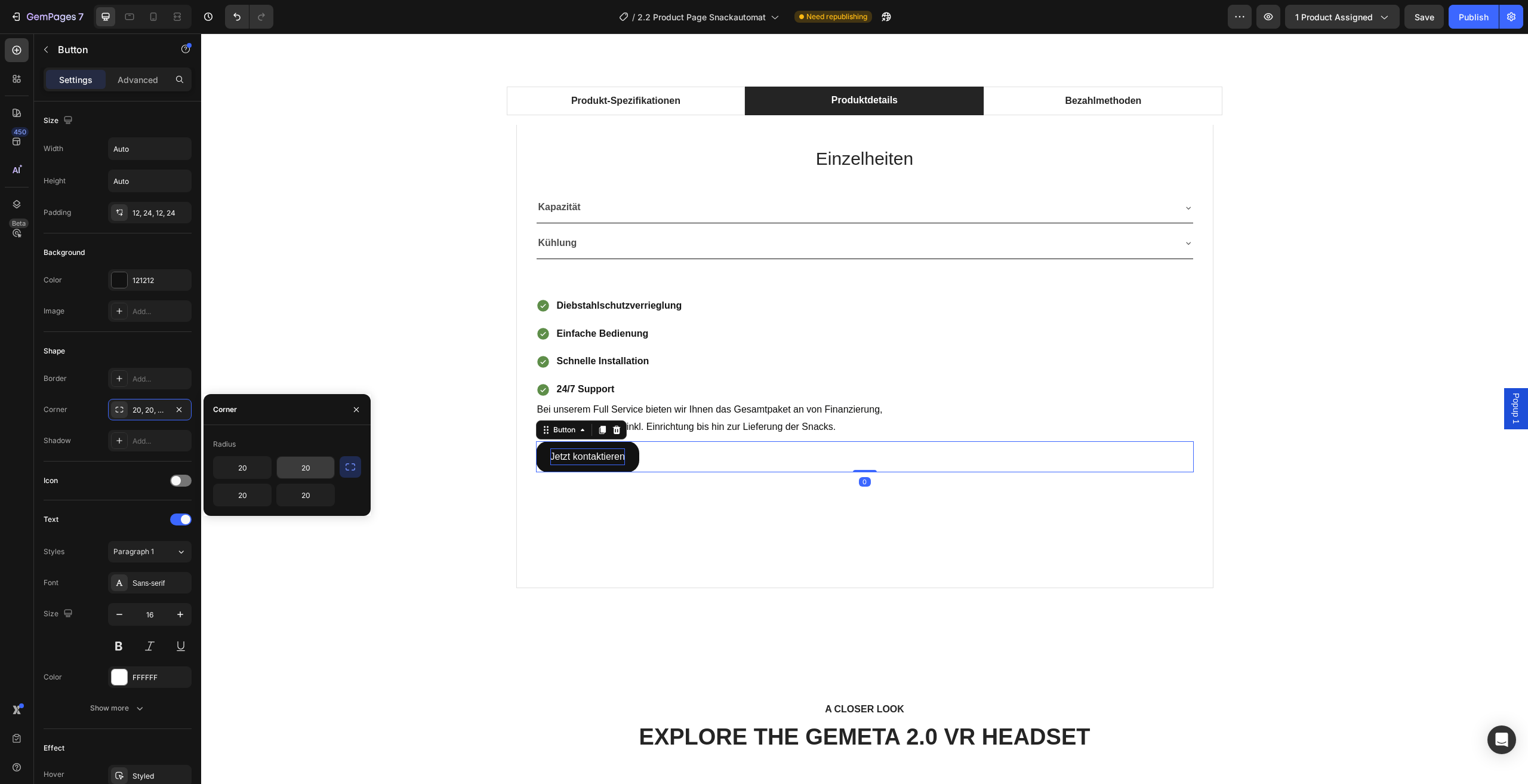
click at [304, 465] on input "20" at bounding box center [305, 467] width 57 height 22
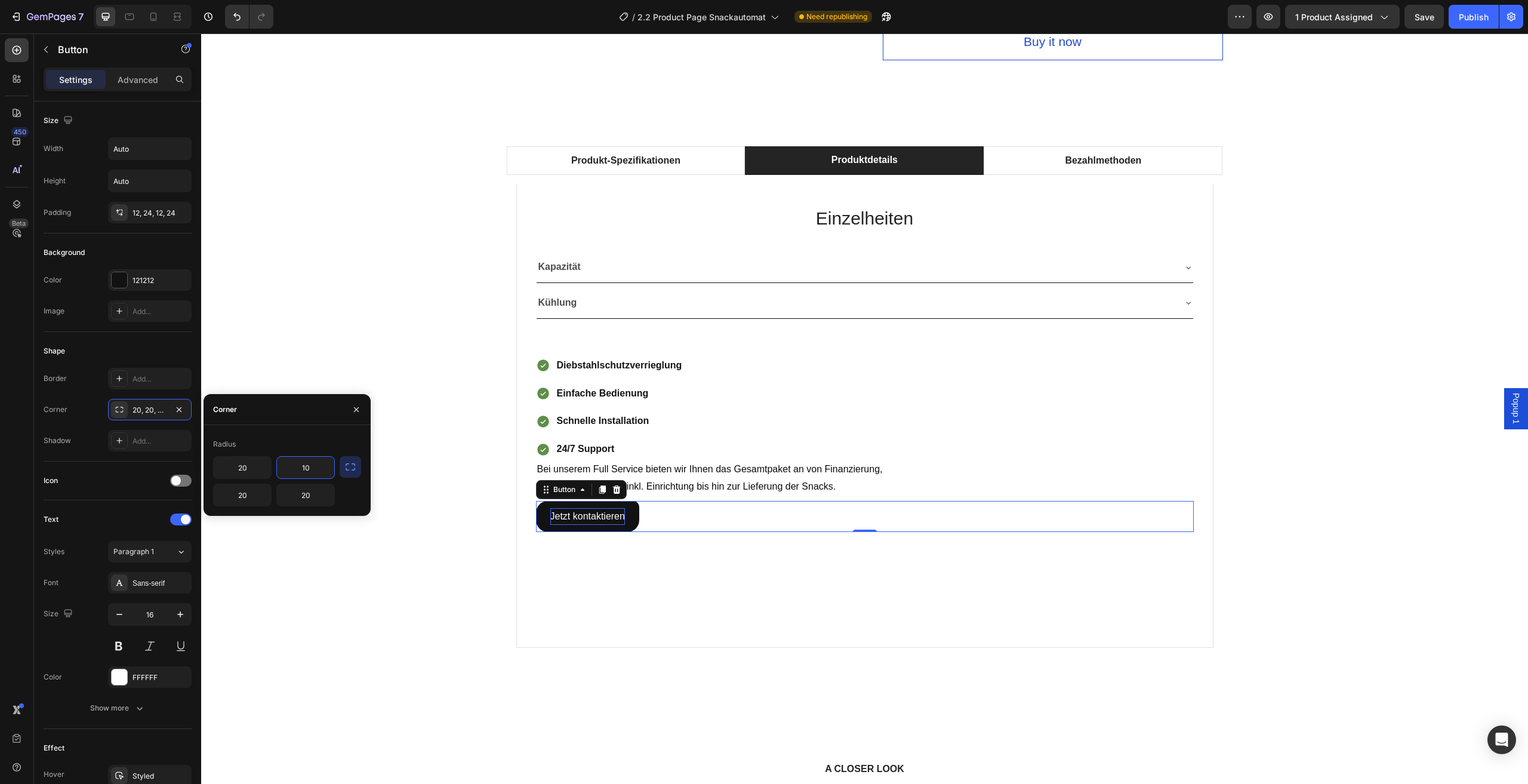
type input "10"
click at [248, 471] on input "20" at bounding box center [242, 467] width 57 height 22
type input "10"
click at [264, 490] on input "20" at bounding box center [242, 494] width 57 height 22
type input "10"
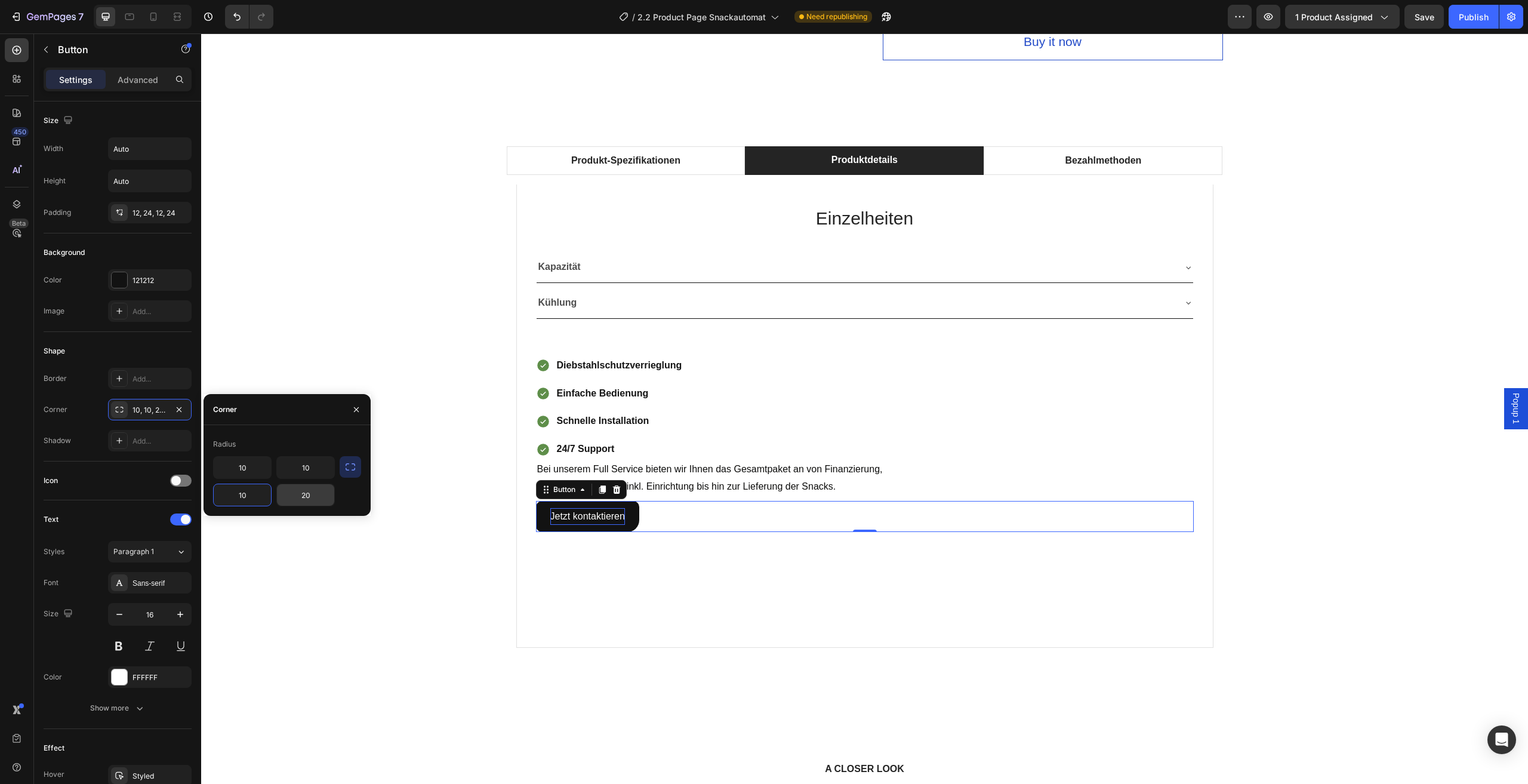
click at [317, 507] on div "Radius 10 10 10 20" at bounding box center [287, 471] width 167 height 91
click at [311, 495] on input "20" at bounding box center [305, 494] width 57 height 22
type input "10"
click at [406, 589] on div "Produkt-Spezifikationen Produktdetails Bezahlmethoden Technische Daten Heading …" at bounding box center [864, 410] width 1309 height 529
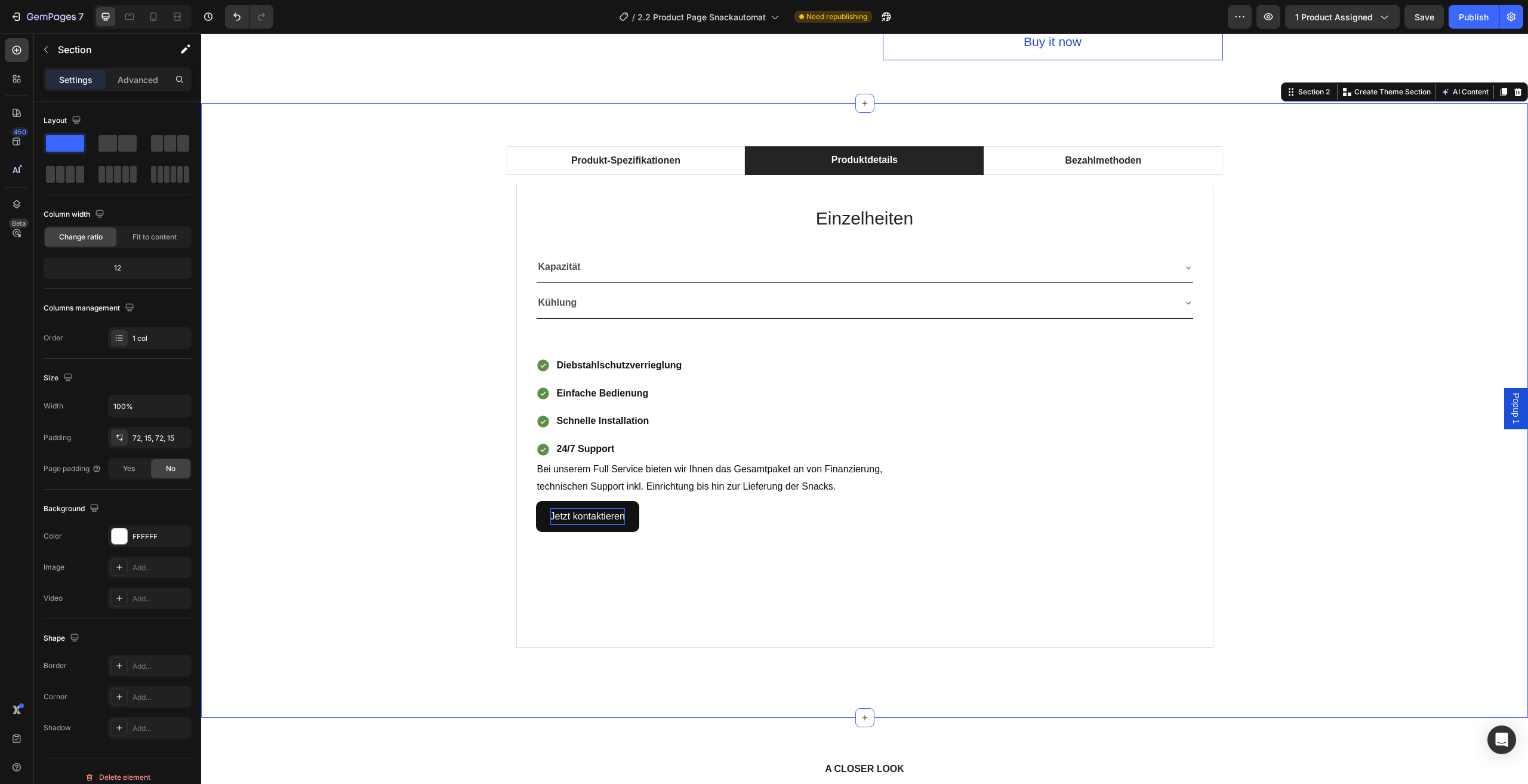
click at [1427, 346] on div "Produkt-Spezifikationen Produktdetails Bezahlmethoden Technische Daten Heading …" at bounding box center [864, 410] width 1309 height 529
click at [846, 484] on p "technischen Support inkl. Einrichtung bis hin zur Lieferung der Snacks." at bounding box center [865, 486] width 656 height 17
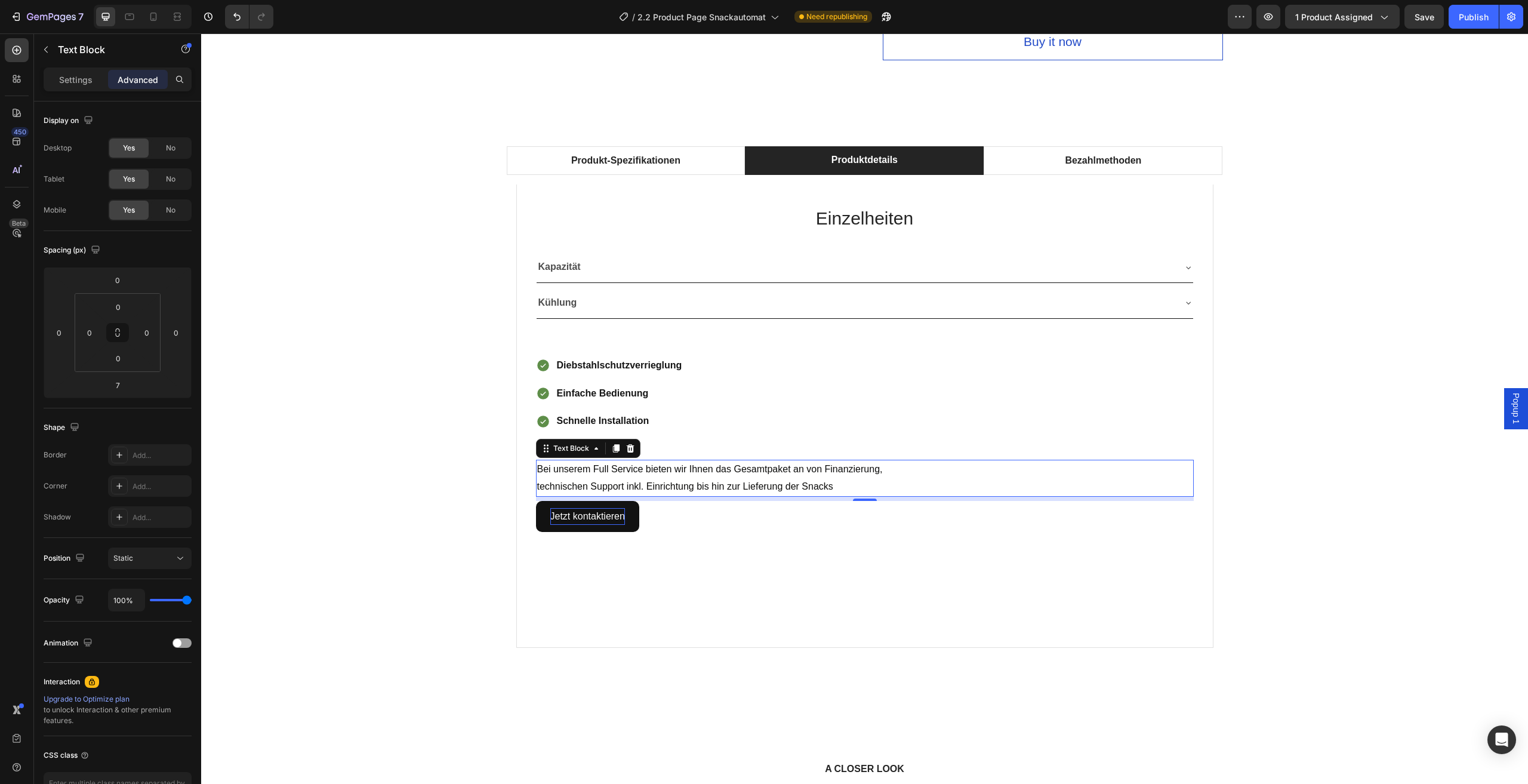
click at [833, 488] on p "technischen Support inkl. Einrichtung bis hin zur Lieferung der Snacks" at bounding box center [865, 486] width 656 height 17
click at [850, 486] on p "technischen Support inkl. Einrichtung bis hin zur Lieferung der Snacks" at bounding box center [865, 486] width 656 height 17
click at [404, 492] on div "Produkt-Spezifikationen Produktdetails Bezahlmethoden Technische Daten Heading …" at bounding box center [864, 410] width 1309 height 529
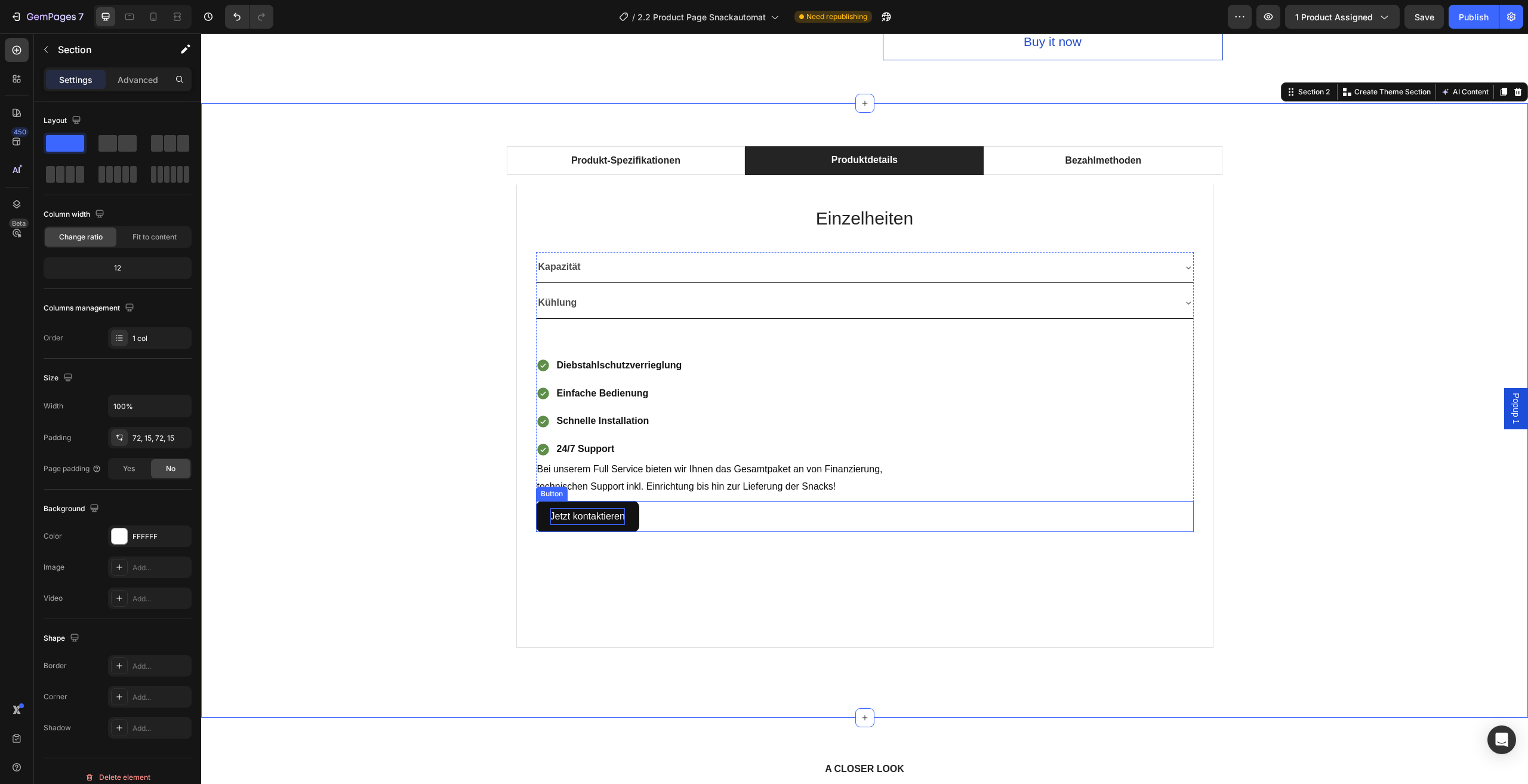
click at [724, 485] on span "technischen Support inkl. Einrichtung bis hin zur Lieferung der Snacks!" at bounding box center [687, 486] width 299 height 10
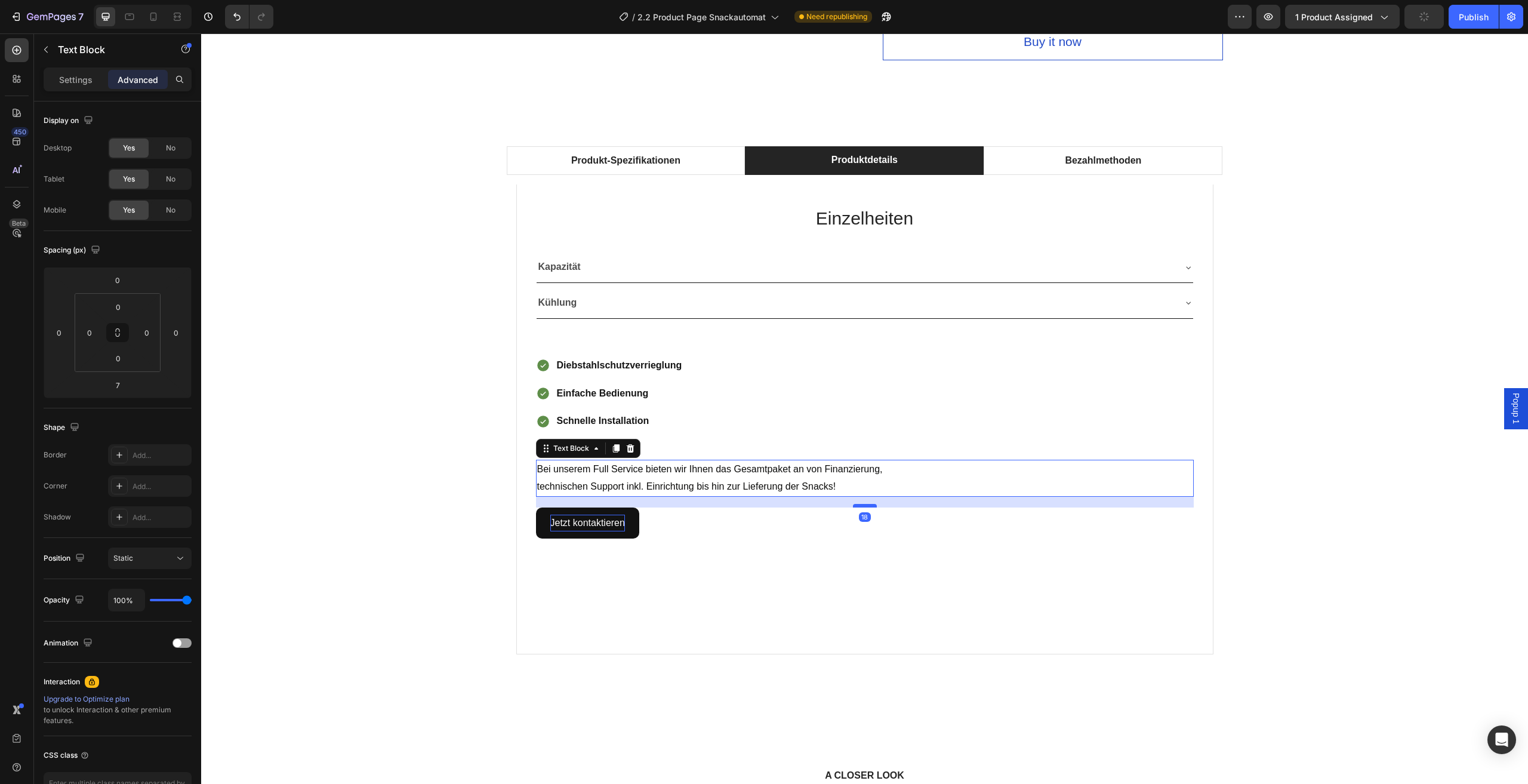
drag, startPoint x: 857, startPoint y: 500, endPoint x: 857, endPoint y: 506, distance: 6.0
click at [857, 506] on div at bounding box center [865, 505] width 24 height 3
click at [356, 535] on div "Produkt-Spezifikationen Produktdetails Bezahlmethoden Technische Daten Heading …" at bounding box center [864, 413] width 1309 height 535
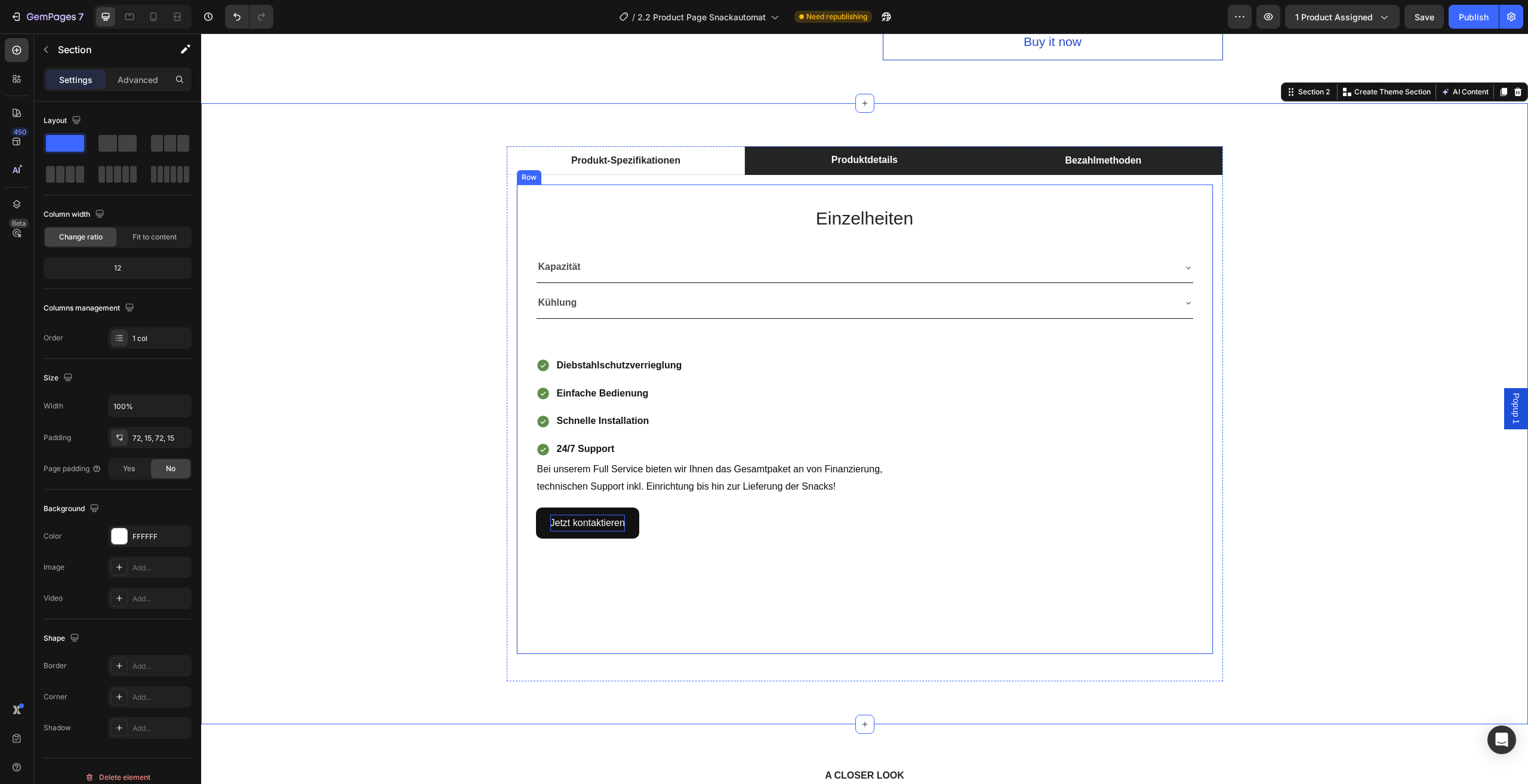
click at [1028, 159] on li "Bezahlmethoden" at bounding box center [1103, 161] width 239 height 29
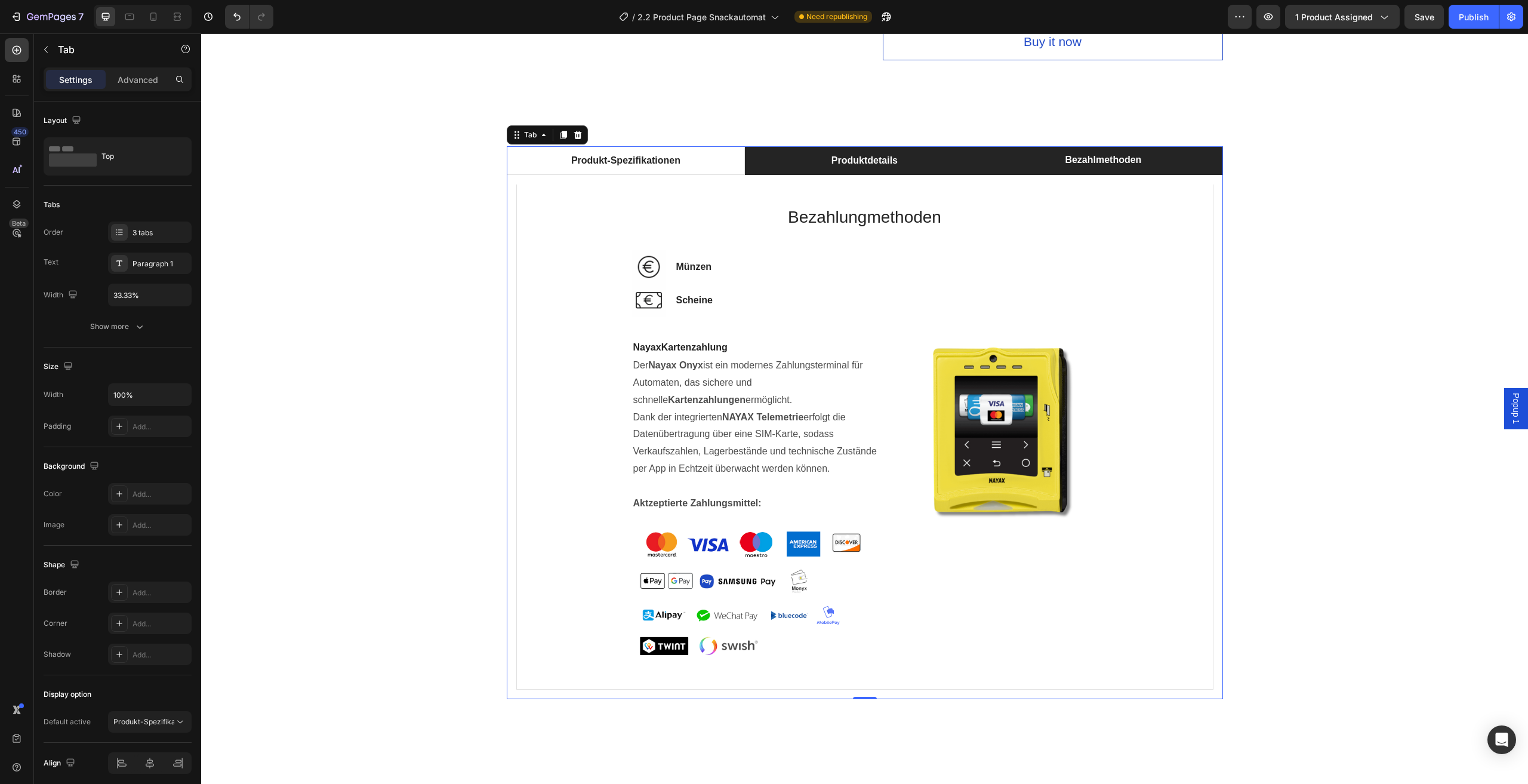
click at [932, 148] on li "Produktdetails" at bounding box center [864, 161] width 239 height 29
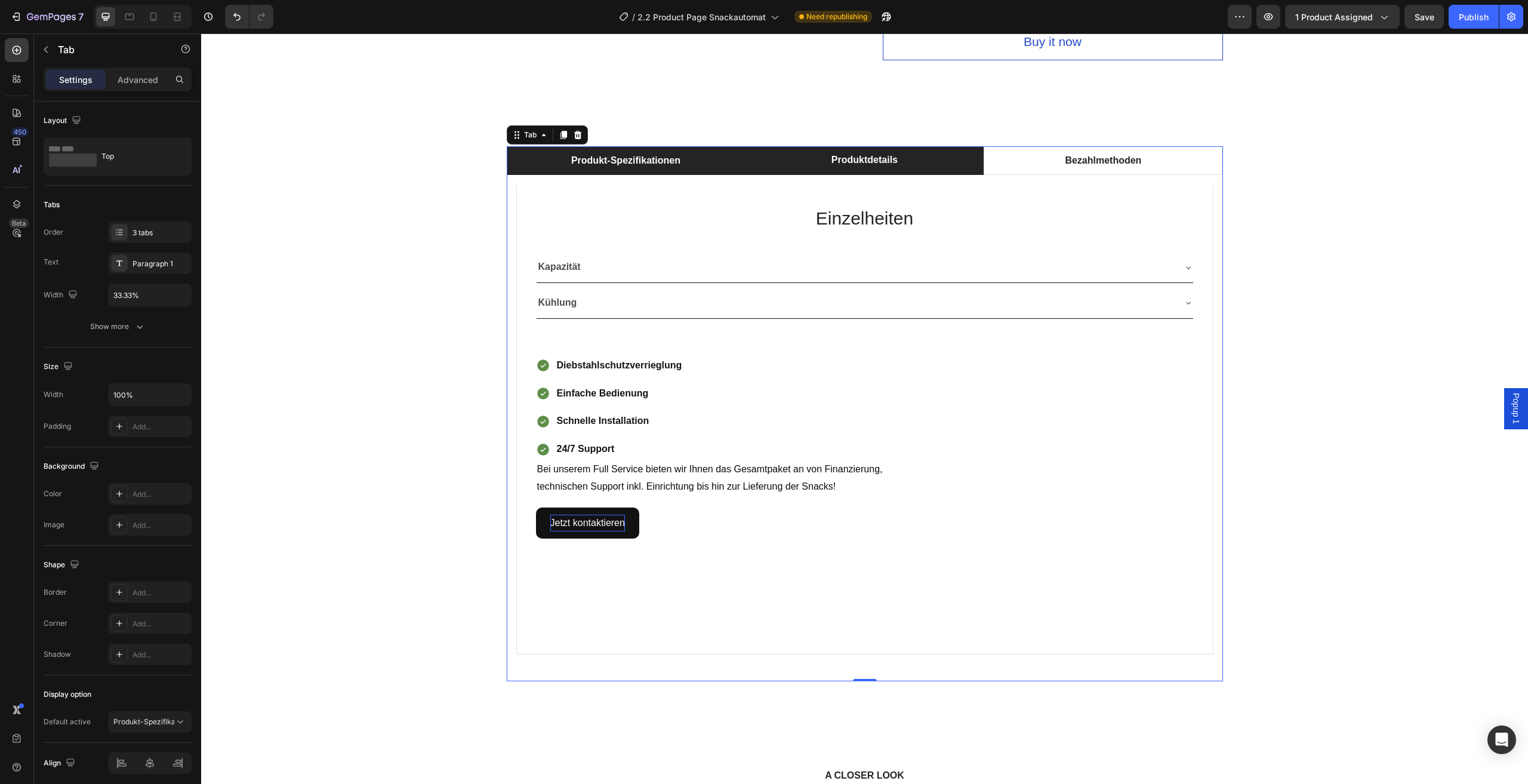
click at [689, 156] on li "Produkt-Spezifikationen" at bounding box center [626, 161] width 239 height 29
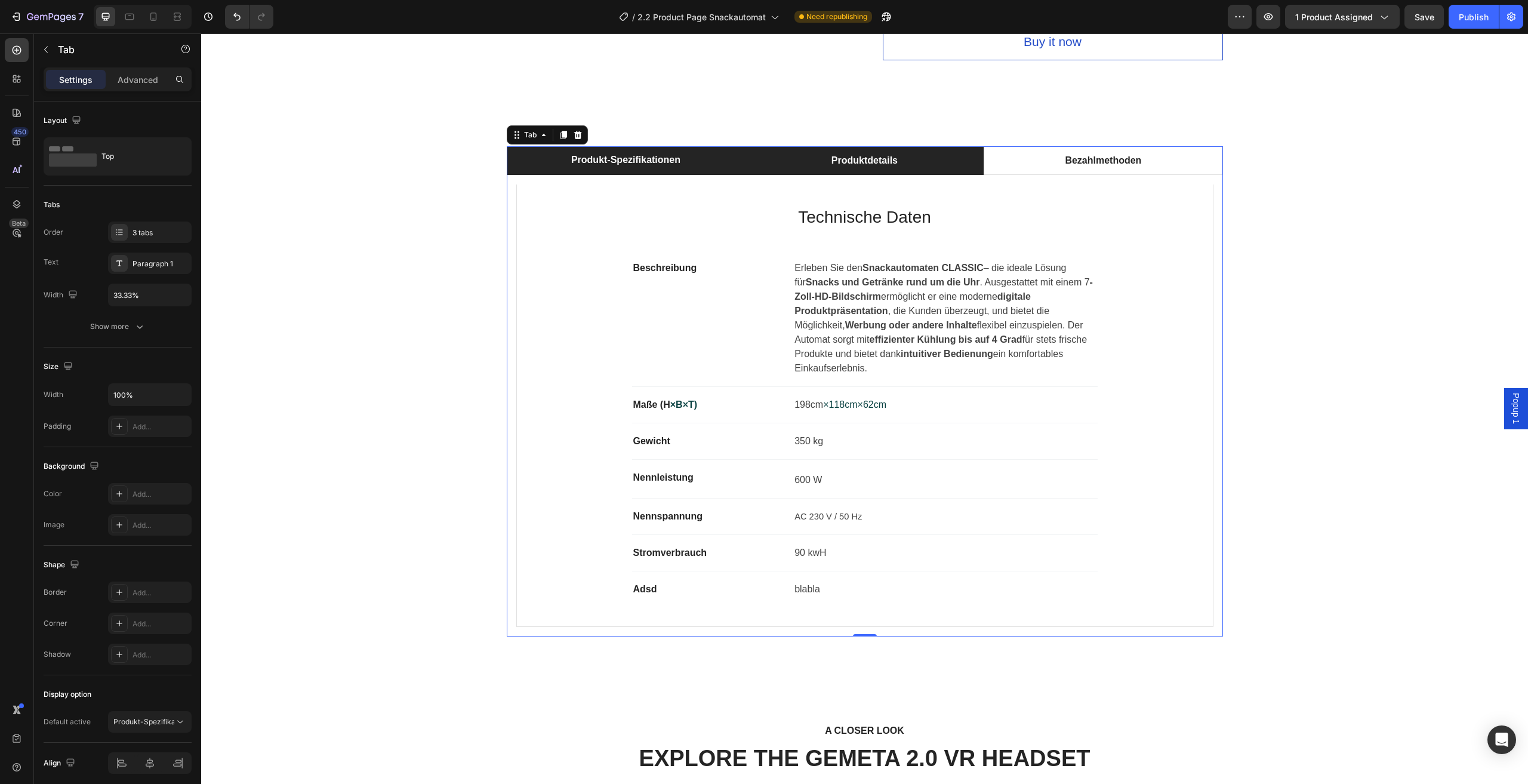
click at [758, 156] on li "Produktdetails" at bounding box center [864, 161] width 239 height 29
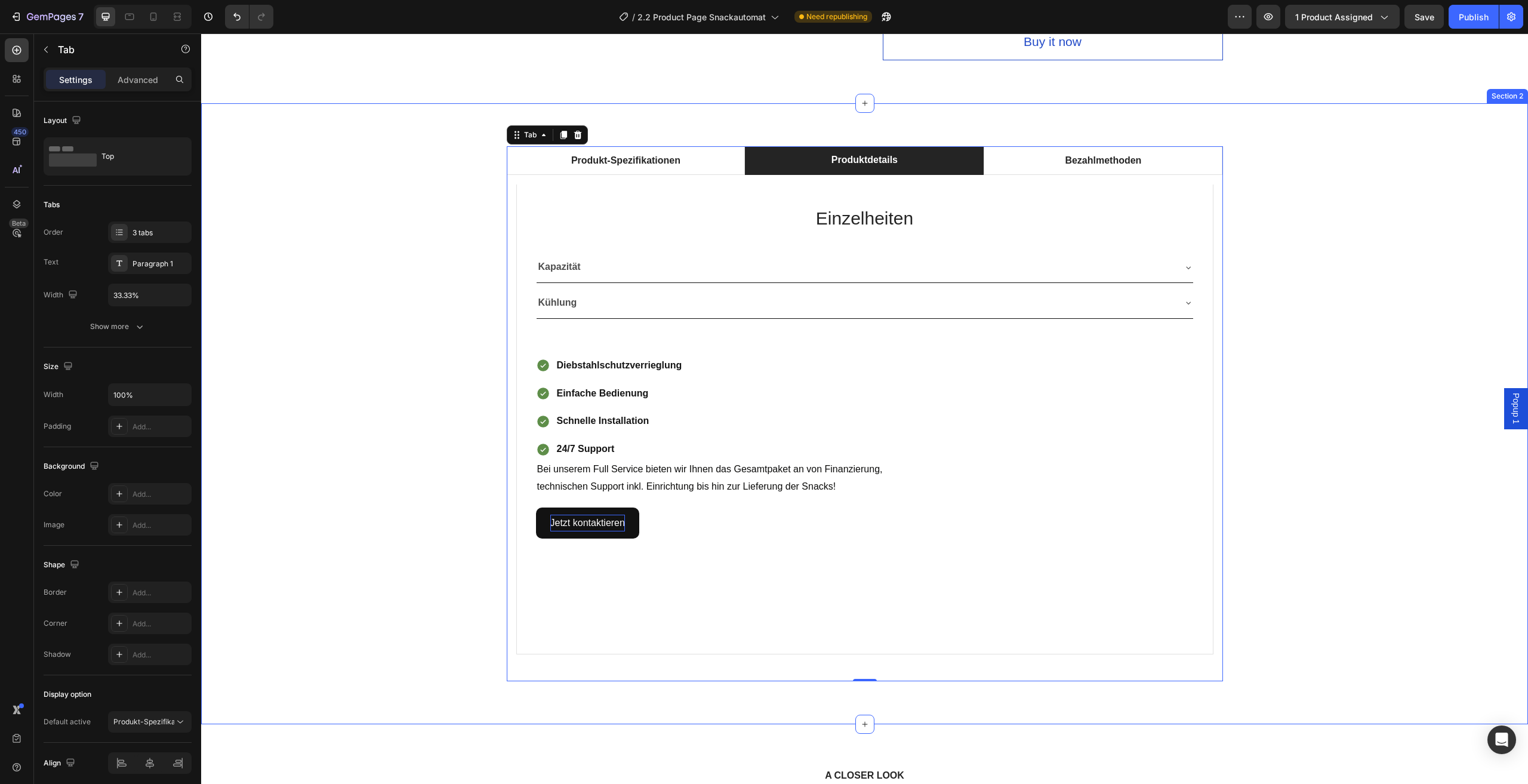
click at [1304, 240] on div "Produkt-Spezifikationen Produktdetails Bezahlmethoden Technische Daten Heading …" at bounding box center [864, 413] width 1309 height 535
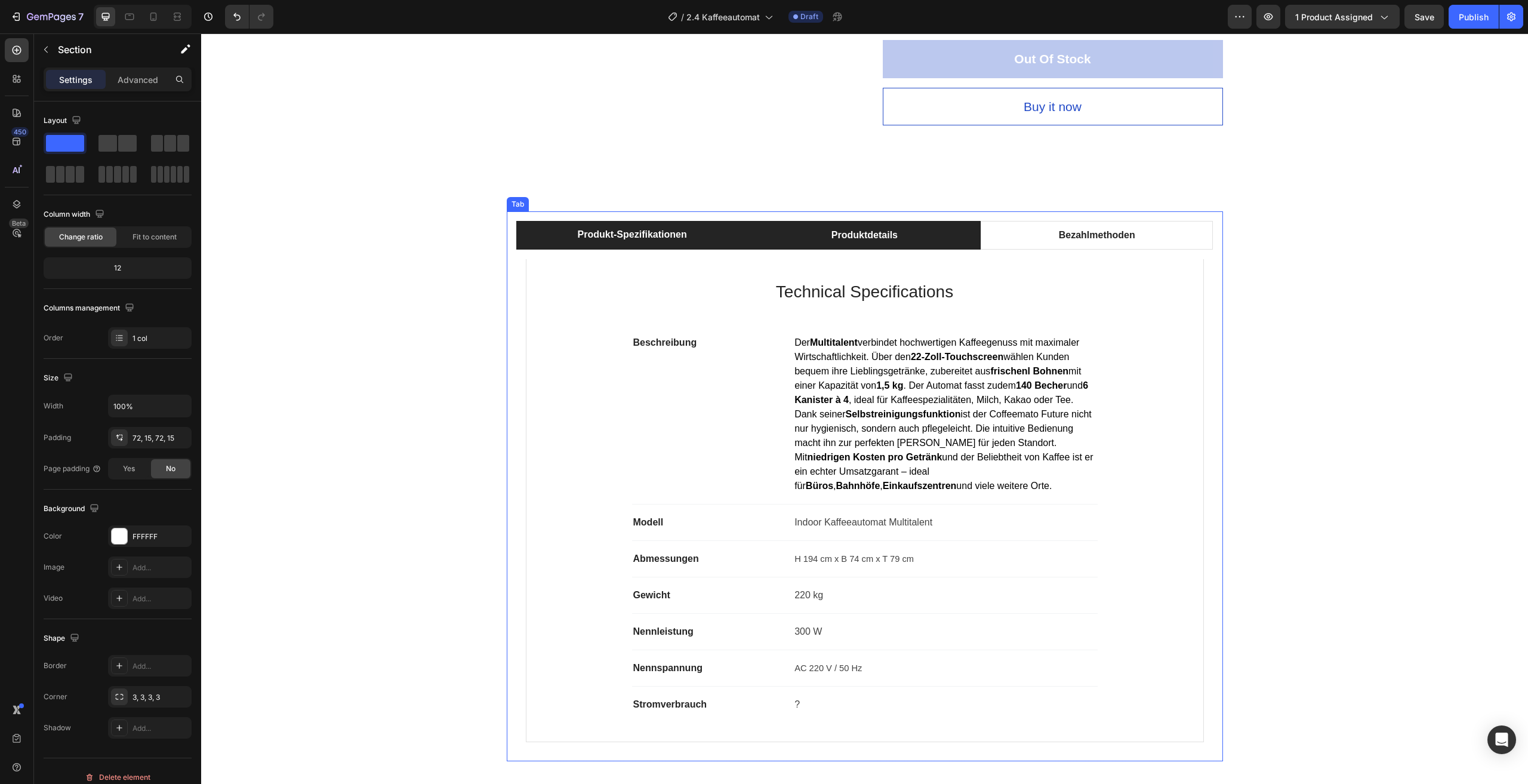
scroll to position [537, 0]
click at [932, 232] on li "Produktdetails" at bounding box center [864, 235] width 232 height 29
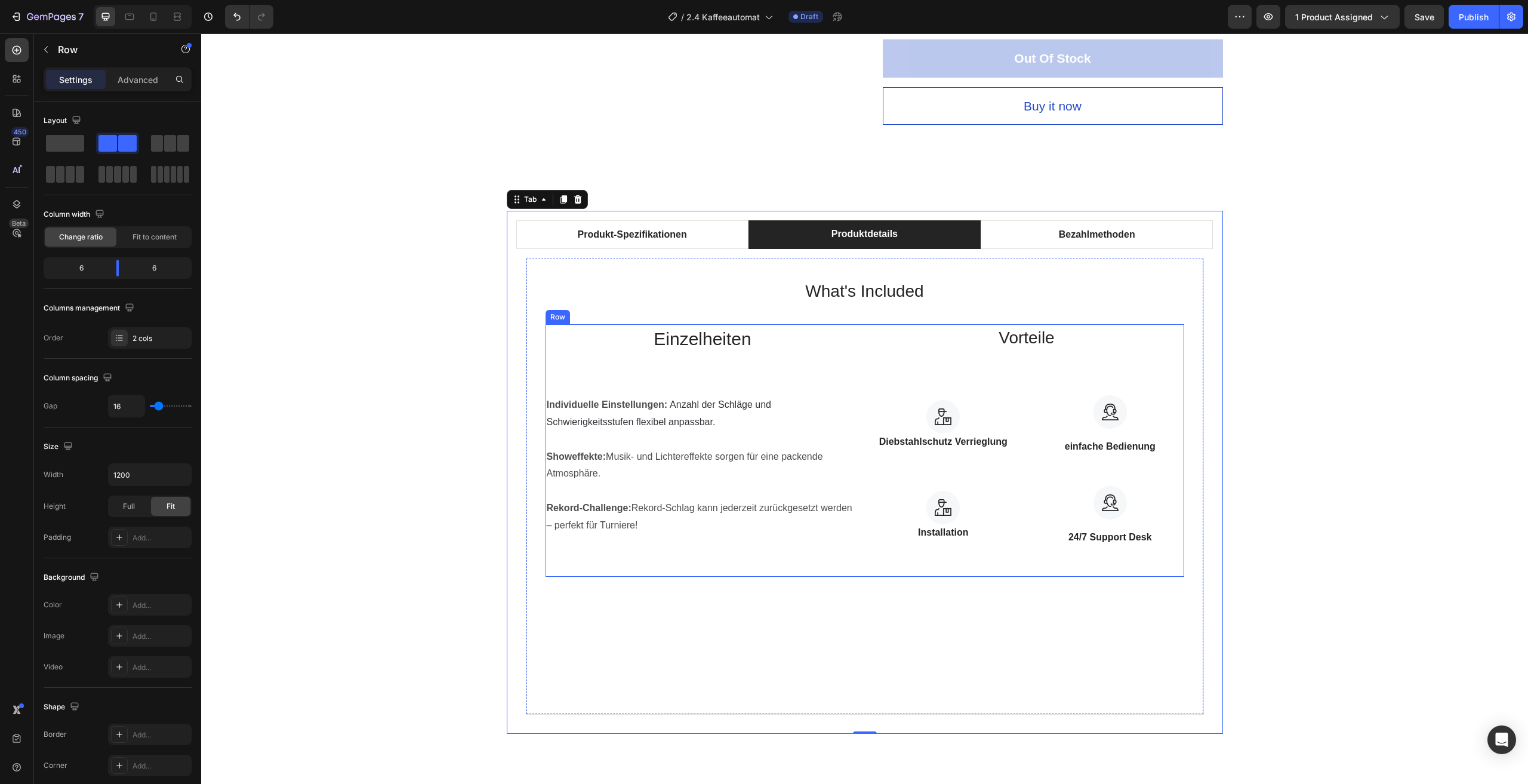
click at [1146, 358] on div "Vorteile Heading Image Diebstahlschutz Verrieglung Text block Row Image einfach…" at bounding box center [1027, 450] width 315 height 253
click at [615, 317] on icon at bounding box center [619, 313] width 8 height 9
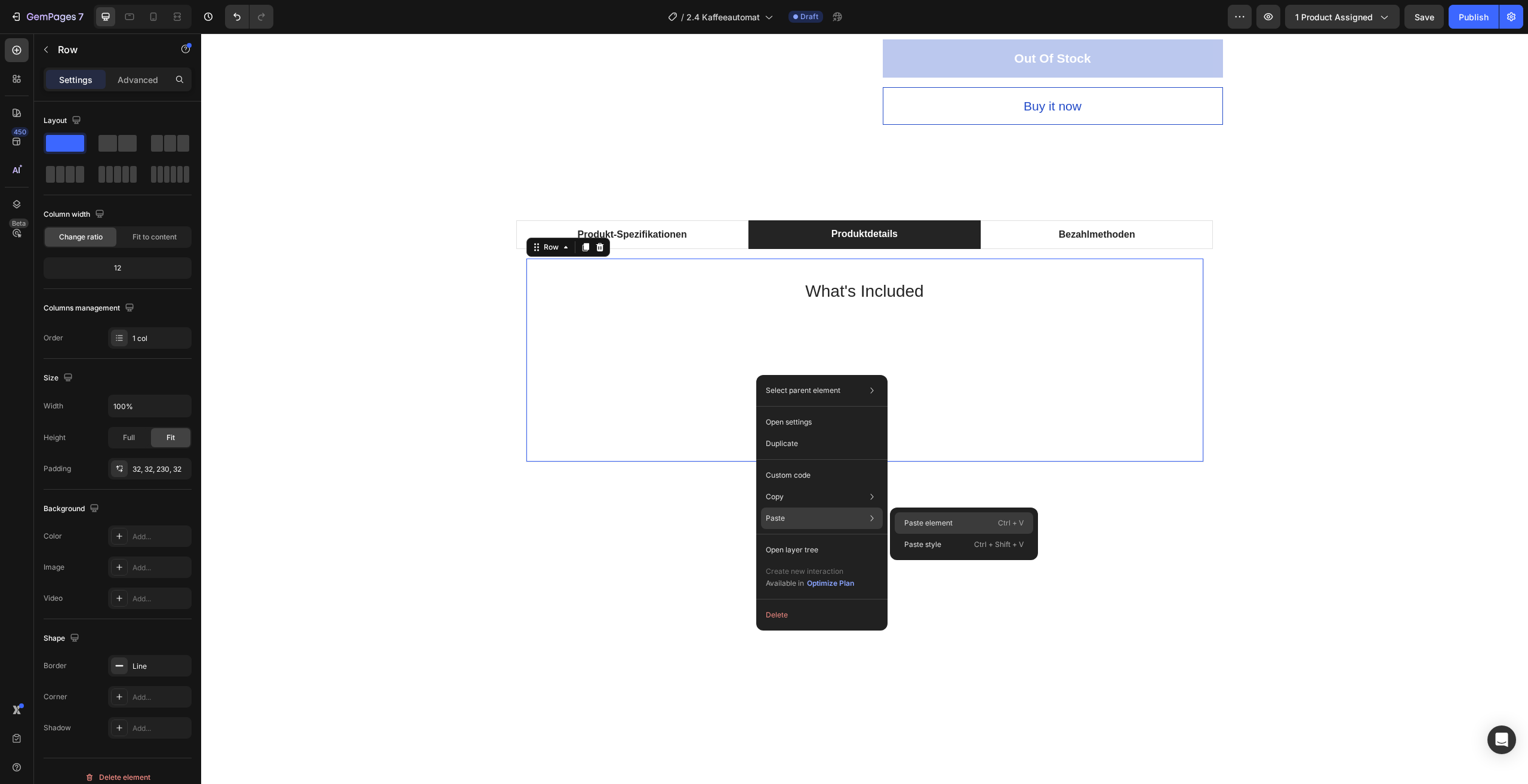
click at [932, 519] on p "Paste element" at bounding box center [928, 523] width 48 height 11
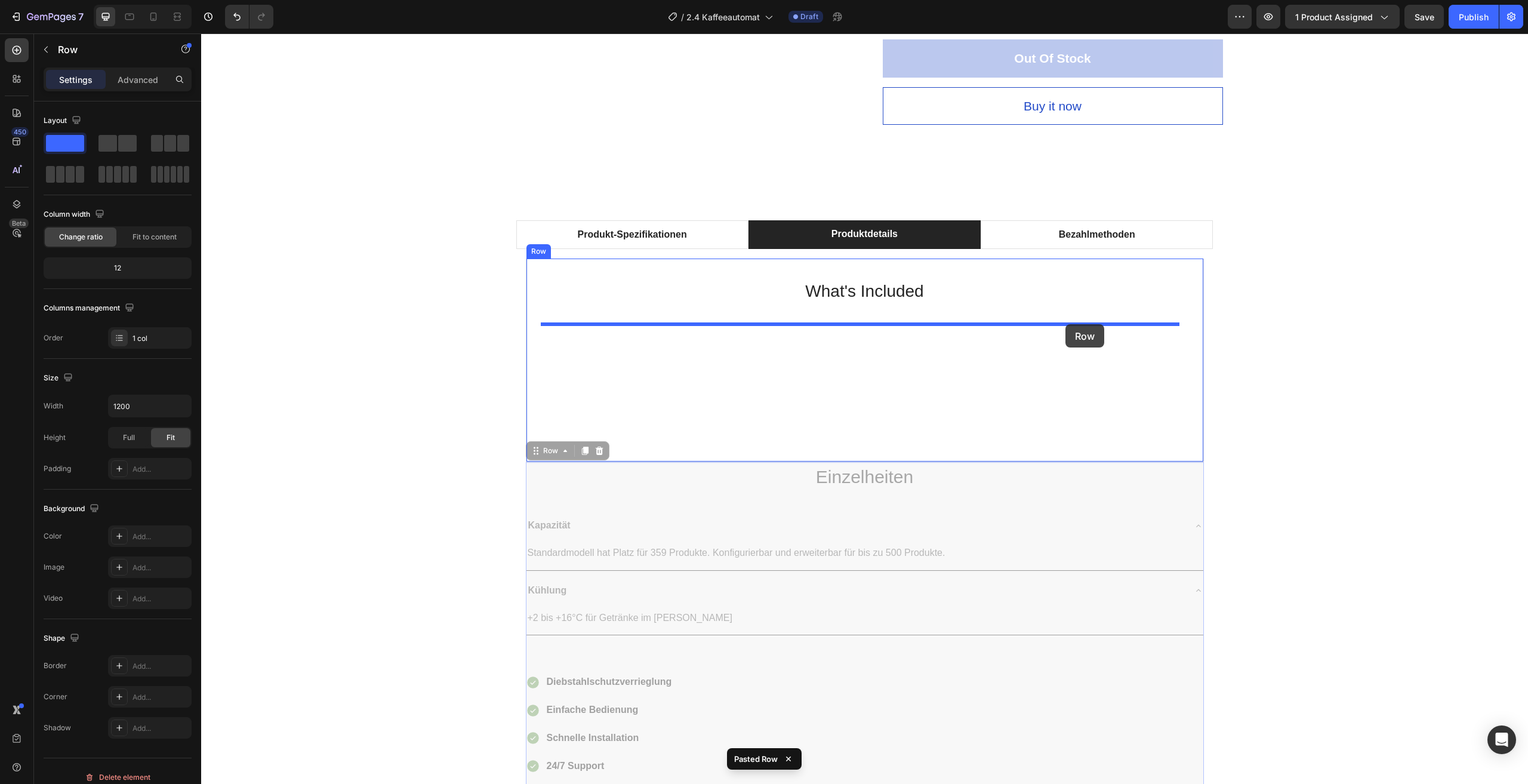
drag, startPoint x: 1085, startPoint y: 498, endPoint x: 1066, endPoint y: 324, distance: 175.0
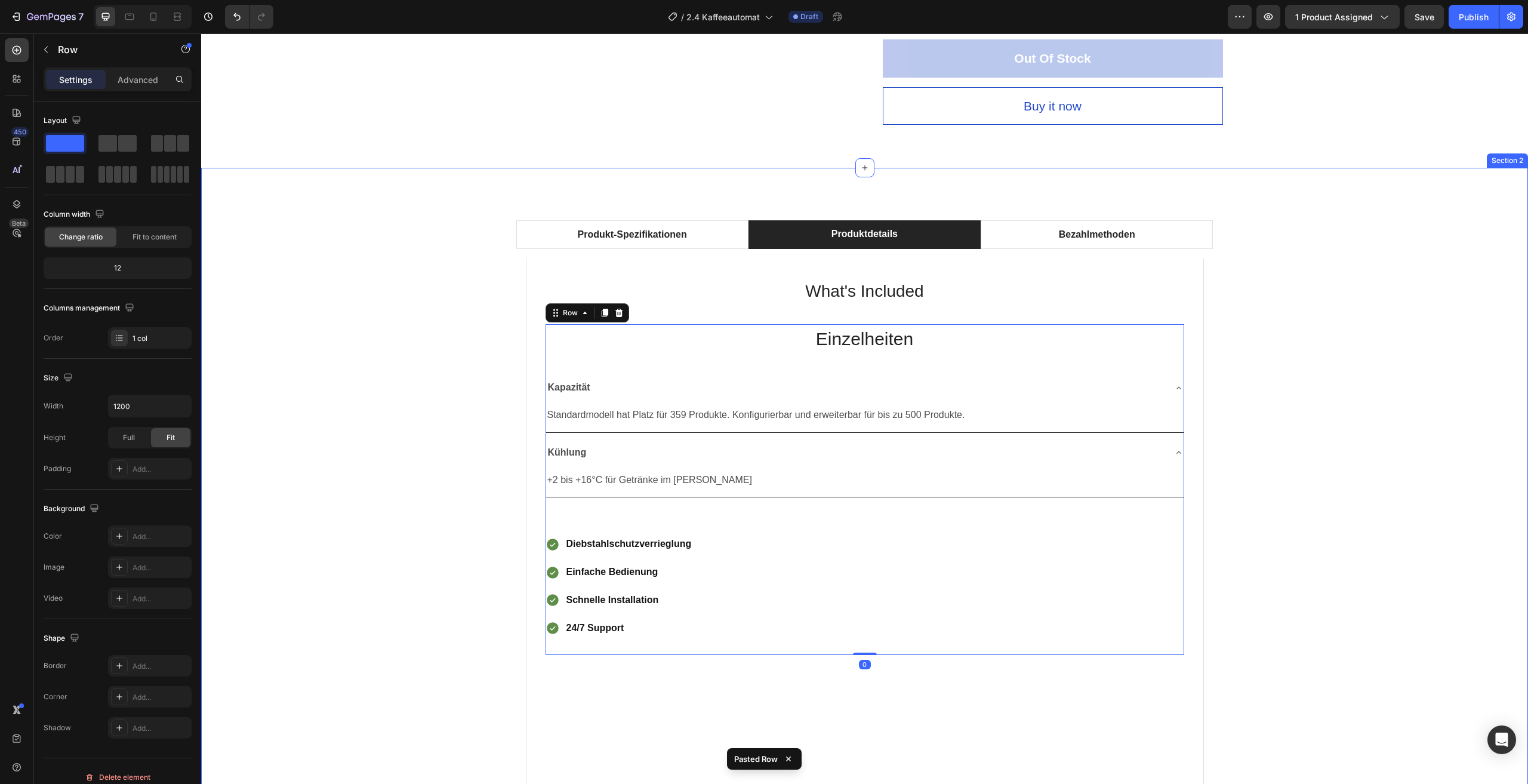
click at [1322, 375] on div "Produkt-Spezifikationen Produktdetails Bezahlmethoden Technical Specifications …" at bounding box center [864, 511] width 1309 height 600
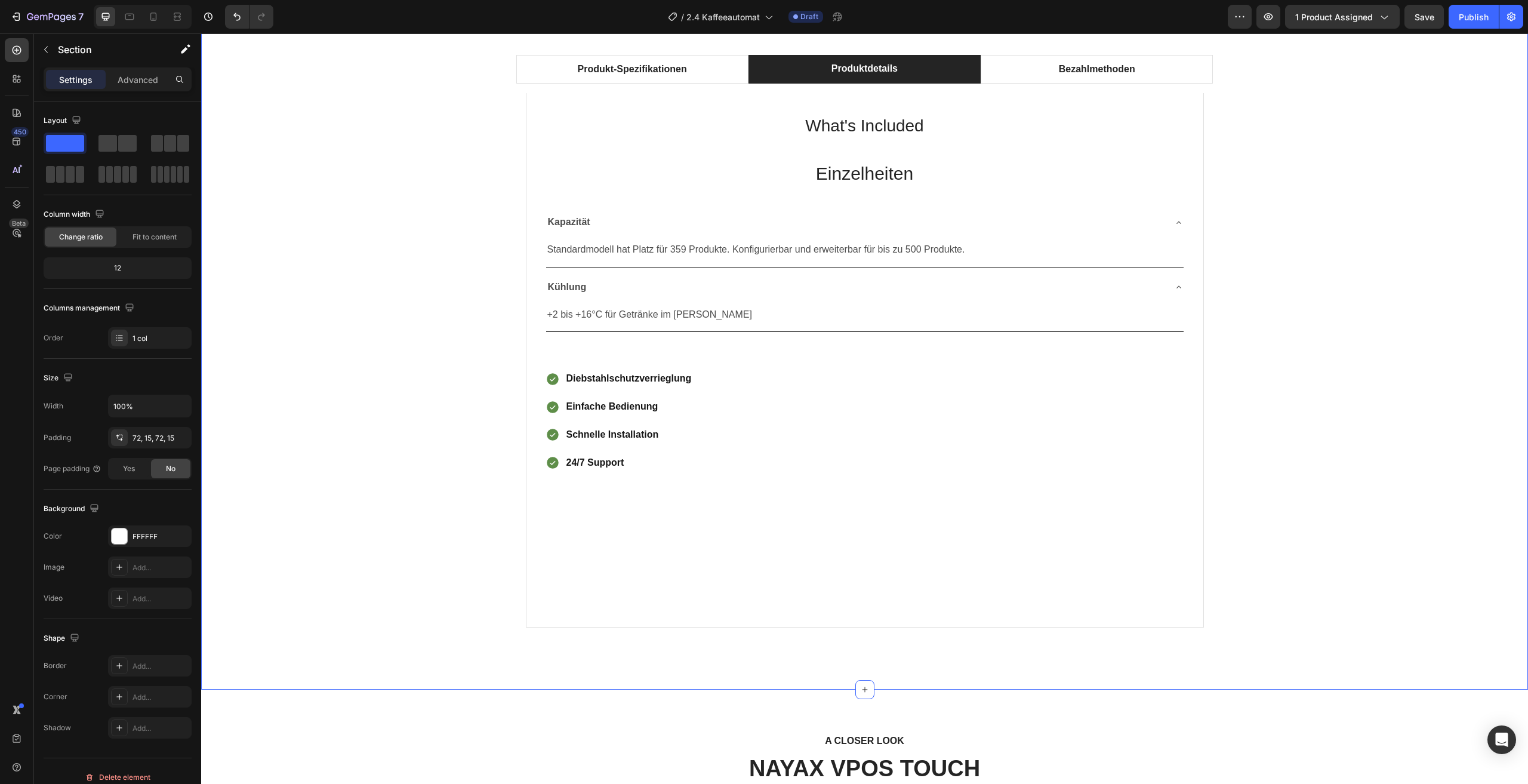
scroll to position [656, 0]
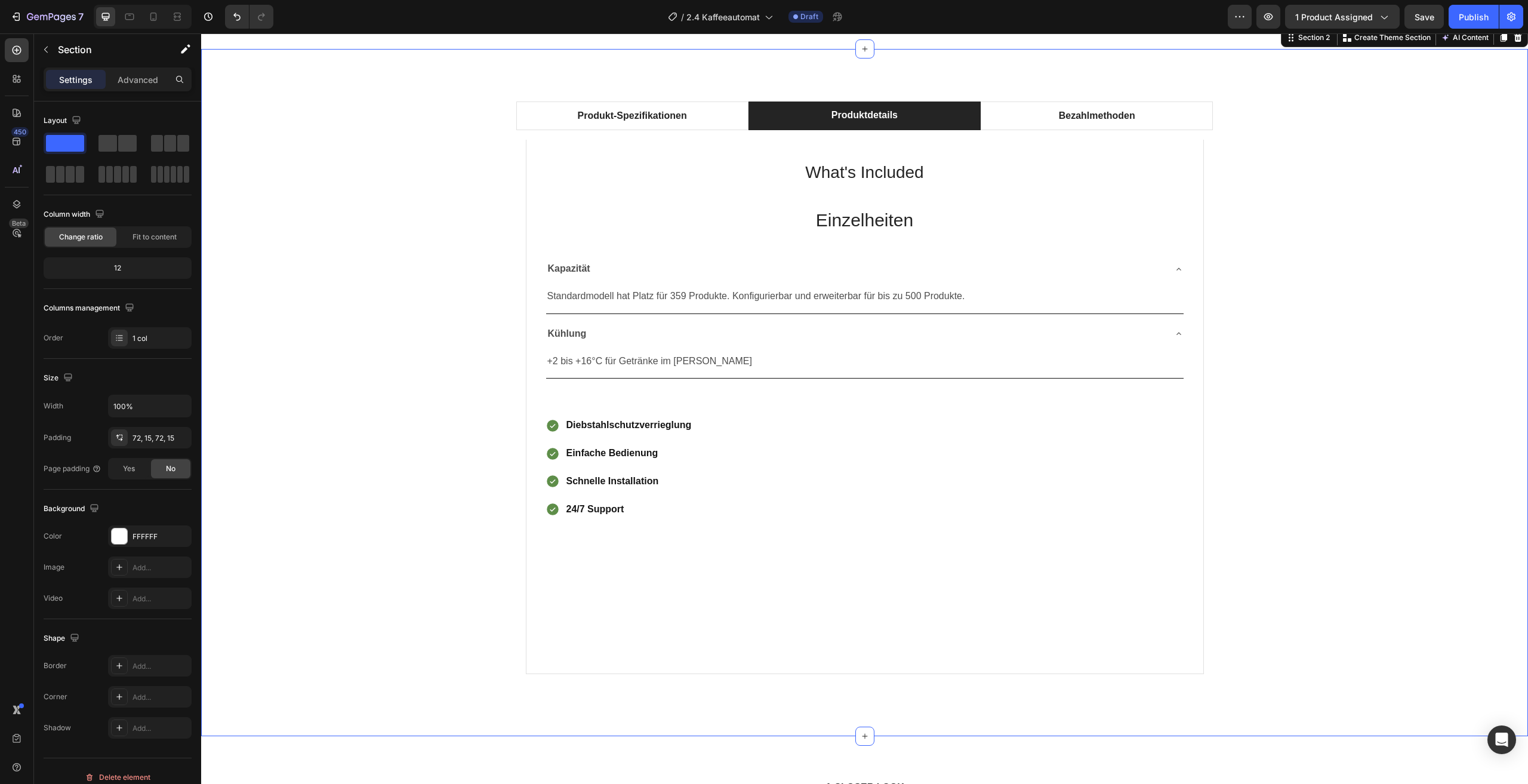
click at [1310, 251] on div "Produkt-Spezifikationen Produktdetails Bezahlmethoden Technical Specifications …" at bounding box center [864, 392] width 1309 height 600
click at [235, 19] on icon "Undo/Redo" at bounding box center [237, 16] width 12 height 12
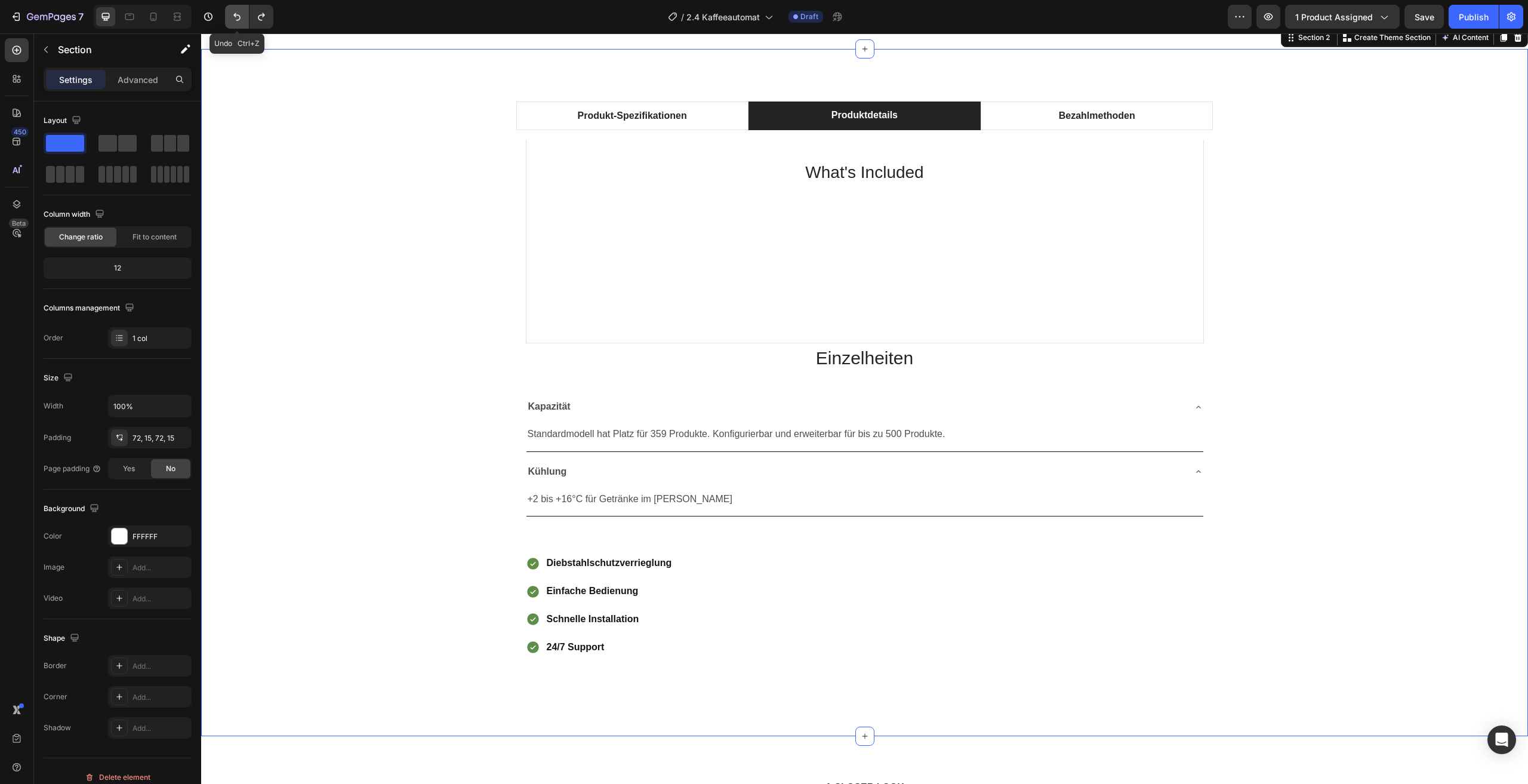
click at [235, 19] on icon "Undo/Redo" at bounding box center [237, 16] width 12 height 12
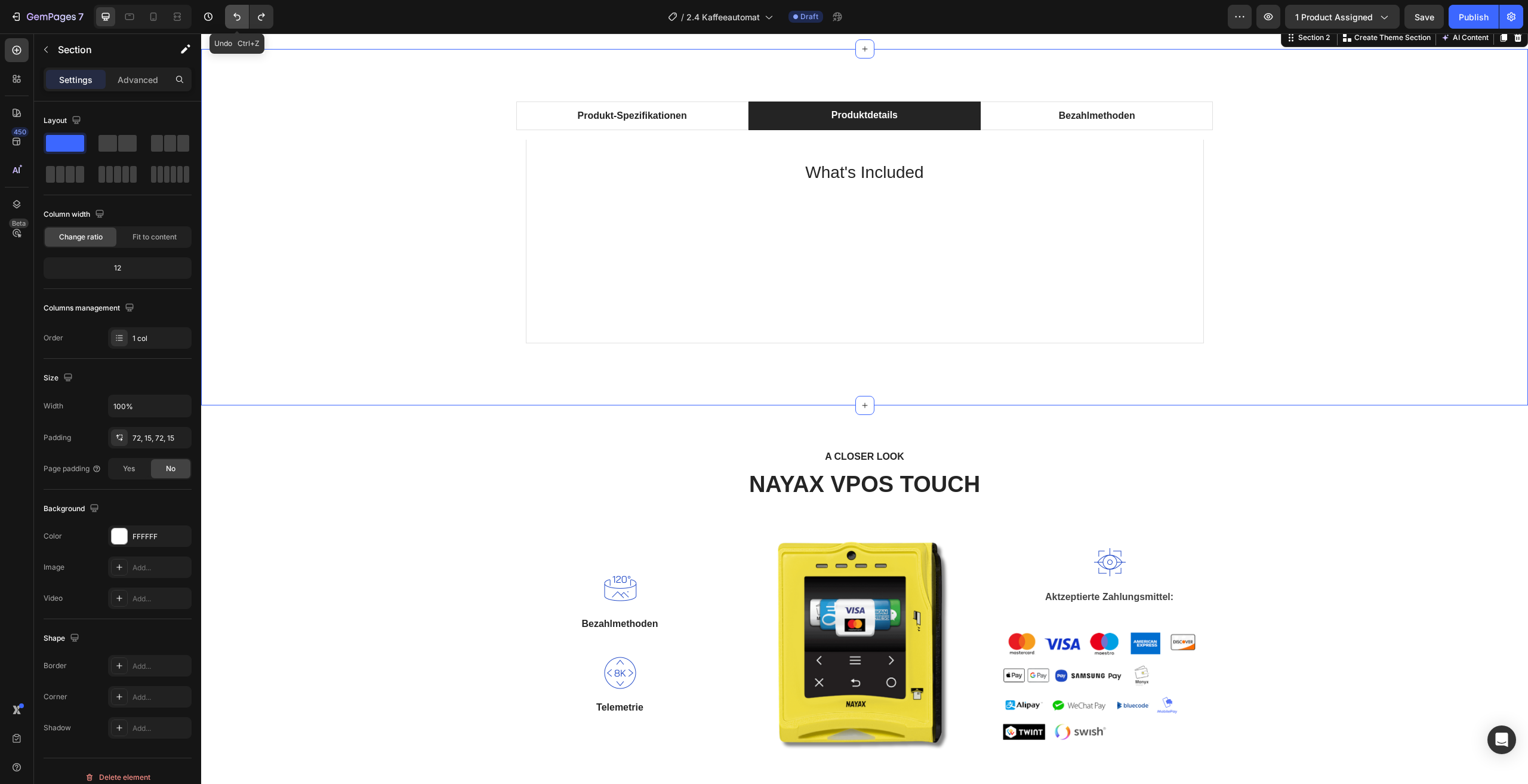
click at [235, 19] on icon "Undo/Redo" at bounding box center [237, 16] width 12 height 12
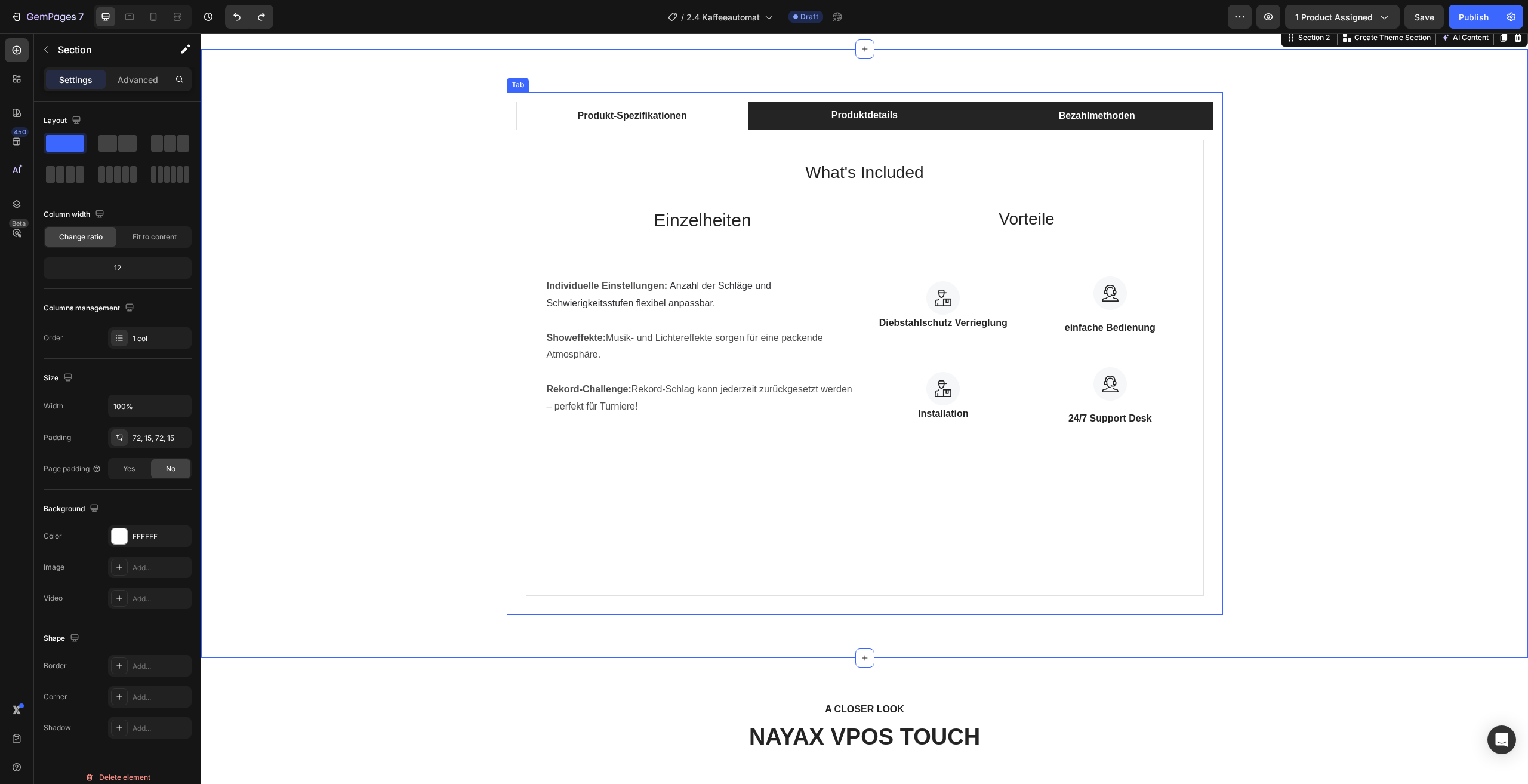
click at [1034, 116] on li "Bezahlmethoden" at bounding box center [1097, 116] width 232 height 29
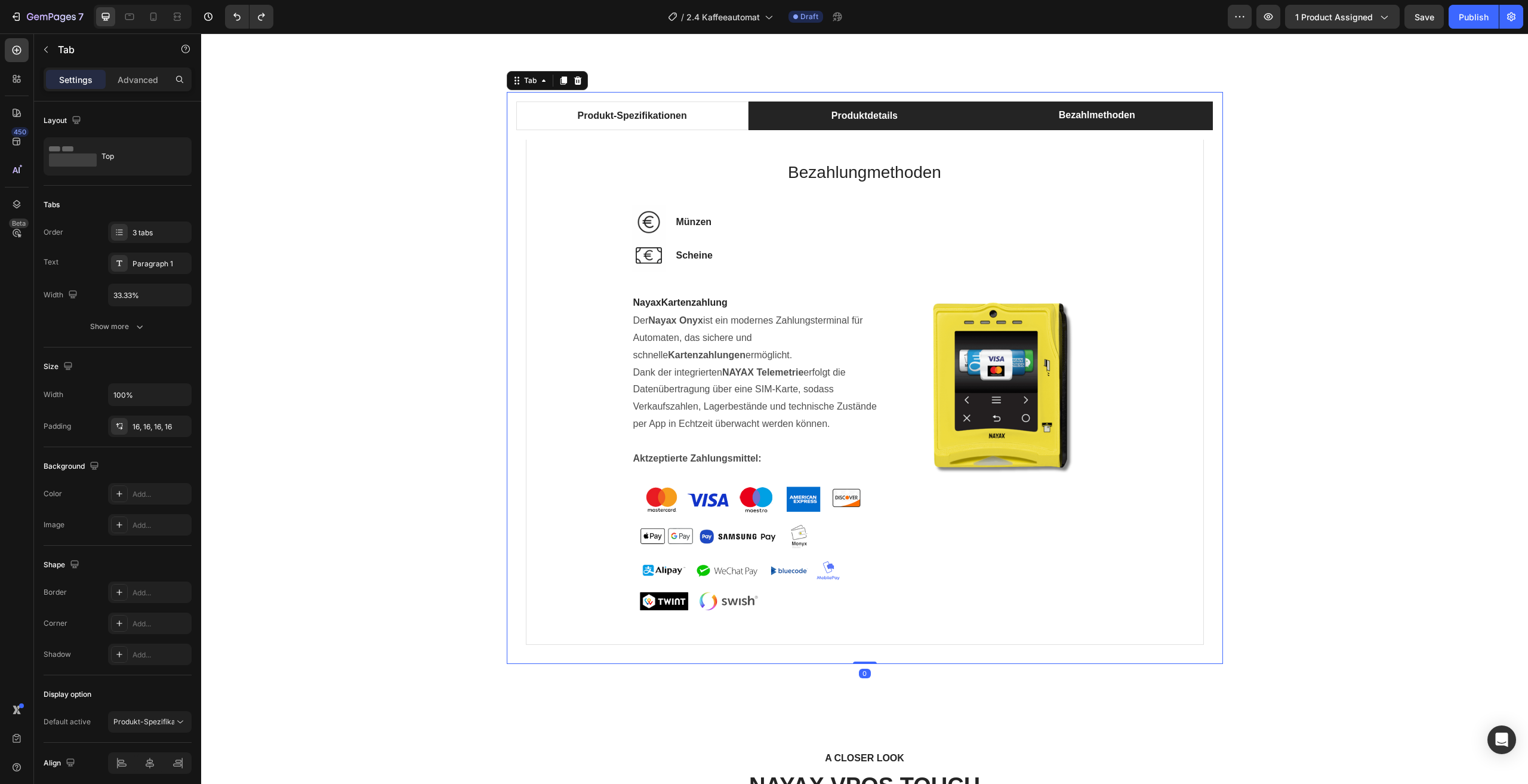
click at [948, 117] on li "Produktdetails" at bounding box center [864, 116] width 232 height 29
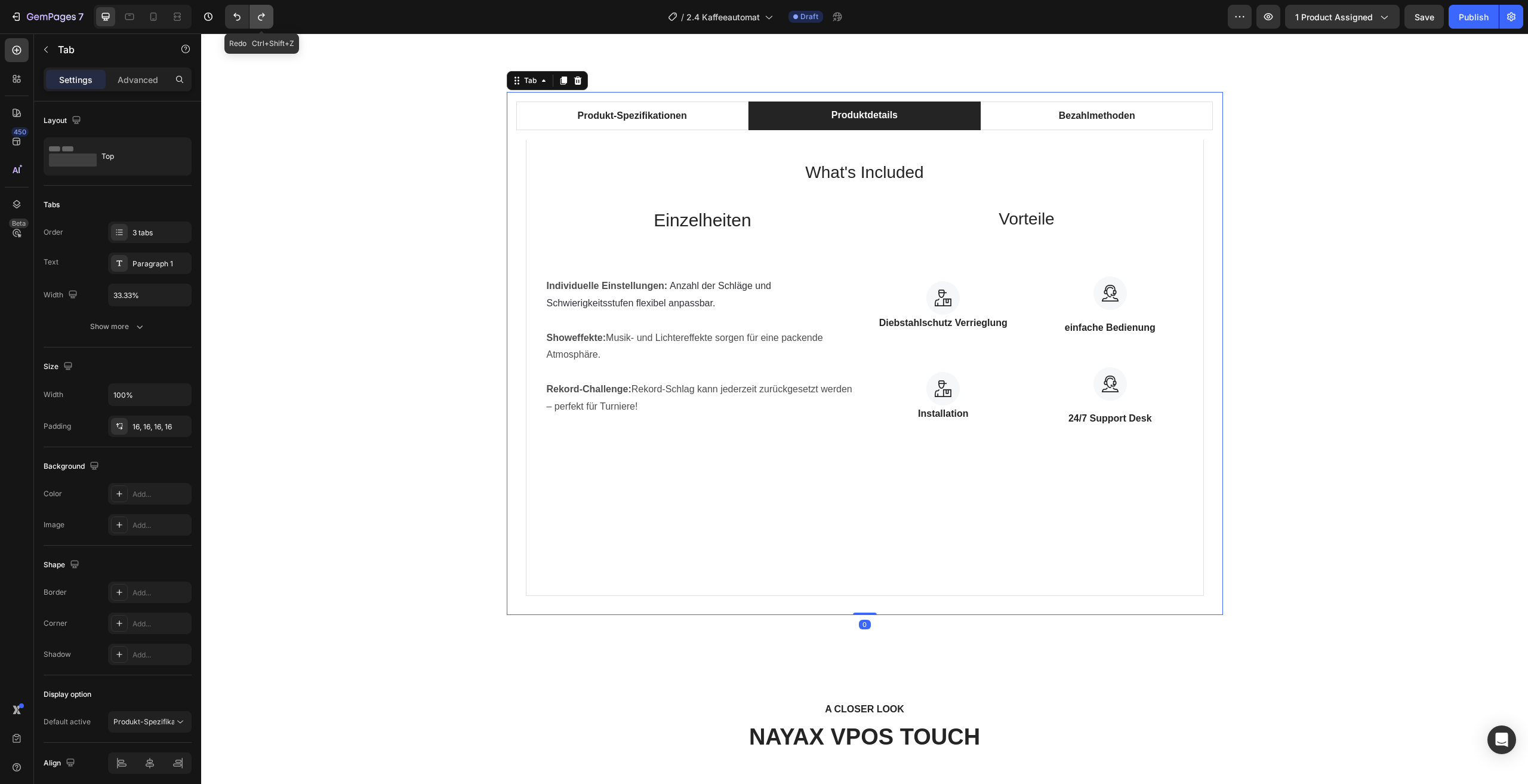
click at [268, 16] on button "Undo/Redo" at bounding box center [261, 16] width 24 height 24
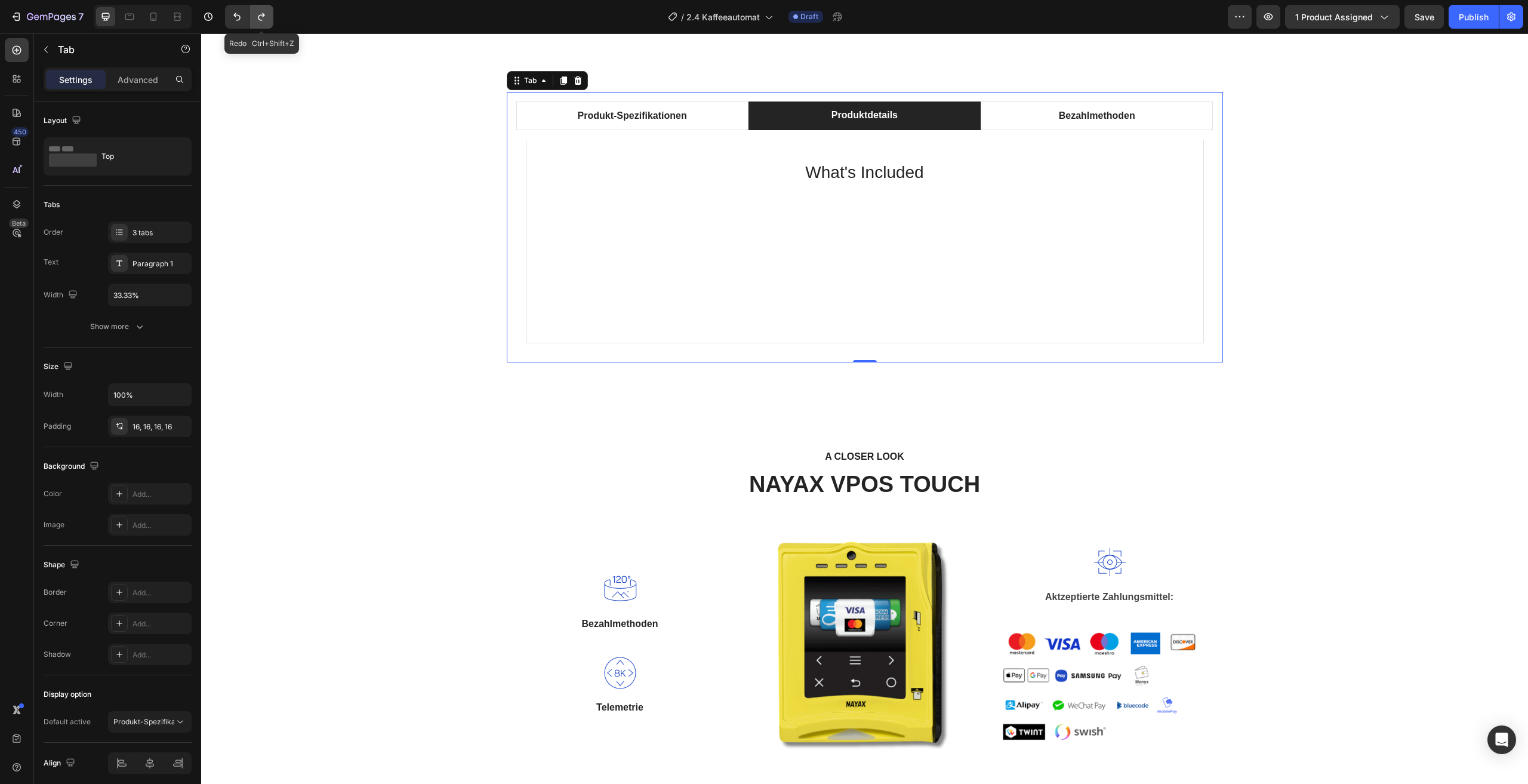
click at [268, 16] on button "Undo/Redo" at bounding box center [261, 16] width 24 height 24
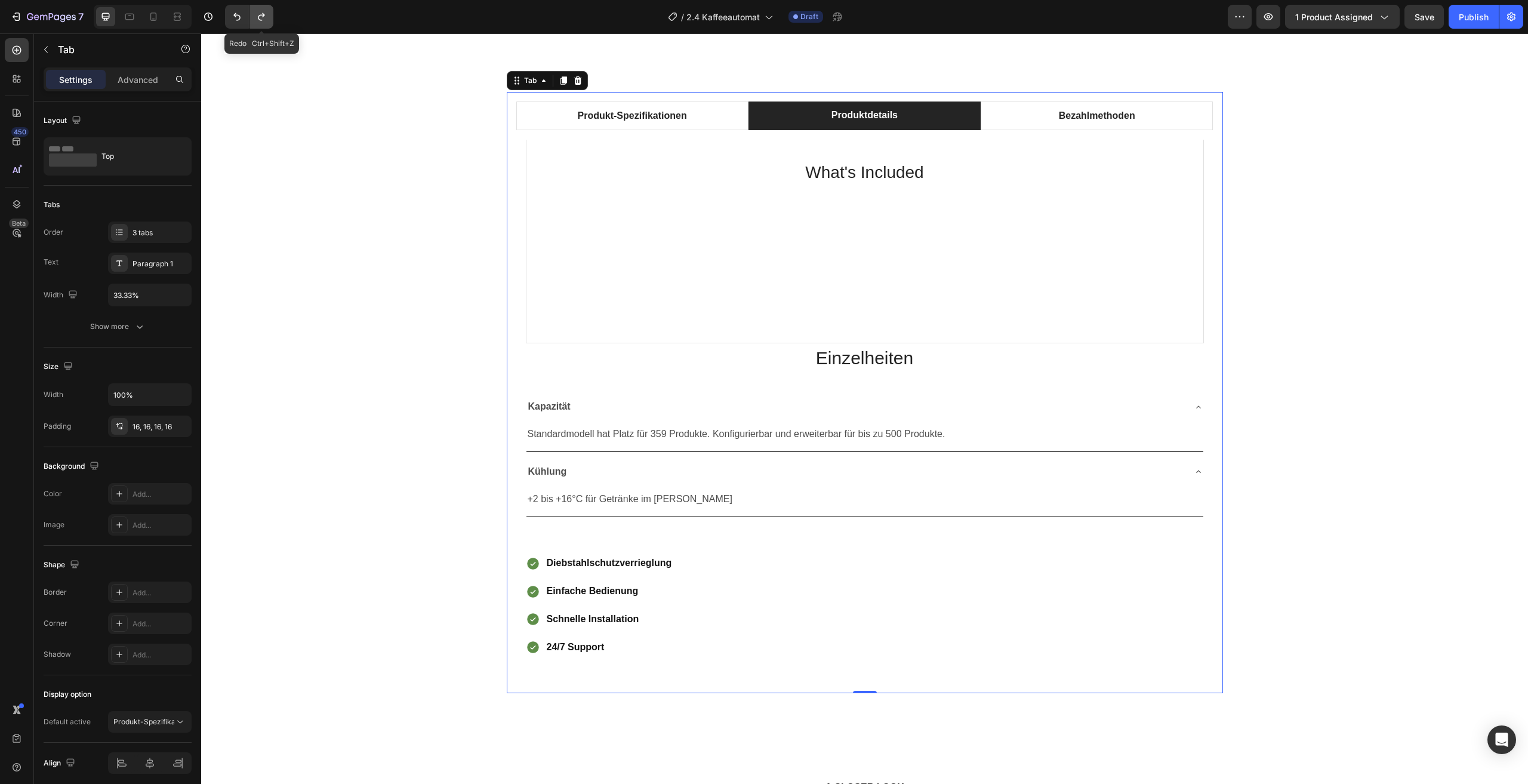
click at [268, 16] on button "Undo/Redo" at bounding box center [261, 16] width 24 height 24
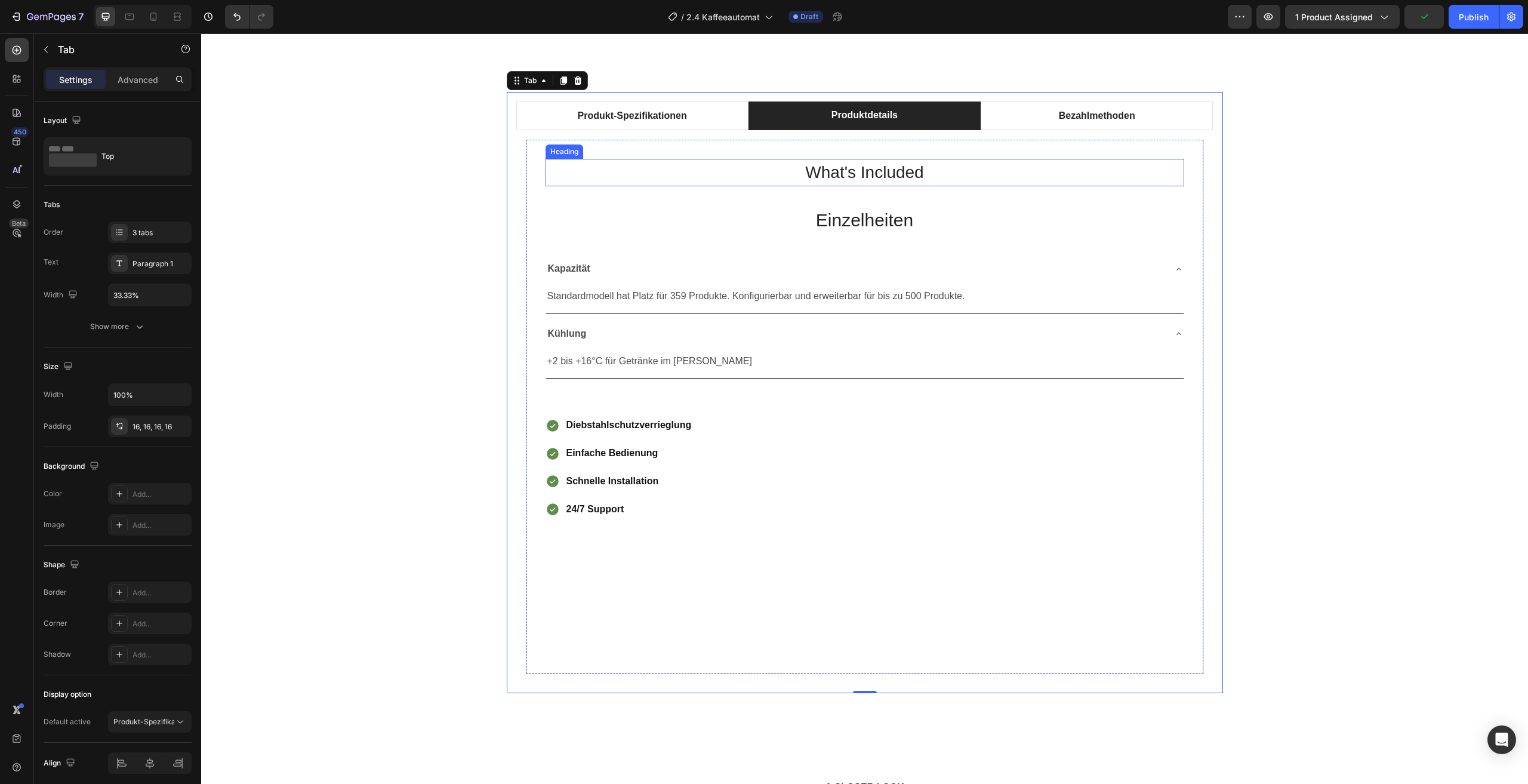
click at [876, 173] on p "What's Included" at bounding box center [865, 172] width 637 height 25
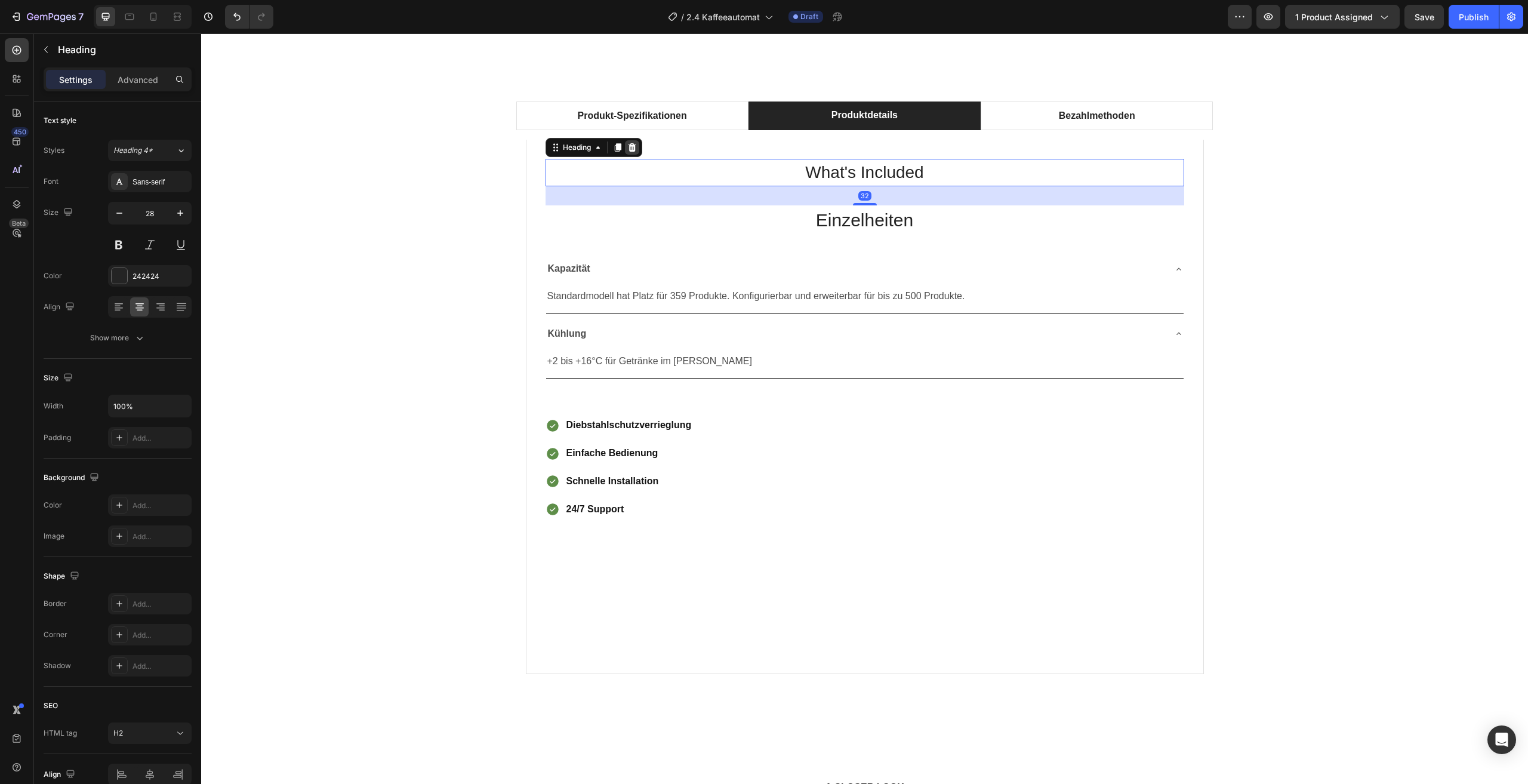
click at [628, 145] on icon at bounding box center [632, 147] width 8 height 9
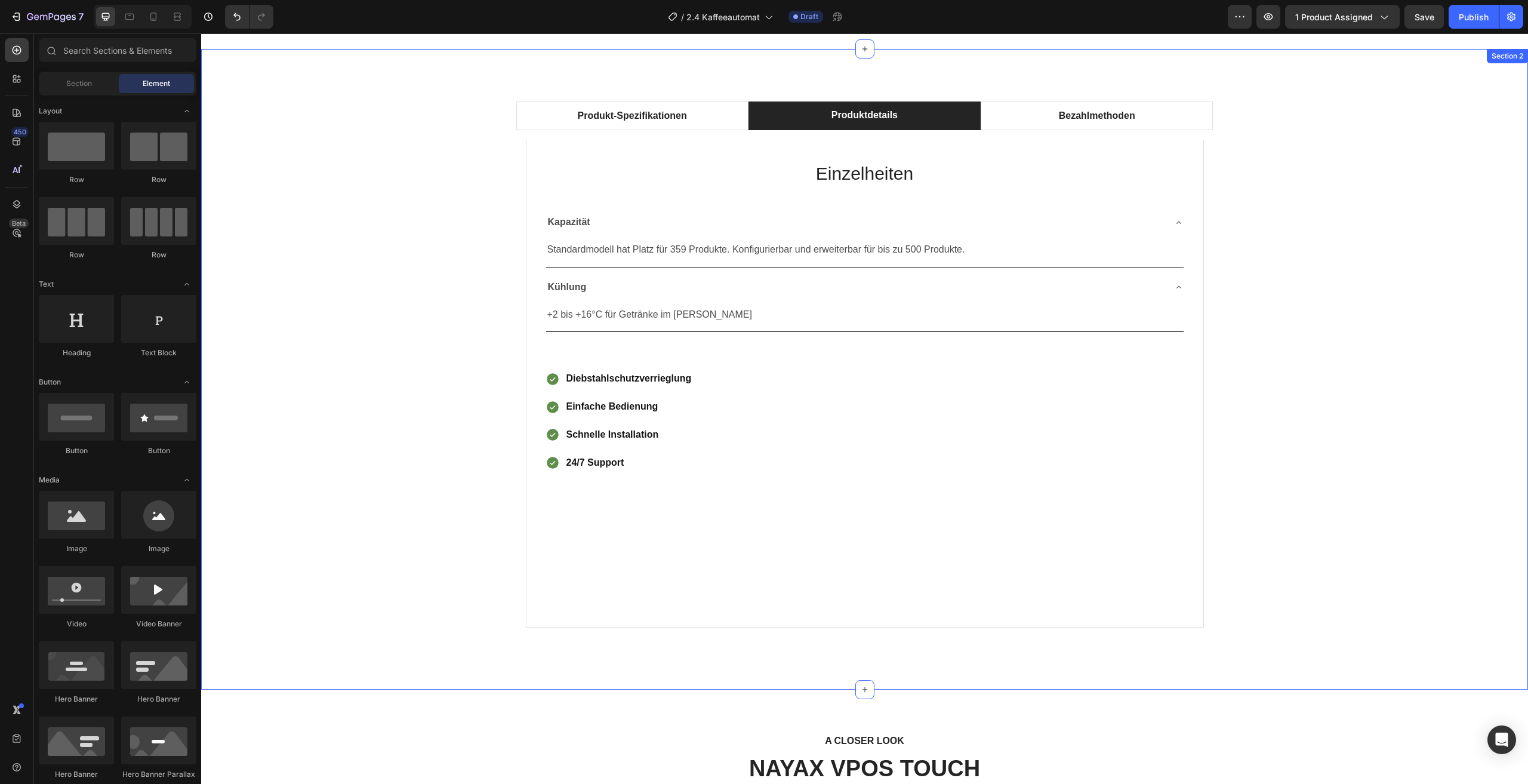
click at [1337, 208] on div "Produkt-Spezifikationen Produktdetails Bezahlmethoden Technical Specifications …" at bounding box center [864, 369] width 1309 height 554
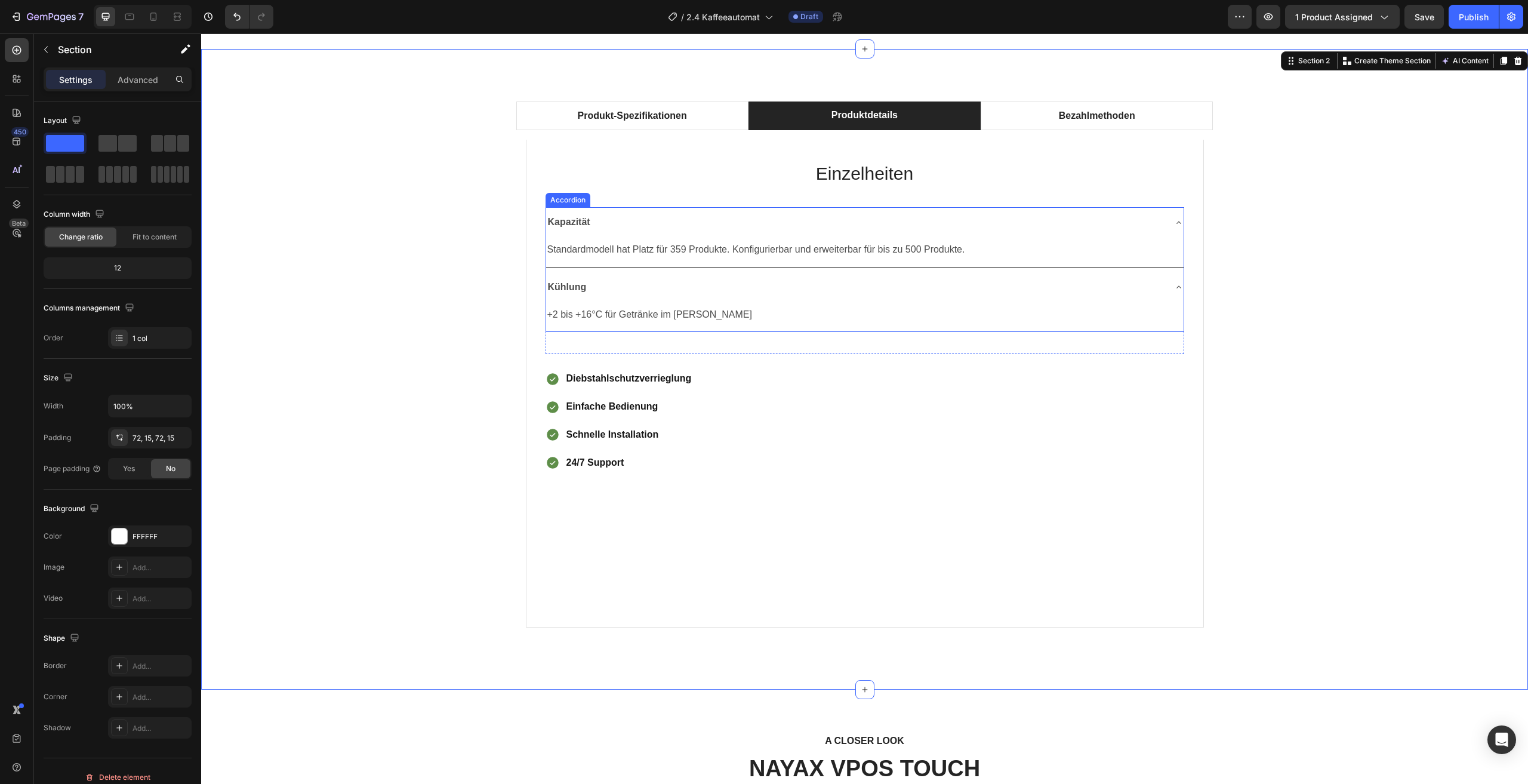
click at [1157, 288] on div "Kühlung" at bounding box center [855, 288] width 618 height 21
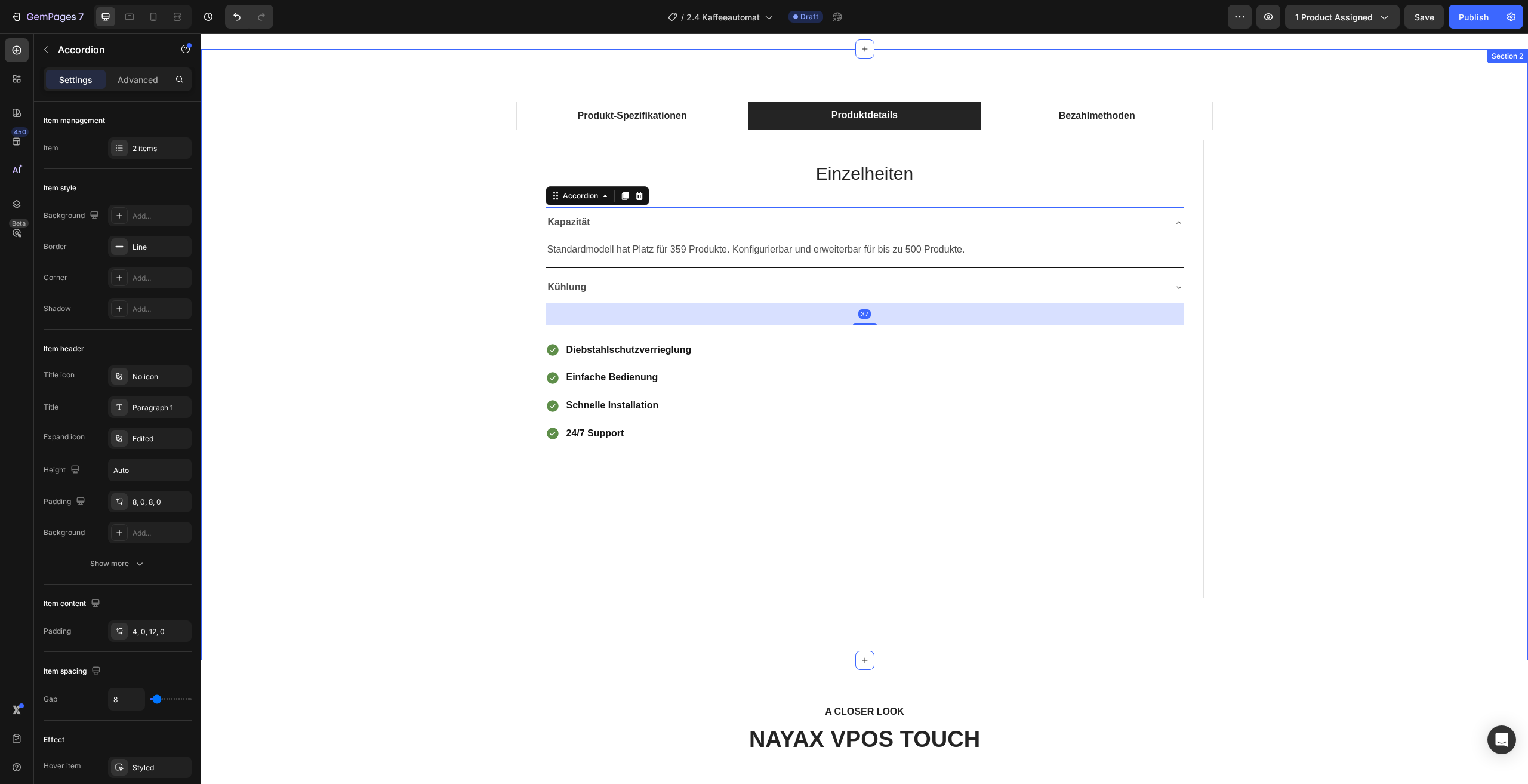
click at [1335, 332] on div "Produkt-Spezifikationen Produktdetails Bezahlmethoden Technical Specifications …" at bounding box center [864, 355] width 1309 height 525
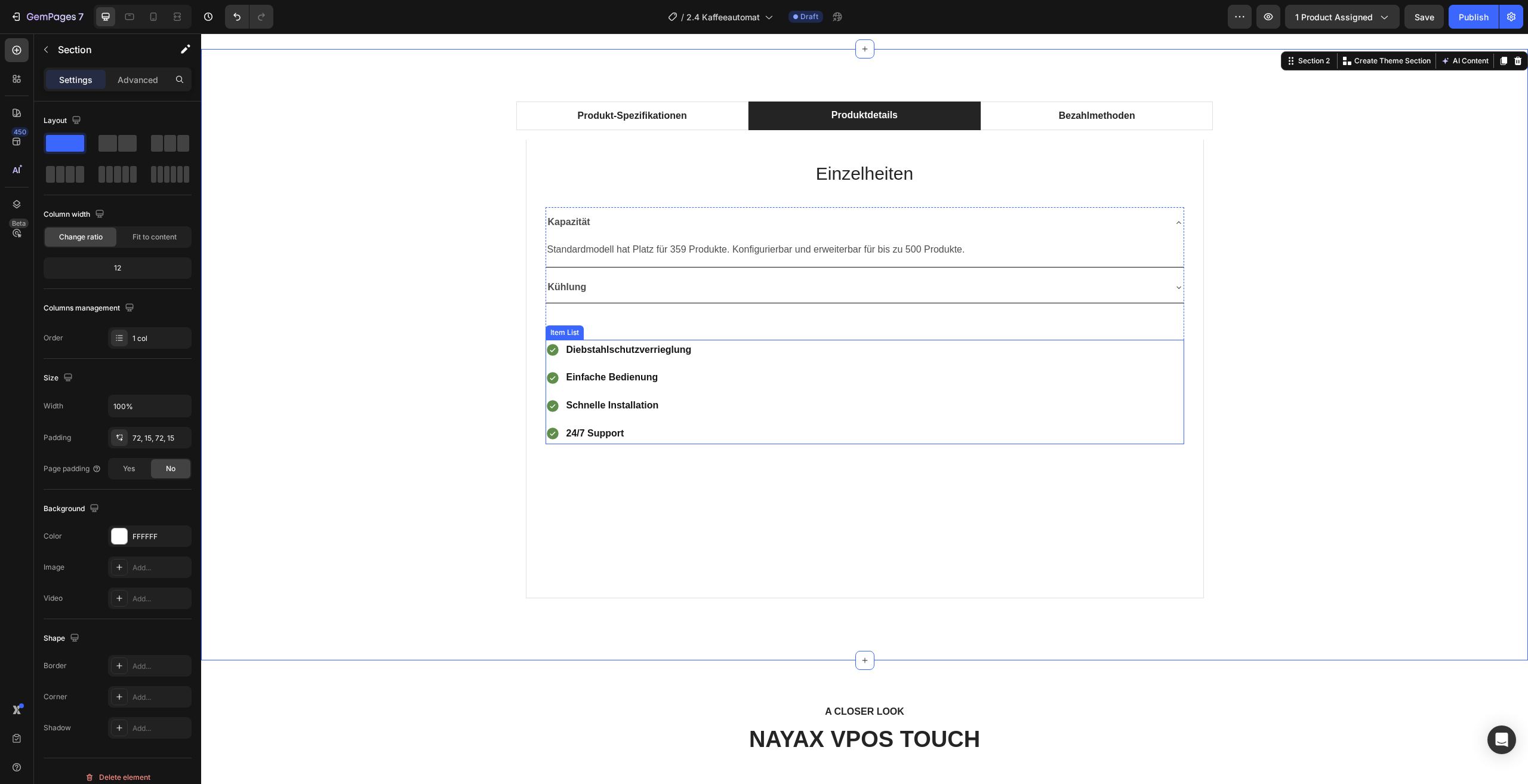
click at [864, 429] on div "Diebstahlschutzverrieglung Einfache Bedienung Schnelle Installation 24/7 Support" at bounding box center [865, 392] width 639 height 105
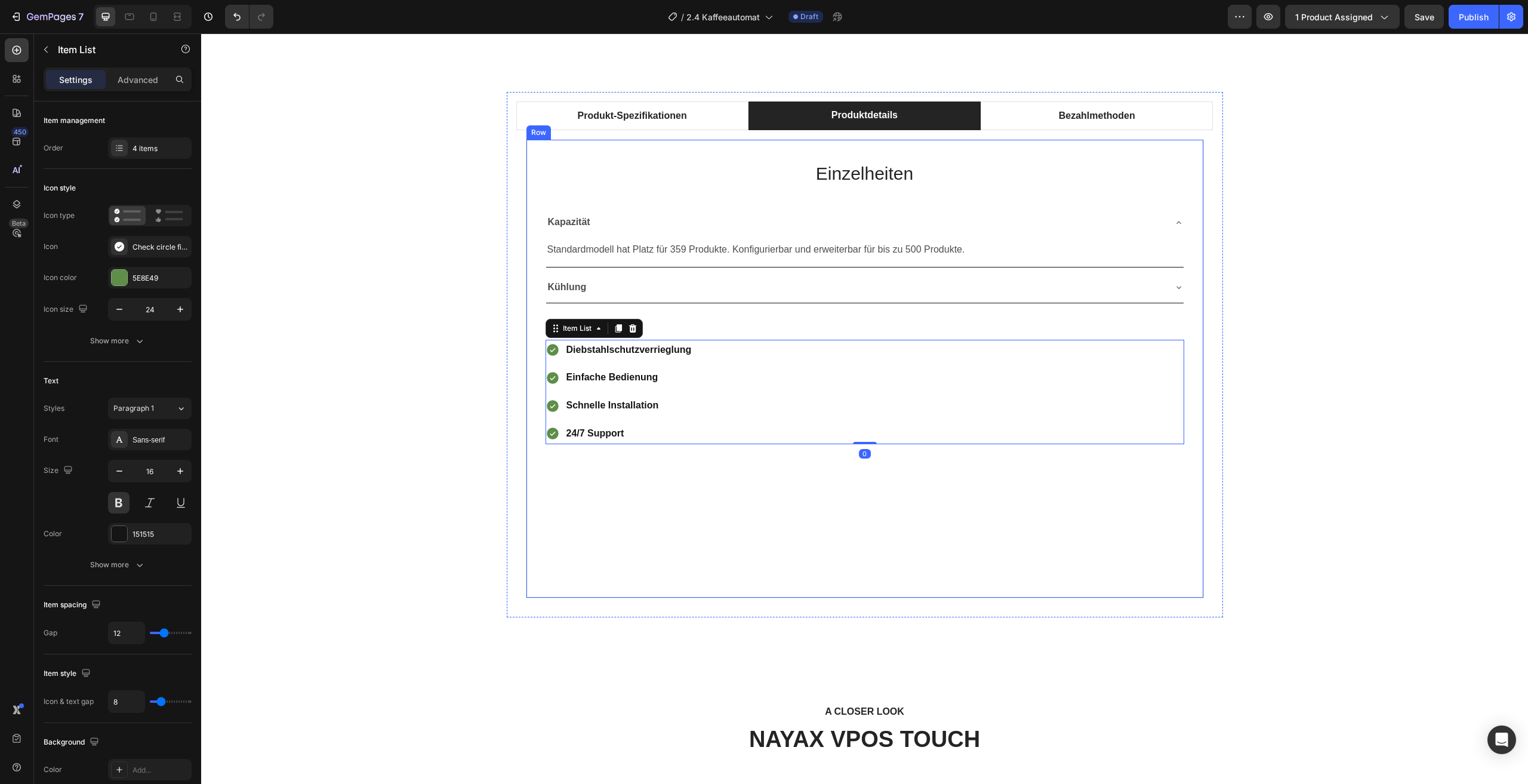
click at [856, 548] on div "Einzelheiten Heading Kapazität Standardmodell hat Platz für 359 Produkte. Konfi…" at bounding box center [865, 369] width 678 height 458
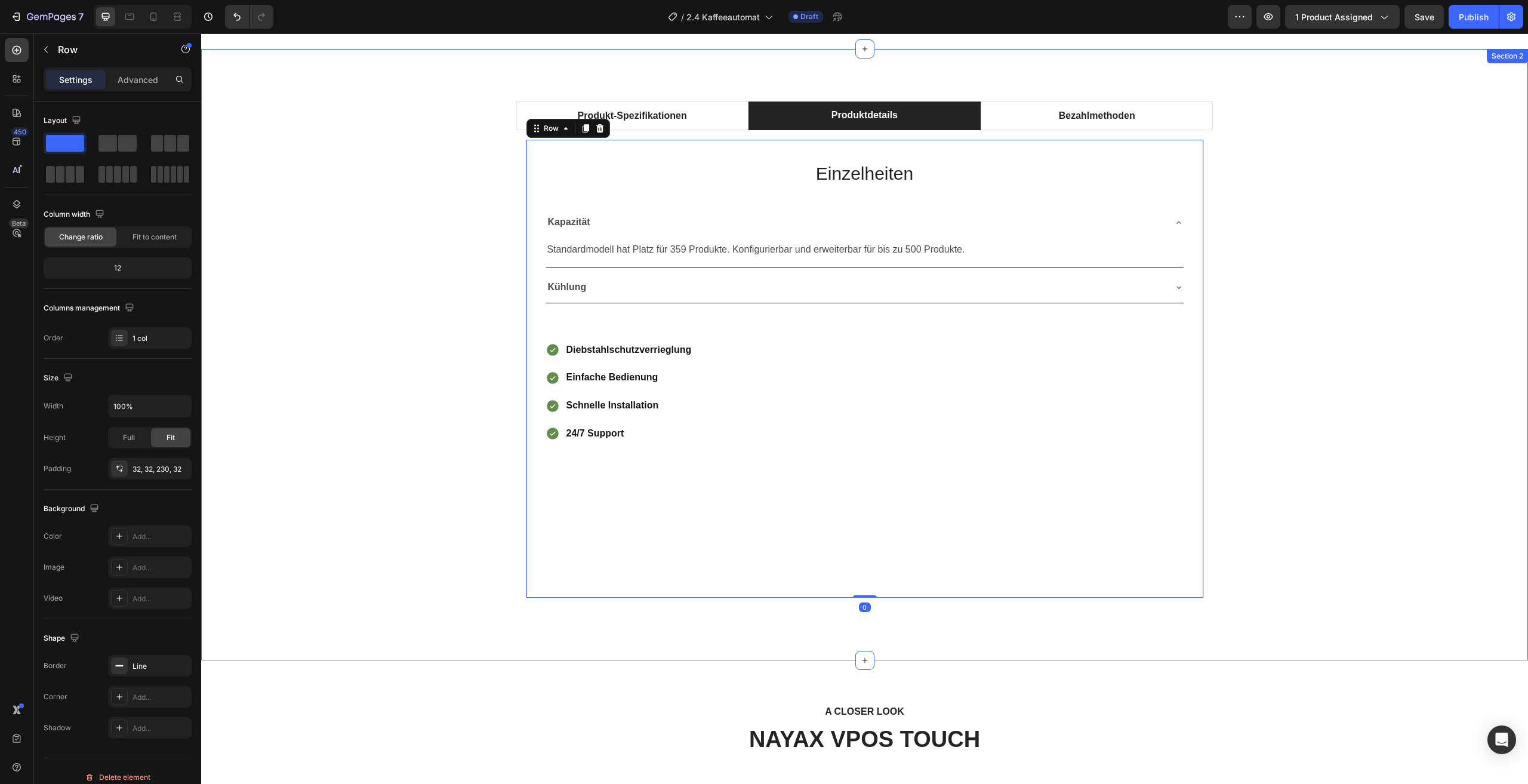
click at [1298, 421] on div "Produkt-Spezifikationen Produktdetails Bezahlmethoden Technical Specifications …" at bounding box center [864, 355] width 1309 height 525
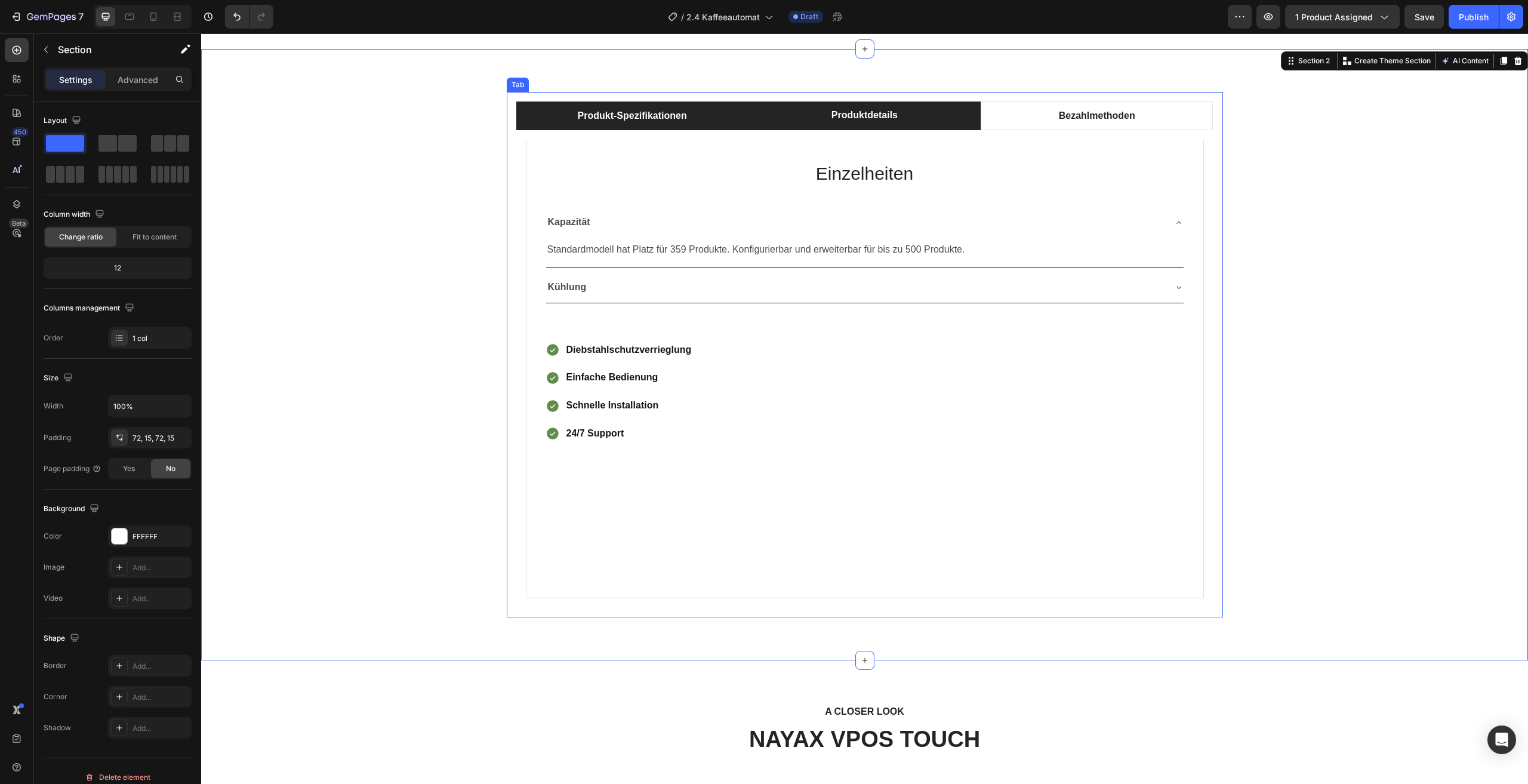
click at [702, 117] on li "Produkt-Spezifikationen" at bounding box center [632, 116] width 232 height 29
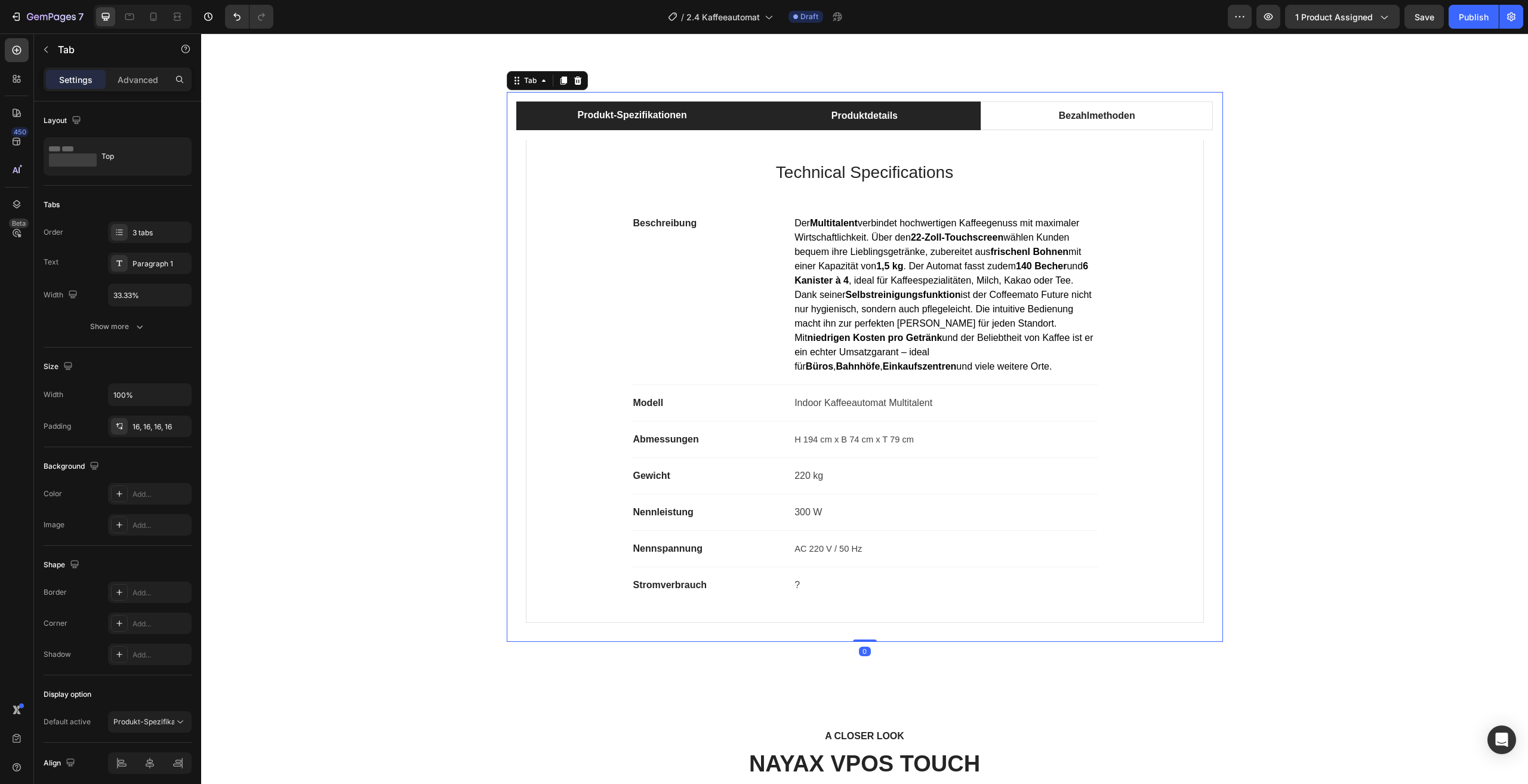
click at [785, 114] on li "Produktdetails" at bounding box center [864, 116] width 232 height 29
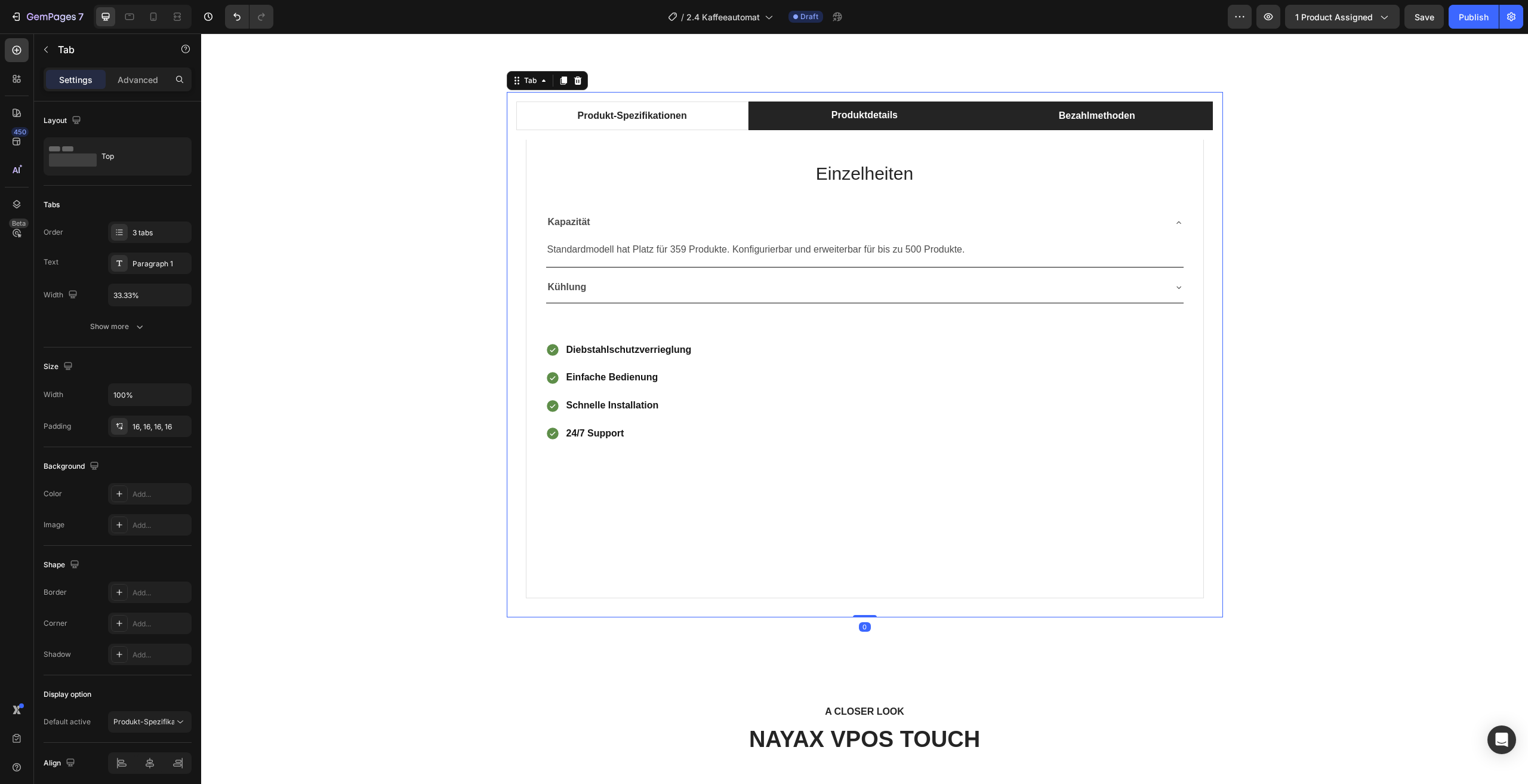
click at [1022, 113] on li "Bezahlmethoden" at bounding box center [1097, 116] width 232 height 29
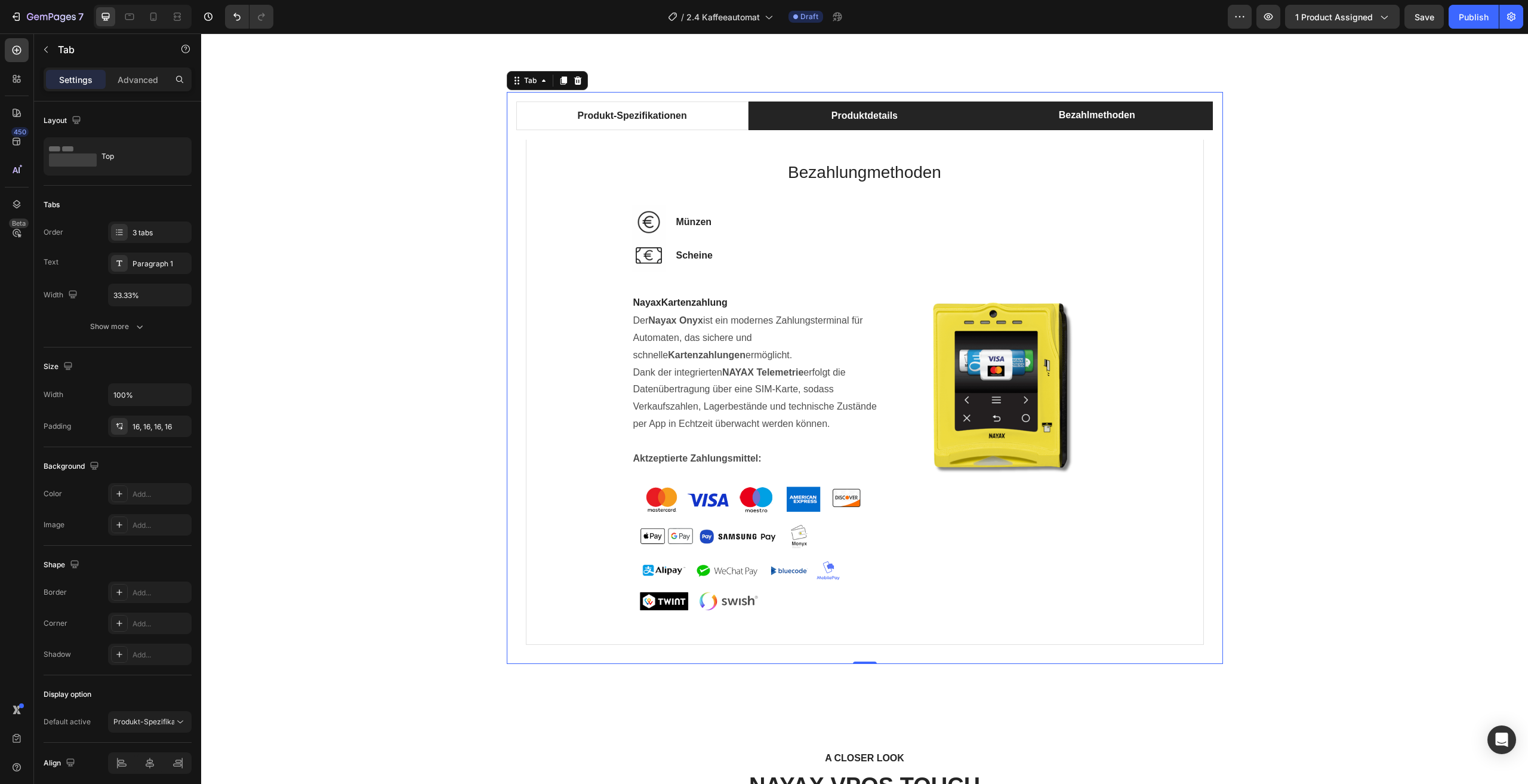
click at [940, 112] on li "Produktdetails" at bounding box center [864, 116] width 232 height 29
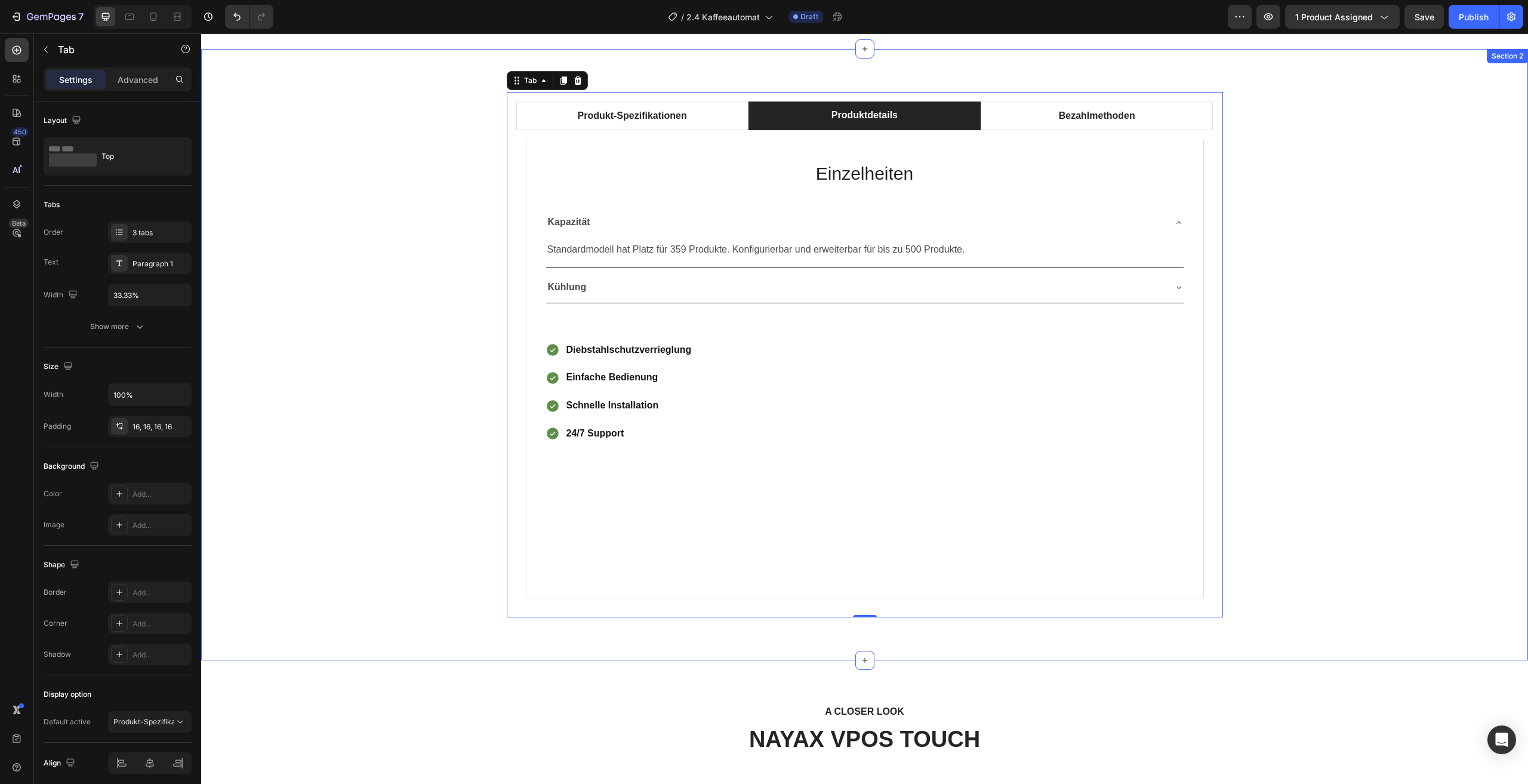
click at [1359, 284] on div "Produkt-Spezifikationen Produktdetails Bezahlmethoden Technical Specifications …" at bounding box center [864, 355] width 1309 height 525
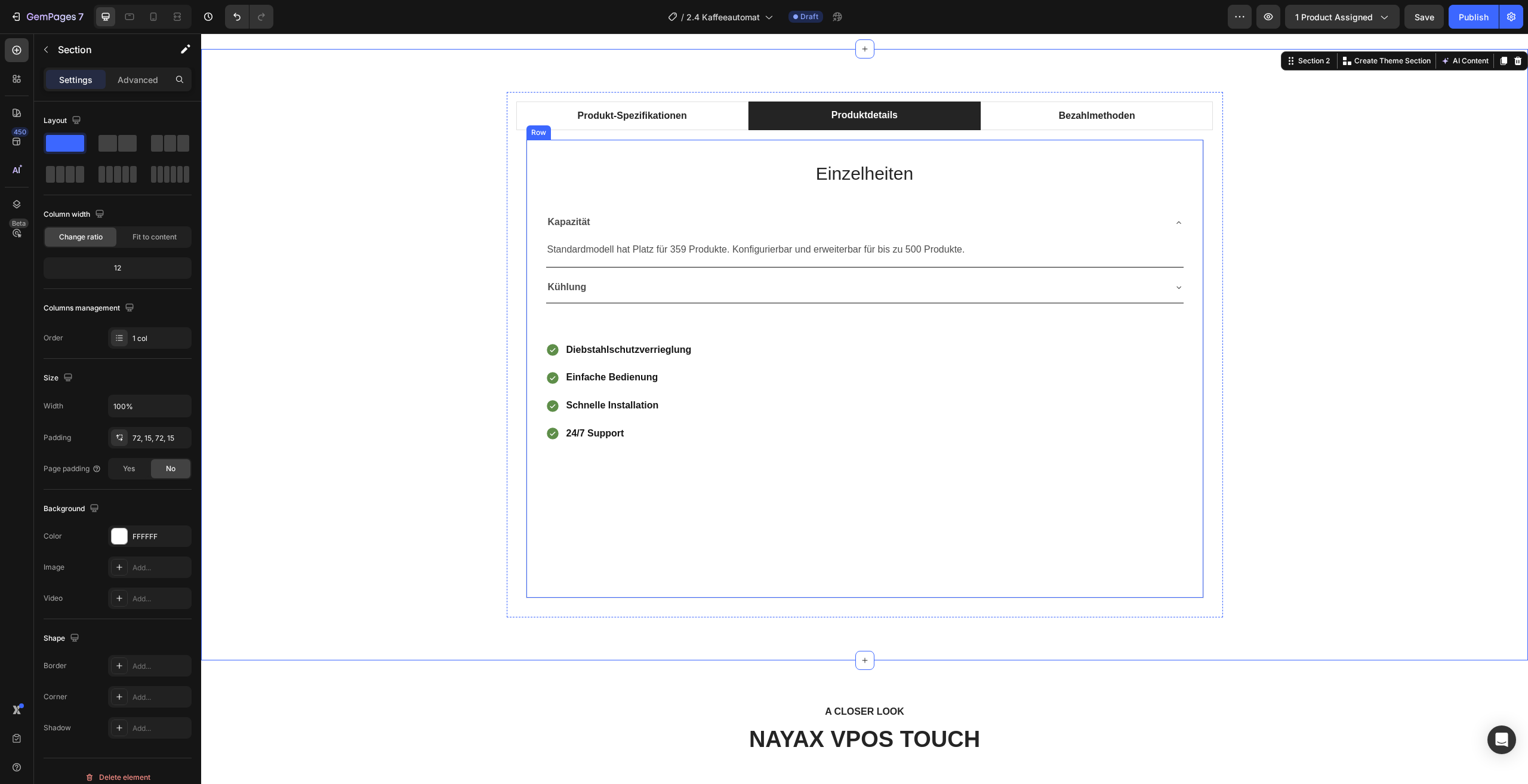
click at [910, 467] on div "Einzelheiten Heading Kapazität Standardmodell hat Platz für 359 Produkte. Konfi…" at bounding box center [865, 369] width 678 height 458
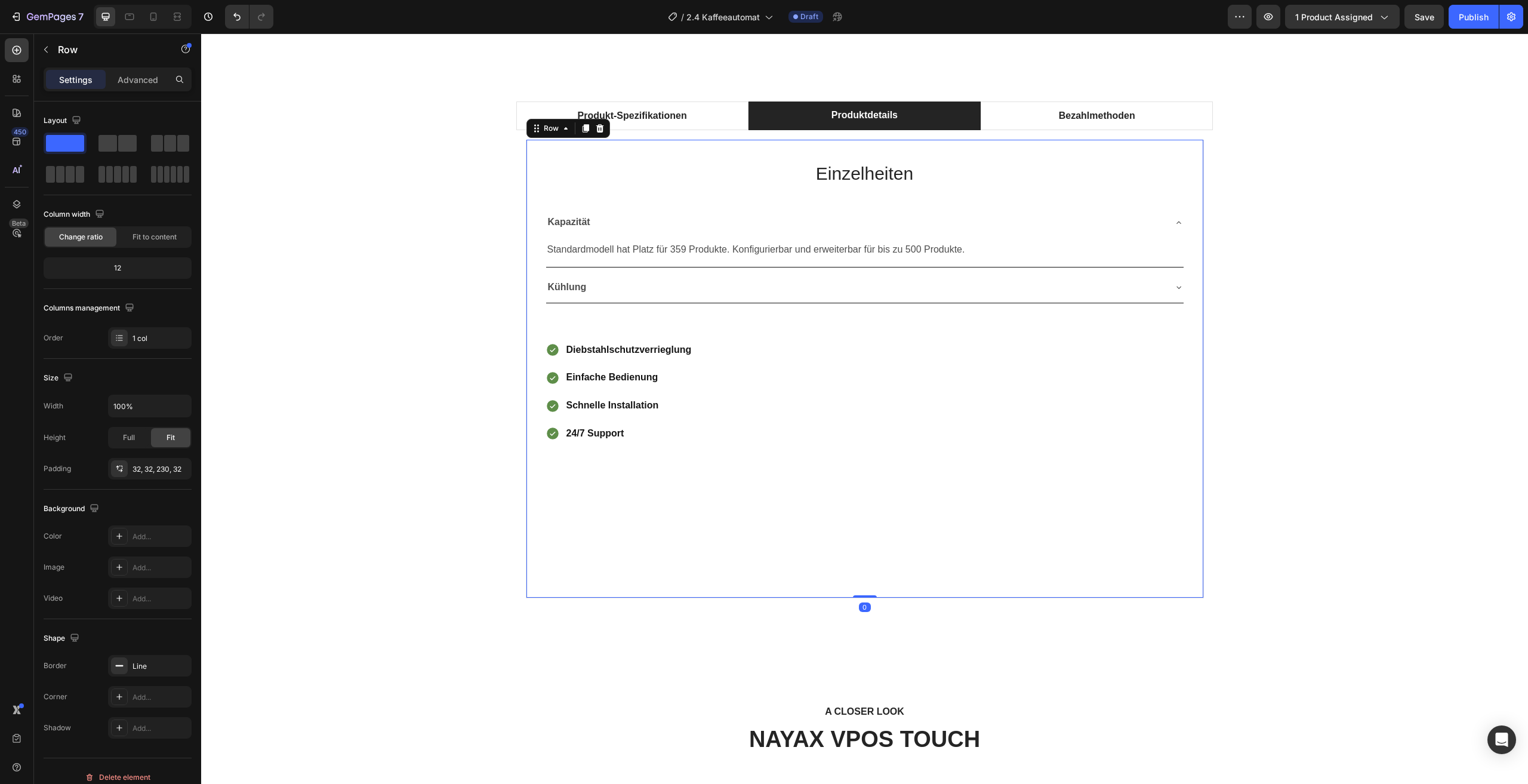
click at [819, 489] on div "Einzelheiten Heading Kapazität Standardmodell hat Platz für 359 Produkte. Konfi…" at bounding box center [865, 369] width 678 height 458
click at [616, 372] on p "Einfache Bedienung" at bounding box center [629, 377] width 125 height 17
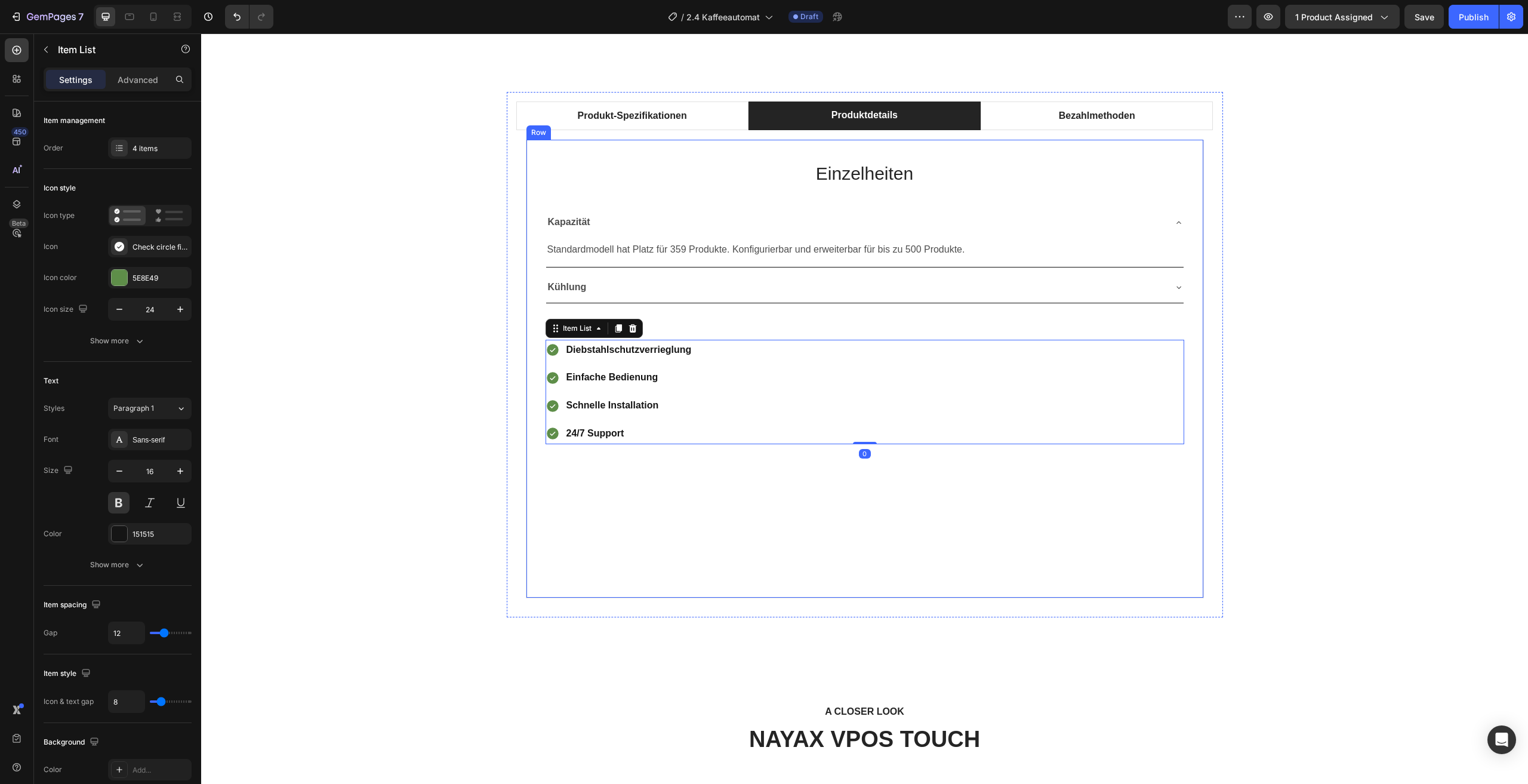
click at [692, 522] on div "Einzelheiten Heading Kapazität Standardmodell hat Platz für 359 Produkte. Konfi…" at bounding box center [865, 369] width 678 height 458
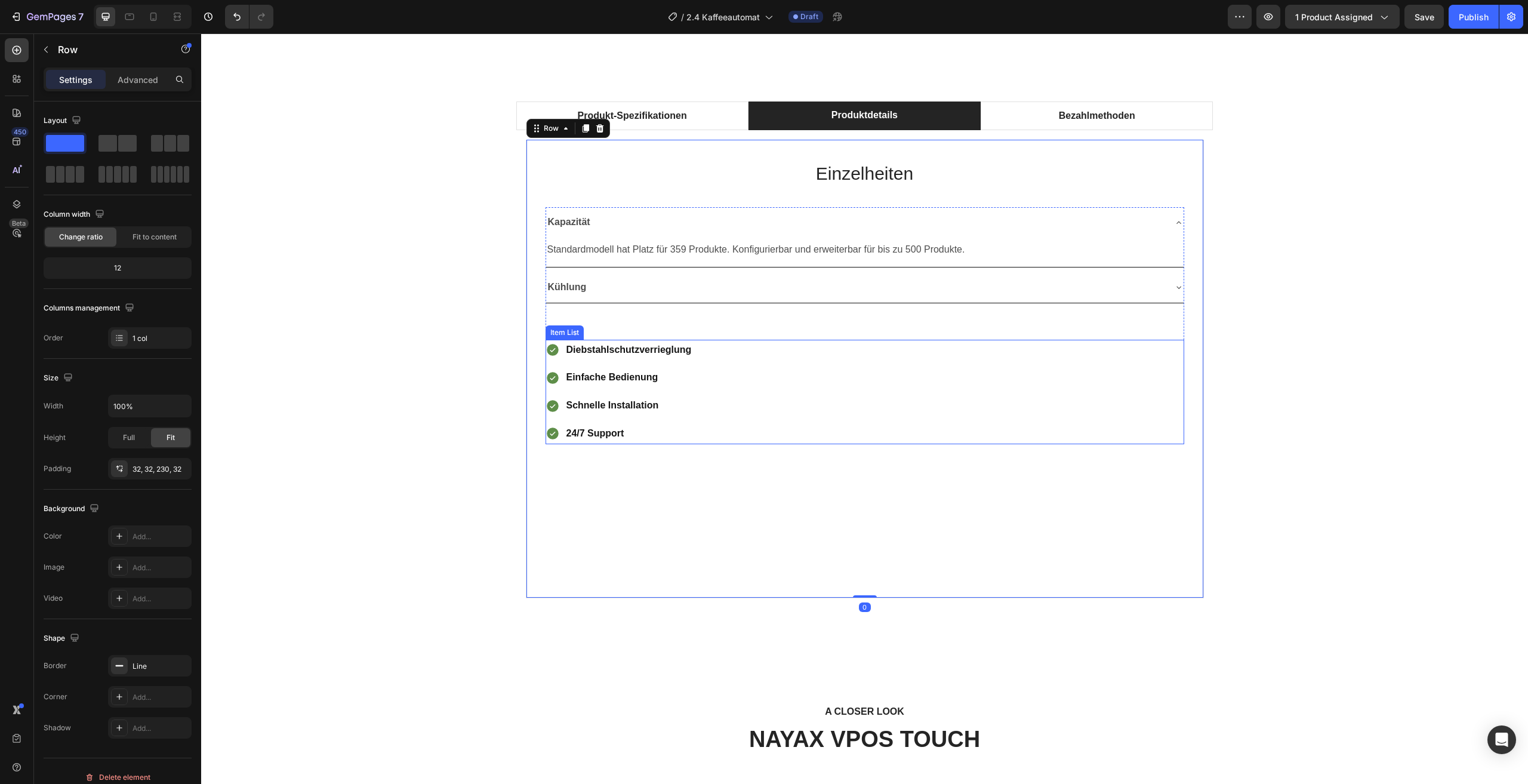
click at [697, 399] on div "Diebstahlschutzverrieglung Einfache Bedienung Schnelle Installation 24/7 Support" at bounding box center [865, 392] width 639 height 105
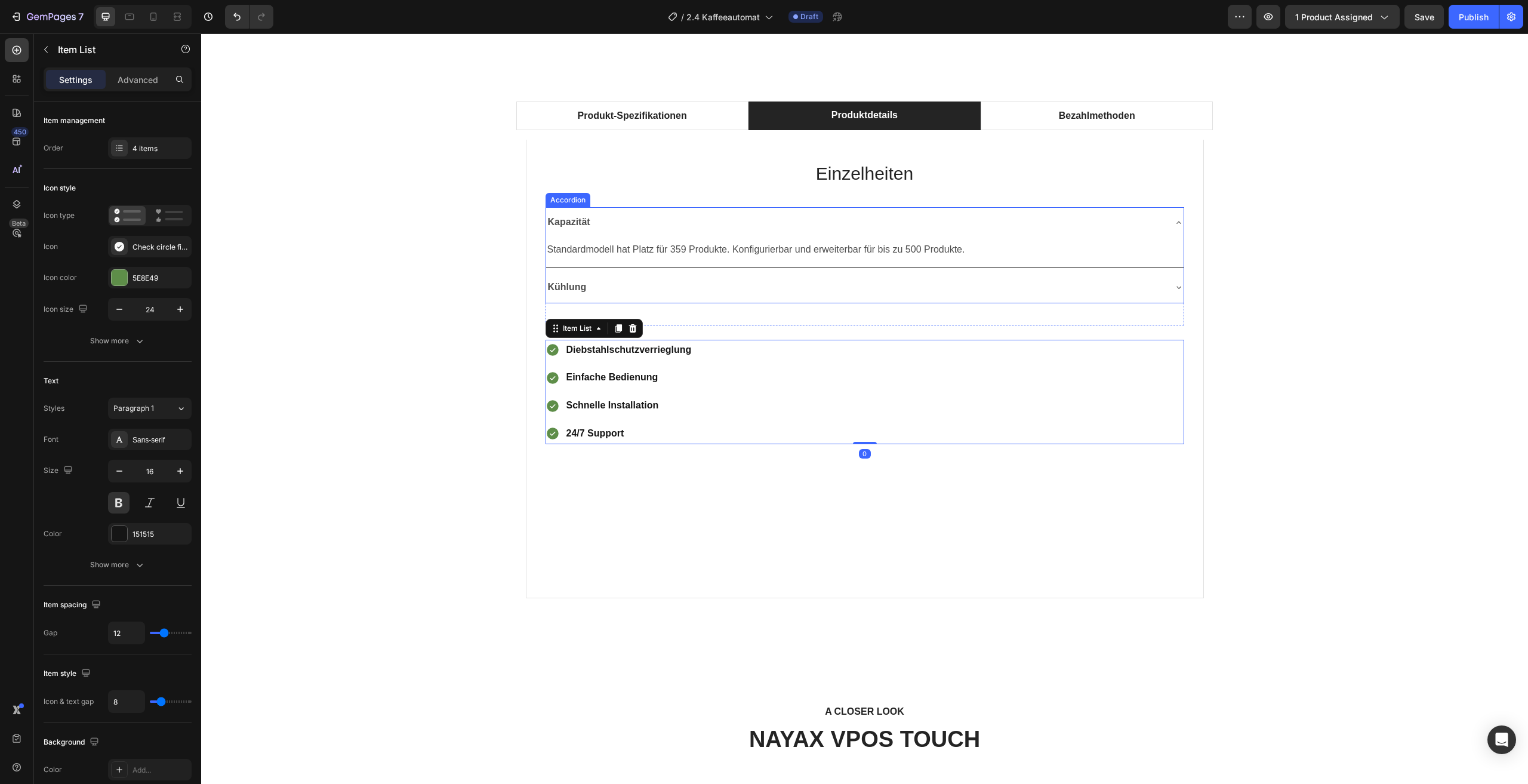
click at [712, 280] on div "Kühlung" at bounding box center [855, 288] width 618 height 21
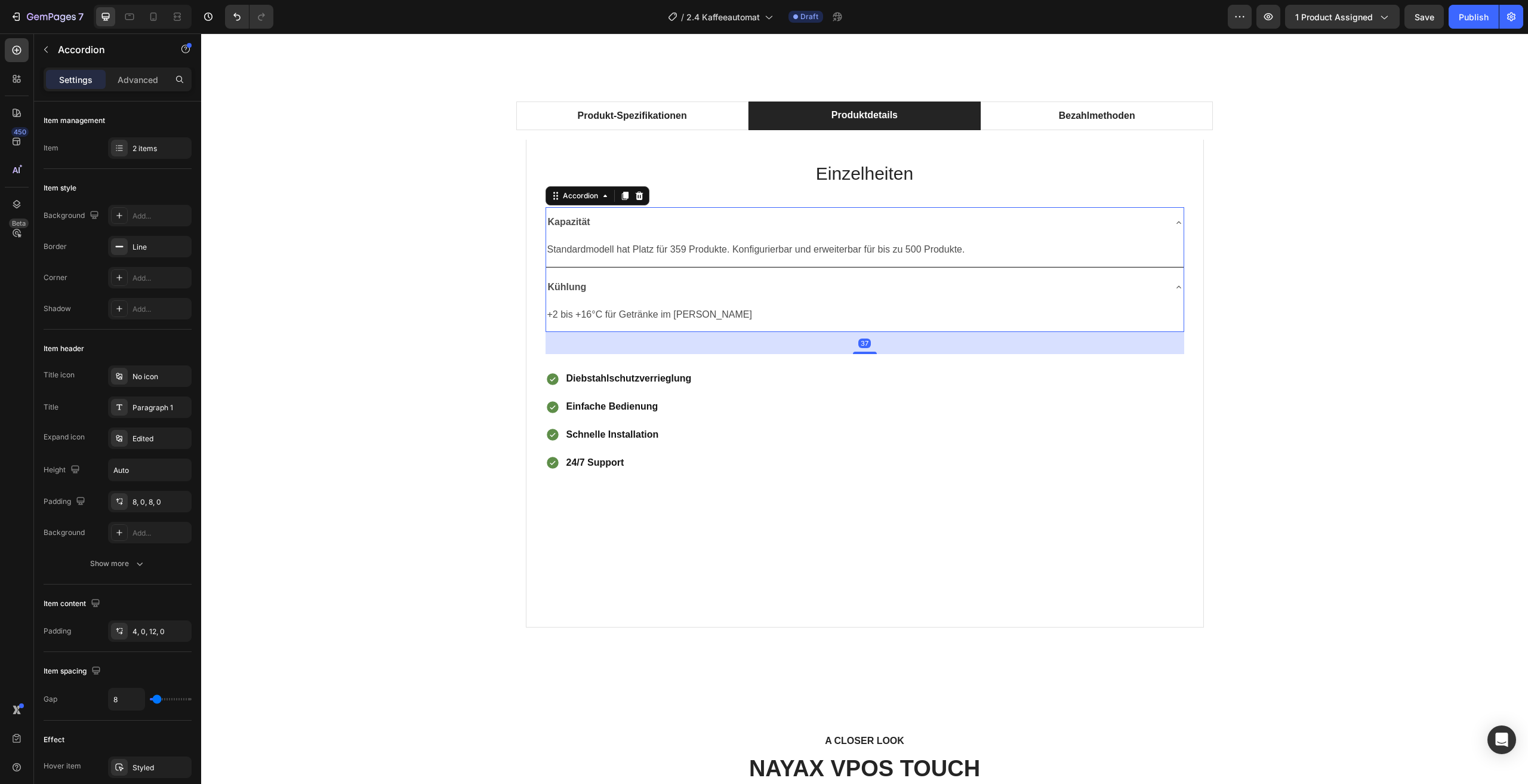
click at [941, 402] on div "Diebstahlschutzverrieglung Einfache Bedienung Schnelle Installation 24/7 Support" at bounding box center [865, 421] width 639 height 105
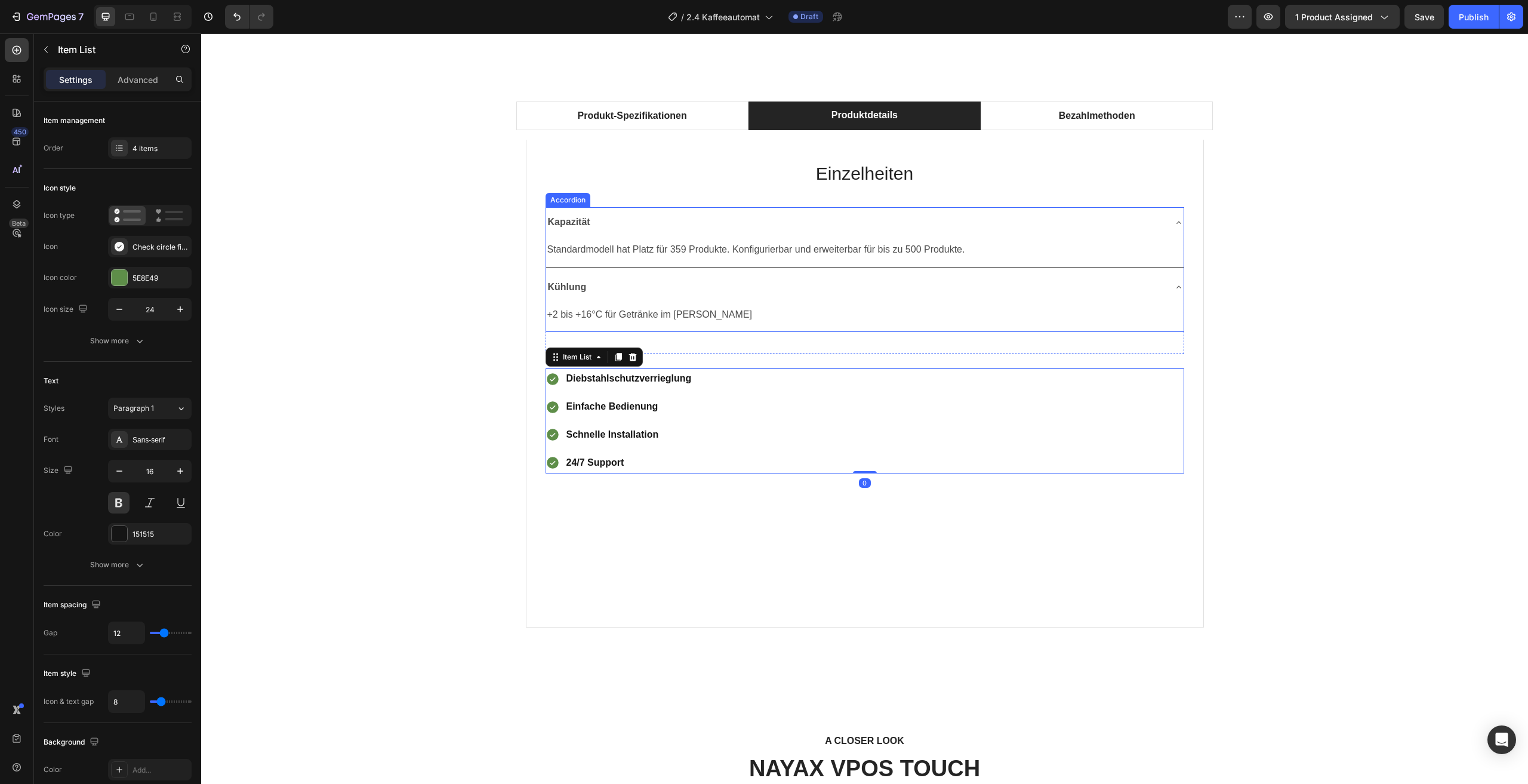
click at [970, 228] on div "Kapazität" at bounding box center [855, 222] width 618 height 21
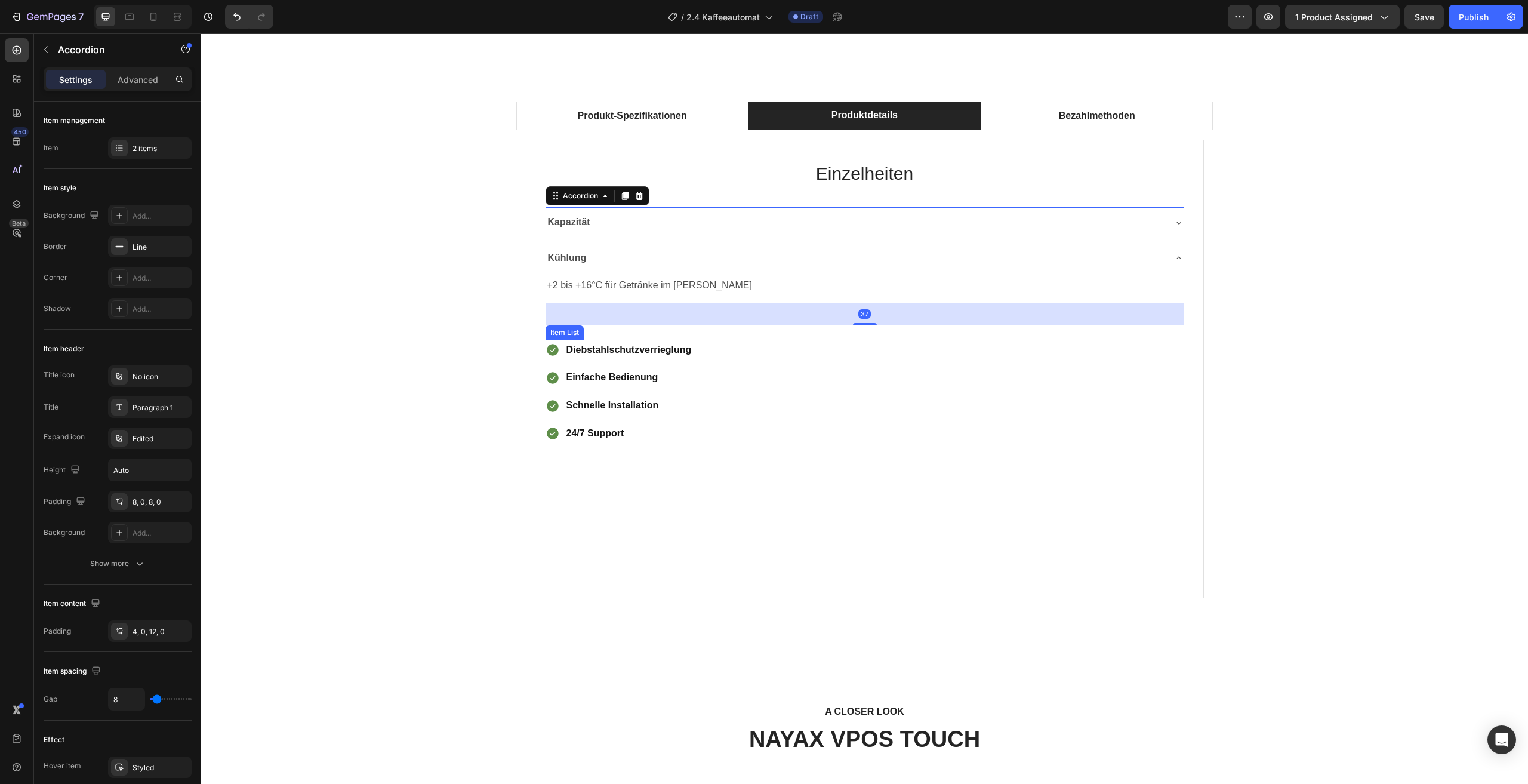
click at [887, 427] on div "Diebstahlschutzverrieglung Einfache Bedienung Schnelle Installation 24/7 Support" at bounding box center [865, 392] width 639 height 105
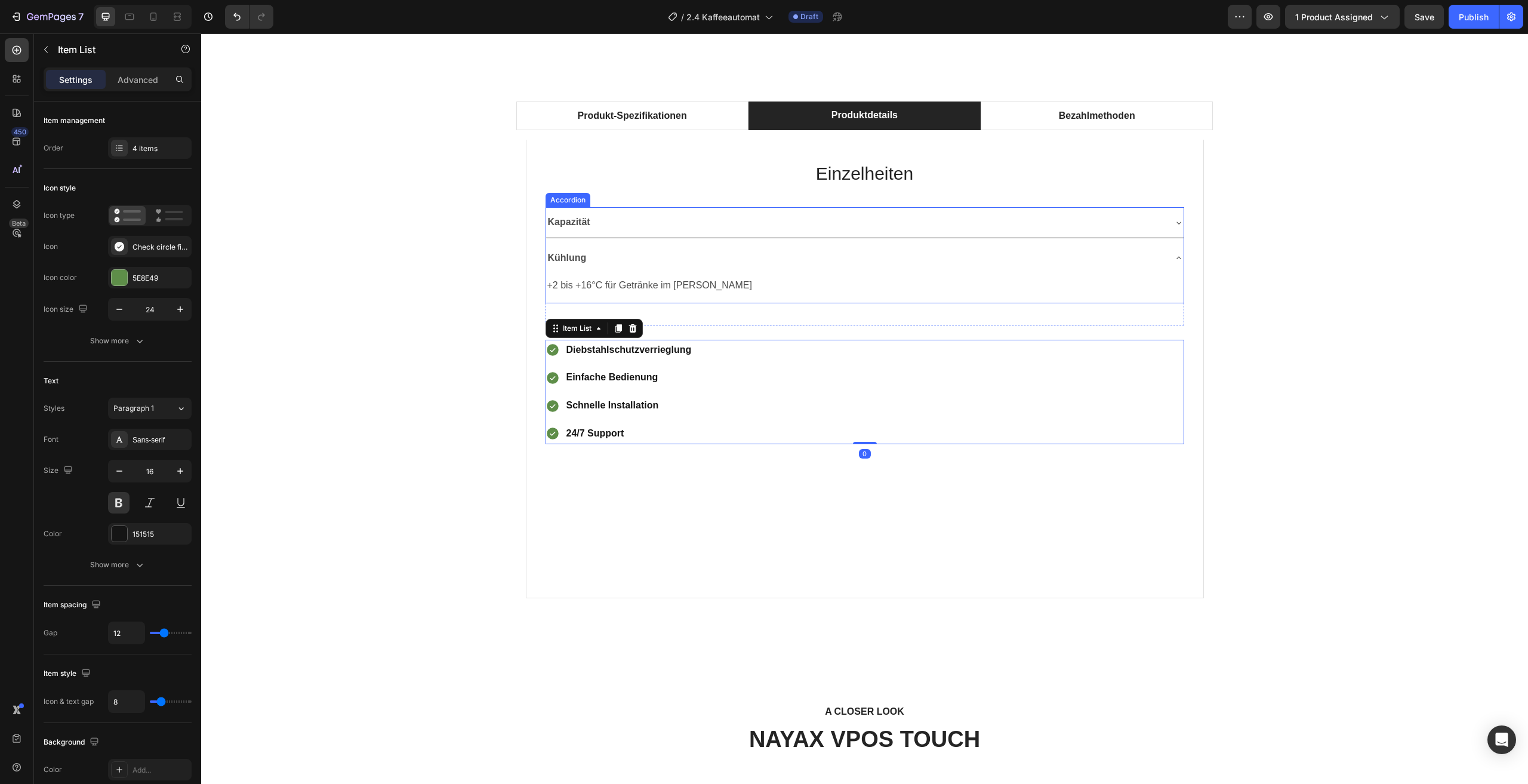
click at [806, 209] on div "Kapazität" at bounding box center [865, 222] width 637 height 30
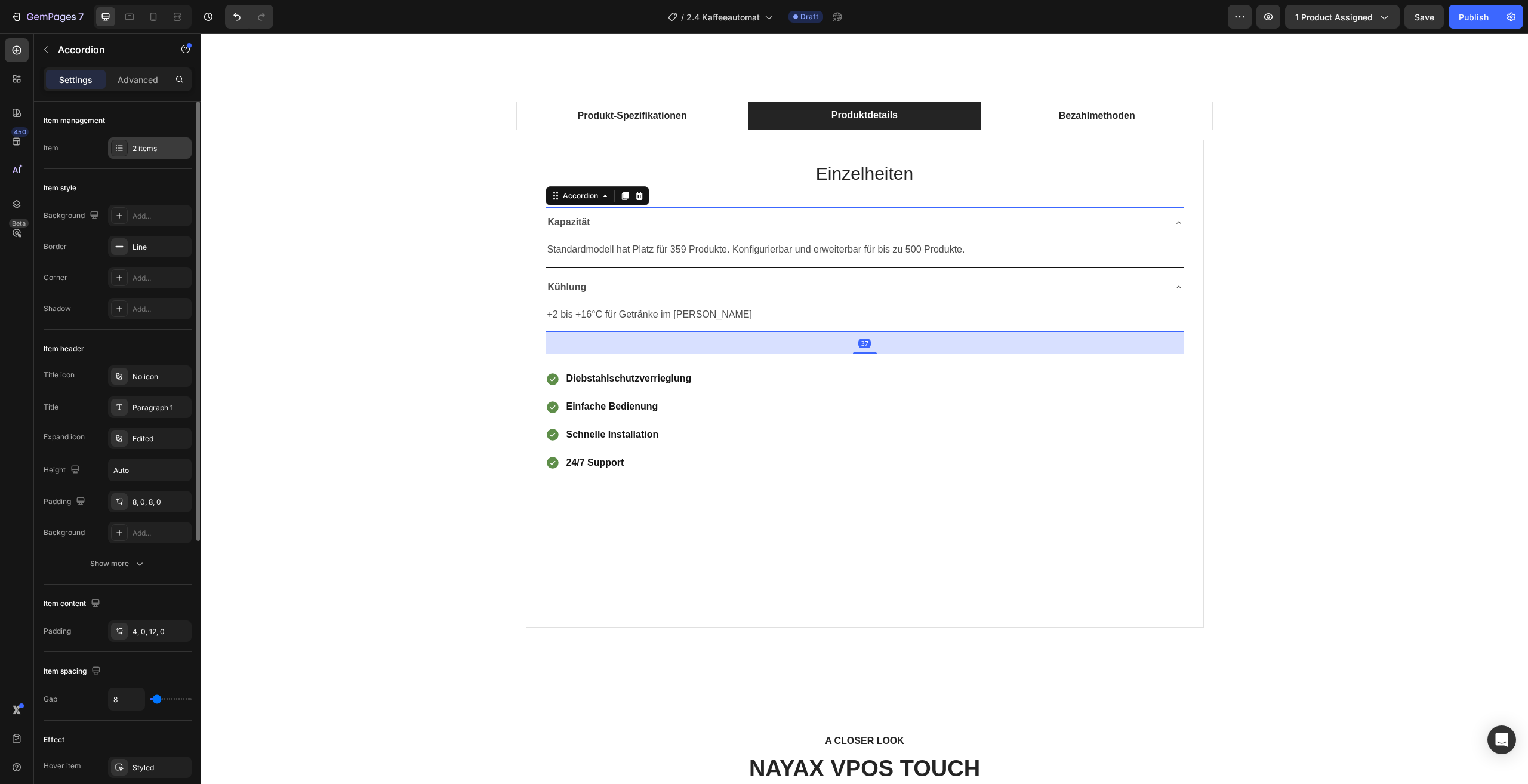
click at [145, 151] on div "2 items" at bounding box center [160, 149] width 56 height 11
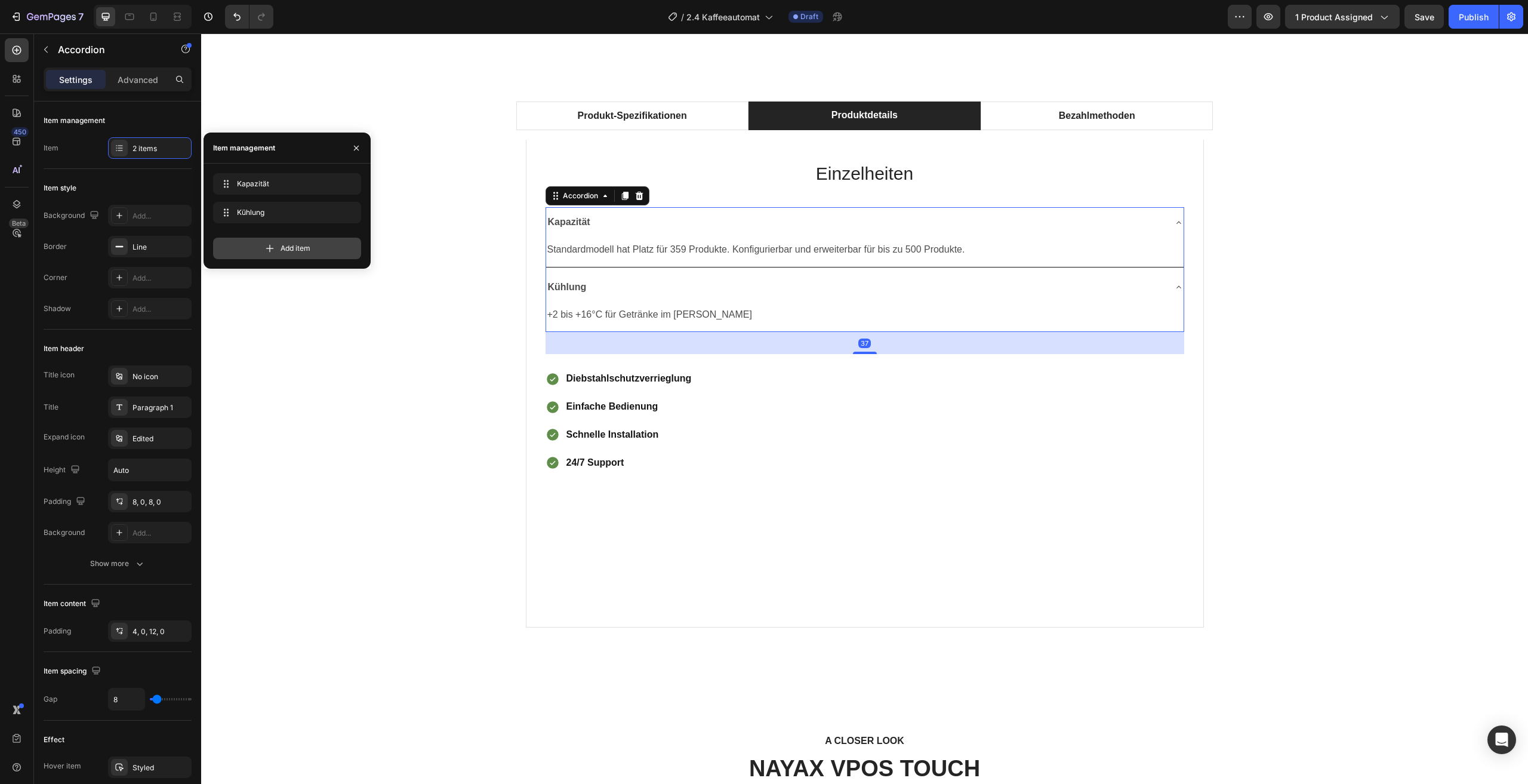
click at [285, 245] on span "Add item" at bounding box center [295, 248] width 30 height 11
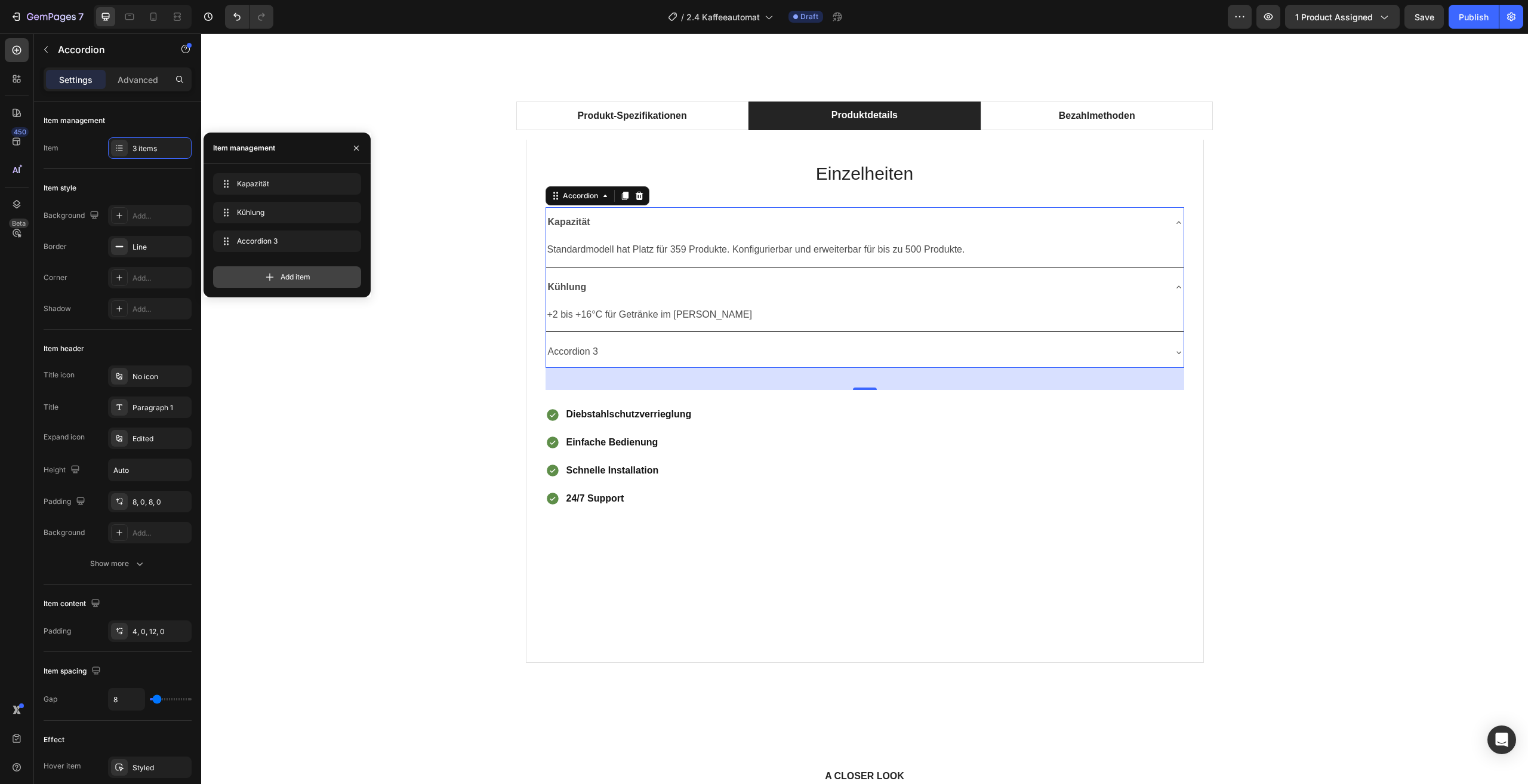
click at [292, 278] on span "Add item" at bounding box center [295, 277] width 30 height 11
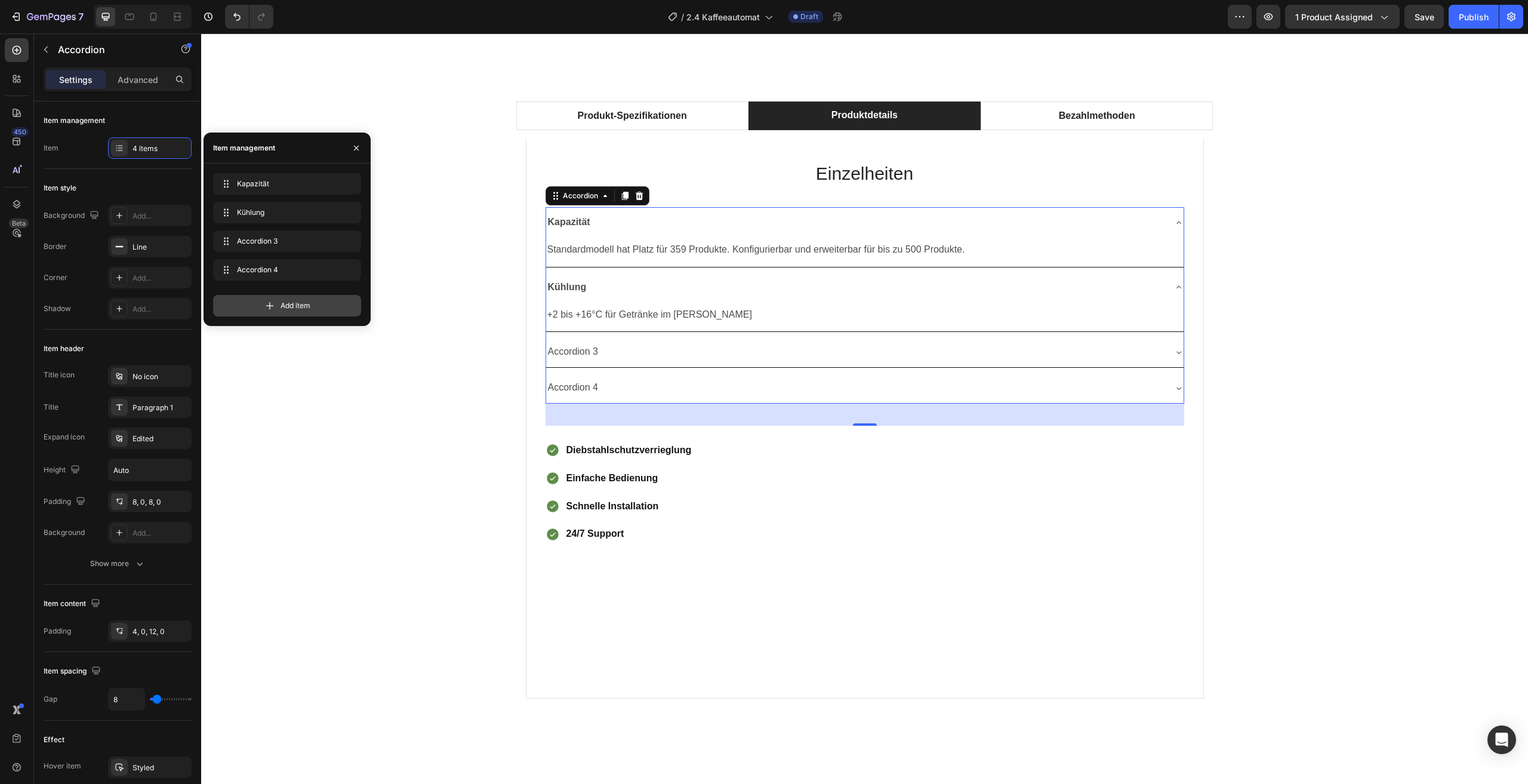
drag, startPoint x: 286, startPoint y: 311, endPoint x: 159, endPoint y: 484, distance: 214.6
click at [286, 311] on div "Add item" at bounding box center [287, 305] width 148 height 22
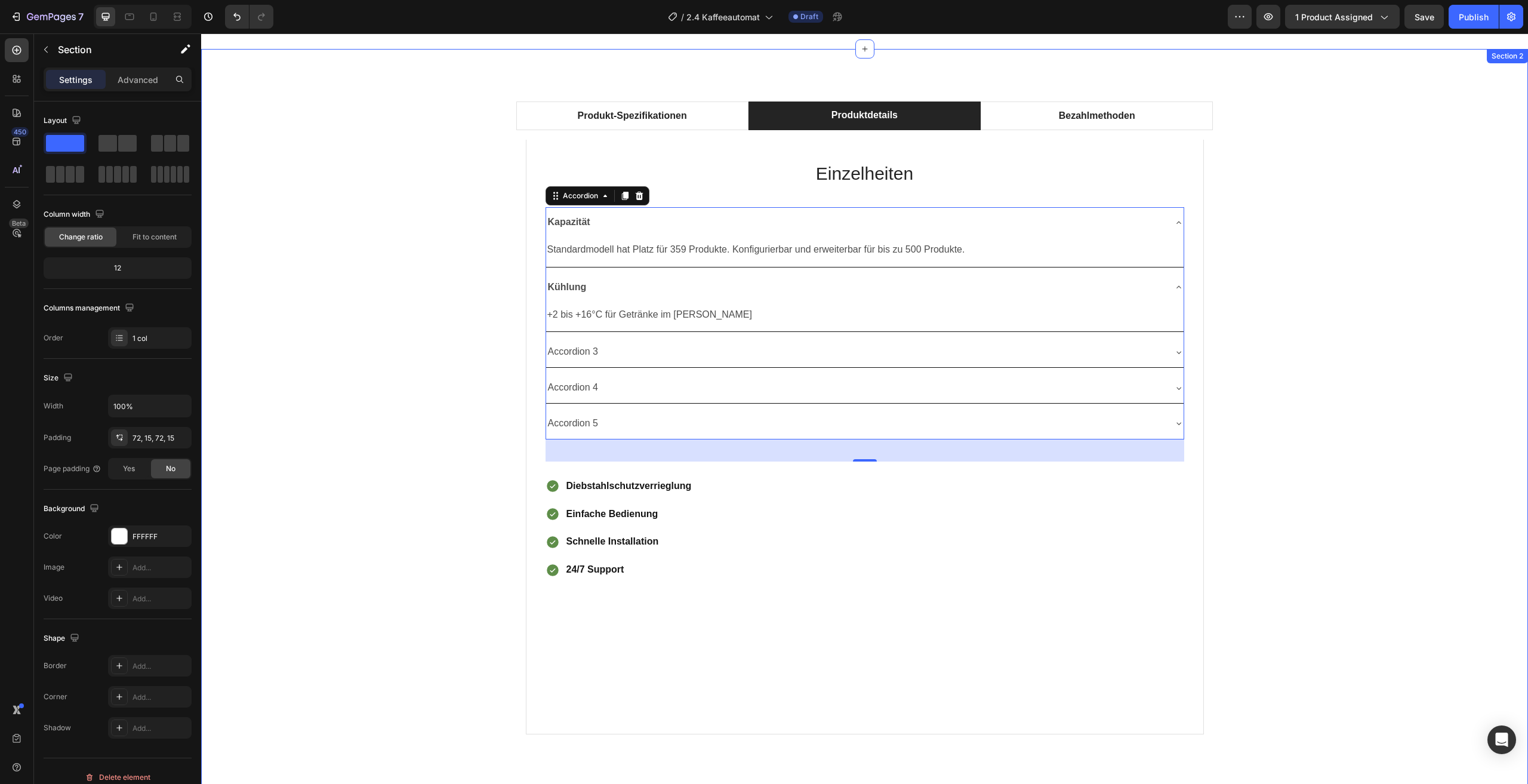
click at [360, 517] on div "Produkt-Spezifikationen Produktdetails Bezahlmethoden Technical Specifications …" at bounding box center [864, 423] width 1309 height 662
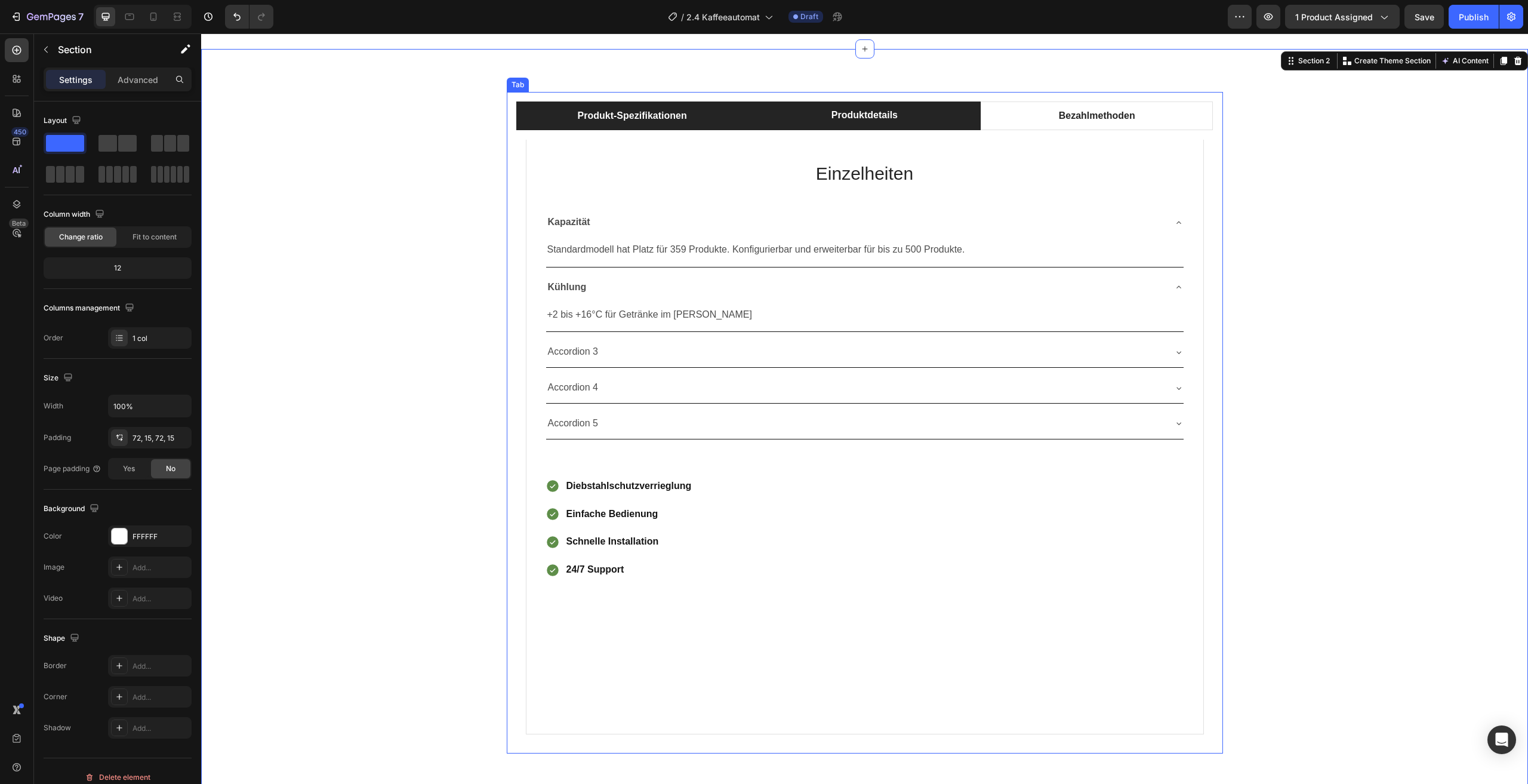
click at [709, 113] on li "Produkt-Spezifikationen" at bounding box center [632, 116] width 232 height 29
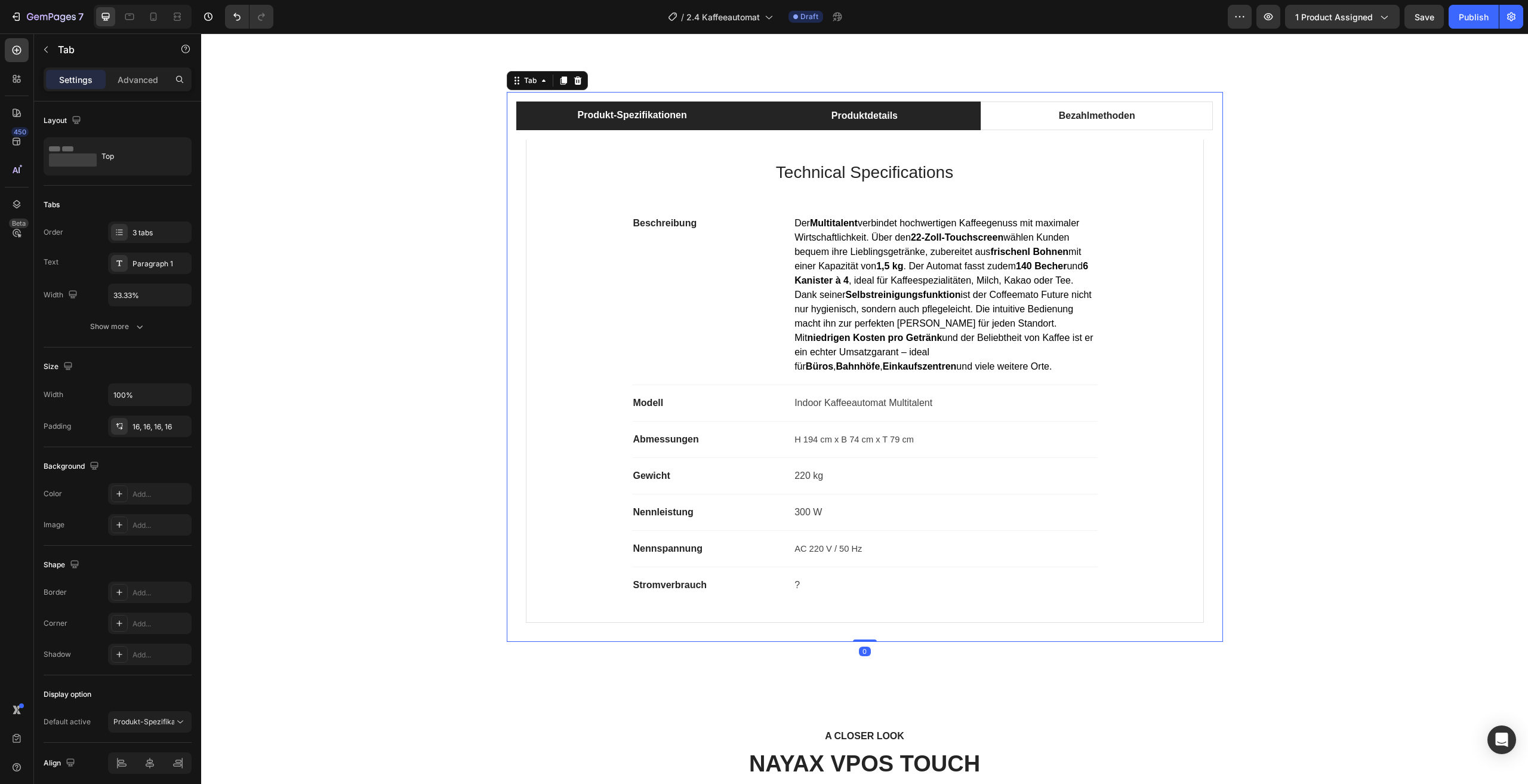
click at [762, 113] on li "Produktdetails" at bounding box center [864, 116] width 232 height 29
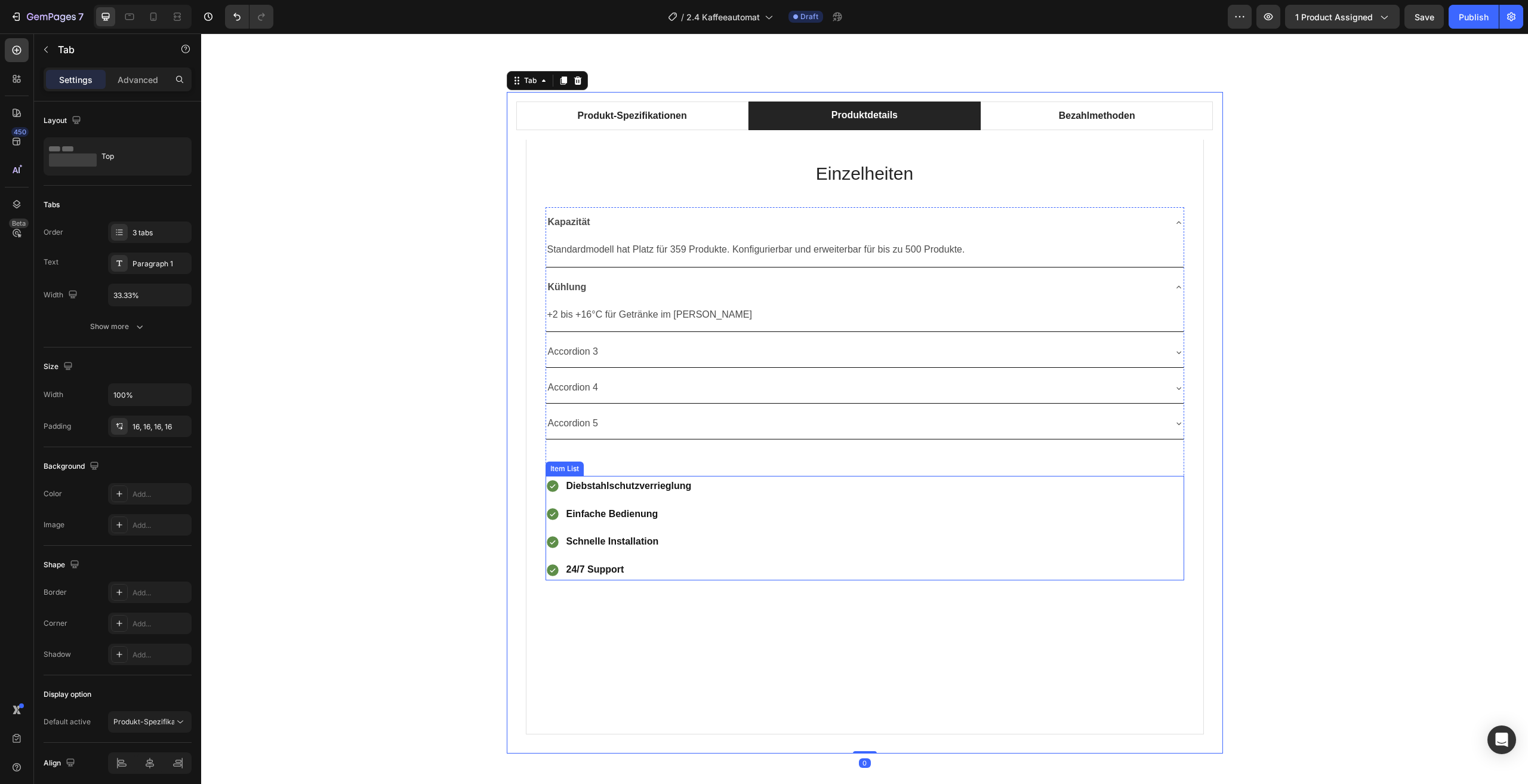
click at [734, 643] on div "Einzelheiten Heading Kapazität Standardmodell hat Platz für 359 Produkte. Konfi…" at bounding box center [865, 436] width 678 height 594
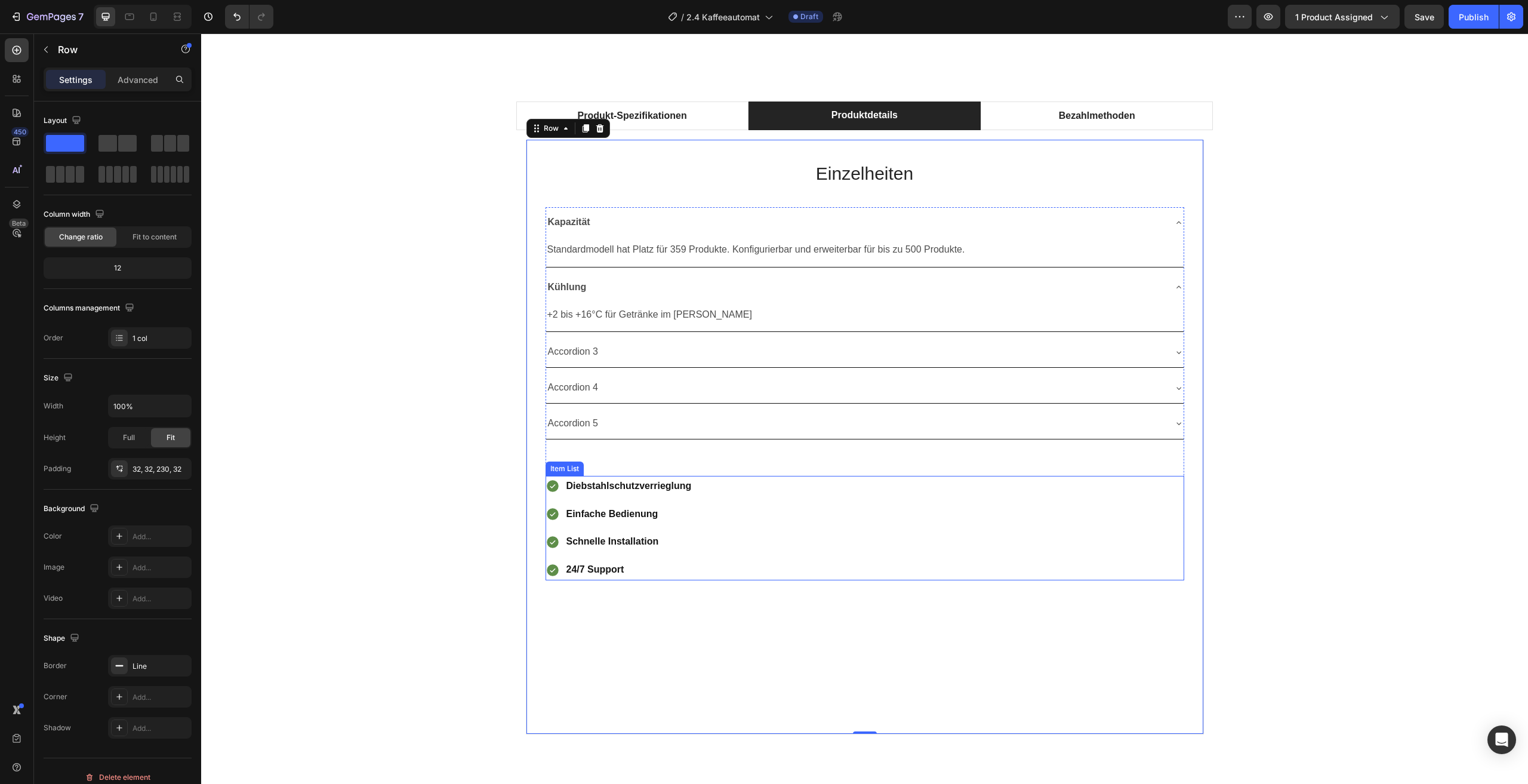
scroll to position [716, 0]
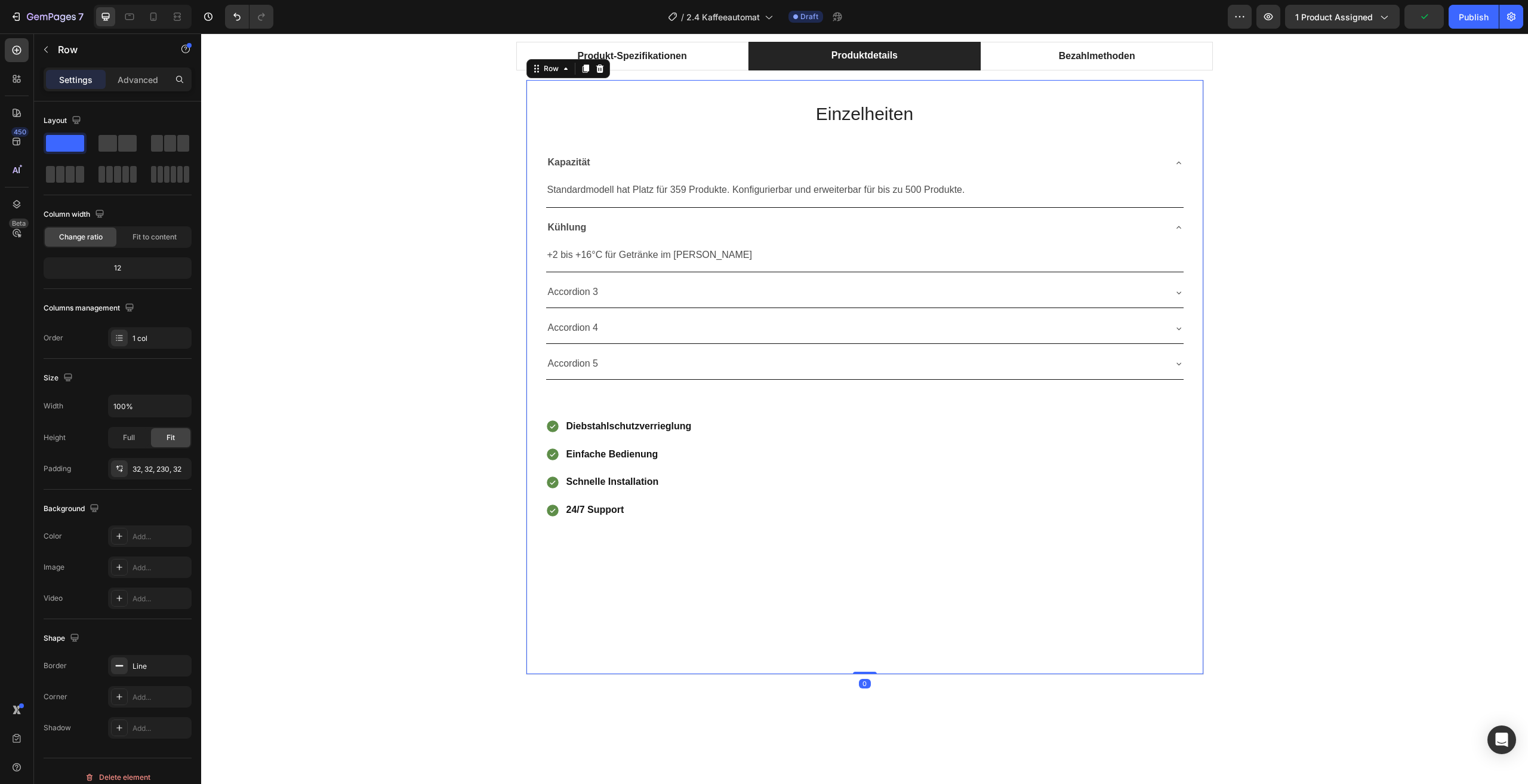
drag, startPoint x: 861, startPoint y: 671, endPoint x: 831, endPoint y: 546, distance: 128.5
click at [866, 627] on div "Einzelheiten Heading Kapazität Standardmodell hat Platz für 359 Produkte. Konfi…" at bounding box center [865, 377] width 678 height 594
click at [831, 546] on div "Einzelheiten Heading Kapazität Standardmodell hat Platz für 359 Produkte. Konfi…" at bounding box center [865, 377] width 678 height 594
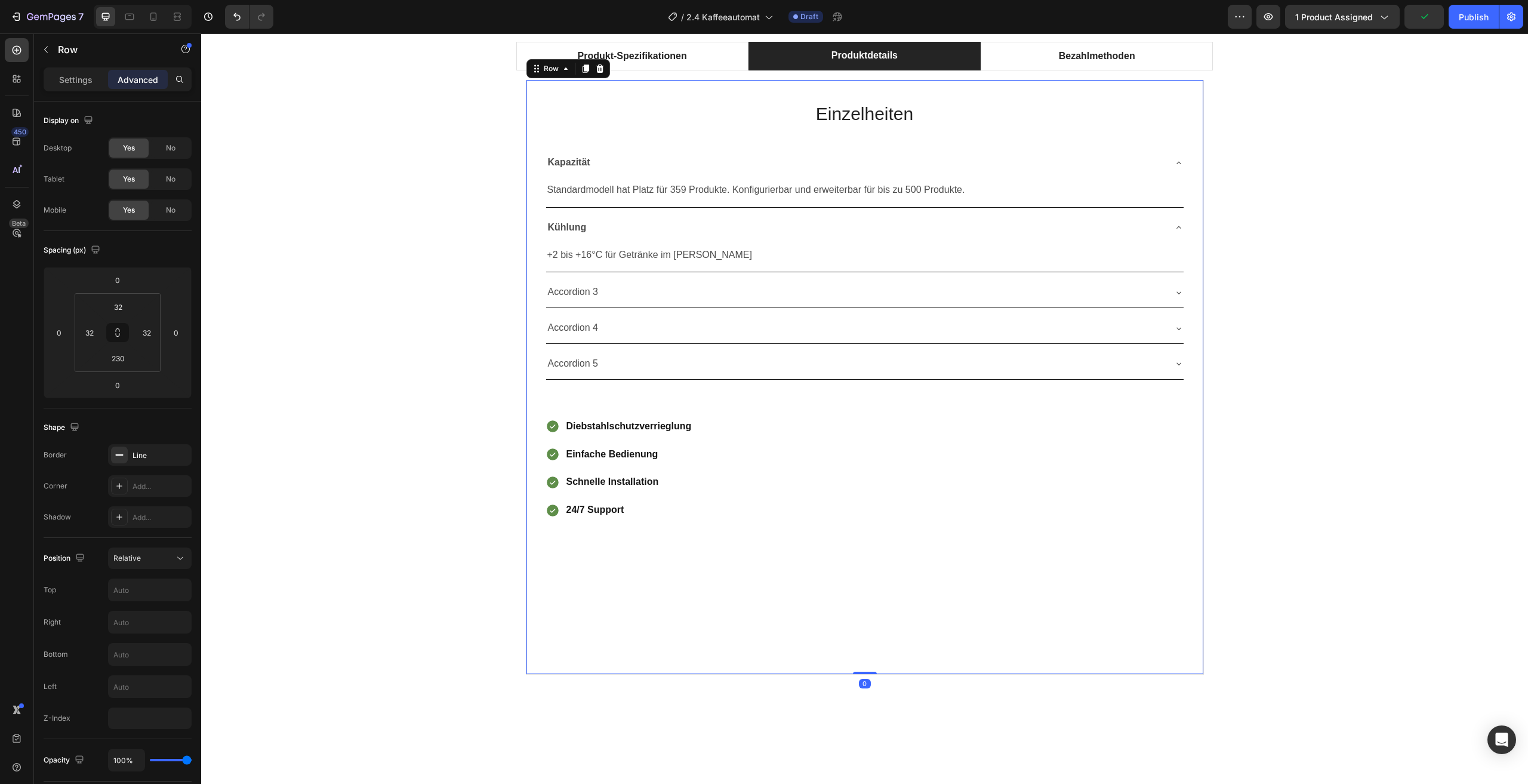
click at [678, 615] on div "Einzelheiten Heading Kapazität Standardmodell hat Platz für 359 Produkte. Konfi…" at bounding box center [865, 377] width 678 height 594
click at [643, 464] on div "Einfache Bedienung" at bounding box center [629, 455] width 129 height 21
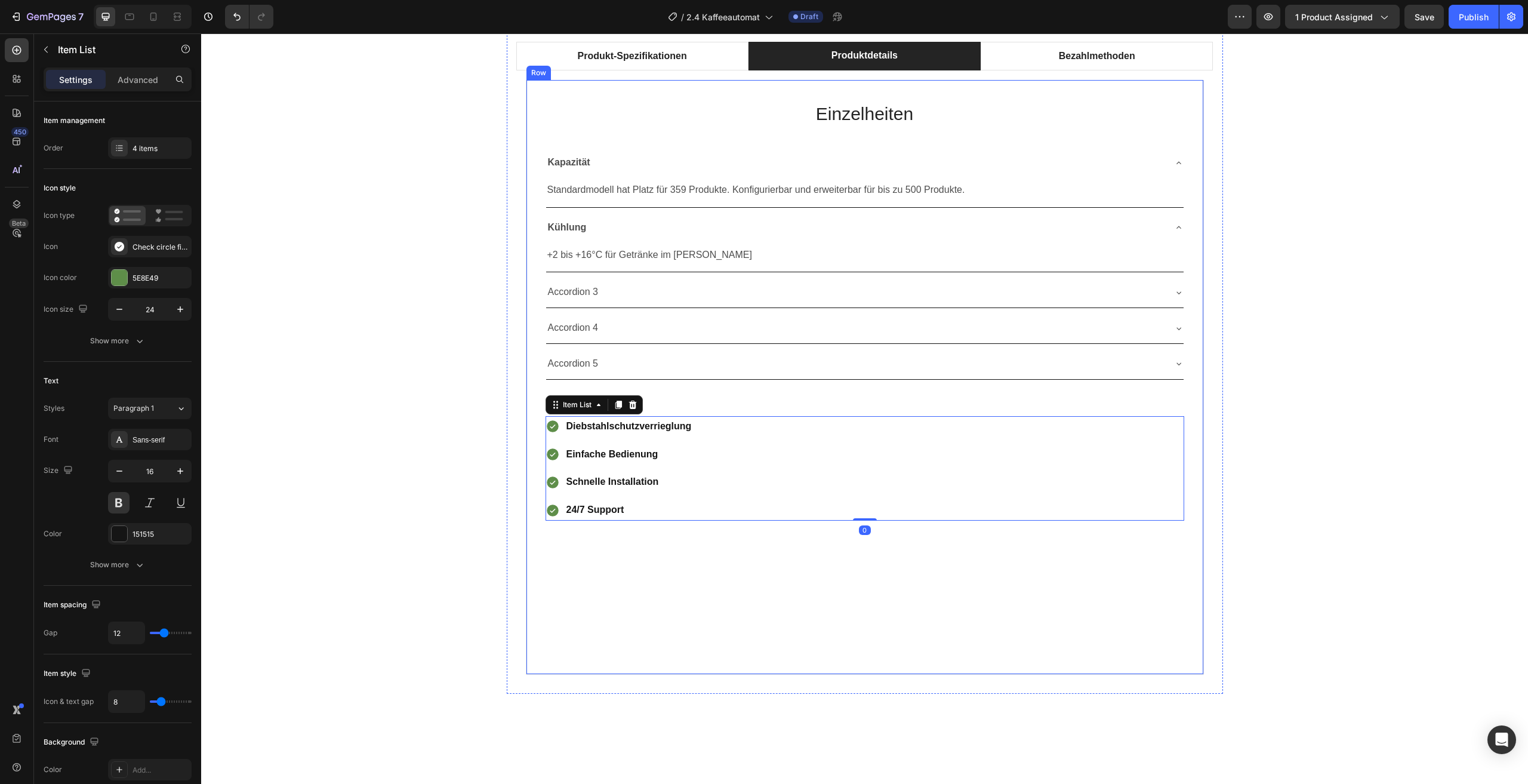
click at [827, 604] on div "Einzelheiten Heading Kapazität Standardmodell hat Platz für 359 Produkte. Konfi…" at bounding box center [865, 377] width 678 height 594
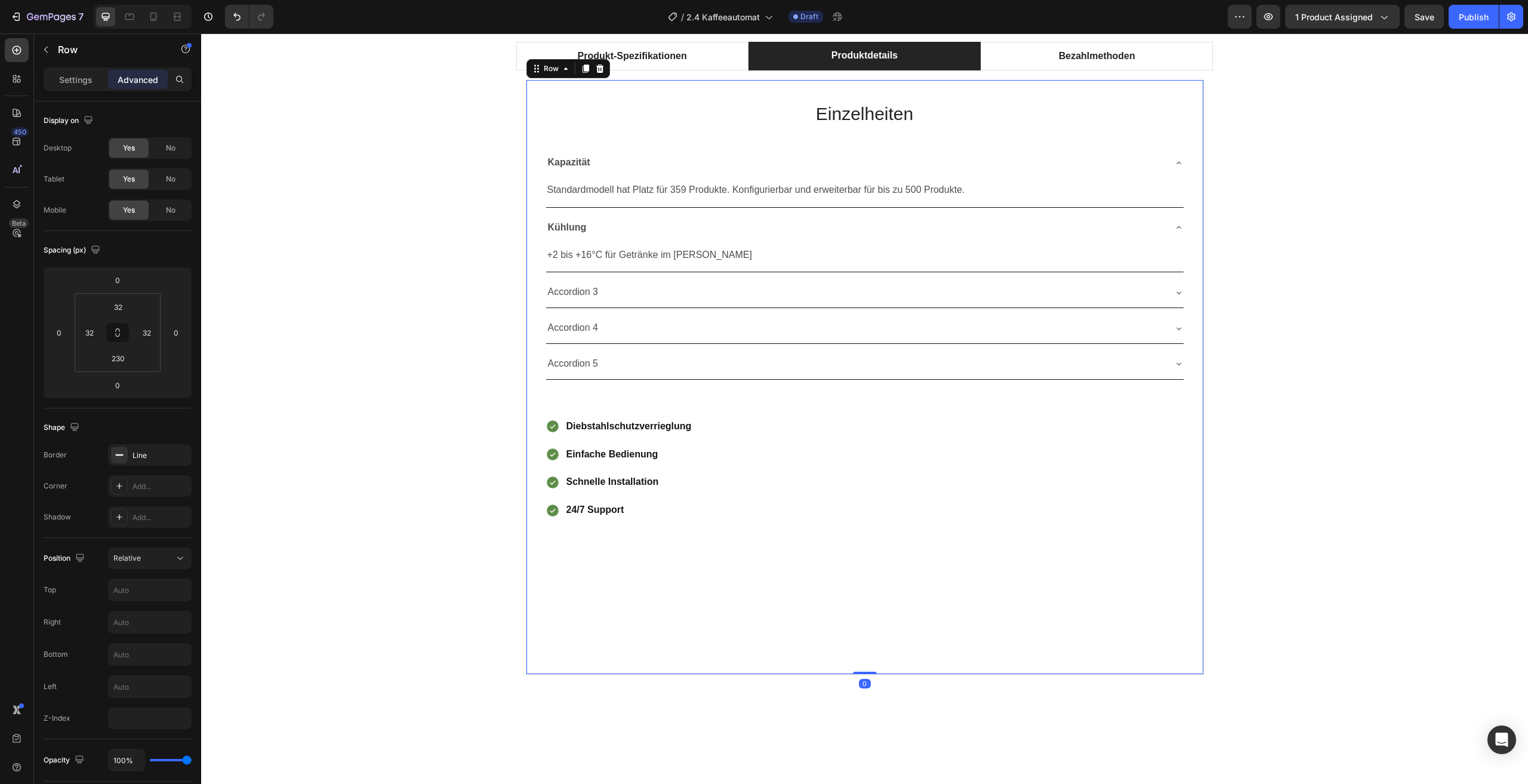
click at [812, 467] on div "Diebstahlschutzverrieglung Einfache Bedienung Schnelle Installation 24/7 Support" at bounding box center [865, 468] width 639 height 105
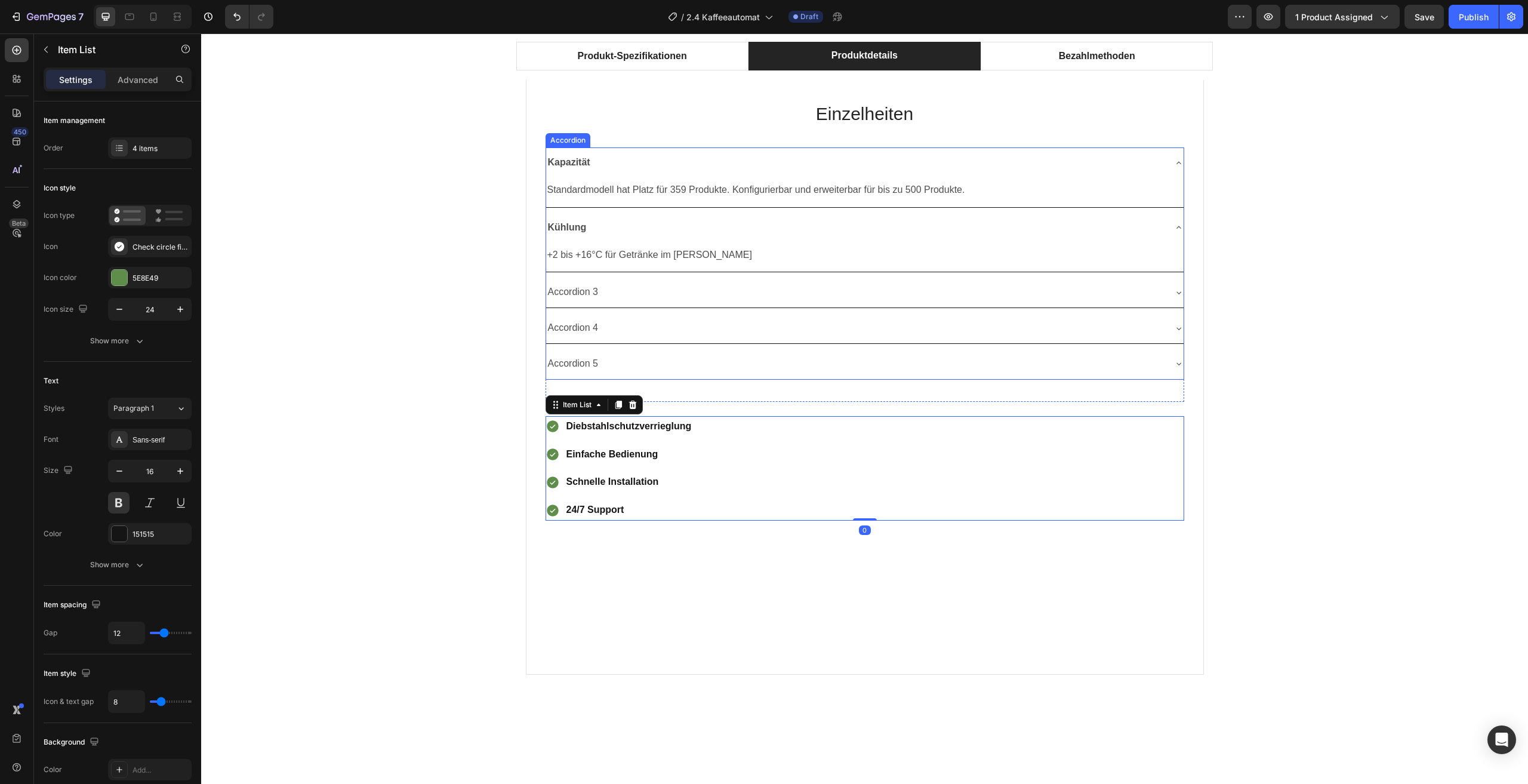
click at [795, 302] on div "Accordion 3" at bounding box center [855, 292] width 618 height 21
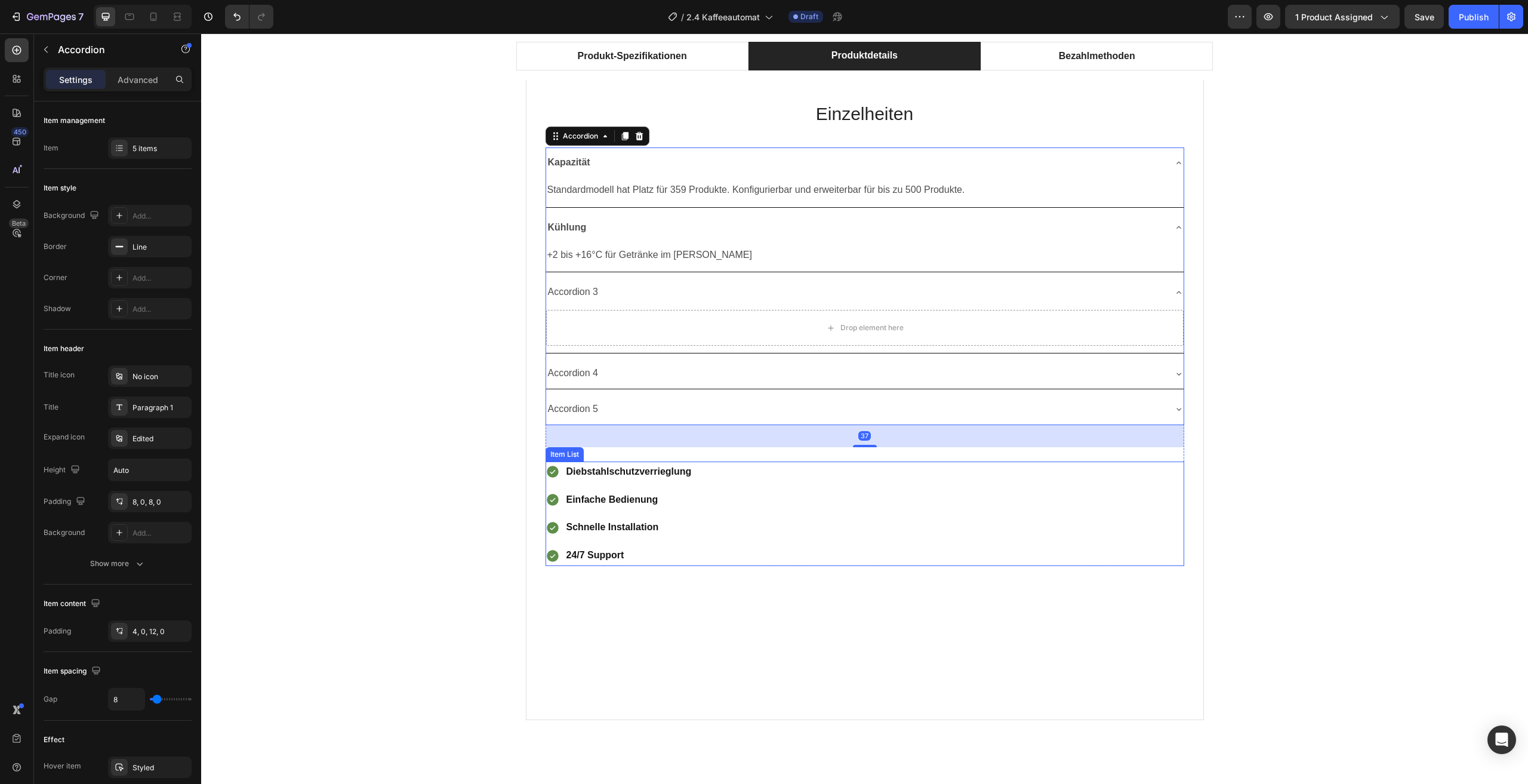
click at [342, 330] on div "Produkt-Spezifikationen Produktdetails Bezahlmethoden Technical Specifications …" at bounding box center [864, 386] width 1309 height 707
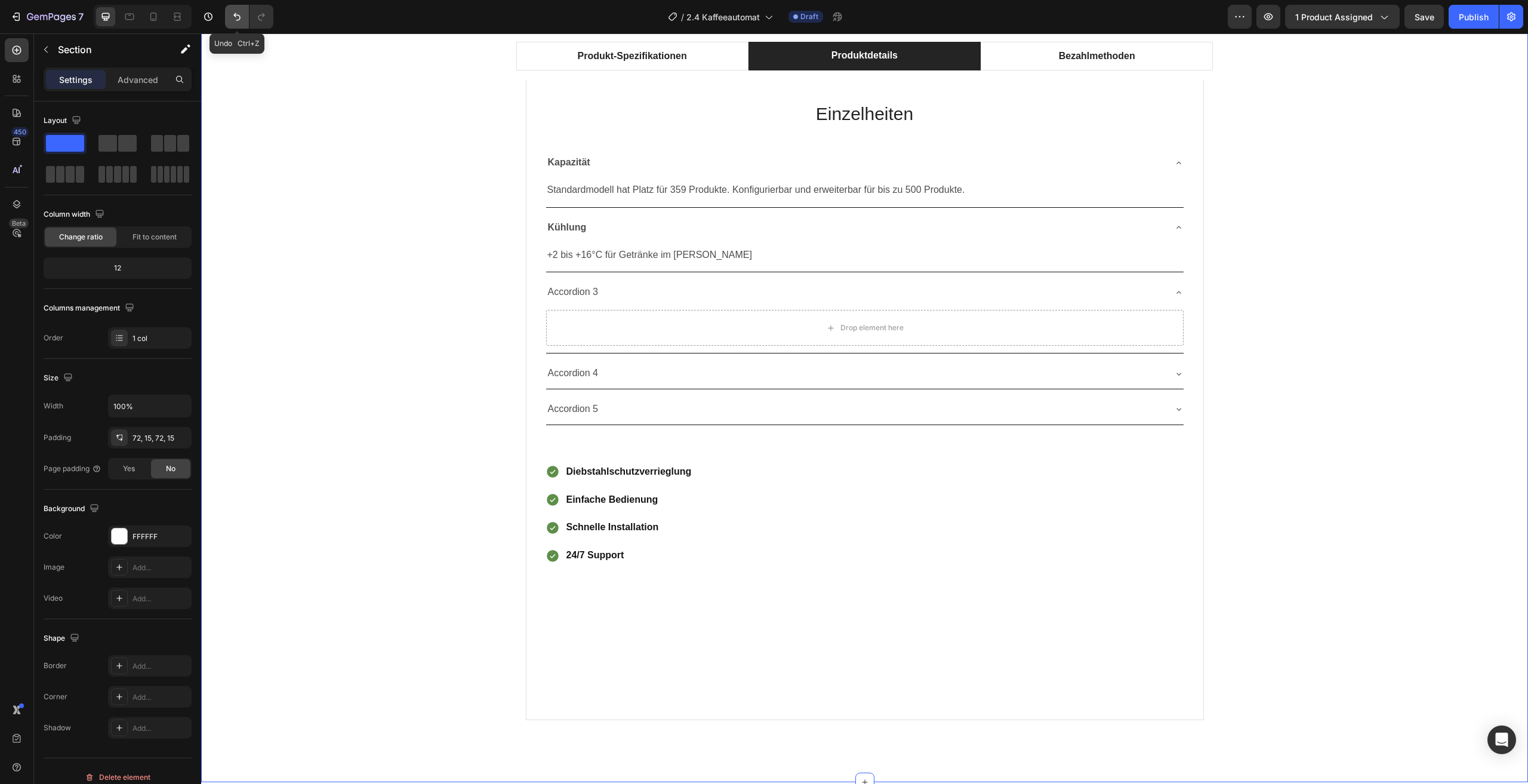
click at [232, 9] on button "Undo/Redo" at bounding box center [237, 16] width 24 height 24
click at [234, 16] on icon "Undo/Redo" at bounding box center [237, 16] width 12 height 12
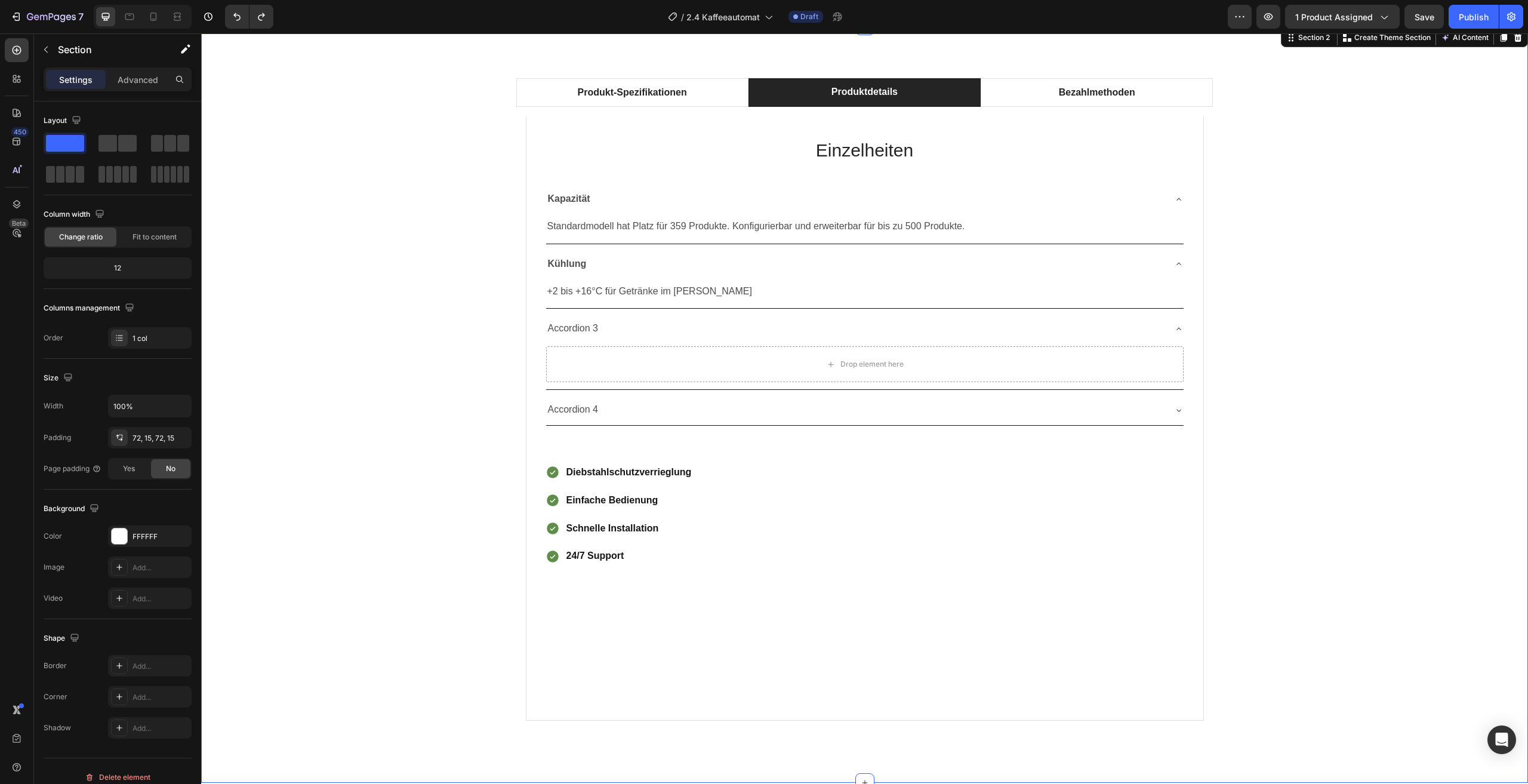
scroll to position [656, 0]
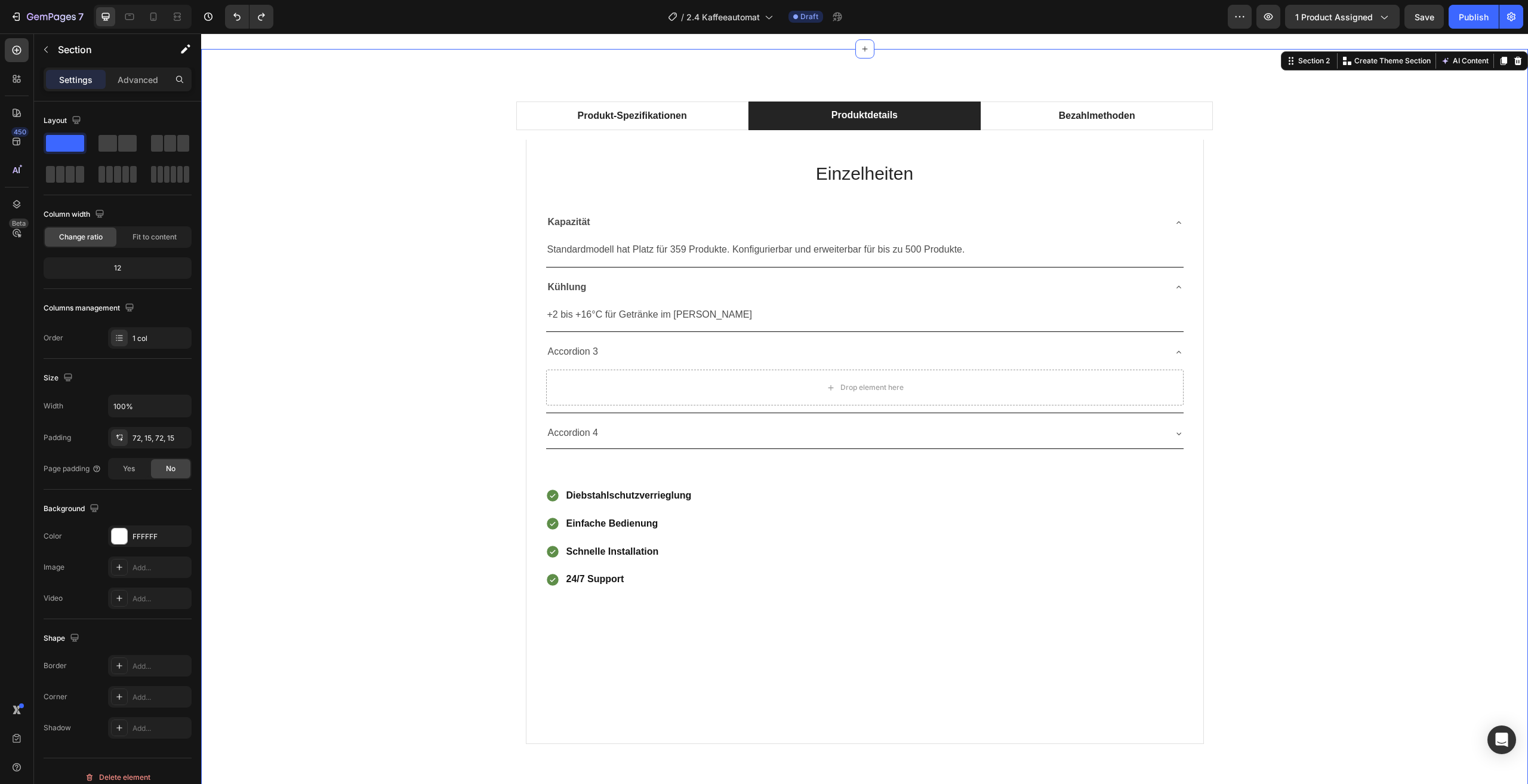
click at [388, 285] on div "Produkt-Spezifikationen Produktdetails Bezahlmethoden Technical Specifications …" at bounding box center [864, 427] width 1309 height 671
click at [240, 11] on icon "Undo/Redo" at bounding box center [237, 16] width 12 height 12
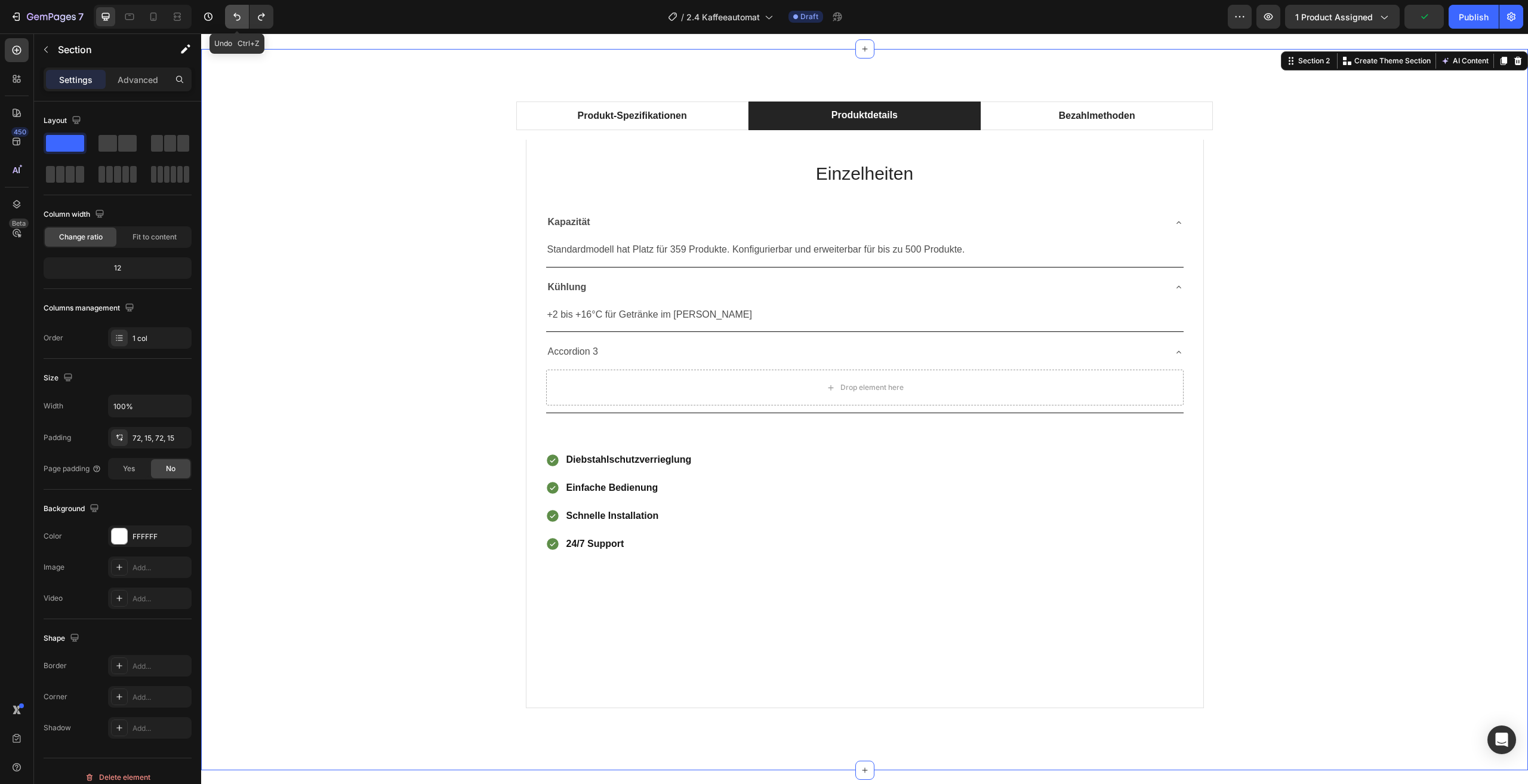
click at [240, 11] on icon "Undo/Redo" at bounding box center [237, 16] width 12 height 12
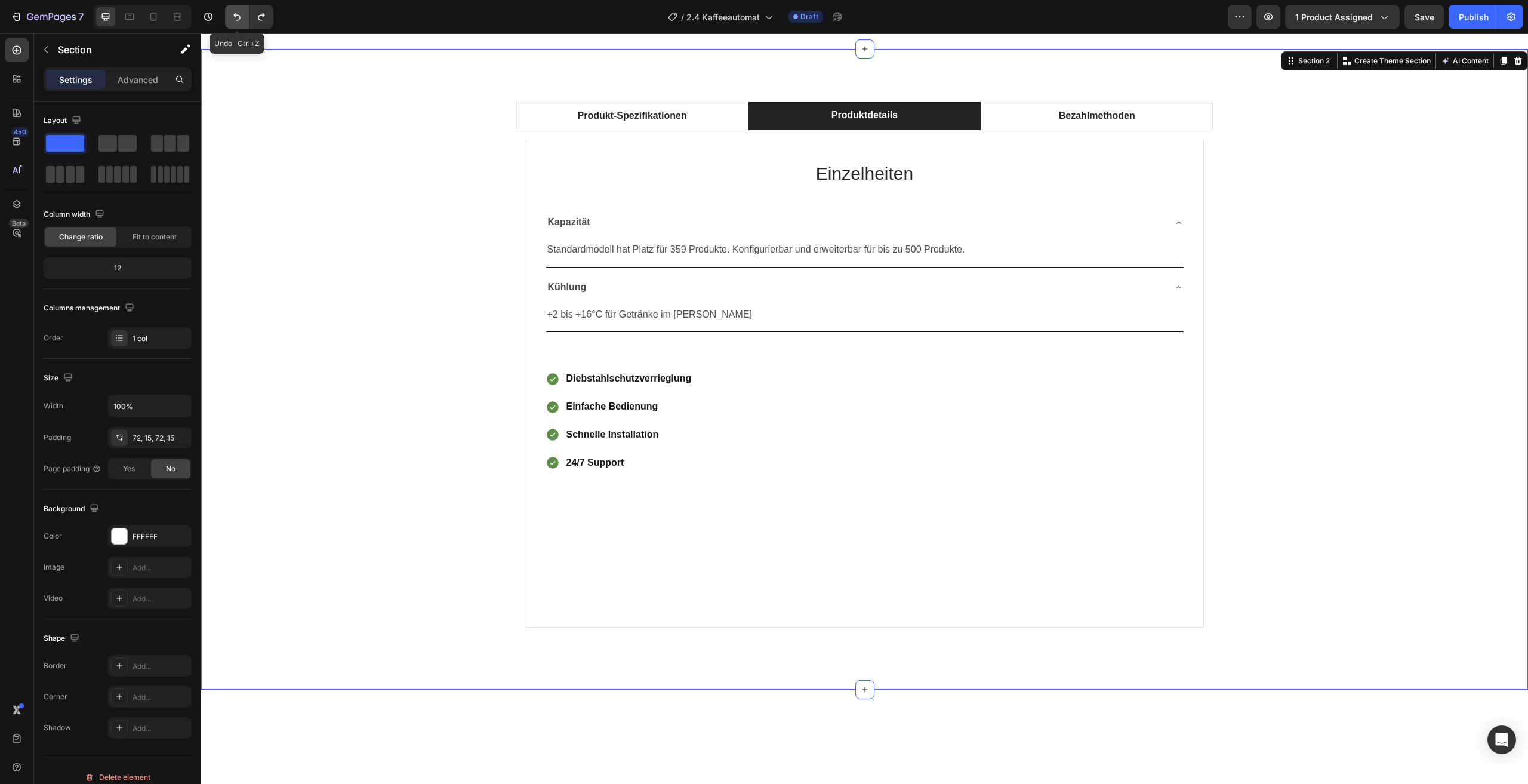
click at [234, 10] on button "Undo/Redo" at bounding box center [237, 16] width 24 height 24
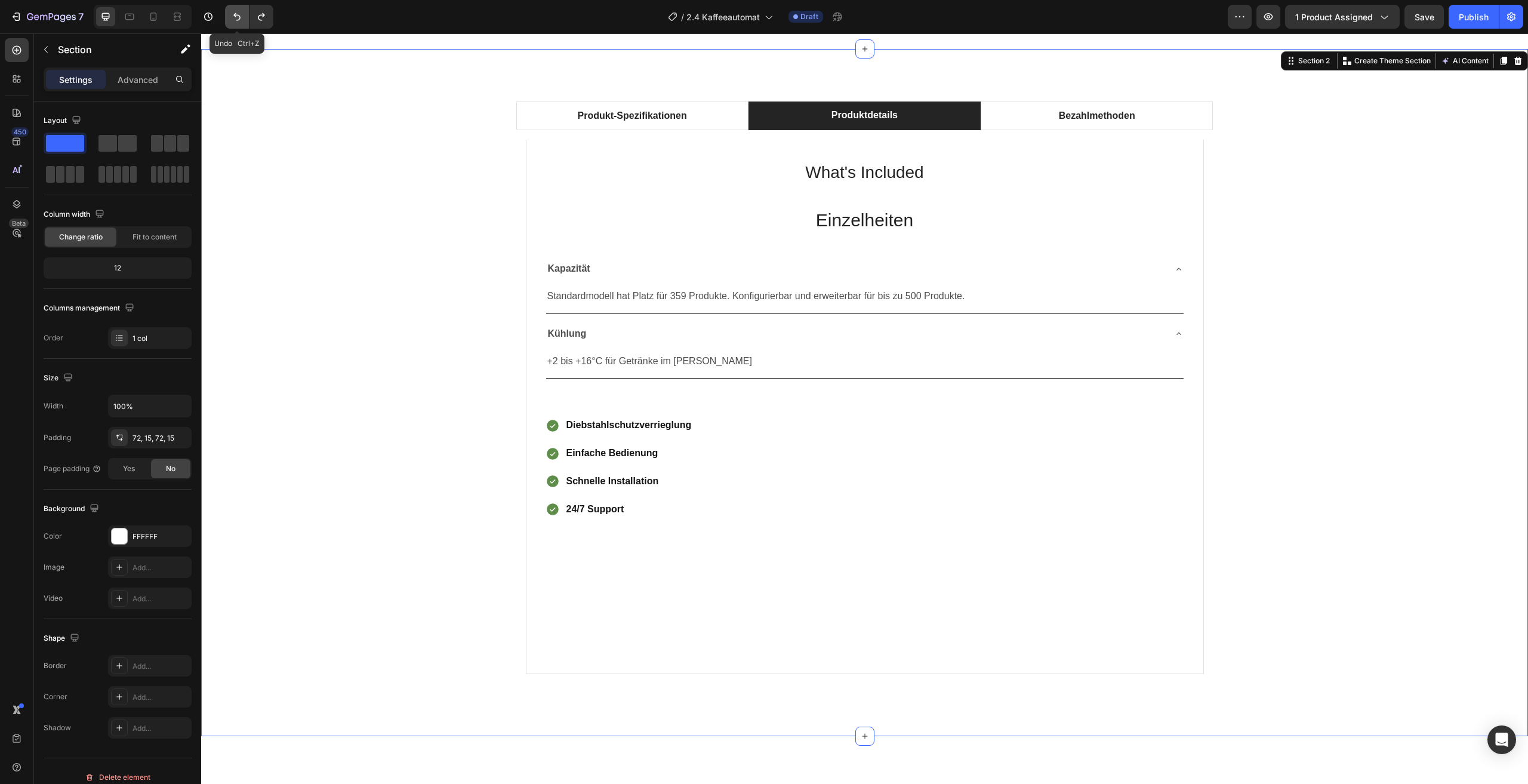
click at [234, 10] on button "Undo/Redo" at bounding box center [237, 16] width 24 height 24
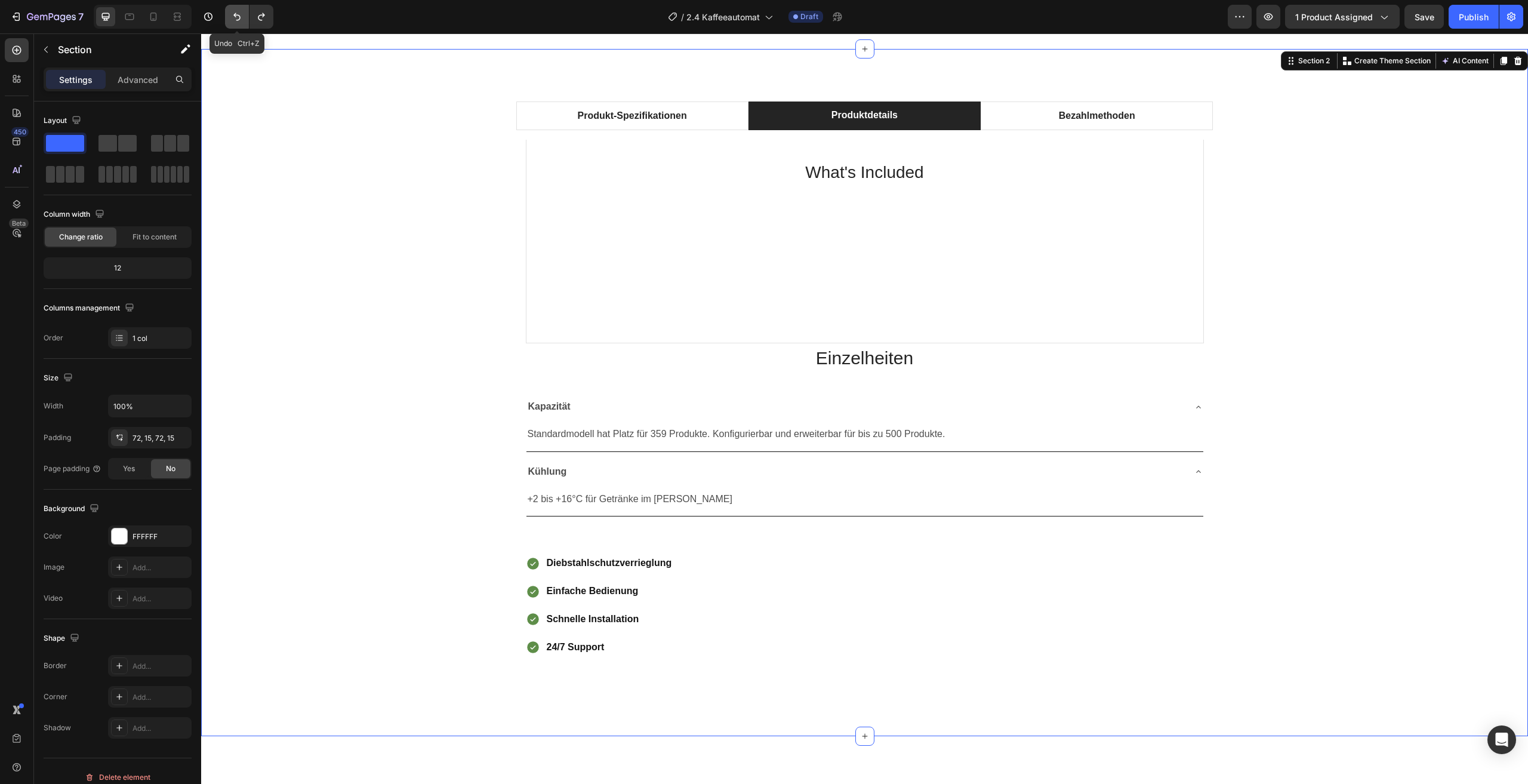
click at [234, 10] on button "Undo/Redo" at bounding box center [237, 16] width 24 height 24
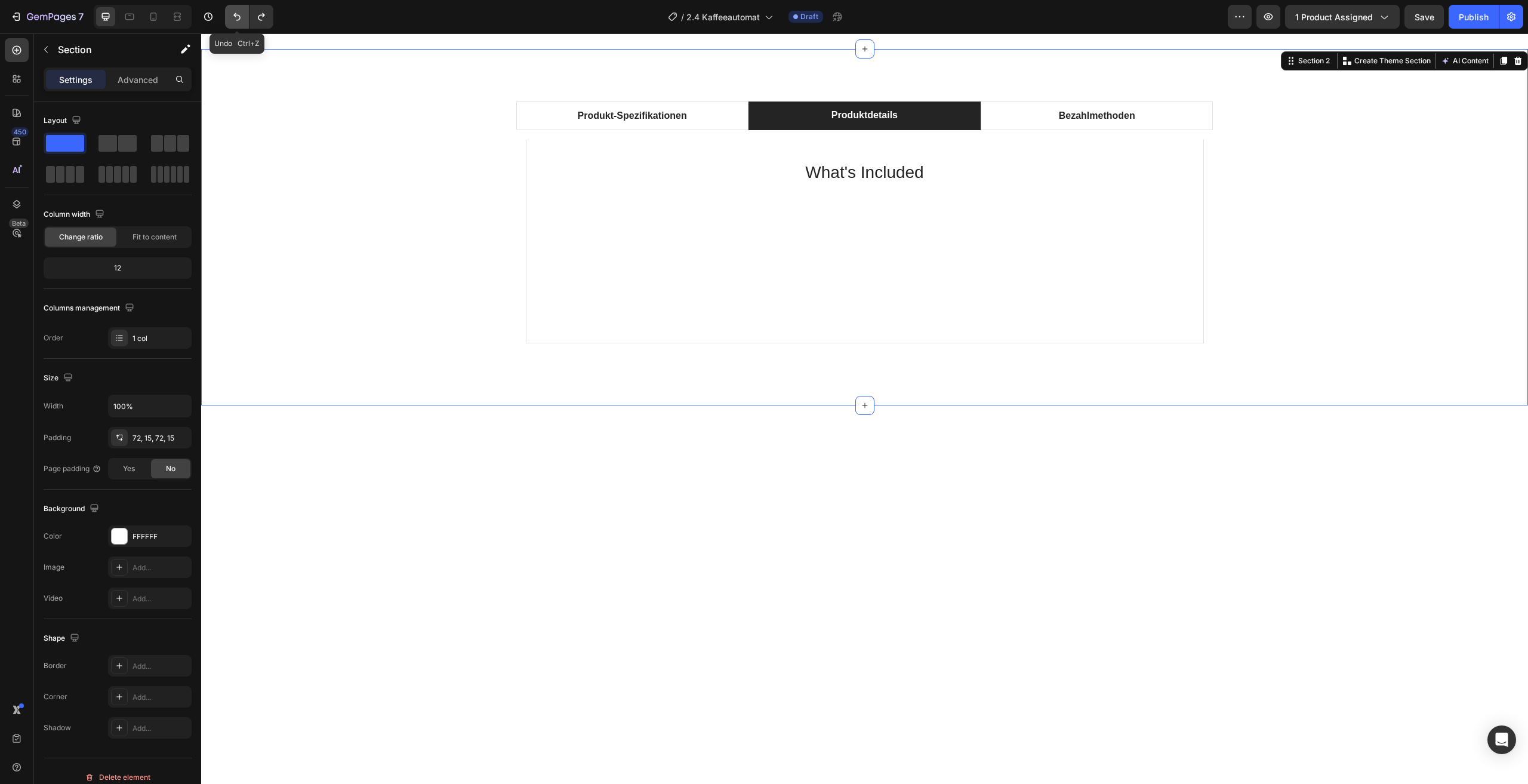
click at [234, 10] on button "Undo/Redo" at bounding box center [237, 16] width 24 height 24
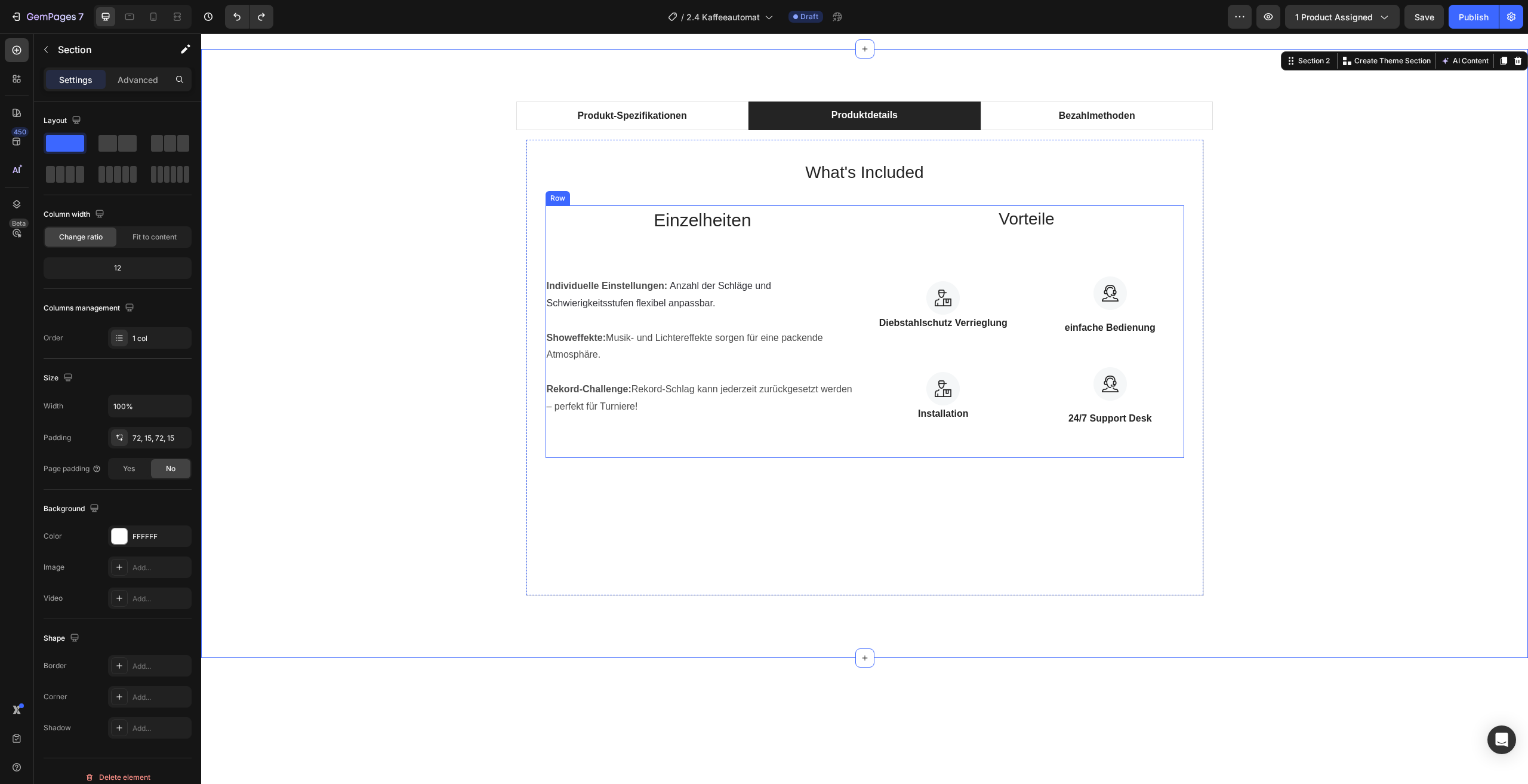
click at [907, 257] on div "Vorteile Heading Image Diebstahlschutz Verrieglung Text block Row Image einfach…" at bounding box center [1027, 332] width 315 height 253
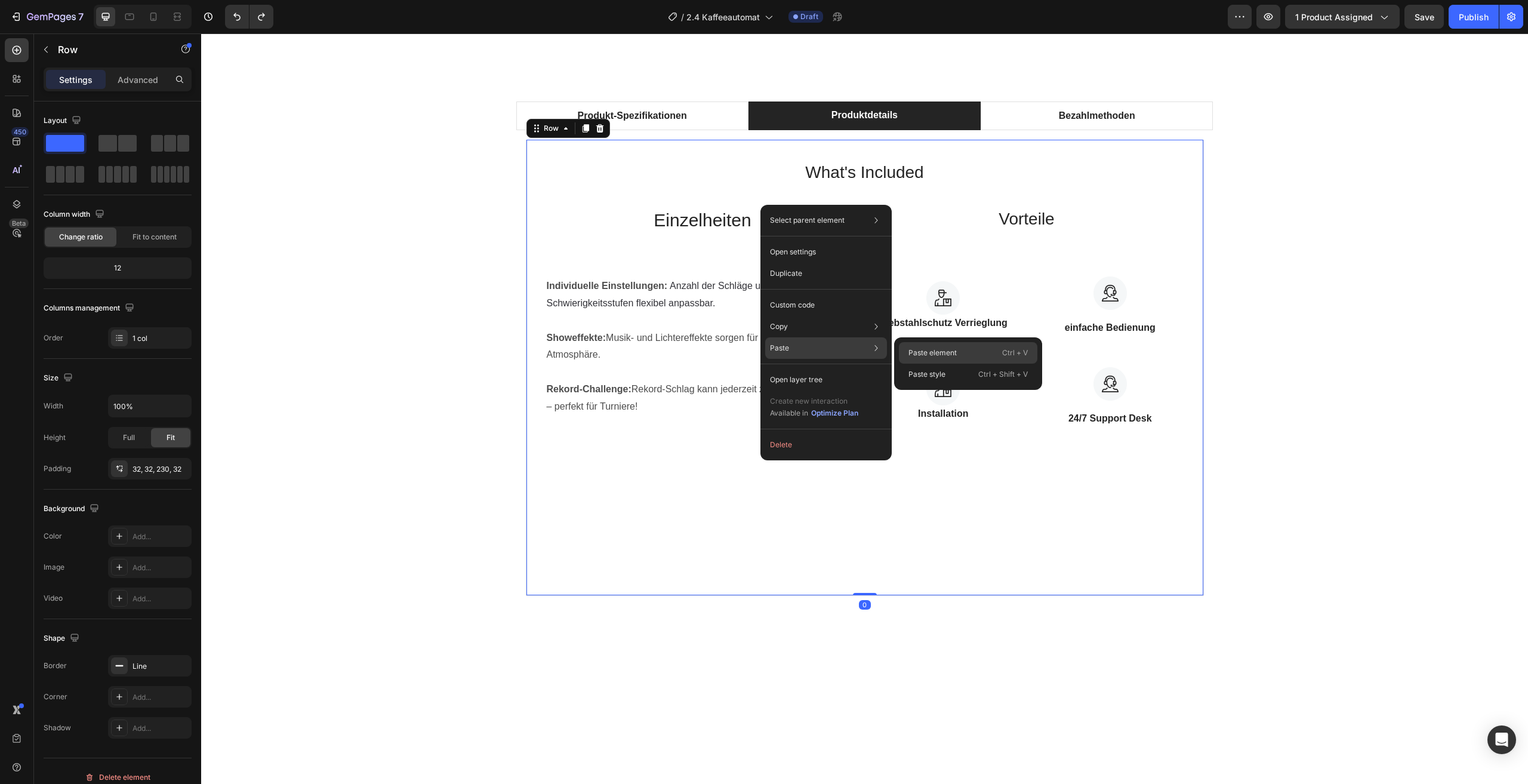
click at [924, 354] on p "Paste element" at bounding box center [932, 353] width 48 height 11
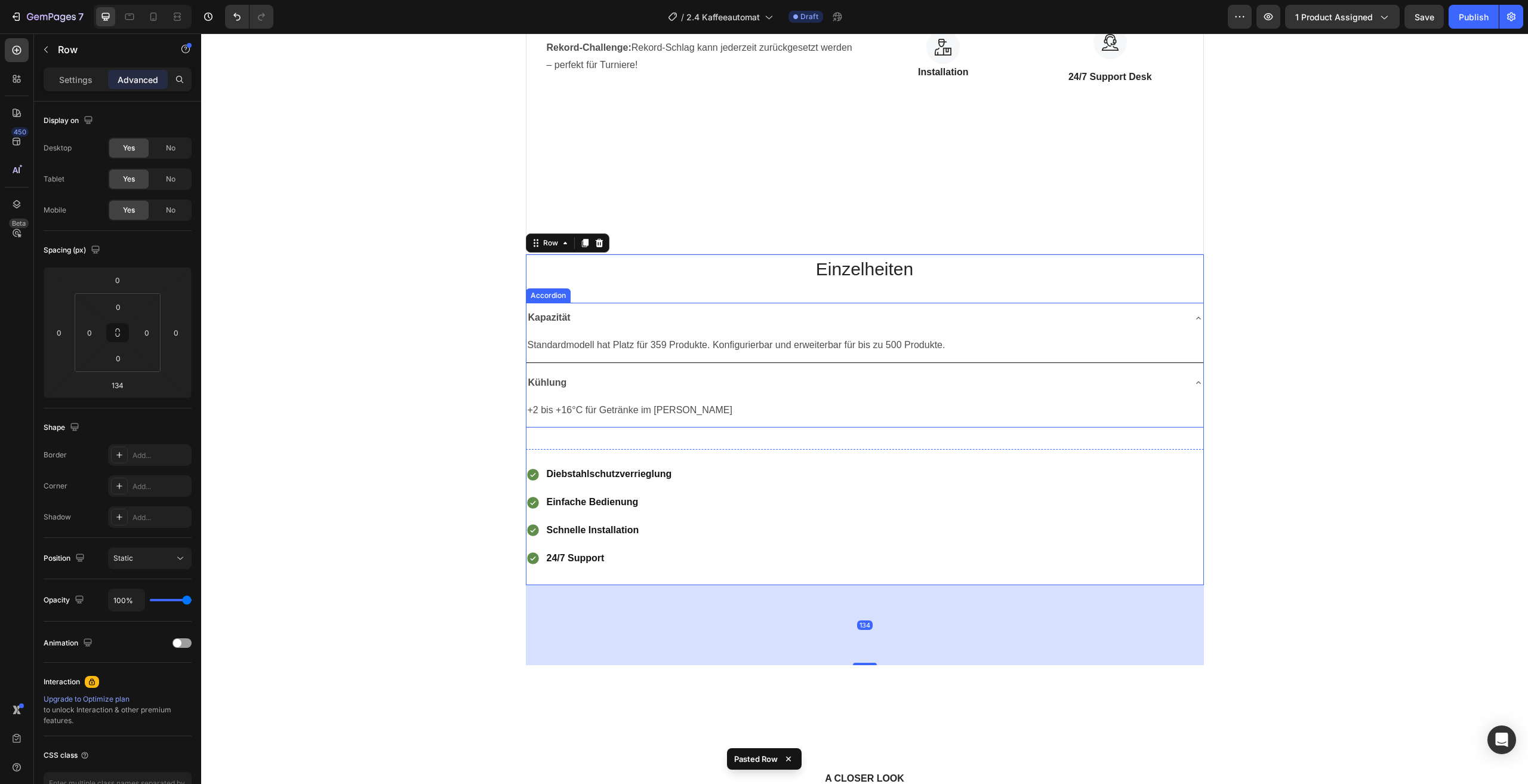
click at [1291, 388] on div "Produkt-Spezifikationen Produktdetails Bezahlmethoden Technical Specifications …" at bounding box center [864, 217] width 1309 height 933
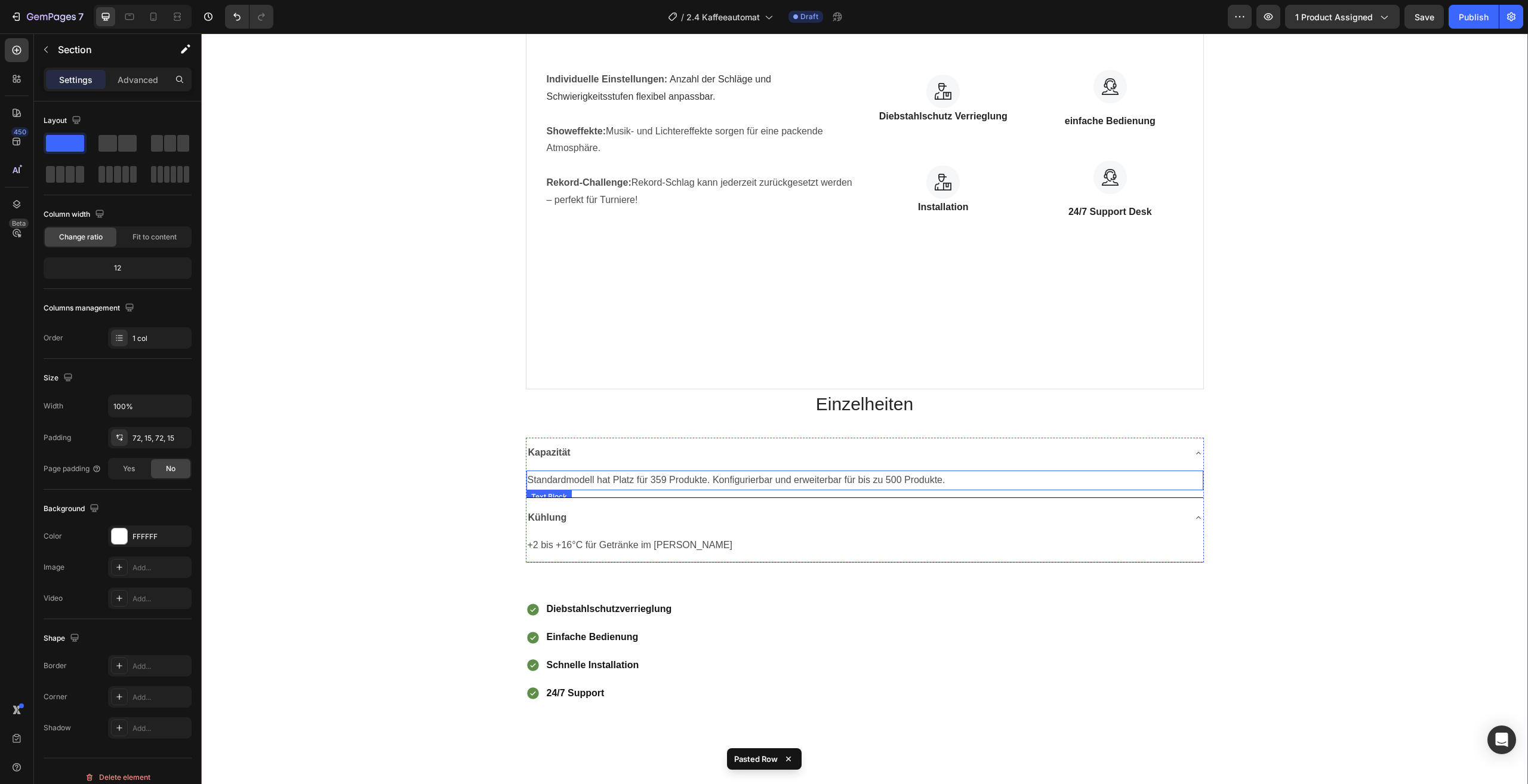
scroll to position [759, 0]
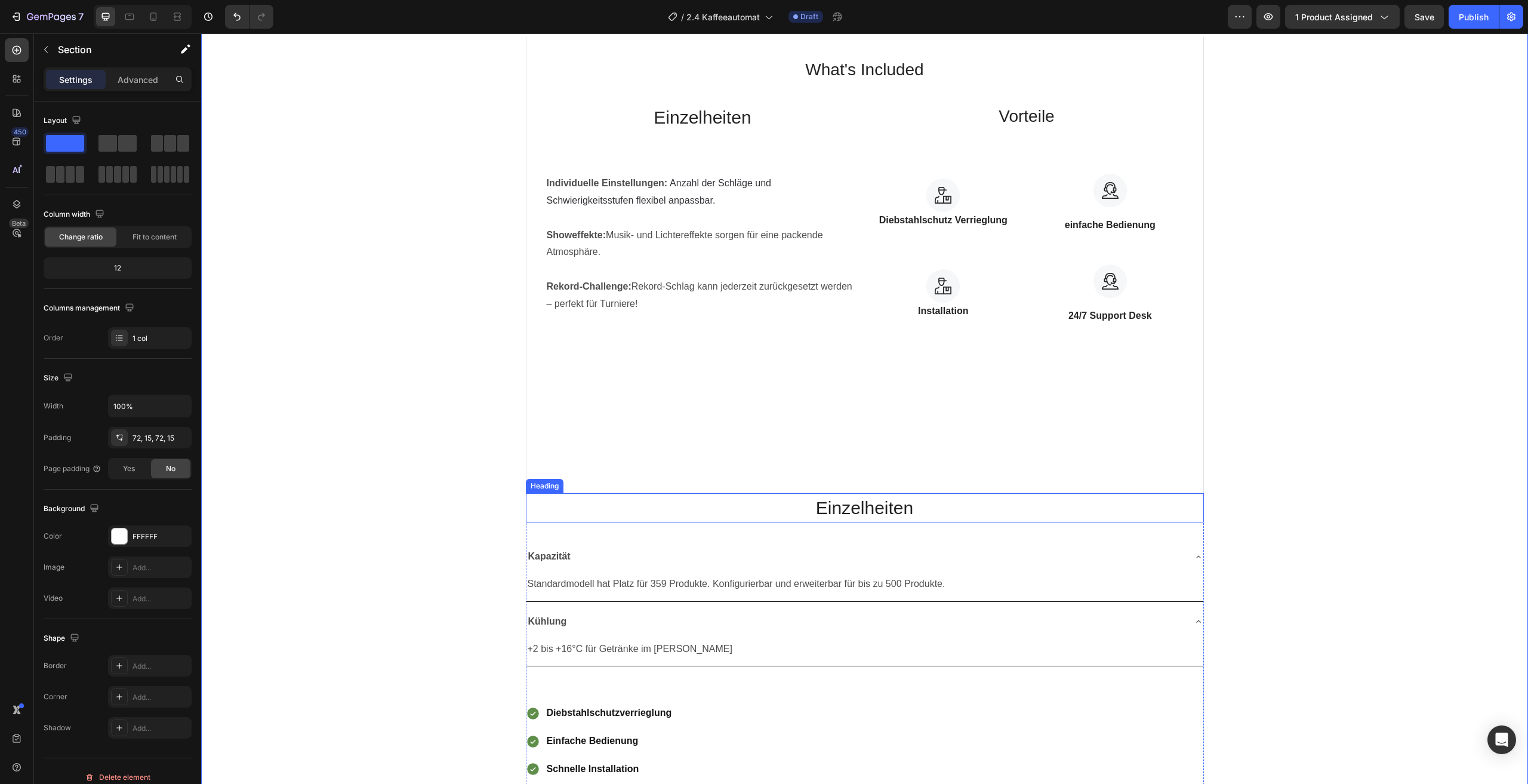
click at [989, 516] on h2 "Einzelheiten" at bounding box center [865, 508] width 678 height 29
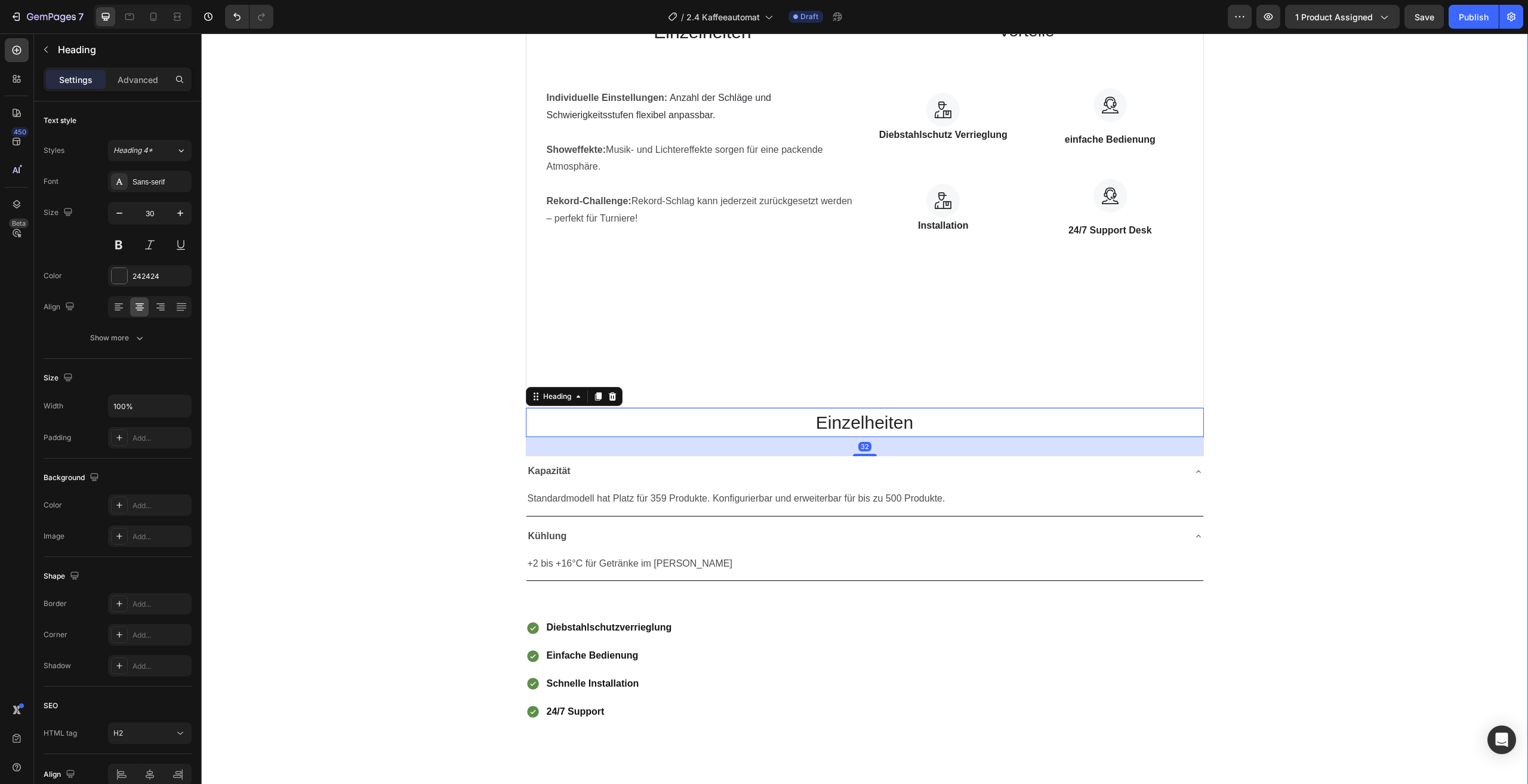
scroll to position [878, 0]
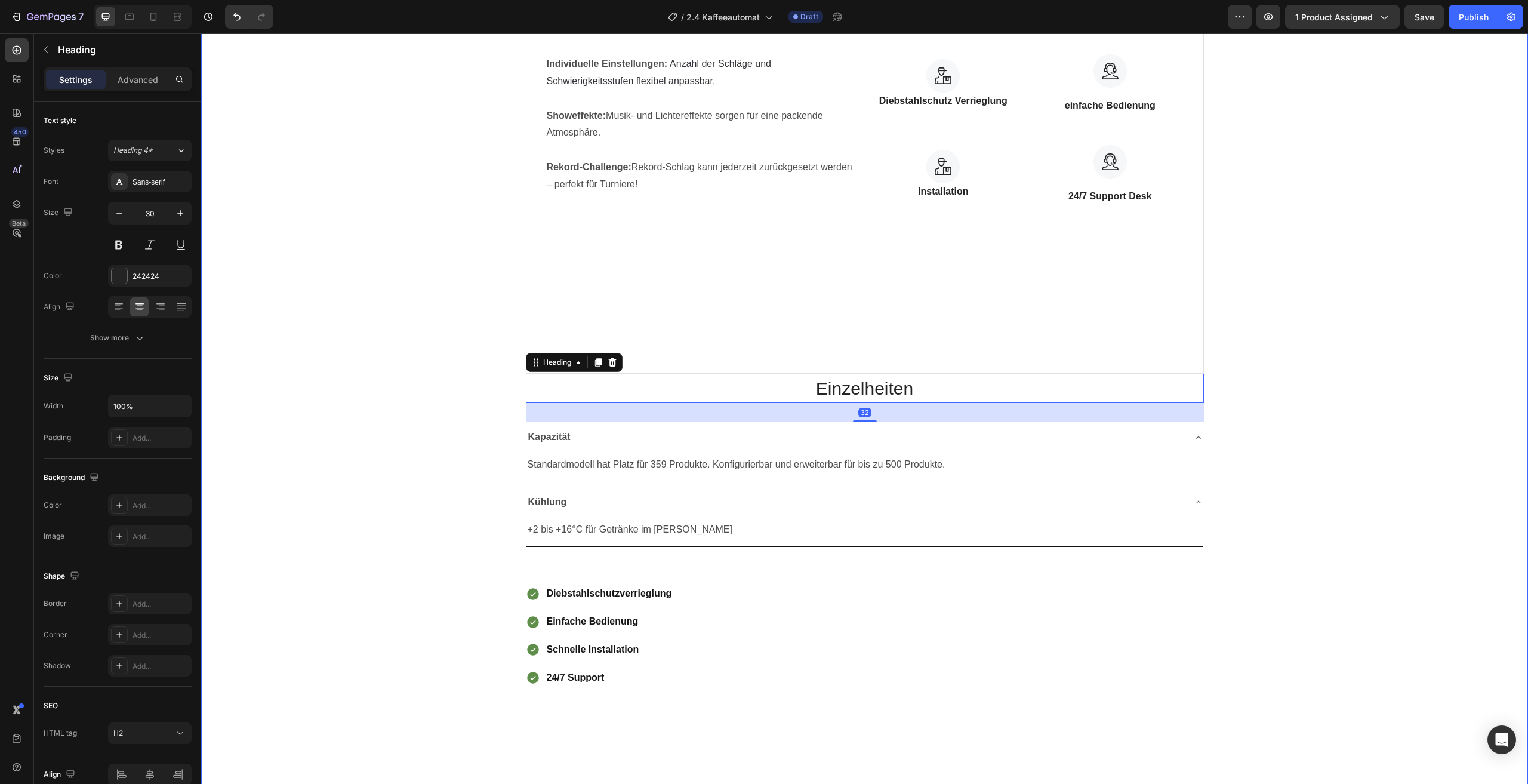
click at [1219, 591] on div "Produkt-Spezifikationen Produktdetails Bezahlmethoden Technical Specifications …" at bounding box center [864, 336] width 1309 height 933
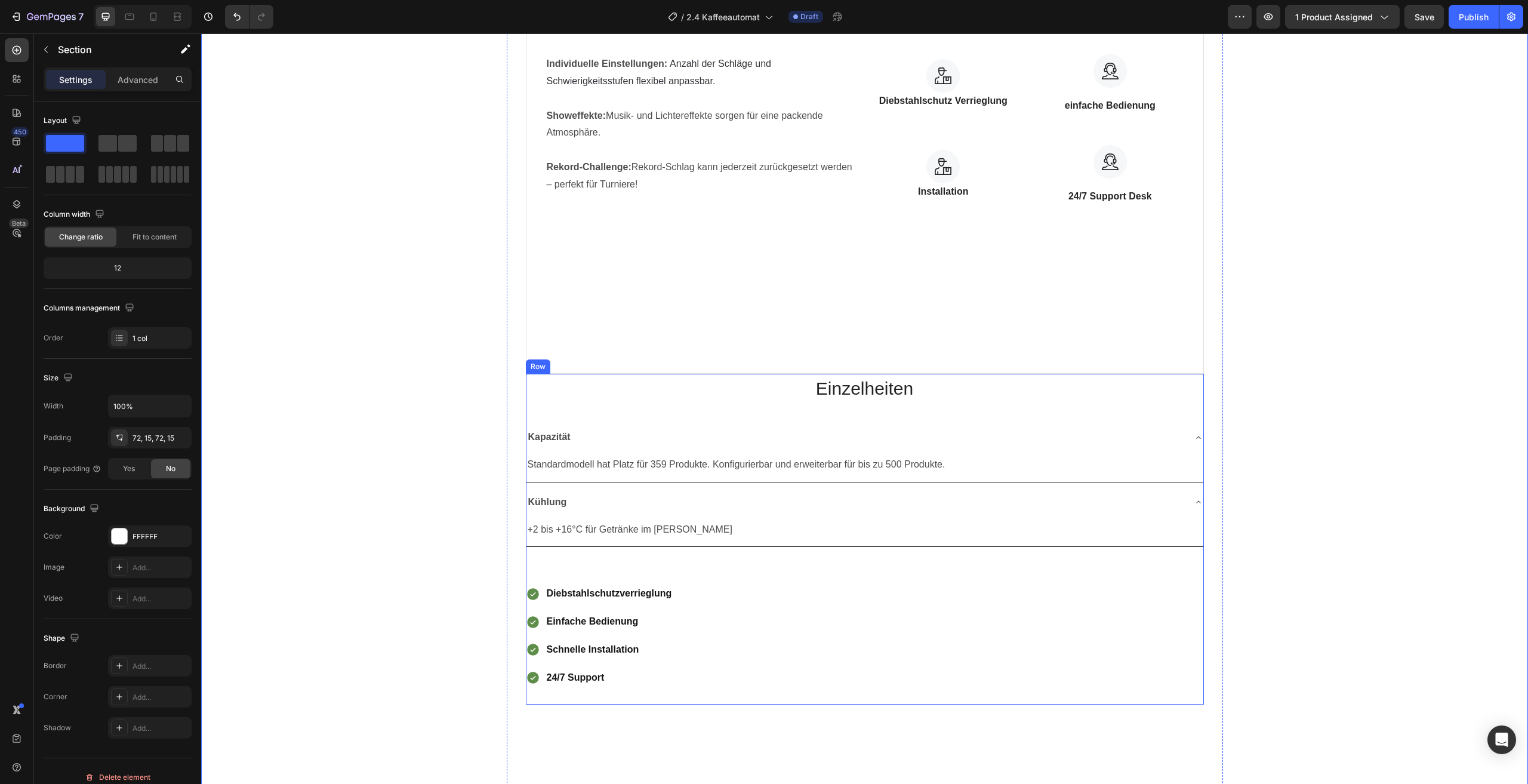
click at [945, 407] on div "Einzelheiten Heading Kapazität Standardmodell hat Platz für 359 Produkte. Konfi…" at bounding box center [865, 538] width 678 height 330
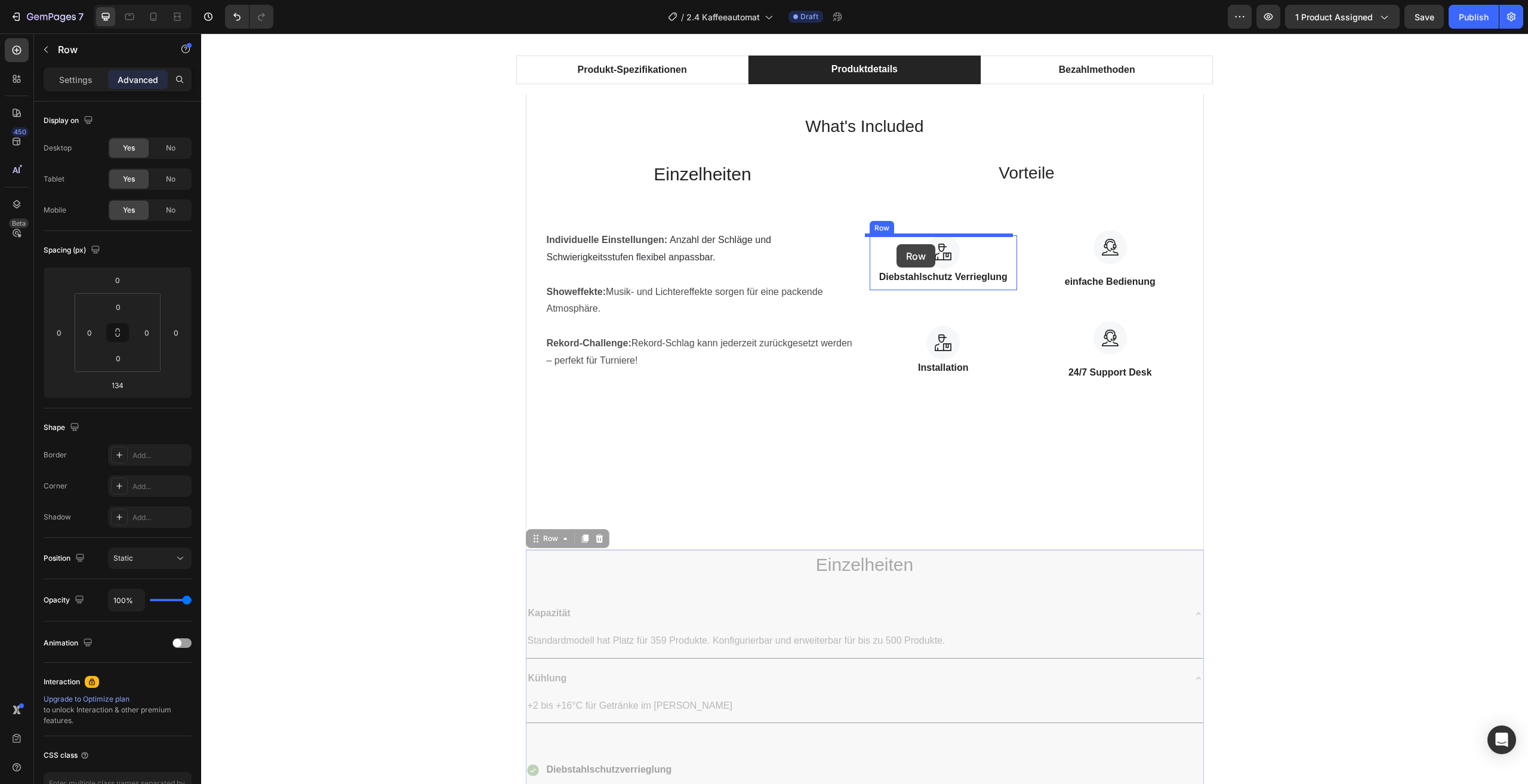
scroll to position [699, 0]
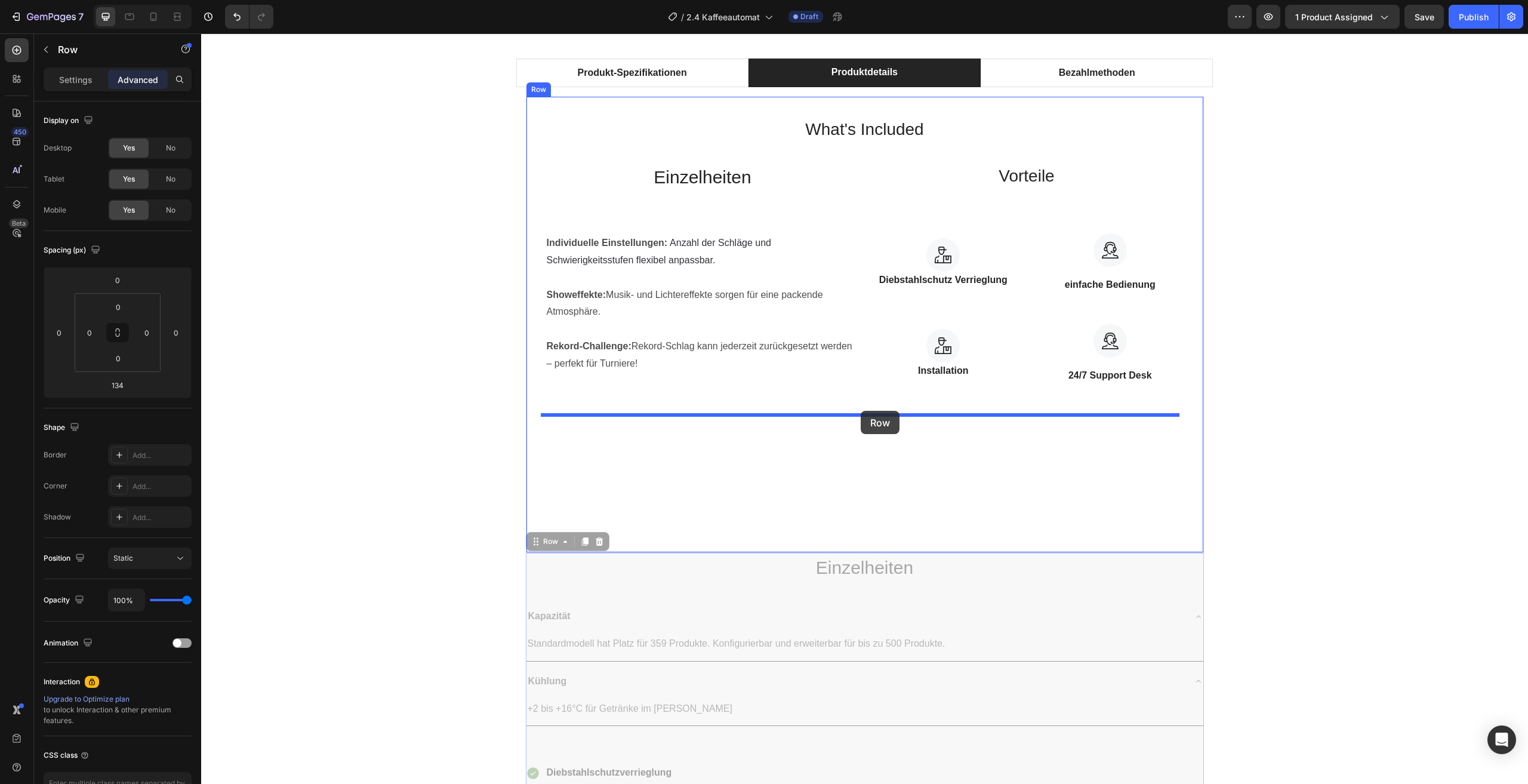
drag, startPoint x: 955, startPoint y: 420, endPoint x: 861, endPoint y: 411, distance: 94.4
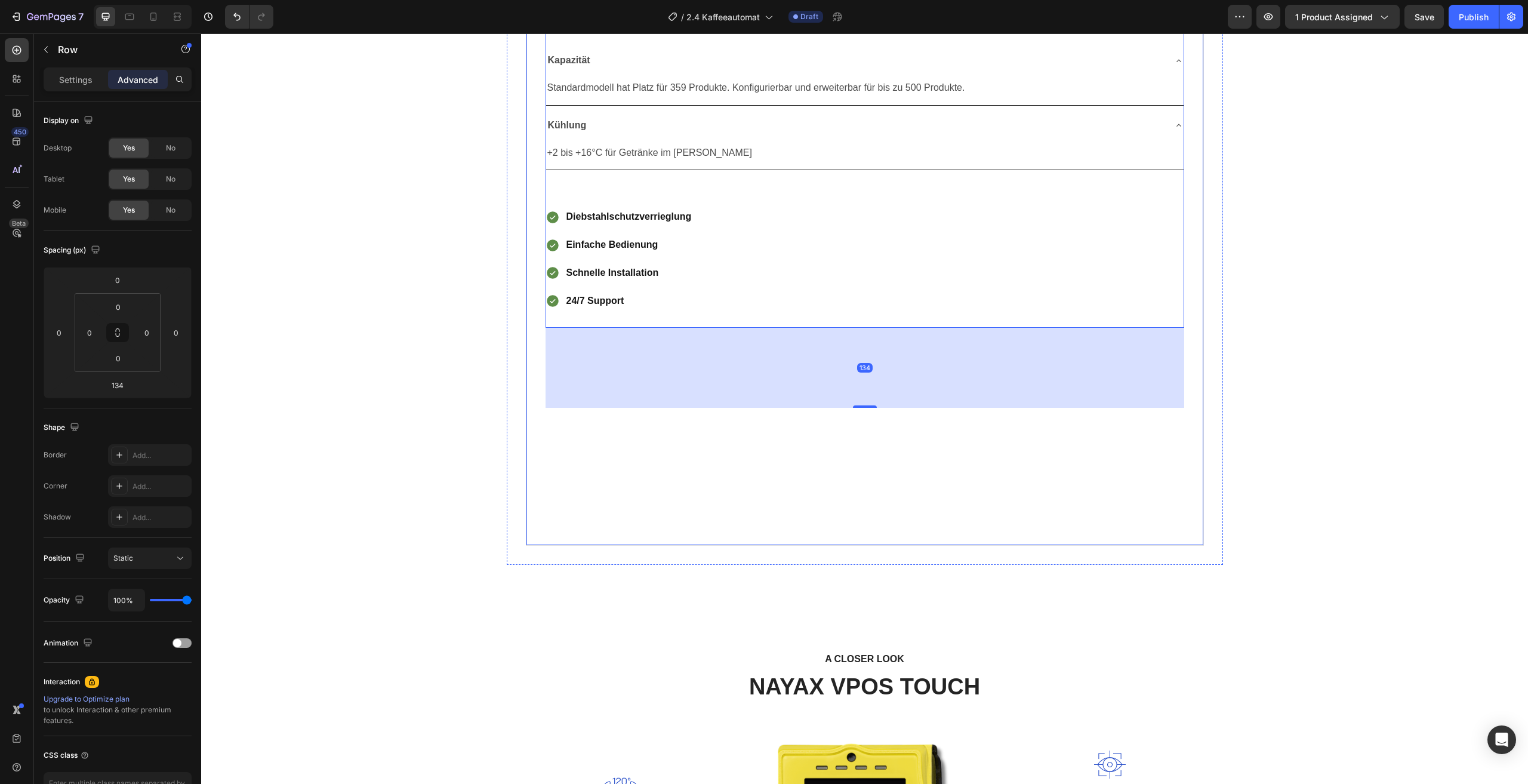
scroll to position [938, 0]
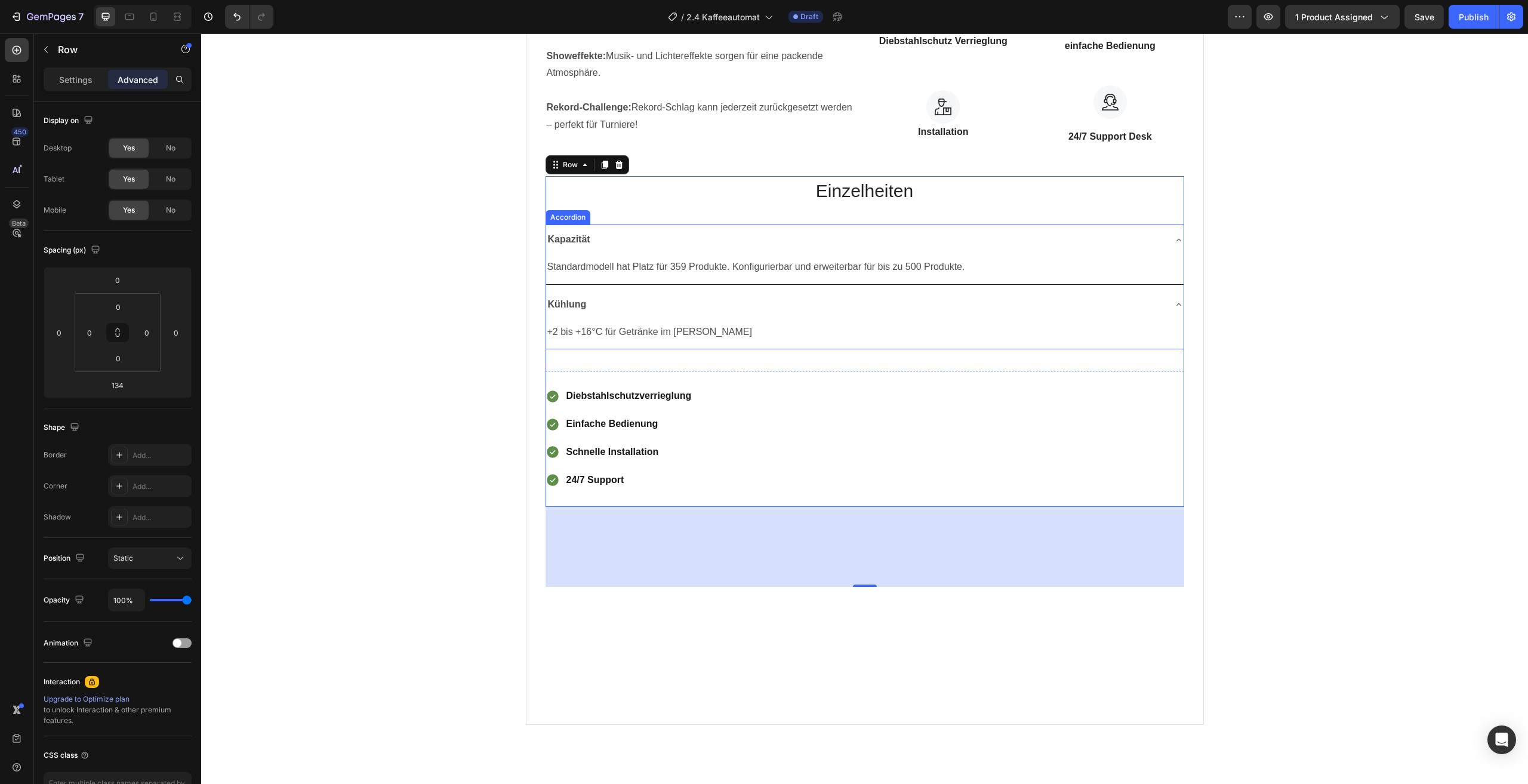
click at [1165, 249] on div "Kapazität" at bounding box center [865, 240] width 637 height 30
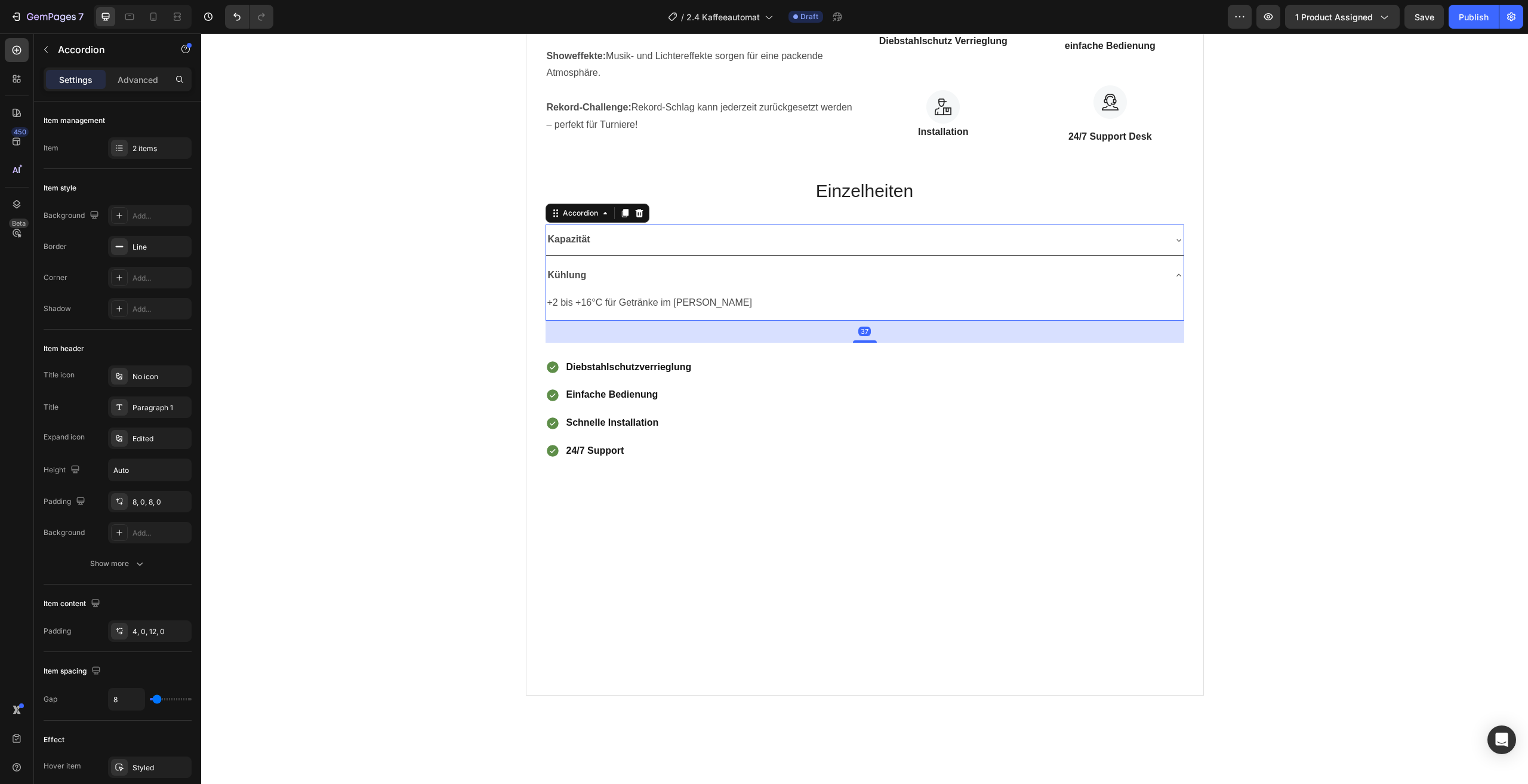
click at [1161, 276] on div "Kühlung" at bounding box center [865, 275] width 637 height 30
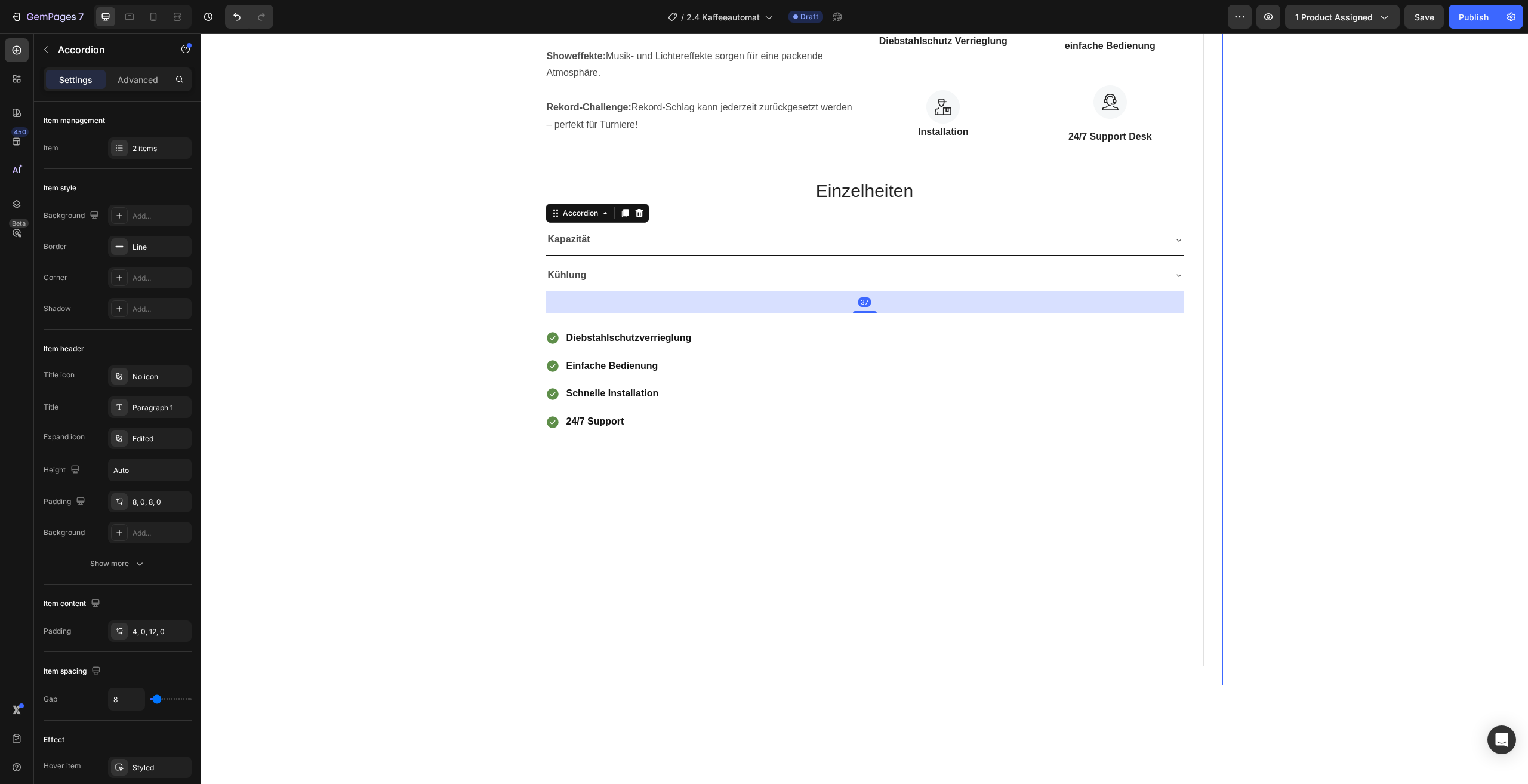
click at [1255, 383] on div "Produkt-Spezifikationen Produktdetails Bezahlmethoden Technical Specifications …" at bounding box center [864, 248] width 1309 height 875
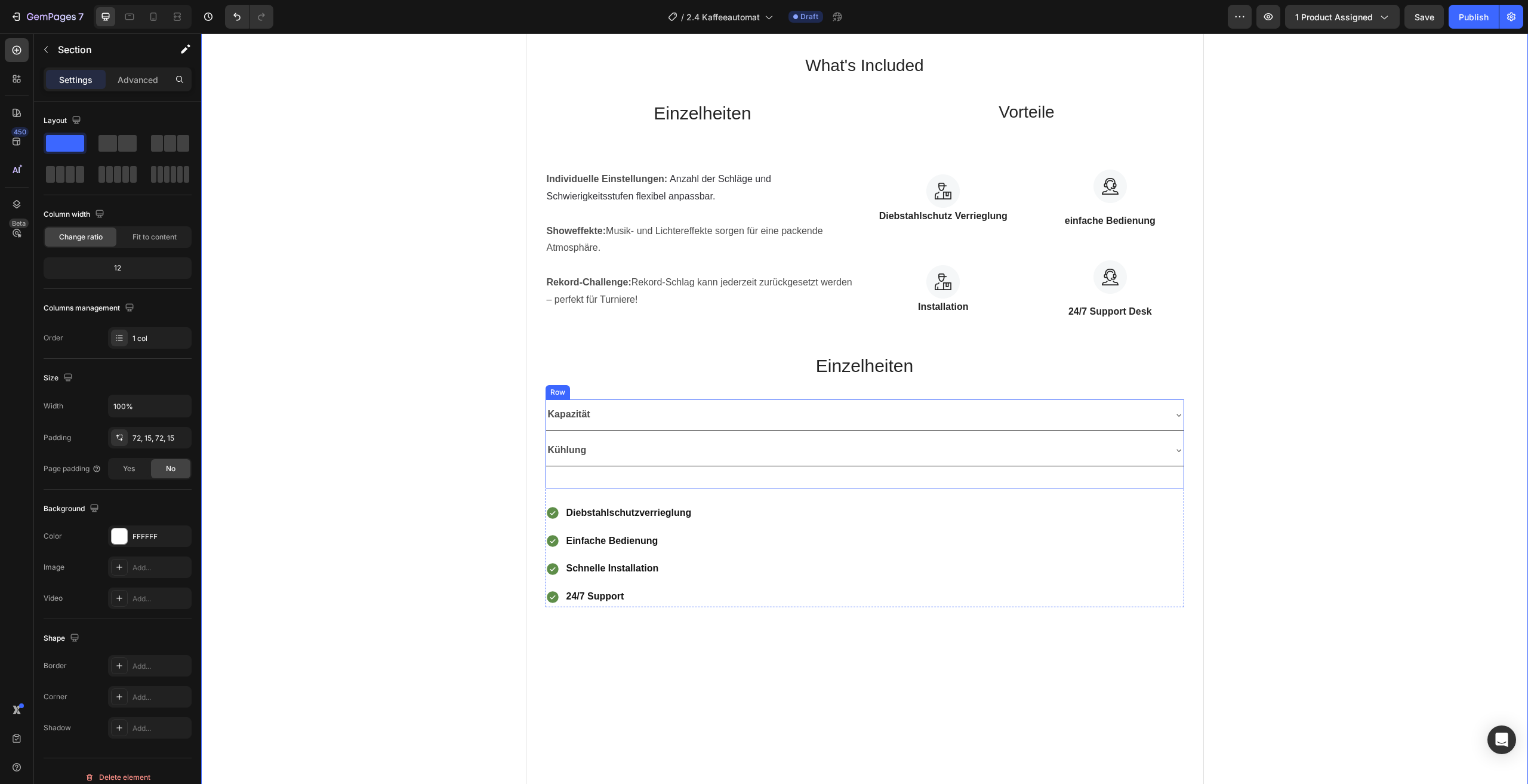
scroll to position [759, 0]
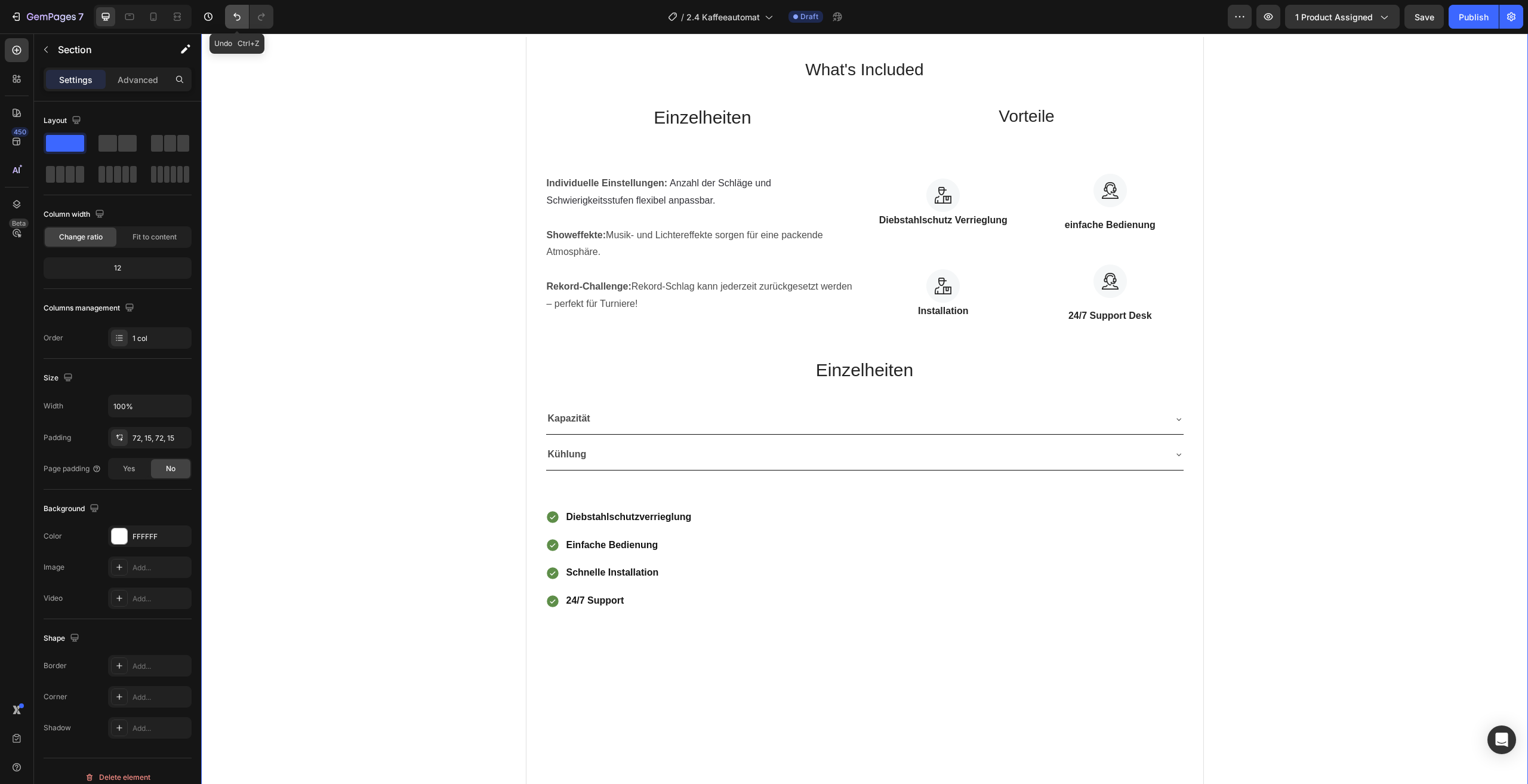
click at [233, 21] on icon "Undo/Redo" at bounding box center [237, 16] width 12 height 12
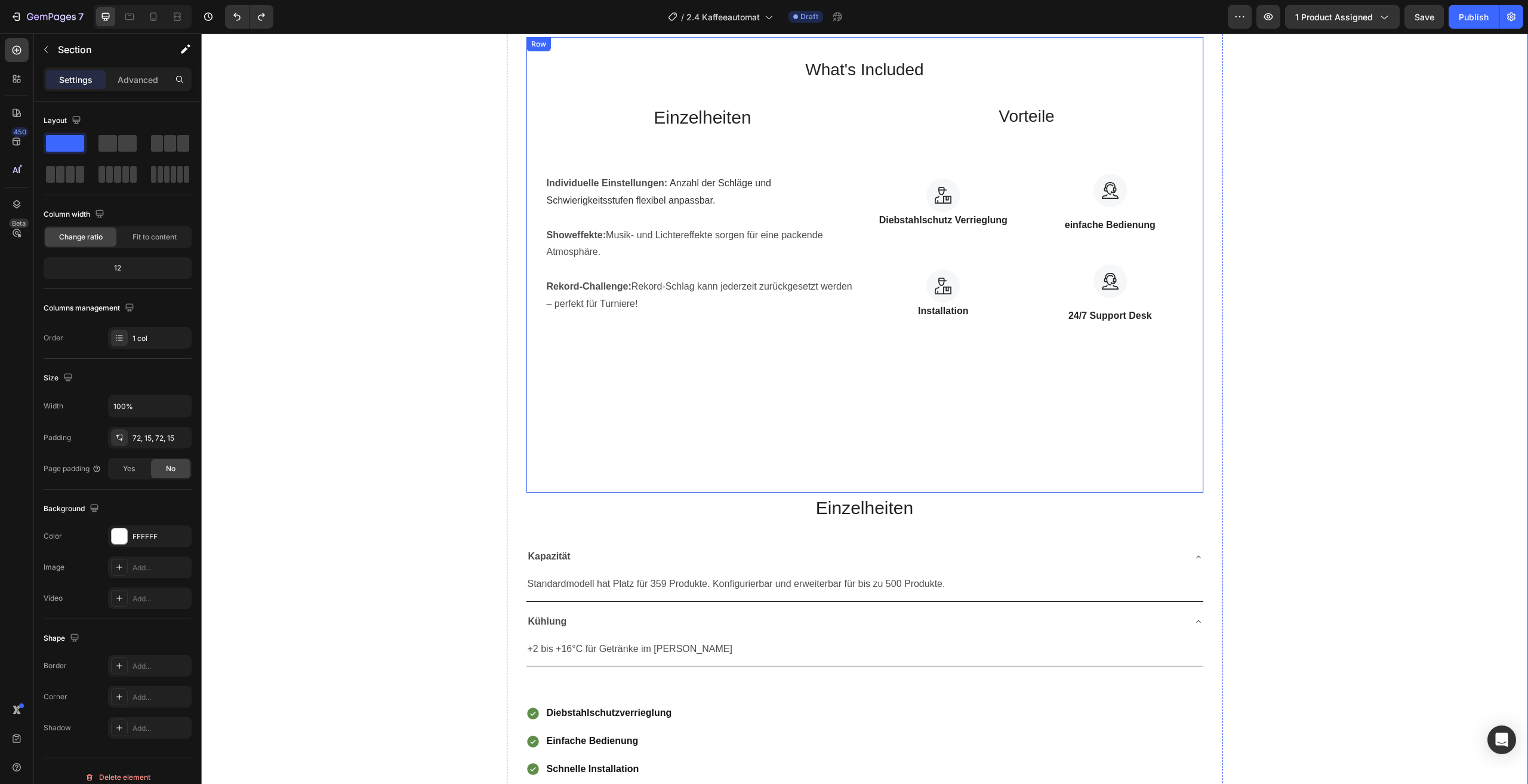
click at [1301, 411] on div "Produkt-Spezifikationen Produktdetails Bezahlmethoden Technical Specifications …" at bounding box center [864, 456] width 1309 height 933
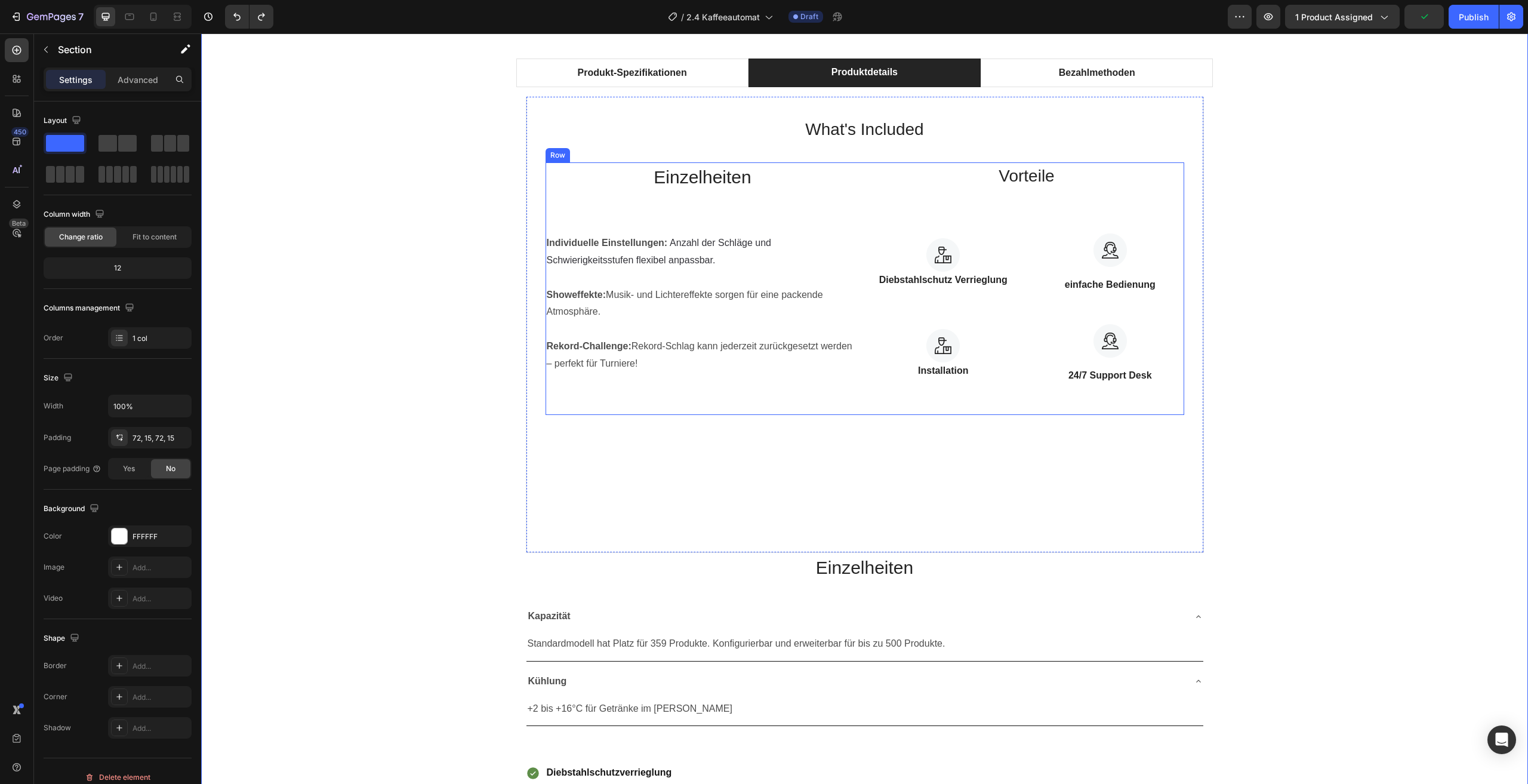
click at [961, 408] on div "Vorteile Heading Image Diebstahlschutz Verrieglung Text block Row Image einfach…" at bounding box center [1027, 289] width 315 height 253
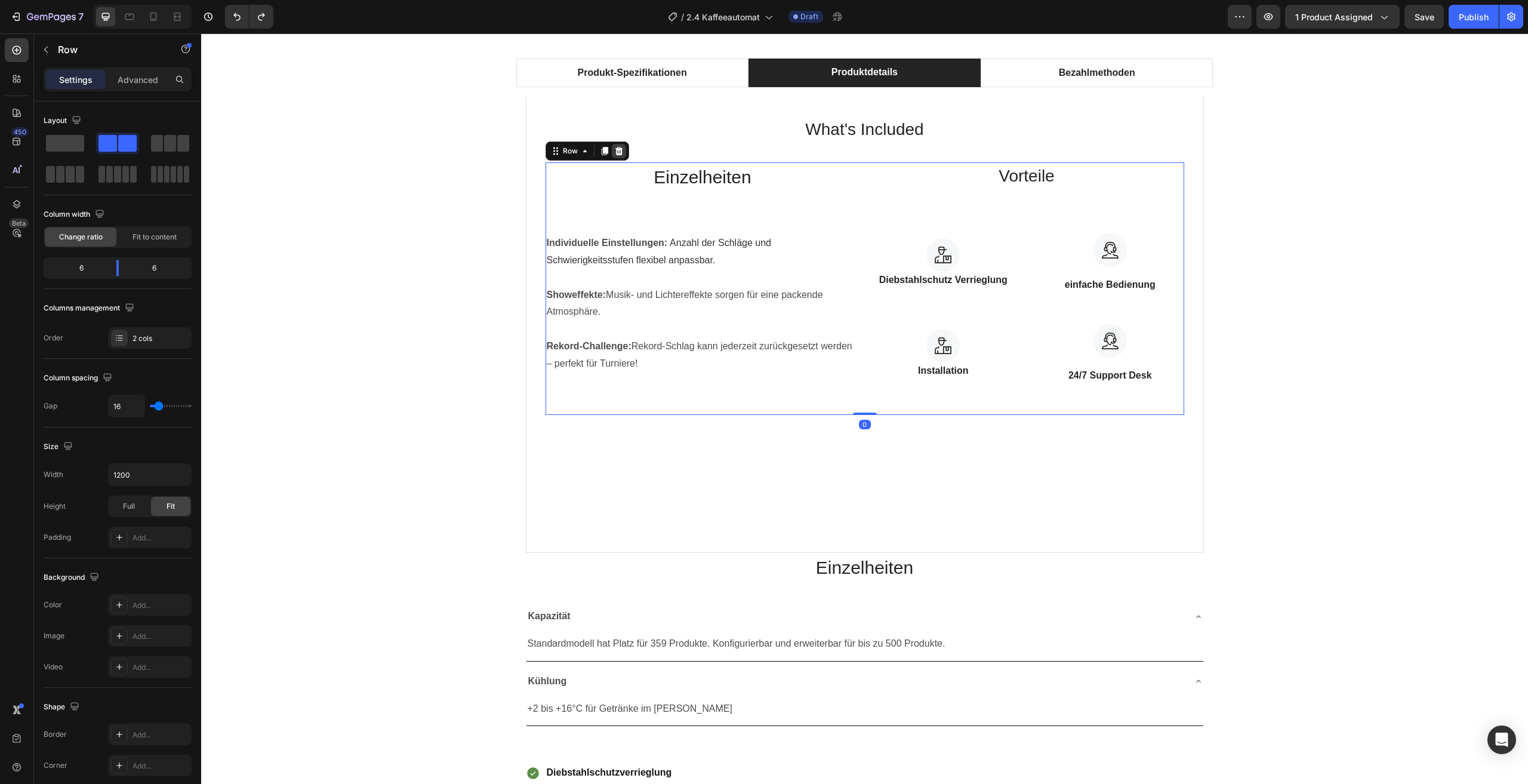
click at [616, 154] on icon at bounding box center [619, 151] width 8 height 9
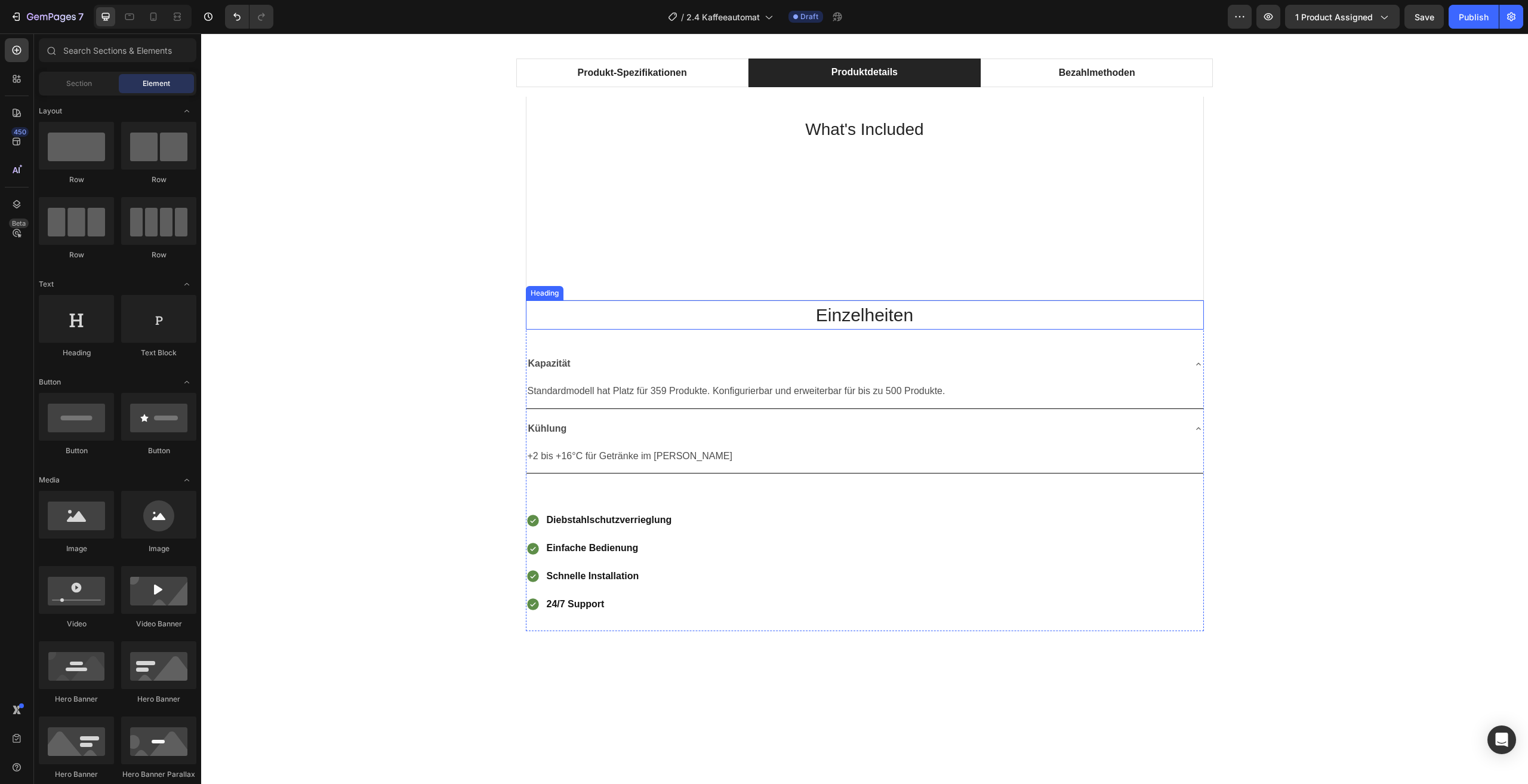
click at [963, 320] on h2 "Einzelheiten" at bounding box center [865, 315] width 678 height 29
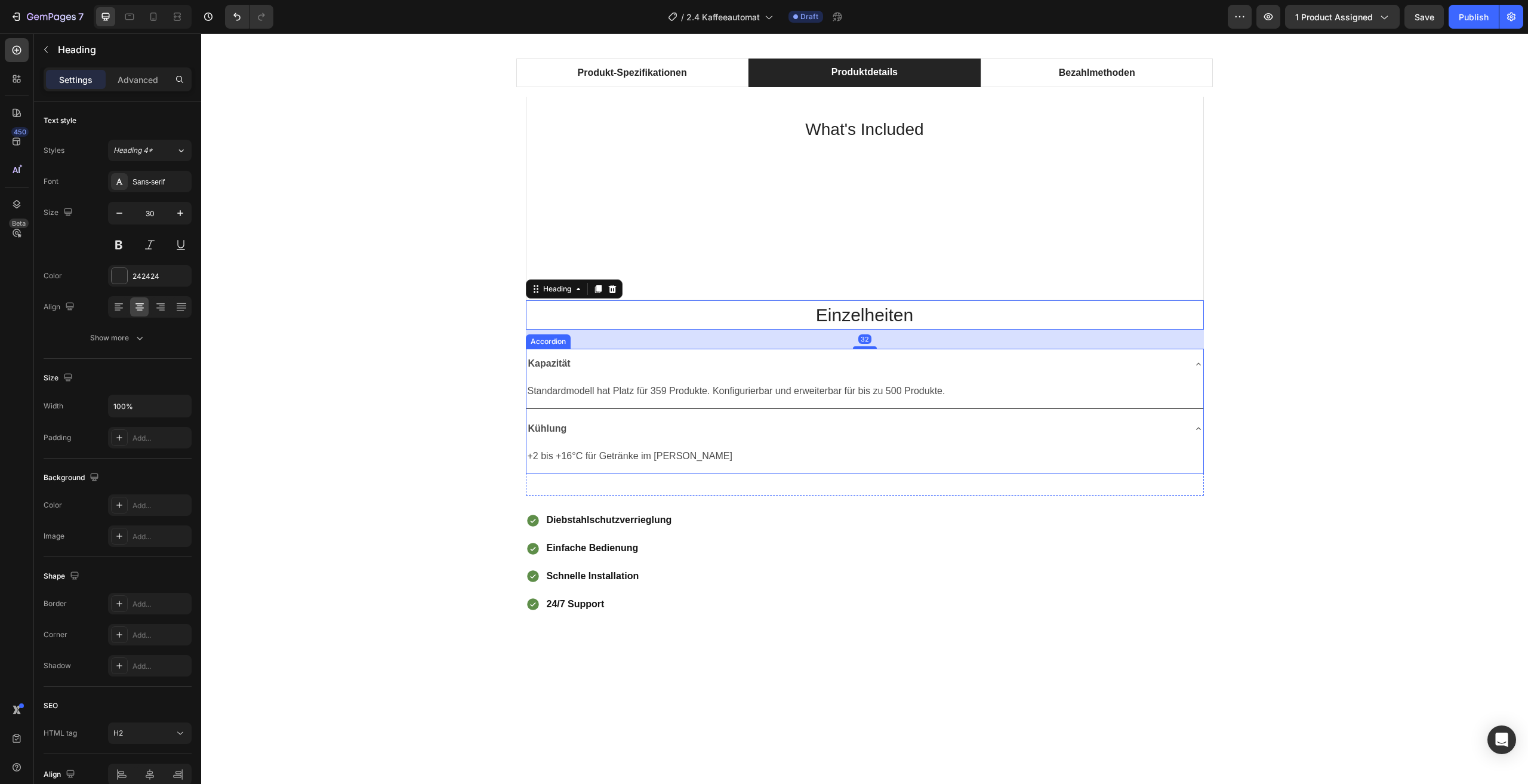
click at [1086, 356] on div "Kapazität" at bounding box center [855, 364] width 658 height 21
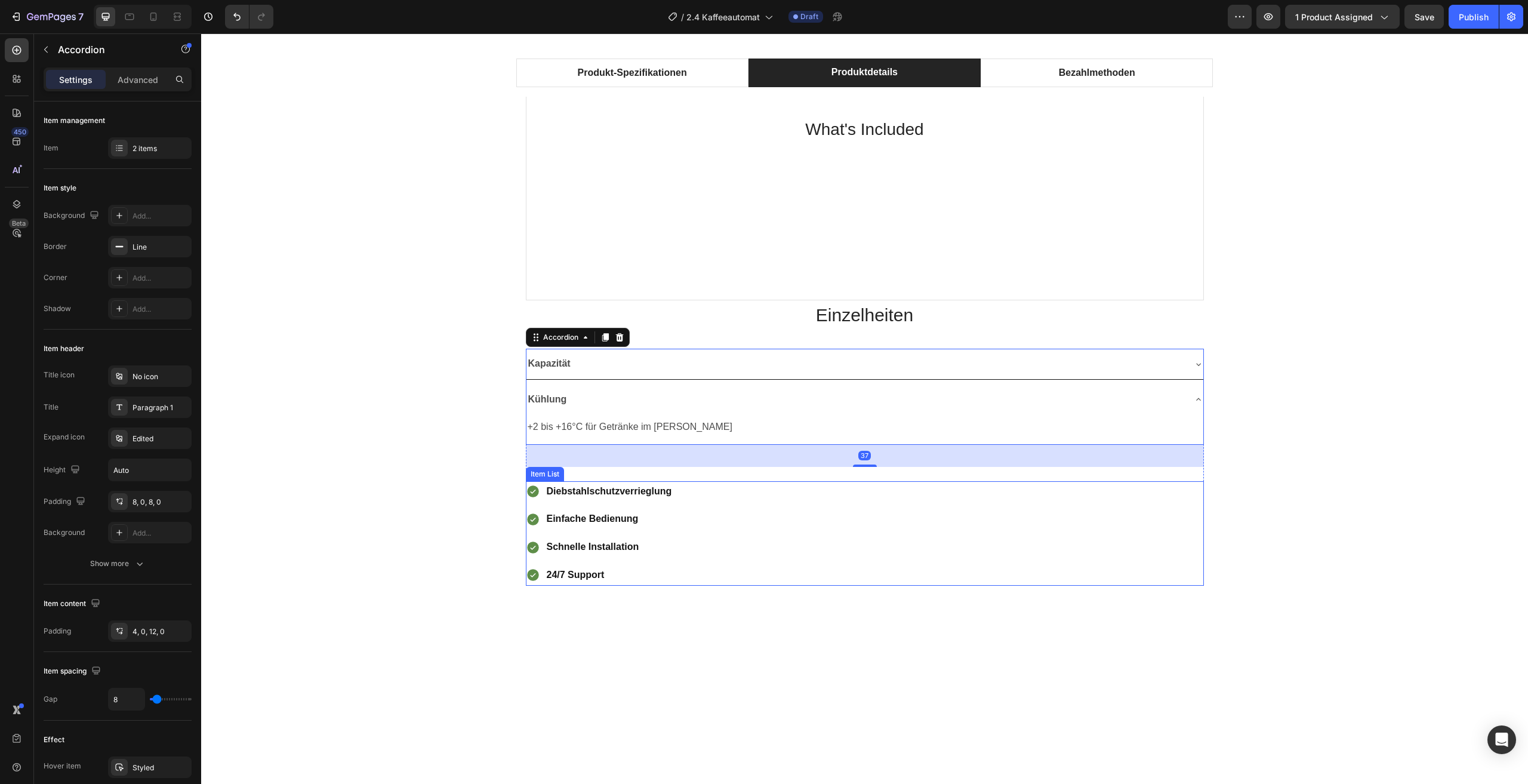
click at [1163, 565] on div "Diebstahlschutzverrieglung Einfache Bedienung Schnelle Installation 24/7 Support" at bounding box center [865, 533] width 678 height 105
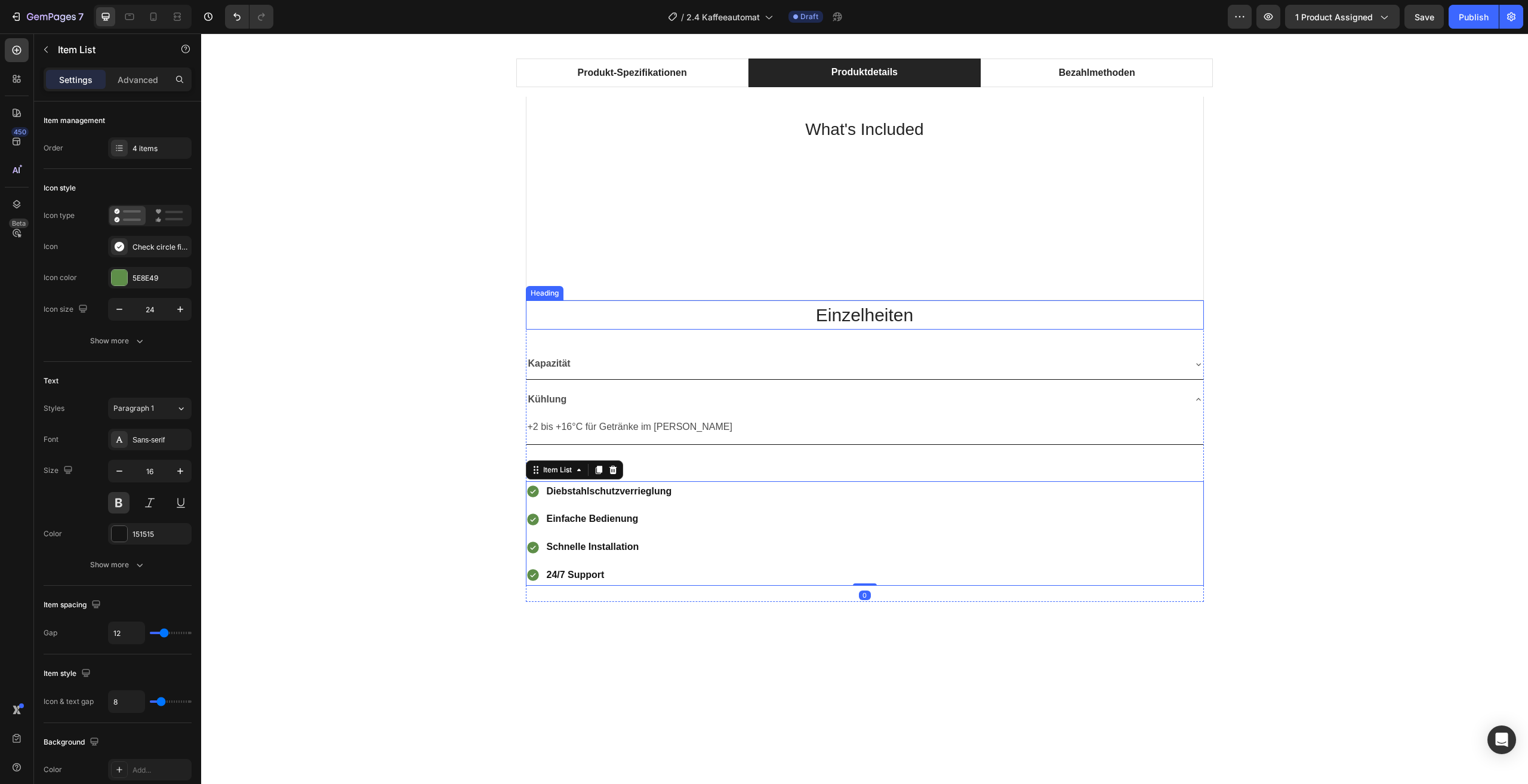
click at [577, 311] on h2 "Einzelheiten" at bounding box center [865, 315] width 678 height 29
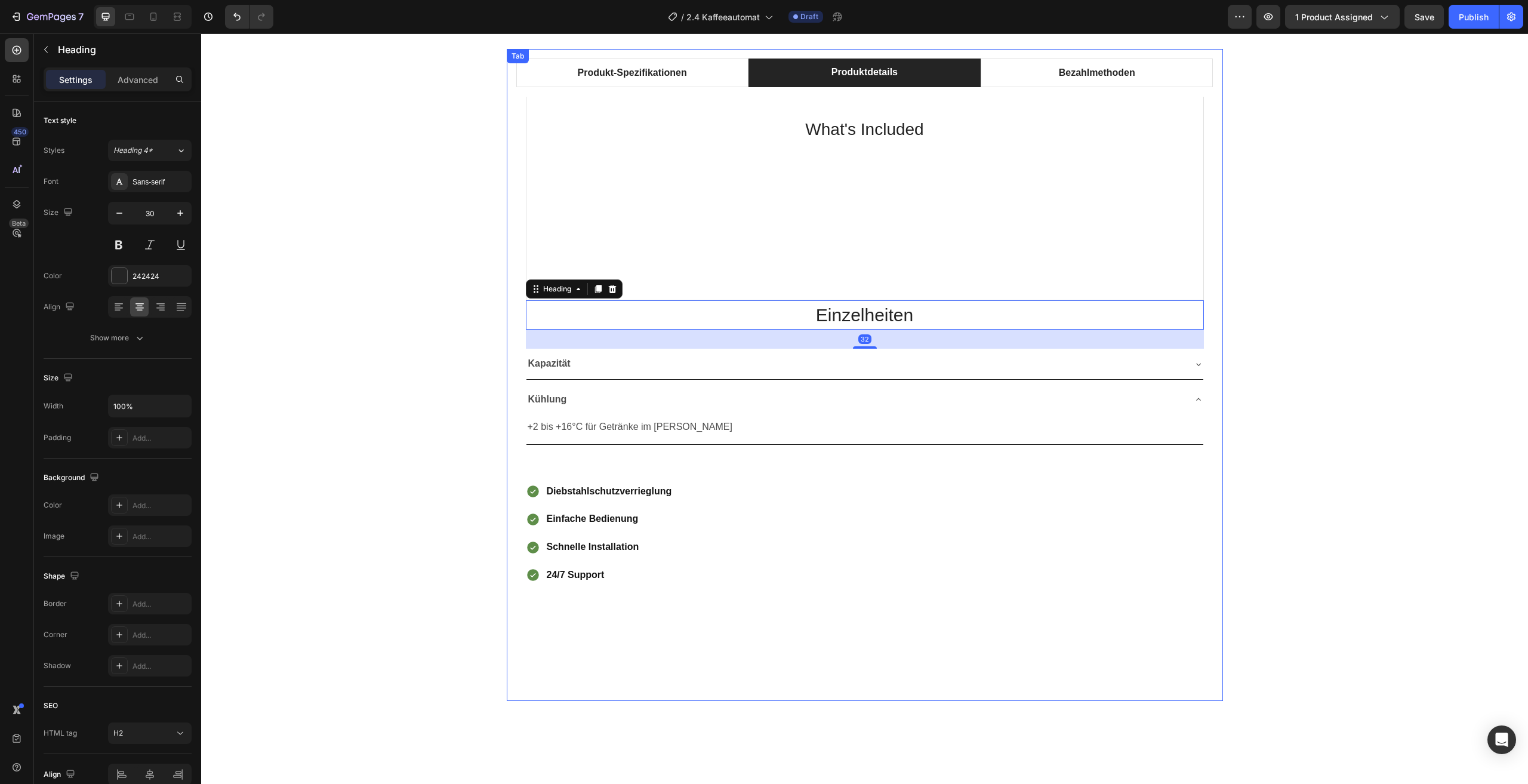
click at [814, 602] on div "What's Included Heading Row Einzelheiten Heading 32 Kapazität Kühlung +2 bis +1…" at bounding box center [865, 389] width 678 height 585
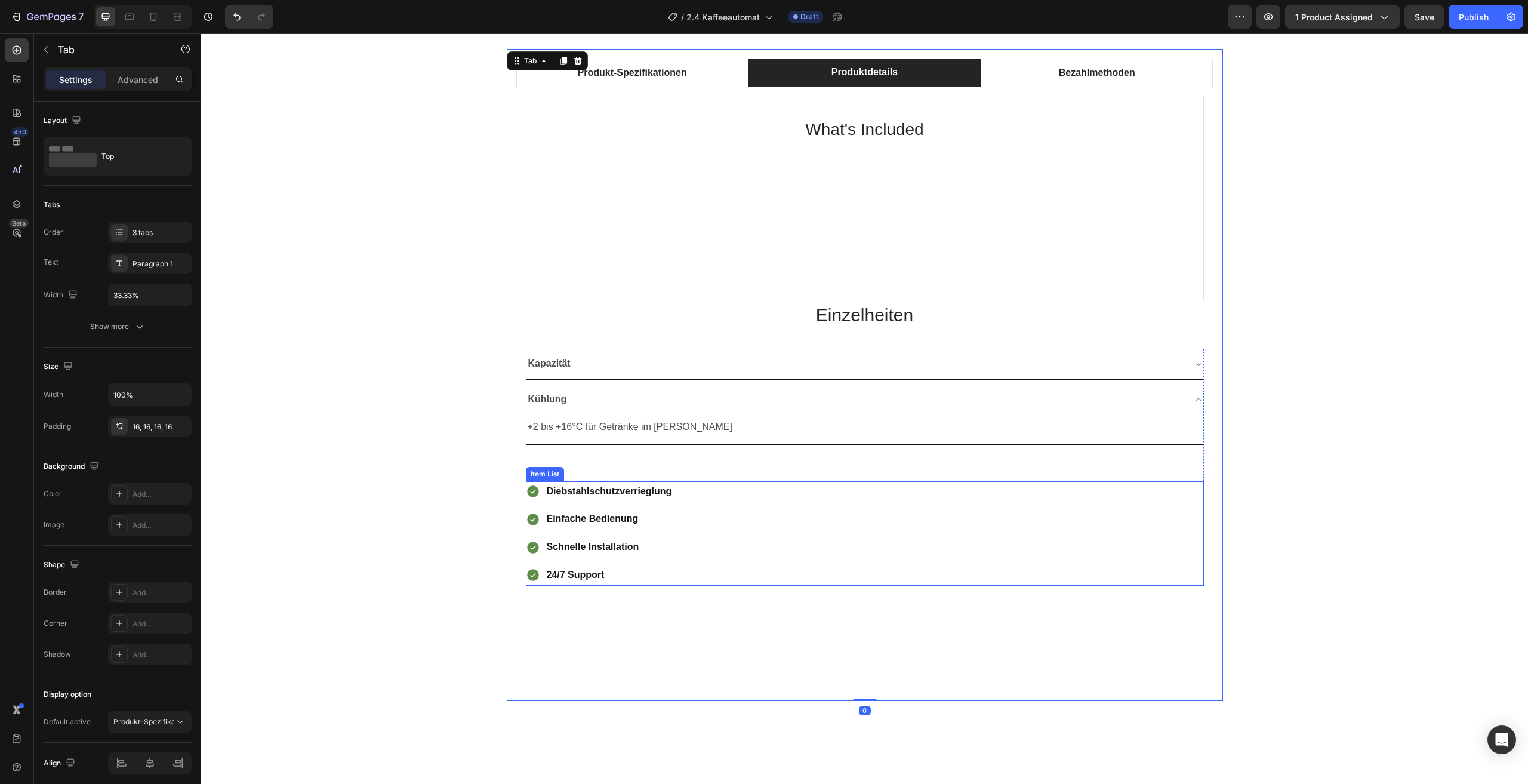
click at [882, 505] on div "Diebstahlschutzverrieglung Einfache Bedienung Schnelle Installation 24/7 Support" at bounding box center [865, 533] width 678 height 105
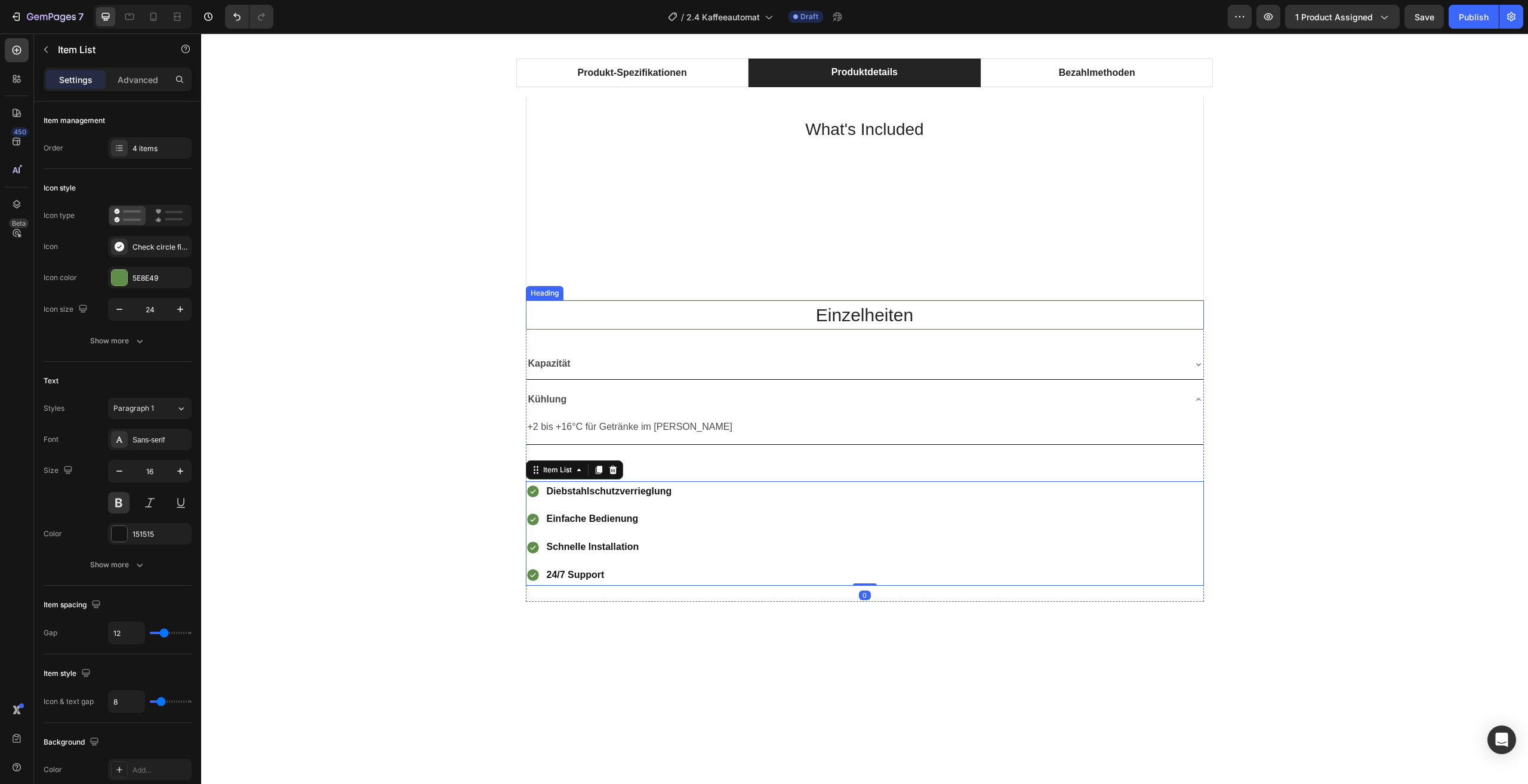
click at [633, 316] on h2 "Einzelheiten" at bounding box center [865, 315] width 678 height 29
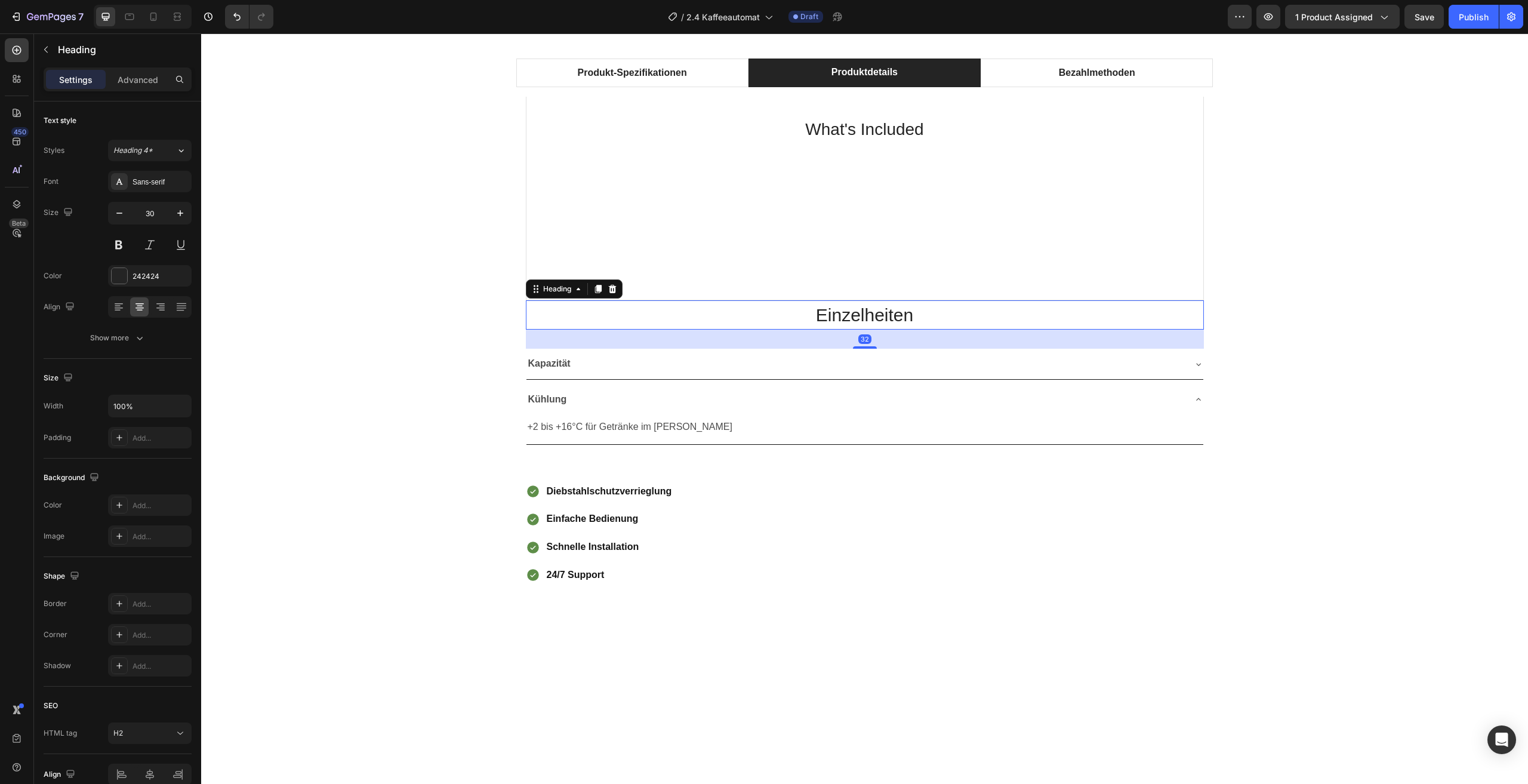
click at [625, 348] on div "32" at bounding box center [865, 339] width 678 height 19
click at [1037, 504] on div "Diebstahlschutzverrieglung Einfache Bedienung Schnelle Installation 24/7 Support" at bounding box center [865, 533] width 678 height 105
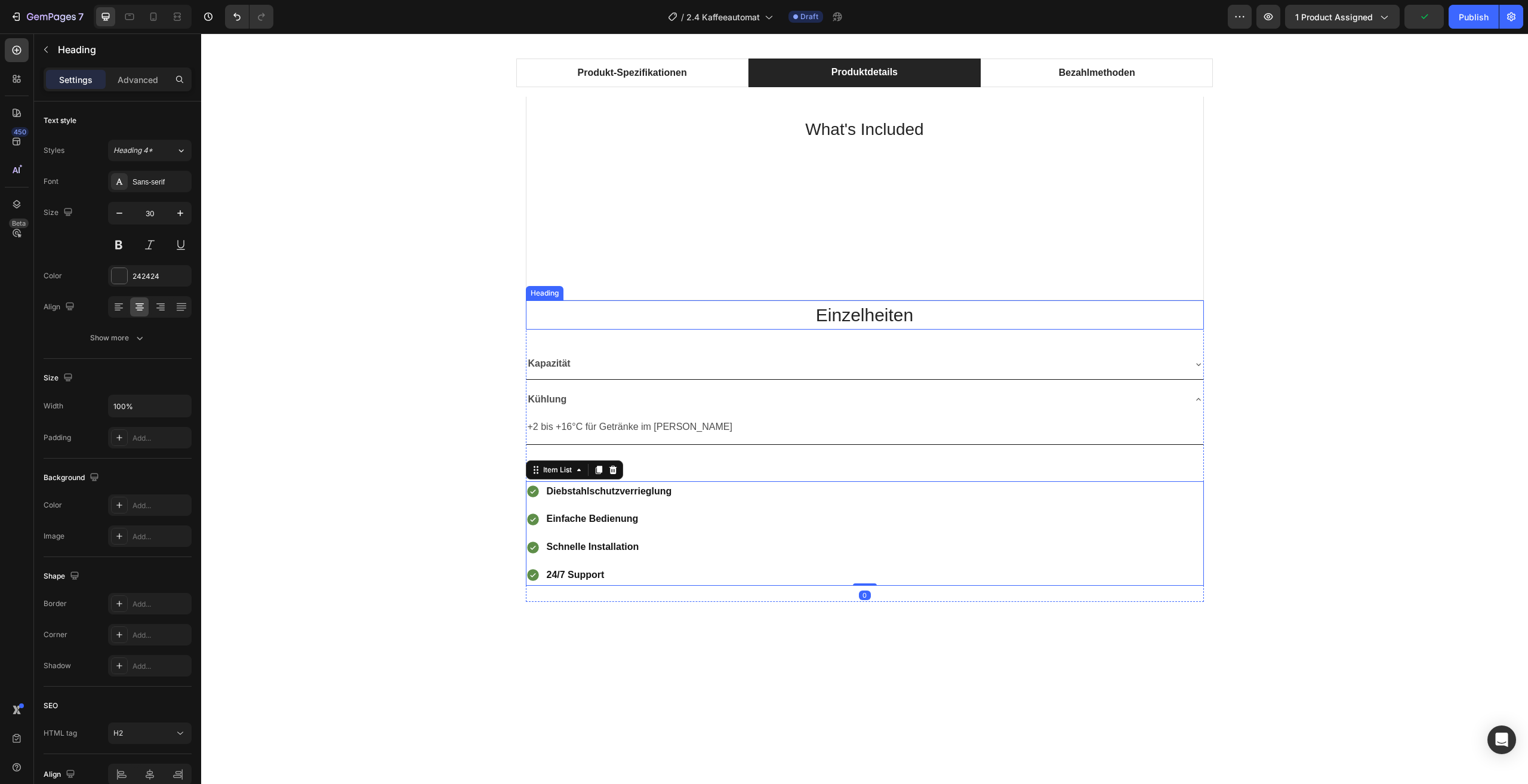
click at [1112, 326] on h2 "Einzelheiten" at bounding box center [865, 315] width 678 height 29
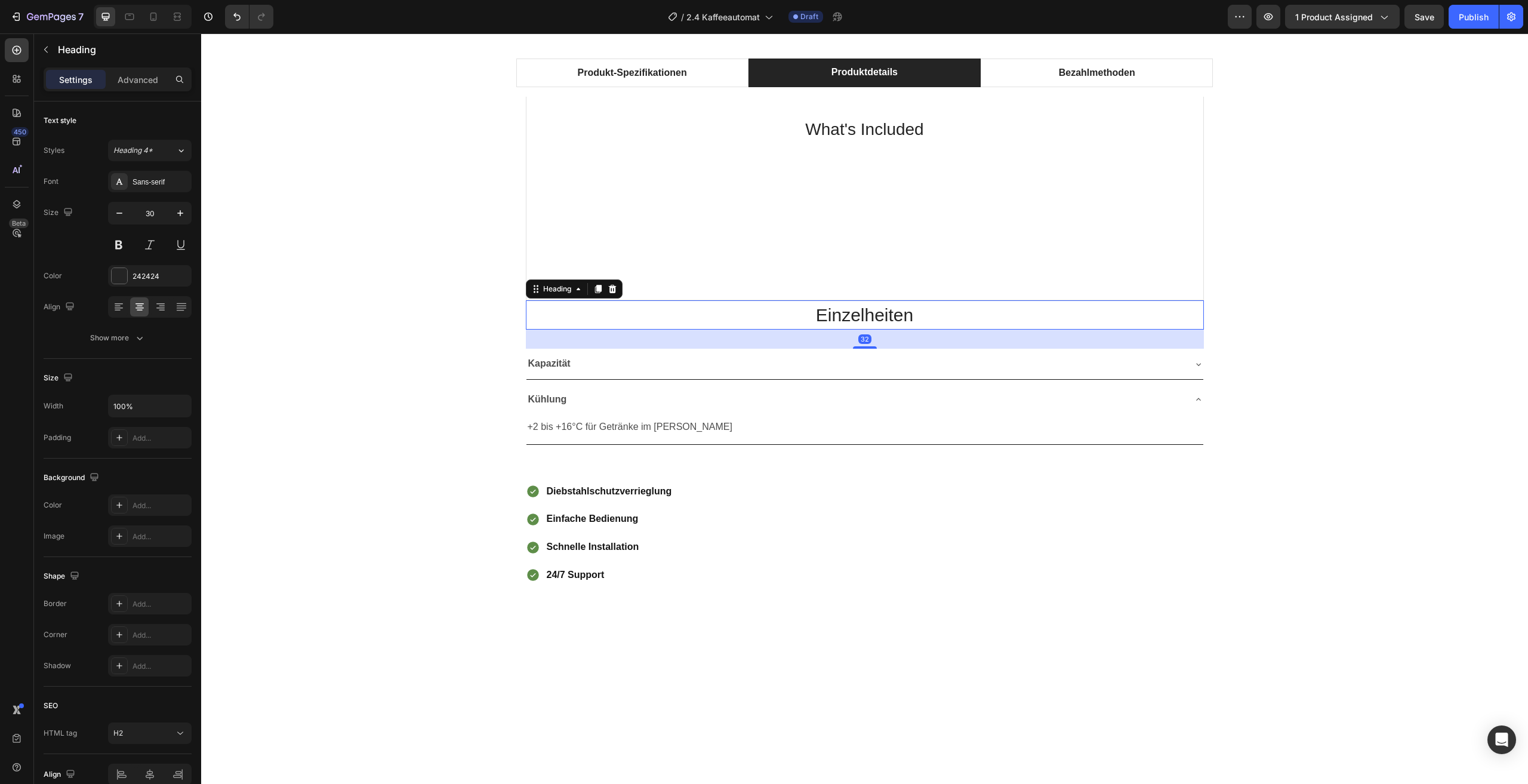
click at [1155, 355] on div "Kapazität" at bounding box center [855, 364] width 658 height 21
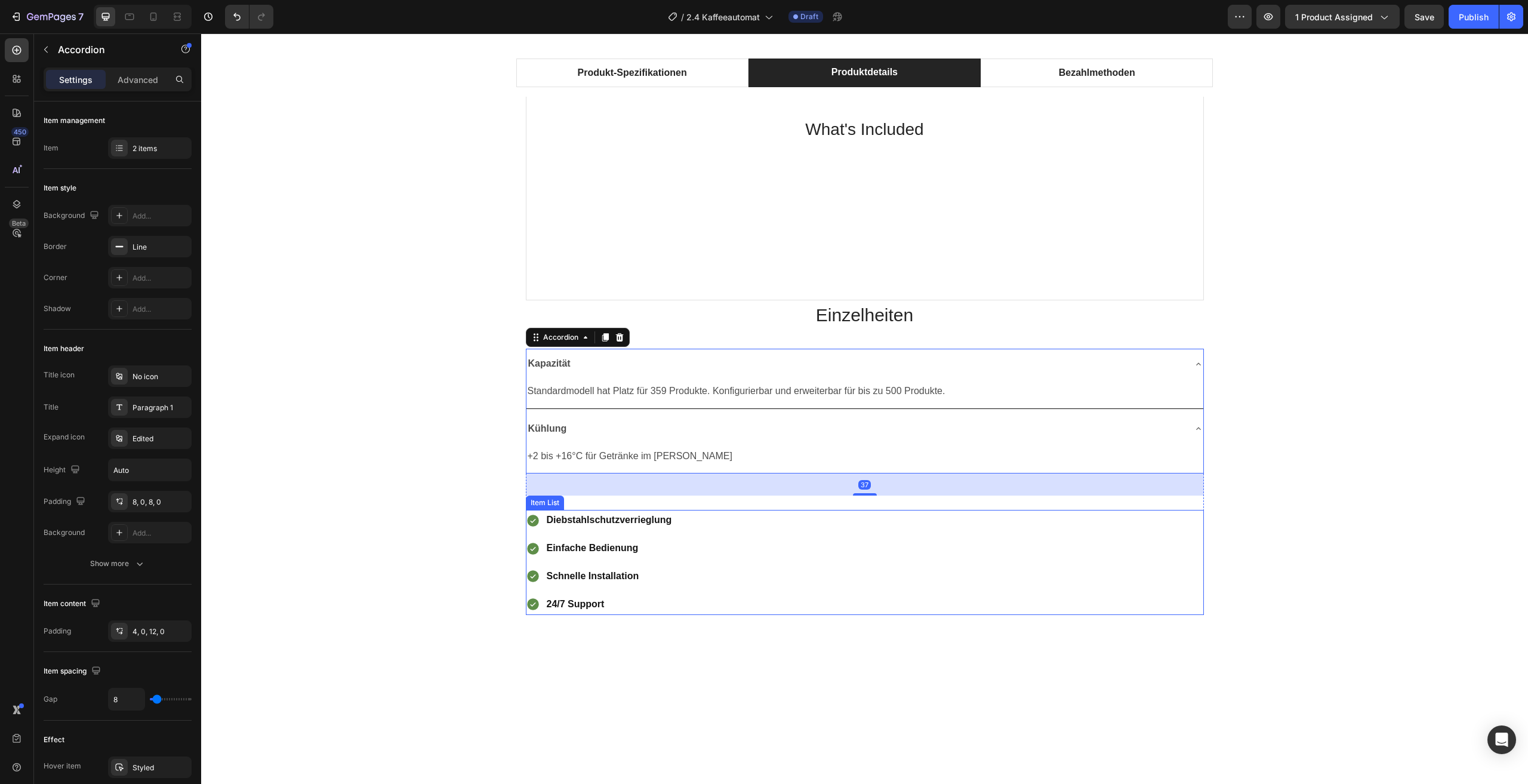
click at [1115, 573] on div "Diebstahlschutzverrieglung Einfache Bedienung Schnelle Installation 24/7 Support" at bounding box center [865, 562] width 678 height 105
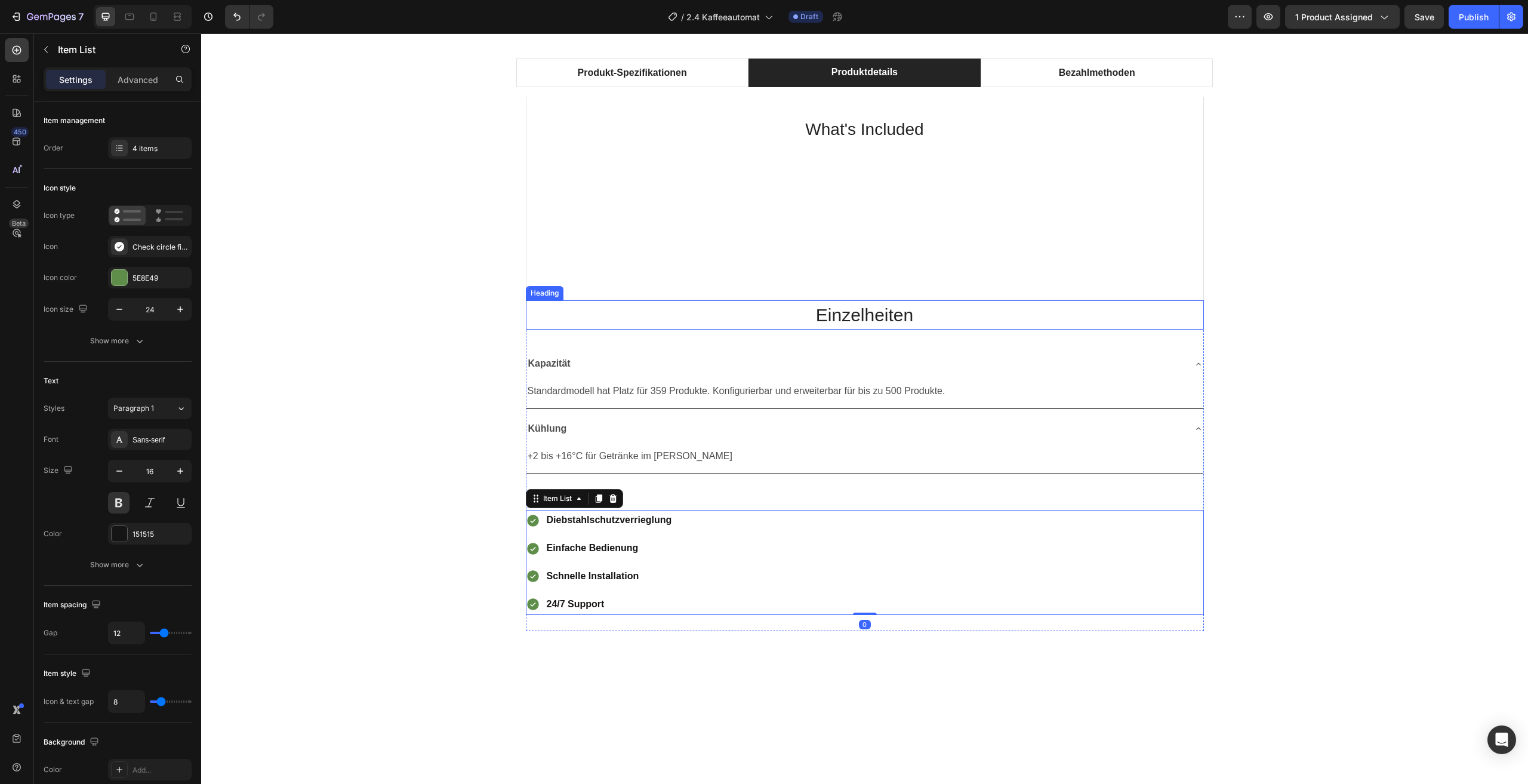
click at [1118, 322] on h2 "Einzelheiten" at bounding box center [865, 315] width 678 height 29
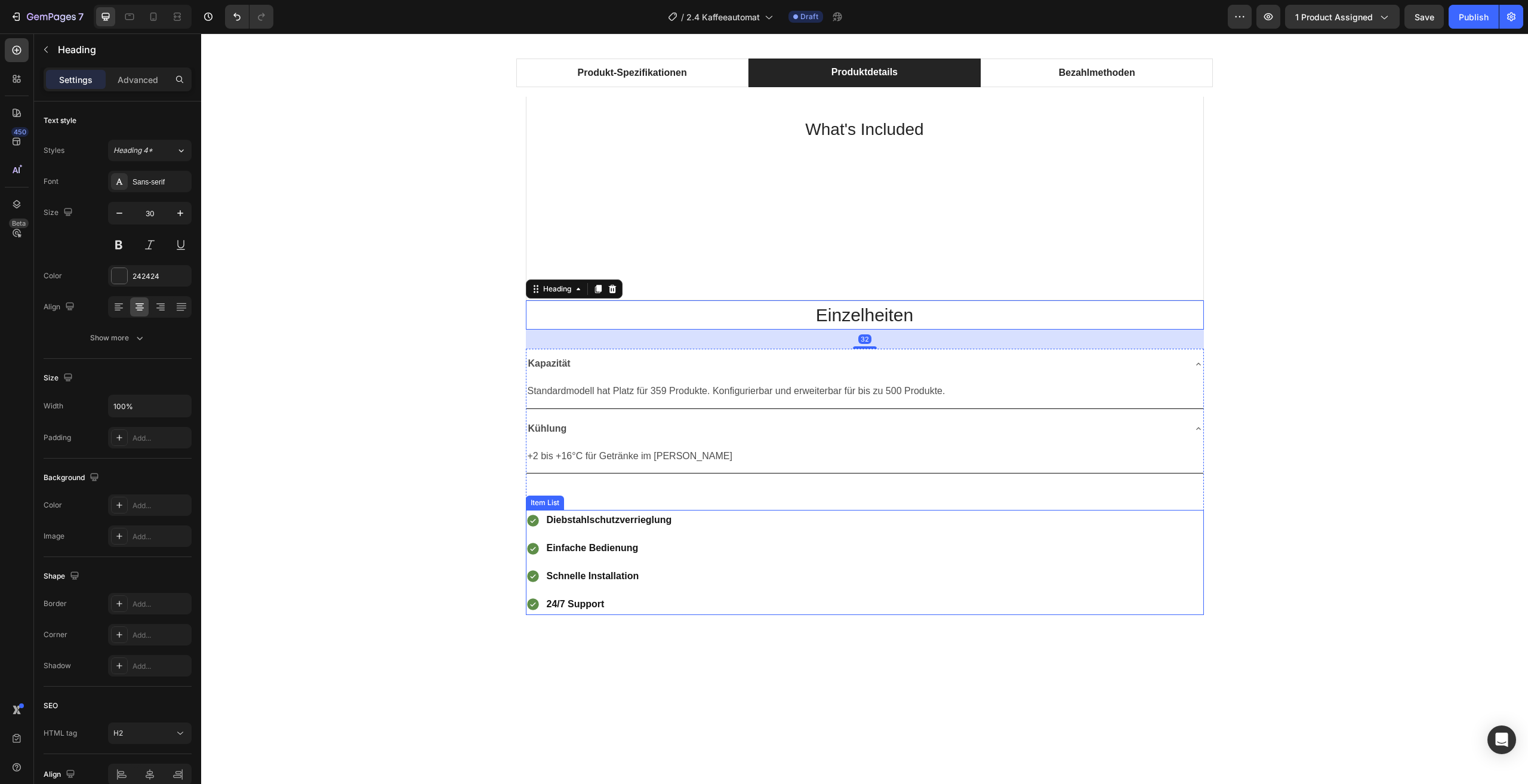
click at [1154, 563] on div "Diebstahlschutzverrieglung Einfache Bedienung Schnelle Installation 24/7 Support" at bounding box center [865, 562] width 678 height 105
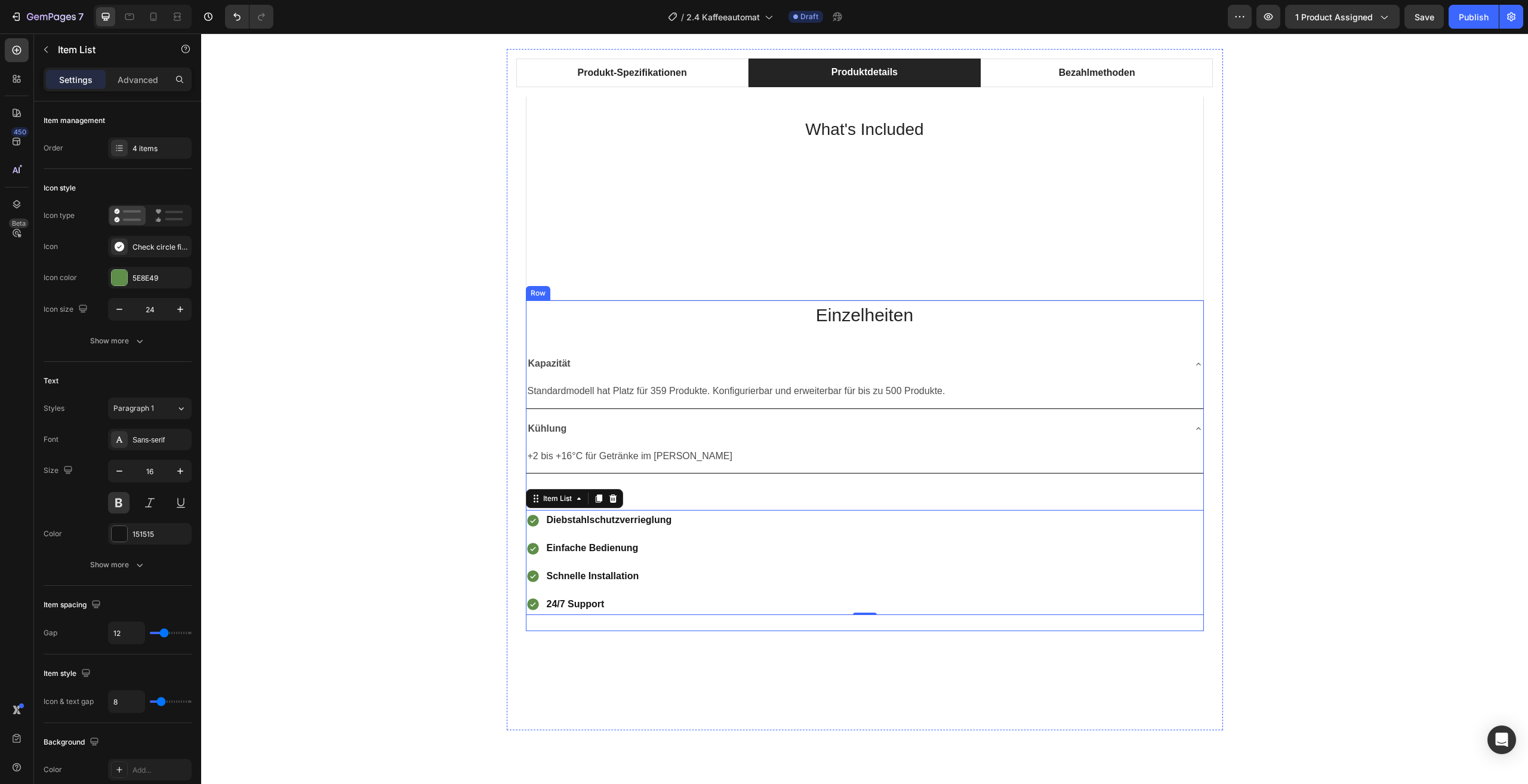
click at [1175, 330] on div "Einzelheiten Heading Kapazität Standardmodell hat Platz für 359 Produkte. Konfi…" at bounding box center [865, 465] width 678 height 330
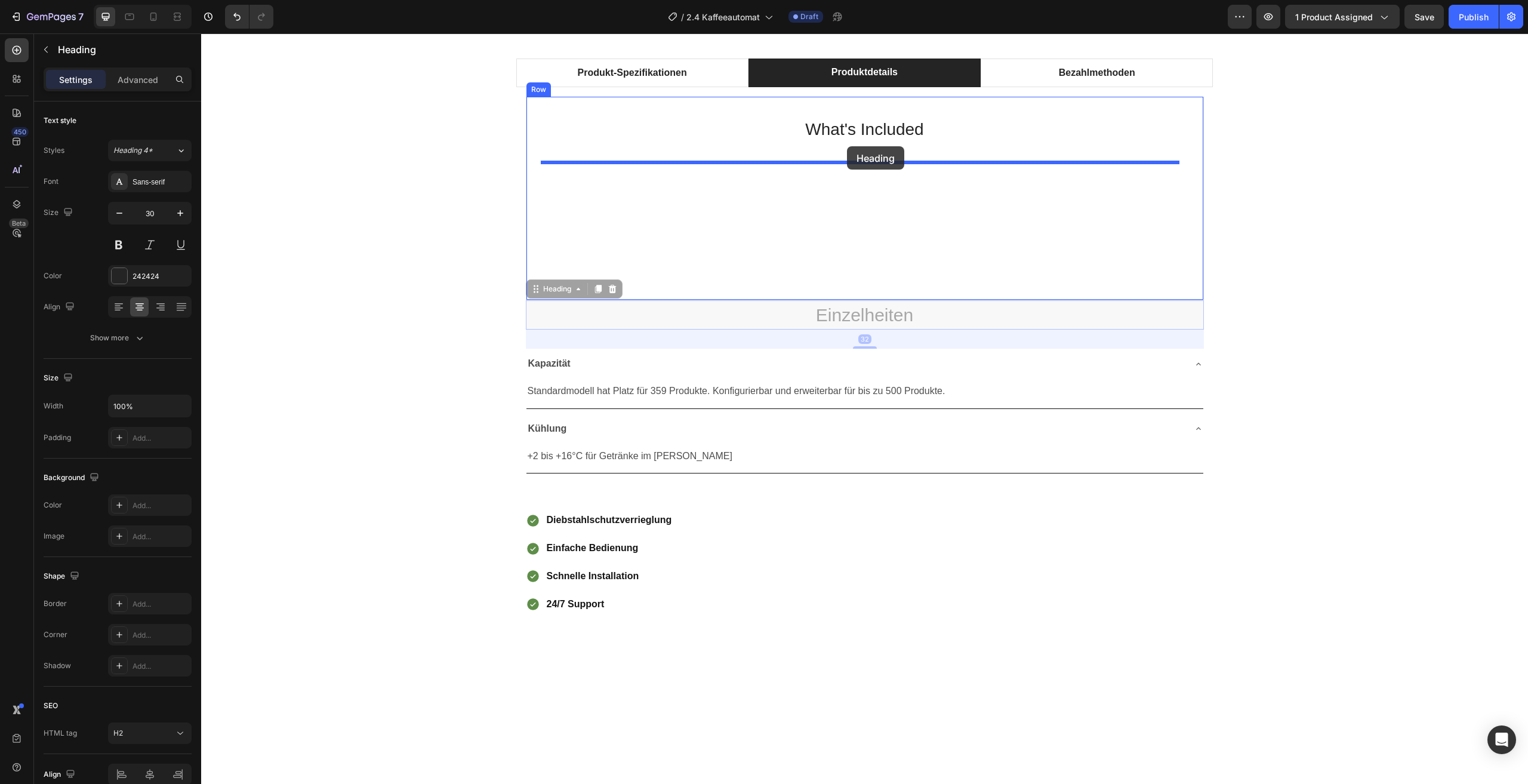
drag, startPoint x: 1152, startPoint y: 315, endPoint x: 847, endPoint y: 146, distance: 348.7
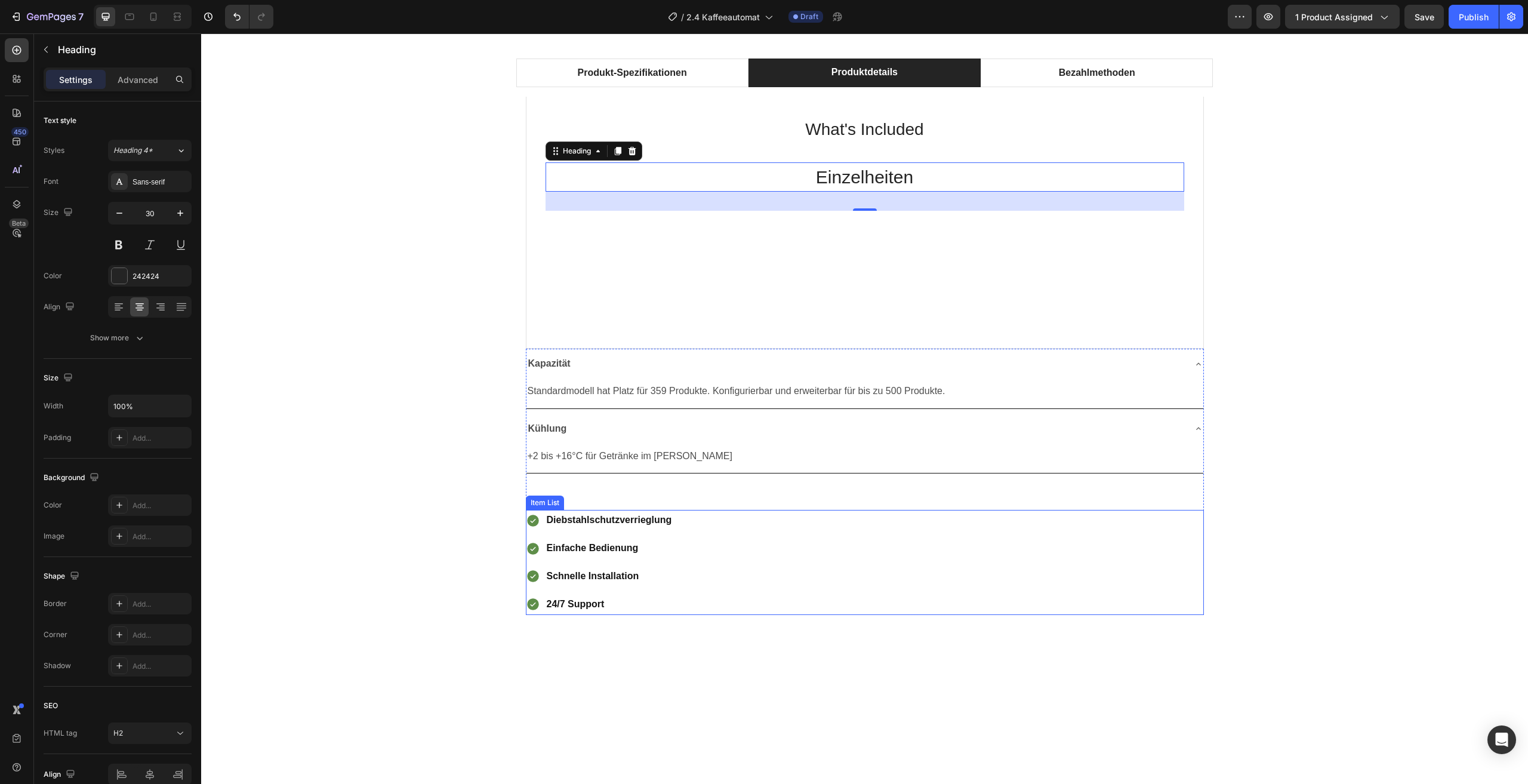
click at [1052, 541] on div "Diebstahlschutzverrieglung Einfache Bedienung Schnelle Installation 24/7 Support" at bounding box center [865, 562] width 678 height 105
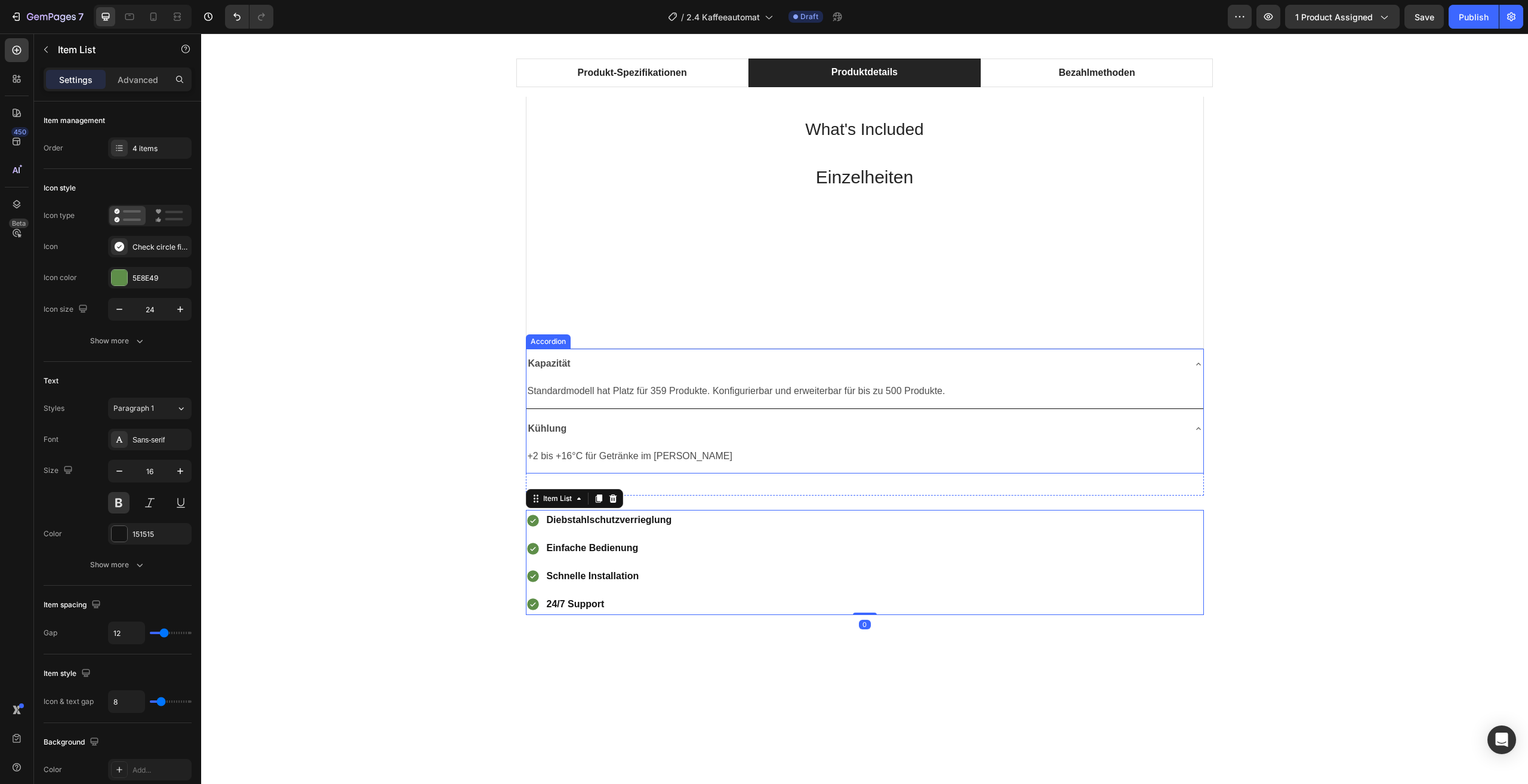
click at [1185, 430] on div "Kühlung" at bounding box center [865, 429] width 677 height 30
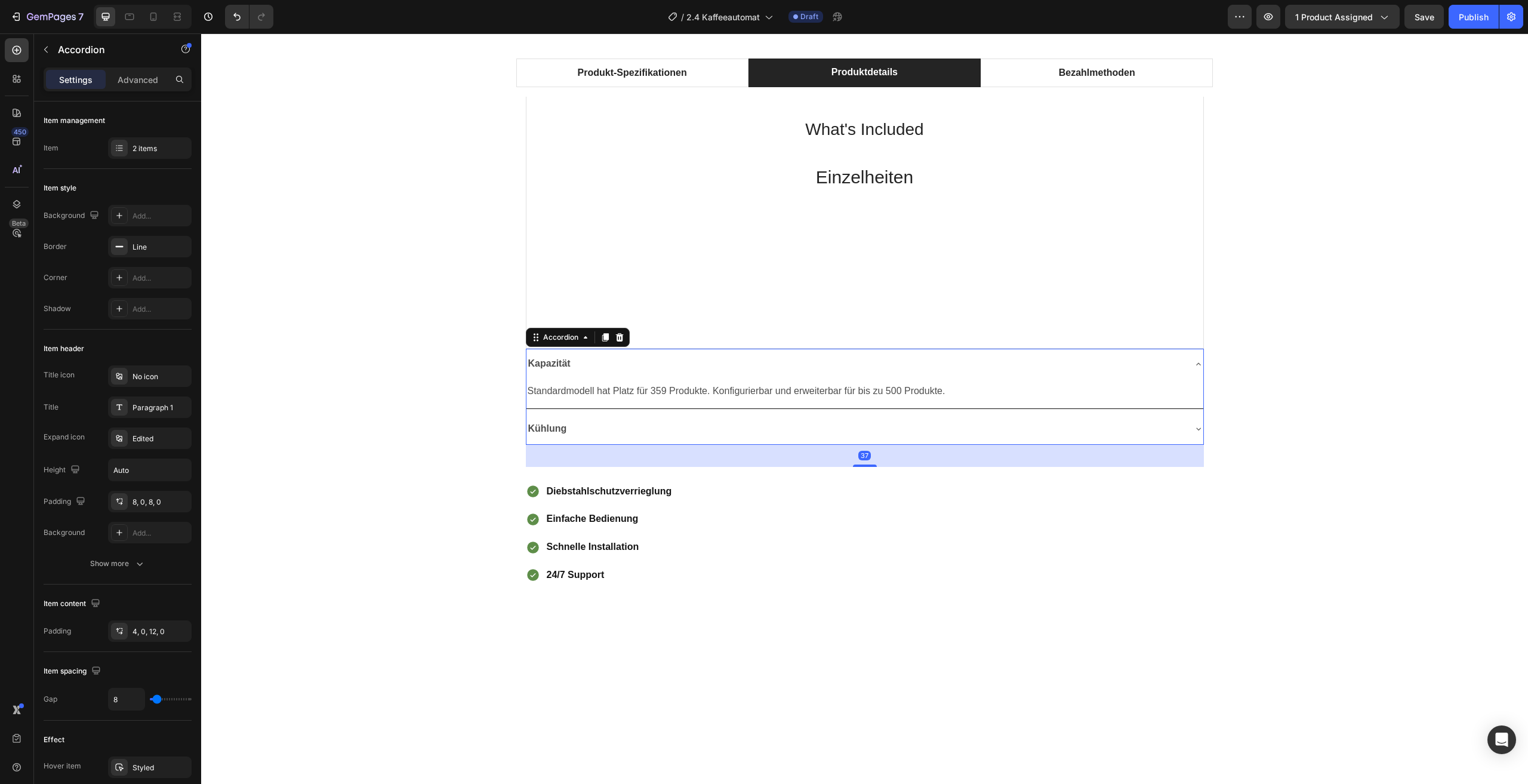
click at [1187, 375] on div "Kapazität" at bounding box center [865, 364] width 677 height 30
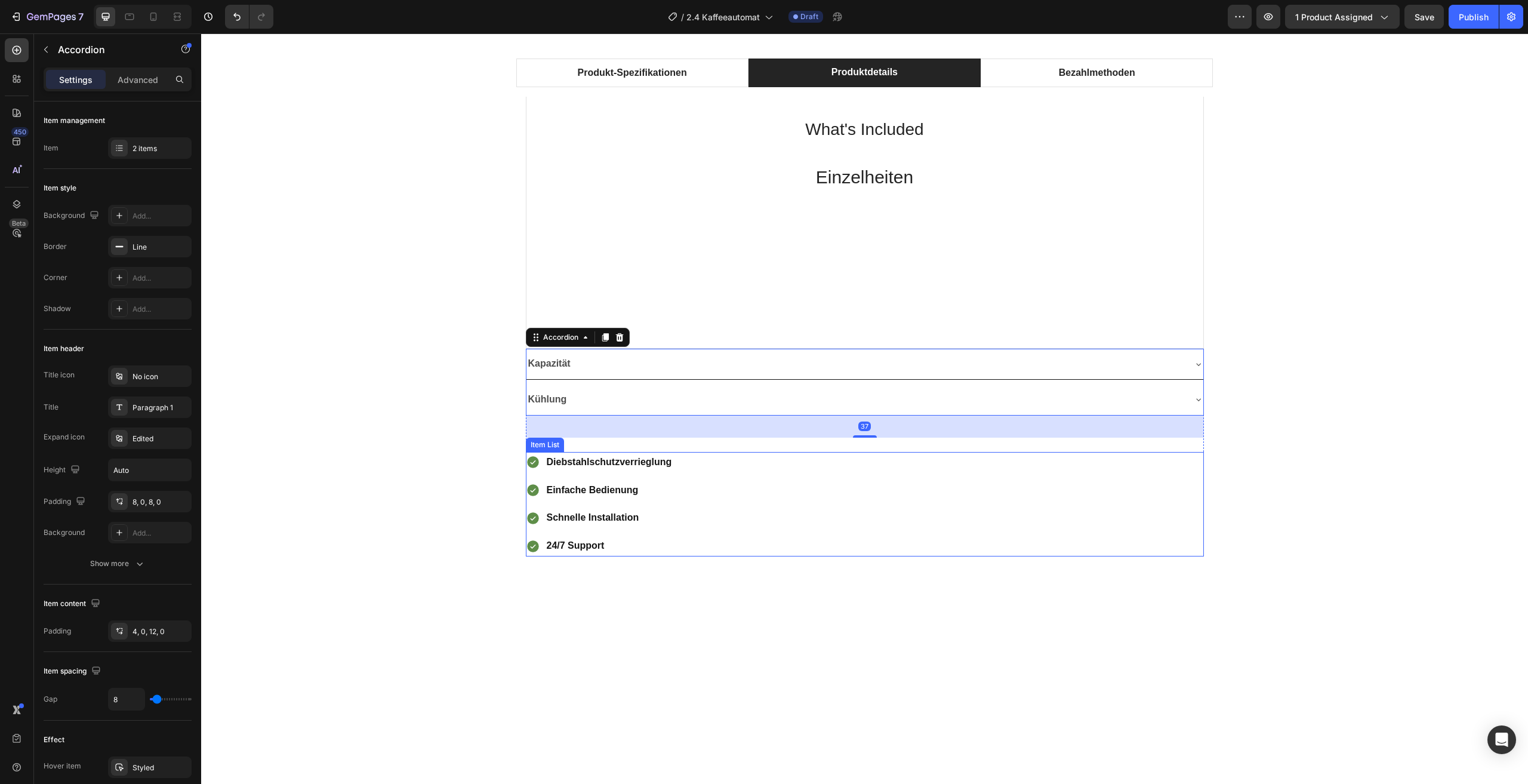
click at [1149, 529] on div "Diebstahlschutzverrieglung Einfache Bedienung Schnelle Installation 24/7 Support" at bounding box center [865, 504] width 678 height 105
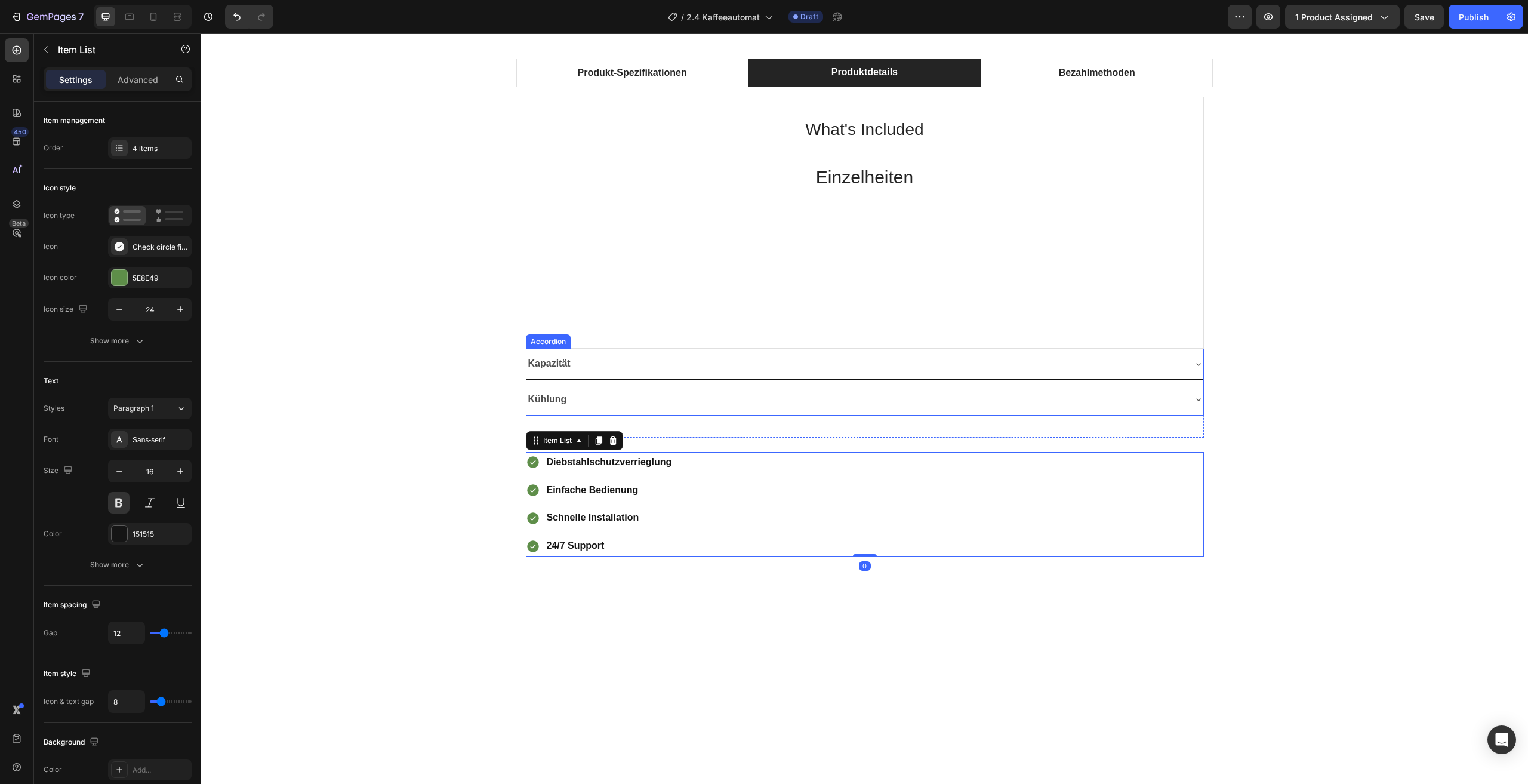
click at [1088, 375] on div "Kapazität" at bounding box center [865, 364] width 677 height 30
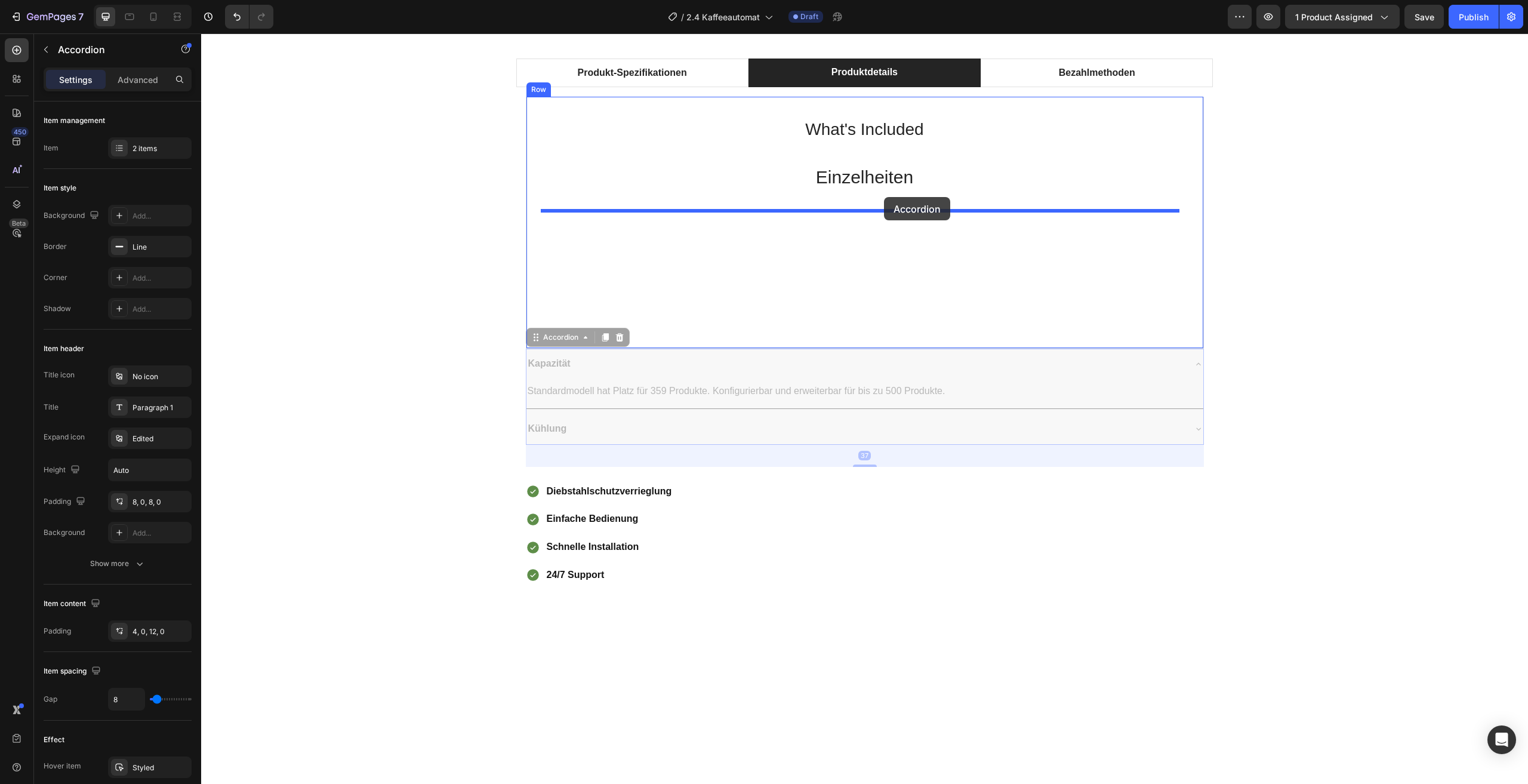
drag, startPoint x: 1084, startPoint y: 362, endPoint x: 884, endPoint y: 197, distance: 259.3
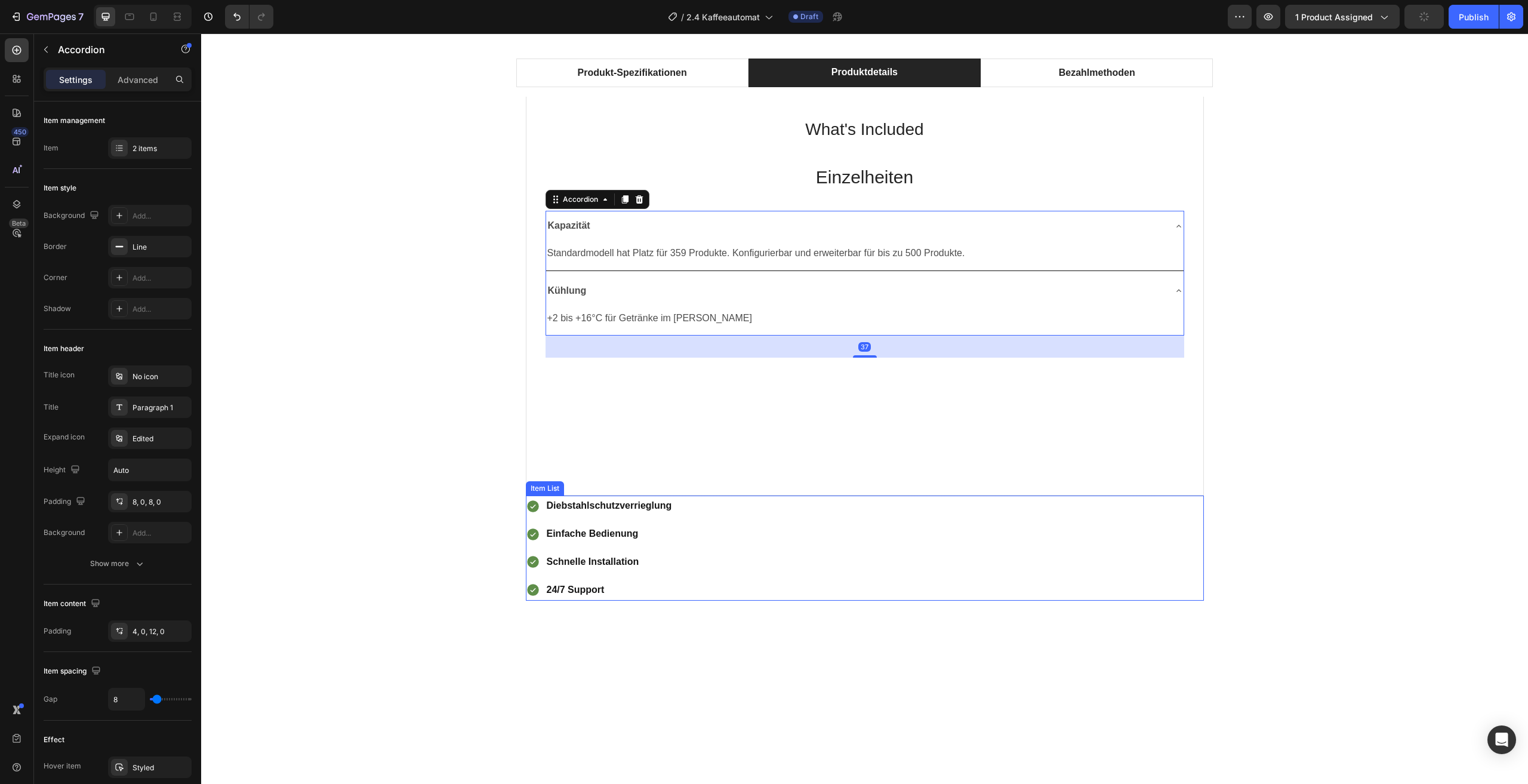
click at [973, 527] on div "Diebstahlschutzverrieglung Einfache Bedienung Schnelle Installation 24/7 Support" at bounding box center [865, 548] width 678 height 105
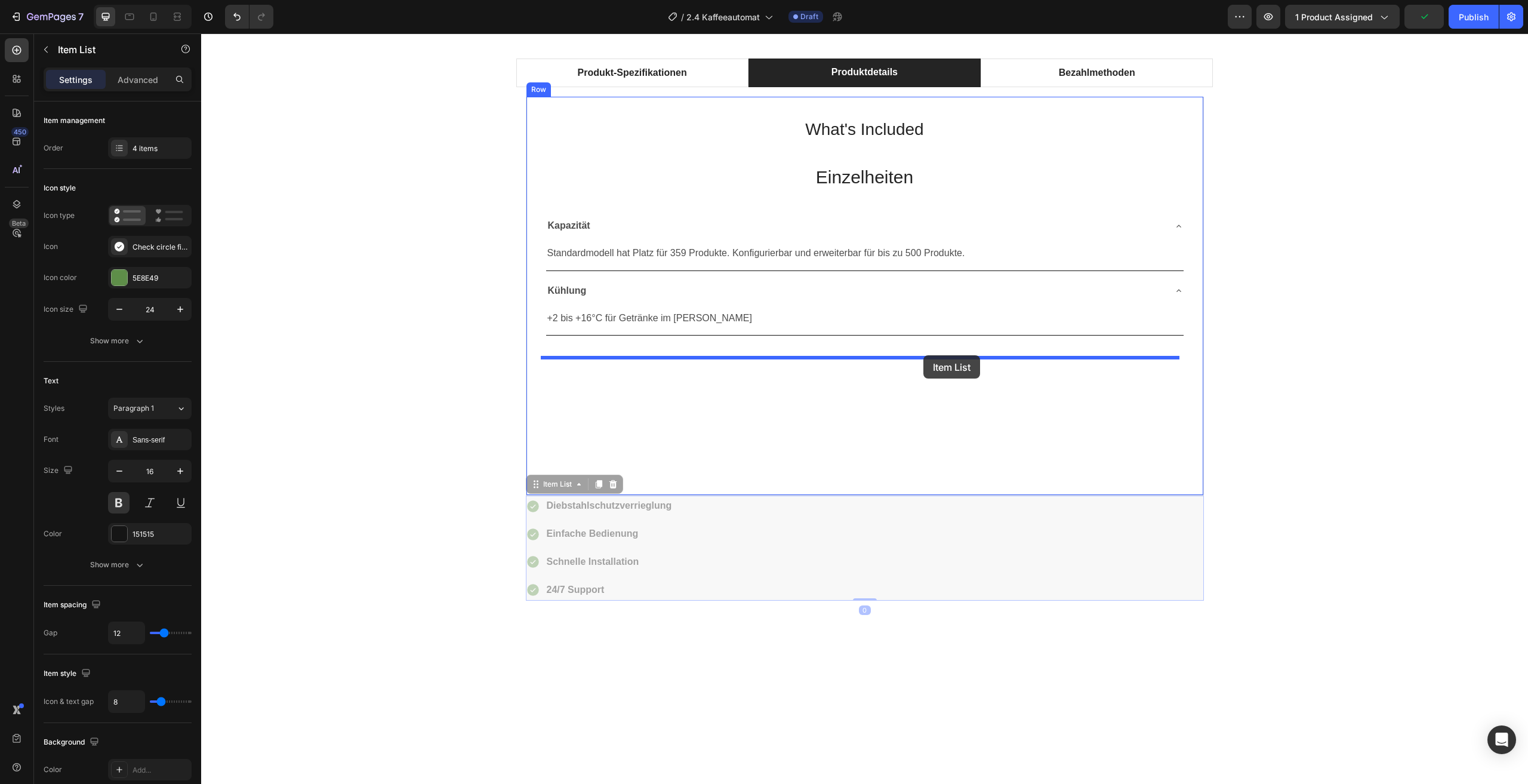
drag, startPoint x: 930, startPoint y: 553, endPoint x: 924, endPoint y: 355, distance: 198.1
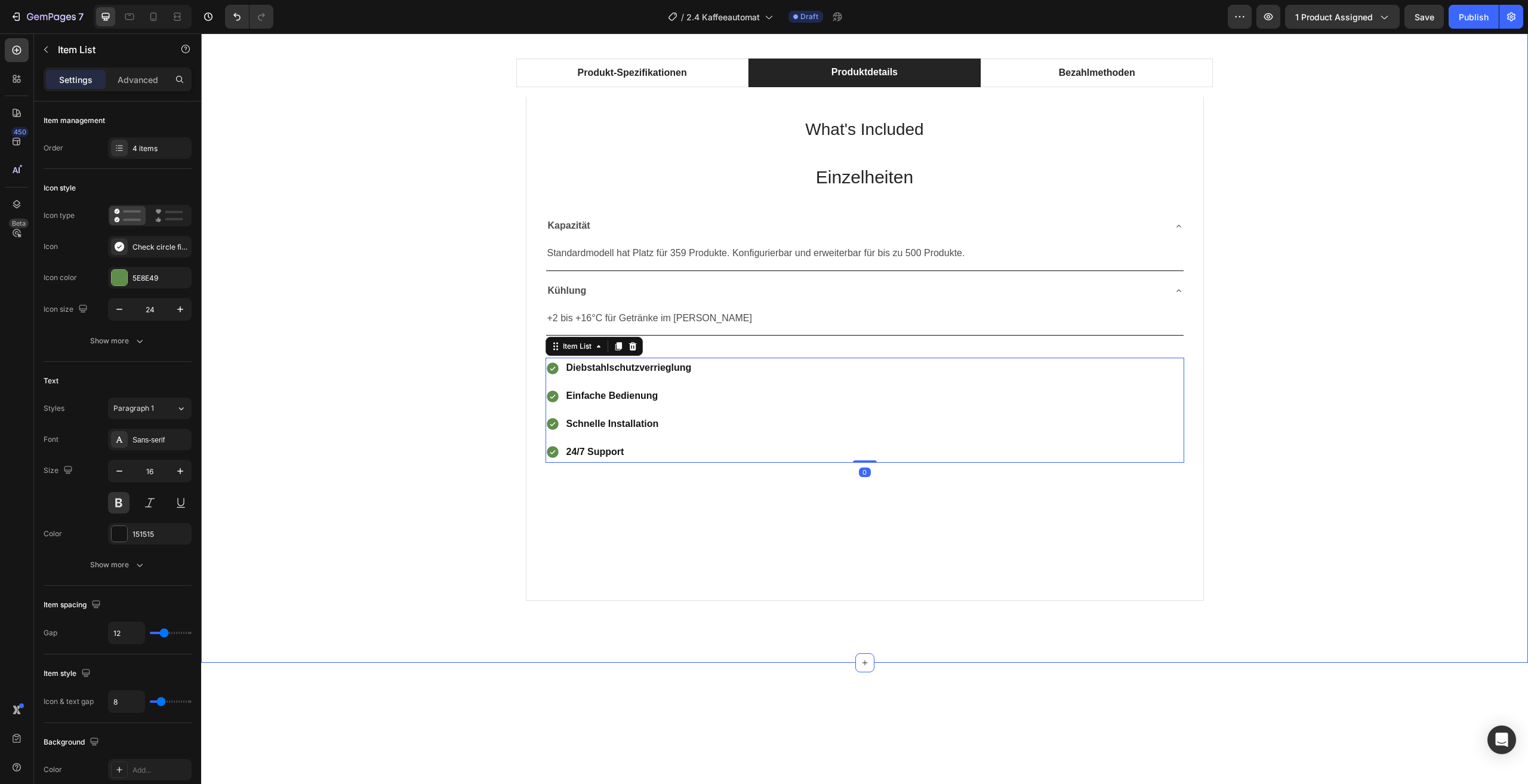
click at [1277, 396] on div "Produkt-Spezifikationen Produktdetails Bezahlmethoden Technical Specifications …" at bounding box center [864, 334] width 1309 height 570
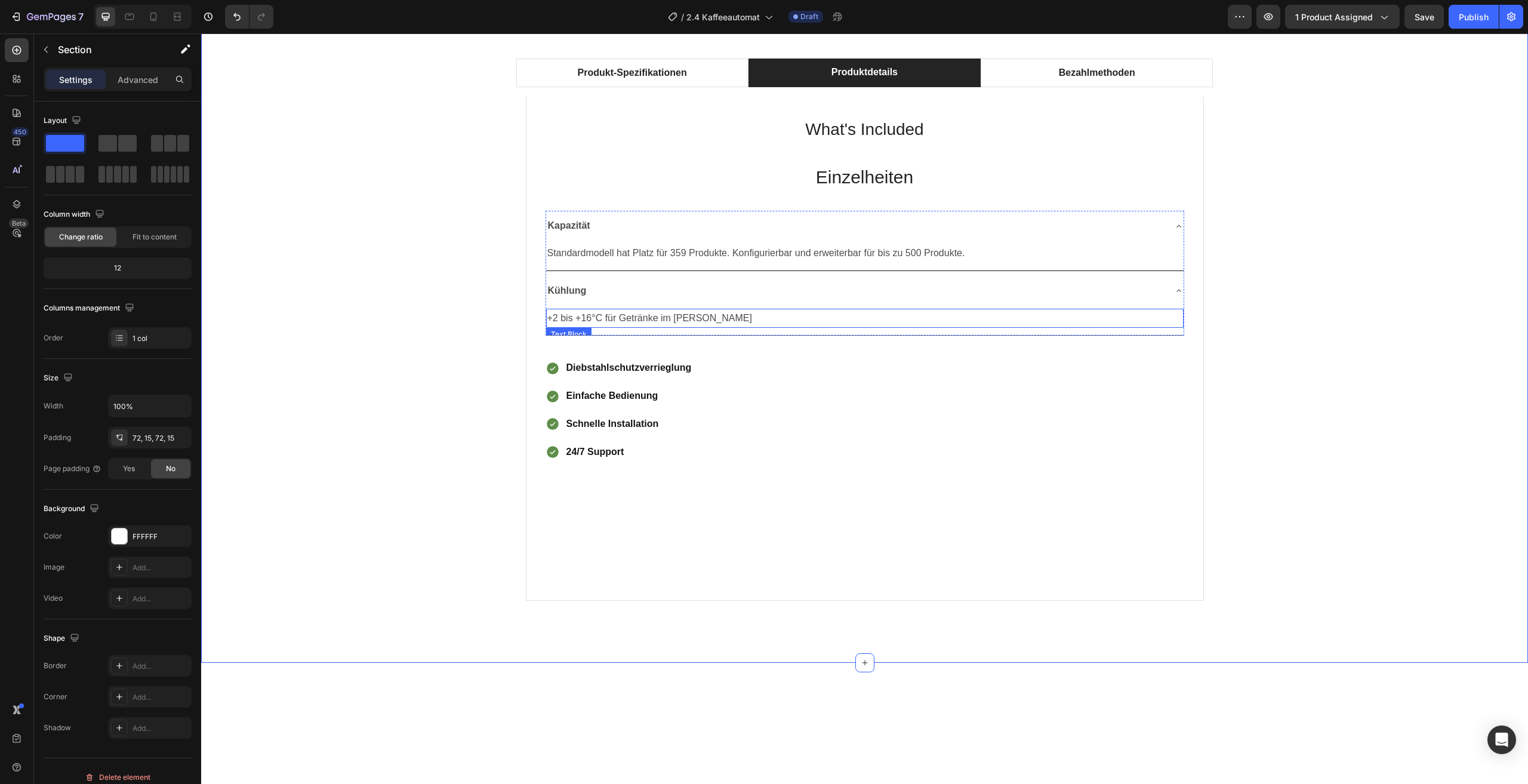
click at [1161, 286] on div "Kühlung" at bounding box center [865, 291] width 637 height 30
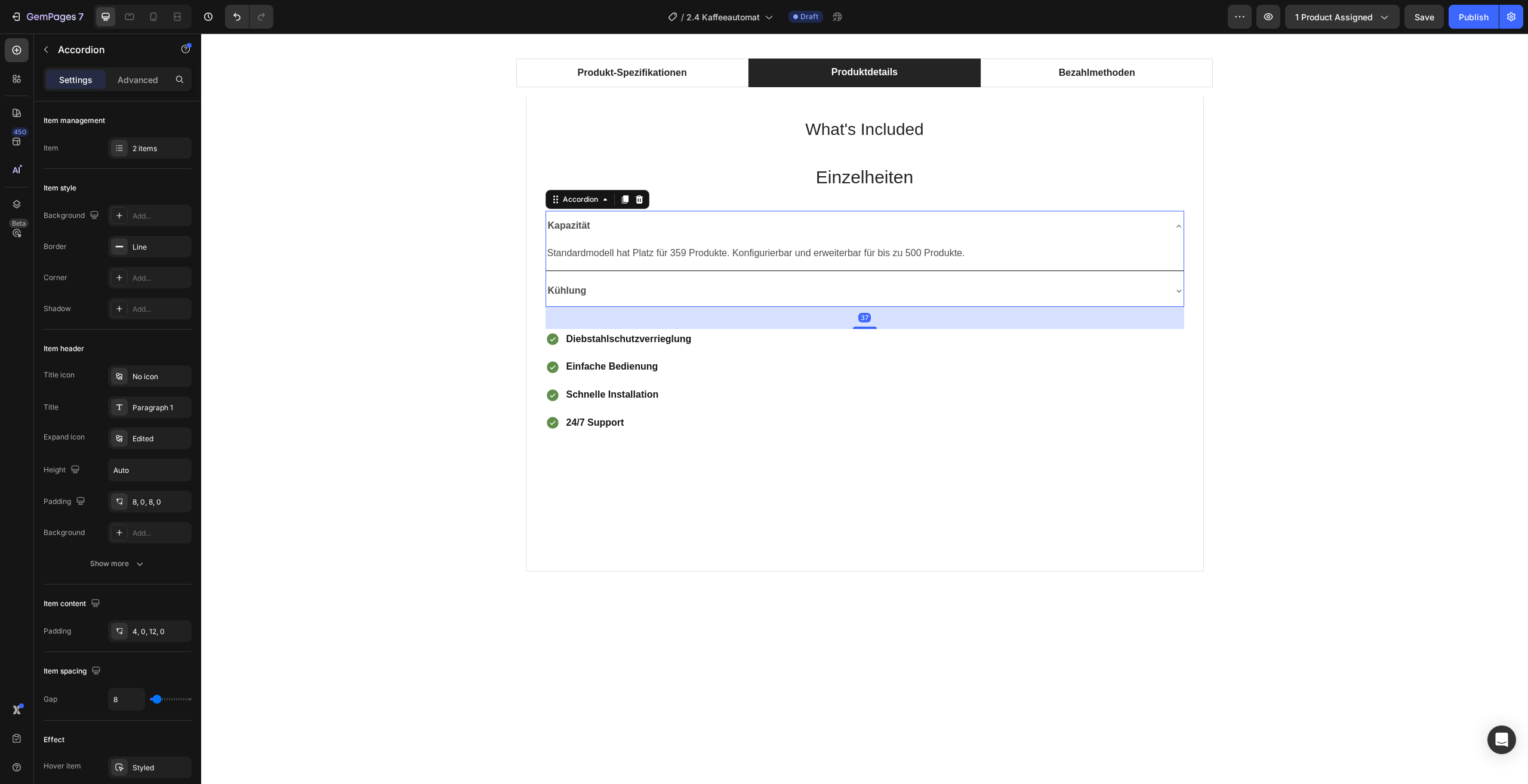
click at [1174, 222] on icon at bounding box center [1179, 226] width 10 height 10
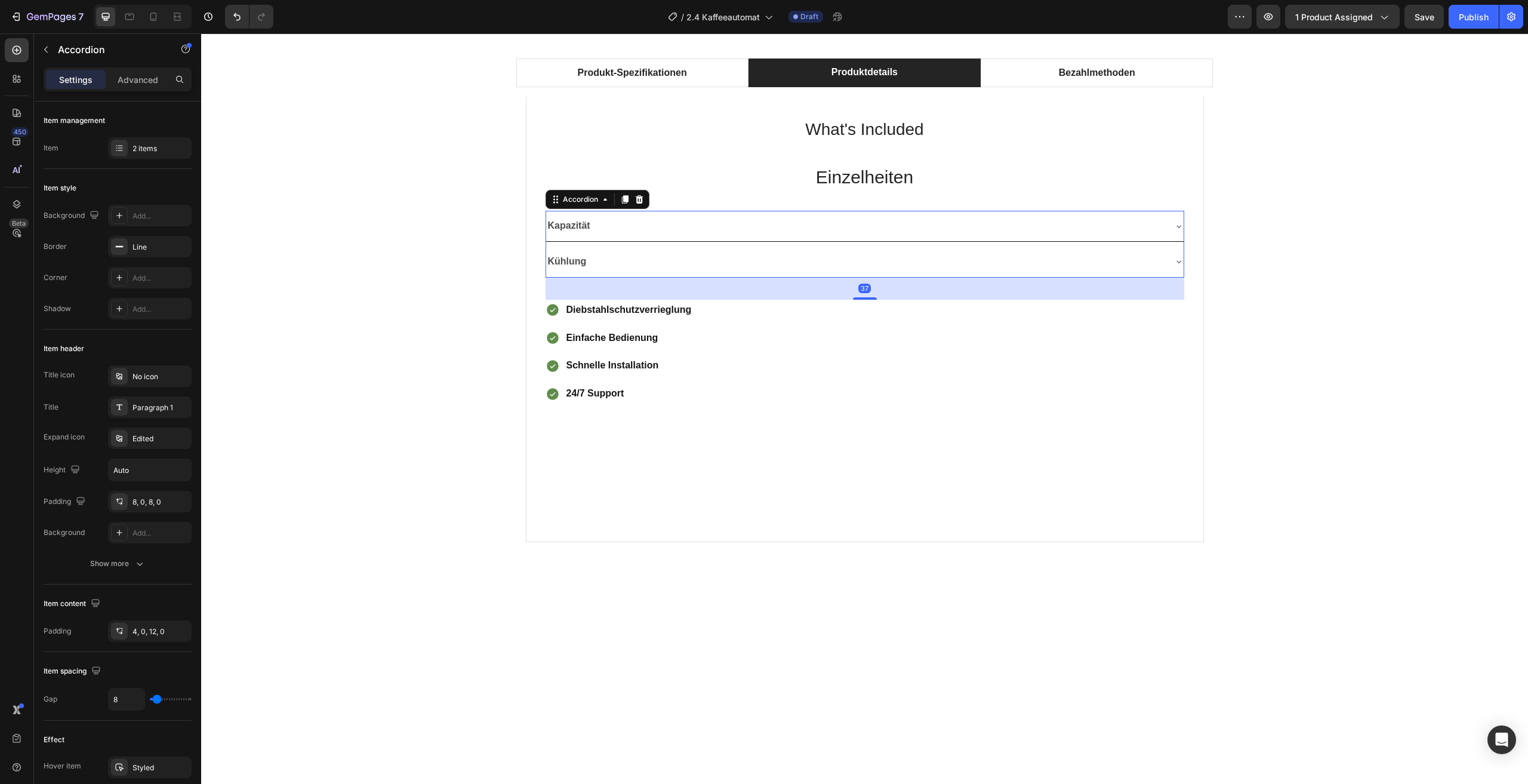
click at [1330, 248] on div "Produkt-Spezifikationen Produktdetails Bezahlmethoden Technical Specifications …" at bounding box center [864, 305] width 1309 height 512
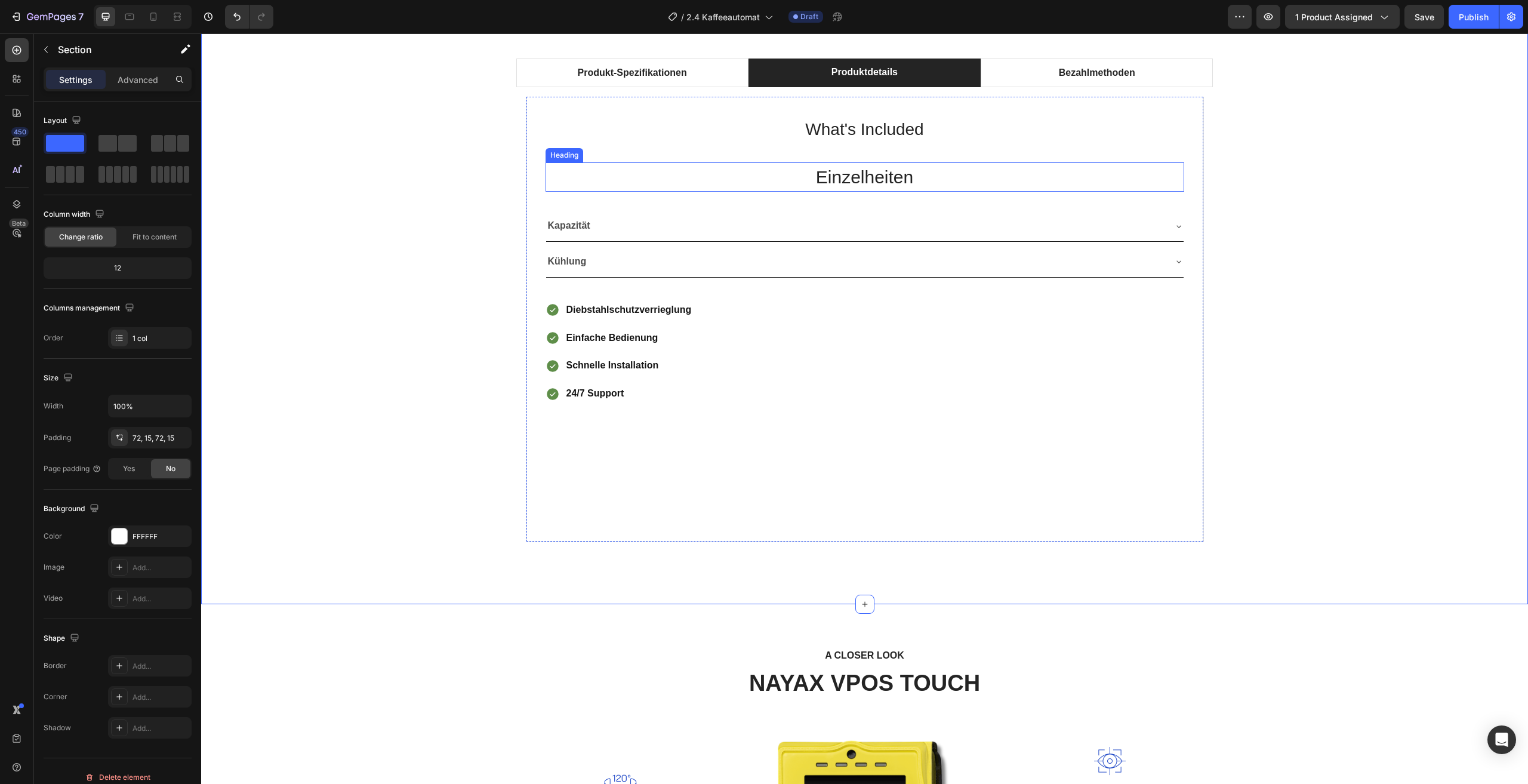
scroll to position [639, 0]
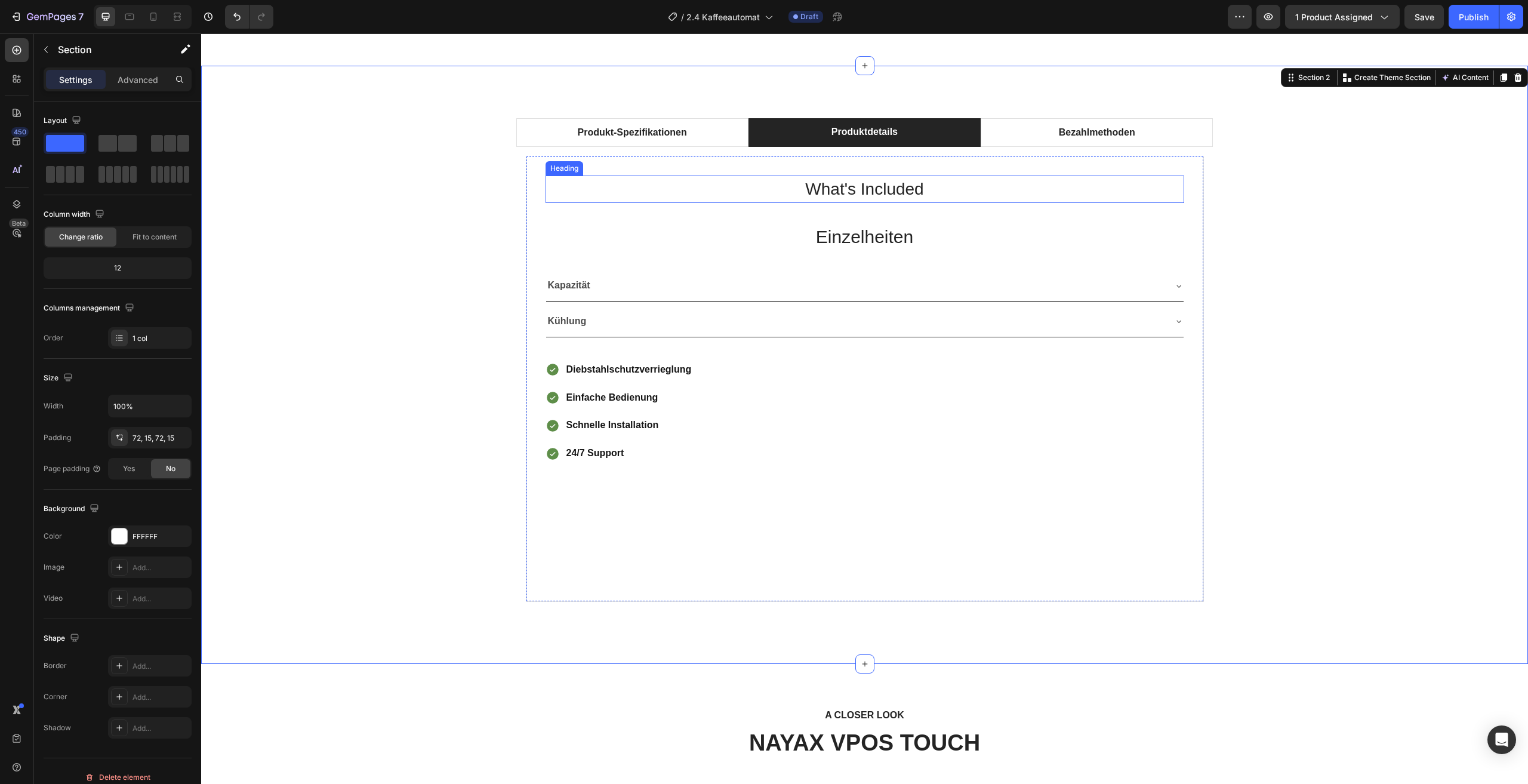
click at [958, 196] on p "What's Included" at bounding box center [865, 189] width 637 height 25
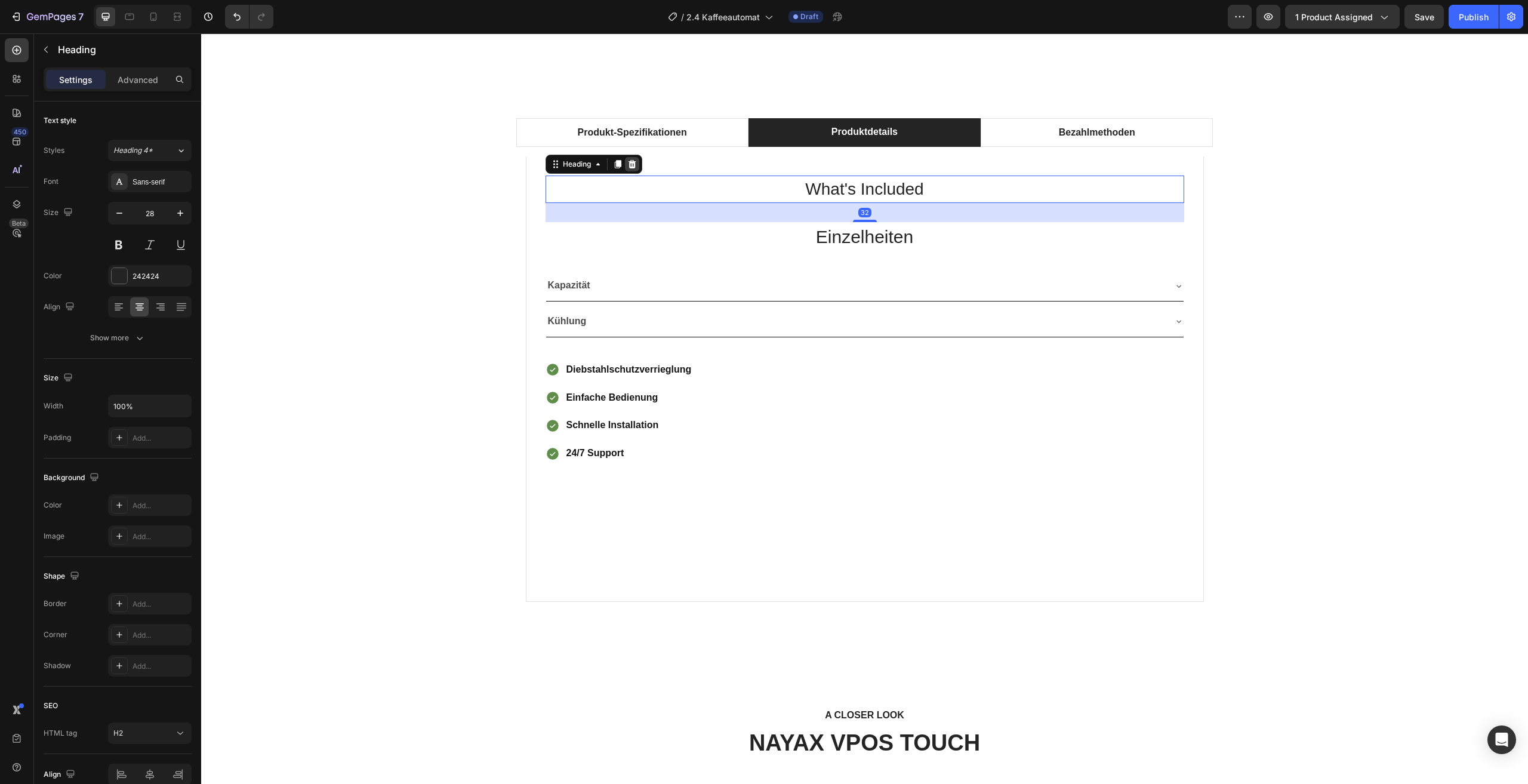
click at [628, 163] on icon at bounding box center [632, 164] width 8 height 9
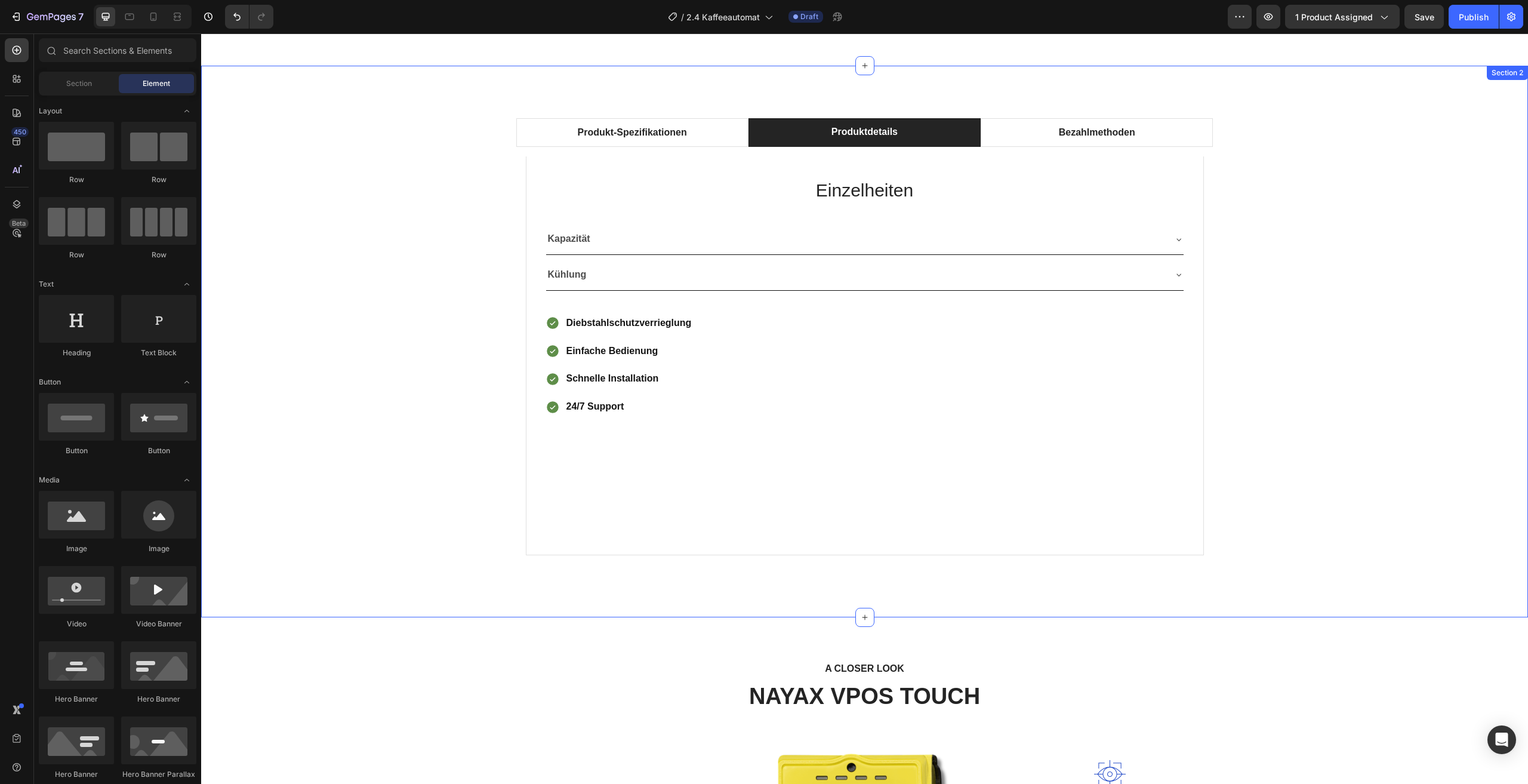
click at [1304, 301] on div "Produkt-Spezifikationen Produktdetails Bezahlmethoden Technical Specifications …" at bounding box center [864, 341] width 1309 height 465
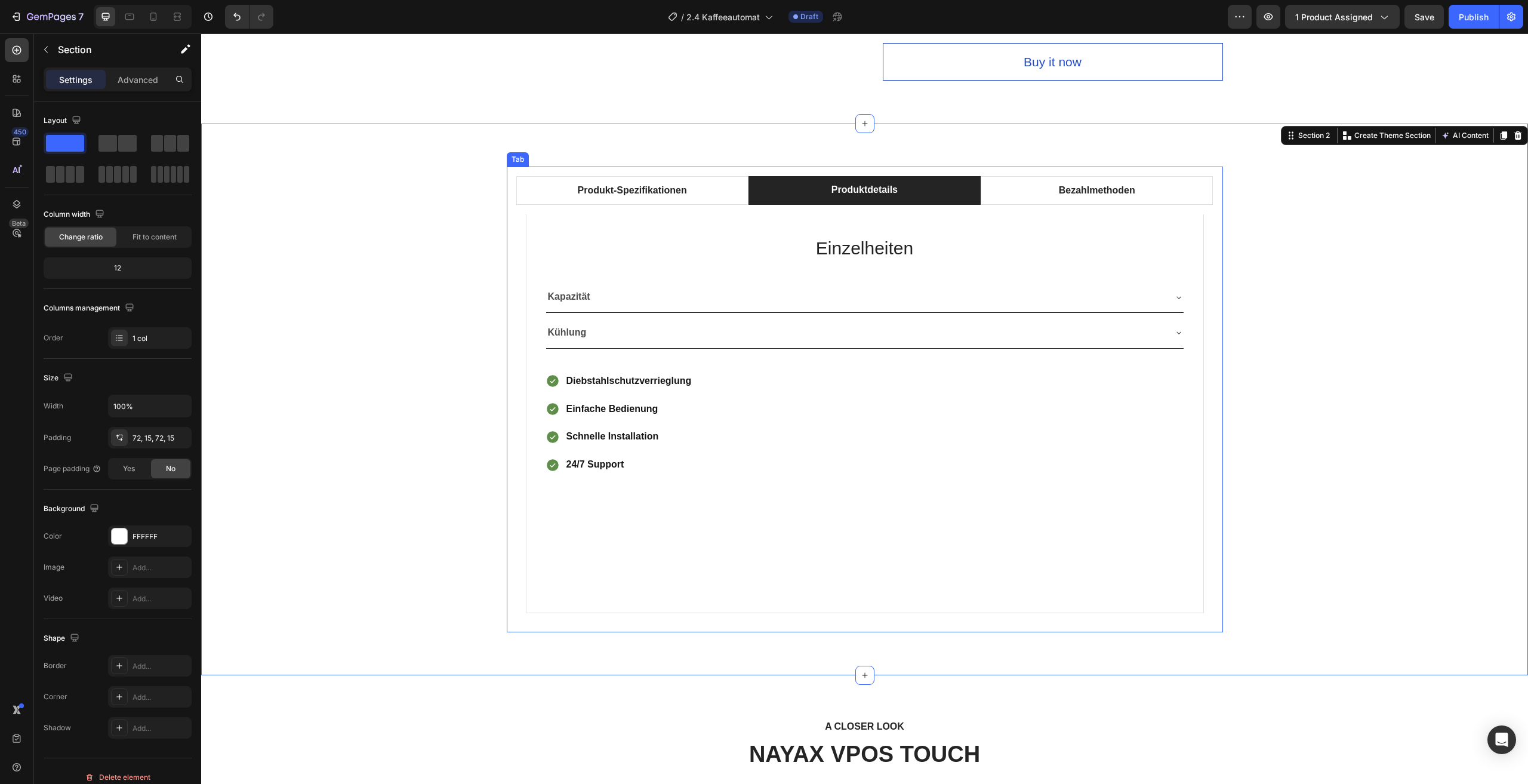
scroll to position [580, 0]
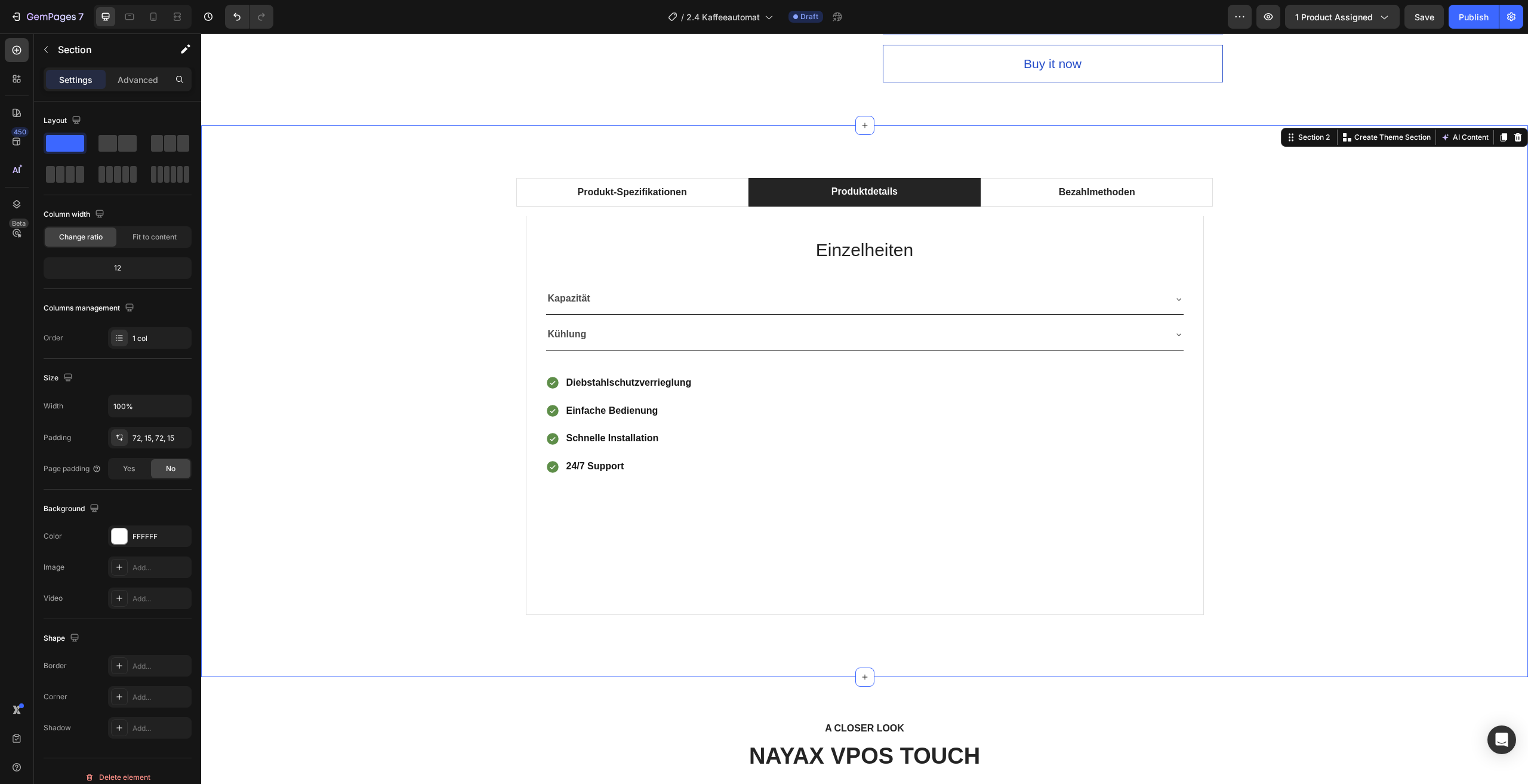
click at [436, 336] on div "Produkt-Spezifikationen Produktdetails Bezahlmethoden Technical Specifications …" at bounding box center [864, 401] width 1309 height 465
click at [724, 196] on li "Produkt-Spezifikationen" at bounding box center [632, 192] width 232 height 29
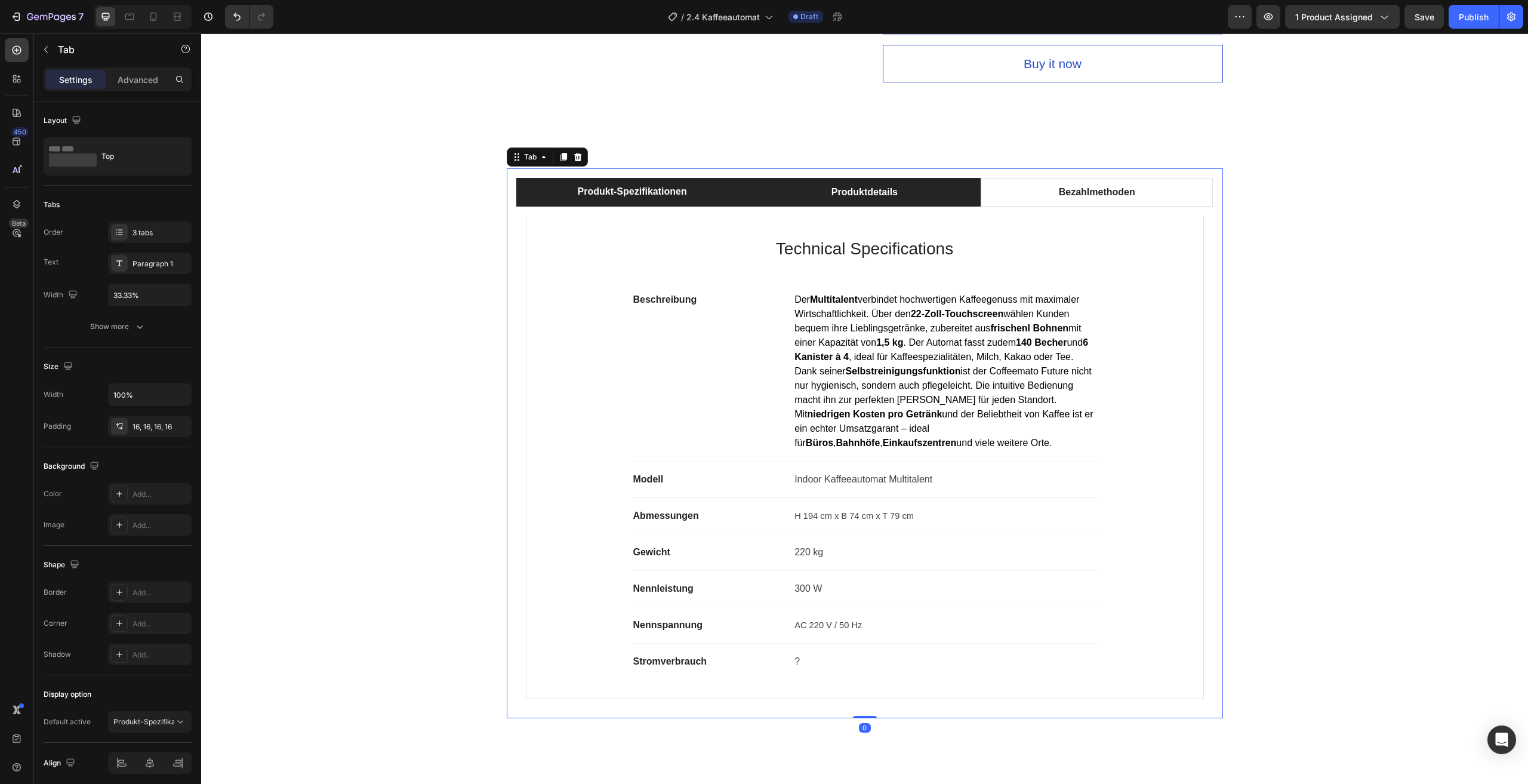
click at [930, 198] on li "Produktdetails" at bounding box center [864, 192] width 232 height 29
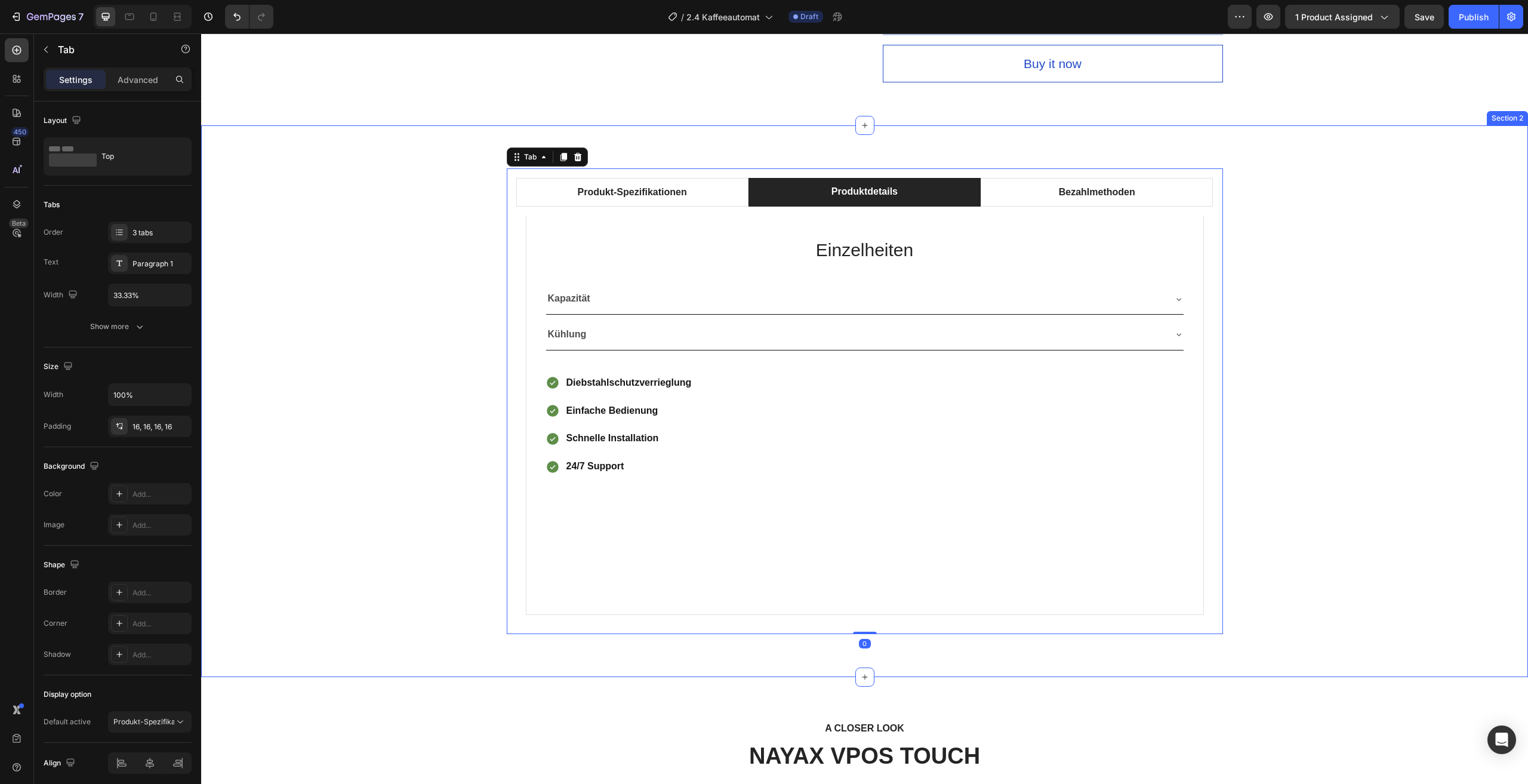
click at [1342, 293] on div "Produkt-Spezifikationen Produktdetails Bezahlmethoden Technical Specifications …" at bounding box center [864, 401] width 1309 height 465
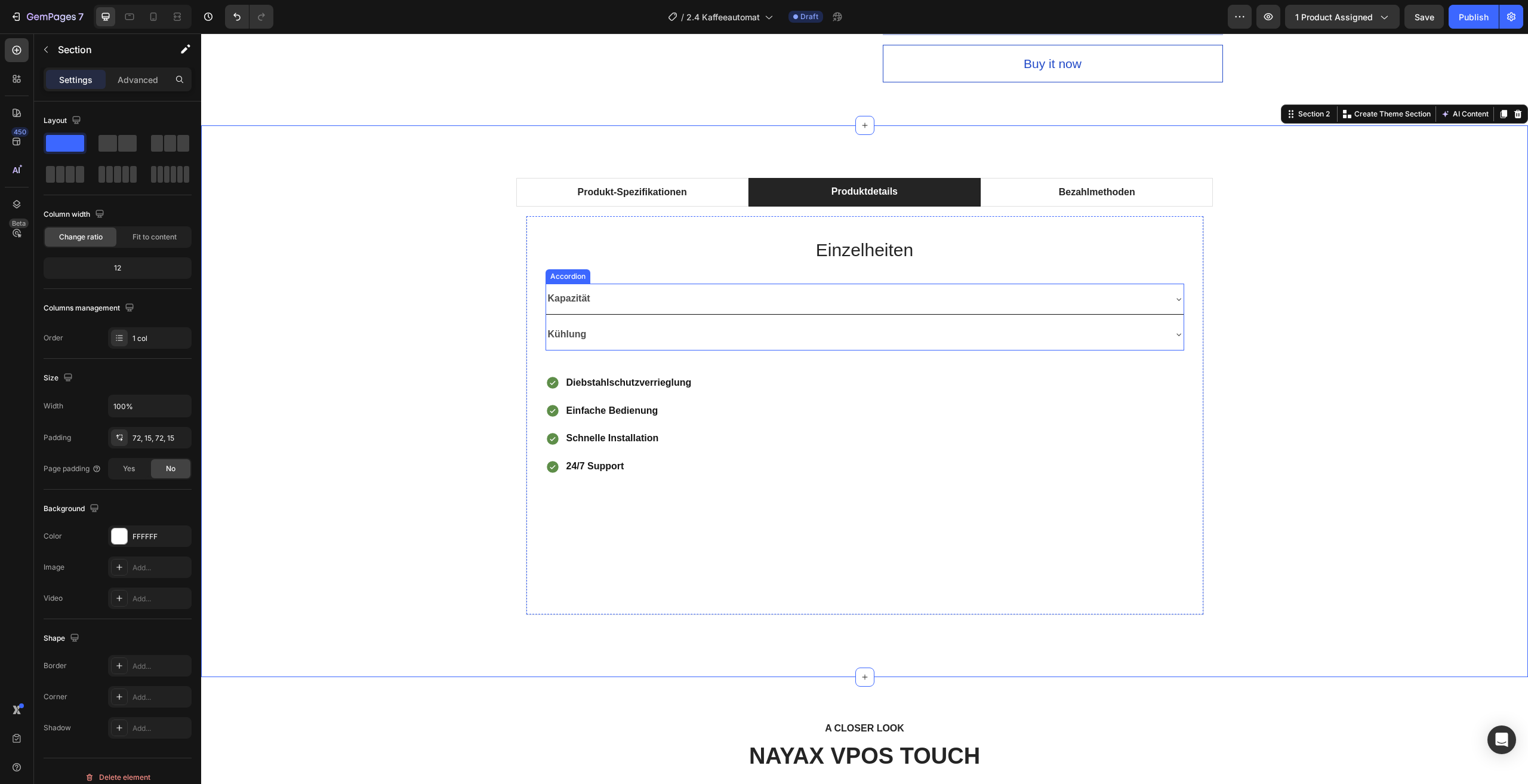
click at [671, 300] on div "Kapazität" at bounding box center [855, 299] width 618 height 21
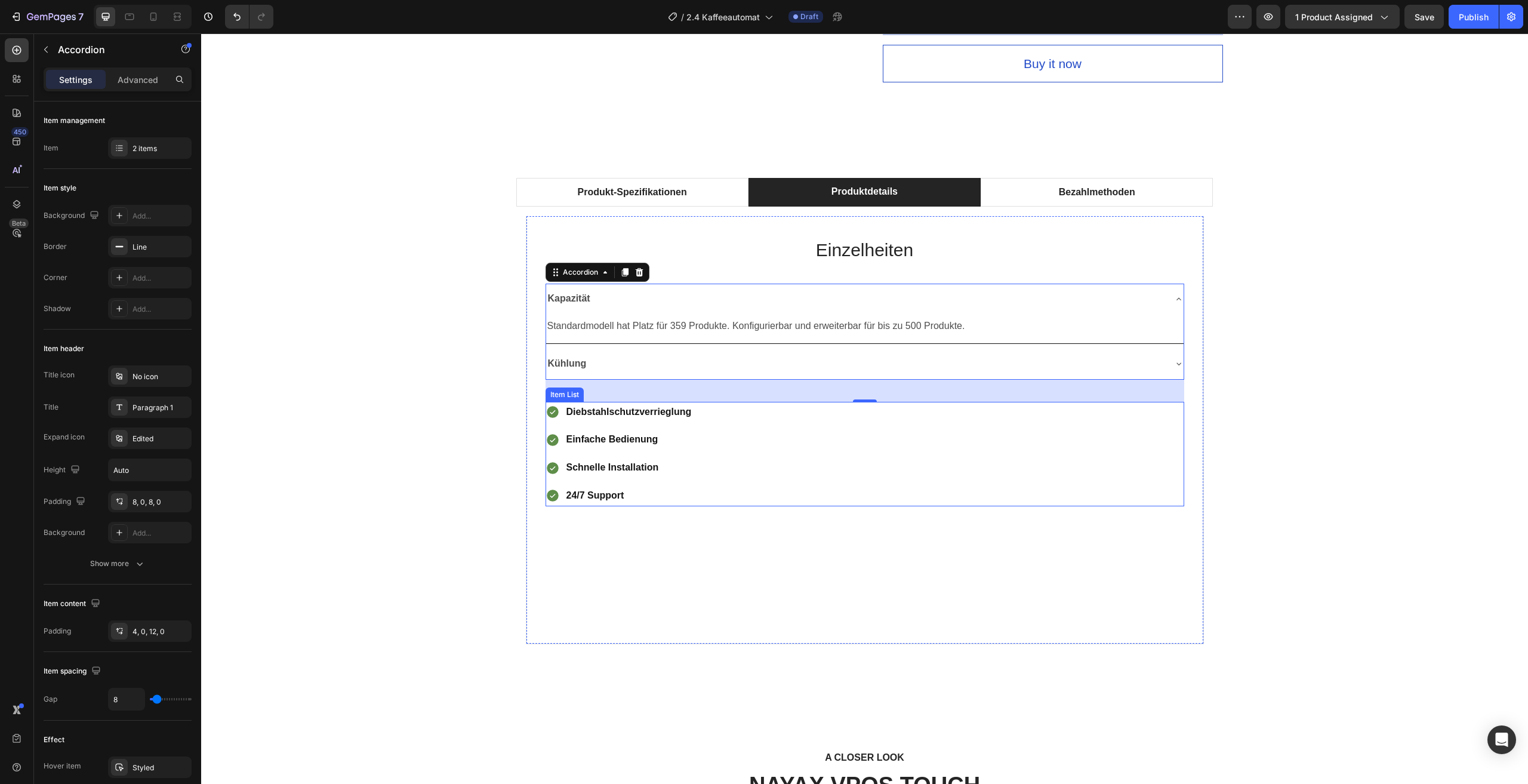
click at [1259, 387] on div "Produkt-Spezifikationen Produktdetails Bezahlmethoden Technical Specifications …" at bounding box center [864, 416] width 1309 height 495
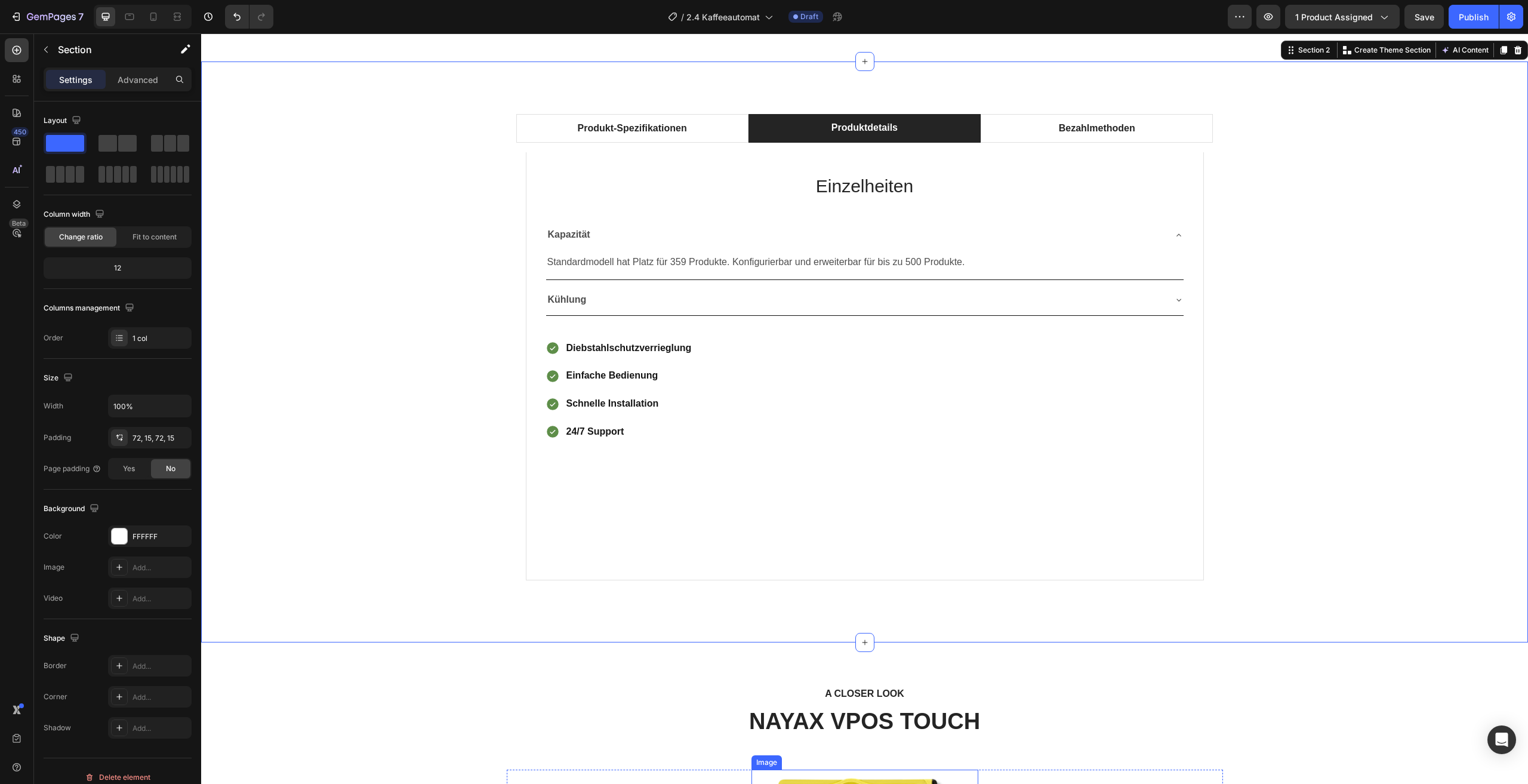
scroll to position [579, 0]
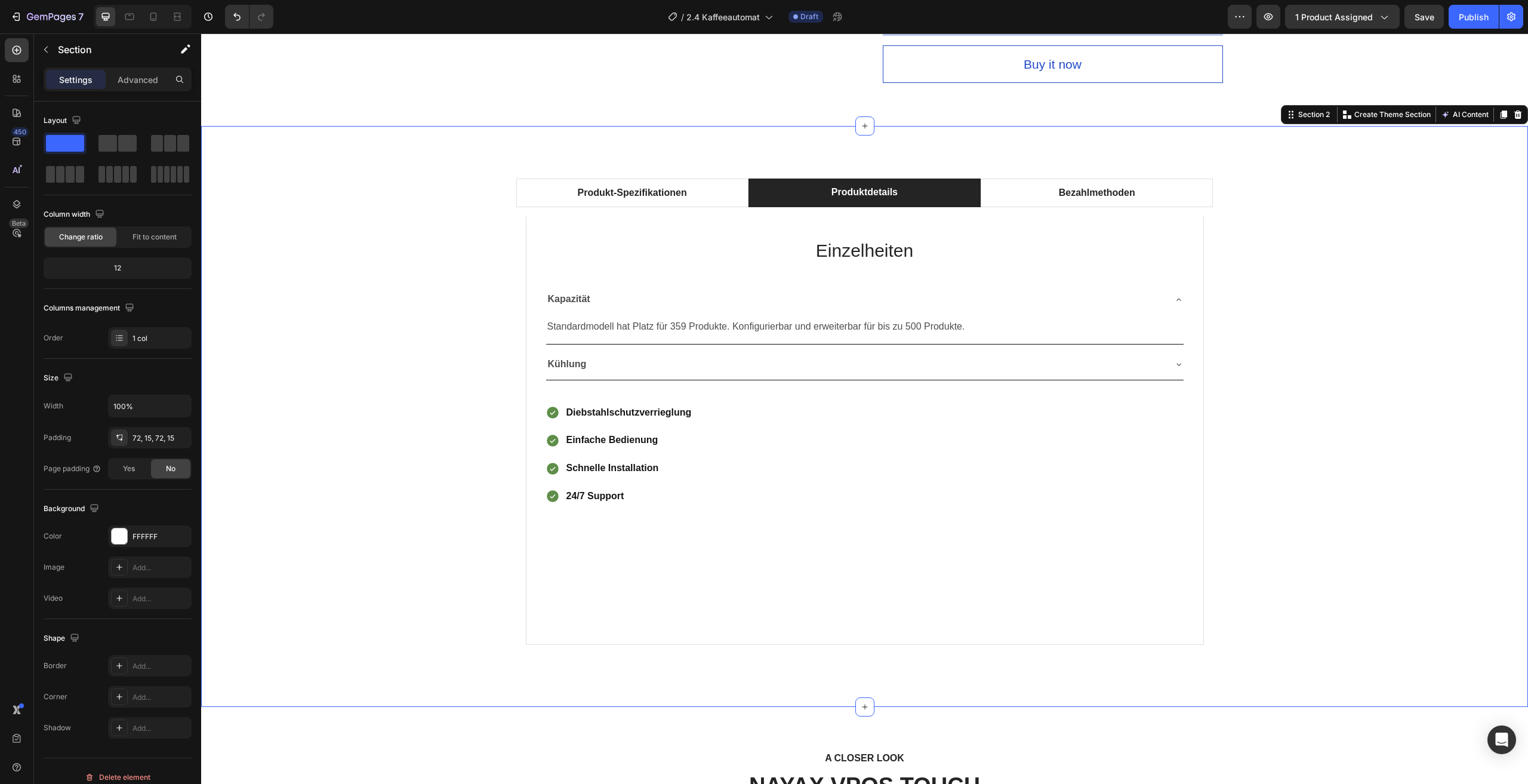
click at [1330, 379] on div "Produkt-Spezifikationen Produktdetails Bezahlmethoden Technical Specifications …" at bounding box center [864, 417] width 1309 height 495
click at [1167, 291] on div "Kapazität" at bounding box center [865, 300] width 637 height 30
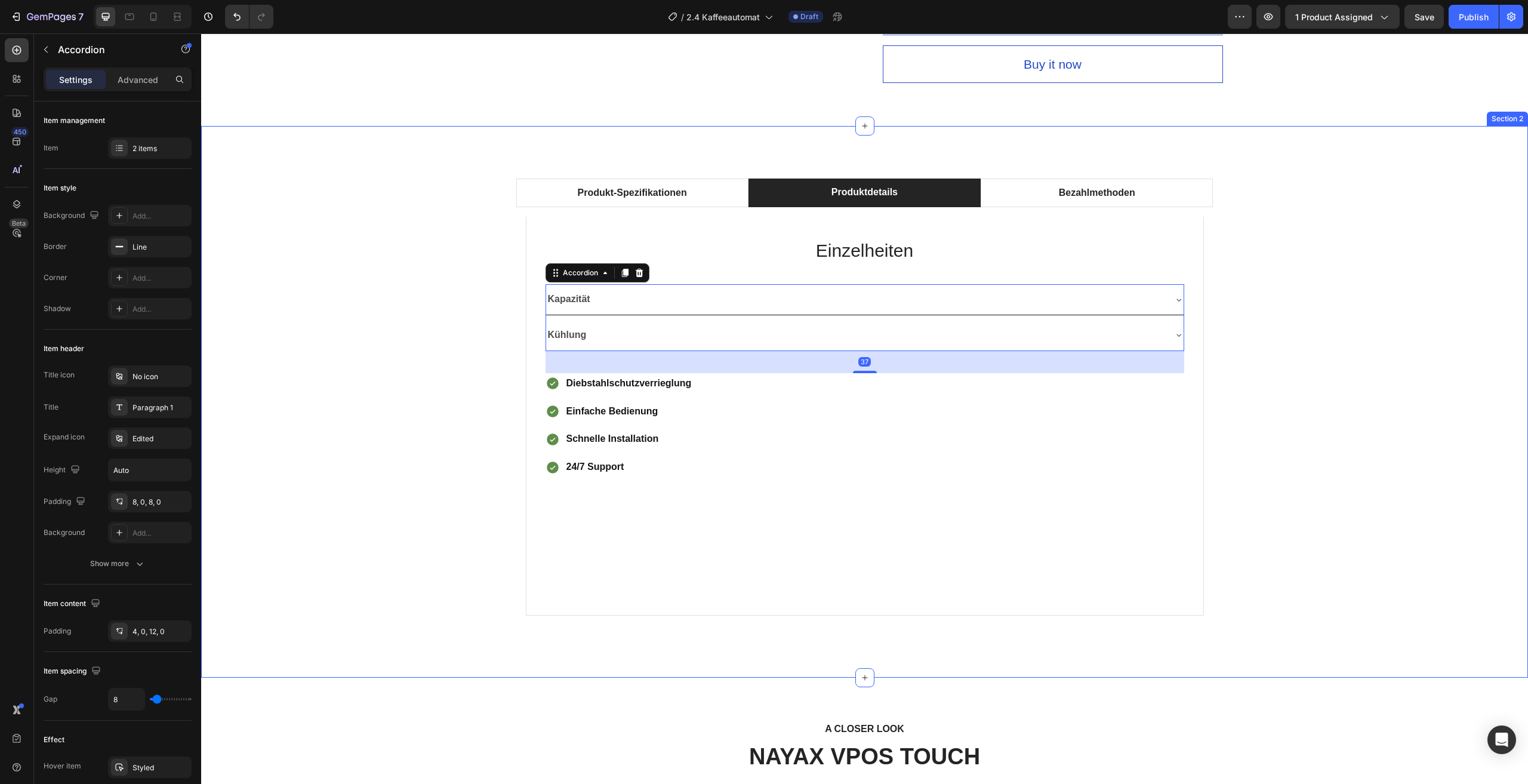
click at [1383, 453] on div "Produkt-Spezifikationen Produktdetails Bezahlmethoden Technical Specifications …" at bounding box center [864, 402] width 1309 height 465
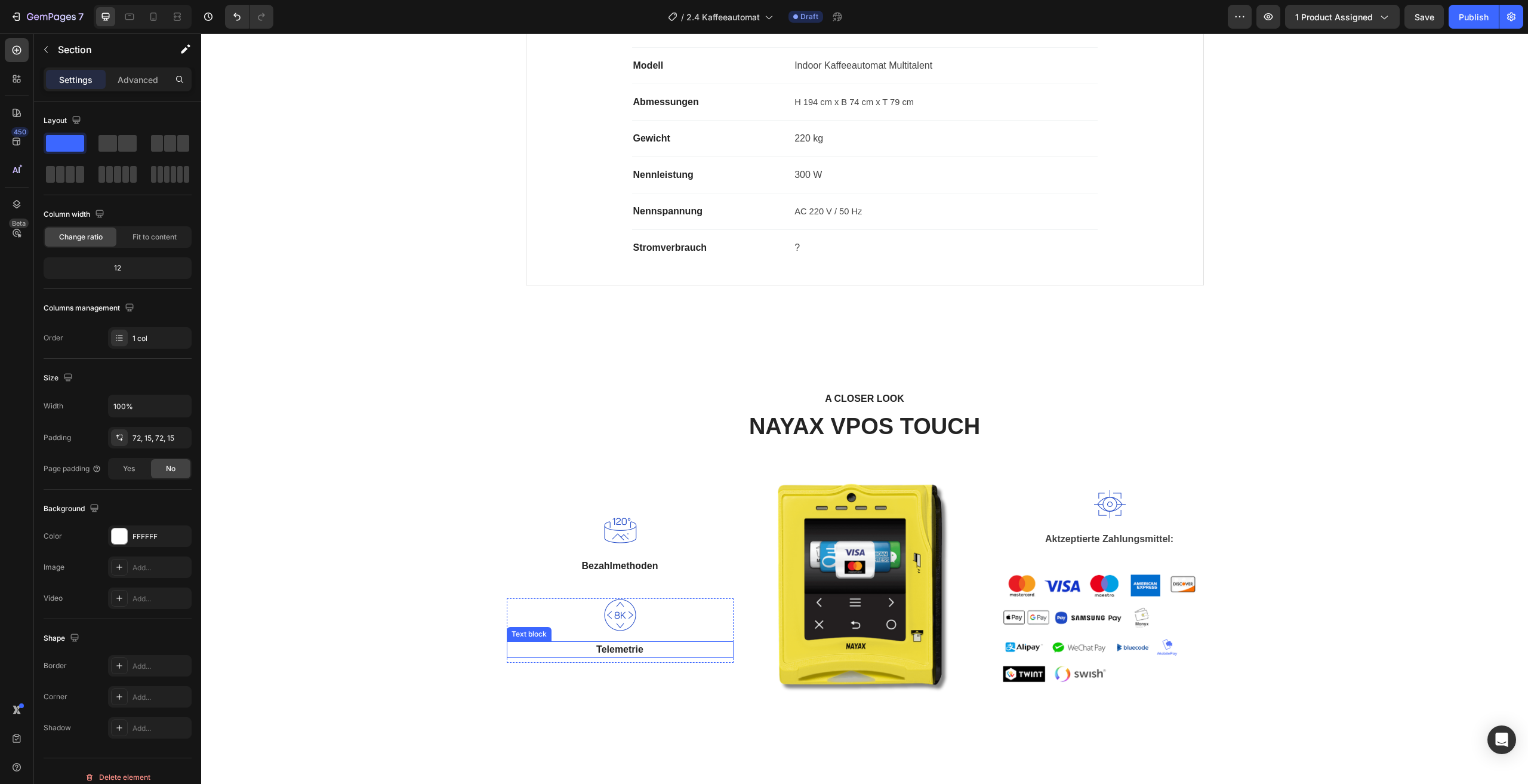
scroll to position [997, 0]
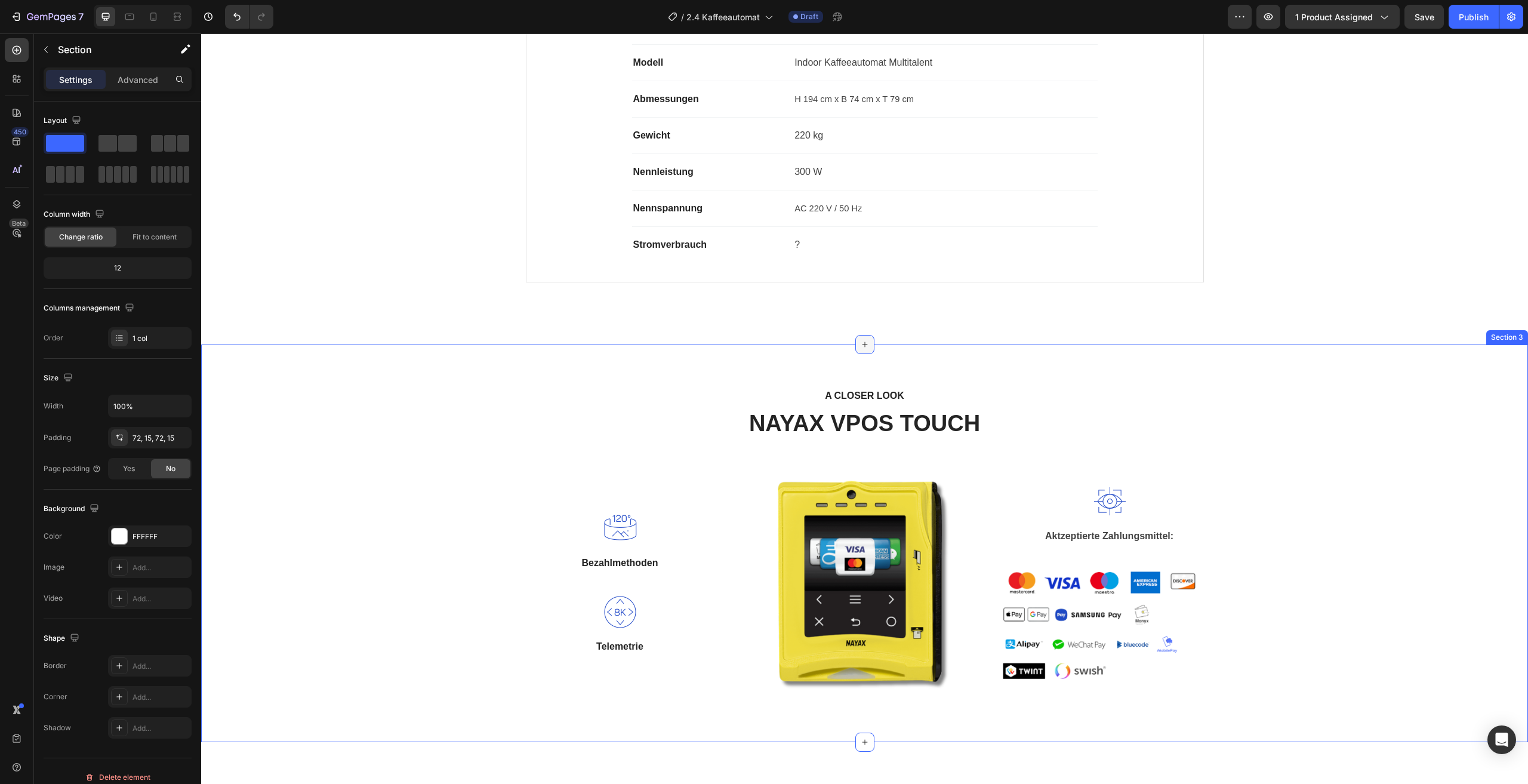
click at [867, 353] on div at bounding box center [864, 344] width 19 height 19
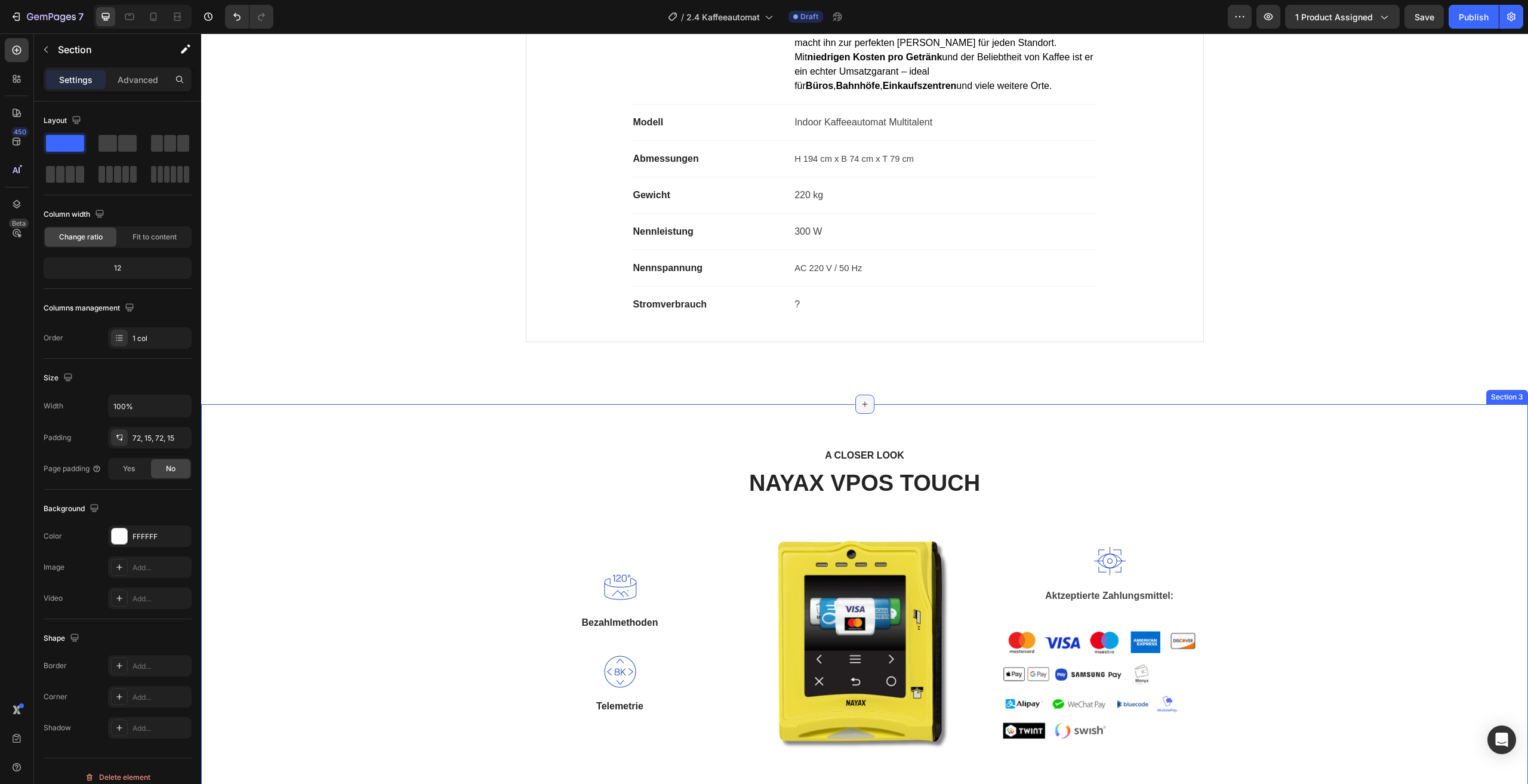
click at [862, 413] on div at bounding box center [864, 404] width 19 height 19
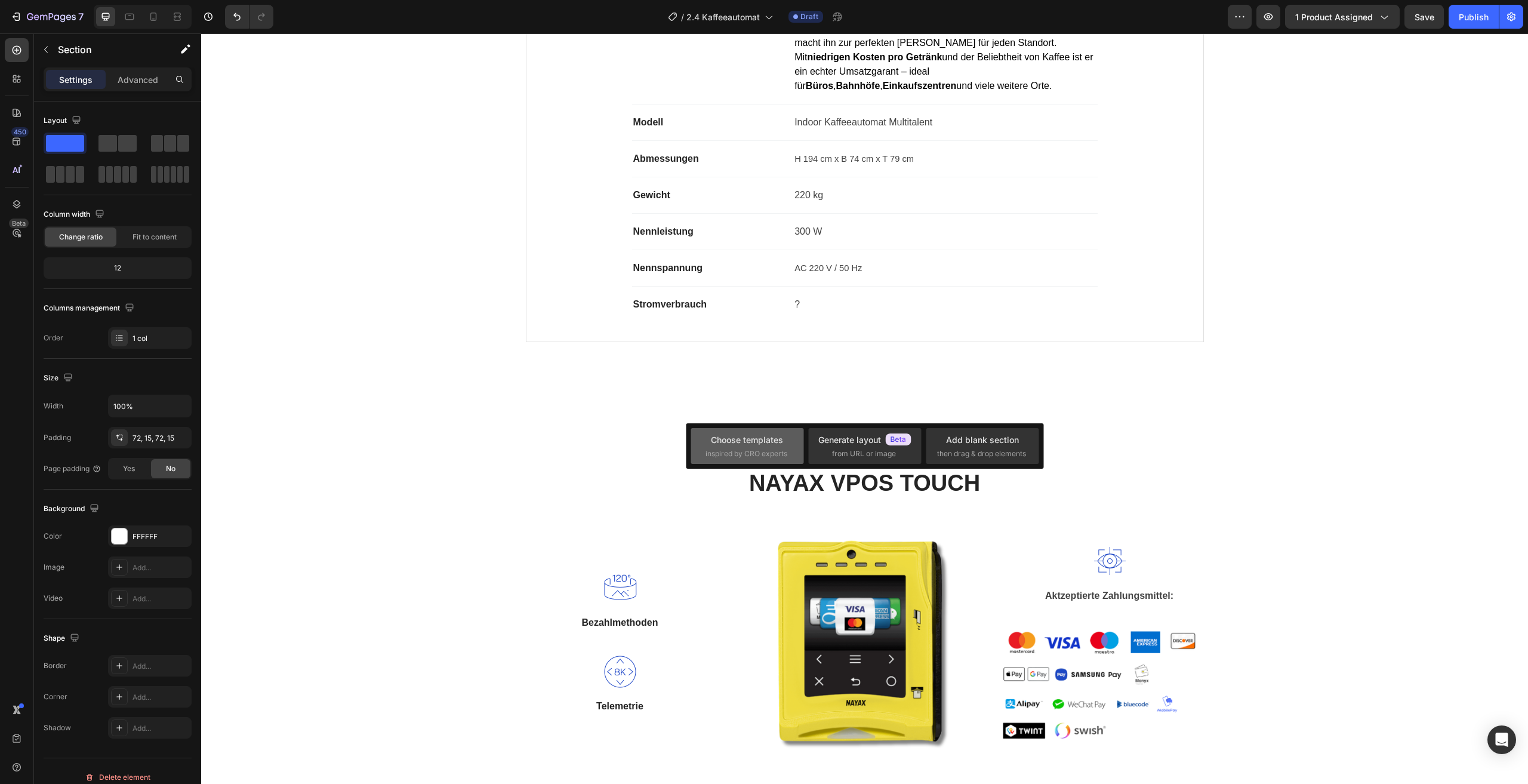
click at [761, 458] on span "inspired by CRO experts" at bounding box center [747, 454] width 82 height 11
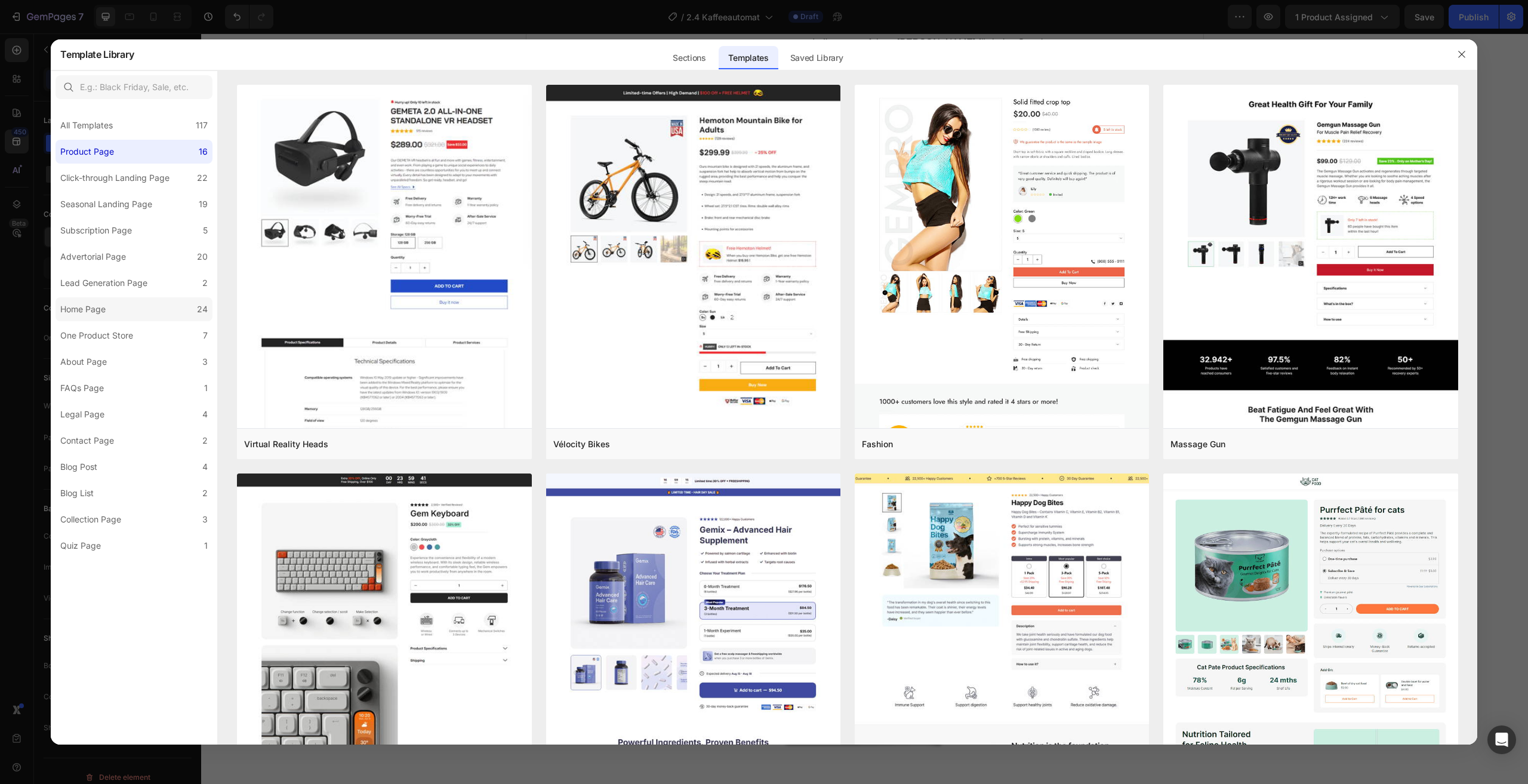
click at [167, 305] on label "Home Page 24" at bounding box center [134, 309] width 157 height 24
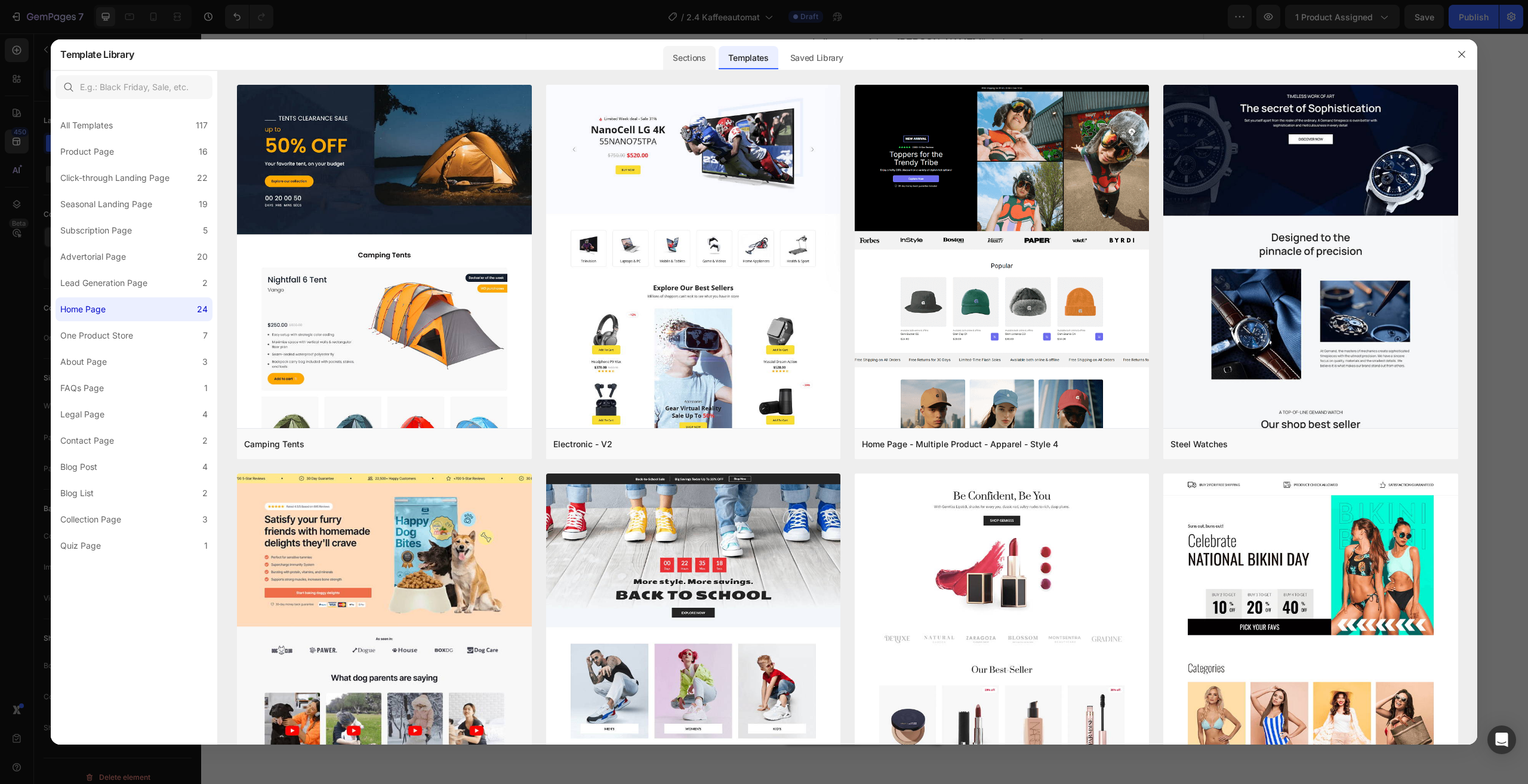
click at [676, 65] on div "Sections" at bounding box center [689, 58] width 52 height 24
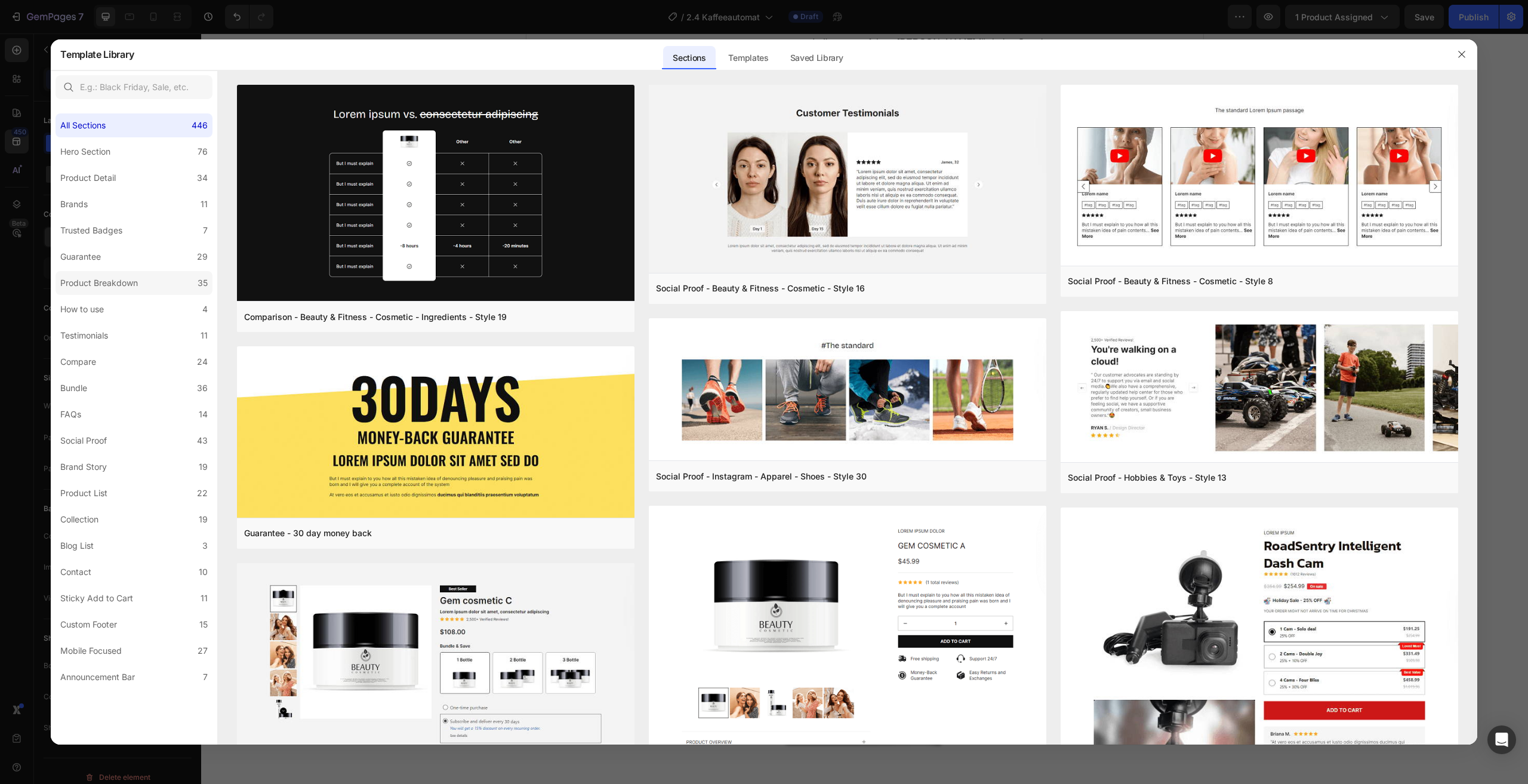
click at [147, 272] on label "Product Breakdown 35" at bounding box center [134, 283] width 157 height 24
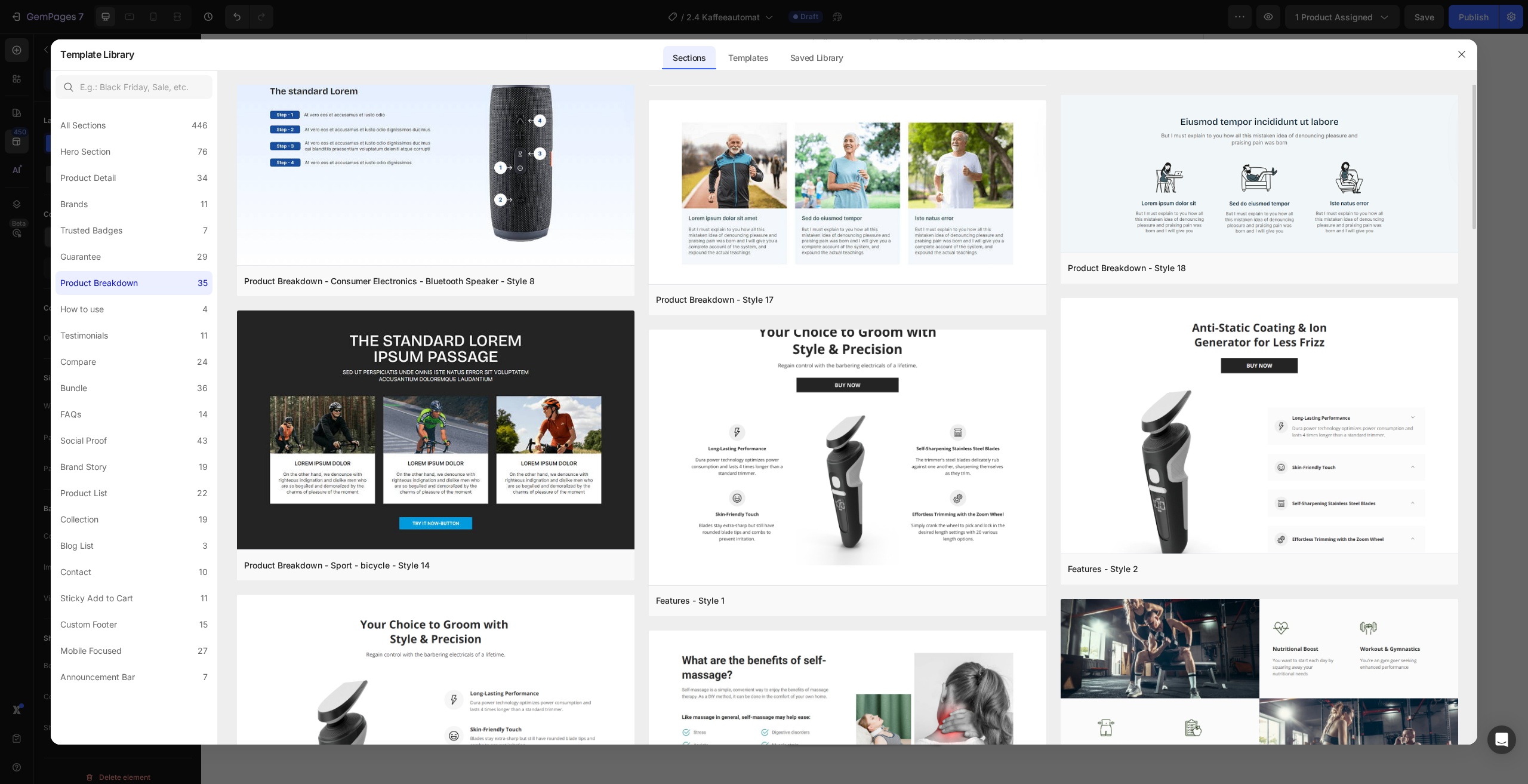
scroll to position [0, 0]
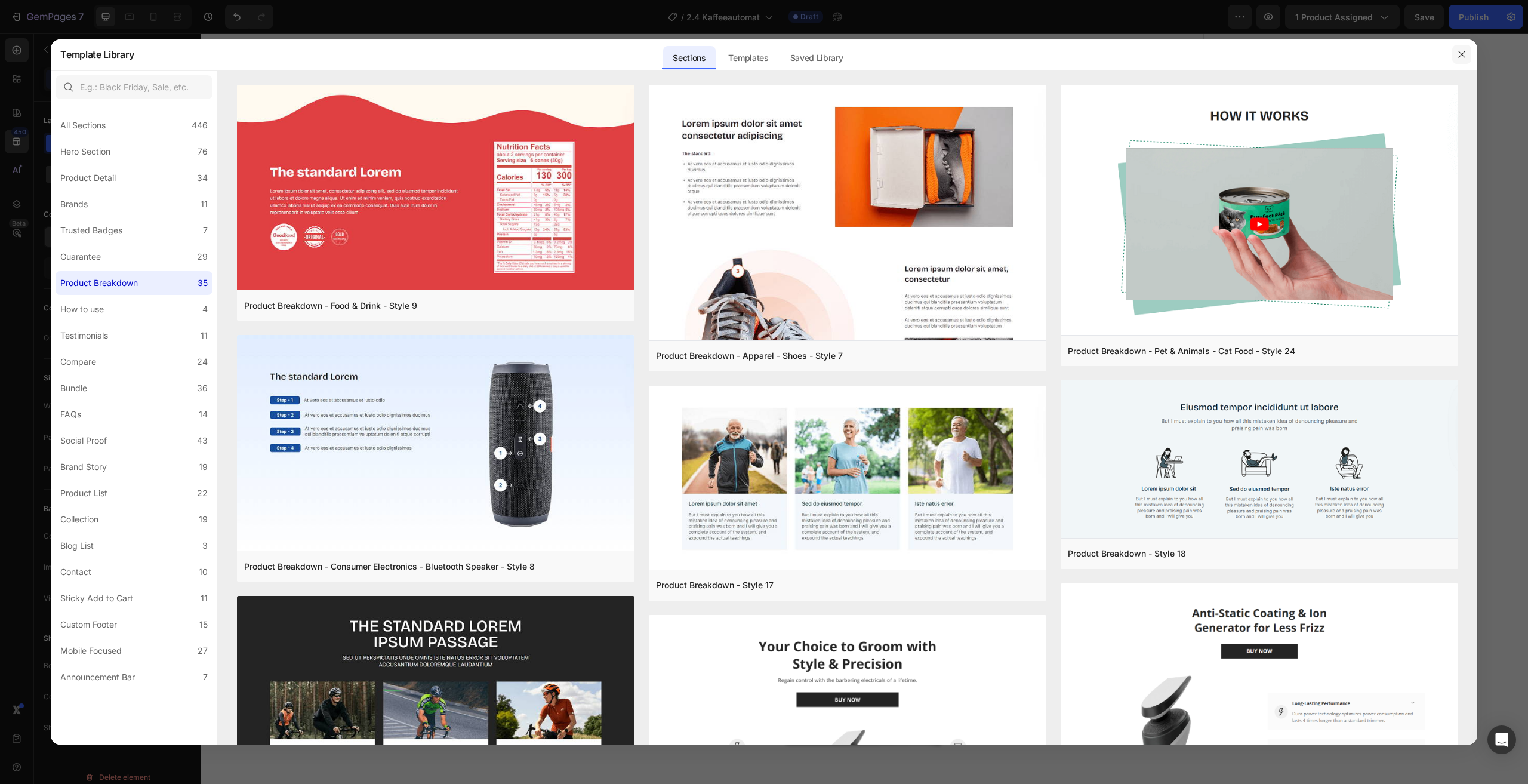
drag, startPoint x: 1463, startPoint y: 55, endPoint x: 1131, endPoint y: 95, distance: 334.4
click at [1463, 55] on icon "button" at bounding box center [1462, 54] width 10 height 10
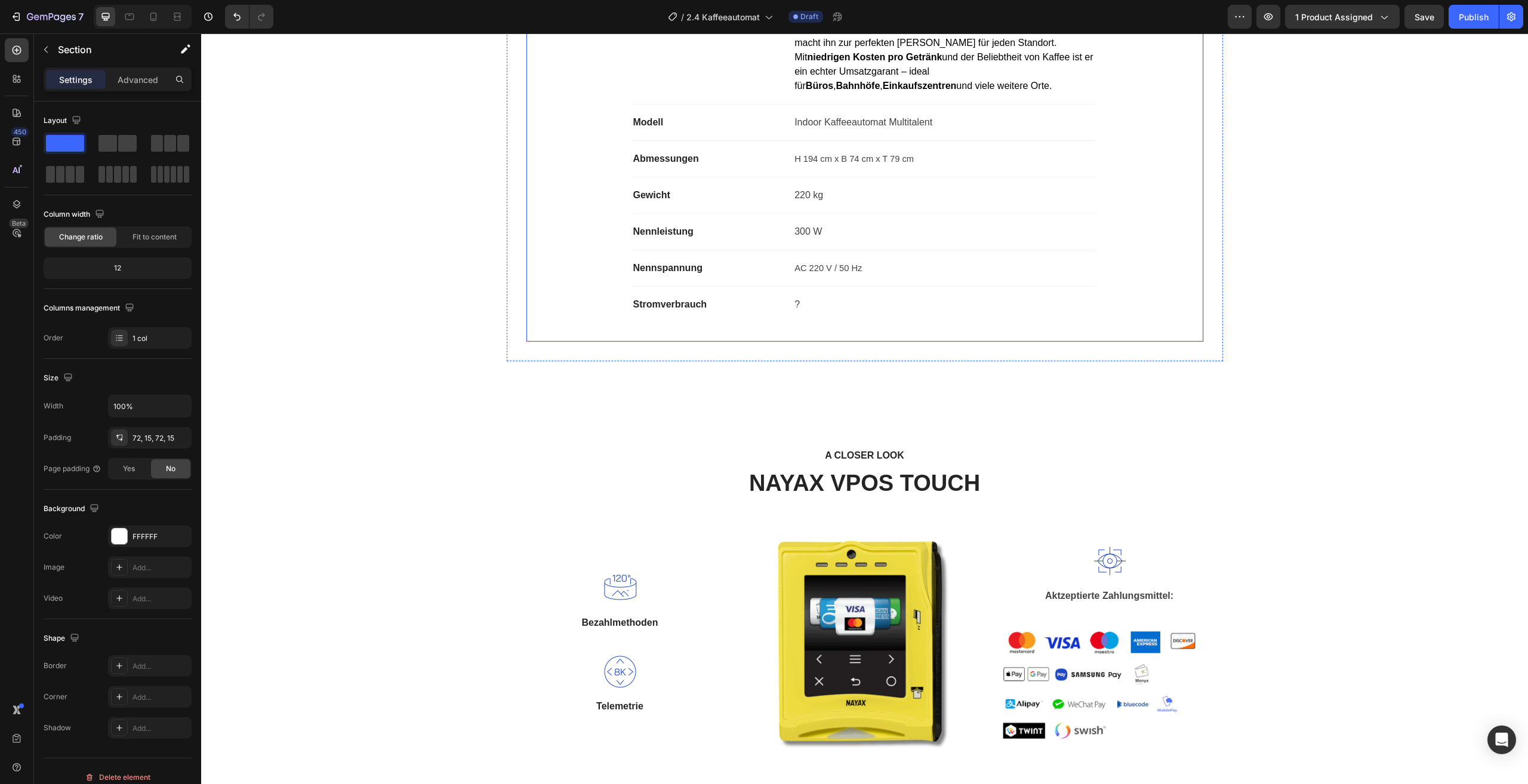
scroll to position [1176, 0]
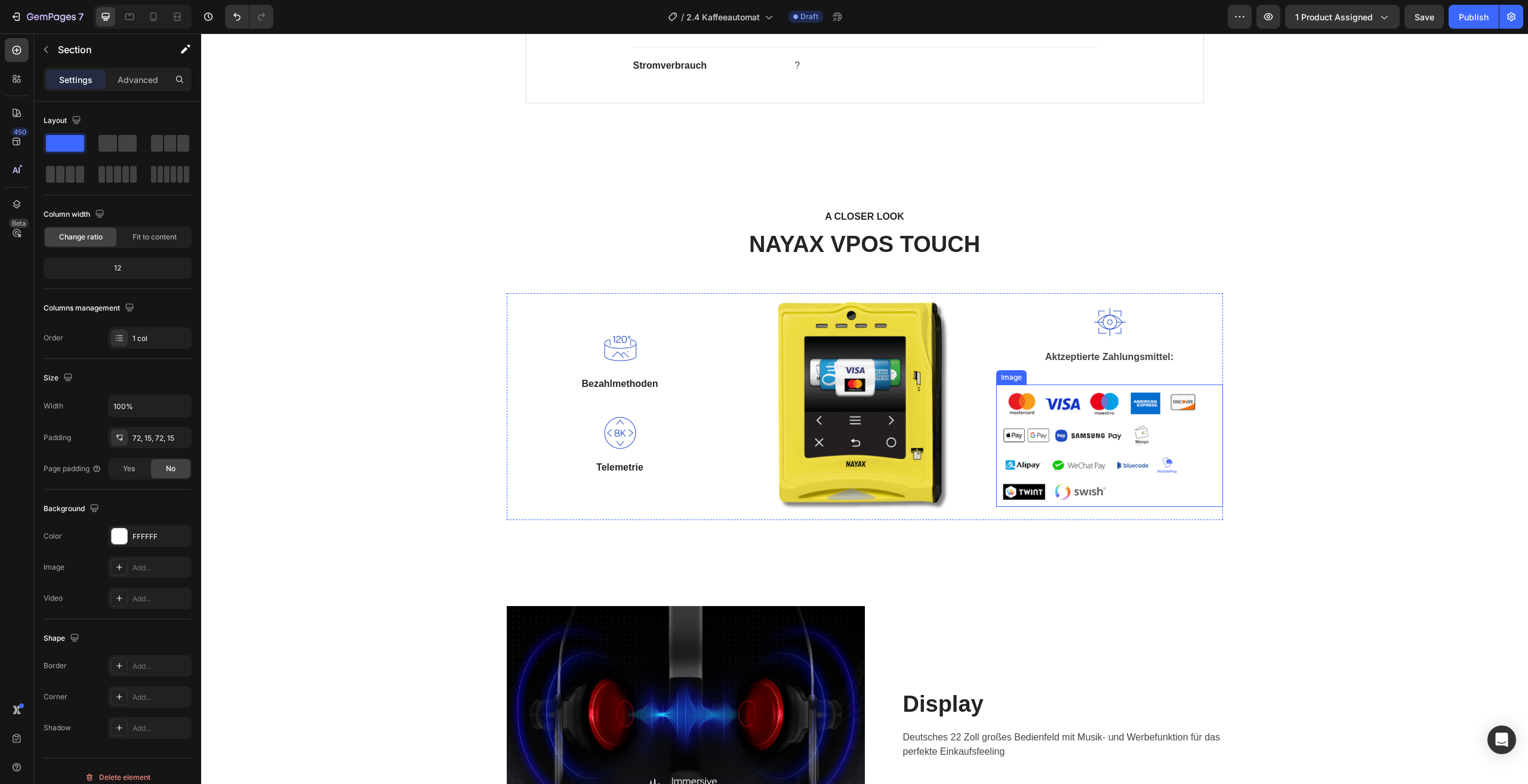
click at [1120, 438] on img at bounding box center [1110, 446] width 227 height 122
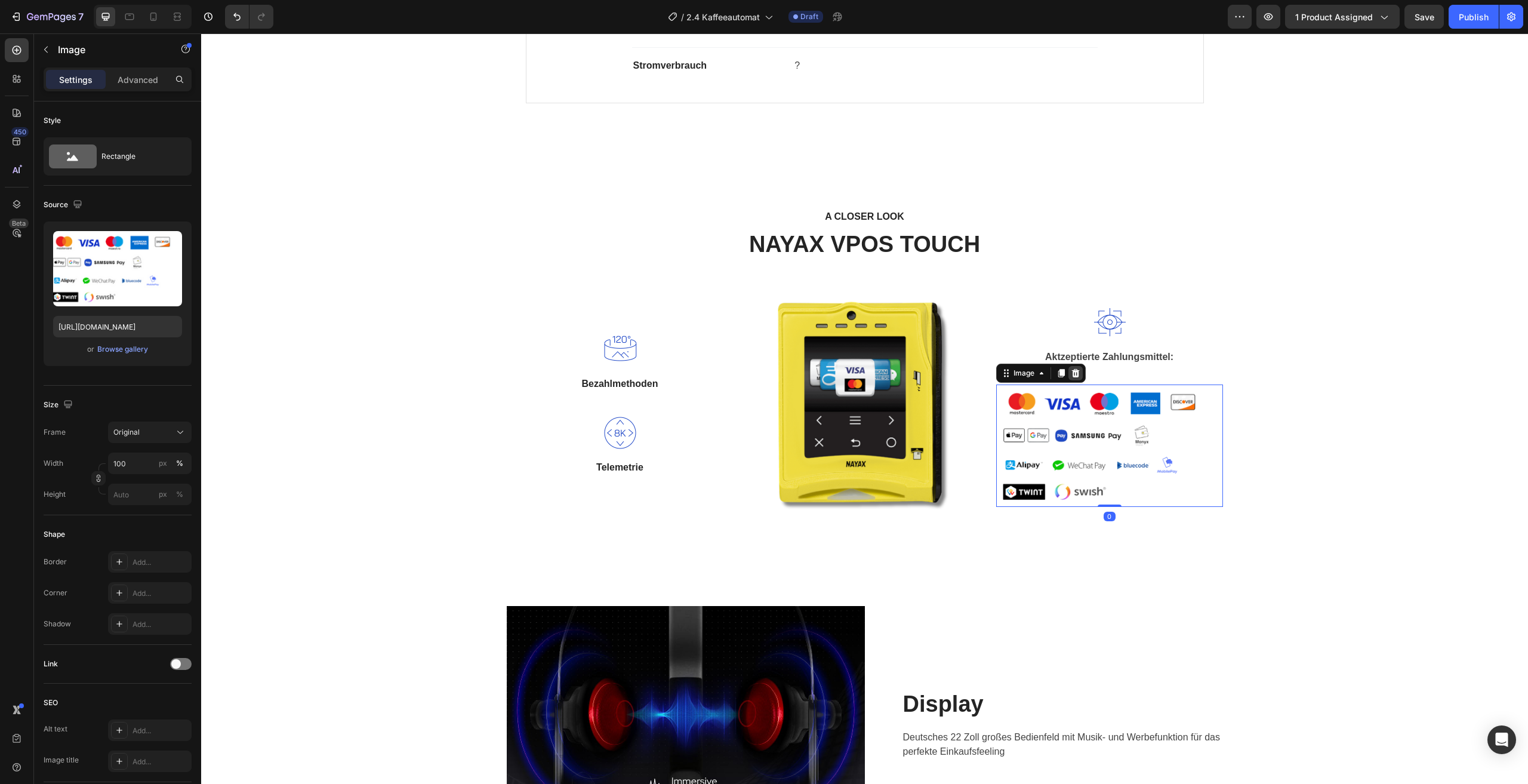
click at [1072, 373] on icon at bounding box center [1076, 373] width 8 height 9
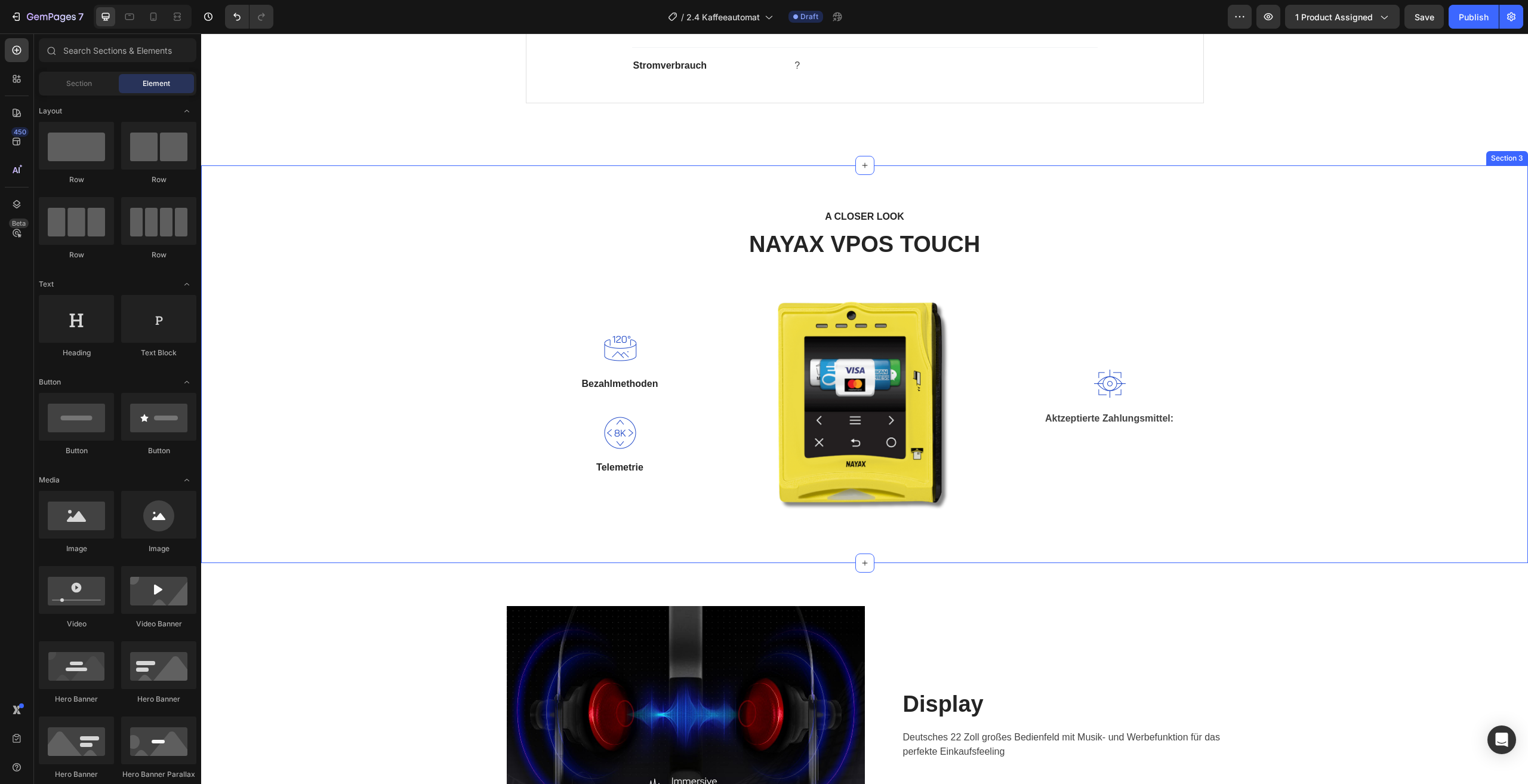
click at [1285, 339] on div "A CLOSER LOOK Text block NAYAX VPOS TOUCH Heading Row Image Bezahlmethoden Text…" at bounding box center [864, 363] width 1309 height 311
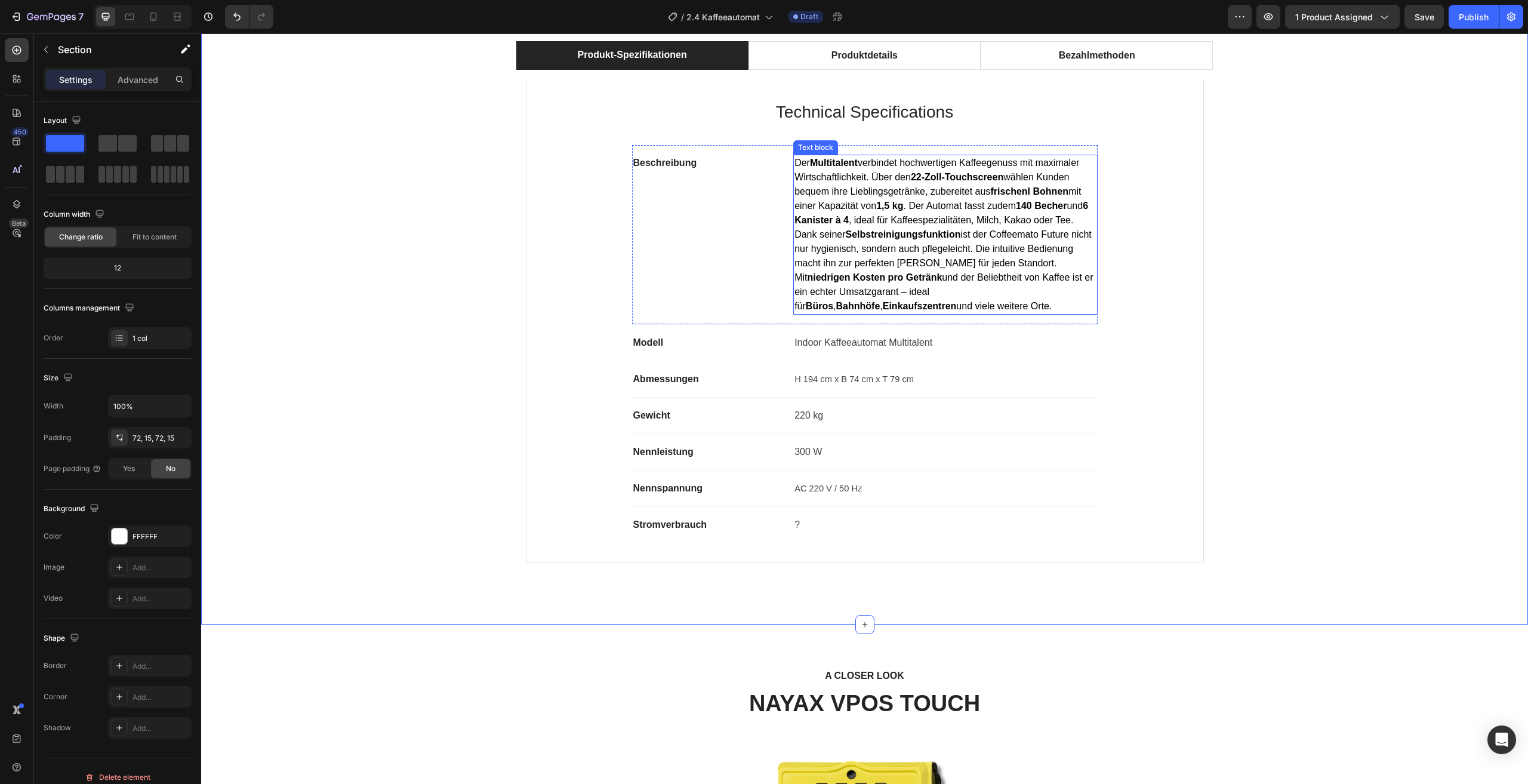
scroll to position [657, 0]
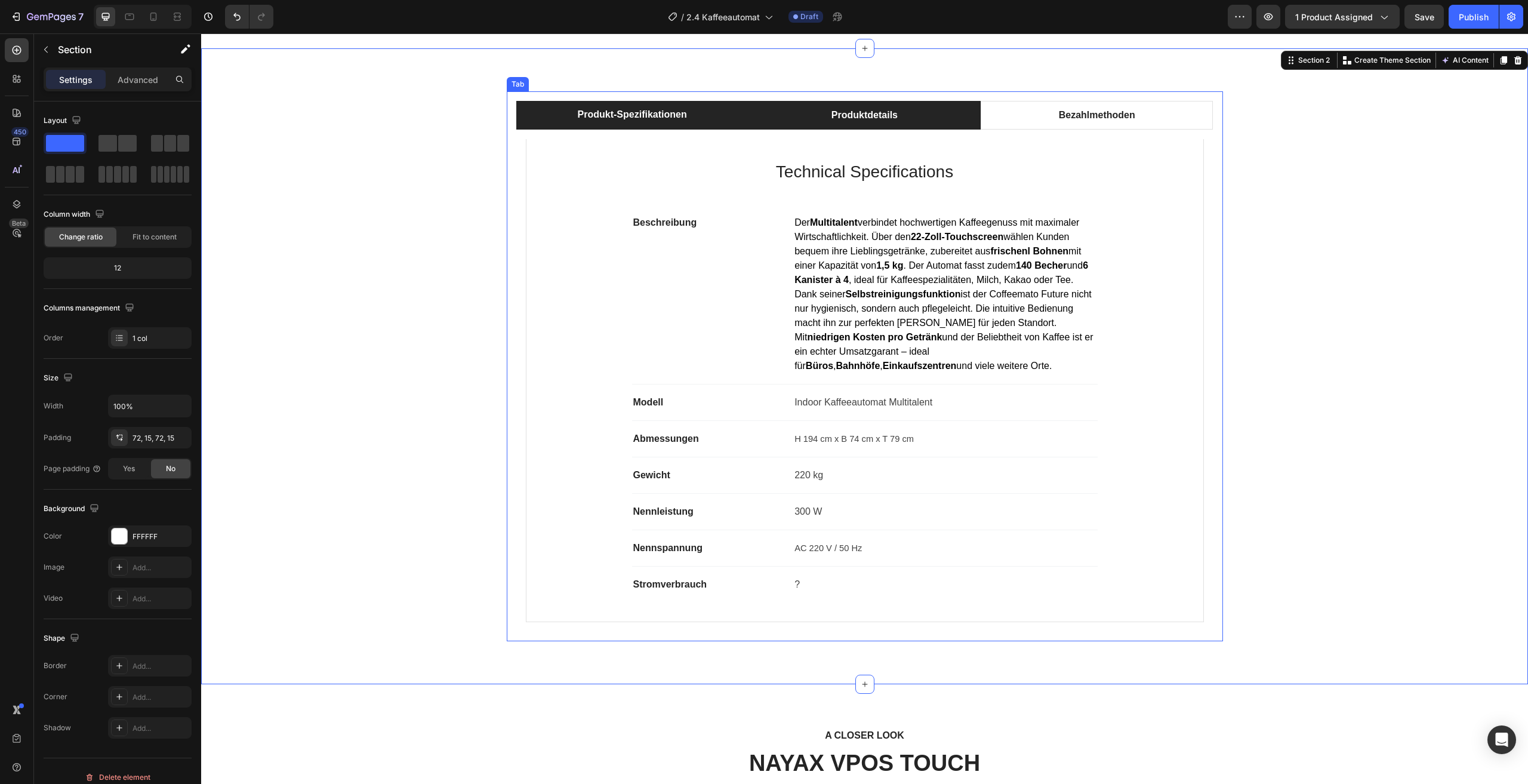
click at [929, 125] on li "Produktdetails" at bounding box center [864, 115] width 232 height 29
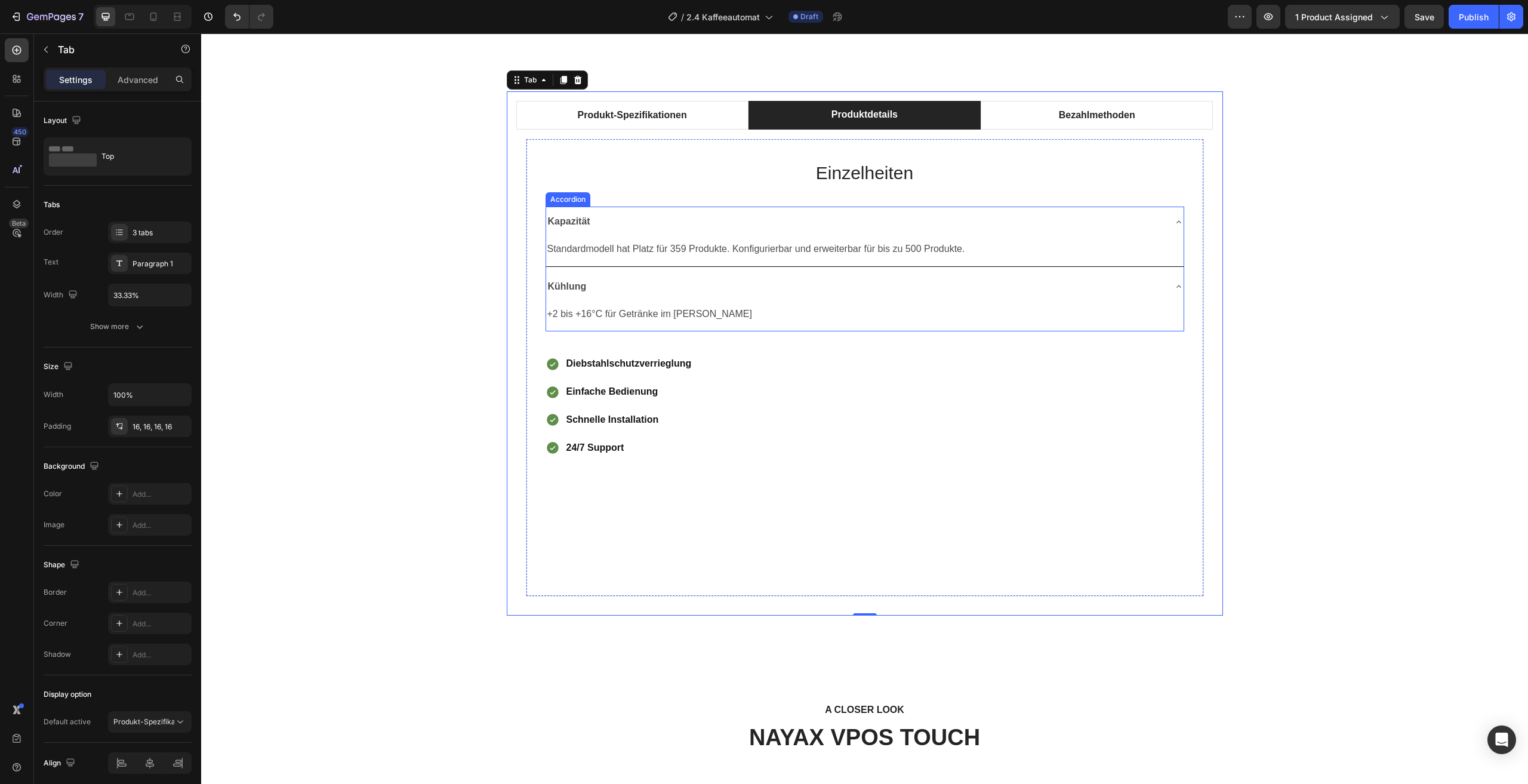
click at [1138, 223] on div "Kapazität" at bounding box center [855, 222] width 618 height 21
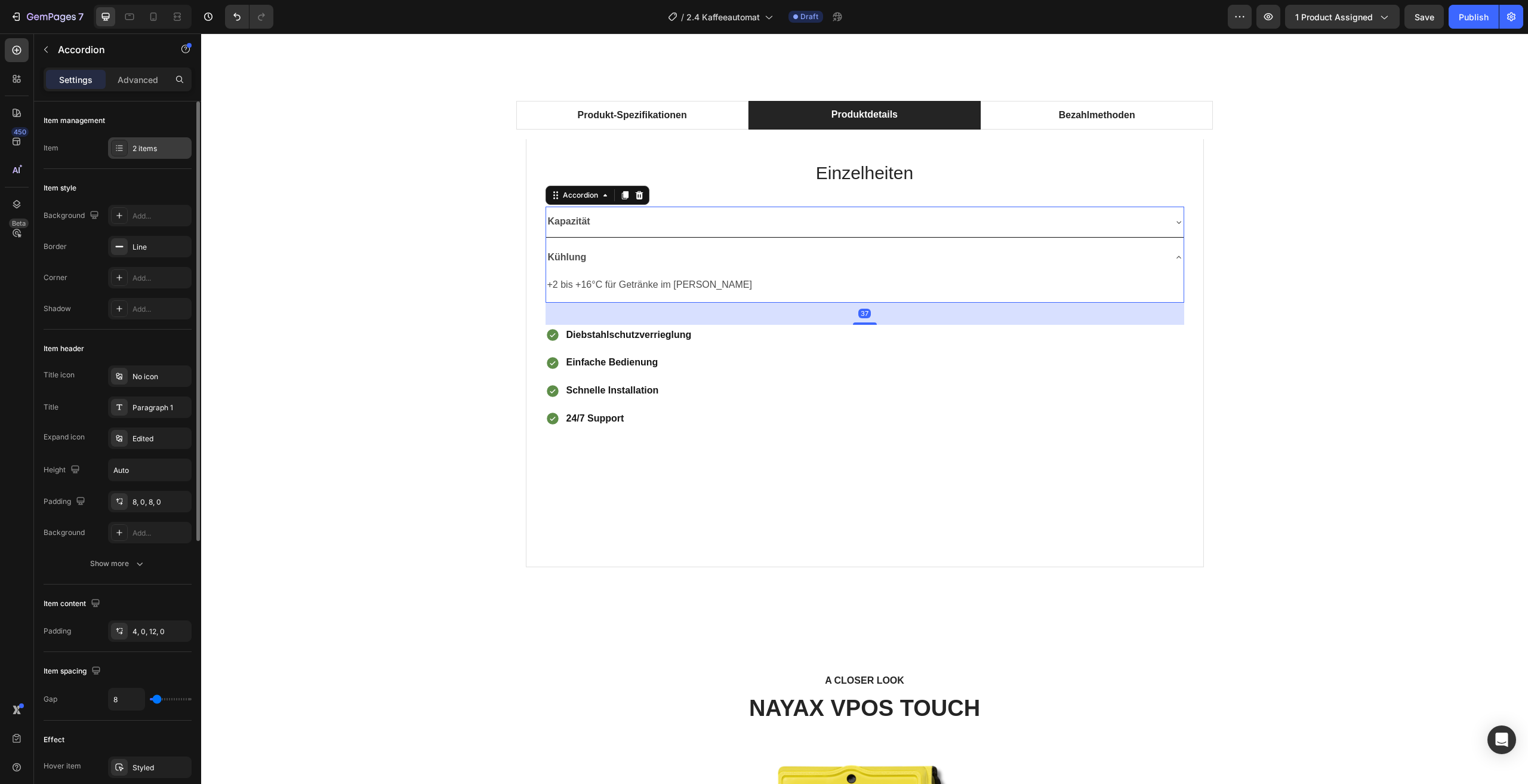
click at [145, 151] on div "2 items" at bounding box center [160, 149] width 56 height 11
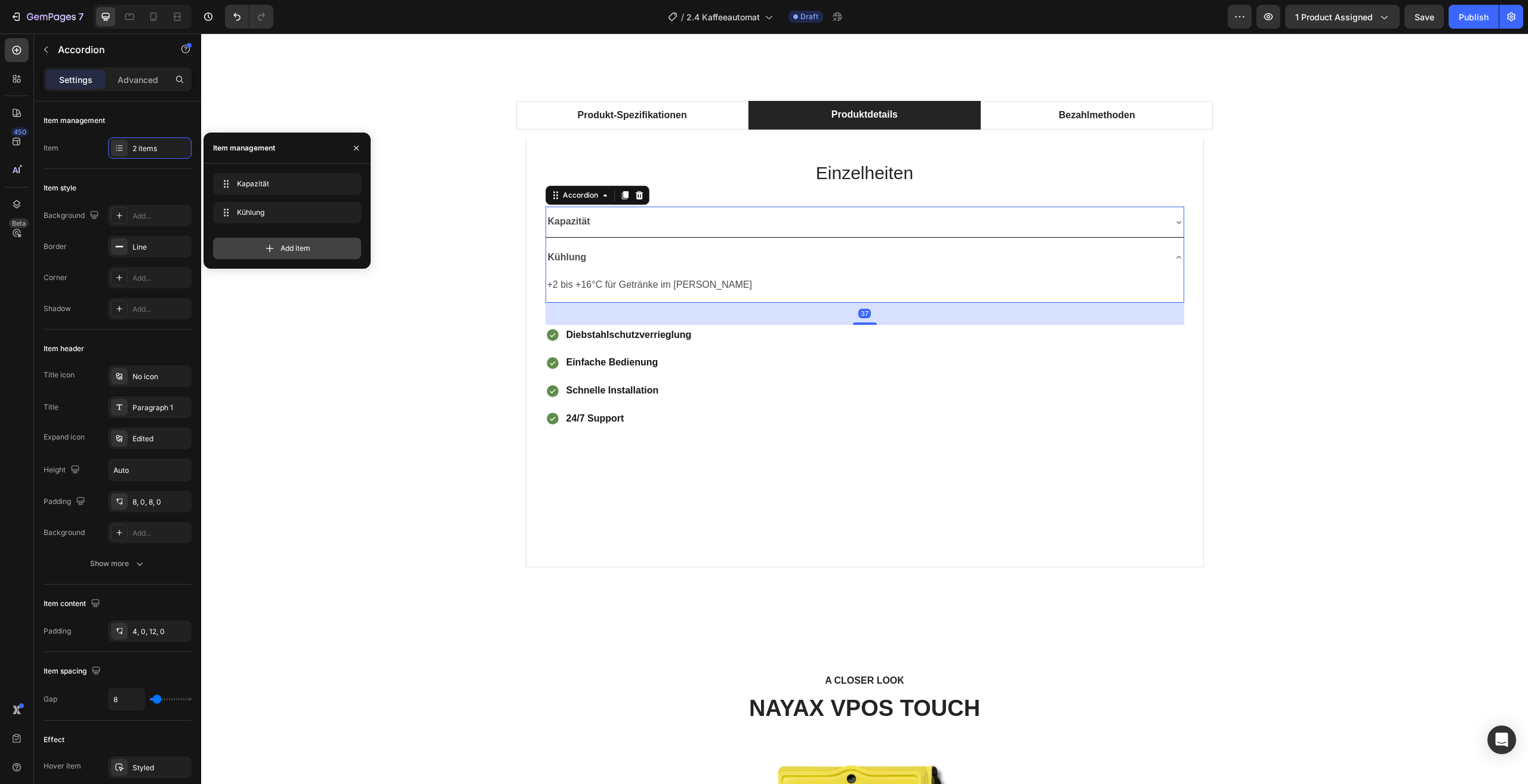
click at [288, 250] on span "Add item" at bounding box center [295, 248] width 30 height 11
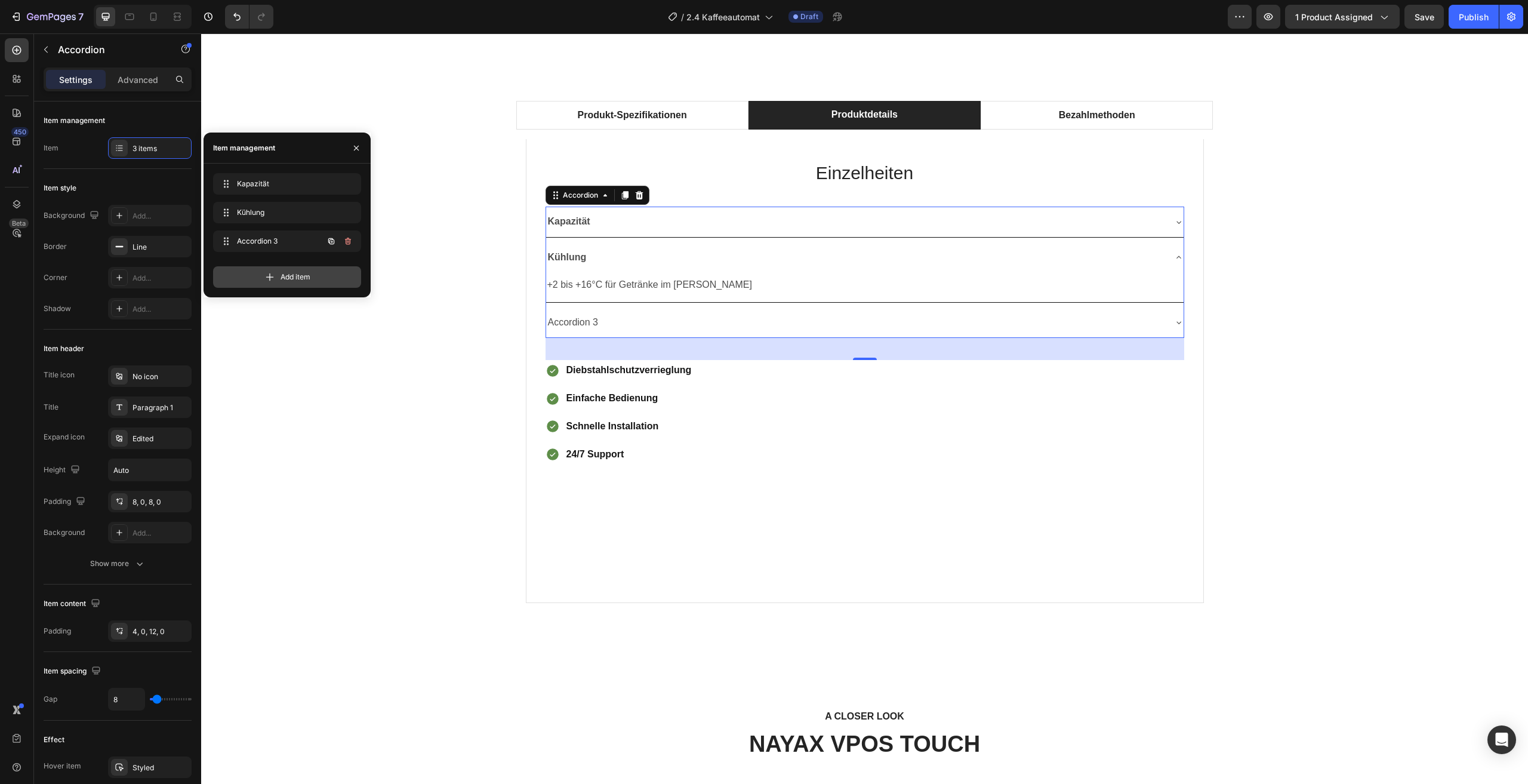
click at [288, 250] on div "Accordion 3 Accordion 3" at bounding box center [287, 241] width 148 height 22
click at [298, 278] on span "Add item" at bounding box center [295, 277] width 30 height 11
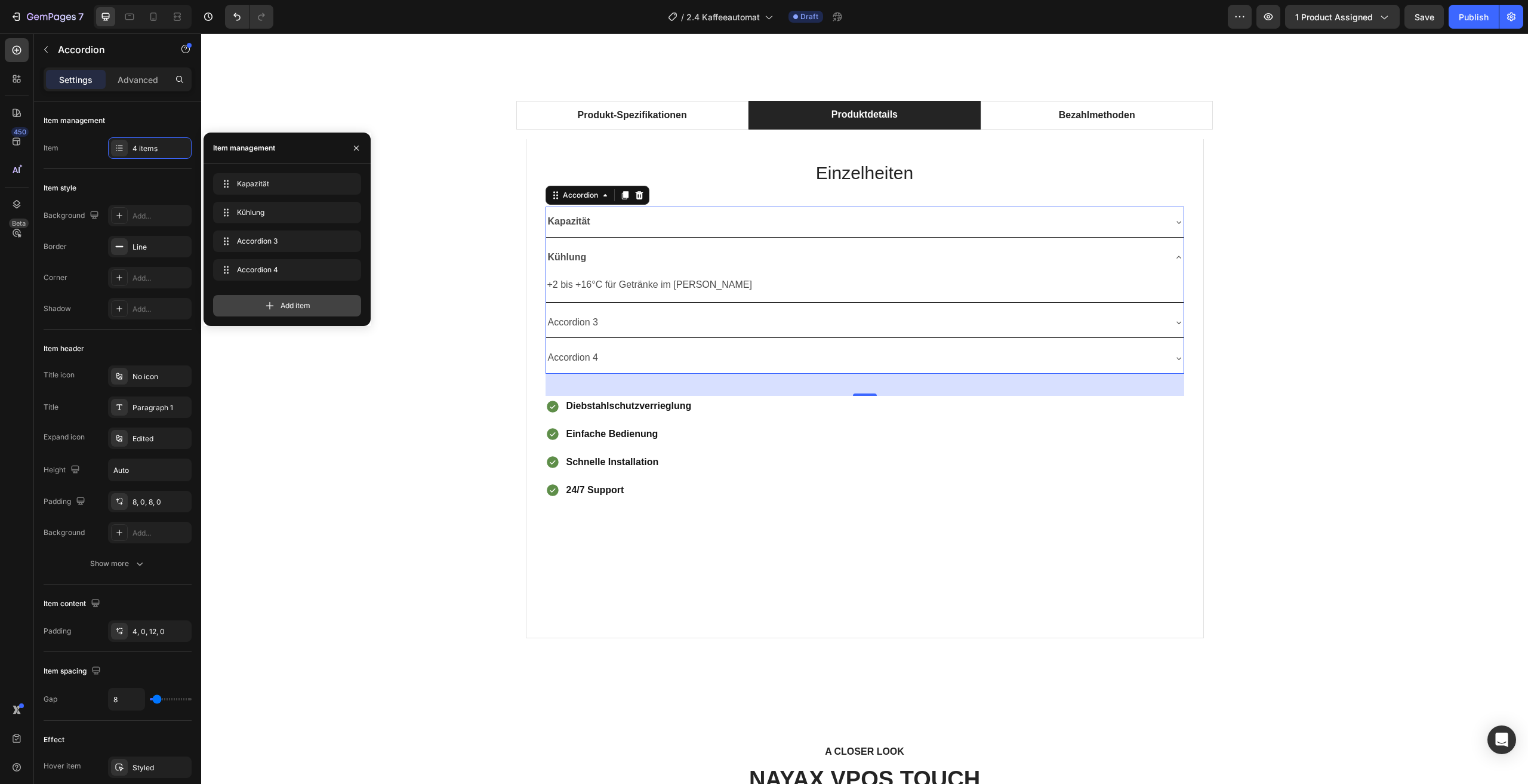
click at [299, 301] on span "Add item" at bounding box center [295, 305] width 30 height 11
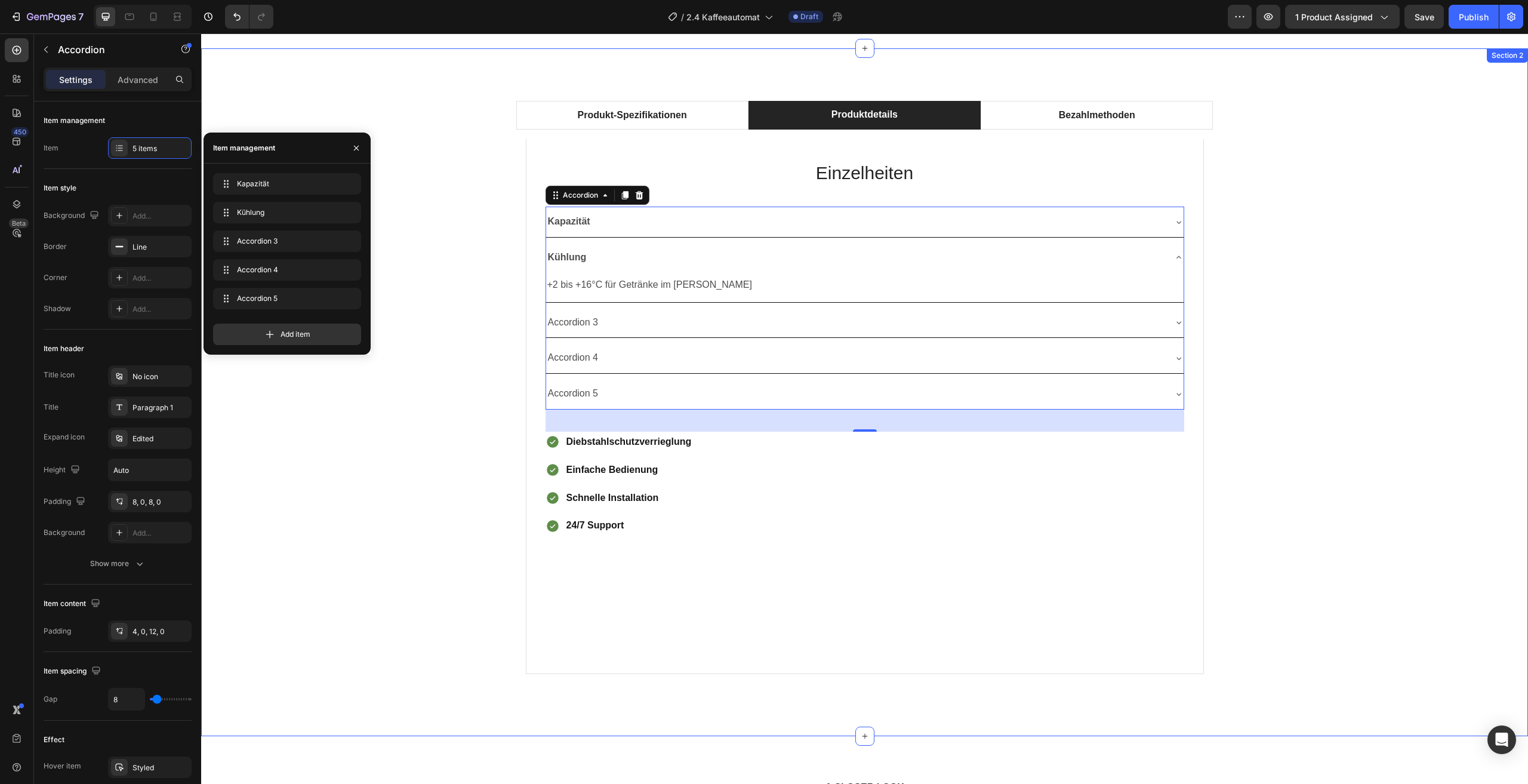
click at [383, 506] on div "Produkt-Spezifikationen Produktdetails Bezahlmethoden Technical Specifications …" at bounding box center [864, 392] width 1309 height 602
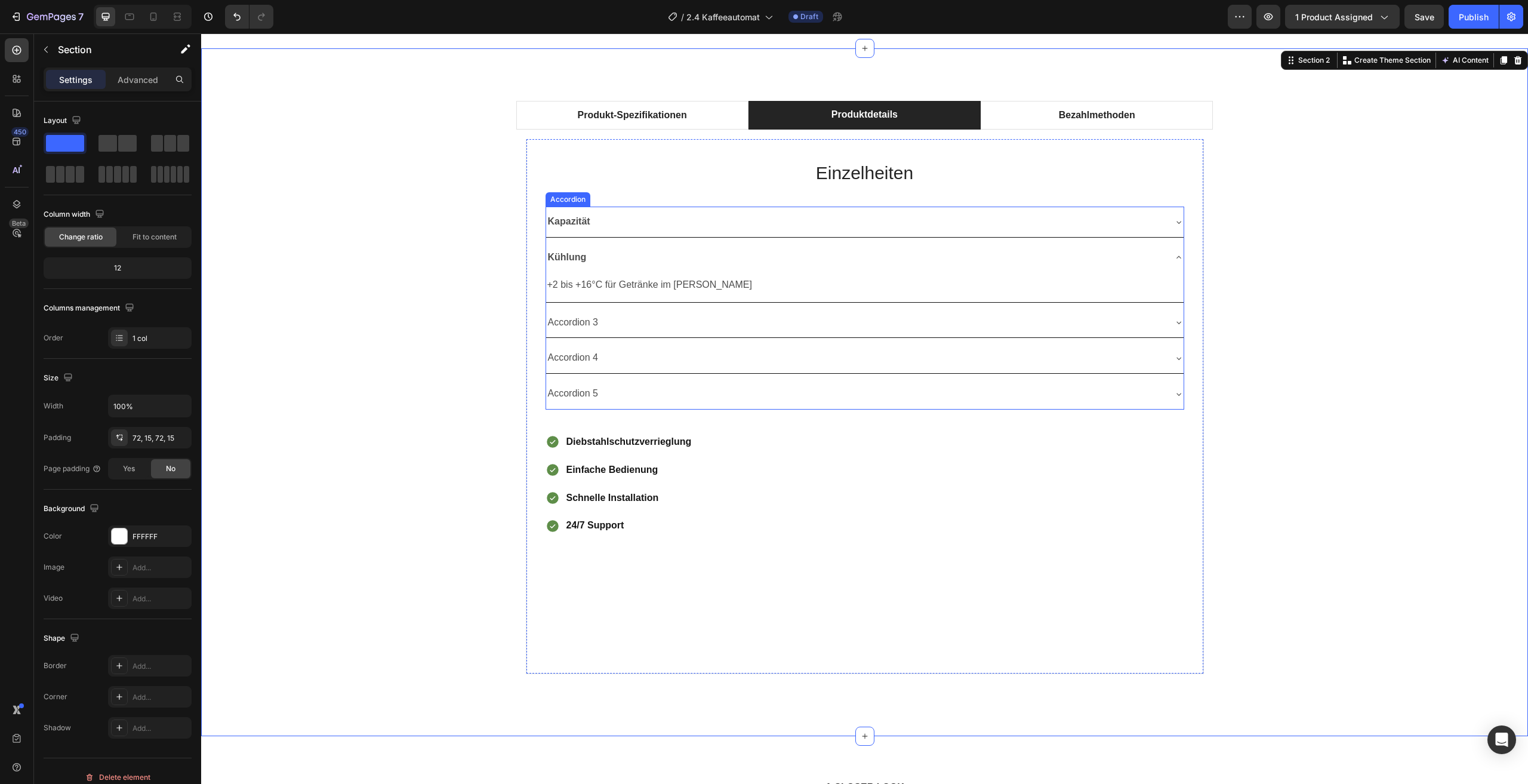
click at [1162, 258] on div "Kühlung" at bounding box center [865, 257] width 637 height 30
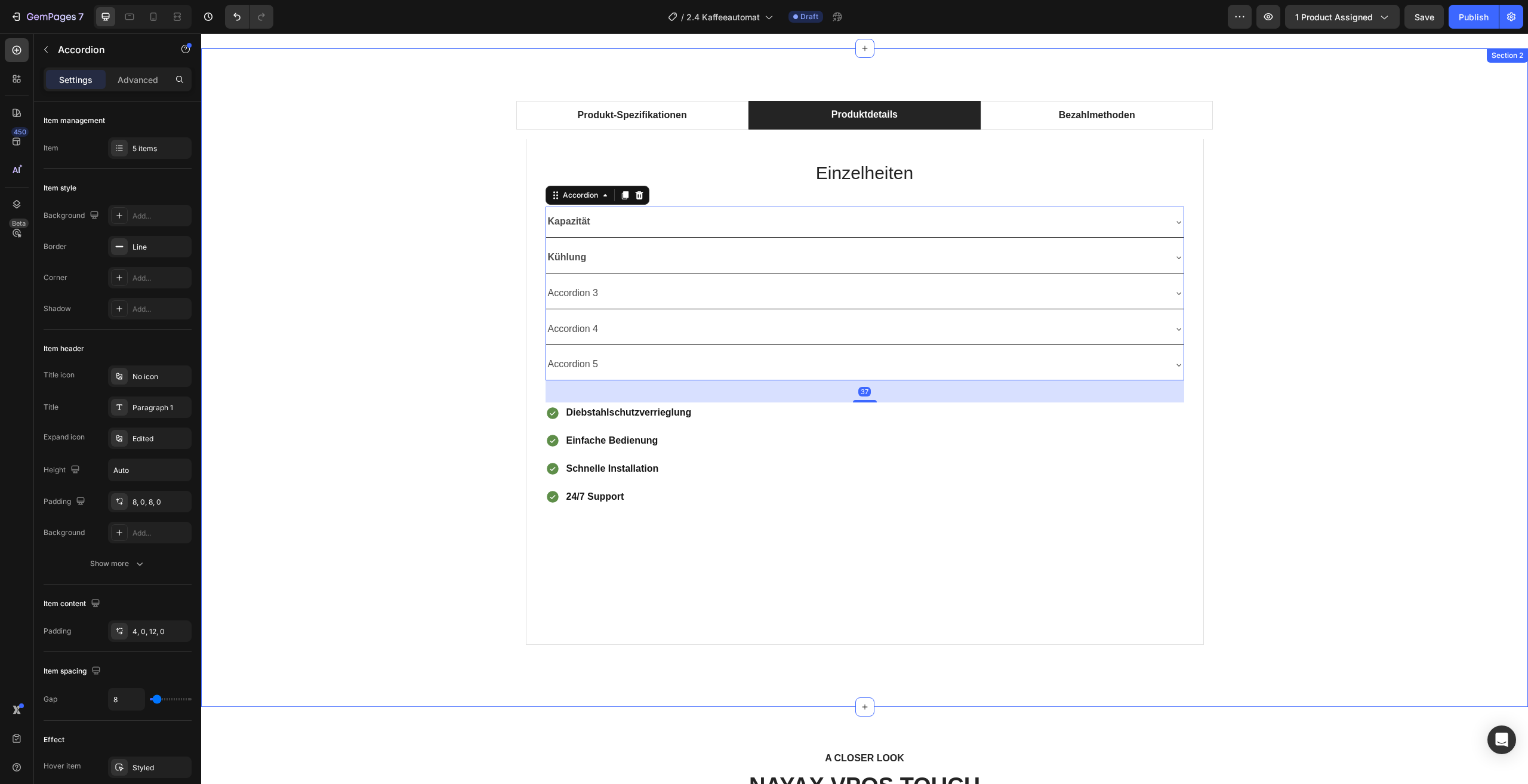
click at [1356, 282] on div "Produkt-Spezifikationen Produktdetails Bezahlmethoden Technical Specifications …" at bounding box center [864, 378] width 1309 height 573
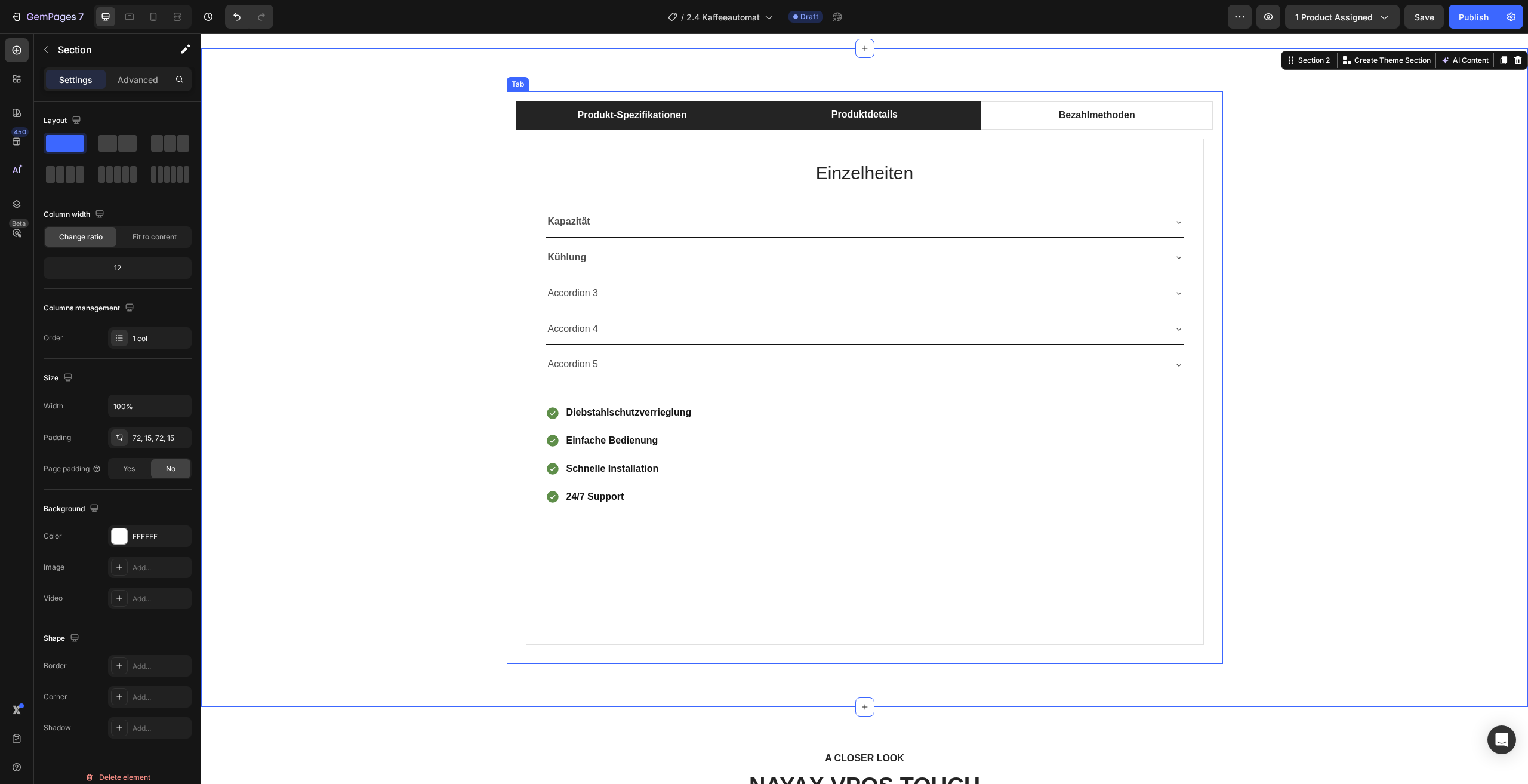
click at [698, 118] on li "Produkt-Spezifikationen" at bounding box center [632, 115] width 232 height 29
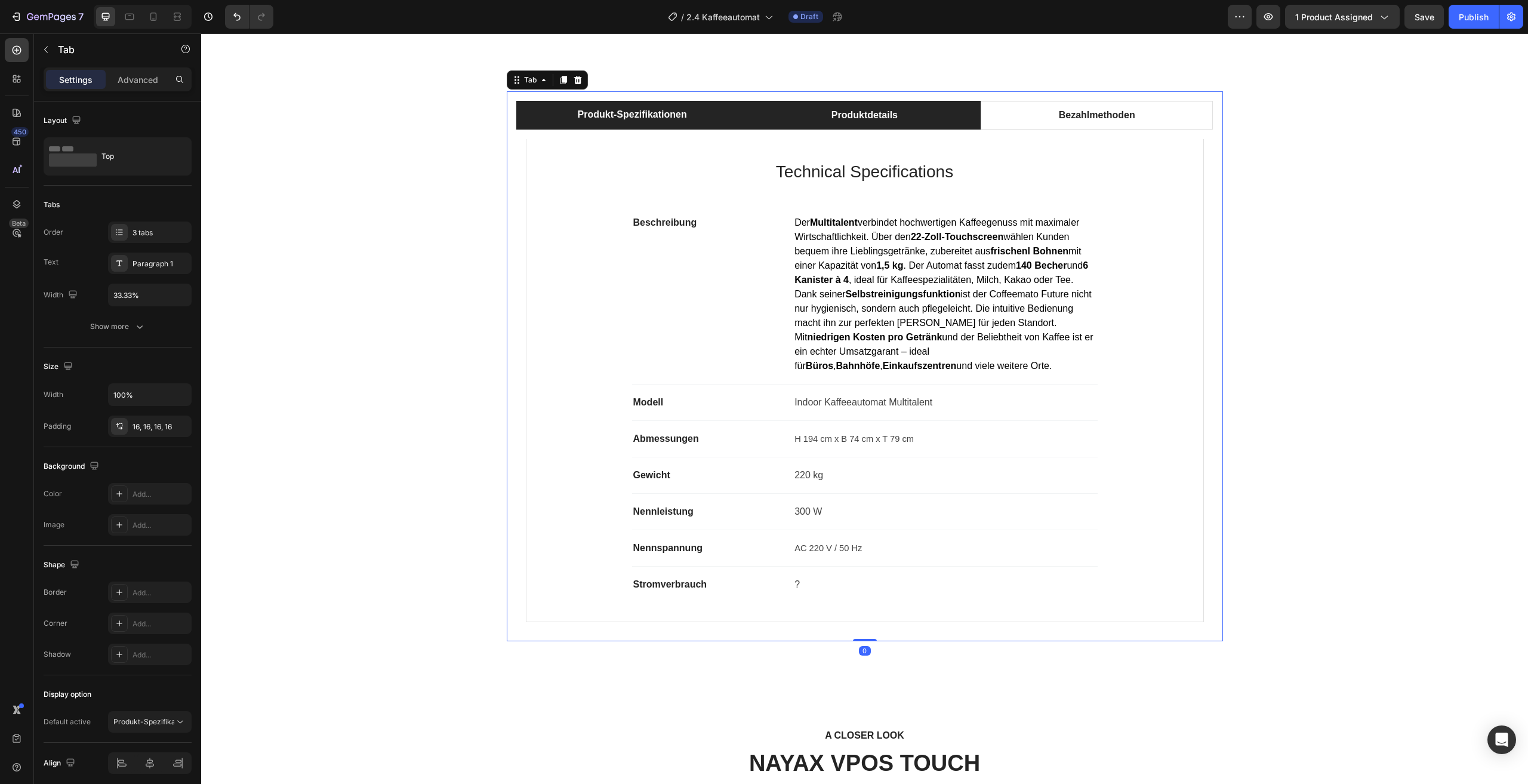
click at [800, 121] on li "Produktdetails" at bounding box center [864, 115] width 232 height 29
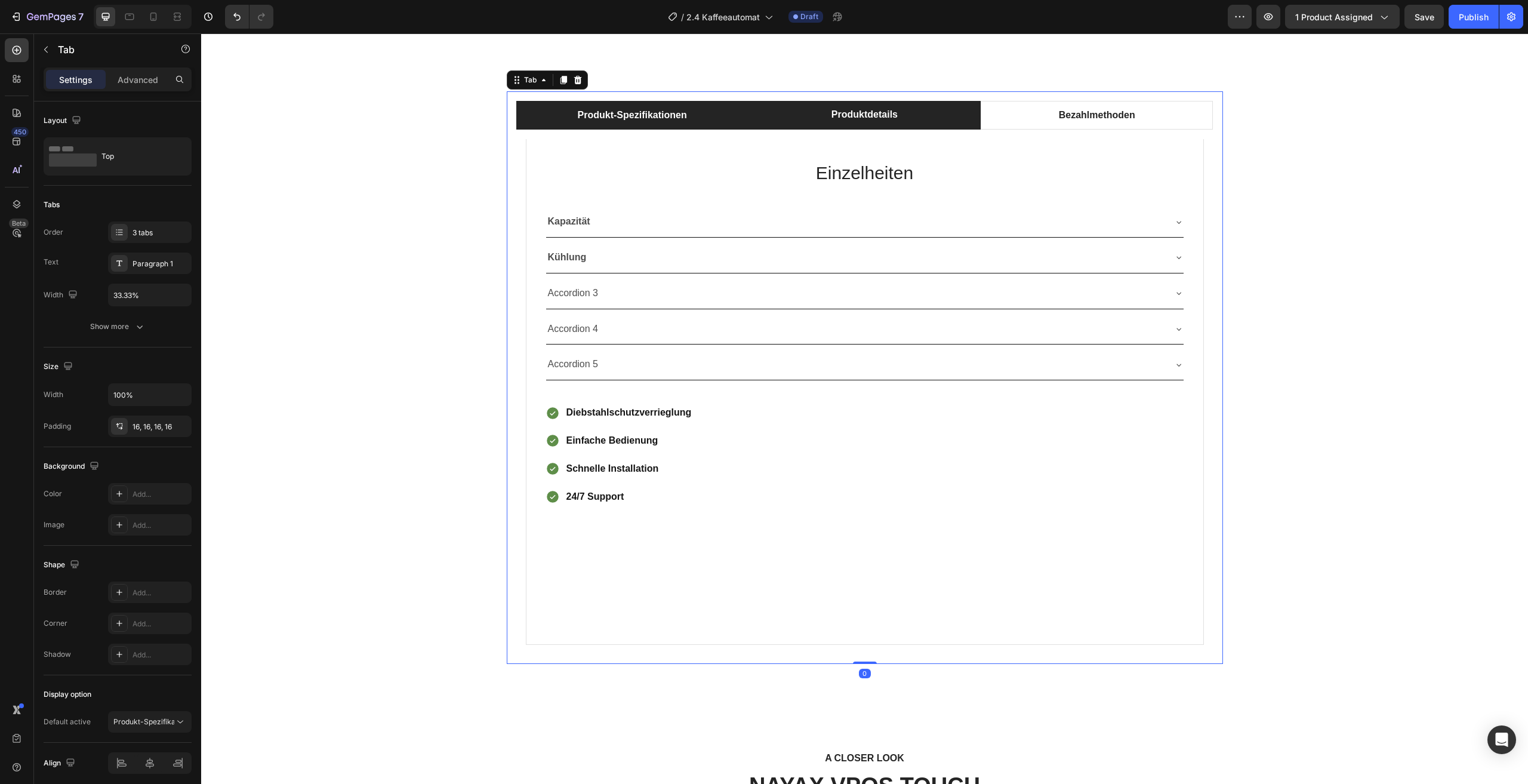
click at [698, 120] on li "Produkt-Spezifikationen" at bounding box center [632, 115] width 232 height 29
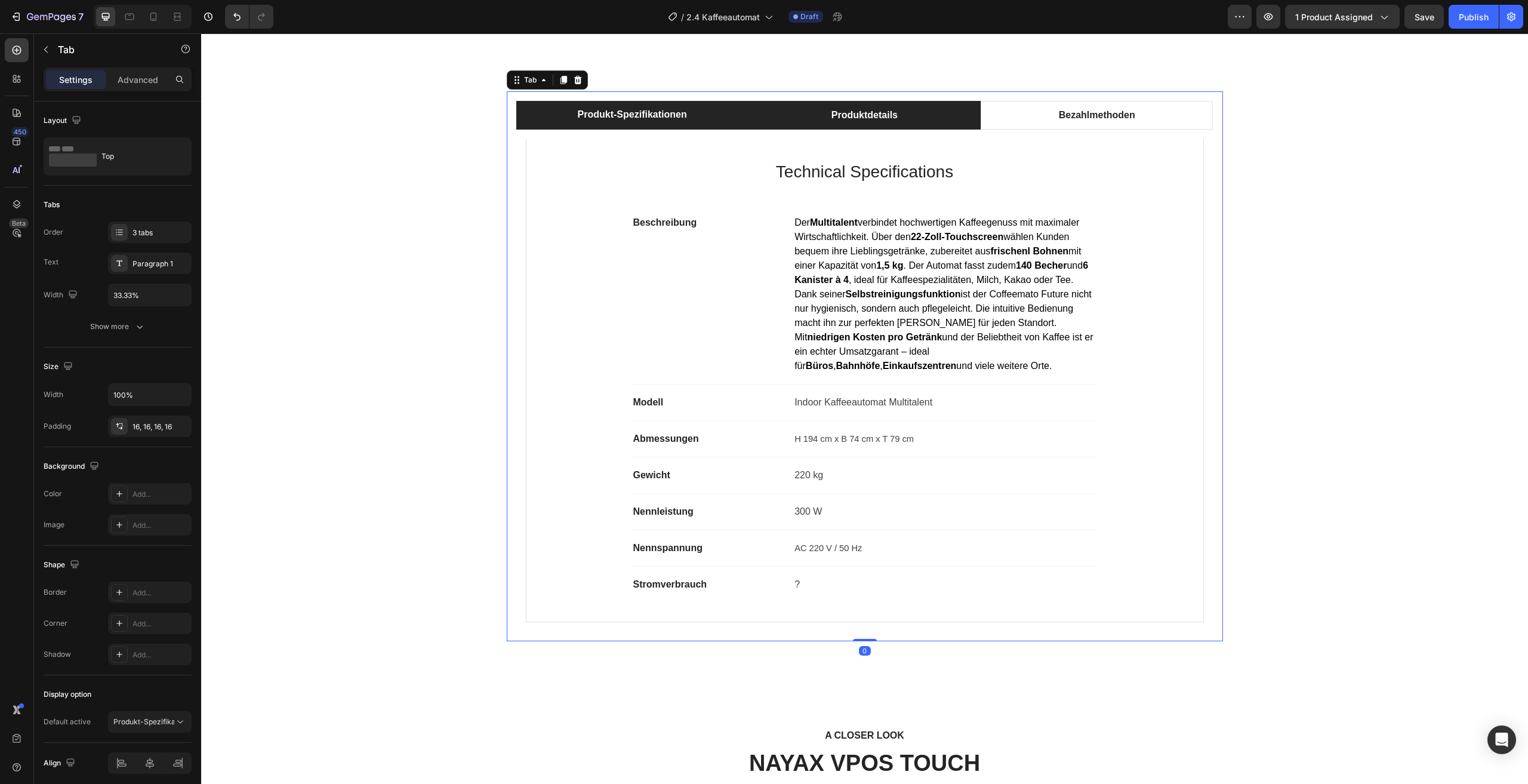
click at [803, 119] on li "Produktdetails" at bounding box center [864, 115] width 232 height 29
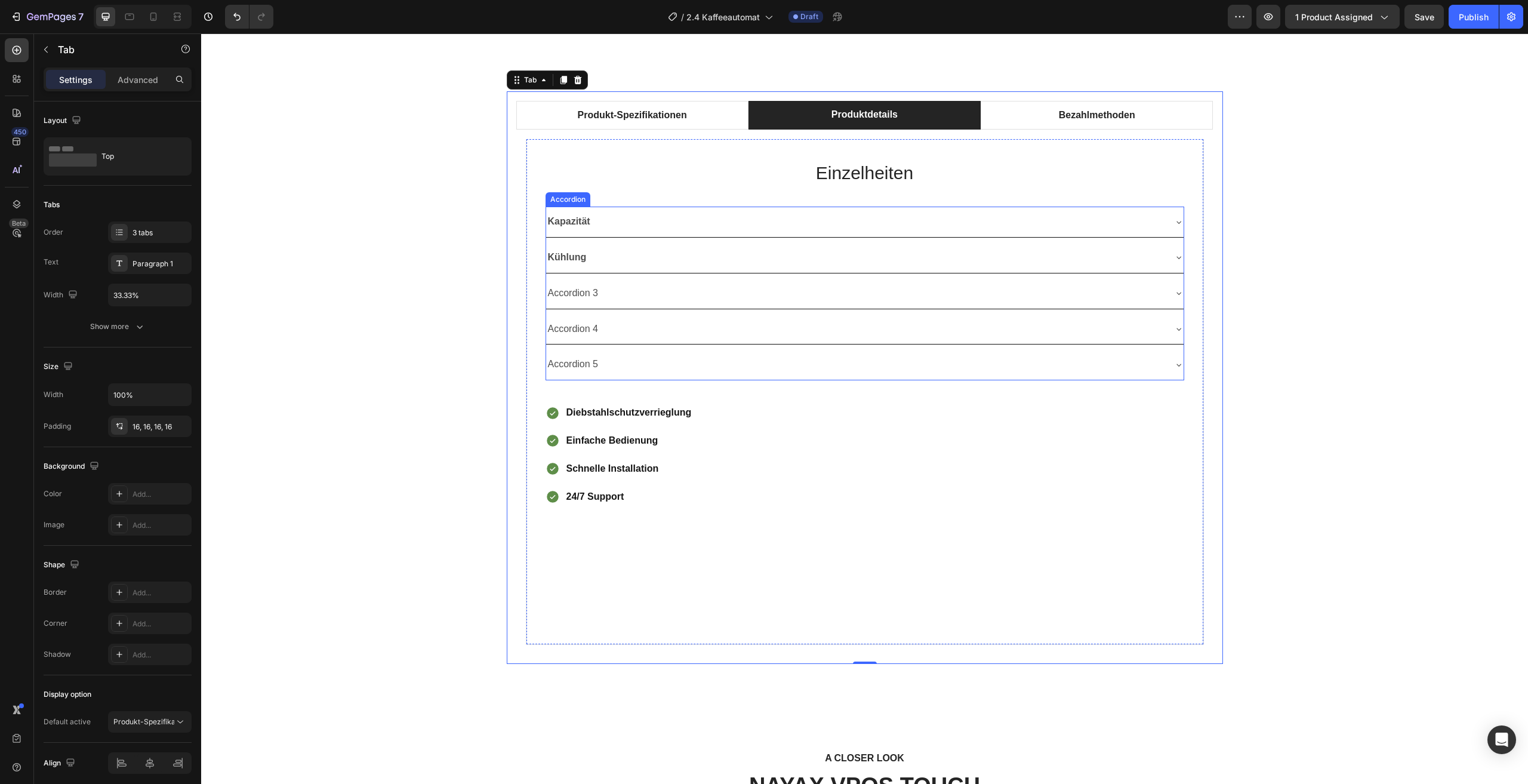
click at [721, 227] on div "Kapazität" at bounding box center [855, 222] width 618 height 21
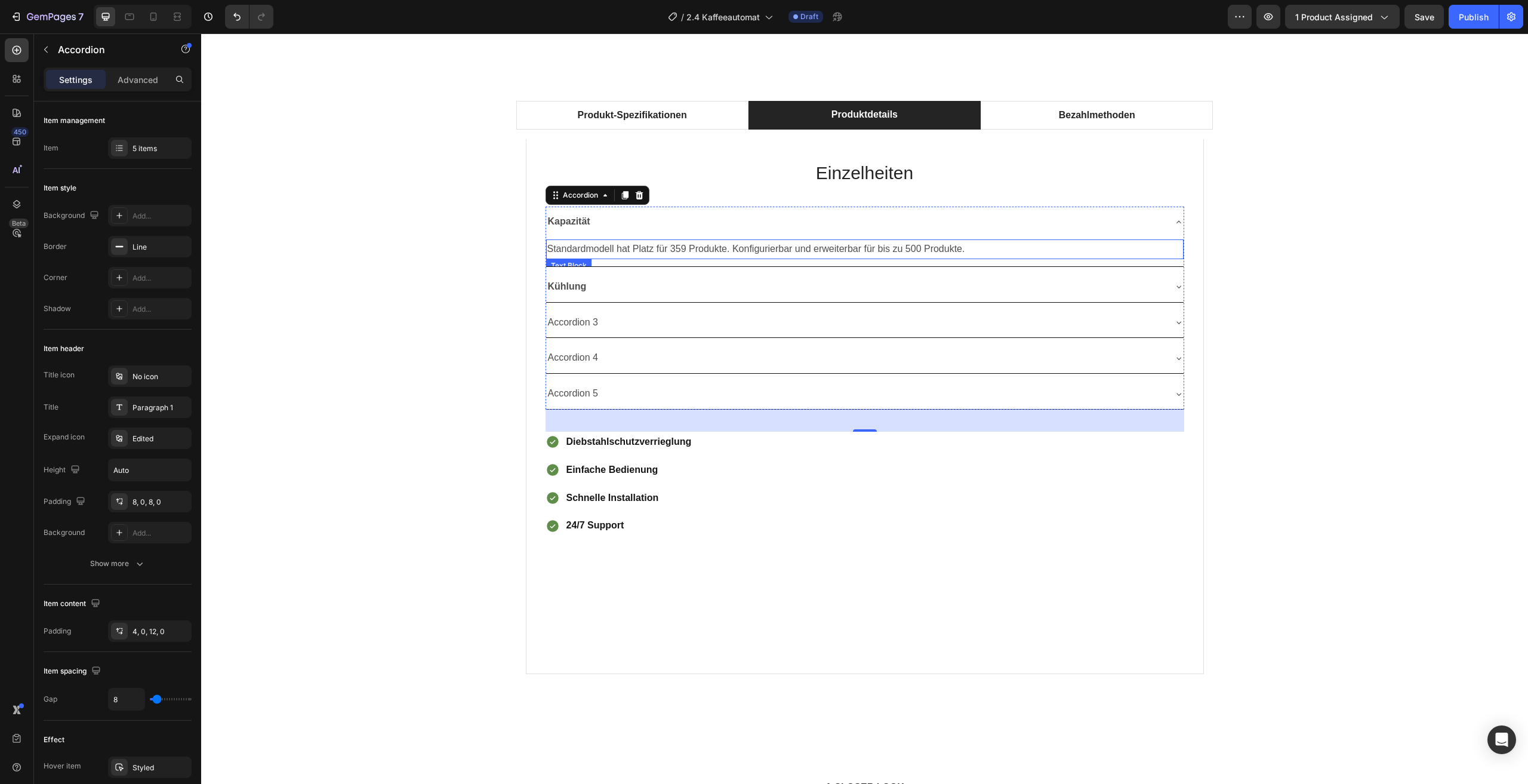
click at [1002, 249] on p "Standardmodell hat Platz für 359 Produkte. Konfigurierbar und erweiterbar für b…" at bounding box center [865, 249] width 635 height 17
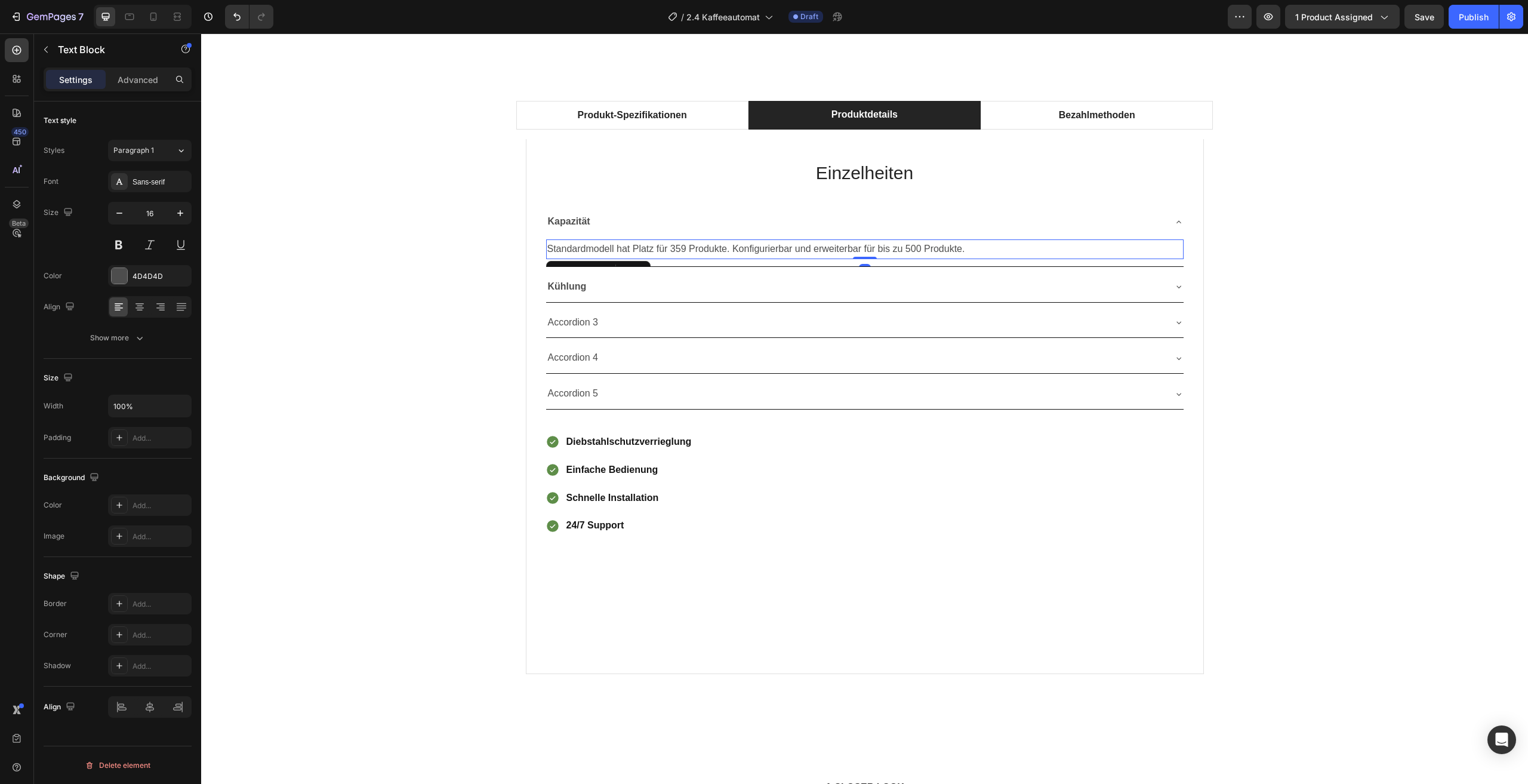
click at [971, 252] on p "Standardmodell hat Platz für 359 Produkte. Konfigurierbar und erweiterbar für b…" at bounding box center [865, 249] width 635 height 17
drag, startPoint x: 967, startPoint y: 252, endPoint x: 553, endPoint y: 248, distance: 414.0
click at [553, 248] on p "Standardmodell hat Platz für 359 Produkte. Konfigurierbar und erweiterbar für b…" at bounding box center [865, 249] width 635 height 17
click at [1144, 253] on p "Shttps://vendy1.de/kleiner-kaffeeautomat/UD10249#:~:text=140%20Kaffeebecher%20%…" at bounding box center [865, 249] width 635 height 17
drag, startPoint x: 1144, startPoint y: 249, endPoint x: 529, endPoint y: 254, distance: 615.0
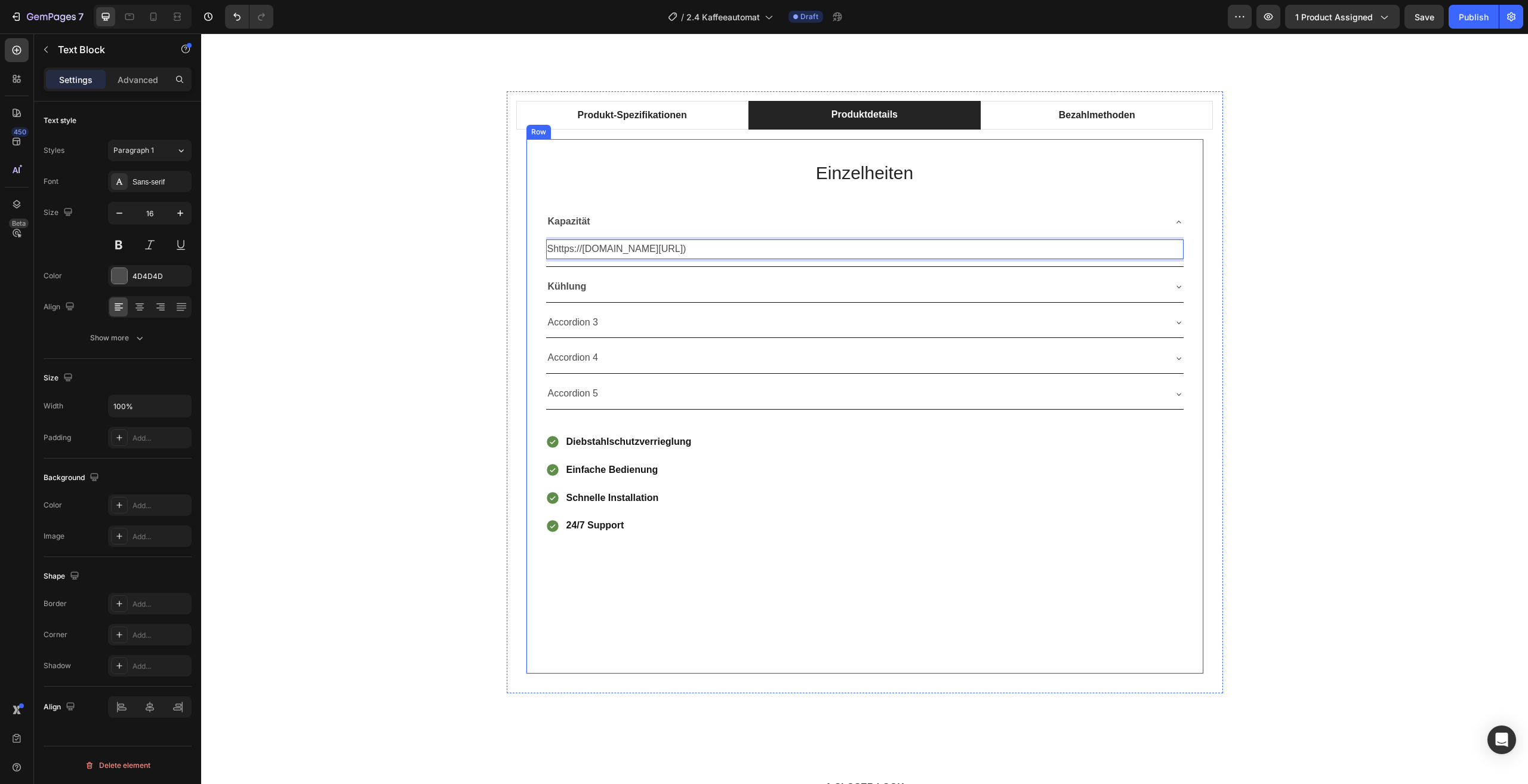
click at [529, 254] on div "Einzelheiten Heading Kapazität Shttps://vendy1.de/kleiner-kaffeeautomat/UD10249…" at bounding box center [865, 406] width 678 height 535
drag, startPoint x: 722, startPoint y: 258, endPoint x: 670, endPoint y: 246, distance: 53.4
click at [670, 246] on div "Rich Text Editor. Editing area: main" at bounding box center [865, 249] width 637 height 20
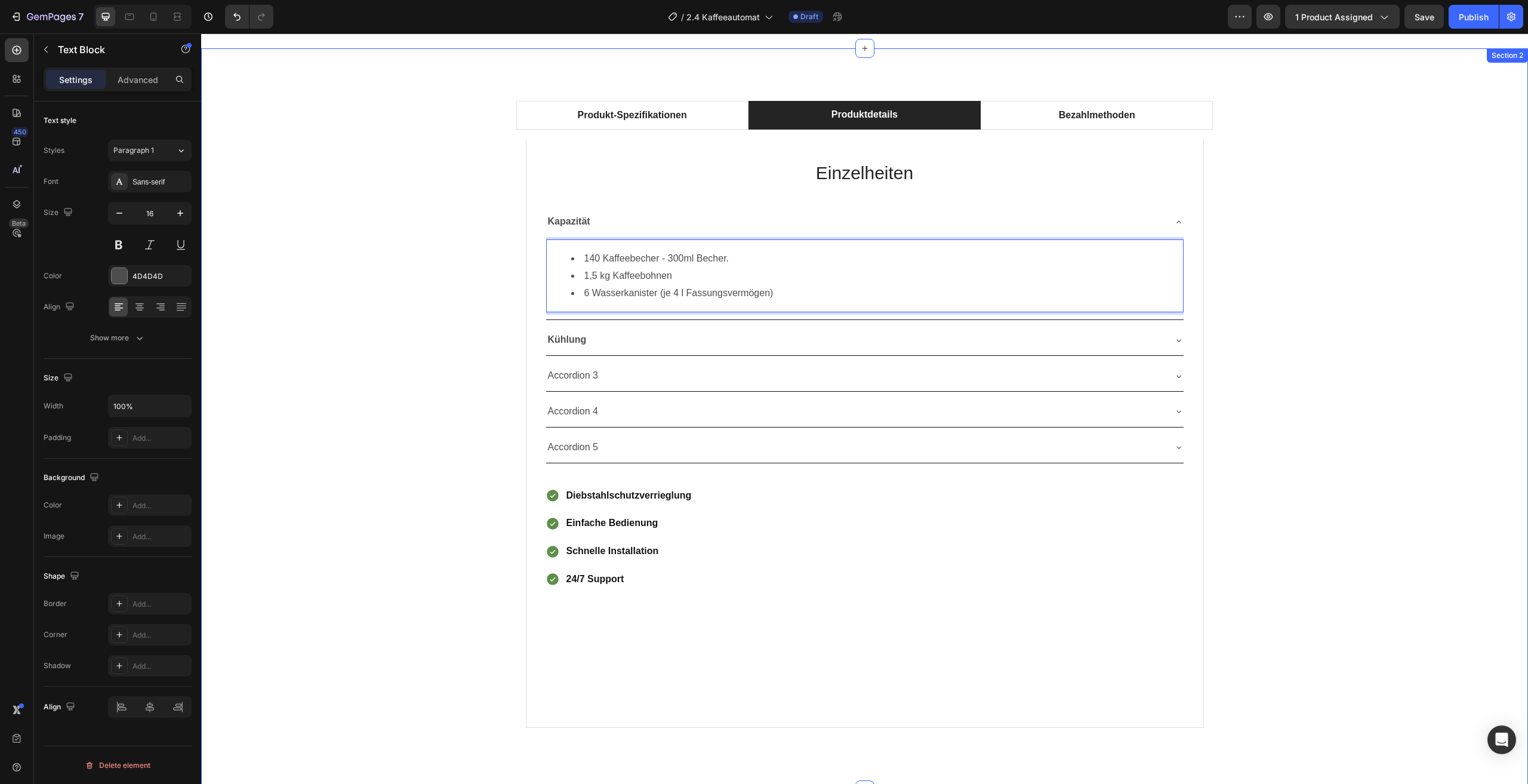
click at [420, 328] on div "Produkt-Spezifikationen Produktdetails Bezahlmethoden Technical Specifications …" at bounding box center [864, 419] width 1309 height 656
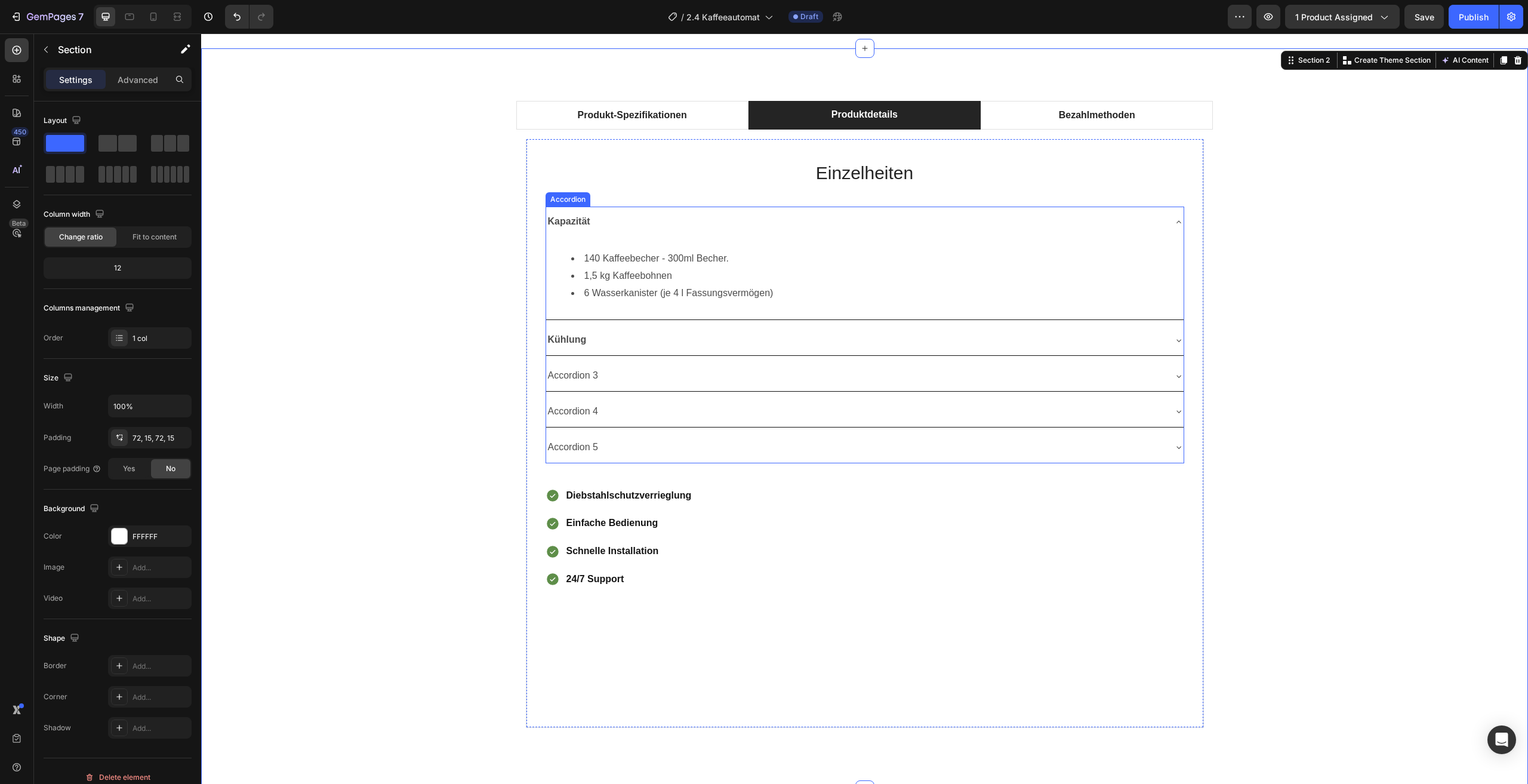
click at [1126, 228] on div "Kapazität" at bounding box center [855, 222] width 618 height 21
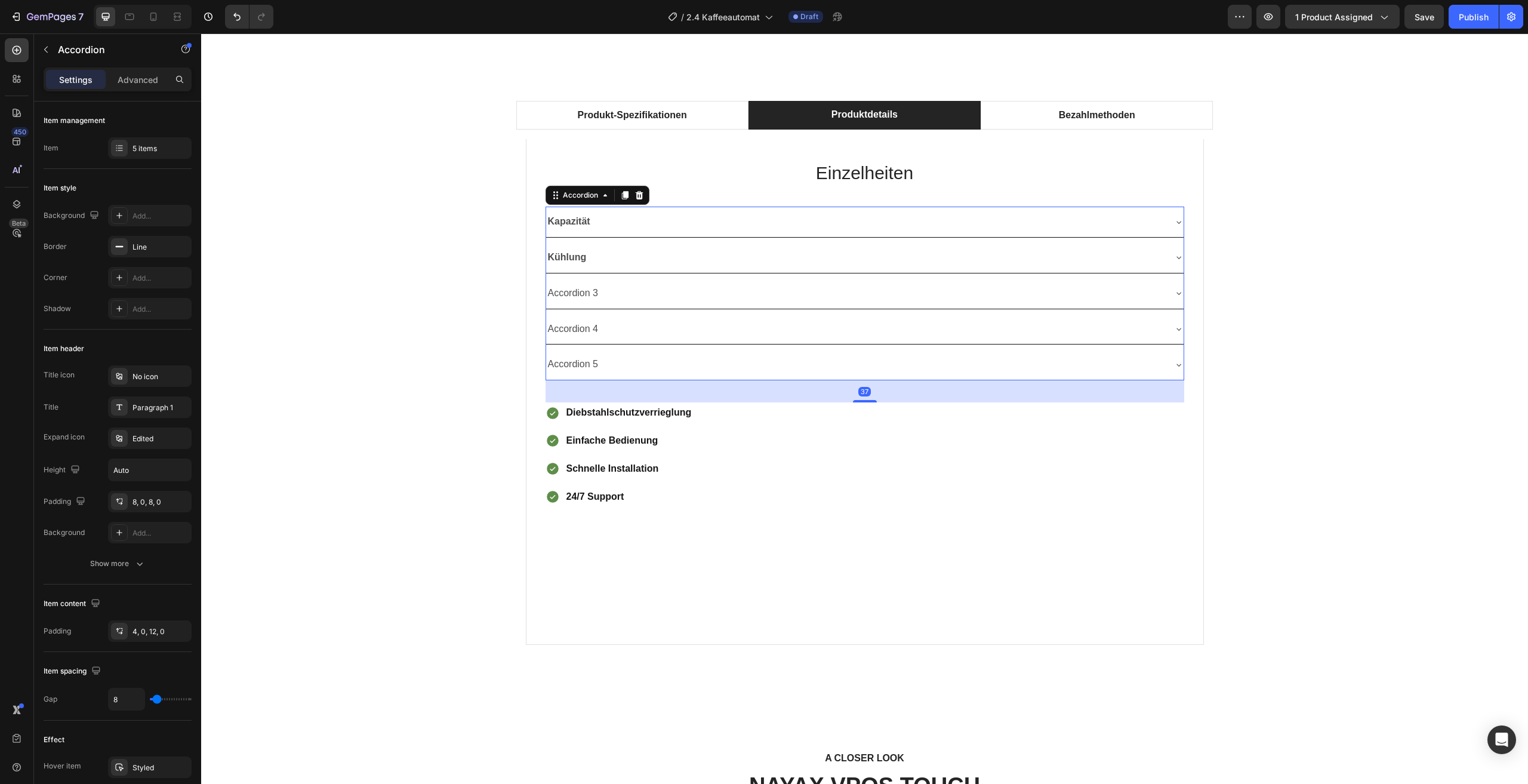
click at [1139, 215] on div "Kapazität" at bounding box center [855, 222] width 618 height 21
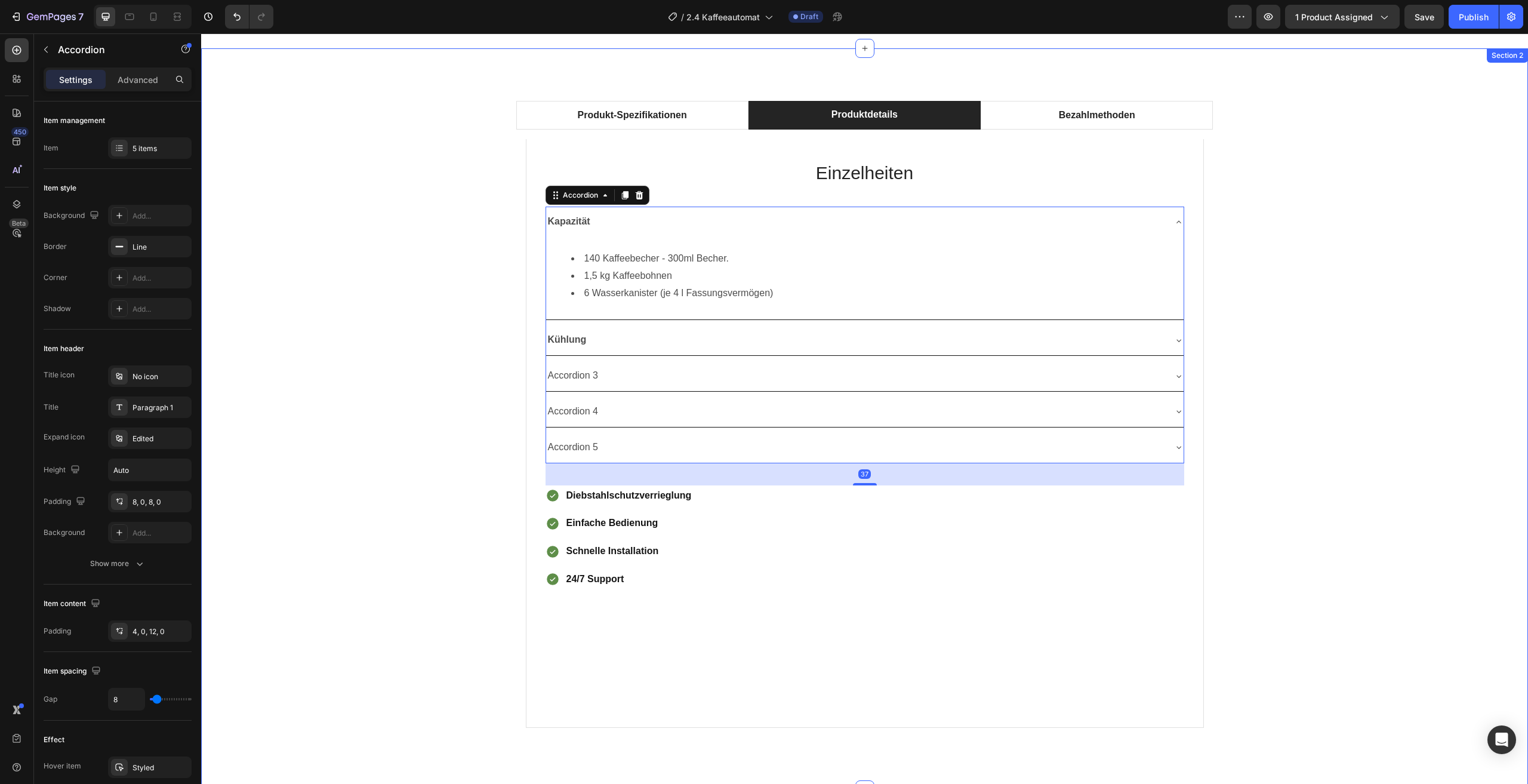
click at [1331, 250] on div "Produkt-Spezifikationen Produktdetails Bezahlmethoden Technical Specifications …" at bounding box center [864, 419] width 1309 height 656
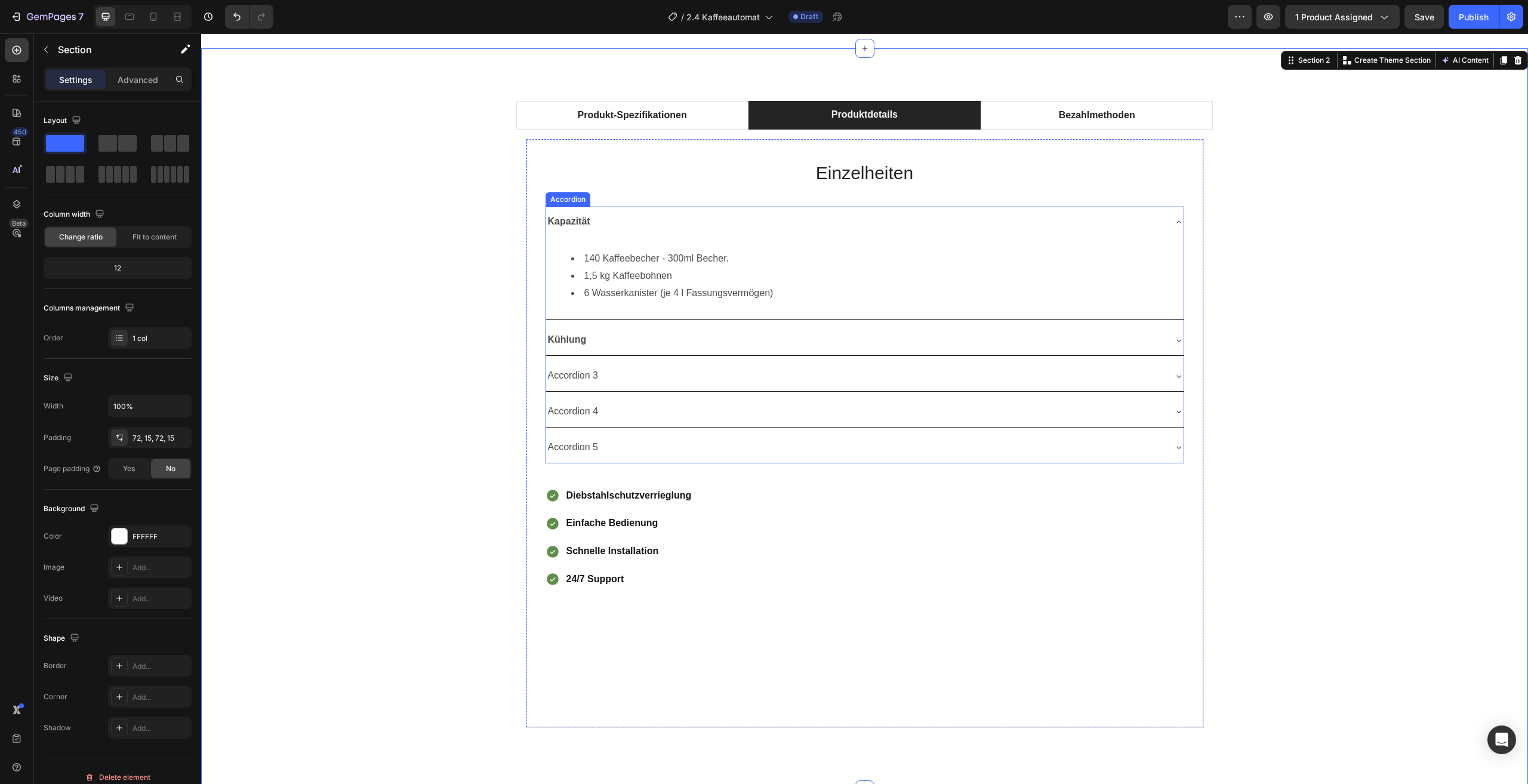
click at [1136, 223] on div "Kapazität" at bounding box center [855, 222] width 618 height 21
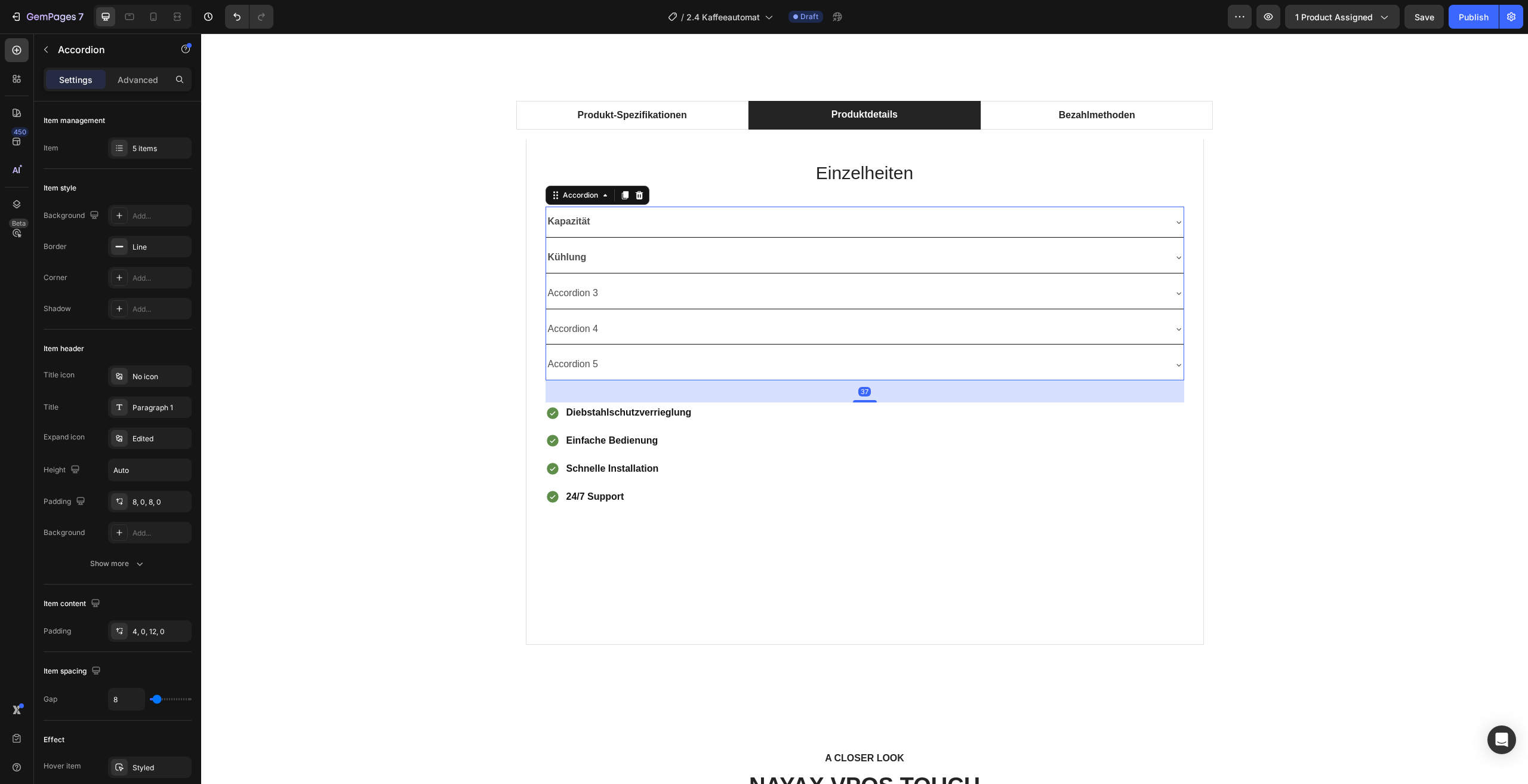
click at [1138, 259] on div "Kühlung" at bounding box center [855, 257] width 618 height 21
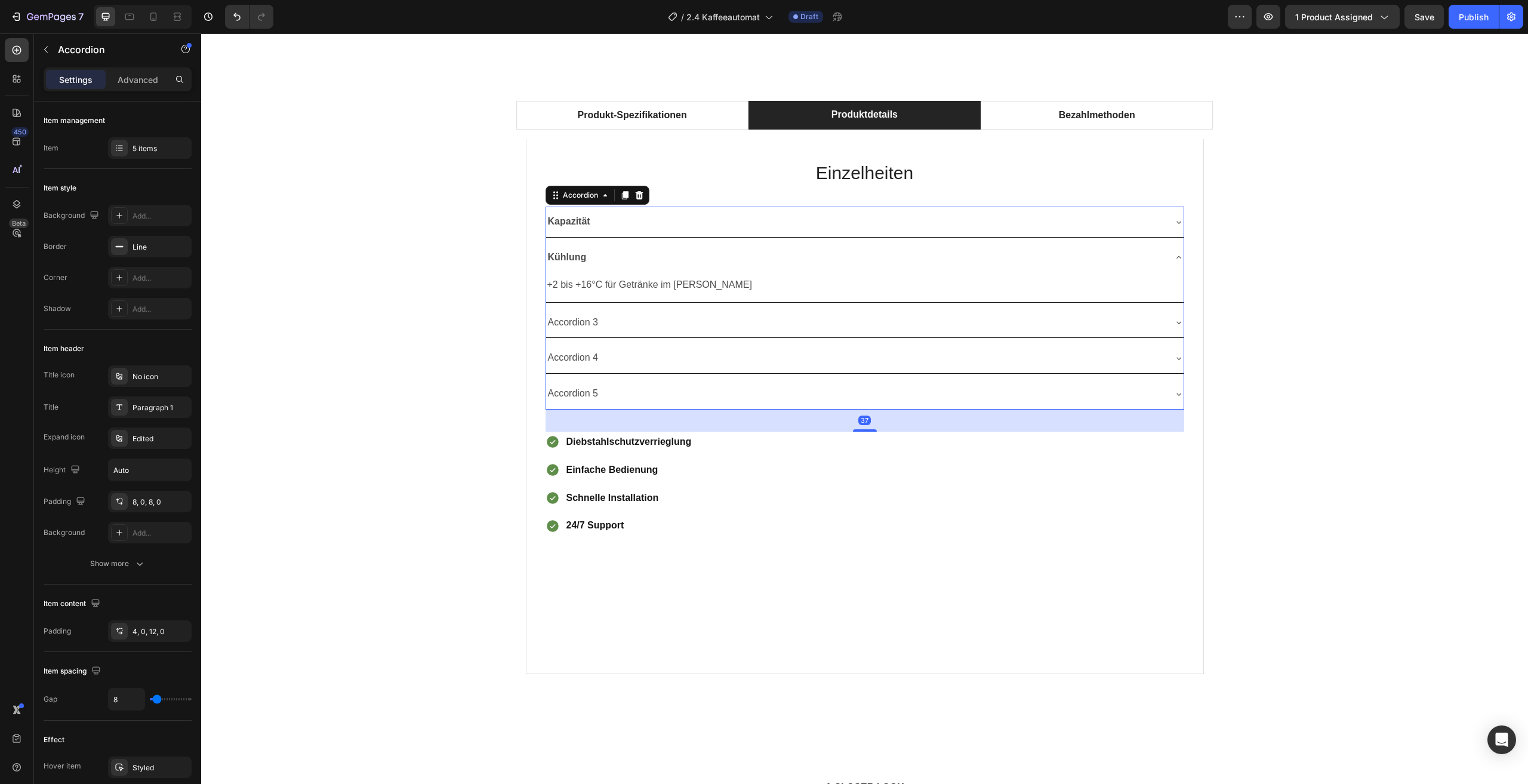
click at [584, 259] on div "Kühlung" at bounding box center [855, 257] width 618 height 21
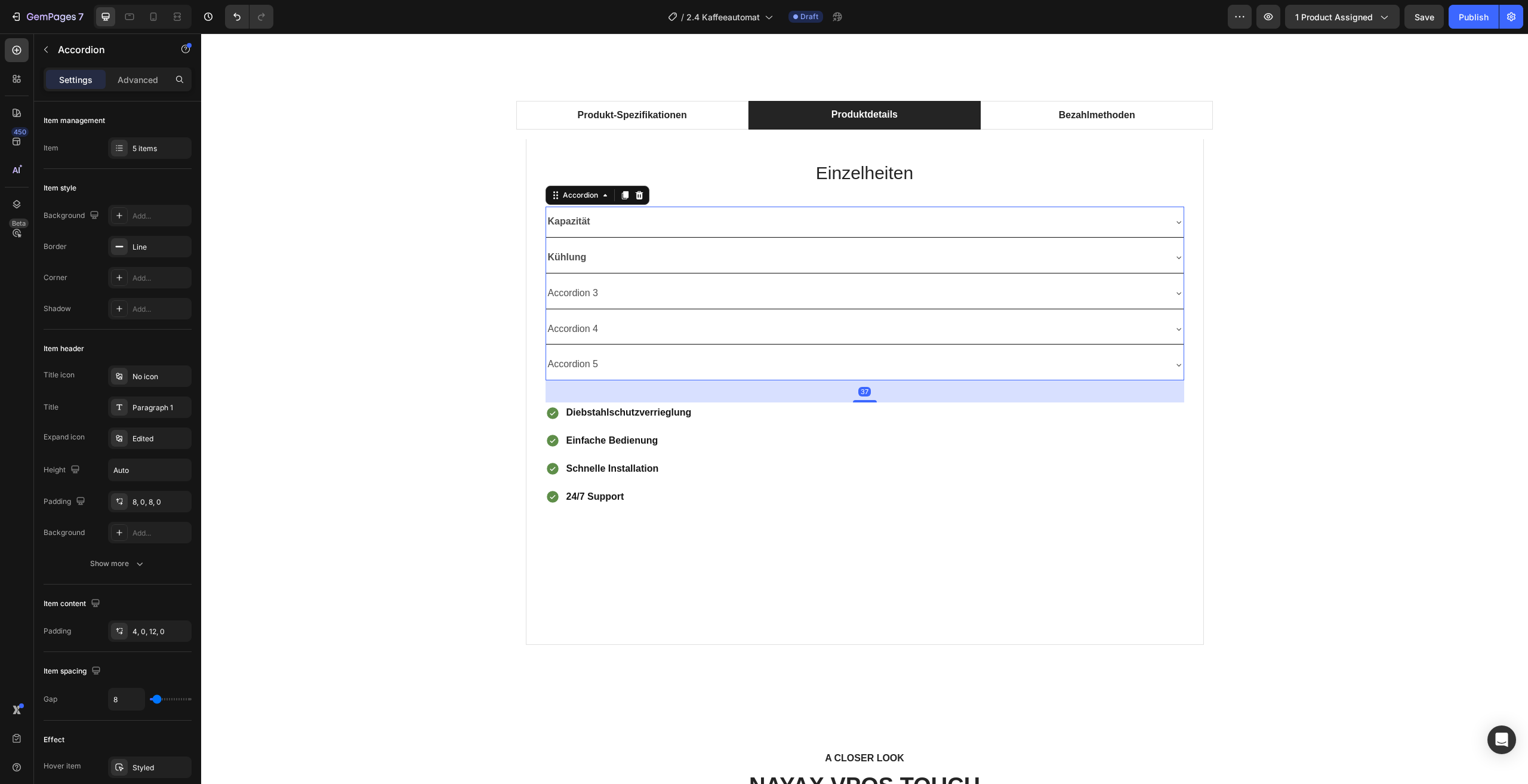
click at [578, 259] on strong "Kühlung" at bounding box center [567, 257] width 39 height 10
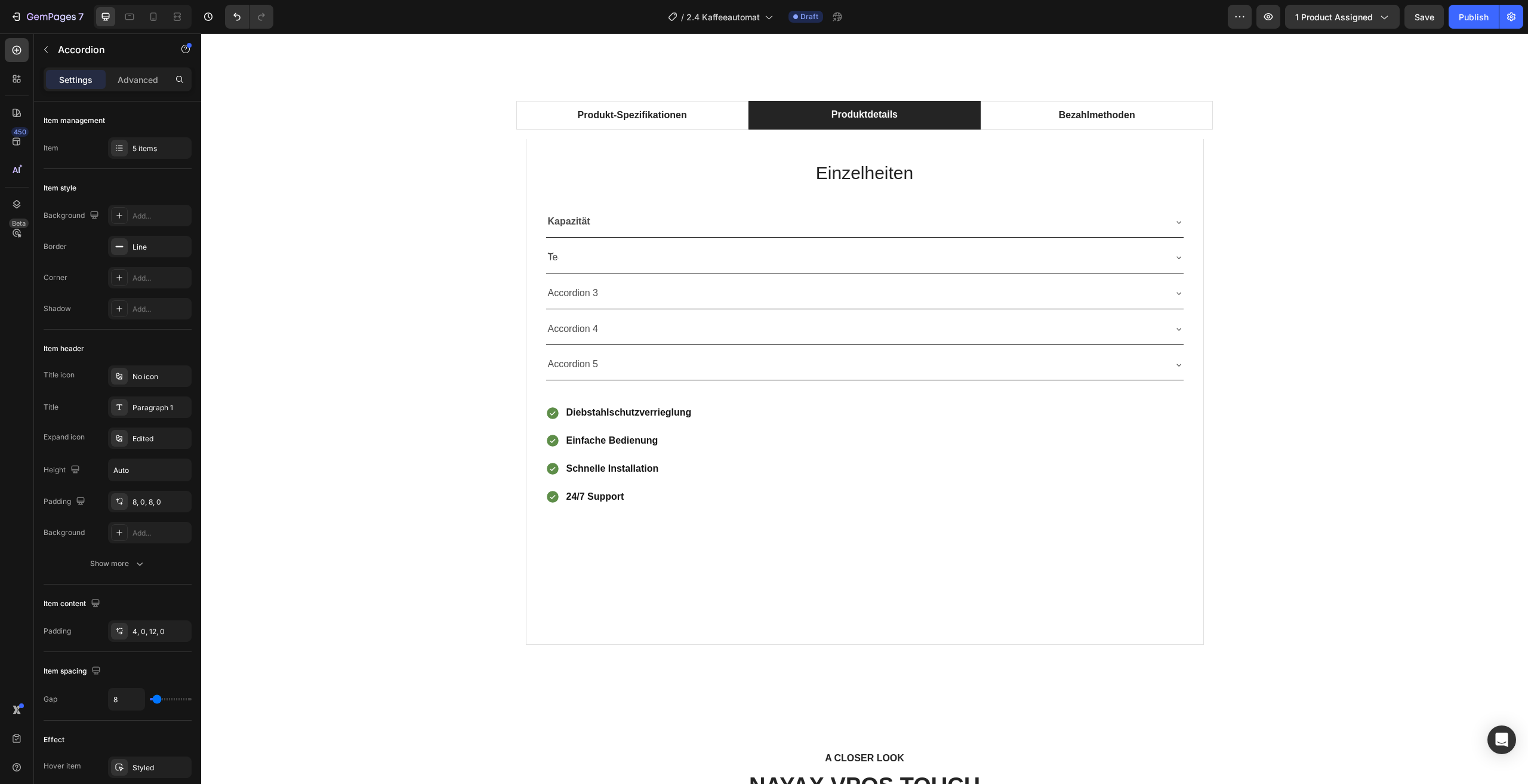
scroll to position [654, 0]
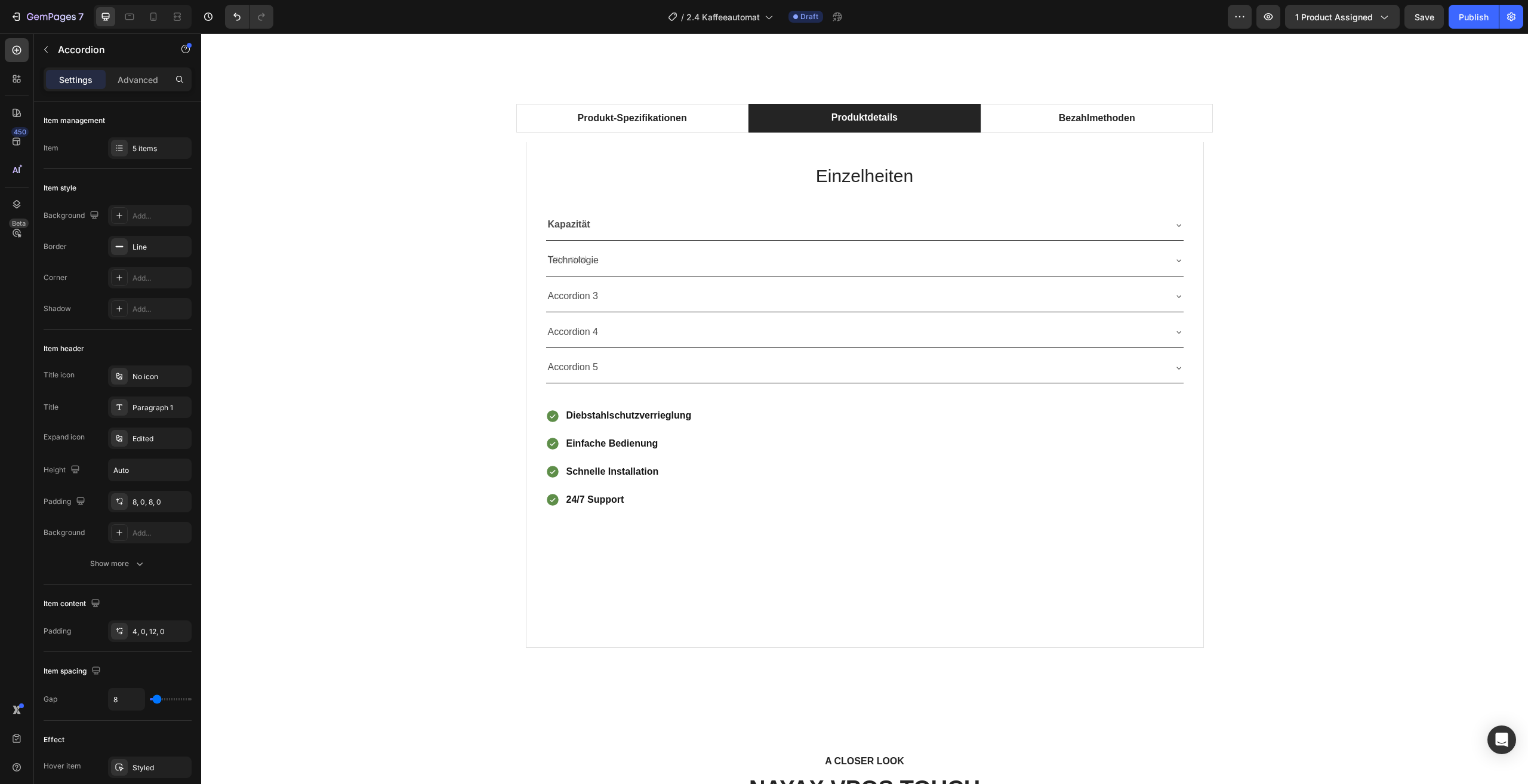
click at [458, 340] on div "Produkt-Spezifikationen Produktdetails Bezahlmethoden Technical Specifications …" at bounding box center [864, 380] width 1309 height 573
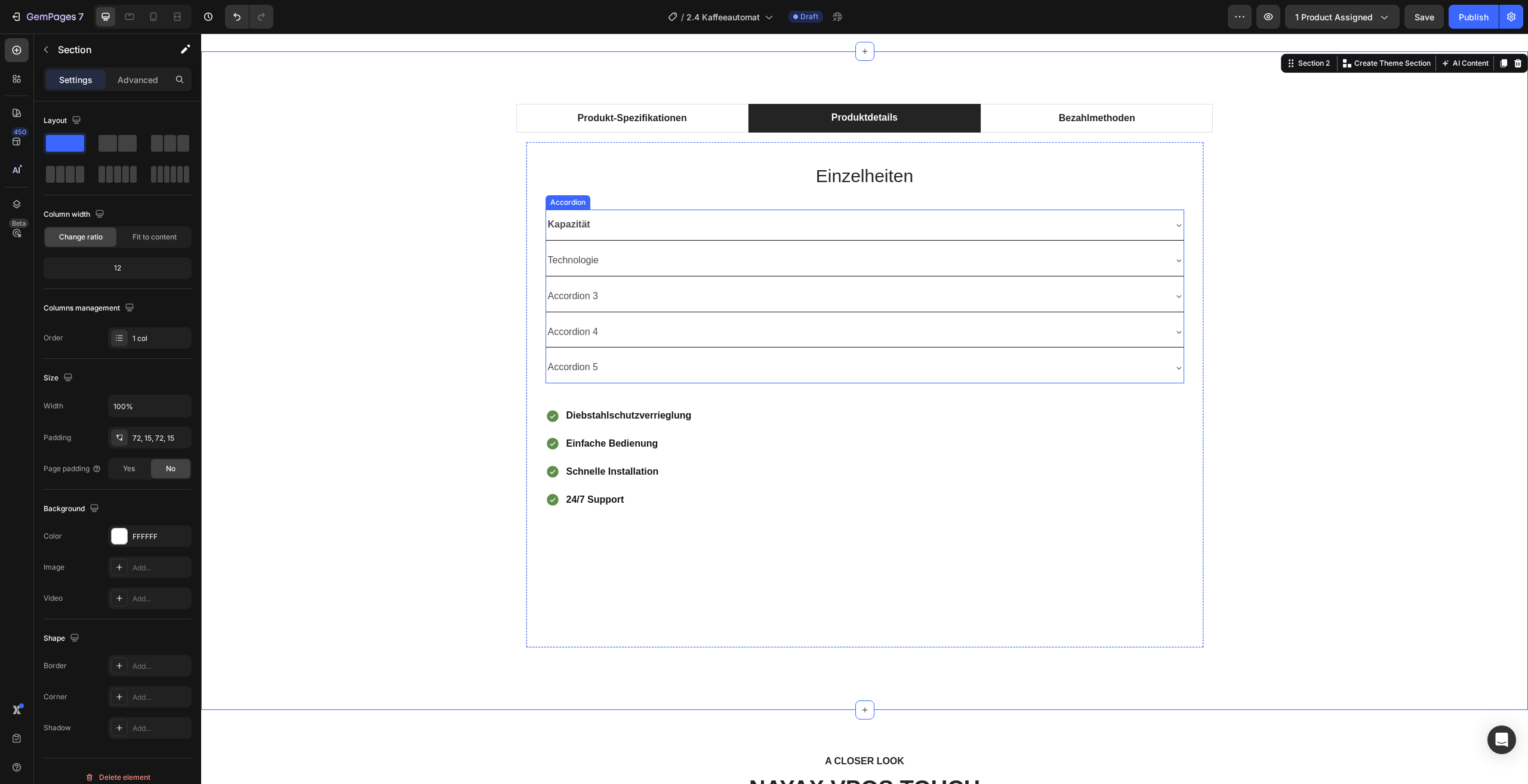
click at [624, 288] on div "Accordion 3" at bounding box center [855, 296] width 618 height 21
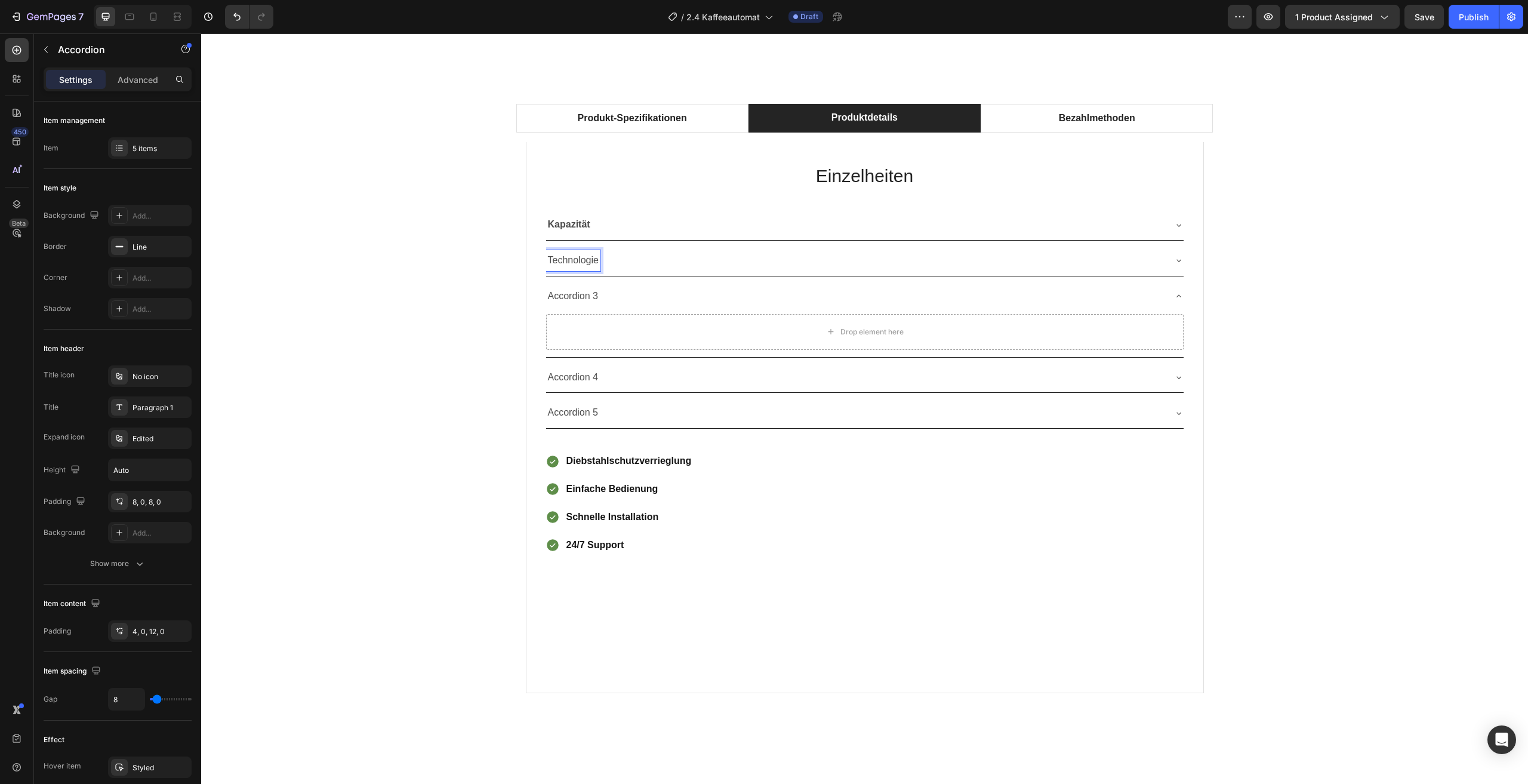
click at [579, 263] on p "Technologie" at bounding box center [573, 261] width 51 height 17
click at [587, 269] on p "Technologie" at bounding box center [573, 261] width 51 height 17
click at [593, 261] on p "Technologie" at bounding box center [573, 261] width 51 height 17
drag, startPoint x: 595, startPoint y: 261, endPoint x: 527, endPoint y: 261, distance: 68.0
click at [527, 261] on div "Einzelheiten Heading Kapazität Technologie Accordion 3 Drop element here Accord…" at bounding box center [865, 417] width 678 height 551
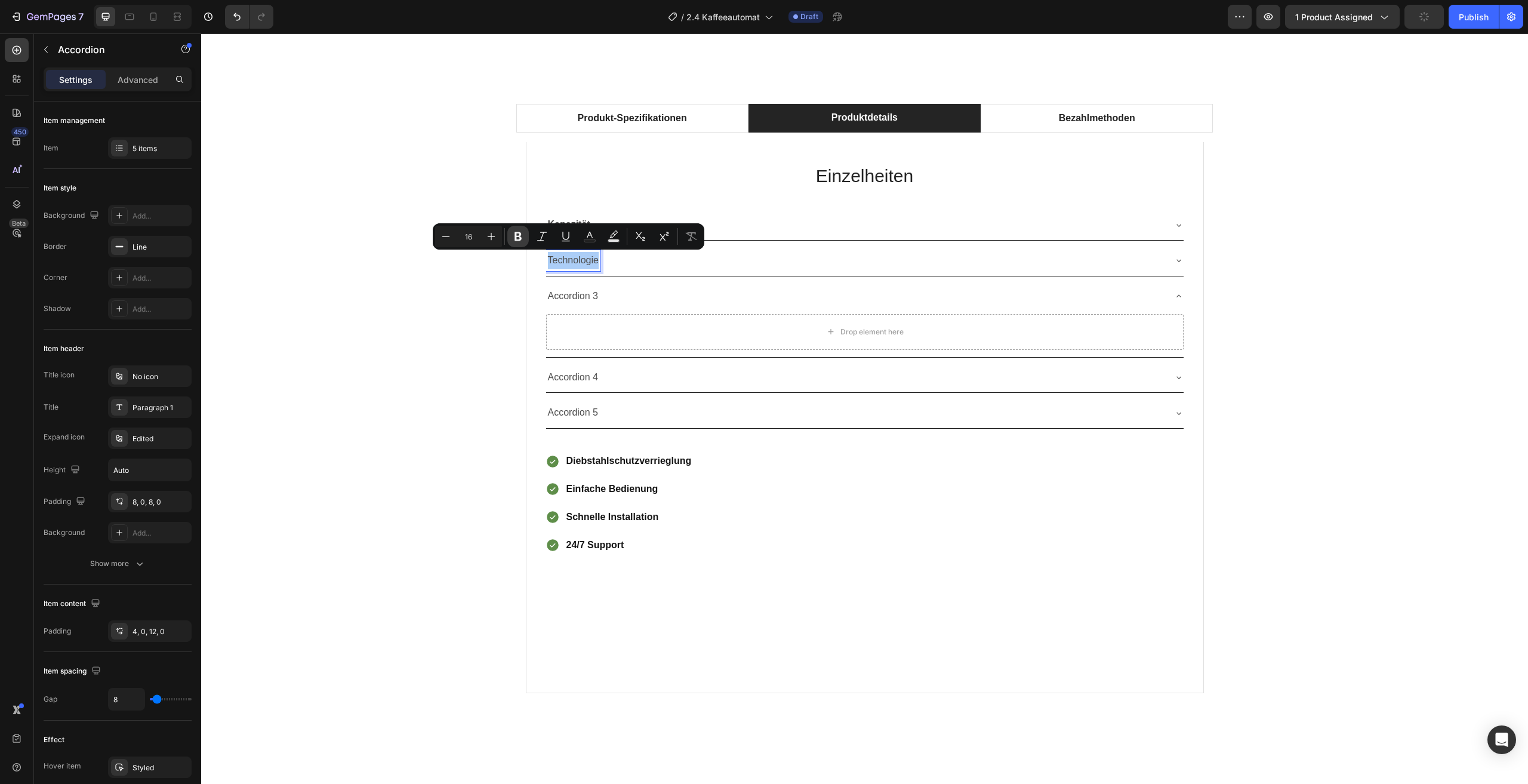
drag, startPoint x: 515, startPoint y: 236, endPoint x: 342, endPoint y: 234, distance: 173.0
click at [515, 236] on icon "Editor contextual toolbar" at bounding box center [518, 237] width 7 height 9
click at [689, 276] on div "Kapazität Technologie Accordion 3 Drop element here Accordion 4 Accordion 5" at bounding box center [865, 319] width 639 height 219
click at [1226, 273] on div "Produkt-Spezifikationen Produktdetails Bezahlmethoden Technical Specifications …" at bounding box center [864, 403] width 1309 height 618
click at [1162, 271] on div "Technologie" at bounding box center [865, 261] width 637 height 30
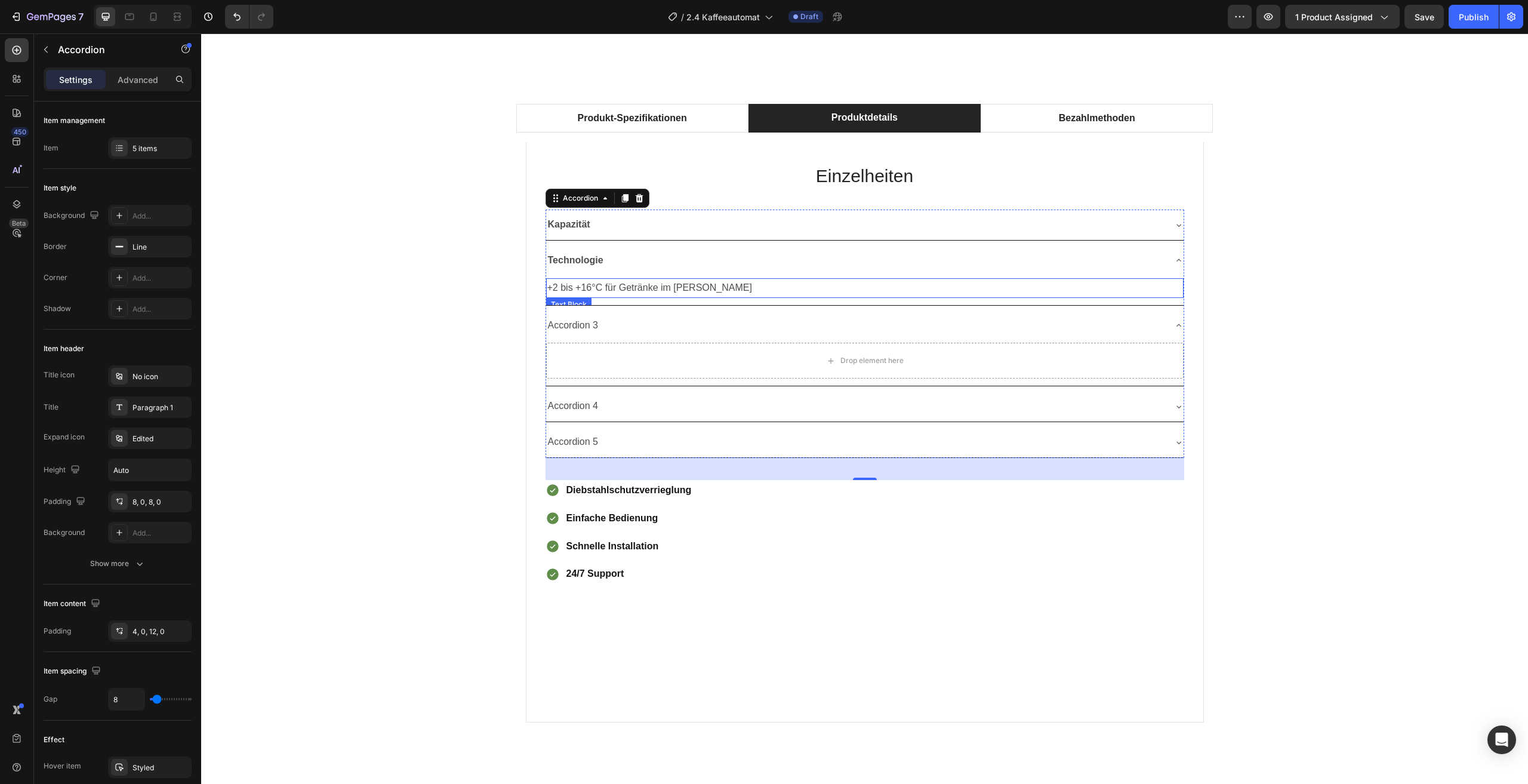
click at [702, 289] on span "+2 bis +16°C für Getränke im Sommer" at bounding box center [650, 287] width 205 height 10
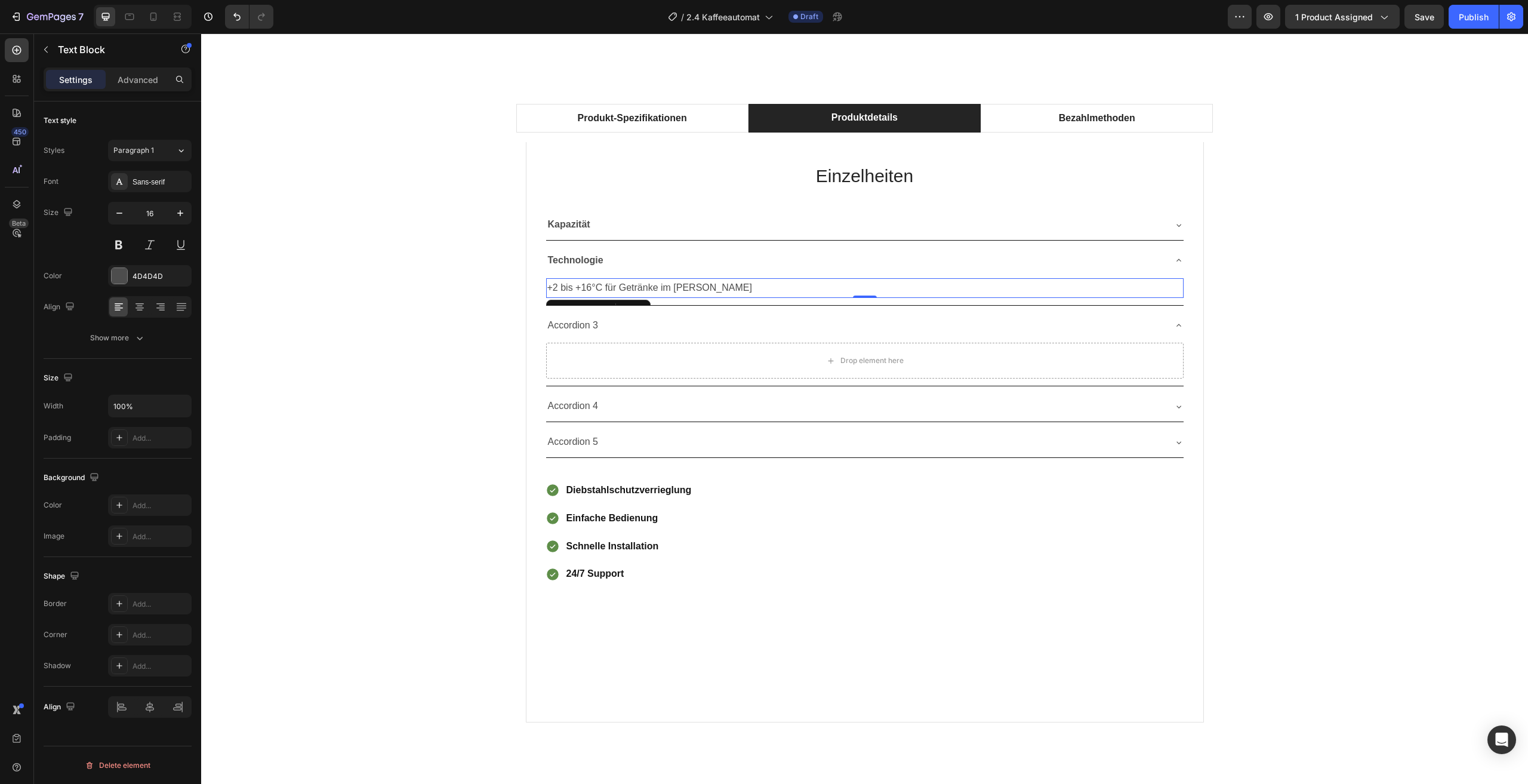
click at [718, 286] on p "+2 bis +16°C für Getränke im Sommer" at bounding box center [865, 288] width 635 height 17
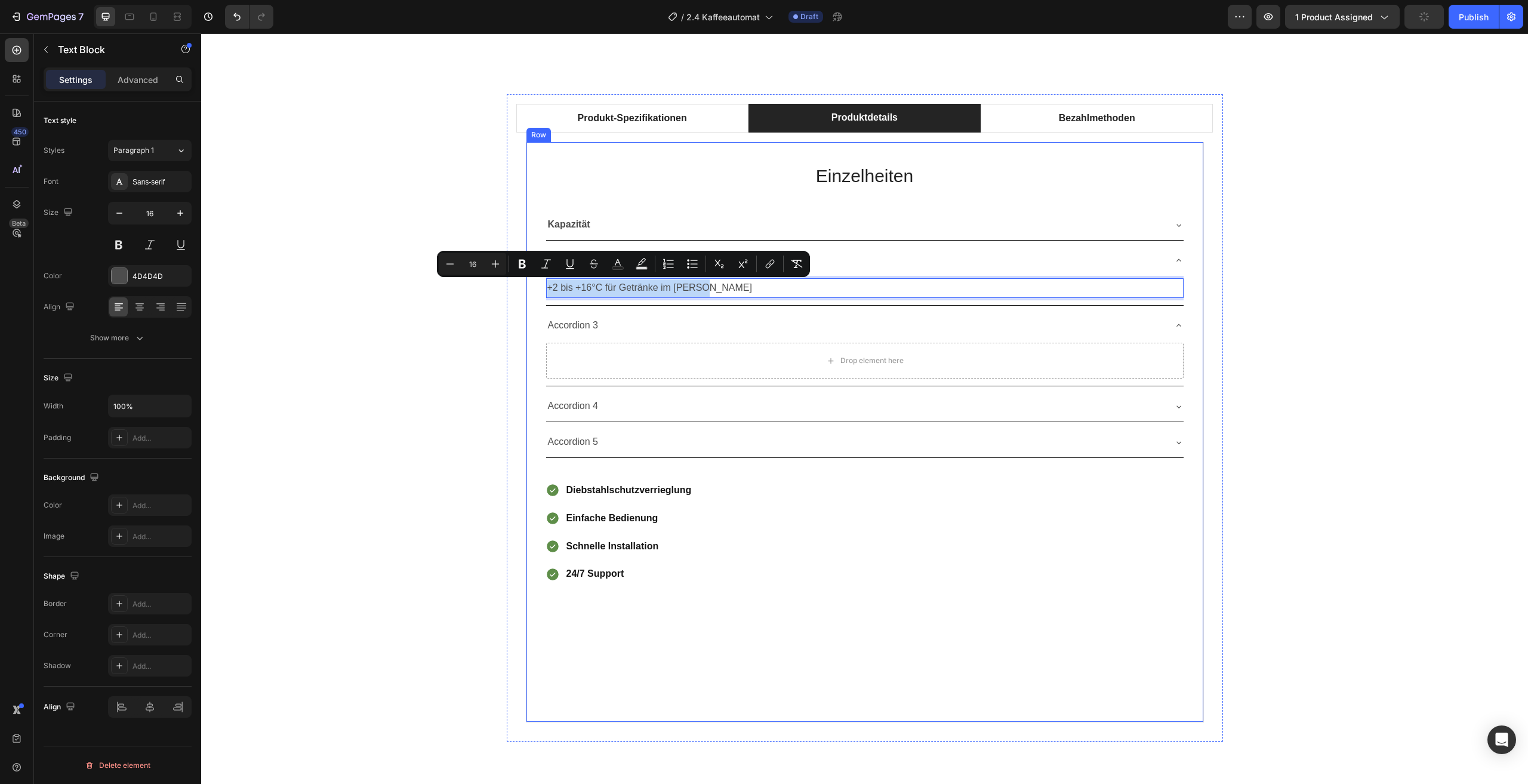
drag, startPoint x: 718, startPoint y: 286, endPoint x: 535, endPoint y: 294, distance: 183.2
click at [535, 294] on div "Einzelheiten Heading Kapazität Technologie +2 bis +16°C für Getränke im Sommer …" at bounding box center [865, 432] width 678 height 580
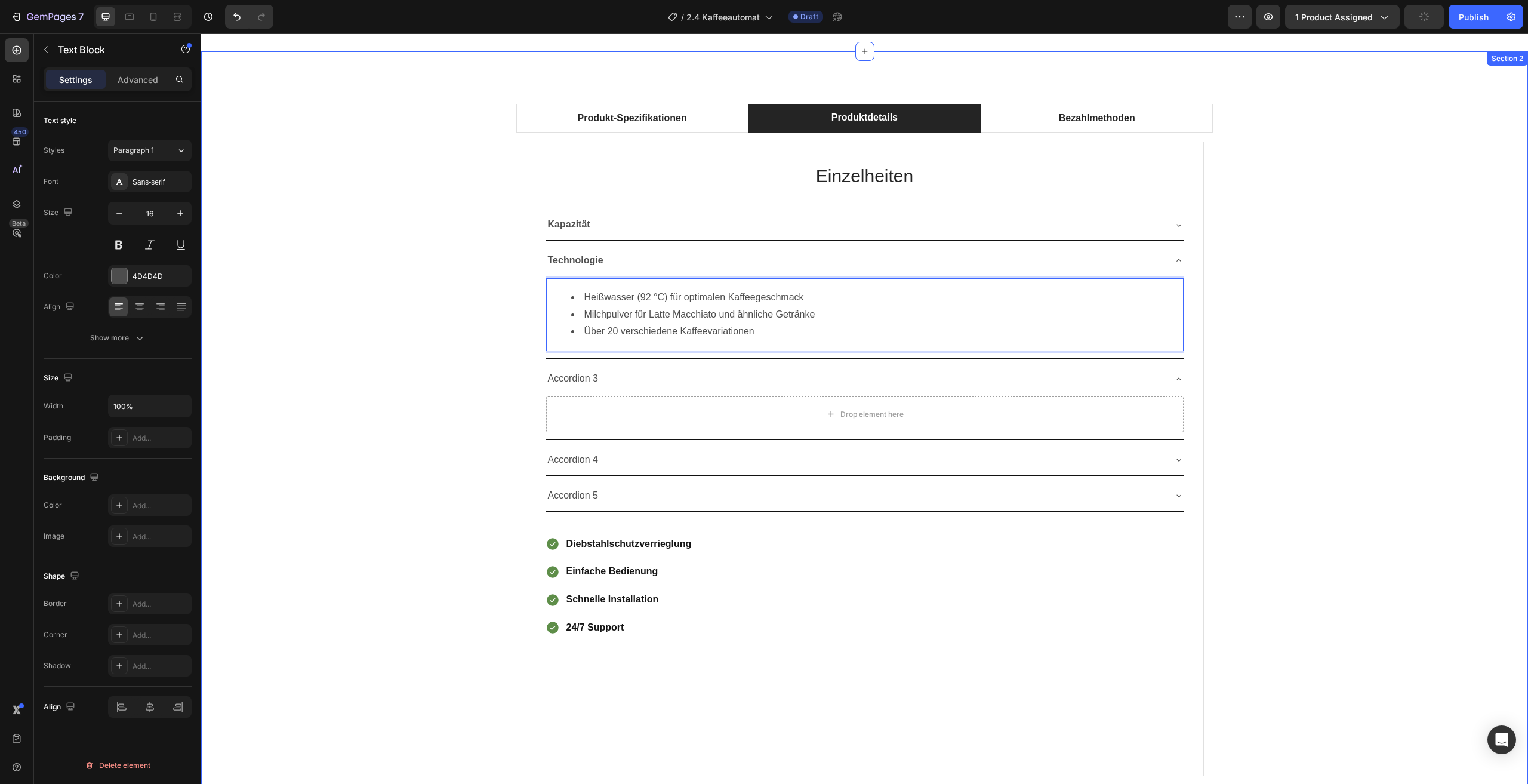
click at [408, 368] on div "Produkt-Spezifikationen Produktdetails Bezahlmethoden Technical Specifications …" at bounding box center [864, 444] width 1309 height 701
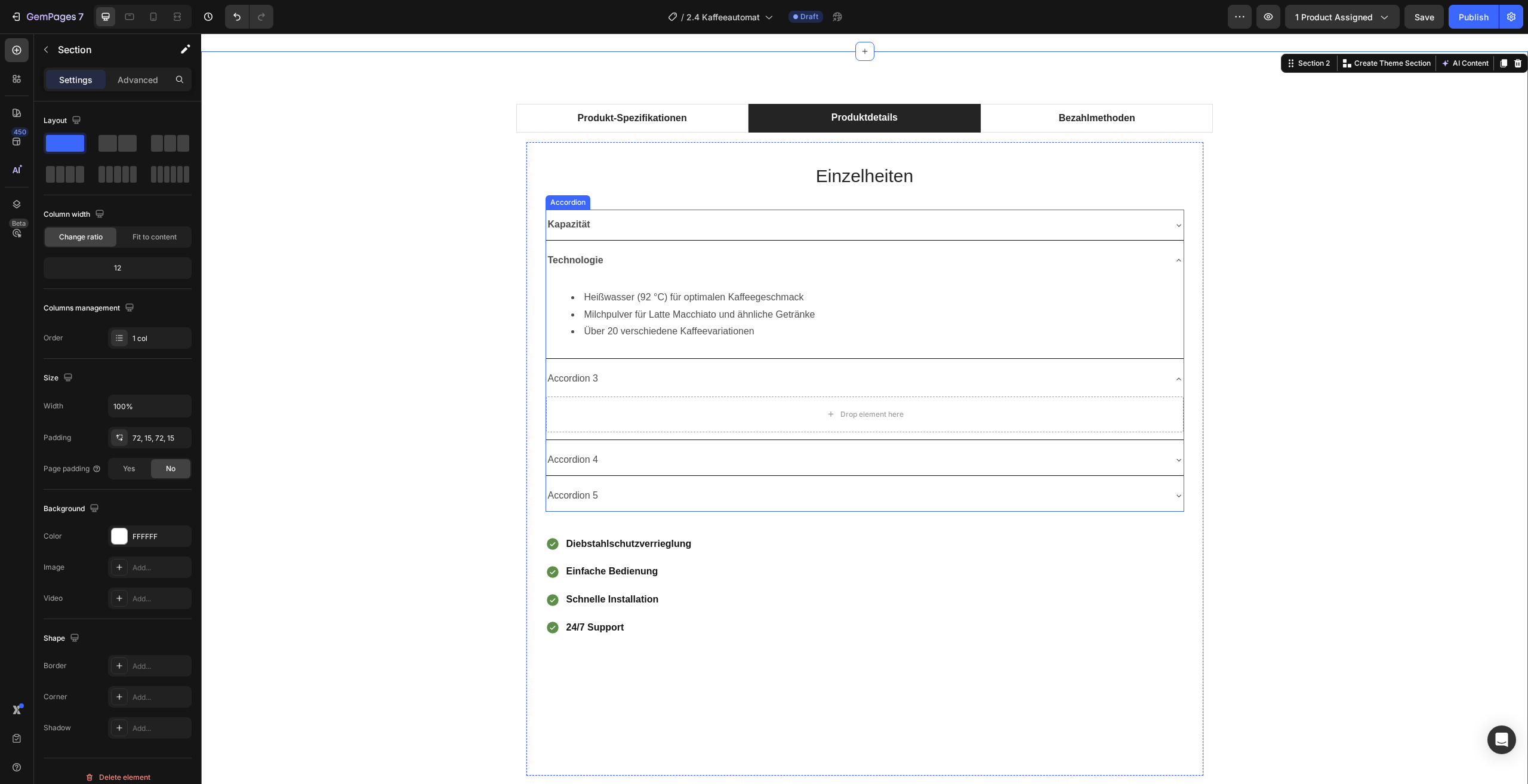
click at [1169, 257] on div "Technologie" at bounding box center [865, 261] width 637 height 30
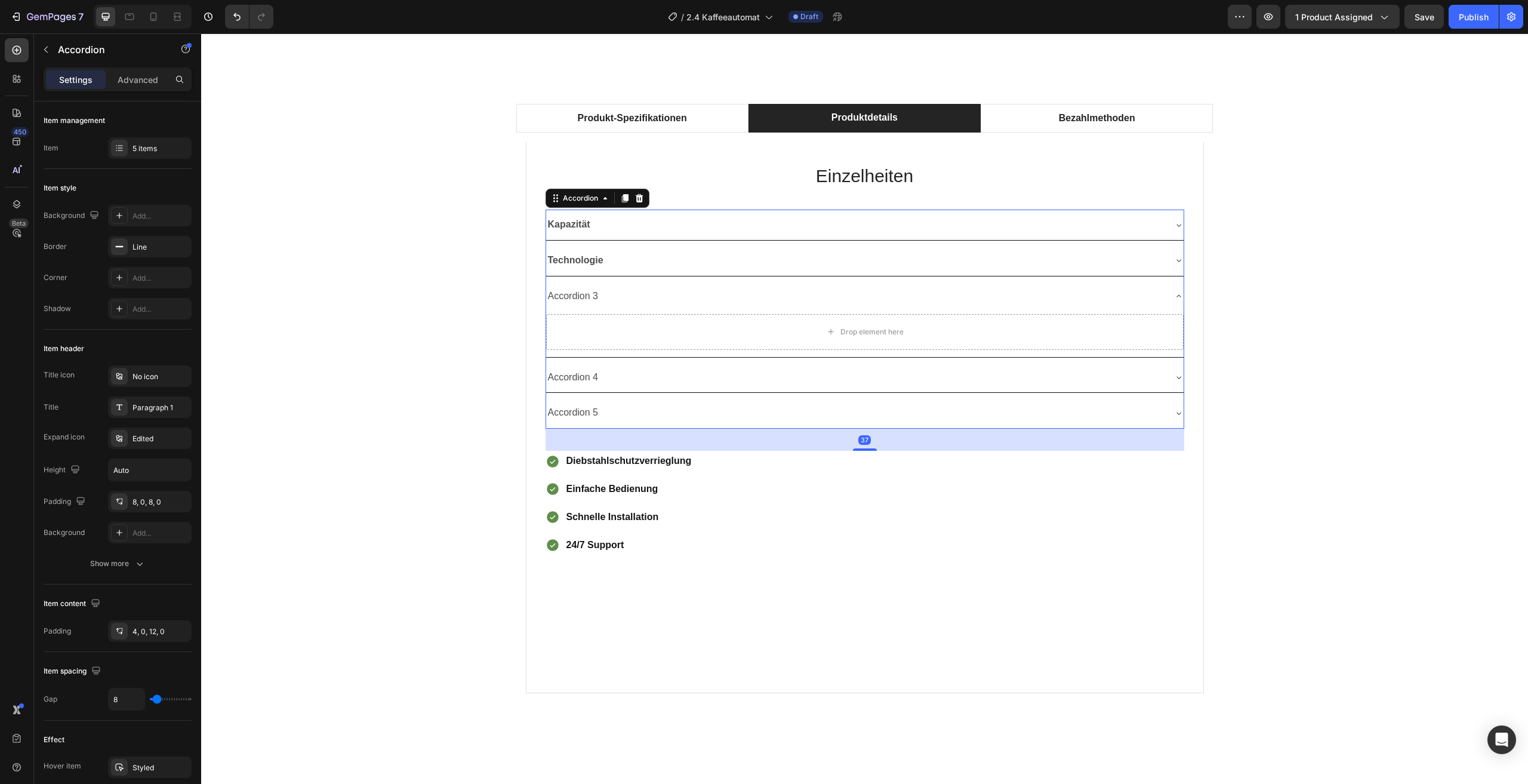
click at [1173, 251] on div "Technologie" at bounding box center [865, 261] width 637 height 30
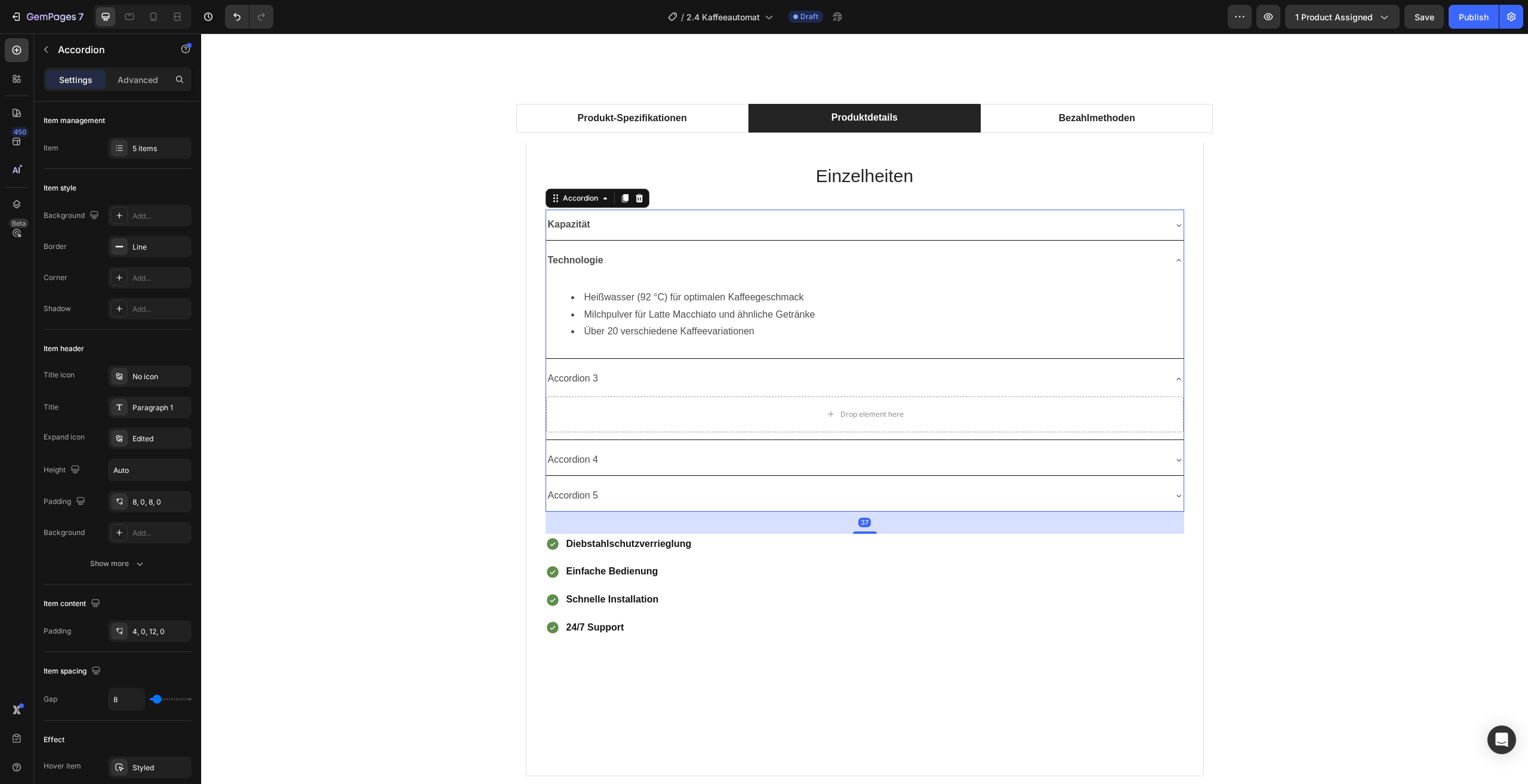
click at [1167, 223] on div "Kapazität" at bounding box center [865, 224] width 637 height 30
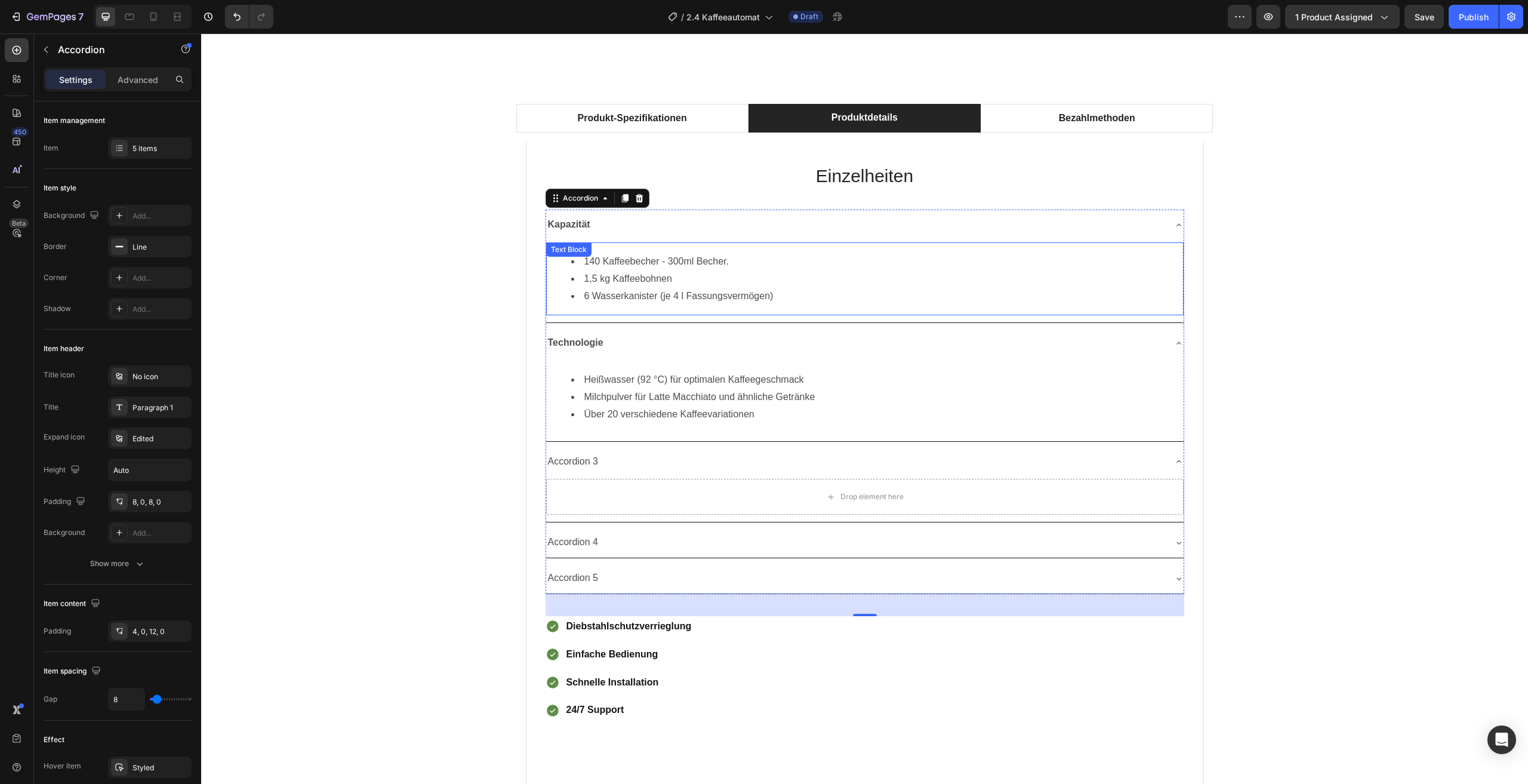
click at [725, 259] on li "140 Kaffeebecher - 300ml Becher." at bounding box center [877, 261] width 612 height 17
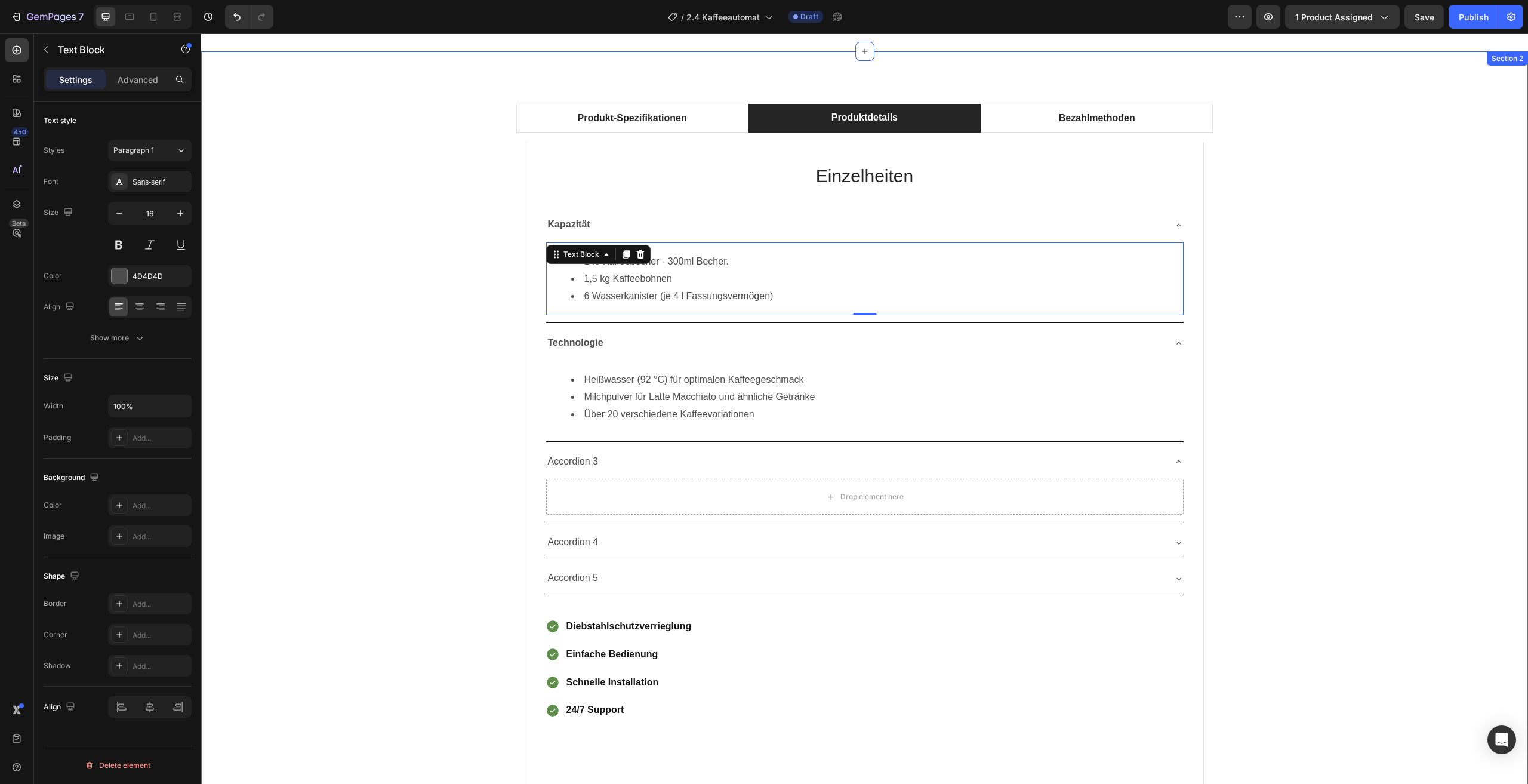
click at [474, 303] on div "Produkt-Spezifikationen Produktdetails Bezahlmethoden Technical Specifications …" at bounding box center [864, 486] width 1309 height 783
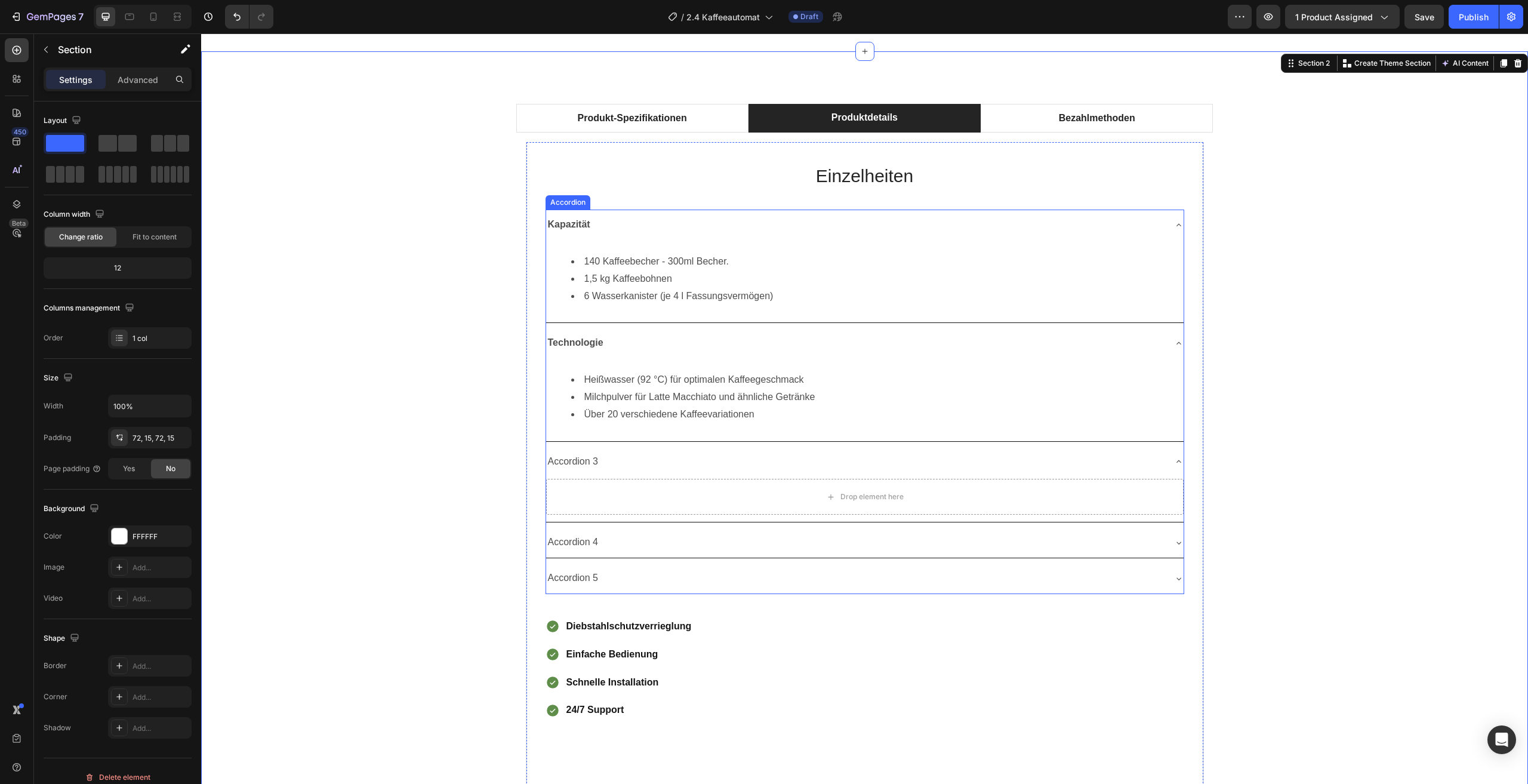
click at [1157, 336] on div "Technologie" at bounding box center [855, 343] width 618 height 21
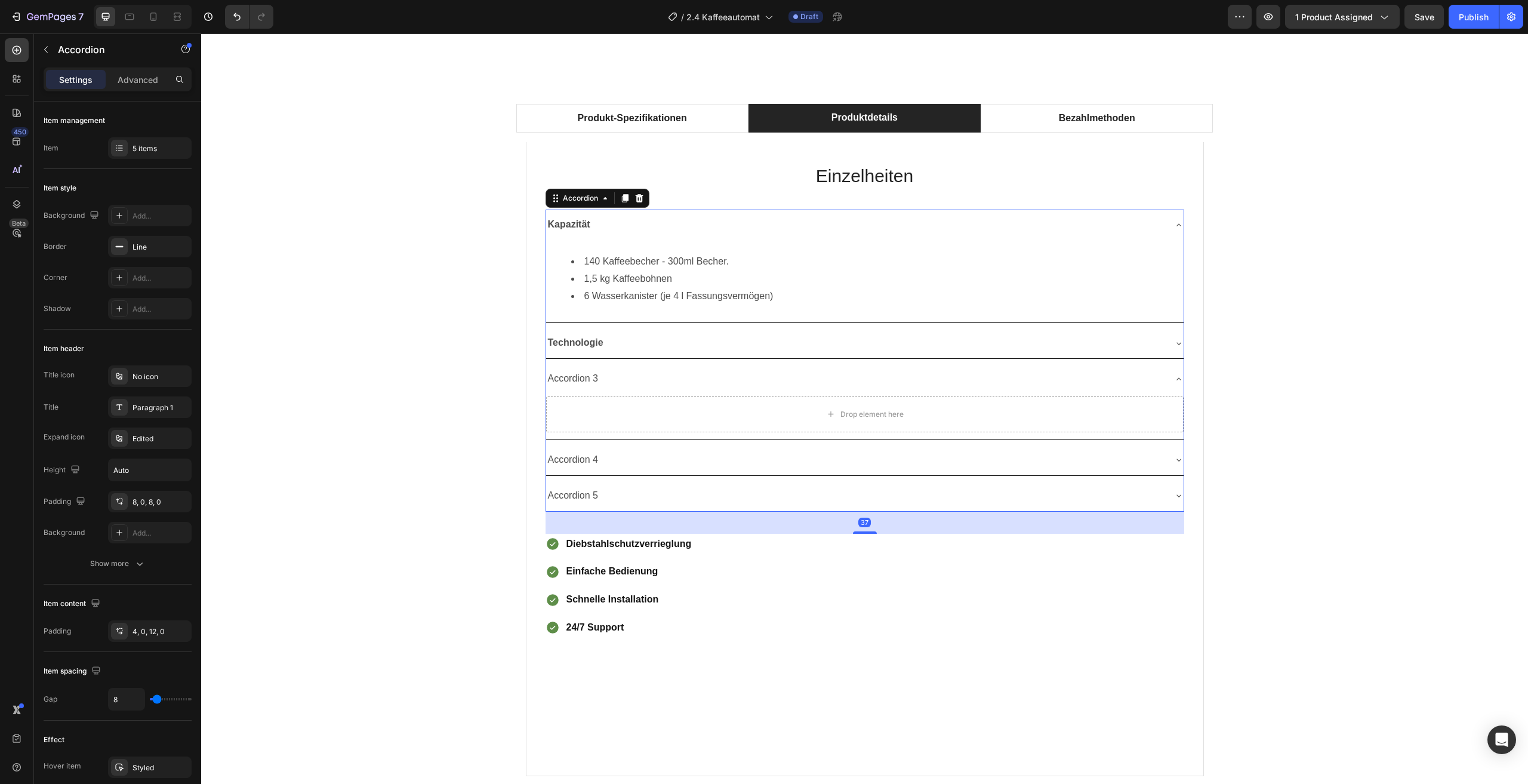
click at [1151, 226] on div "Kapazität" at bounding box center [855, 225] width 618 height 21
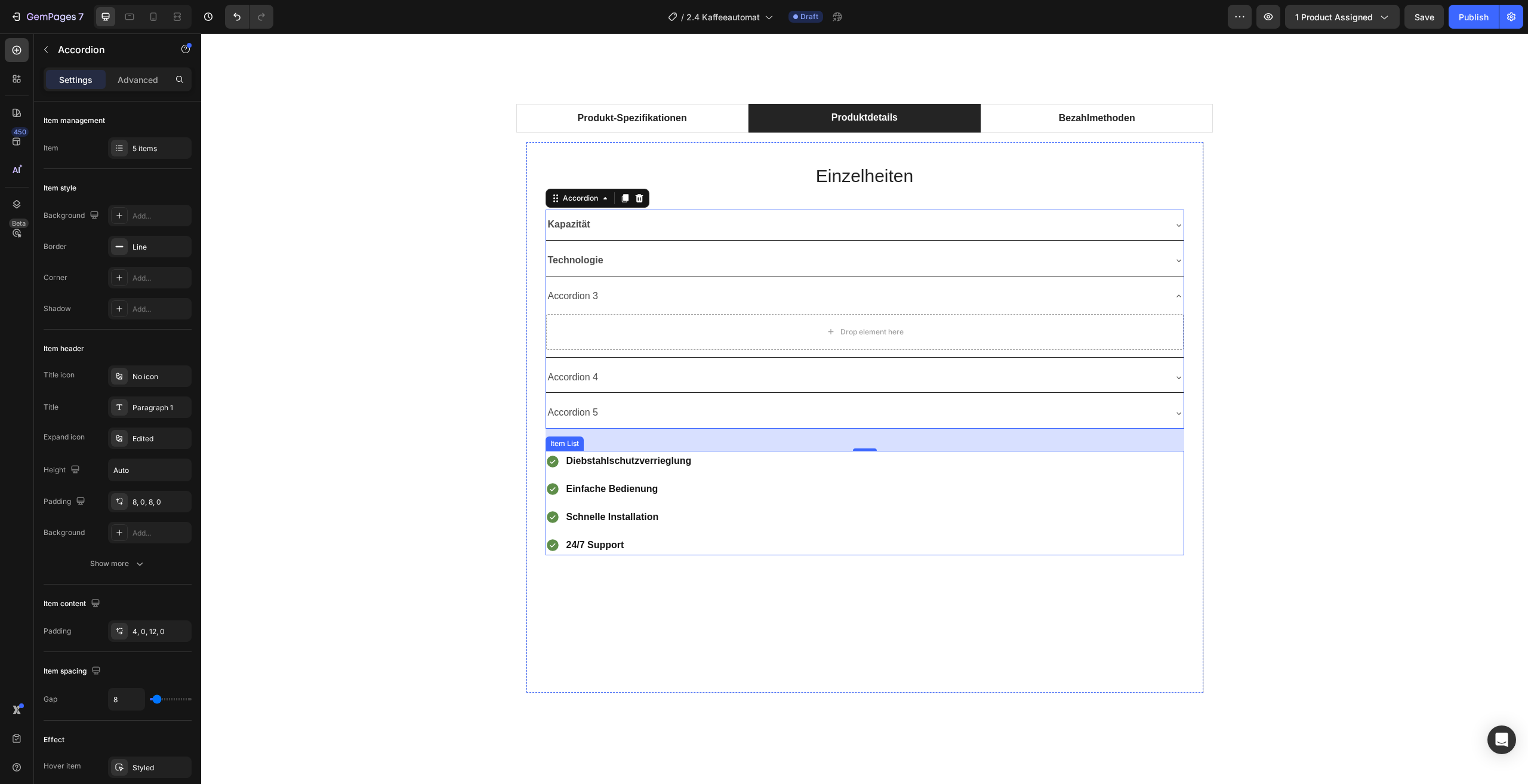
click at [659, 461] on p "Diebstahlschutzverrieglung" at bounding box center [629, 461] width 125 height 17
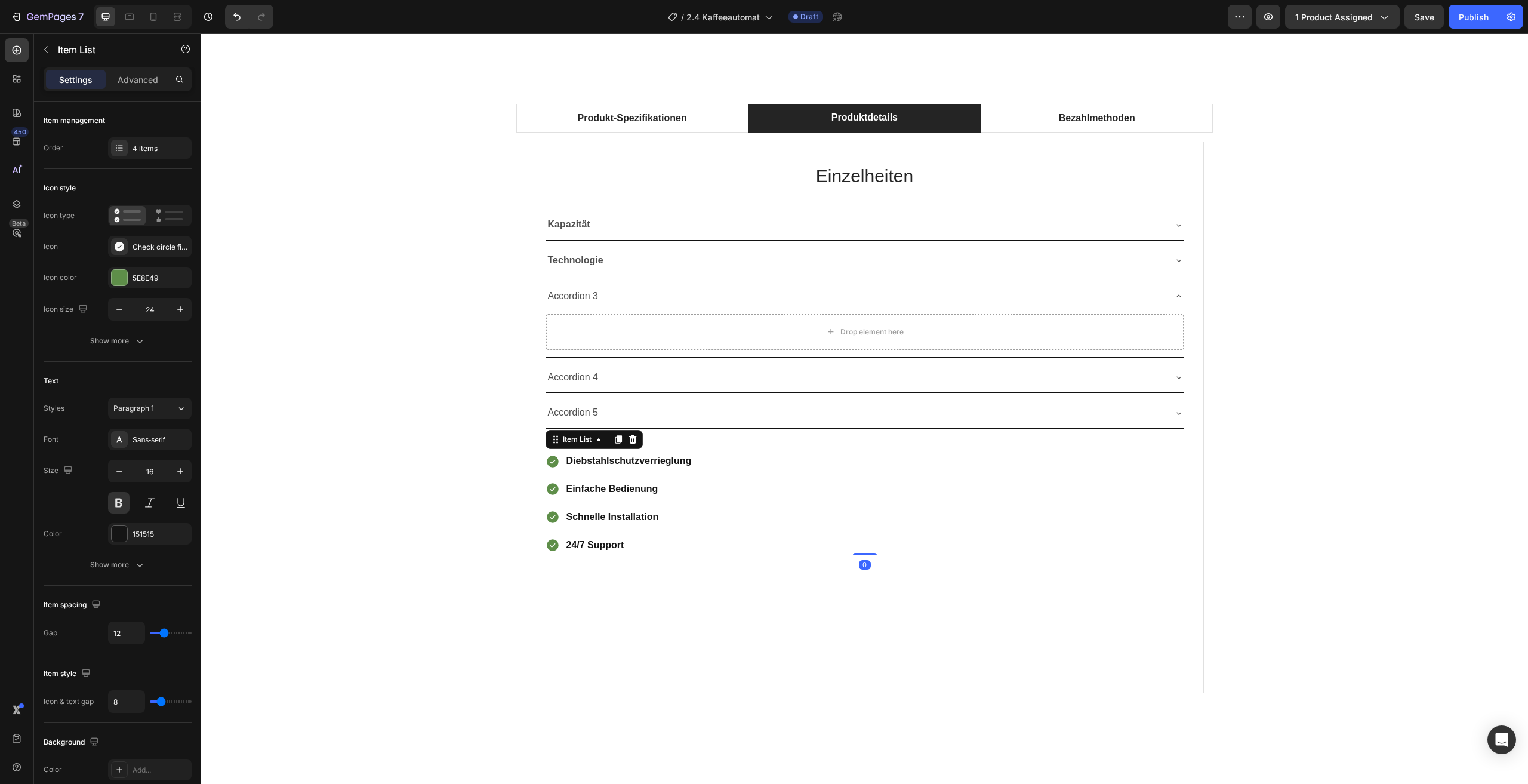
click at [682, 461] on p "Diebstahlschutzverrieglung" at bounding box center [629, 461] width 125 height 17
click at [685, 461] on p "Diebstahlschutzverrieglung" at bounding box center [629, 461] width 125 height 17
drag, startPoint x: 685, startPoint y: 461, endPoint x: 567, endPoint y: 461, distance: 118.0
click at [567, 461] on p "Diebstahlschutzverrieglung" at bounding box center [629, 461] width 125 height 17
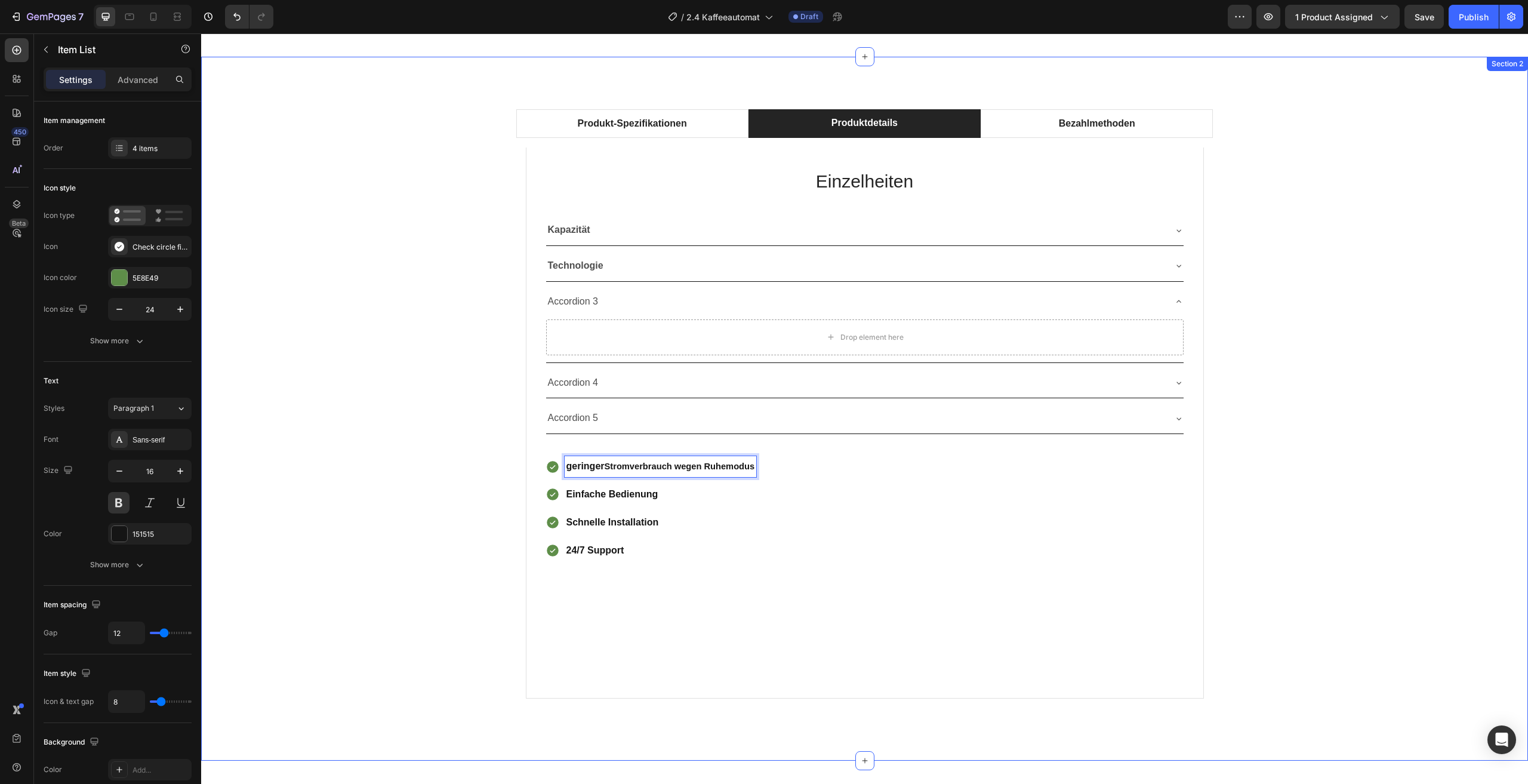
click at [407, 550] on div "Produkt-Spezifikationen Produktdetails Bezahlmethoden Technical Specifications …" at bounding box center [864, 408] width 1309 height 618
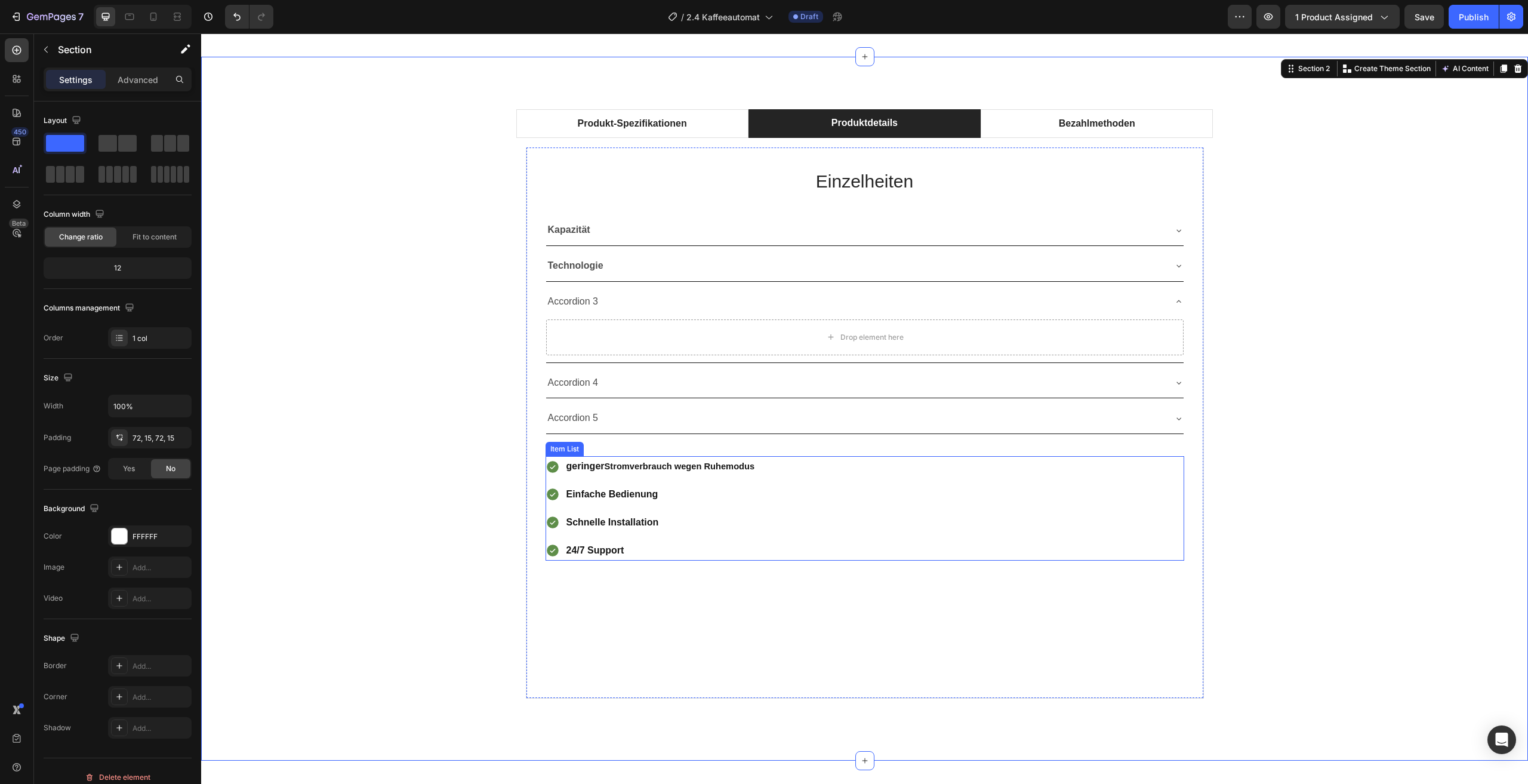
click at [717, 463] on span "Stromverbrauch wegen Ruhemodus" at bounding box center [680, 466] width 151 height 10
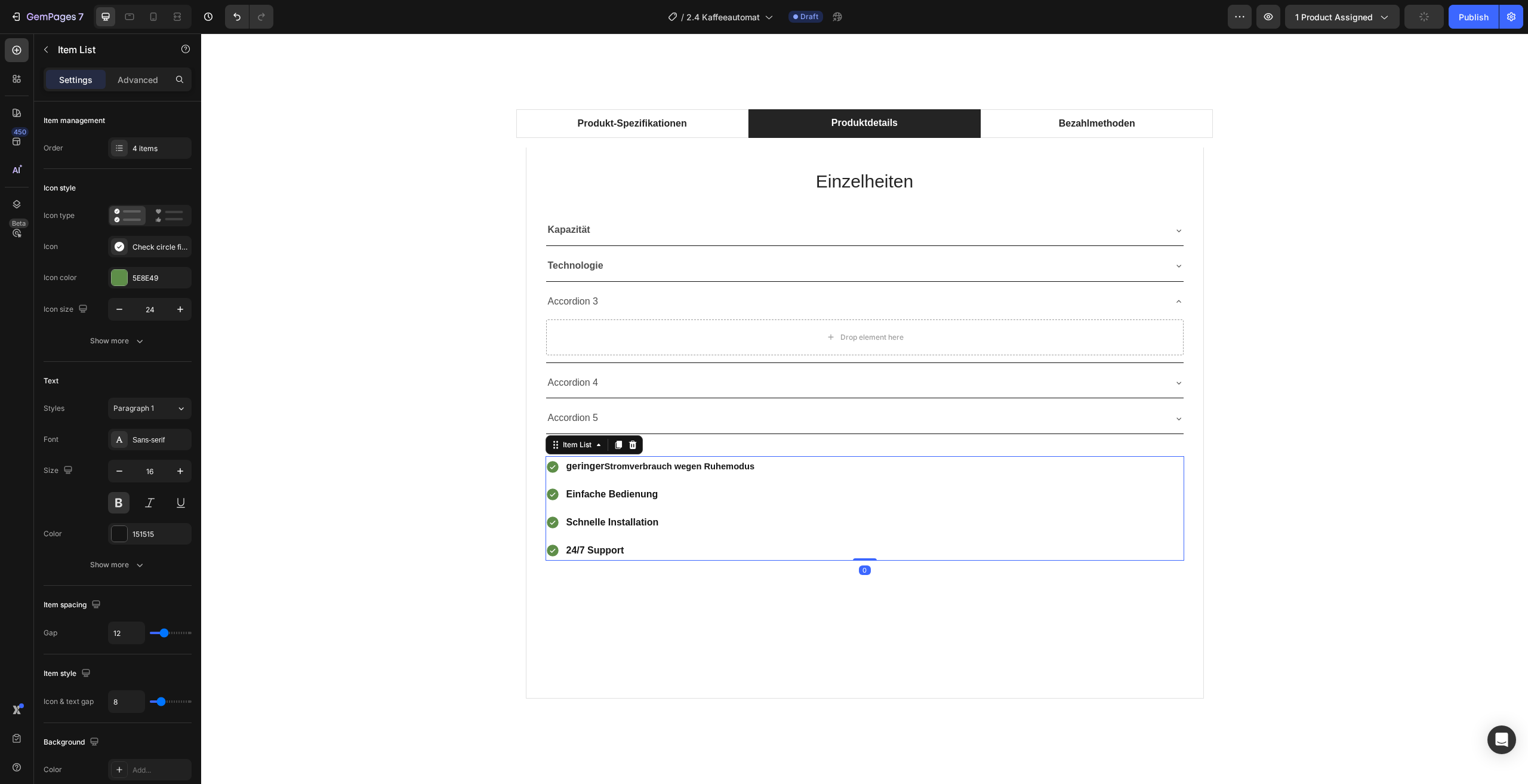
click at [754, 466] on div "geringer Stromverbrauch wegen Ruhemodus" at bounding box center [661, 467] width 192 height 21
drag, startPoint x: 754, startPoint y: 465, endPoint x: 548, endPoint y: 465, distance: 206.0
click at [548, 465] on div "geringer Stromverbrauch wegen Ruhemodus" at bounding box center [651, 467] width 211 height 21
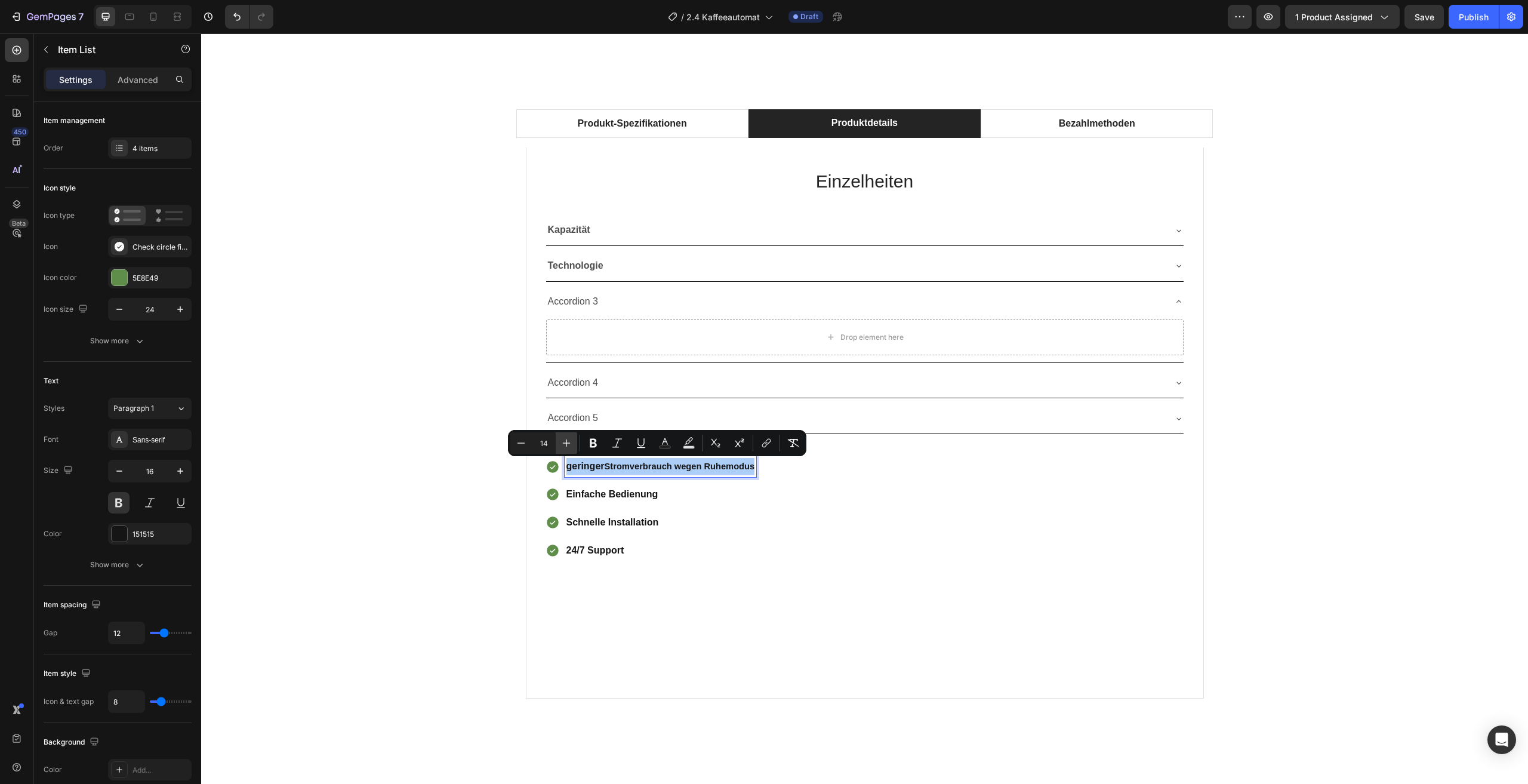
click at [568, 443] on icon "Editor contextual toolbar" at bounding box center [567, 443] width 8 height 8
type input "16"
click at [616, 495] on p "Einfache Bedienung" at bounding box center [669, 494] width 205 height 17
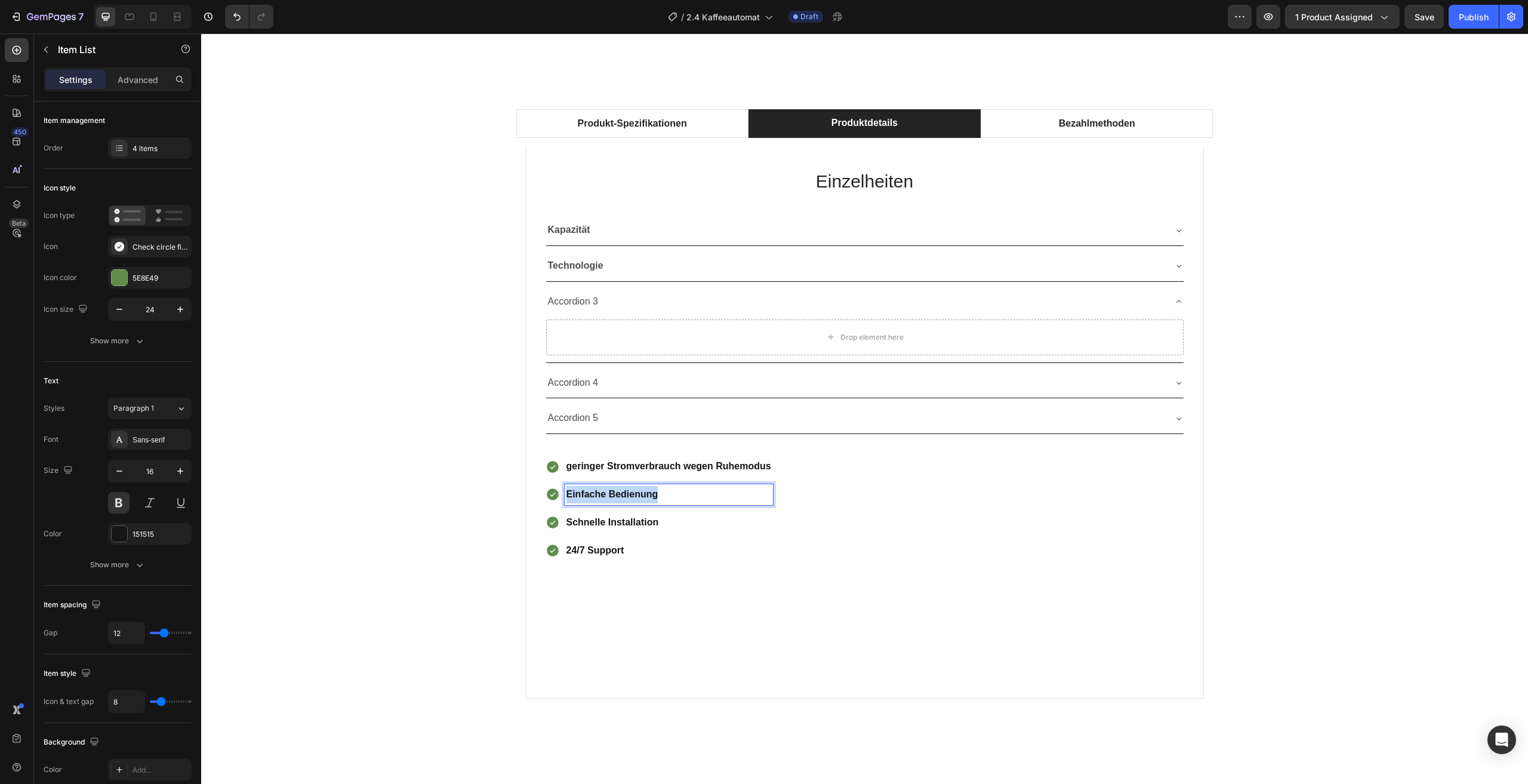
drag, startPoint x: 670, startPoint y: 492, endPoint x: 562, endPoint y: 490, distance: 108.0
click at [558, 492] on div "Einfache Bedienung" at bounding box center [660, 494] width 228 height 21
click at [686, 562] on div "Einzelheiten Heading Kapazität Technologie Accordion 3 Drop element here Accord…" at bounding box center [865, 423] width 678 height 551
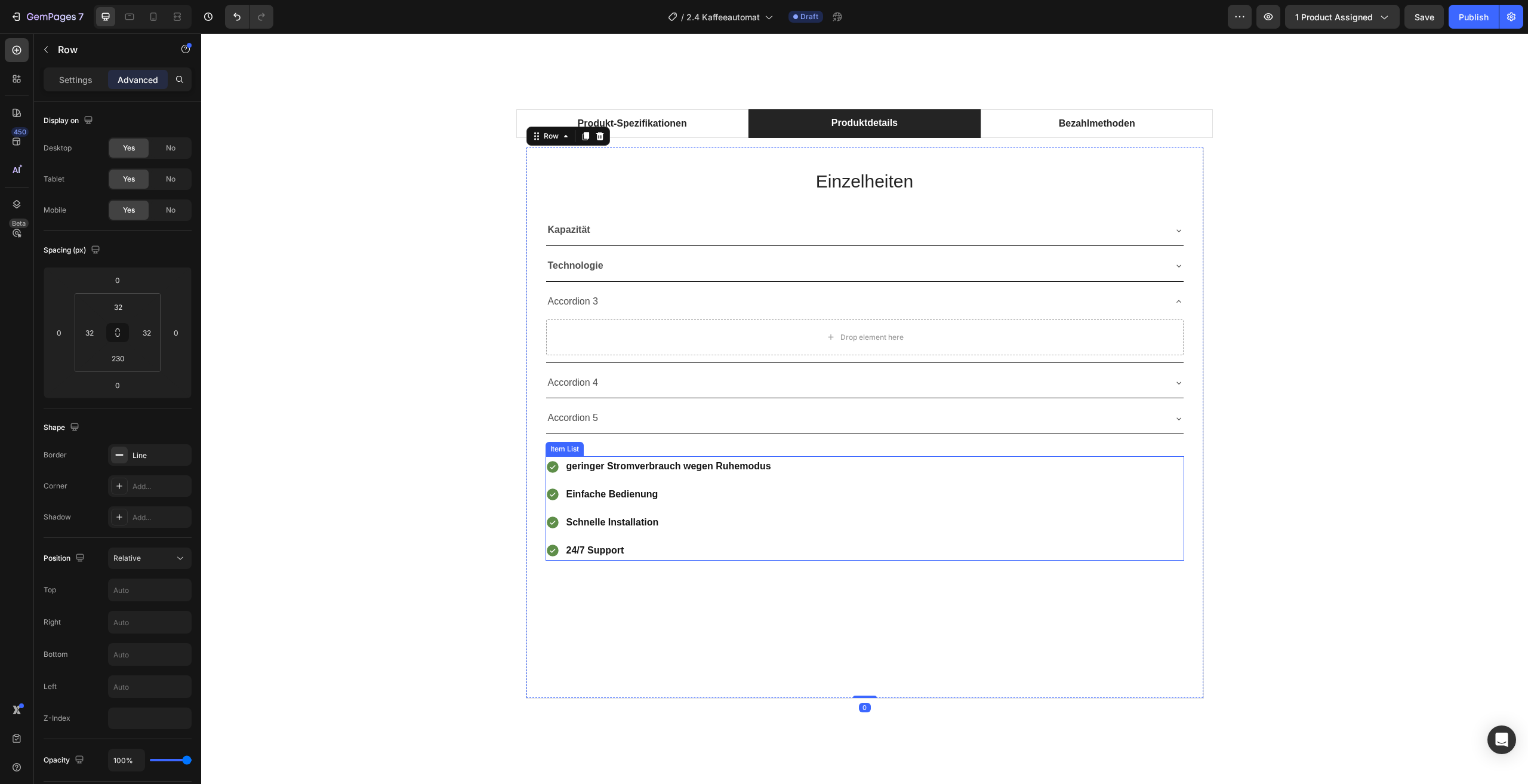
click at [720, 469] on span "geringer Stromverbrauch wegen Ruhemodus" at bounding box center [669, 465] width 205 height 10
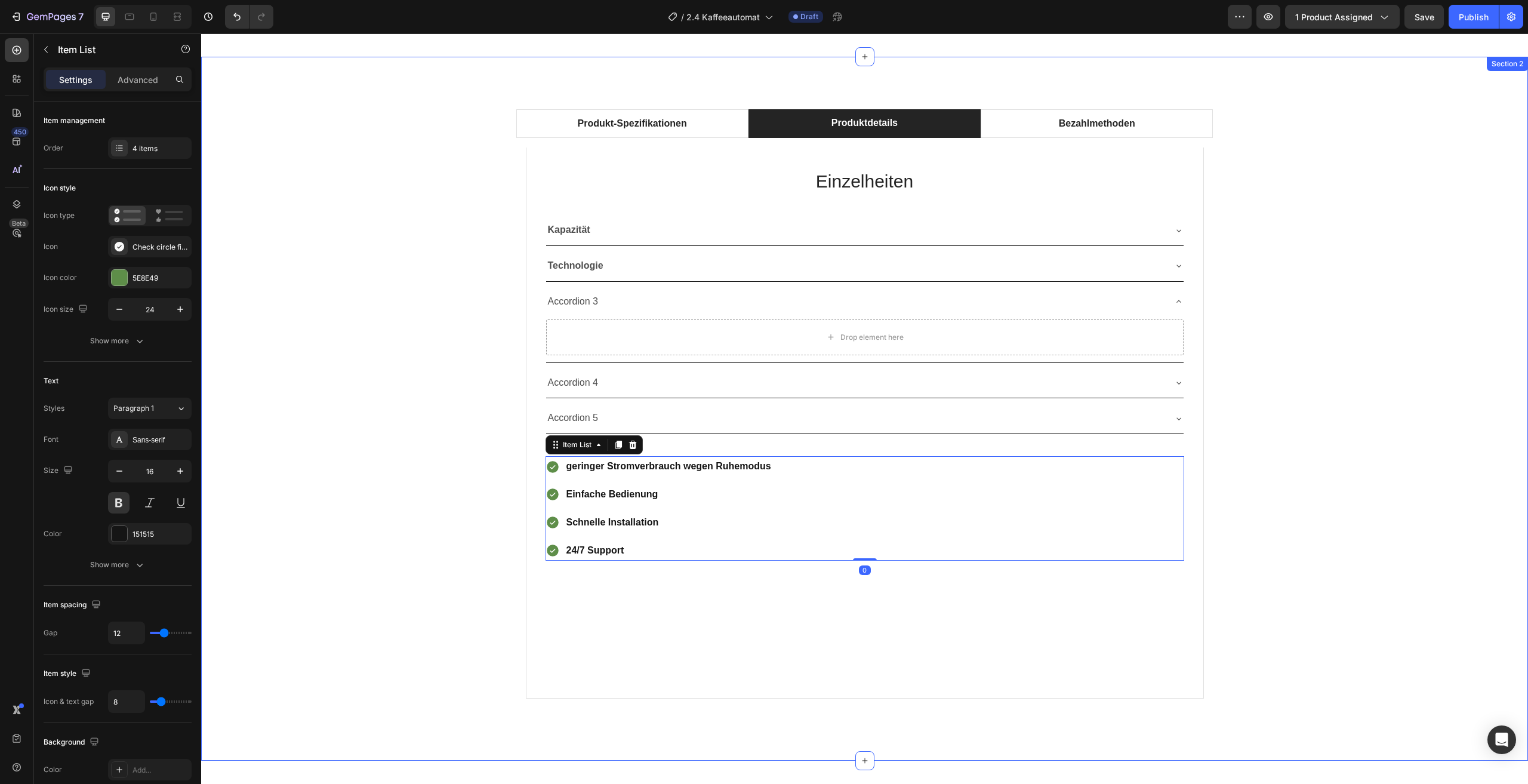
click at [399, 553] on div "Produkt-Spezifikationen Produktdetails Bezahlmethoden Technical Specifications …" at bounding box center [864, 408] width 1309 height 618
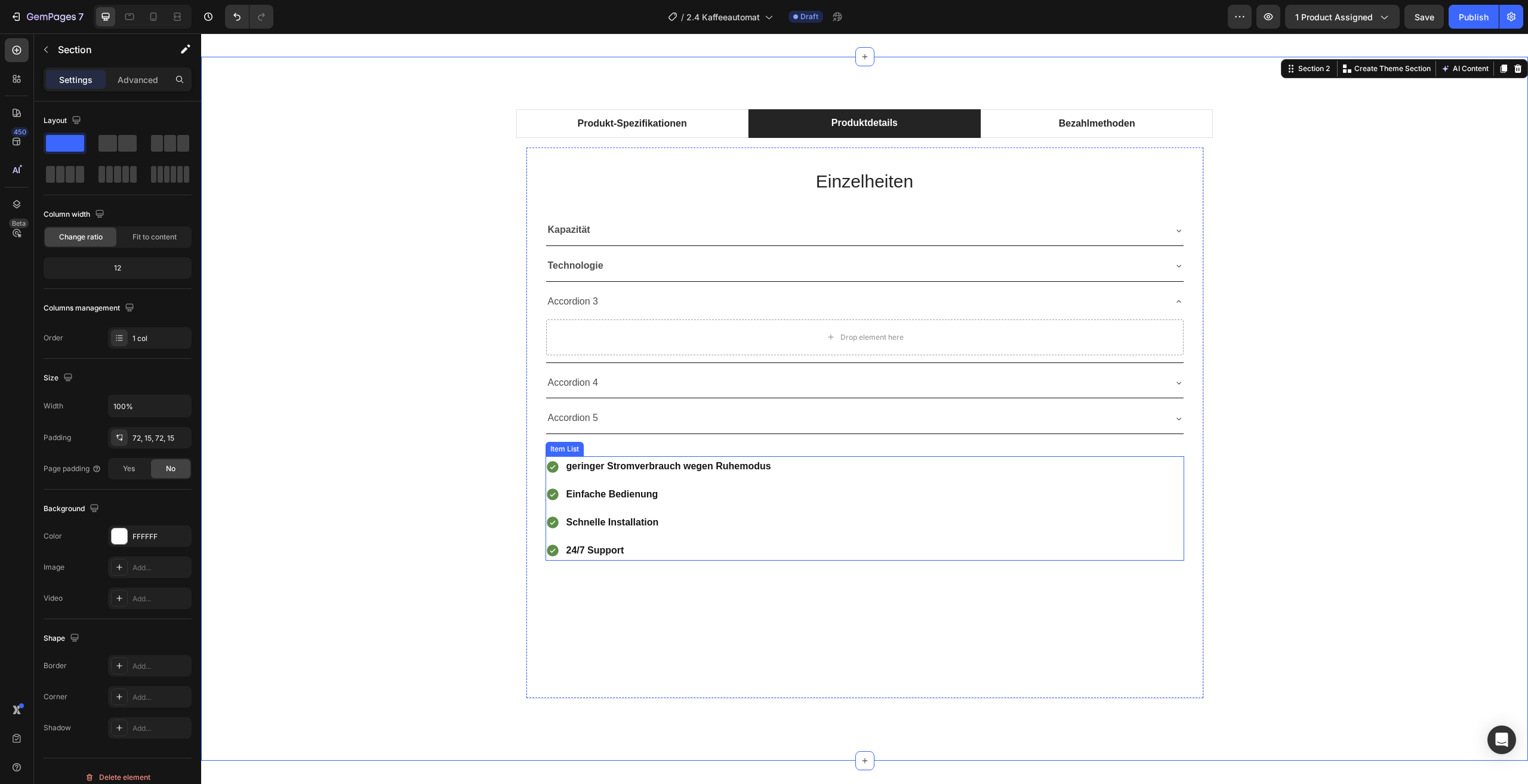
click at [569, 465] on span "geringer Stromverbrauch wegen Ruhemodus" at bounding box center [669, 465] width 205 height 10
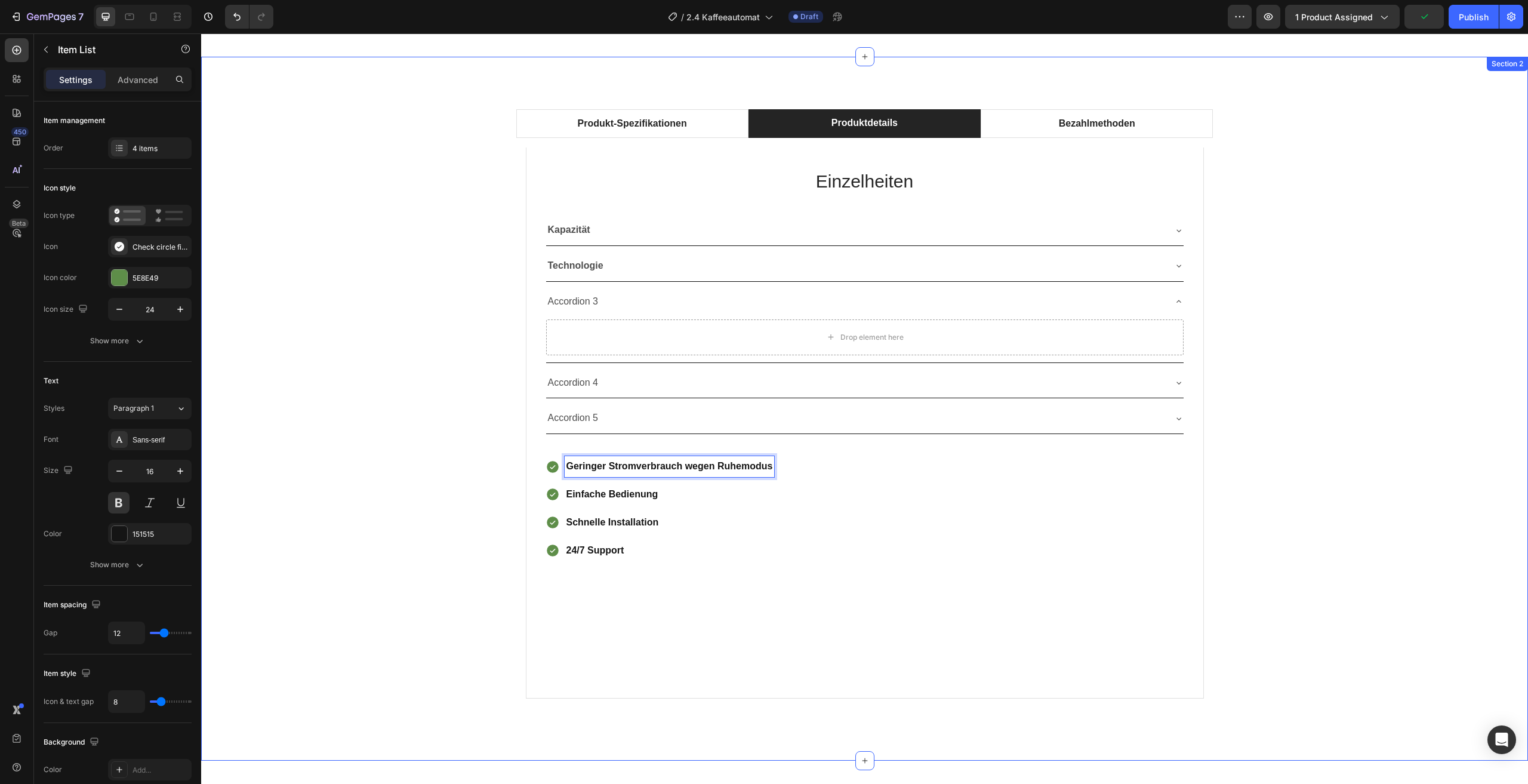
click at [455, 507] on div "Produkt-Spezifikationen Produktdetails Bezahlmethoden Technical Specifications …" at bounding box center [864, 408] width 1309 height 618
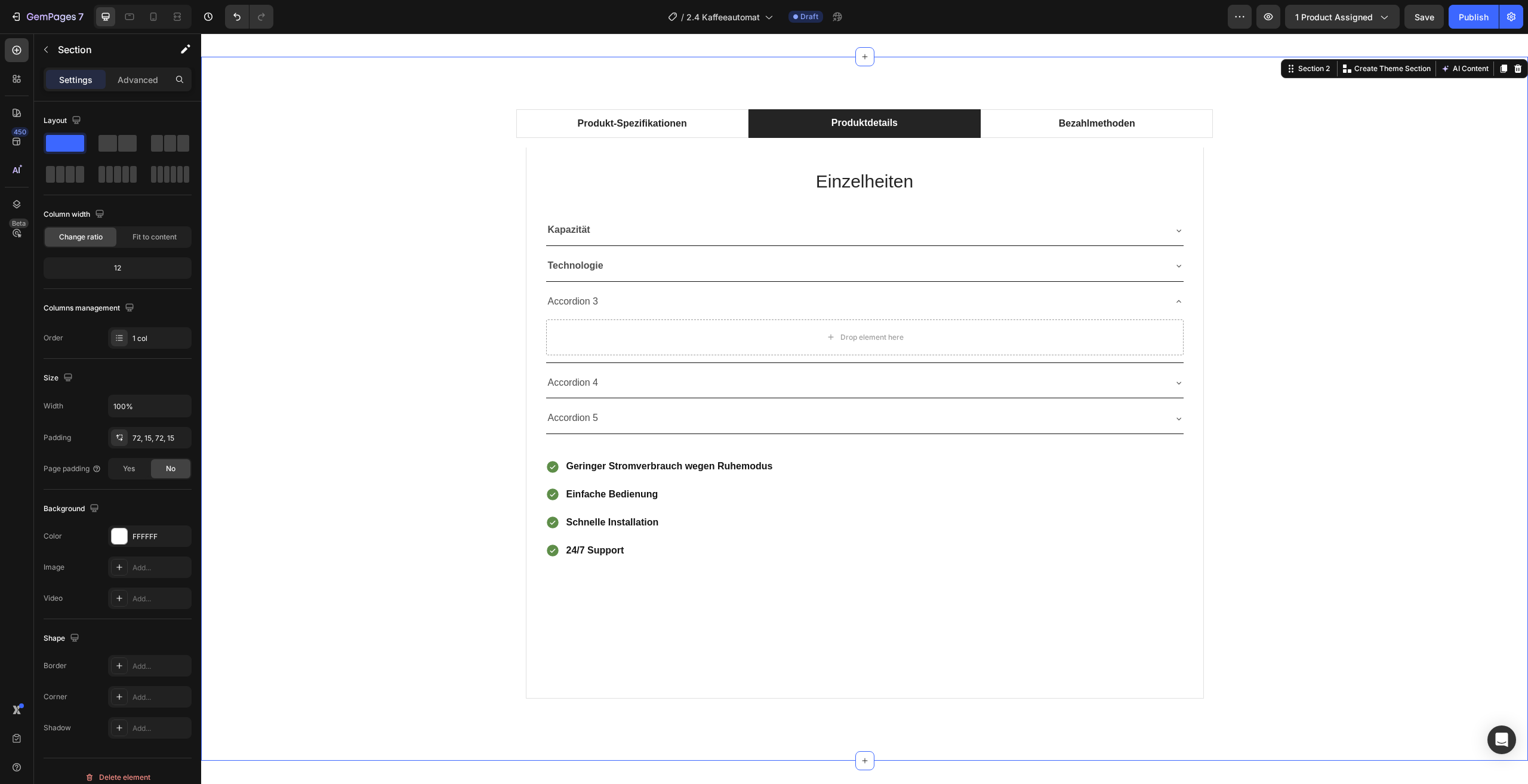
click at [1317, 480] on div "Produkt-Spezifikationen Produktdetails Bezahlmethoden Technical Specifications …" at bounding box center [864, 408] width 1309 height 618
click at [883, 492] on div "Geringer Stromverbrauch wegen Ruhemodus Einfache Bedienung Schnelle Installatio…" at bounding box center [865, 508] width 639 height 105
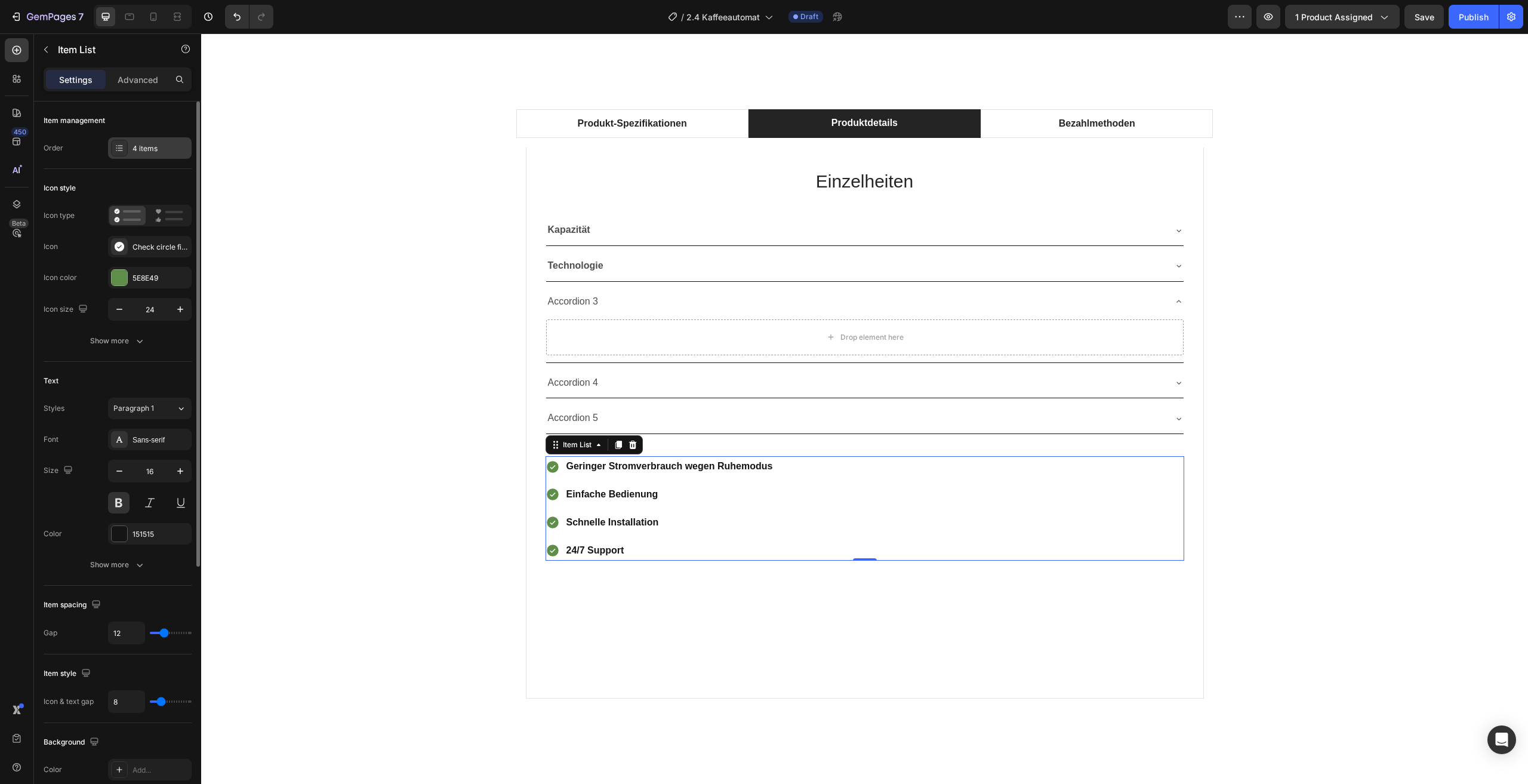
click at [165, 144] on div "4 items" at bounding box center [160, 149] width 56 height 11
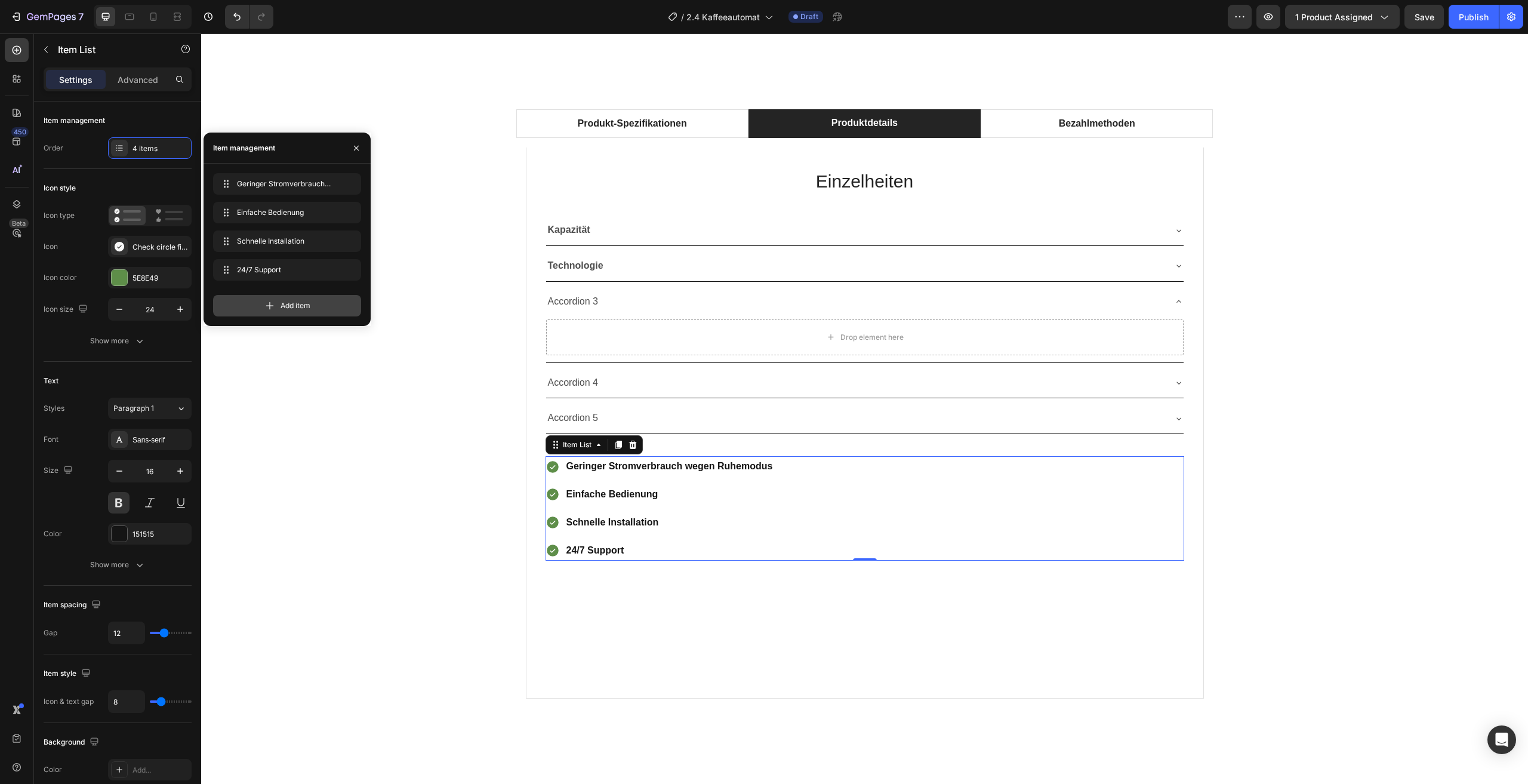
click at [323, 301] on div "Add item" at bounding box center [287, 305] width 148 height 22
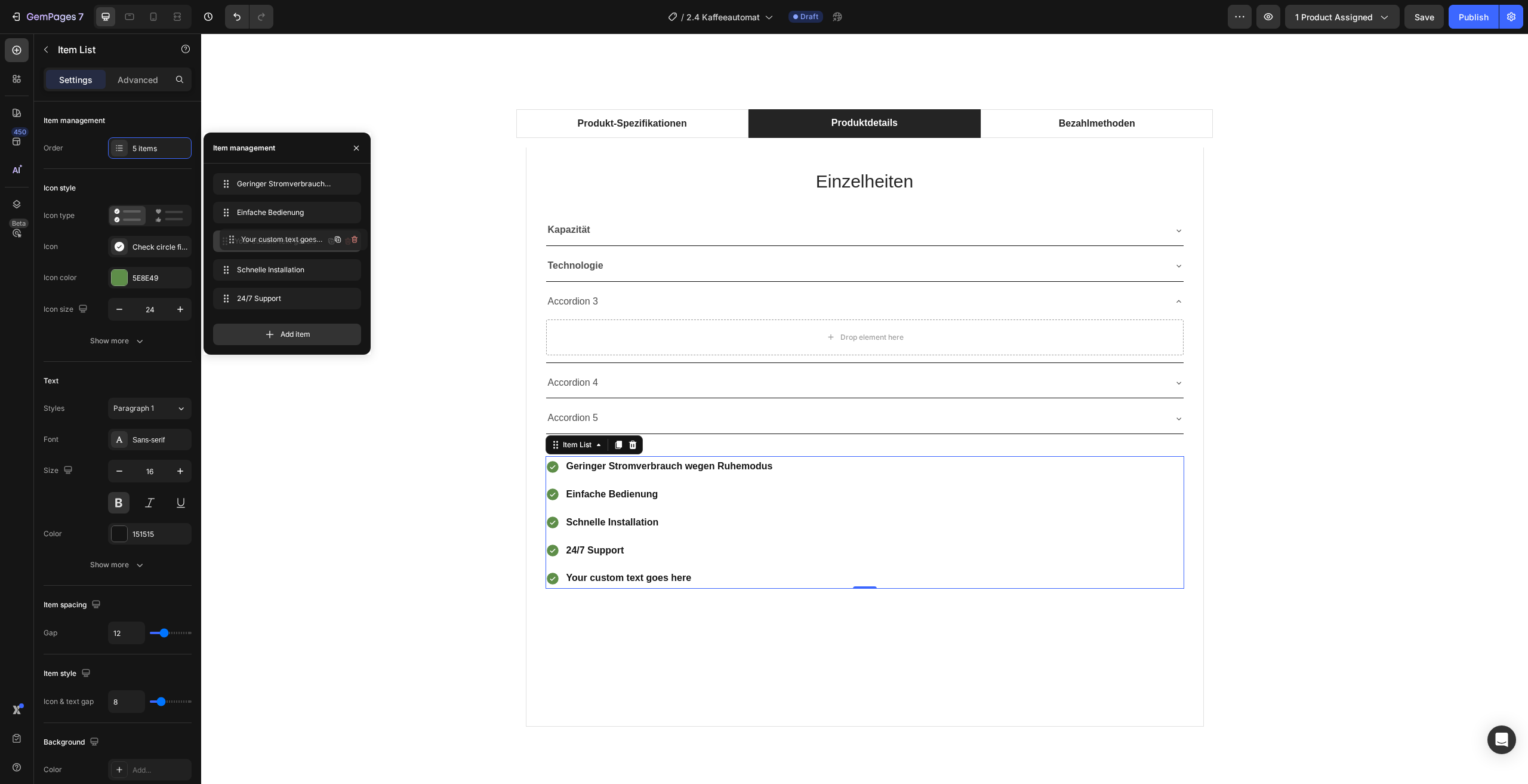
drag, startPoint x: 273, startPoint y: 298, endPoint x: 279, endPoint y: 239, distance: 59.3
click at [683, 530] on div "Your custom text goes here" at bounding box center [670, 523] width 210 height 21
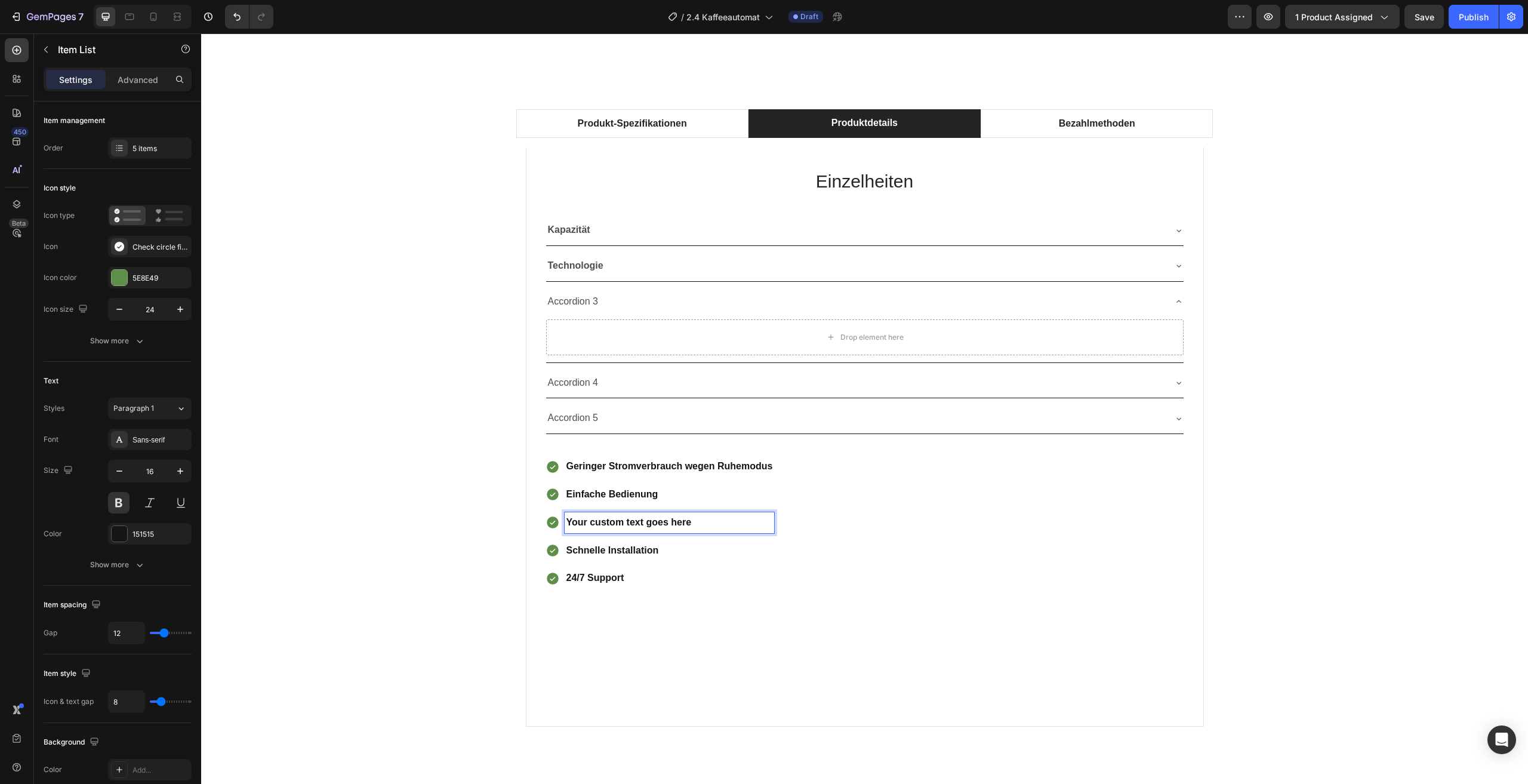
click at [707, 521] on p "Your custom text goes here" at bounding box center [670, 523] width 207 height 17
drag, startPoint x: 709, startPoint y: 521, endPoint x: 545, endPoint y: 521, distance: 164.0
click at [546, 521] on div "Your custom text goes here" at bounding box center [660, 523] width 229 height 21
click at [454, 488] on div "Produkt-Spezifikationen Produktdetails Bezahlmethoden Technical Specifications …" at bounding box center [864, 422] width 1309 height 646
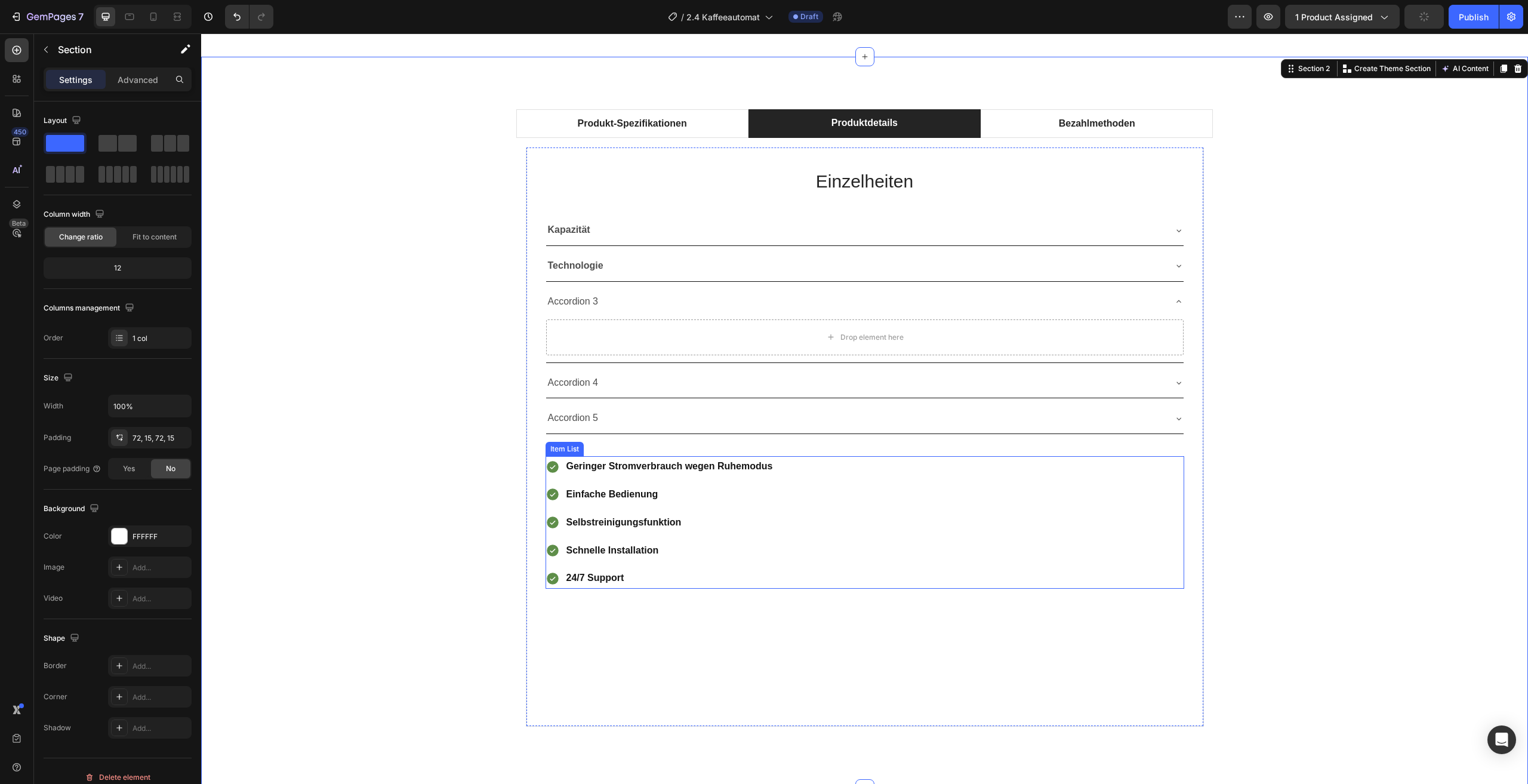
click at [937, 531] on div "Geringer Stromverbrauch wegen Ruhemodus Einfache Bedienung Selbstreinigungsfunk…" at bounding box center [865, 522] width 639 height 132
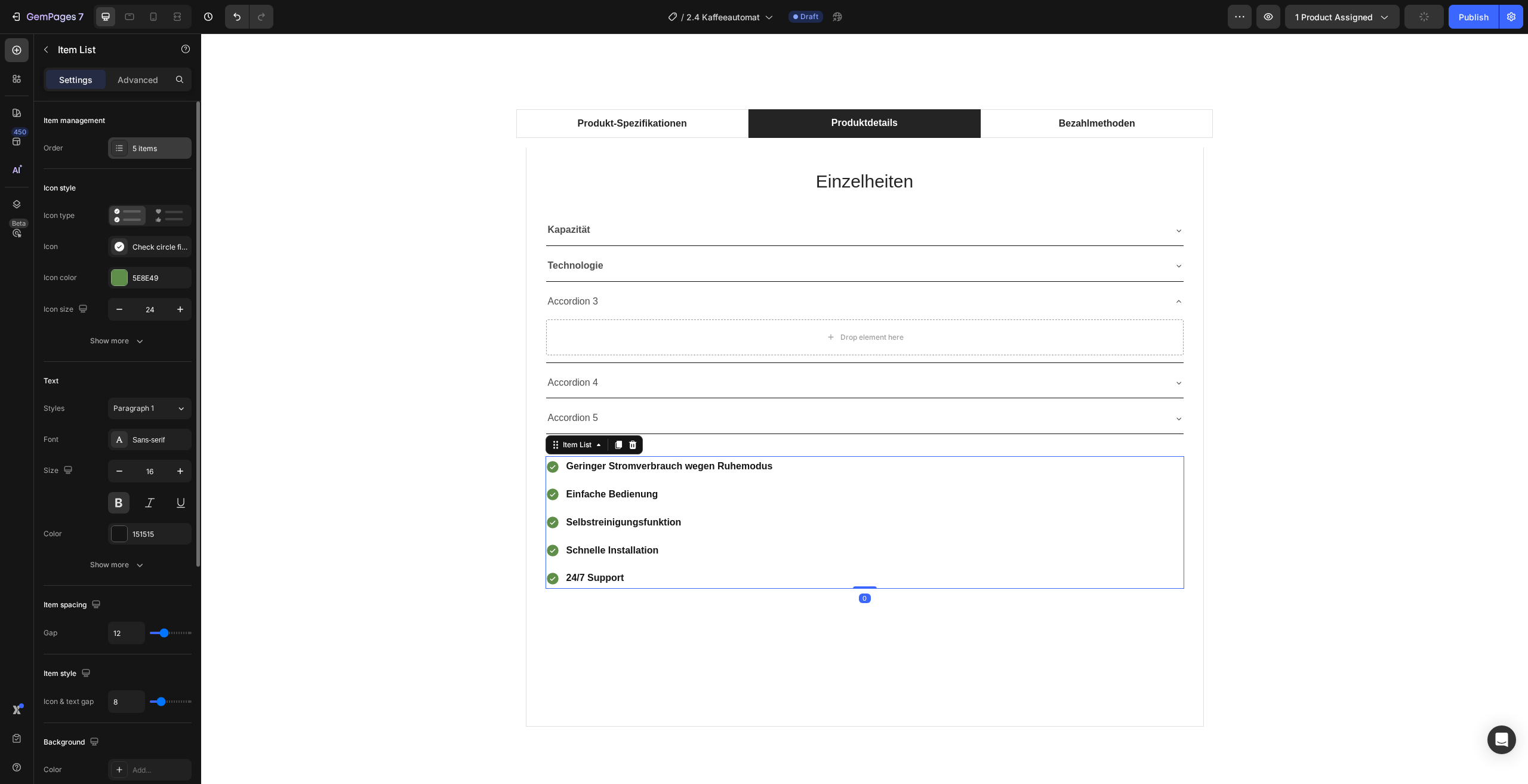
click at [143, 151] on div "5 items" at bounding box center [160, 149] width 56 height 11
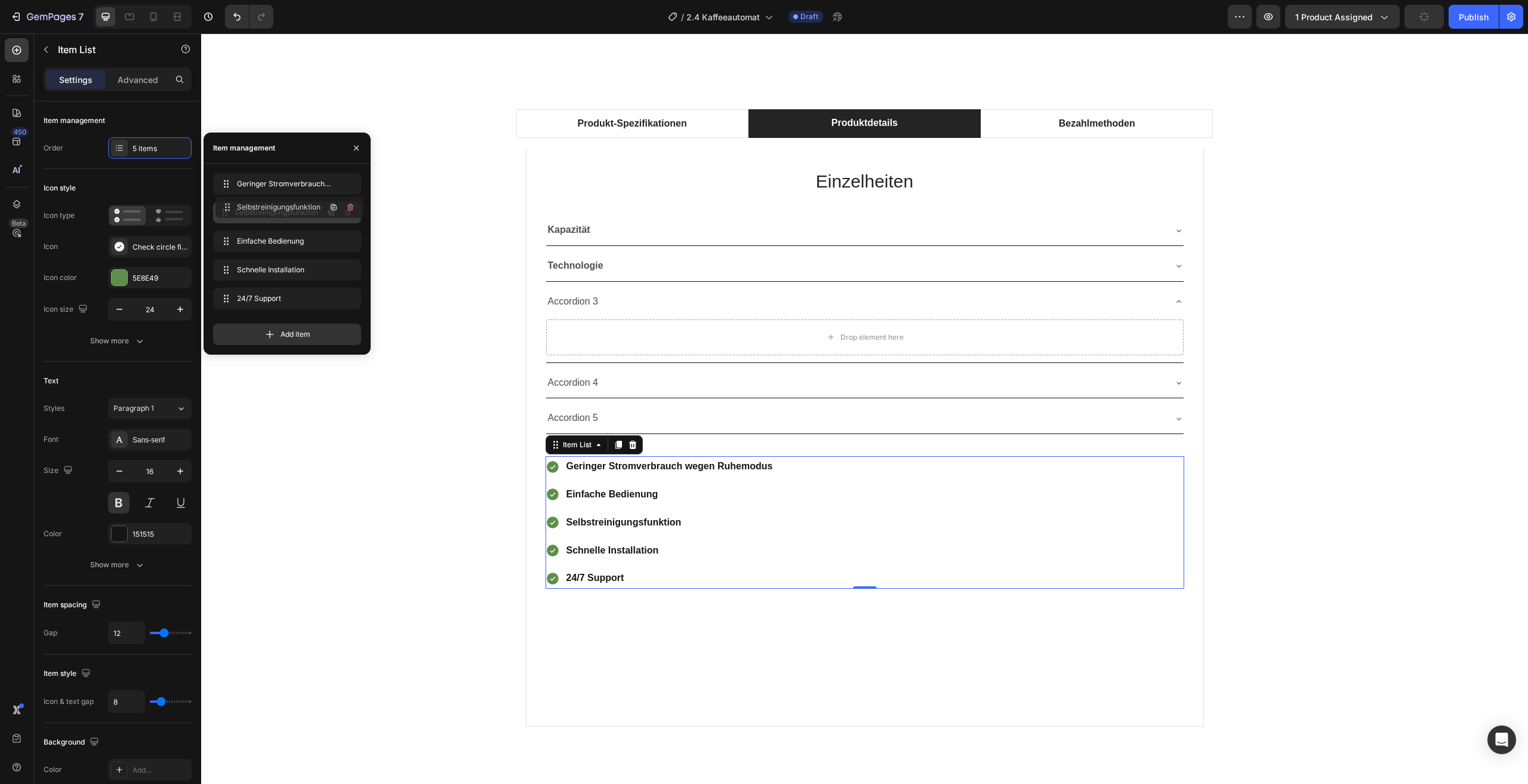
drag, startPoint x: 275, startPoint y: 236, endPoint x: 196, endPoint y: 482, distance: 258.4
click at [394, 528] on div "Produkt-Spezifikationen Produktdetails Bezahlmethoden Technical Specifications …" at bounding box center [864, 422] width 1309 height 646
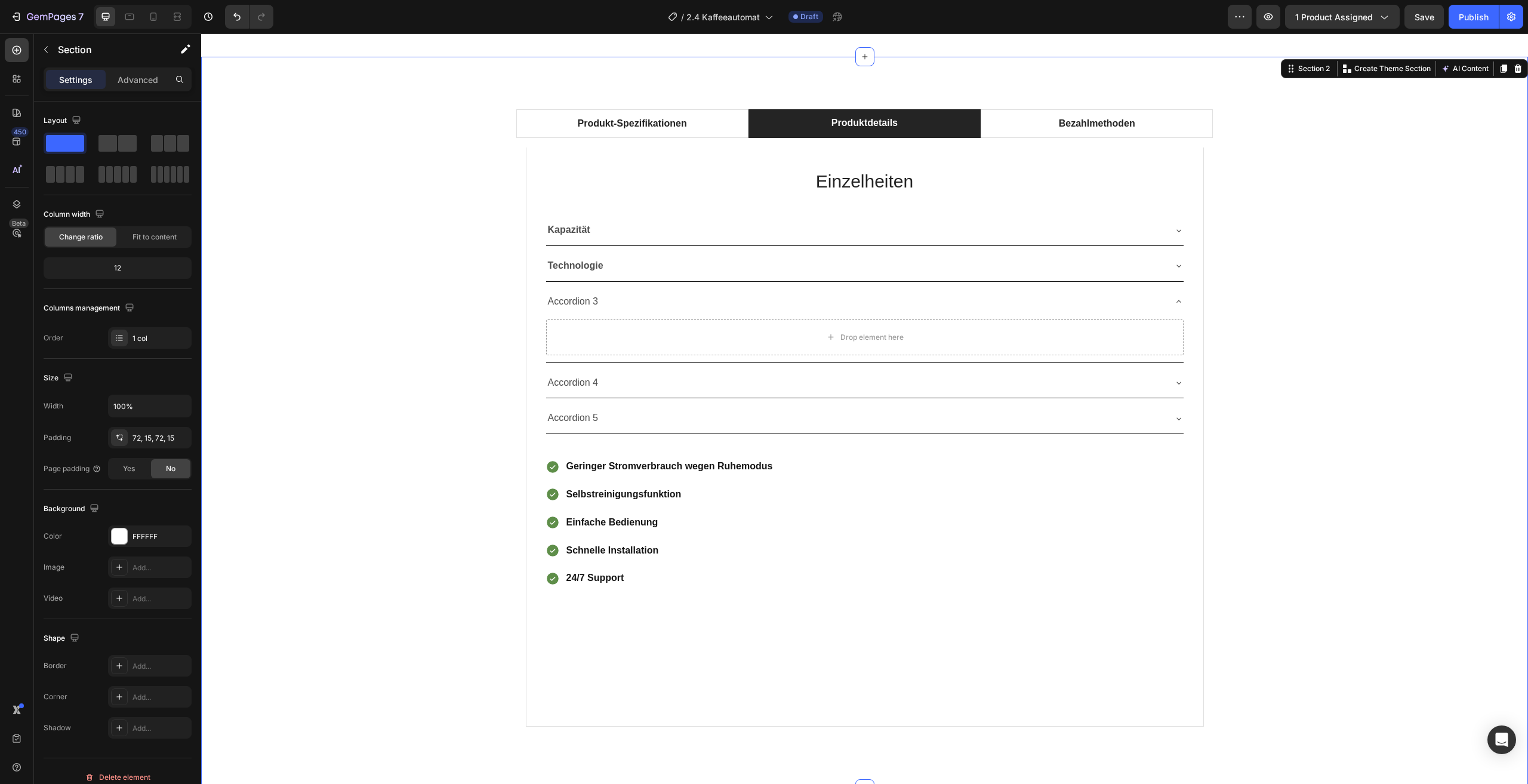
click at [1354, 352] on div "Produkt-Spezifikationen Produktdetails Bezahlmethoden Technical Specifications …" at bounding box center [864, 422] width 1309 height 646
click at [883, 227] on div "Kapazität" at bounding box center [855, 230] width 618 height 21
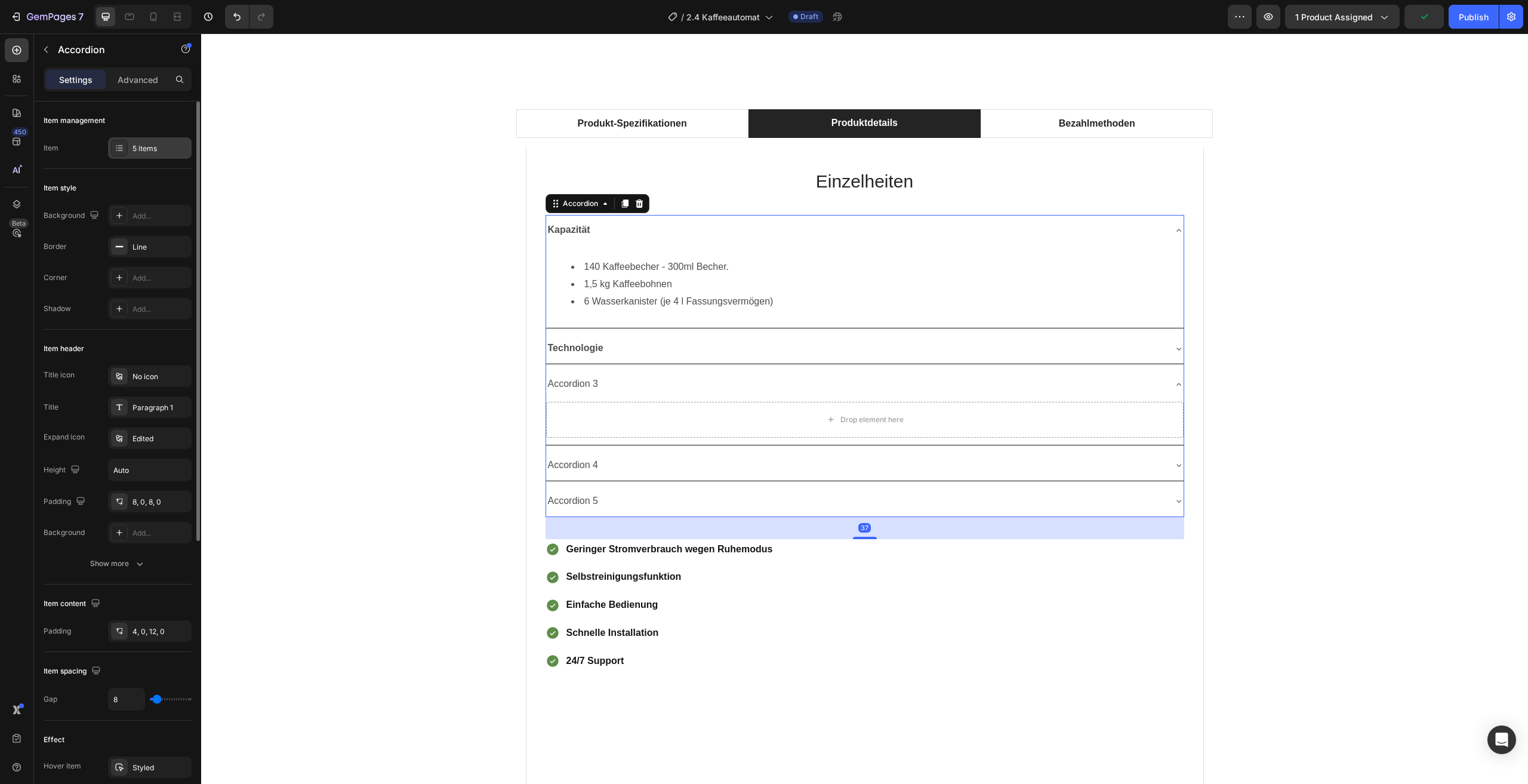
click at [131, 151] on div "5 items" at bounding box center [149, 148] width 84 height 22
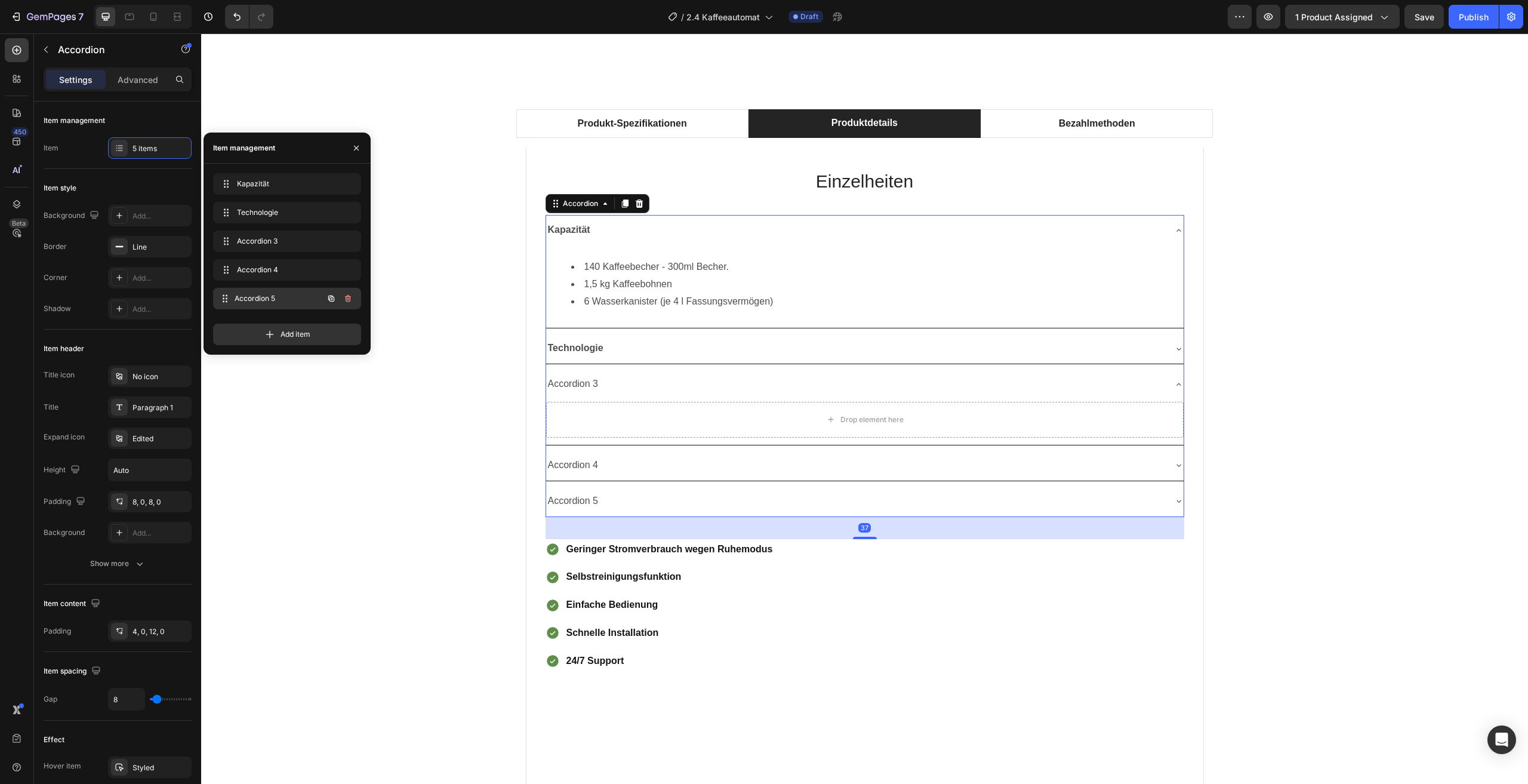
click at [316, 305] on div "Accordion 5 Accordion 5" at bounding box center [271, 298] width 105 height 16
click at [351, 301] on icon "button" at bounding box center [348, 298] width 10 height 10
click at [350, 301] on div "Delete" at bounding box center [340, 298] width 22 height 11
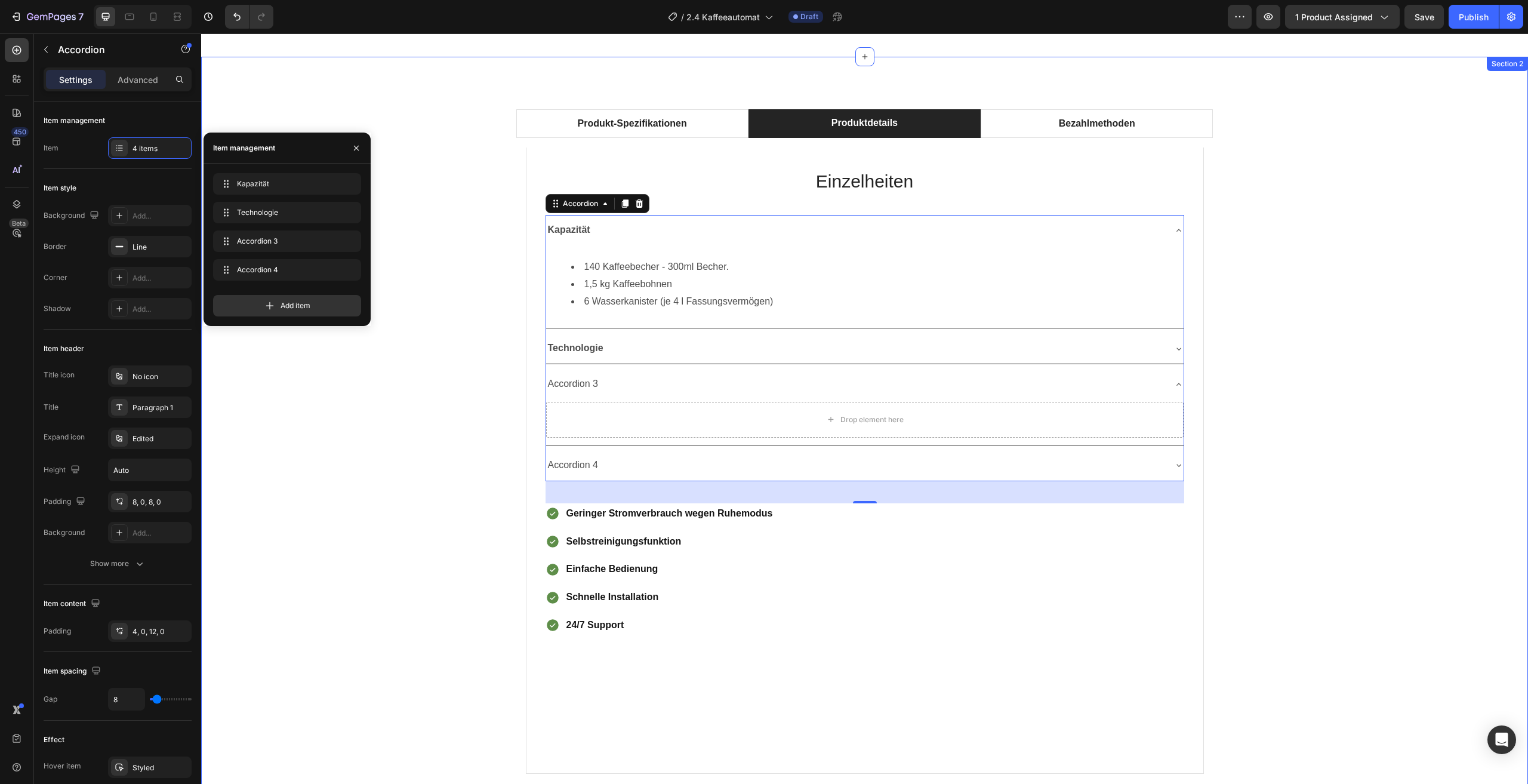
click at [421, 388] on div "Produkt-Spezifikationen Produktdetails Bezahlmethoden Technical Specifications …" at bounding box center [864, 446] width 1309 height 693
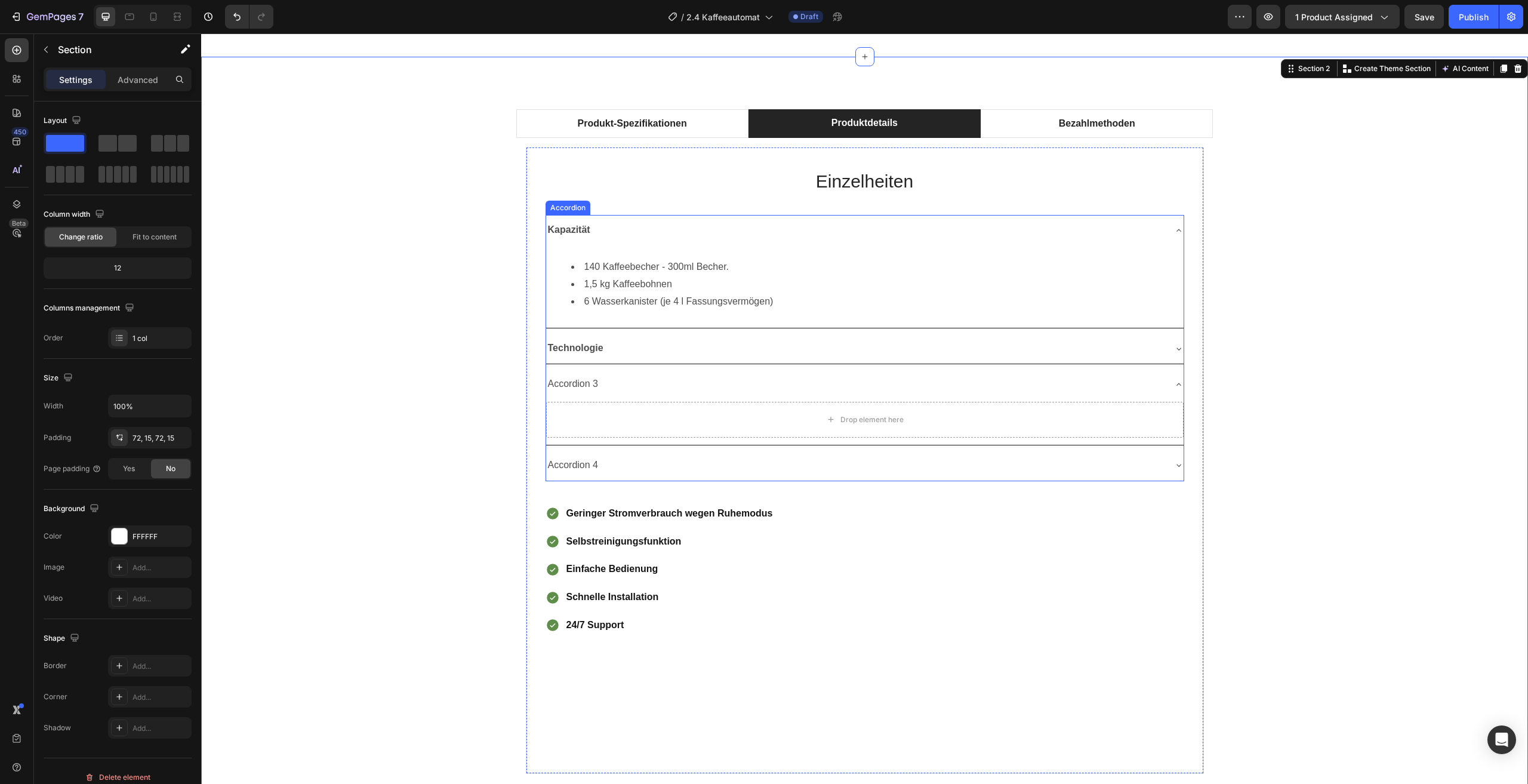
click at [1112, 397] on div "Accordion 3" at bounding box center [865, 384] width 637 height 30
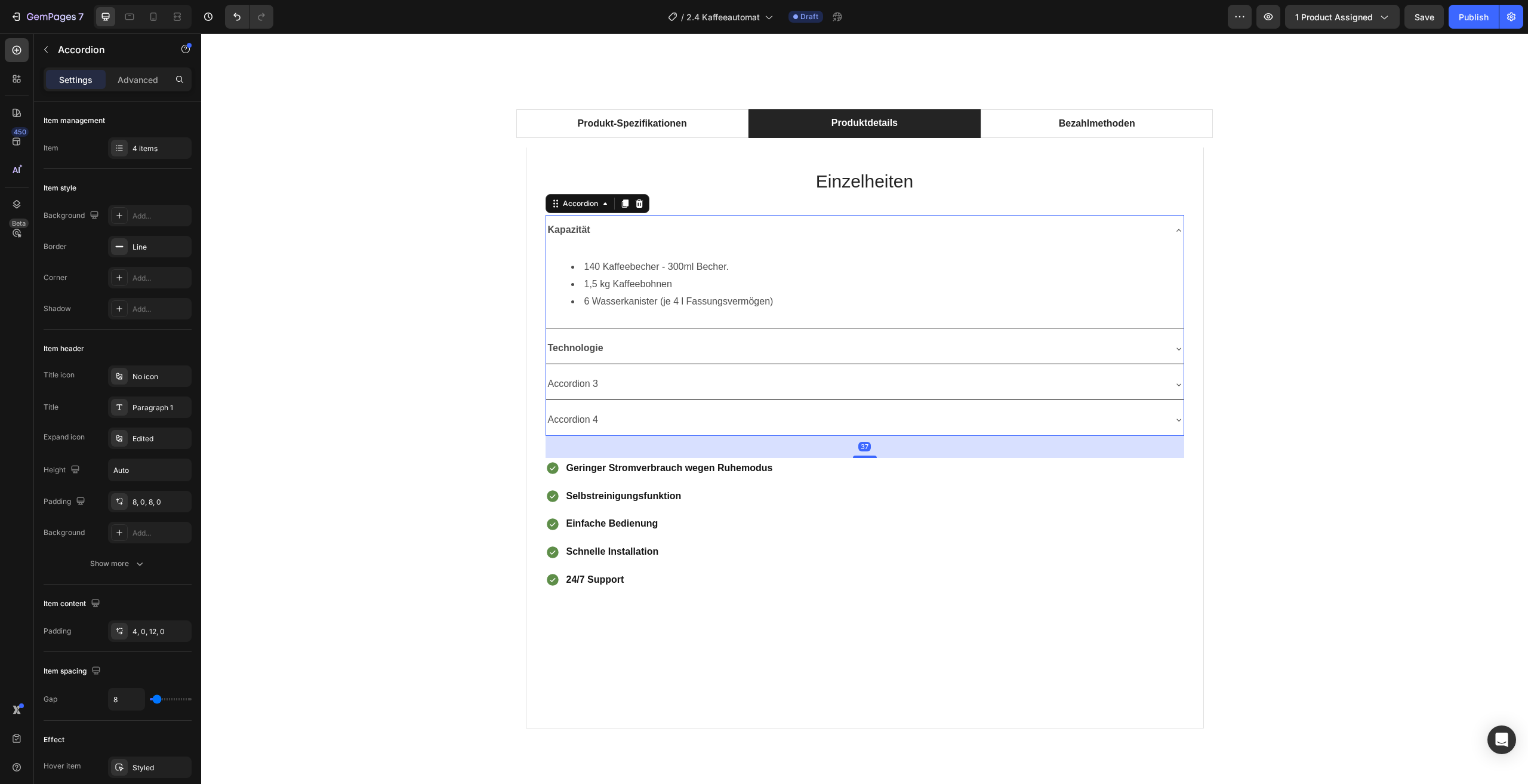
click at [1283, 427] on div "Produkt-Spezifikationen Produktdetails Bezahlmethoden Technical Specifications …" at bounding box center [864, 423] width 1309 height 648
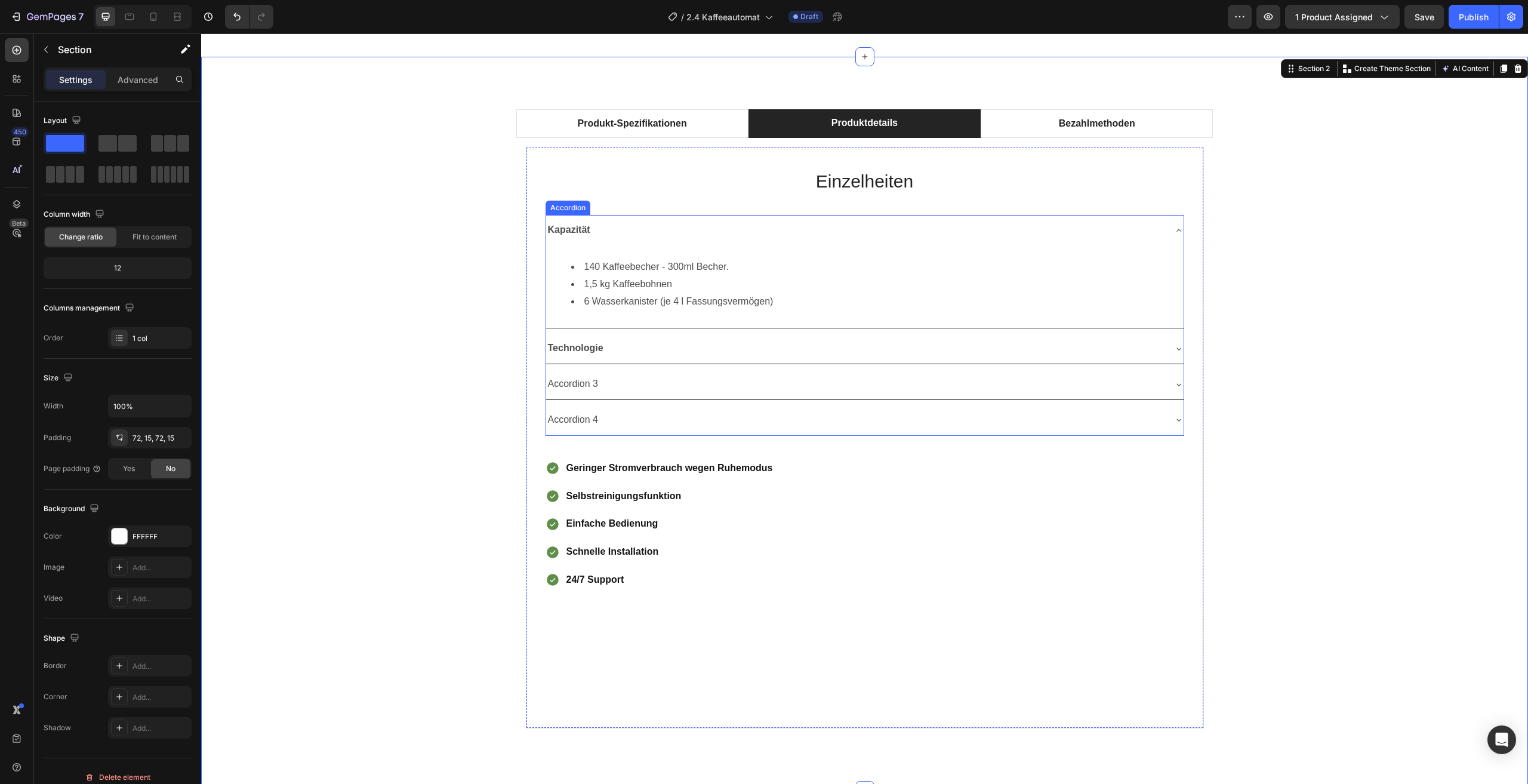
click at [1123, 234] on div "Kapazität" at bounding box center [855, 230] width 618 height 21
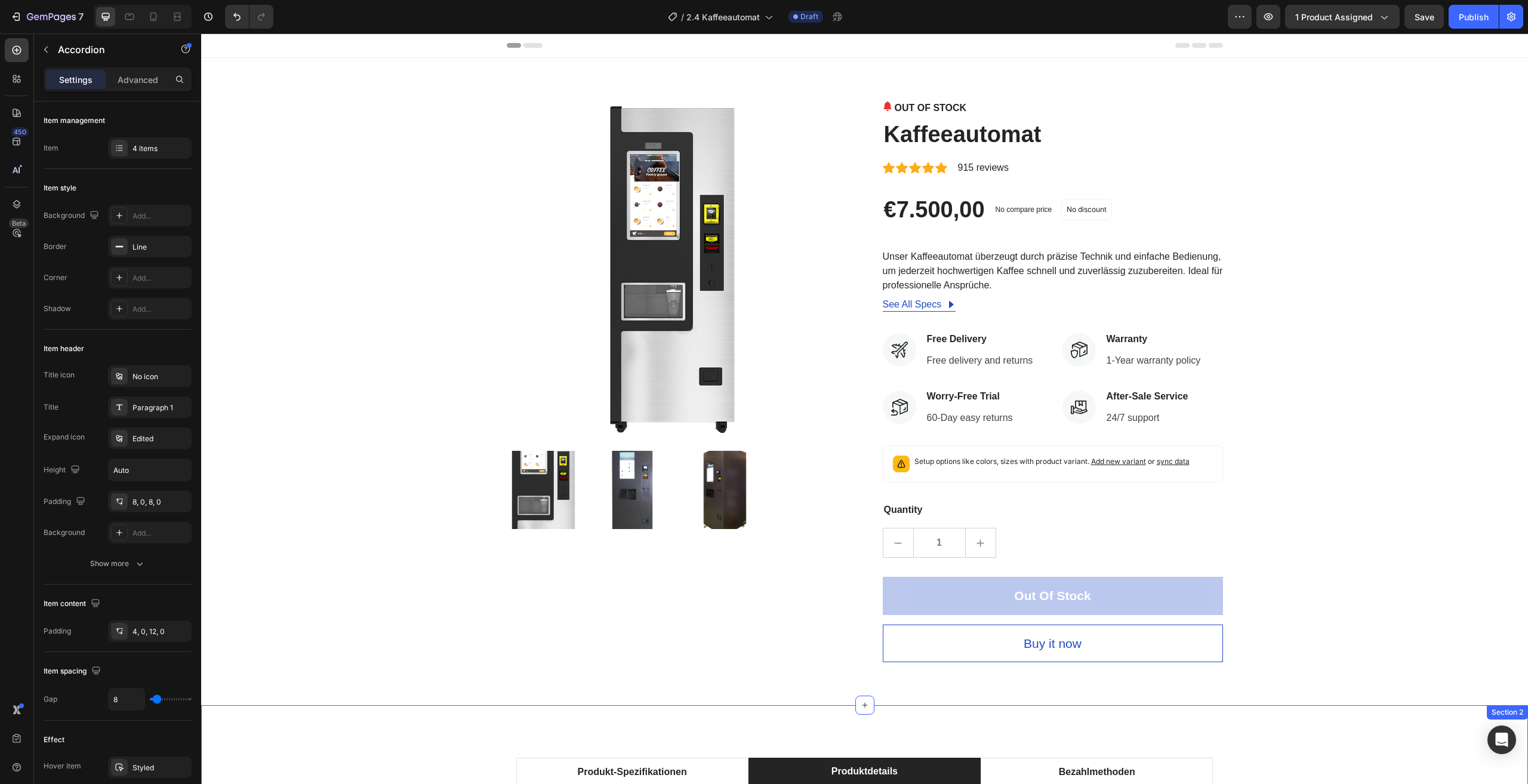
scroll to position [648, 0]
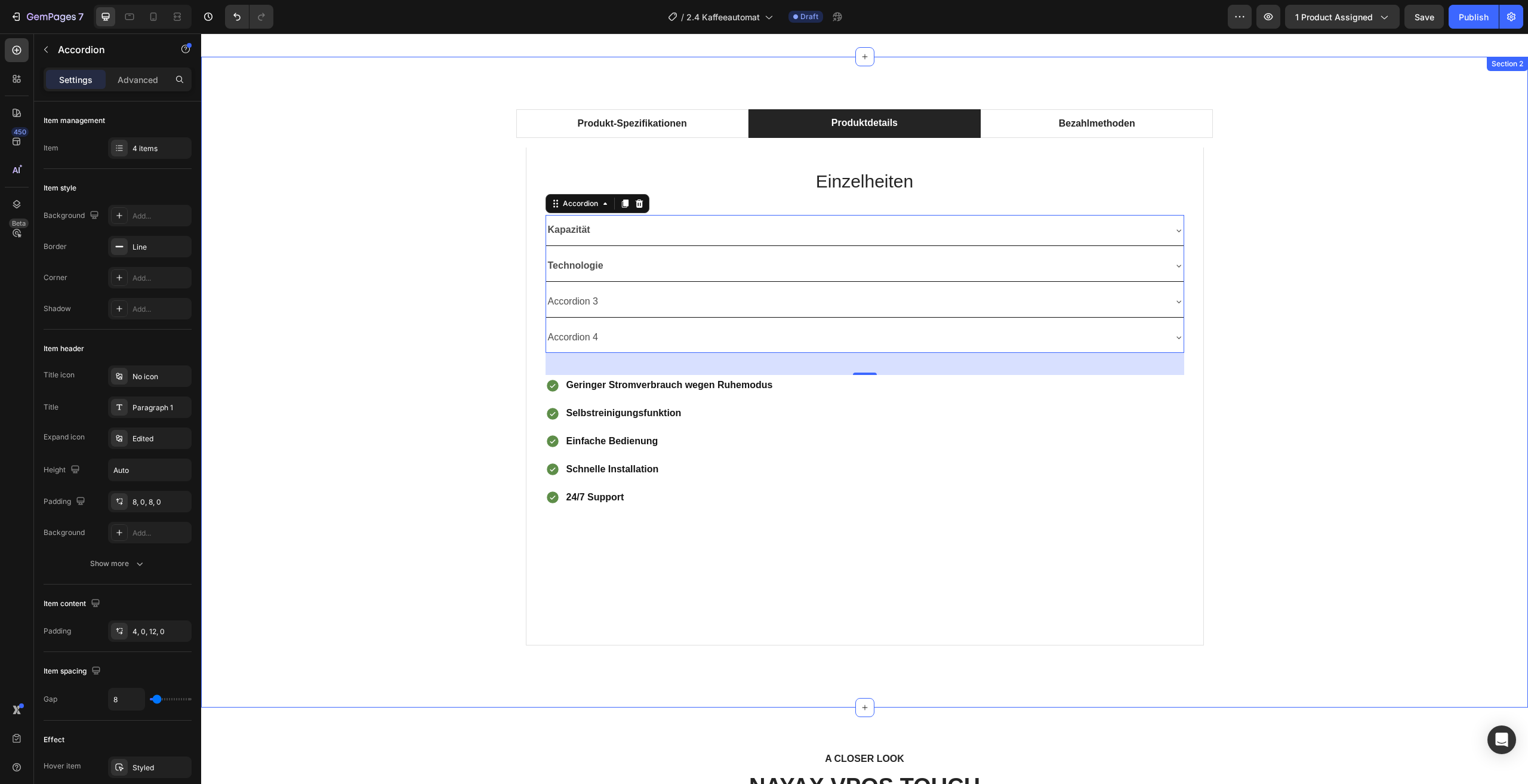
click at [398, 307] on div "Produkt-Spezifikationen Produktdetails Bezahlmethoden Technical Specifications …" at bounding box center [864, 382] width 1309 height 565
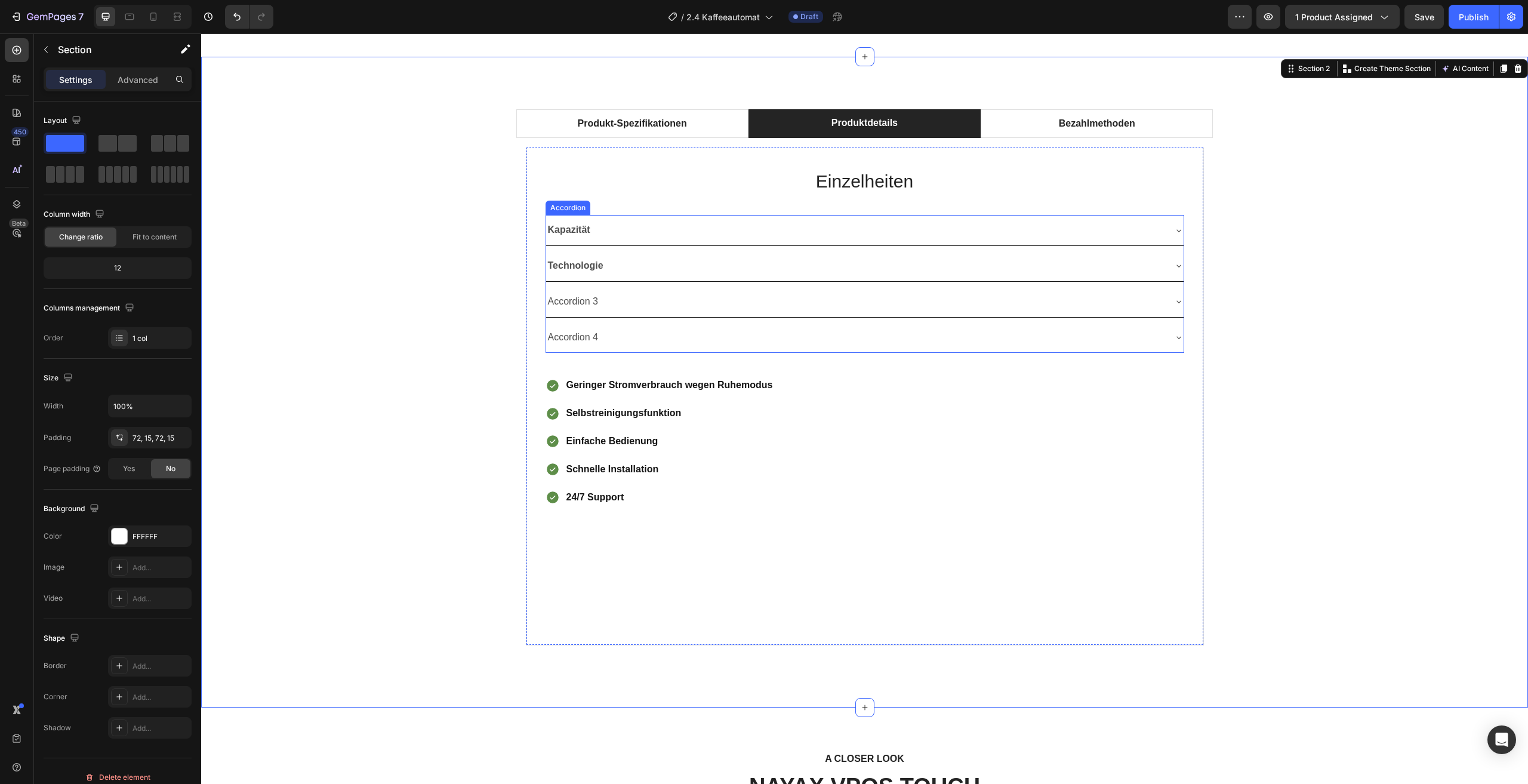
click at [1116, 299] on div "Accordion 3" at bounding box center [855, 302] width 618 height 21
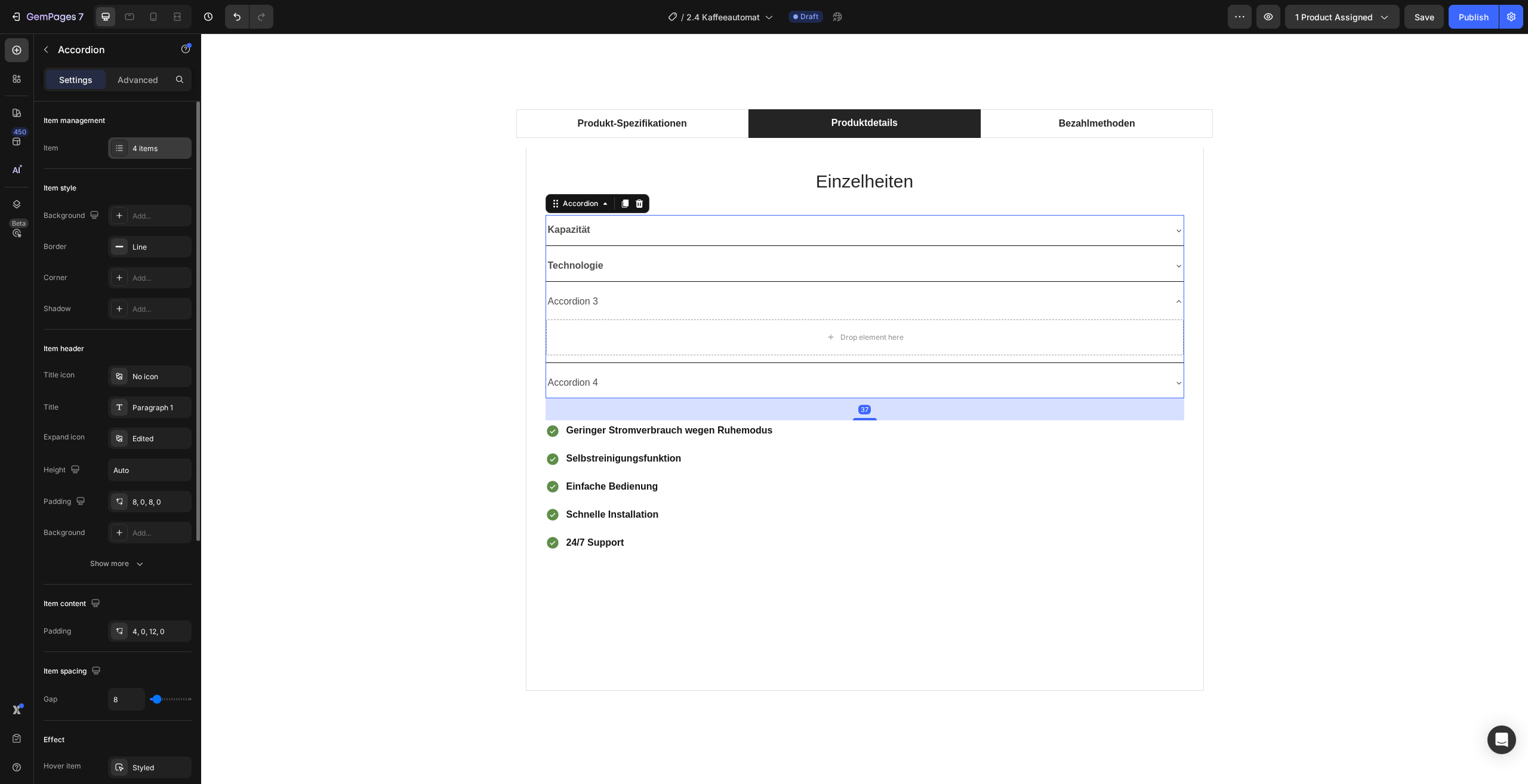
click at [147, 147] on div "4 items" at bounding box center [160, 149] width 56 height 11
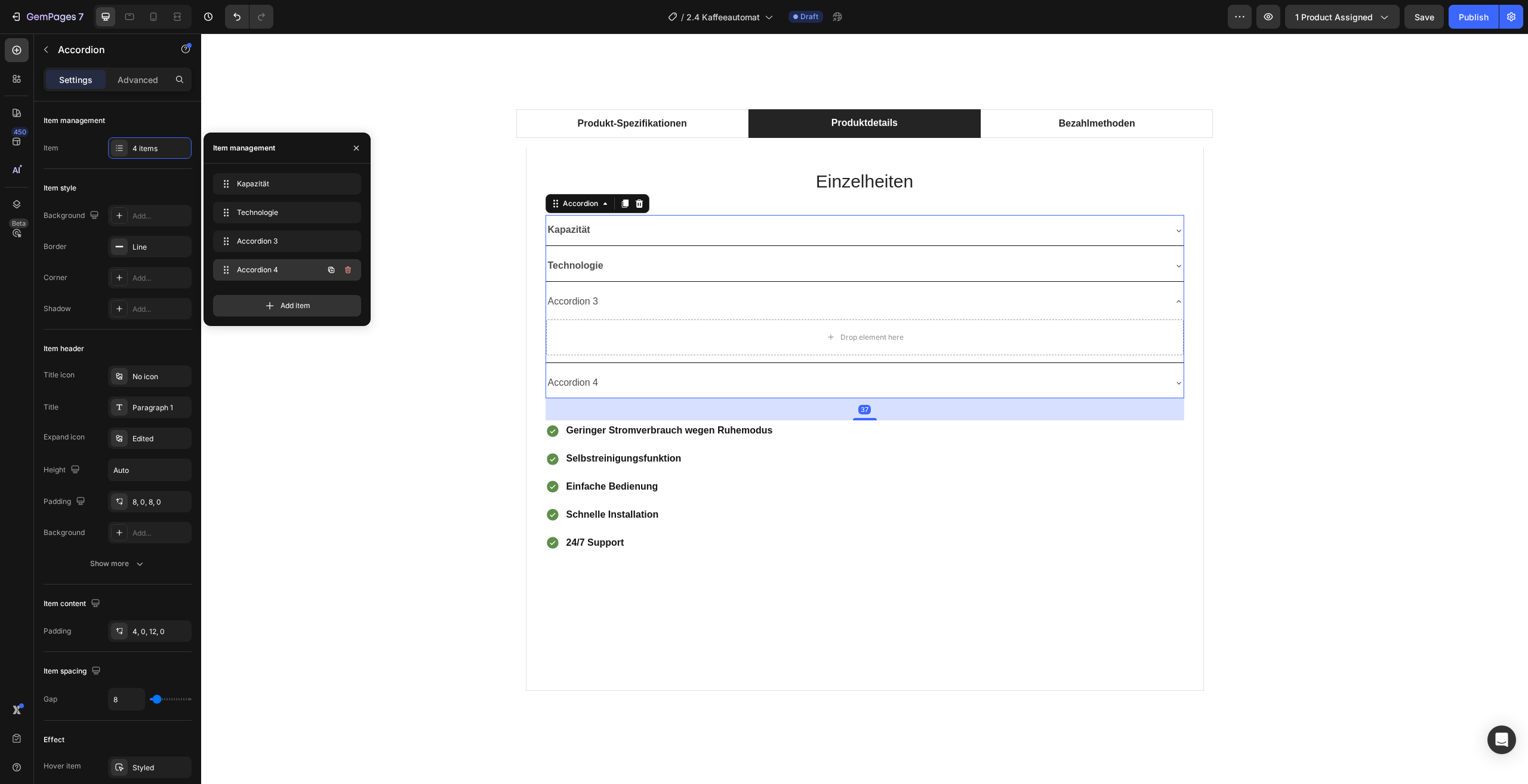
click at [300, 262] on div "Accordion 4 Accordion 4" at bounding box center [271, 269] width 105 height 16
click at [349, 268] on icon "button" at bounding box center [348, 269] width 6 height 7
click at [350, 267] on div "Delete" at bounding box center [340, 270] width 22 height 11
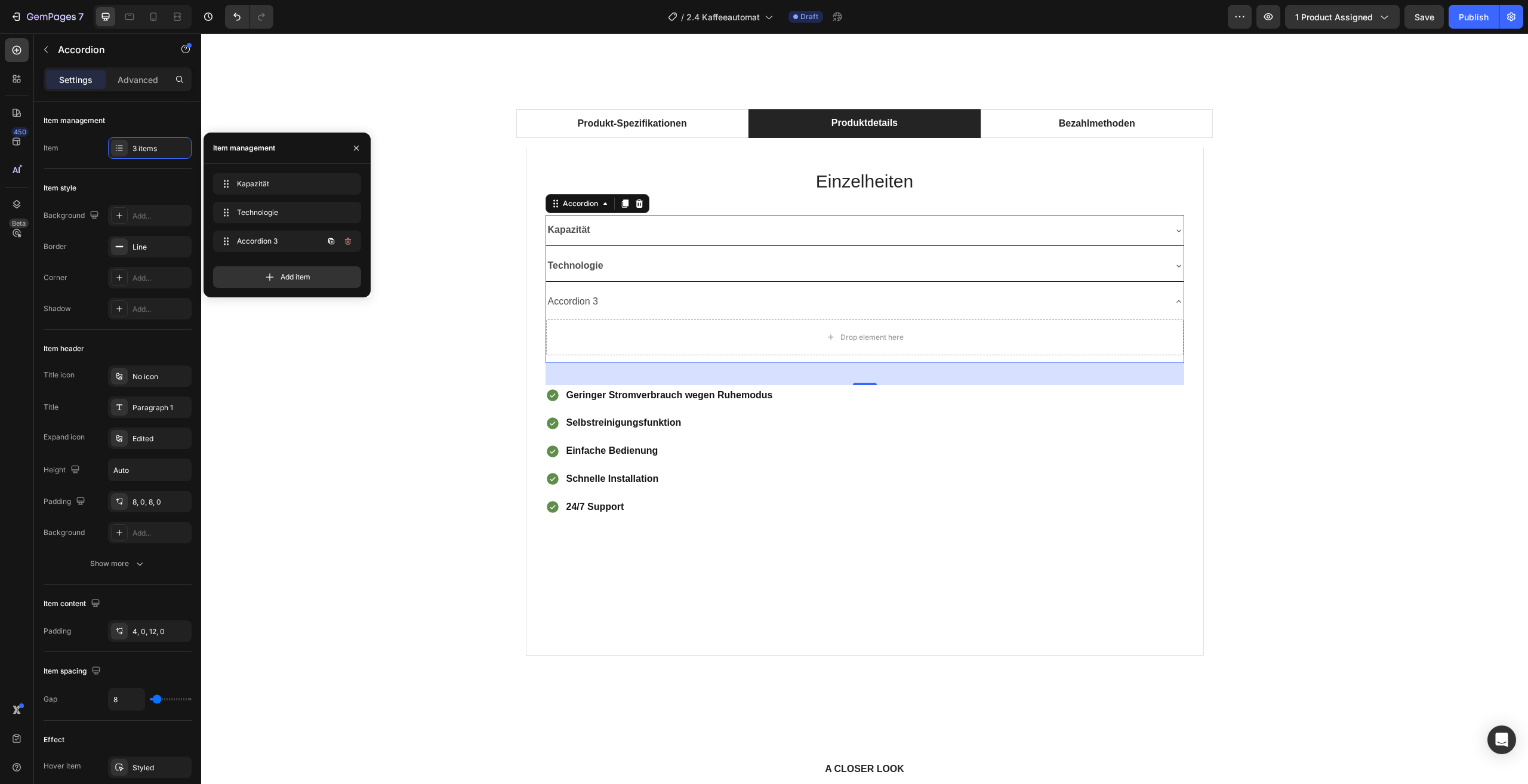
click at [345, 240] on icon "button" at bounding box center [348, 241] width 10 height 10
click at [345, 240] on div "Delete" at bounding box center [340, 241] width 22 height 11
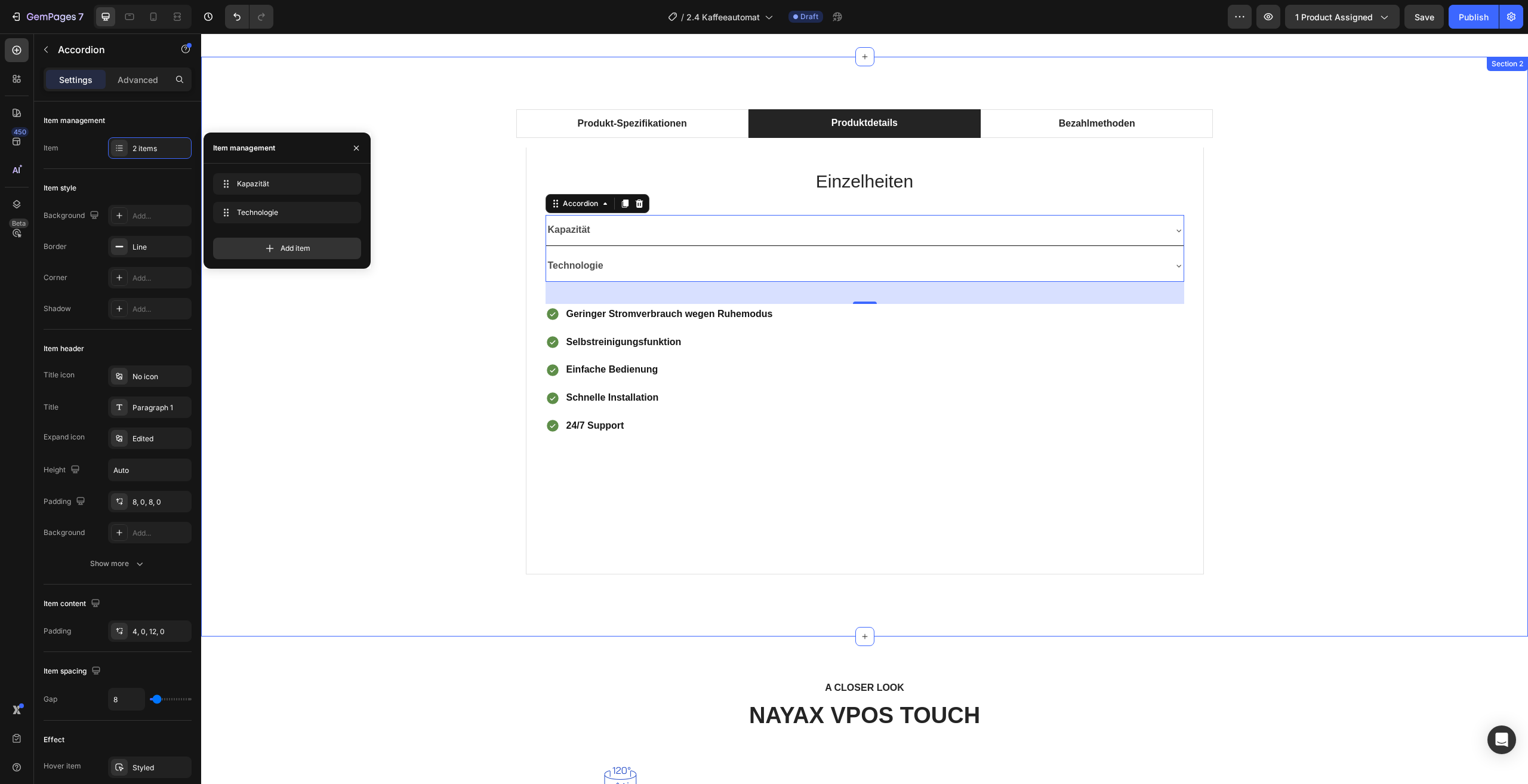
click at [480, 284] on div "Produkt-Spezifikationen Produktdetails Bezahlmethoden Technical Specifications …" at bounding box center [864, 346] width 1309 height 494
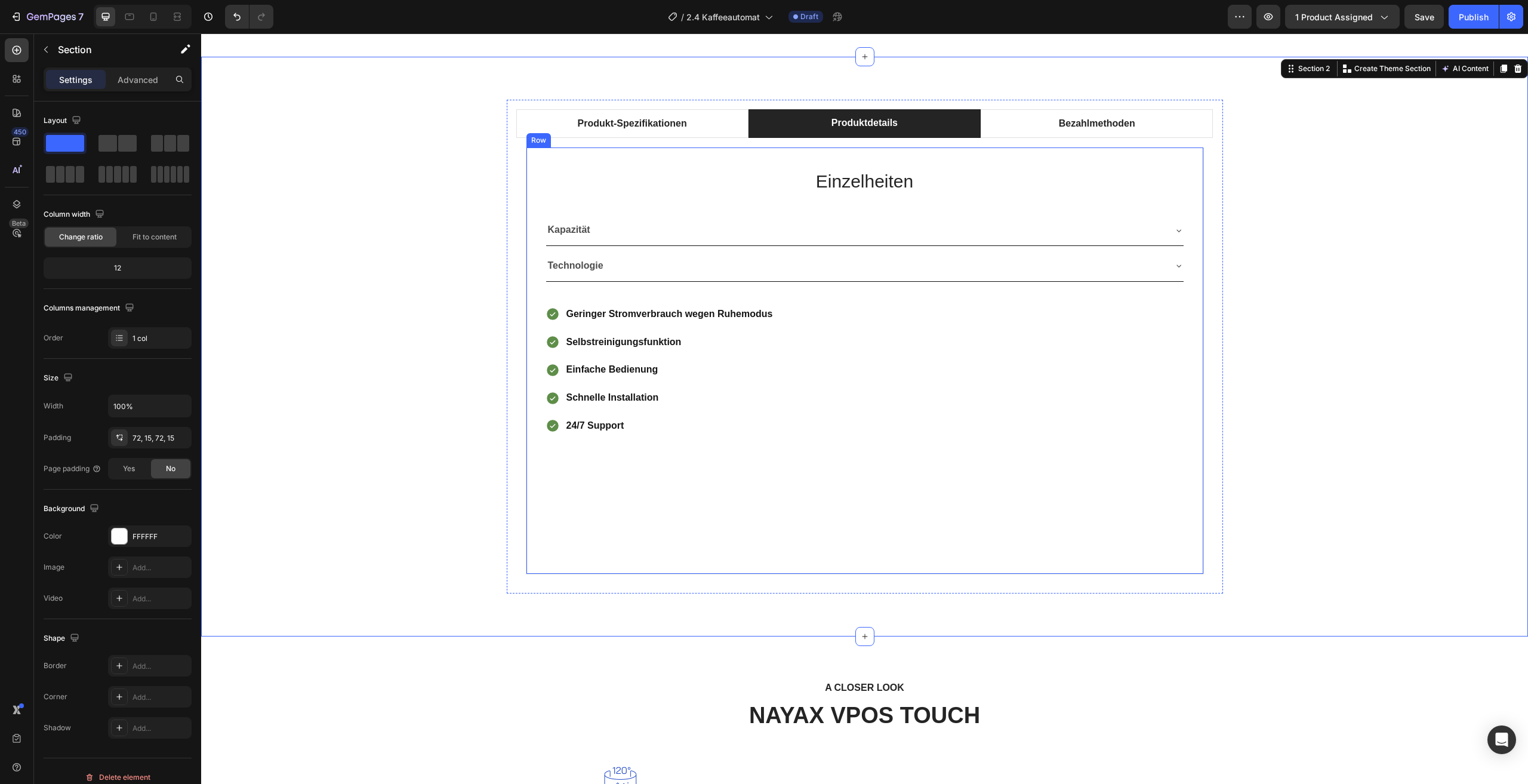
click at [1184, 269] on div "Einzelheiten Heading Kapazität Technologie Accordion Geringer Stromverbrauch we…" at bounding box center [865, 361] width 678 height 427
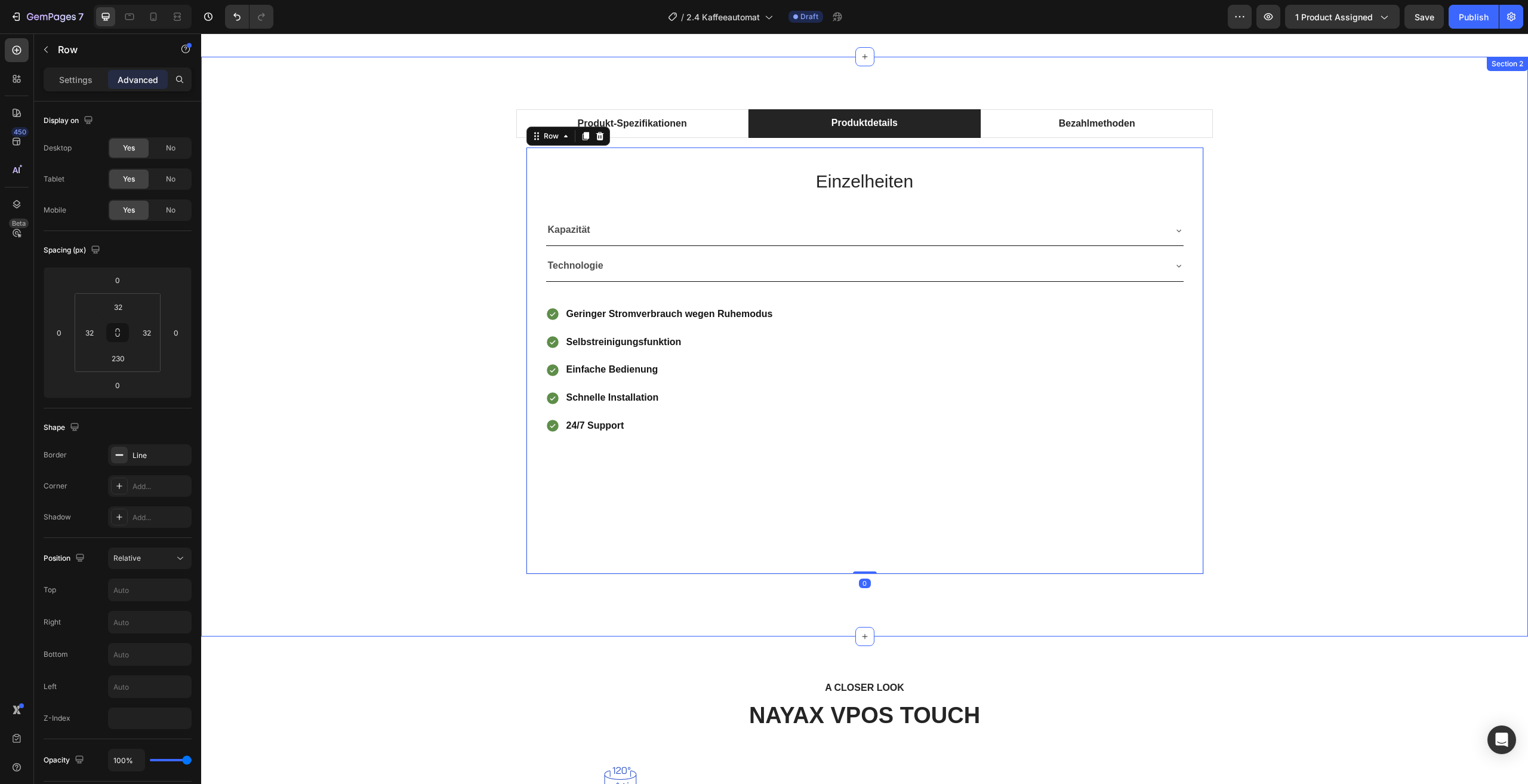
click at [1412, 355] on div "Produkt-Spezifikationen Produktdetails Bezahlmethoden Technical Specifications …" at bounding box center [864, 346] width 1309 height 494
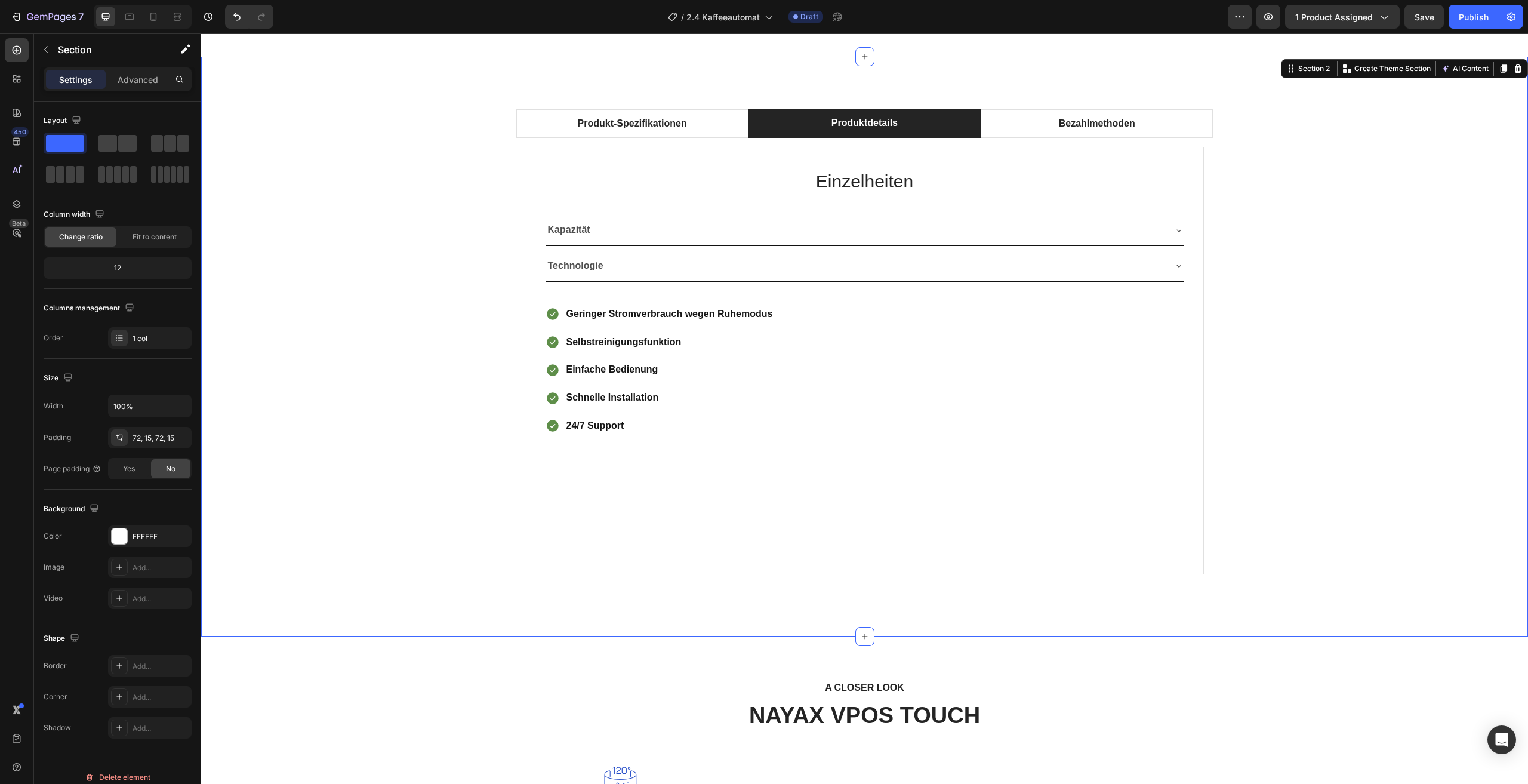
click at [1303, 271] on div "Produkt-Spezifikationen Produktdetails Bezahlmethoden Technical Specifications …" at bounding box center [864, 346] width 1309 height 494
click at [1286, 282] on div "Produkt-Spezifikationen Produktdetails Bezahlmethoden Technical Specifications …" at bounding box center [864, 346] width 1309 height 494
click at [1134, 237] on div "Kapazität" at bounding box center [855, 230] width 618 height 21
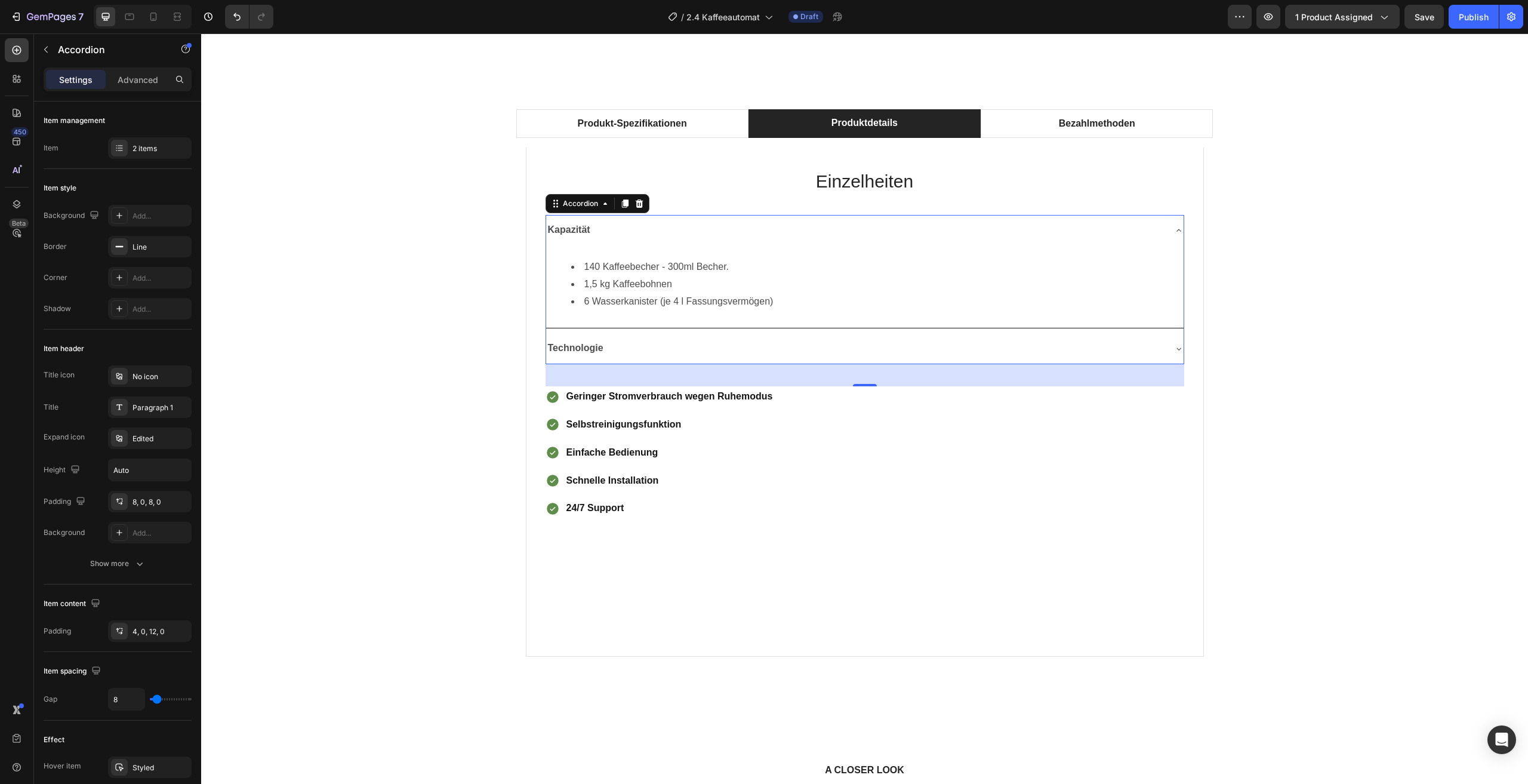
click at [1134, 237] on div "Kapazität" at bounding box center [855, 230] width 618 height 21
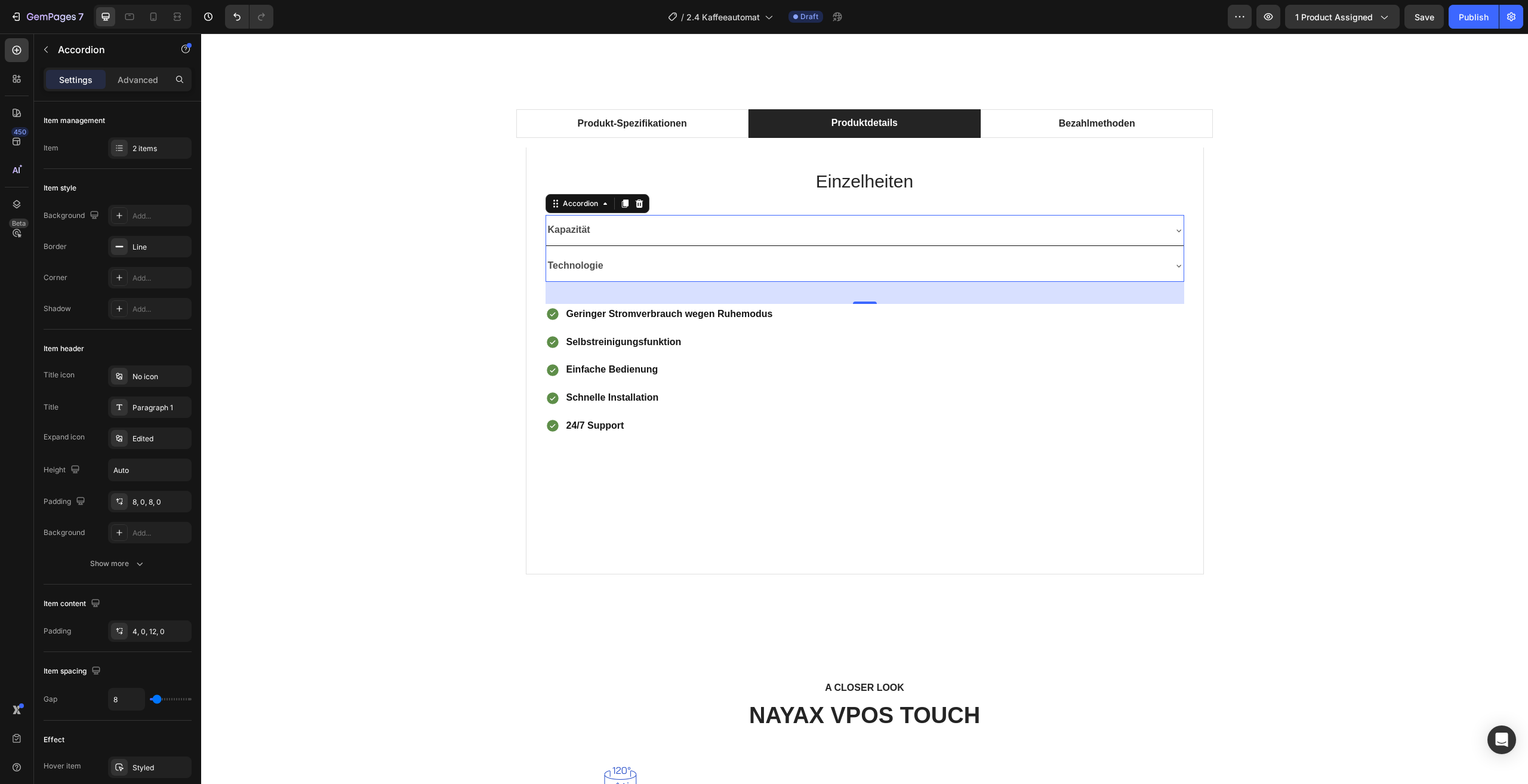
click at [1144, 268] on div "Technologie" at bounding box center [855, 266] width 618 height 21
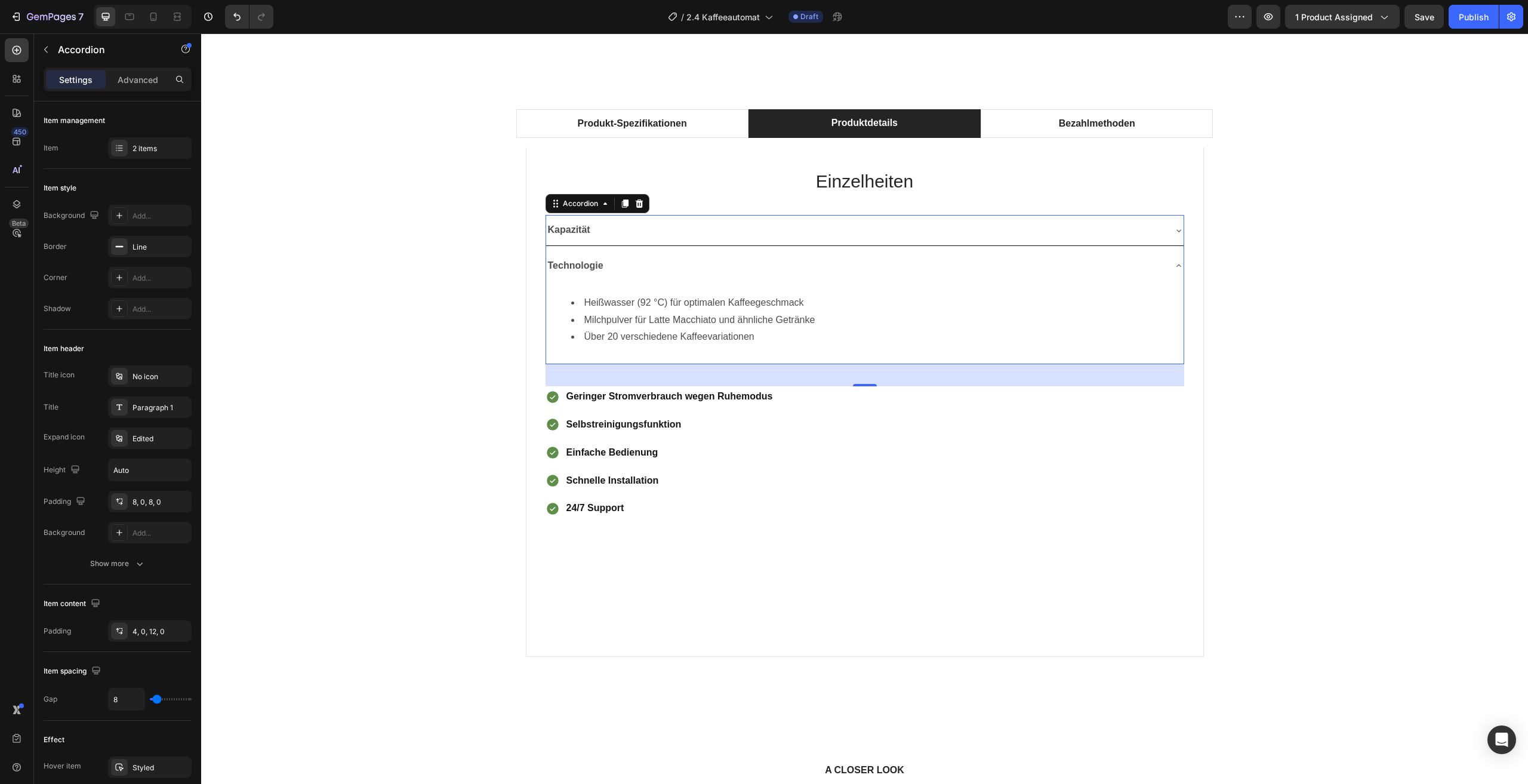
click at [1144, 268] on div "Technologie" at bounding box center [855, 266] width 618 height 21
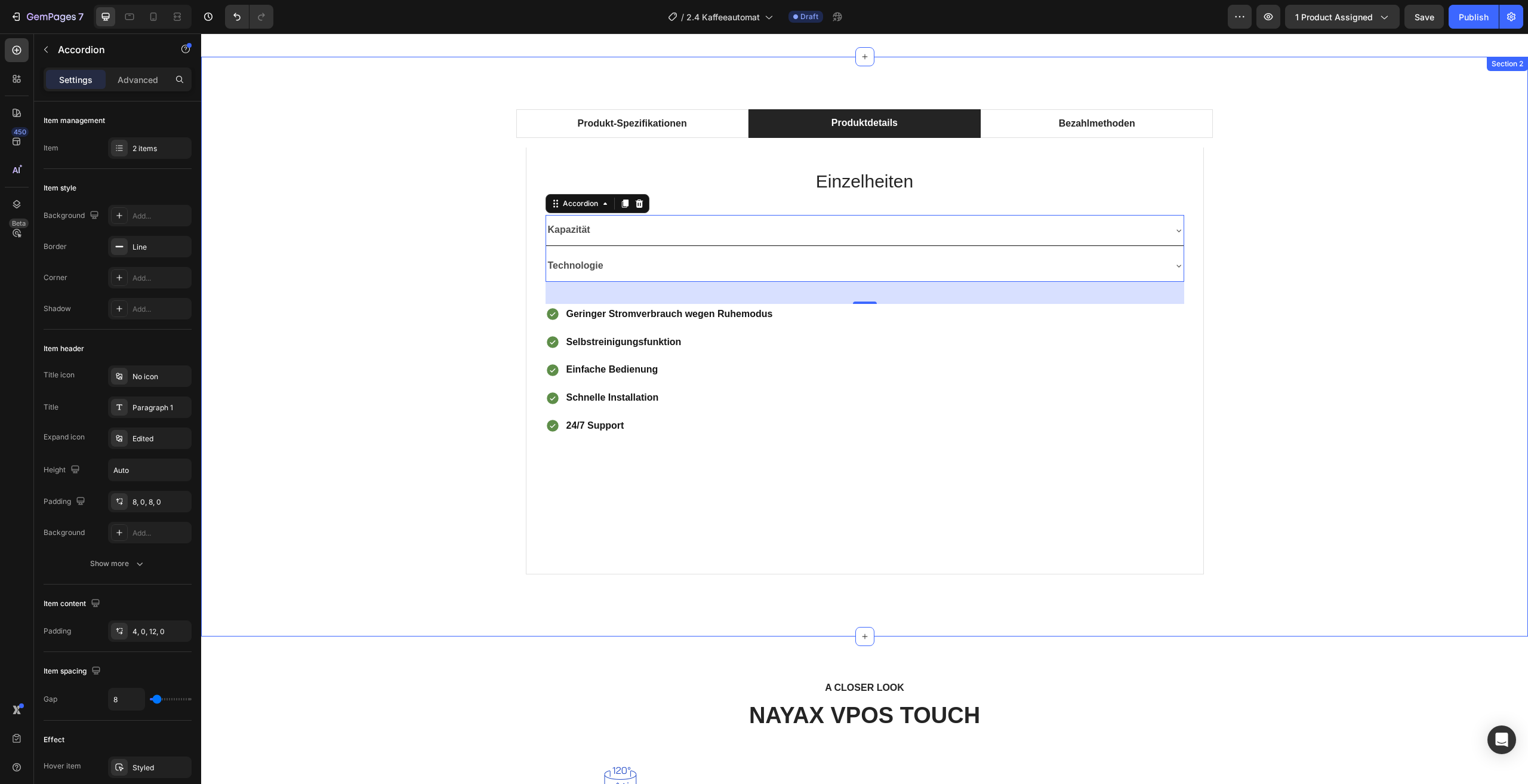
click at [1304, 235] on div "Produkt-Spezifikationen Produktdetails Bezahlmethoden Technical Specifications …" at bounding box center [864, 346] width 1309 height 494
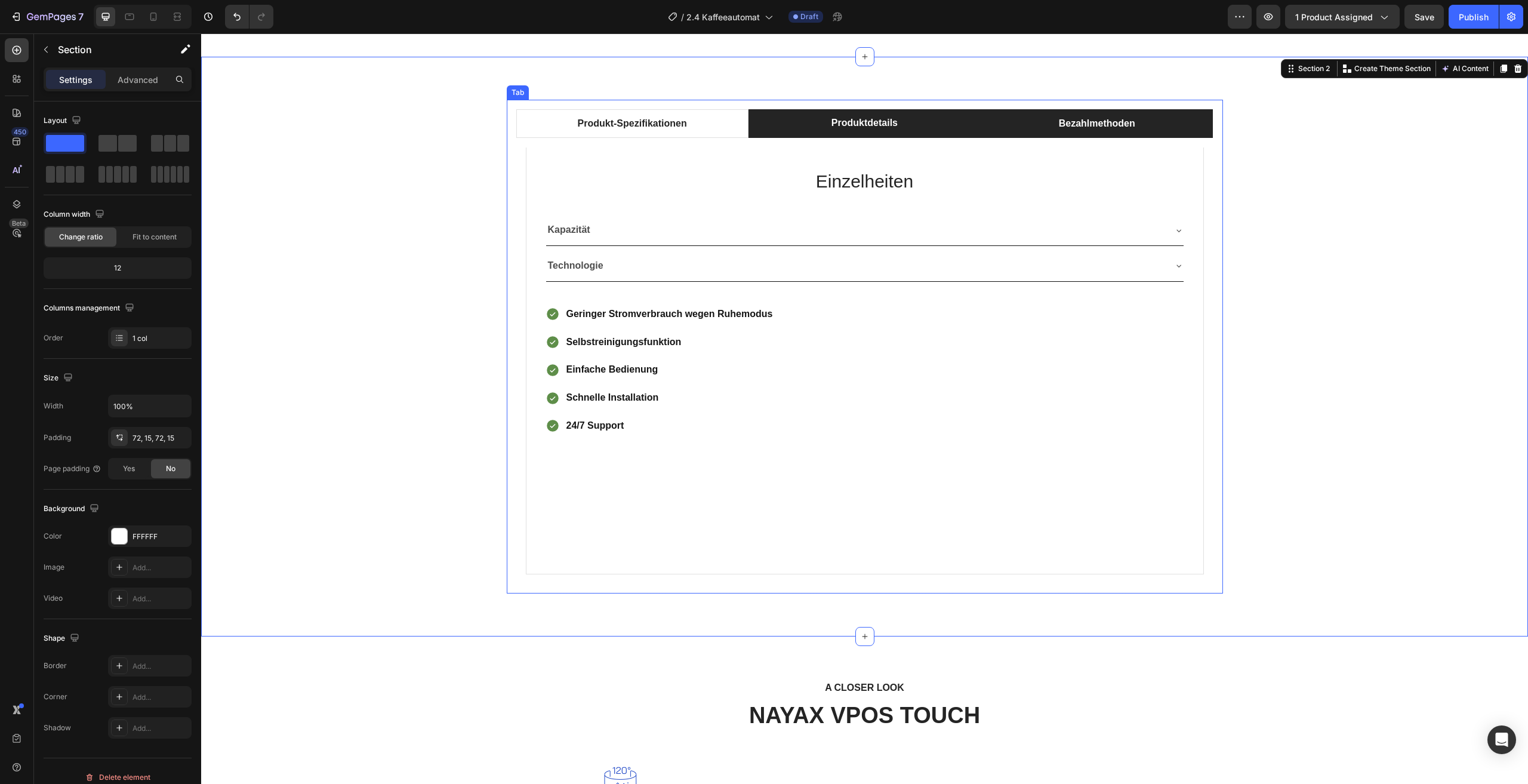
click at [1030, 120] on li "Bezahlmethoden" at bounding box center [1097, 124] width 232 height 29
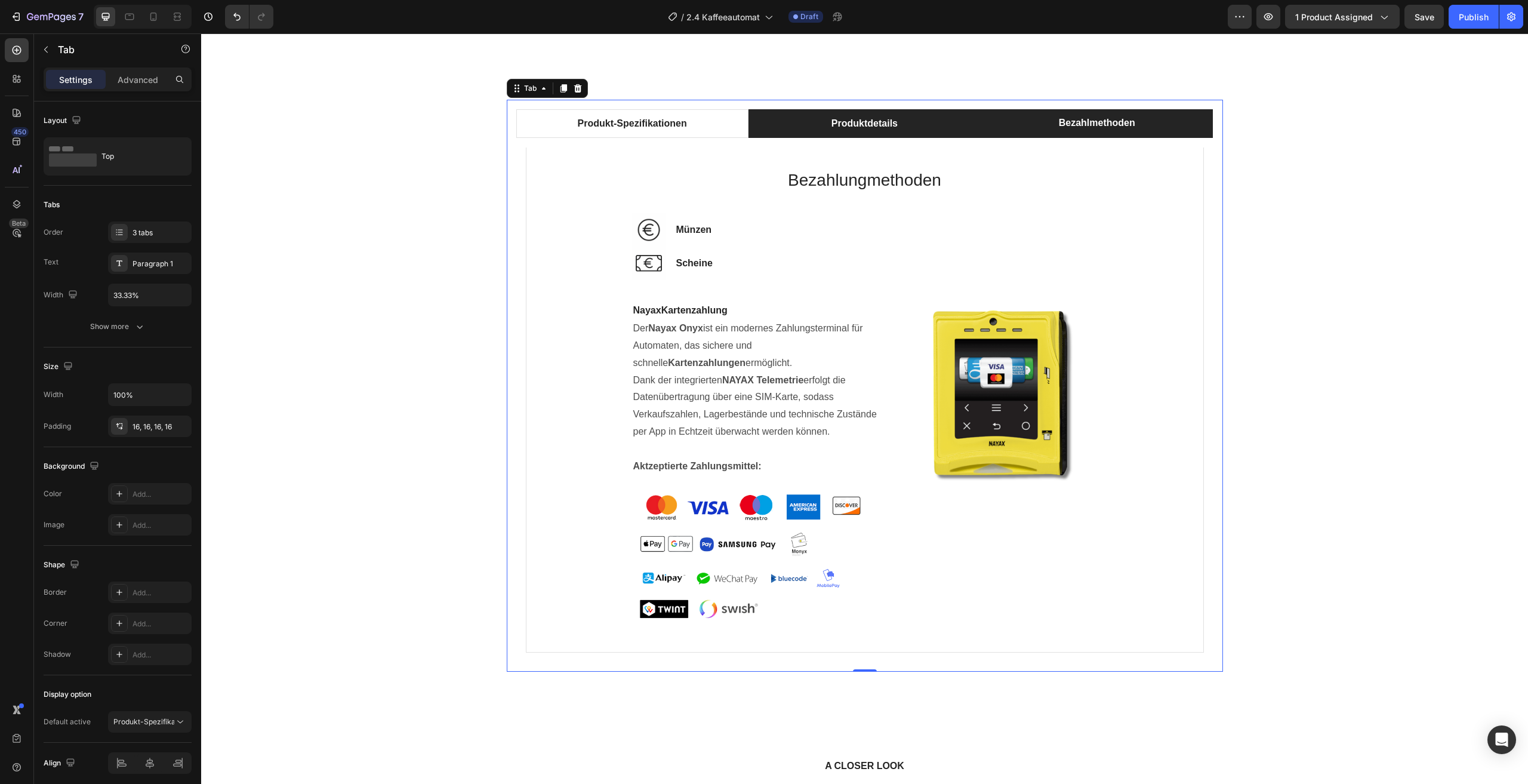
click at [964, 120] on li "Produktdetails" at bounding box center [864, 124] width 232 height 29
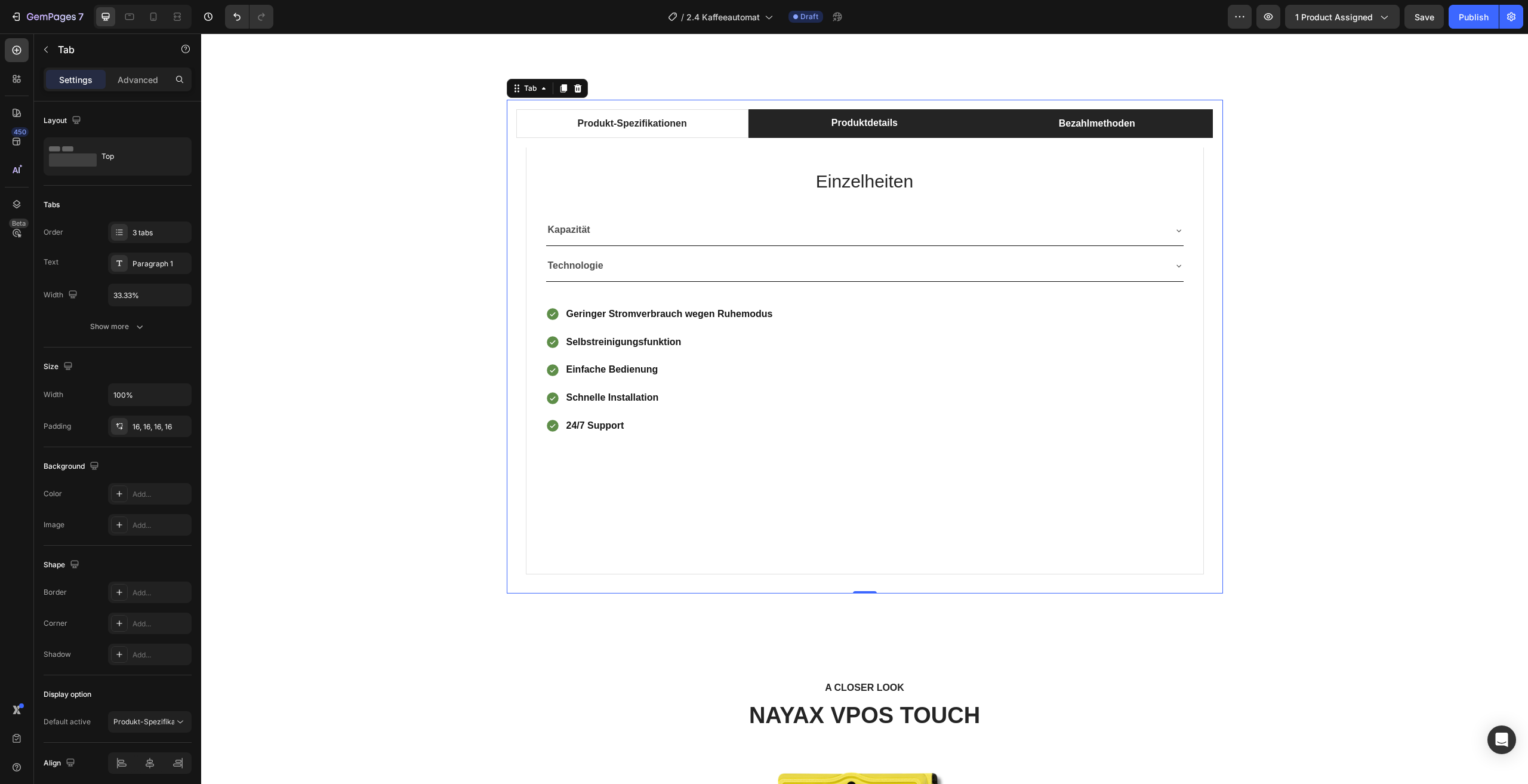
click at [1035, 117] on li "Bezahlmethoden" at bounding box center [1097, 124] width 232 height 29
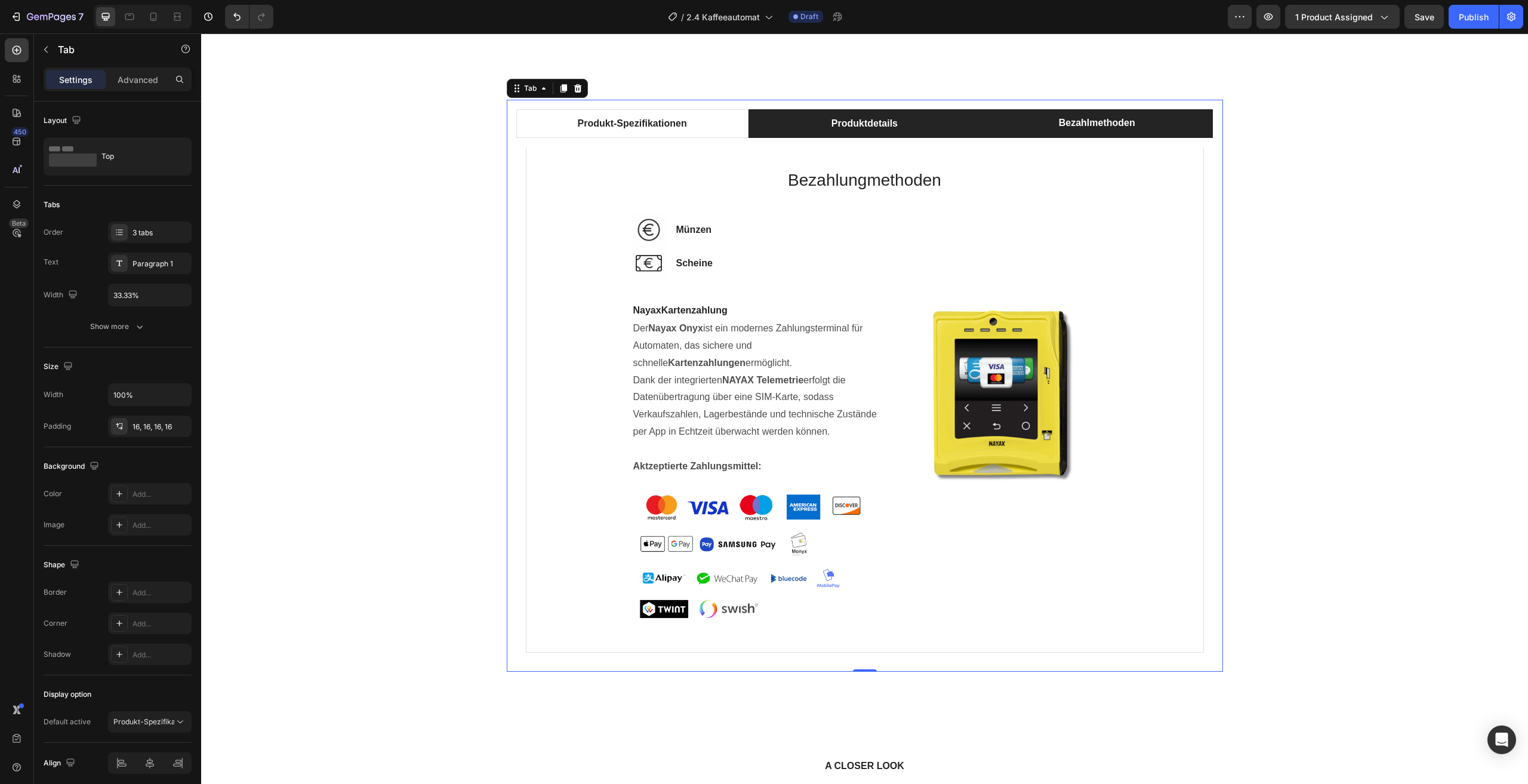
click at [947, 117] on li "Produktdetails" at bounding box center [864, 124] width 232 height 29
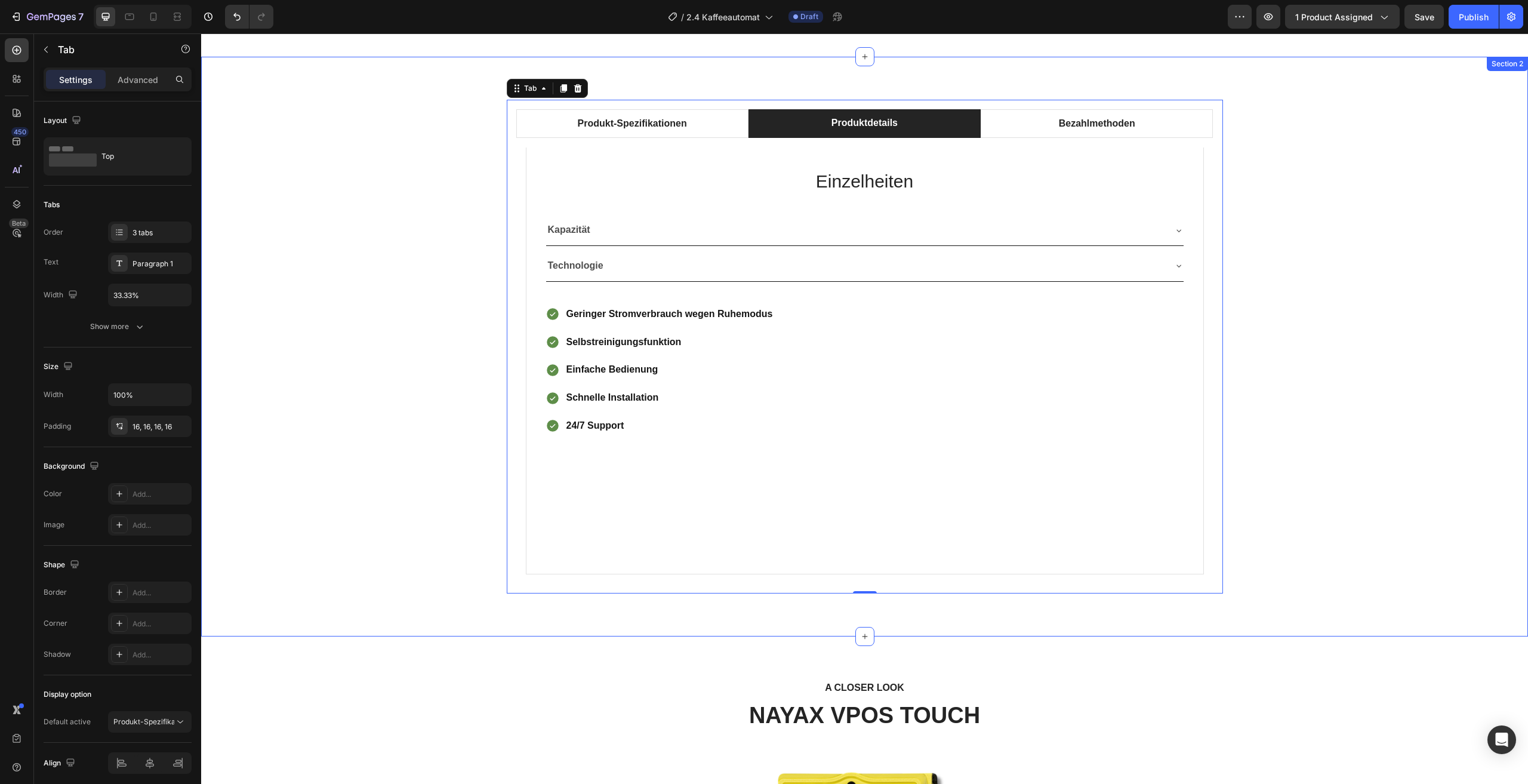
click at [1395, 241] on div "Produkt-Spezifikationen Produktdetails Bezahlmethoden Technical Specifications …" at bounding box center [864, 346] width 1309 height 494
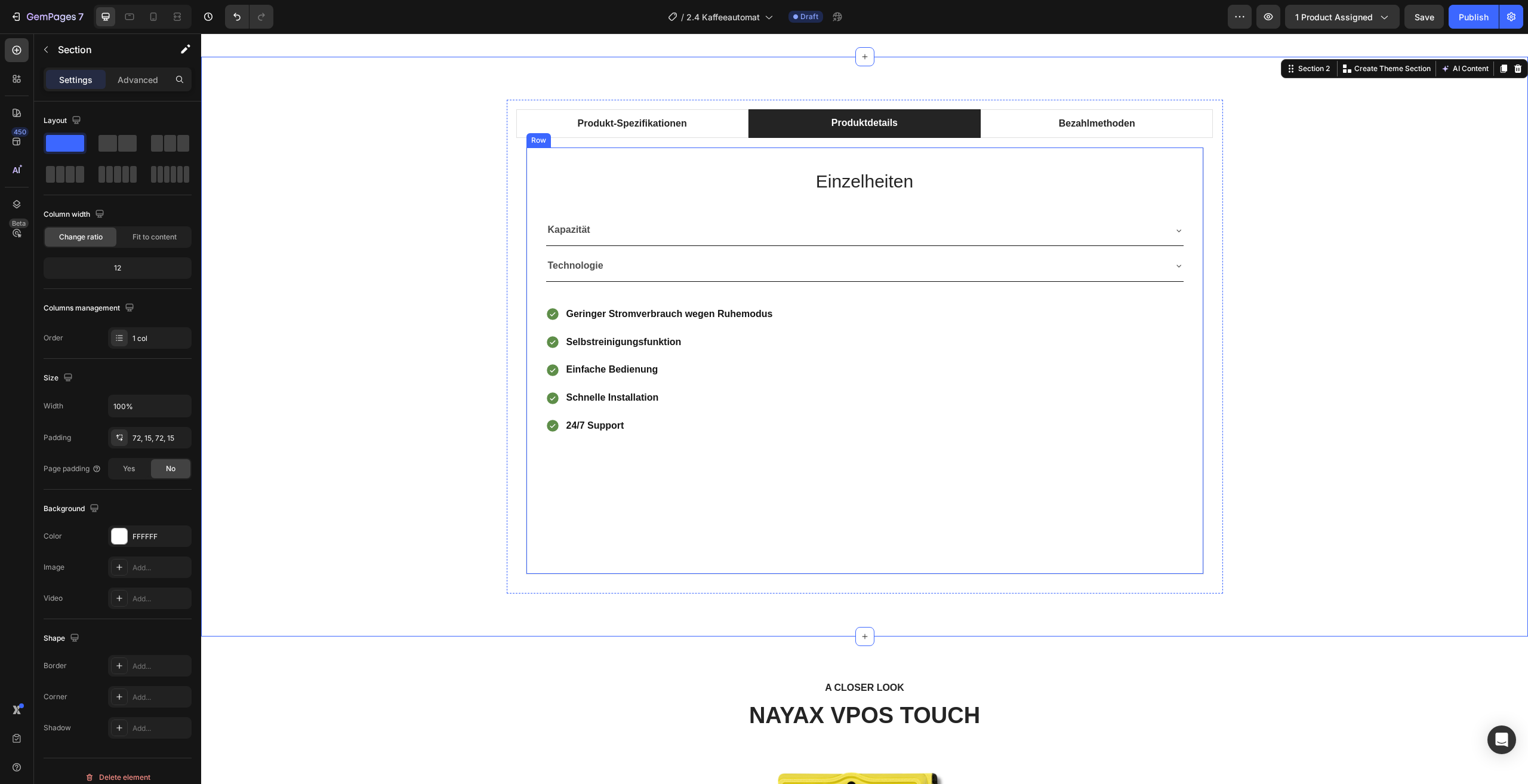
click at [685, 496] on div "Einzelheiten Heading Kapazität Technologie Accordion Geringer Stromverbrauch we…" at bounding box center [865, 361] width 678 height 427
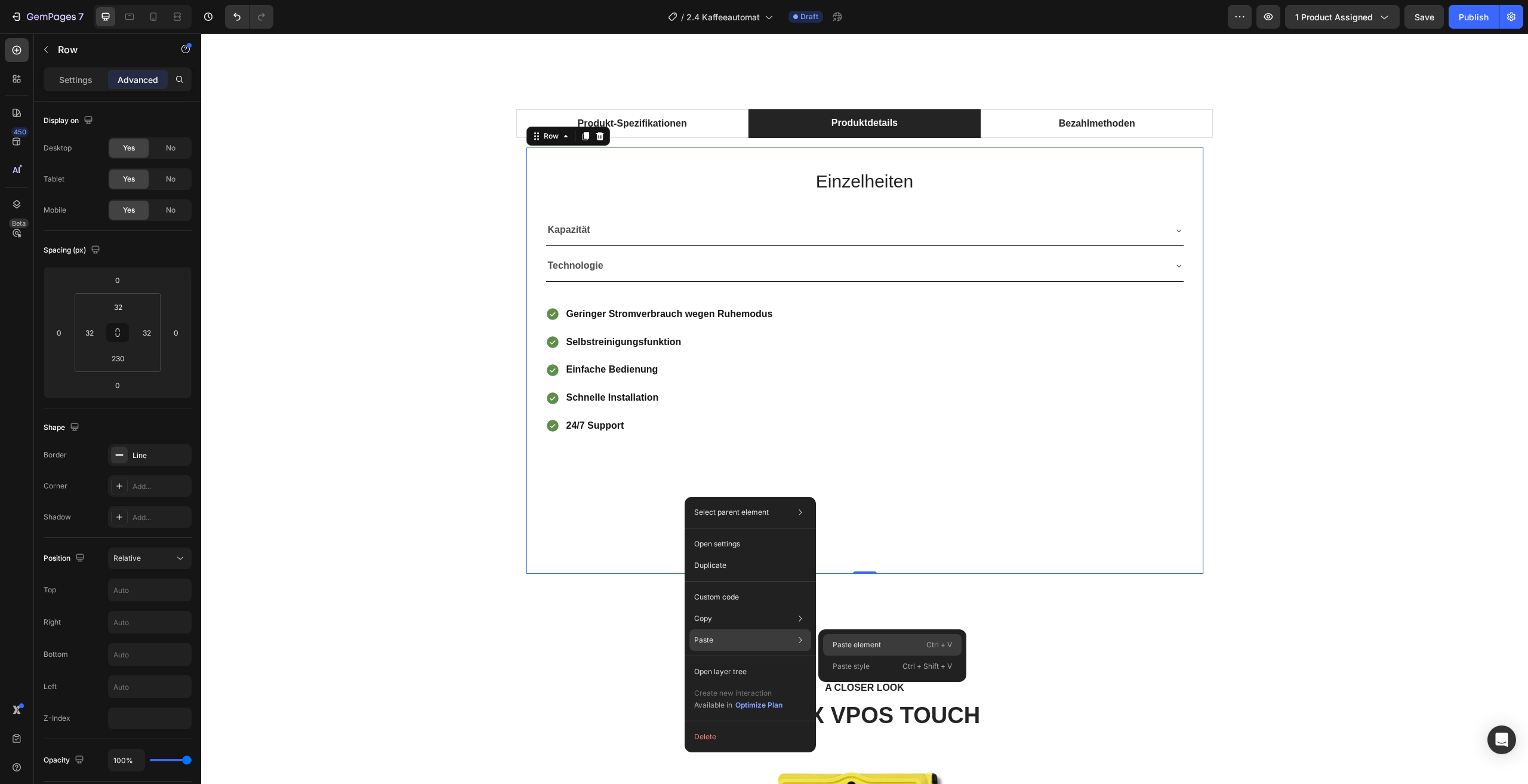
drag, startPoint x: 860, startPoint y: 643, endPoint x: 668, endPoint y: 604, distance: 195.9
click at [860, 643] on p "Paste element" at bounding box center [856, 644] width 48 height 11
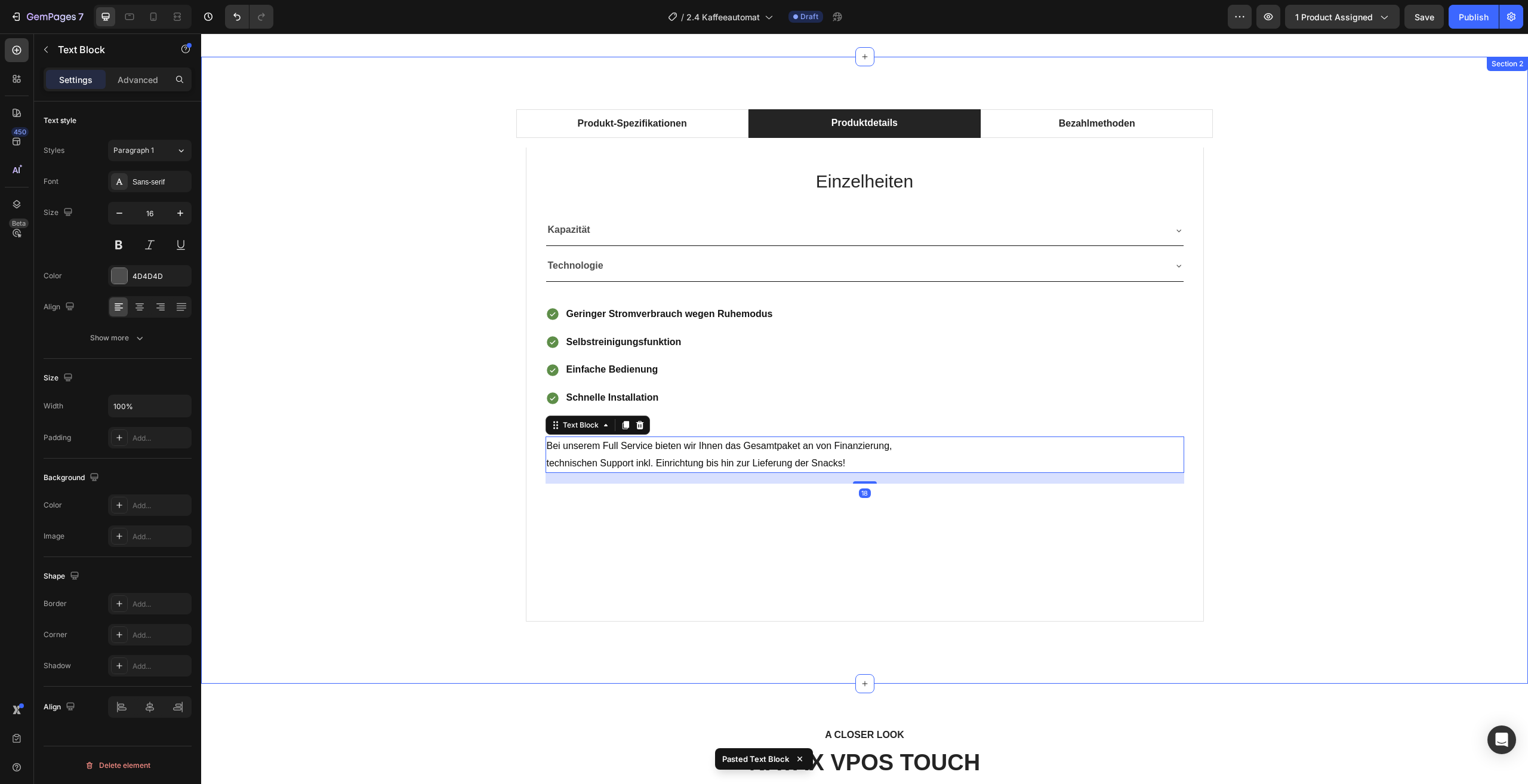
click at [1305, 357] on div "Produkt-Spezifikationen Produktdetails Bezahlmethoden Technical Specifications …" at bounding box center [864, 370] width 1309 height 541
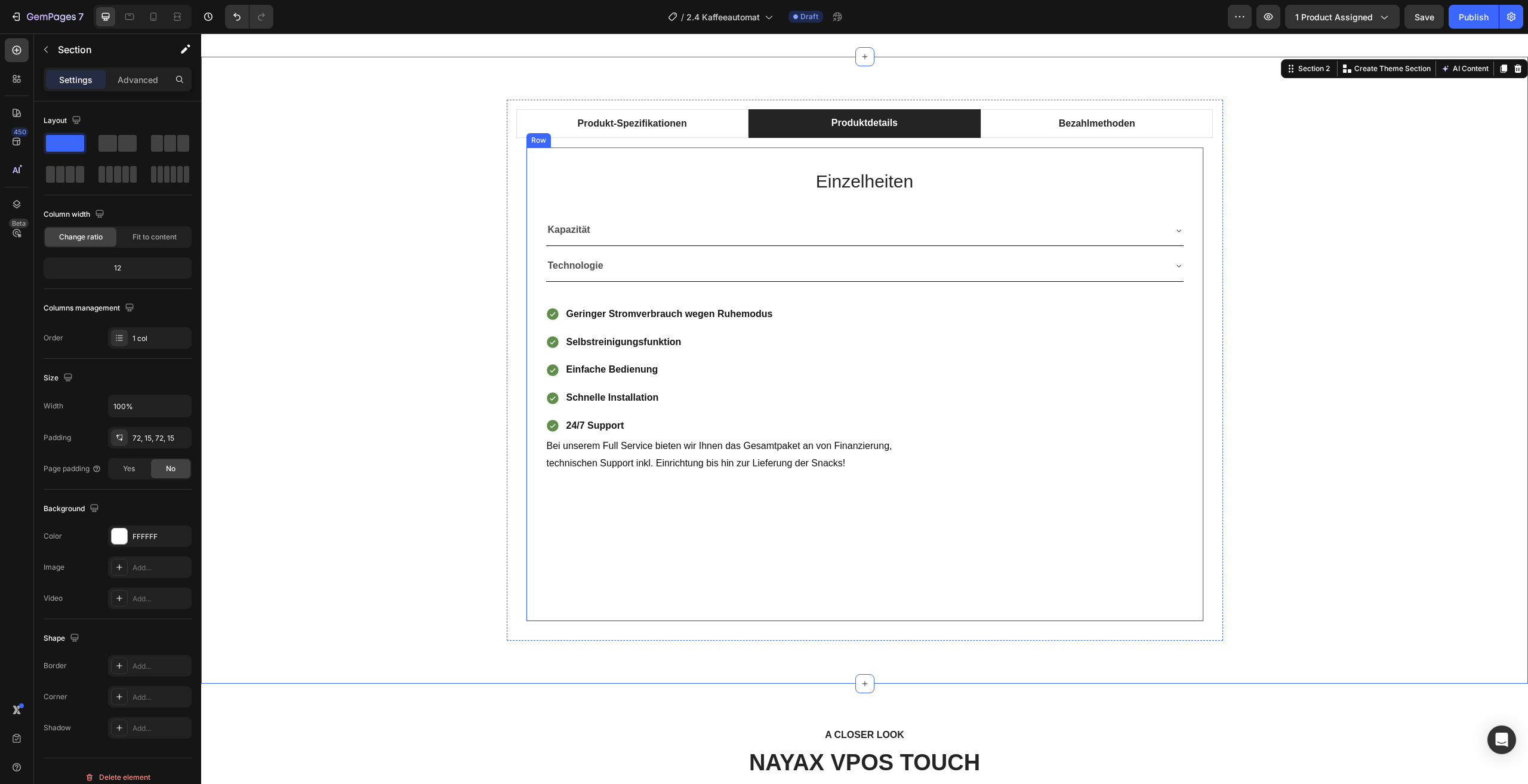
click at [710, 498] on div "Einzelheiten Heading Kapazität Technologie Accordion Geringer Stromverbrauch we…" at bounding box center [865, 384] width 678 height 474
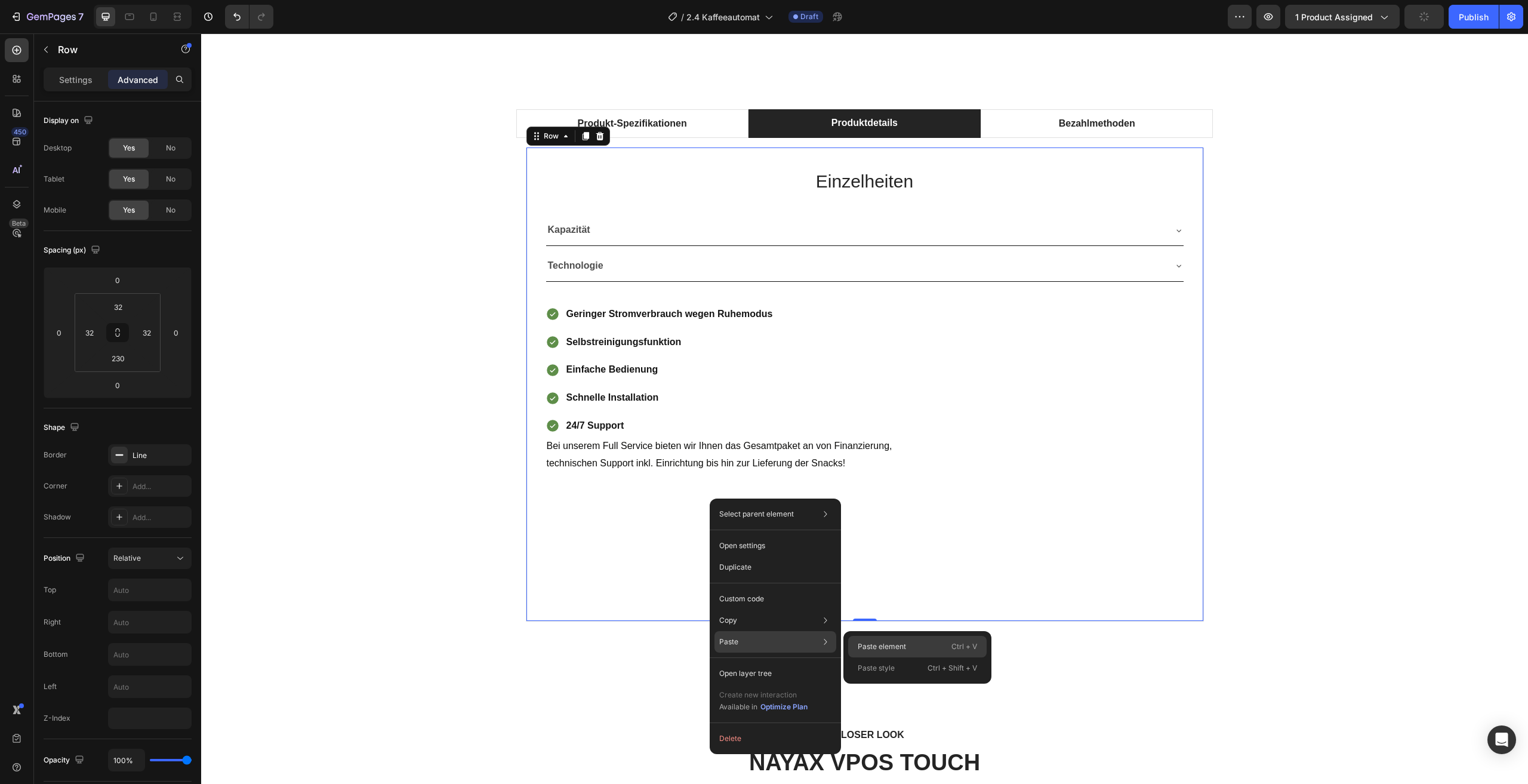
click at [880, 644] on p "Paste element" at bounding box center [882, 646] width 48 height 11
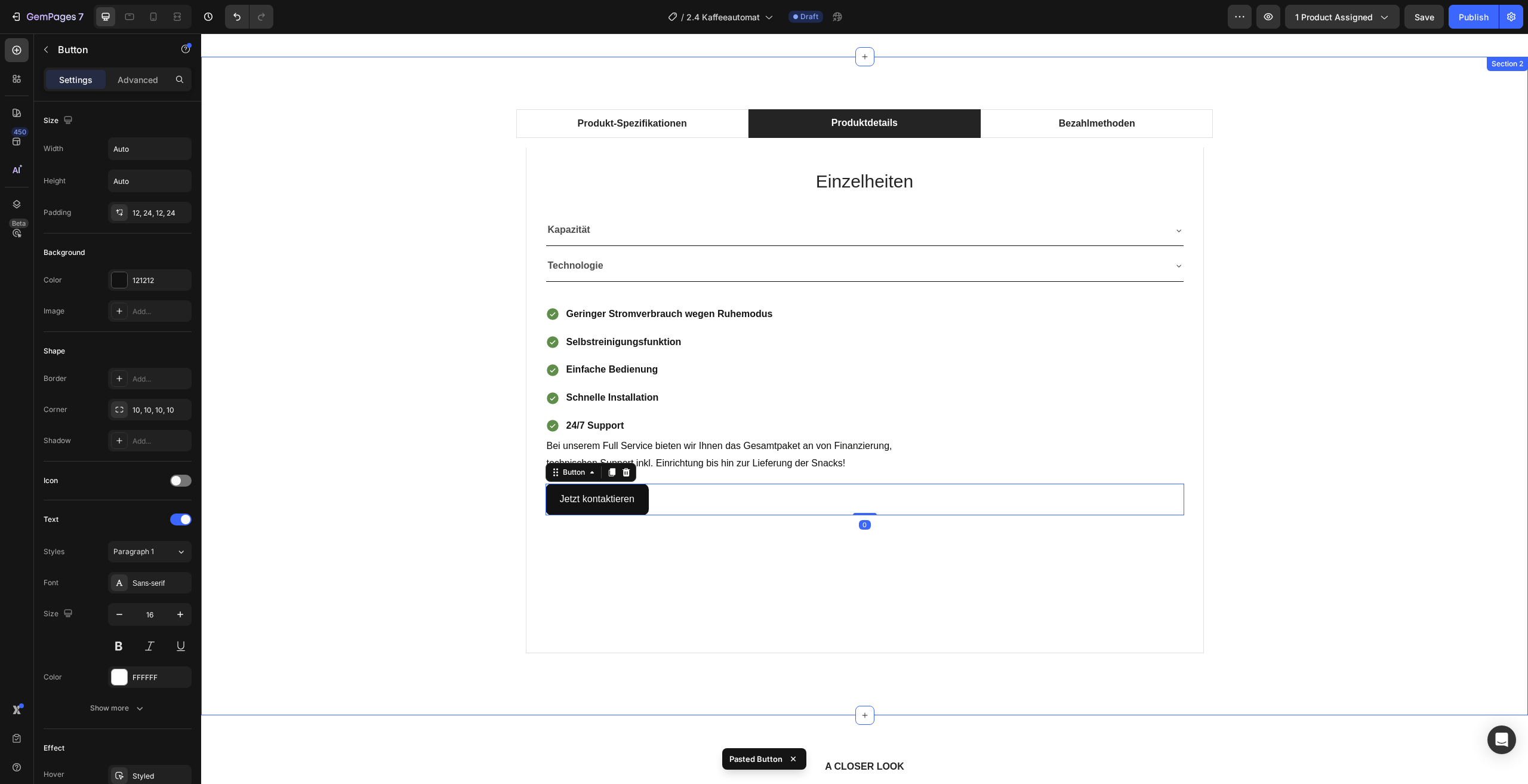
click at [1315, 437] on div "Produkt-Spezifikationen Produktdetails Bezahlmethoden Technical Specifications …" at bounding box center [864, 386] width 1309 height 573
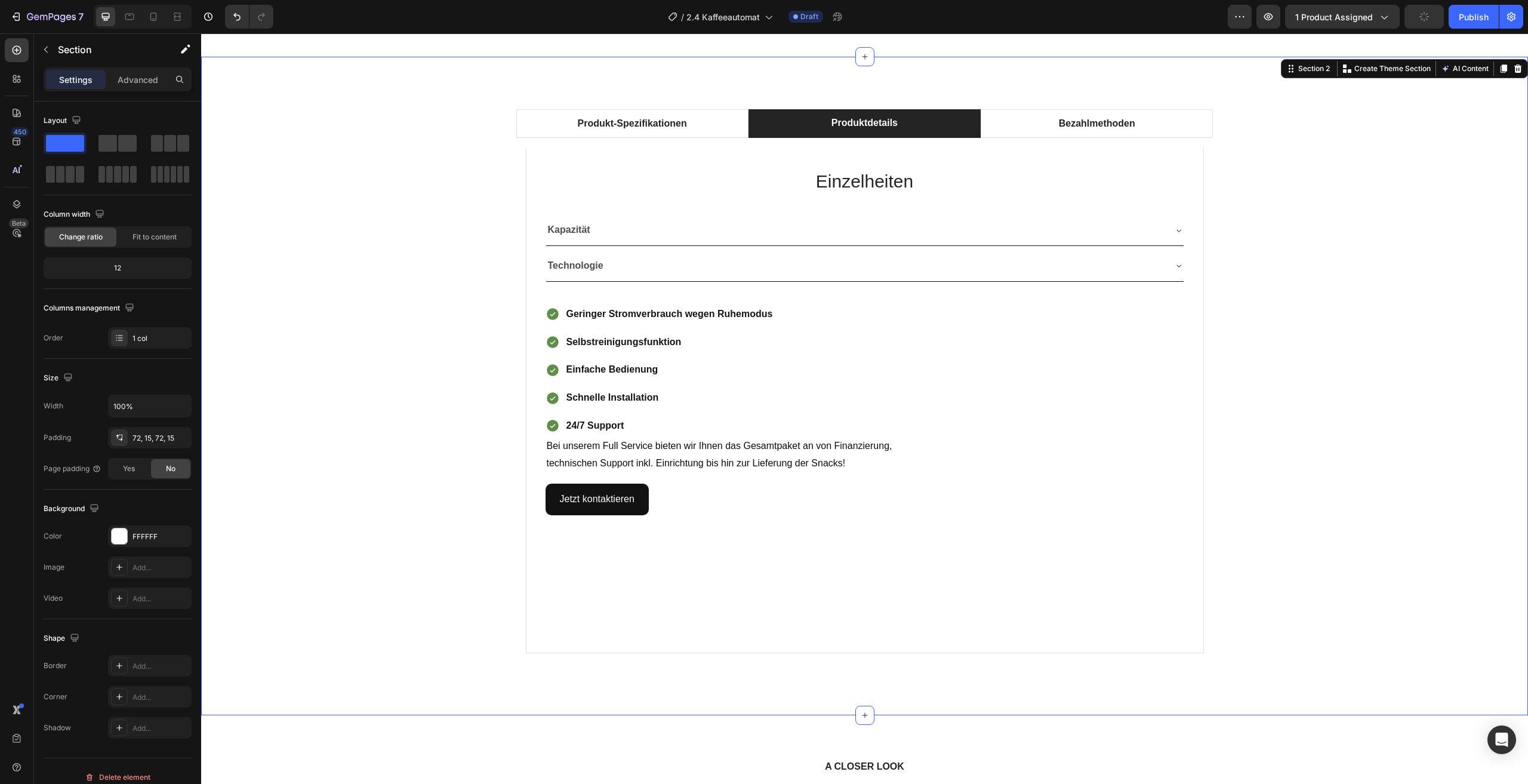
click at [1349, 360] on div "Produkt-Spezifikationen Produktdetails Bezahlmethoden Technical Specifications …" at bounding box center [864, 386] width 1309 height 573
click at [1014, 114] on li "Bezahlmethoden" at bounding box center [1097, 124] width 232 height 29
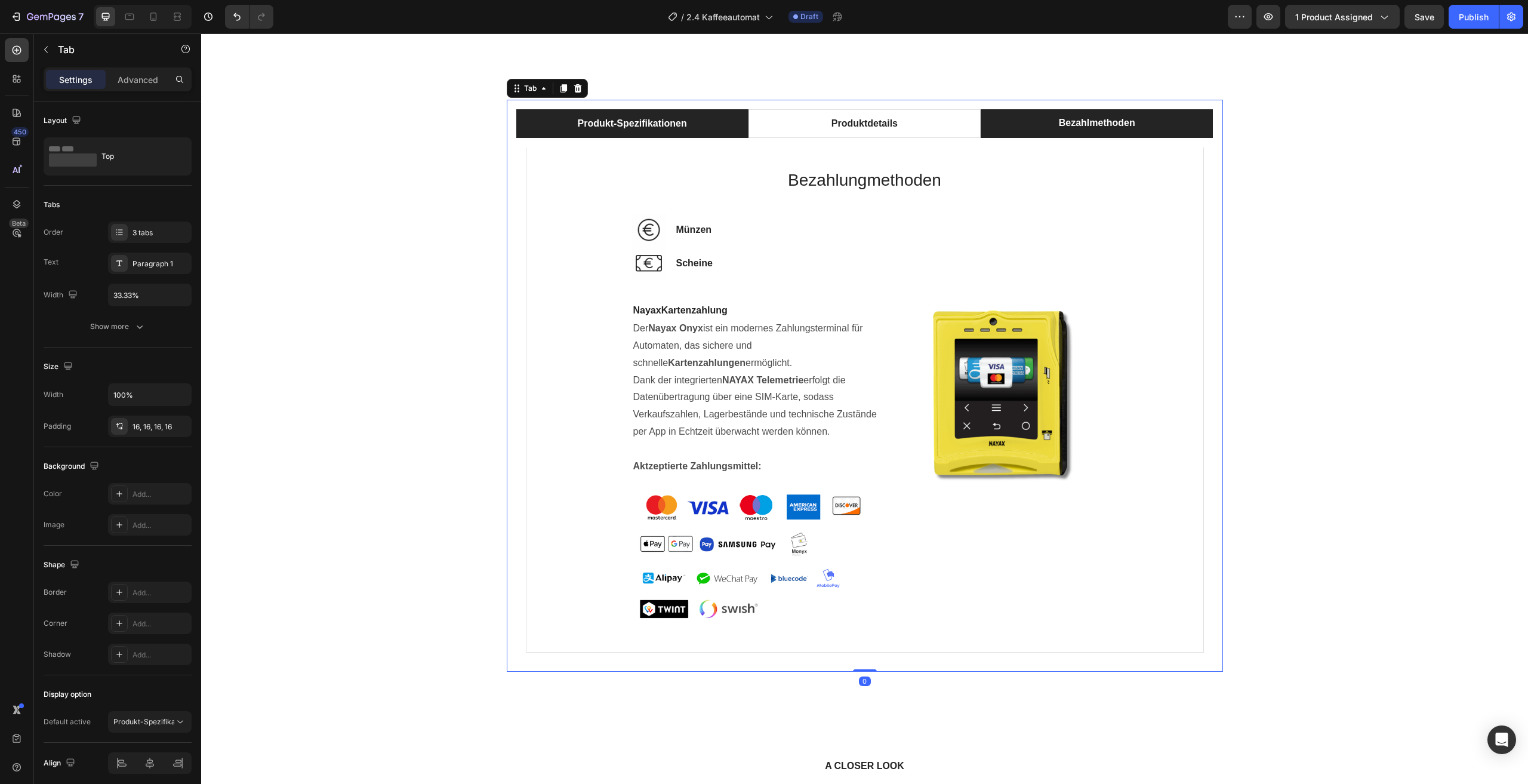
click at [708, 122] on li "Produkt-Spezifikationen" at bounding box center [632, 124] width 232 height 29
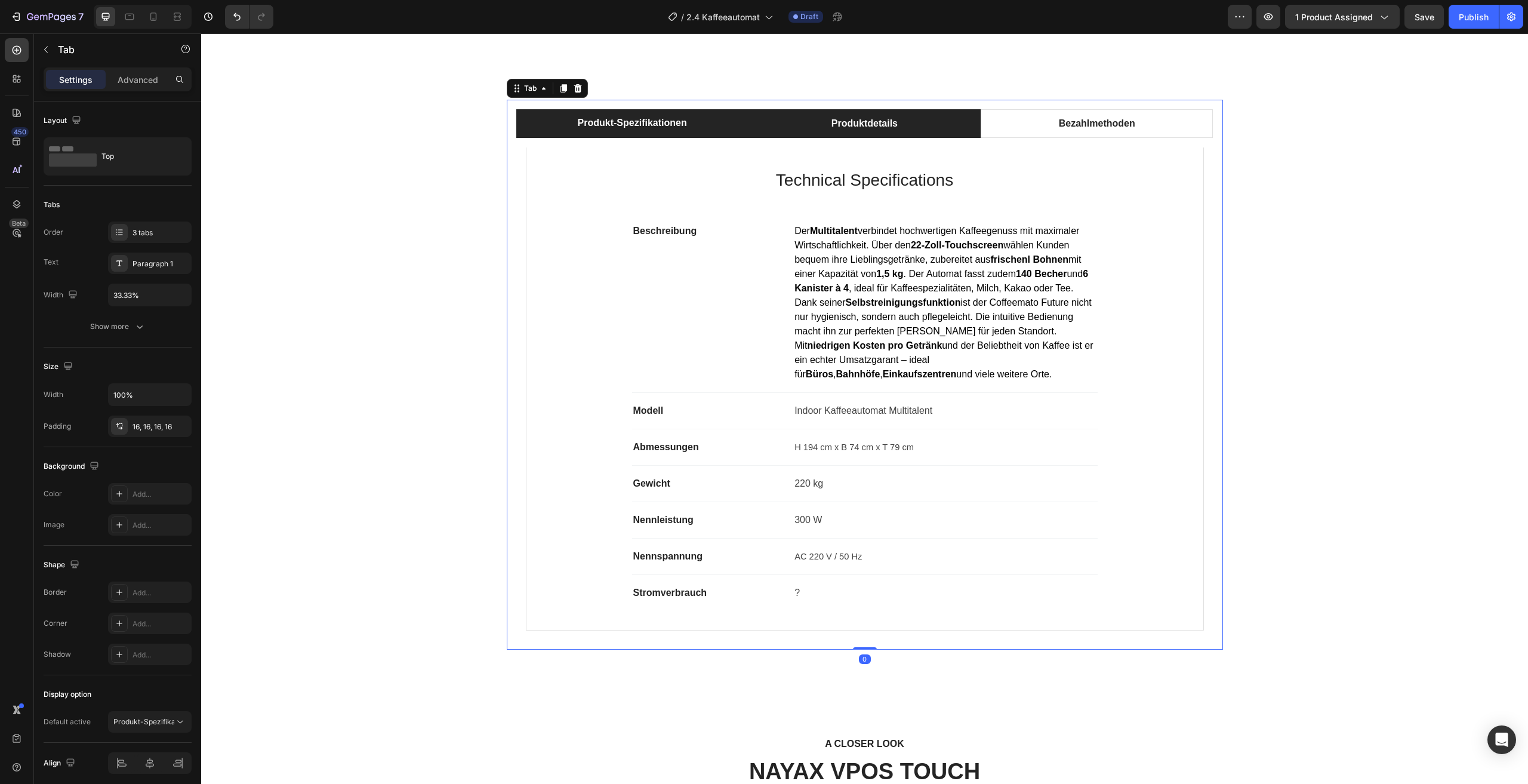
click at [786, 118] on li "Produktdetails" at bounding box center [864, 124] width 232 height 29
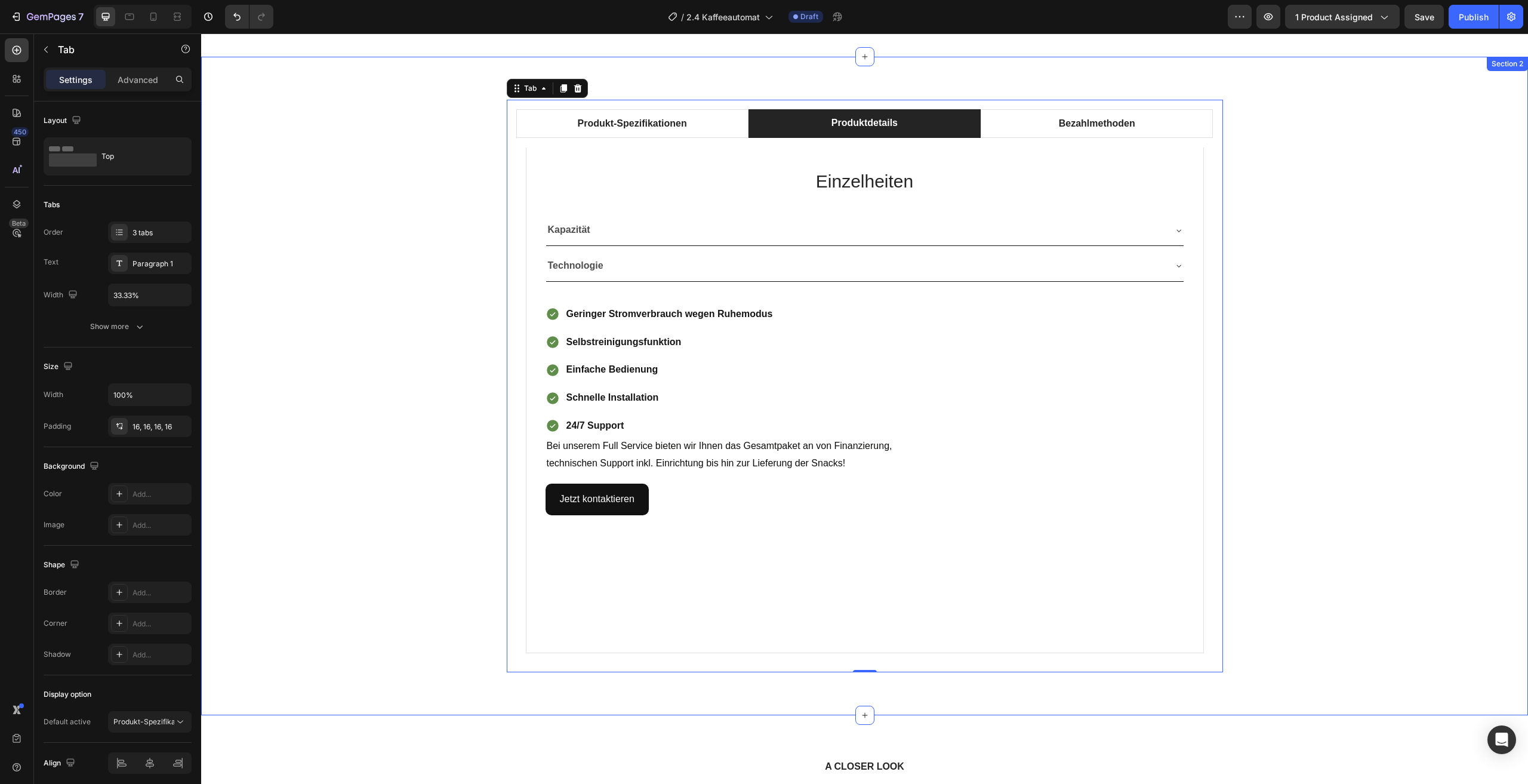
scroll to position [708, 0]
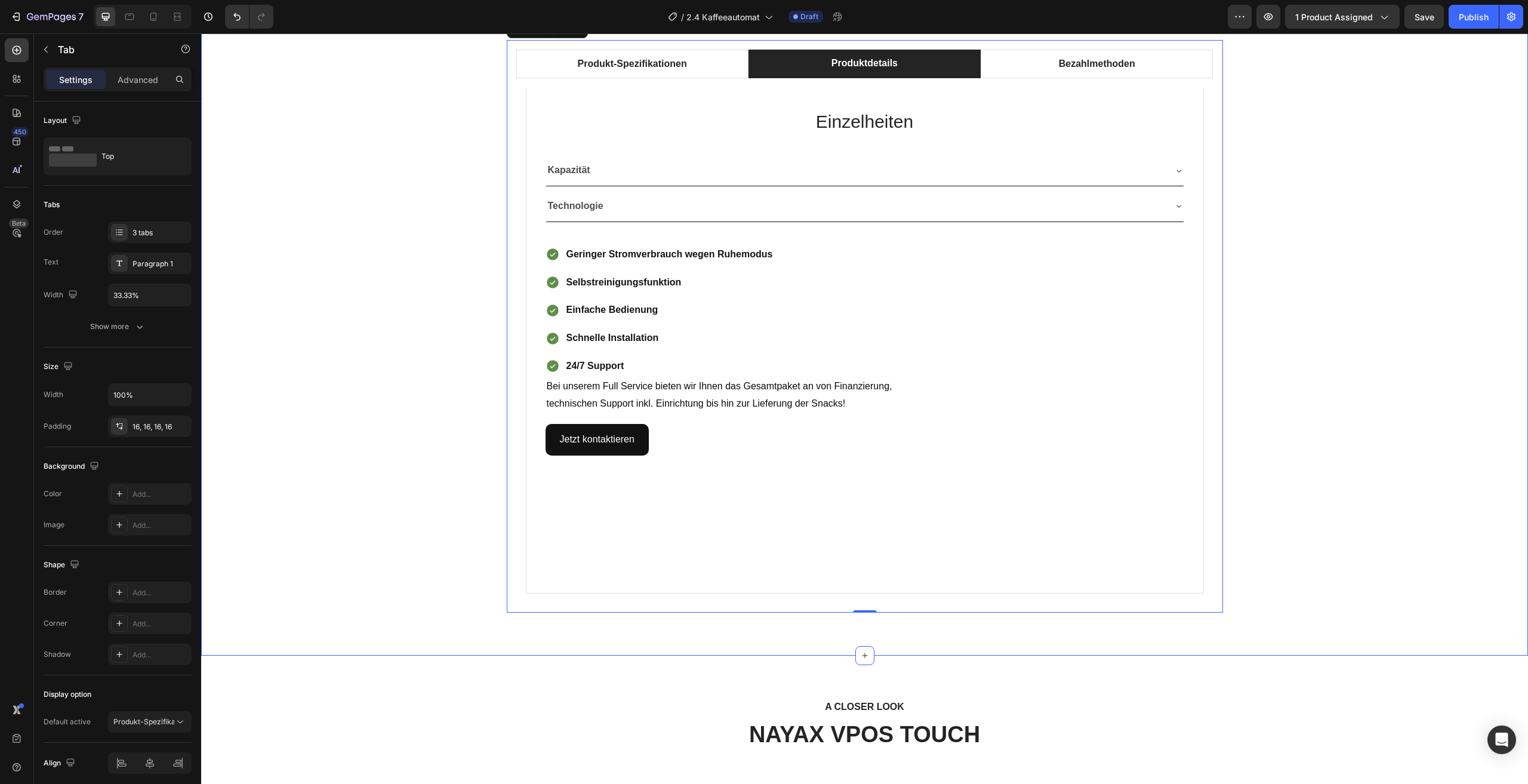
click at [1311, 295] on div "Produkt-Spezifikationen Produktdetails Bezahlmethoden Technical Specifications …" at bounding box center [864, 327] width 1309 height 573
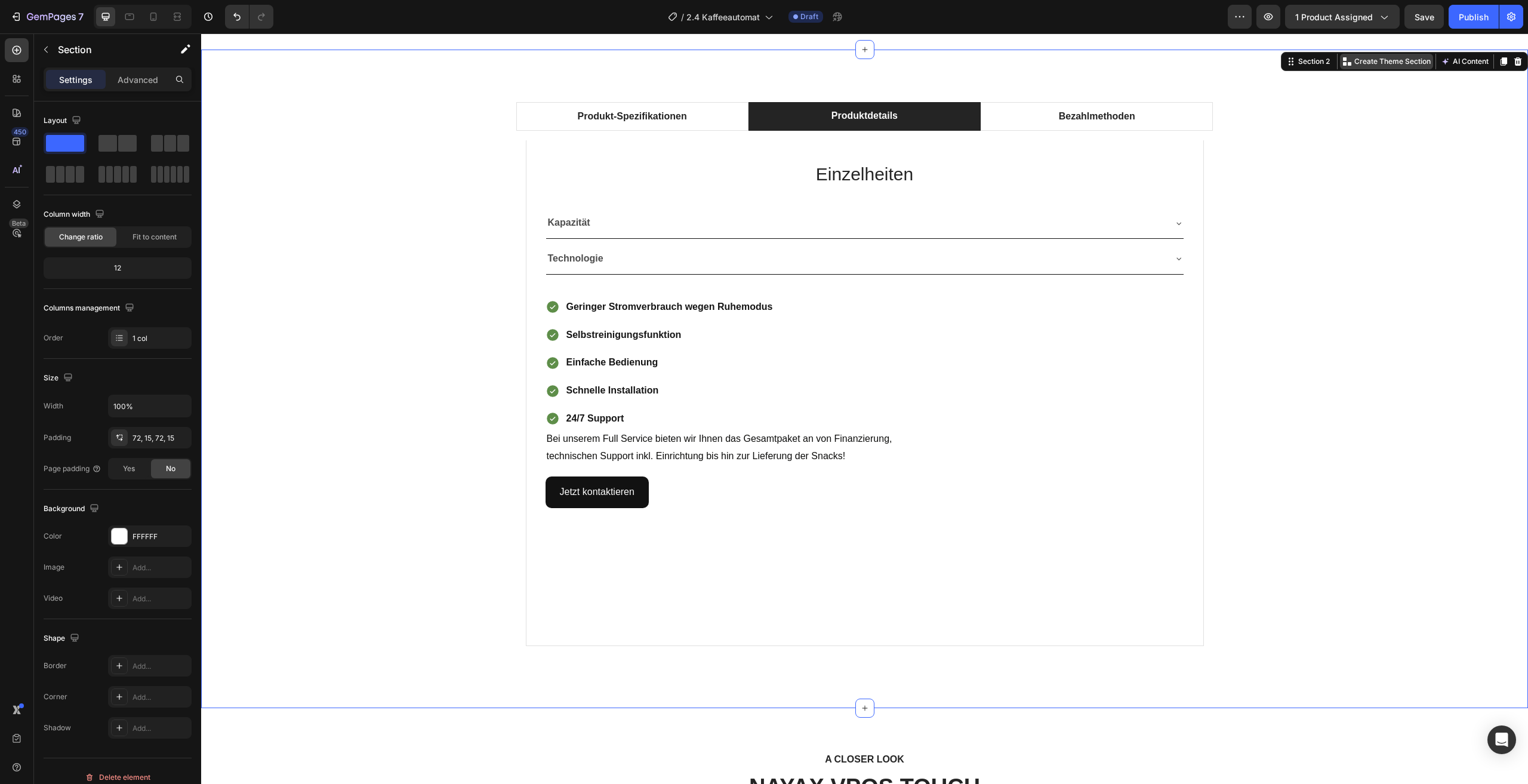
scroll to position [648, 0]
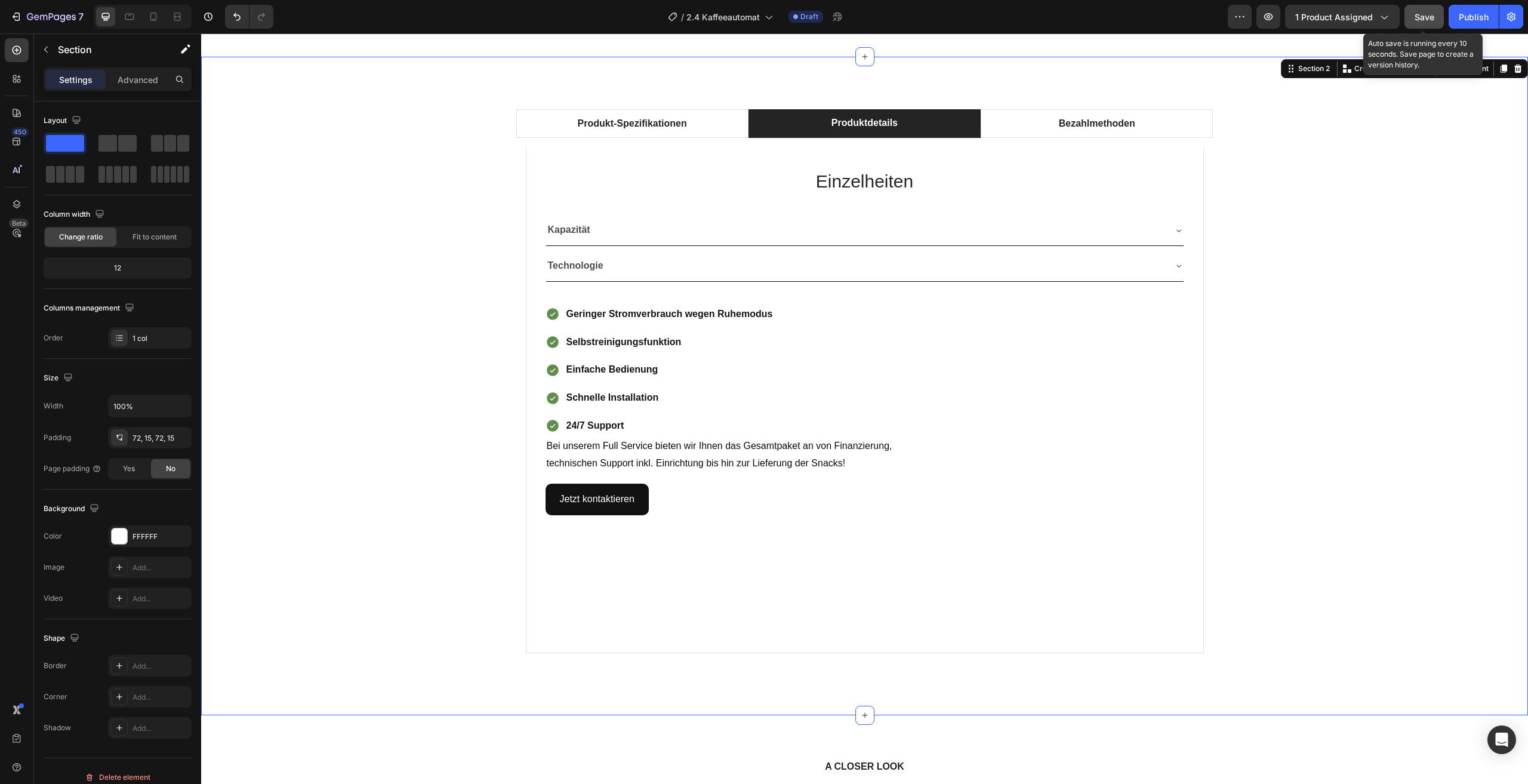
click at [1421, 16] on span "Save" at bounding box center [1425, 16] width 20 height 10
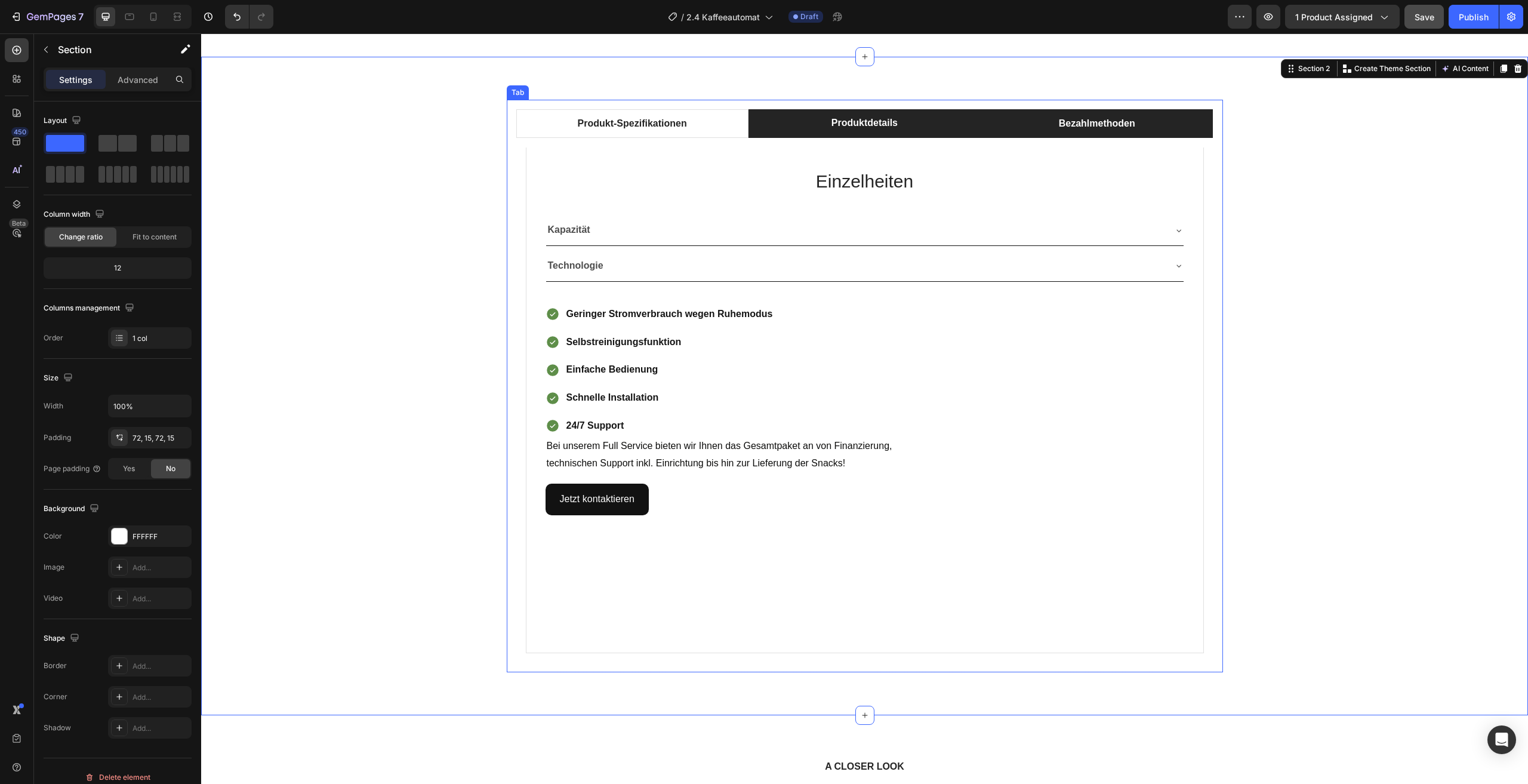
click at [1019, 119] on li "Bezahlmethoden" at bounding box center [1097, 124] width 232 height 29
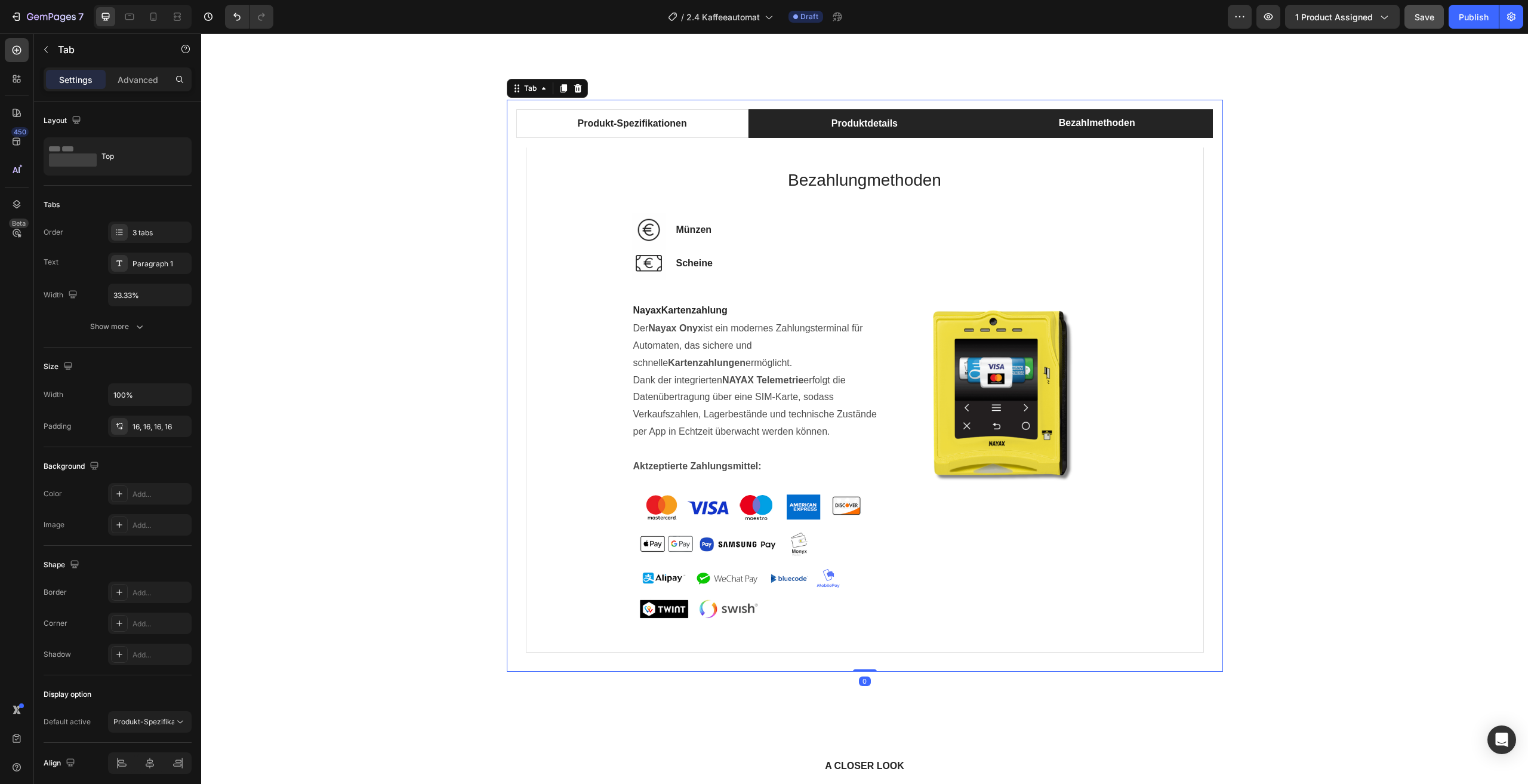
click at [952, 120] on li "Produktdetails" at bounding box center [864, 124] width 232 height 29
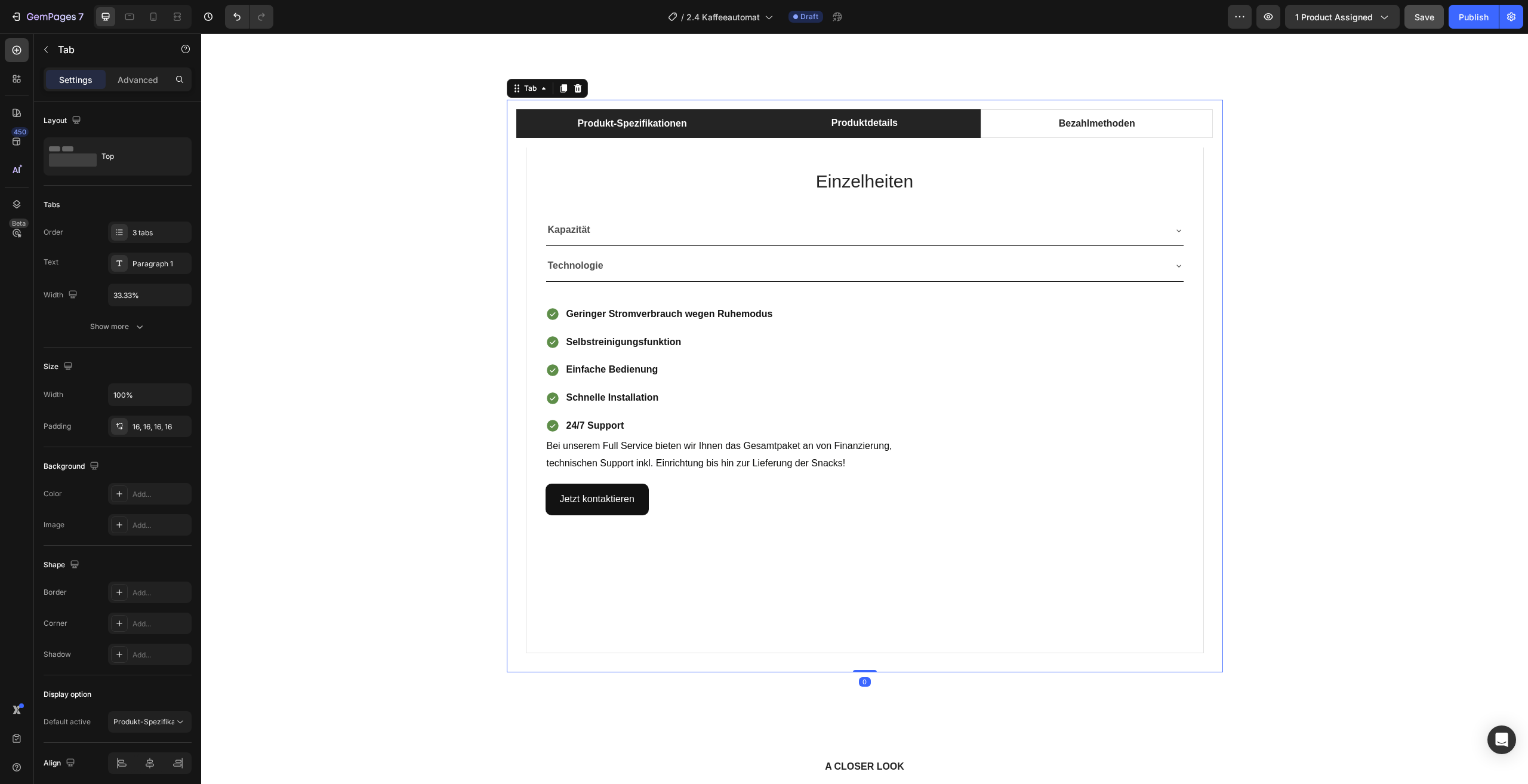
click at [712, 117] on li "Produkt-Spezifikationen" at bounding box center [632, 124] width 232 height 29
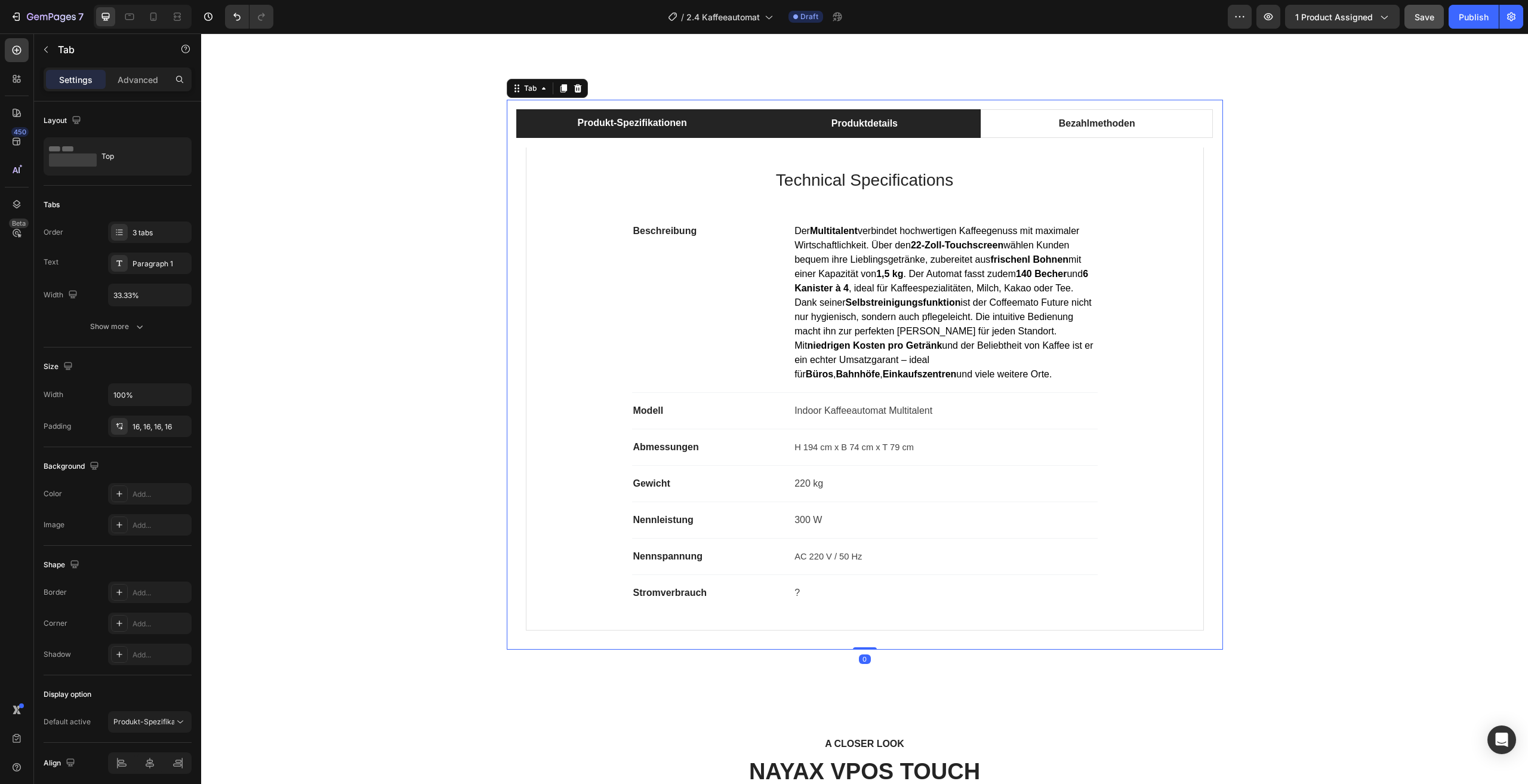
click at [923, 132] on li "Produktdetails" at bounding box center [864, 124] width 232 height 29
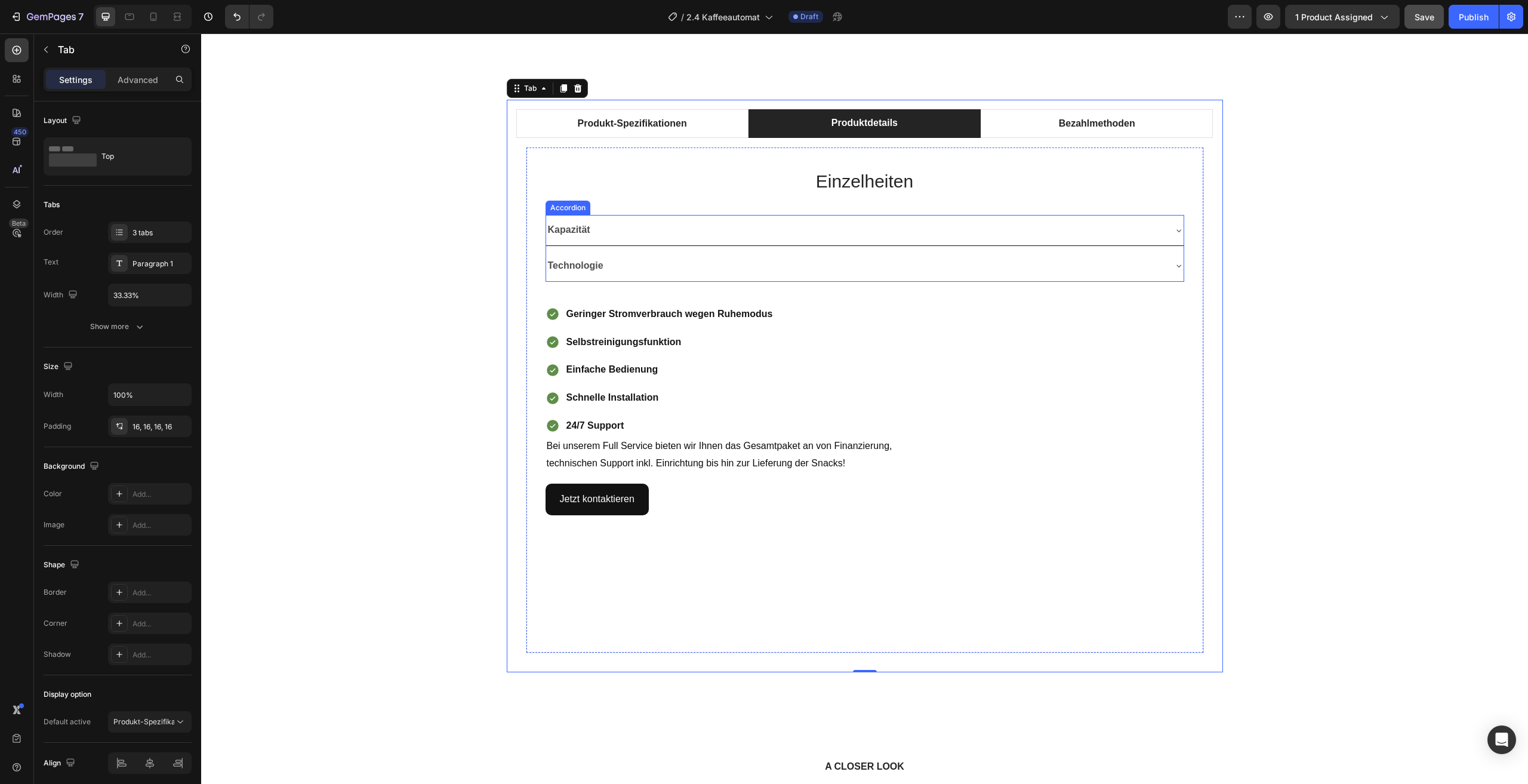
click at [802, 235] on div "Kapazität" at bounding box center [855, 230] width 618 height 21
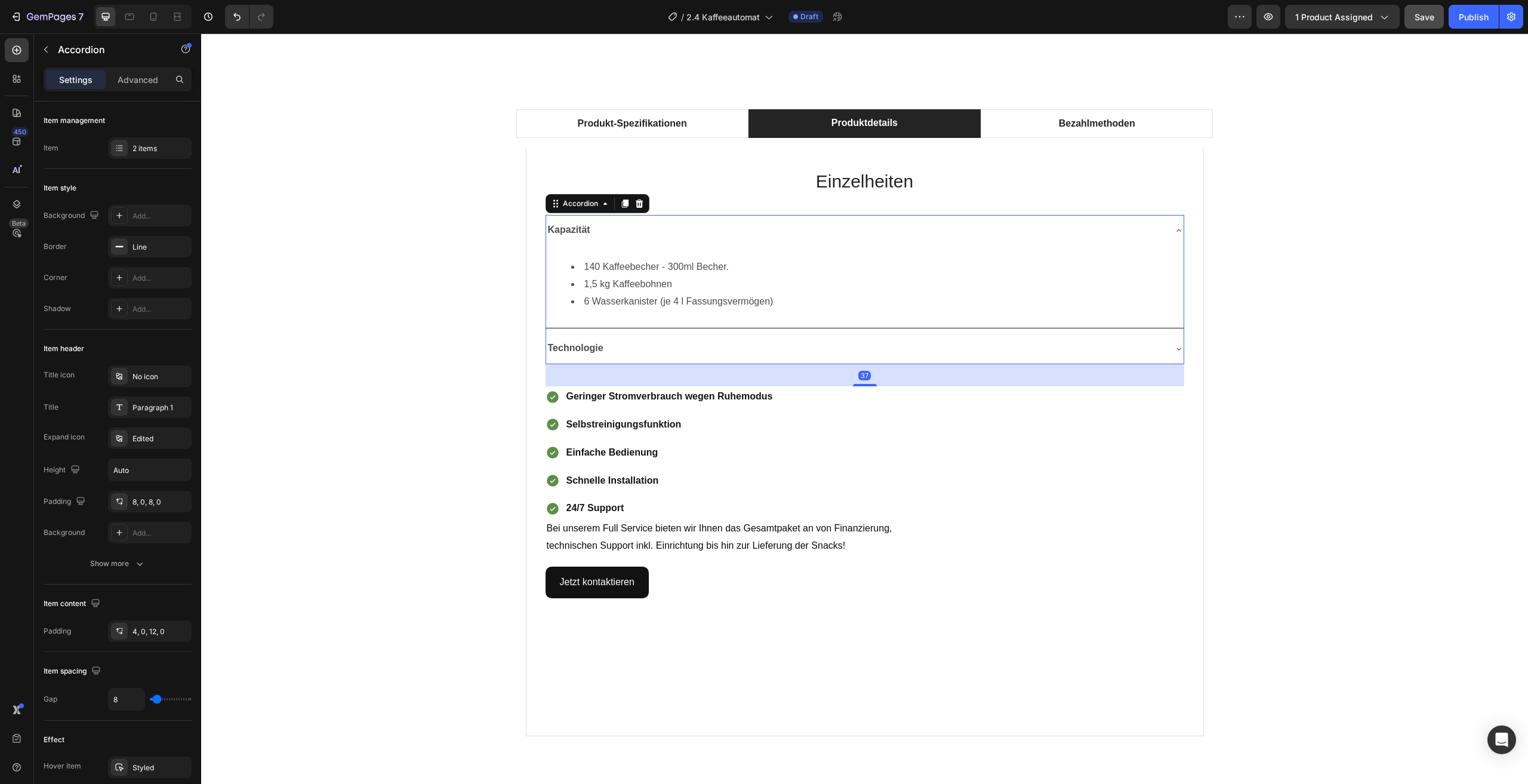
click at [802, 235] on div "Kapazität" at bounding box center [855, 230] width 618 height 21
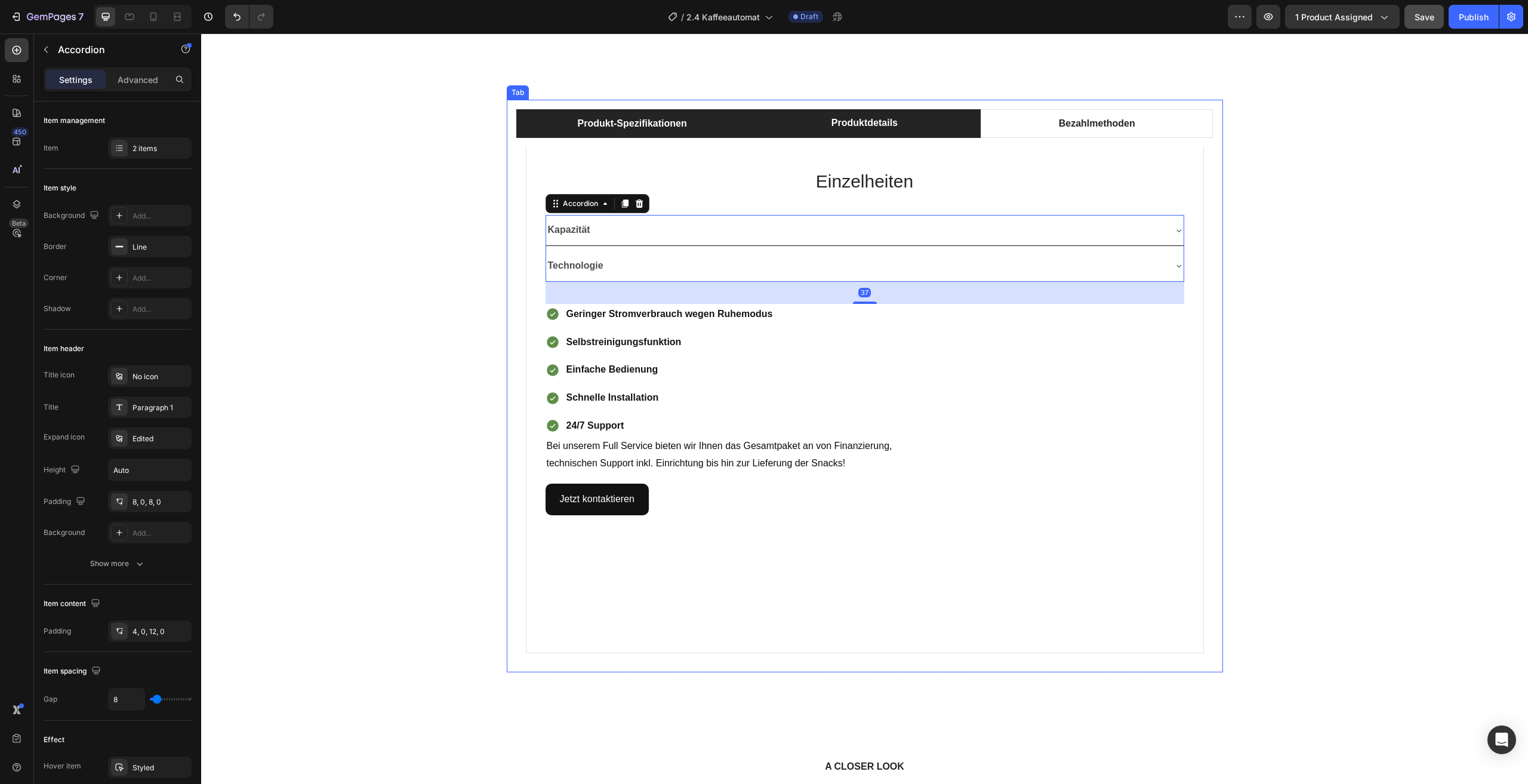
click at [720, 120] on li "Produkt-Spezifikationen" at bounding box center [632, 124] width 232 height 29
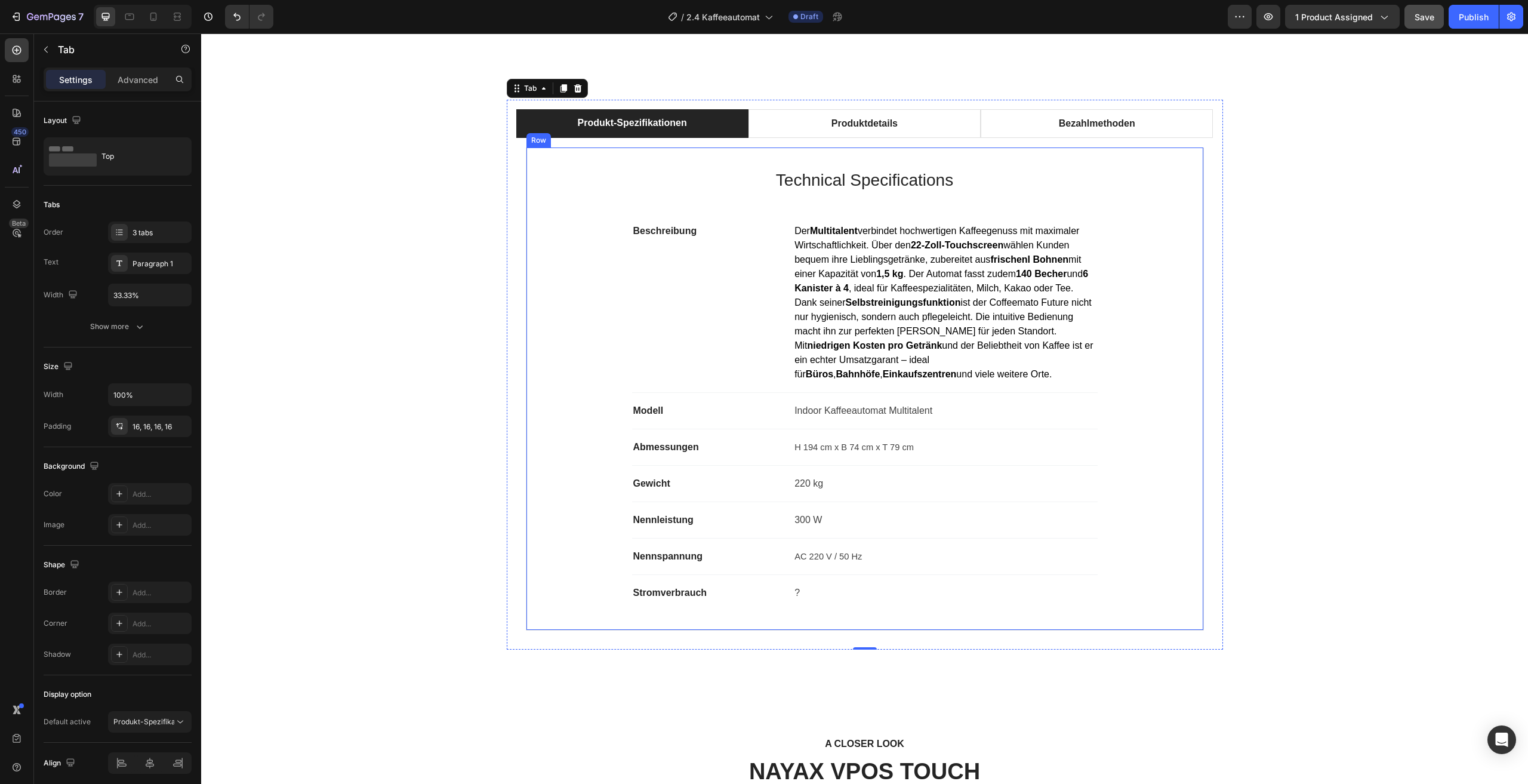
click at [1322, 359] on div "Produkt-Spezifikationen Produktdetails Bezahlmethoden Technical Specifications …" at bounding box center [864, 374] width 1309 height 550
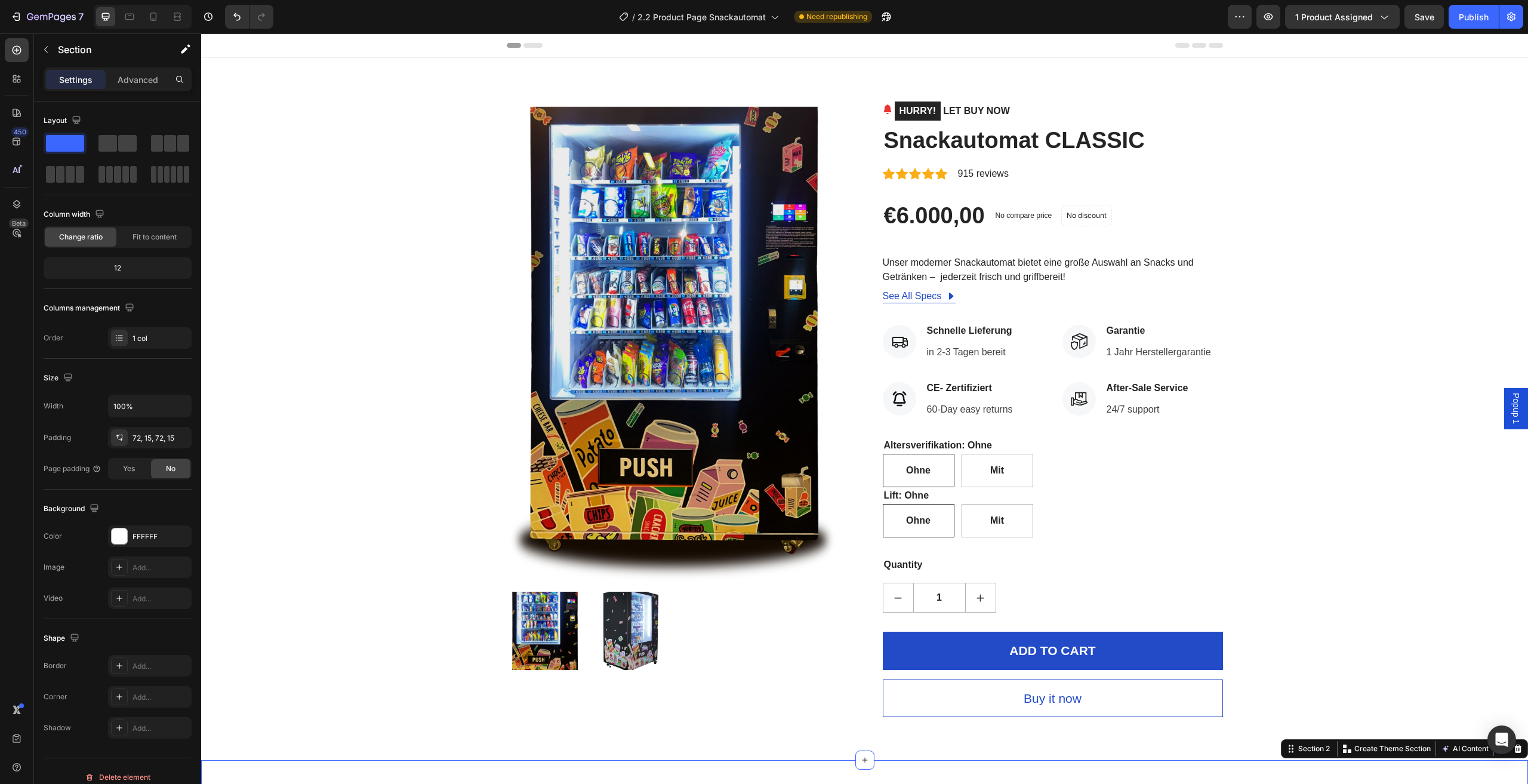
scroll to position [657, 0]
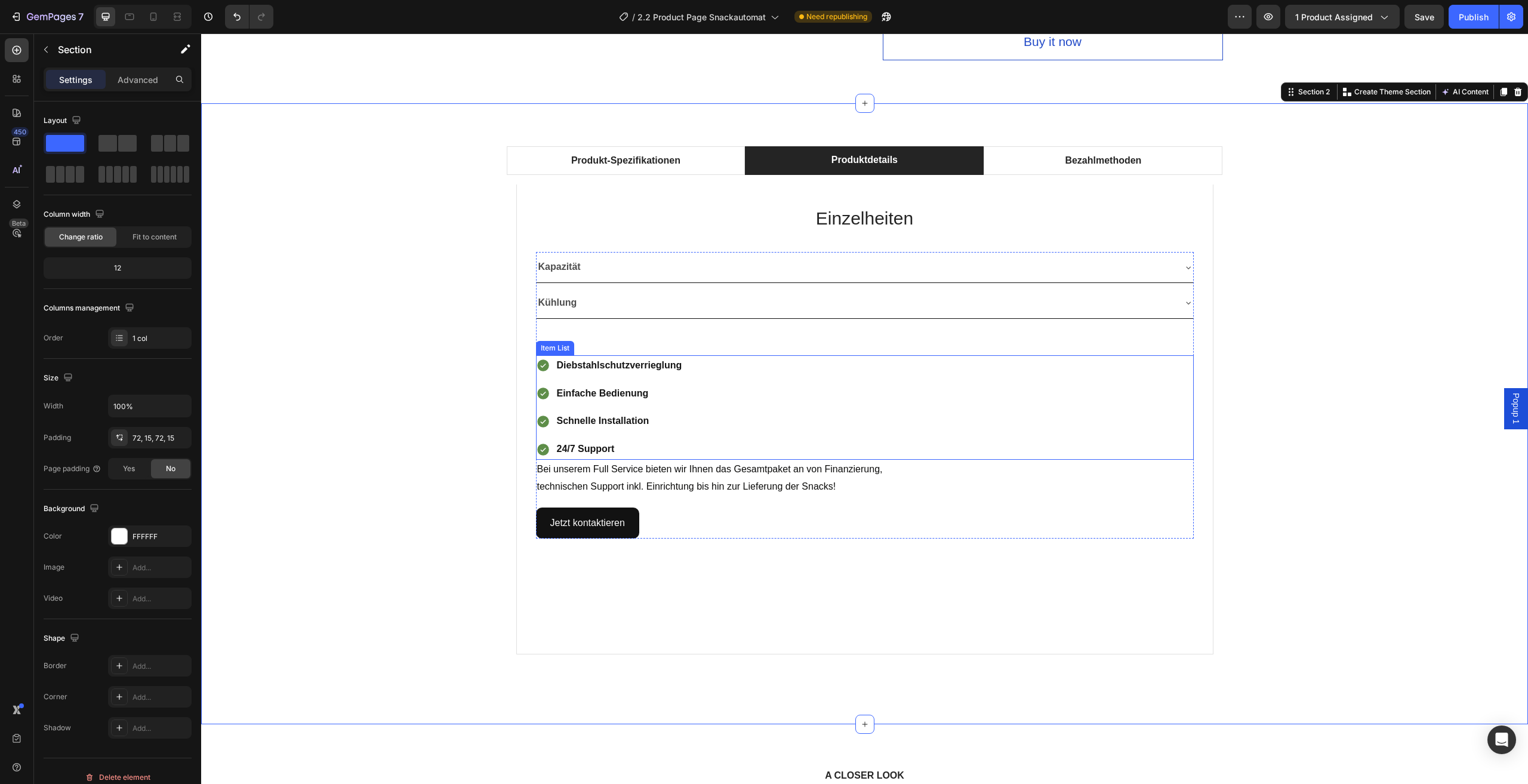
click at [708, 446] on div "Diebstahlschutzverrieglung Einfache Bedienung Schnelle Installation 24/7 Support" at bounding box center [864, 407] width 658 height 105
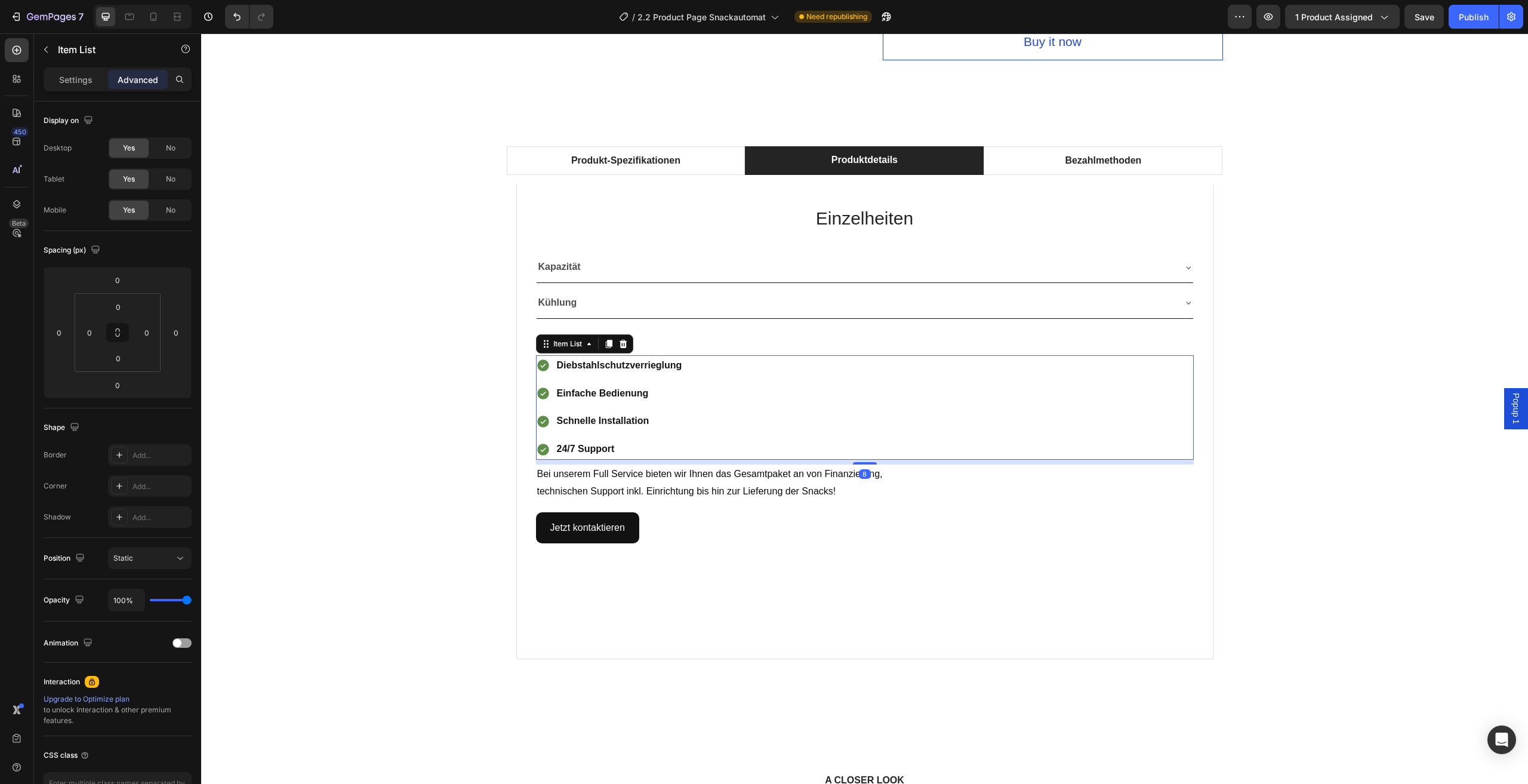
click at [862, 464] on div at bounding box center [865, 463] width 24 height 3
type input "8"
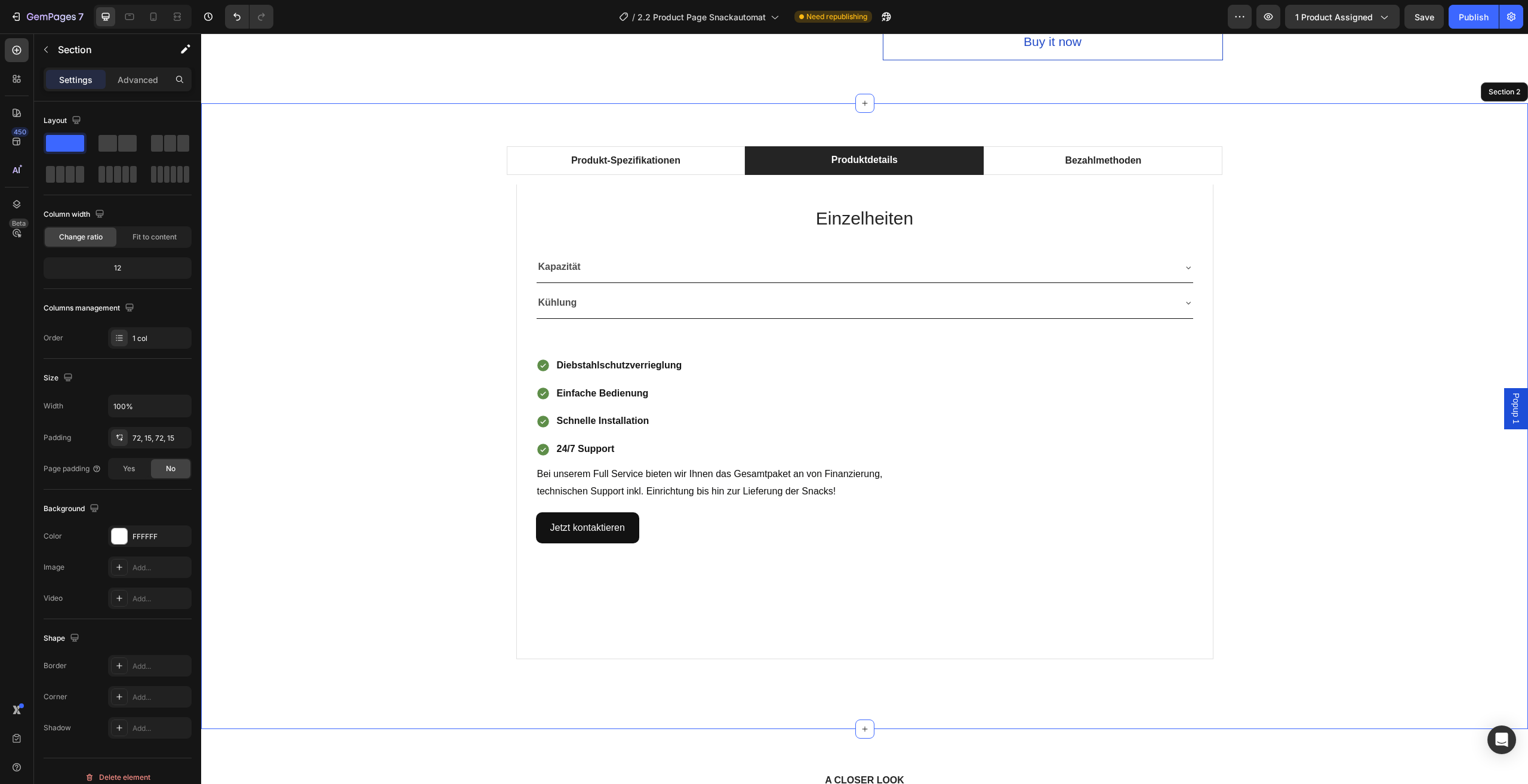
drag, startPoint x: 323, startPoint y: 504, endPoint x: 945, endPoint y: 542, distance: 623.2
click at [322, 504] on div "Produkt-Spezifikationen Produktdetails Bezahlmethoden Technische Daten Heading …" at bounding box center [864, 416] width 1309 height 540
click at [1333, 371] on div "Produkt-Spezifikationen Produktdetails Bezahlmethoden Technische Daten Heading …" at bounding box center [864, 416] width 1309 height 540
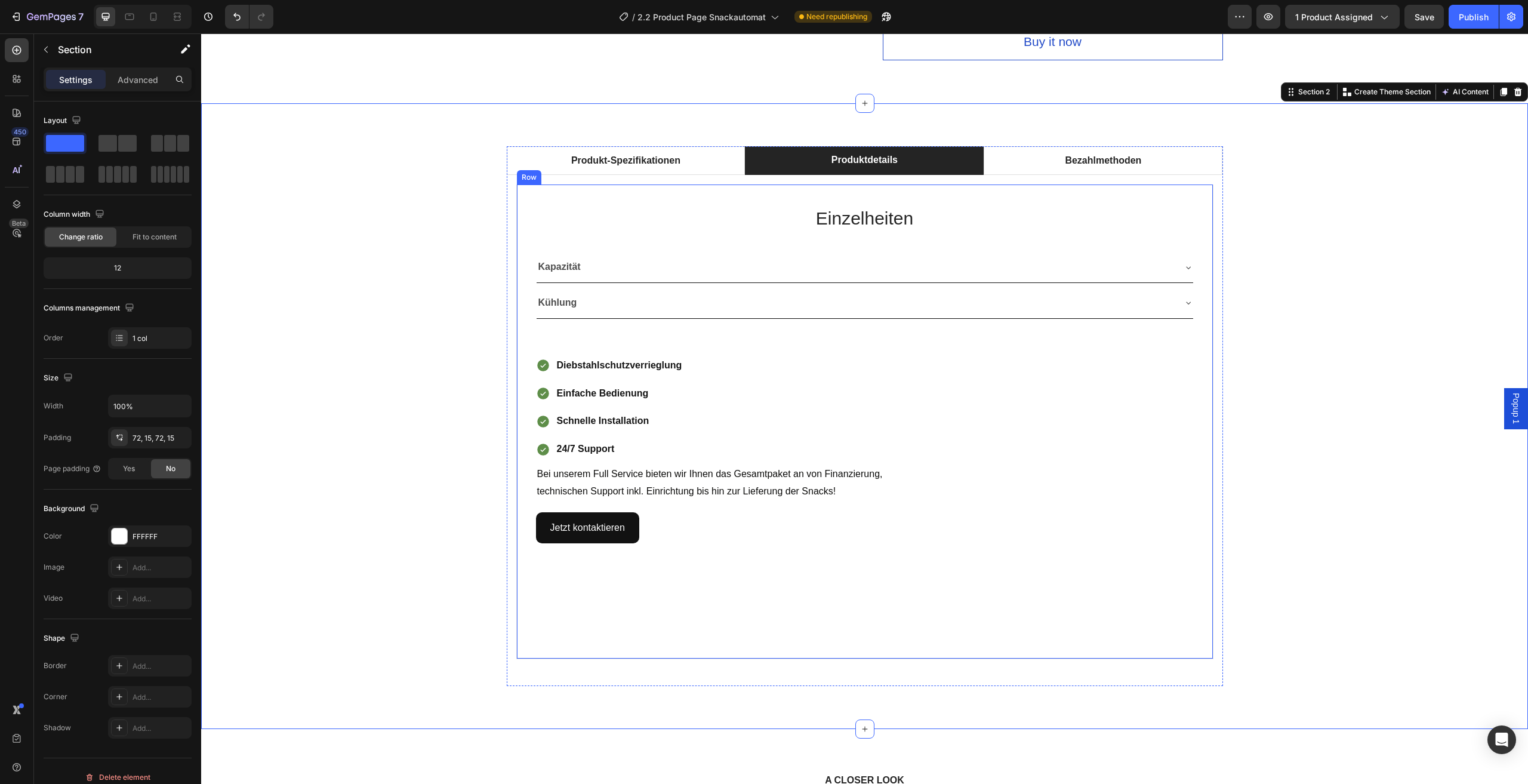
click at [890, 579] on div "Einzelheiten Heading Kapazität Kühlung Accordion Row Diebstahlschutzverrieglung…" at bounding box center [864, 421] width 658 height 436
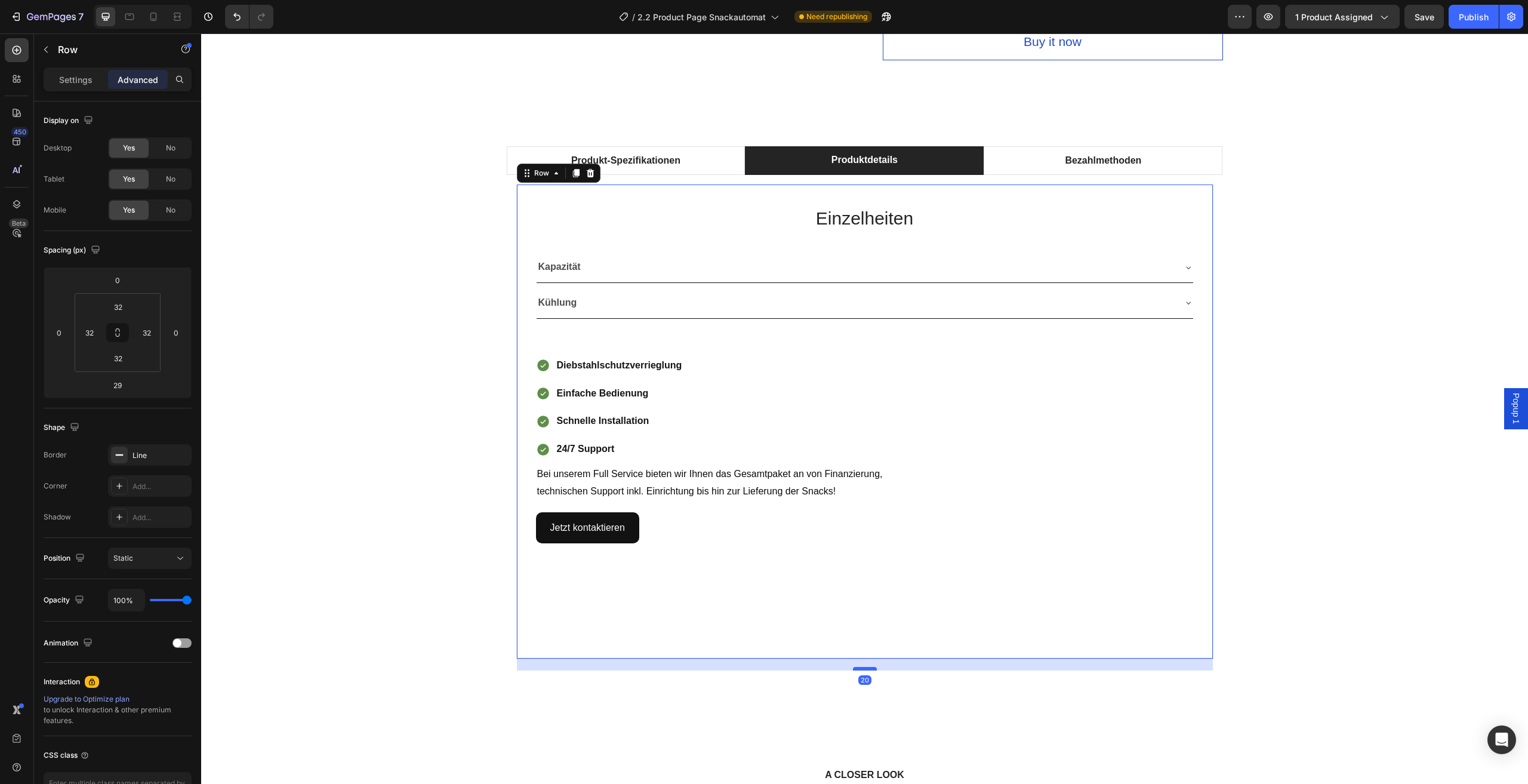
click at [860, 669] on div at bounding box center [865, 668] width 24 height 3
type input "20"
click at [400, 544] on div "Produkt-Spezifikationen Produktdetails Bezahlmethoden Technische Daten Heading …" at bounding box center [864, 413] width 1309 height 535
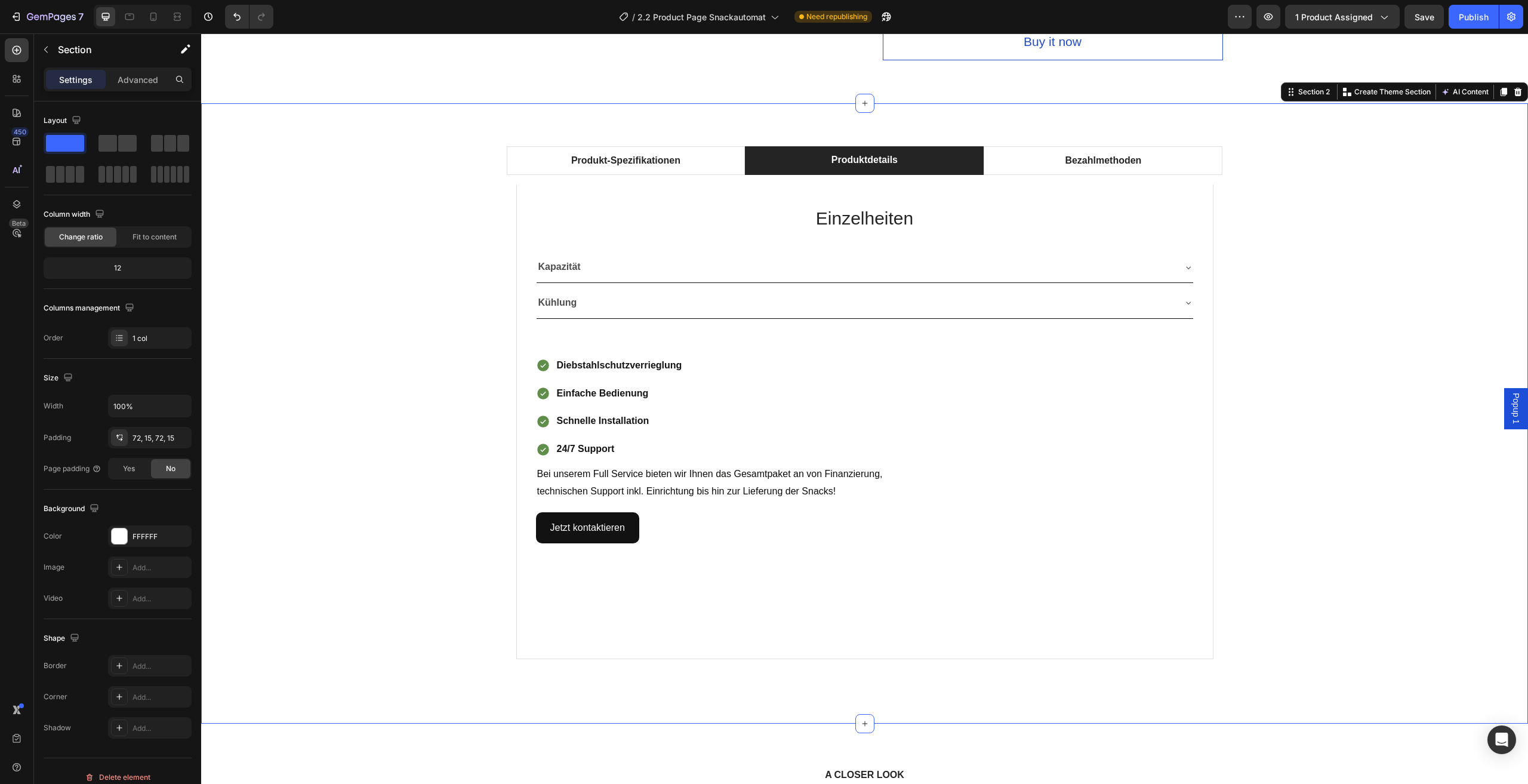
click at [1326, 463] on div "Produkt-Spezifikationen Produktdetails Bezahlmethoden Technische Daten Heading …" at bounding box center [864, 413] width 1309 height 535
click at [887, 486] on p "technischen Support inkl. Einrichtung bis hin zur Lieferung der Snacks!" at bounding box center [865, 492] width 656 height 17
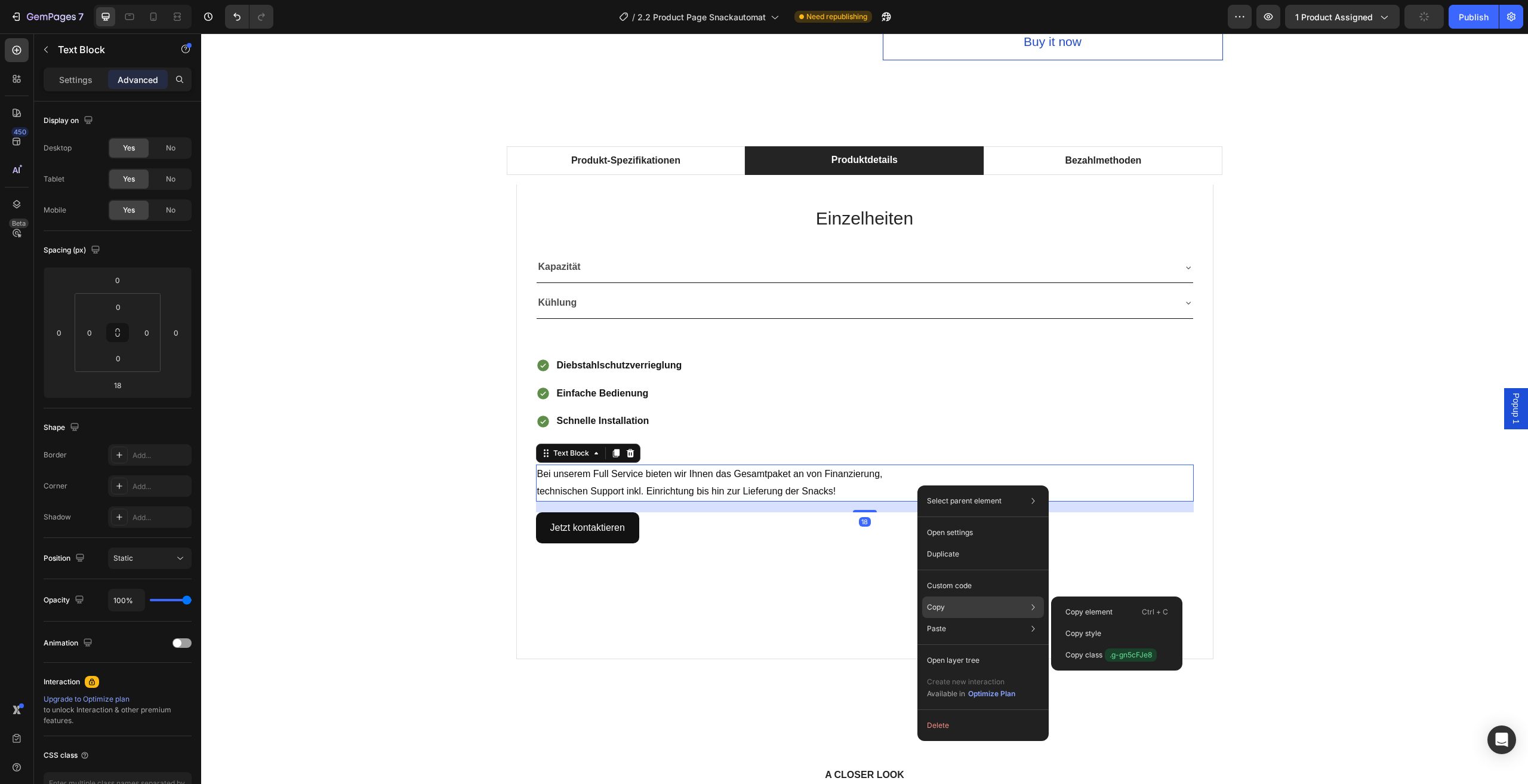
click at [976, 610] on div "Copy Copy element Ctrl + C Copy style Copy class .g-gn5cFJe8" at bounding box center [983, 607] width 122 height 22
click at [1118, 623] on div "Copy element Ctrl + C" at bounding box center [1117, 633] width 122 height 22
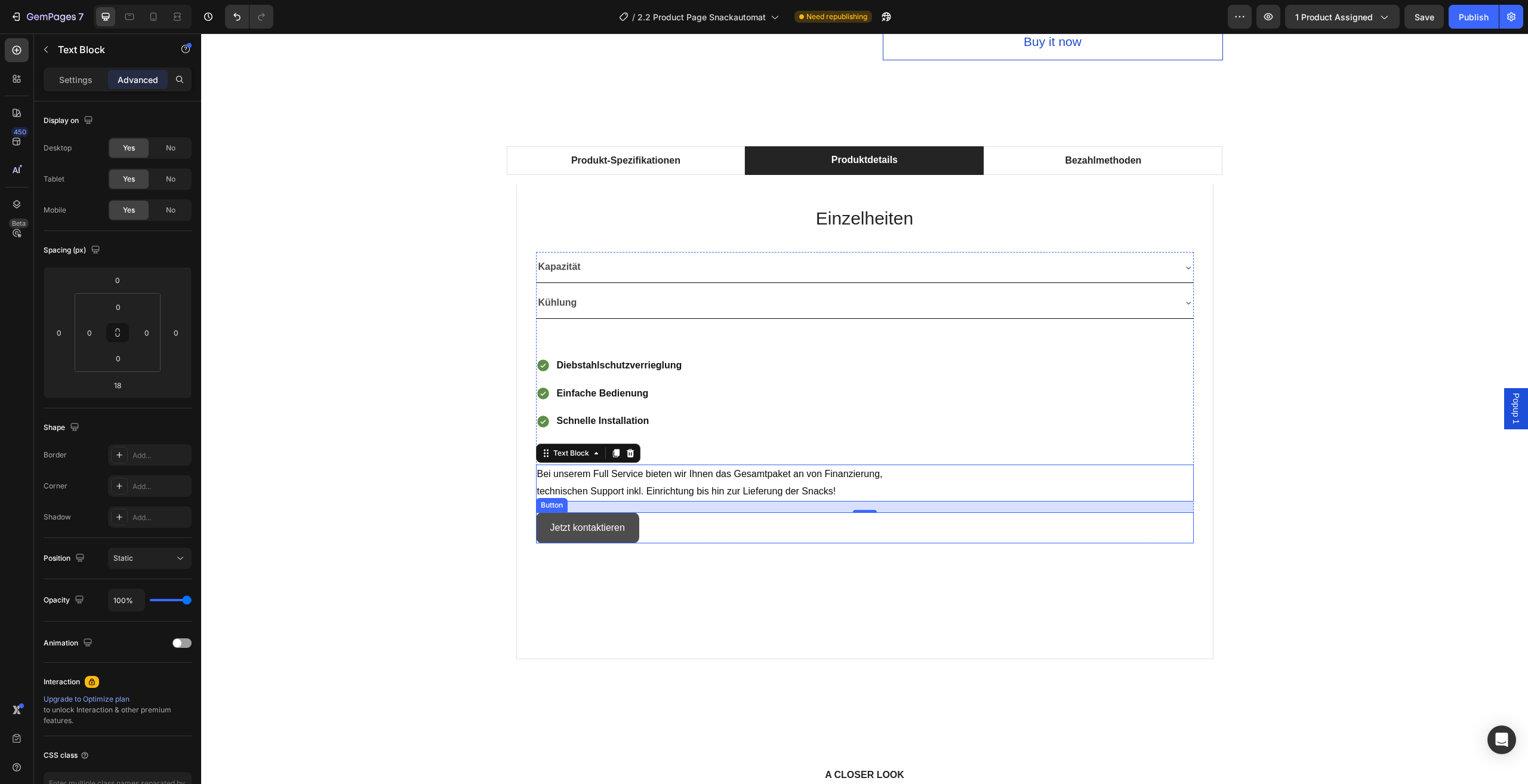
click at [625, 524] on button "Jetzt kontaktieren" at bounding box center [587, 528] width 103 height 32
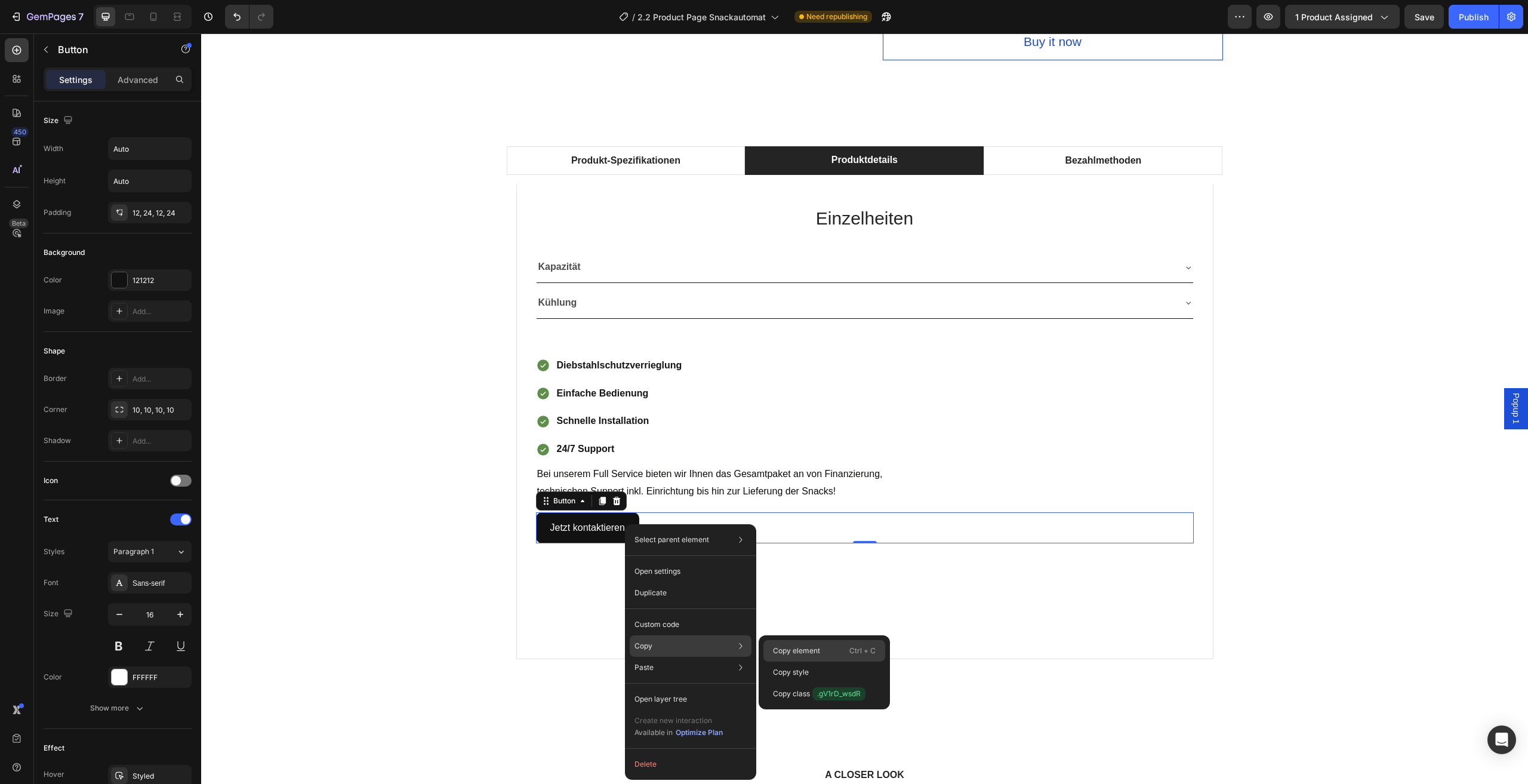
drag, startPoint x: 815, startPoint y: 654, endPoint x: 602, endPoint y: 575, distance: 227.2
click at [815, 654] on p "Copy element" at bounding box center [797, 650] width 47 height 11
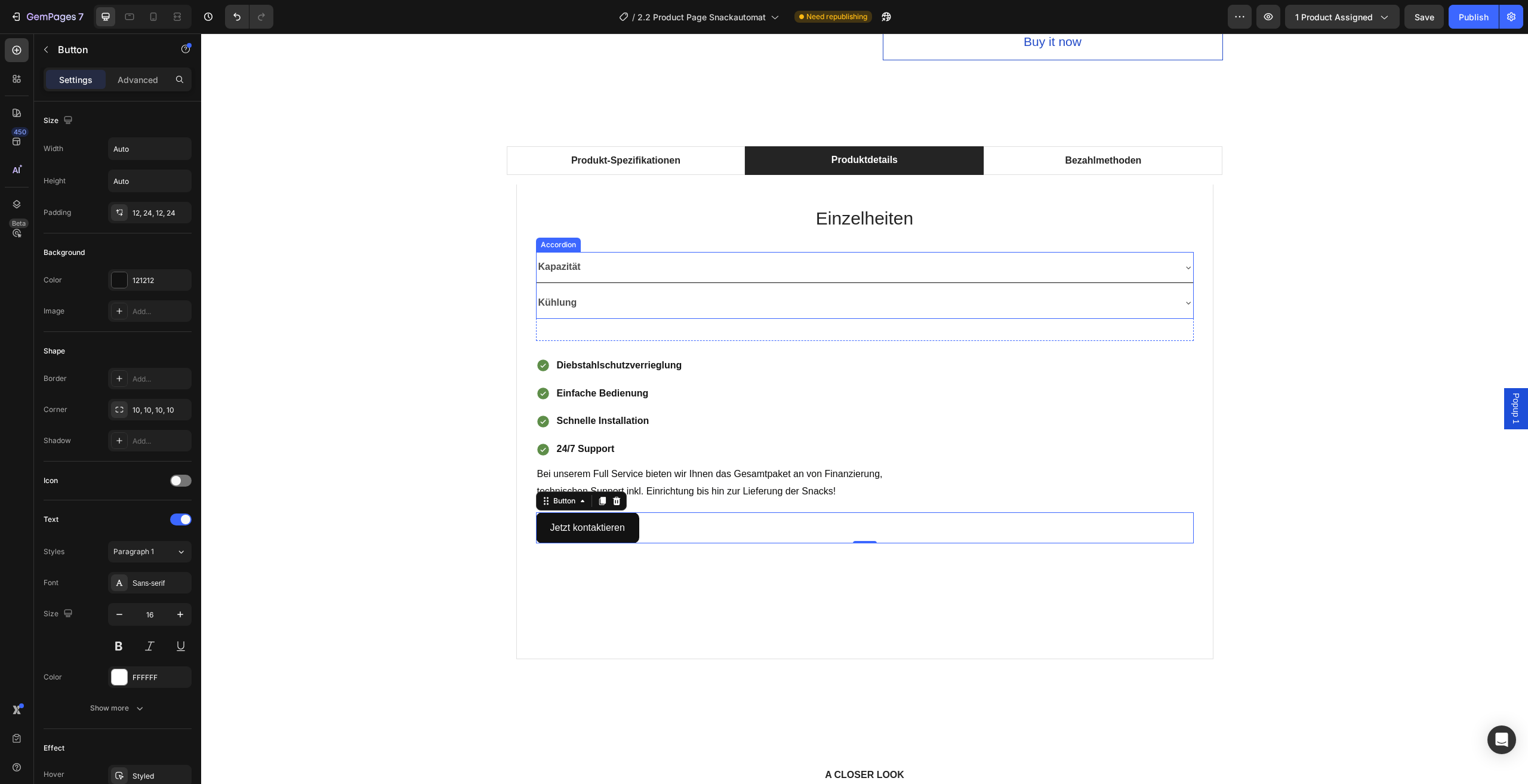
click at [1349, 296] on div "Produkt-Spezifikationen Produktdetails Bezahlmethoden Technische Daten Heading …" at bounding box center [864, 413] width 1309 height 535
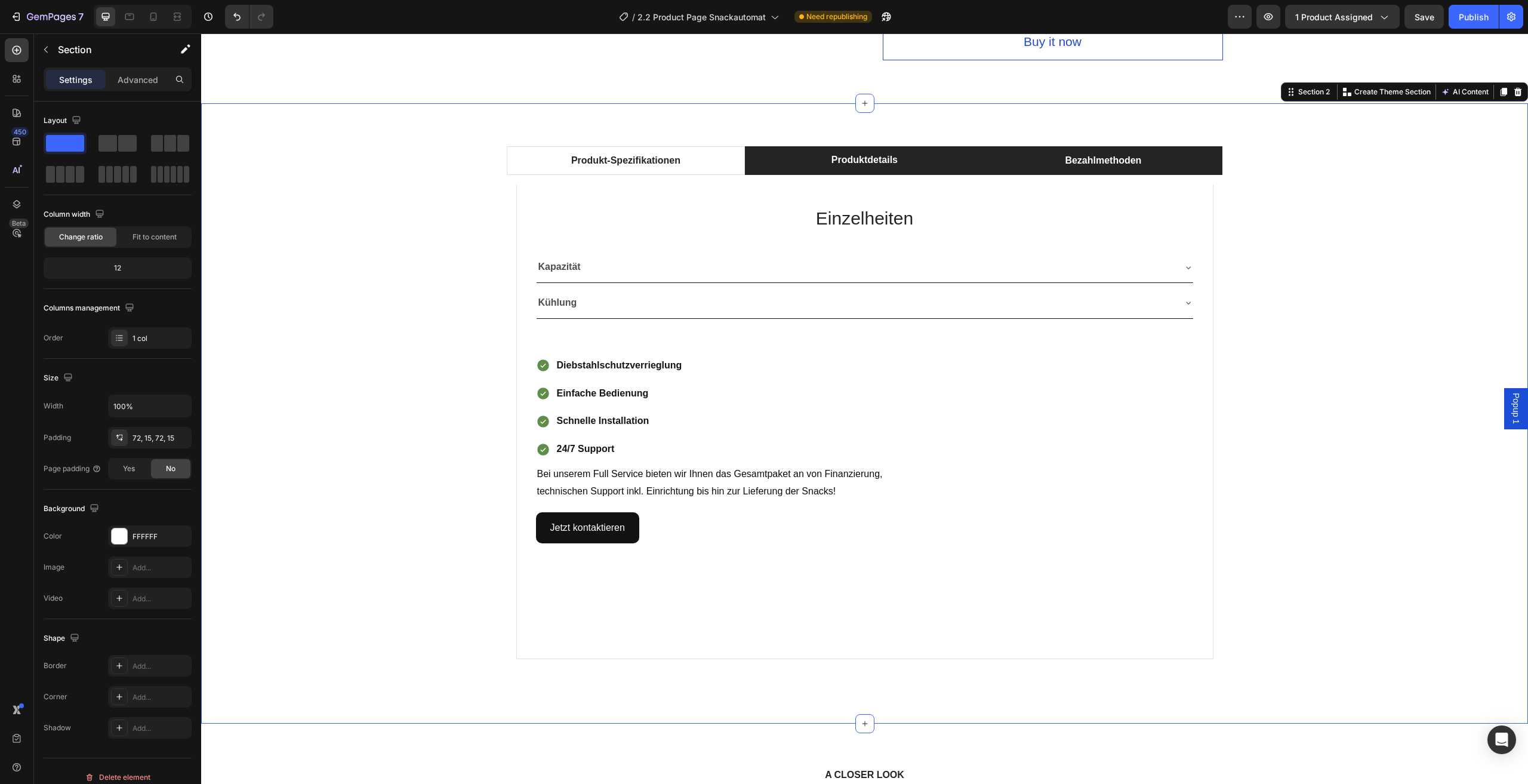
scroll to position [716, 0]
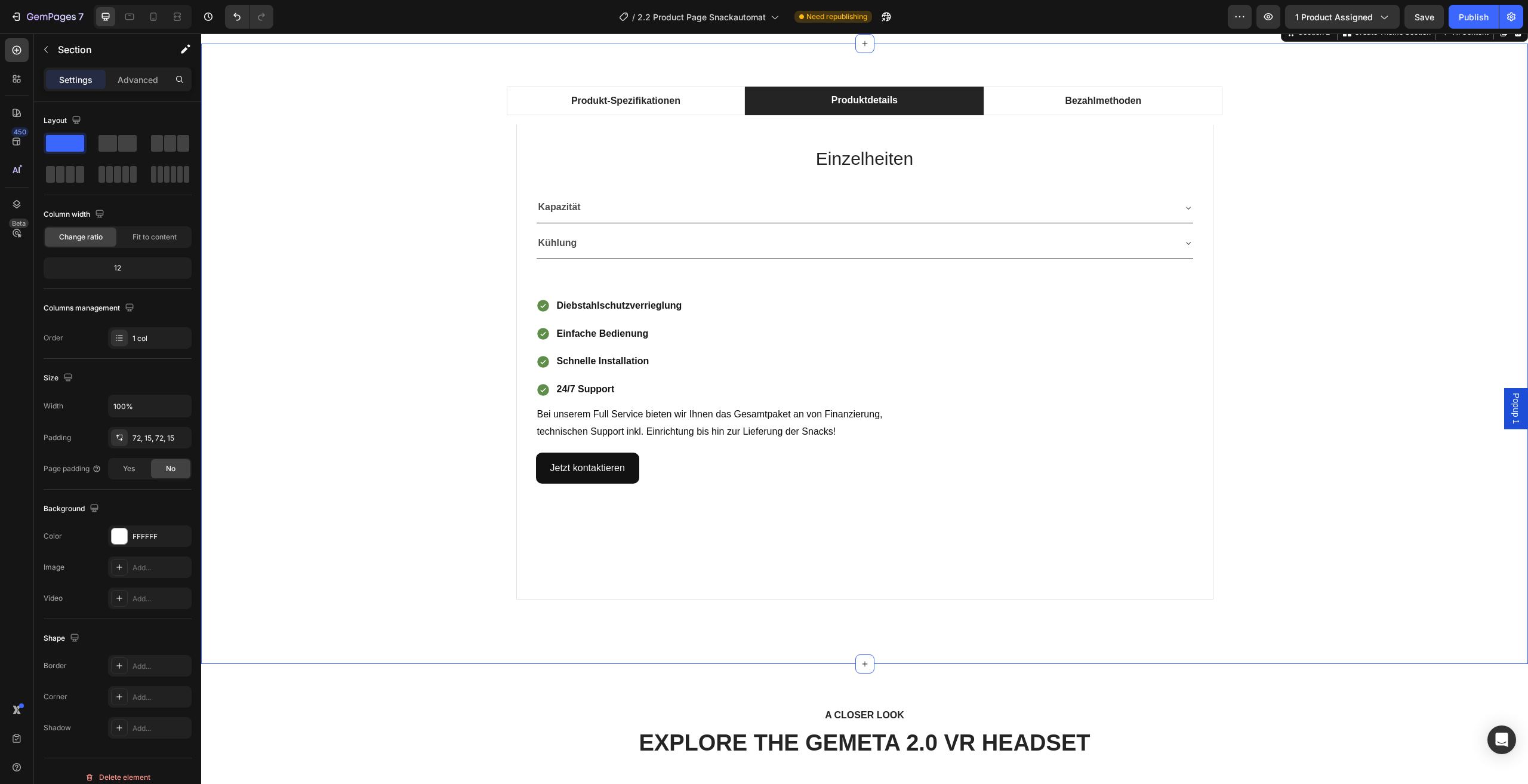
click at [1330, 265] on div "Produkt-Spezifikationen Produktdetails Bezahlmethoden Technische Daten Heading …" at bounding box center [864, 353] width 1309 height 535
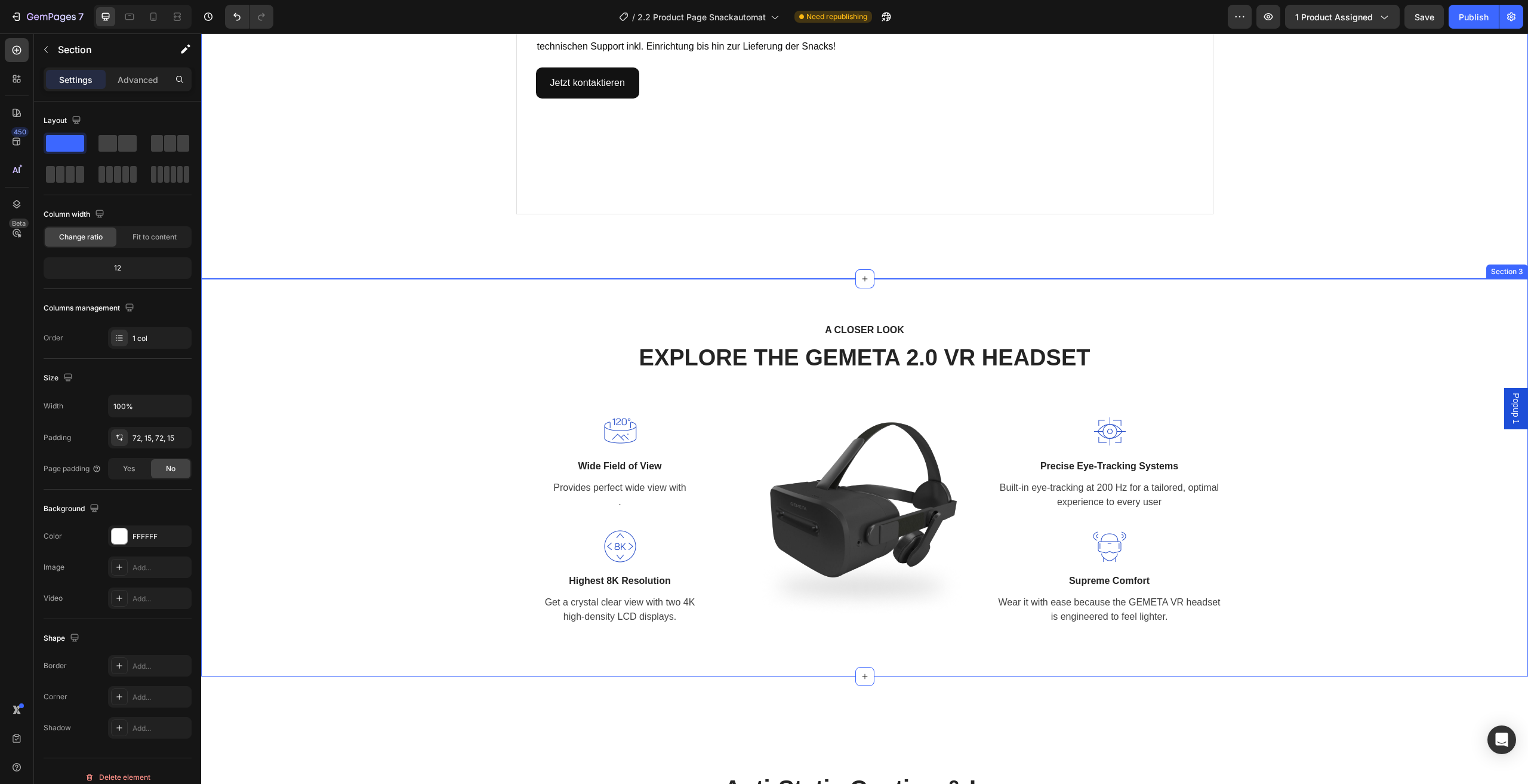
scroll to position [1134, 0]
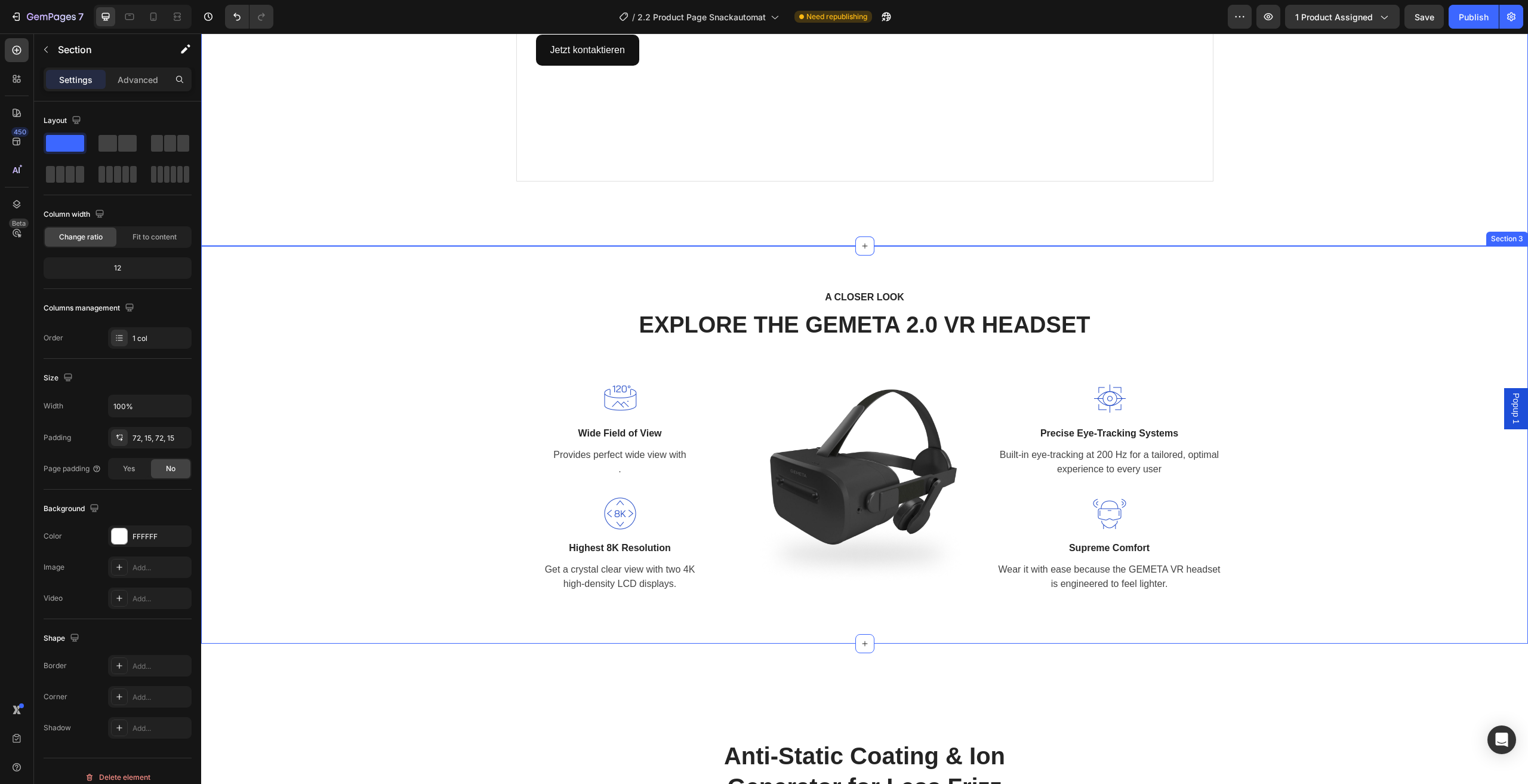
click at [1375, 467] on div "A CLOSER LOOK Text block EXPLORE THE GEMETA 2.0 VR HEADSET Heading Row Image Wi…" at bounding box center [864, 444] width 1309 height 311
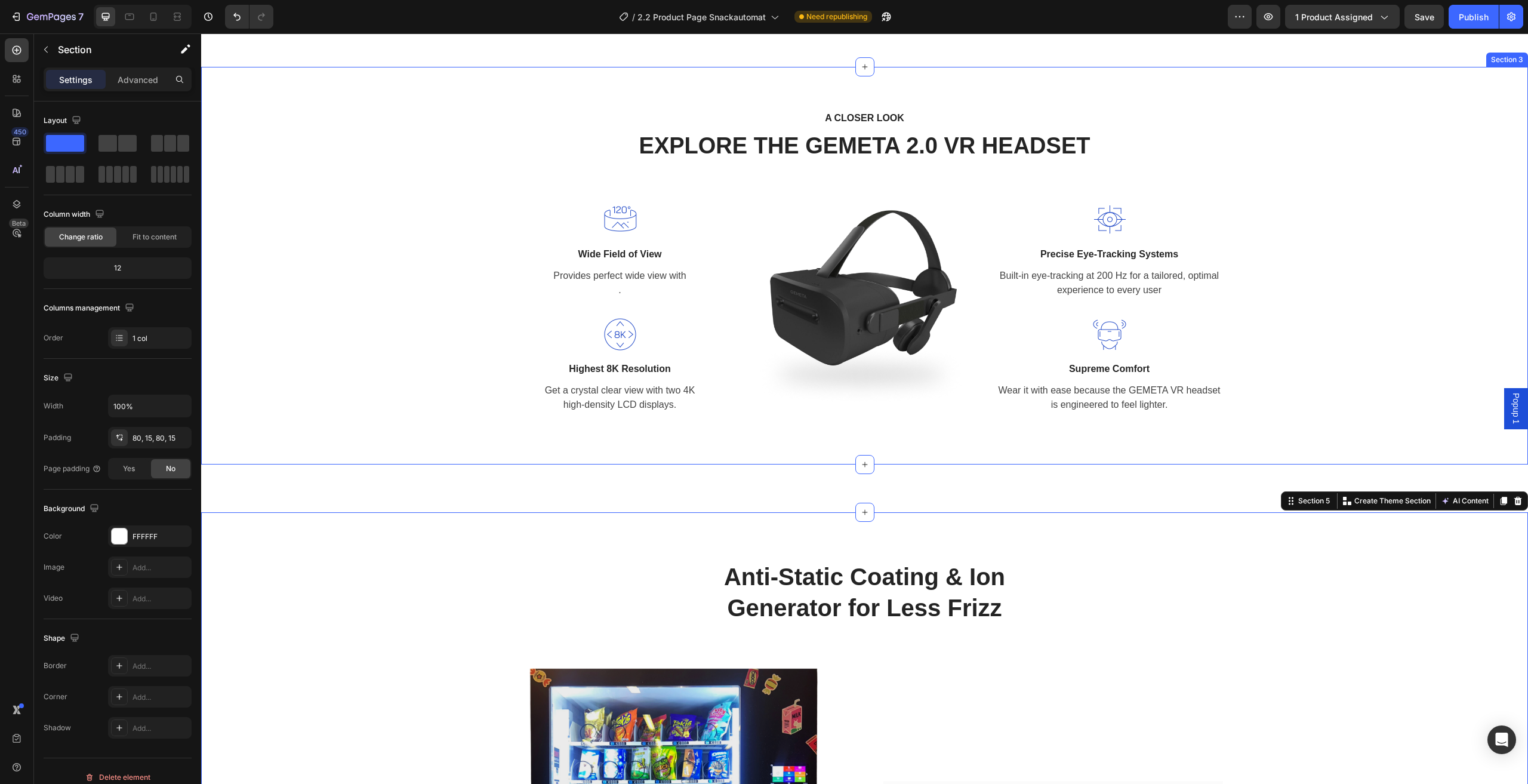
scroll to position [1253, 0]
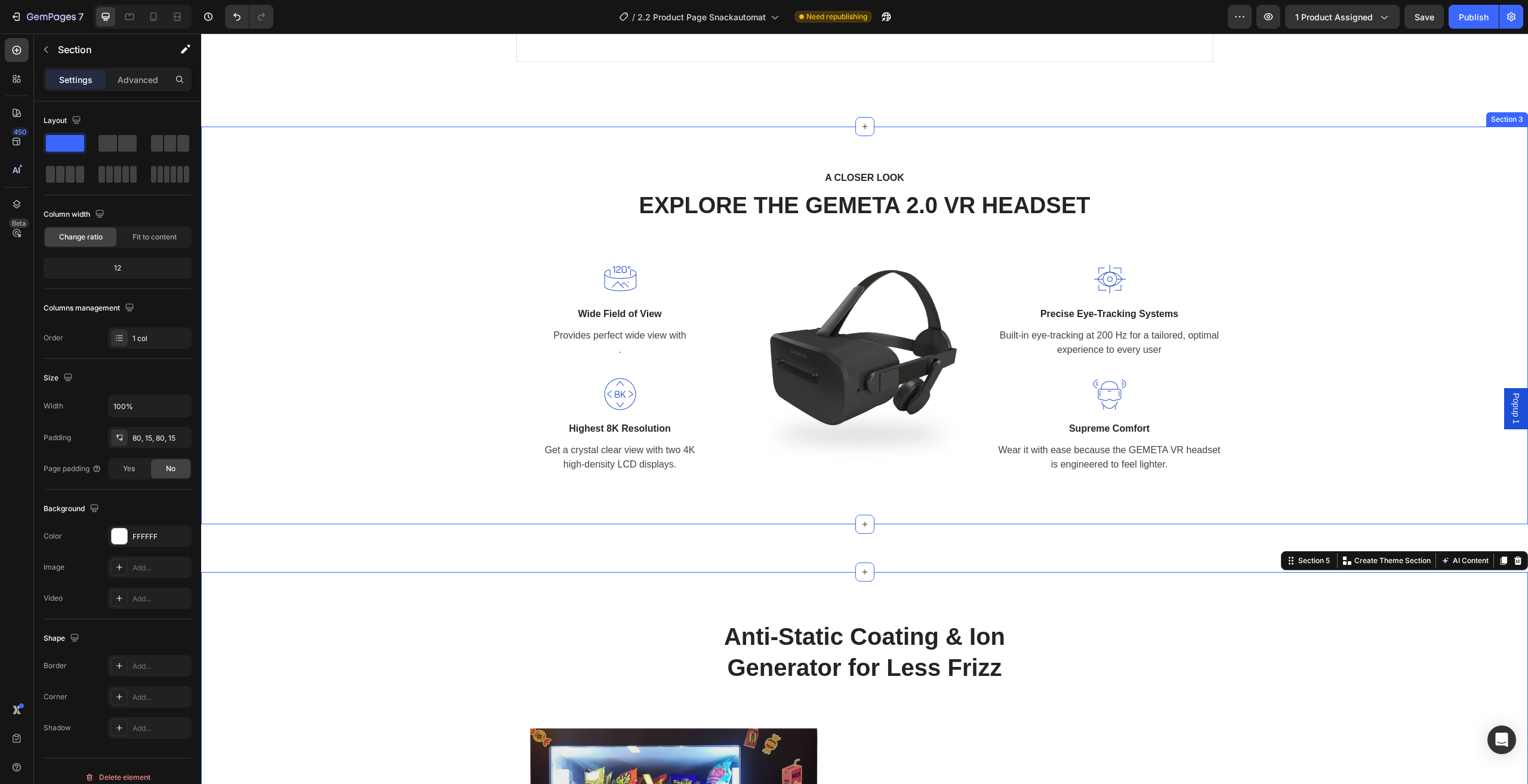
click at [1332, 364] on div "A CLOSER LOOK Text block EXPLORE THE GEMETA 2.0 VR HEADSET Heading Row Image Wi…" at bounding box center [864, 325] width 1309 height 311
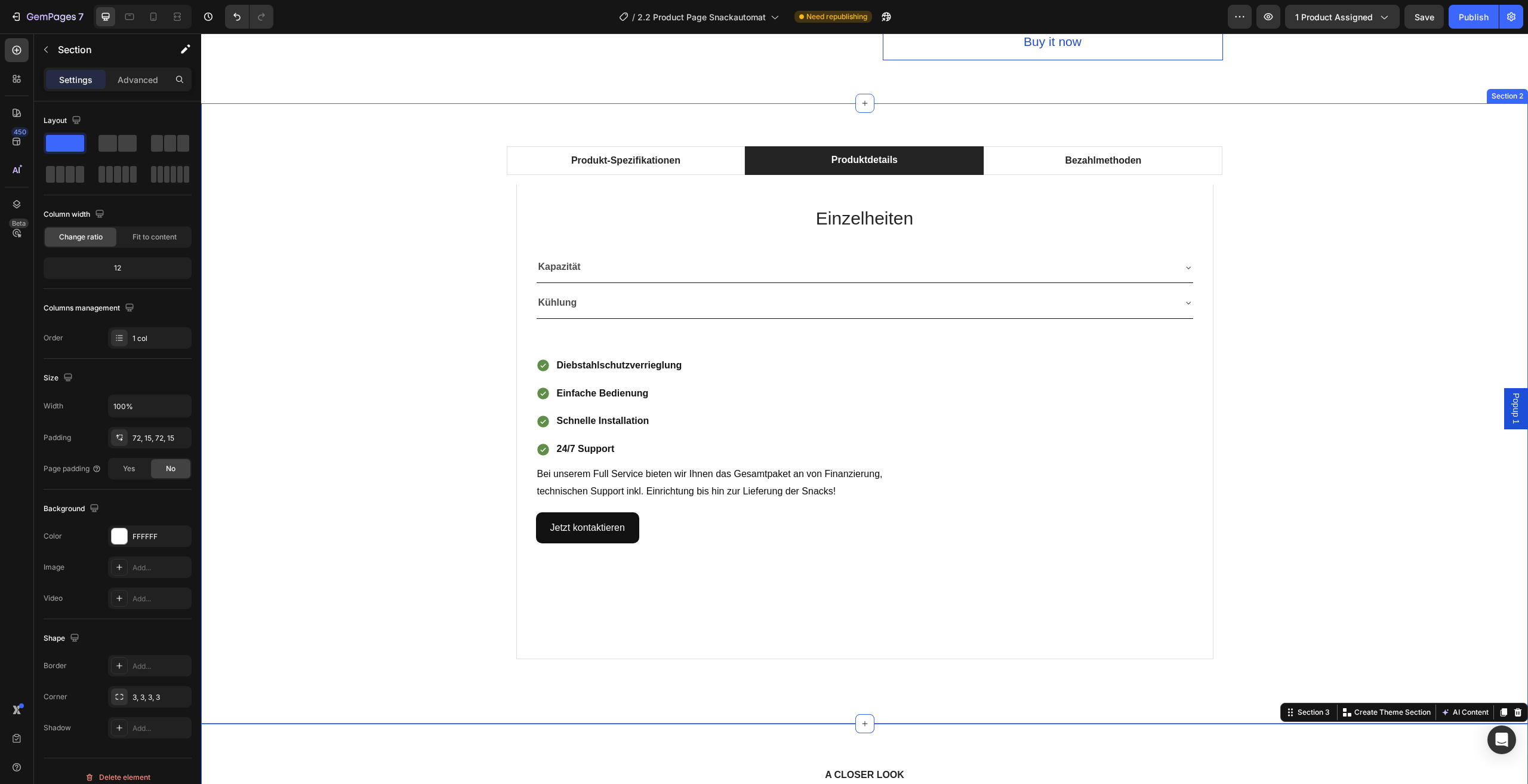
scroll to position [597, 0]
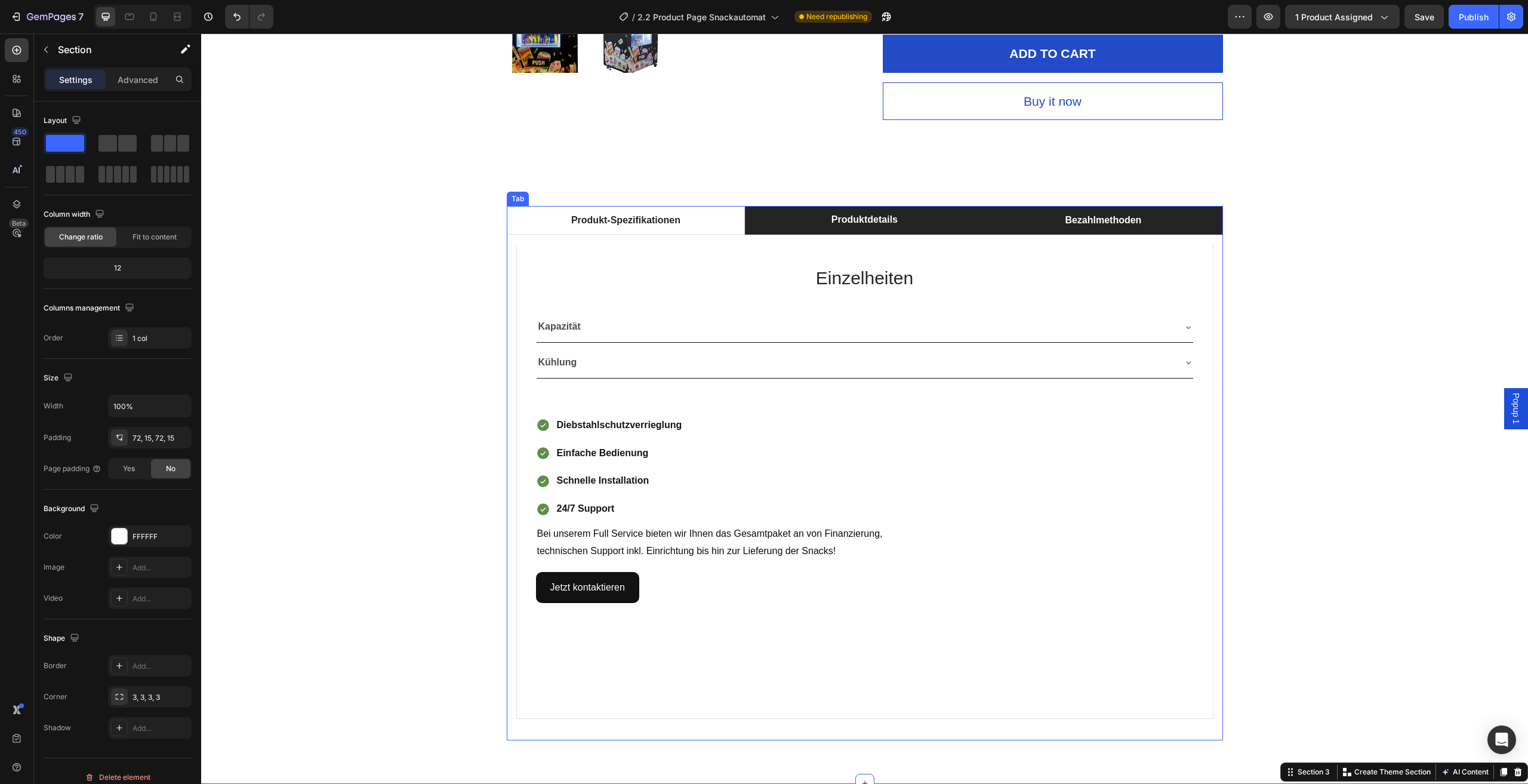
click at [1019, 230] on li "Bezahlmethoden" at bounding box center [1103, 221] width 239 height 29
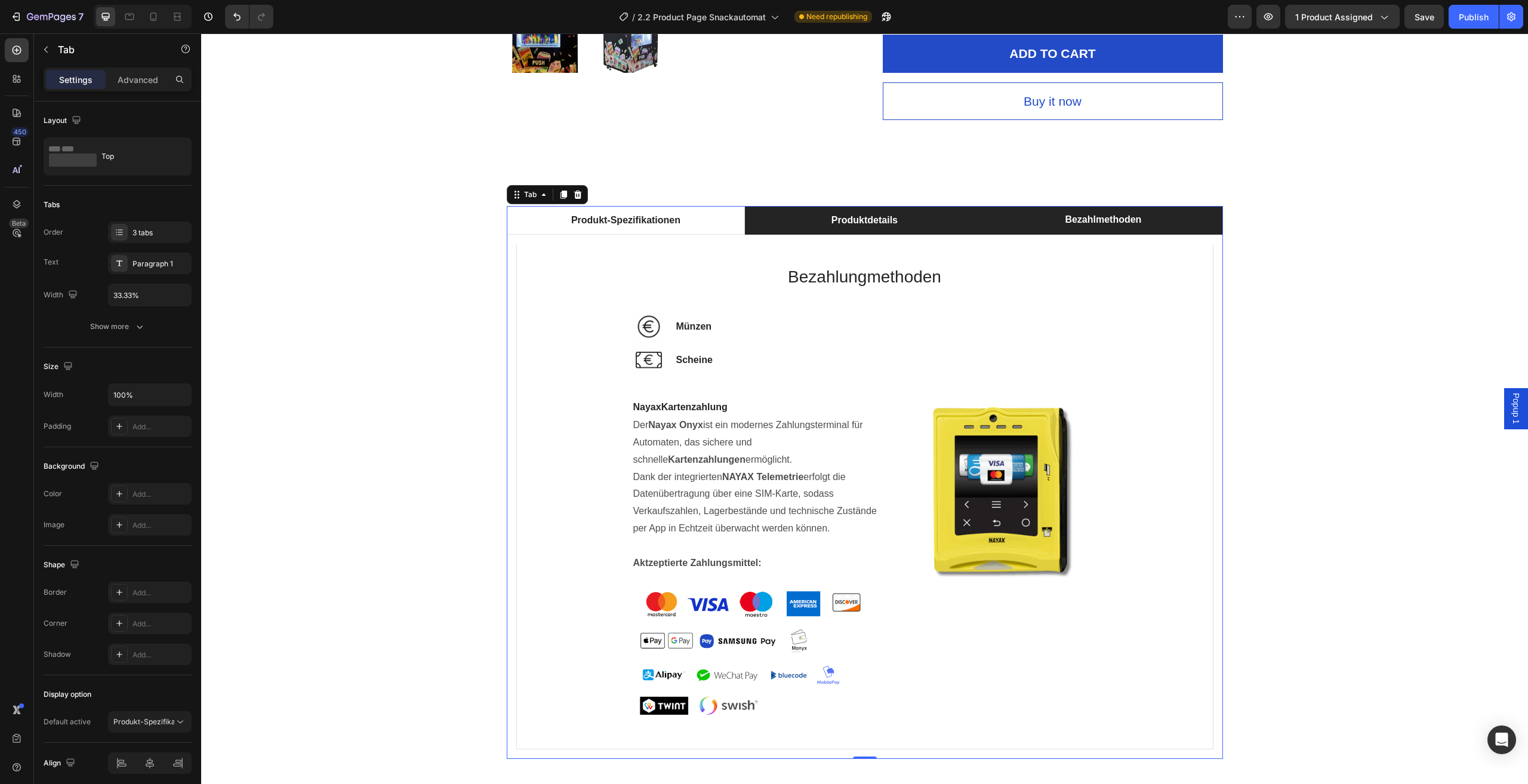
click at [930, 215] on li "Produktdetails" at bounding box center [864, 221] width 239 height 29
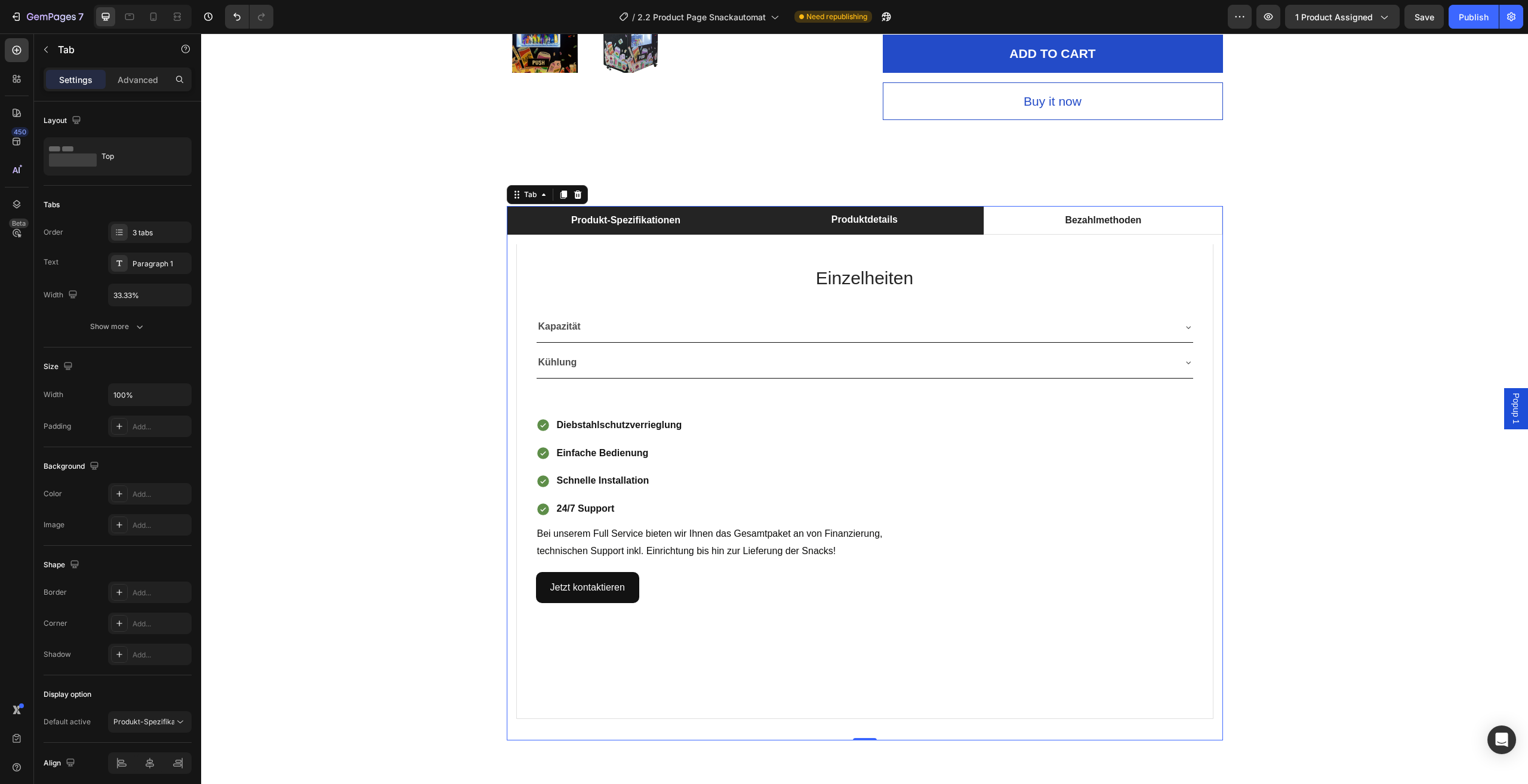
click at [705, 211] on li "Produkt-Spezifikationen" at bounding box center [626, 221] width 239 height 29
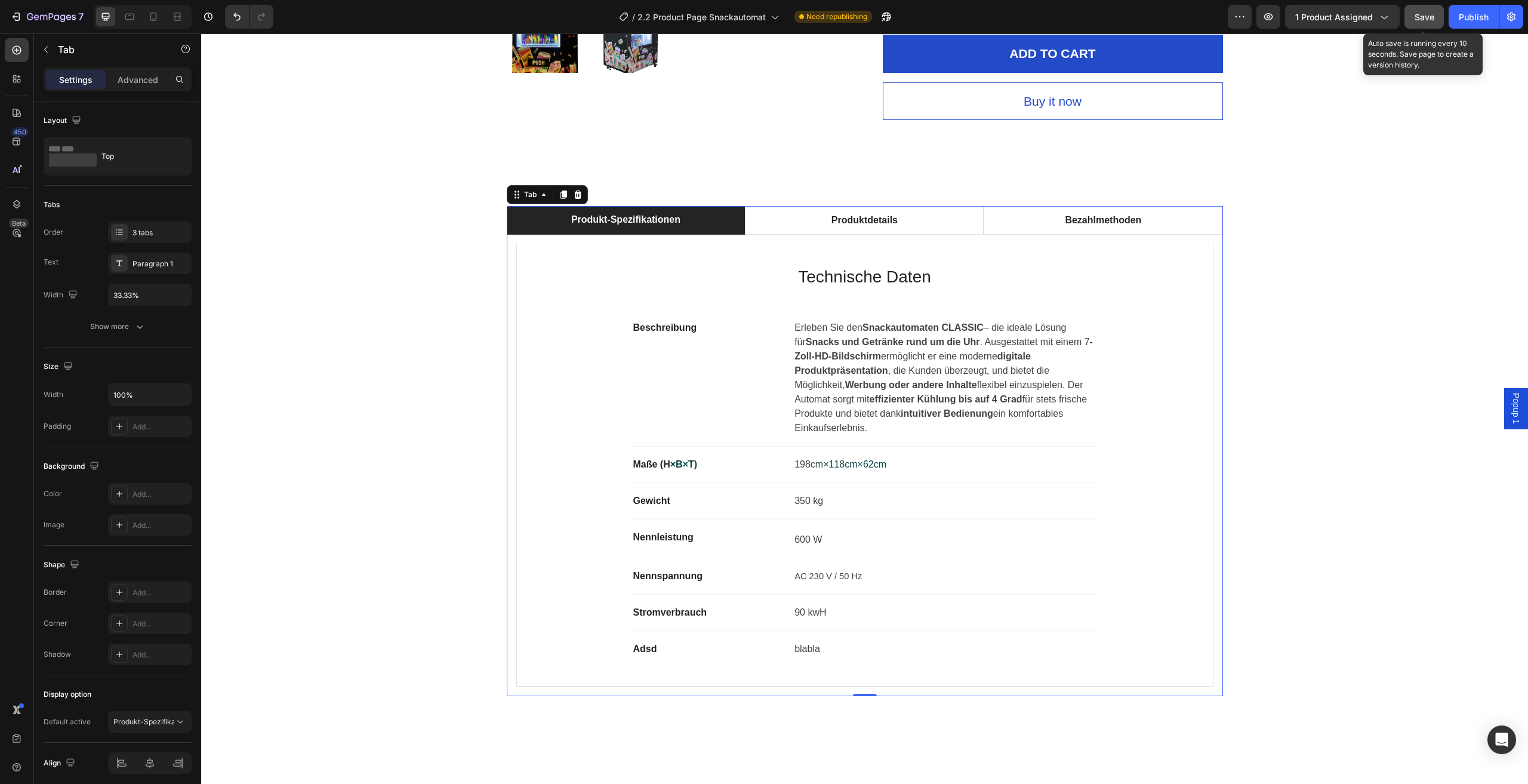
click at [1421, 22] on span "Save" at bounding box center [1425, 16] width 20 height 10
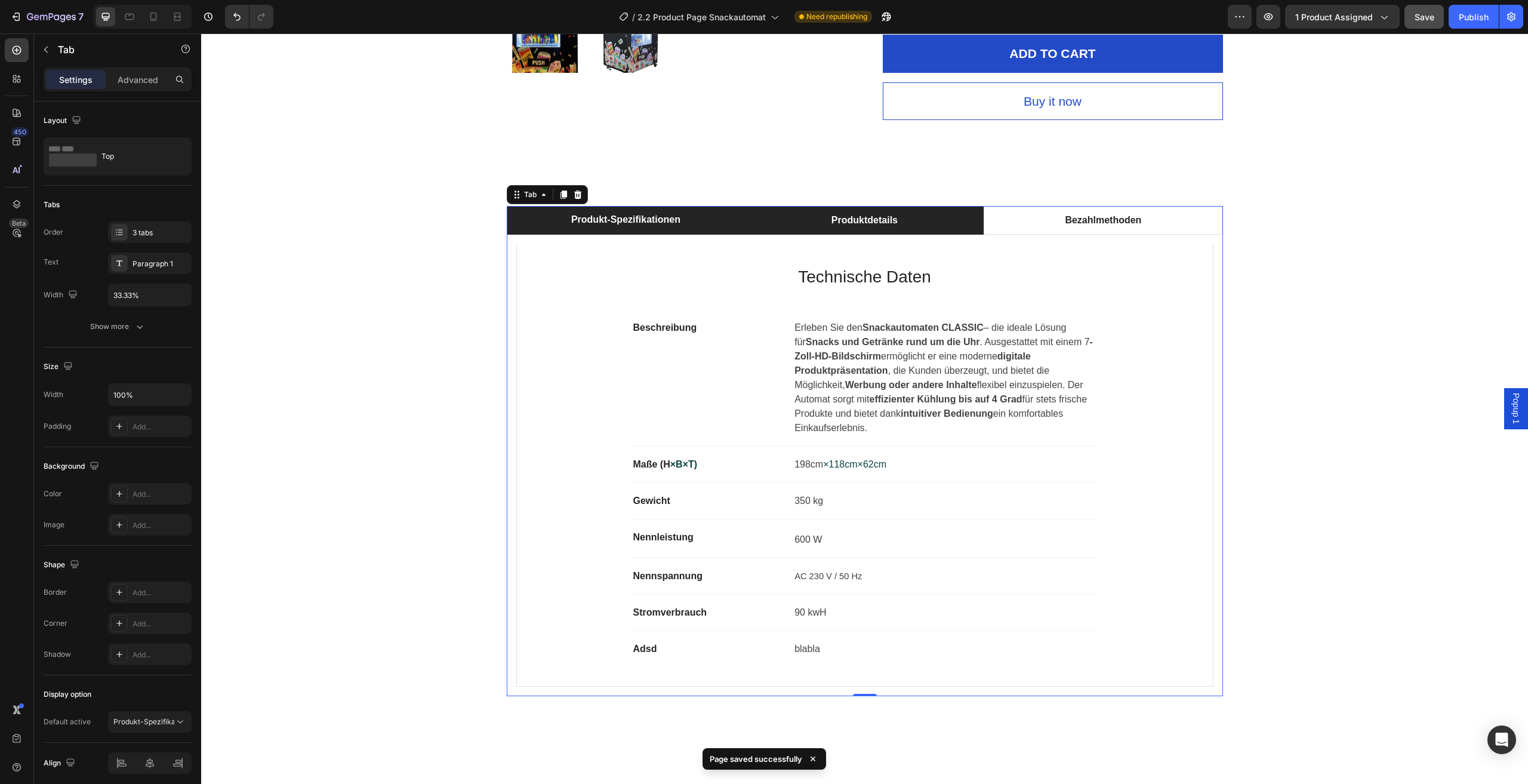
click at [944, 227] on li "Produktdetails" at bounding box center [864, 221] width 239 height 29
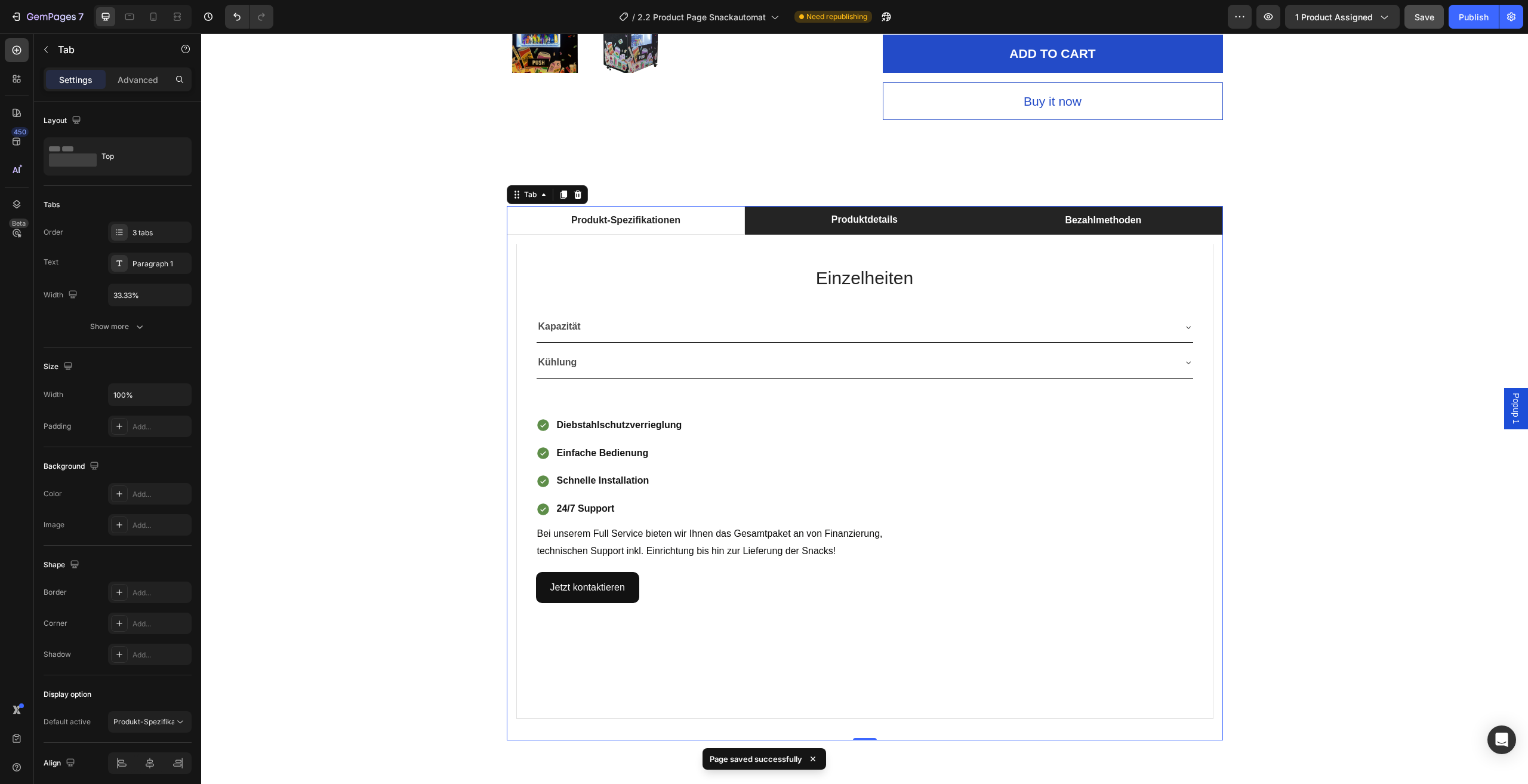
click at [1045, 224] on li "Bezahlmethoden" at bounding box center [1103, 221] width 239 height 29
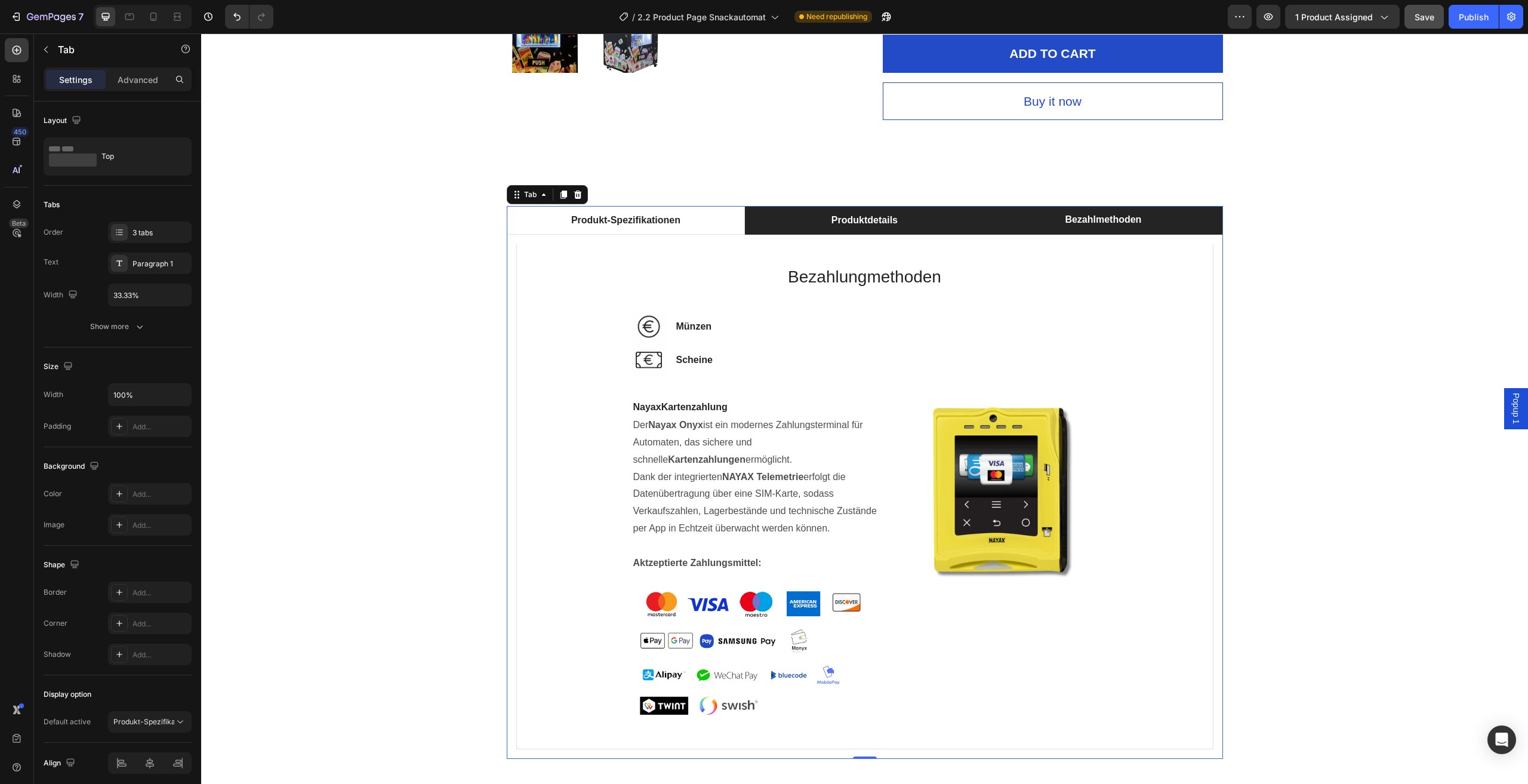
click at [942, 221] on li "Produktdetails" at bounding box center [864, 221] width 239 height 29
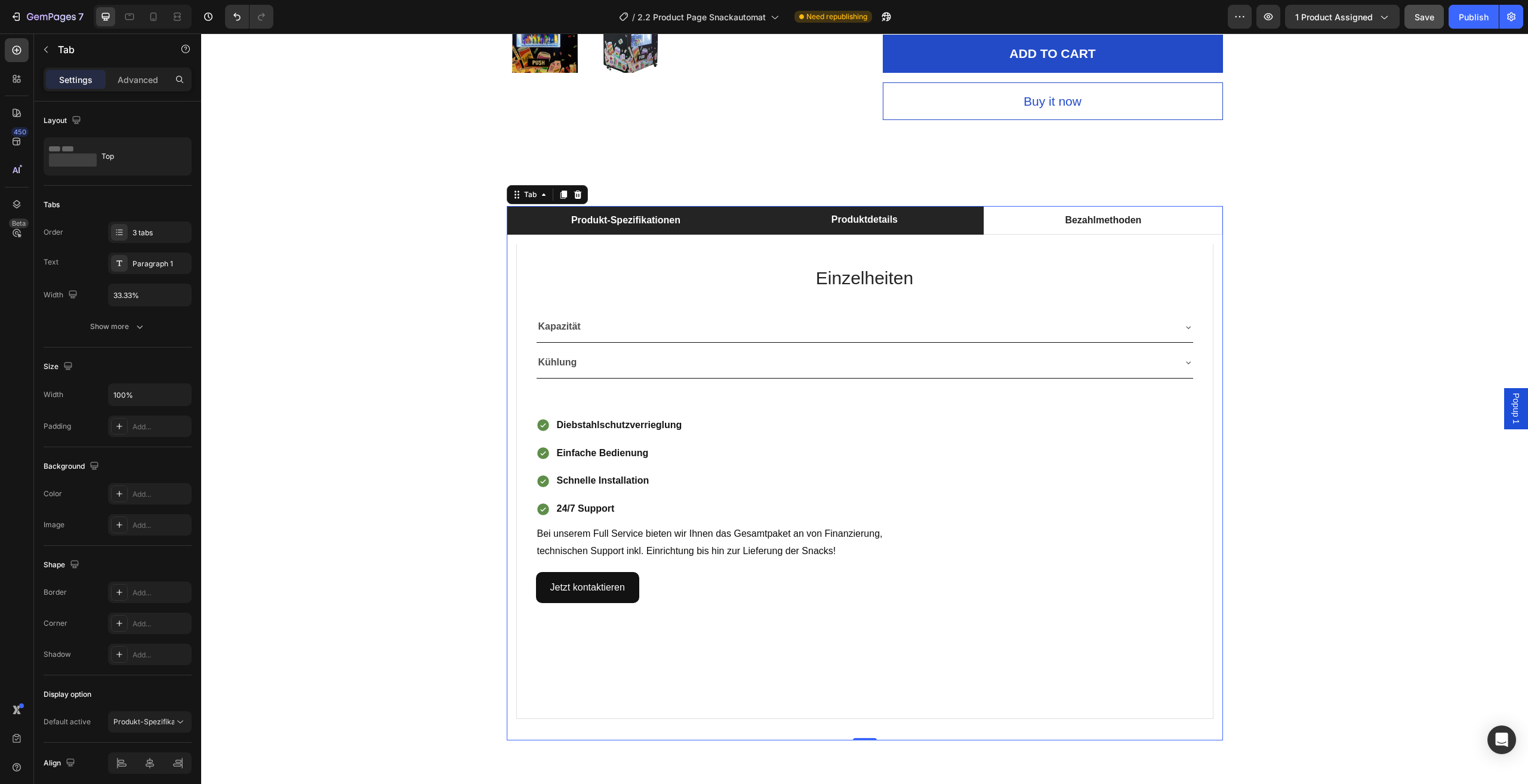
click at [709, 229] on li "Produkt-Spezifikationen" at bounding box center [626, 221] width 239 height 29
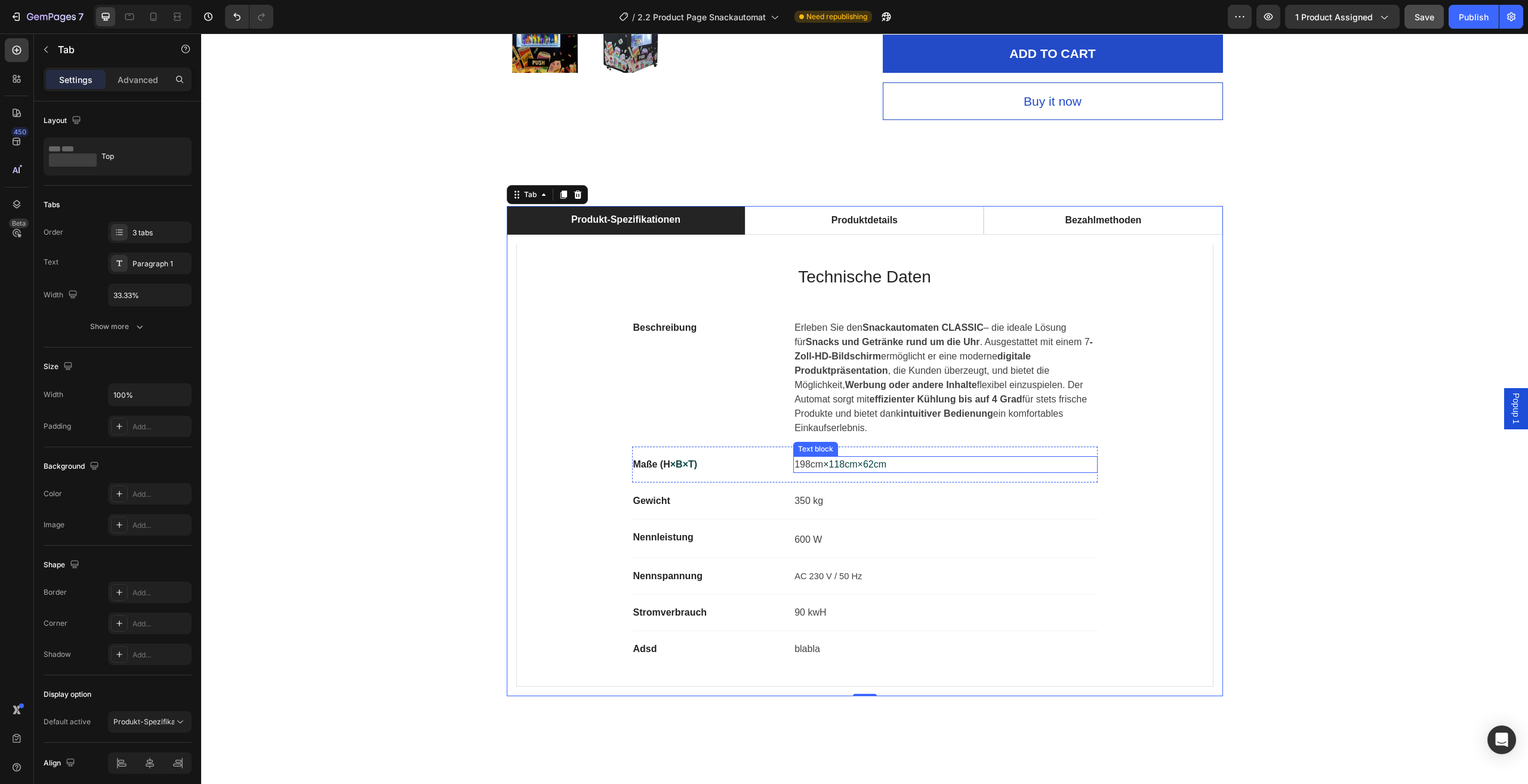
click at [873, 464] on span "×118cm×62cm" at bounding box center [855, 463] width 63 height 10
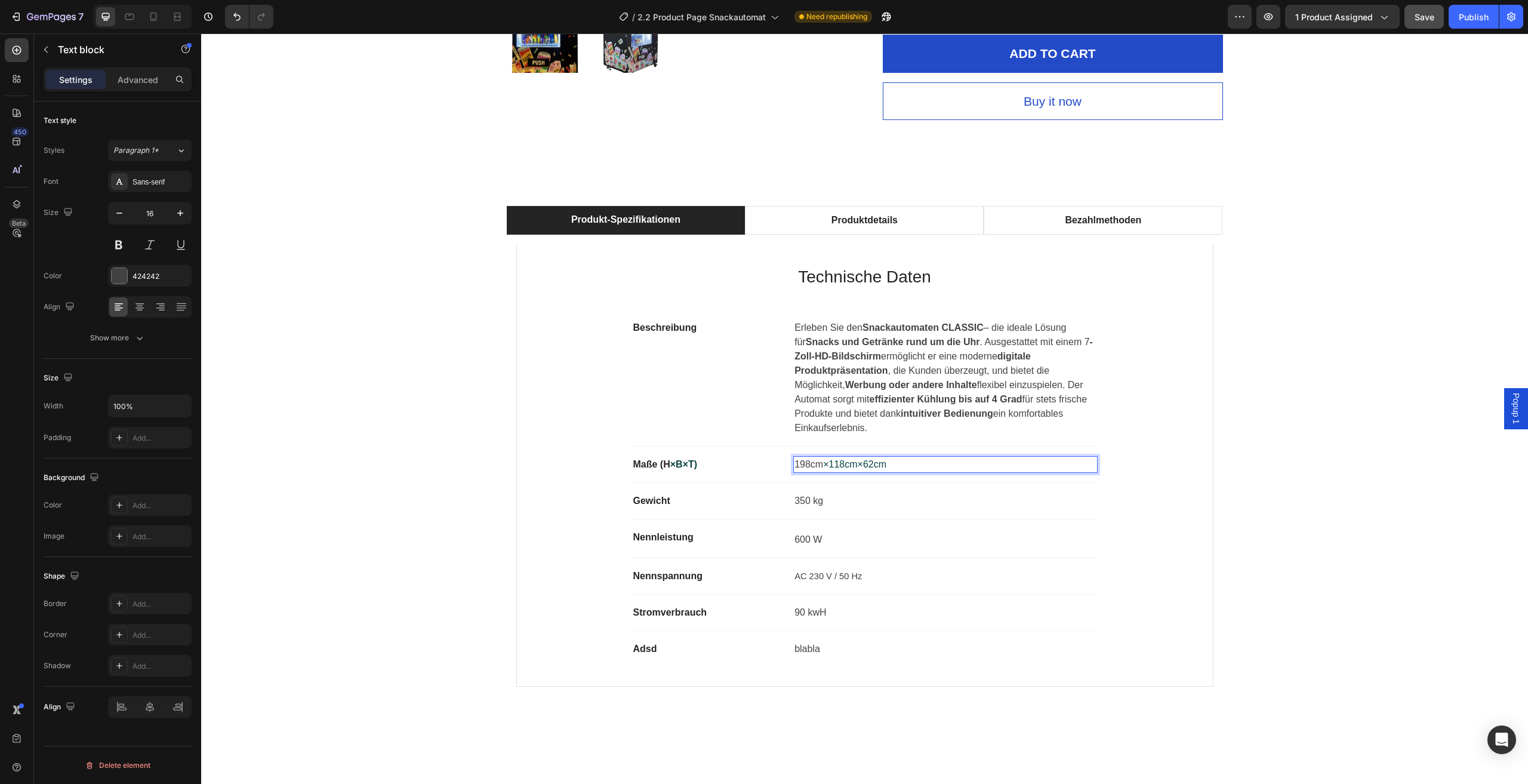
click at [894, 462] on p "198cm ×118cm×62cm" at bounding box center [945, 465] width 302 height 14
click at [1287, 286] on div "Produkt-Spezifikationen Produktdetails Bezahlmethoden Technische Daten Heading …" at bounding box center [864, 451] width 1309 height 490
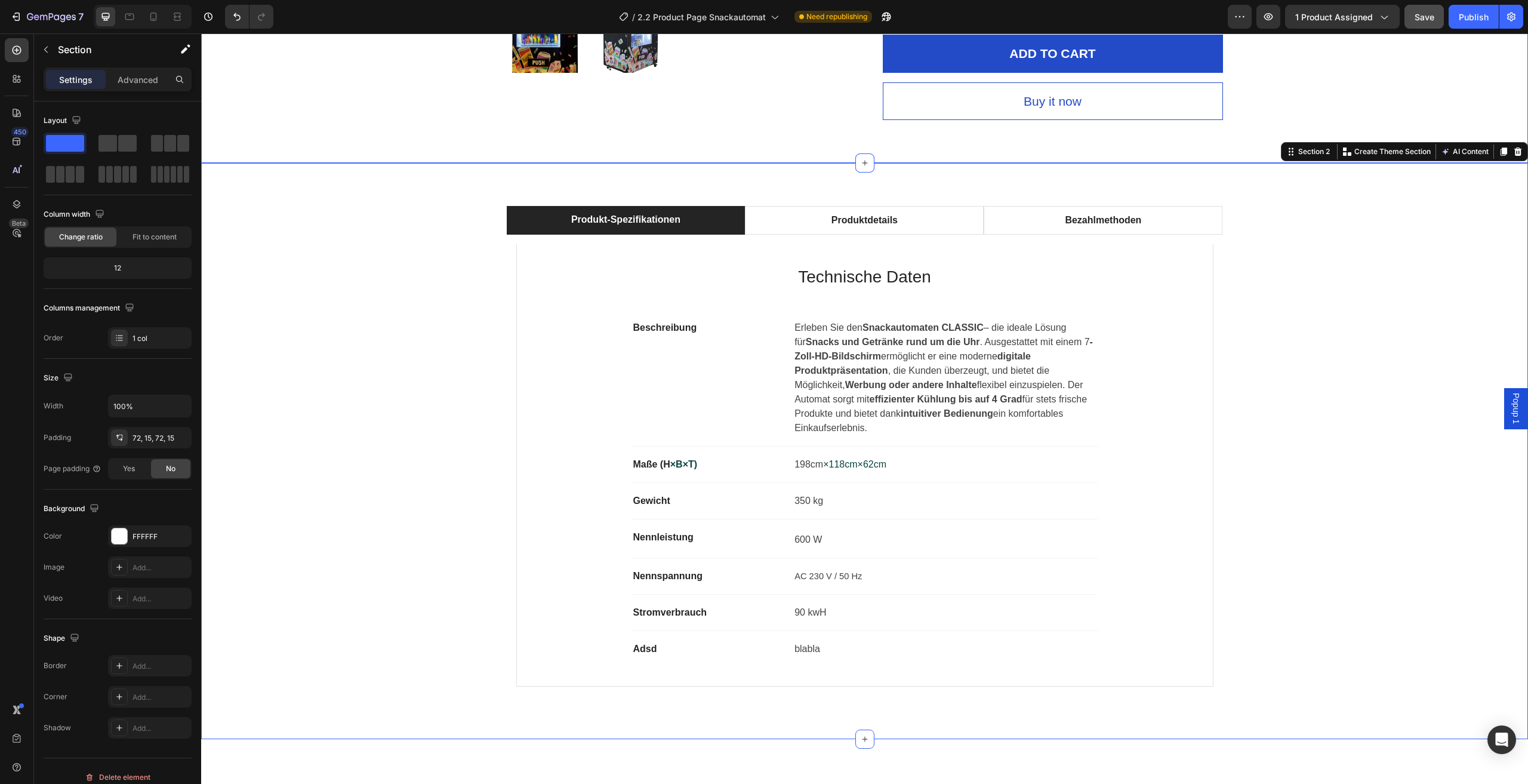
scroll to position [657, 0]
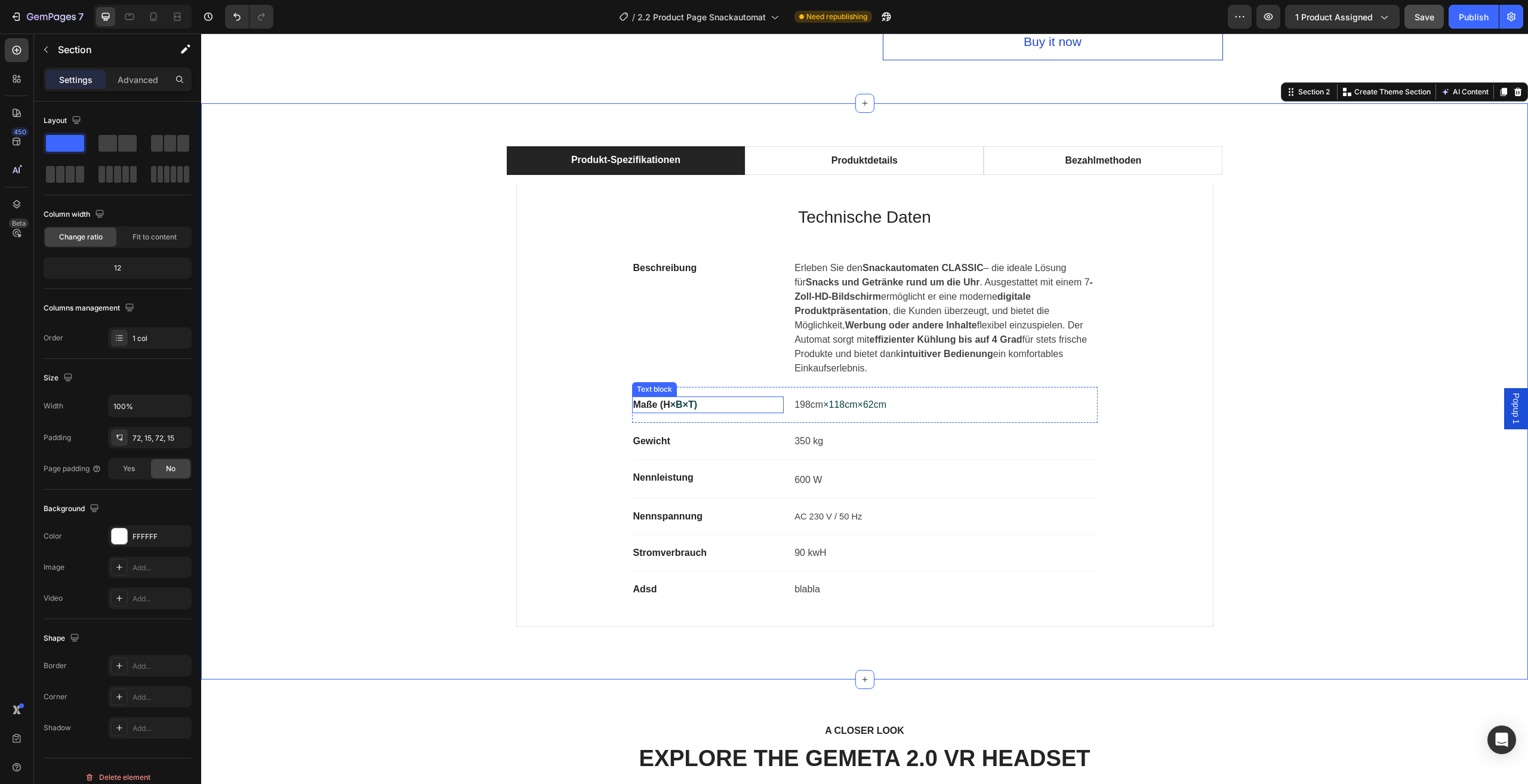
click at [683, 405] on span "×B×T)" at bounding box center [683, 404] width 27 height 10
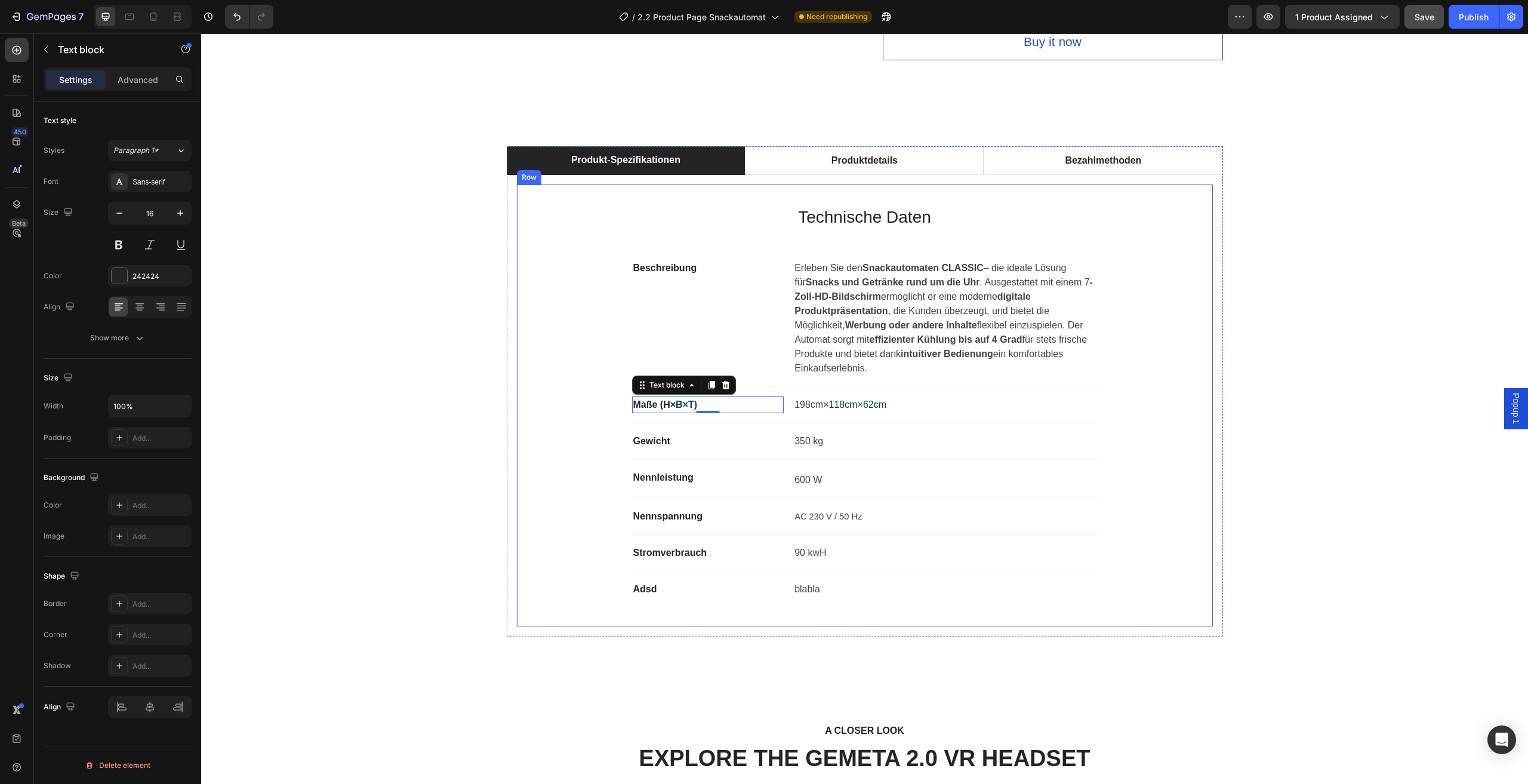
click at [1111, 475] on div "Technische Daten Heading Beschreibung Text block Erleben Sie den Snackautomaten…" at bounding box center [864, 405] width 658 height 404
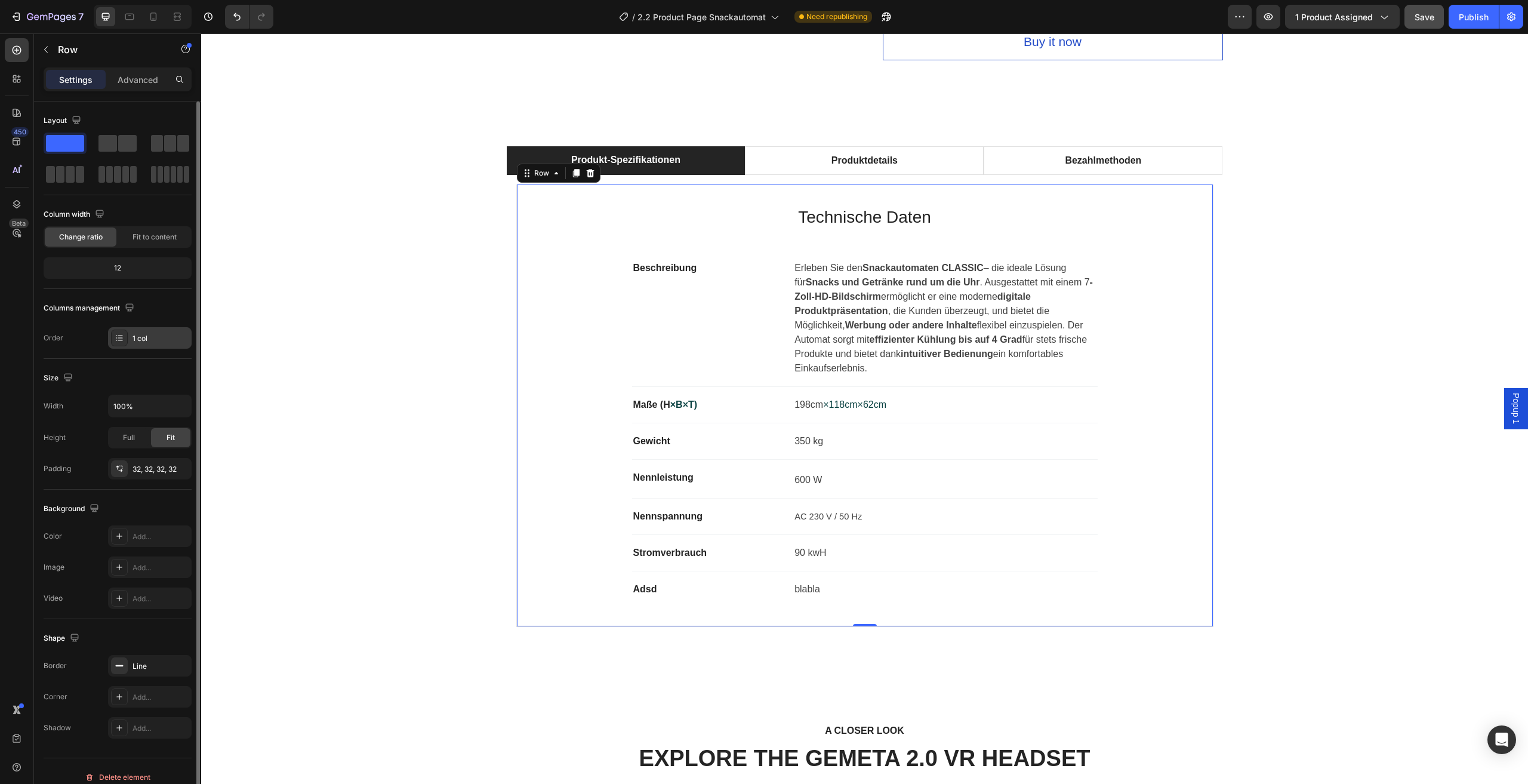
click at [136, 336] on div "1 col" at bounding box center [160, 338] width 56 height 11
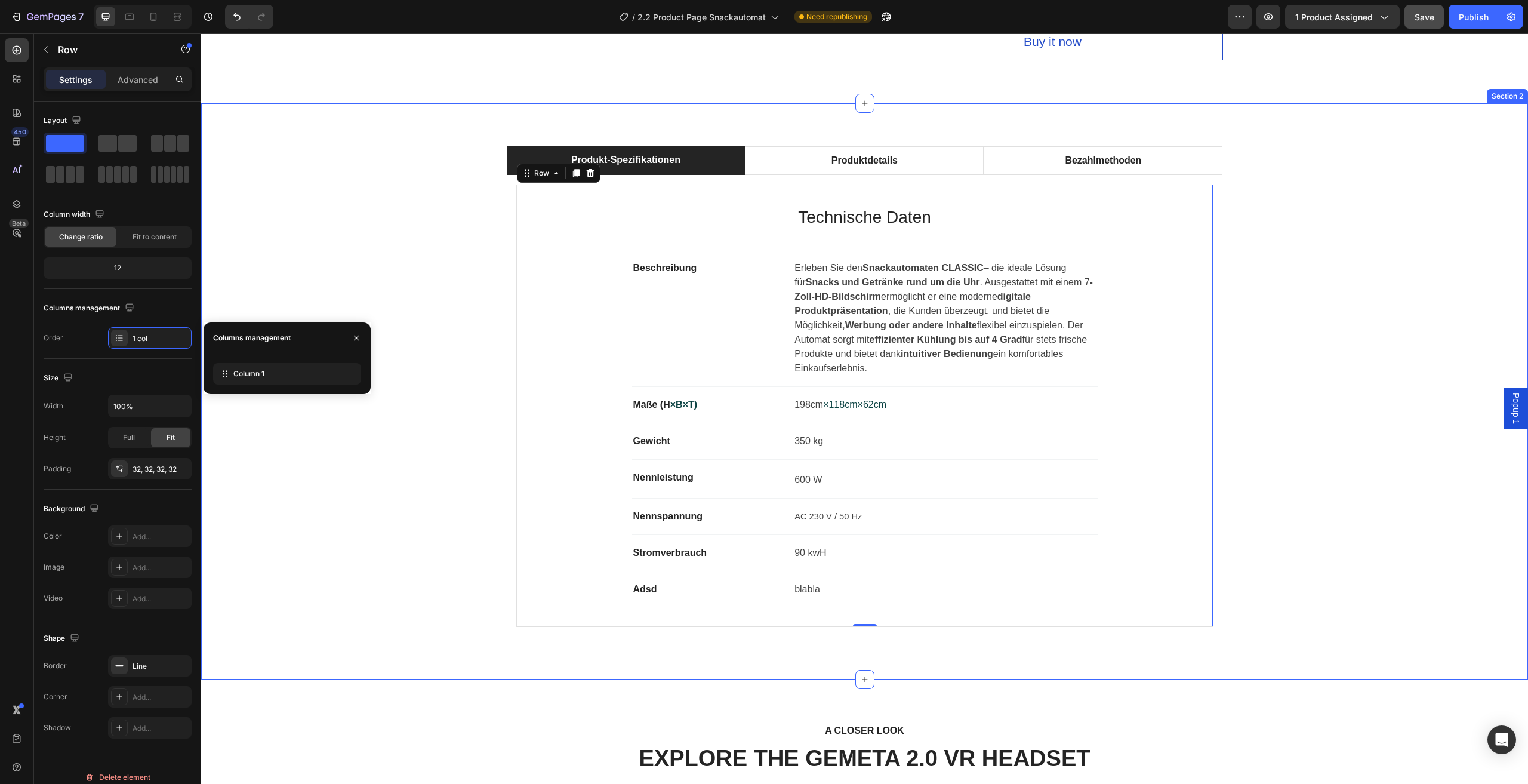
click at [267, 303] on div "Produkt-Spezifikationen Produktdetails Bezahlmethoden Technische Daten Heading …" at bounding box center [864, 391] width 1309 height 490
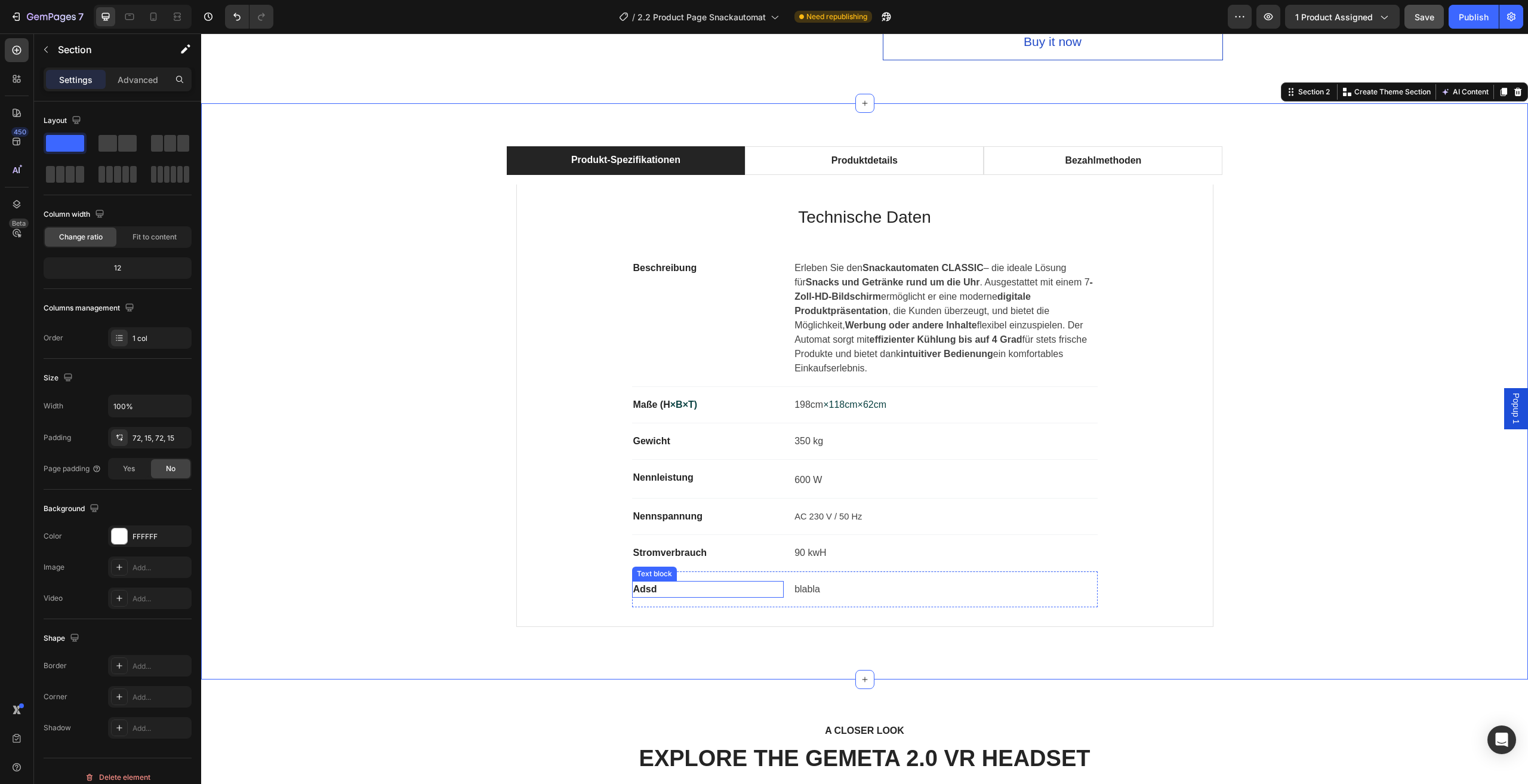
click at [681, 582] on p "Adsd" at bounding box center [708, 589] width 150 height 14
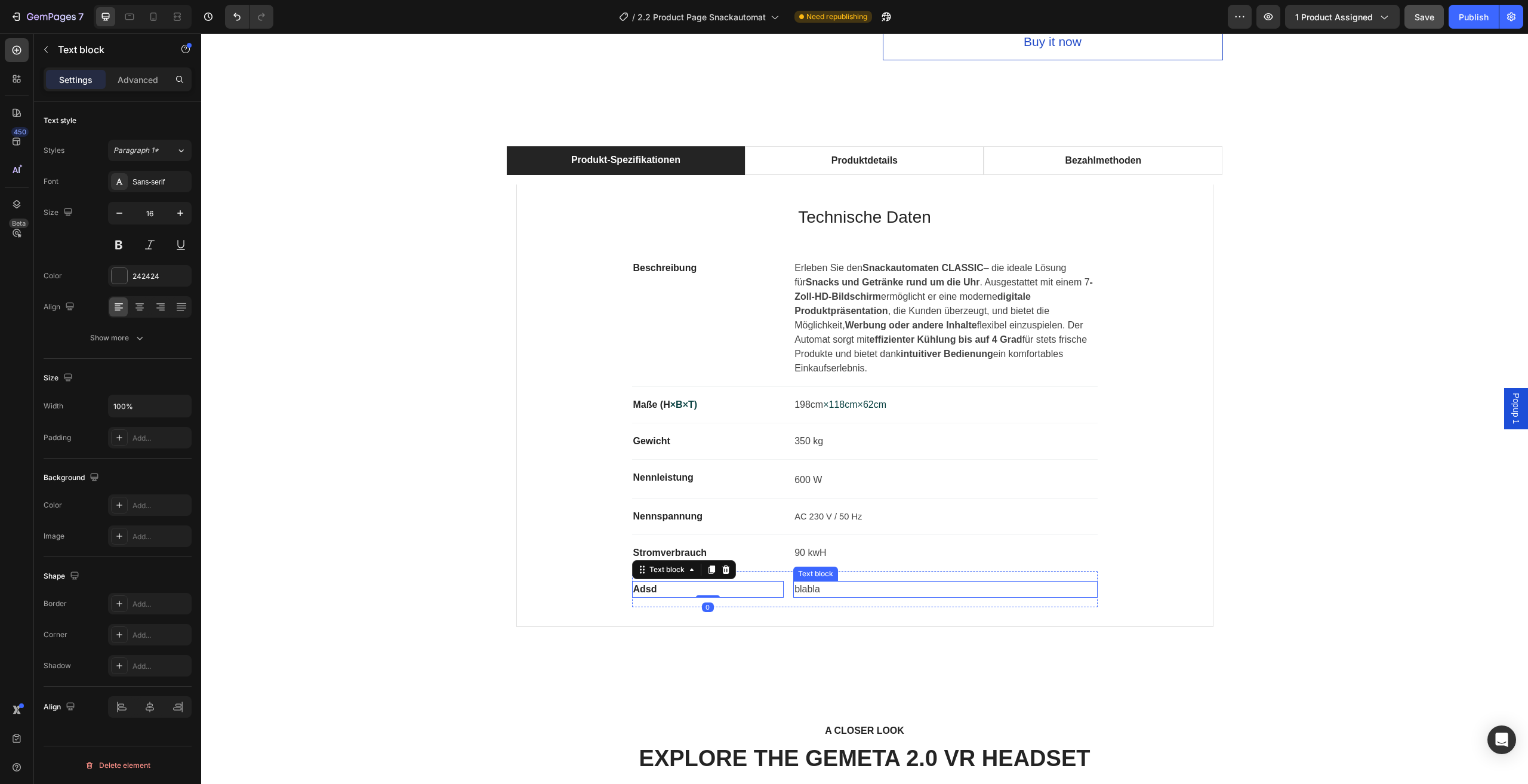
click at [858, 583] on p "blabla" at bounding box center [945, 589] width 302 height 14
click at [746, 576] on div "Adsd Text block blabla Text block 0 Row" at bounding box center [864, 589] width 465 height 36
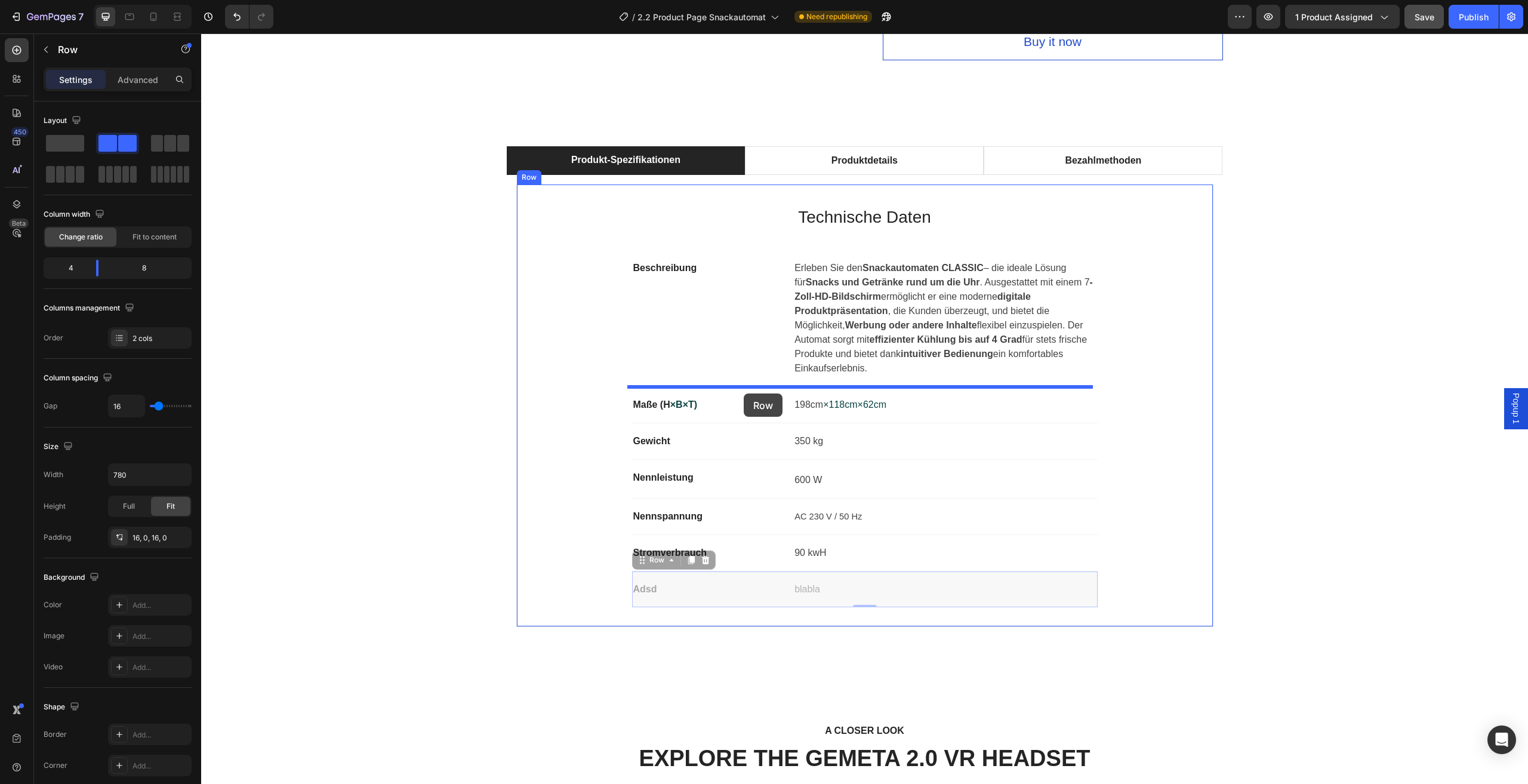
drag, startPoint x: 747, startPoint y: 577, endPoint x: 744, endPoint y: 394, distance: 183.0
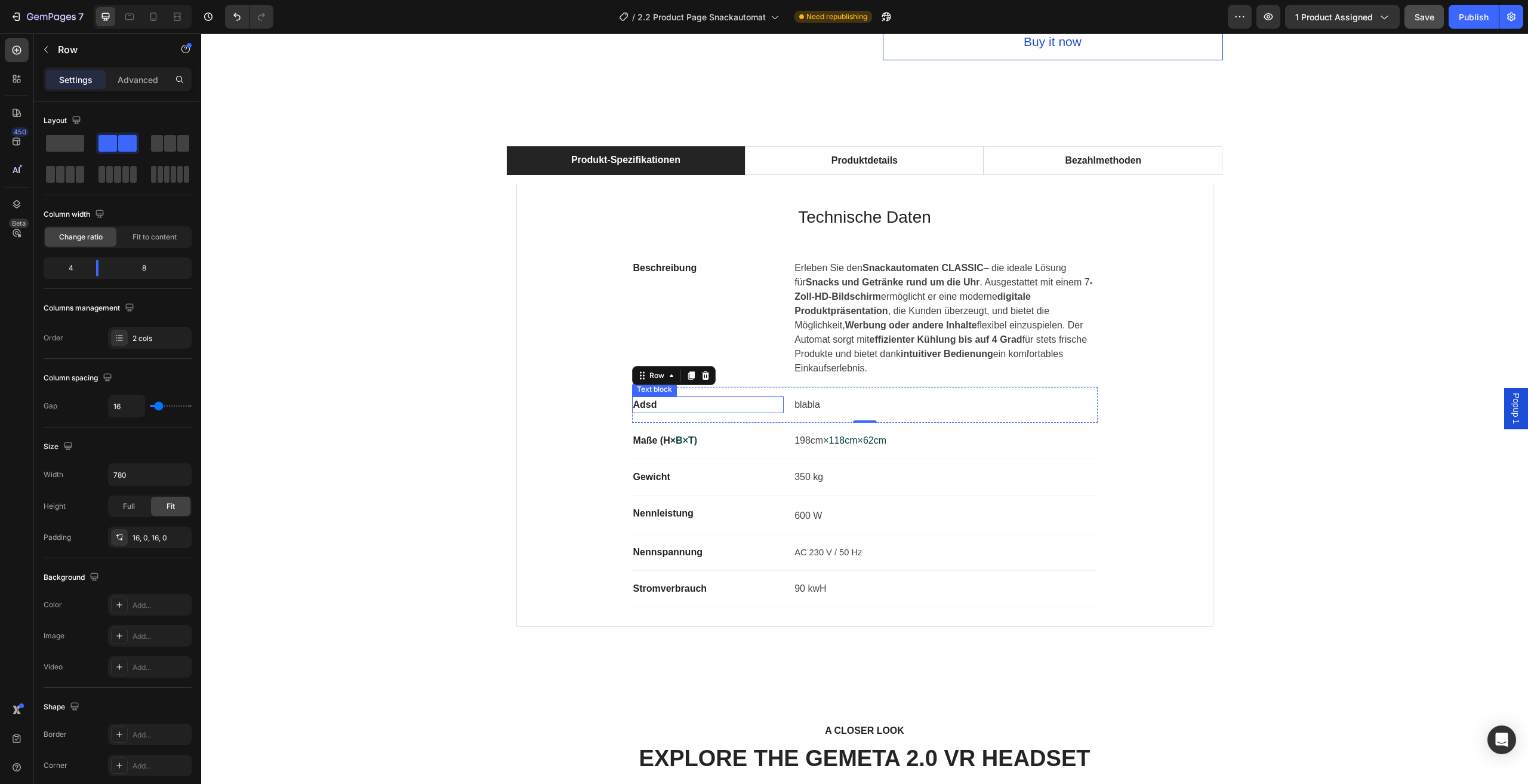
click at [657, 407] on p "Adsd" at bounding box center [708, 405] width 150 height 14
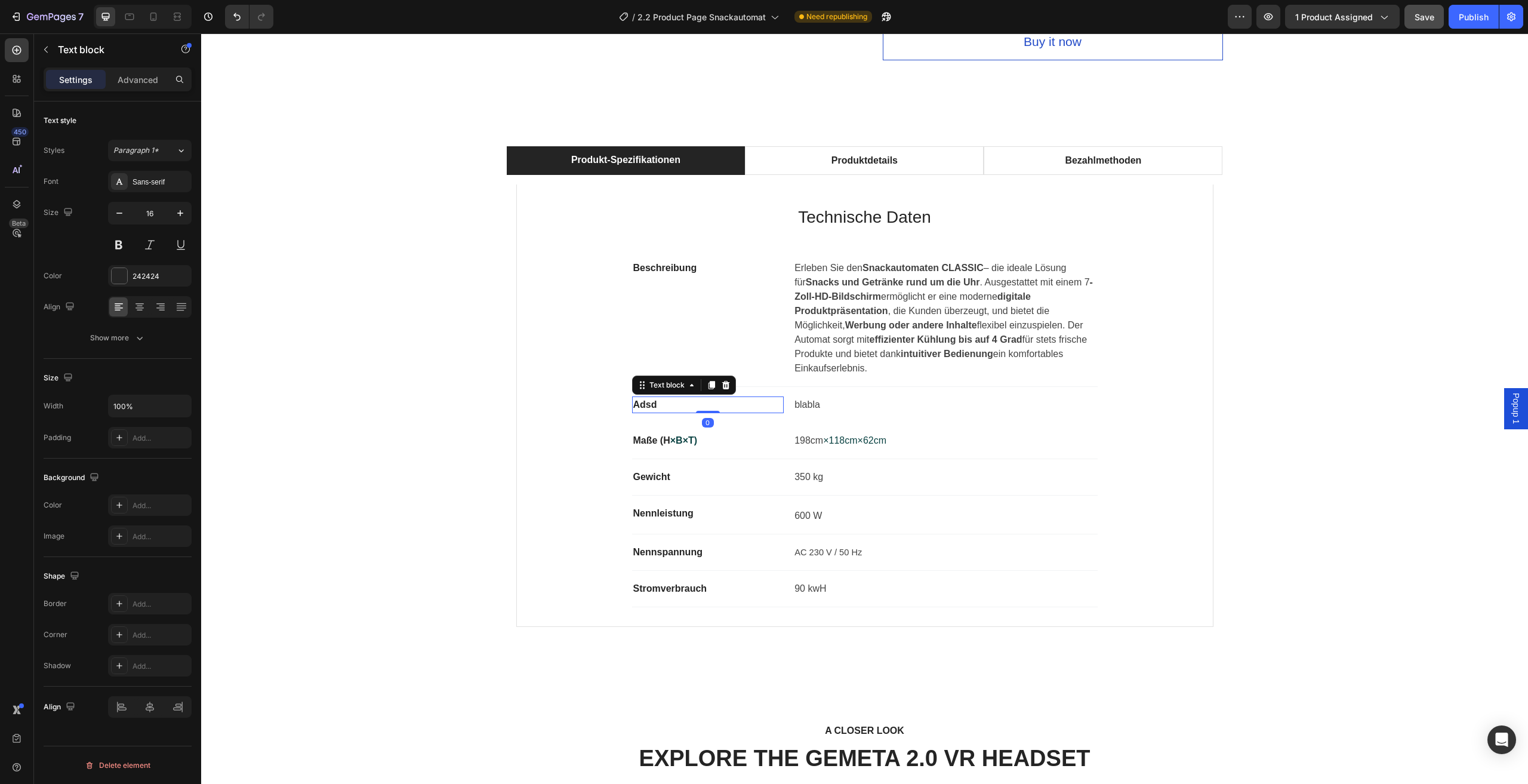
click at [655, 405] on p "Adsd" at bounding box center [708, 405] width 150 height 14
drag, startPoint x: 657, startPoint y: 404, endPoint x: 625, endPoint y: 404, distance: 32.0
click at [625, 404] on div "Technische Daten Heading Beschreibung Text block Erleben Sie den Snackautomaten…" at bounding box center [864, 405] width 658 height 404
click at [819, 408] on p "blabla" at bounding box center [945, 405] width 302 height 14
click at [841, 405] on p "blabla" at bounding box center [945, 405] width 302 height 14
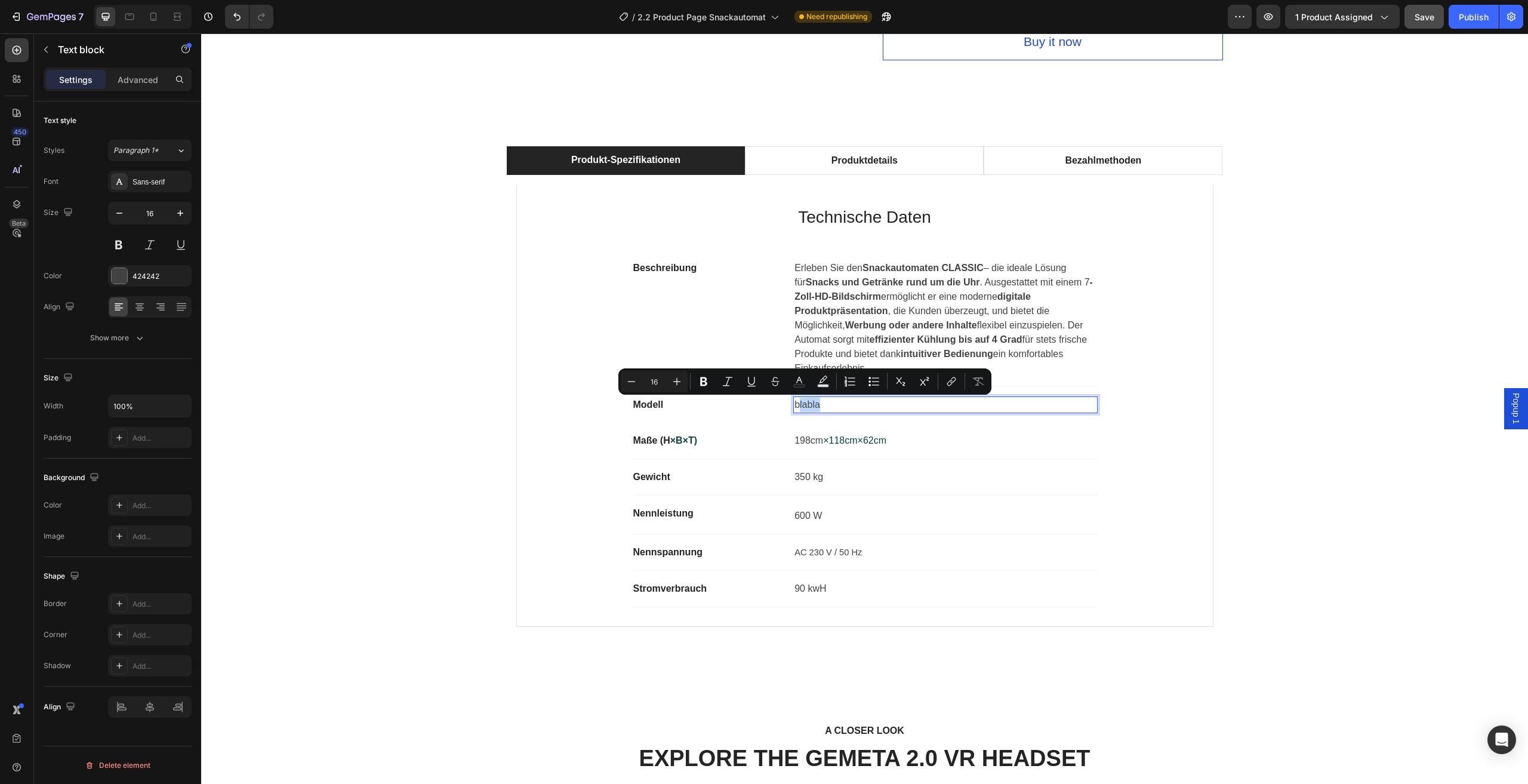
drag, startPoint x: 817, startPoint y: 403, endPoint x: 795, endPoint y: 405, distance: 22.1
click at [795, 405] on p "blabla" at bounding box center [945, 405] width 302 height 14
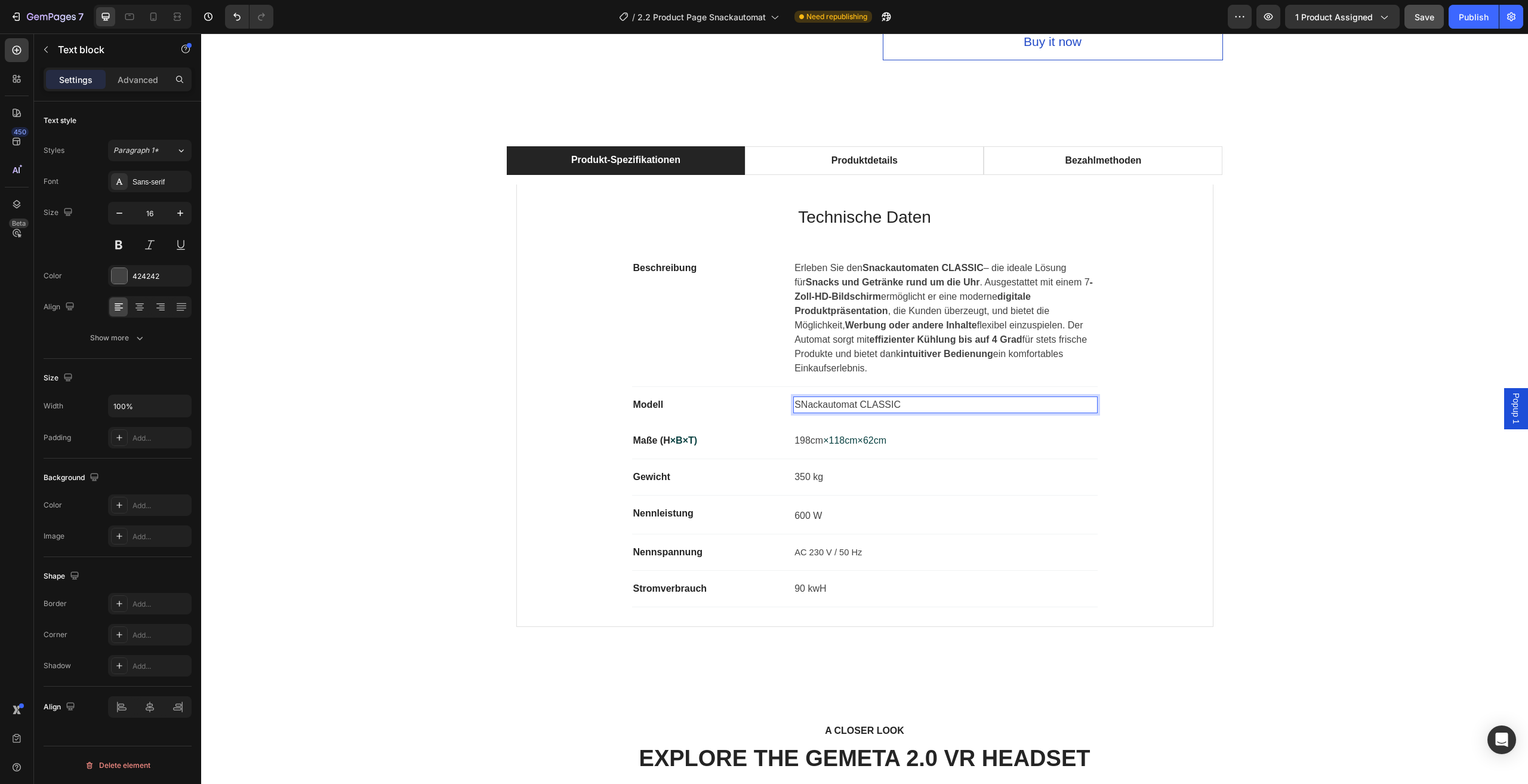
click at [804, 404] on p "SNackautomat CLASSIC" at bounding box center [945, 405] width 302 height 14
click at [795, 405] on p "Snackautomat CLASSIC" at bounding box center [945, 405] width 302 height 14
click at [1325, 321] on div "Produkt-Spezifikationen Produktdetails Bezahlmethoden Technische Daten Heading …" at bounding box center [864, 391] width 1309 height 490
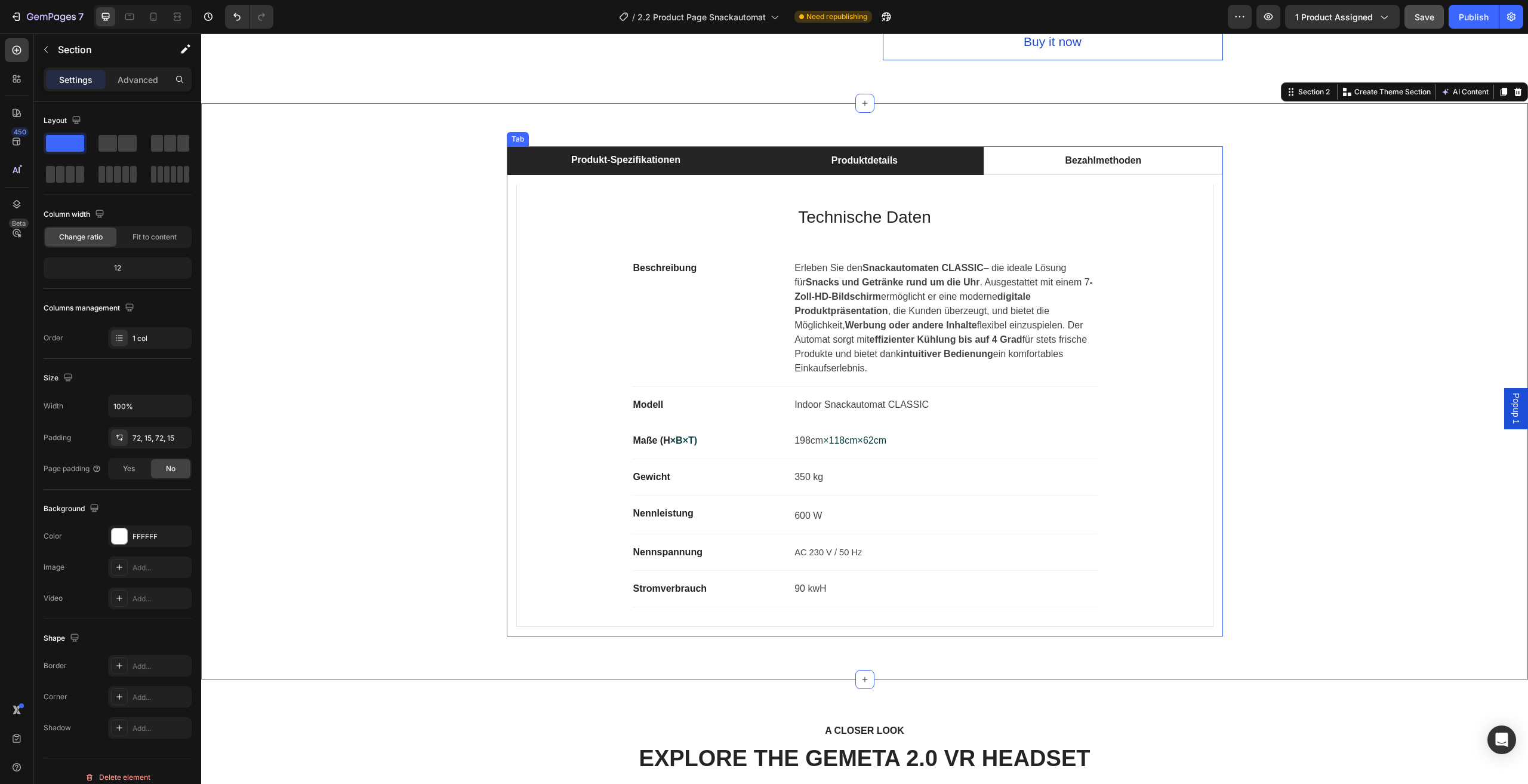
click at [934, 159] on li "Produktdetails" at bounding box center [864, 161] width 239 height 29
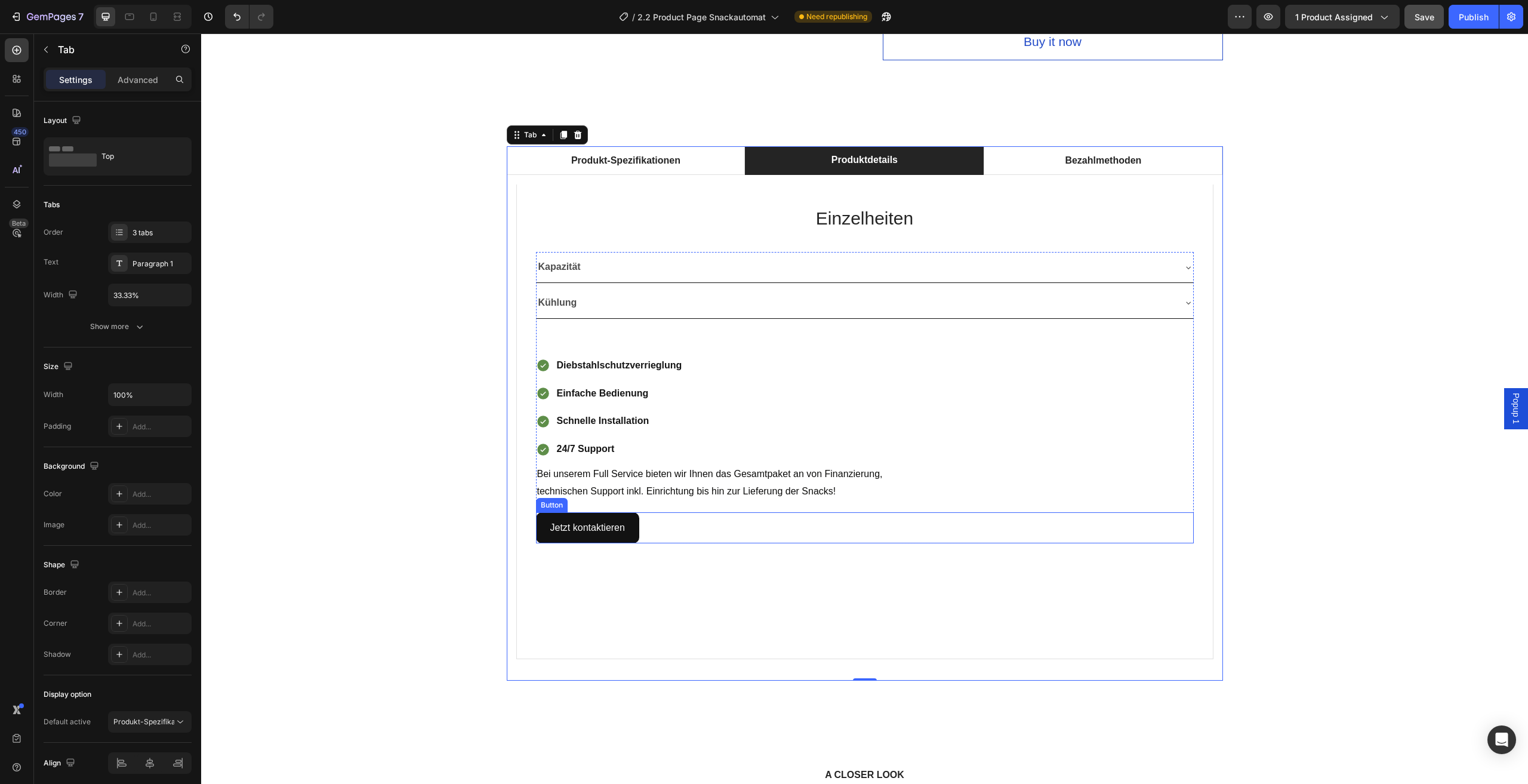
click at [1161, 529] on div "Jetzt kontaktieren Button" at bounding box center [864, 528] width 658 height 32
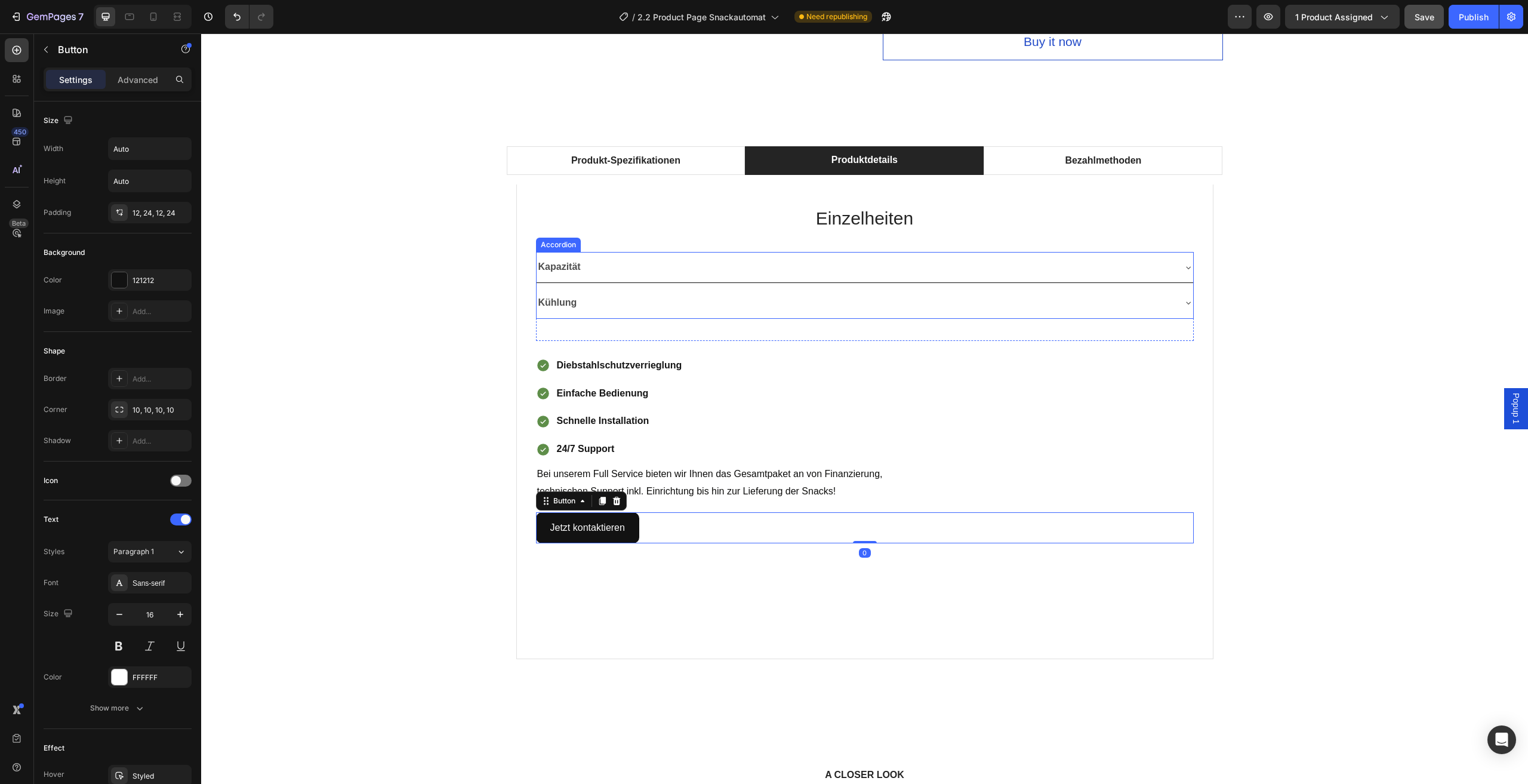
click at [1149, 264] on div "Kapazität" at bounding box center [855, 267] width 637 height 21
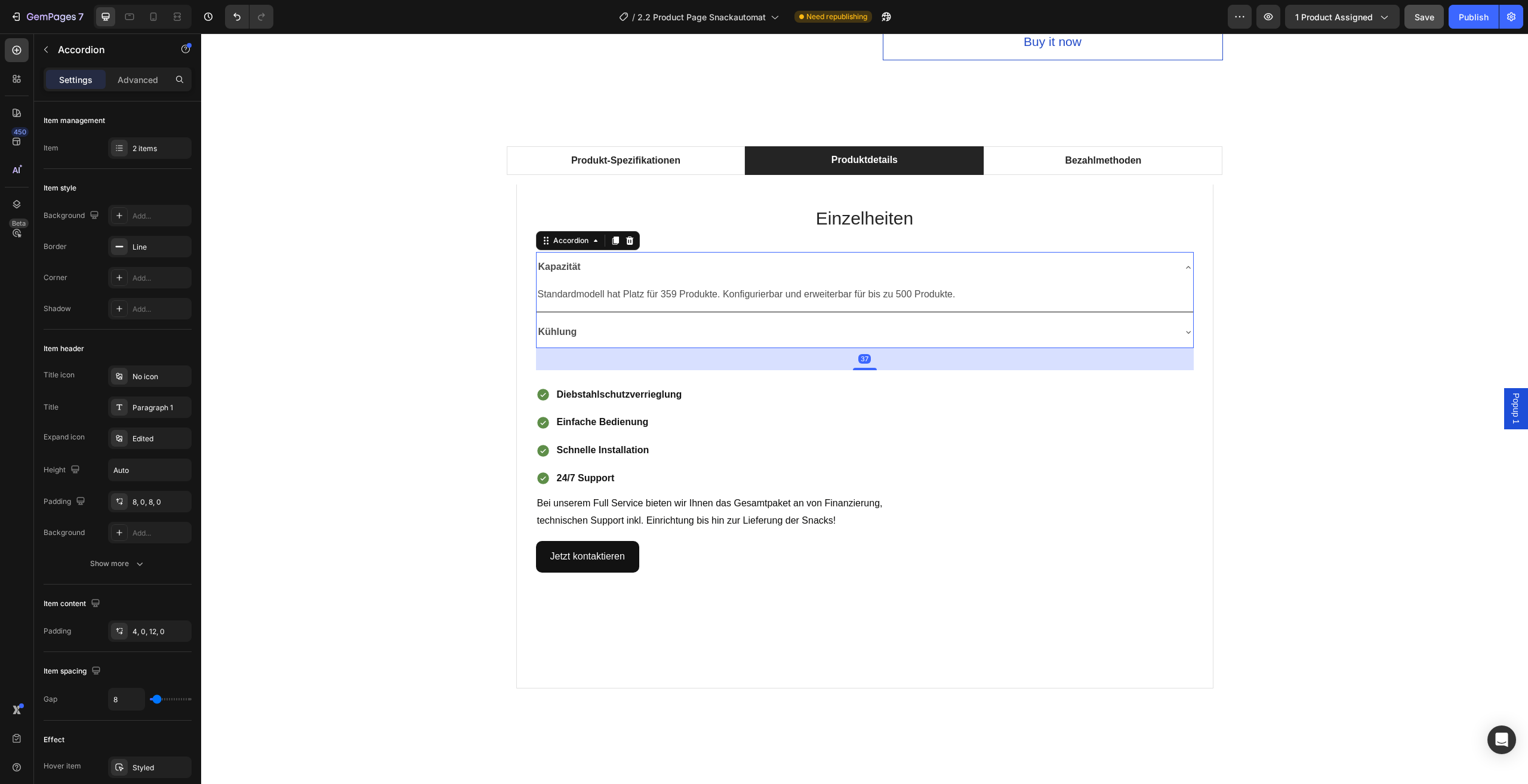
click at [1167, 266] on div "Kapazität" at bounding box center [855, 267] width 637 height 21
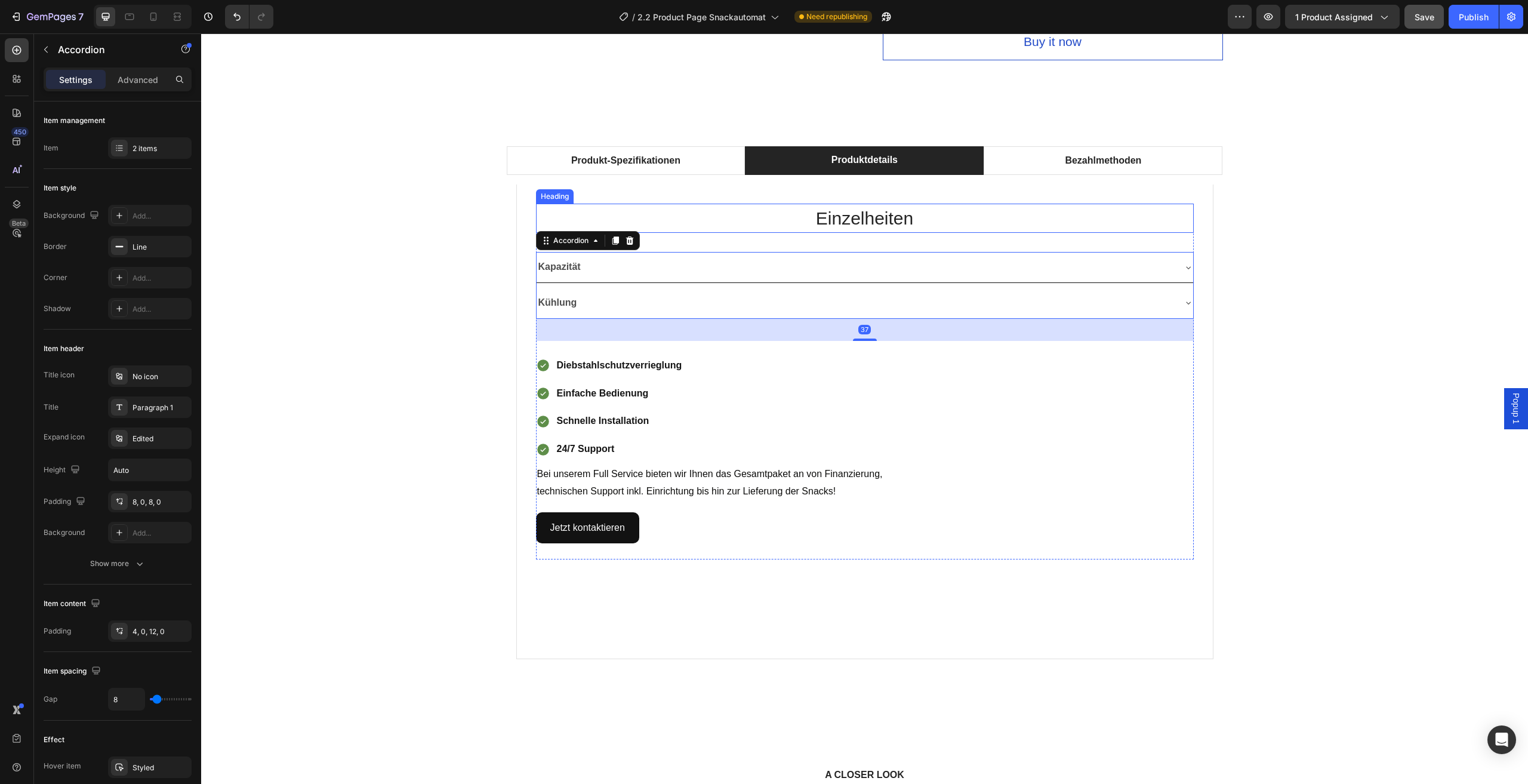
click at [1148, 211] on h2 "Einzelheiten" at bounding box center [864, 218] width 658 height 29
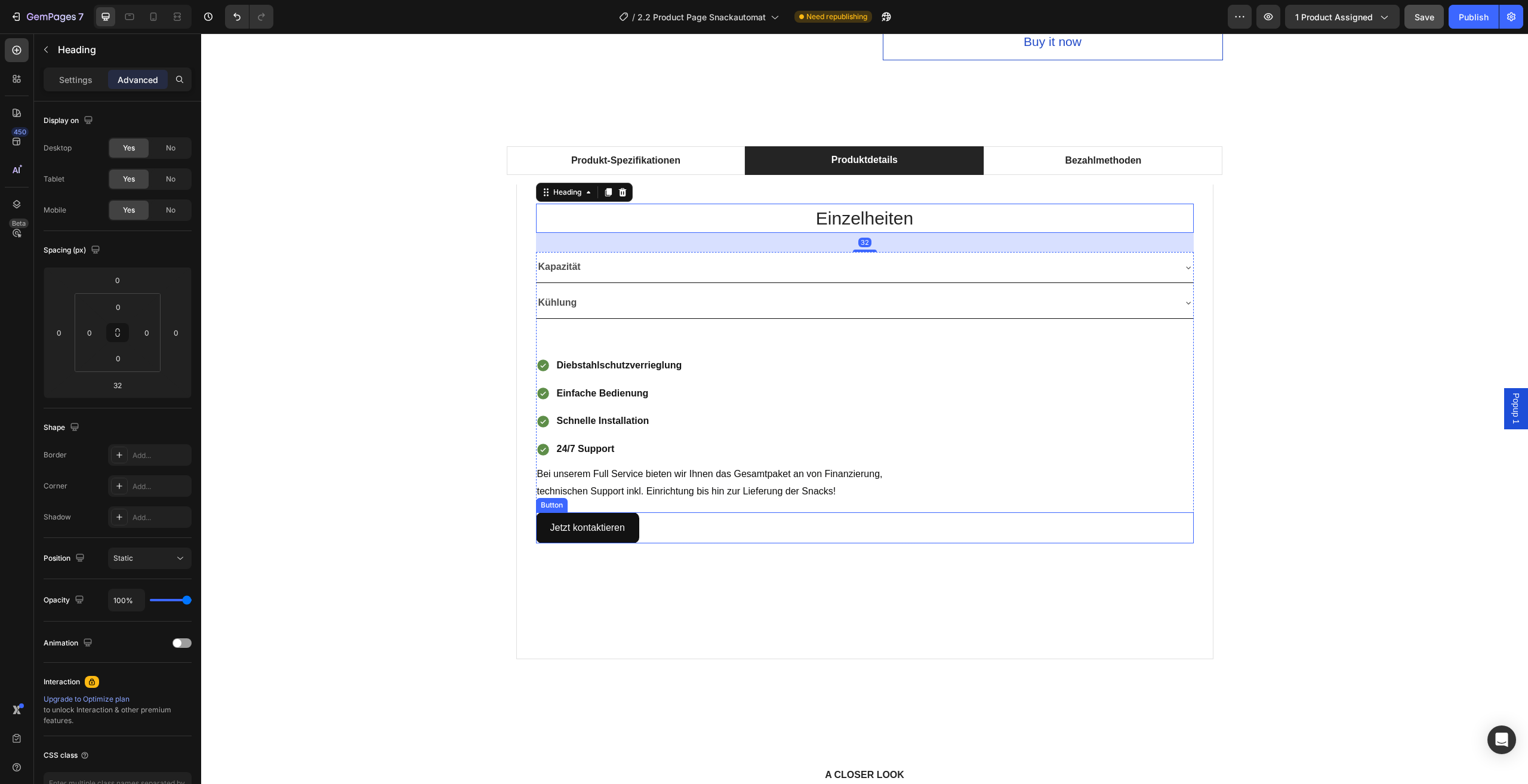
click at [1150, 531] on div "Jetzt kontaktieren Button" at bounding box center [864, 528] width 658 height 32
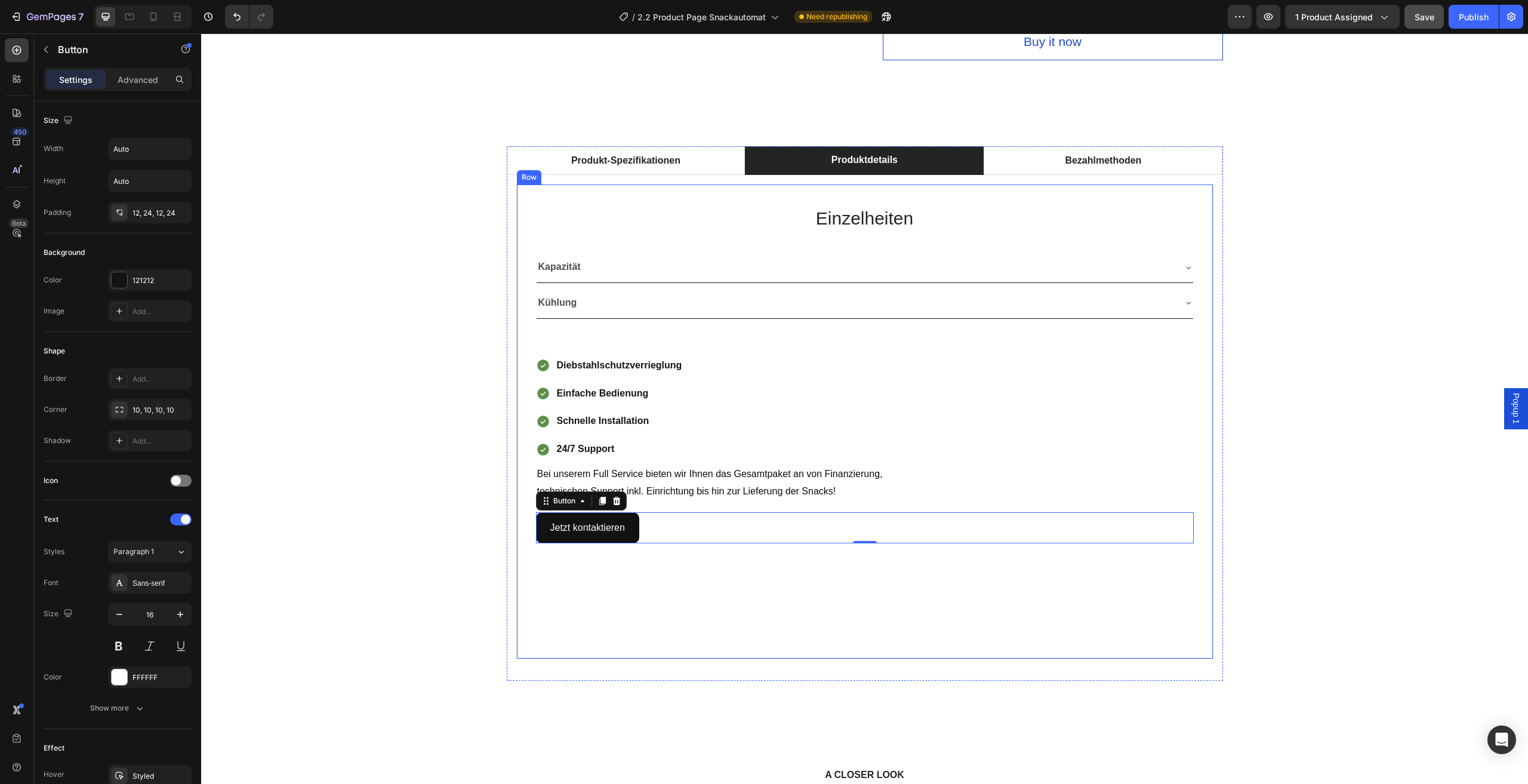
click at [1174, 202] on div "Einzelheiten Heading Kapazität Kühlung Accordion Row Diebstahlschutzverrieglung…" at bounding box center [864, 421] width 697 height 475
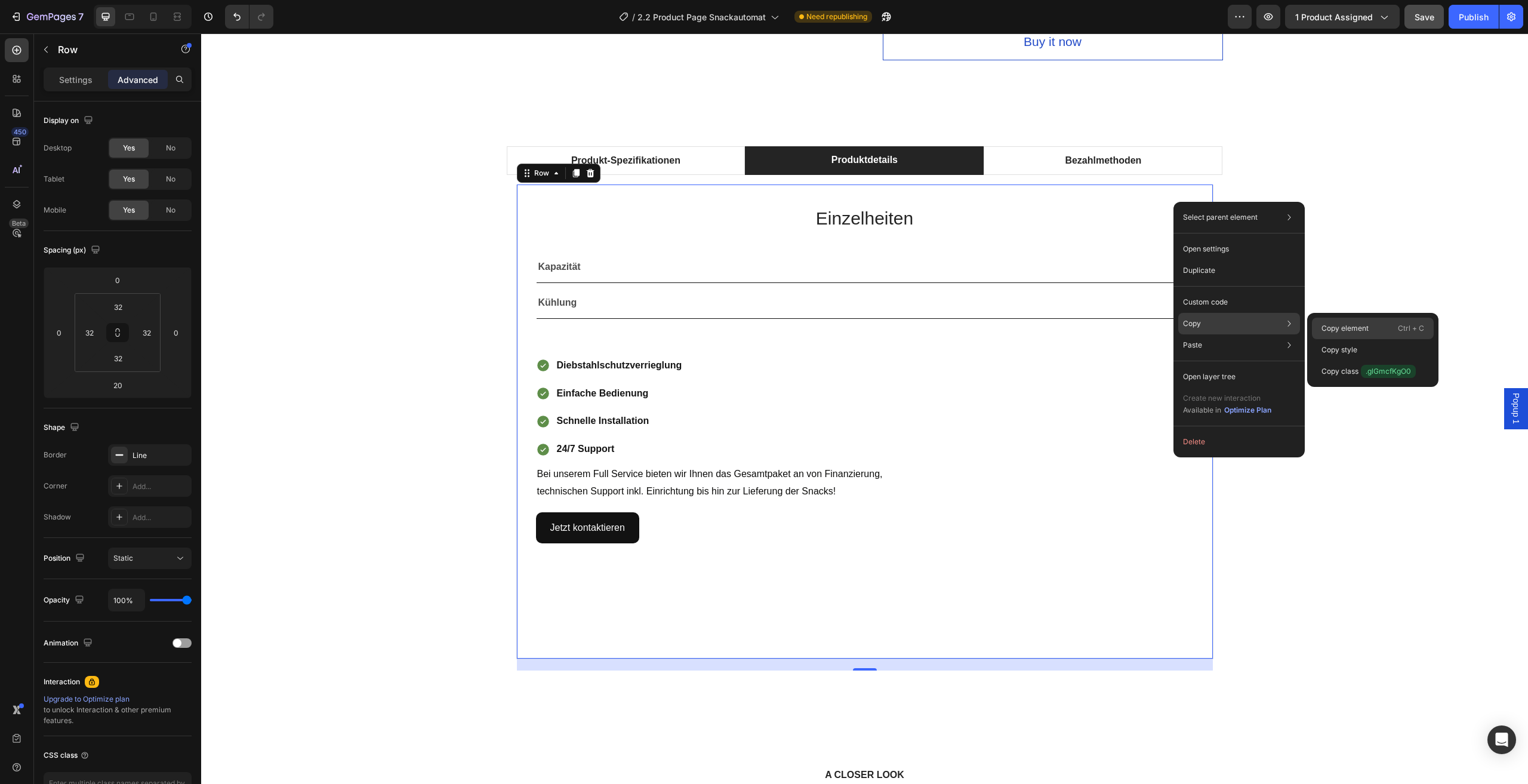
click at [1336, 324] on p "Copy element" at bounding box center [1346, 328] width 47 height 11
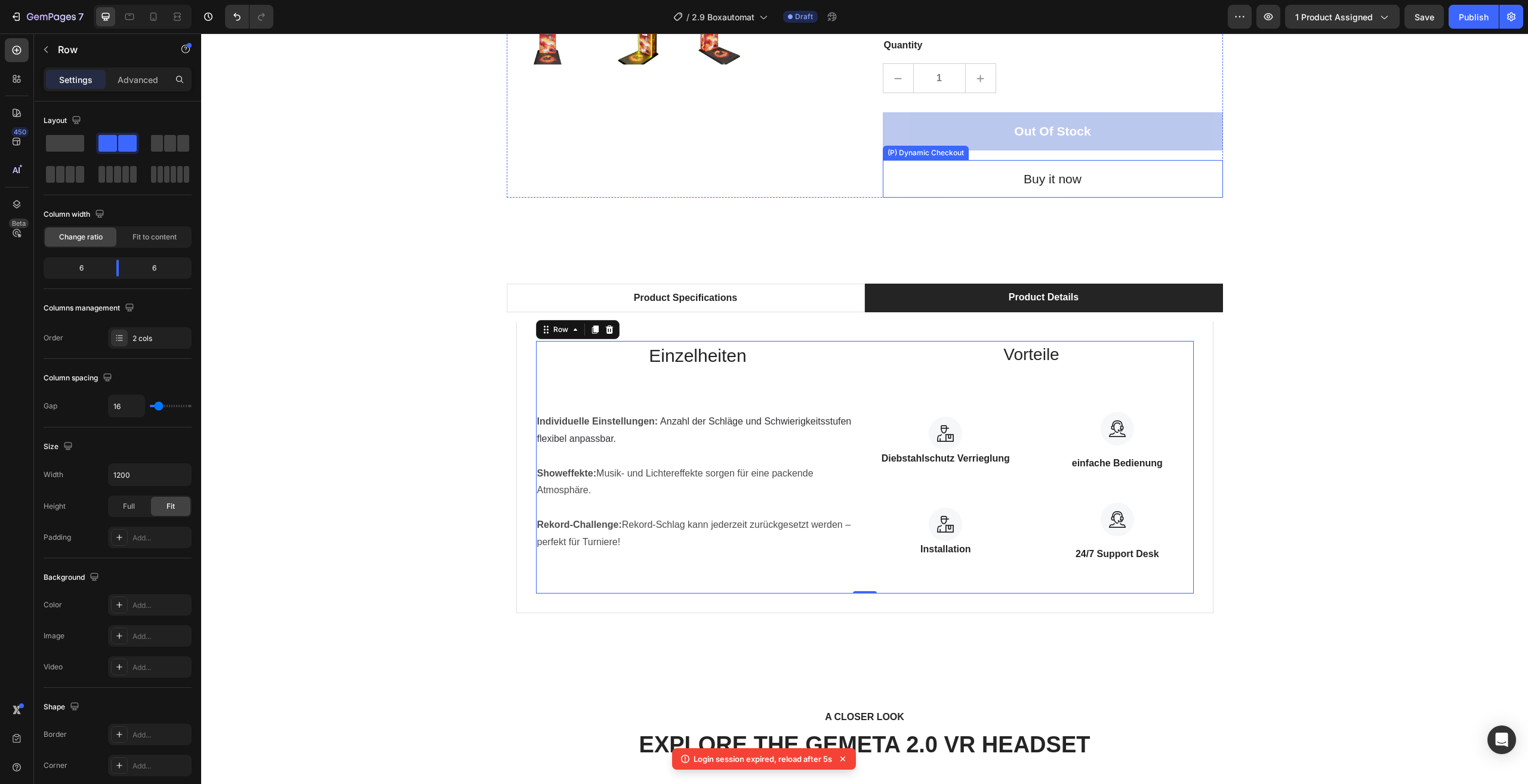
scroll to position [477, 0]
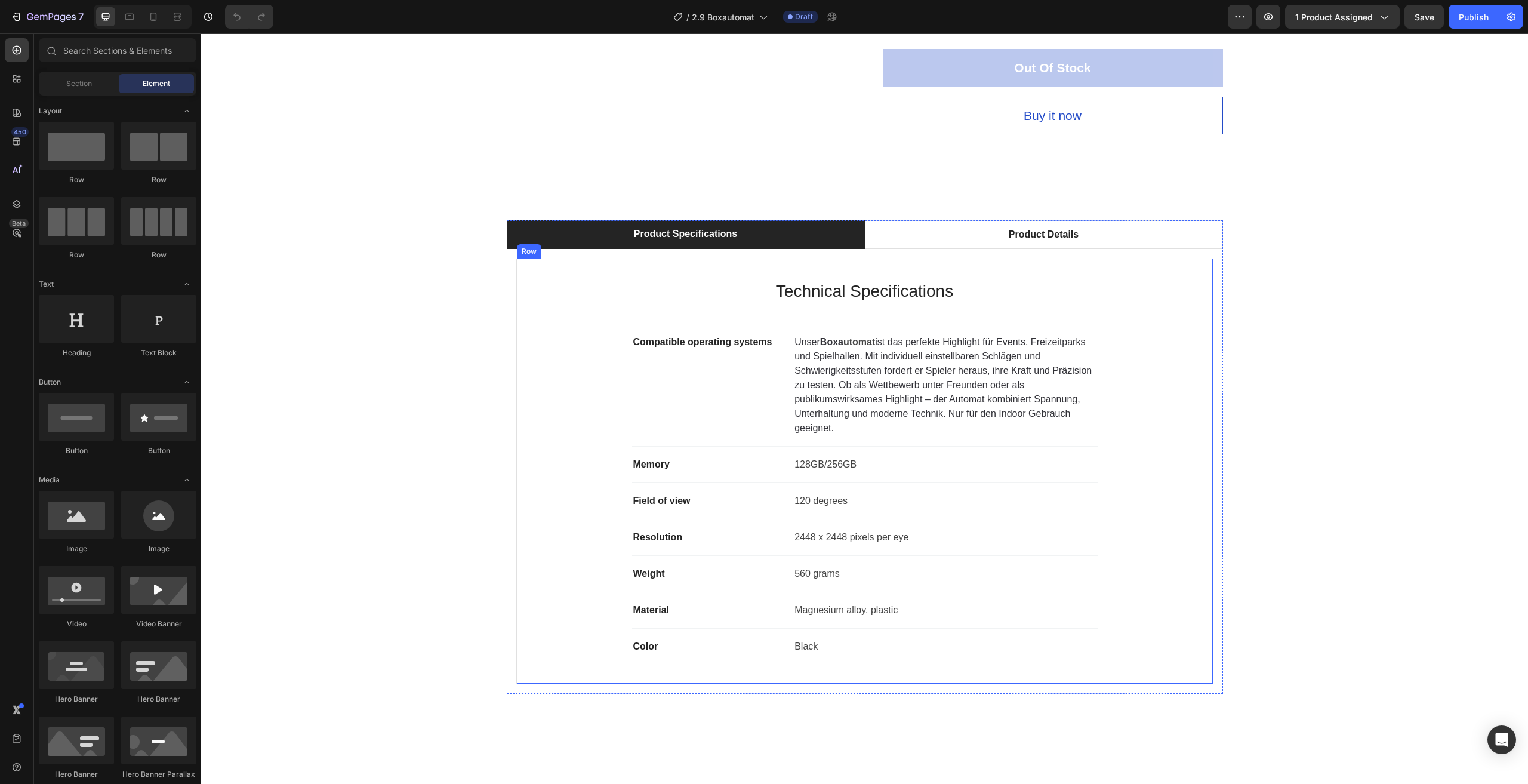
scroll to position [537, 0]
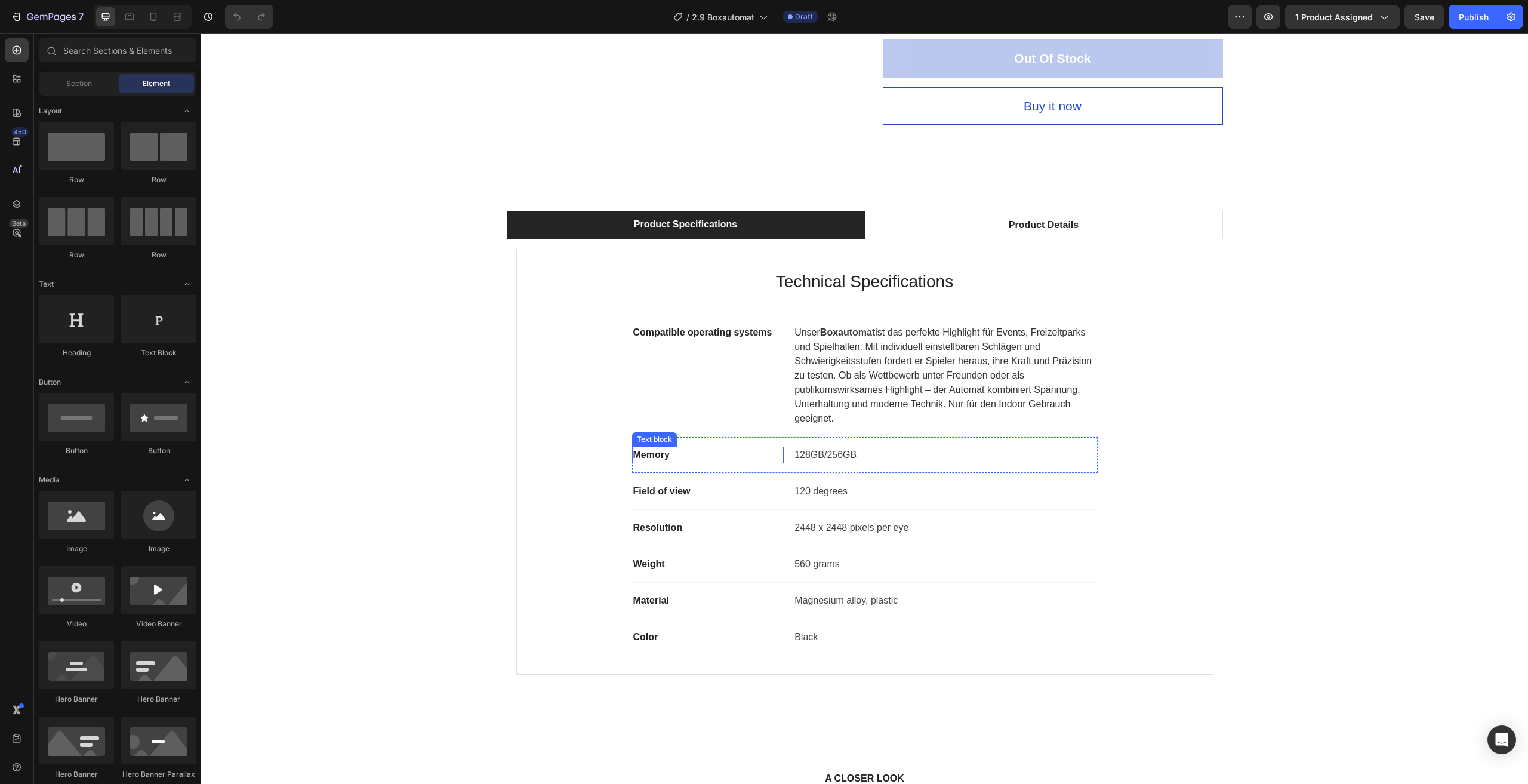
click at [658, 457] on p "Memory" at bounding box center [708, 455] width 150 height 14
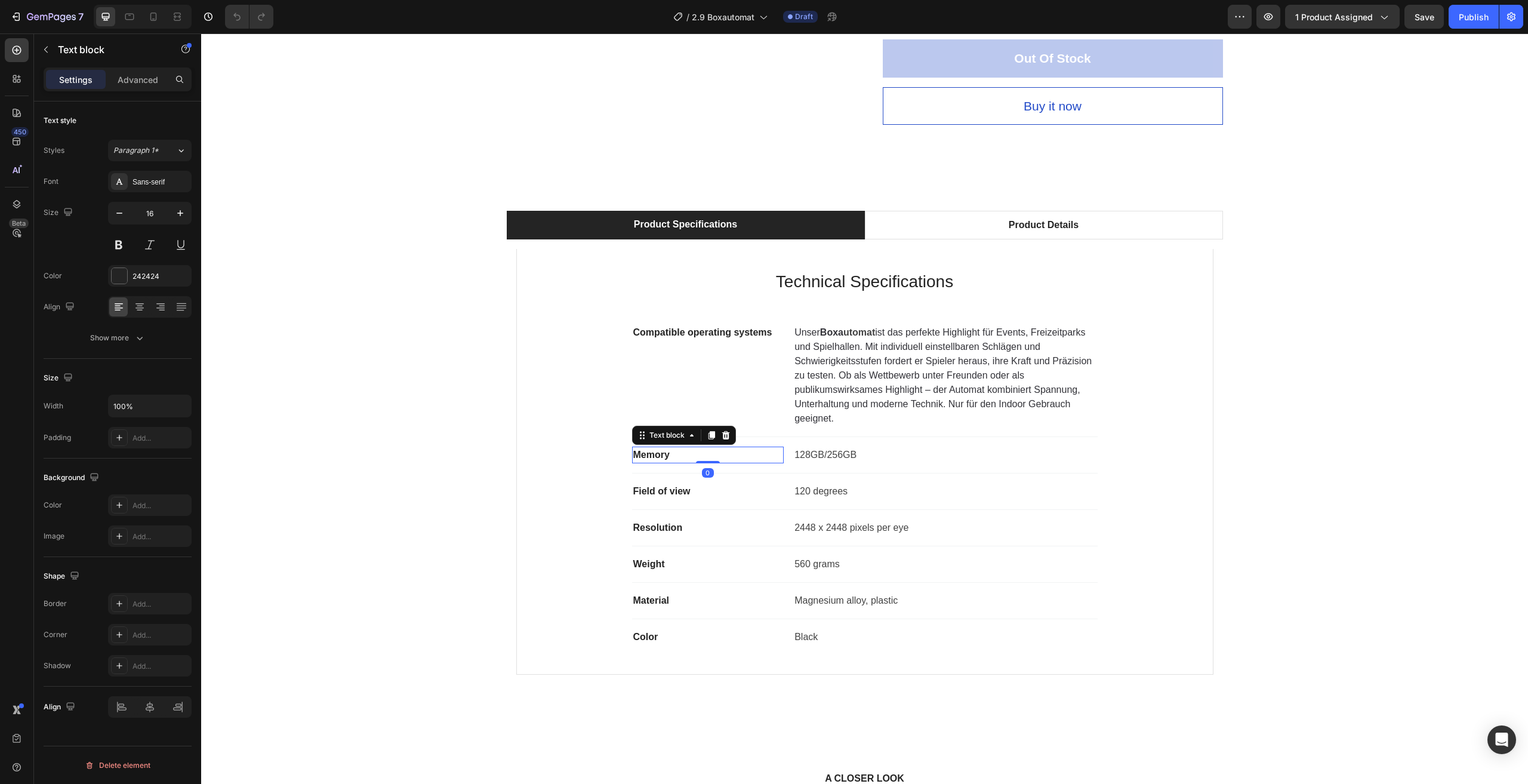
click at [673, 453] on p "Memory" at bounding box center [708, 455] width 150 height 14
click at [684, 490] on p "Field of view" at bounding box center [708, 491] width 150 height 14
click at [697, 492] on p "Field of view" at bounding box center [708, 491] width 150 height 14
click at [672, 529] on p "Resolution" at bounding box center [708, 528] width 150 height 14
click at [685, 522] on p "Resolution" at bounding box center [708, 528] width 150 height 14
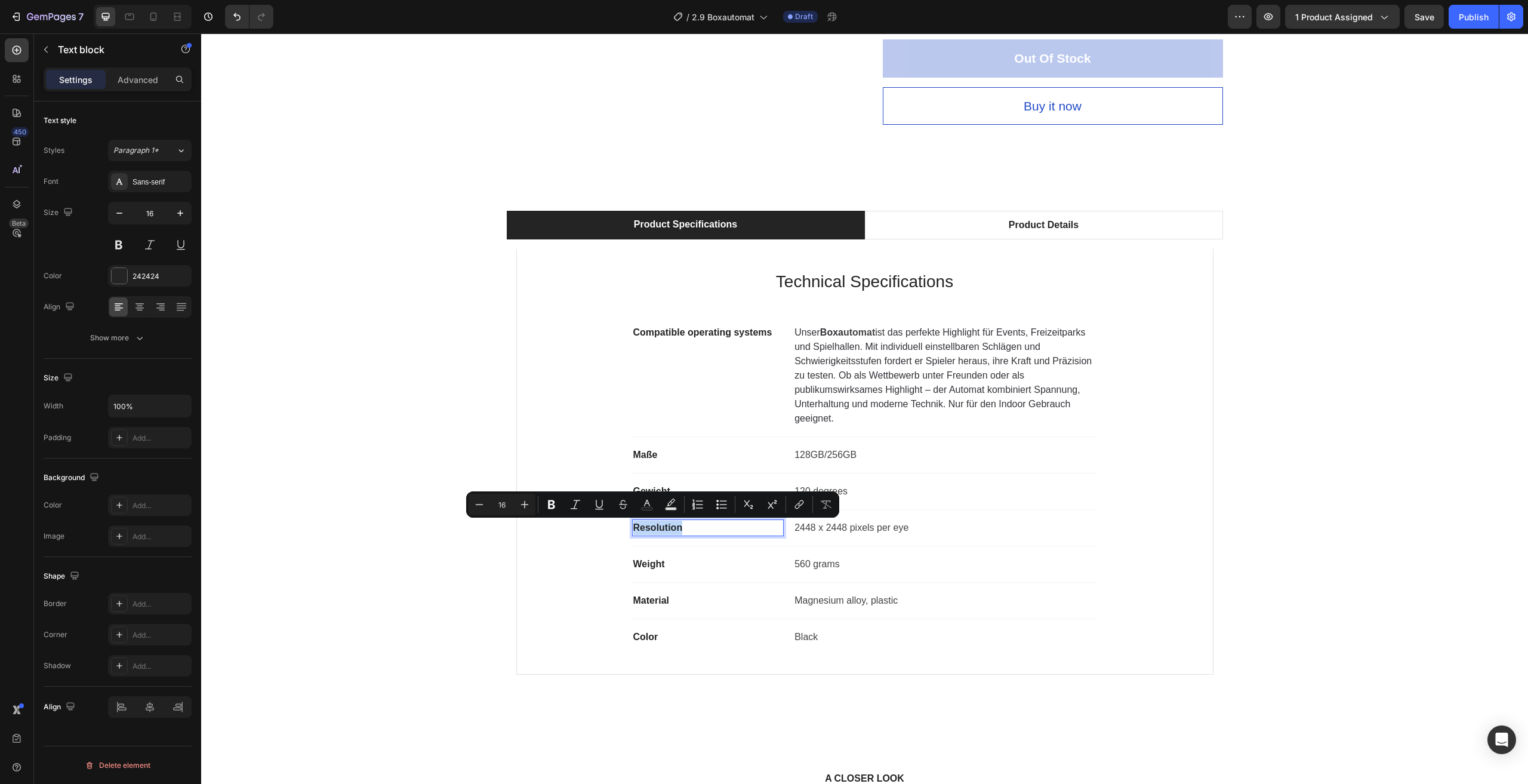
drag, startPoint x: 684, startPoint y: 525, endPoint x: 630, endPoint y: 528, distance: 54.1
click at [633, 528] on p "Resolution" at bounding box center [708, 528] width 150 height 14
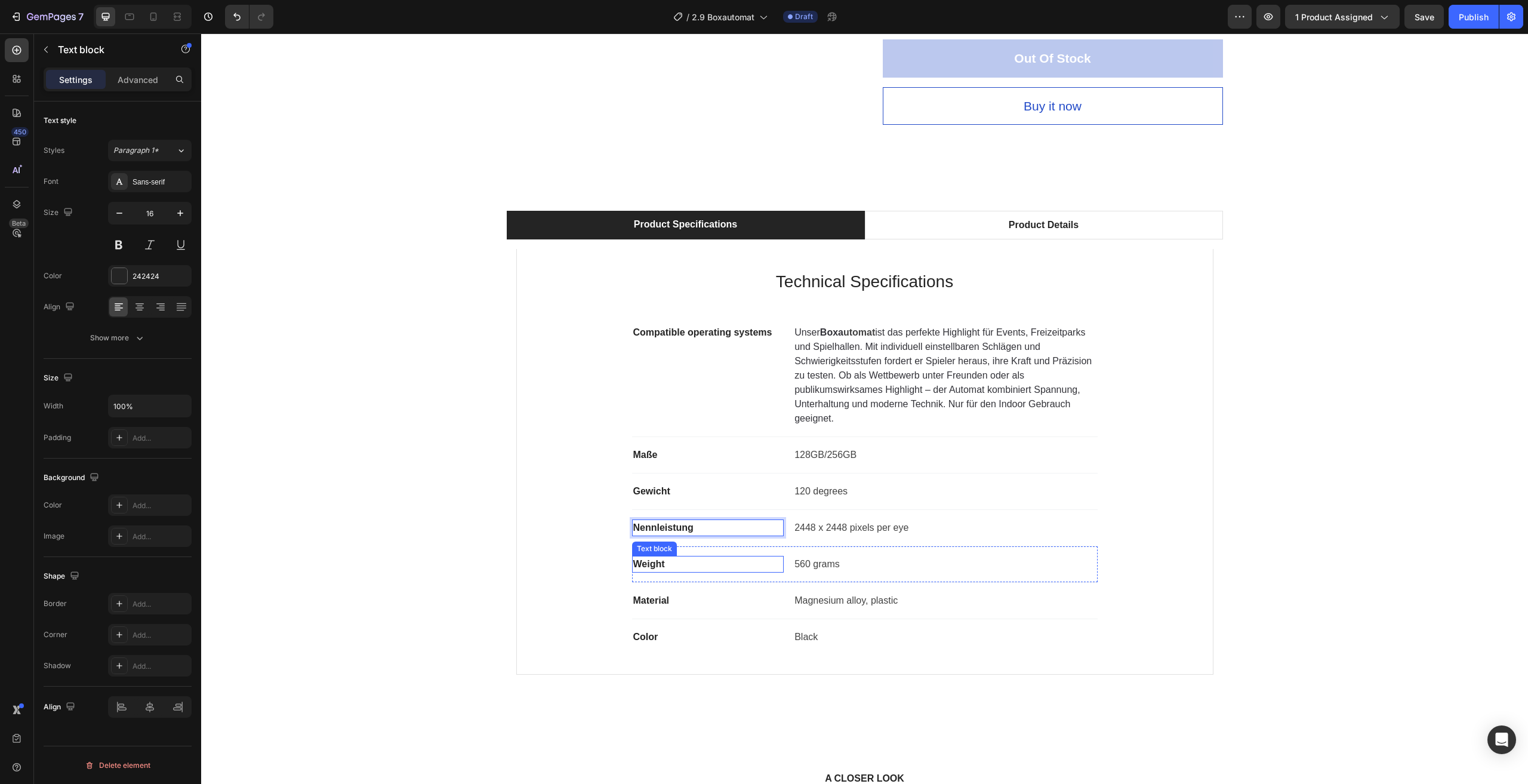
click at [658, 564] on p "Weight" at bounding box center [708, 564] width 150 height 14
click at [691, 559] on p "Weight" at bounding box center [708, 564] width 150 height 14
click at [689, 562] on p "Weight" at bounding box center [708, 564] width 150 height 14
click at [650, 602] on p "Material" at bounding box center [708, 600] width 150 height 14
click at [667, 601] on p "Material" at bounding box center [708, 600] width 150 height 14
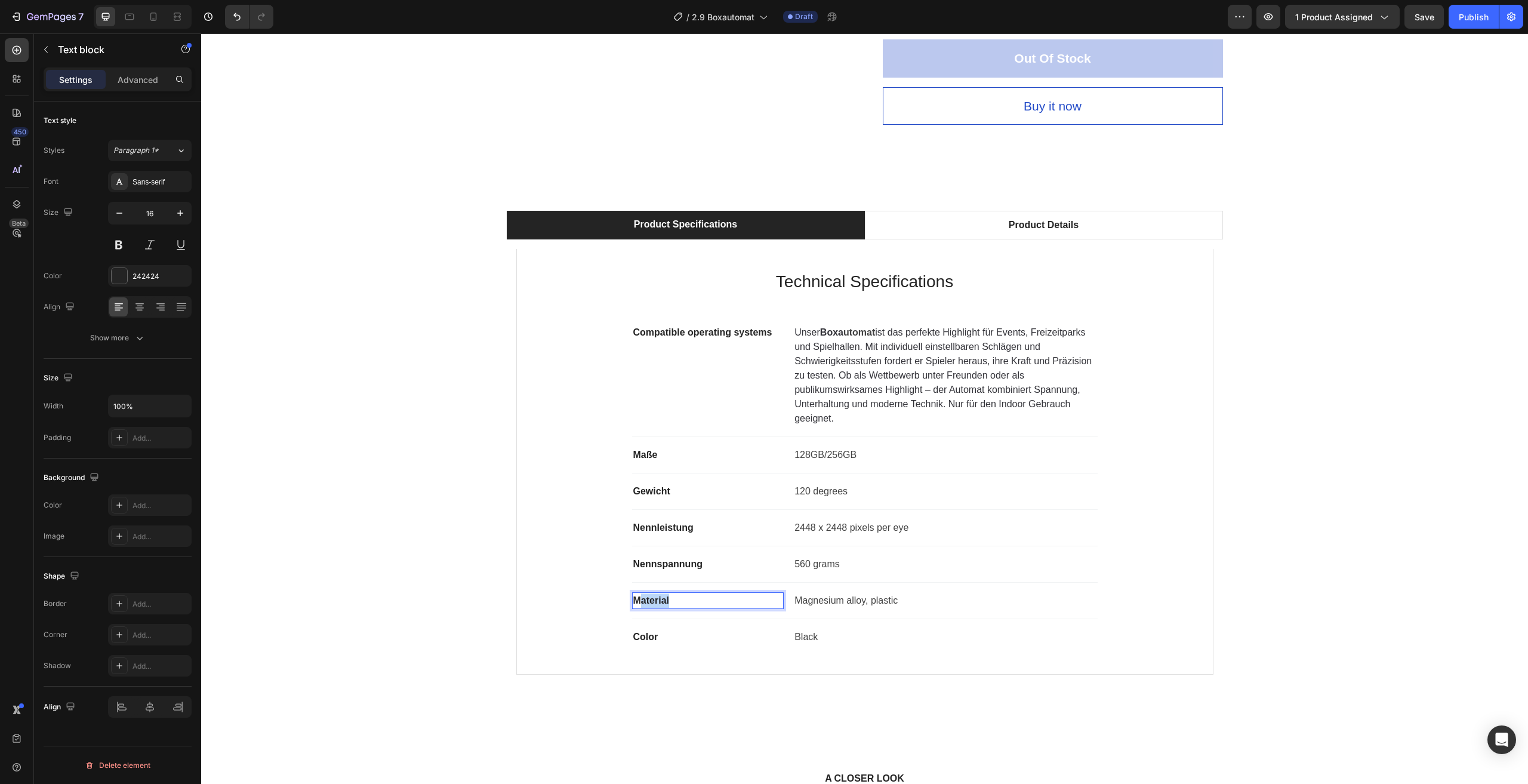
drag, startPoint x: 673, startPoint y: 602, endPoint x: 635, endPoint y: 604, distance: 38.1
click at [635, 604] on p "Material" at bounding box center [708, 600] width 150 height 14
click at [650, 637] on p "Color" at bounding box center [708, 637] width 150 height 14
click at [662, 633] on p "Color" at bounding box center [708, 637] width 150 height 14
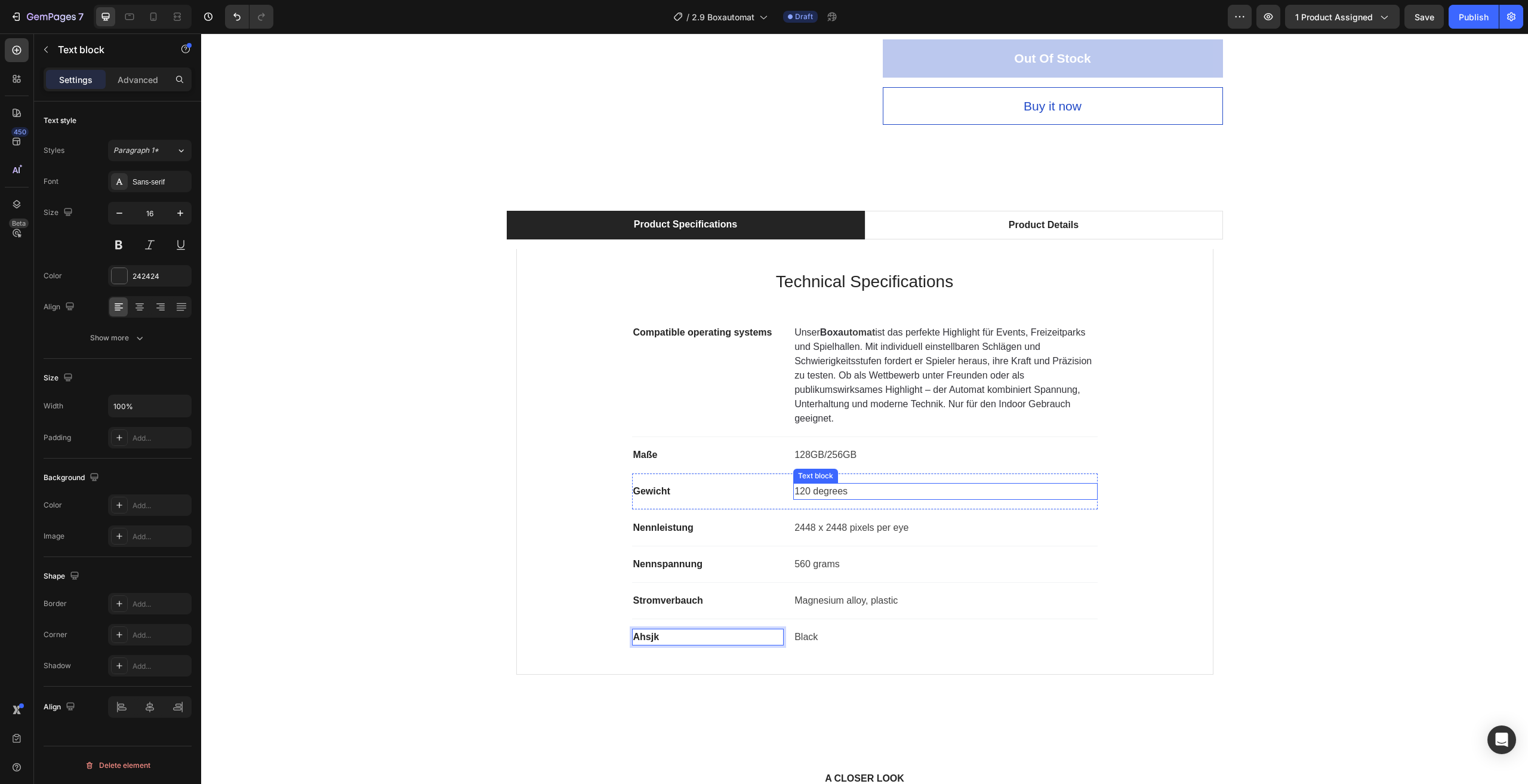
click at [830, 490] on p "120 degrees" at bounding box center [945, 491] width 302 height 14
click at [862, 486] on p "120 degrees" at bounding box center [945, 491] width 302 height 14
drag, startPoint x: 866, startPoint y: 488, endPoint x: 774, endPoint y: 490, distance: 92.0
click at [775, 494] on div "Gewicht Text block 120 degrees Text block 0 Row" at bounding box center [864, 491] width 465 height 36
click at [843, 448] on p "128GB/256GB" at bounding box center [945, 455] width 302 height 14
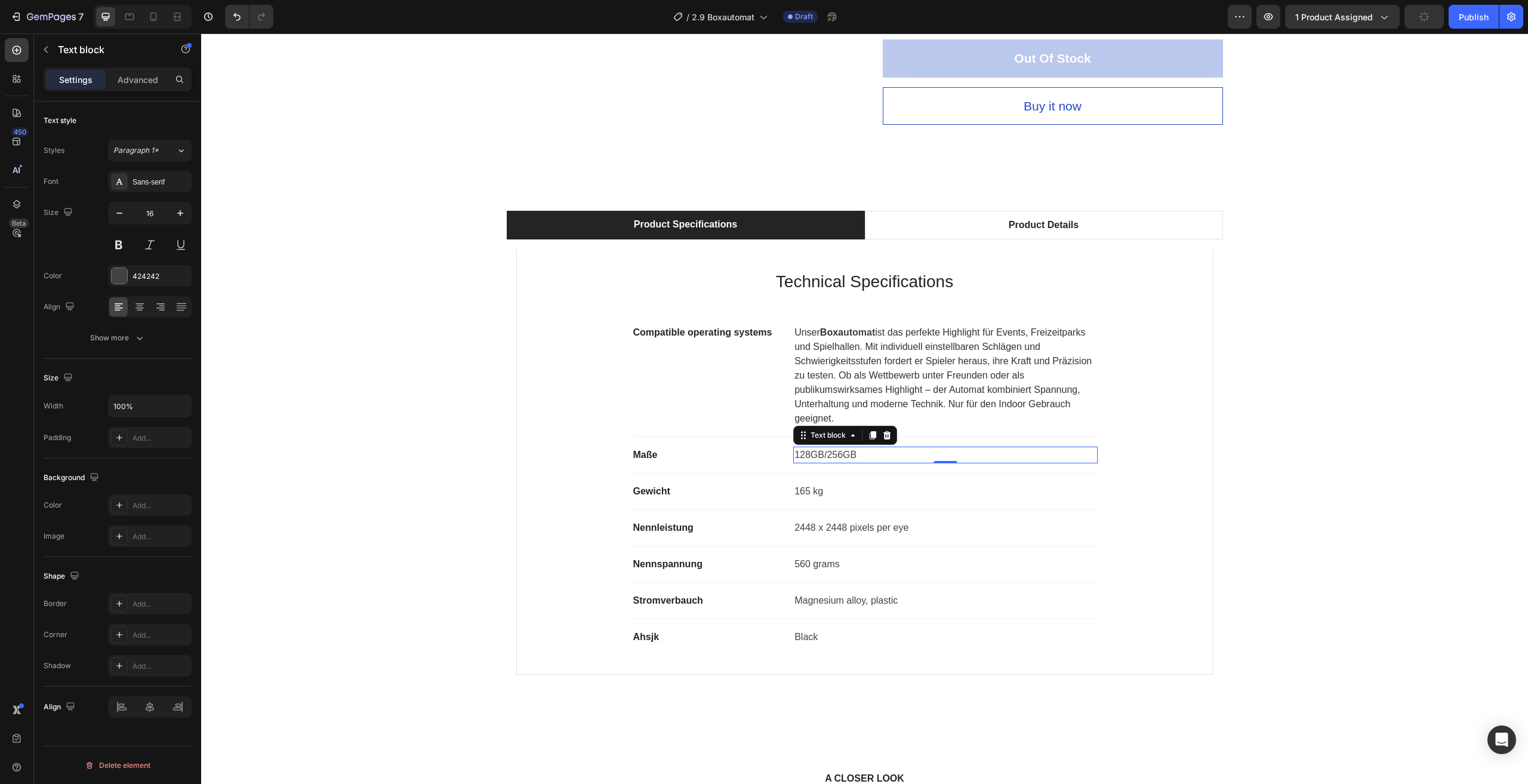
click at [860, 454] on p "128GB/256GB" at bounding box center [945, 455] width 302 height 14
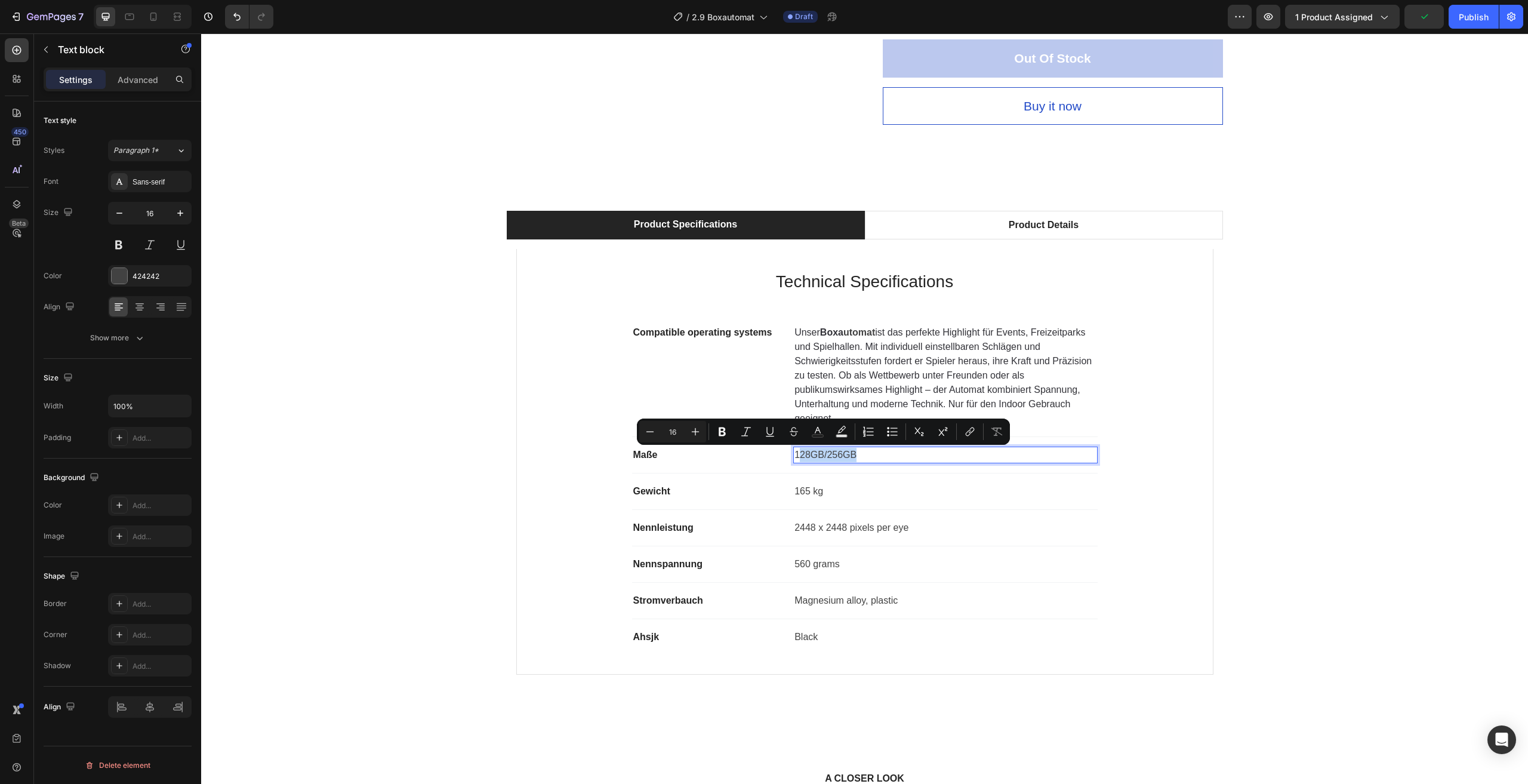
drag, startPoint x: 860, startPoint y: 451, endPoint x: 798, endPoint y: 455, distance: 62.1
click at [798, 455] on p "128GB/256GB" at bounding box center [945, 455] width 302 height 14
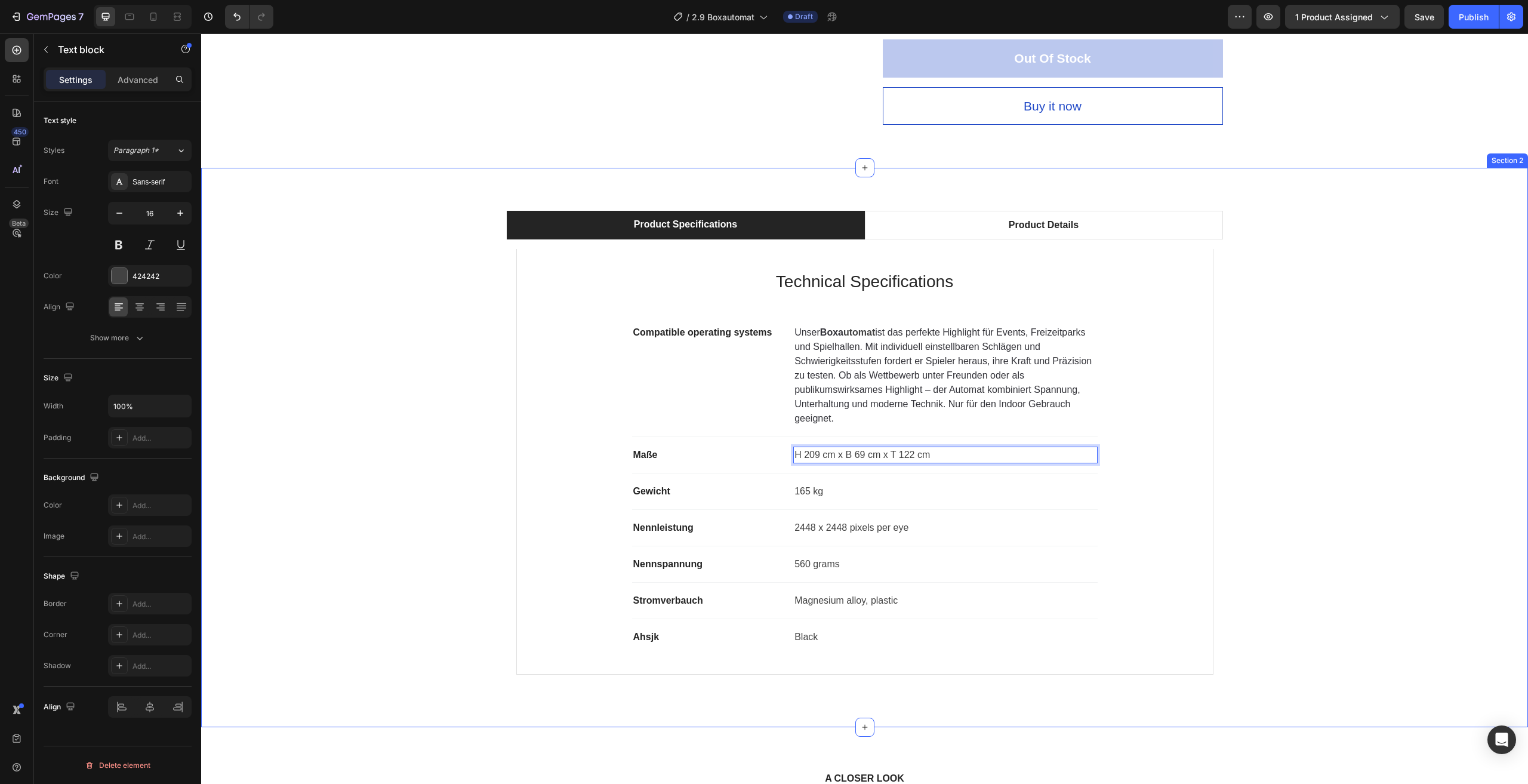
click at [1304, 429] on div "Product Specifications Product Details Technical Specifications Heading Compati…" at bounding box center [864, 447] width 1309 height 473
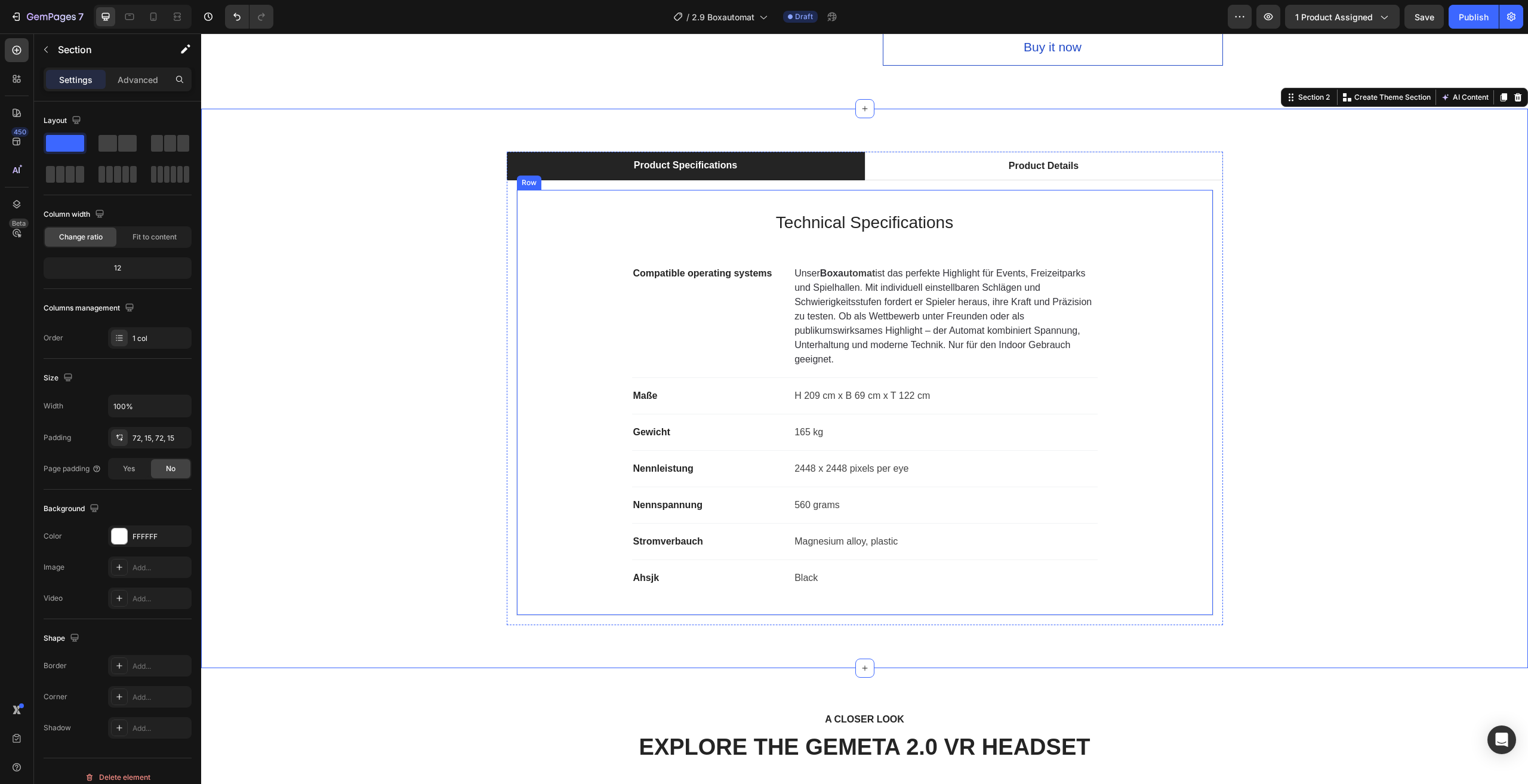
scroll to position [597, 0]
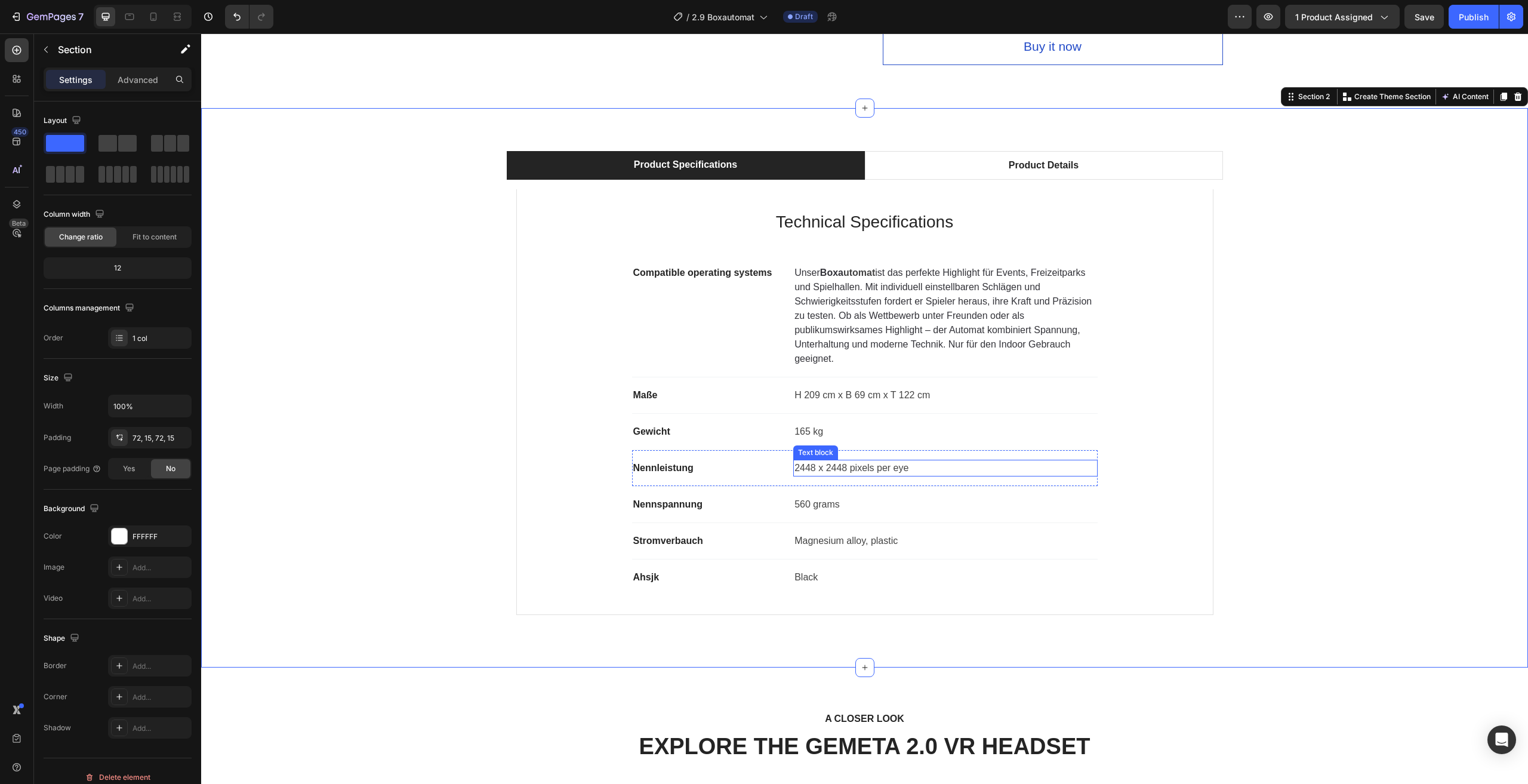
click at [849, 467] on p "2448 x 2448 pixels per eye" at bounding box center [945, 468] width 302 height 14
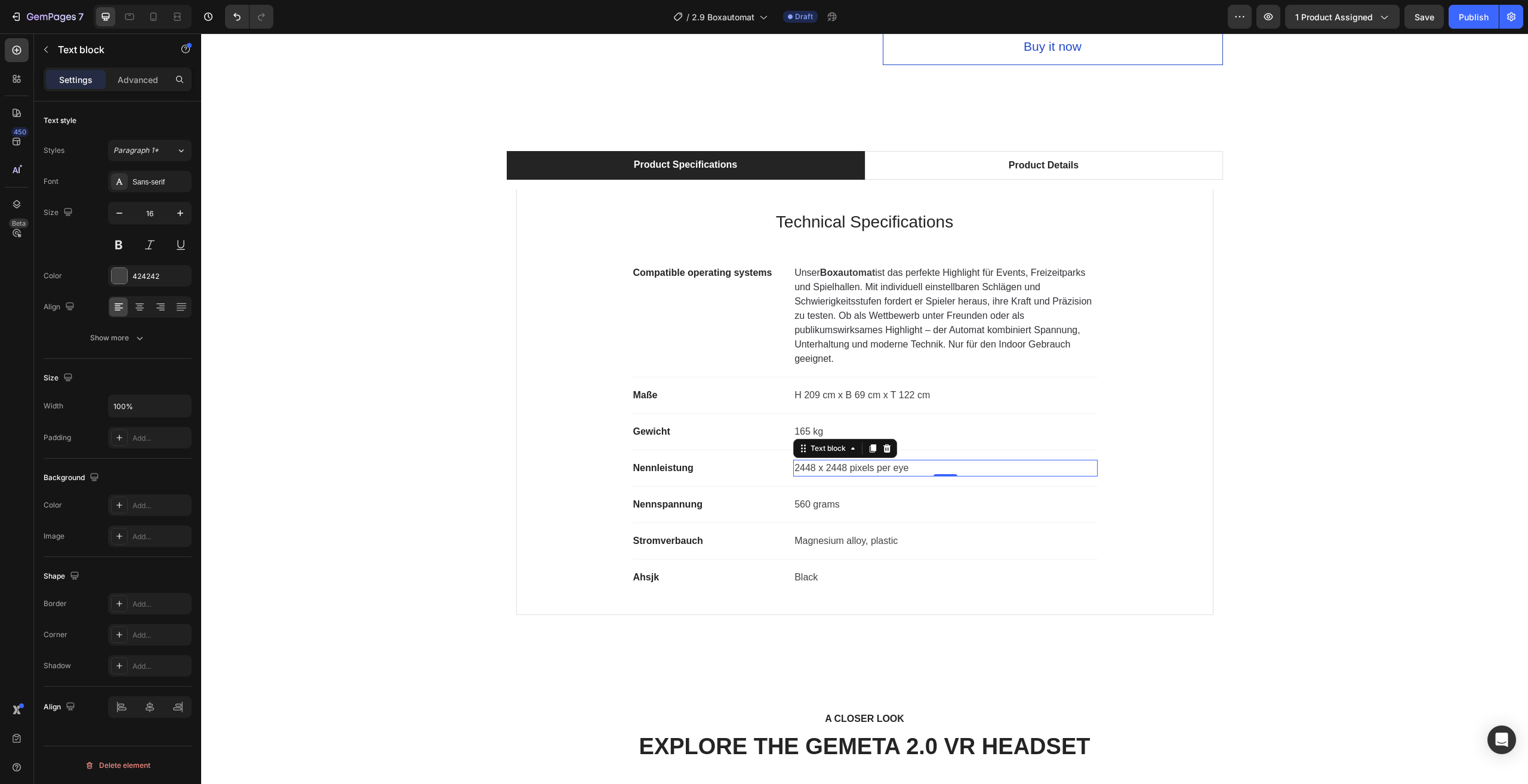
click at [913, 465] on p "2448 x 2448 pixels per eye" at bounding box center [945, 468] width 302 height 14
drag, startPoint x: 919, startPoint y: 465, endPoint x: 784, endPoint y: 470, distance: 135.1
click at [784, 470] on div "Nennleistung Text block 2448 x 2448 pixels per eye Text block 0 Row" at bounding box center [864, 468] width 465 height 36
click at [835, 498] on p "560 grams" at bounding box center [945, 504] width 302 height 14
click at [838, 504] on p "560 grams" at bounding box center [945, 504] width 302 height 14
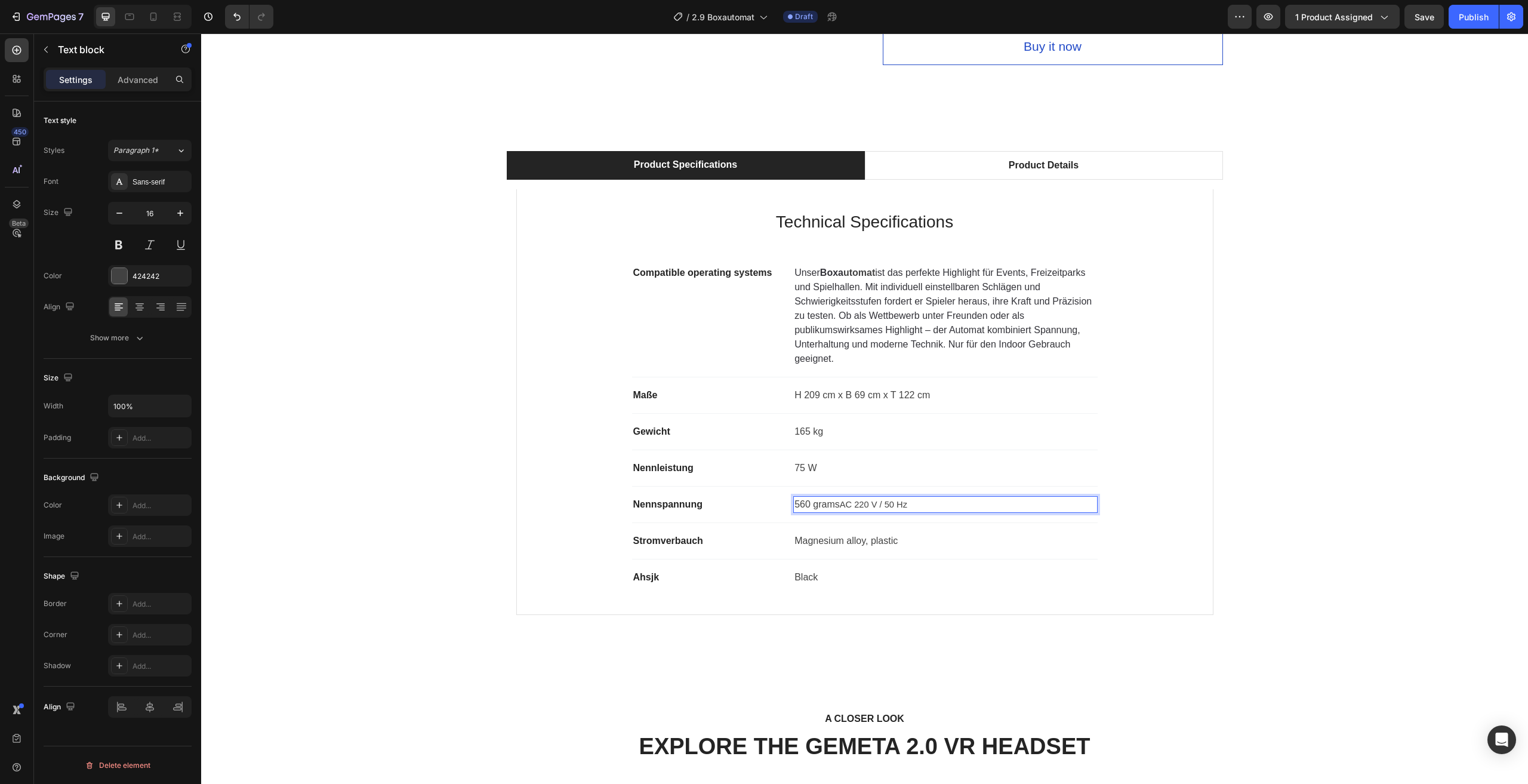
click at [840, 506] on span "AC 220 V / 50 Hz" at bounding box center [874, 504] width 67 height 10
click at [912, 545] on p "Magnesium alloy, plastic" at bounding box center [945, 541] width 302 height 14
click at [909, 541] on p "Magnesium alloy, plastic" at bounding box center [945, 541] width 302 height 14
drag, startPoint x: 901, startPoint y: 541, endPoint x: 793, endPoint y: 540, distance: 108.0
click at [795, 540] on p "Magnesium alloy, plastic" at bounding box center [945, 541] width 302 height 14
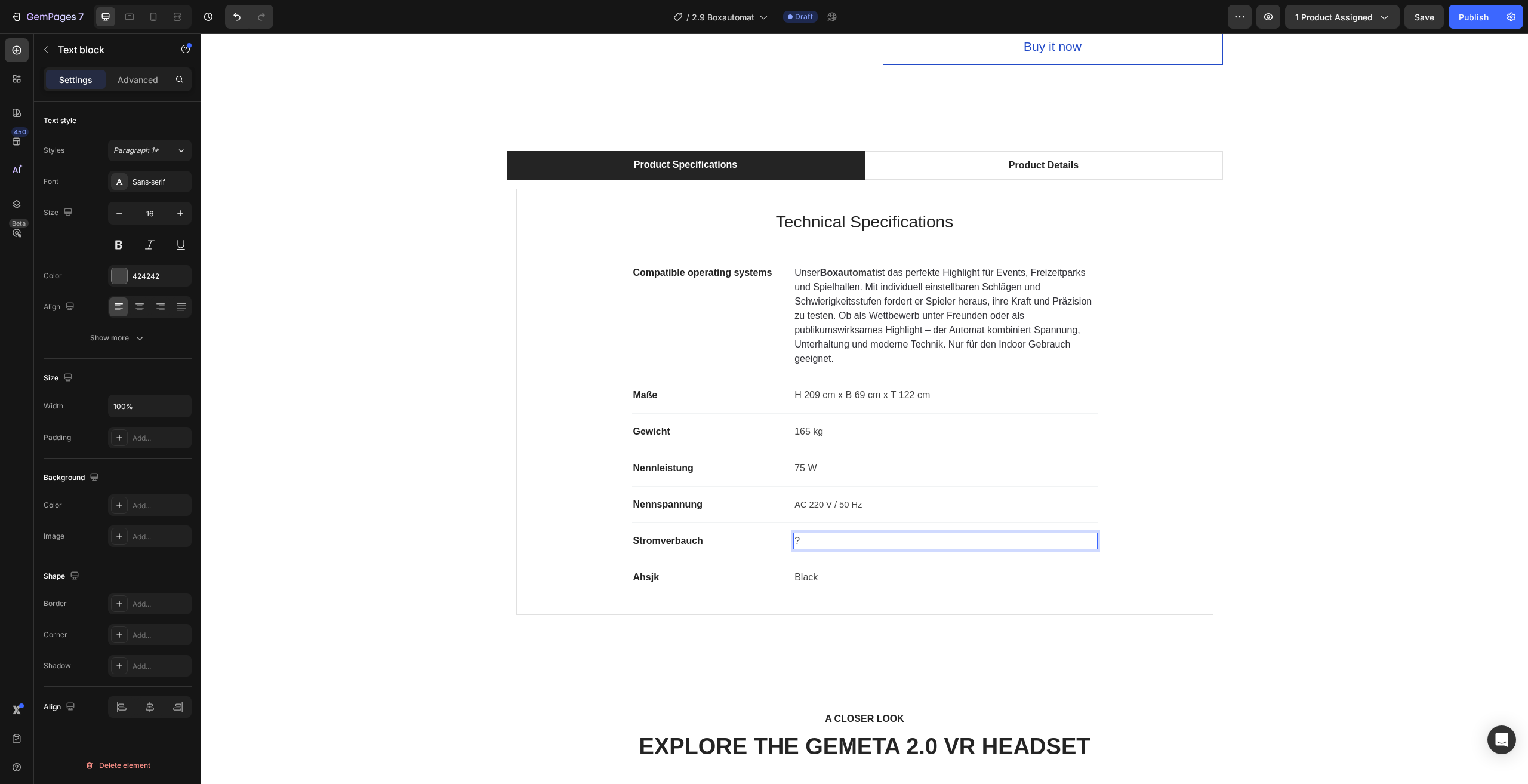
click at [824, 573] on p "Black" at bounding box center [945, 577] width 302 height 14
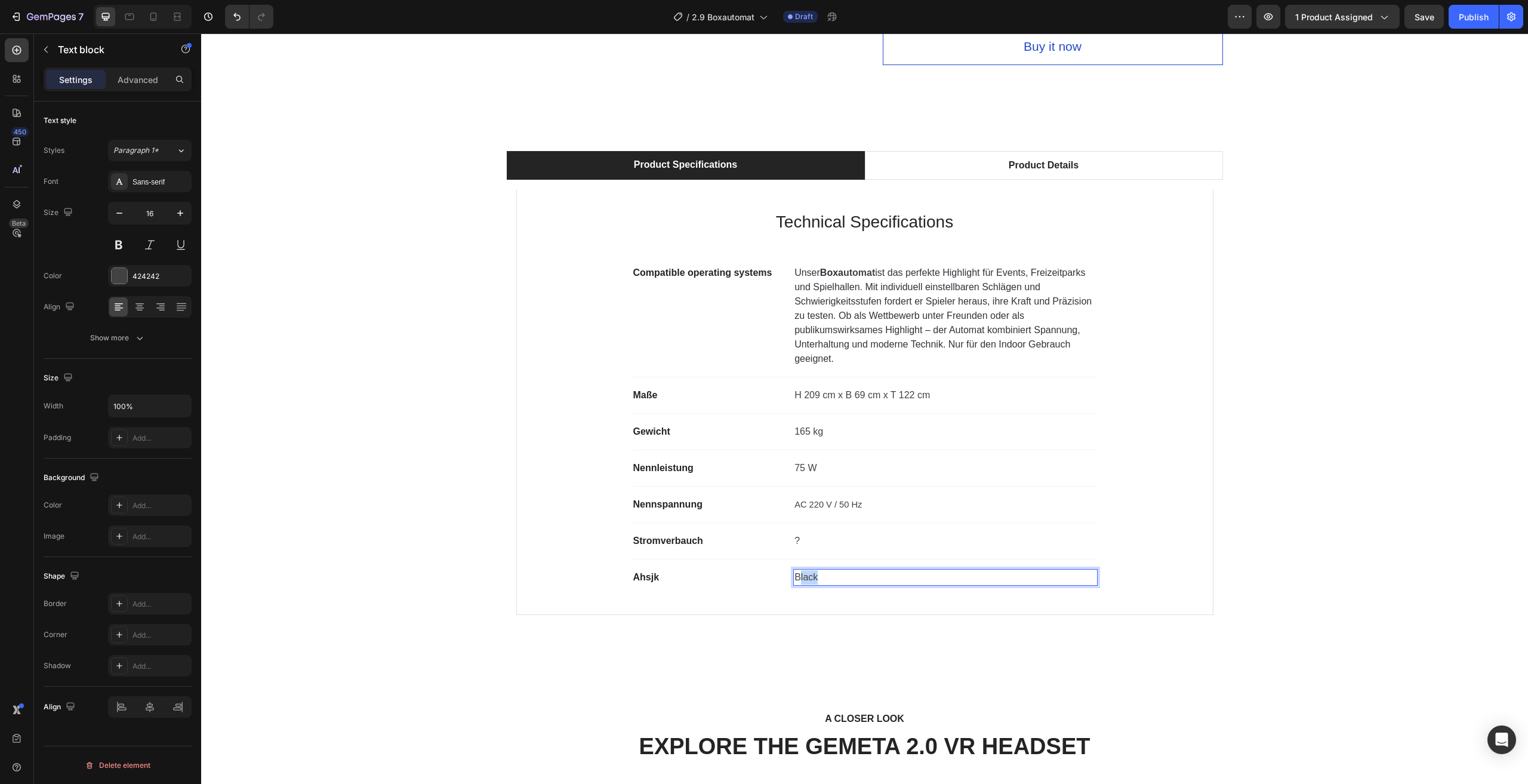
drag, startPoint x: 819, startPoint y: 577, endPoint x: 797, endPoint y: 581, distance: 22.4
click at [797, 581] on p "Black" at bounding box center [945, 577] width 302 height 14
click at [1330, 450] on div "Product Specifications Product Details Technical Specifications Heading Compati…" at bounding box center [864, 387] width 1309 height 473
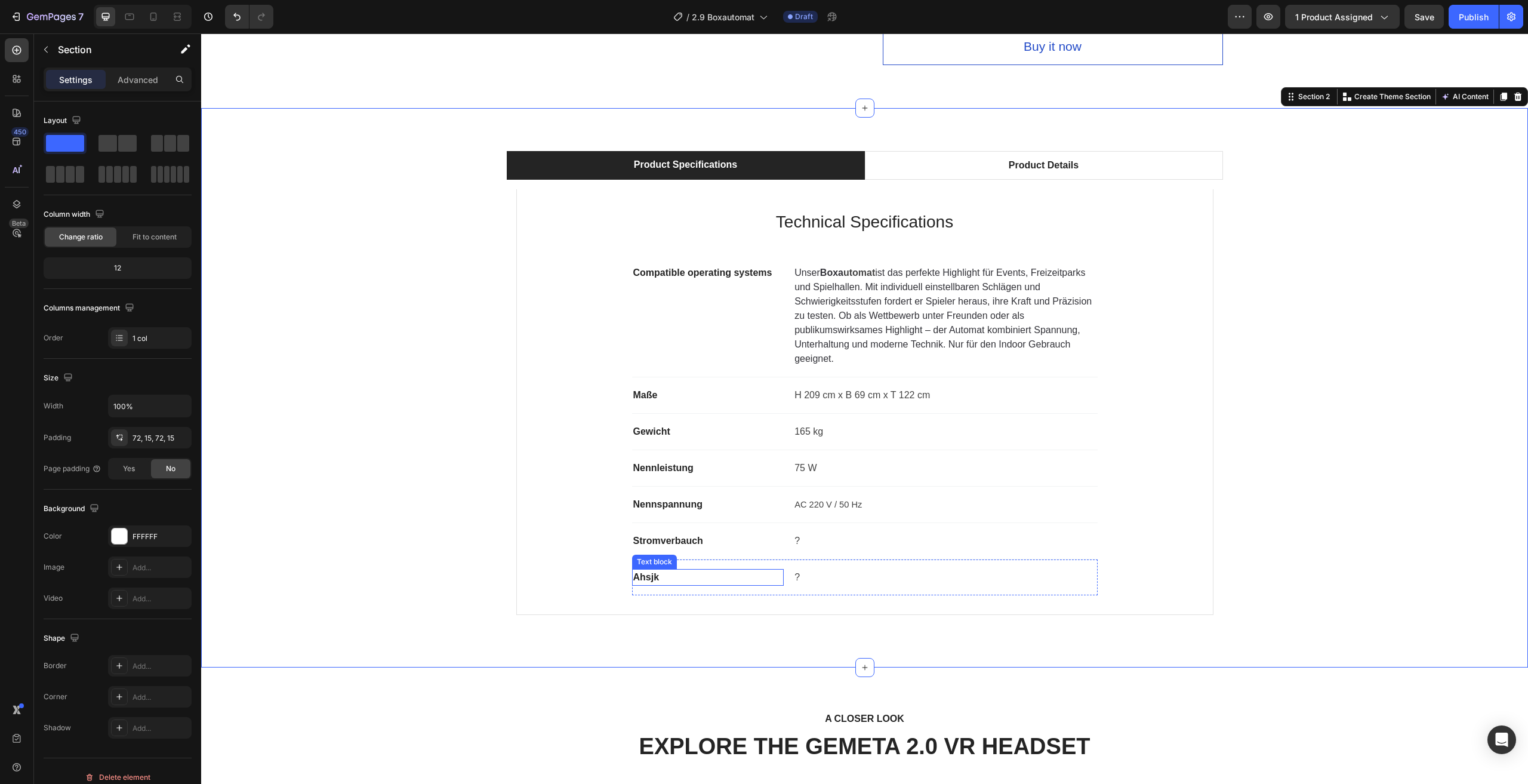
click at [715, 585] on p "Ahsjk" at bounding box center [708, 577] width 150 height 14
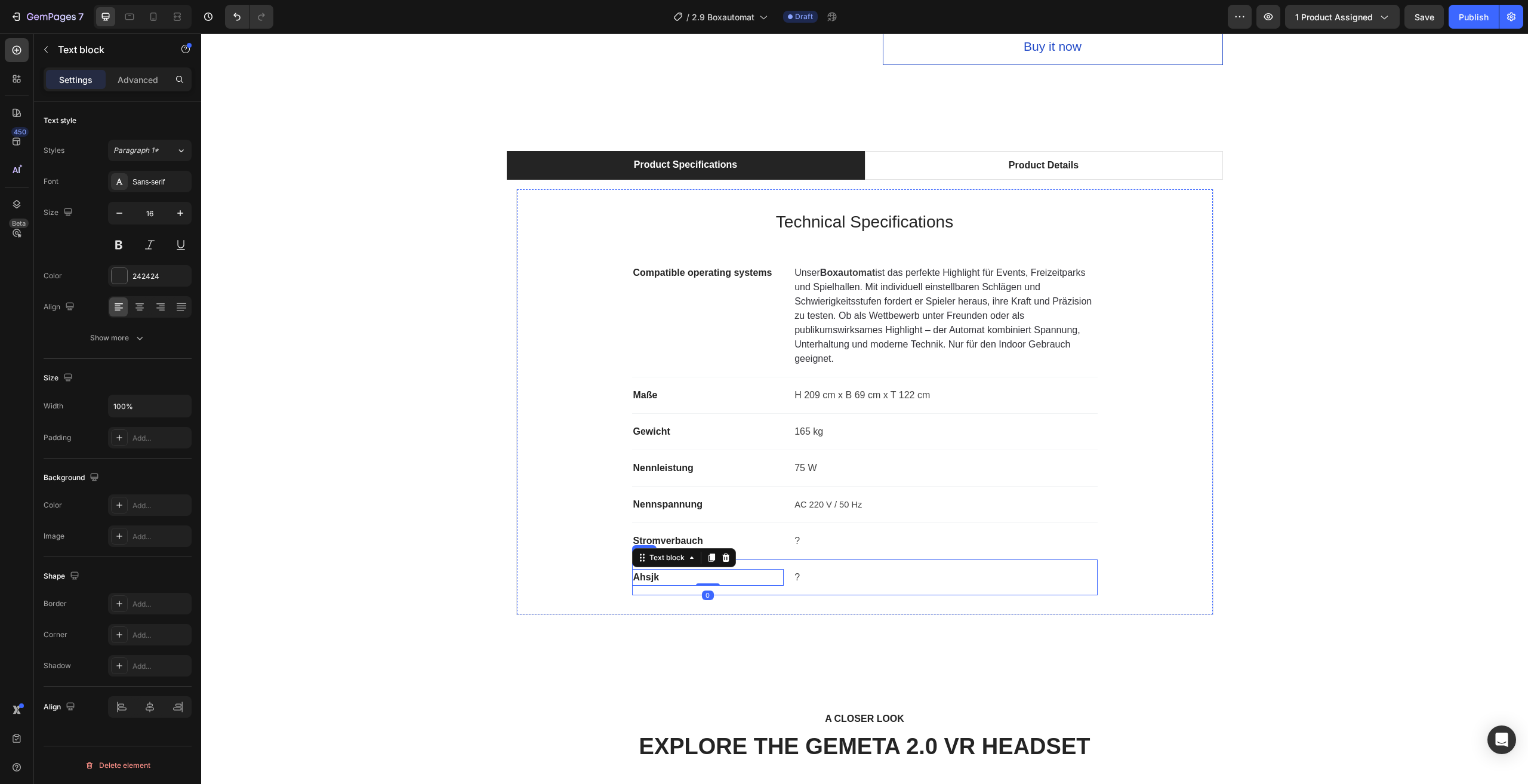
click at [893, 565] on div "Ahsjk Text block 0 ? Text block Row" at bounding box center [864, 577] width 465 height 36
click at [760, 575] on p "Ahsjk" at bounding box center [708, 577] width 150 height 14
click at [795, 567] on div "Ahsjk Text block 0 ? Text block Row" at bounding box center [864, 577] width 465 height 36
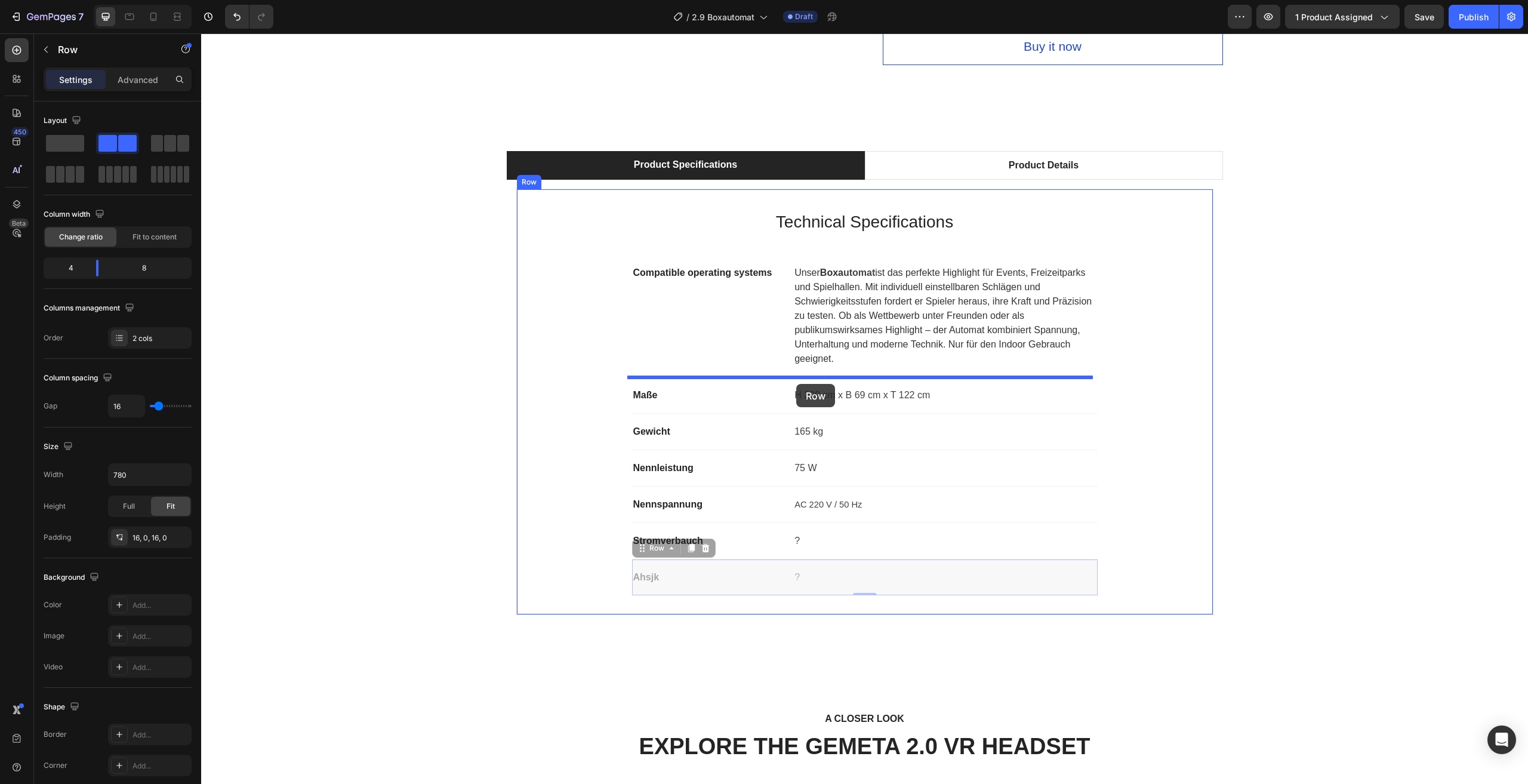
drag, startPoint x: 799, startPoint y: 565, endPoint x: 797, endPoint y: 384, distance: 181.0
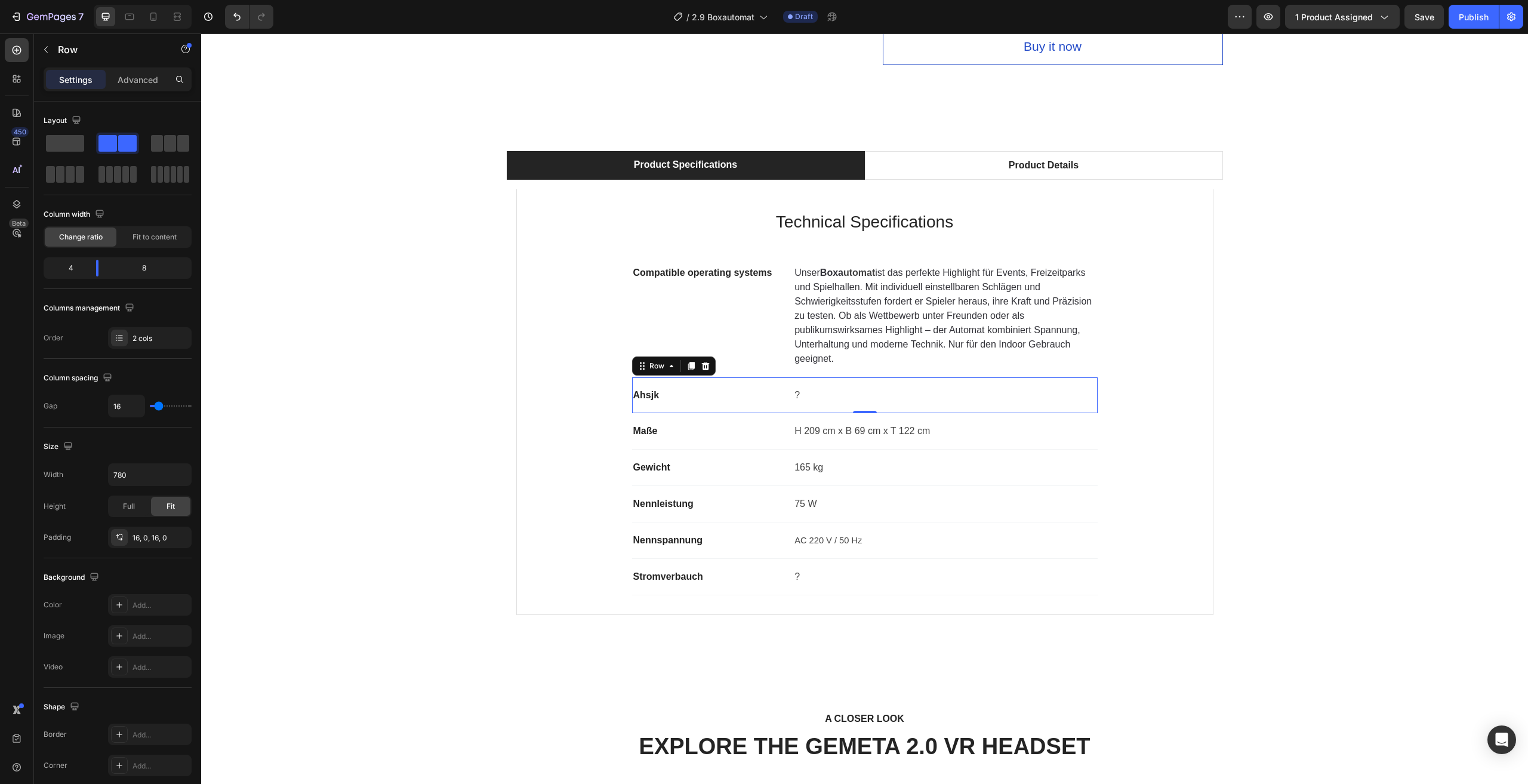
click at [664, 403] on div "Ahsjk" at bounding box center [708, 395] width 152 height 16
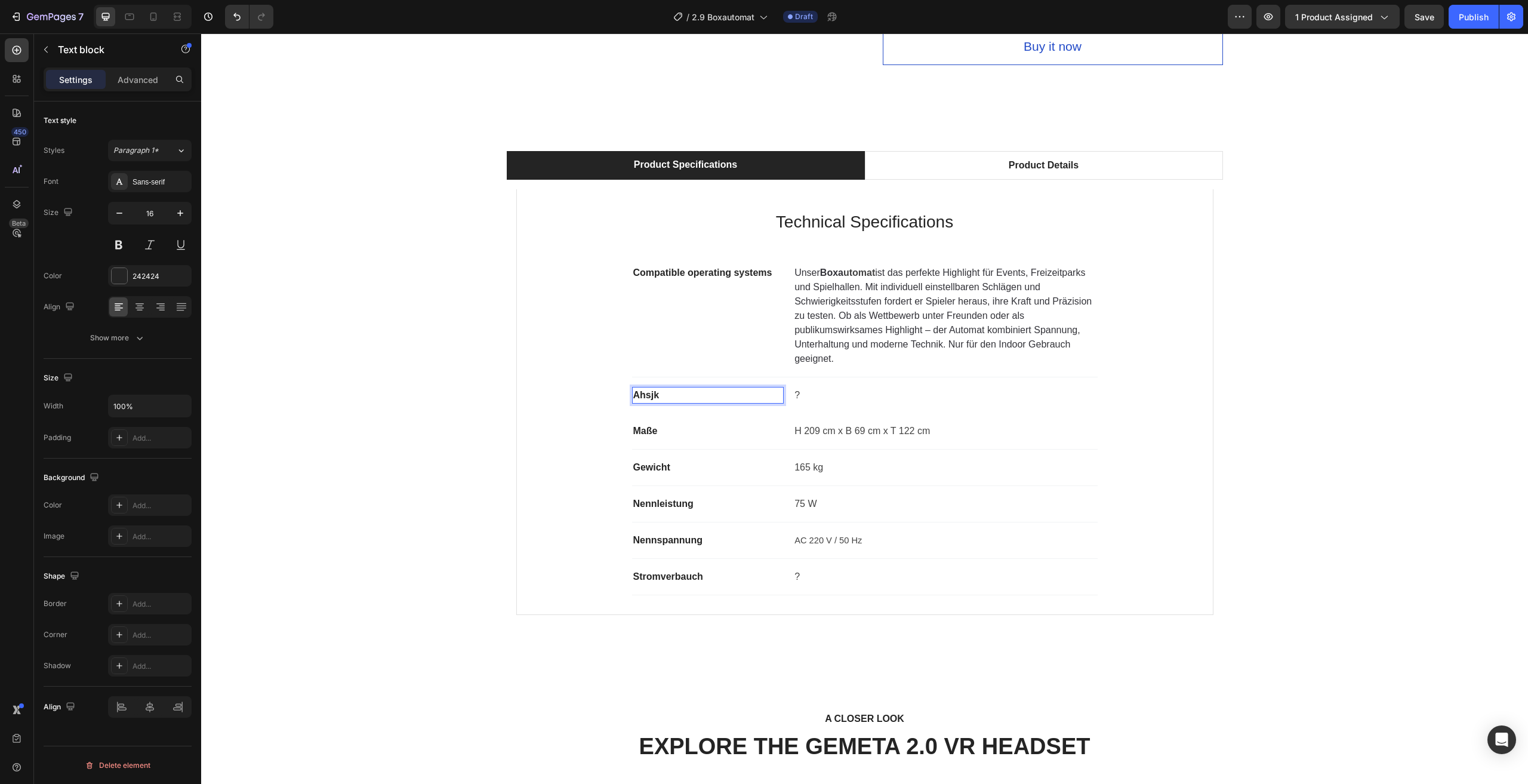
click at [668, 392] on p "Ahsjk" at bounding box center [708, 395] width 150 height 14
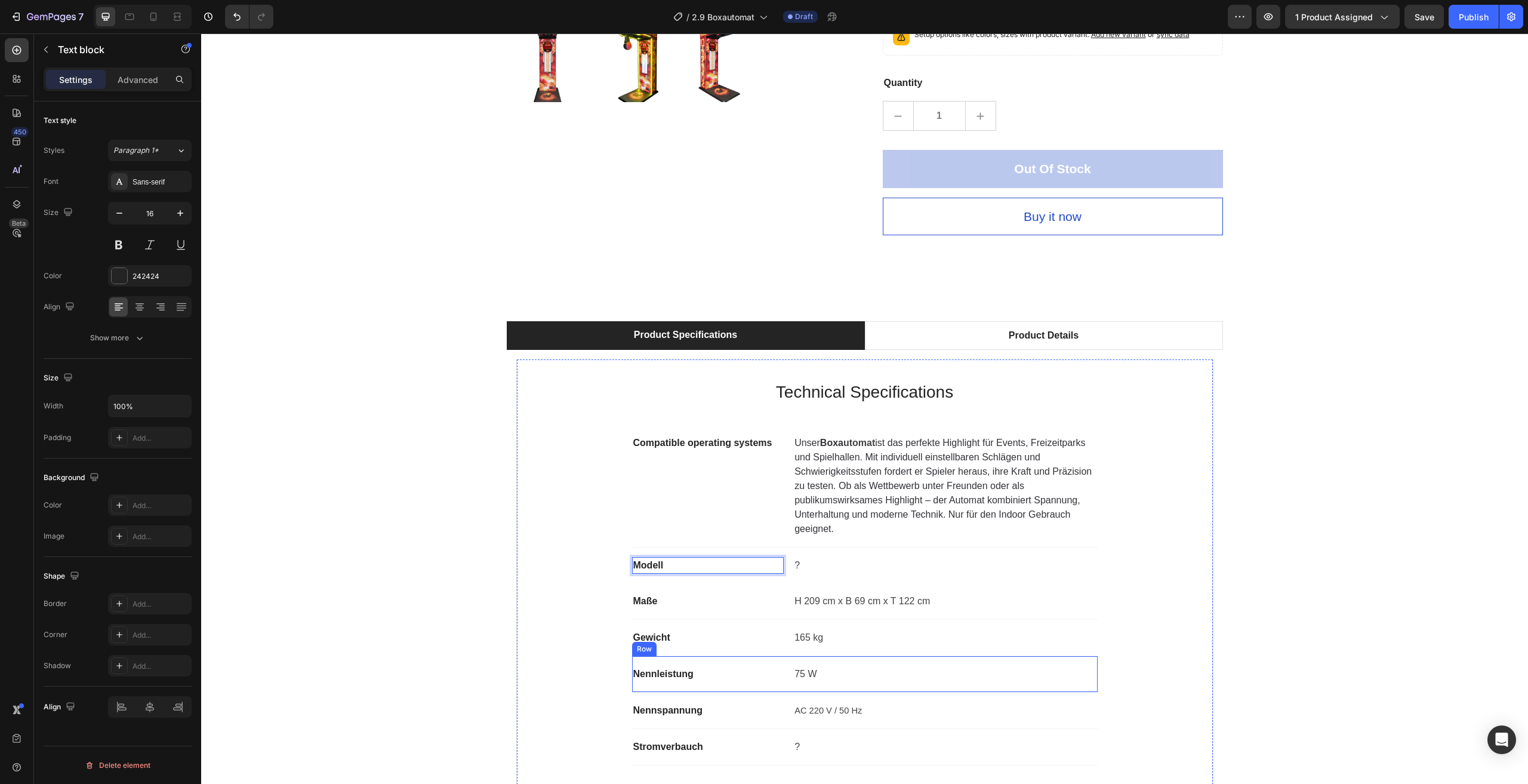
scroll to position [657, 0]
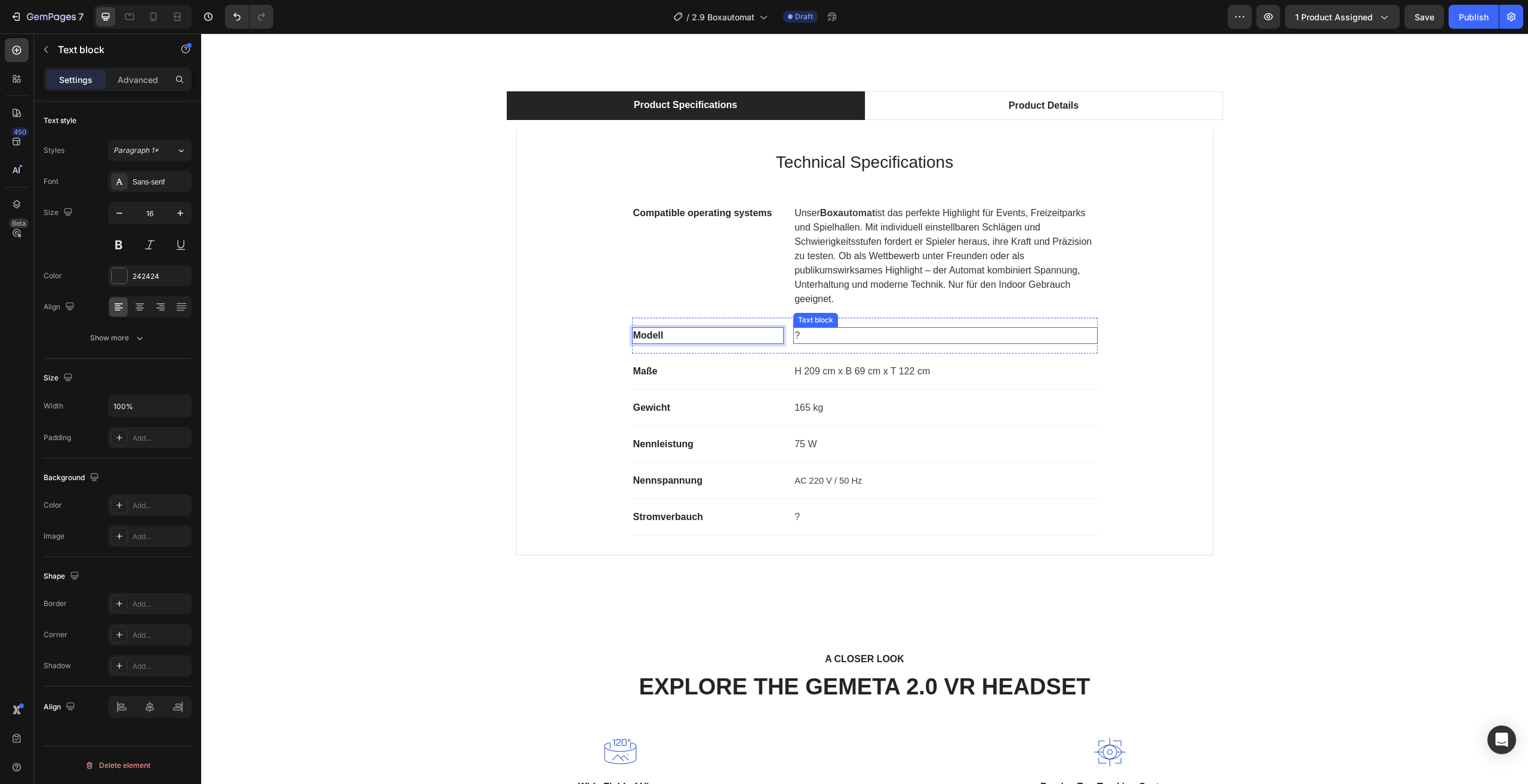
click at [804, 332] on p "?" at bounding box center [945, 336] width 302 height 14
click at [1409, 314] on div "Product Specifications Product Details Technical Specifications Heading Compati…" at bounding box center [864, 328] width 1309 height 473
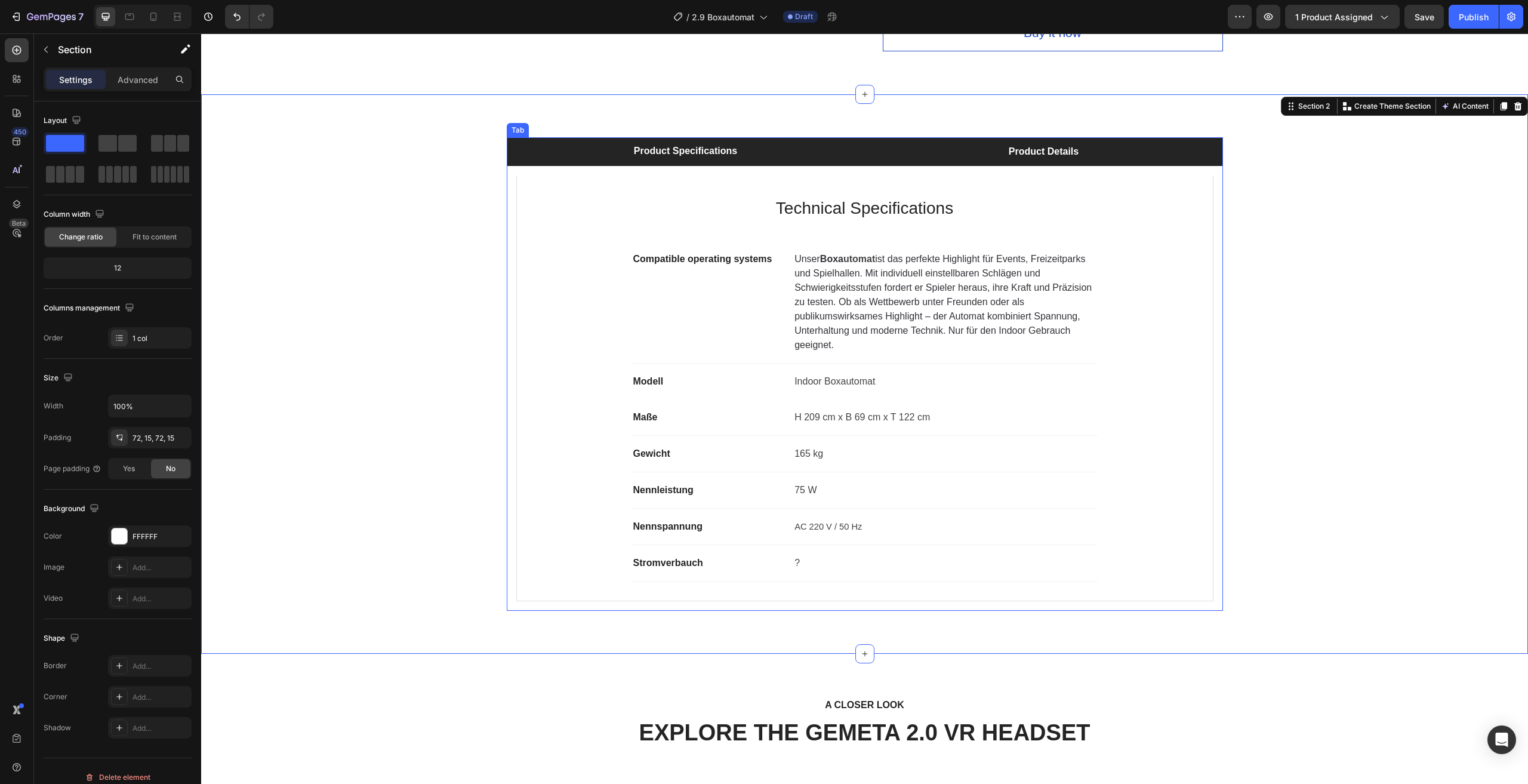
scroll to position [597, 0]
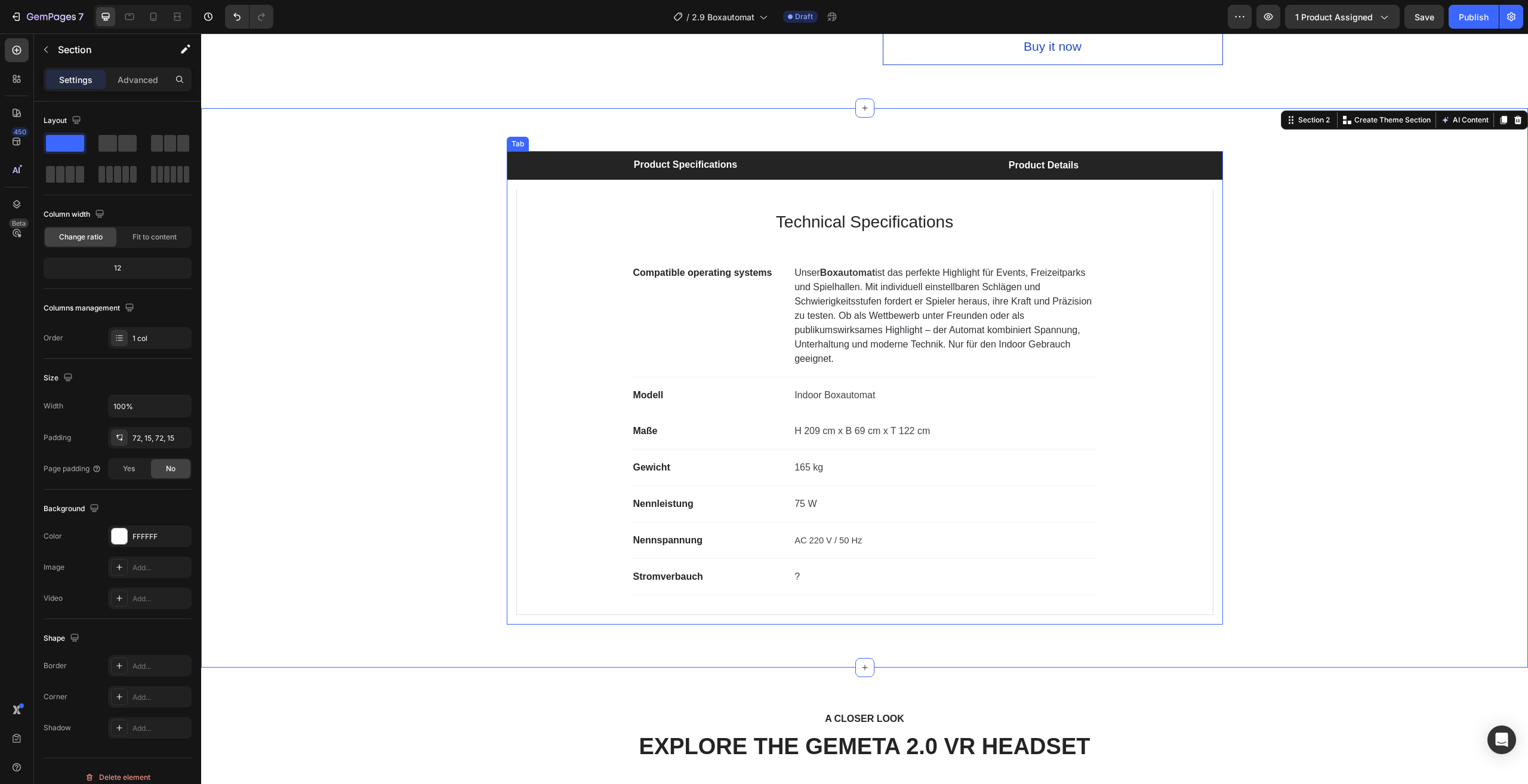
click at [955, 167] on li "Product Details" at bounding box center [1044, 165] width 358 height 29
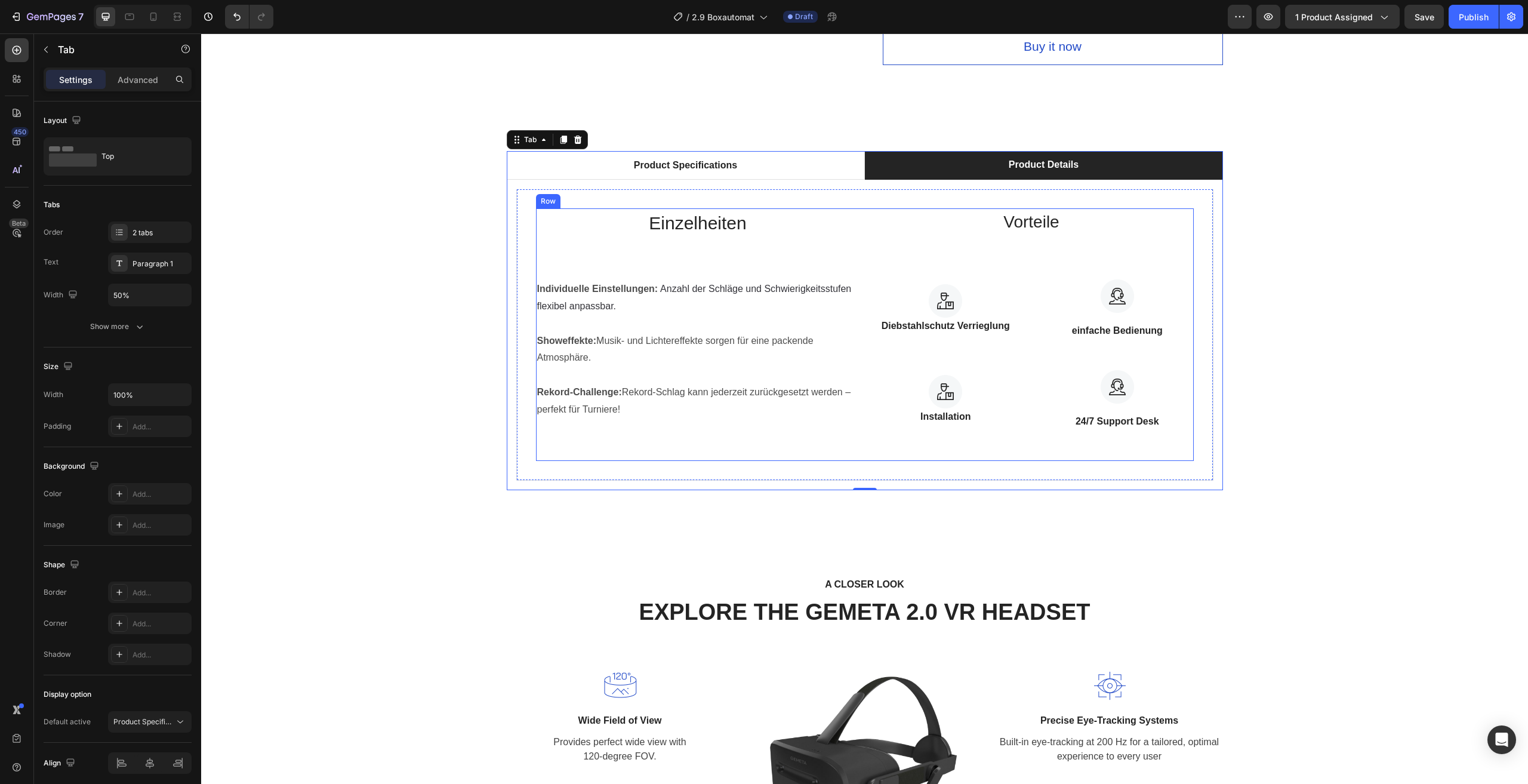
click at [1152, 244] on div "Vorteile Heading Image Diebstahlschutz Verrieglung Text block Row Image einfach…" at bounding box center [1032, 334] width 324 height 253
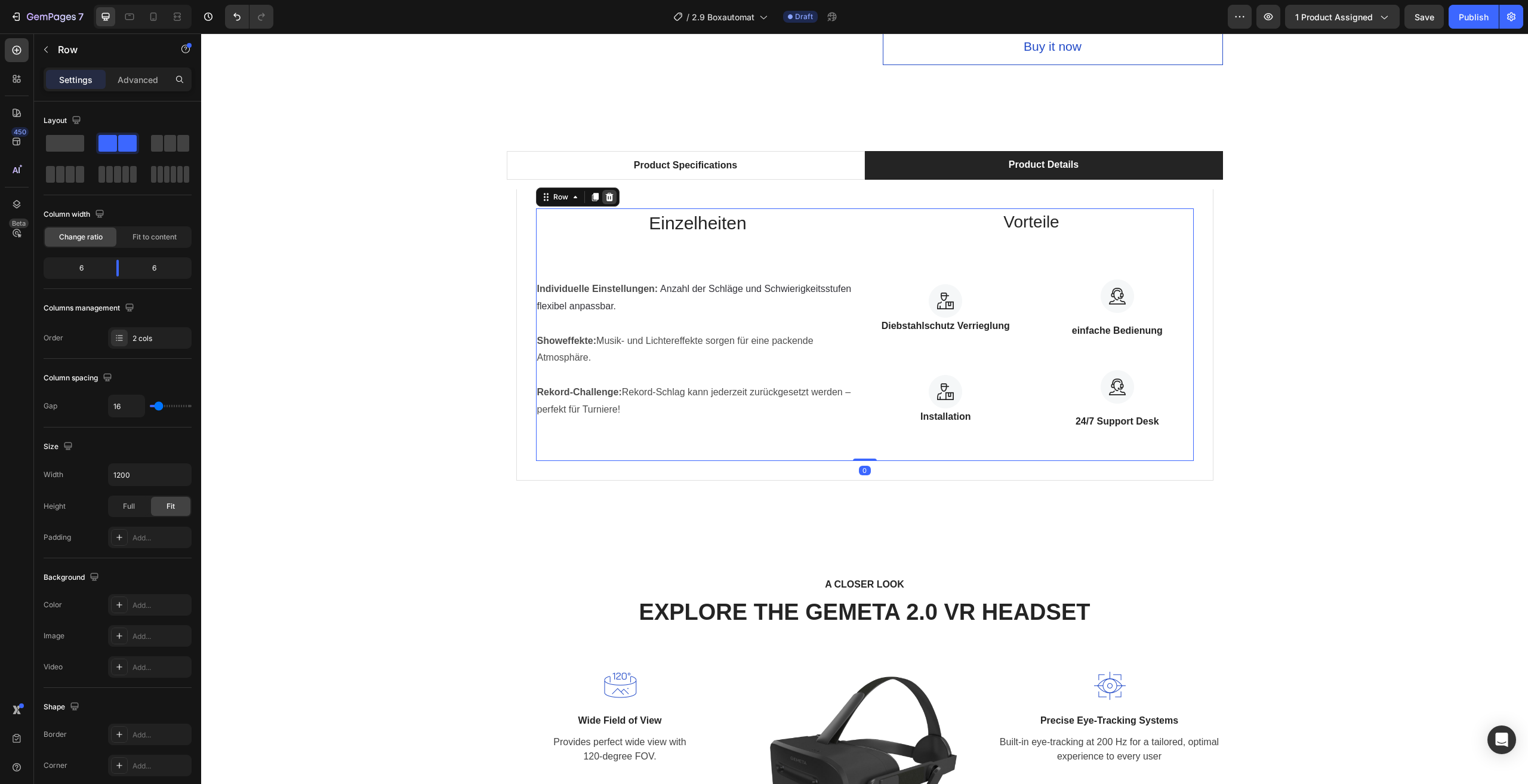
click at [606, 196] on icon at bounding box center [610, 197] width 8 height 9
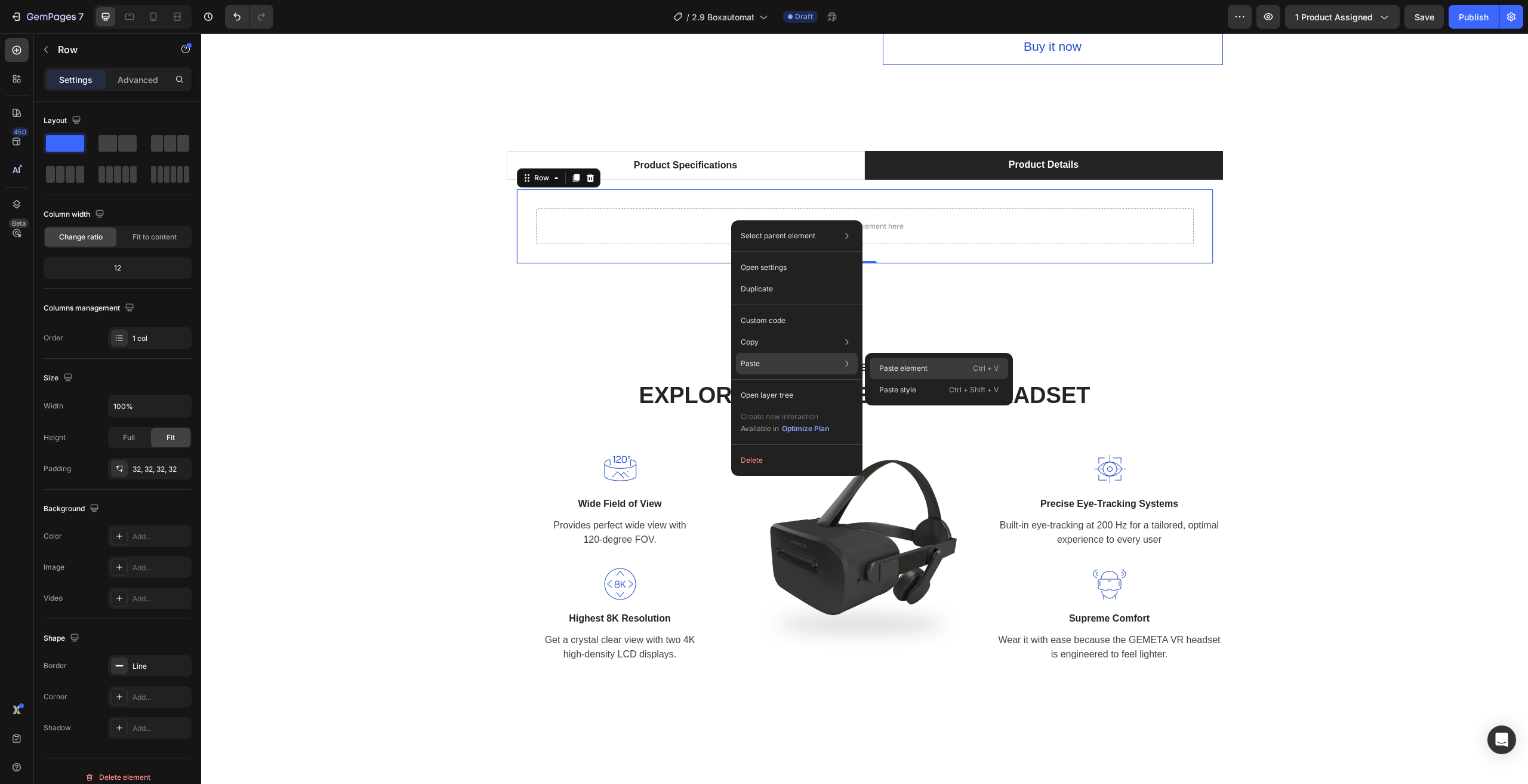
click at [894, 379] on div "Paste element Ctrl + V" at bounding box center [939, 390] width 138 height 22
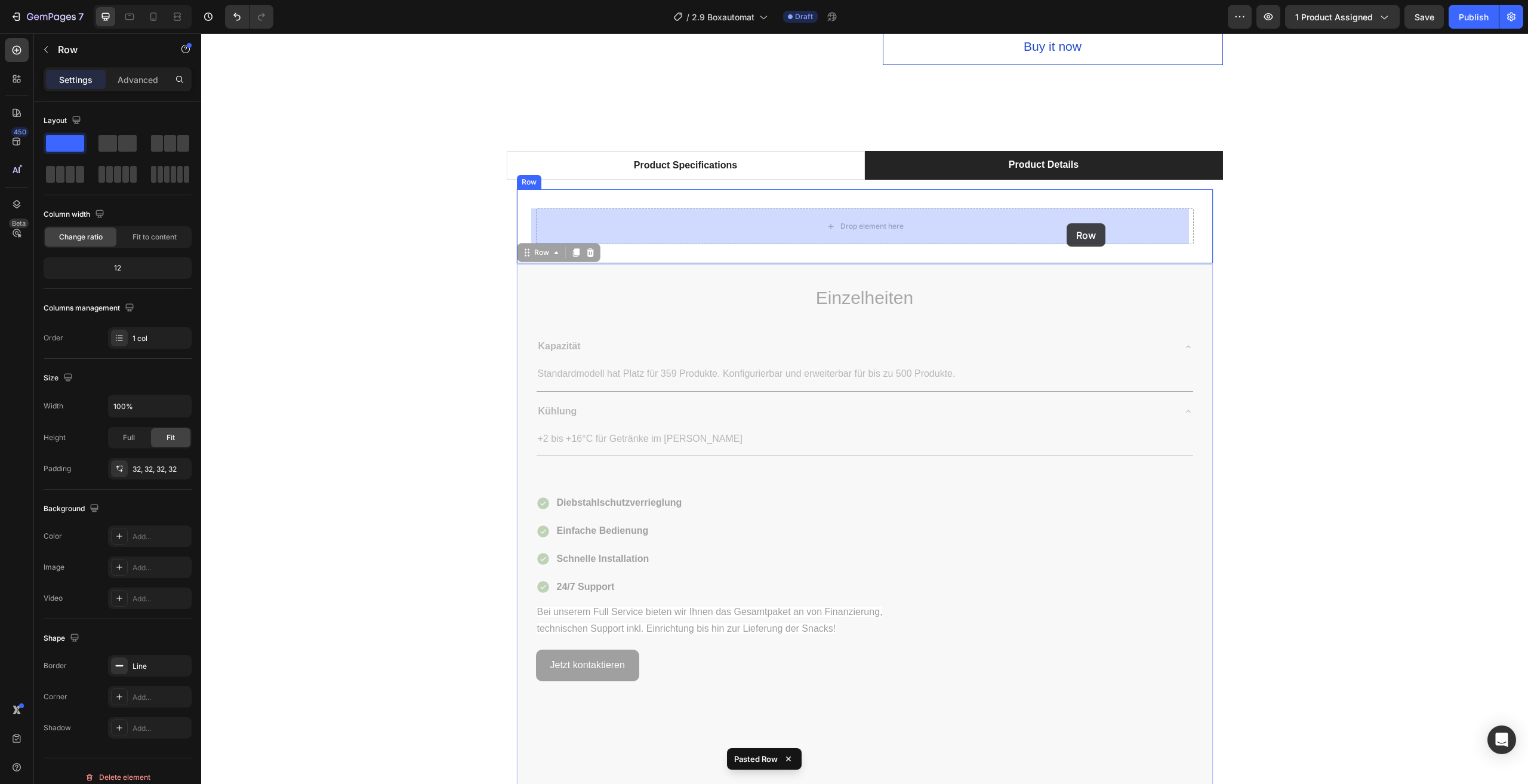
drag, startPoint x: 1163, startPoint y: 271, endPoint x: 1067, endPoint y: 222, distance: 107.8
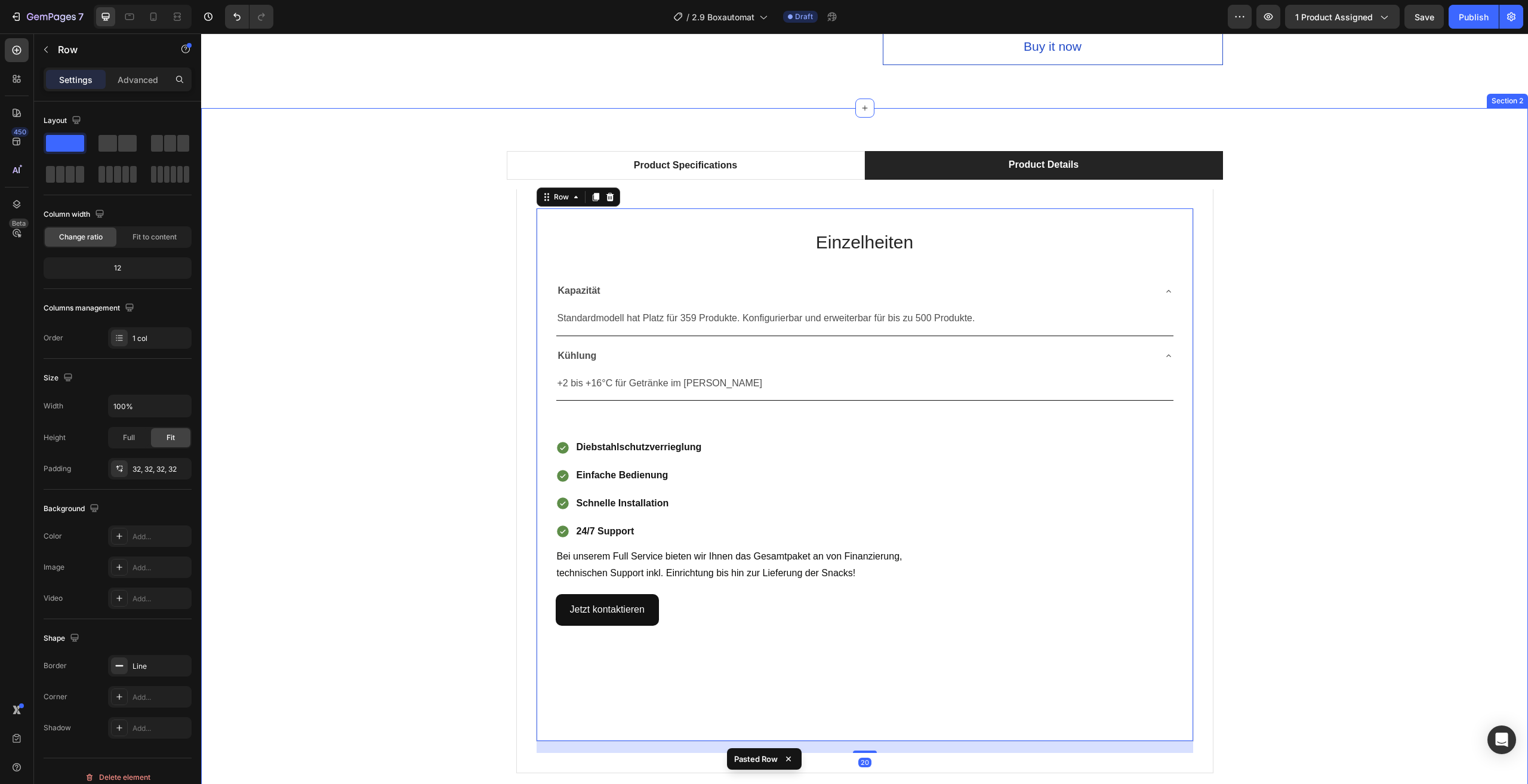
click at [1334, 261] on div "Product Specifications Product Details Technical Specifications Heading Compati…" at bounding box center [864, 466] width 1309 height 631
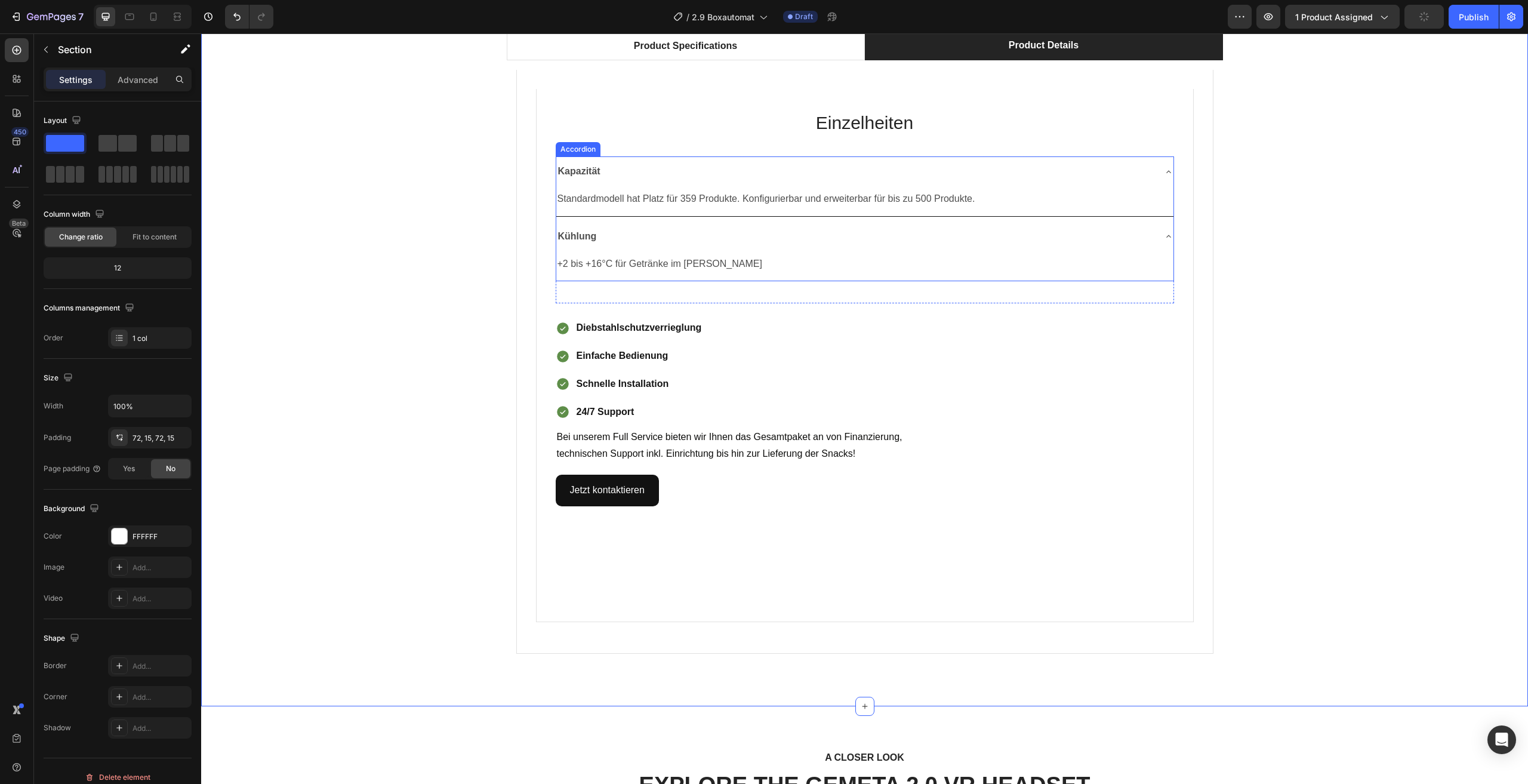
scroll to position [657, 0]
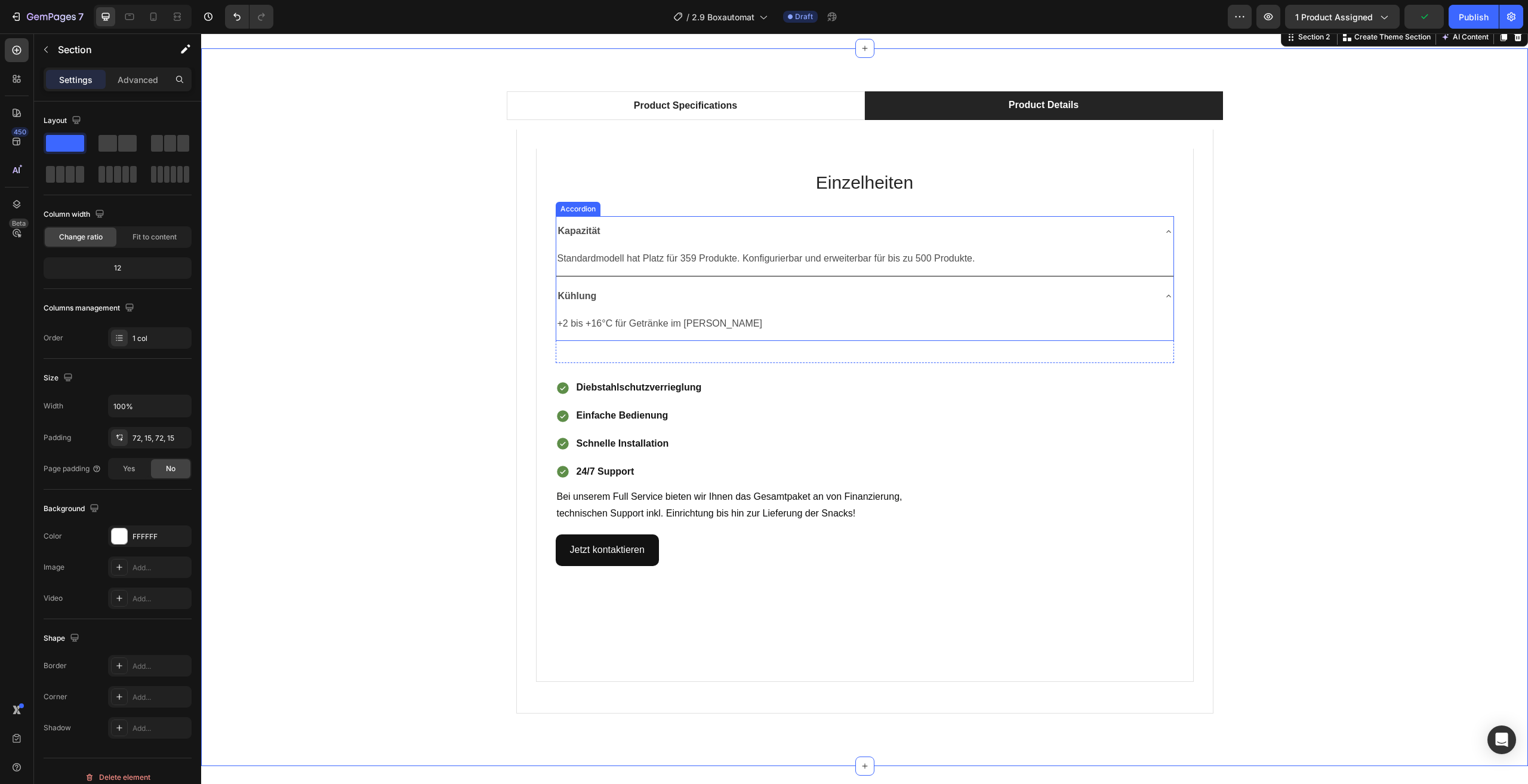
click at [1158, 290] on div "Kühlung" at bounding box center [865, 296] width 618 height 30
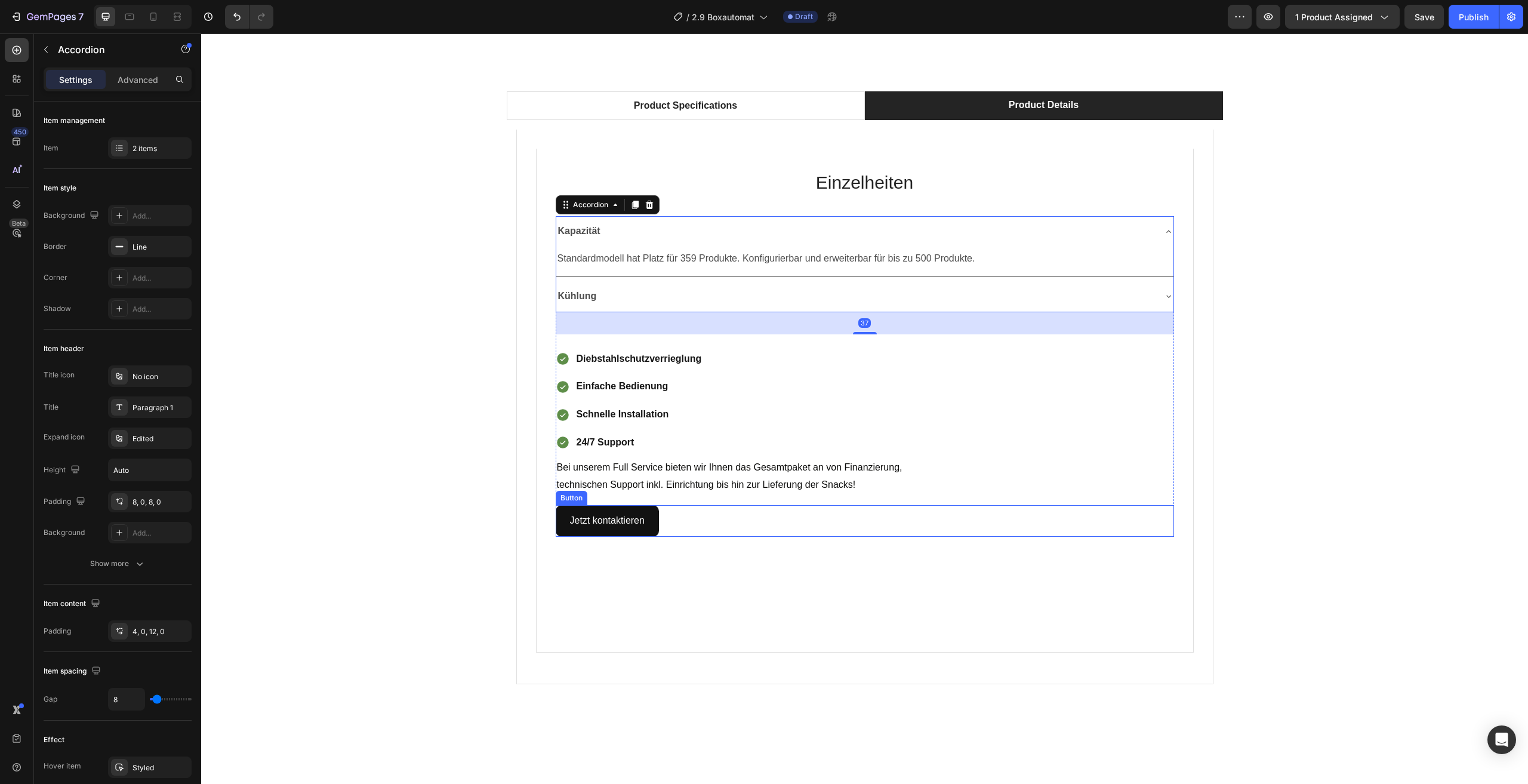
click at [848, 513] on div "Jetzt kontaktieren Button" at bounding box center [864, 521] width 618 height 32
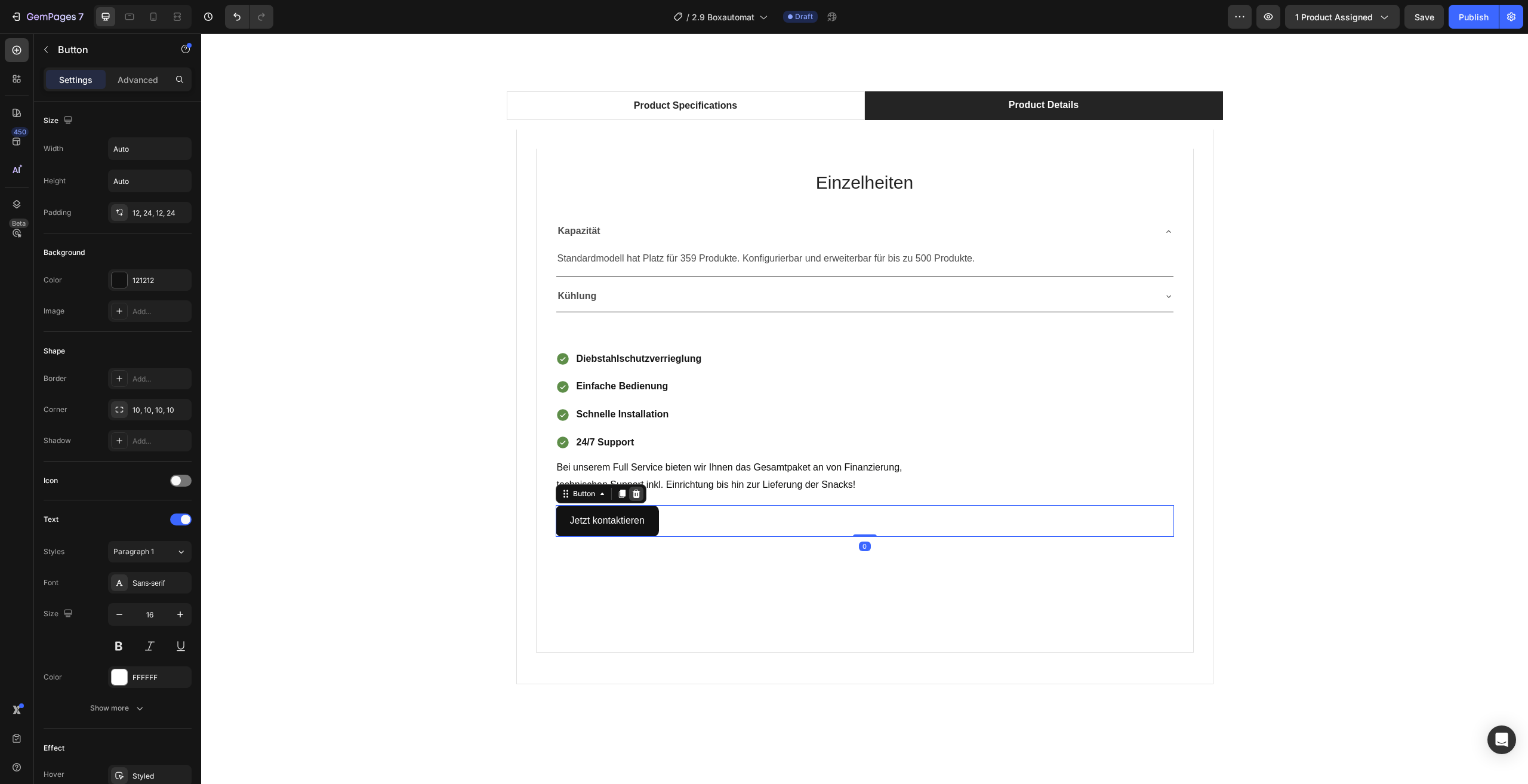
click at [635, 492] on icon at bounding box center [636, 494] width 8 height 9
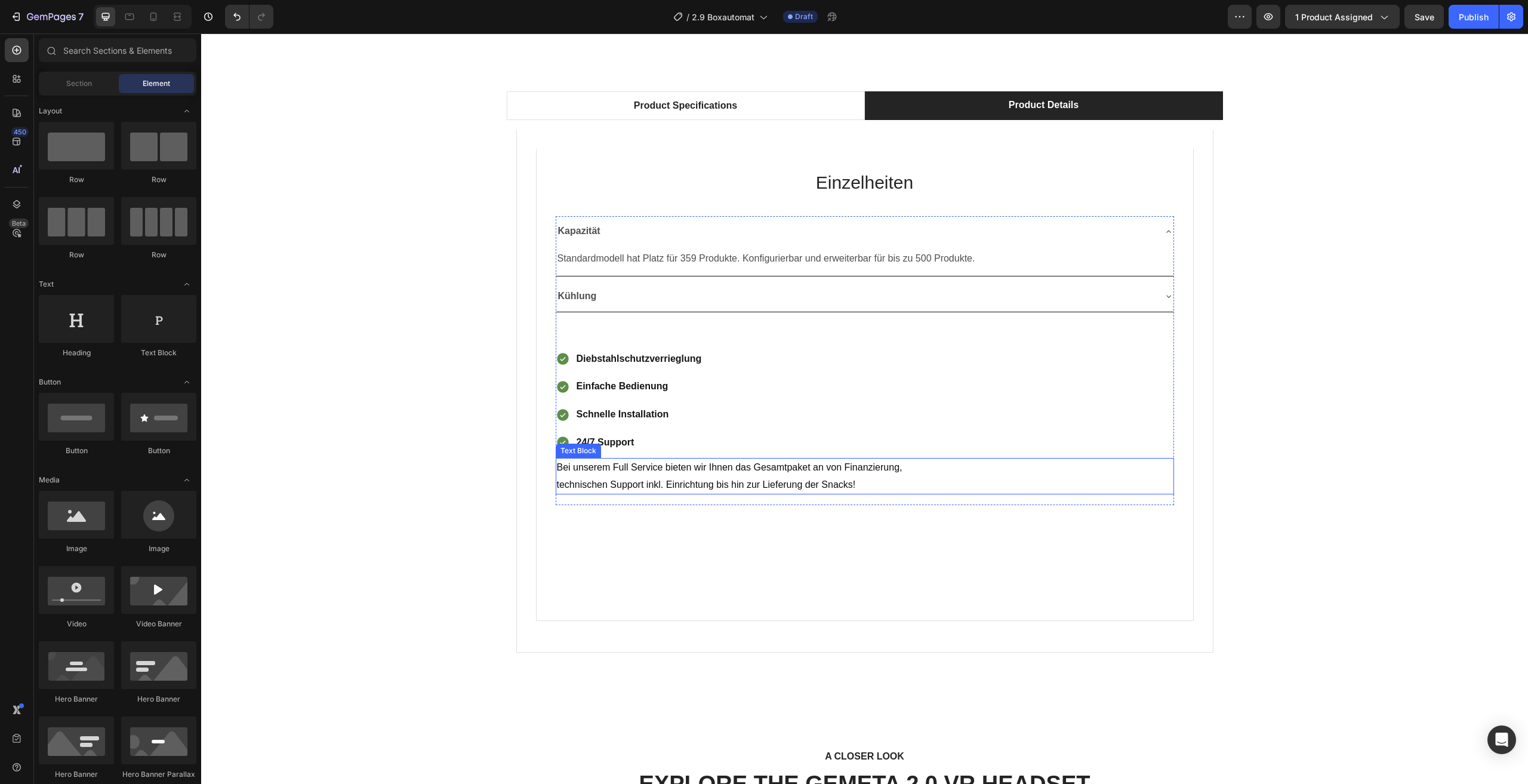
click at [913, 487] on p "technischen Support inkl. Einrichtung bis hin zur Lieferung der Snacks!" at bounding box center [865, 485] width 616 height 17
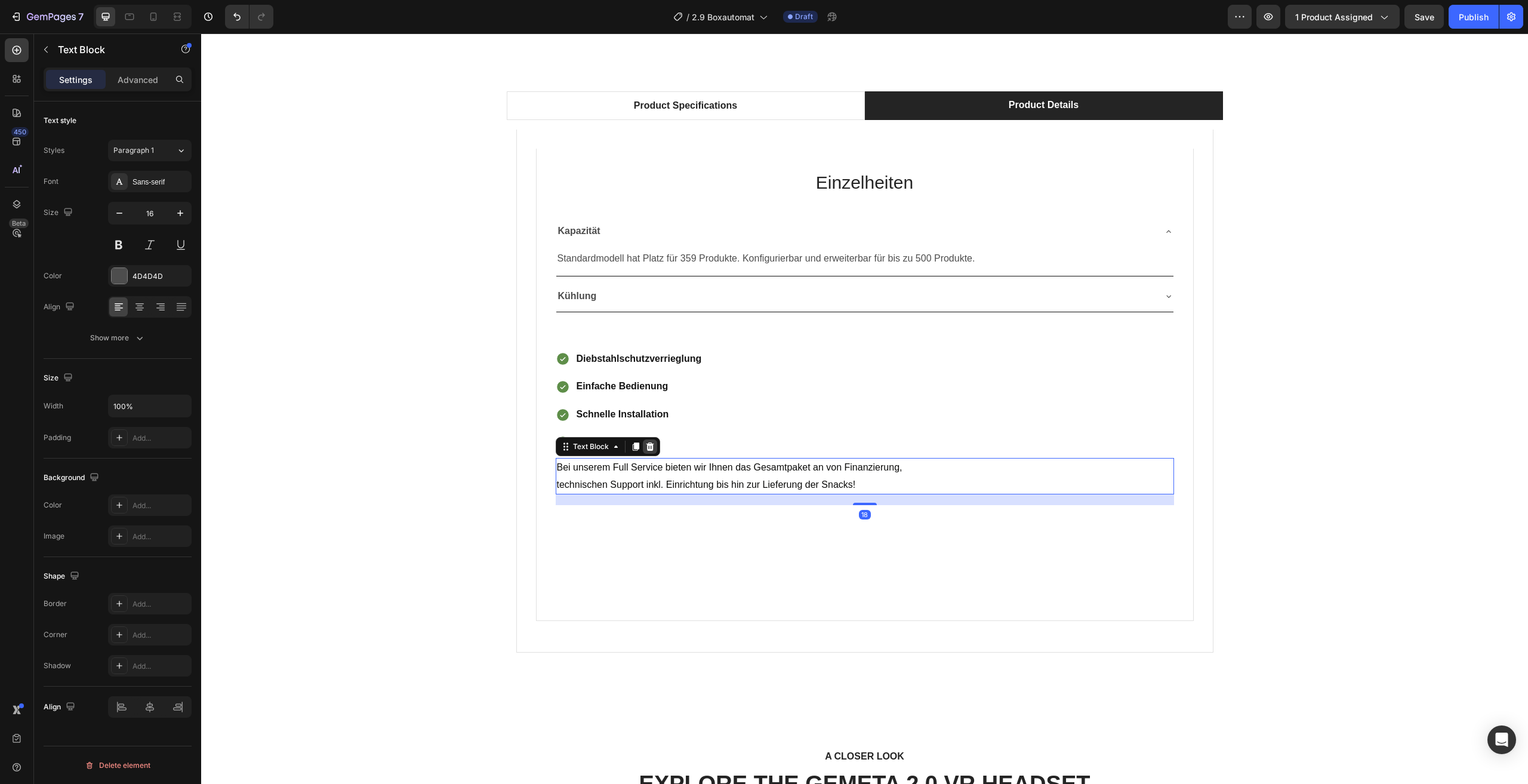
click at [644, 452] on div at bounding box center [650, 446] width 14 height 14
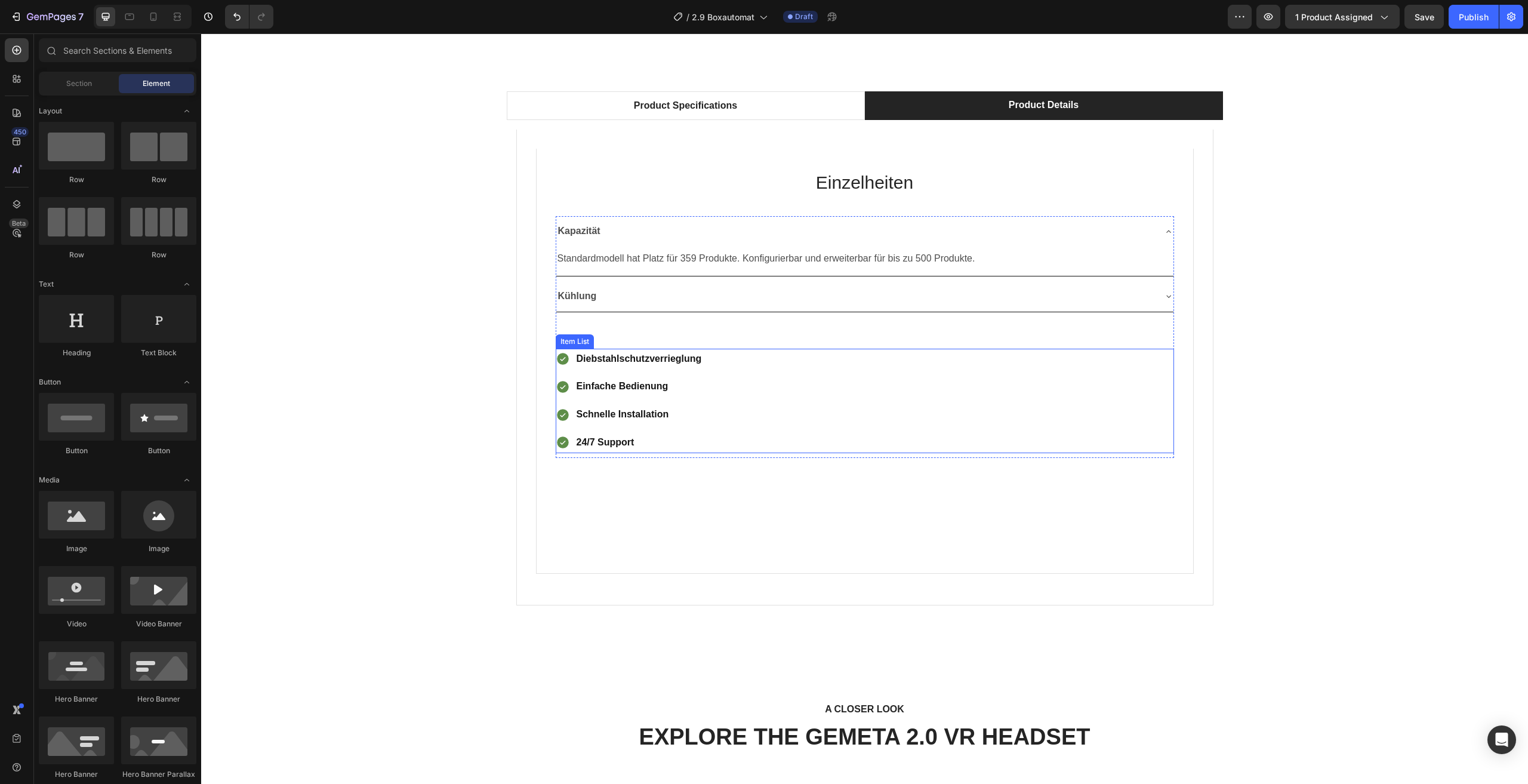
click at [639, 446] on p "24/7 Support" at bounding box center [639, 442] width 125 height 17
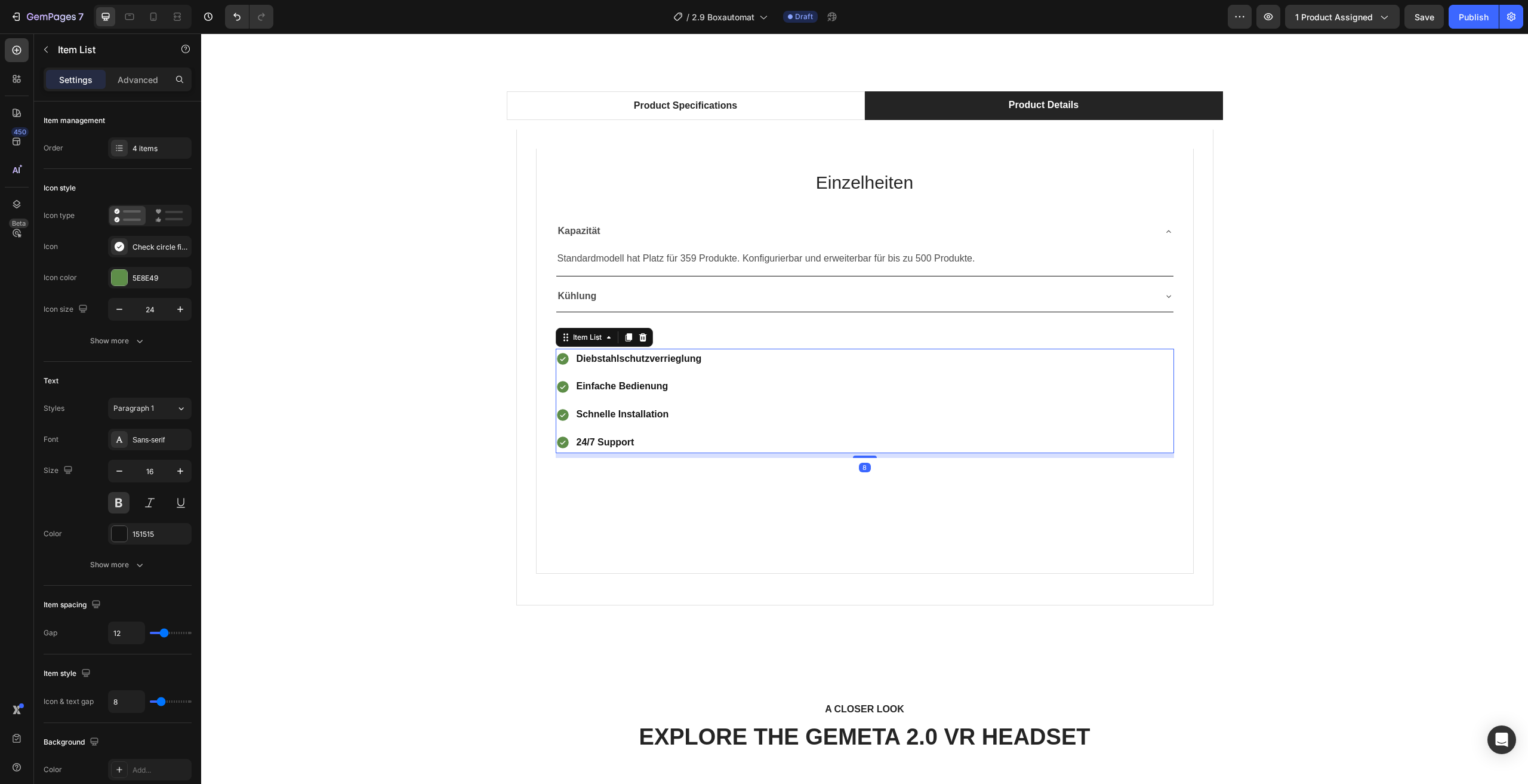
click at [1321, 394] on div "Product Specifications Product Details Technical Specifications Heading Compati…" at bounding box center [864, 353] width 1309 height 523
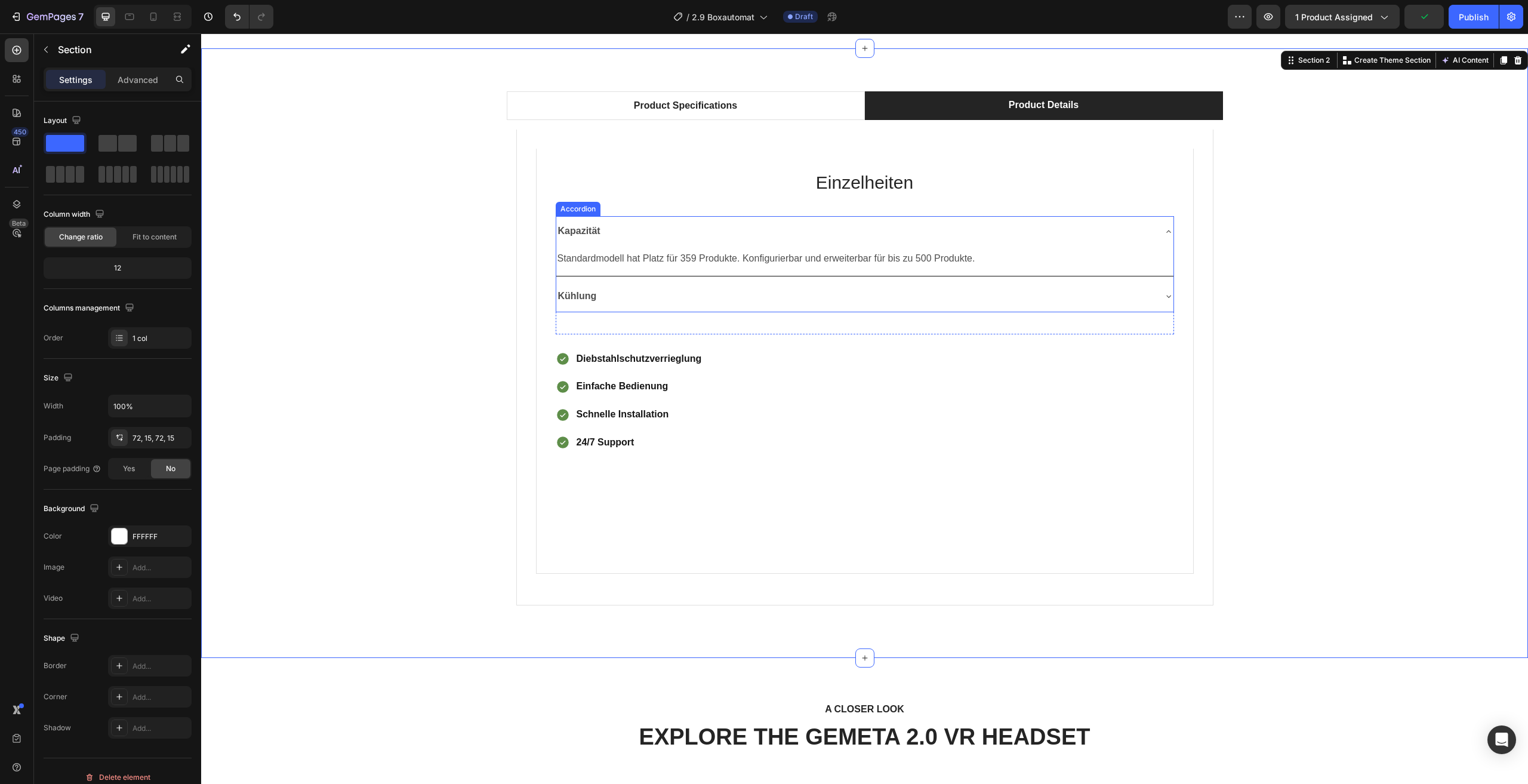
click at [862, 300] on div "Kühlung" at bounding box center [855, 296] width 598 height 21
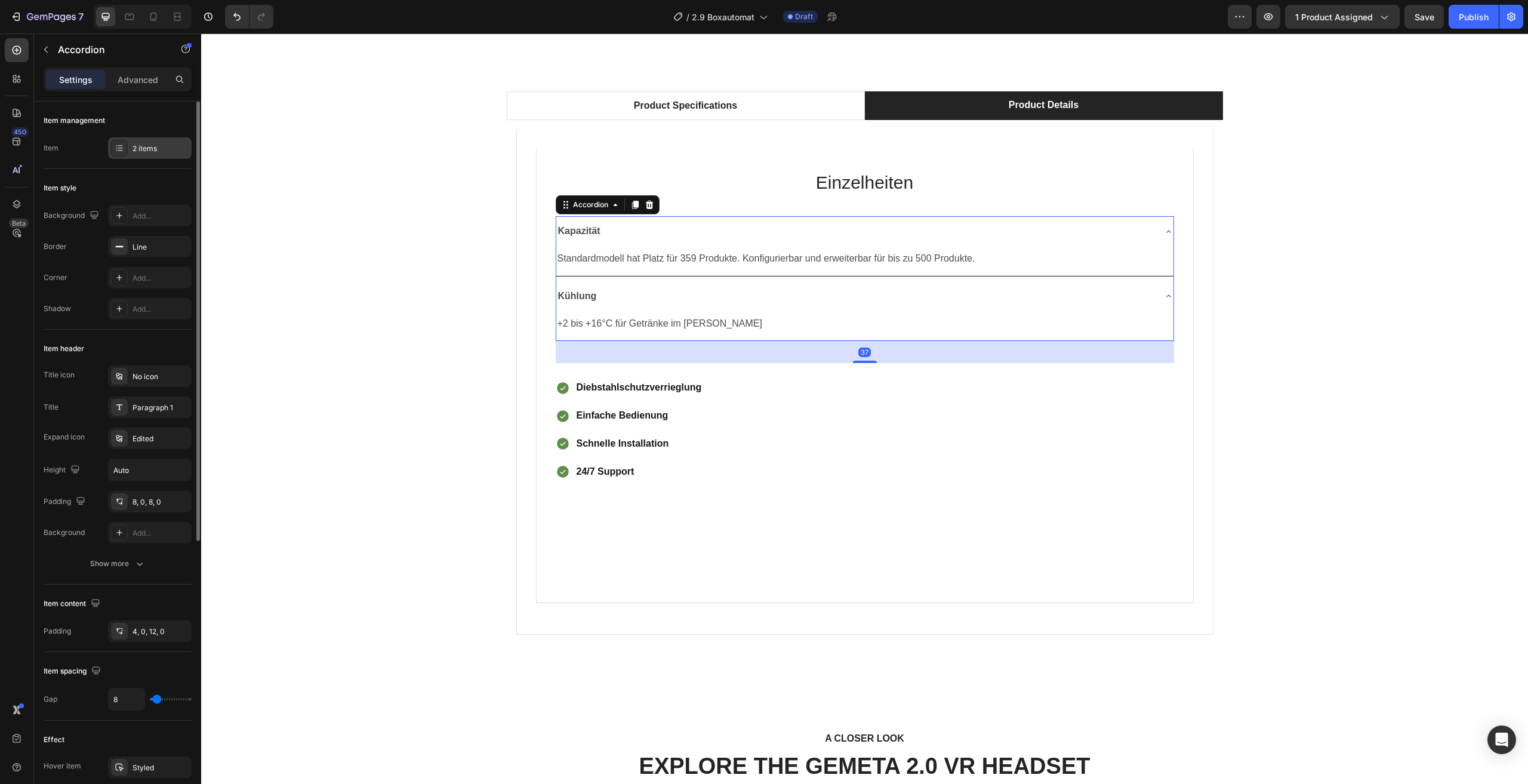
click at [132, 145] on div "2 items" at bounding box center [149, 148] width 84 height 22
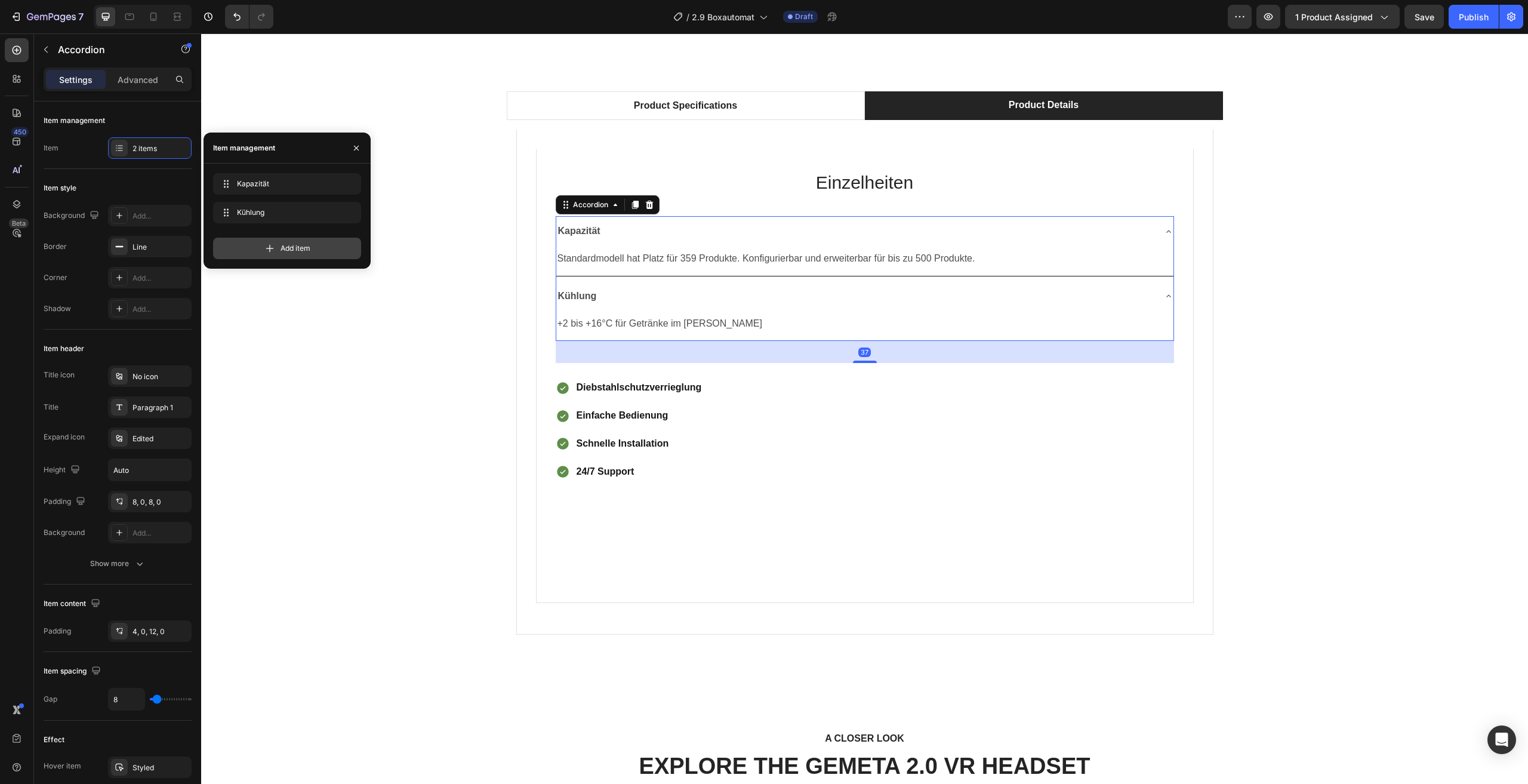
click at [270, 248] on icon at bounding box center [270, 249] width 8 height 8
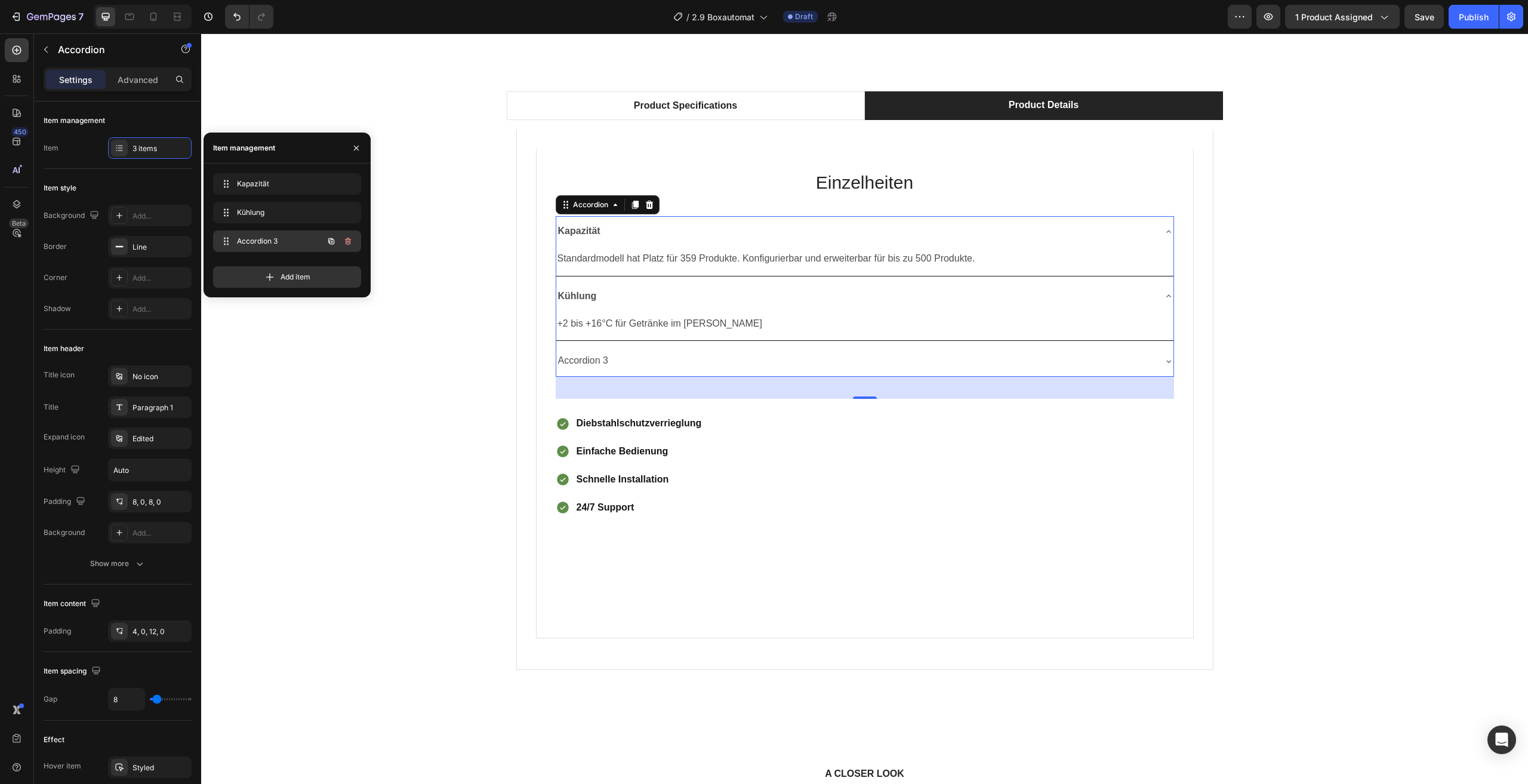
click at [292, 242] on span "Accordion 3" at bounding box center [271, 241] width 67 height 11
click at [631, 359] on div "Accordion 3" at bounding box center [855, 361] width 598 height 21
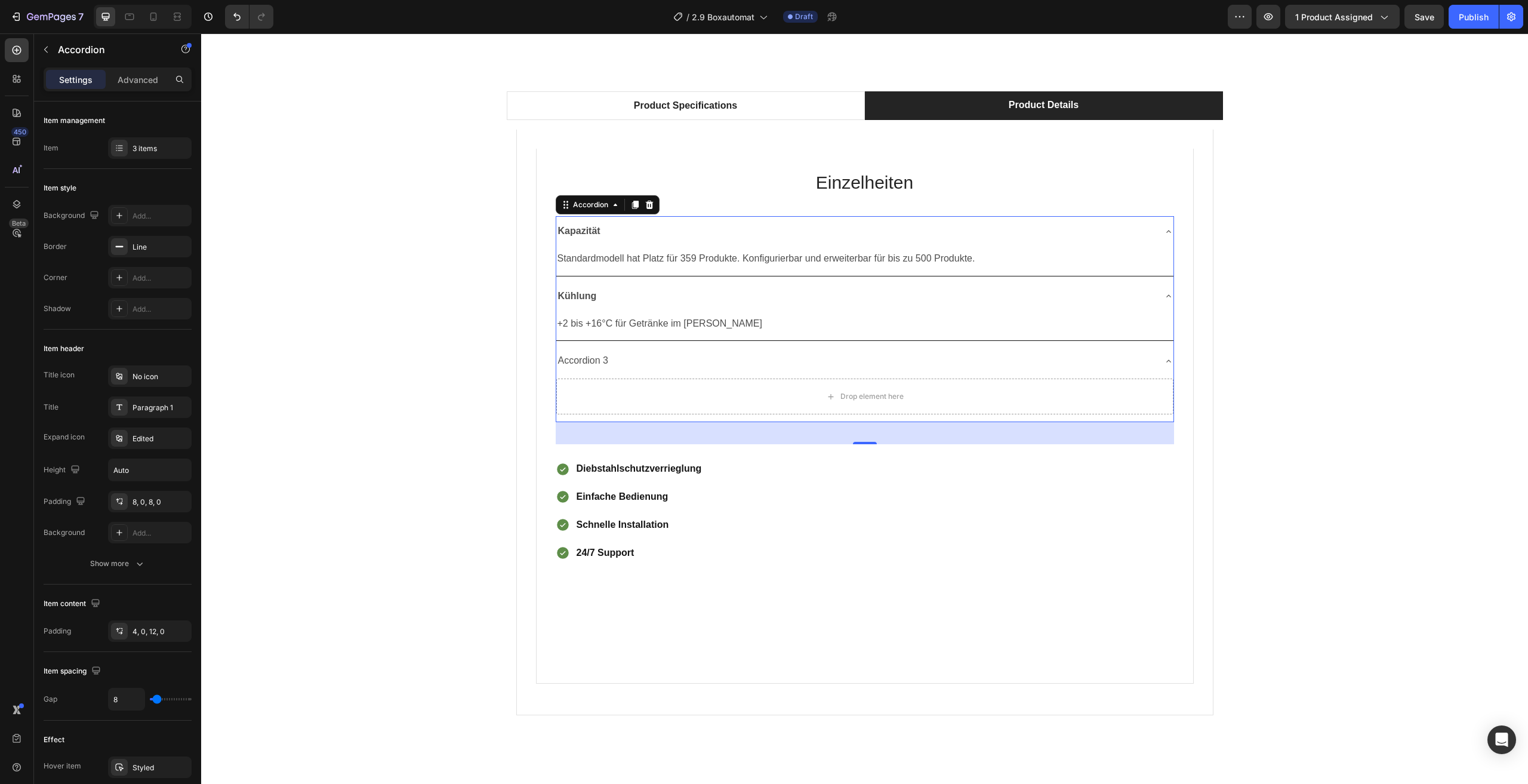
click at [593, 360] on div "Accordion 3" at bounding box center [583, 361] width 55 height 21
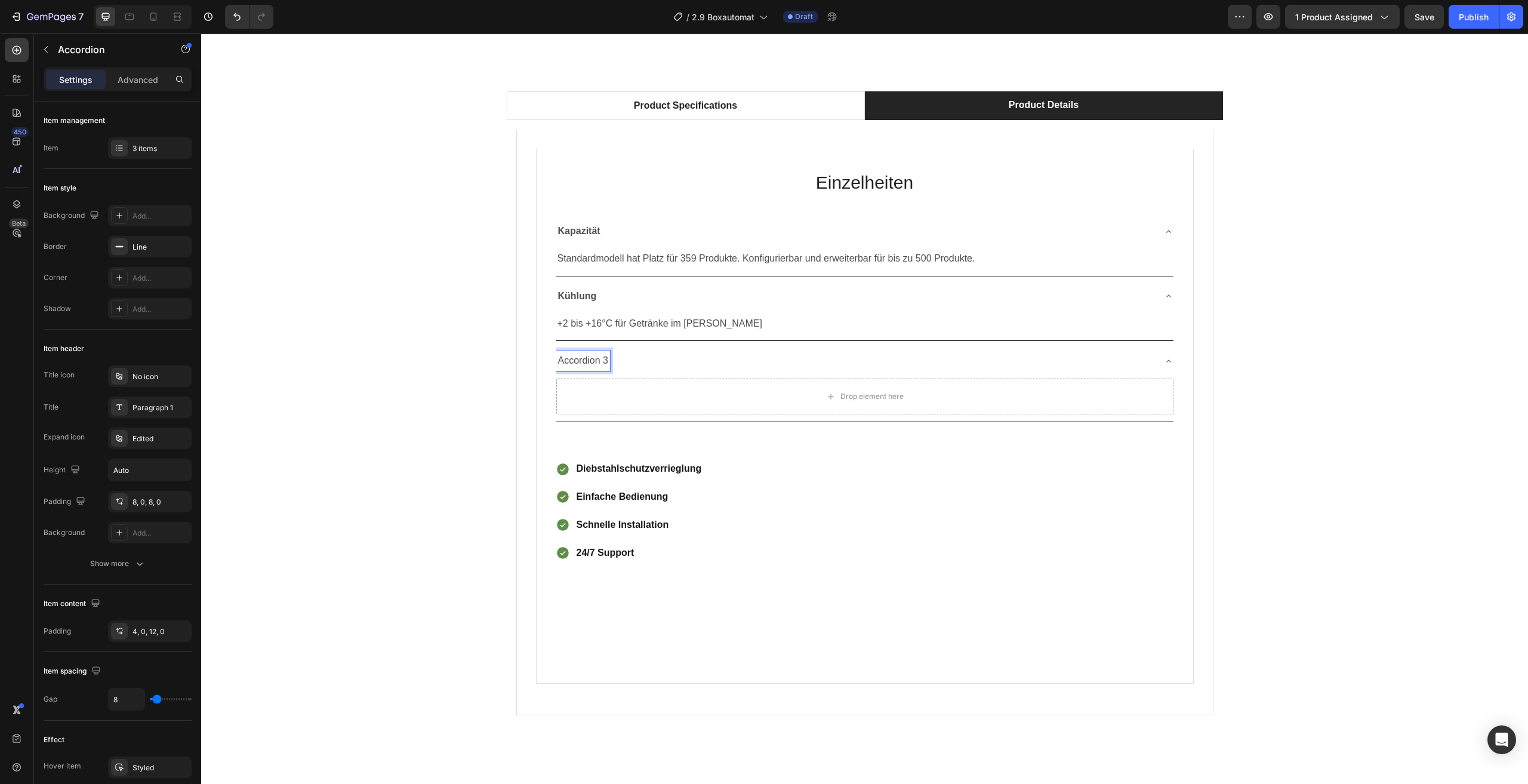
click at [605, 359] on div "Accordion 3" at bounding box center [583, 361] width 55 height 21
drag, startPoint x: 605, startPoint y: 362, endPoint x: 562, endPoint y: 363, distance: 43.0
click at [562, 363] on div "Accordion 3" at bounding box center [583, 361] width 55 height 21
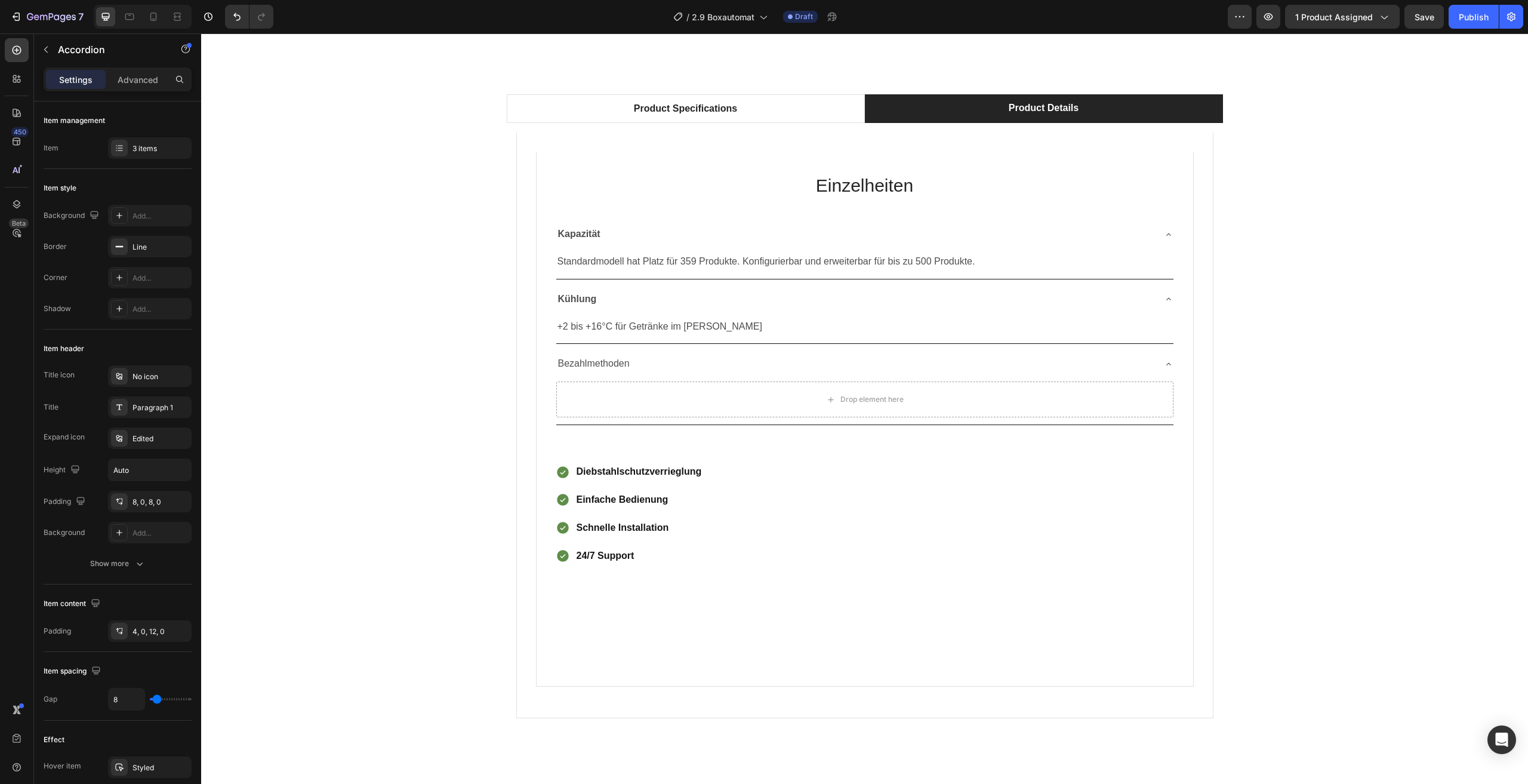
click at [623, 370] on p "Bezahlmethoden" at bounding box center [594, 364] width 72 height 17
drag, startPoint x: 622, startPoint y: 364, endPoint x: 540, endPoint y: 368, distance: 82.1
click at [540, 368] on div "Einzelheiten Heading Kapazität Standardmodell hat Platz für 359 Produkte. Konfi…" at bounding box center [864, 419] width 658 height 535
click at [624, 368] on p "Bezahlmethoden" at bounding box center [594, 364] width 72 height 17
drag, startPoint x: 624, startPoint y: 368, endPoint x: 550, endPoint y: 367, distance: 74.0
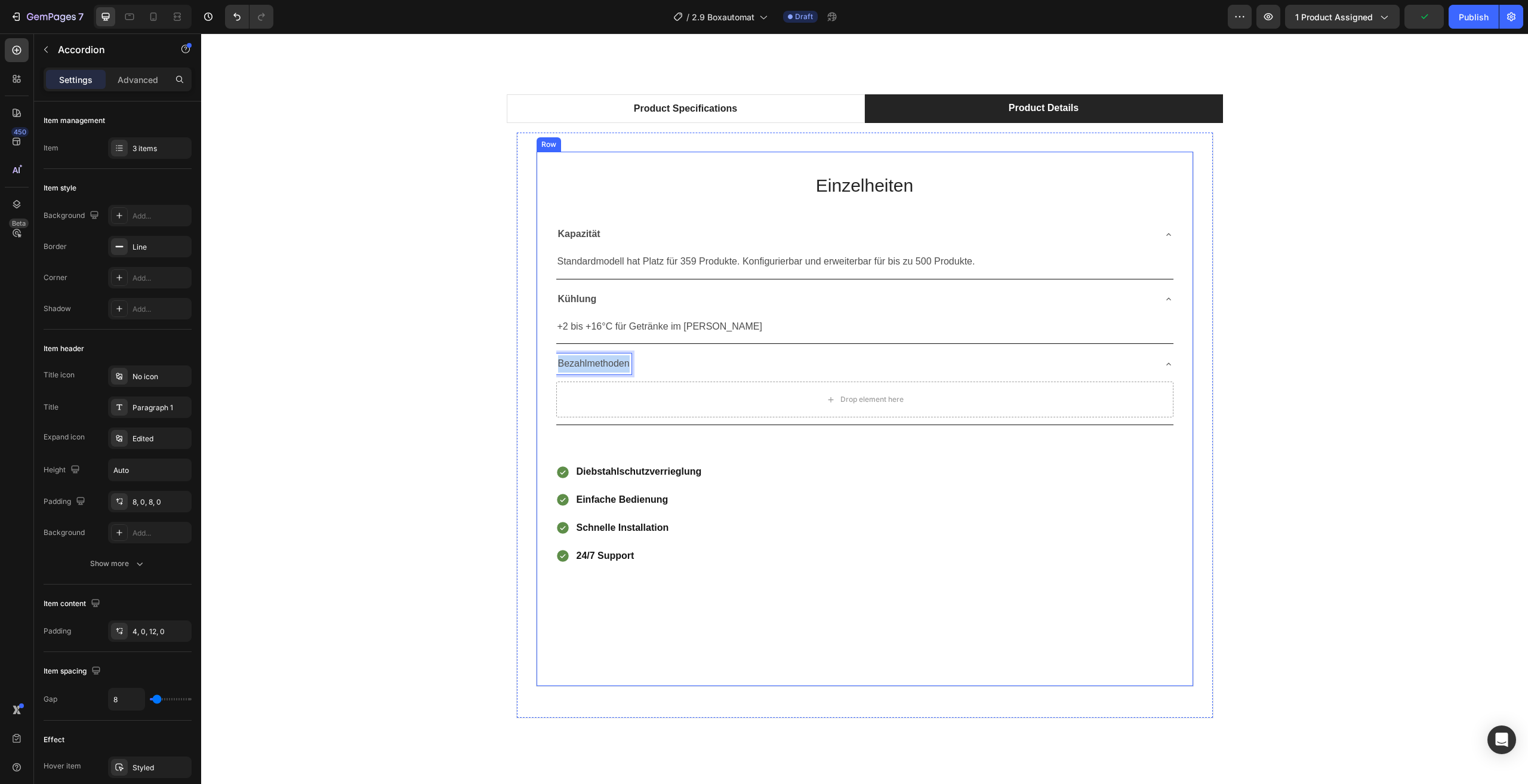
click at [550, 367] on div "Einzelheiten Heading Kapazität Standardmodell hat Platz für 359 Produkte. Konfi…" at bounding box center [864, 419] width 658 height 535
click at [538, 351] on div "Minus 16 Plus Bold Italic Underline Text Color Text Background Color Subscript …" at bounding box center [589, 340] width 272 height 26
click at [539, 344] on icon "Editor contextual toolbar" at bounding box center [539, 341] width 7 height 9
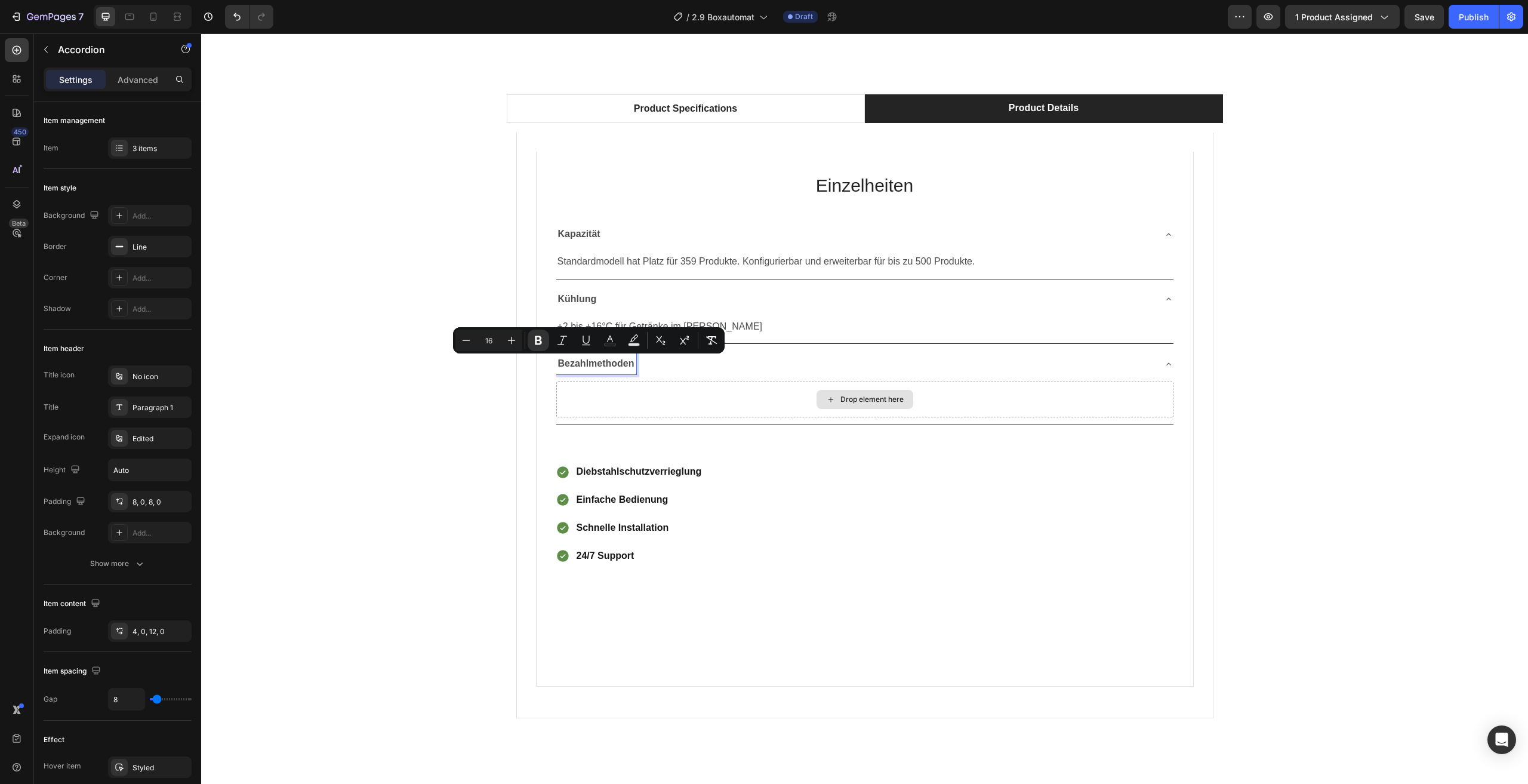
click at [655, 410] on div "Drop element here" at bounding box center [865, 399] width 618 height 36
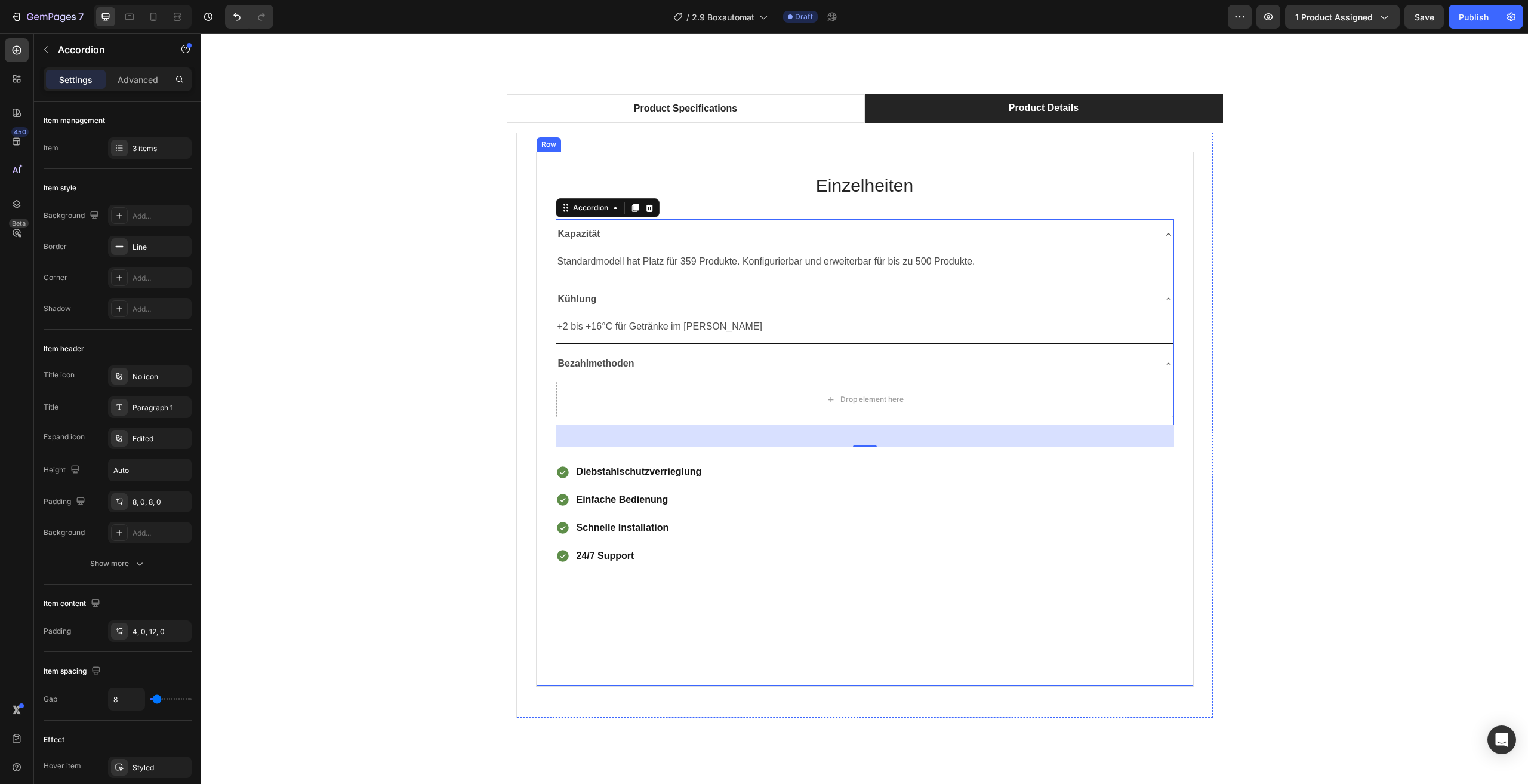
click at [1294, 429] on div "Product Specifications Product Details Technical Specifications Heading Compati…" at bounding box center [864, 411] width 1309 height 633
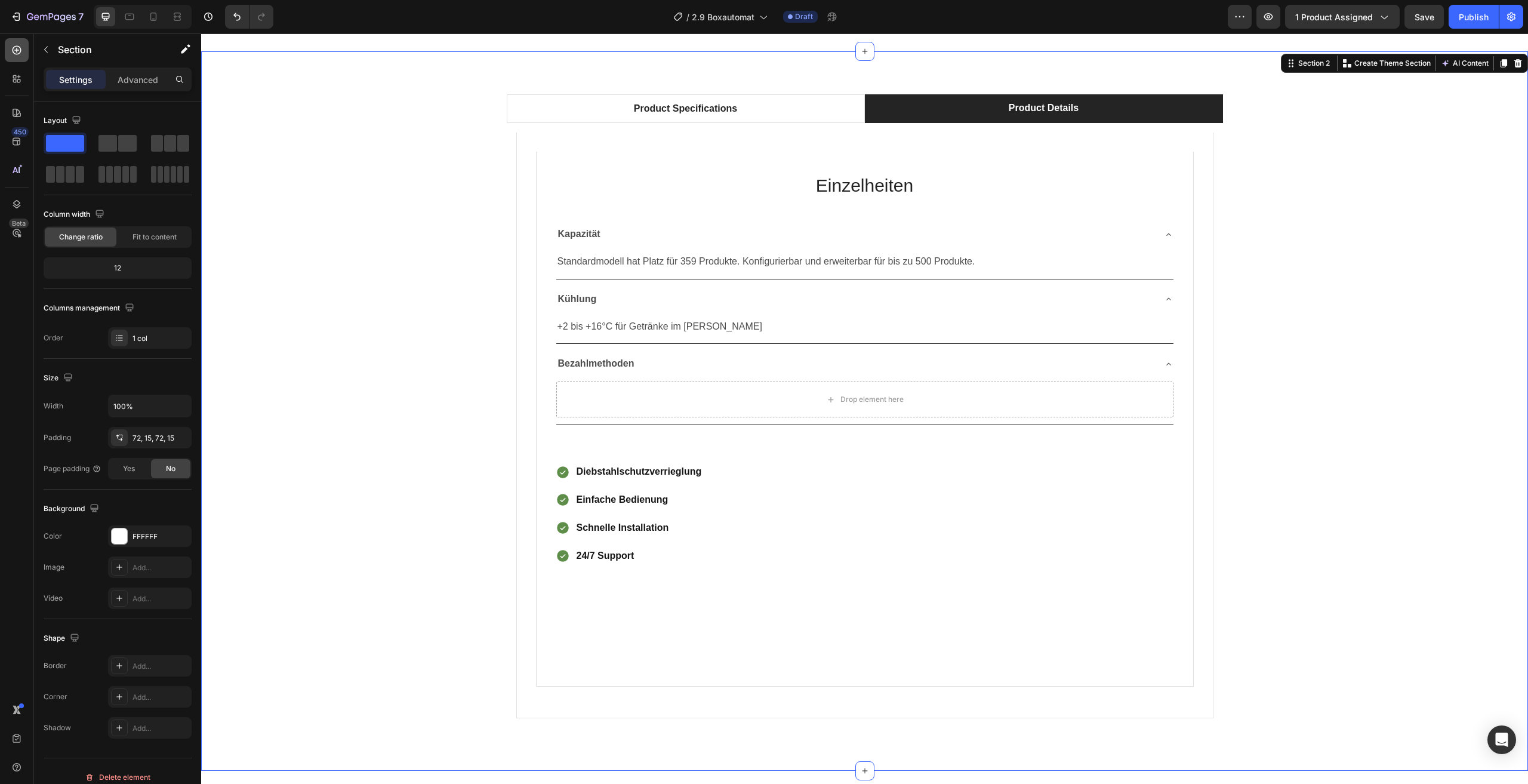
click at [14, 49] on icon at bounding box center [16, 50] width 12 height 12
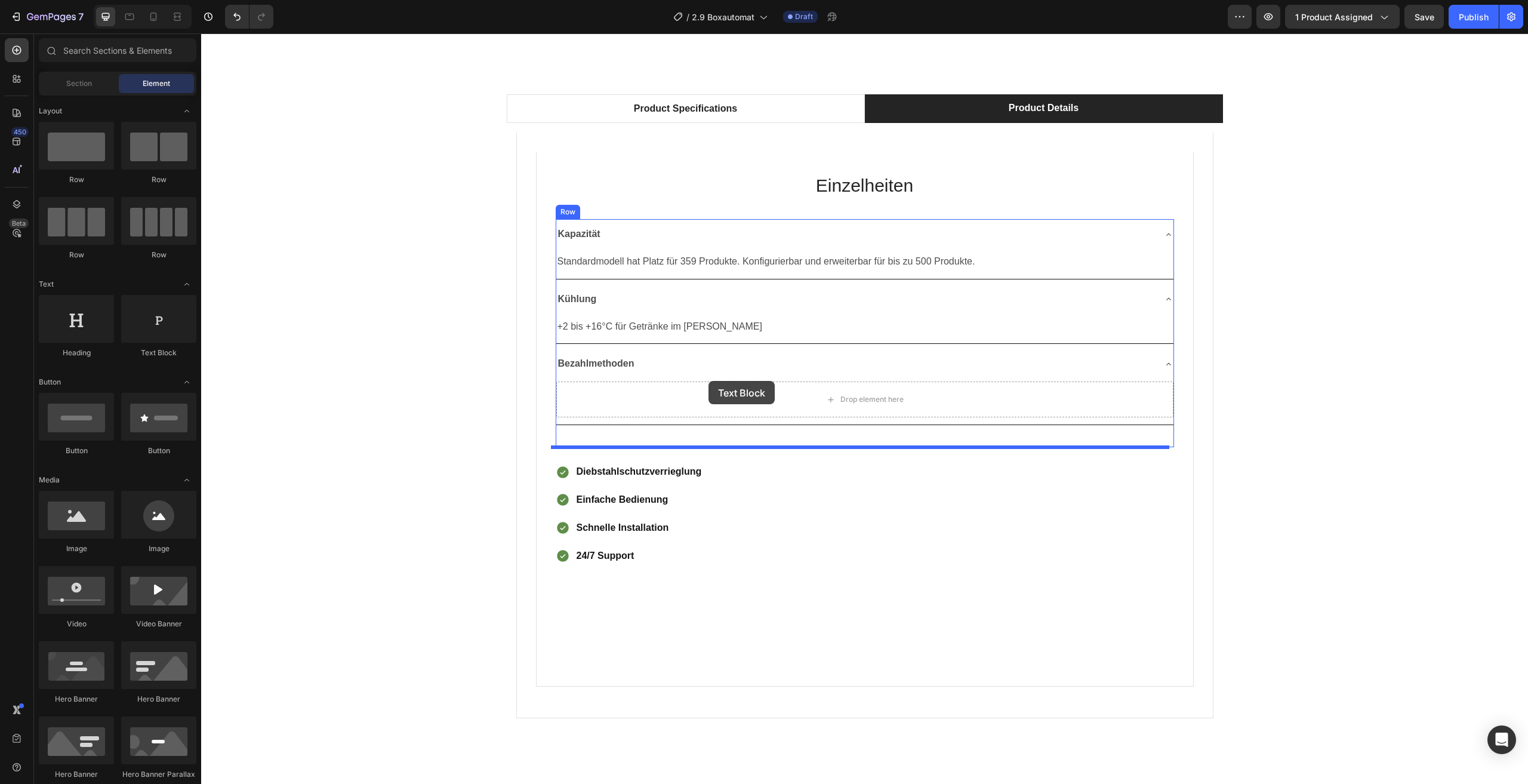
drag, startPoint x: 325, startPoint y: 359, endPoint x: 708, endPoint y: 381, distance: 383.6
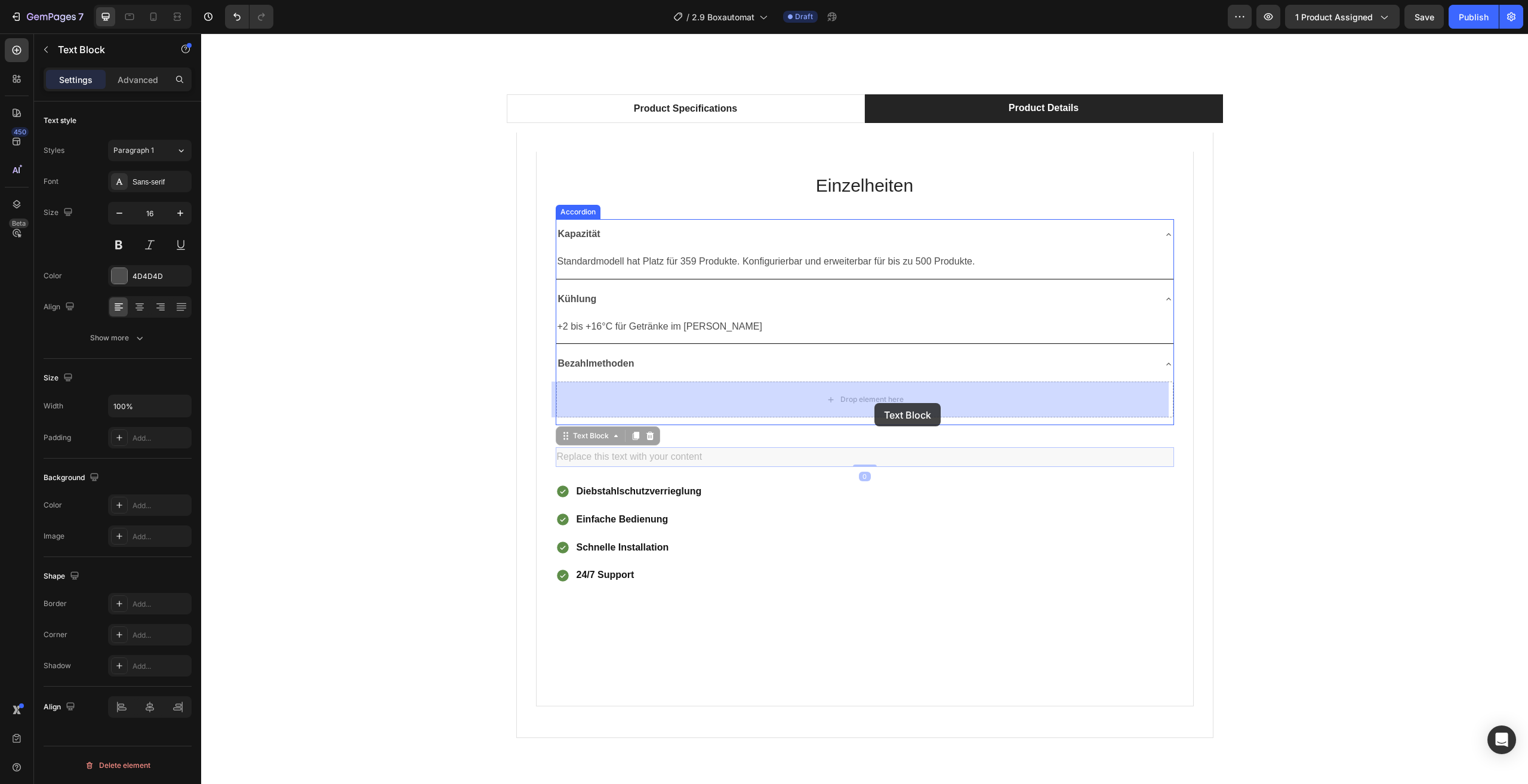
drag, startPoint x: 853, startPoint y: 456, endPoint x: 875, endPoint y: 403, distance: 57.4
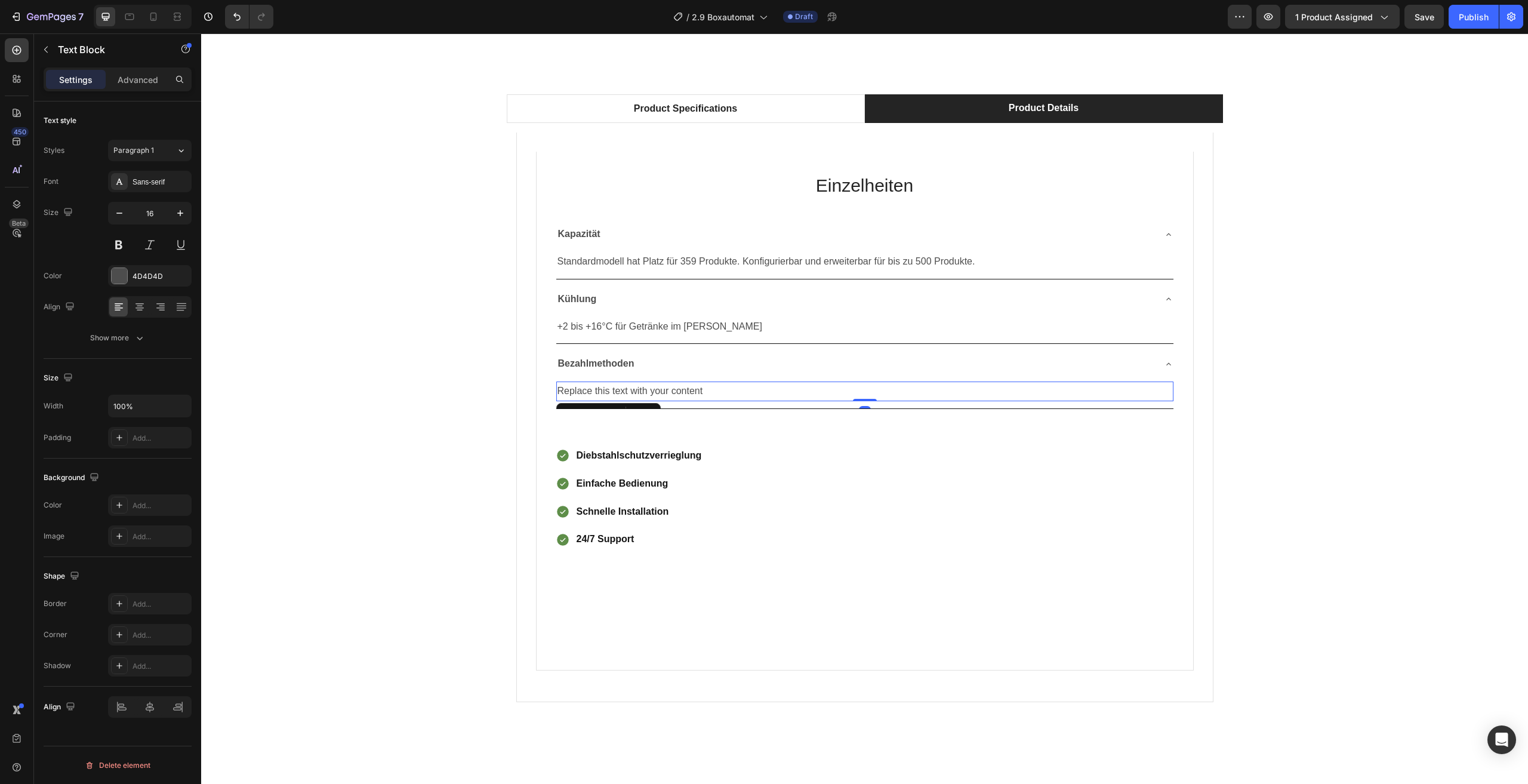
click at [725, 390] on div "Replace this text with your content" at bounding box center [865, 391] width 618 height 20
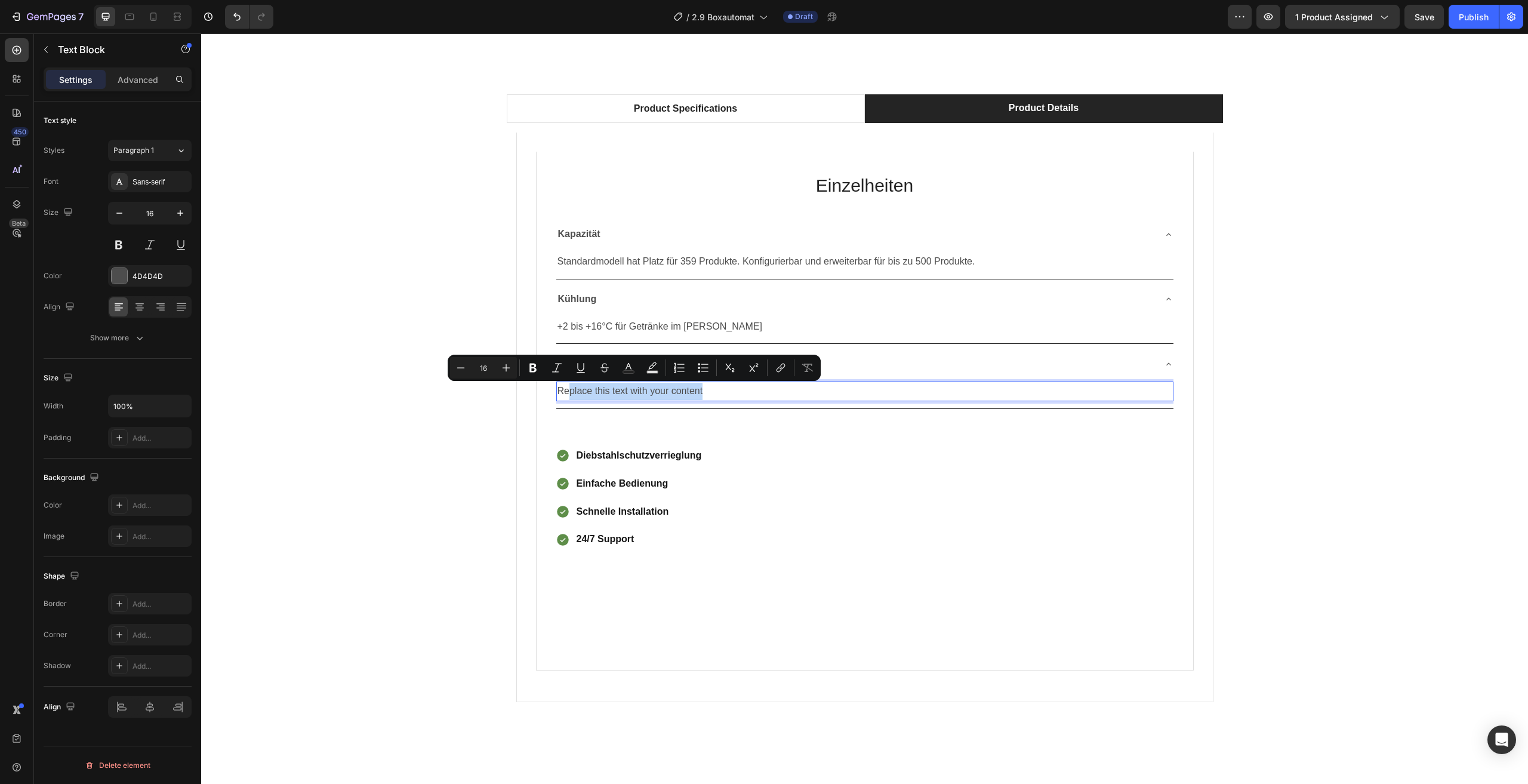
drag, startPoint x: 710, startPoint y: 392, endPoint x: 565, endPoint y: 394, distance: 145.0
click at [565, 394] on p "Replace this text with your content" at bounding box center [865, 391] width 615 height 17
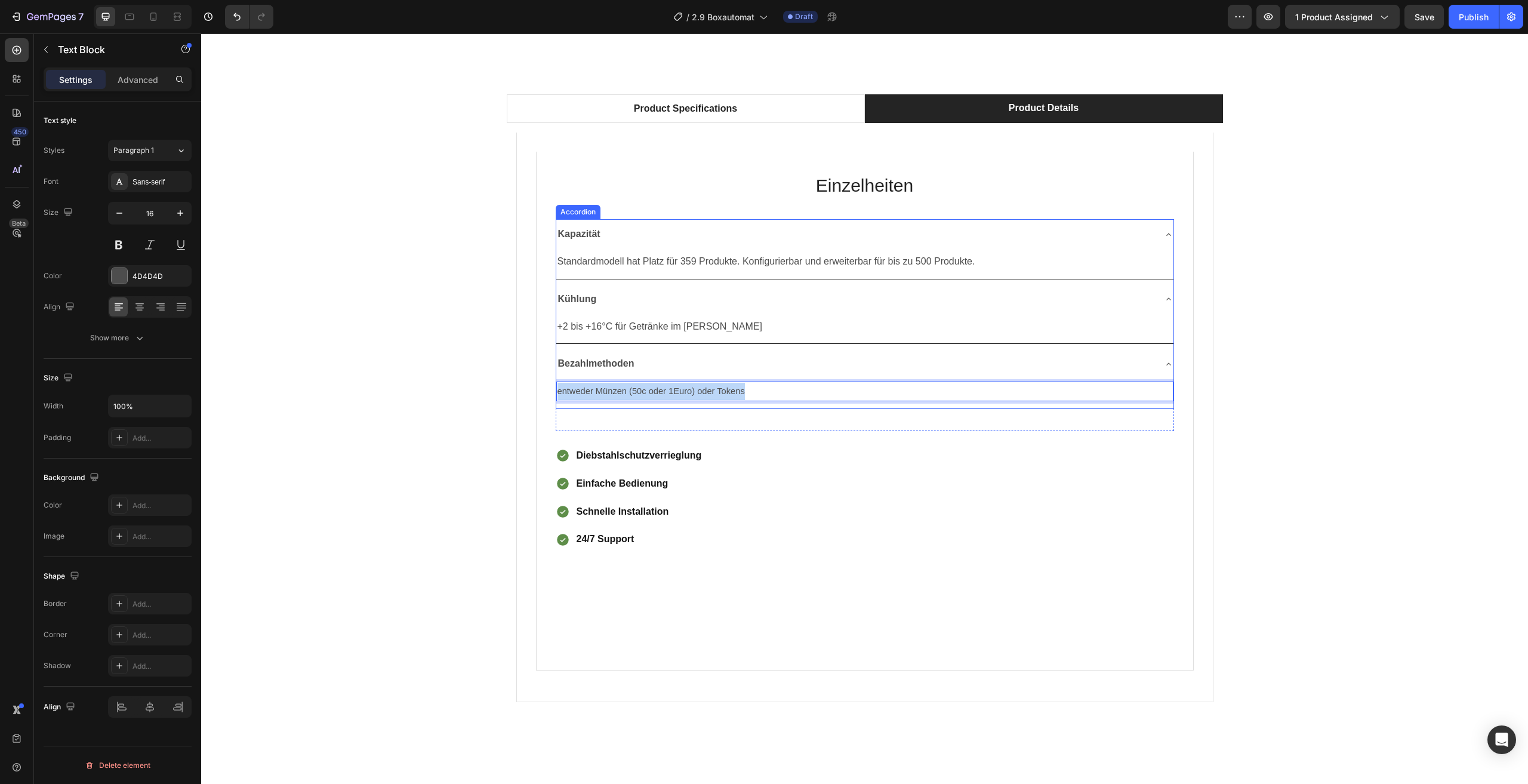
drag, startPoint x: 756, startPoint y: 392, endPoint x: 548, endPoint y: 392, distance: 208.0
click at [548, 392] on div "Einzelheiten Heading Kapazität Standardmodell hat Platz für 359 Produkte. Konfi…" at bounding box center [864, 411] width 658 height 519
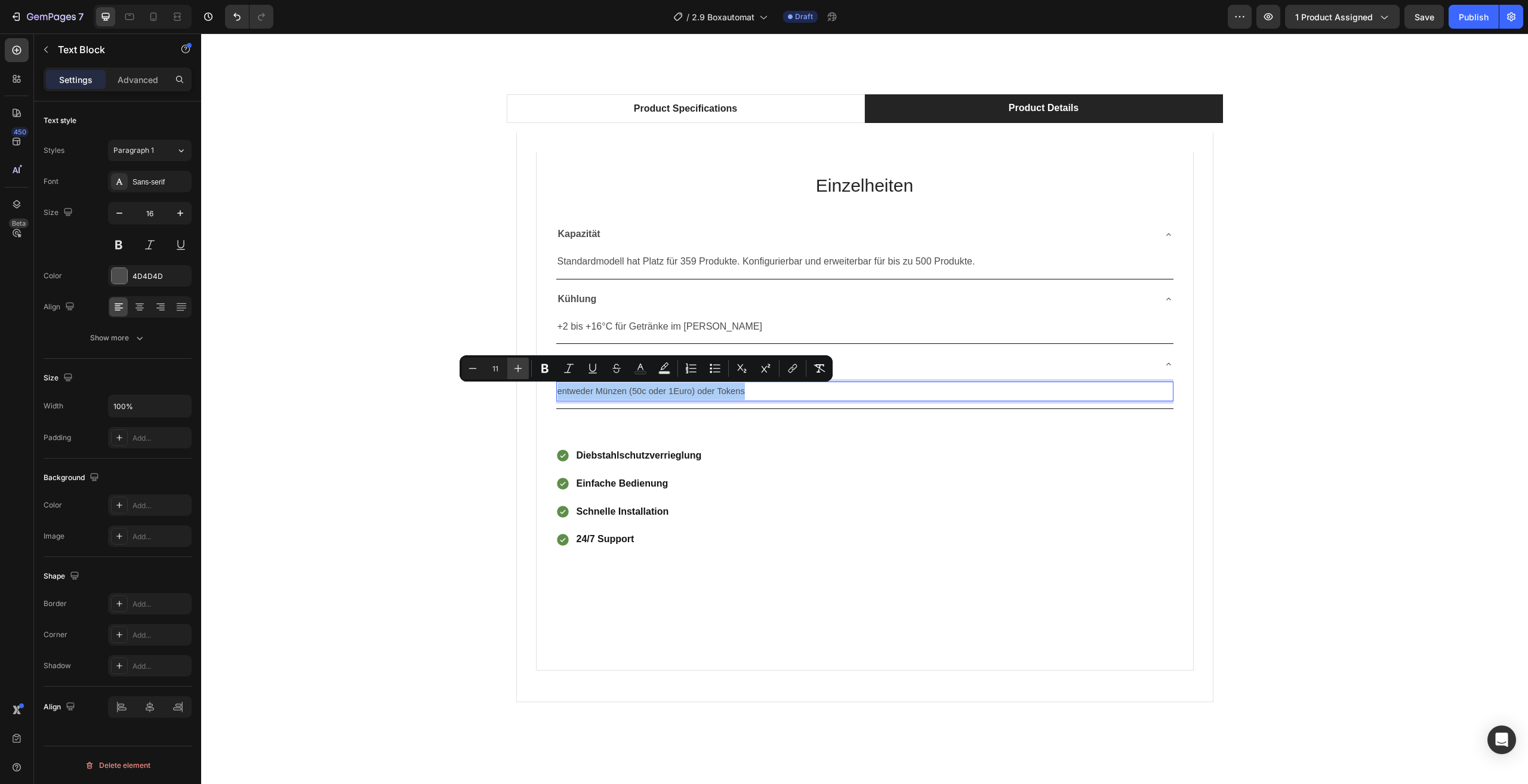
click at [527, 369] on button "Plus" at bounding box center [518, 368] width 22 height 22
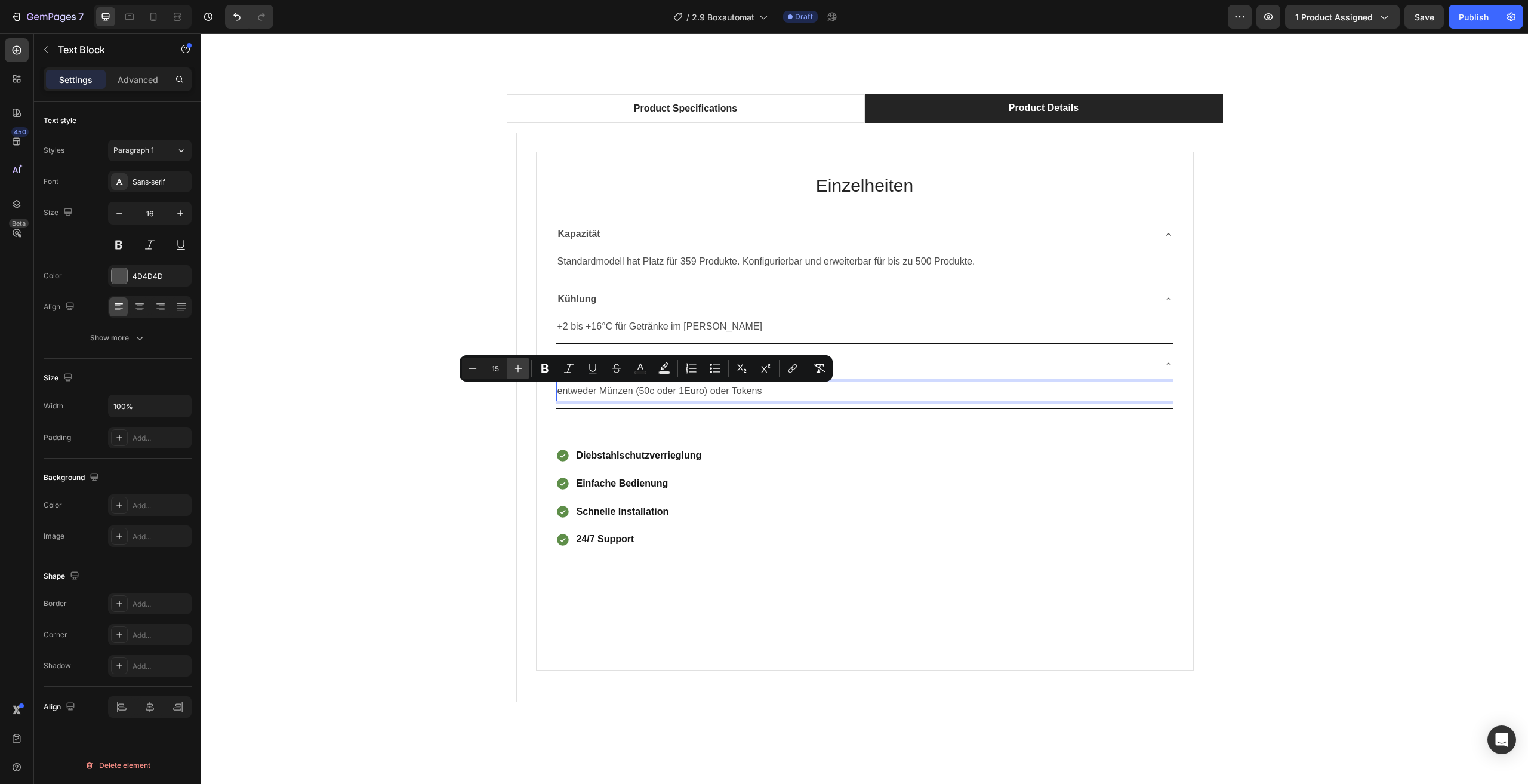
type input "16"
click at [1259, 431] on div "Product Specifications Product Details Technical Specifications Heading Compati…" at bounding box center [864, 403] width 1309 height 617
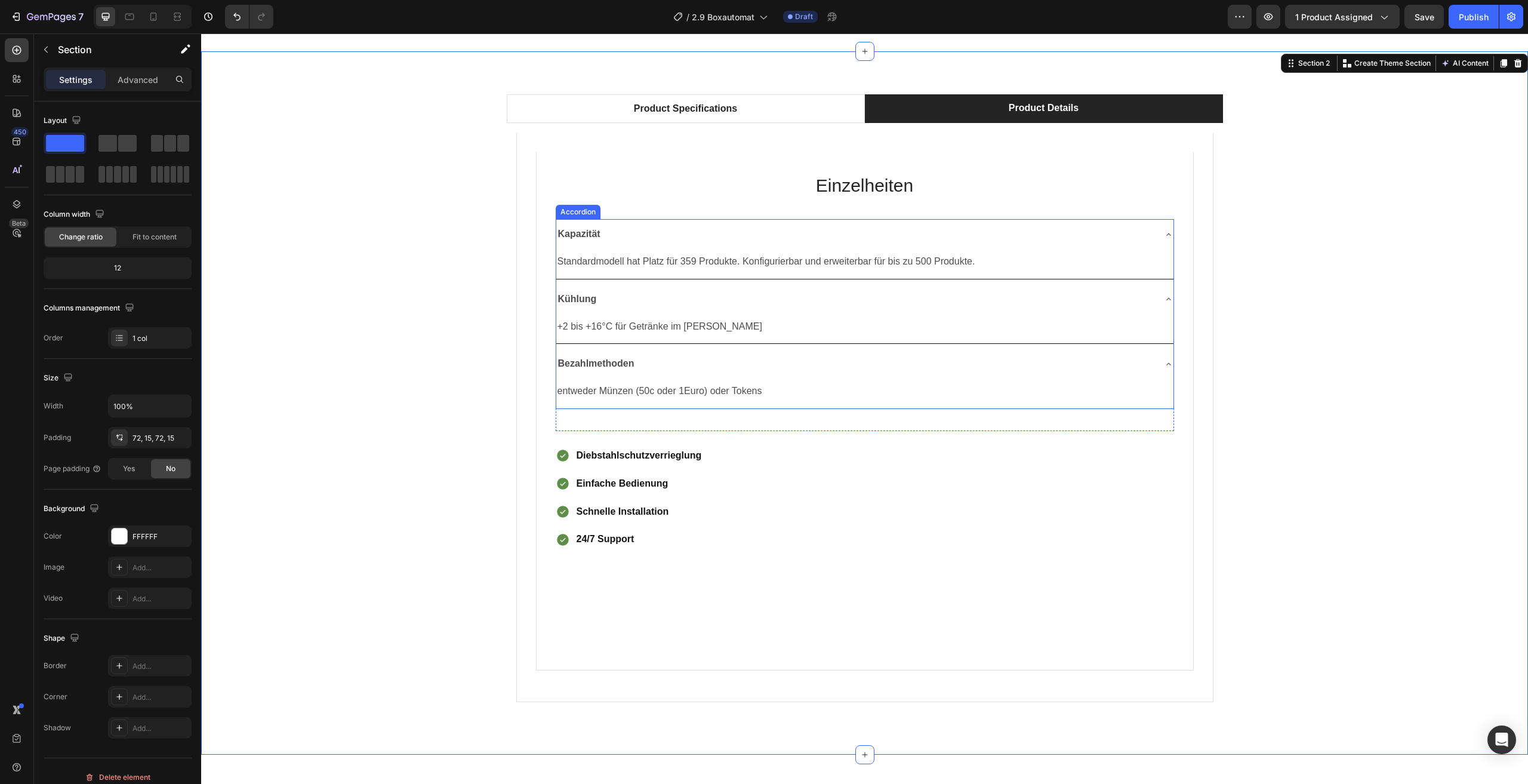
click at [1142, 359] on div "Bezahlmethoden" at bounding box center [855, 364] width 598 height 21
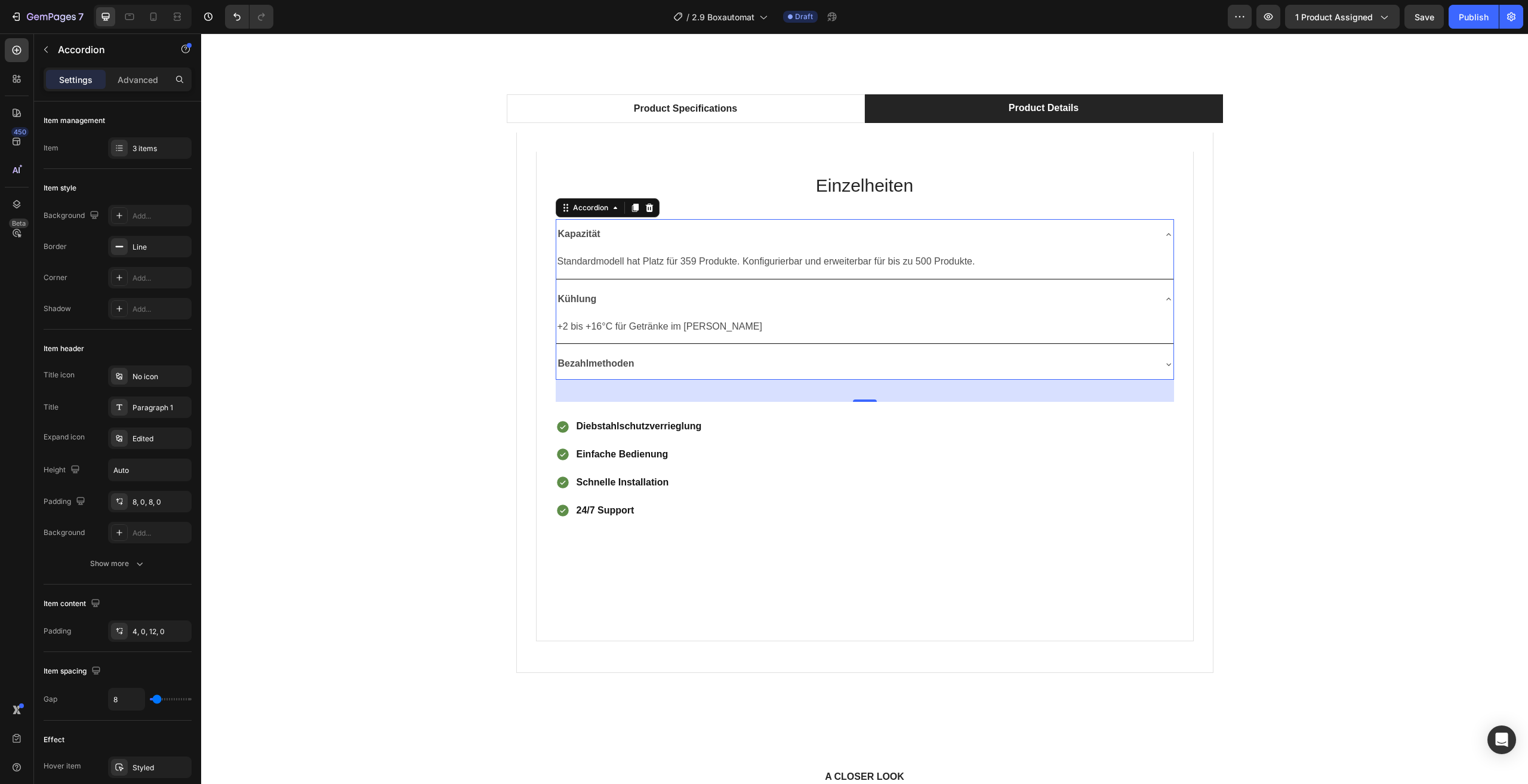
click at [865, 293] on div "Kühlung" at bounding box center [855, 300] width 598 height 21
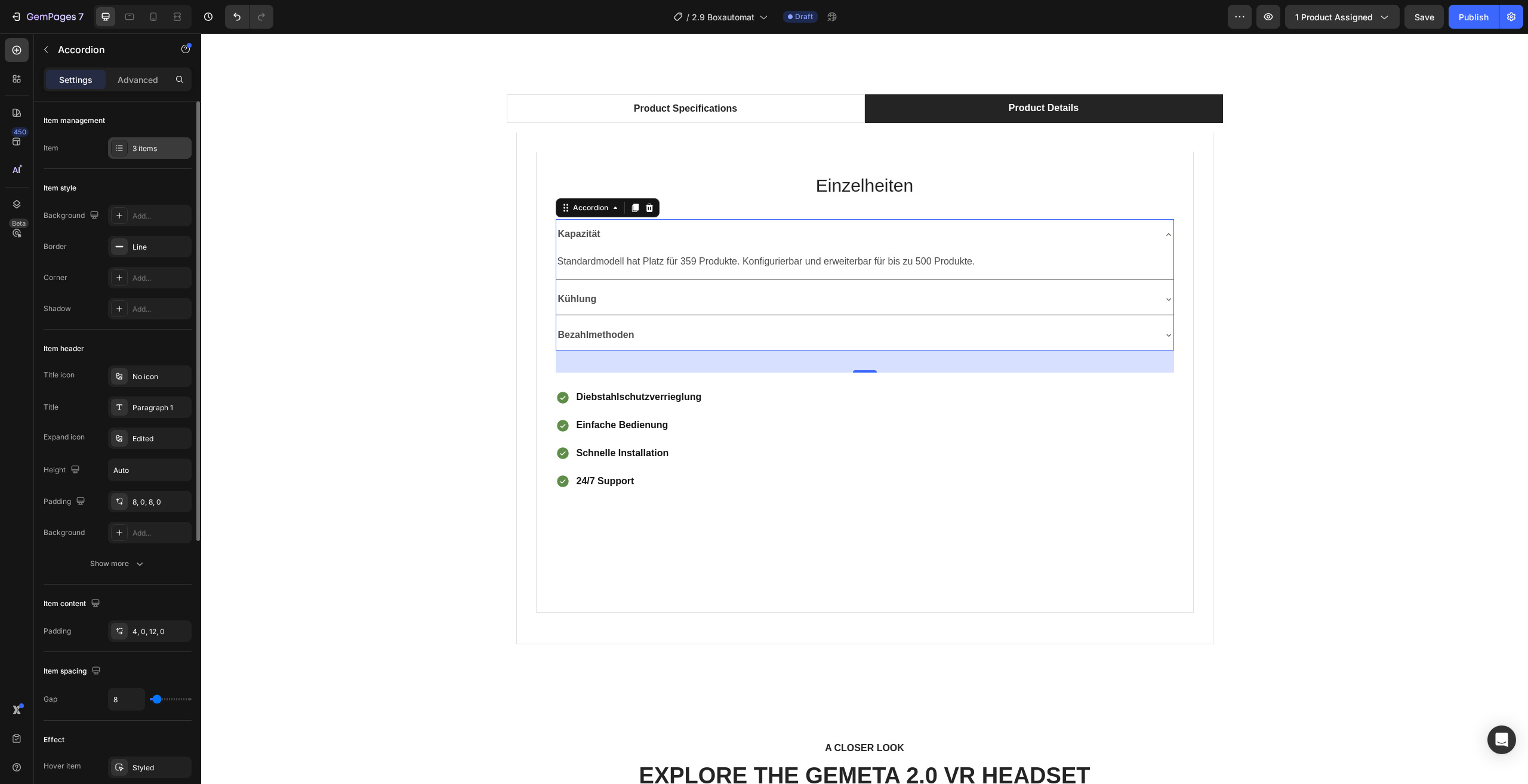
click at [163, 147] on div "3 items" at bounding box center [160, 149] width 56 height 11
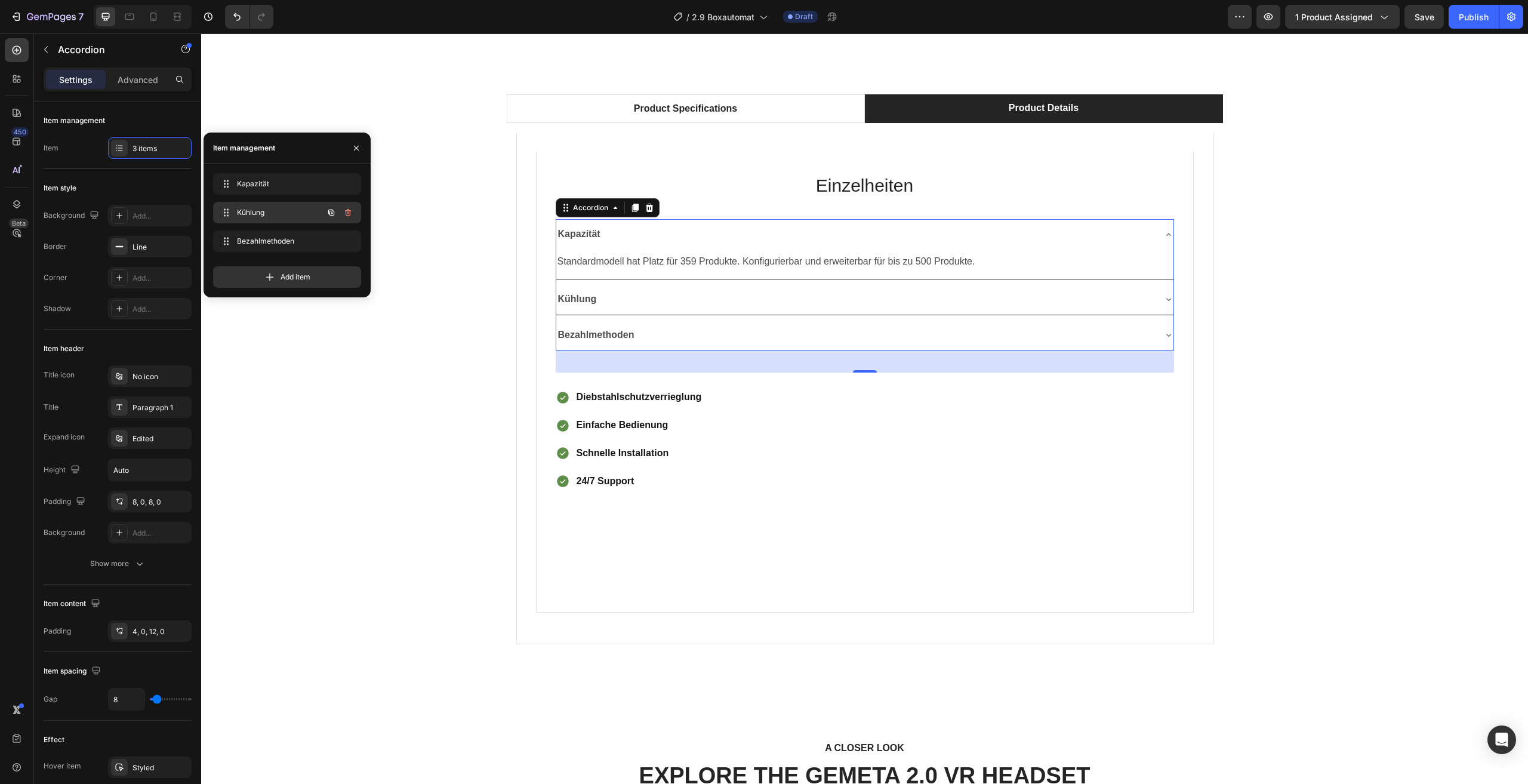
click at [329, 210] on icon "button" at bounding box center [331, 213] width 10 height 10
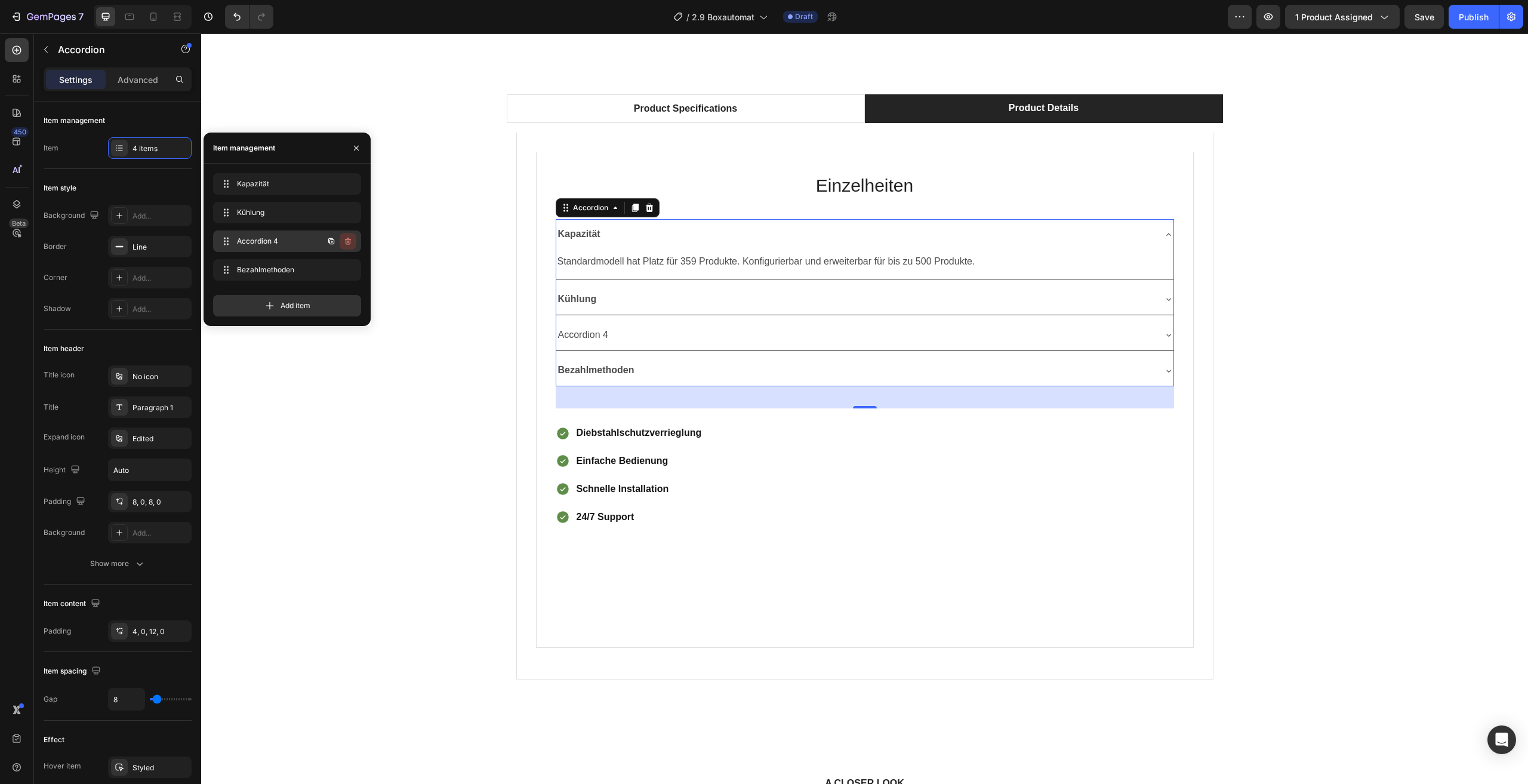
click at [349, 241] on icon "button" at bounding box center [348, 241] width 10 height 10
click at [349, 240] on div "Delete" at bounding box center [340, 241] width 22 height 11
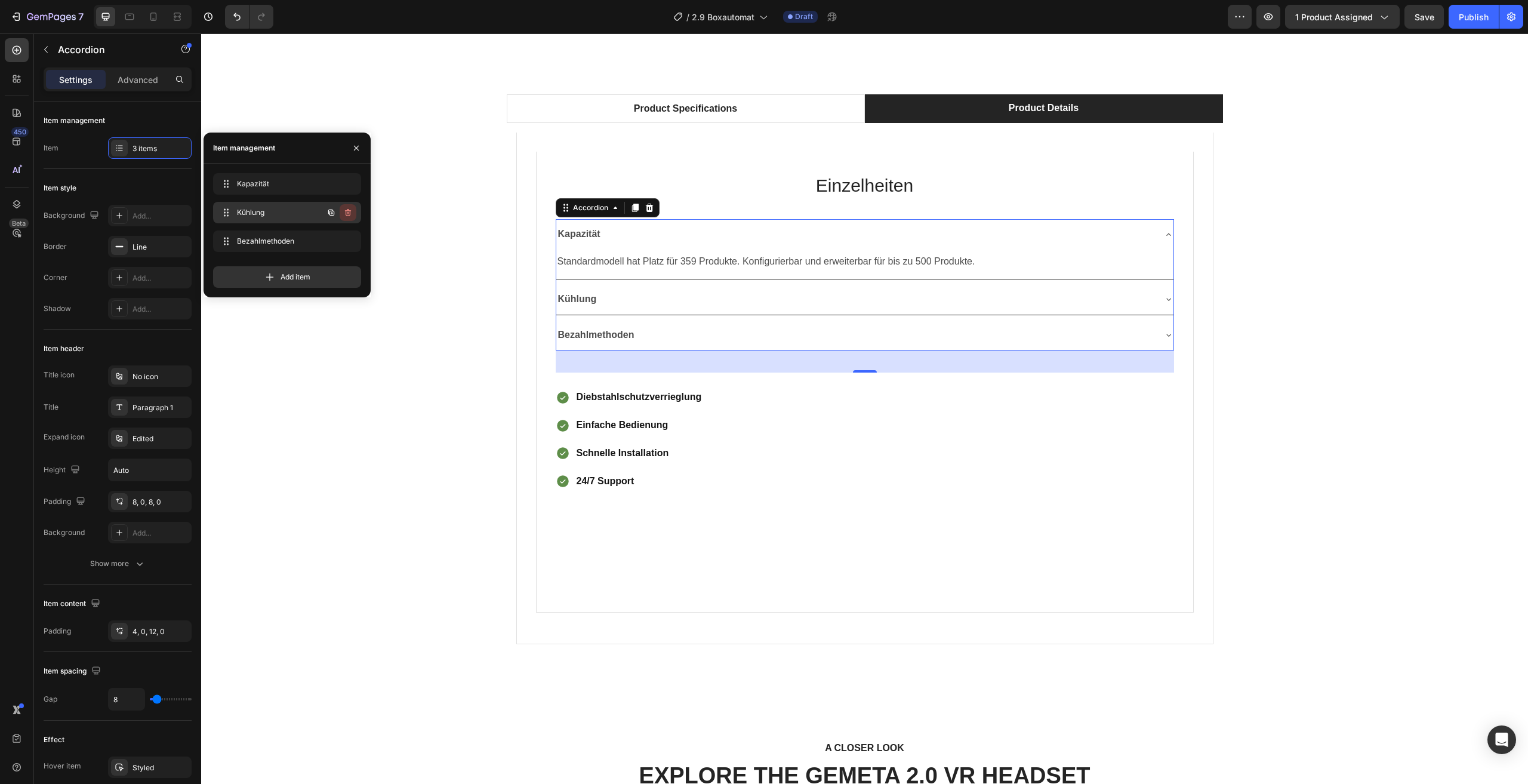
click at [349, 210] on icon "button" at bounding box center [348, 212] width 6 height 7
click at [348, 211] on div "Delete" at bounding box center [340, 213] width 22 height 11
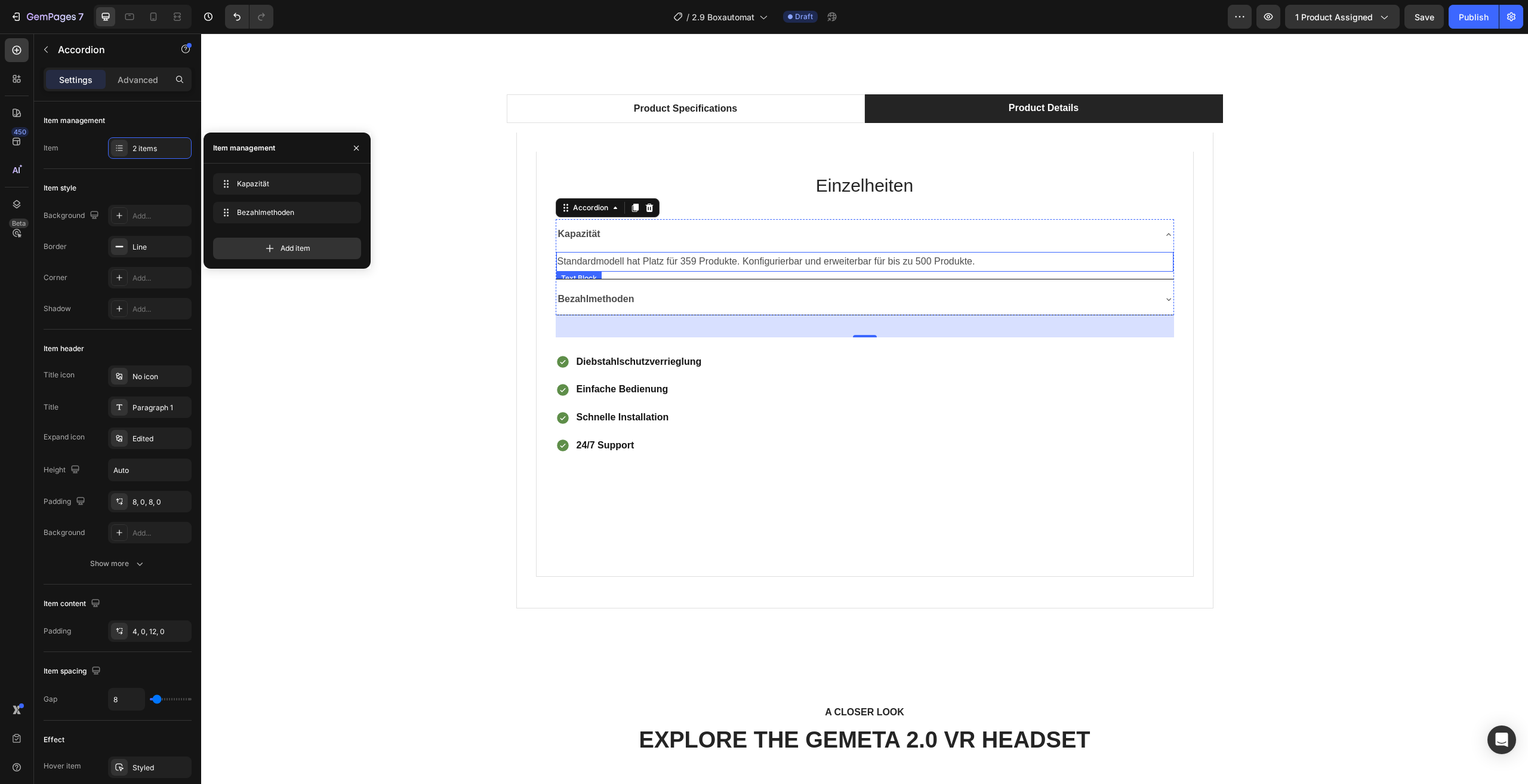
click at [637, 256] on p "Standardmodell hat Platz für 359 Produkte. Konfigurierbar und erweiterbar für b…" at bounding box center [865, 261] width 615 height 17
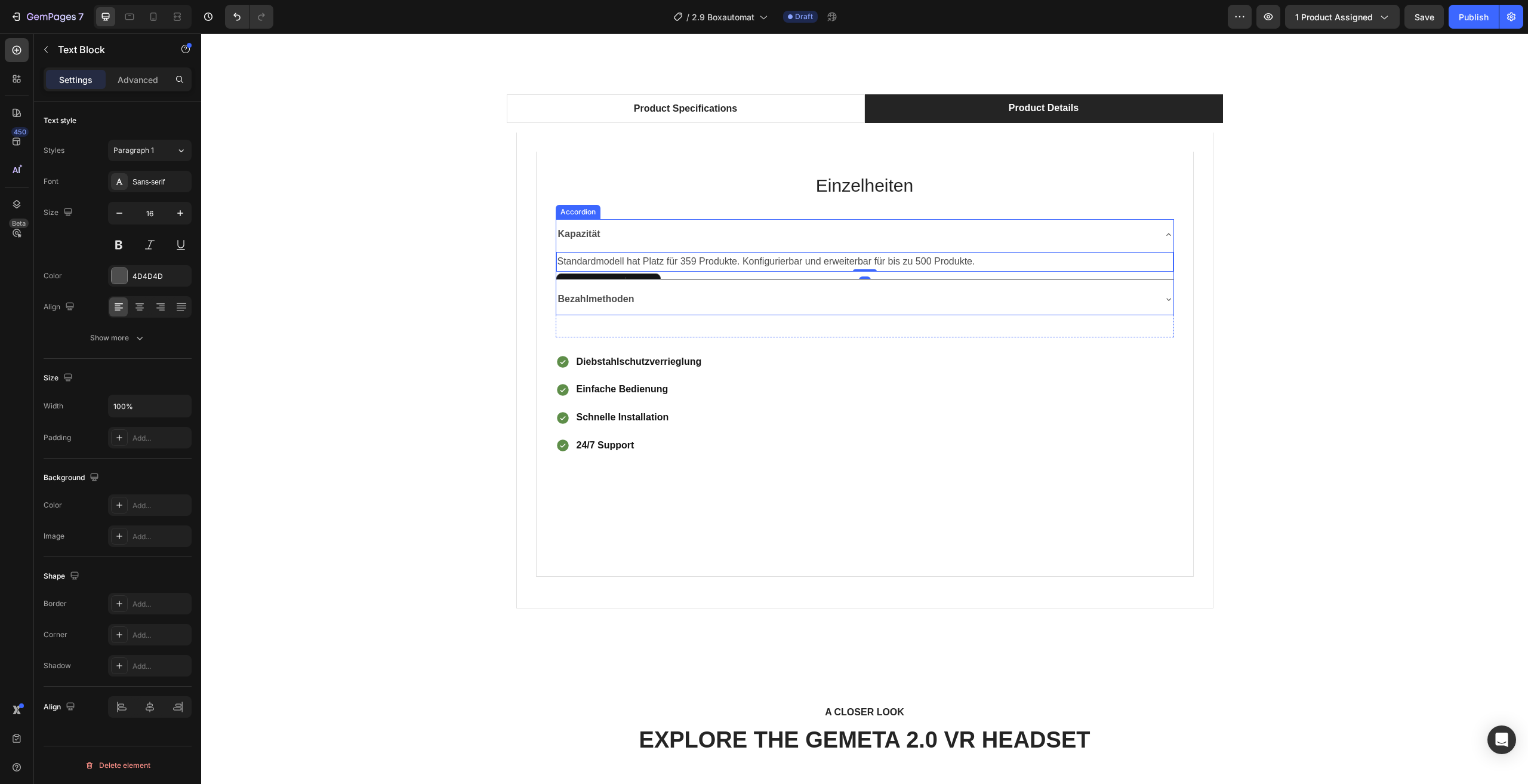
click at [580, 228] on p "Kapazität" at bounding box center [579, 234] width 42 height 17
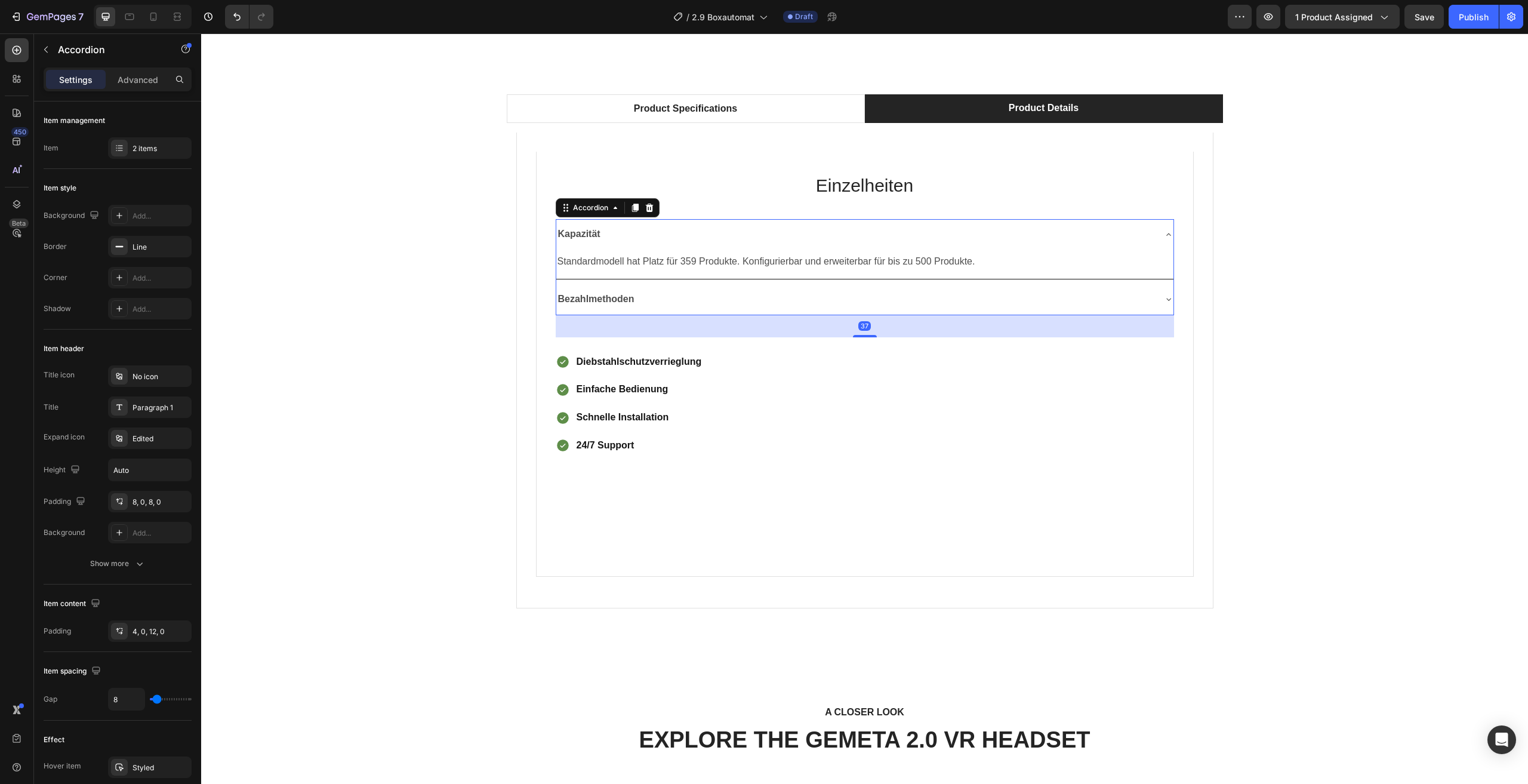
click at [597, 232] on div "Kapazität" at bounding box center [579, 234] width 46 height 21
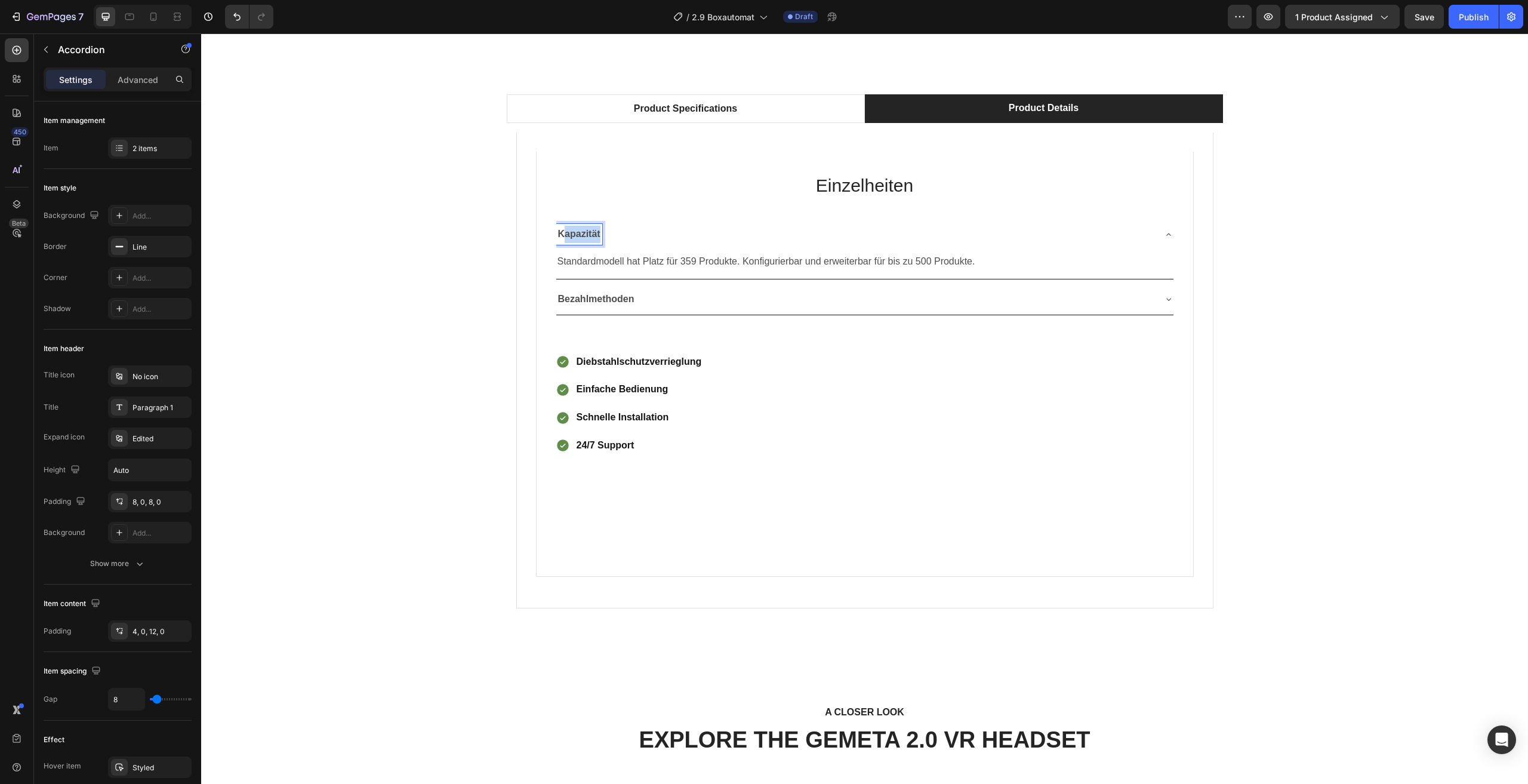
drag, startPoint x: 597, startPoint y: 234, endPoint x: 562, endPoint y: 235, distance: 35.0
click at [562, 235] on div "Kapazität" at bounding box center [579, 234] width 46 height 21
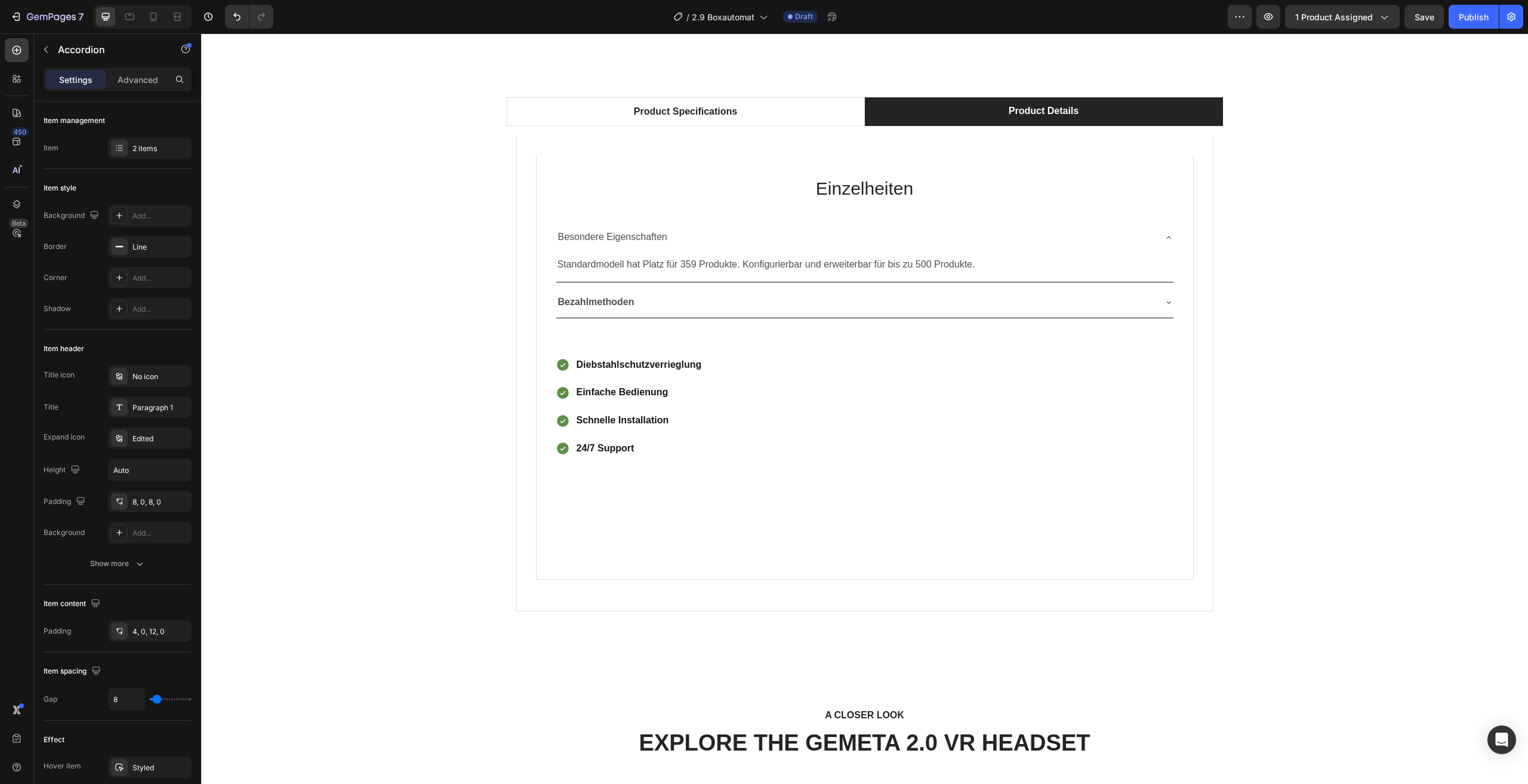
click at [658, 237] on p "Besondere Eigenschaften" at bounding box center [613, 237] width 109 height 17
click at [662, 236] on p "Besondere Eigenschaften" at bounding box center [613, 237] width 109 height 17
drag, startPoint x: 662, startPoint y: 236, endPoint x: 527, endPoint y: 242, distance: 135.1
click at [527, 242] on div "Einzelheiten Heading Besondere Eigenschaften Standardmodell hat Platz für 359 P…" at bounding box center [864, 373] width 697 height 476
click at [561, 214] on icon "Editor contextual toolbar" at bounding box center [558, 214] width 12 height 12
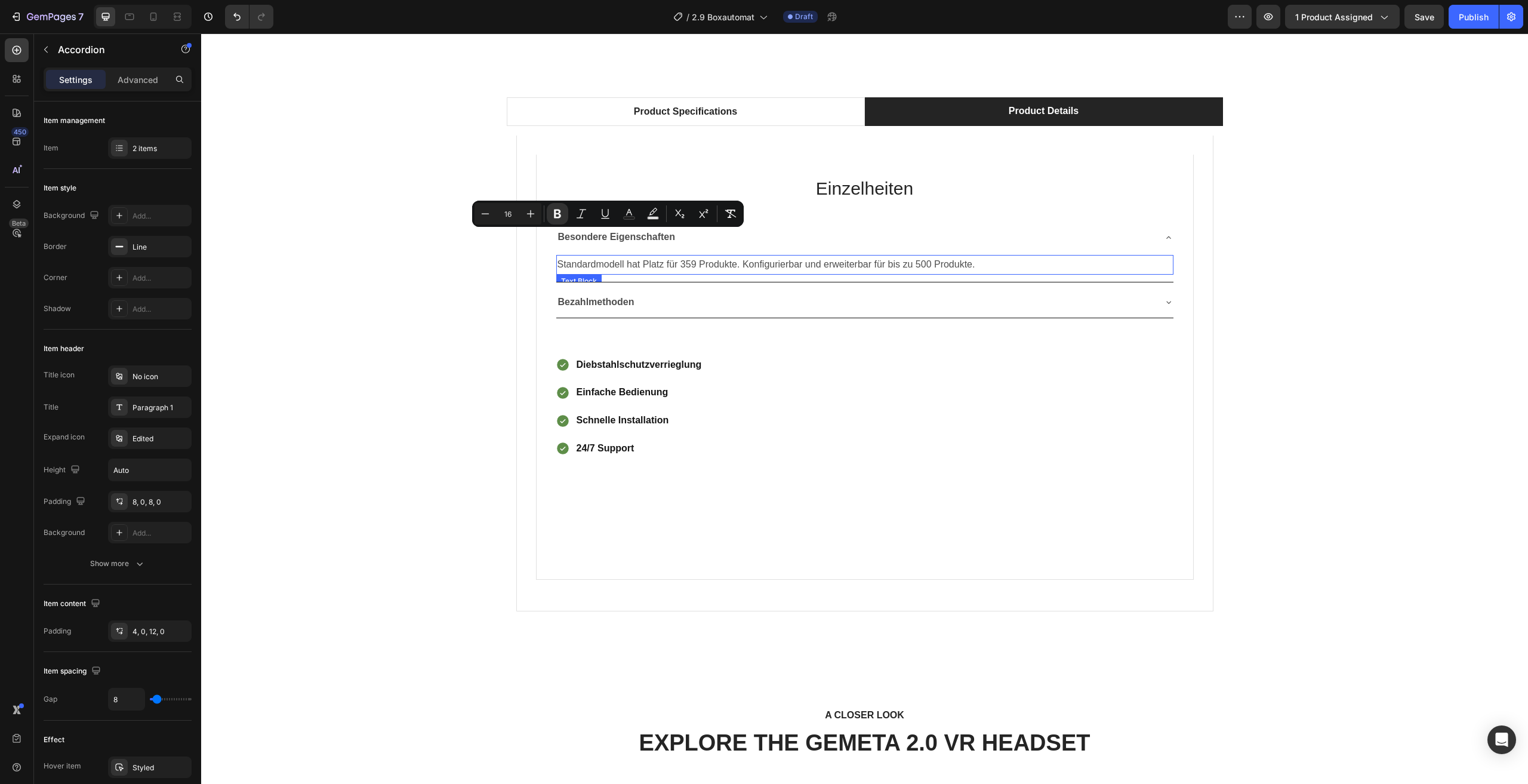
click at [698, 260] on p "Standardmodell hat Platz für 359 Produkte. Konfigurierbar und erweiterbar für b…" at bounding box center [865, 265] width 615 height 17
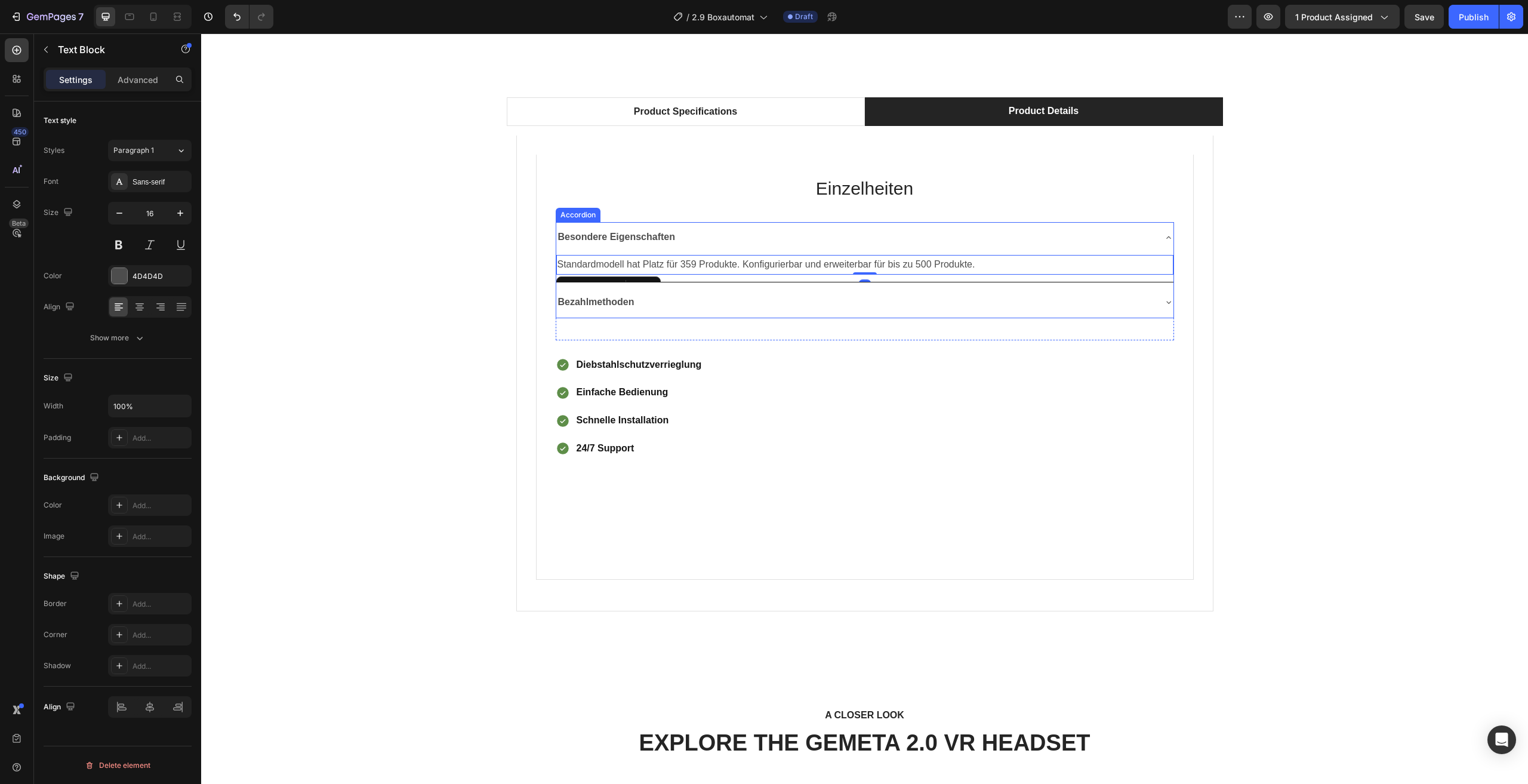
click at [1151, 242] on div "Besondere Eigenschaften" at bounding box center [865, 237] width 618 height 30
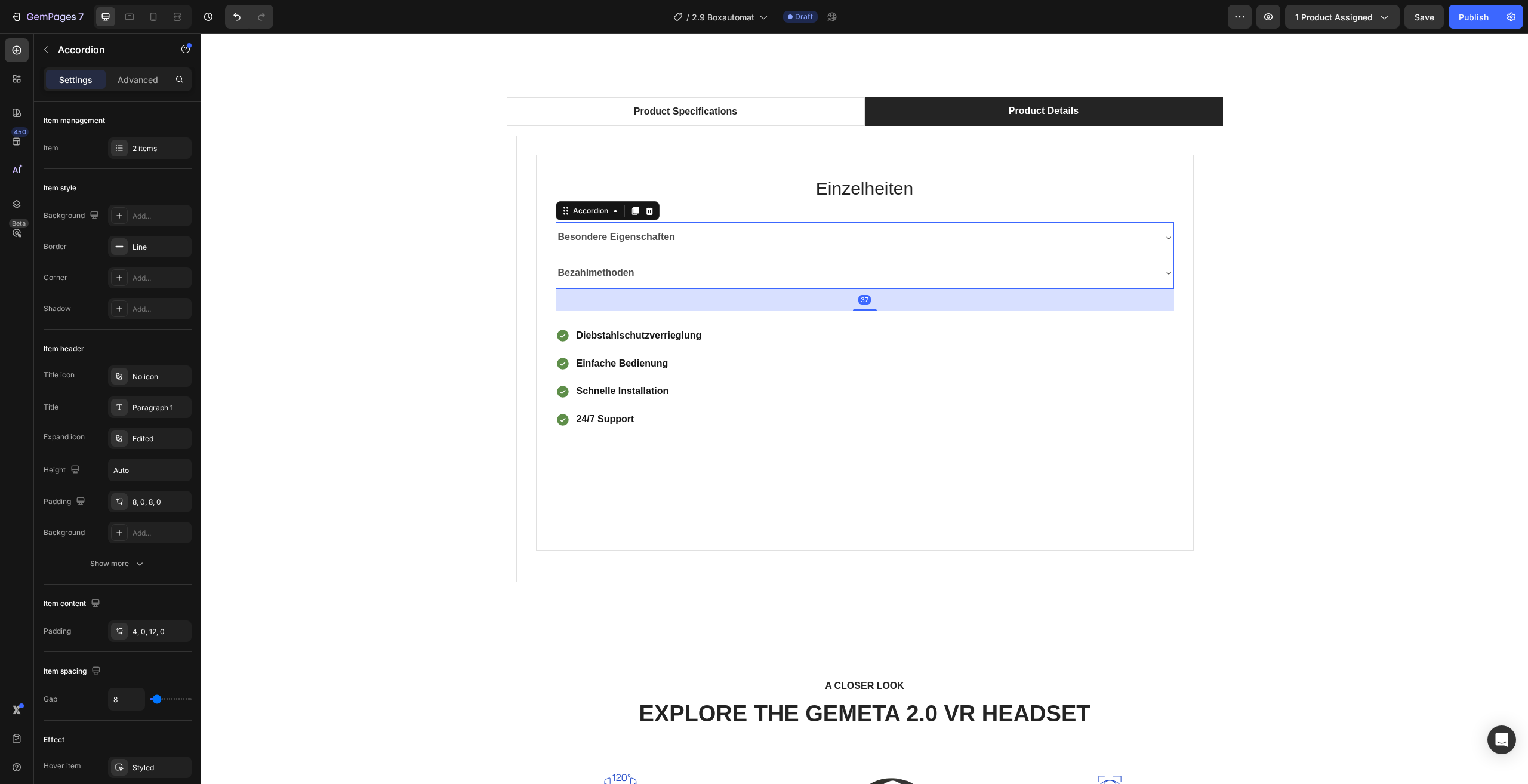
click at [1151, 242] on div "Besondere Eigenschaften" at bounding box center [865, 237] width 618 height 30
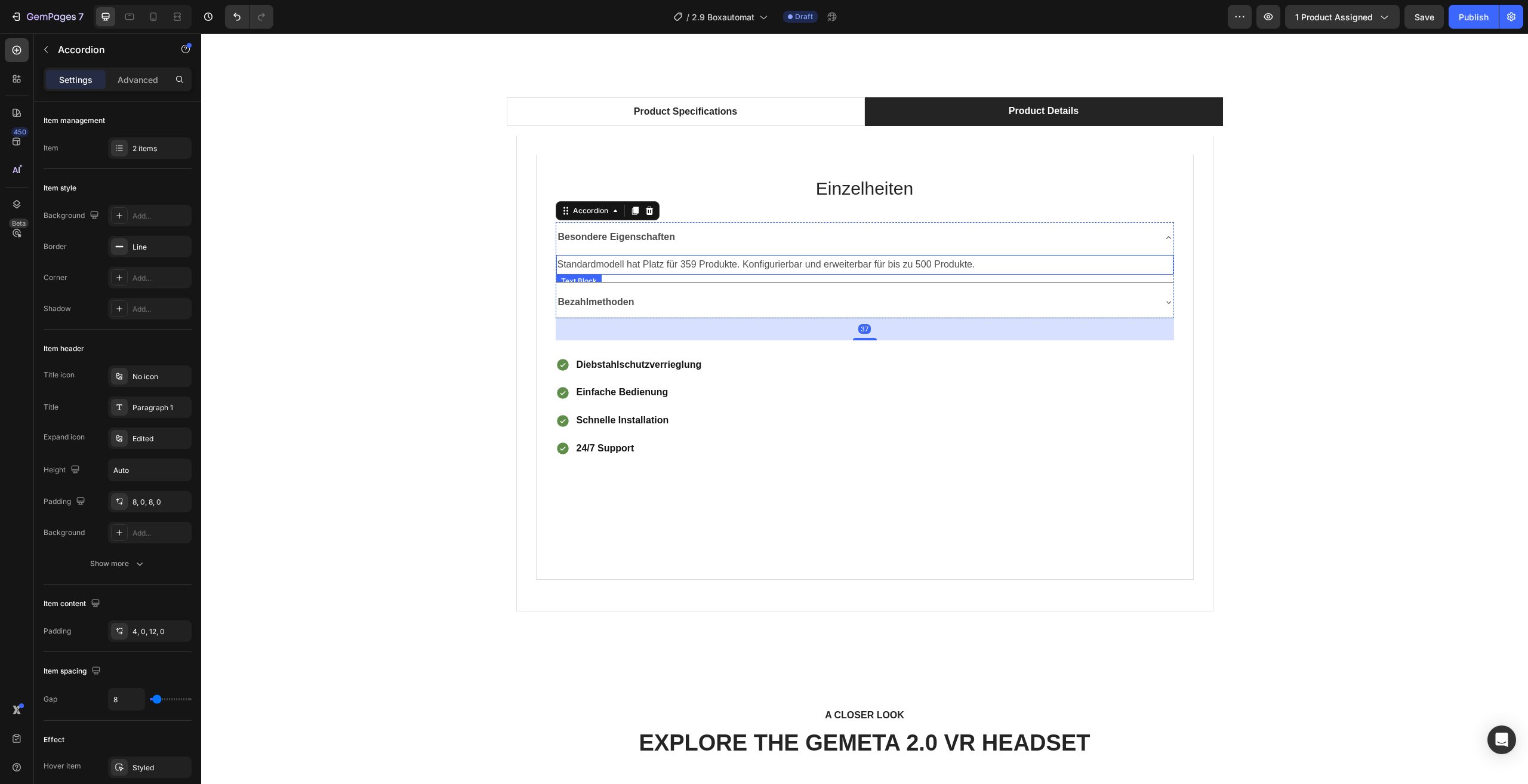
click at [966, 267] on p "Standardmodell hat Platz für 359 Produkte. Konfigurierbar und erweiterbar für b…" at bounding box center [865, 265] width 615 height 17
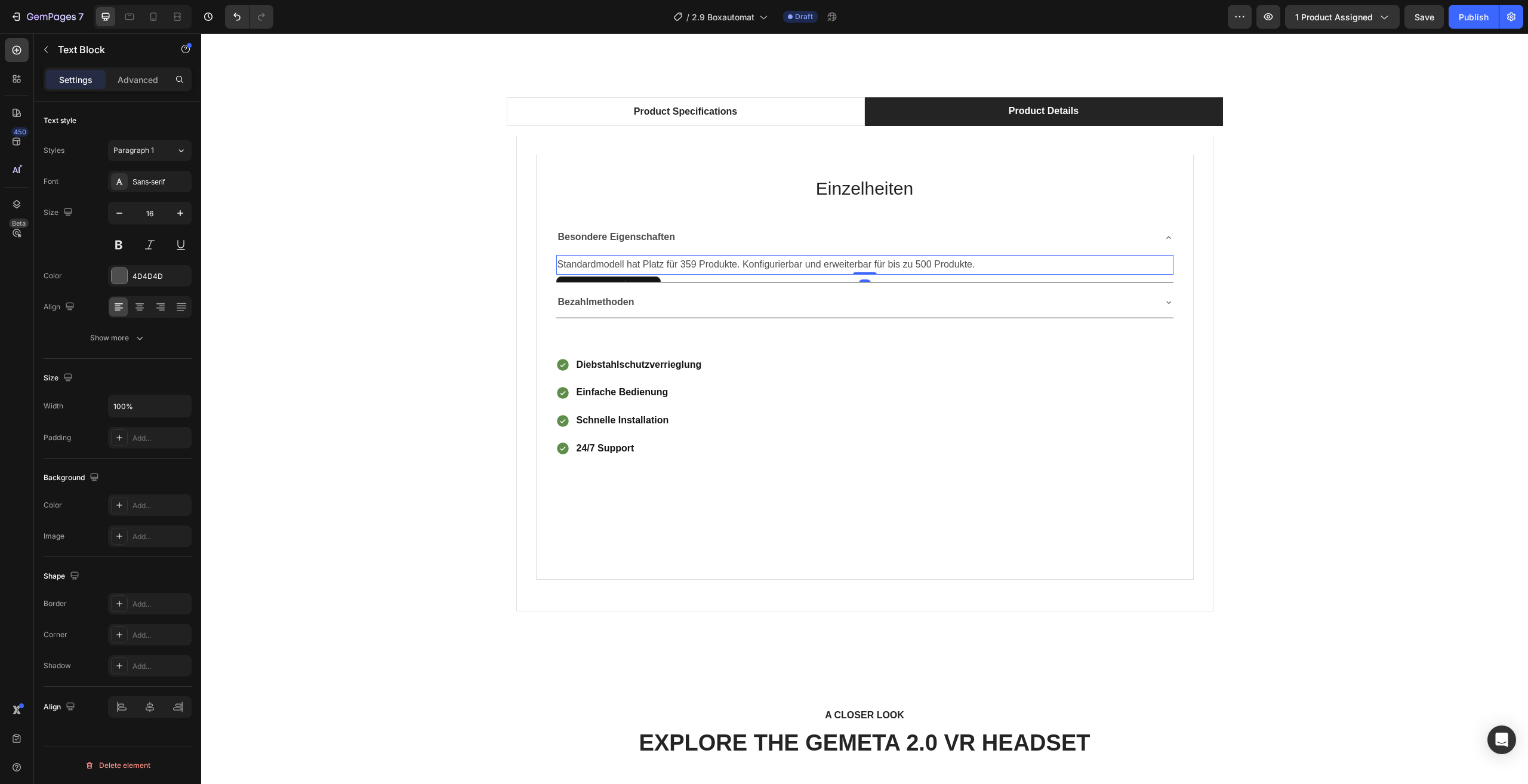
click at [984, 263] on p "Standardmodell hat Platz für 359 Produkte. Konfigurierbar und erweiterbar für b…" at bounding box center [865, 265] width 615 height 17
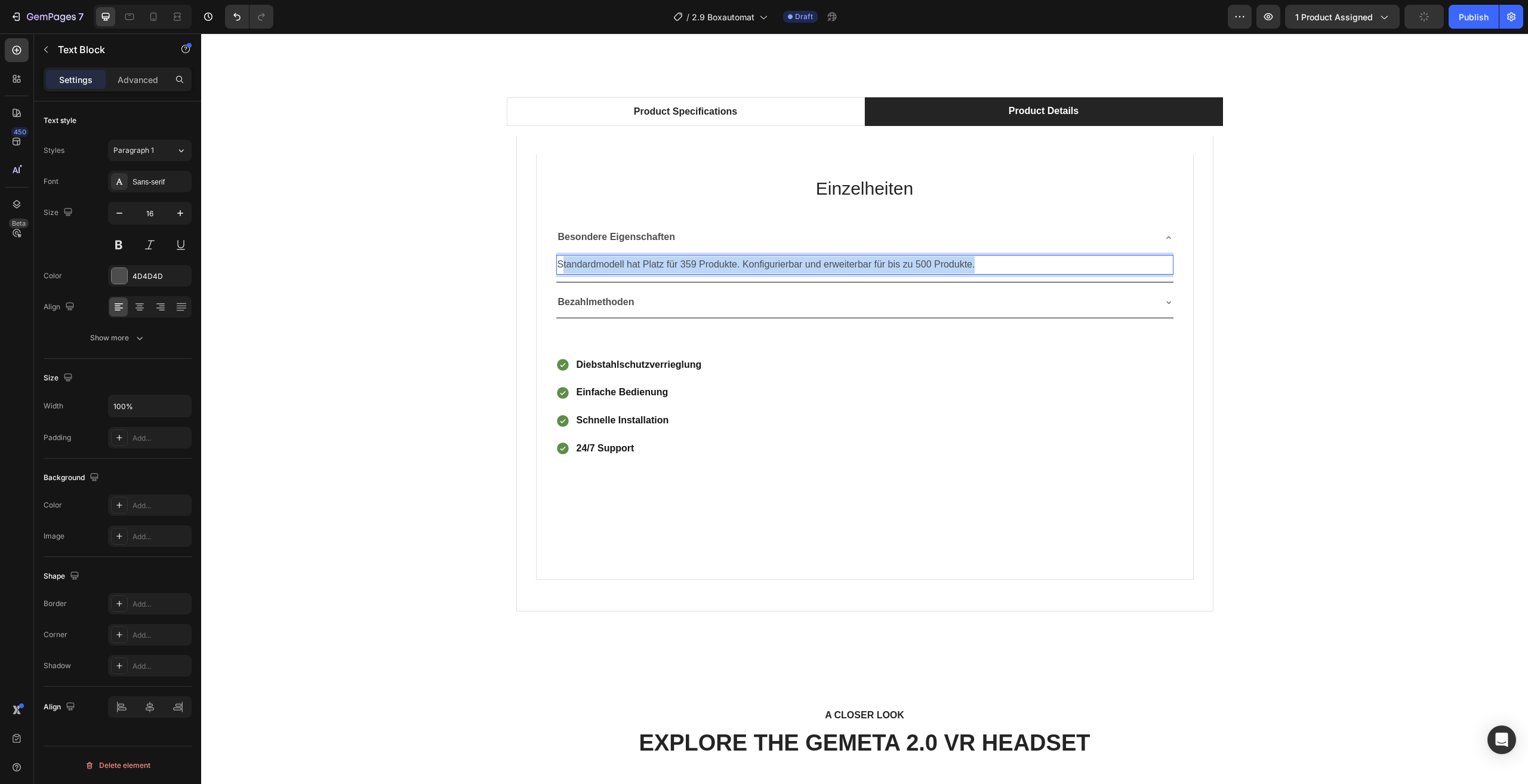
drag, startPoint x: 984, startPoint y: 263, endPoint x: 558, endPoint y: 266, distance: 426.0
click at [558, 266] on p "Standardmodell hat Platz für 359 Produkte. Konfigurierbar und erweiterbar für b…" at bounding box center [865, 265] width 615 height 17
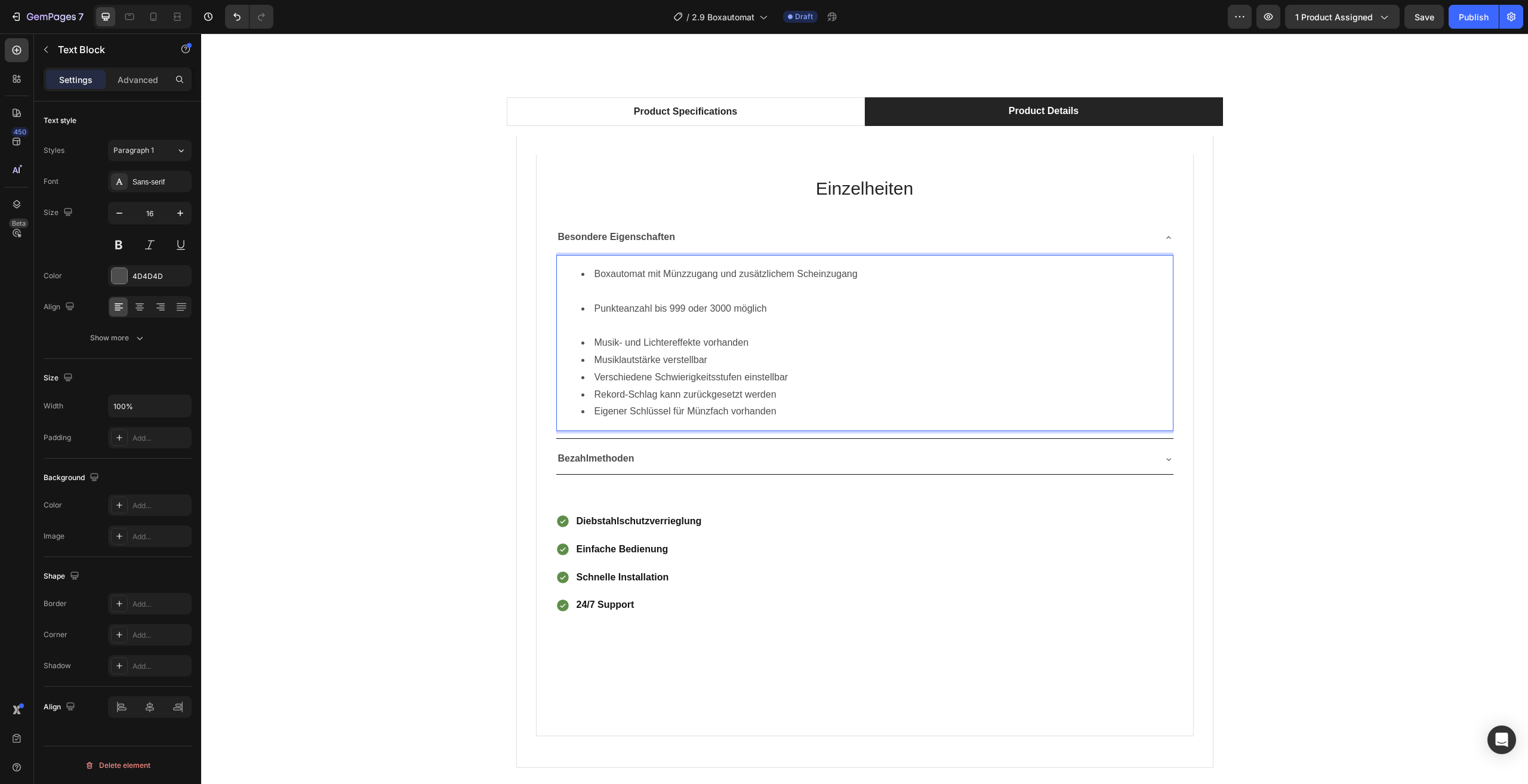
click at [631, 322] on li "Punkteanzahl bis 999 oder 3000 möglich" at bounding box center [877, 317] width 591 height 35
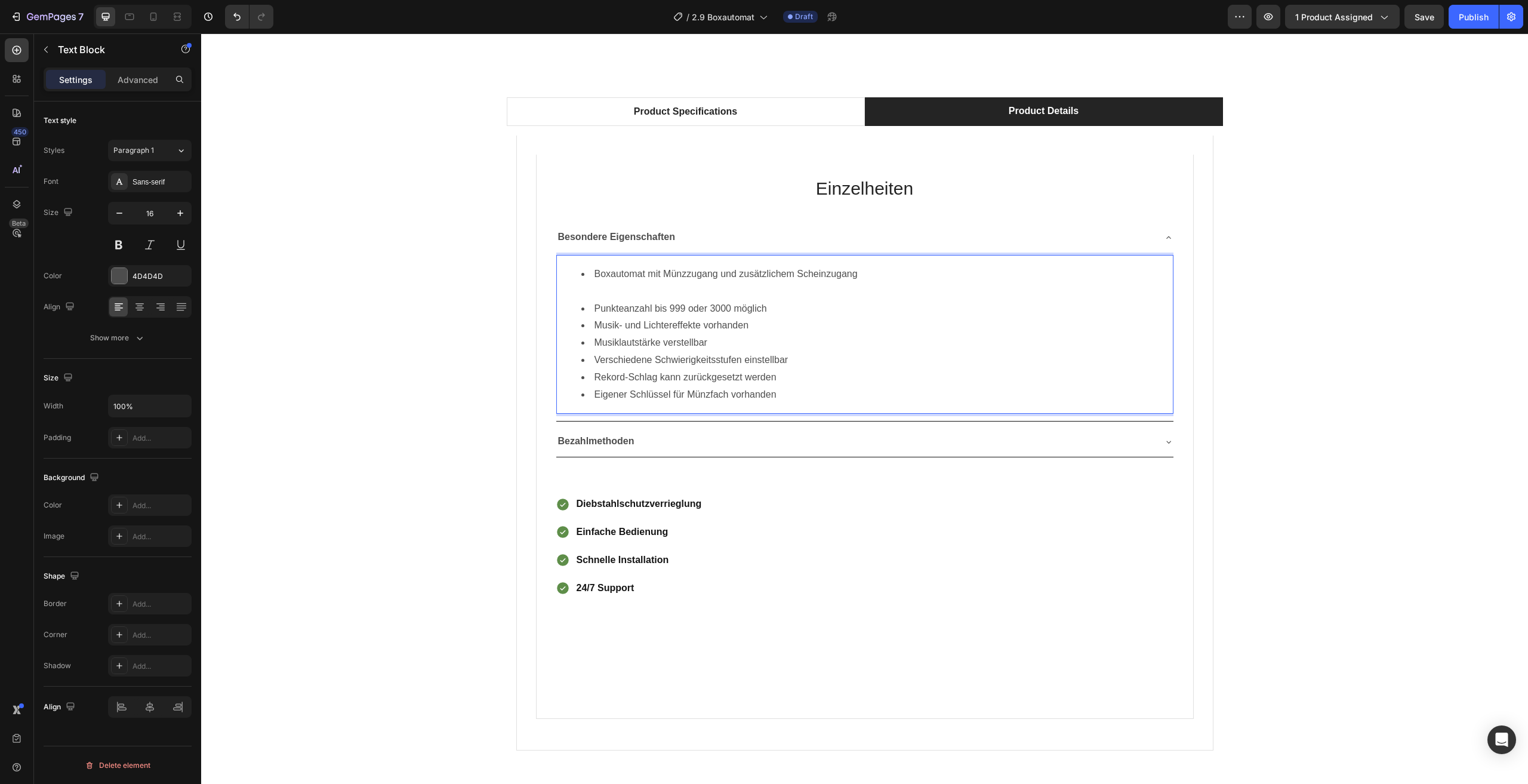
click at [613, 281] on li "Boxautomat mit Münzzugang und zusätzlichem Scheinzugang" at bounding box center [877, 283] width 591 height 35
click at [595, 292] on li "Boxautomat mit Münzzugang und zusätzlichem Scheinzugang" at bounding box center [877, 283] width 591 height 35
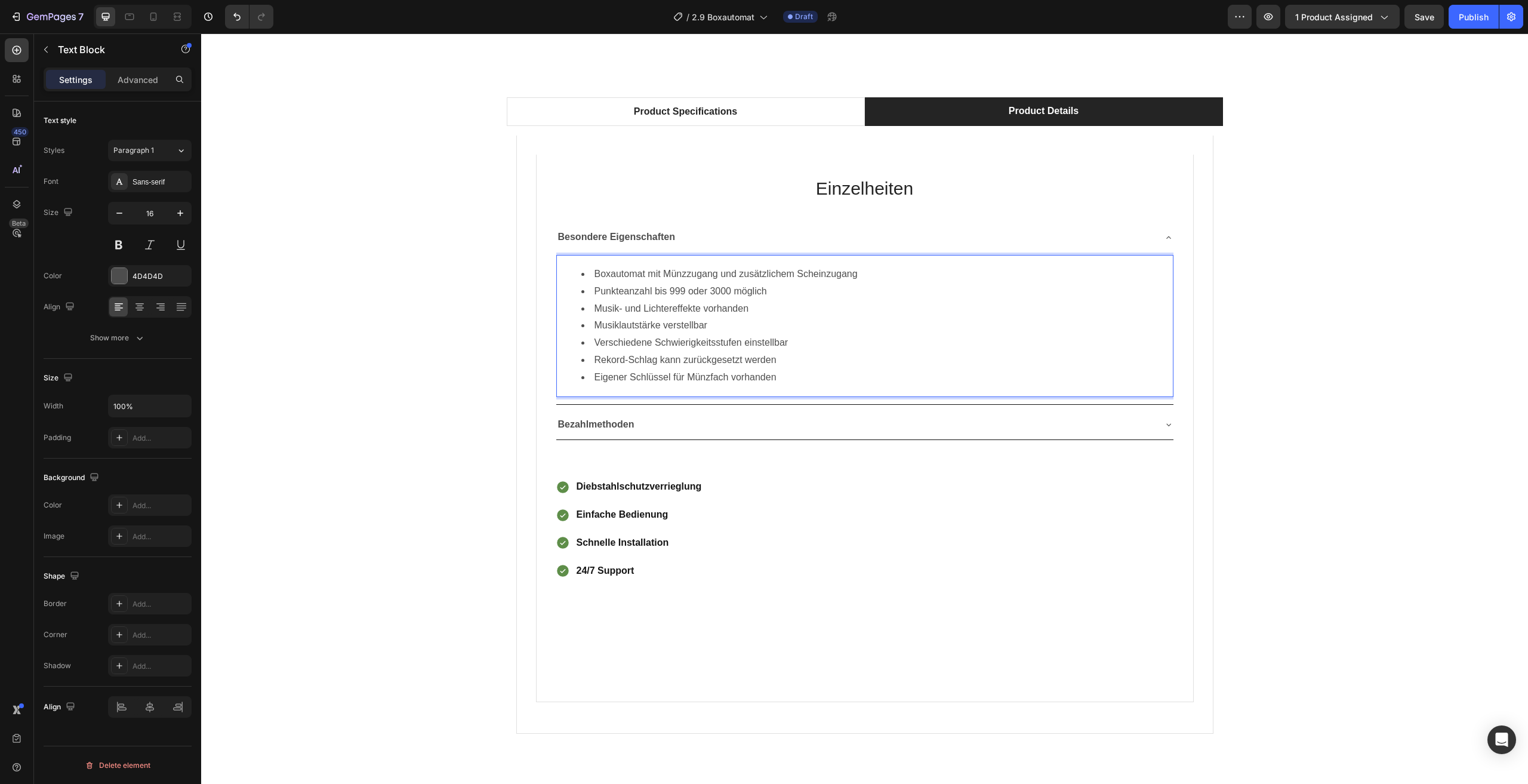
click at [438, 310] on div "Product Specifications Product Details Technical Specifications Heading Compati…" at bounding box center [864, 420] width 1309 height 645
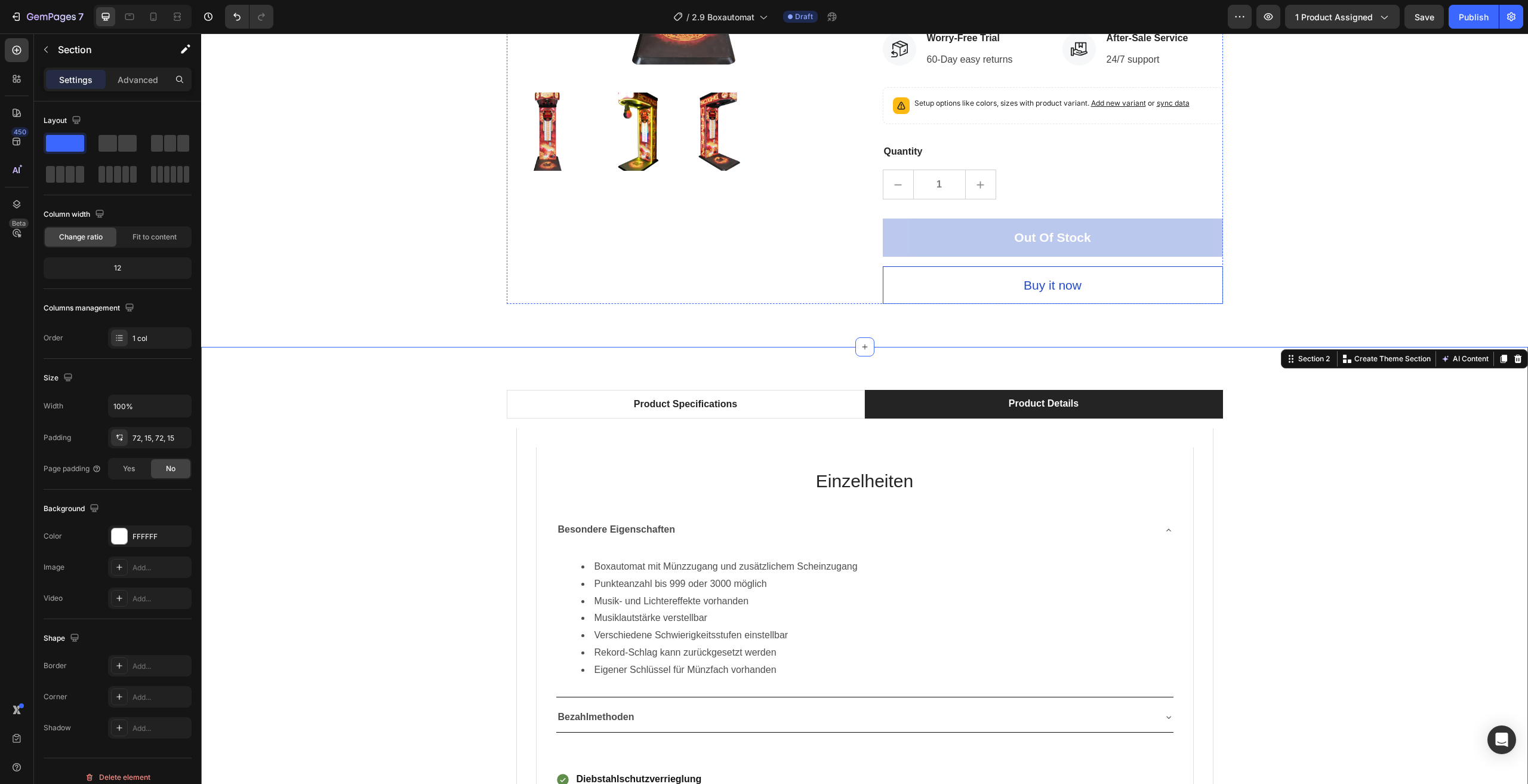
scroll to position [597, 0]
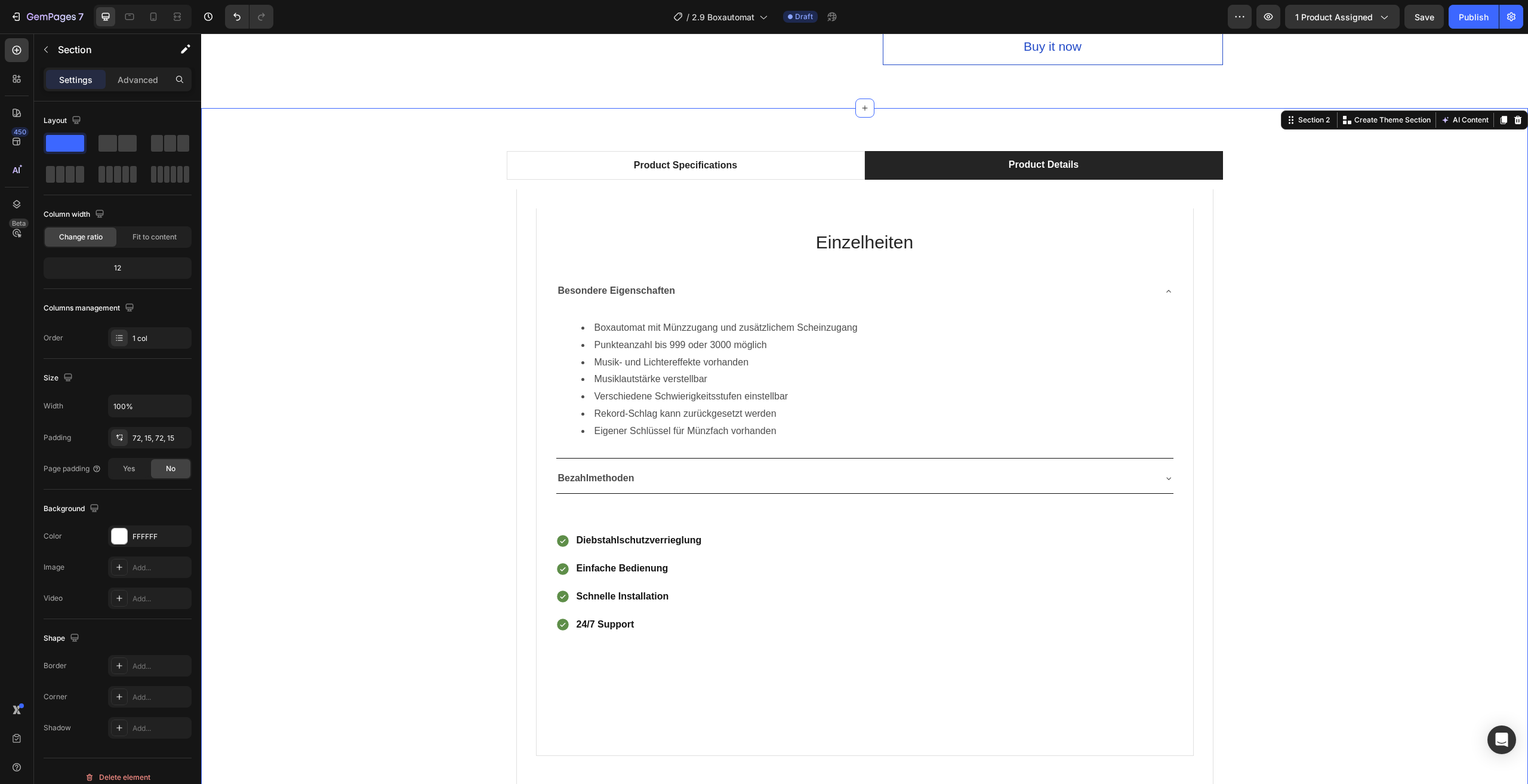
click at [1356, 358] on div "Product Specifications Product Details Technical Specifications Heading Compati…" at bounding box center [864, 473] width 1309 height 645
click at [869, 469] on div "Bezahlmethoden" at bounding box center [855, 479] width 598 height 21
